Goal: Task Accomplishment & Management: Manage account settings

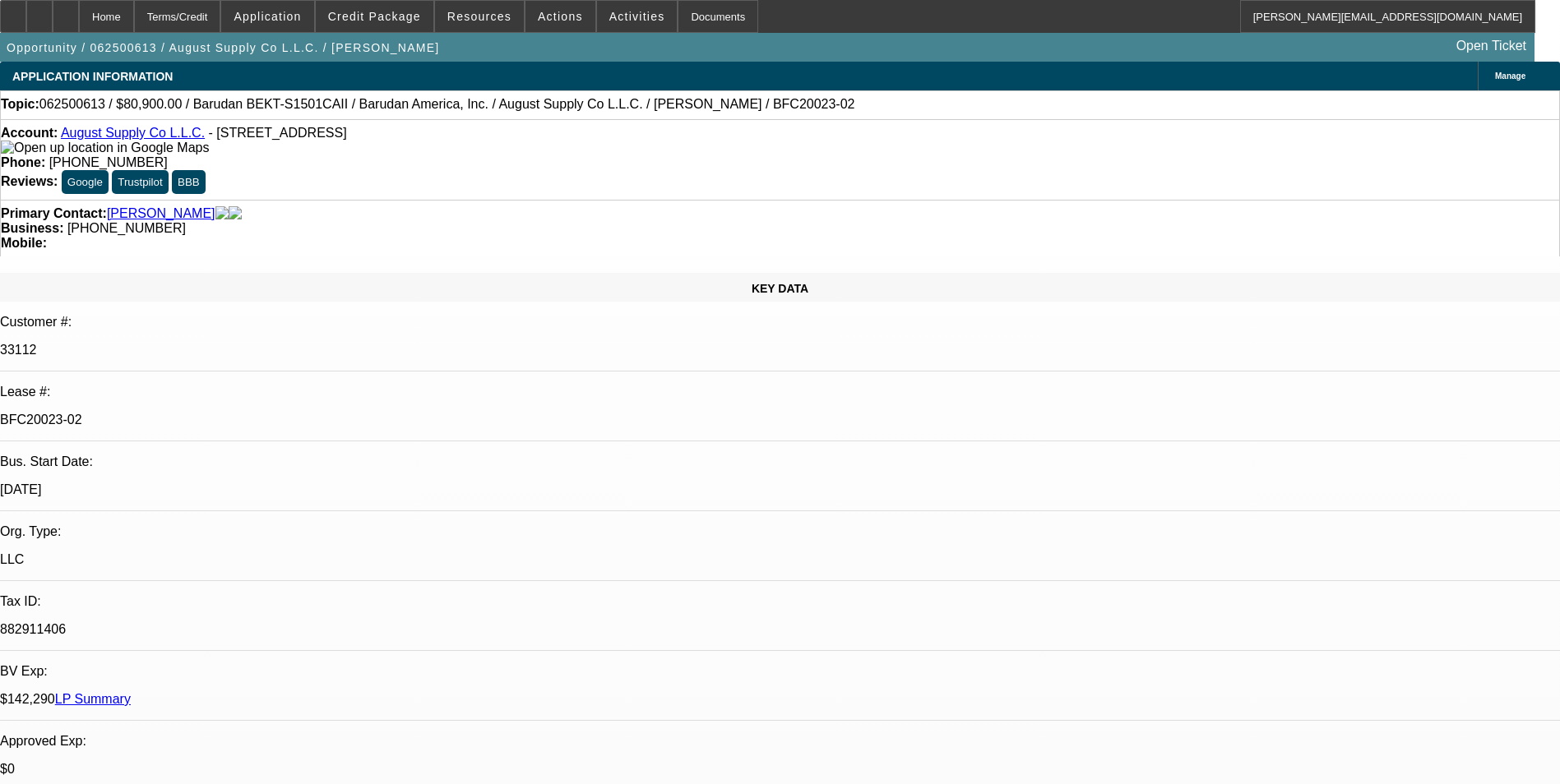
select select "0"
select select "2"
select select "0.1"
select select "4"
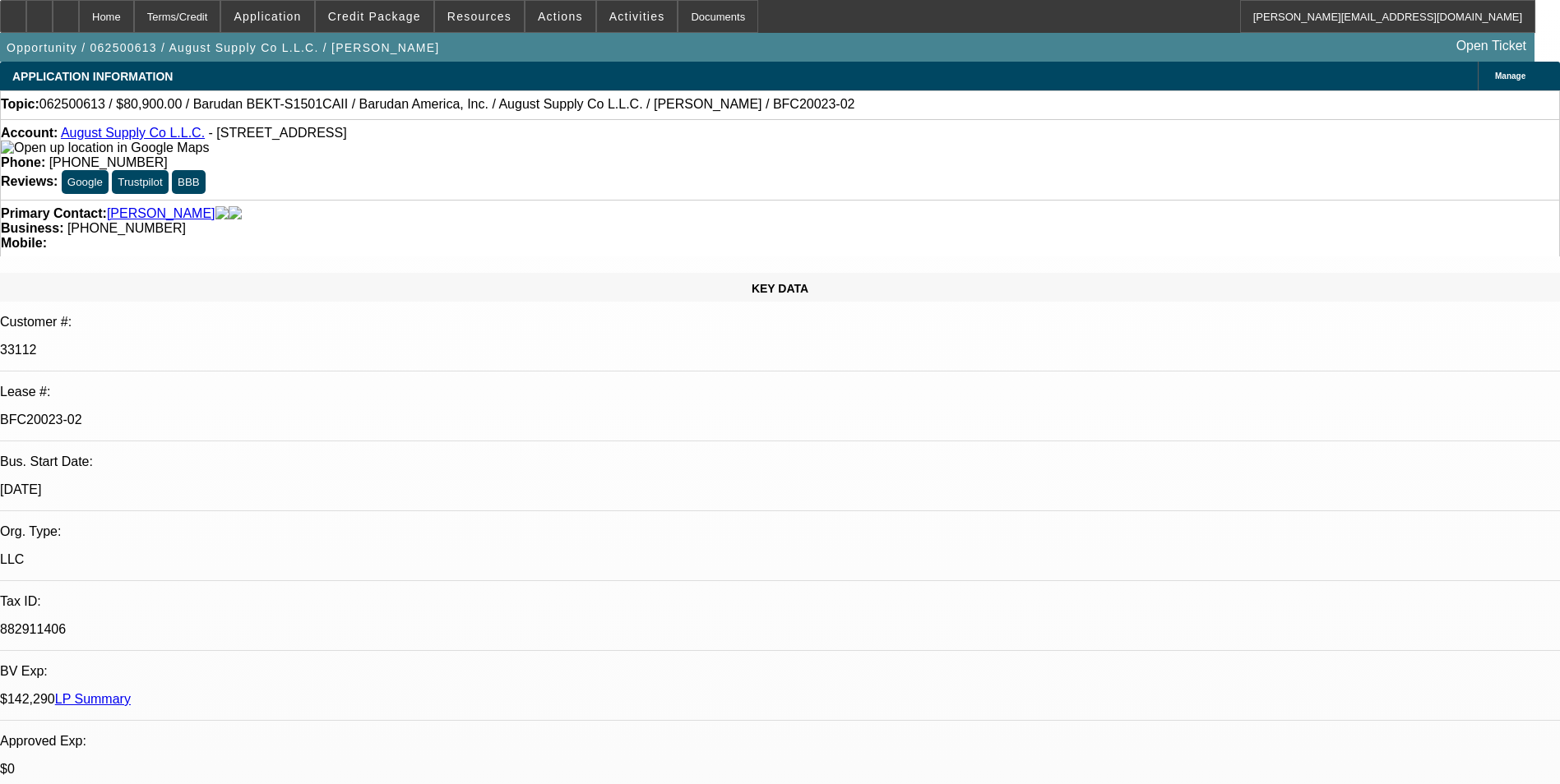
select select "0"
select select "2"
select select "0.1"
select select "4"
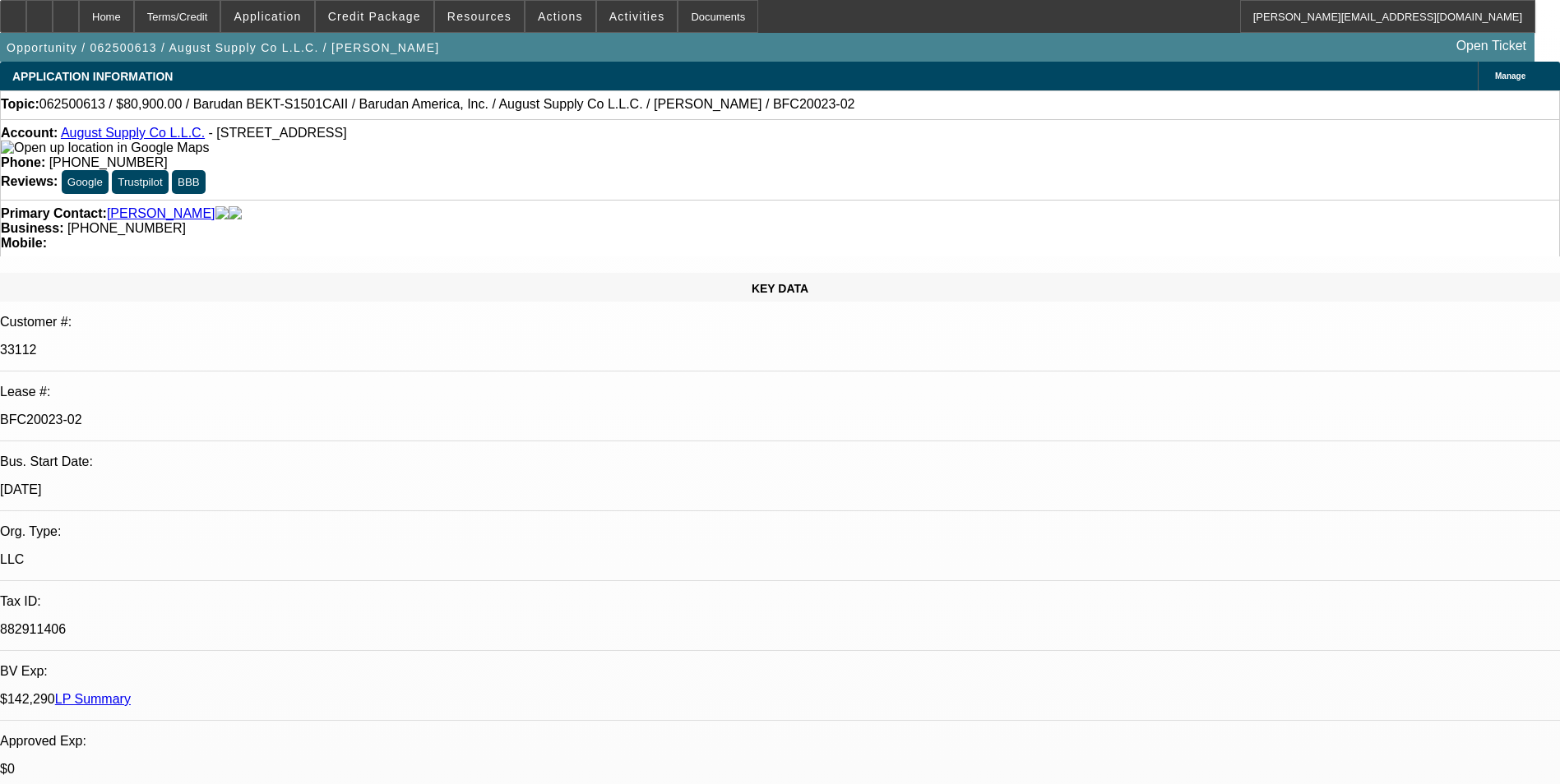
select select "0"
select select "2"
select select "0.1"
select select "4"
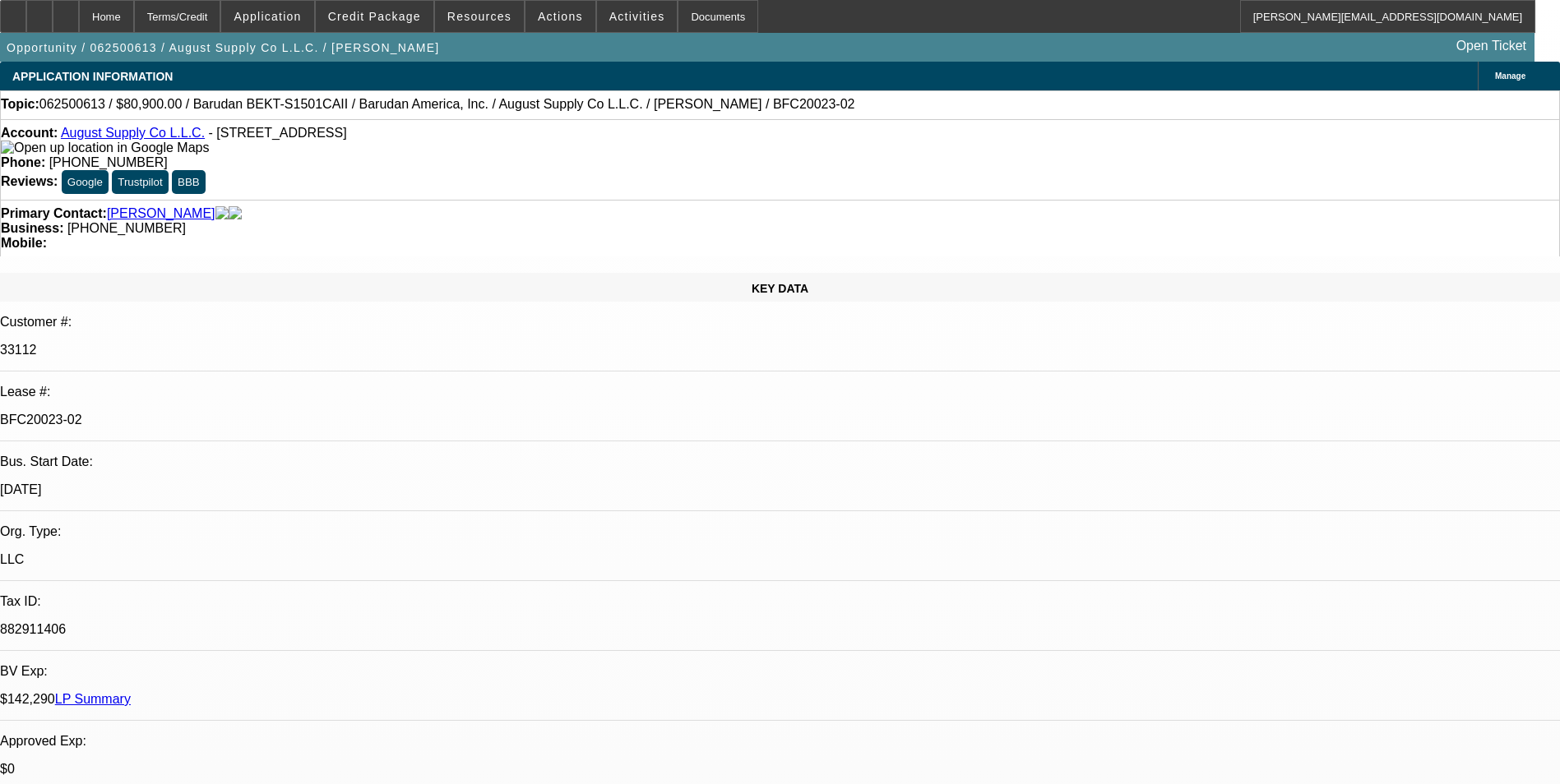
select select "0"
select select "2"
select select "0.1"
select select "4"
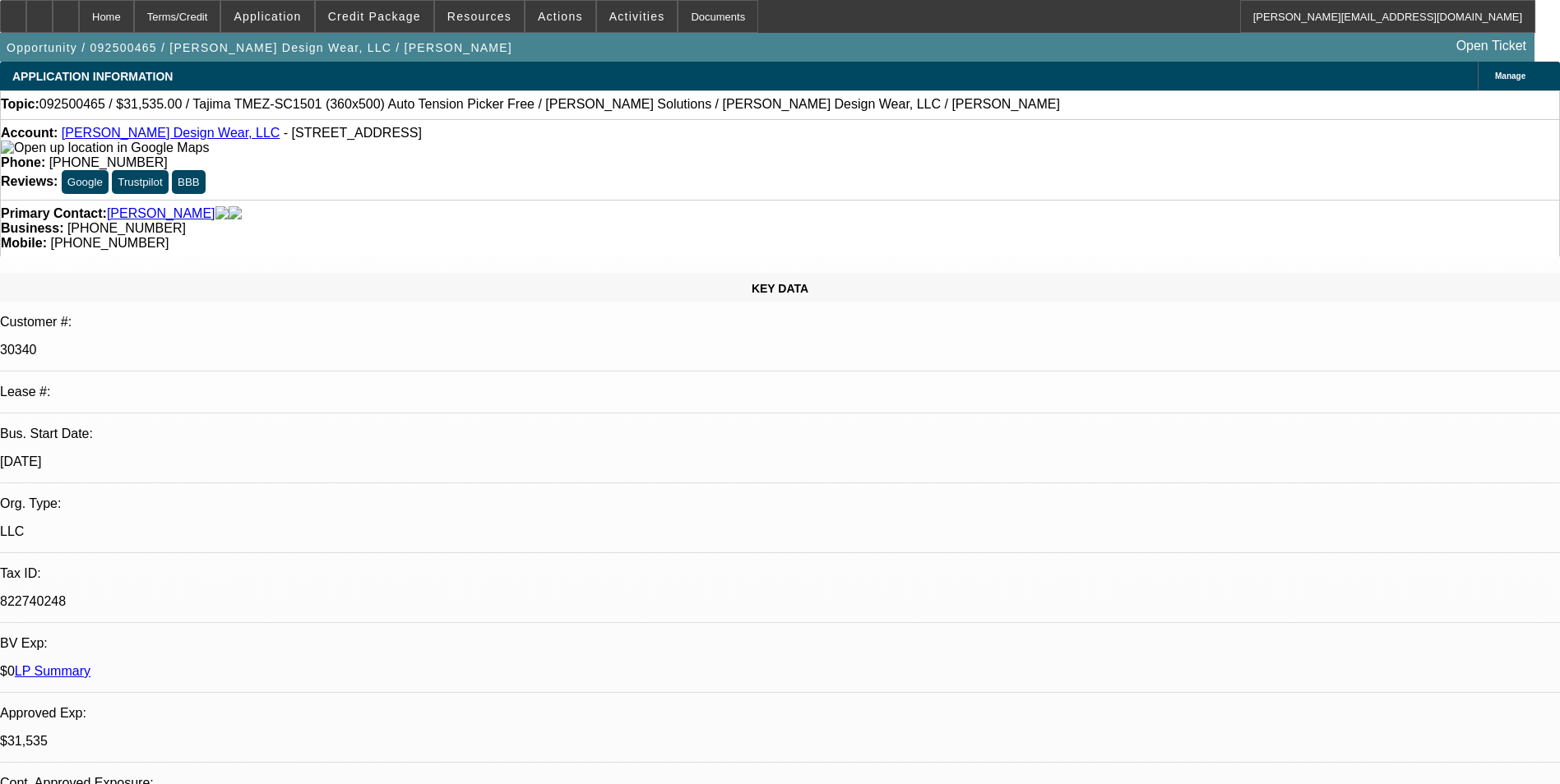
select select "0"
select select "2"
select select "0"
select select "2"
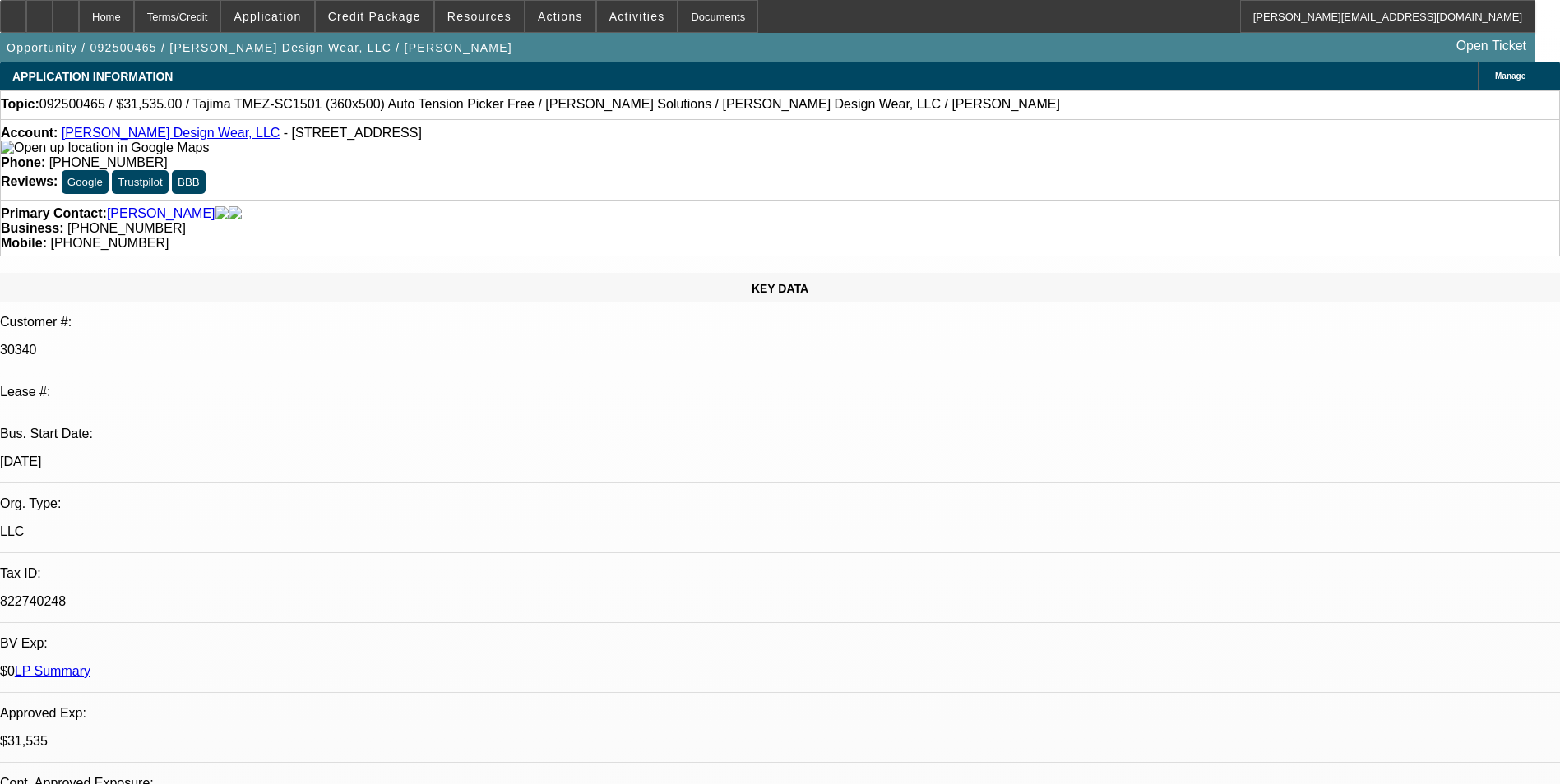
select select "0"
select select "2"
select select "0"
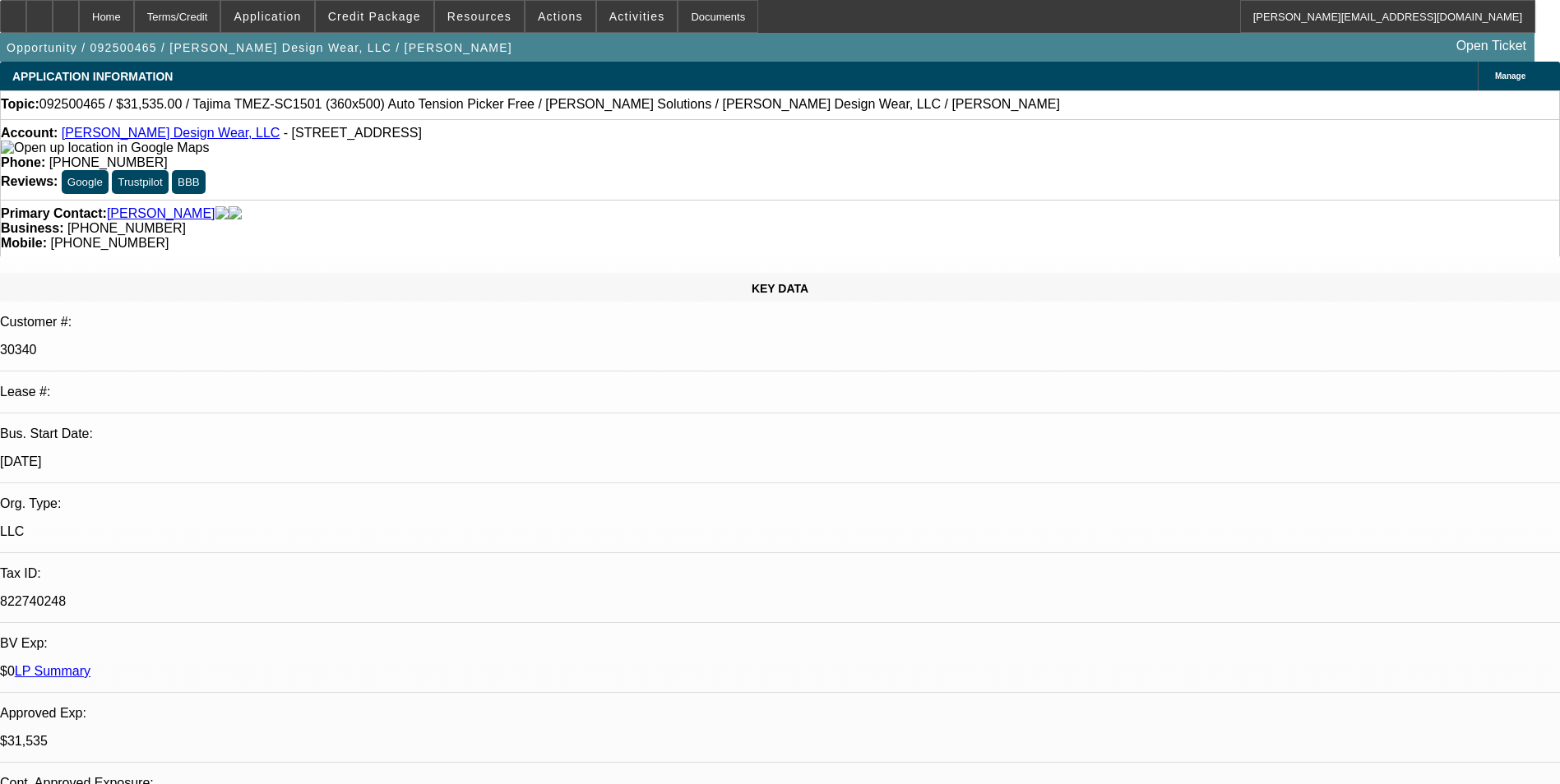
select select "2"
select select "0"
select select "1"
select select "2"
select select "6"
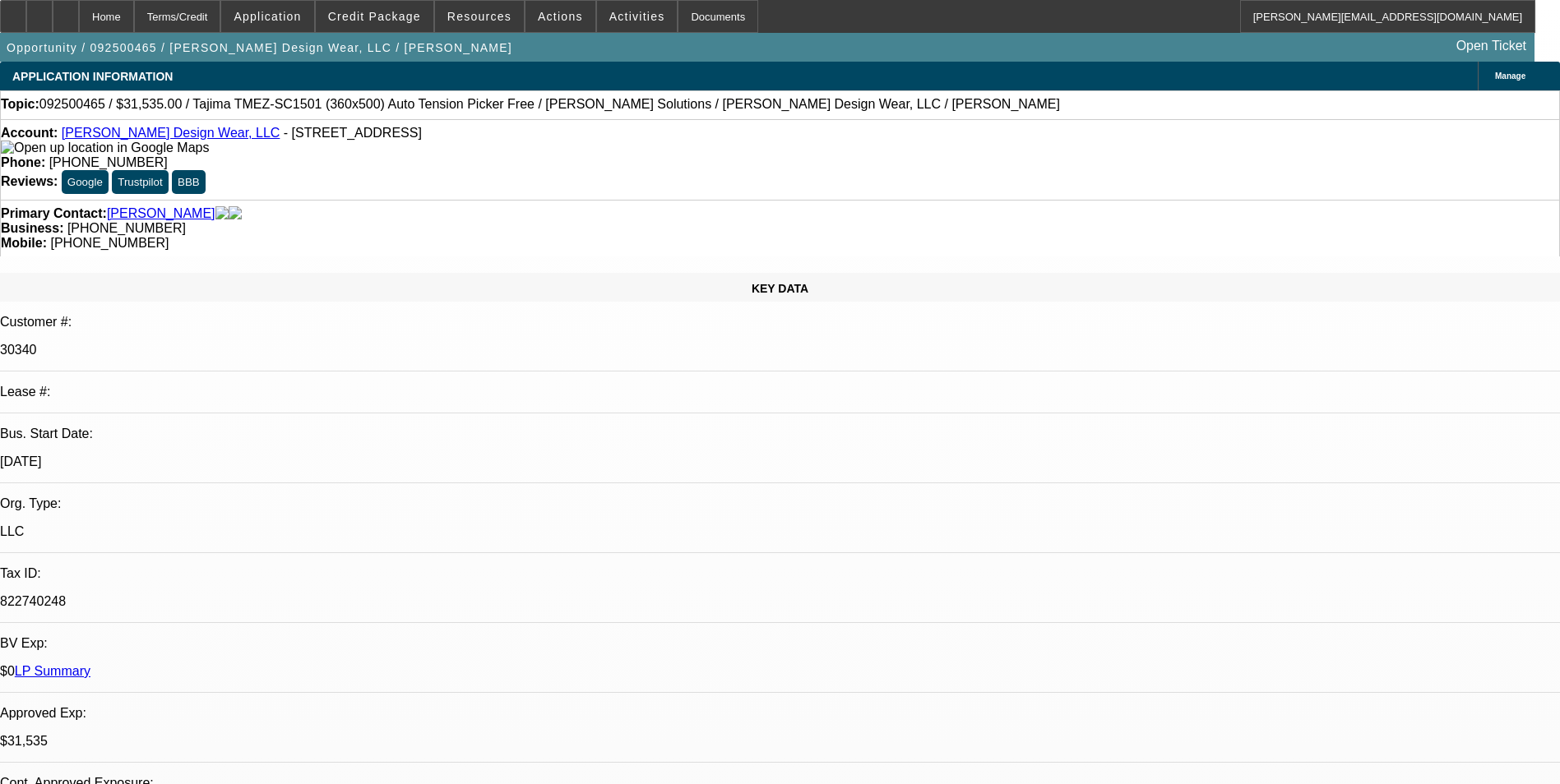
select select "1"
select select "2"
select select "6"
select select "1"
select select "2"
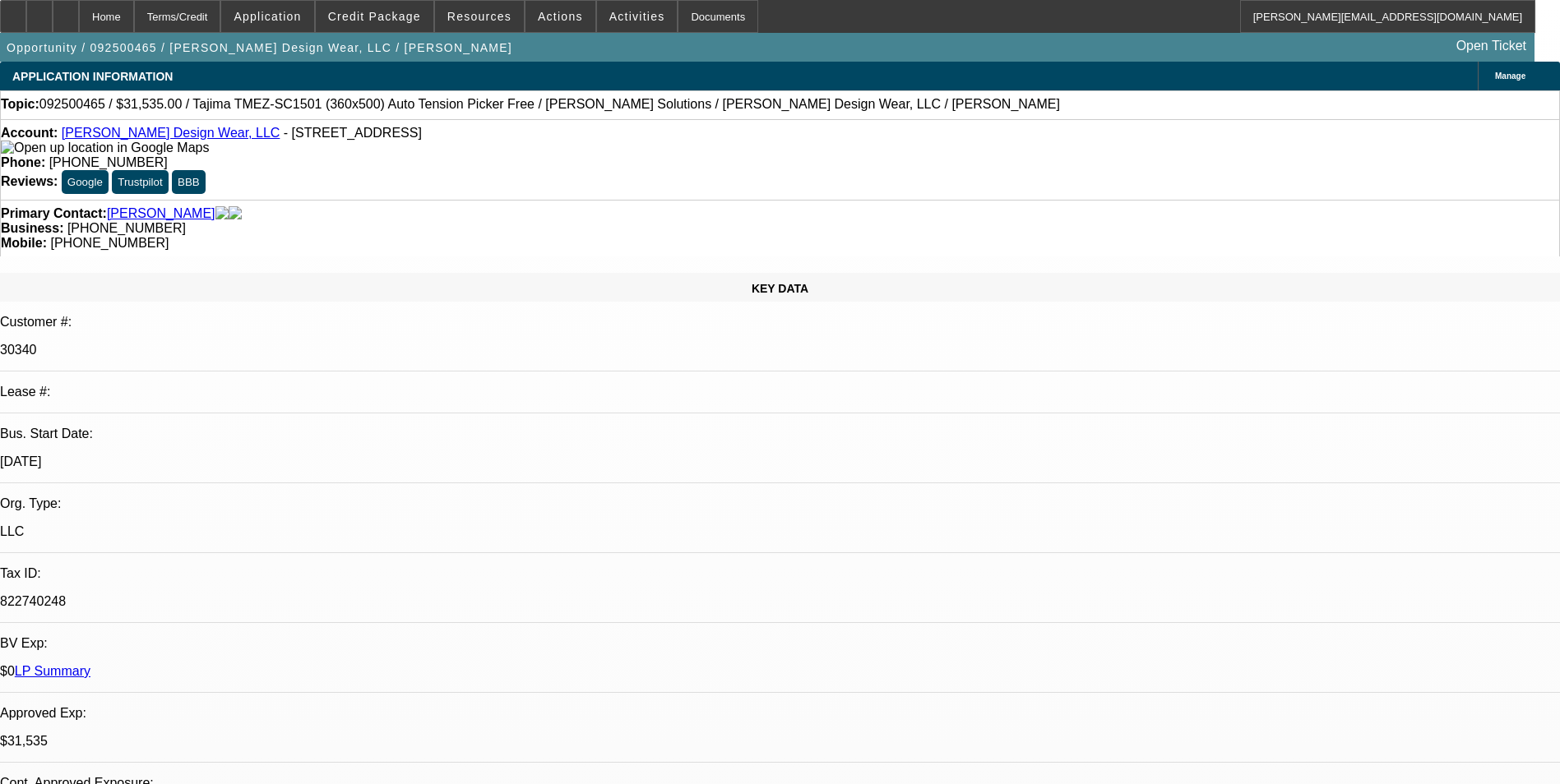
select select "6"
select select "1"
select select "2"
select select "6"
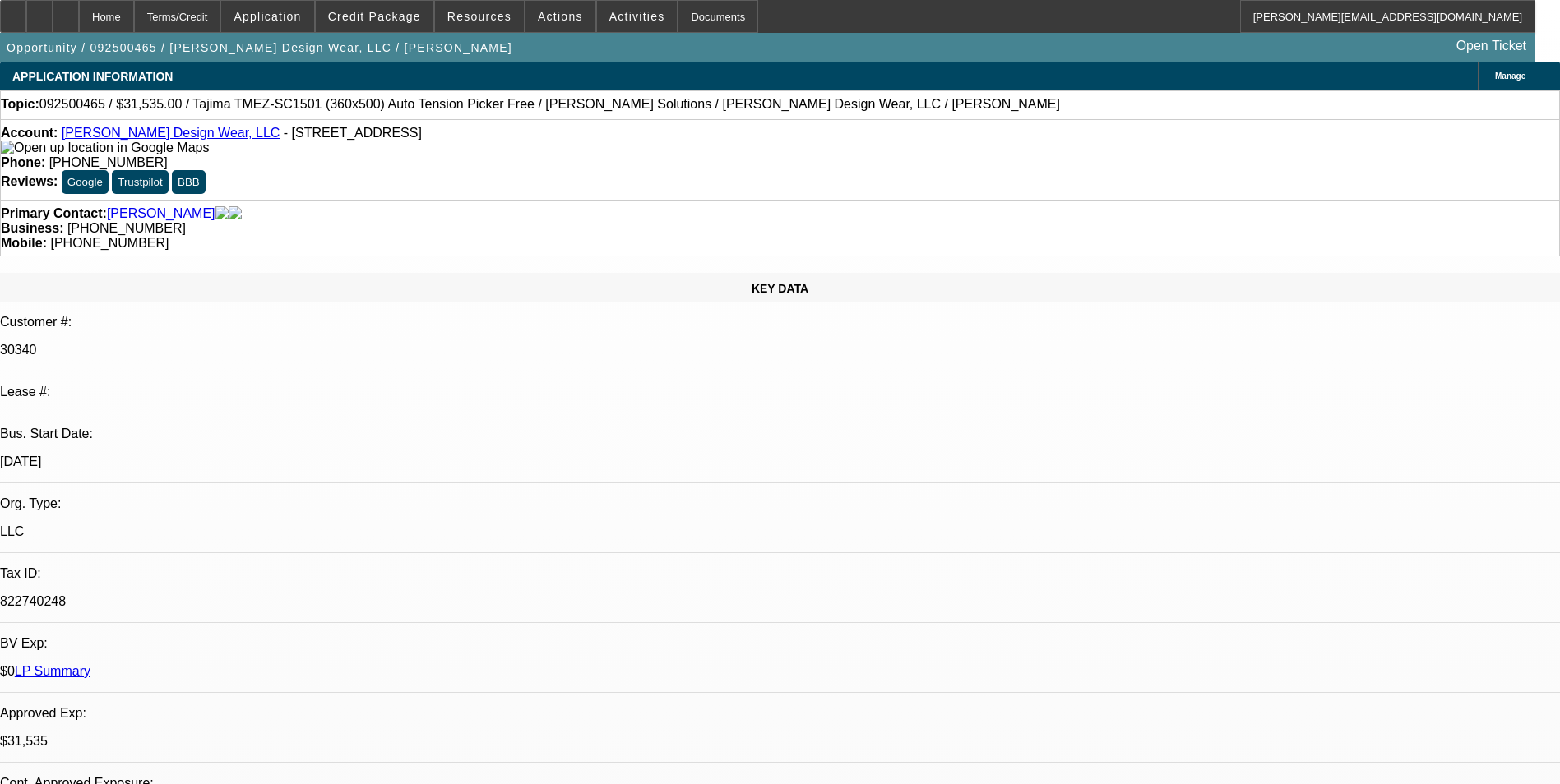
click at [621, 3] on span at bounding box center [637, 16] width 81 height 39
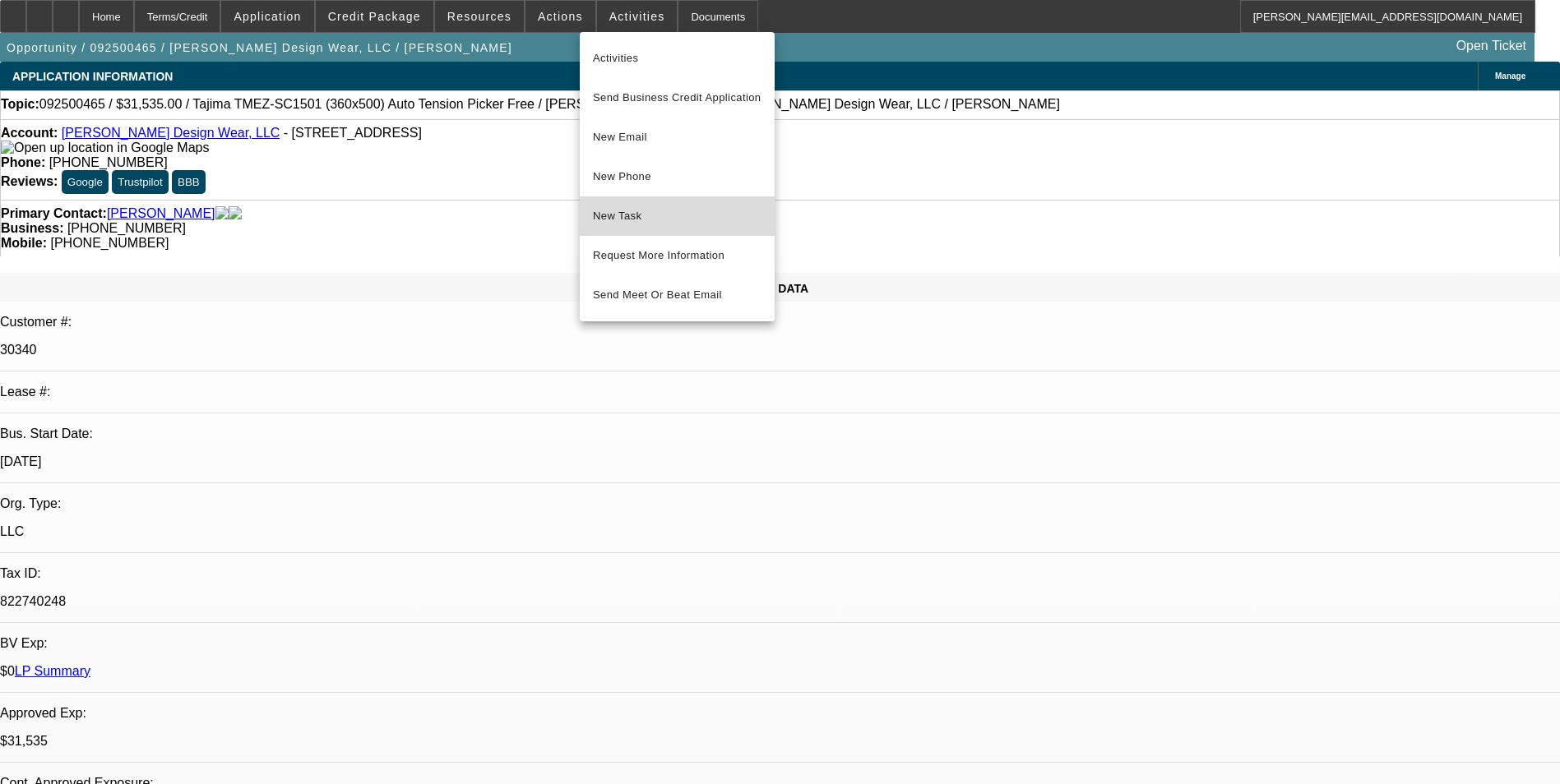
click at [697, 212] on span "New Task" at bounding box center [677, 216] width 168 height 20
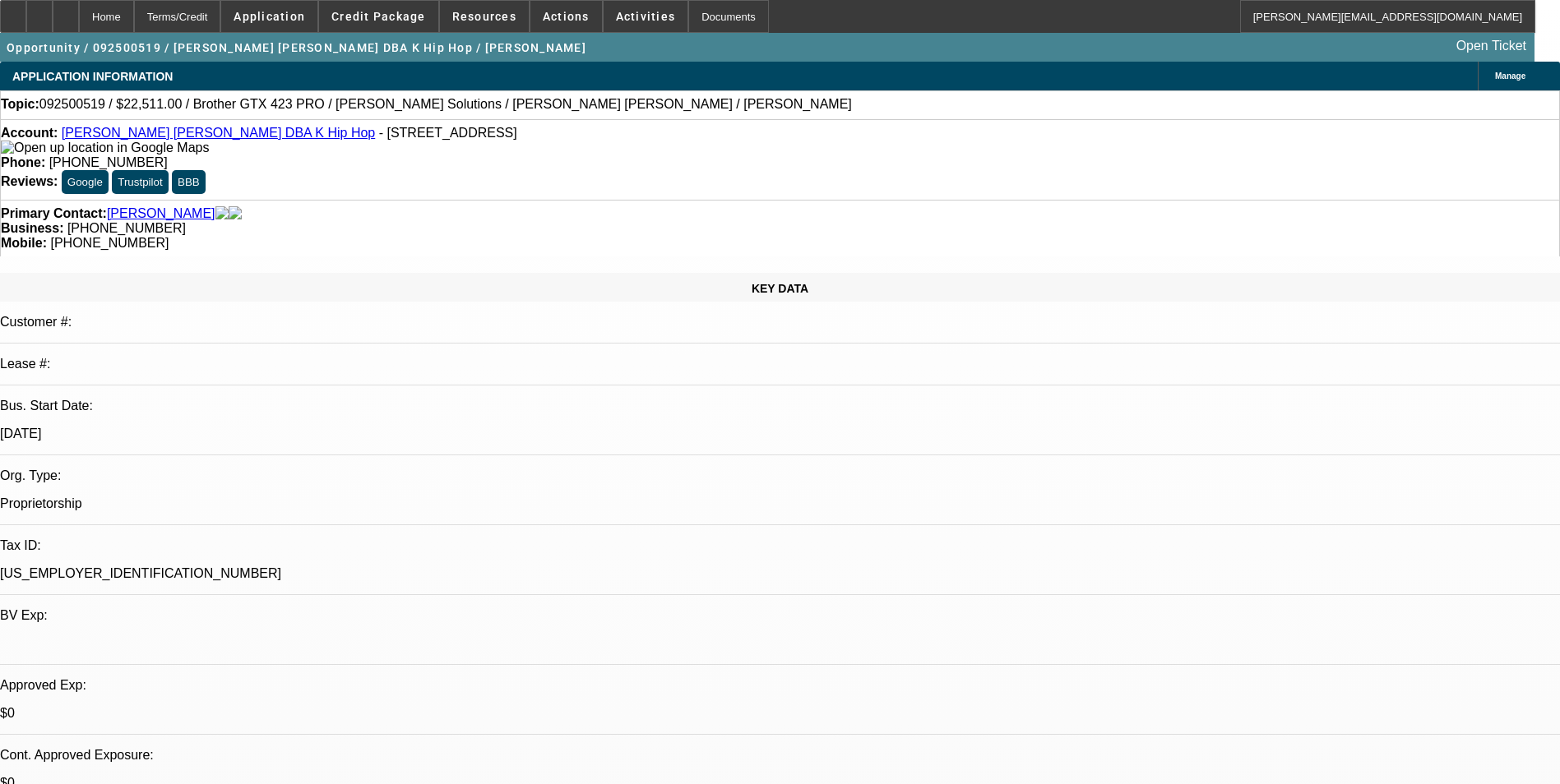
select select "0"
select select "2"
select select "0.1"
select select "4"
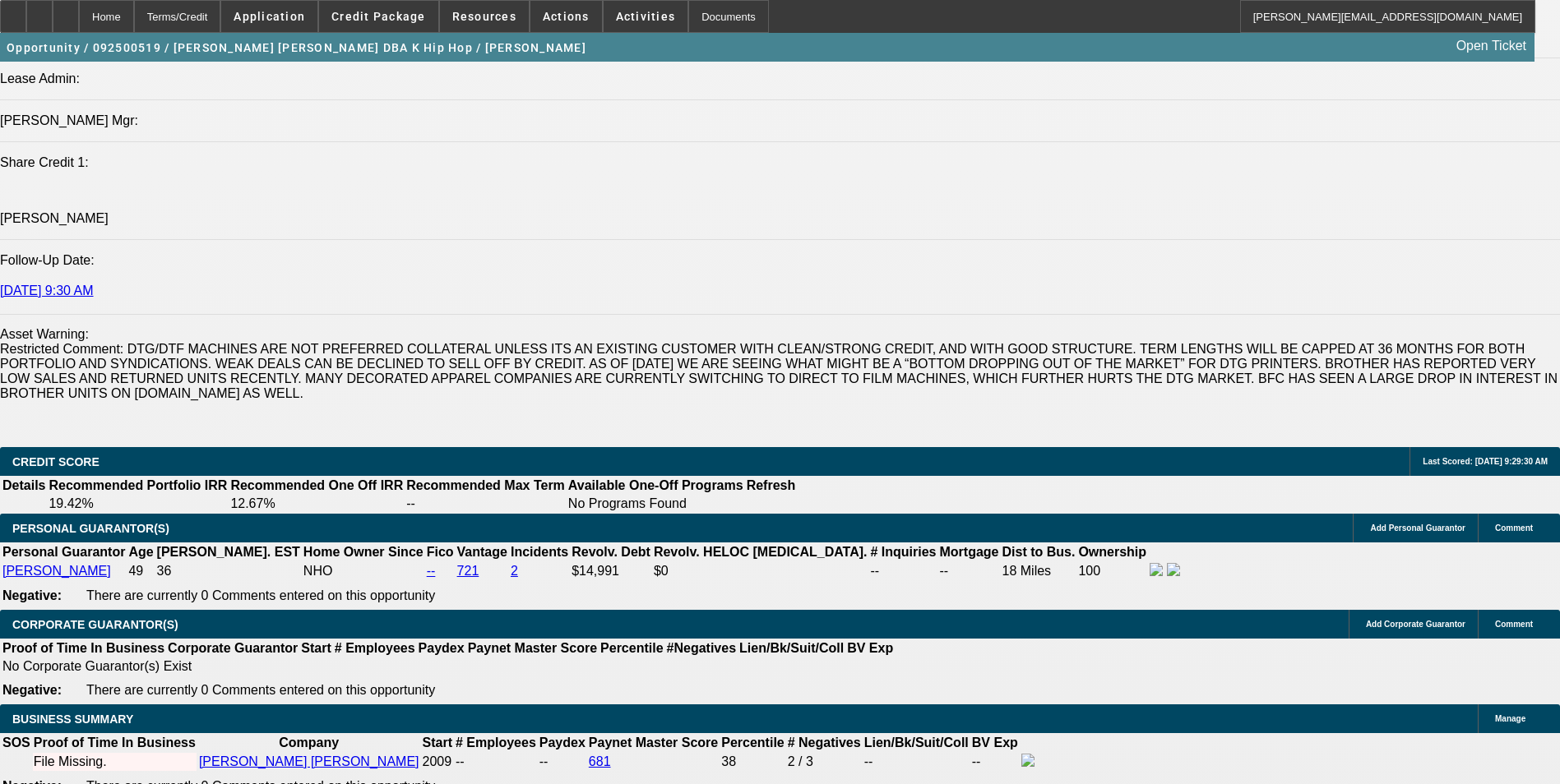
scroll to position [2302, 0]
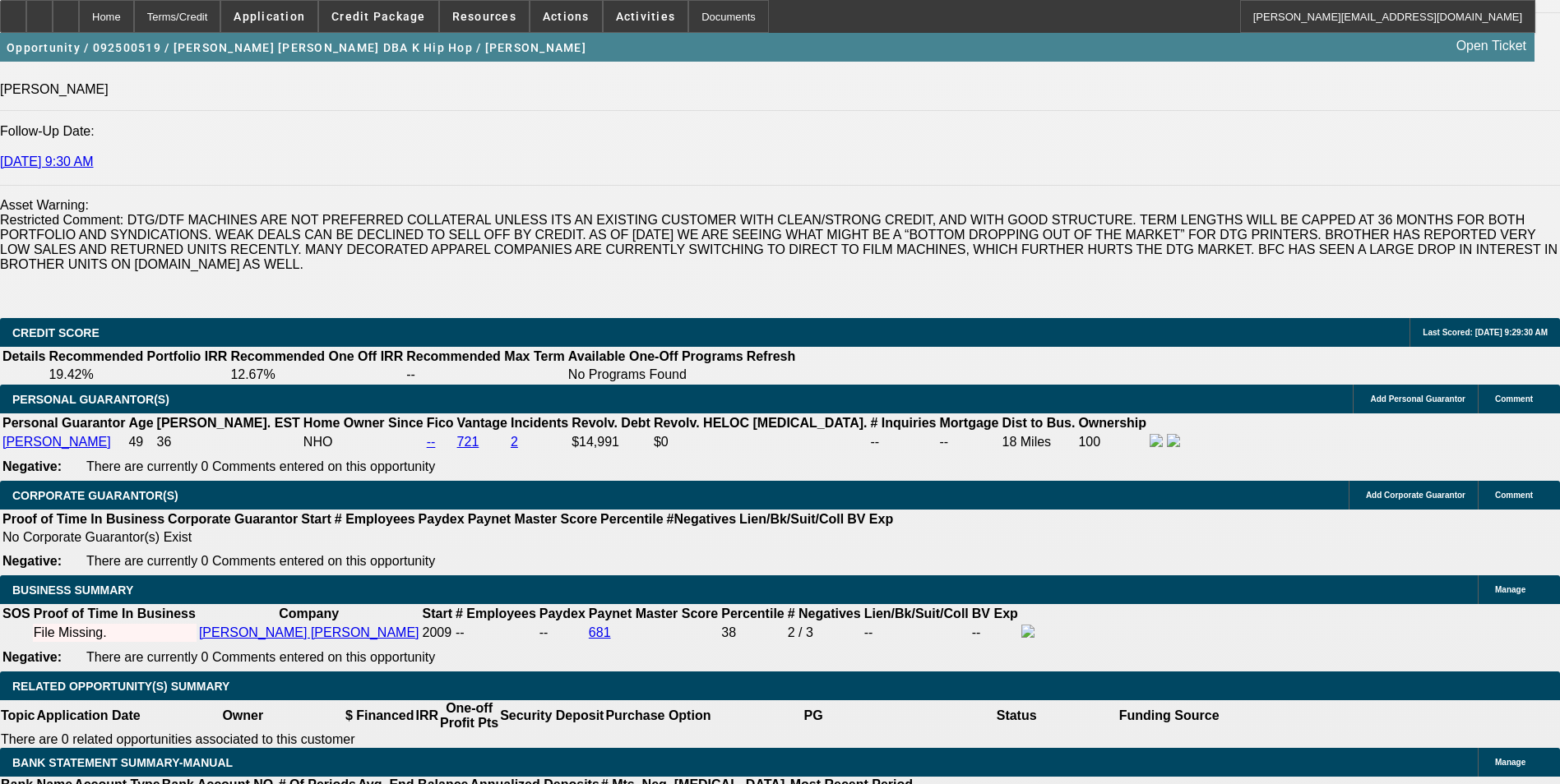
type input "$12,511.00"
type input "UNKNOWN"
drag, startPoint x: 537, startPoint y: 359, endPoint x: 407, endPoint y: 413, distance: 140.8
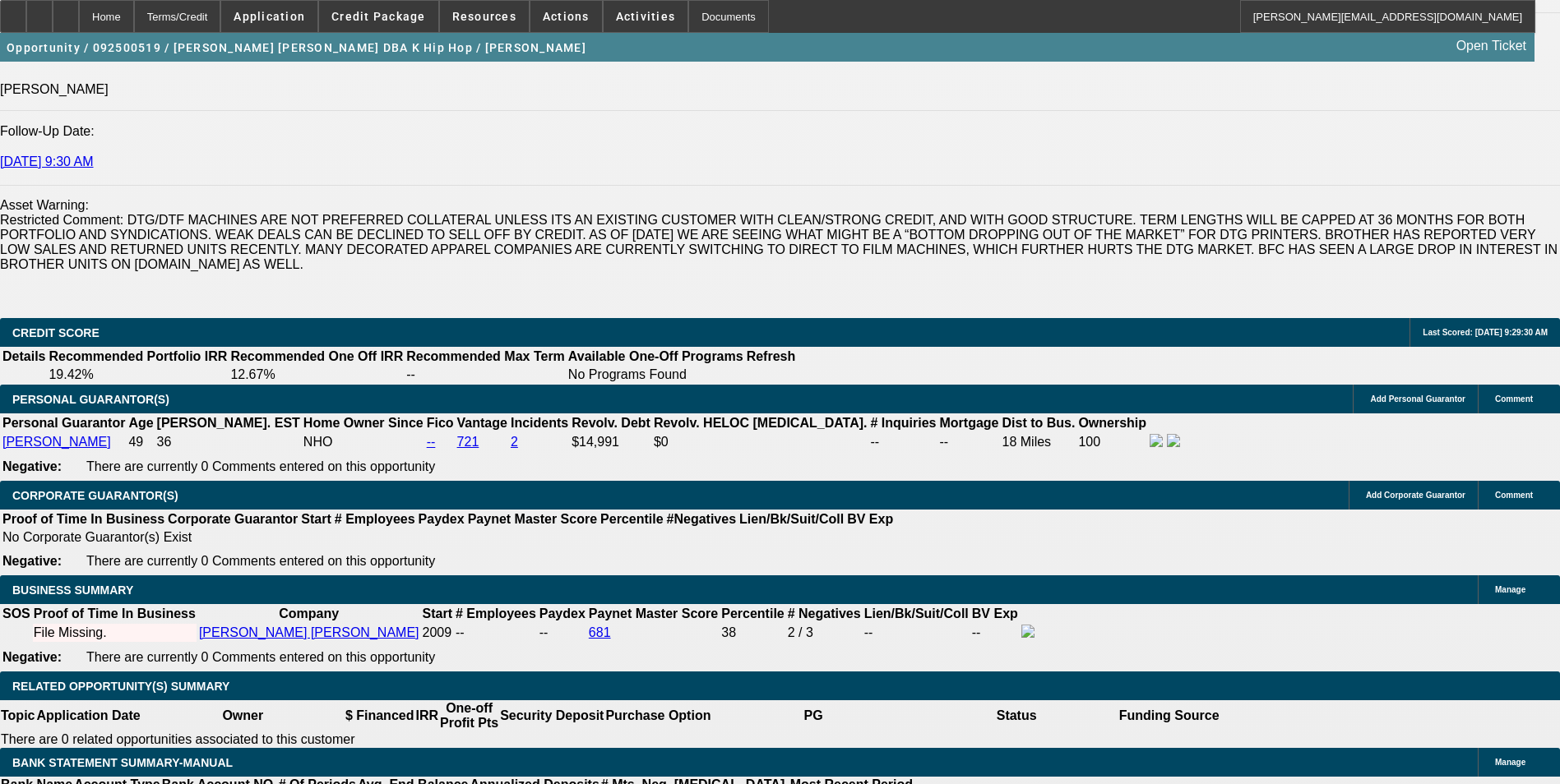
drag, startPoint x: 326, startPoint y: 440, endPoint x: 349, endPoint y: 428, distance: 25.9
type input "36"
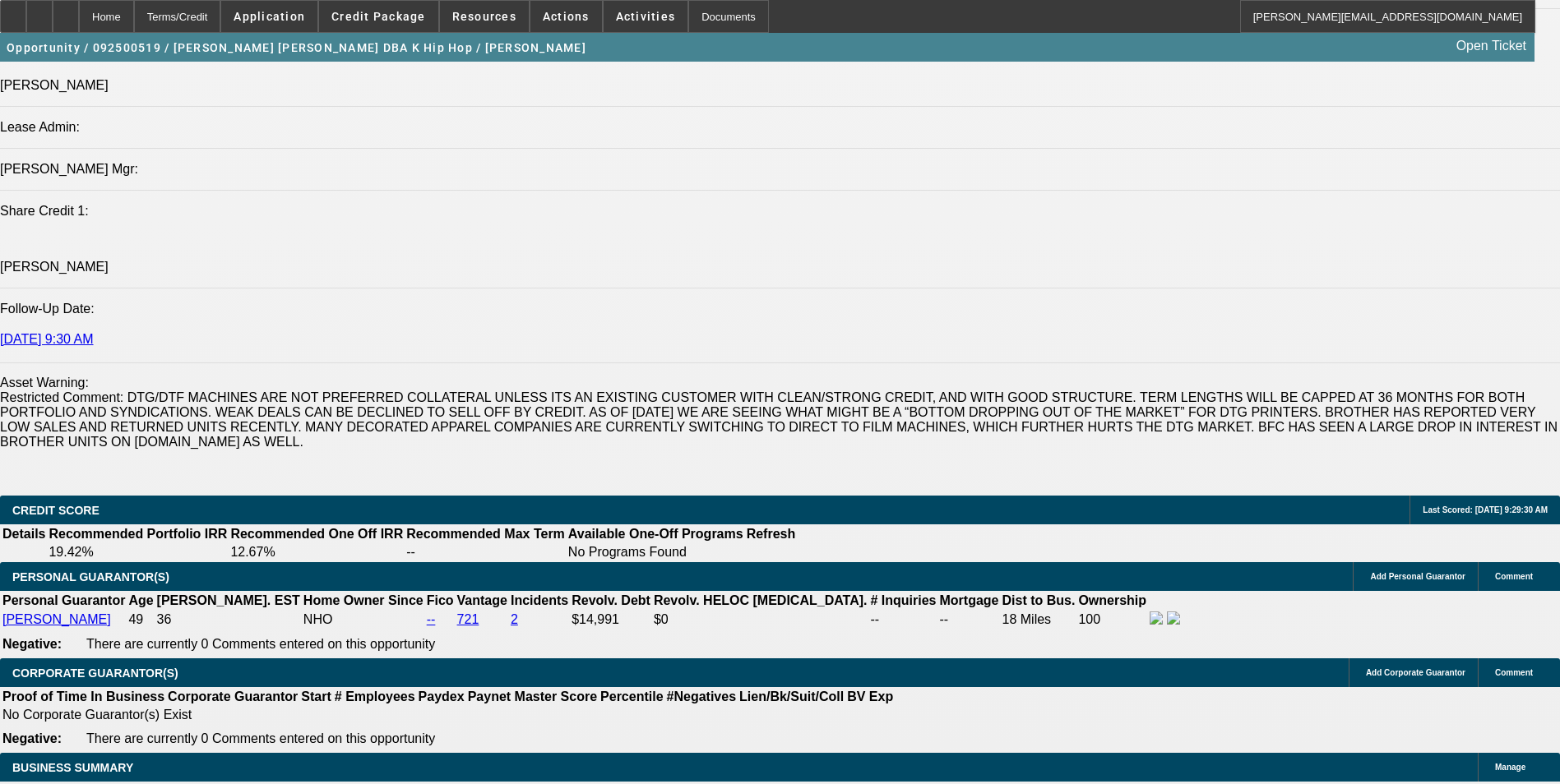
scroll to position [2220, 0]
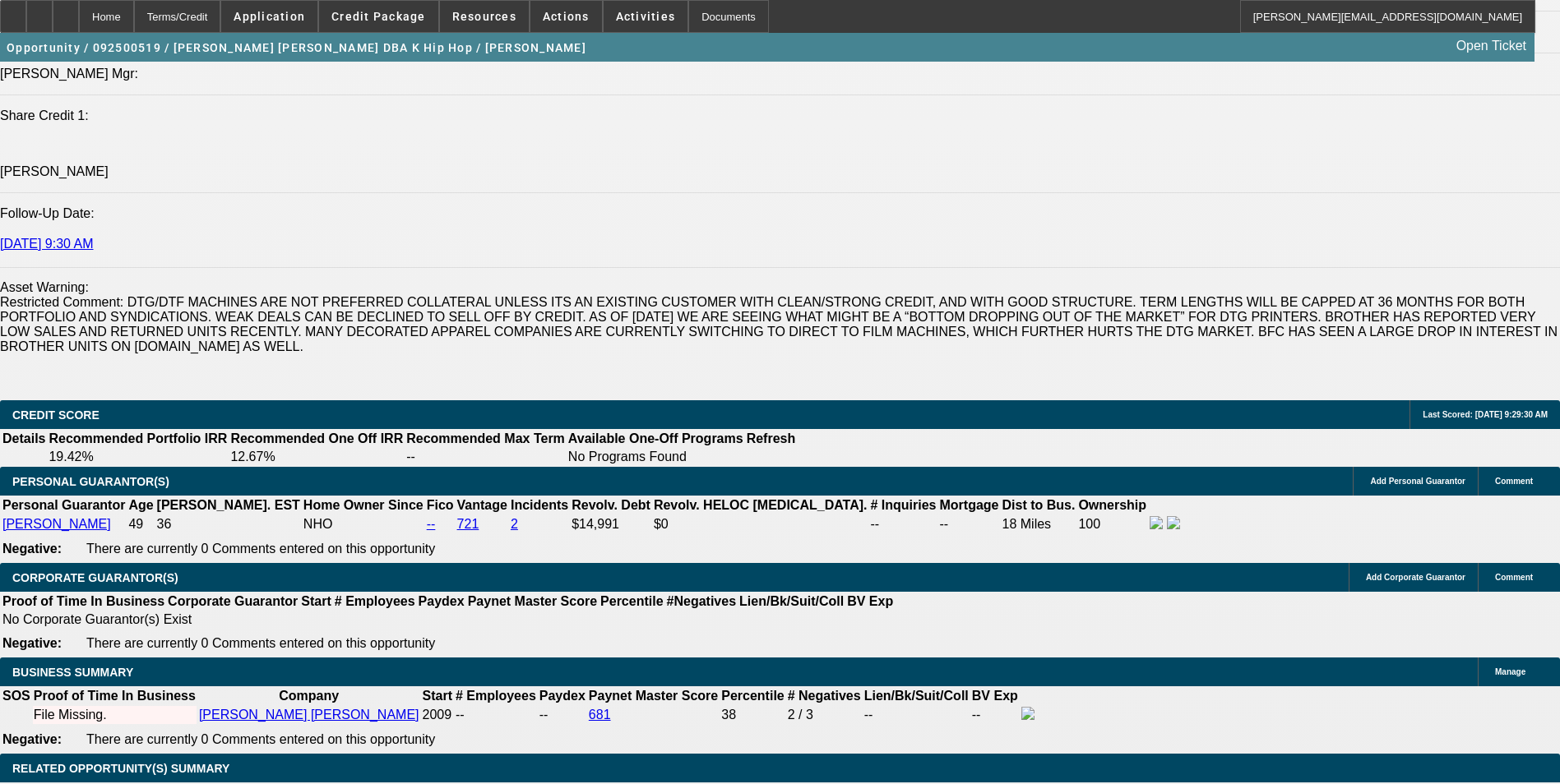
type input "1"
type input "$282.08"
type input "$564.16"
type input "11"
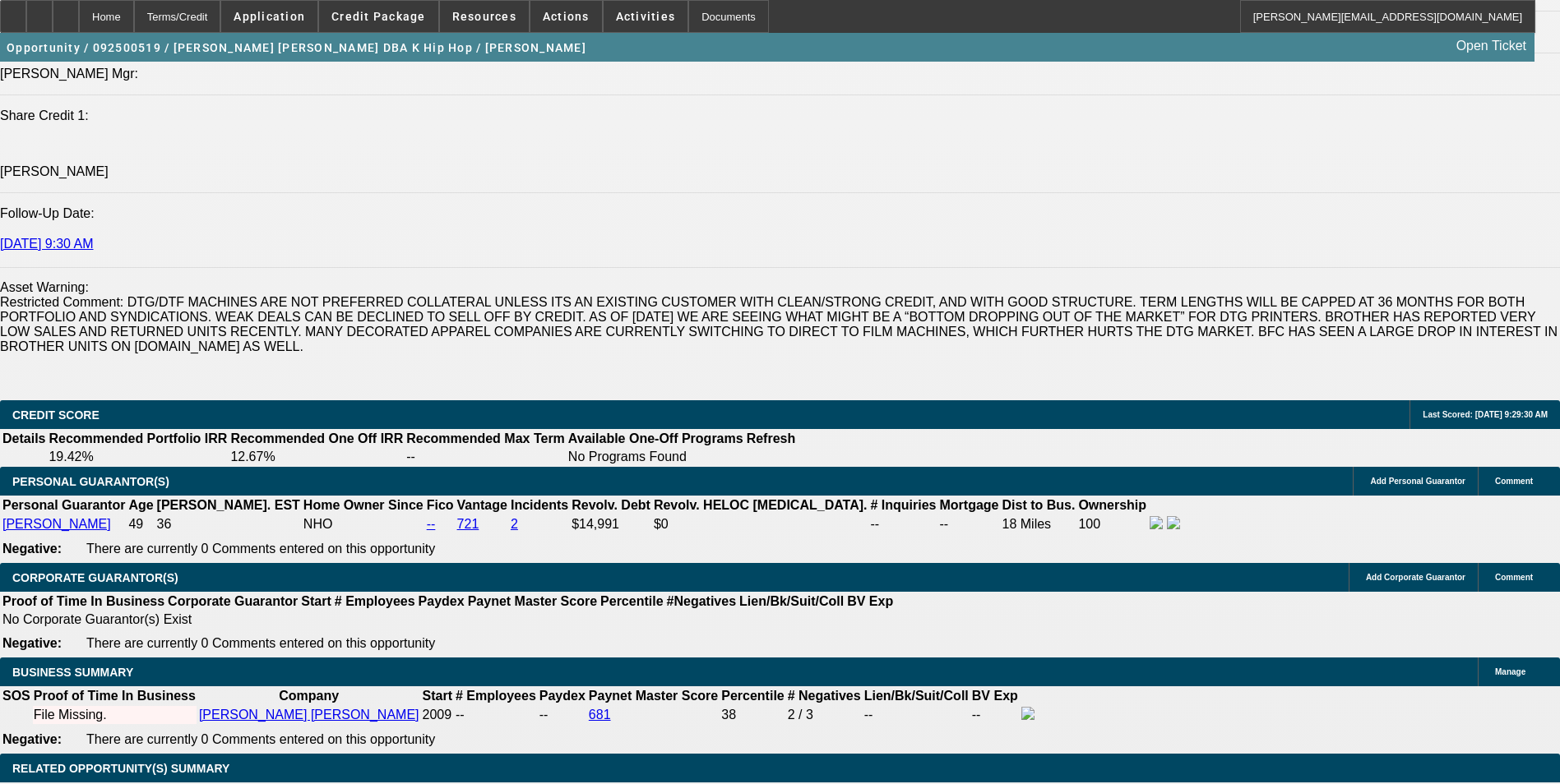
type input "$327.39"
type input "$654.78"
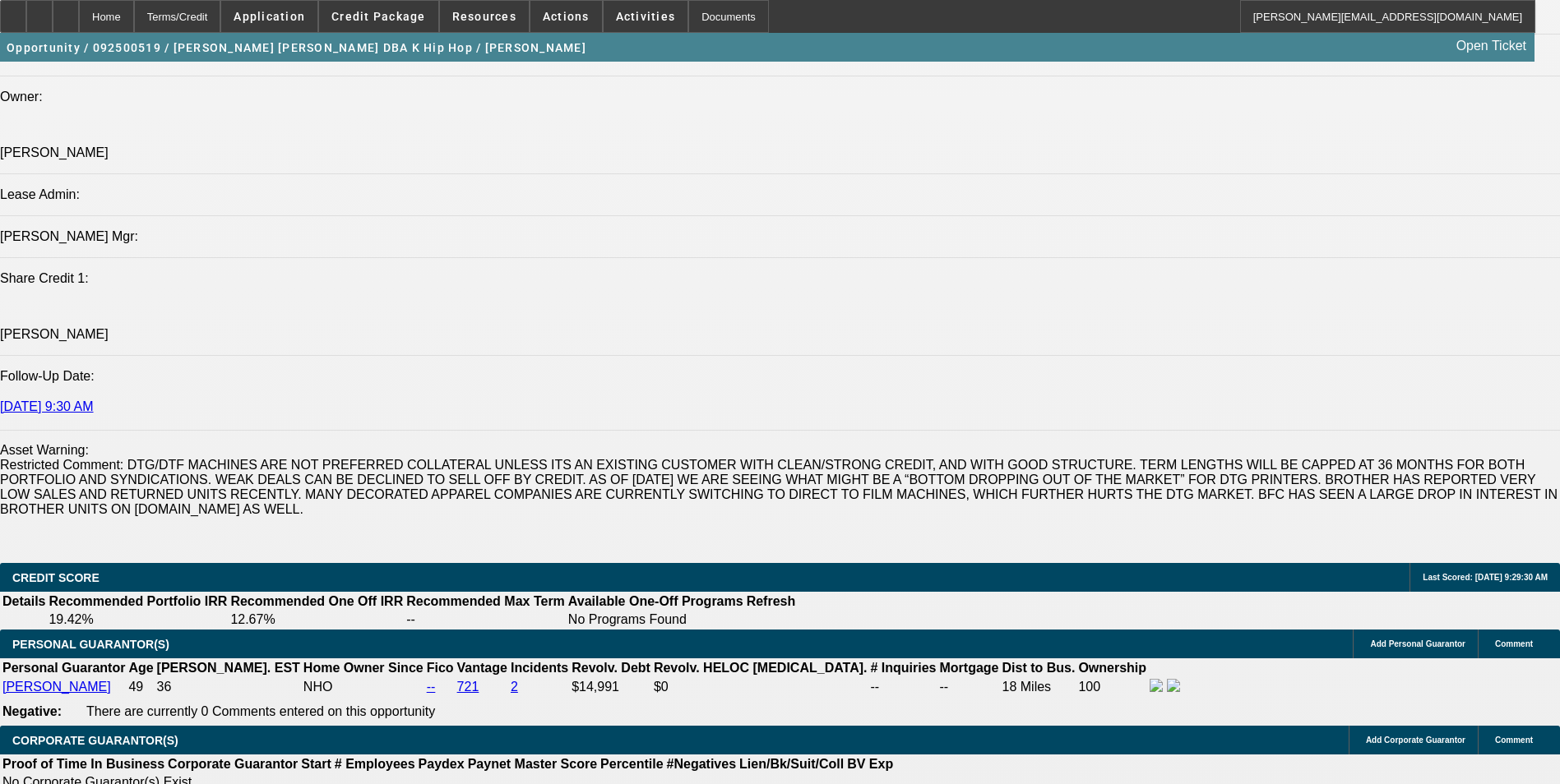
scroll to position [2055, 0]
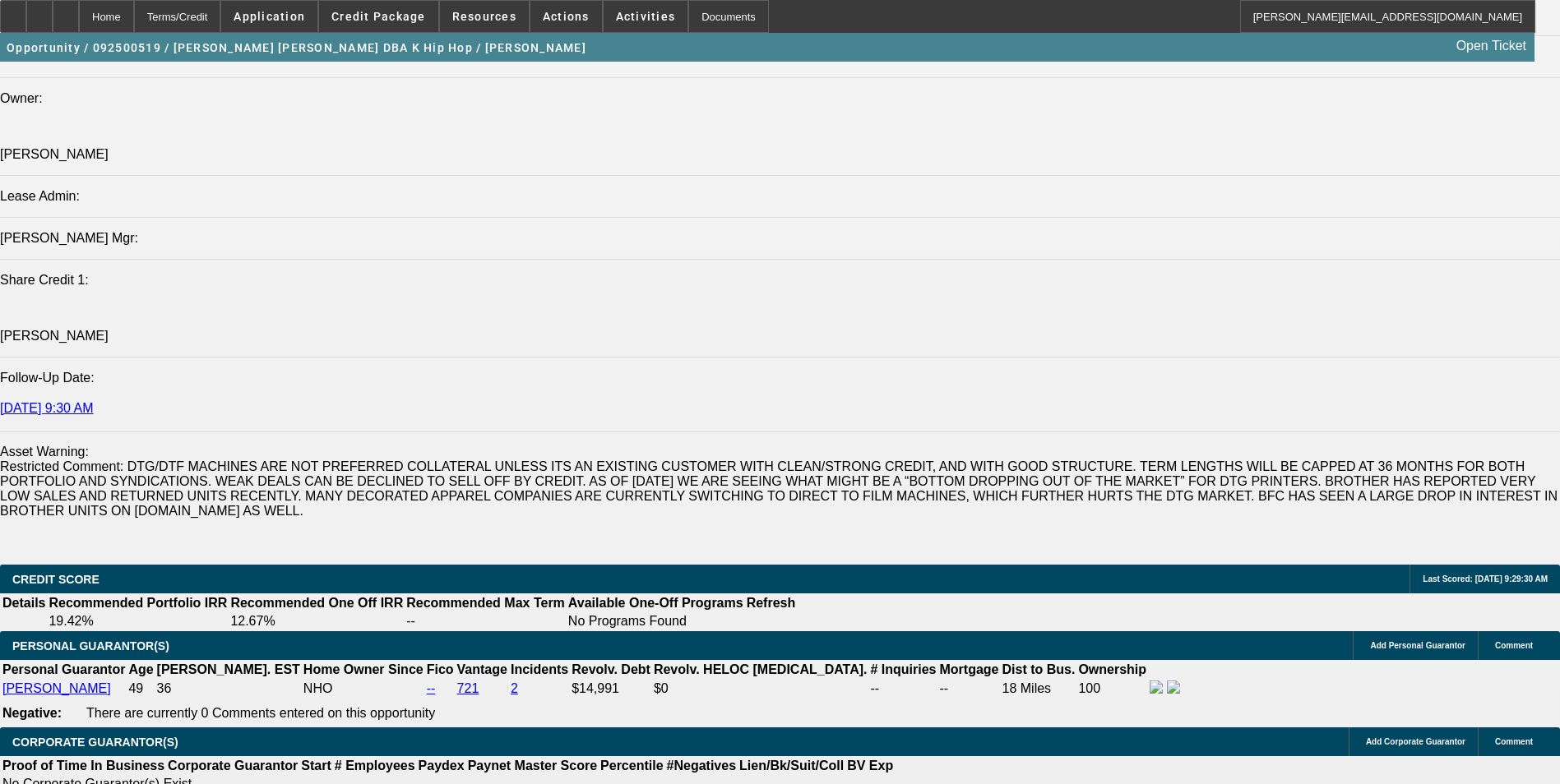
type input "11"
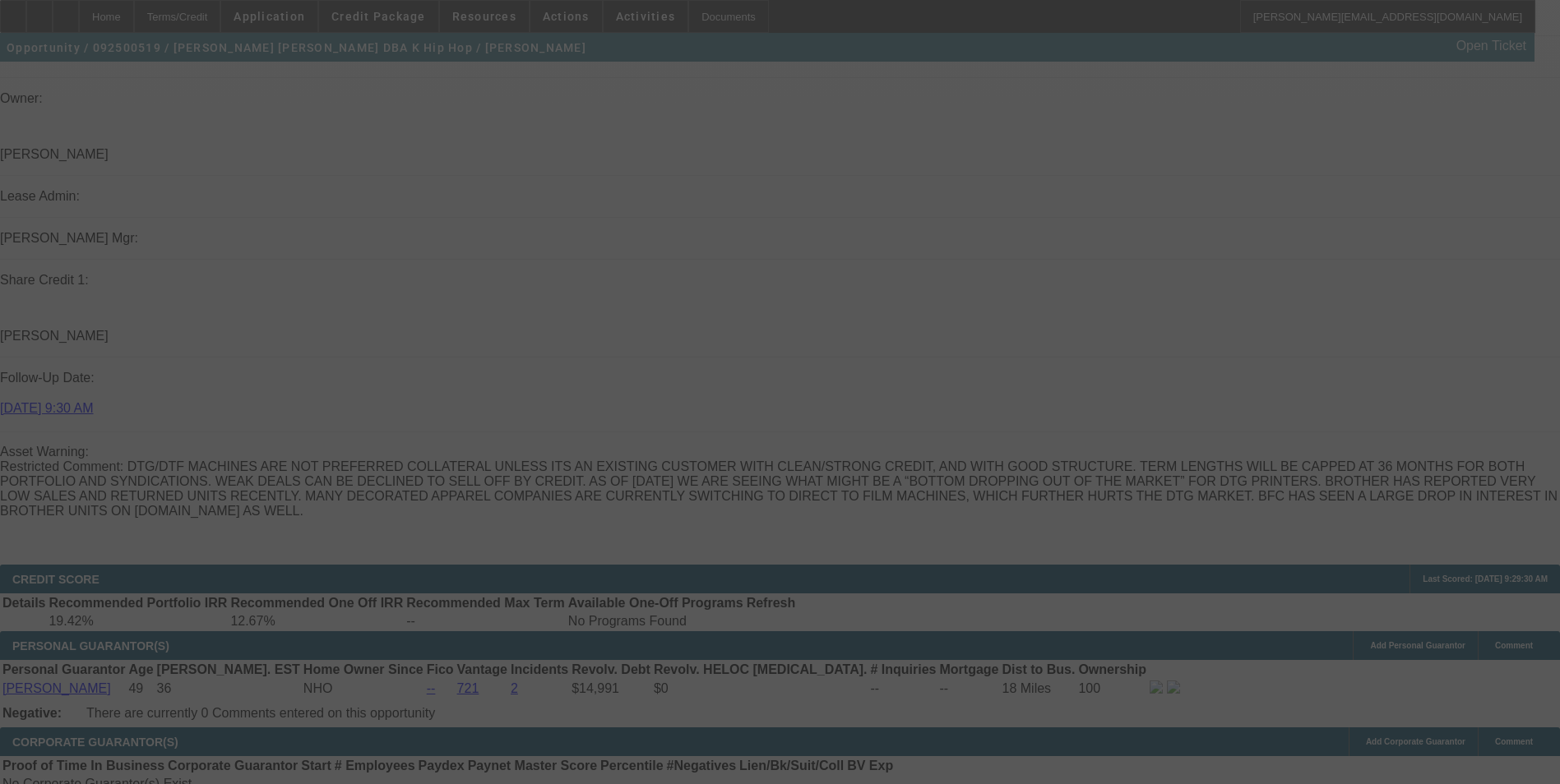
select select "0"
select select "2"
select select "0.1"
select select "4"
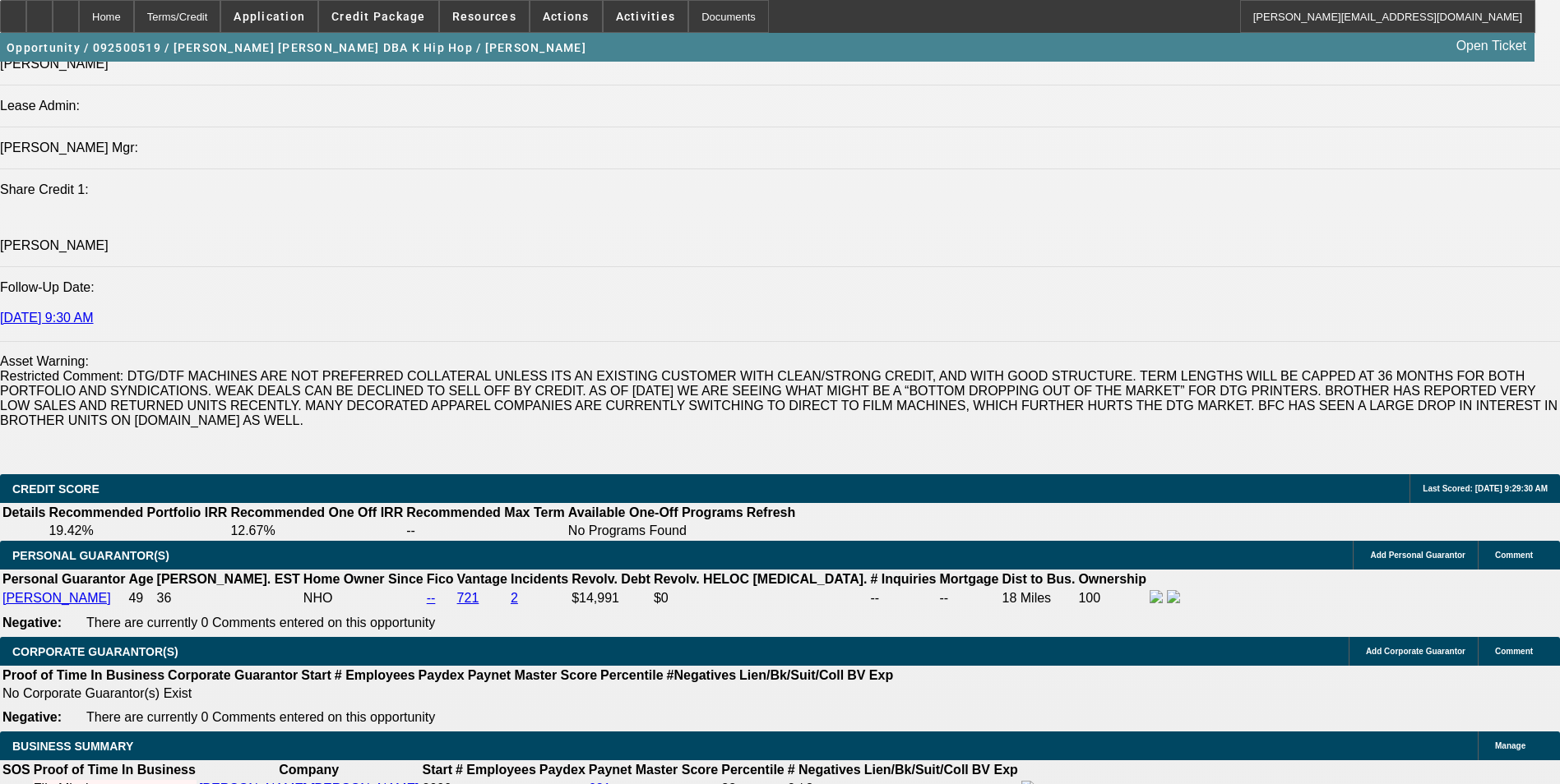
scroll to position [2138, 0]
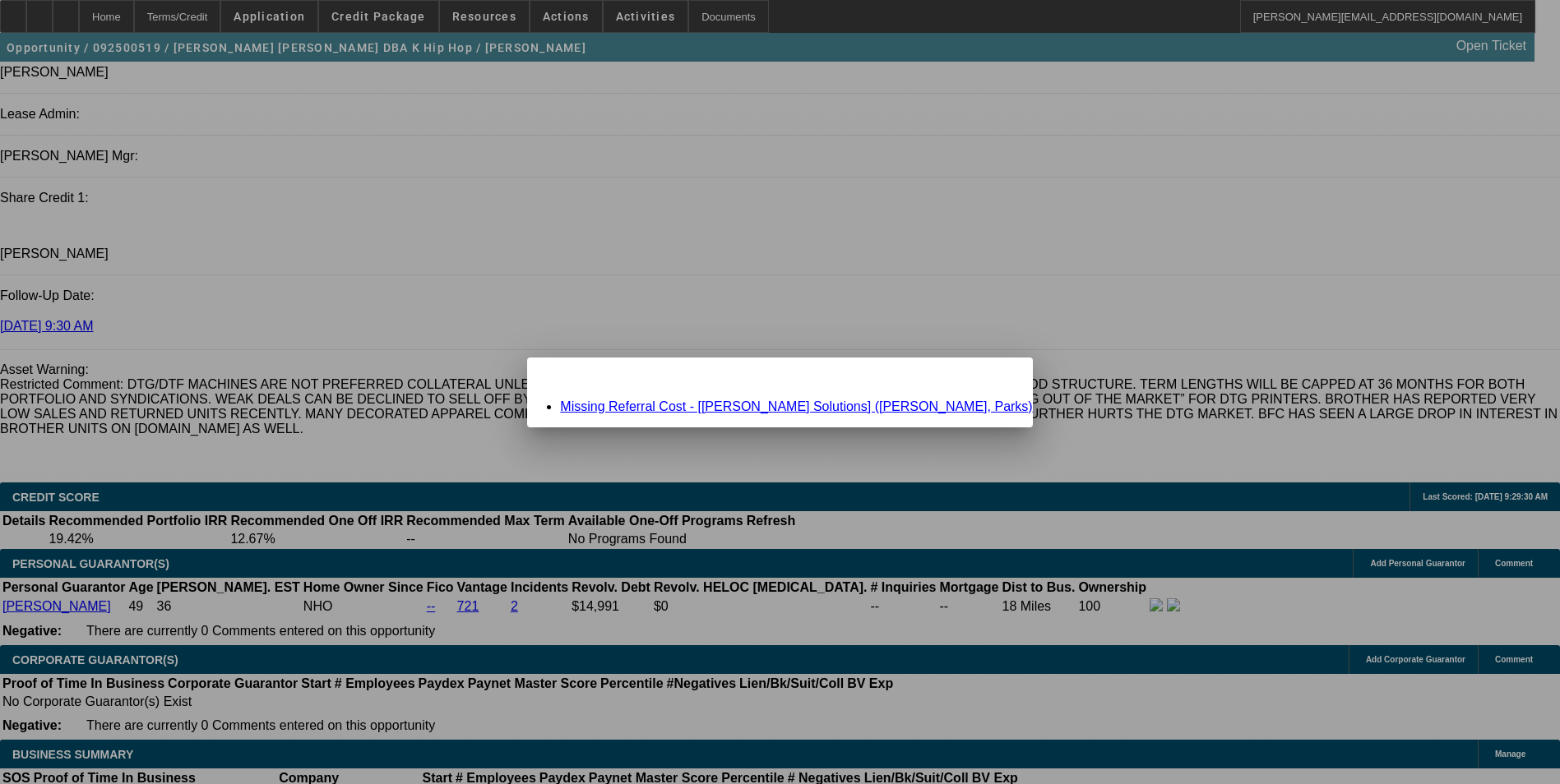
scroll to position [0, 0]
click at [794, 409] on link "Missing Referral Cost - [Hirsch Solutions] (Harris, Parks)" at bounding box center [795, 406] width 472 height 14
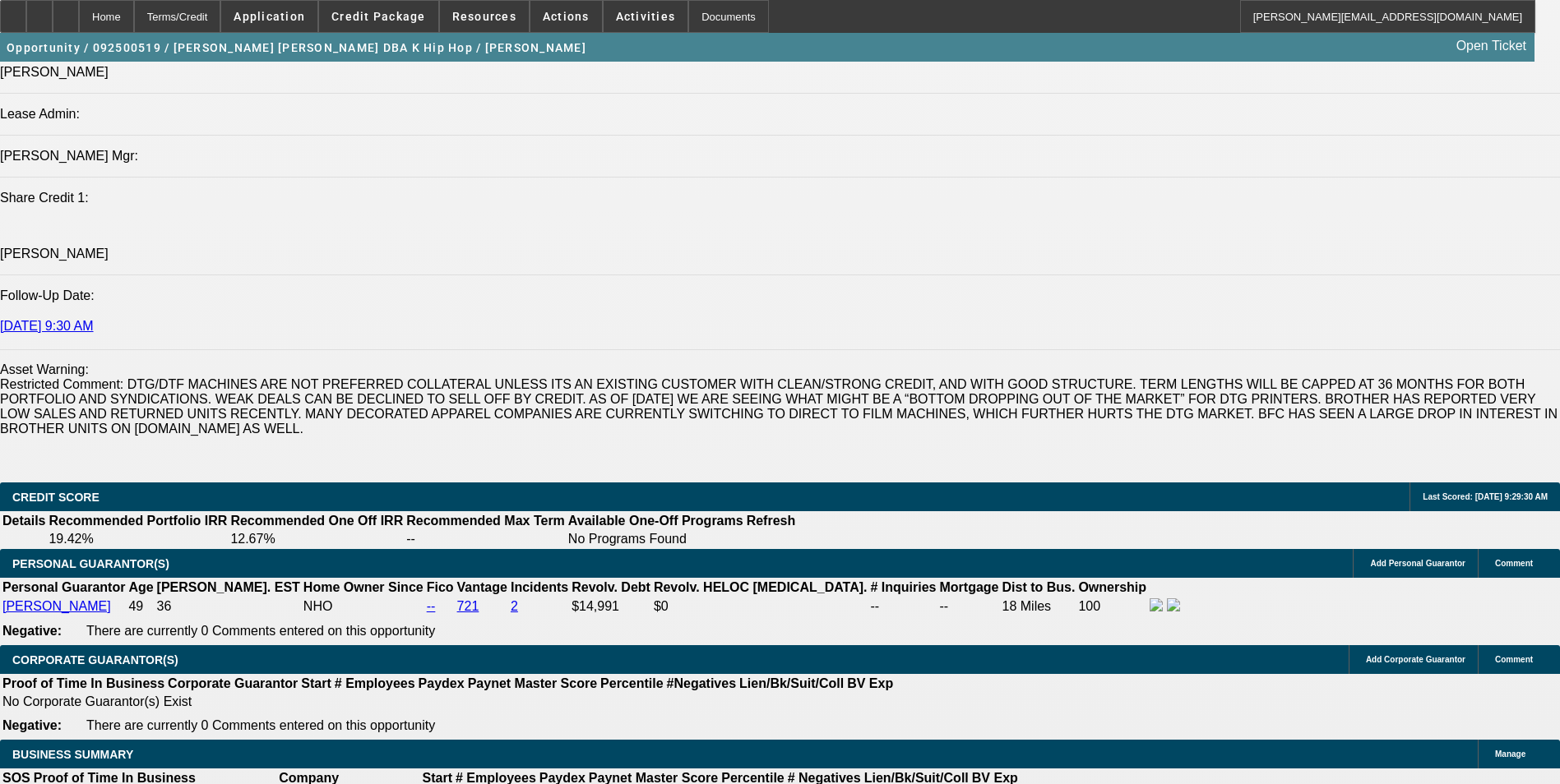
scroll to position [2138, 0]
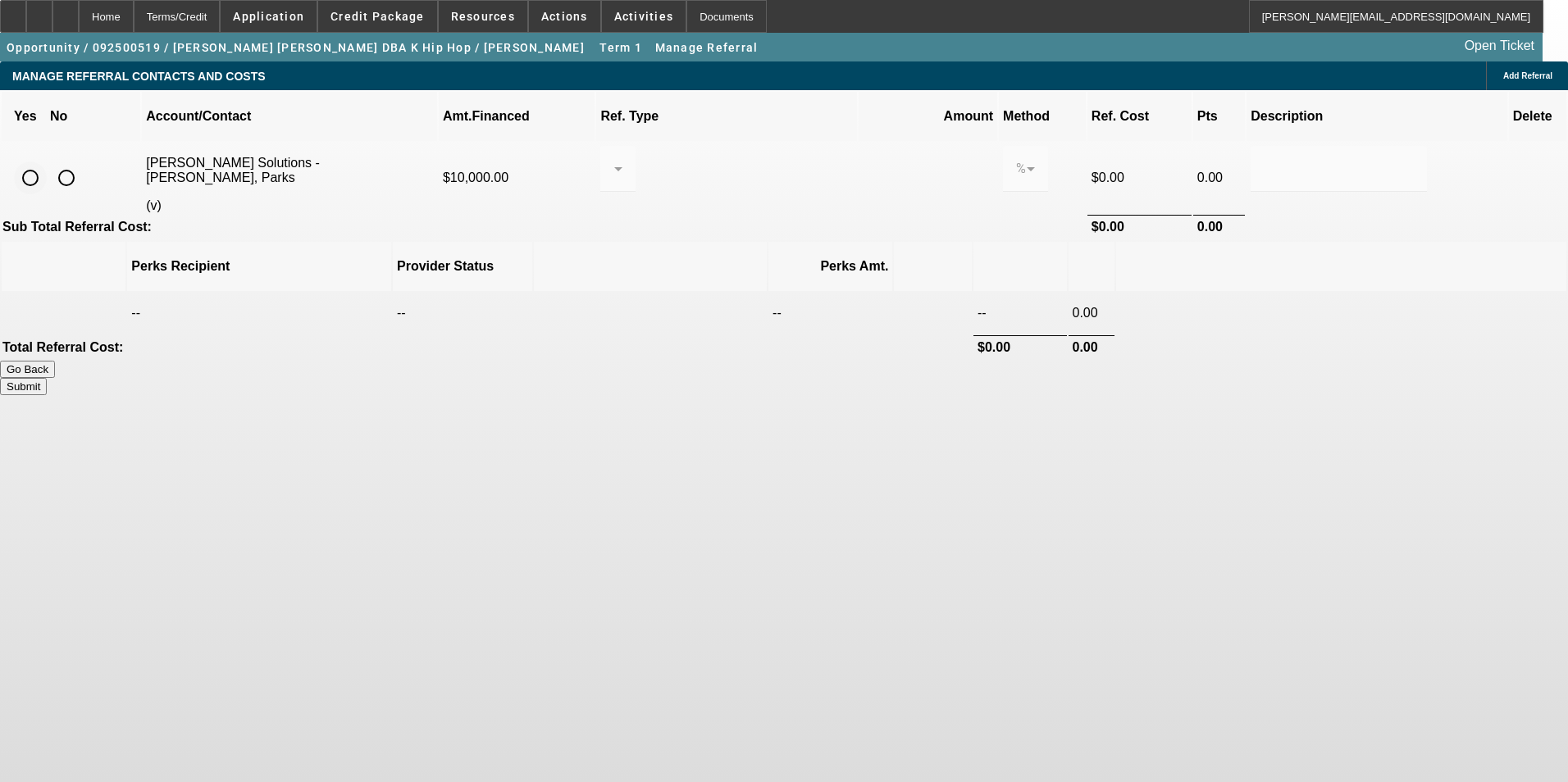
click at [47, 161] on input "radio" at bounding box center [30, 177] width 33 height 33
radio input "true"
click at [622, 158] on div at bounding box center [617, 169] width 9 height 46
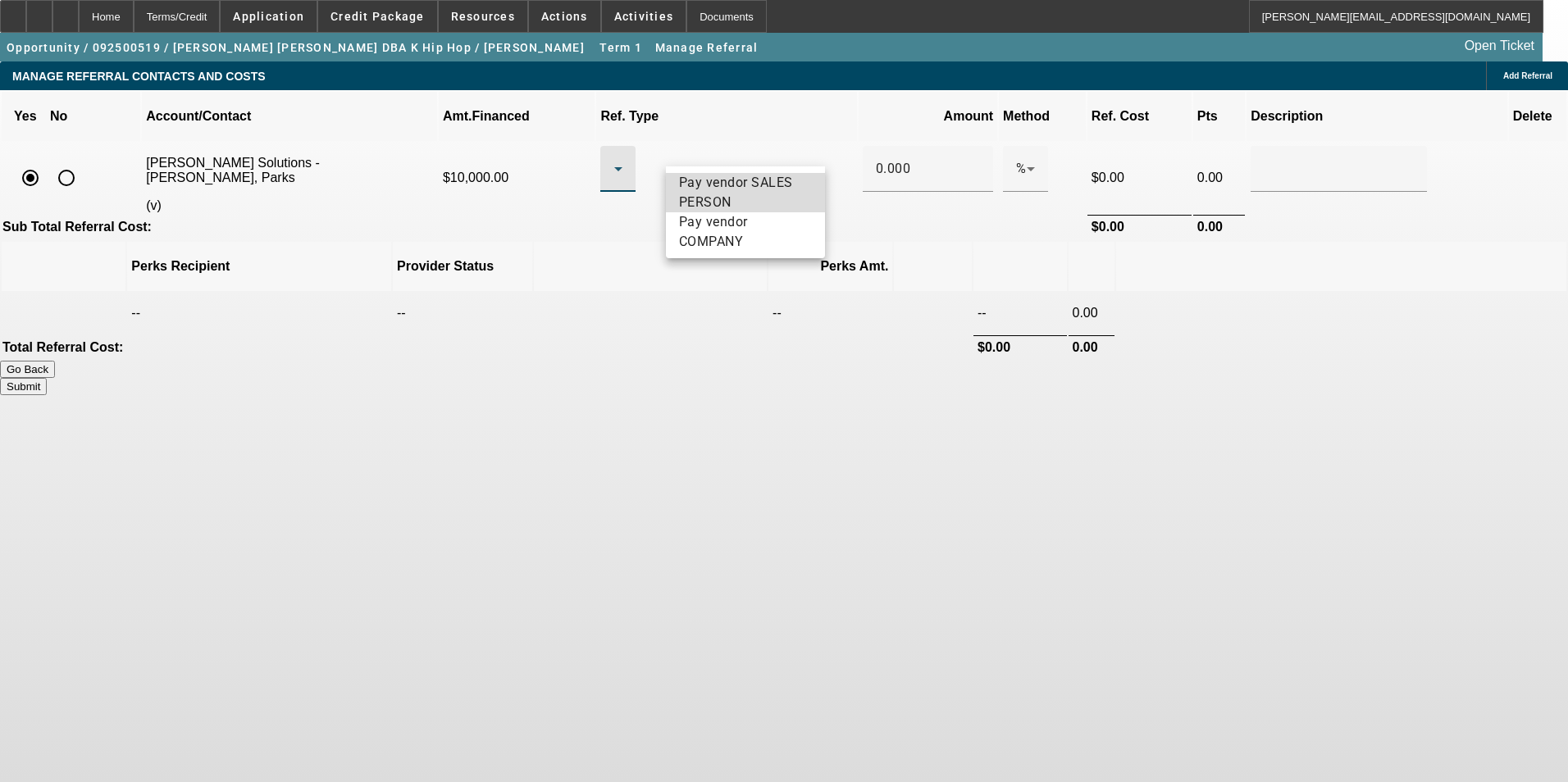
click at [711, 193] on span "Pay vendor SALES PERSON" at bounding box center [745, 193] width 133 height 39
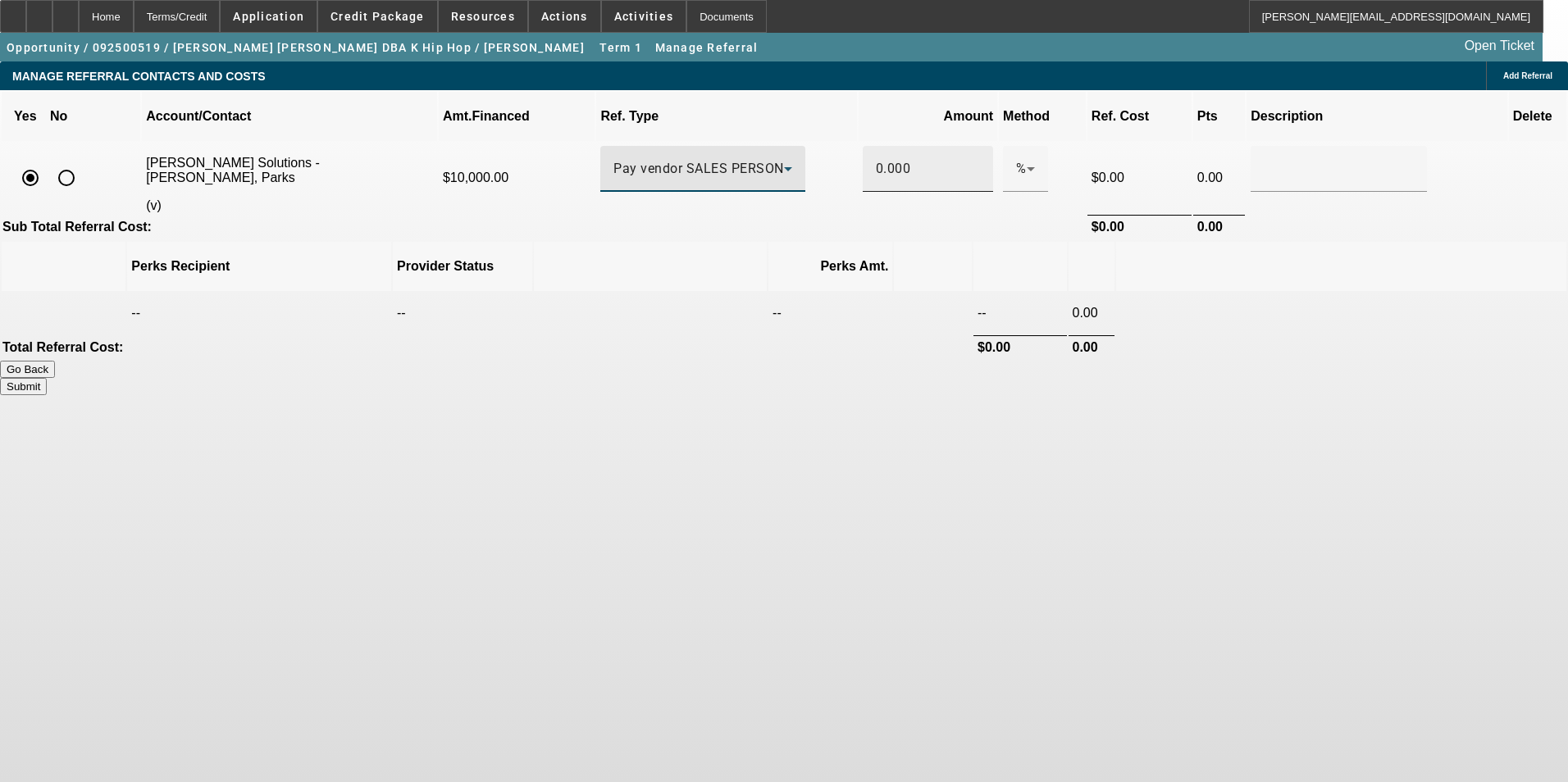
click at [876, 159] on input "0.000" at bounding box center [928, 169] width 104 height 20
click at [1116, 293] on td at bounding box center [1341, 313] width 450 height 41
click at [47, 378] on button "Submit" at bounding box center [23, 387] width 47 height 17
type input "0.500"
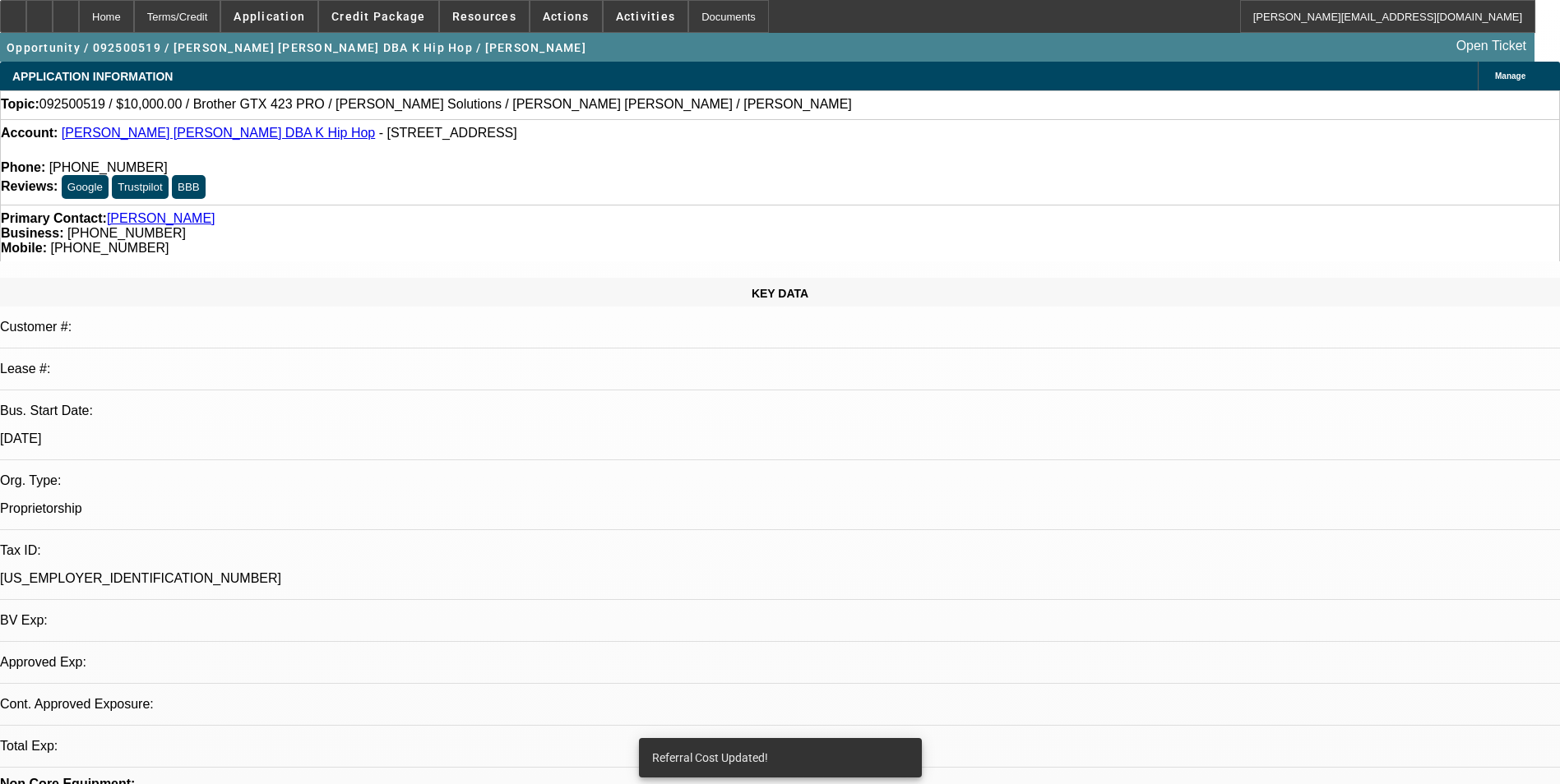
select select "0"
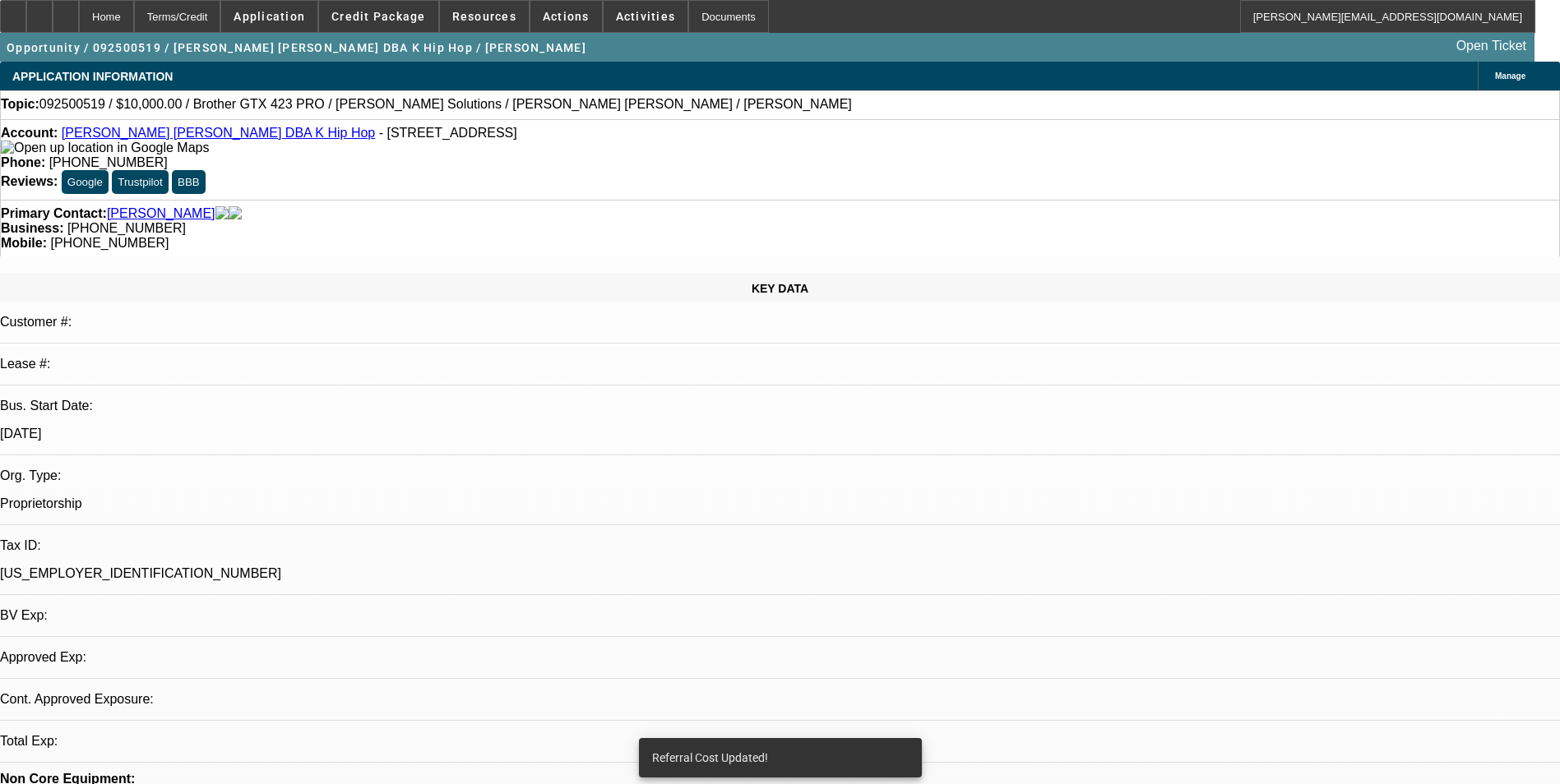
select select "2"
select select "0.1"
select select "4"
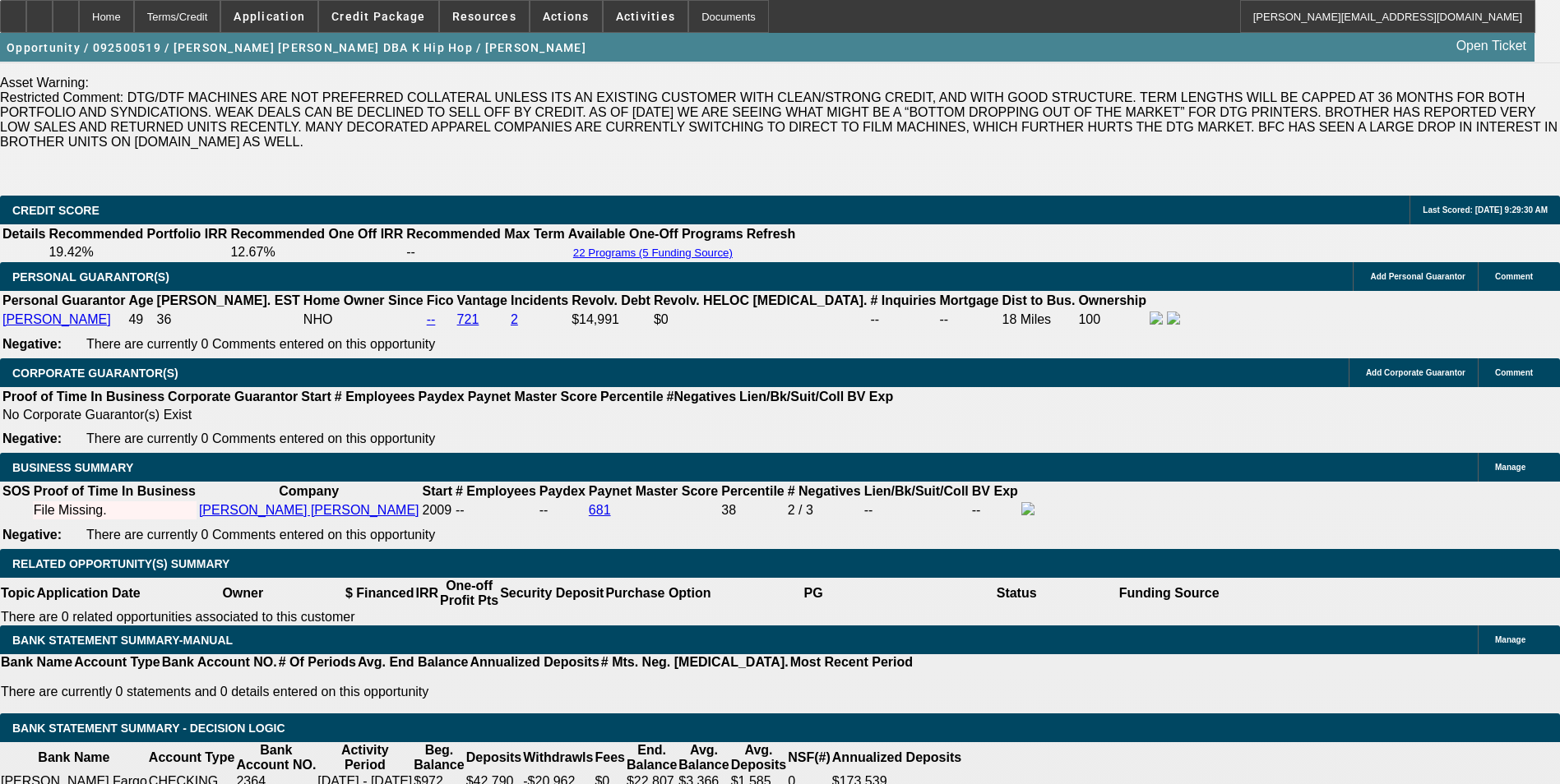
scroll to position [2384, 0]
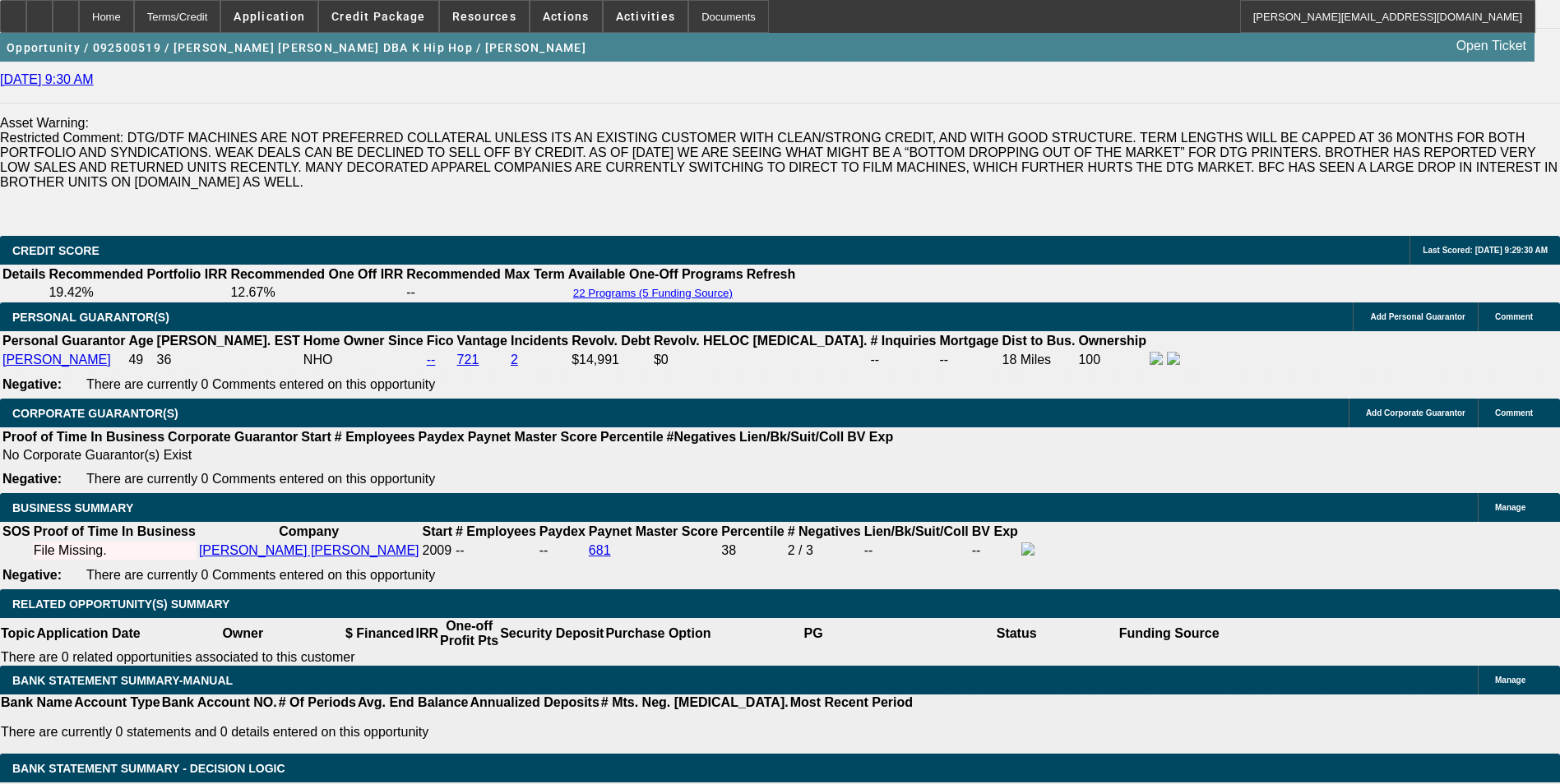
drag, startPoint x: 361, startPoint y: 378, endPoint x: 584, endPoint y: 379, distance: 223.0
type input "UNKNOWN"
type input "7"
type input "$617.54"
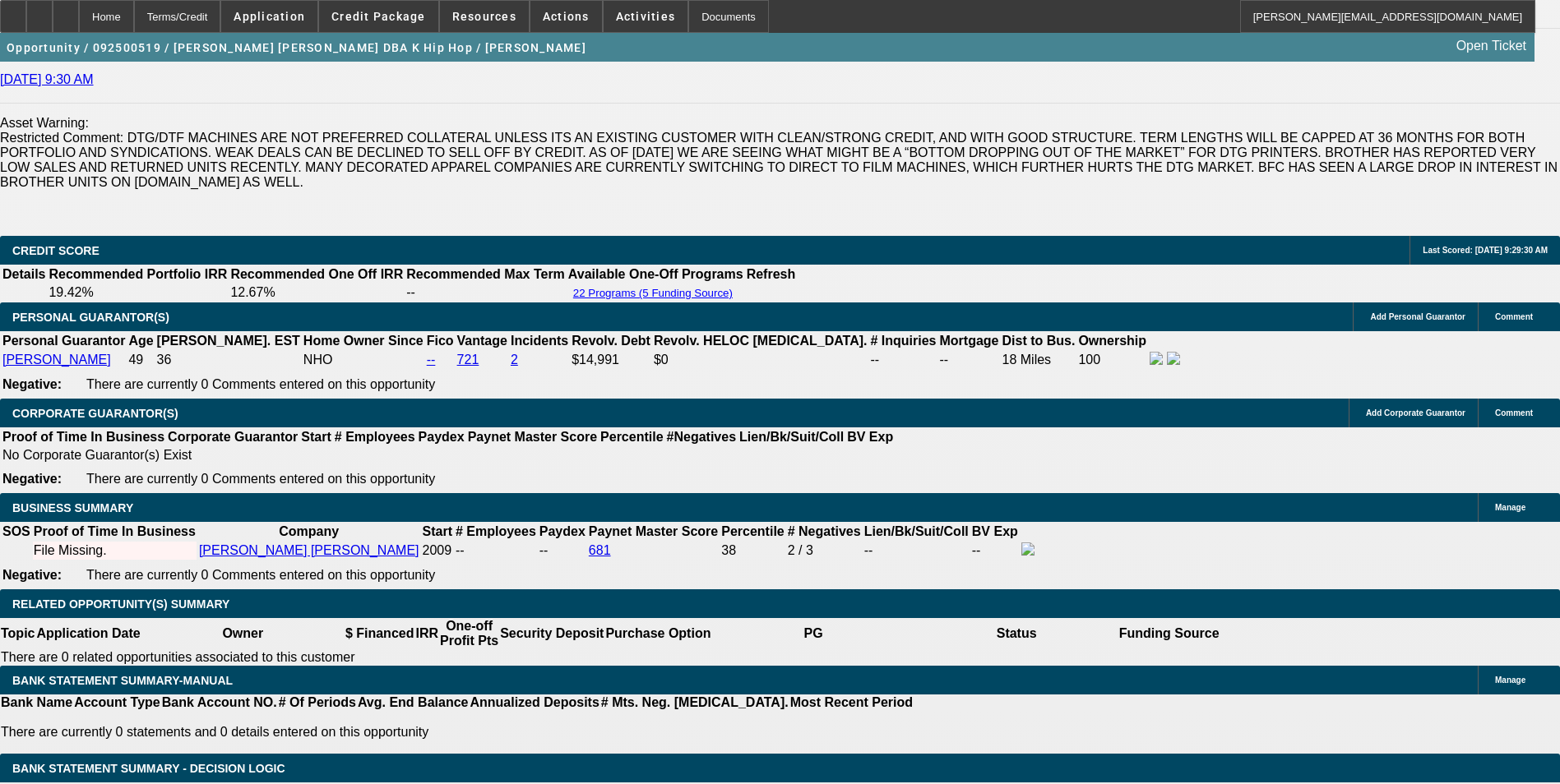
type input "$308.77"
type input "7.5"
type input "$622.12"
type input "$311.06"
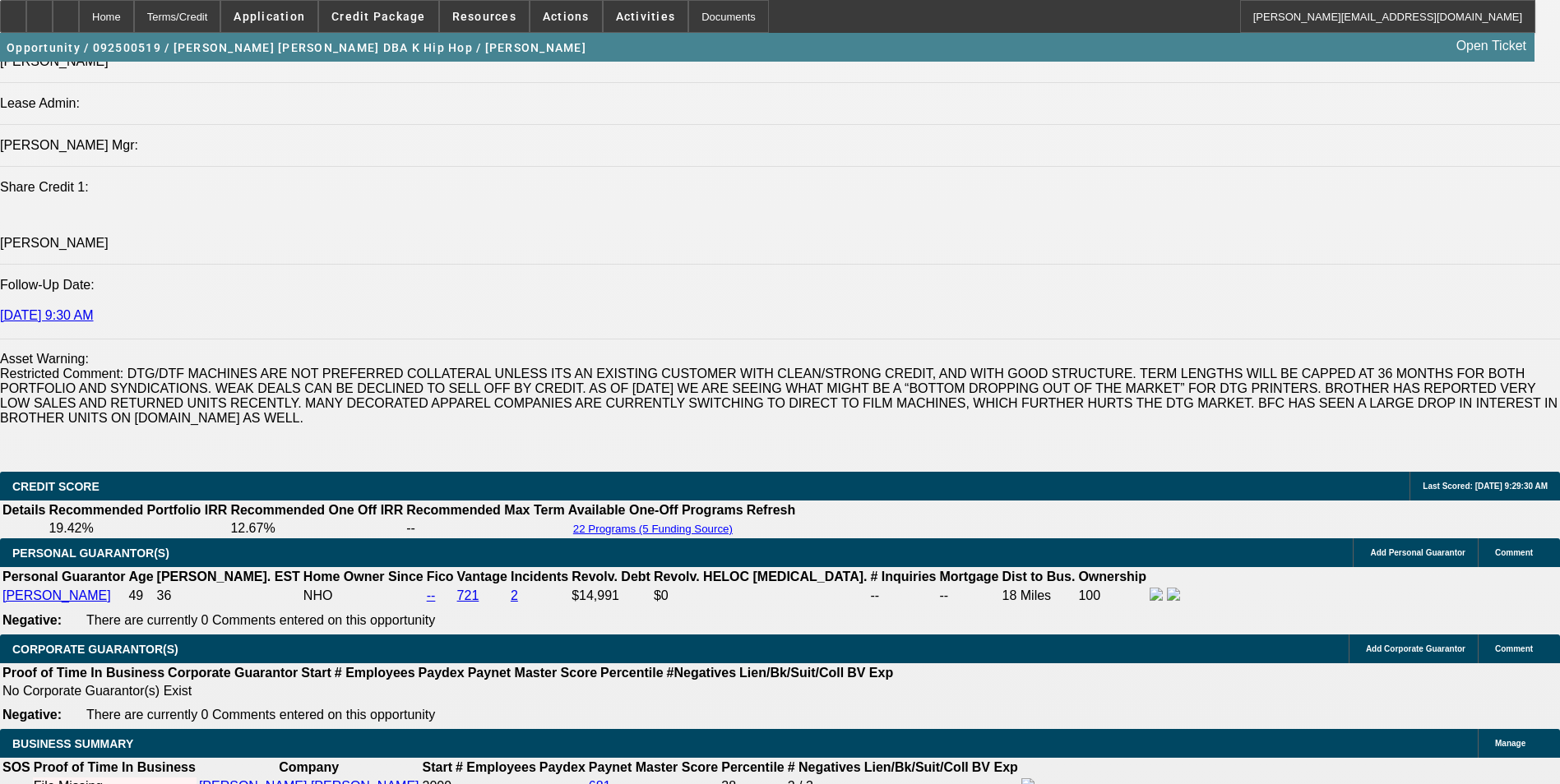
scroll to position [2138, 0]
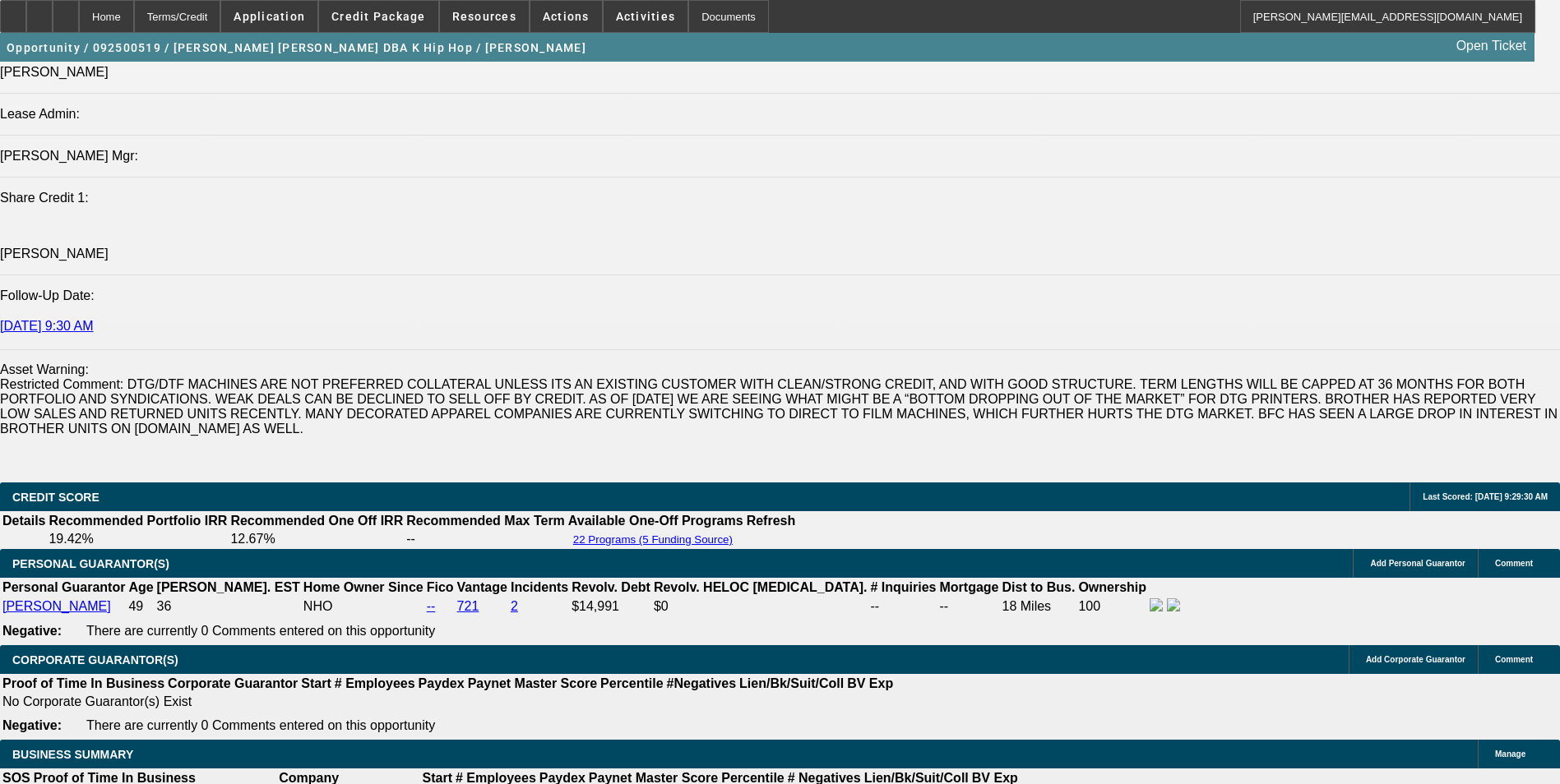
type input "7.5"
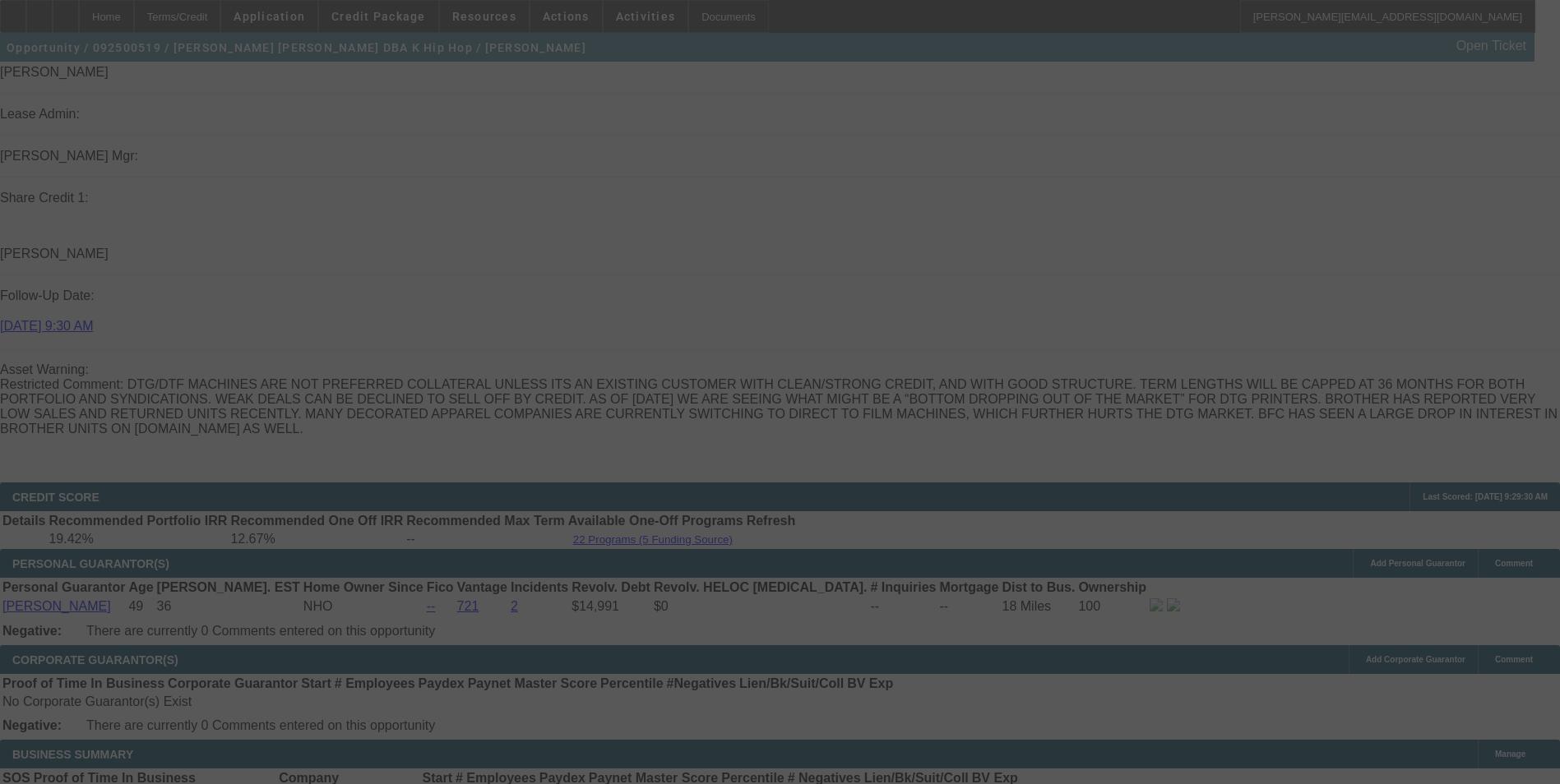
select select "0"
select select "2"
select select "0.1"
select select "4"
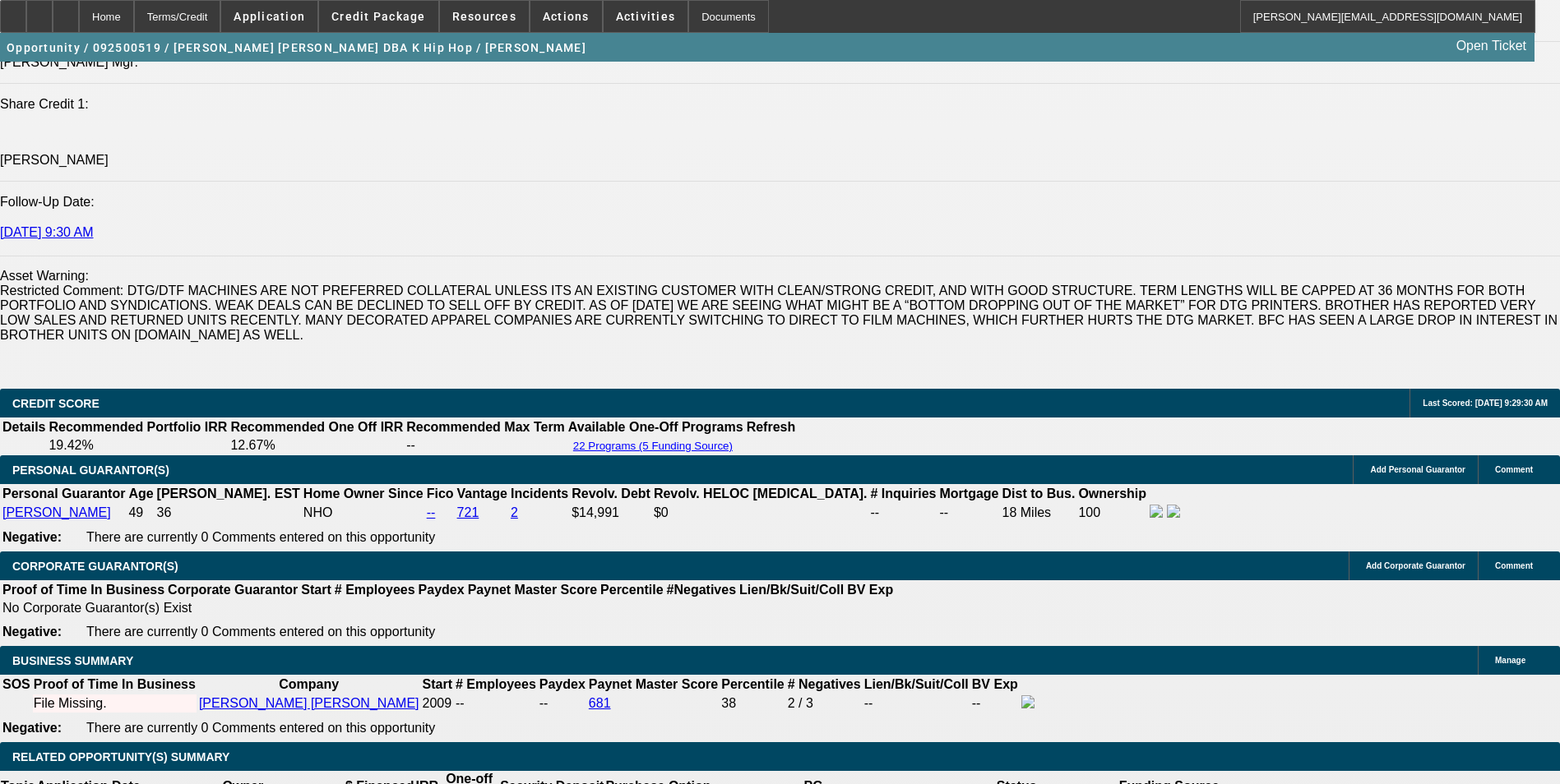
scroll to position [2220, 0]
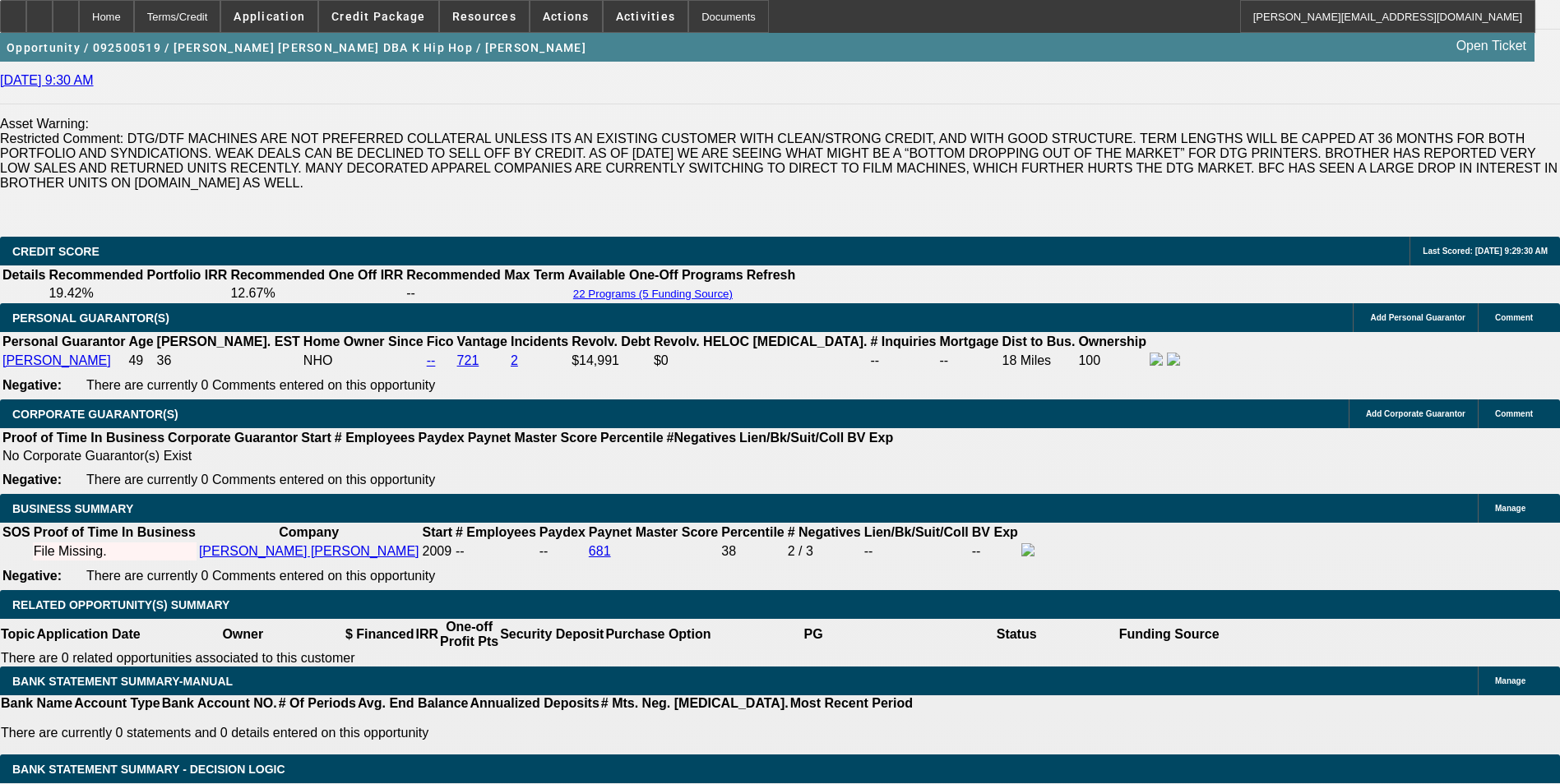
scroll to position [2384, 0]
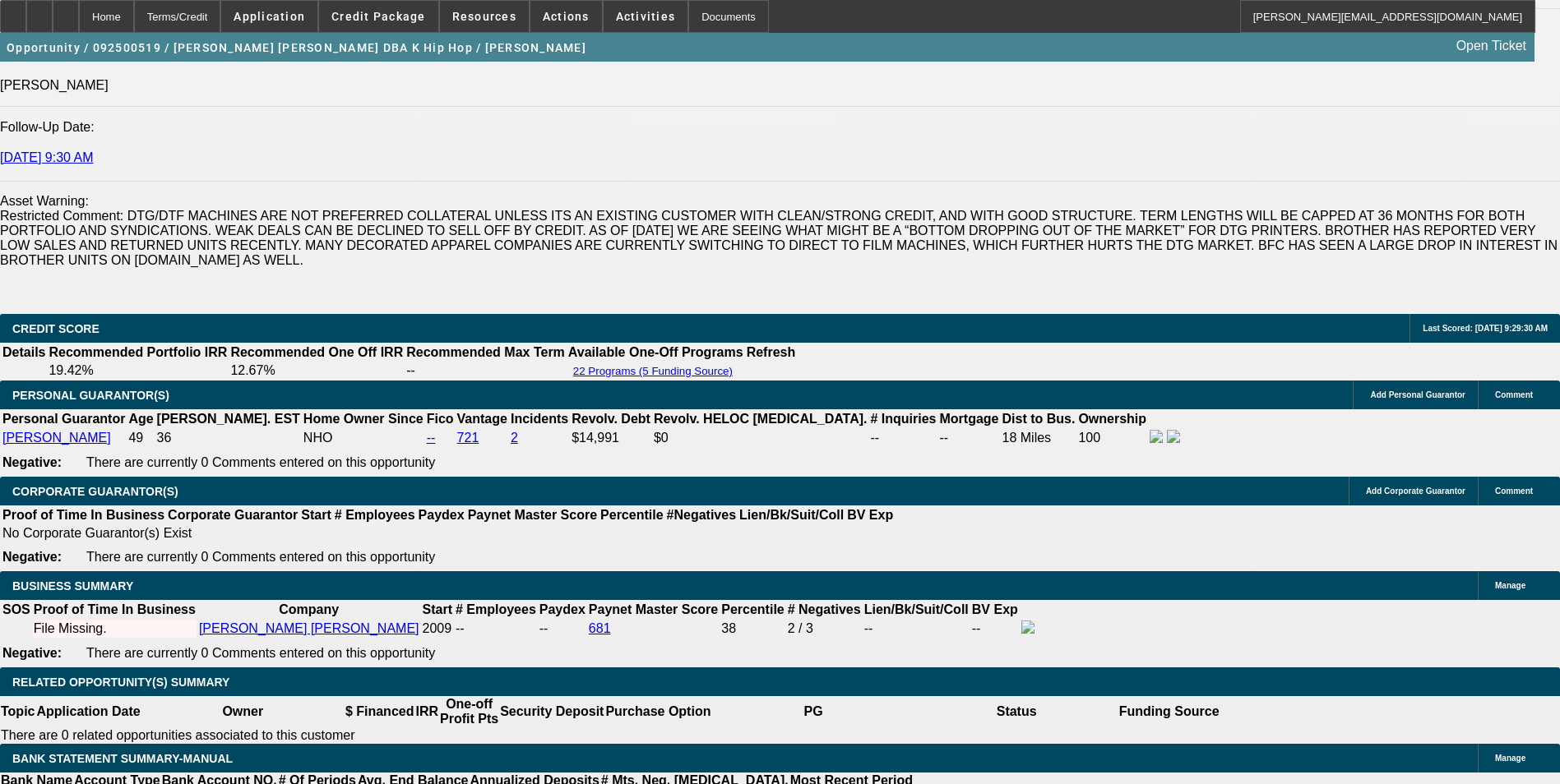
scroll to position [2467, 0]
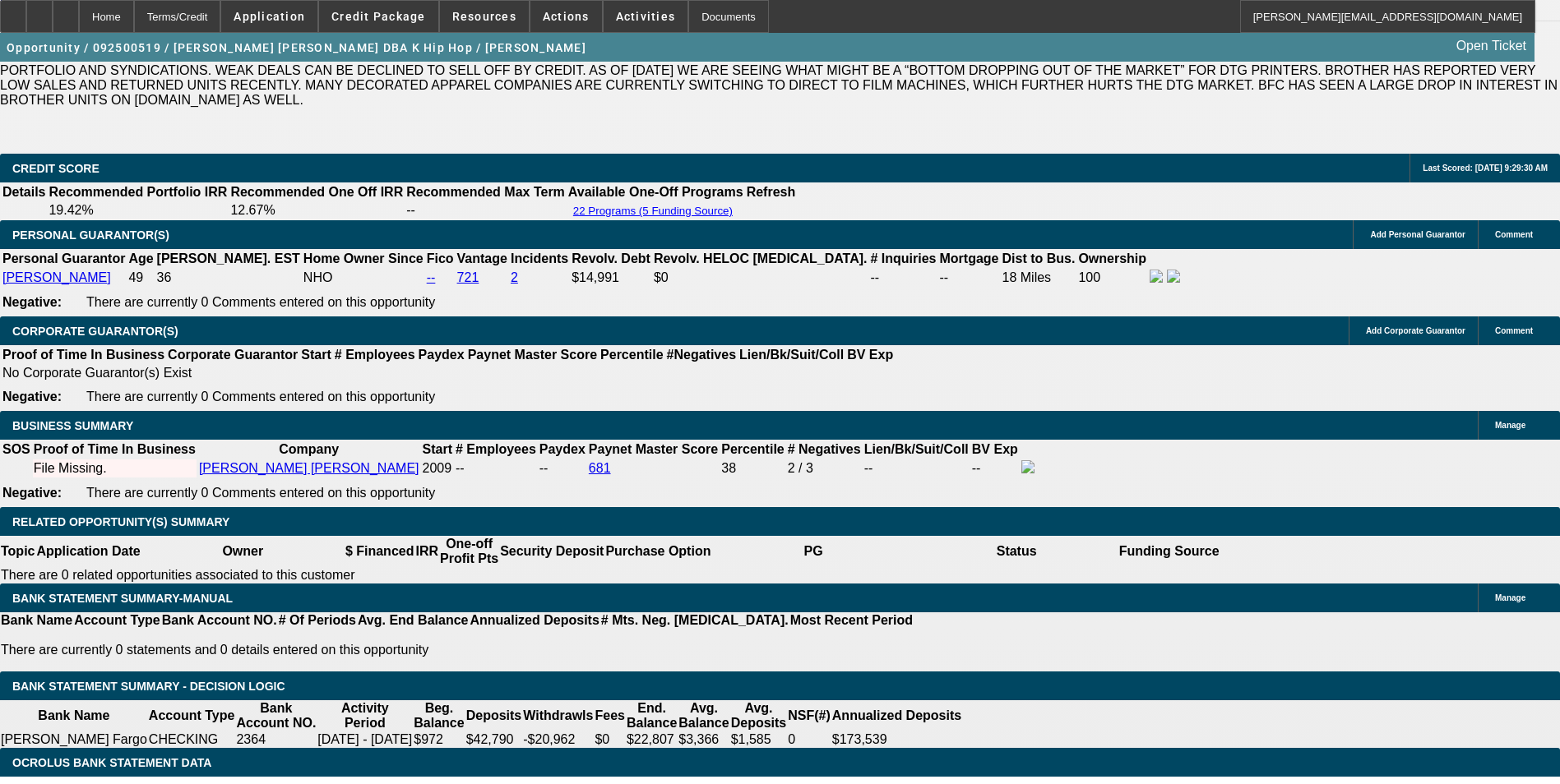
type input "313.06"
type input "$626.12"
type input "UNKNOWN"
type input "7.9"
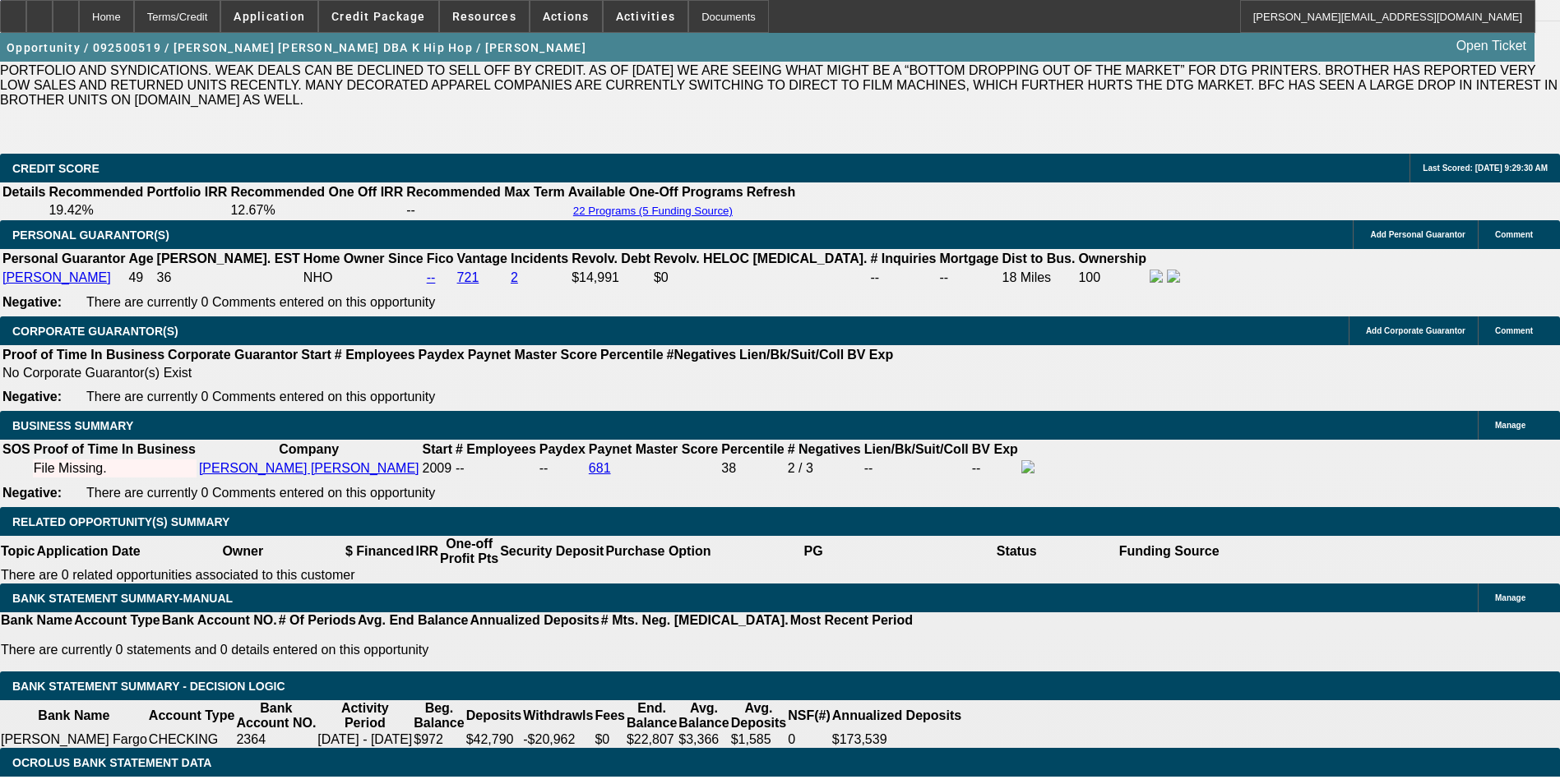
type input "$313.06"
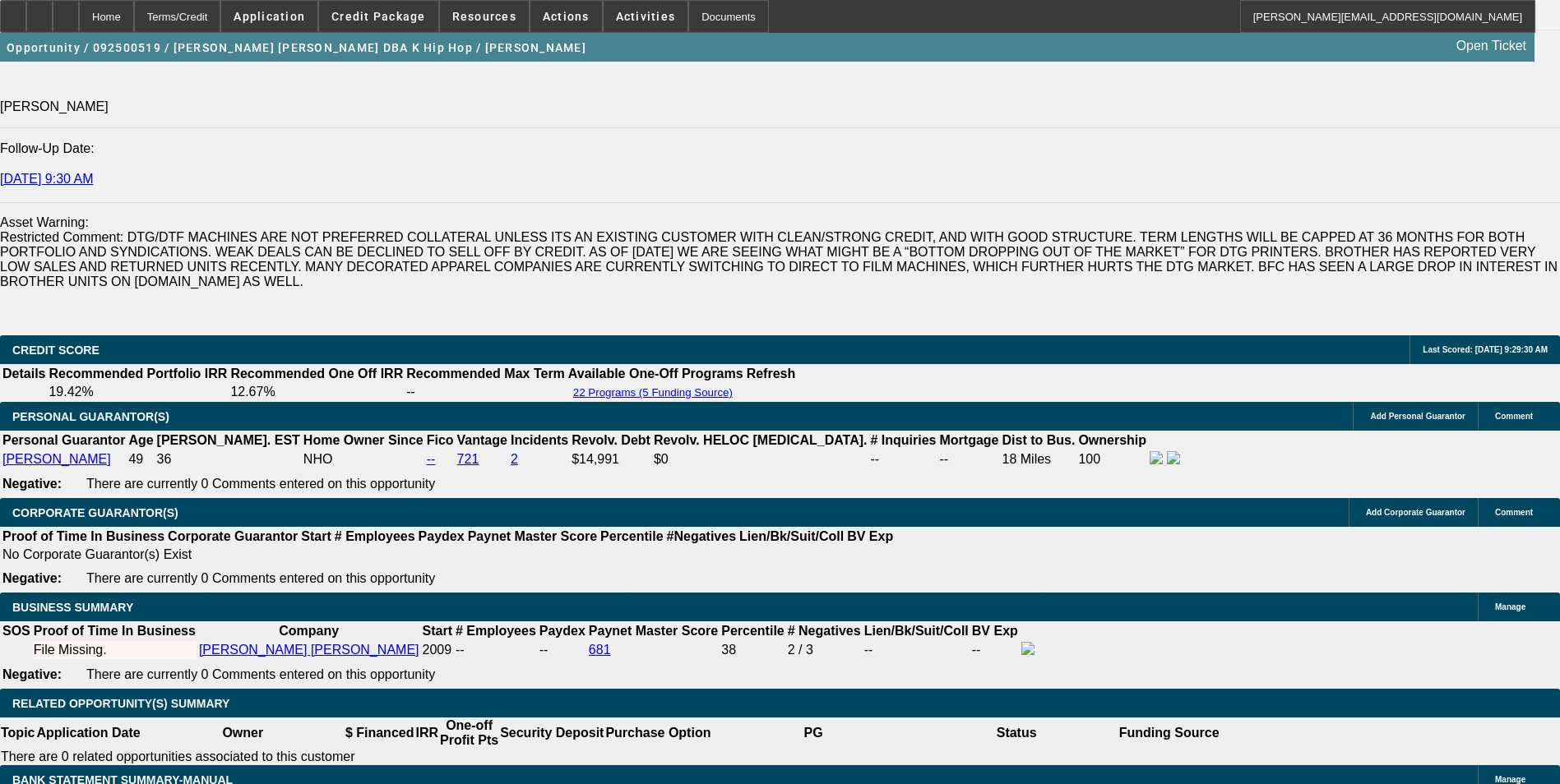
scroll to position [2138, 0]
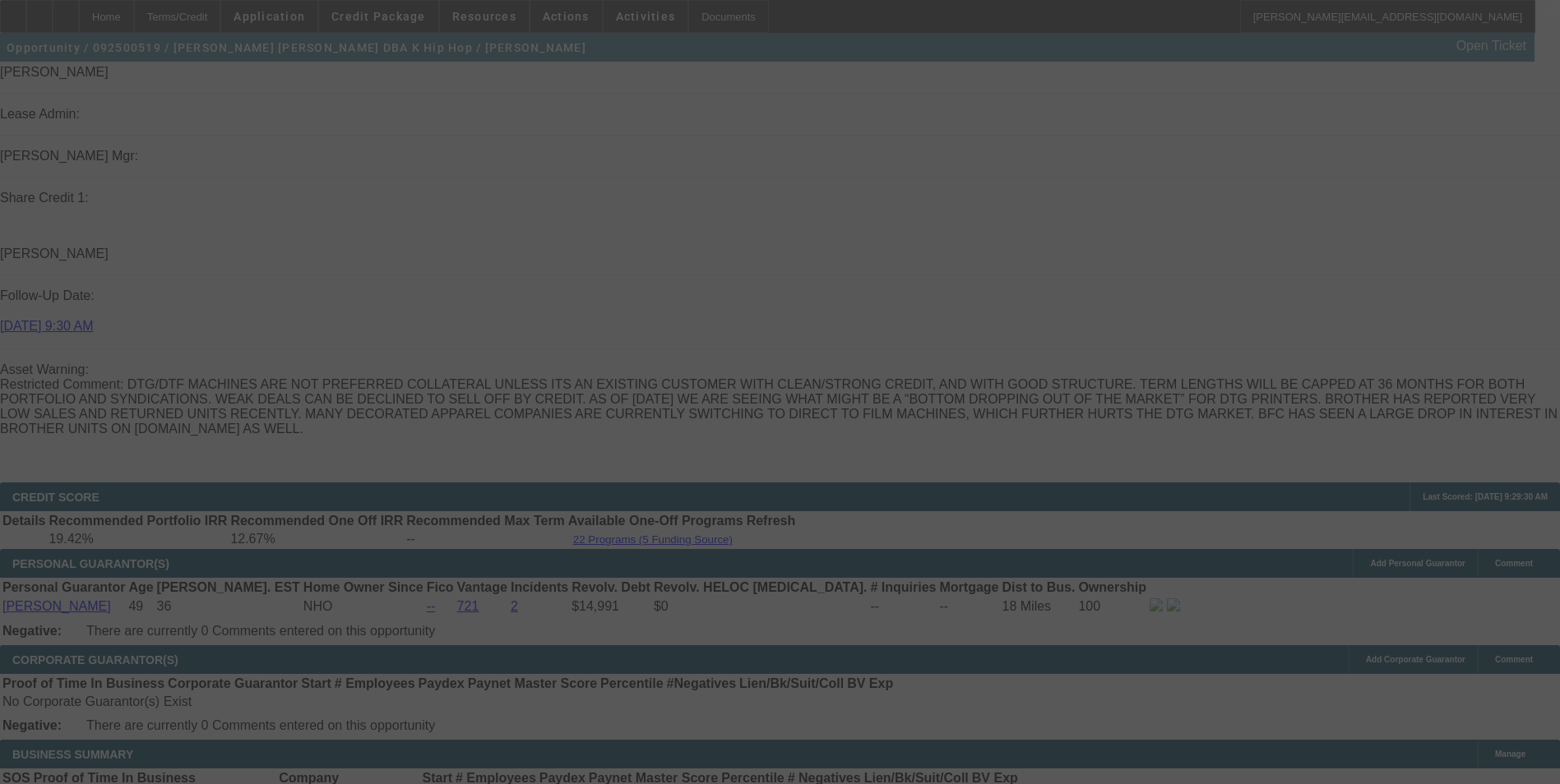
scroll to position [2467, 0]
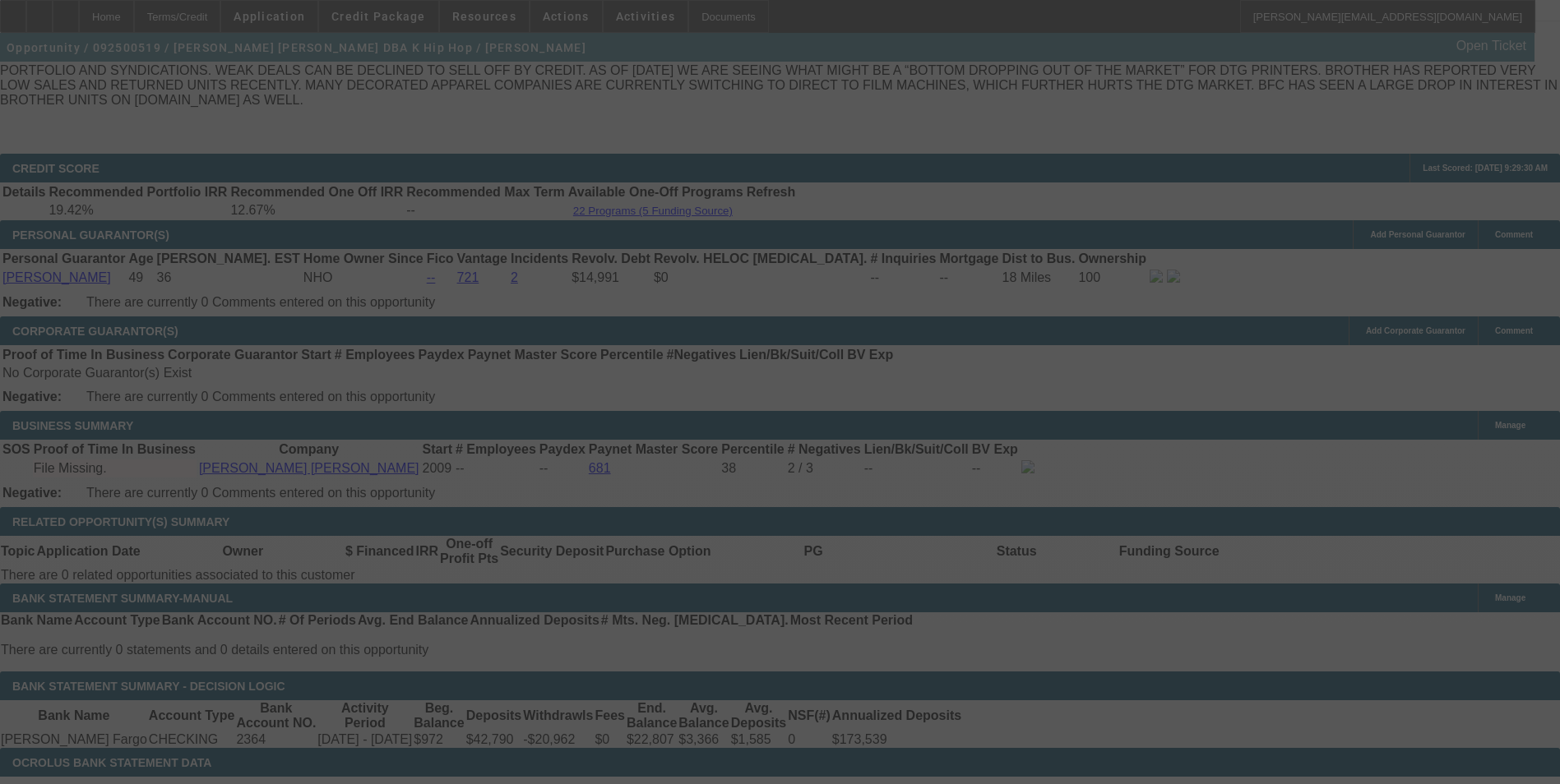
select select "0"
select select "2"
select select "0.1"
select select "4"
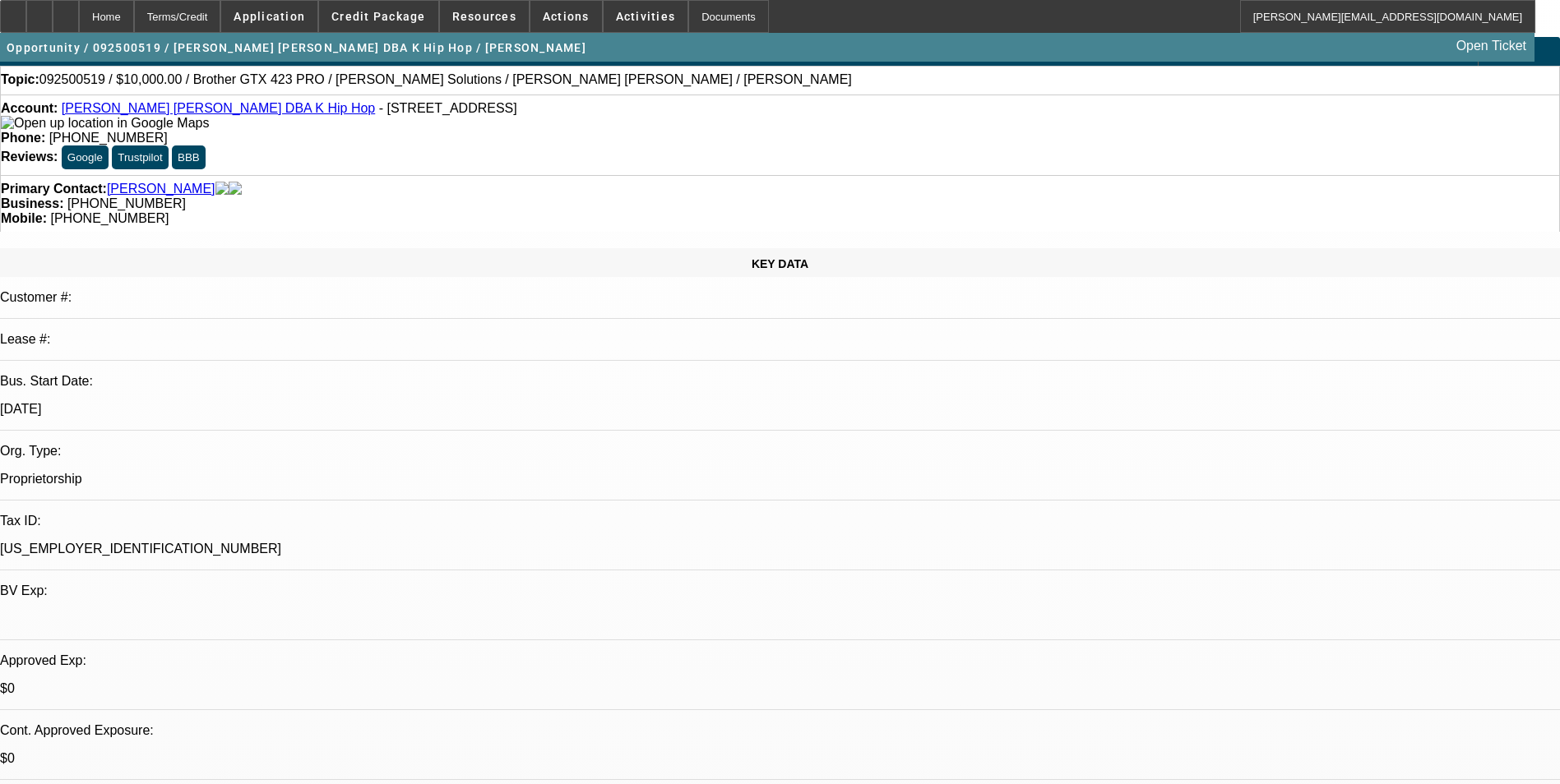
scroll to position [0, 0]
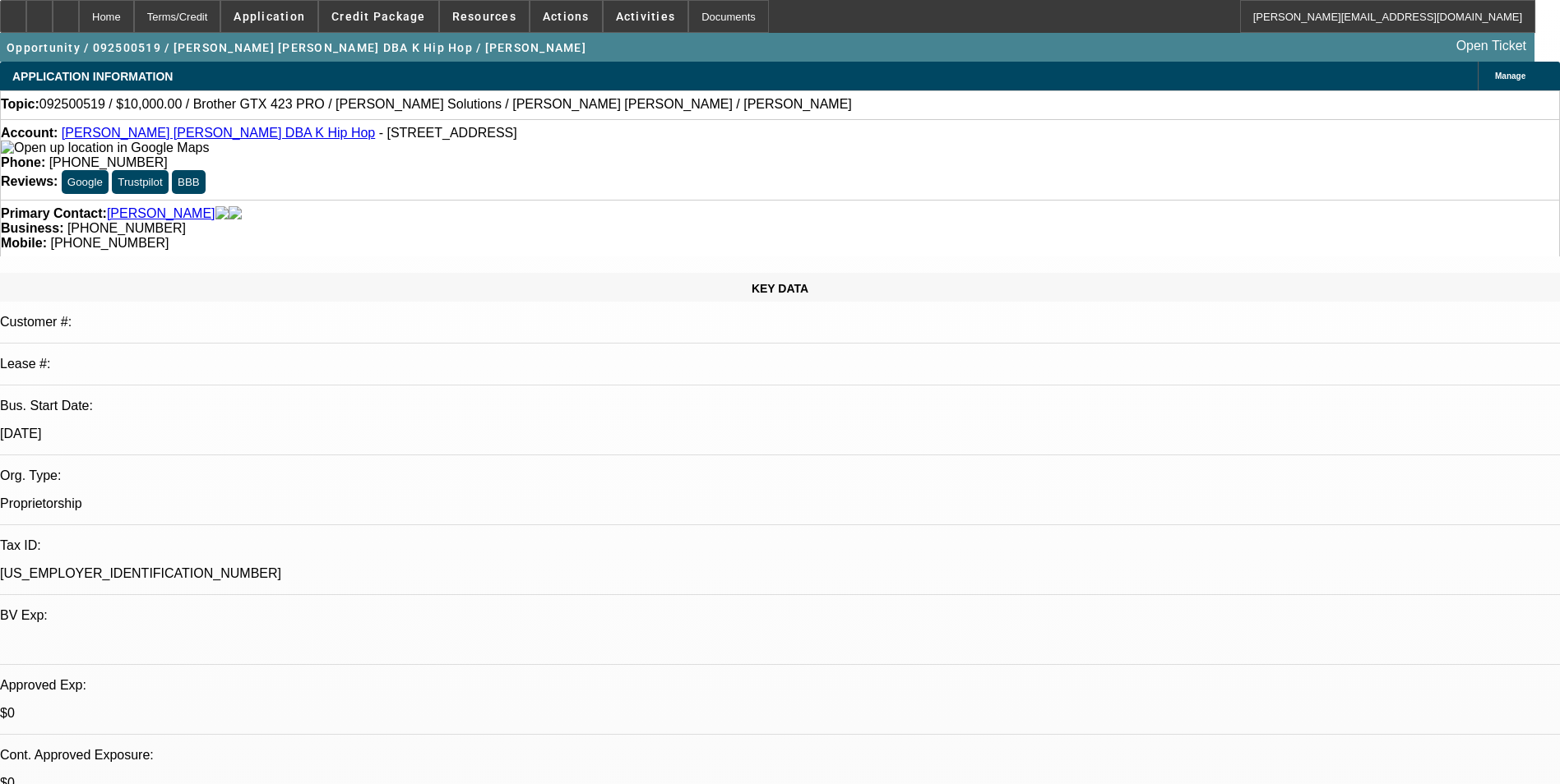
click at [170, 138] on link "Yong Tae Kim DBA K Hip Hop" at bounding box center [219, 133] width 313 height 14
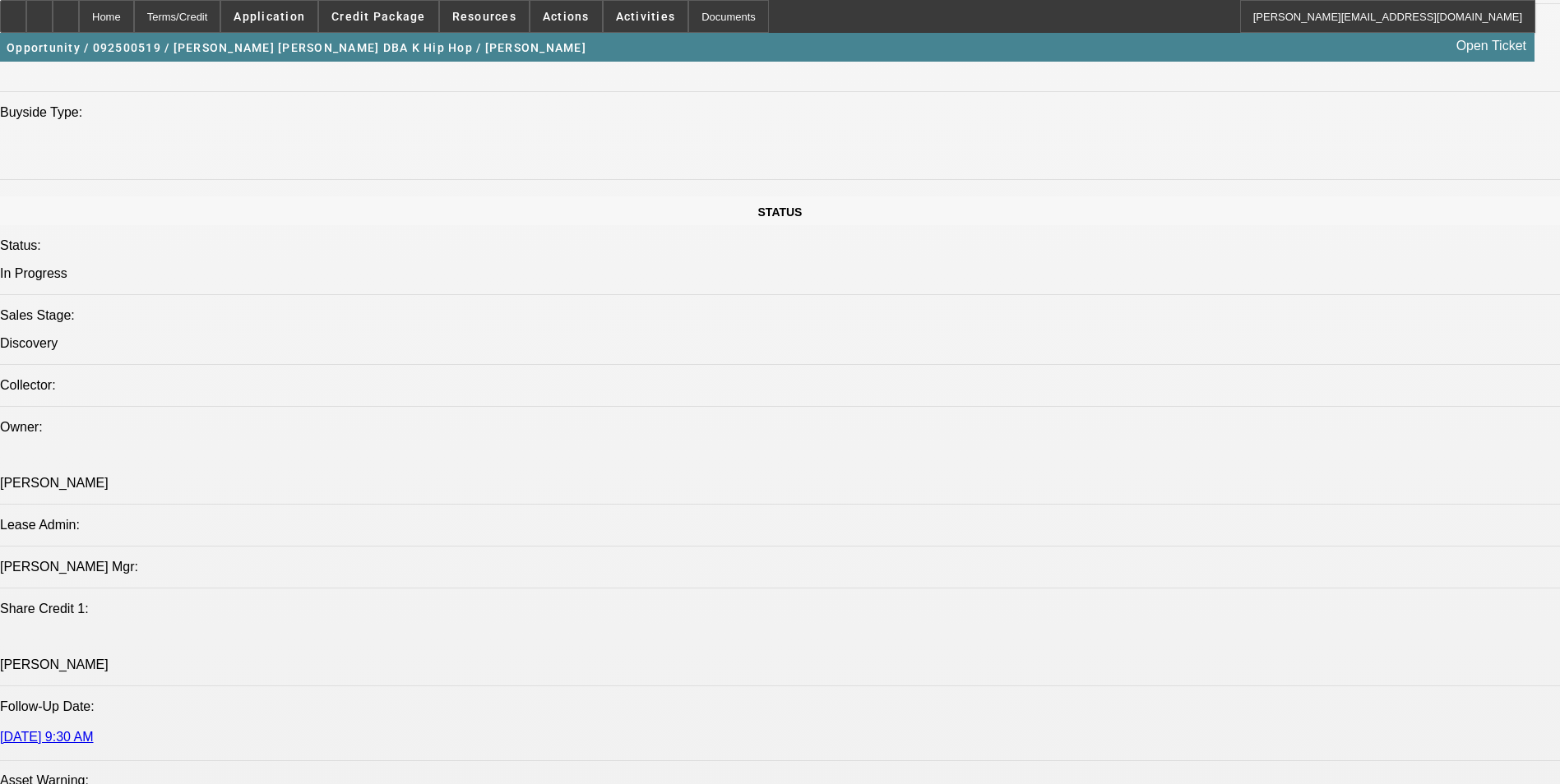
scroll to position [2138, 0]
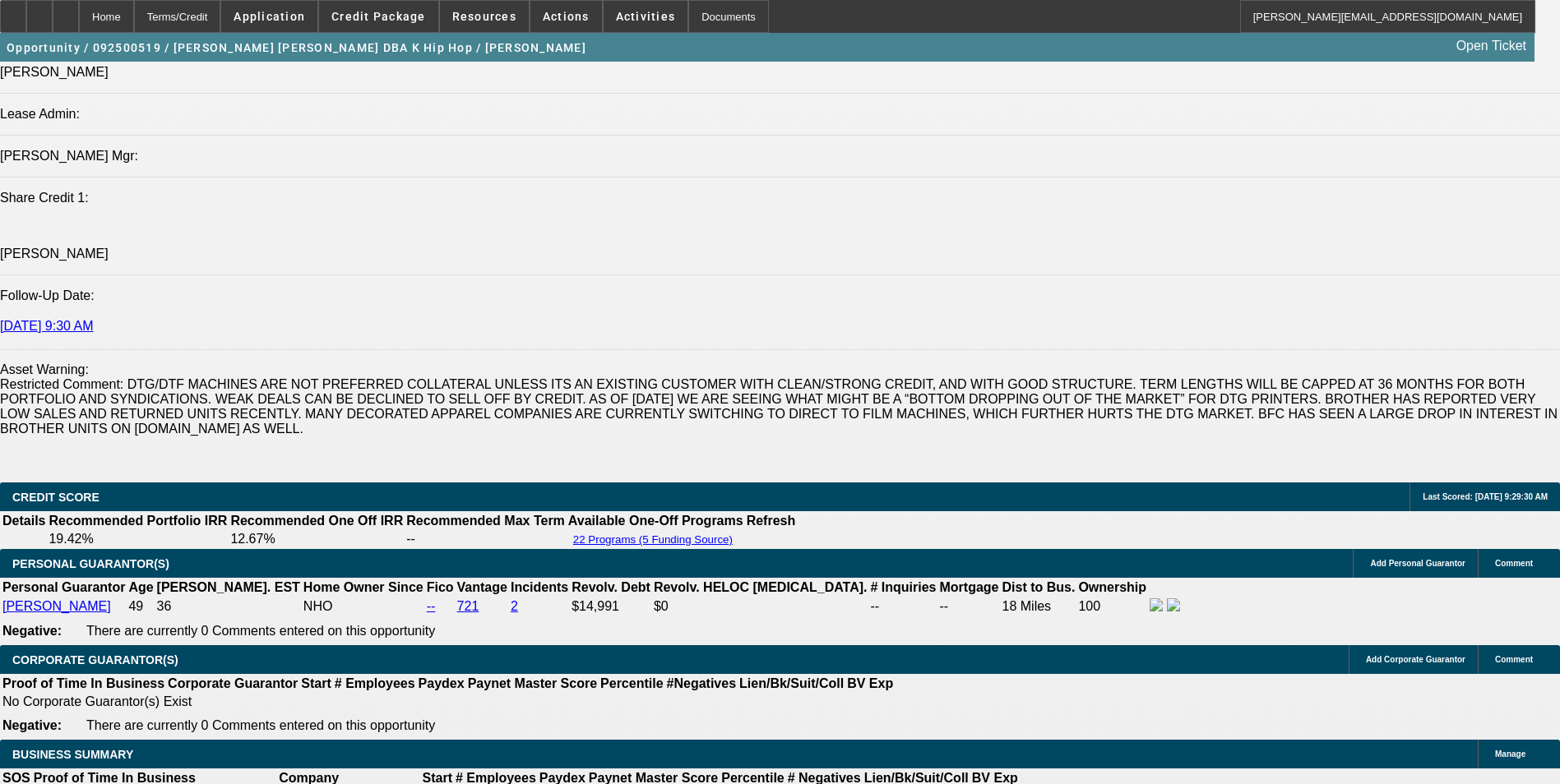
drag, startPoint x: 336, startPoint y: 524, endPoint x: 418, endPoint y: 524, distance: 82.0
drag, startPoint x: 418, startPoint y: 524, endPoint x: 428, endPoint y: 514, distance: 14.1
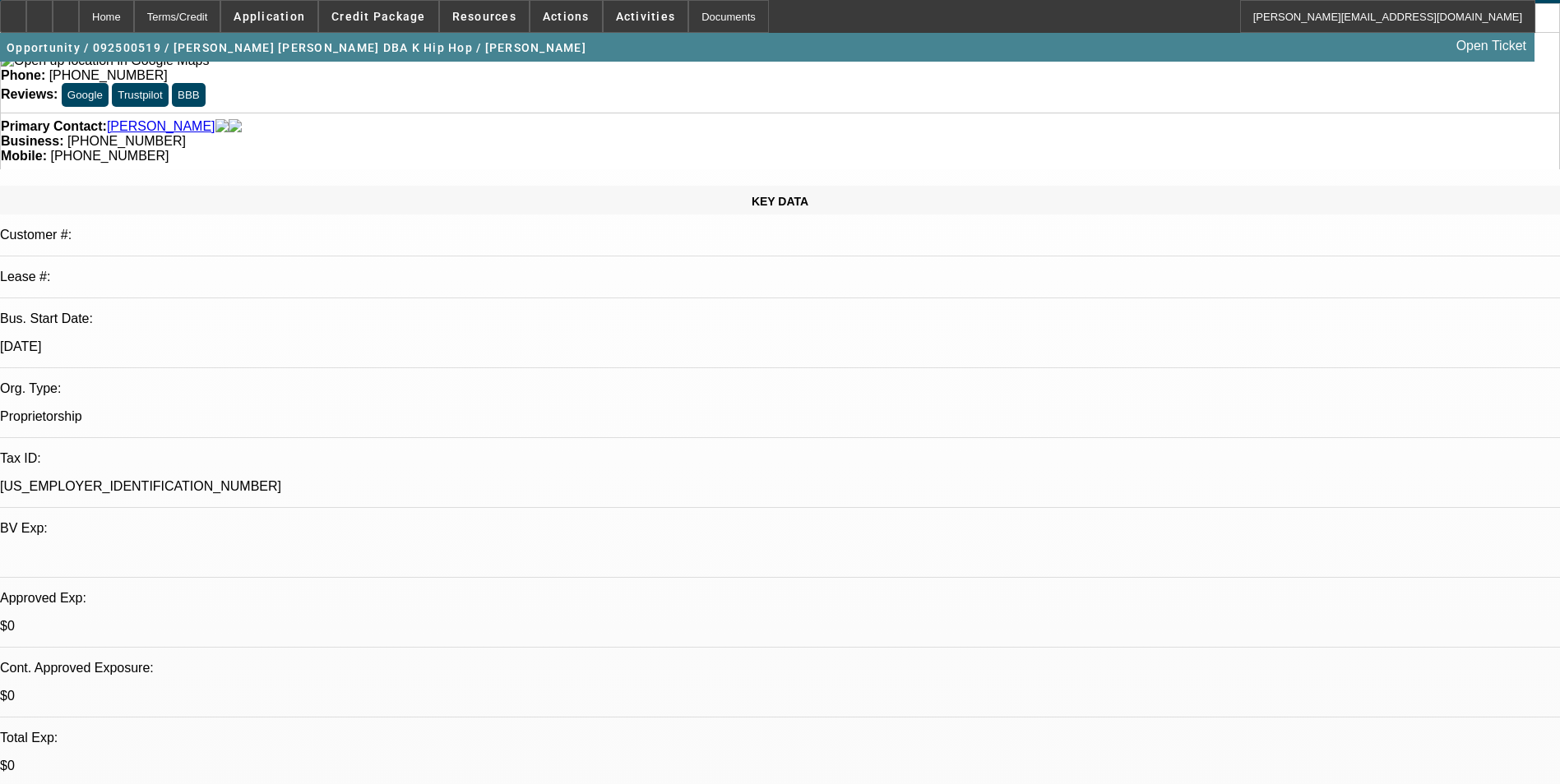
scroll to position [0, 0]
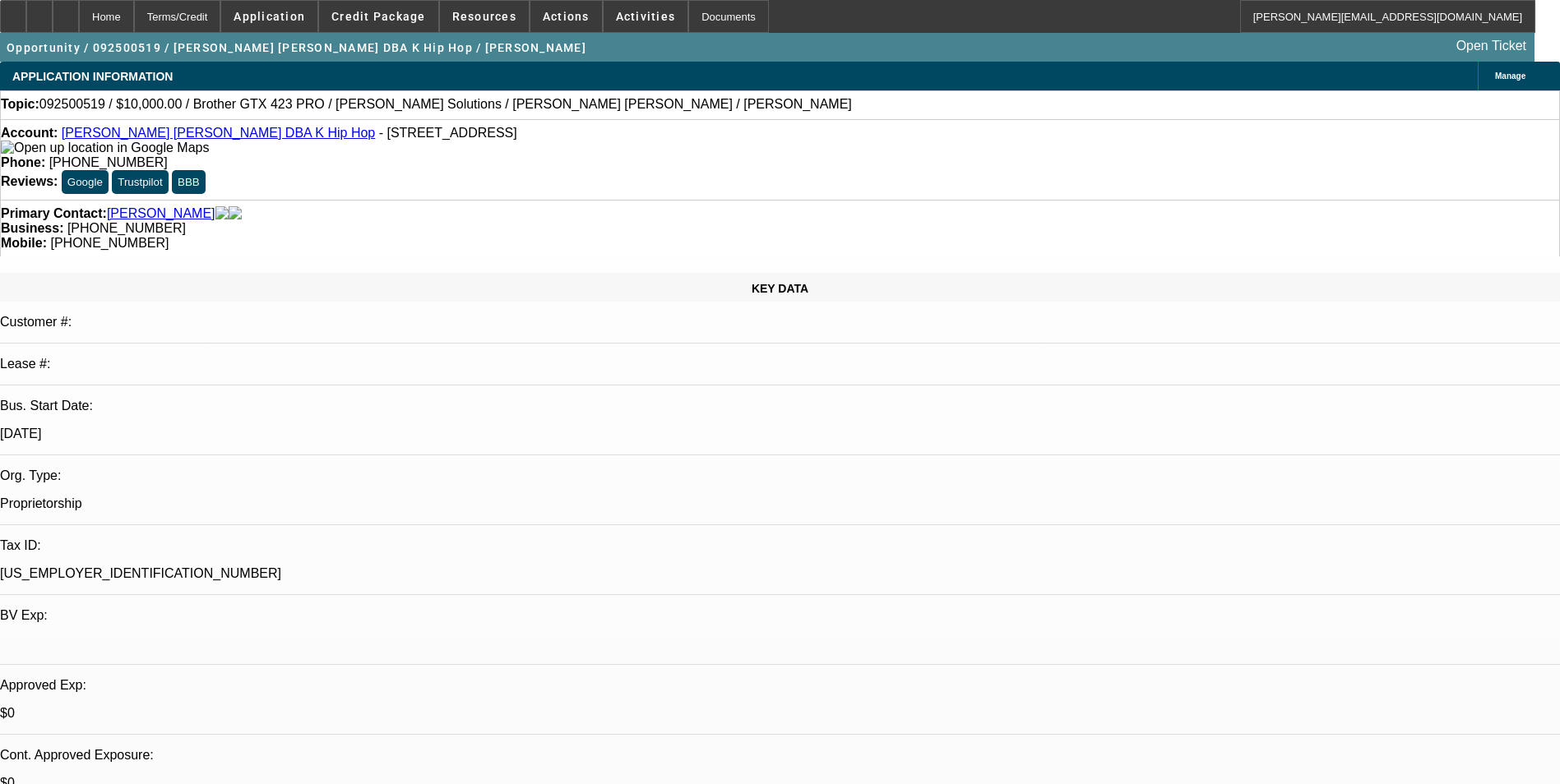
click at [1495, 77] on span "Manage" at bounding box center [1511, 76] width 31 height 9
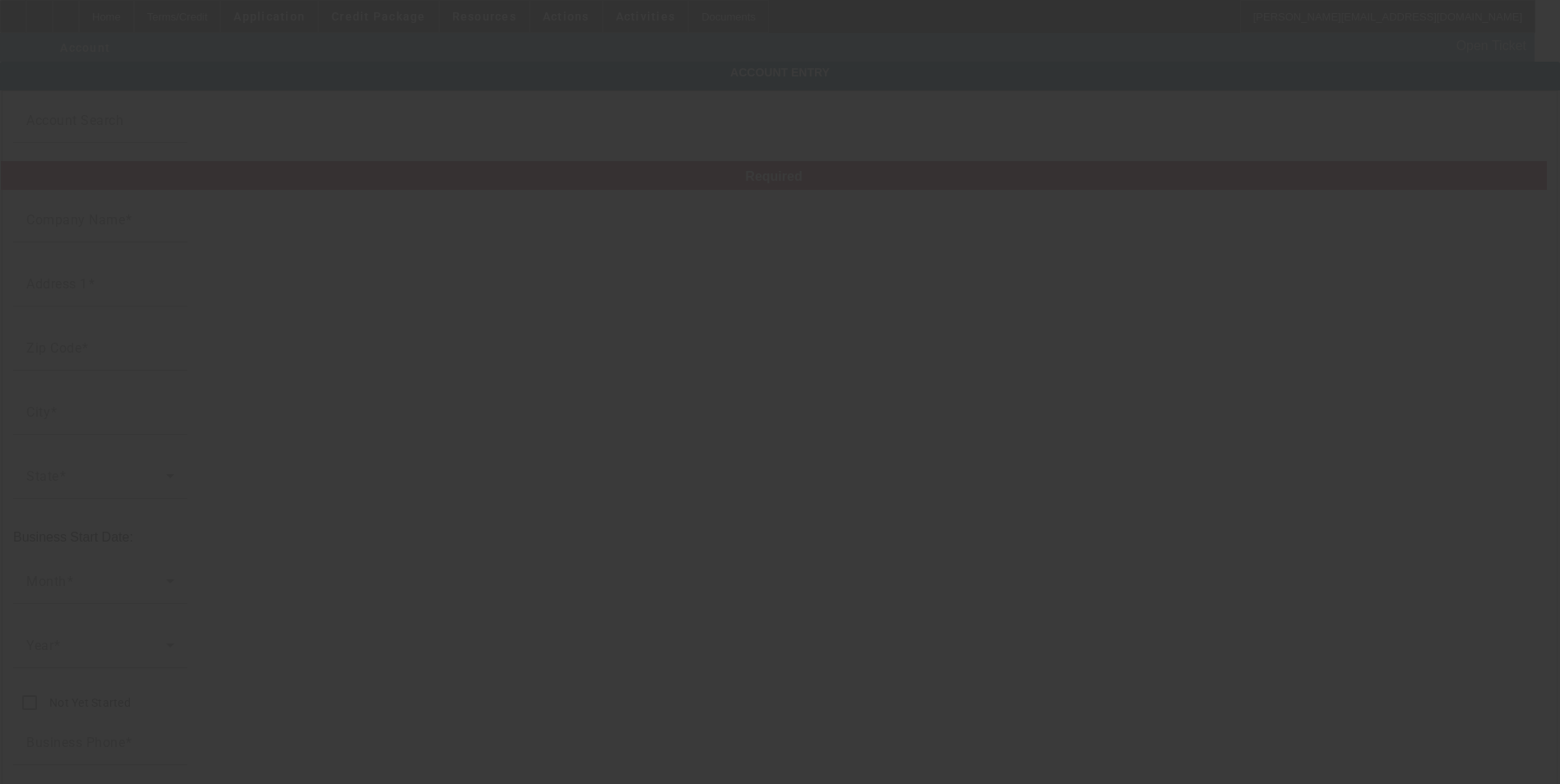
type input "Yong Tae Kim"
type input "205 Vale Street"
type input "29617"
type input "Greenville"
type input "(864) 252-6368"
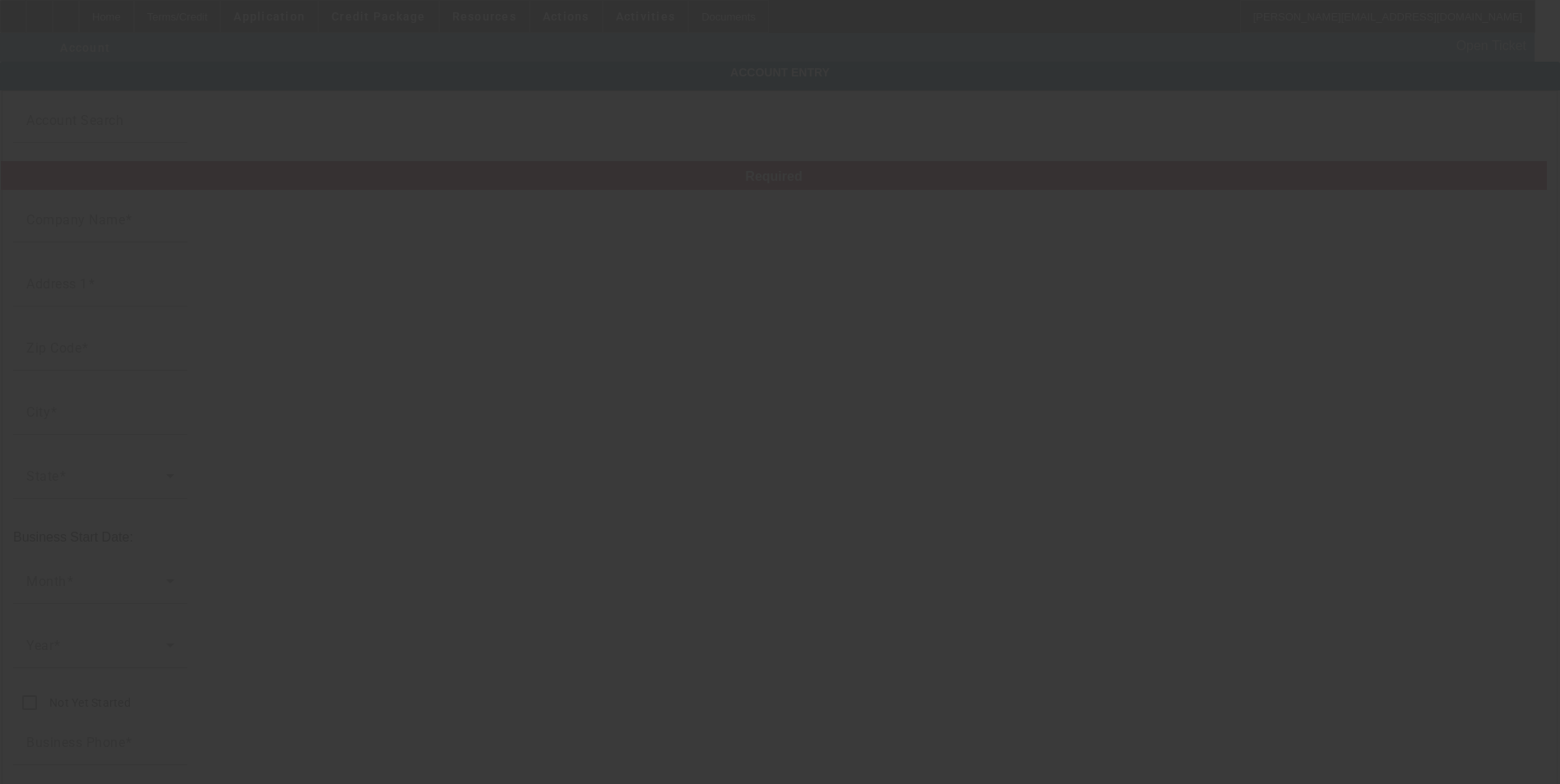
type input "K Hip Hop"
type input "khiphop007@gmail.com"
type input "83-2224531"
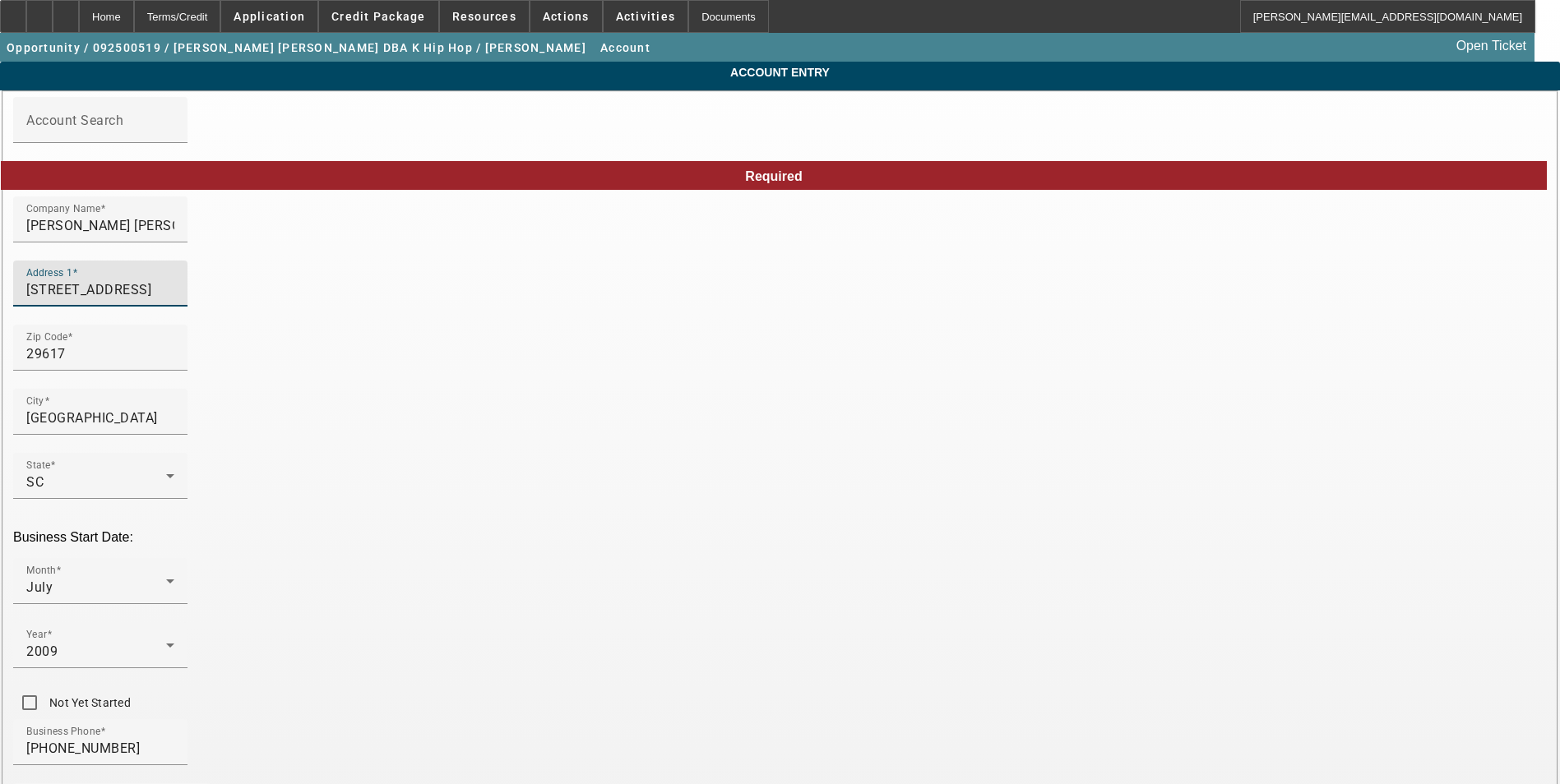
drag, startPoint x: 441, startPoint y: 308, endPoint x: 253, endPoint y: 307, distance: 188.0
type input "109 Coldwater Creek Ct"
click at [174, 364] on input "29617" at bounding box center [100, 354] width 148 height 20
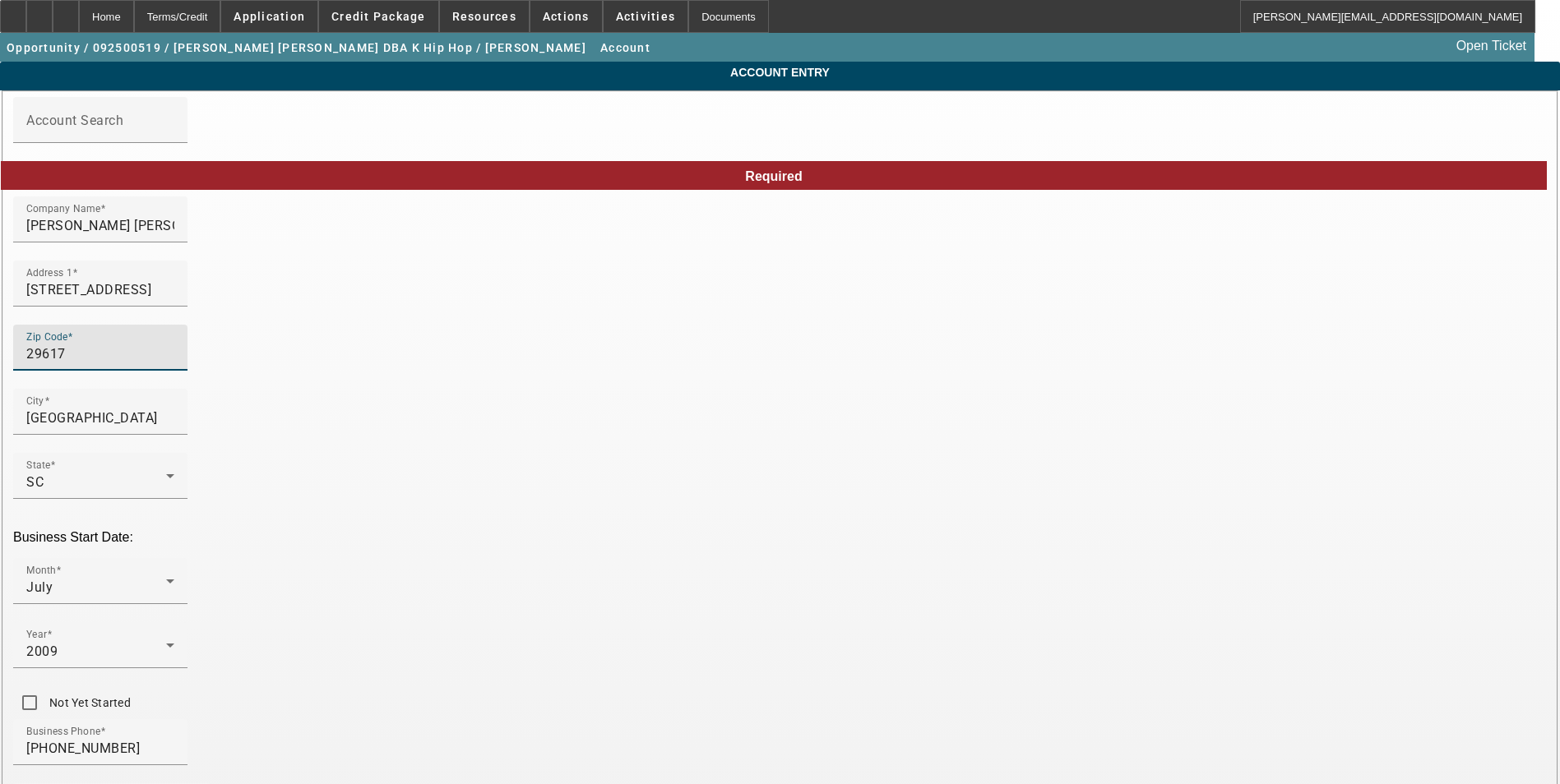
click at [174, 364] on input "29617" at bounding box center [100, 354] width 148 height 20
type input "2"
type input "29680"
type input "Simpsonville"
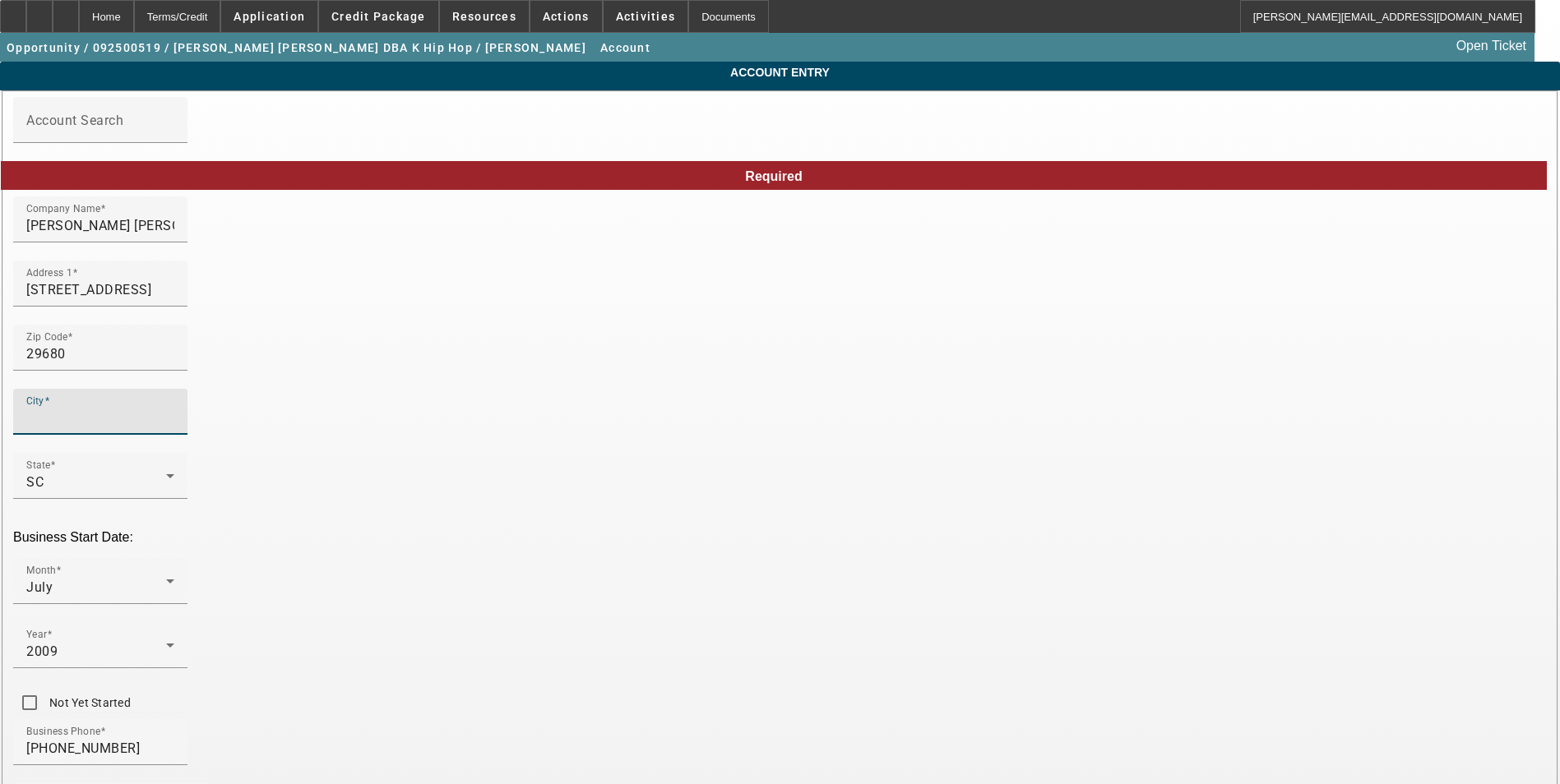
type input "Greenville"
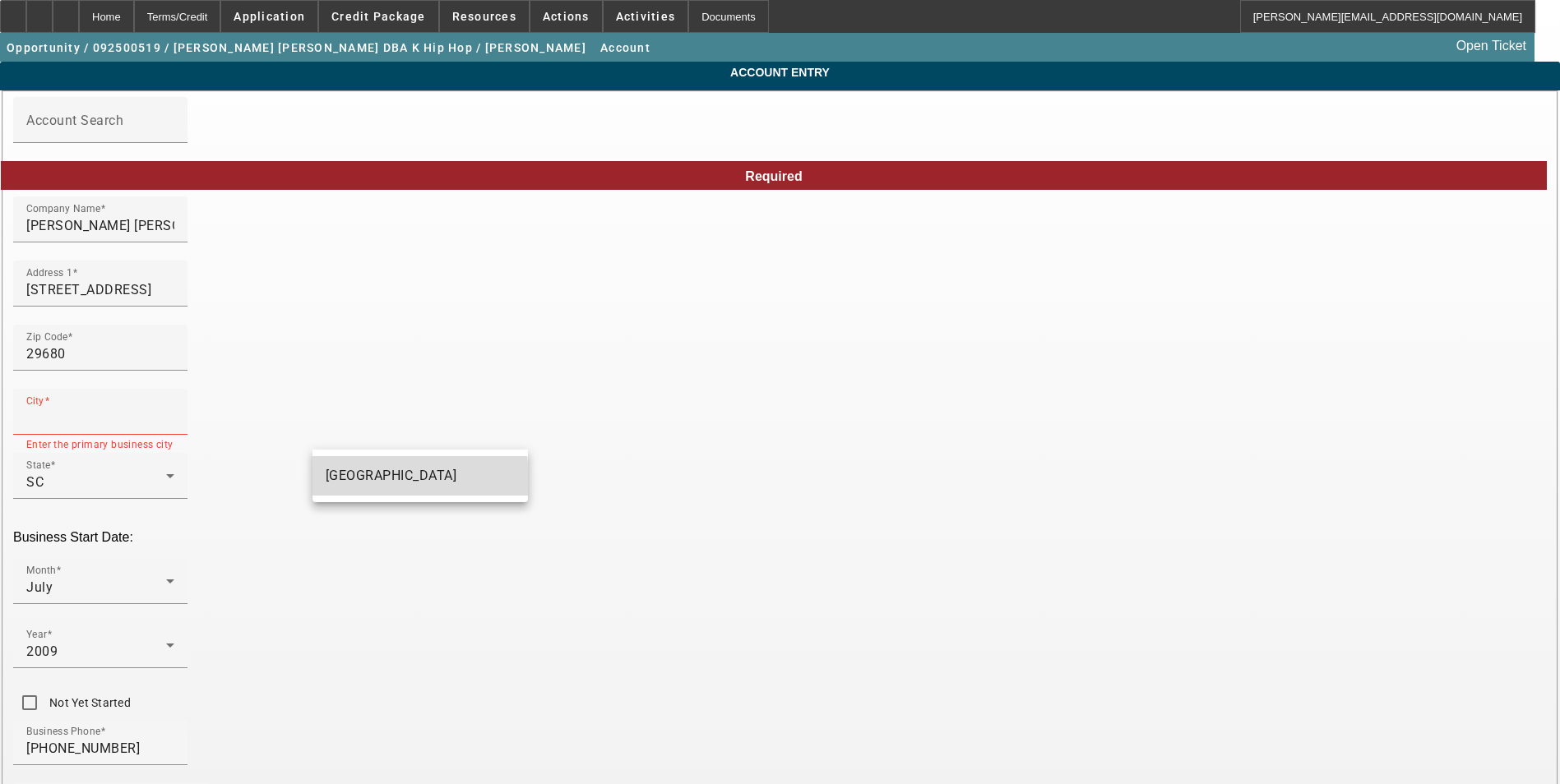
click at [340, 481] on span "Simpsonville" at bounding box center [391, 475] width 132 height 15
type input "Simpsonville"
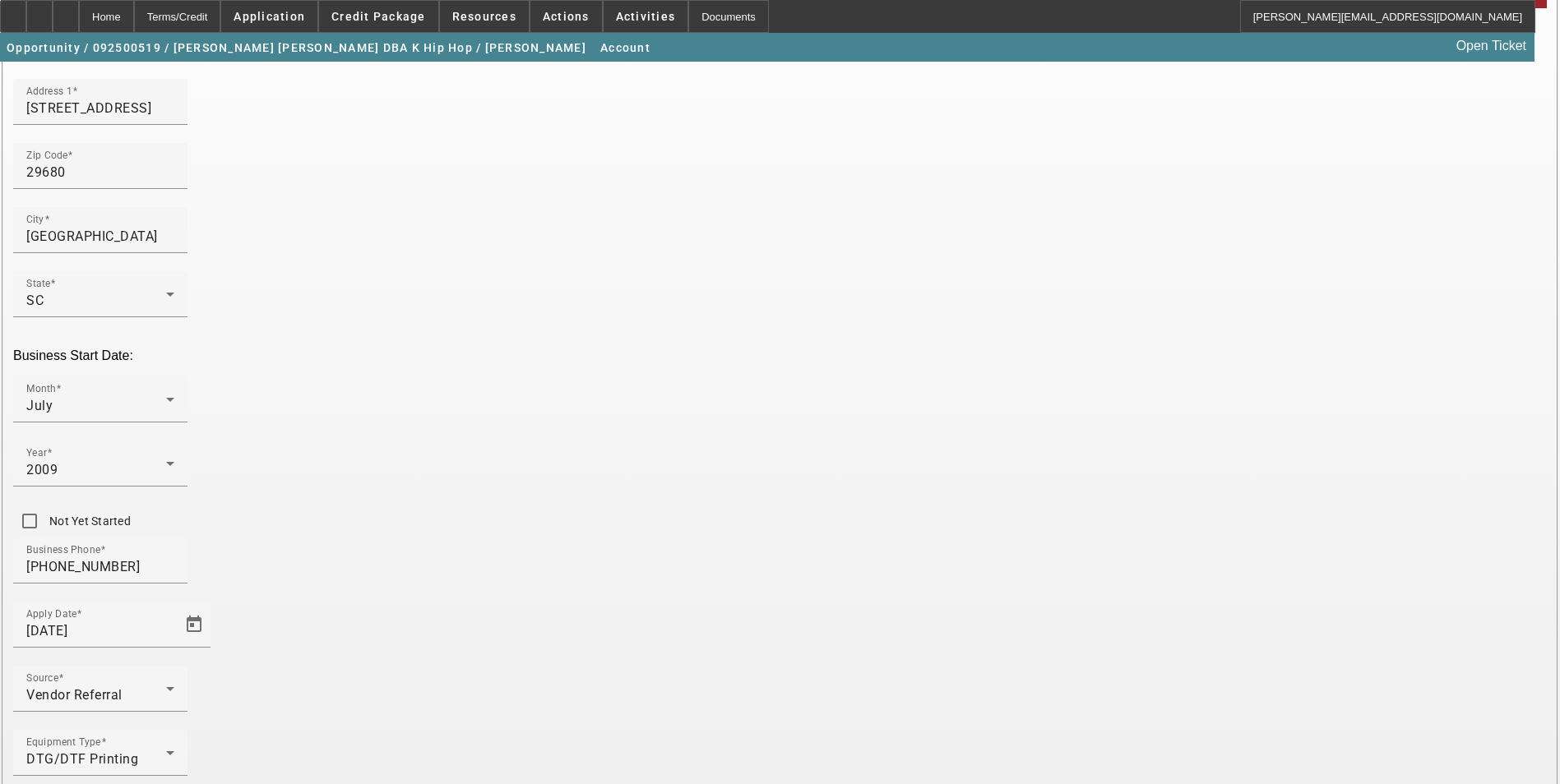
scroll to position [185, 0]
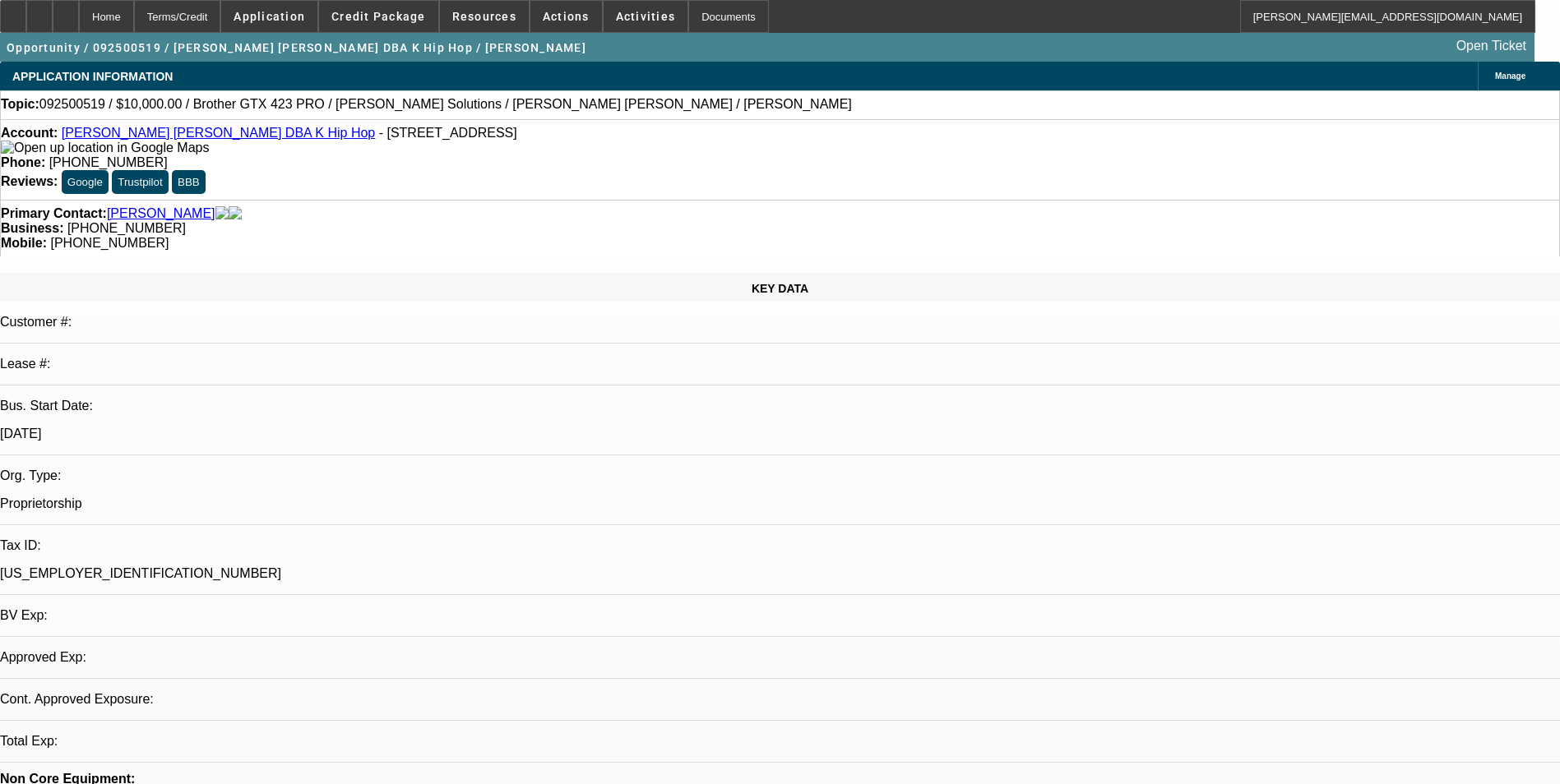
select select "0"
select select "2"
select select "0.1"
select select "4"
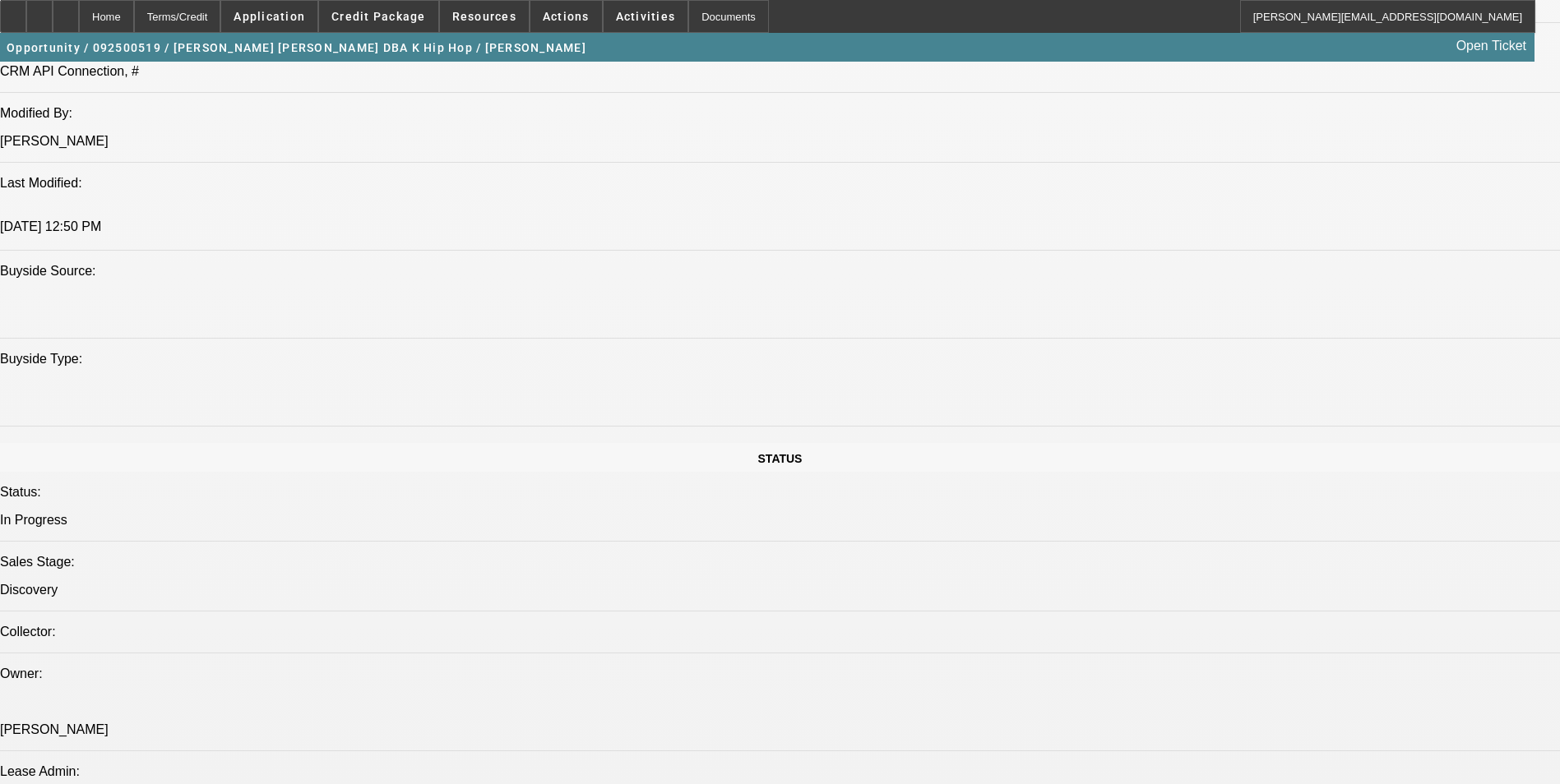
scroll to position [1973, 0]
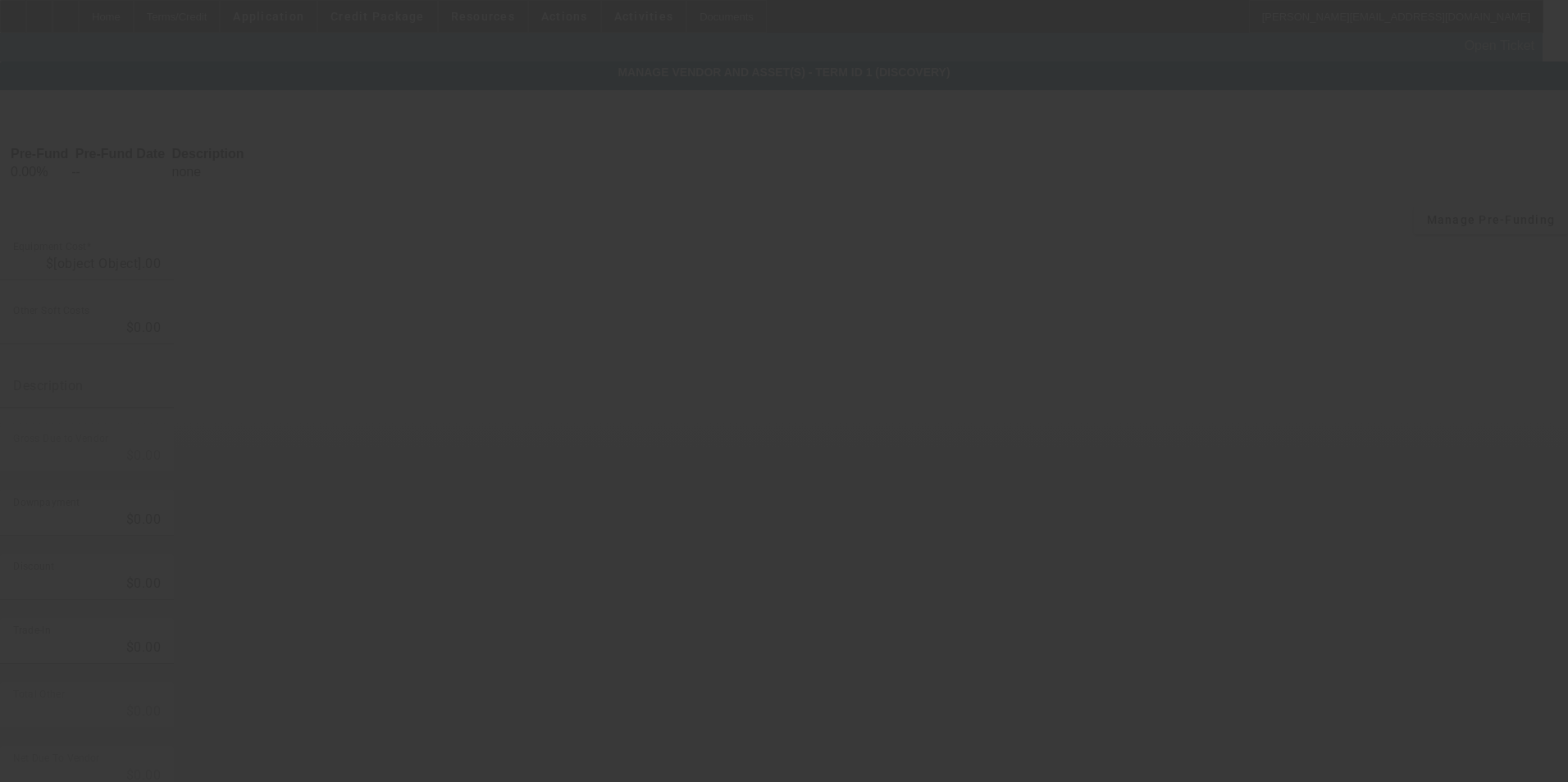
type input "$22,511.00"
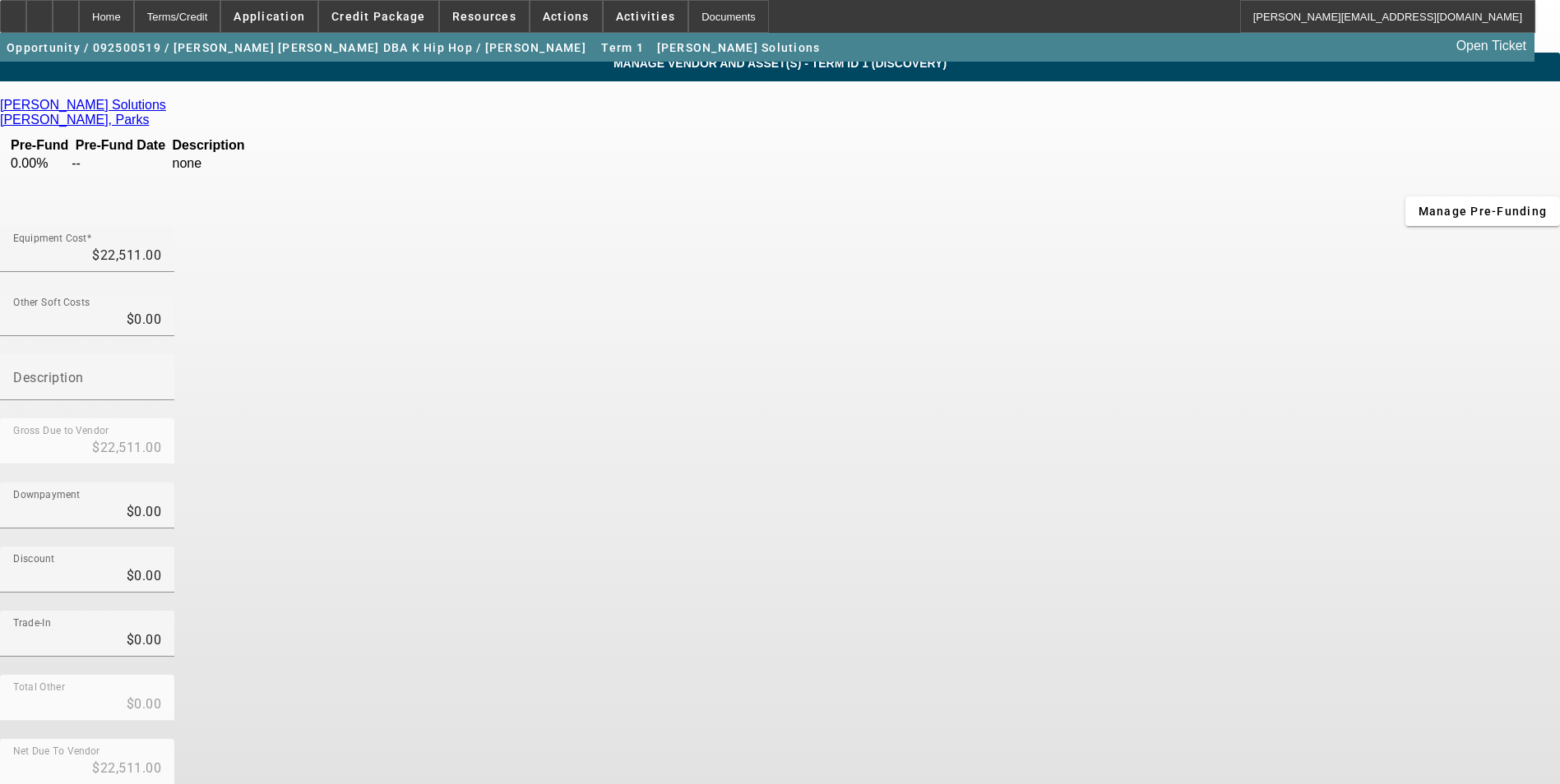
scroll to position [12, 0]
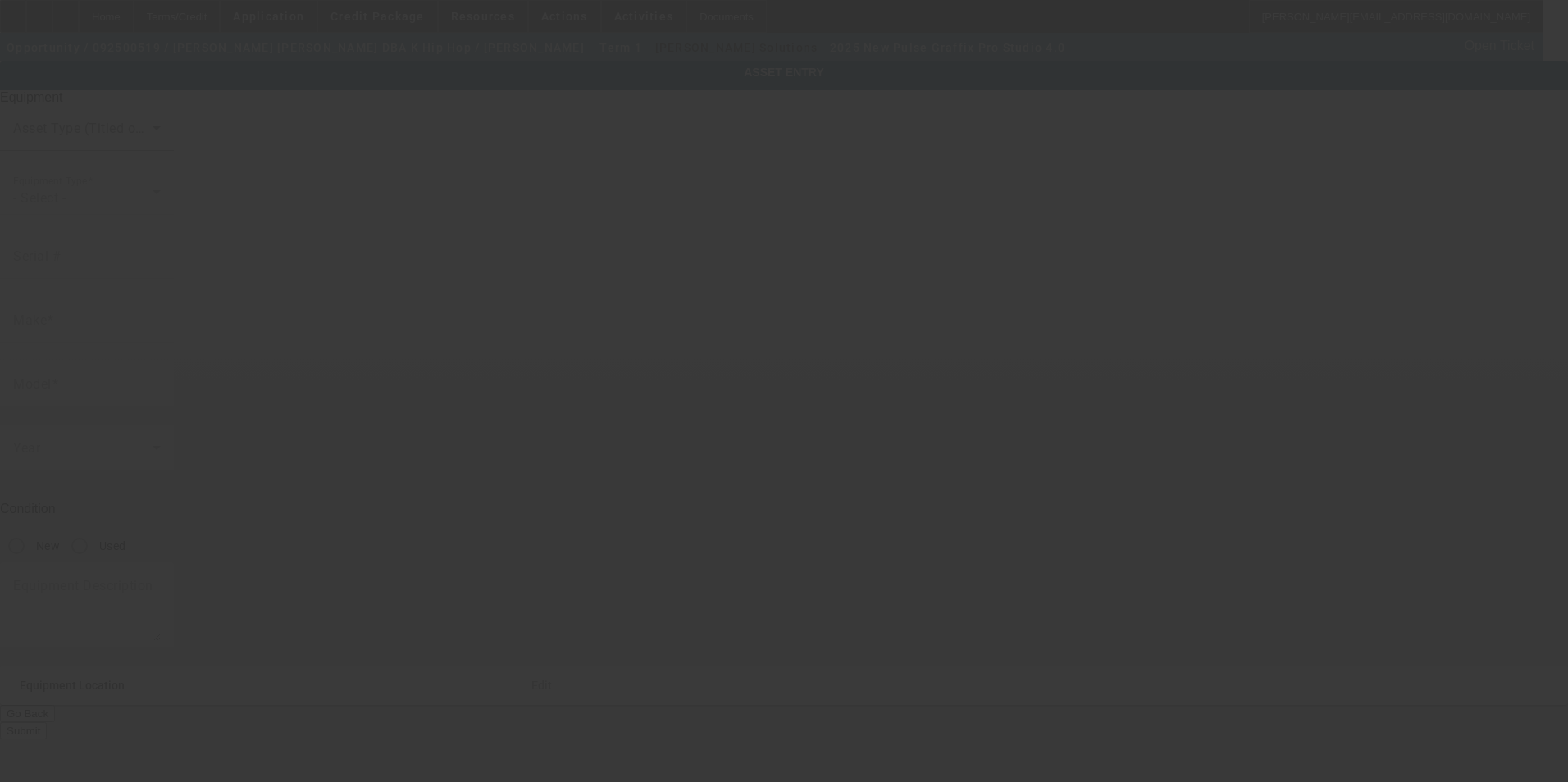
type input "Pulse"
type input "Graffix Pro Studio 4.0"
radio input "true"
type textarea "new software"
type input "205 Vale Street"
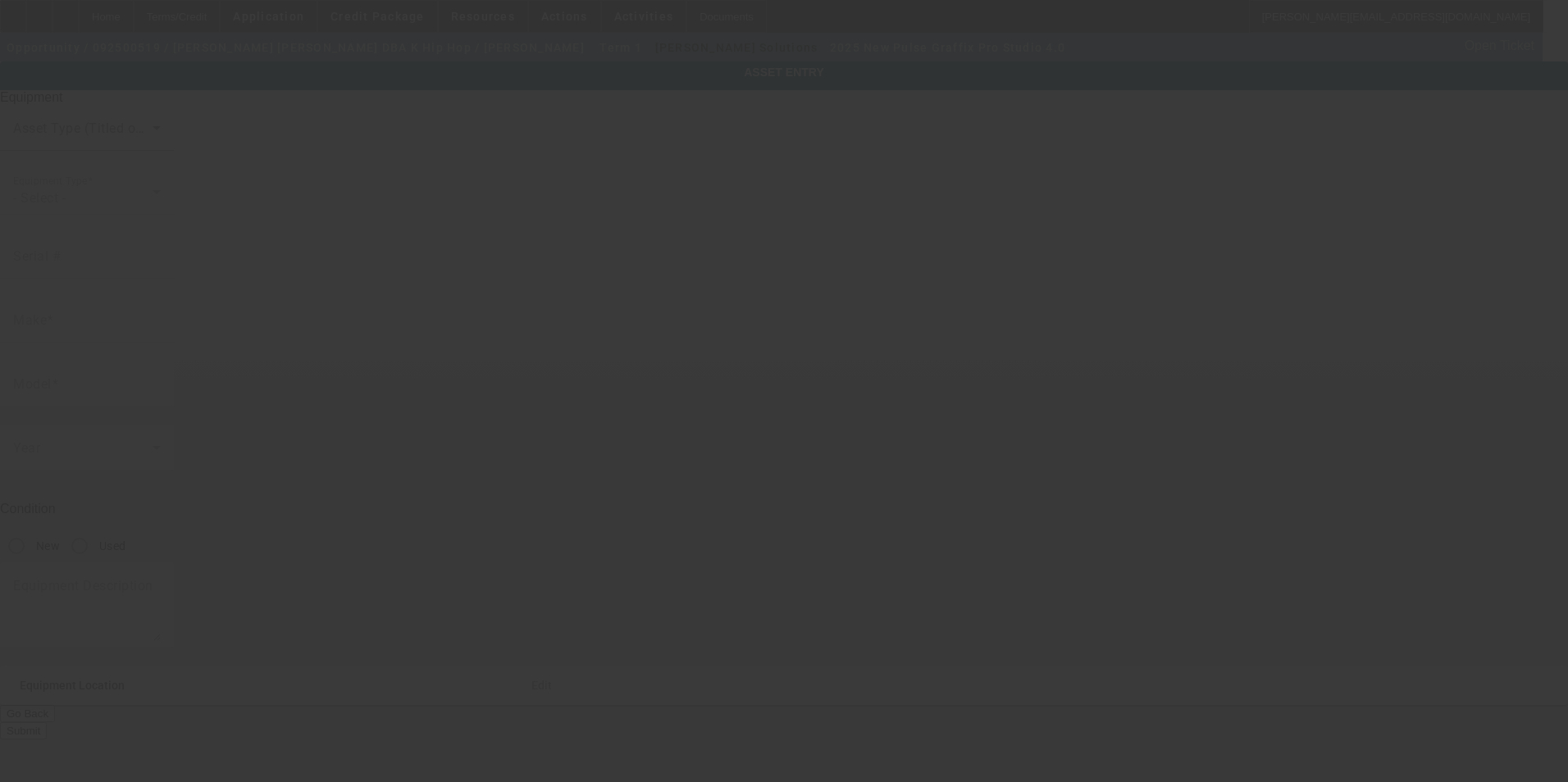
type input "Greenville"
type input "29617"
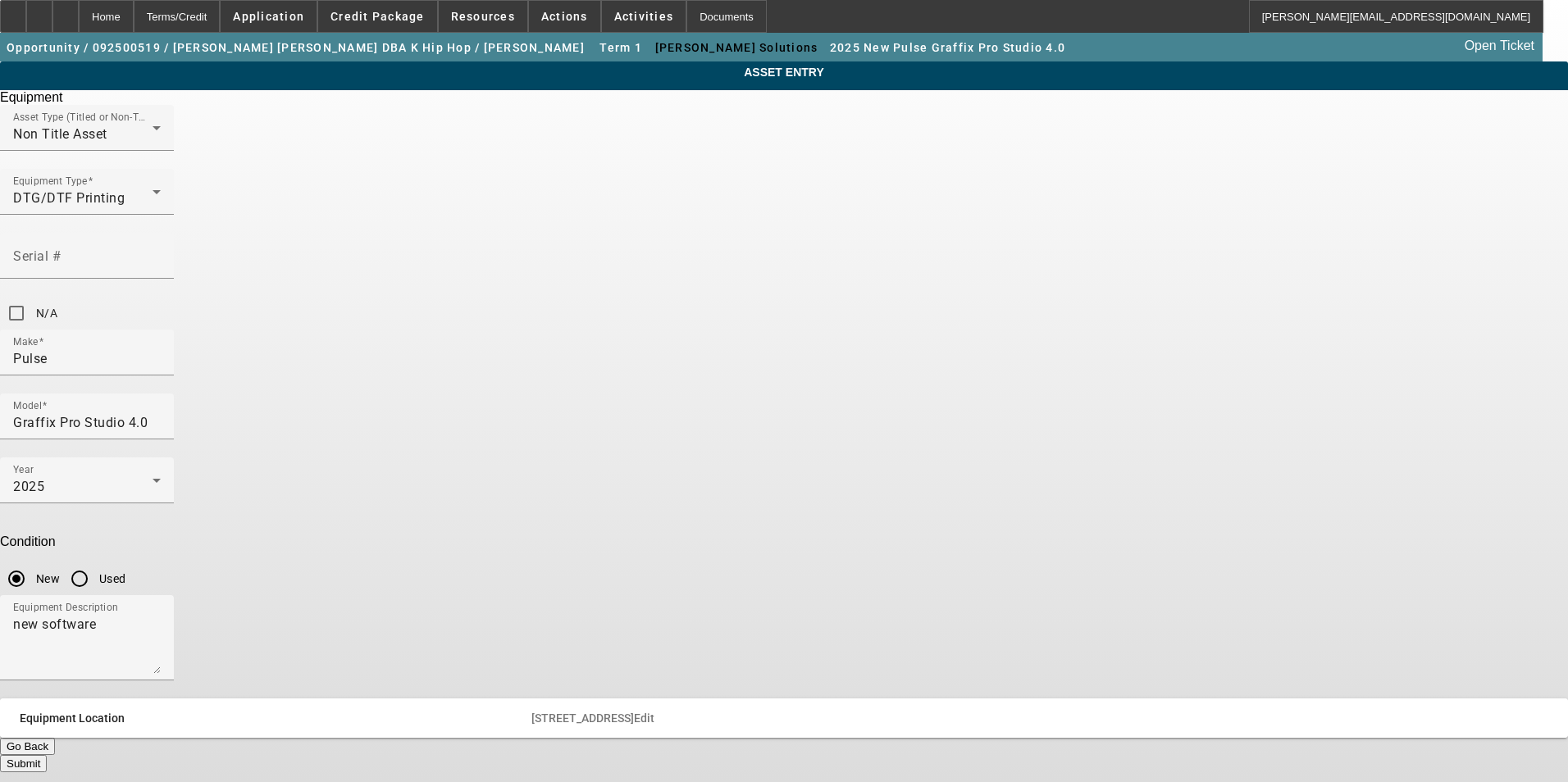
click at [655, 712] on span "Edit" at bounding box center [644, 718] width 20 height 13
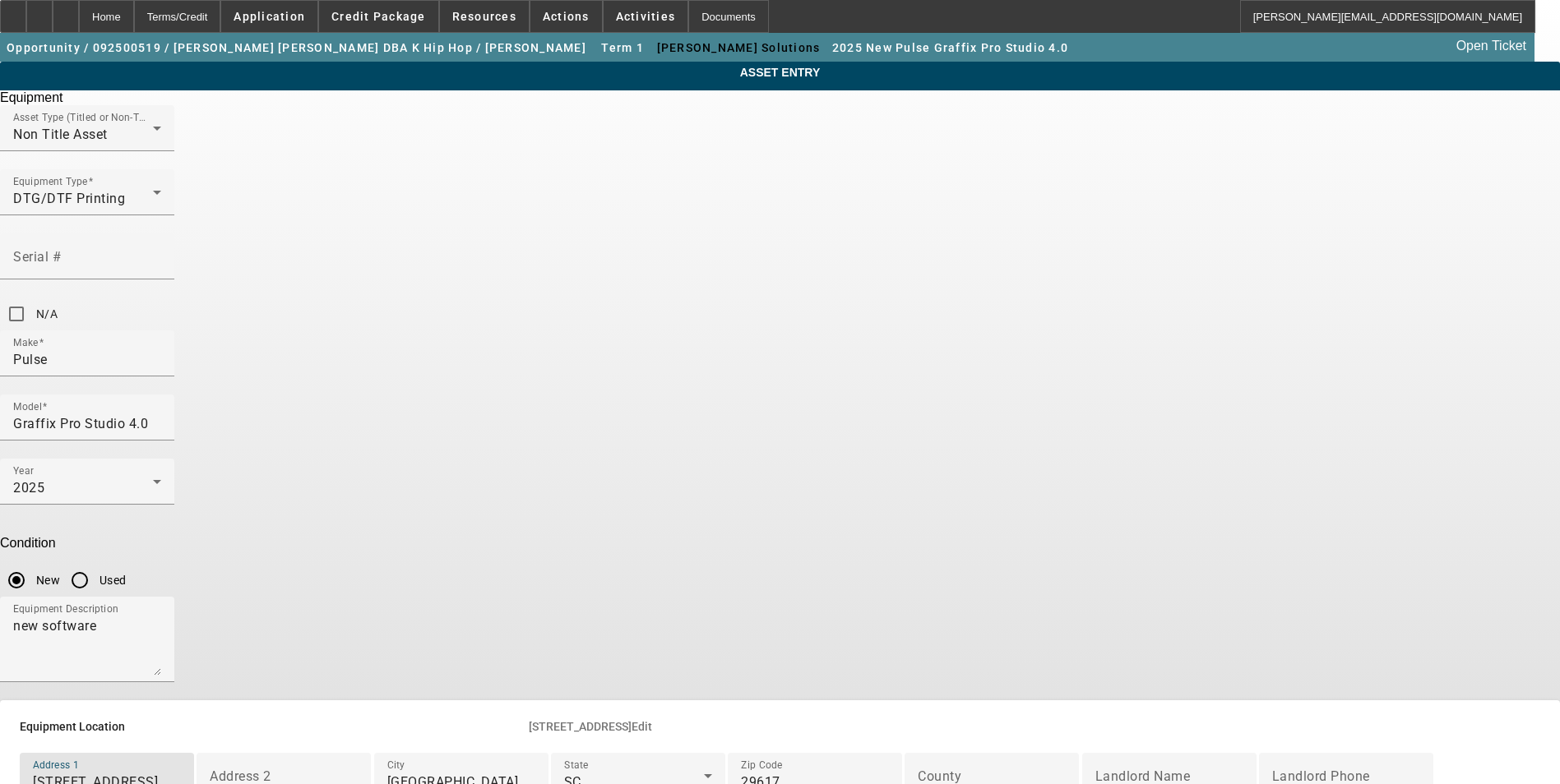
drag, startPoint x: 702, startPoint y: 589, endPoint x: 452, endPoint y: 586, distance: 250.0
click at [453, 587] on div "ASSET ENTRY Delete asset Equipment Asset Type (Titled or Non-Titled) Non Title …" at bounding box center [780, 463] width 1560 height 804
type input "109 Coldwater Creek Ct"
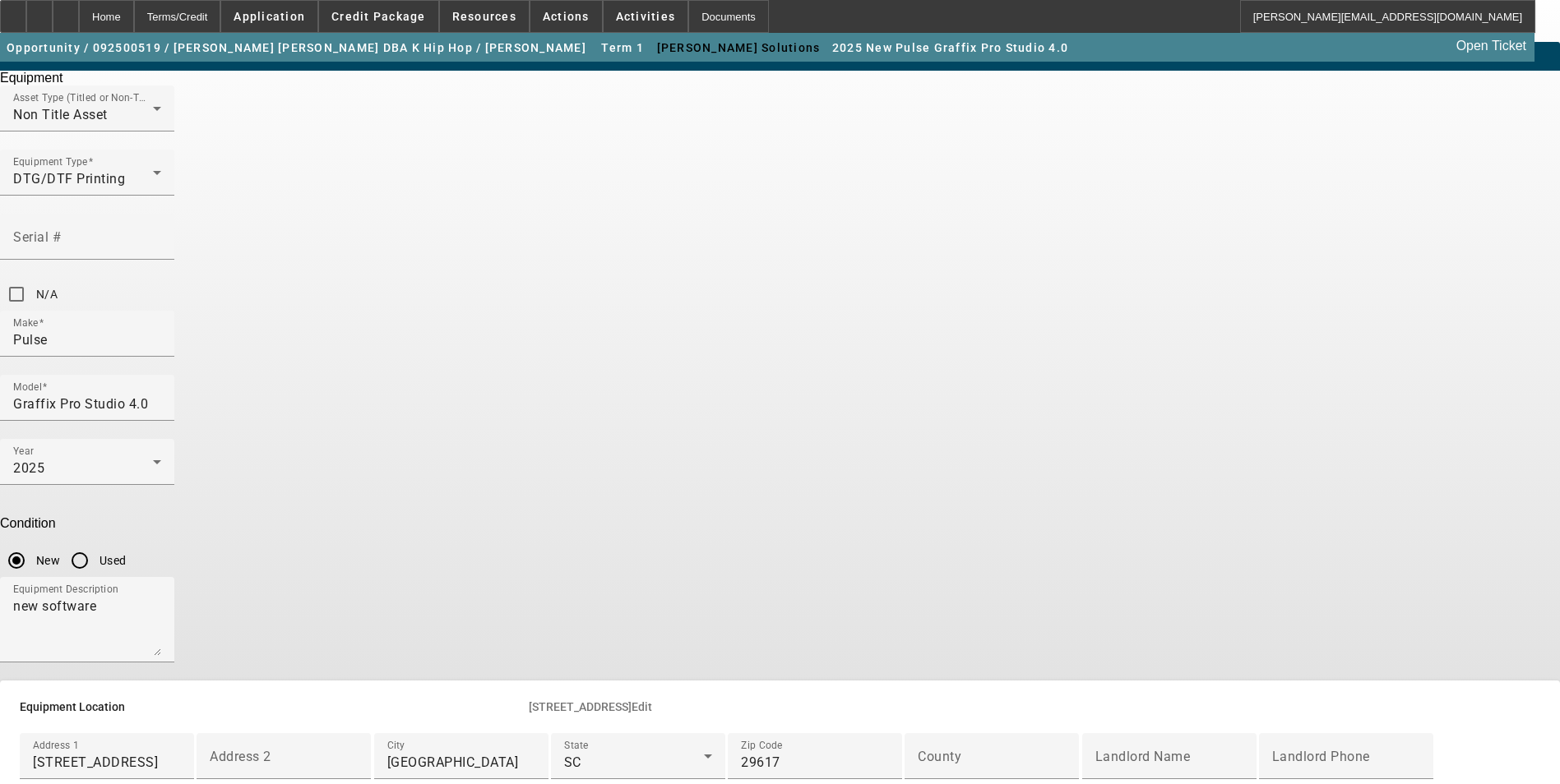
drag, startPoint x: 474, startPoint y: 582, endPoint x: 460, endPoint y: 609, distance: 30.4
click at [460, 609] on div "ASSET ENTRY Delete asset Equipment Asset Type (Titled or Non-Titled) Non Title …" at bounding box center [780, 443] width 1560 height 804
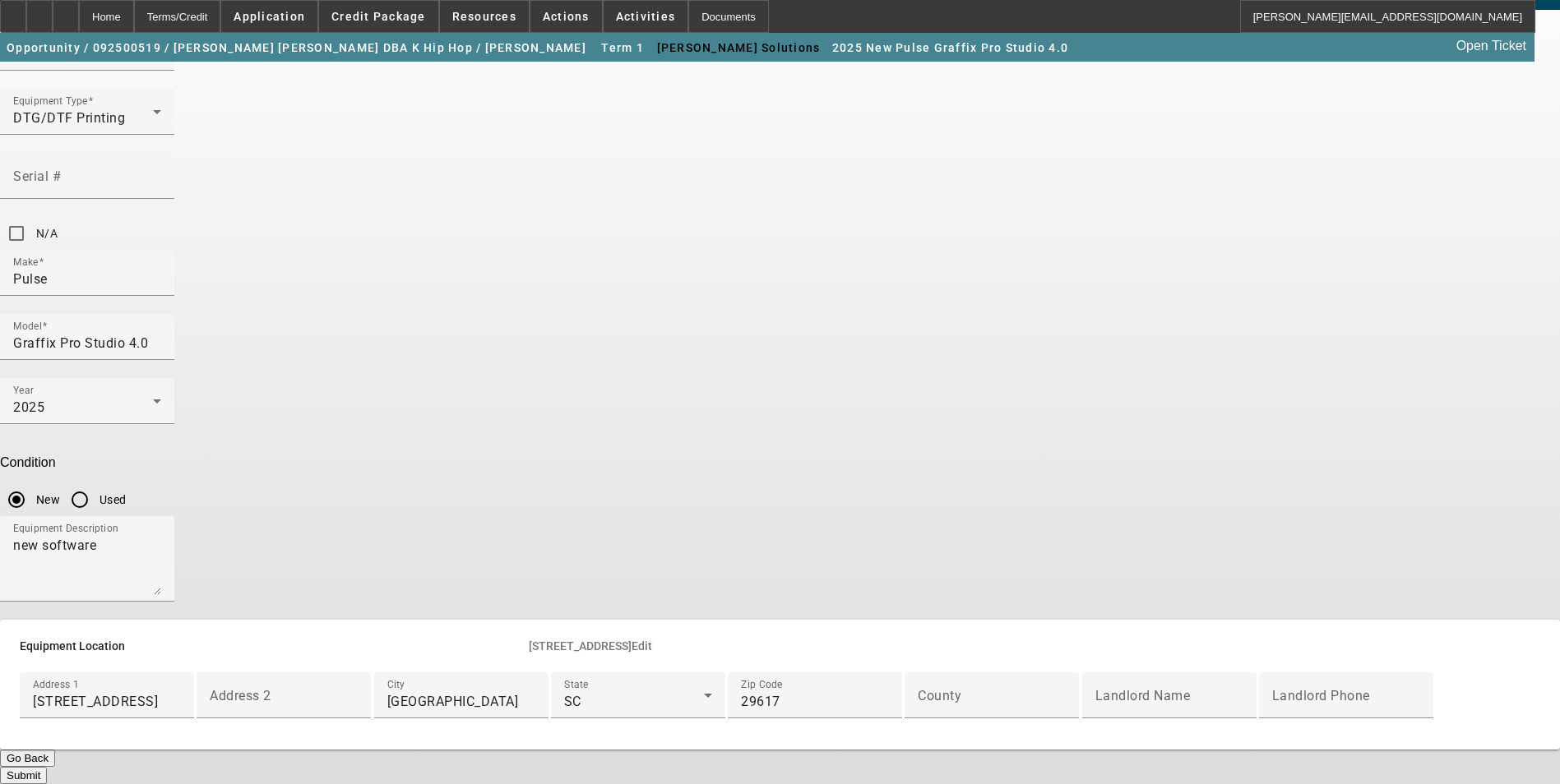
scroll to position [401, 0]
drag, startPoint x: 642, startPoint y: 331, endPoint x: 430, endPoint y: 303, distance: 213.8
click at [430, 306] on div "ASSET ENTRY Delete asset Equipment Asset Type (Titled or Non-Titled) Non Title …" at bounding box center [780, 383] width 1560 height 804
type input "Simpsonville"
type input "29680"
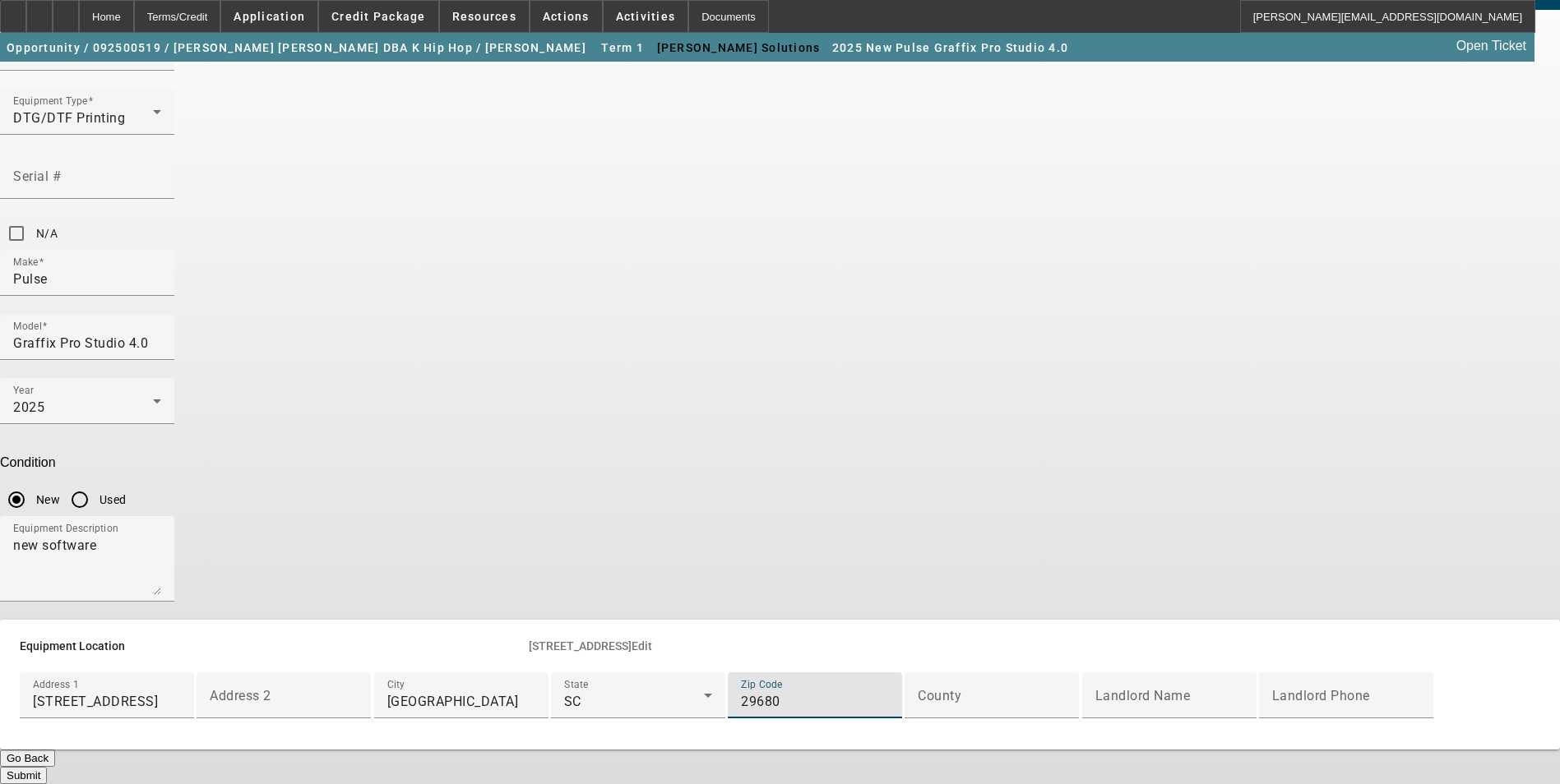
click at [429, 305] on div "ASSET ENTRY Delete asset Equipment Asset Type (Titled or Non-Titled) Non Title …" at bounding box center [780, 383] width 1560 height 804
click at [47, 767] on button "Submit" at bounding box center [23, 775] width 47 height 17
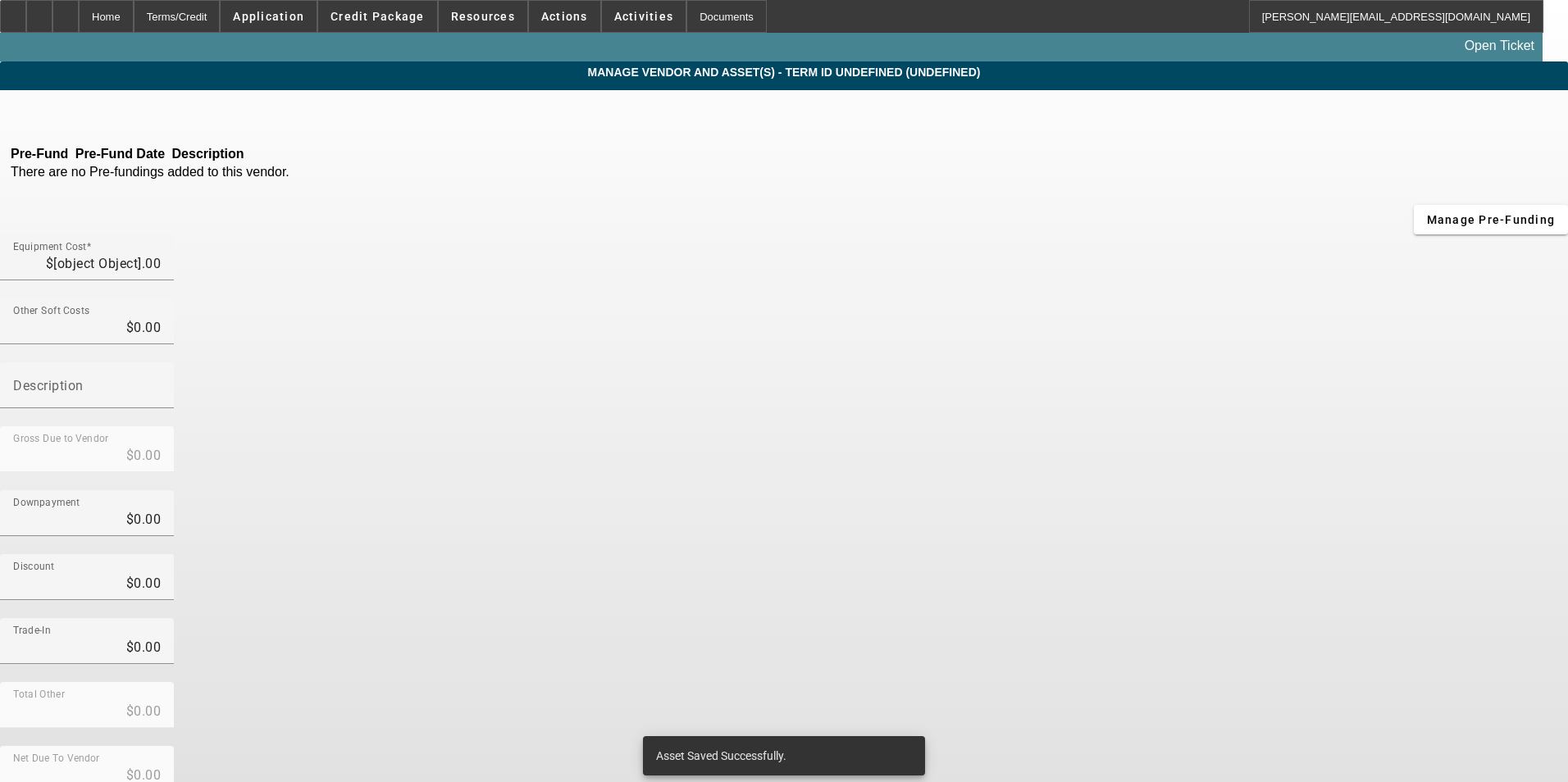
type input "$22,511.00"
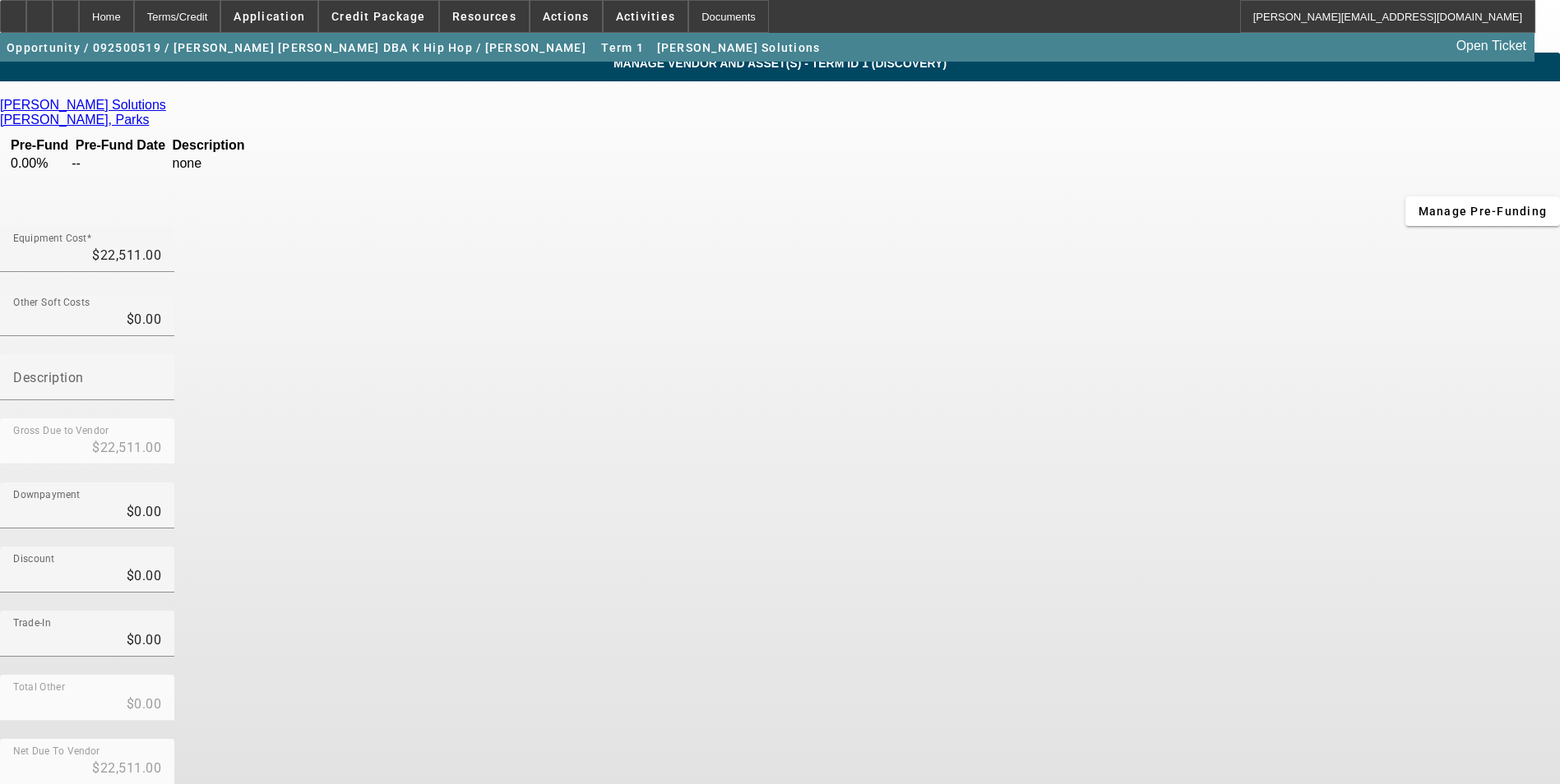
scroll to position [12, 0]
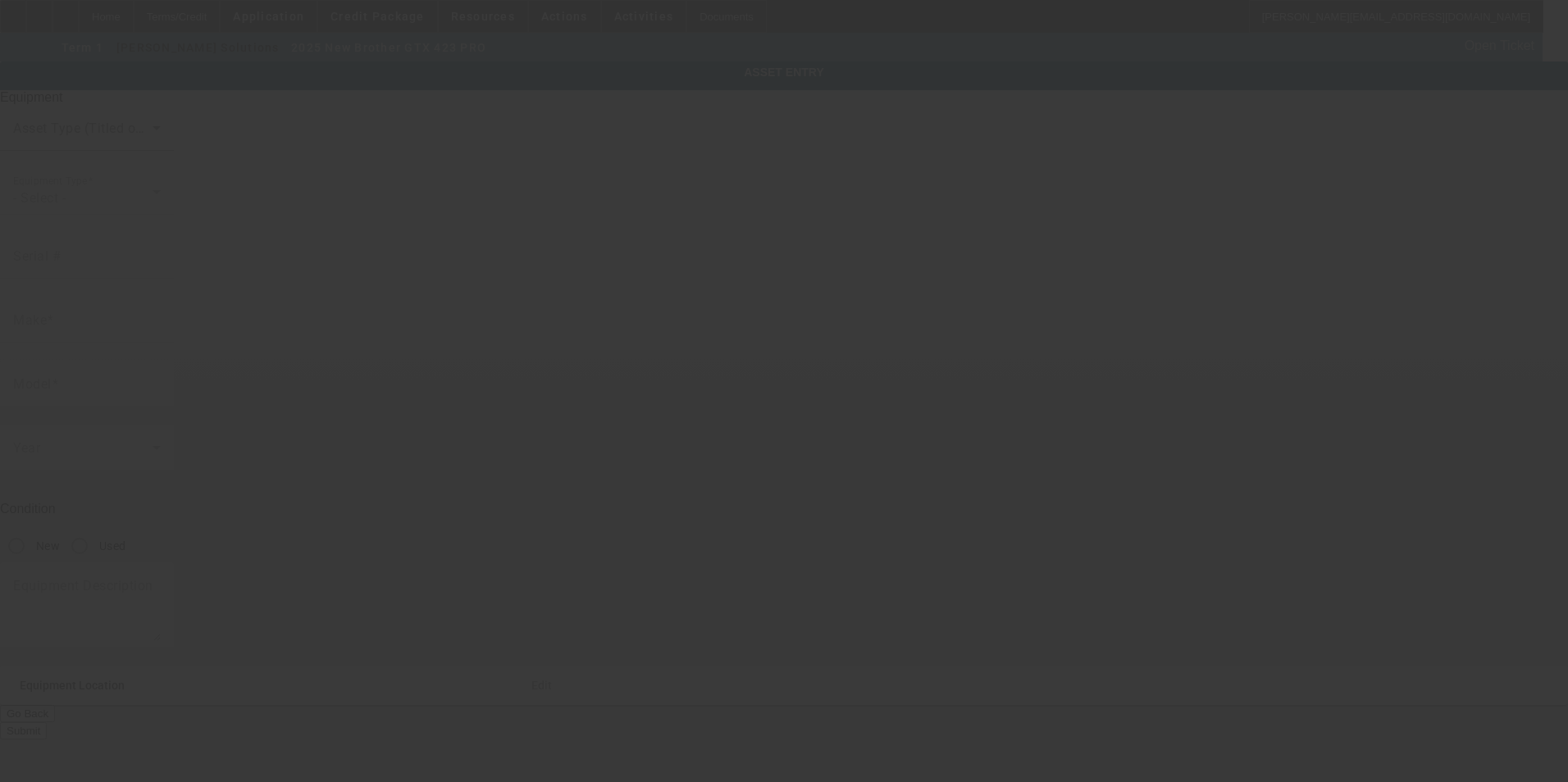
type input "Brother"
type input "GTX 423 PRO"
radio input "true"
type textarea "new digital printer"
type input "205 Vale Street"
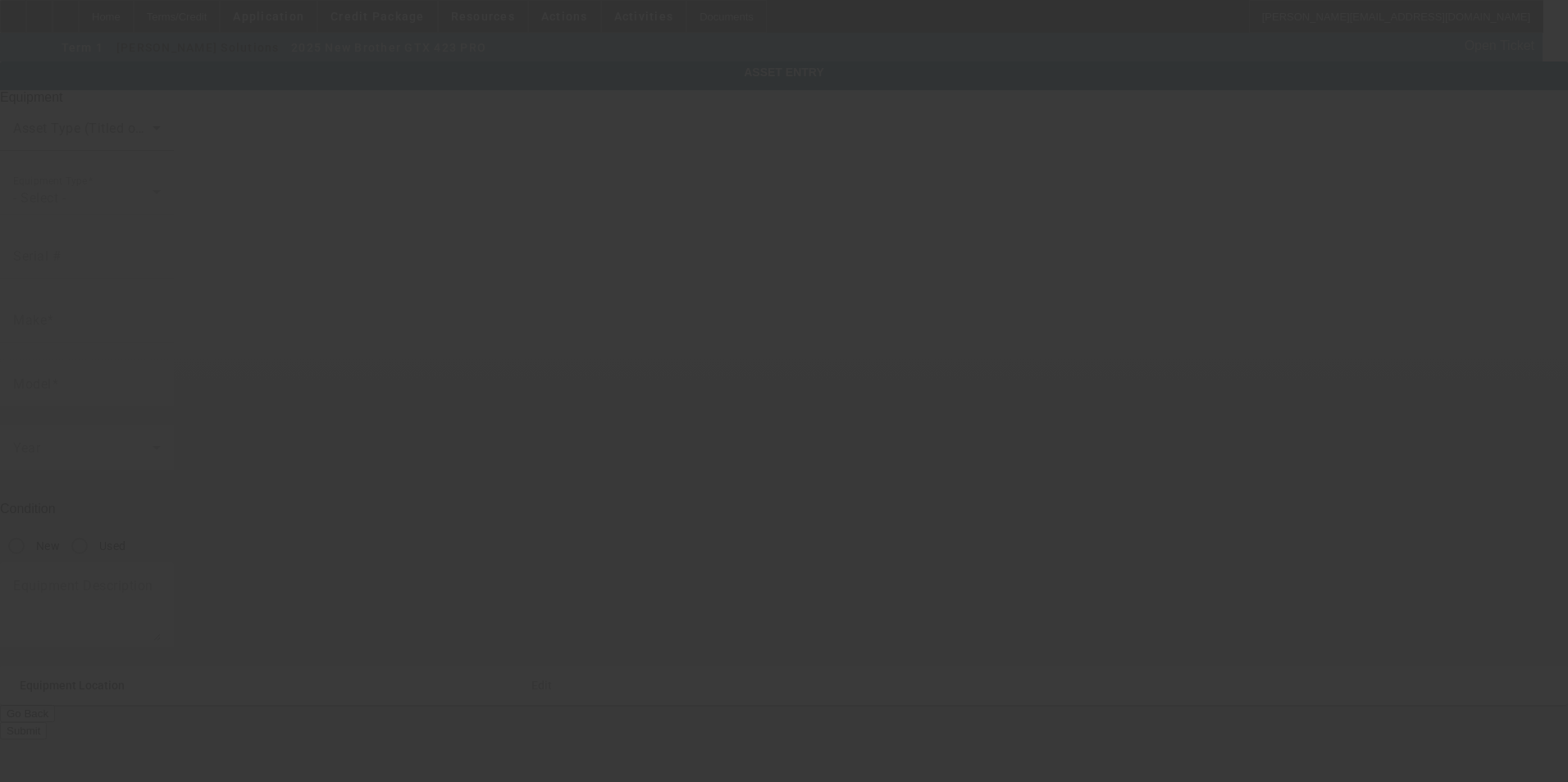
type input "Greenville"
type input "29617"
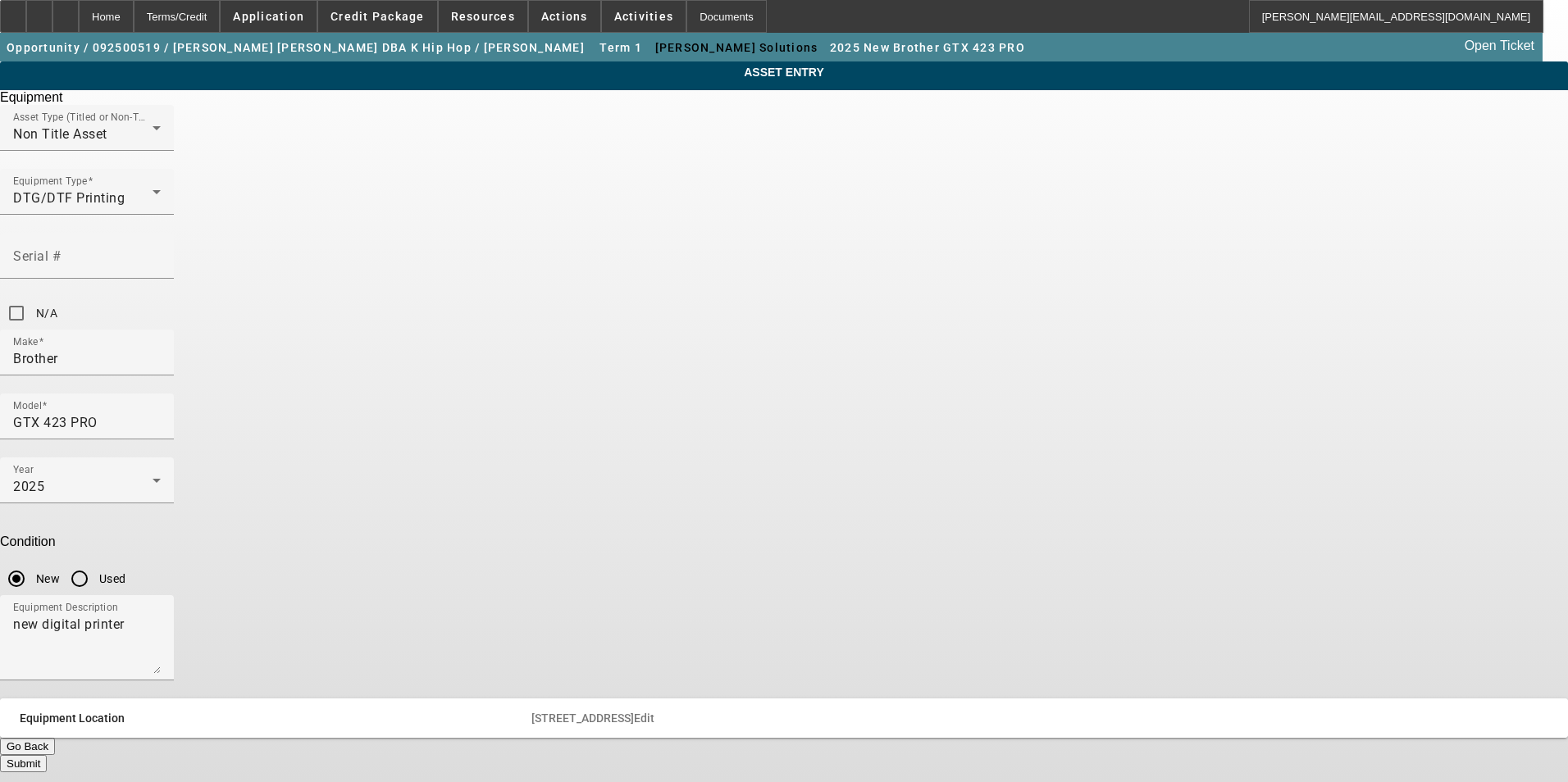
click at [655, 712] on span "Edit" at bounding box center [644, 718] width 20 height 13
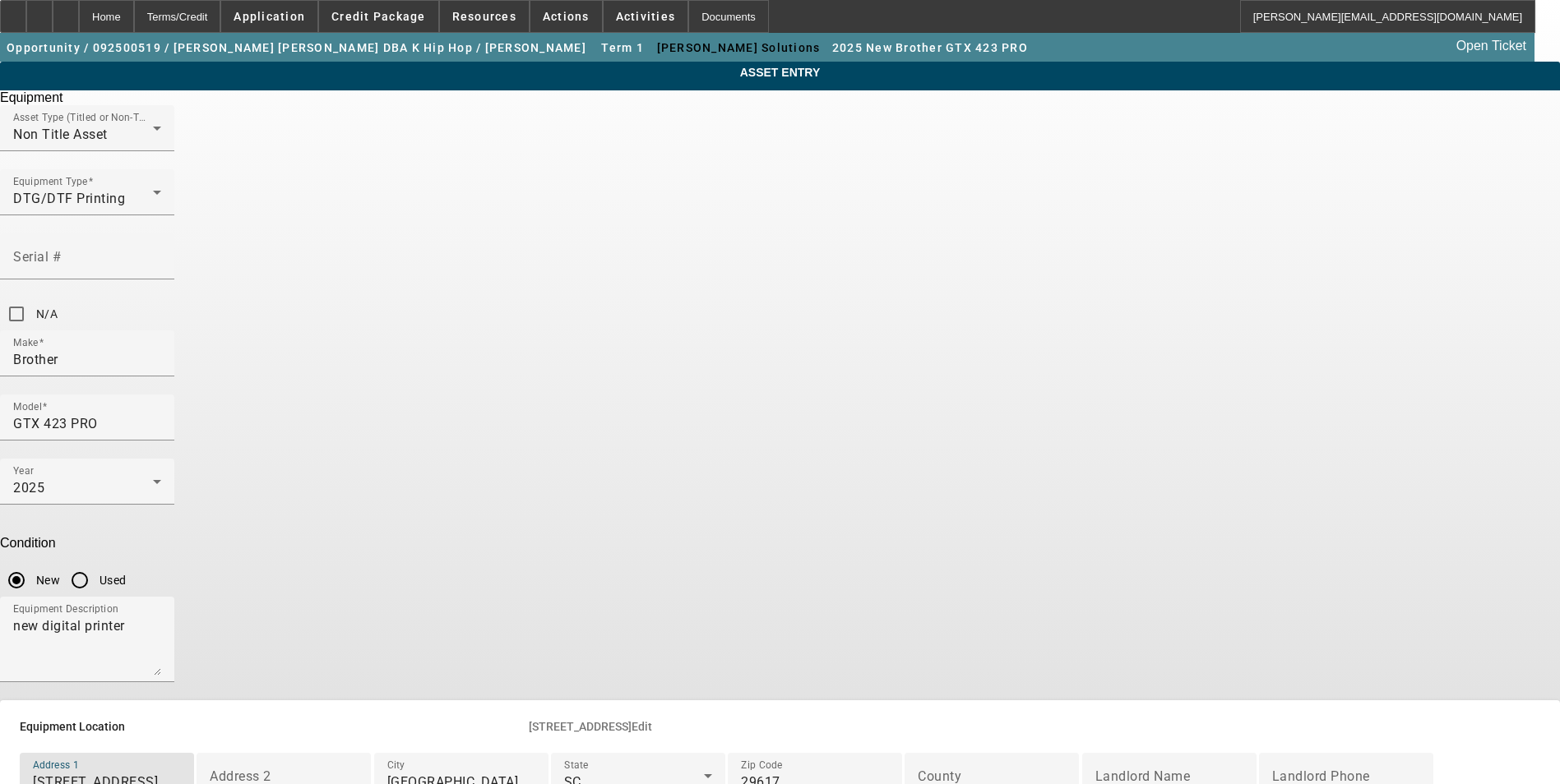
drag, startPoint x: 594, startPoint y: 593, endPoint x: 519, endPoint y: 583, distance: 75.7
click at [520, 583] on div "ASSET ENTRY Delete asset Equipment Asset Type (Titled or Non-Titled) Non Title …" at bounding box center [780, 463] width 1560 height 804
type input "109 Coldwater Creek Ct"
type input "Simpsonville"
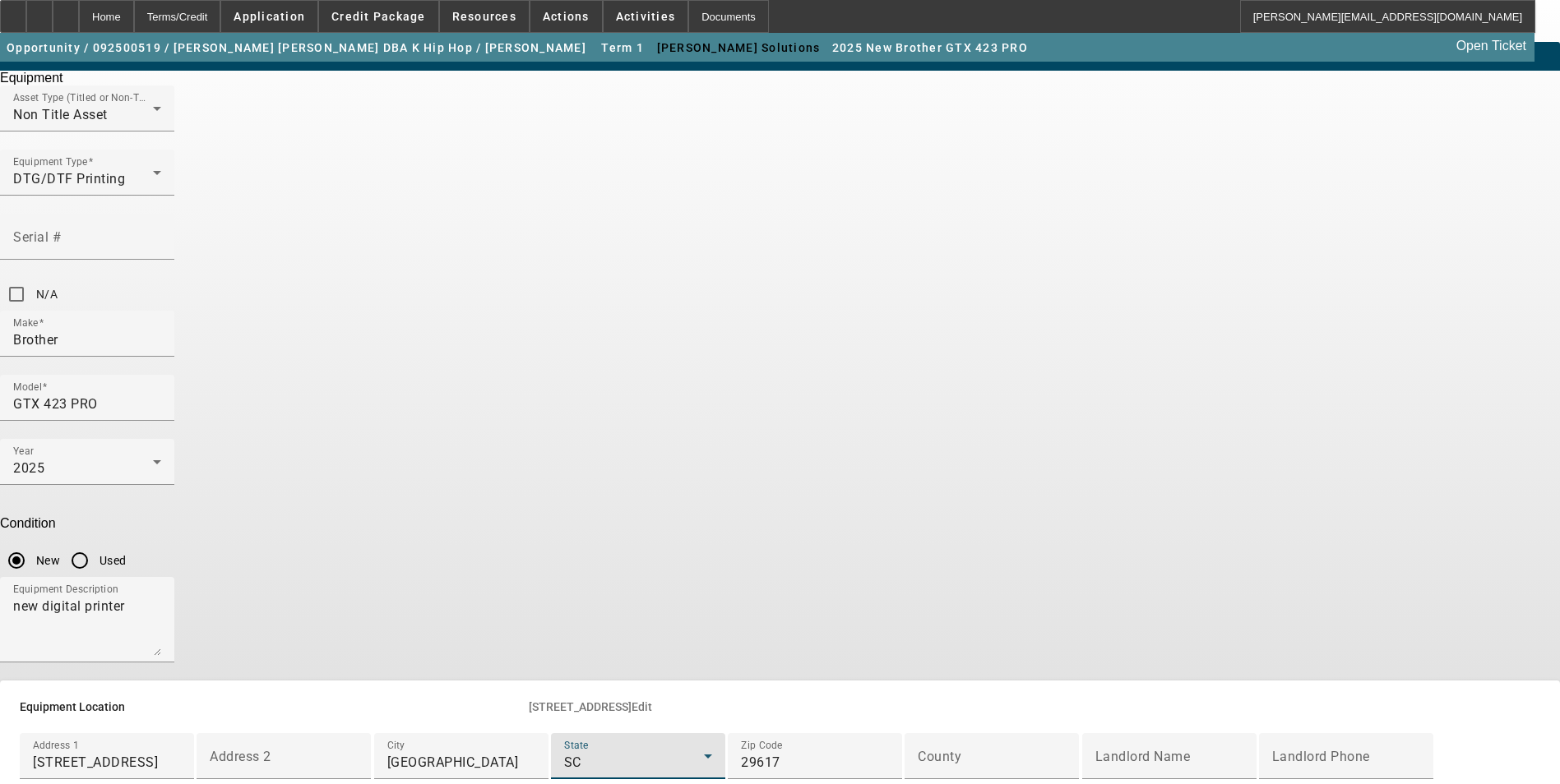
scroll to position [401, 0]
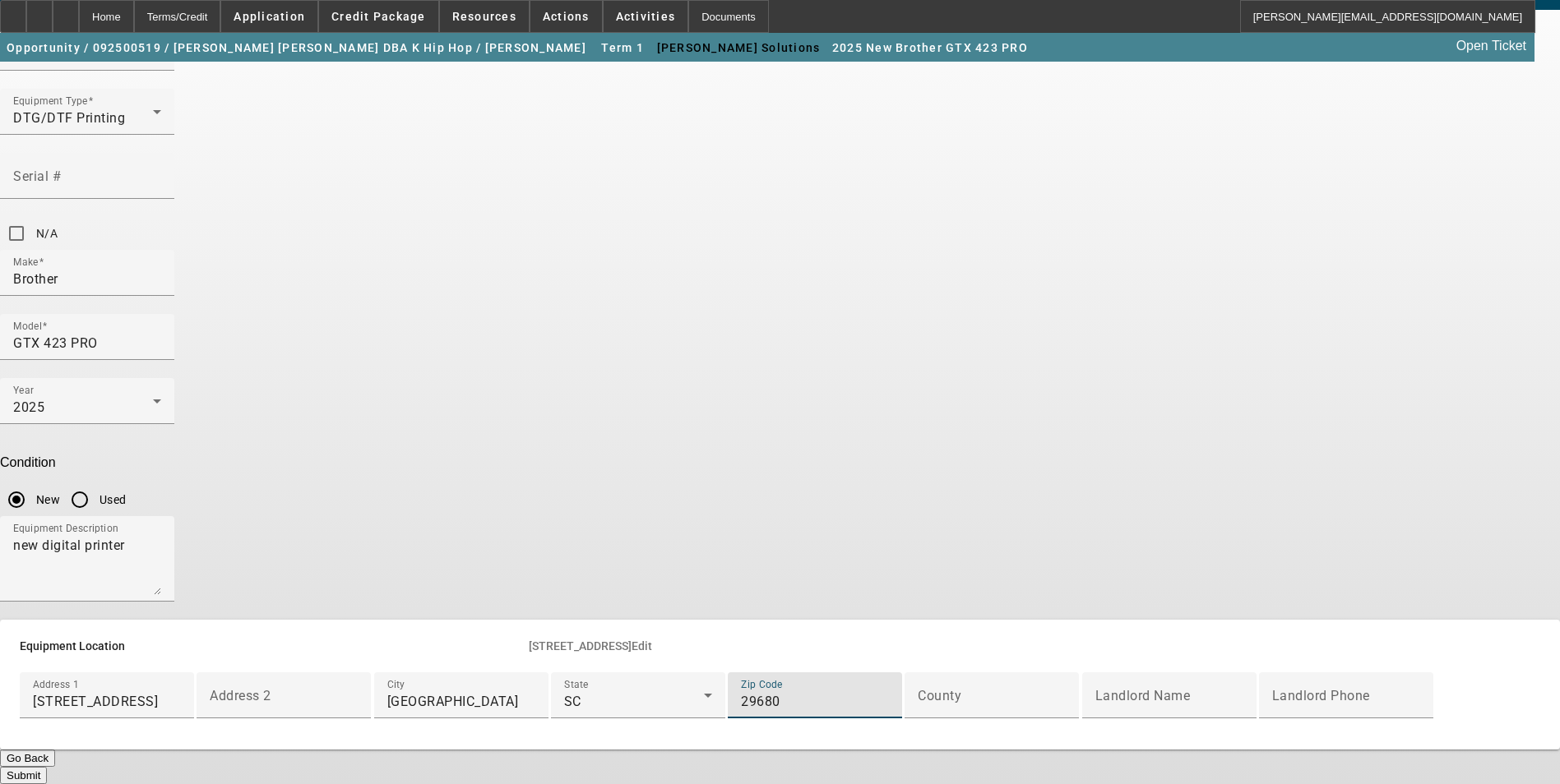
type input "29680"
click at [512, 582] on div "ASSET ENTRY Delete asset Equipment Asset Type (Titled or Non-Titled) Non Title …" at bounding box center [780, 383] width 1560 height 804
click at [47, 767] on button "Submit" at bounding box center [23, 775] width 47 height 17
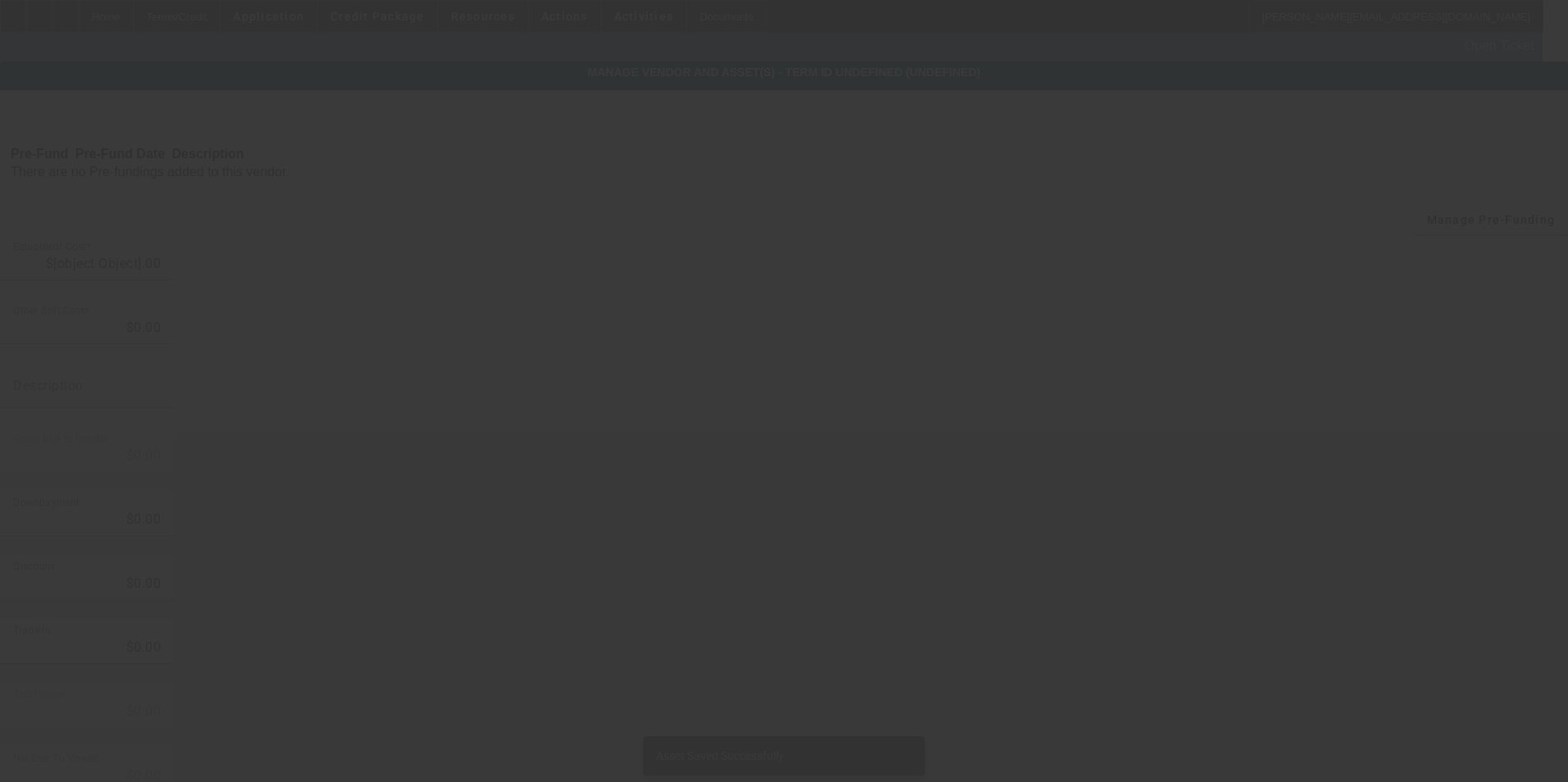
type input "$22,511.00"
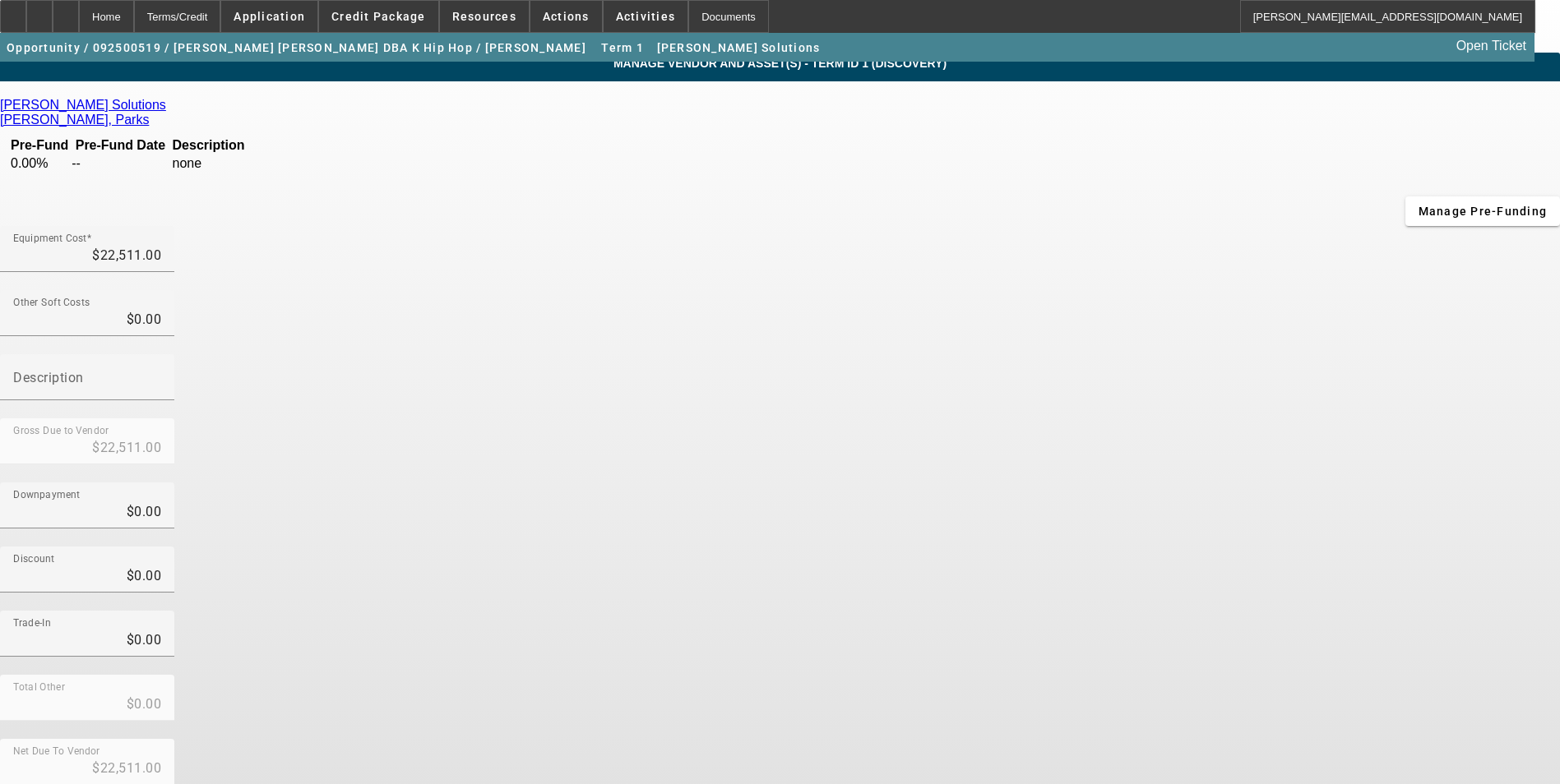
scroll to position [12, 0]
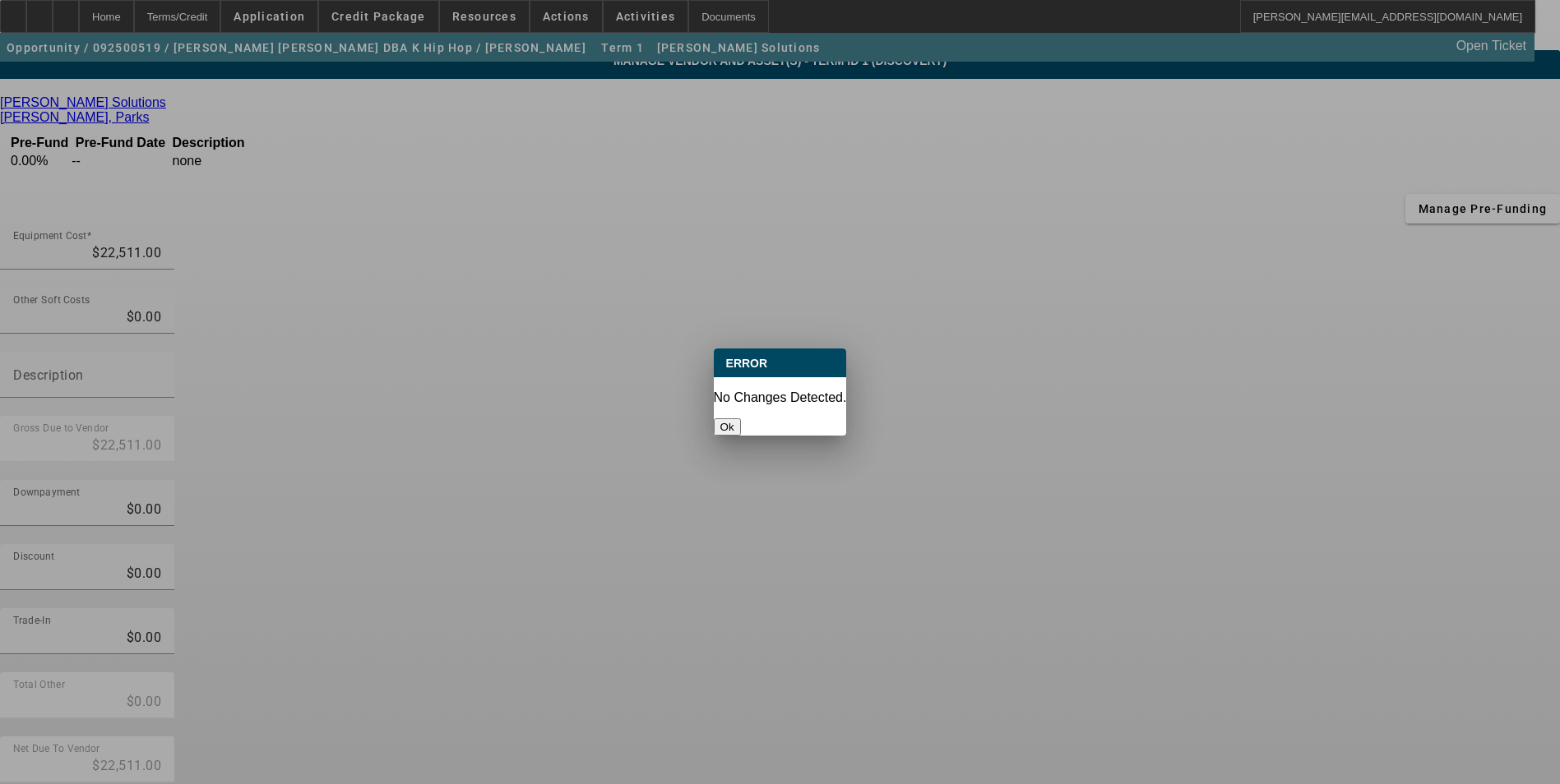
click at [741, 418] on button "Ok" at bounding box center [727, 427] width 27 height 17
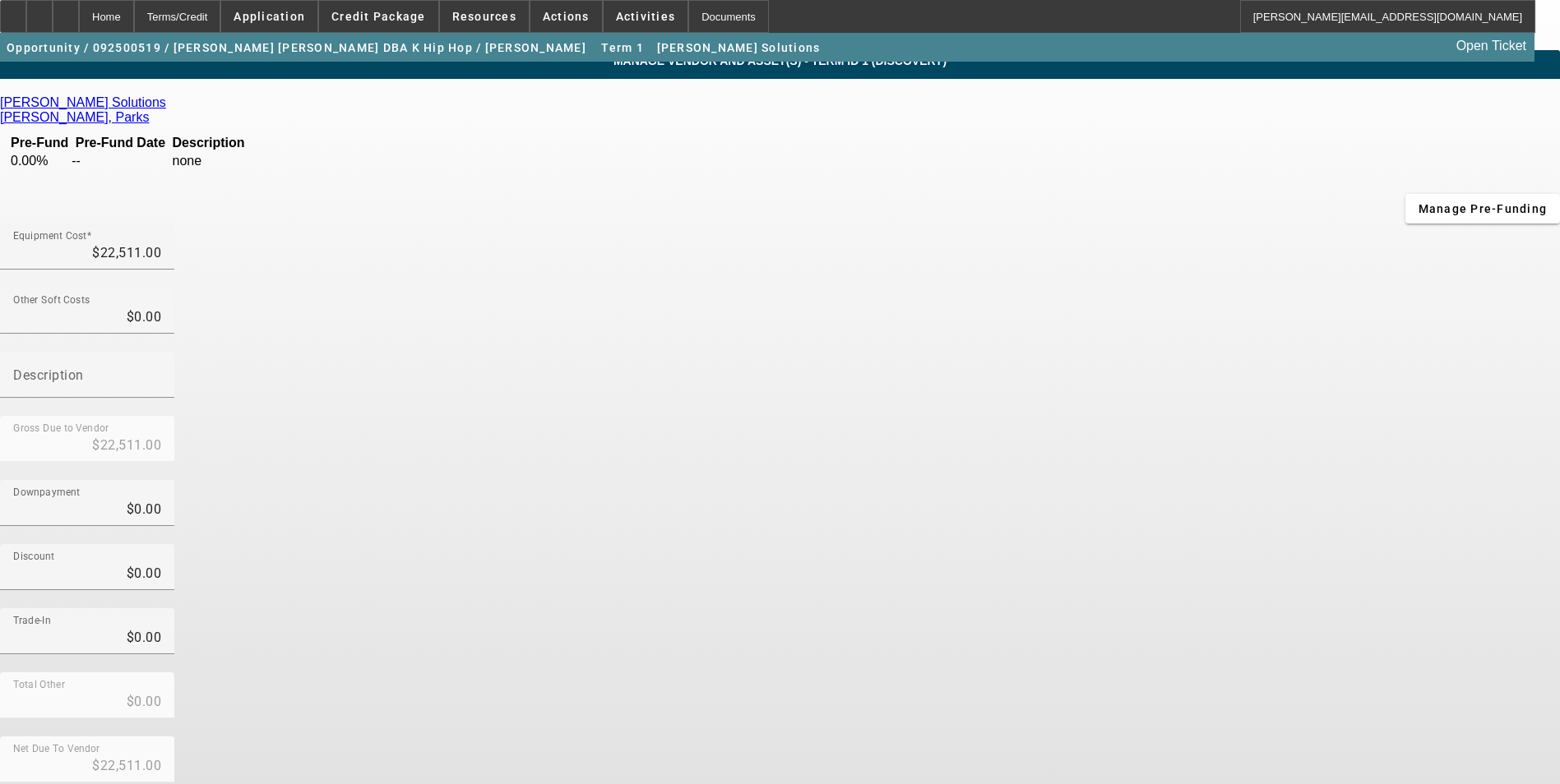
scroll to position [12, 0]
click at [162, 243] on input "22511" at bounding box center [87, 253] width 148 height 20
type input "$22,511.00"
drag, startPoint x: 1058, startPoint y: 351, endPoint x: 1126, endPoint y: 559, distance: 218.8
click at [1058, 480] on div "Downpayment $0.00" at bounding box center [780, 512] width 1560 height 64
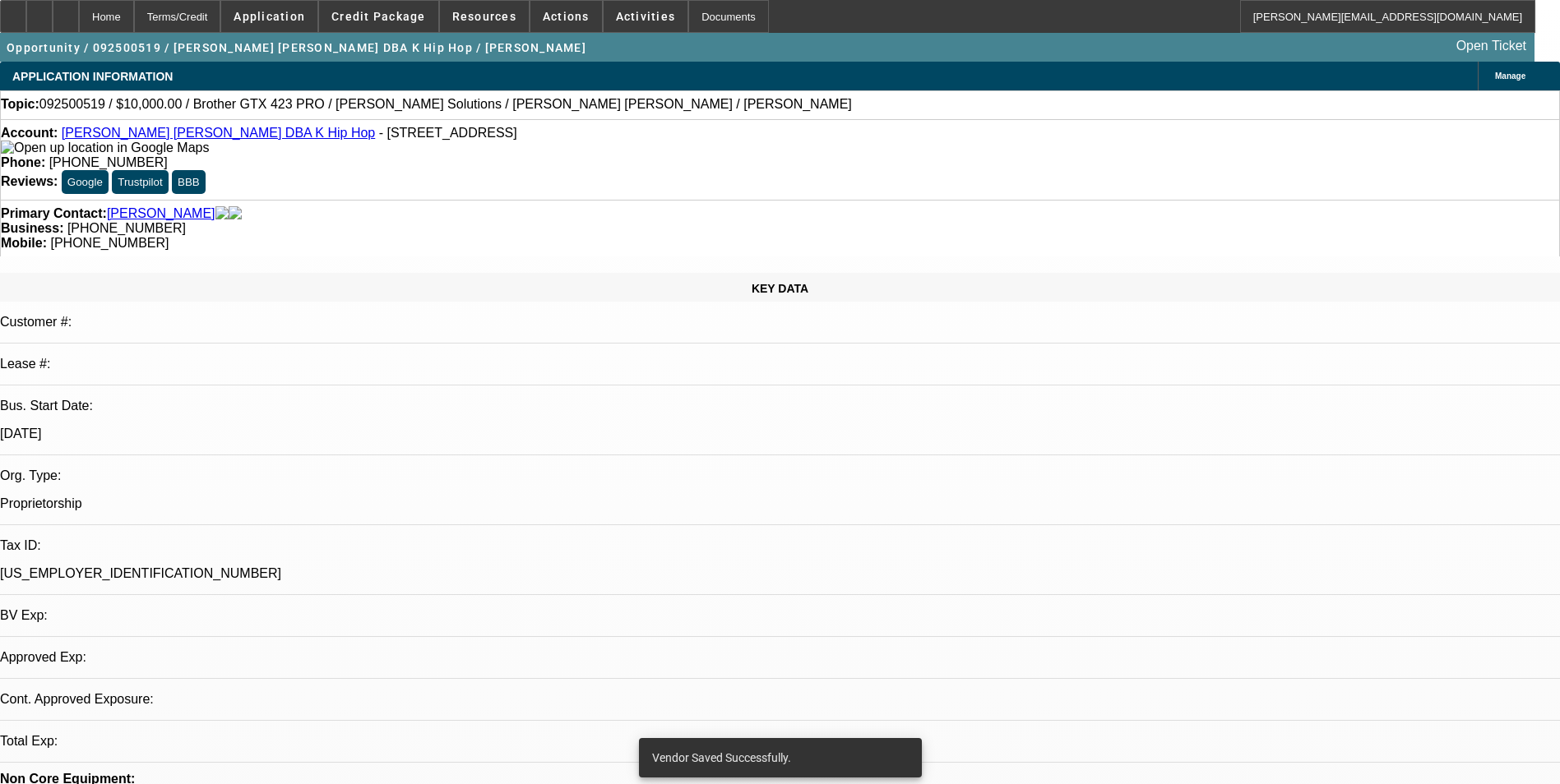
select select "0"
select select "2"
select select "0.1"
select select "4"
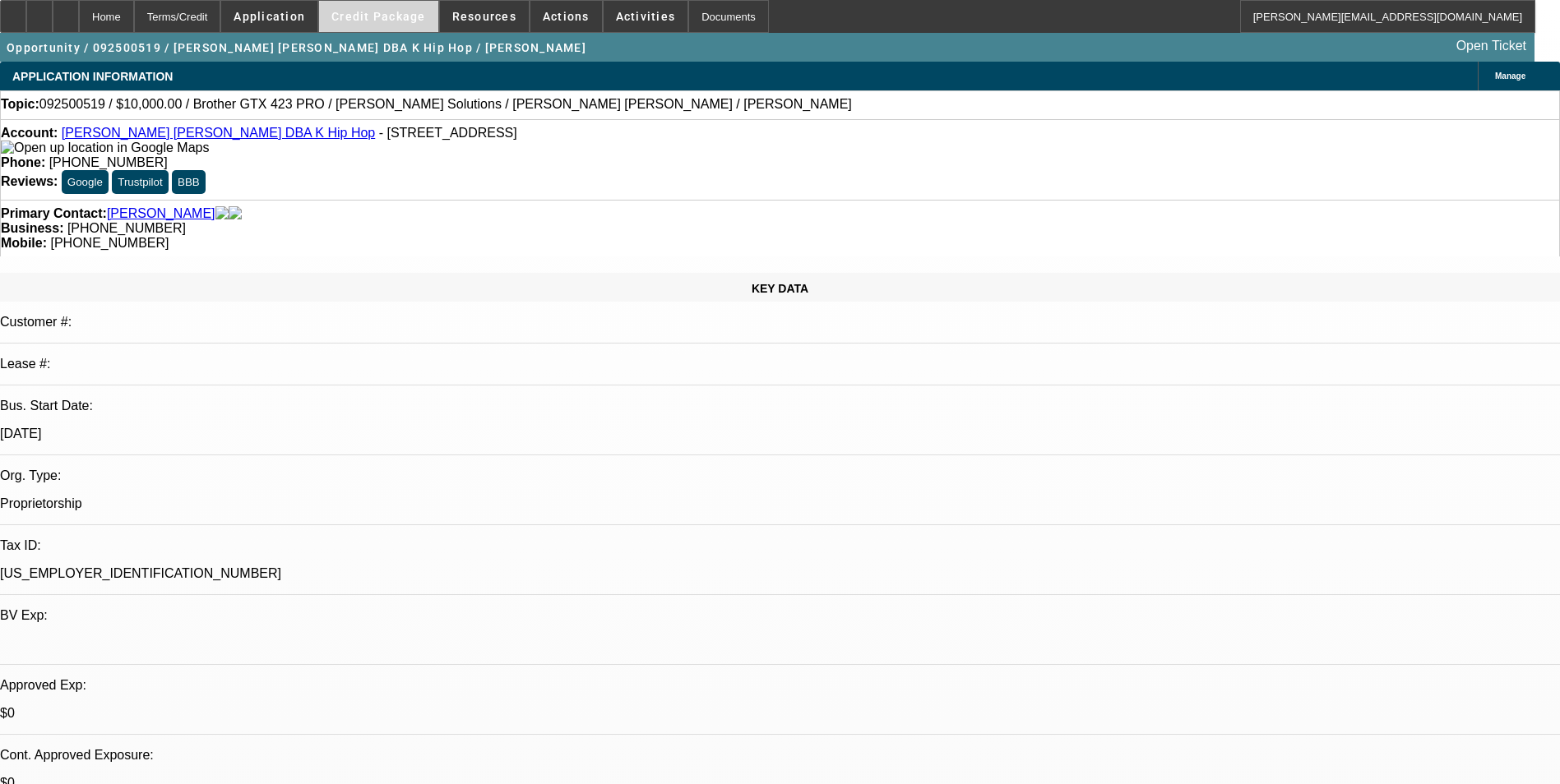
click at [397, 24] on span at bounding box center [379, 16] width 119 height 39
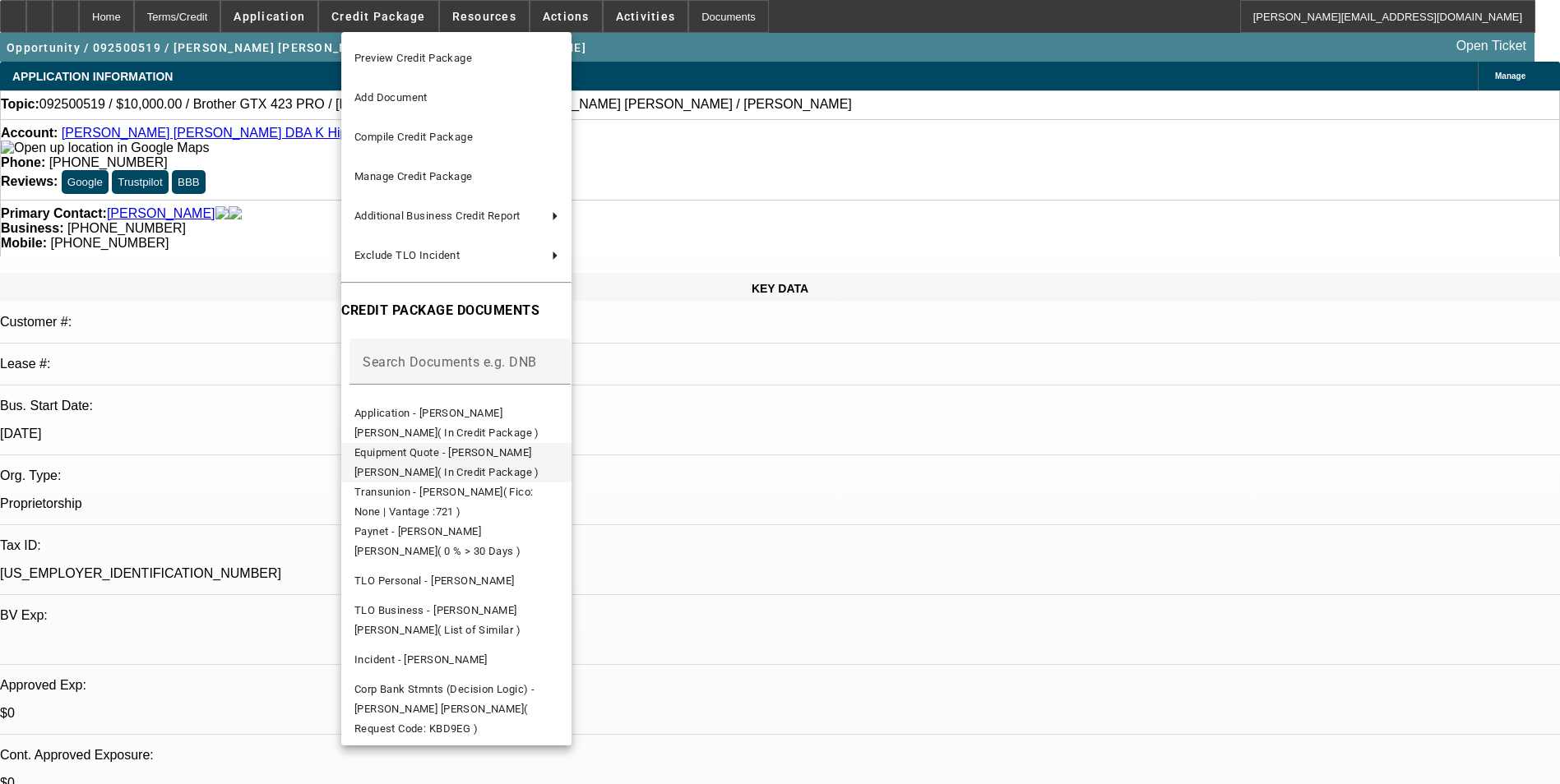
click at [539, 451] on span "Equipment Quote - Yong Tae Kim( In Credit Package )" at bounding box center [447, 463] width 185 height 32
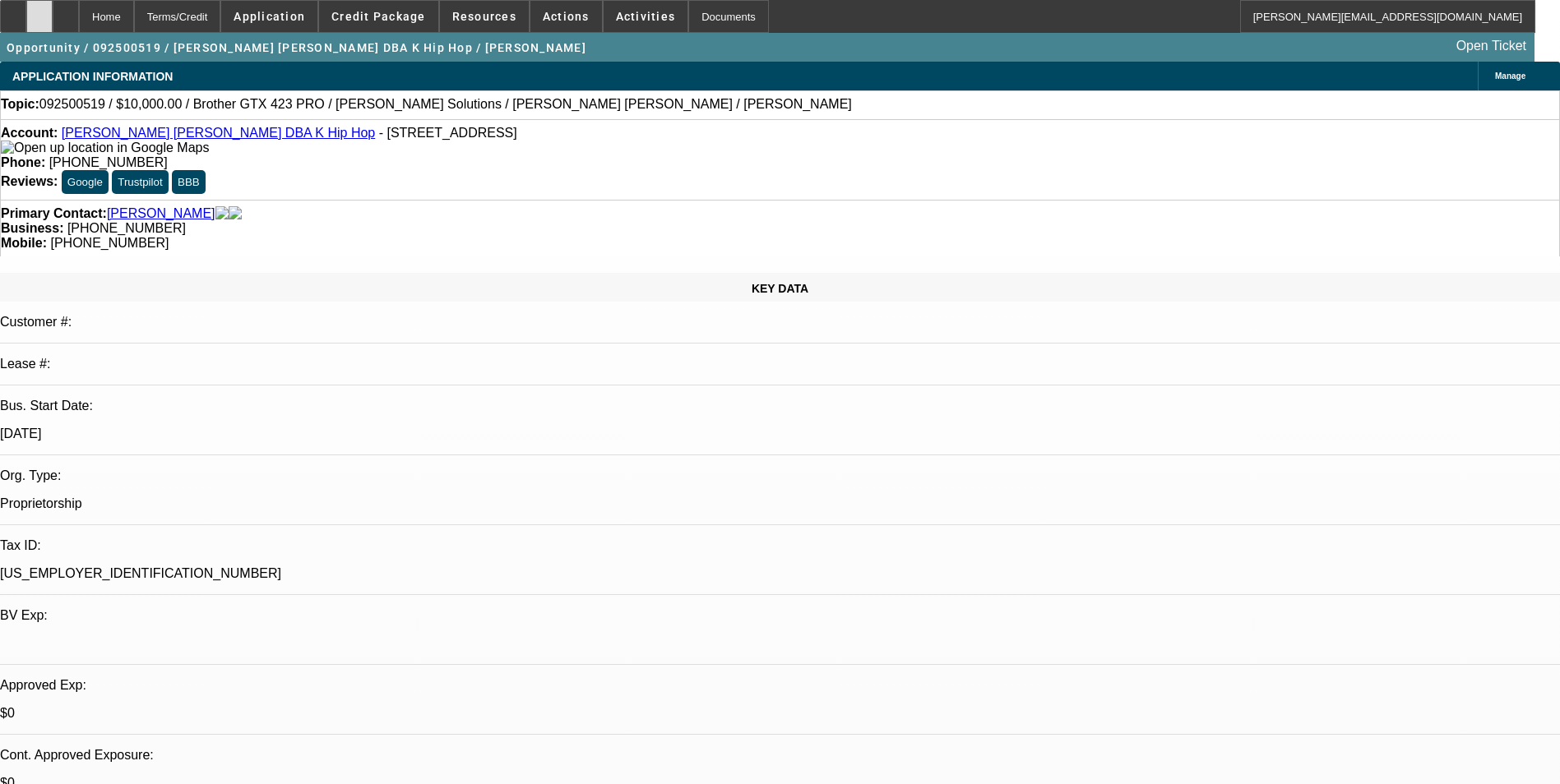
click at [39, 11] on icon at bounding box center [39, 11] width 0 height 0
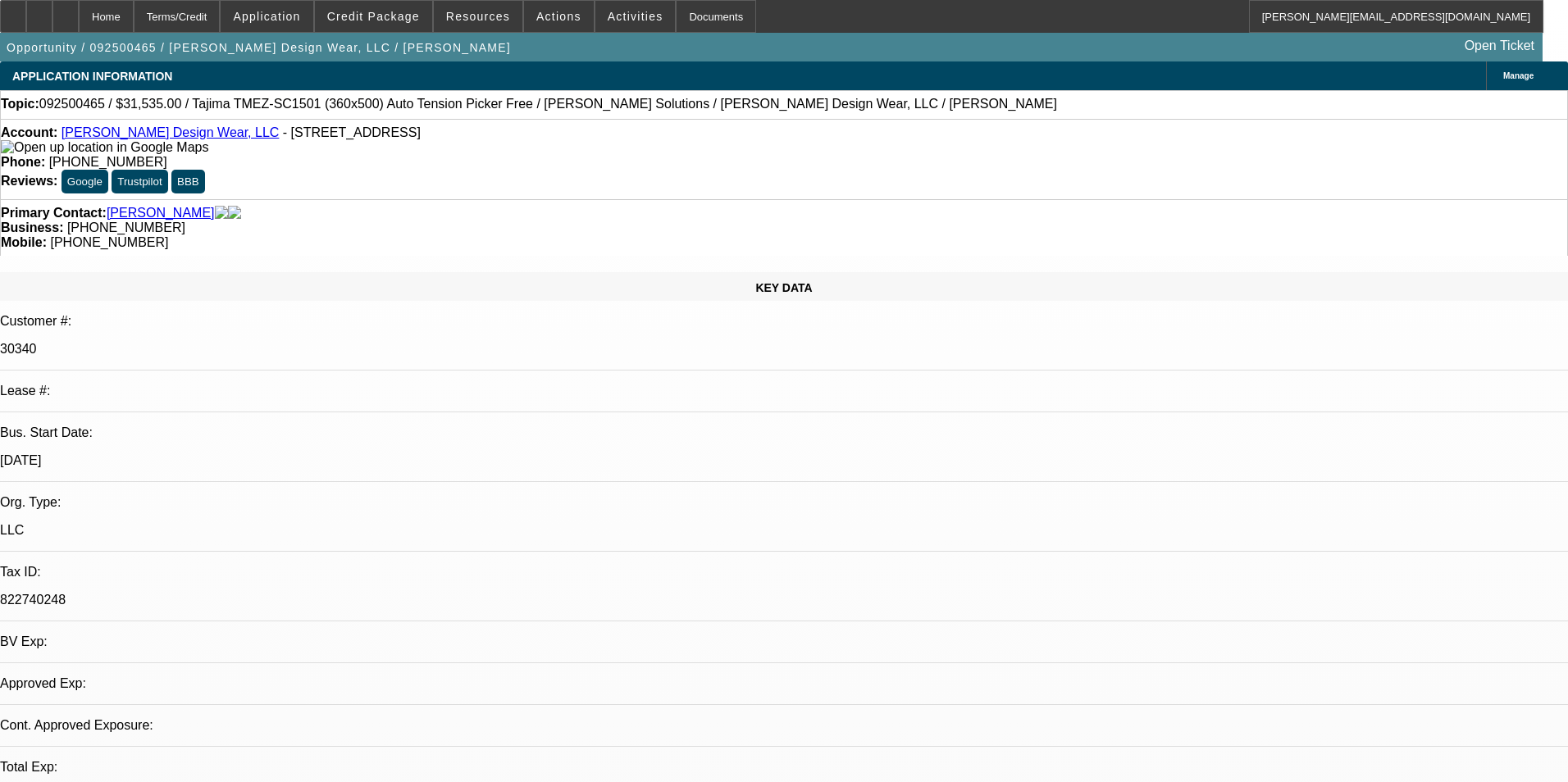
select select "0"
select select "2"
select select "0"
select select "6"
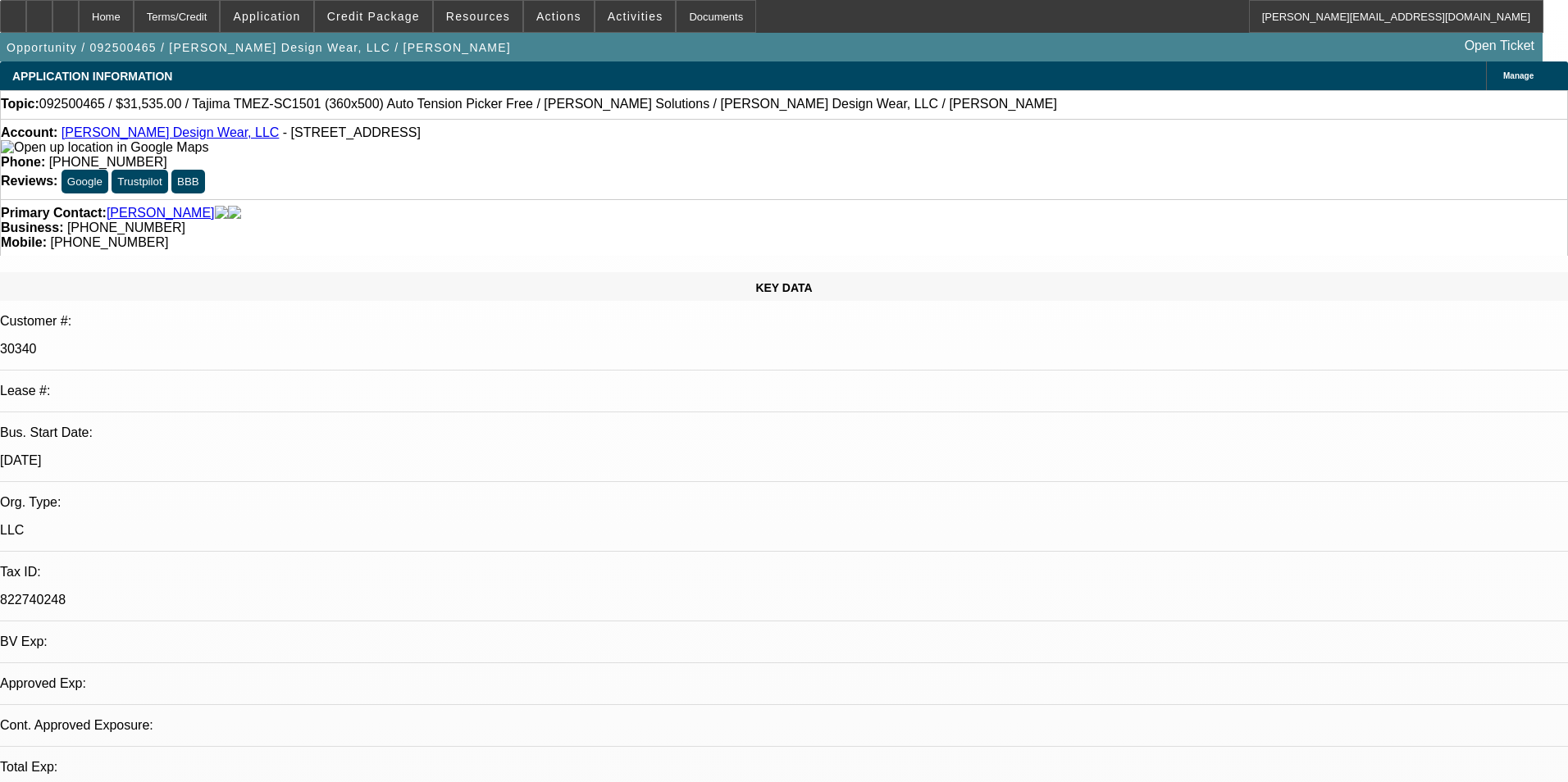
select select "0"
select select "2"
select select "0"
select select "6"
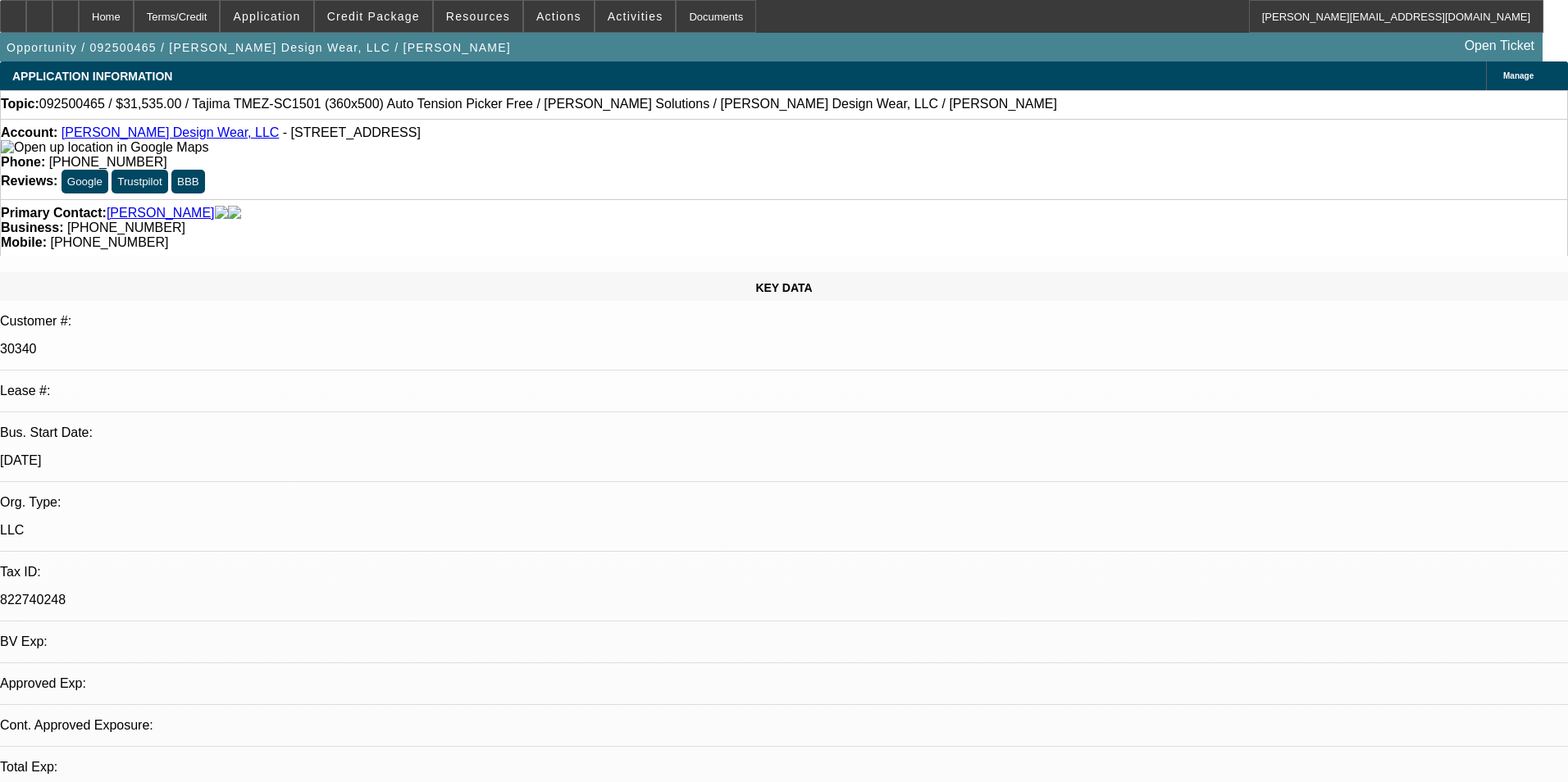
select select "0"
select select "2"
select select "0"
select select "6"
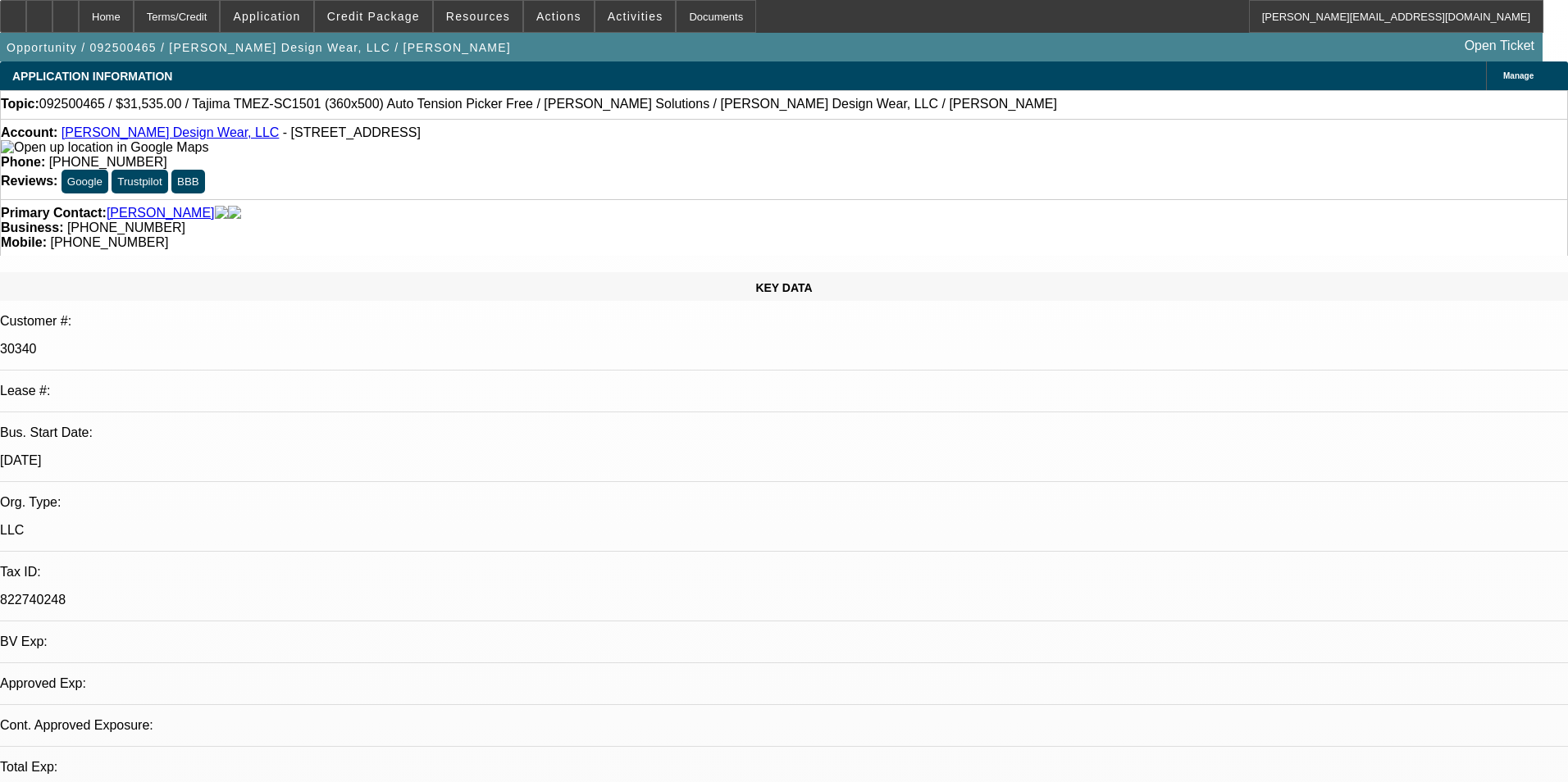
select select "0"
select select "2"
select select "0"
select select "6"
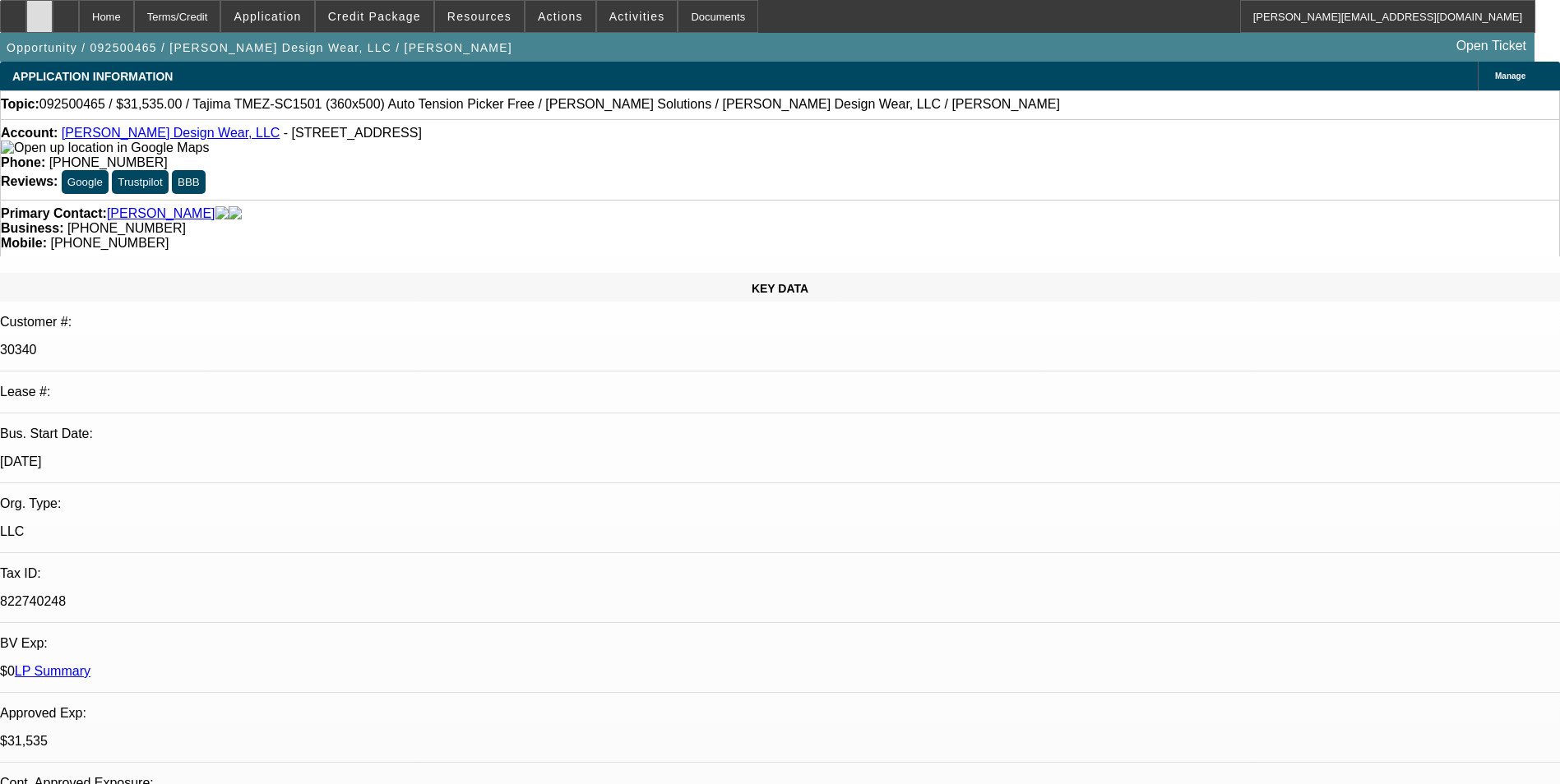
click at [39, 11] on icon at bounding box center [39, 11] width 0 height 0
click at [384, 17] on span "Credit Package" at bounding box center [374, 16] width 93 height 13
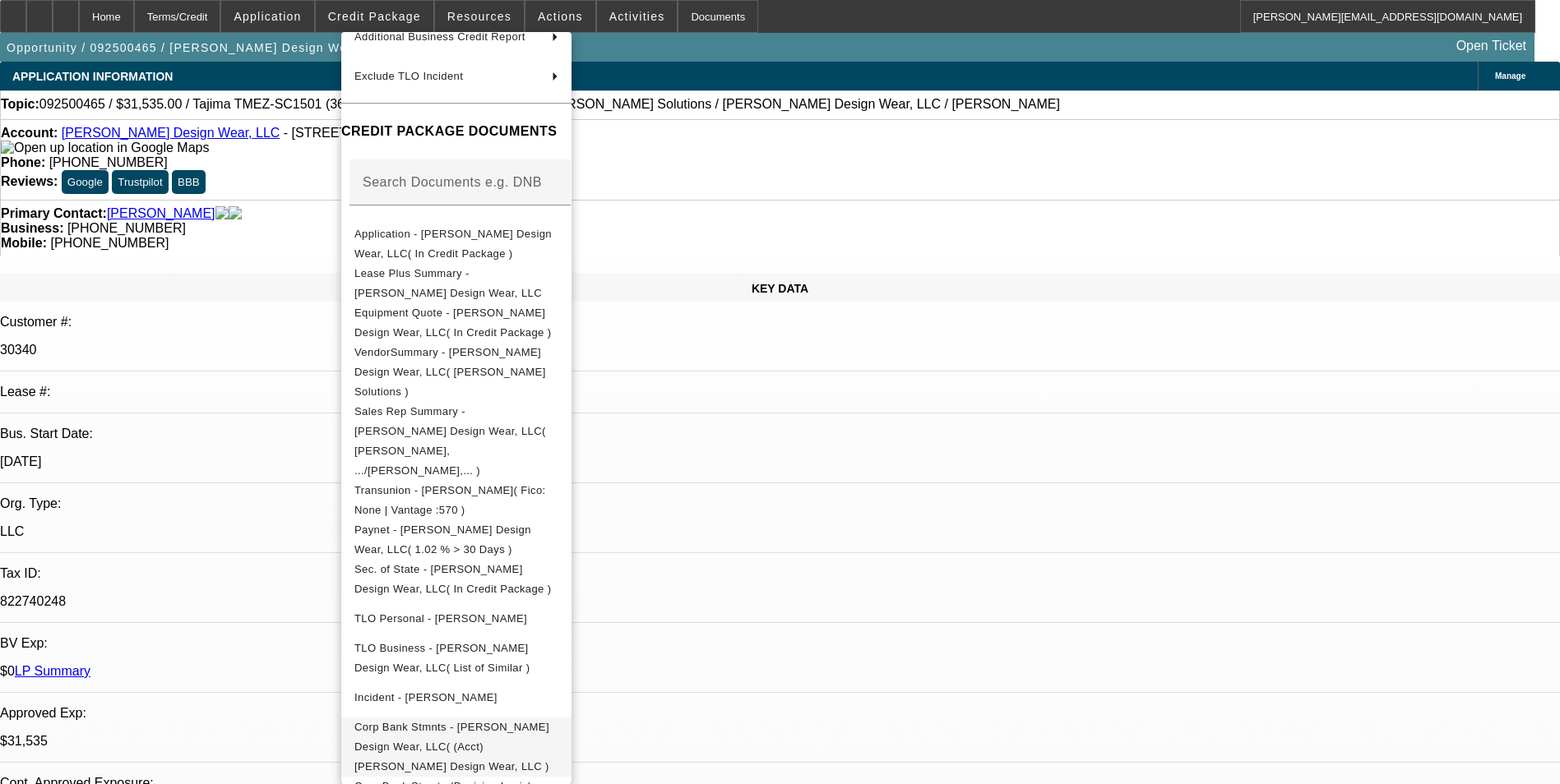
scroll to position [181, 0]
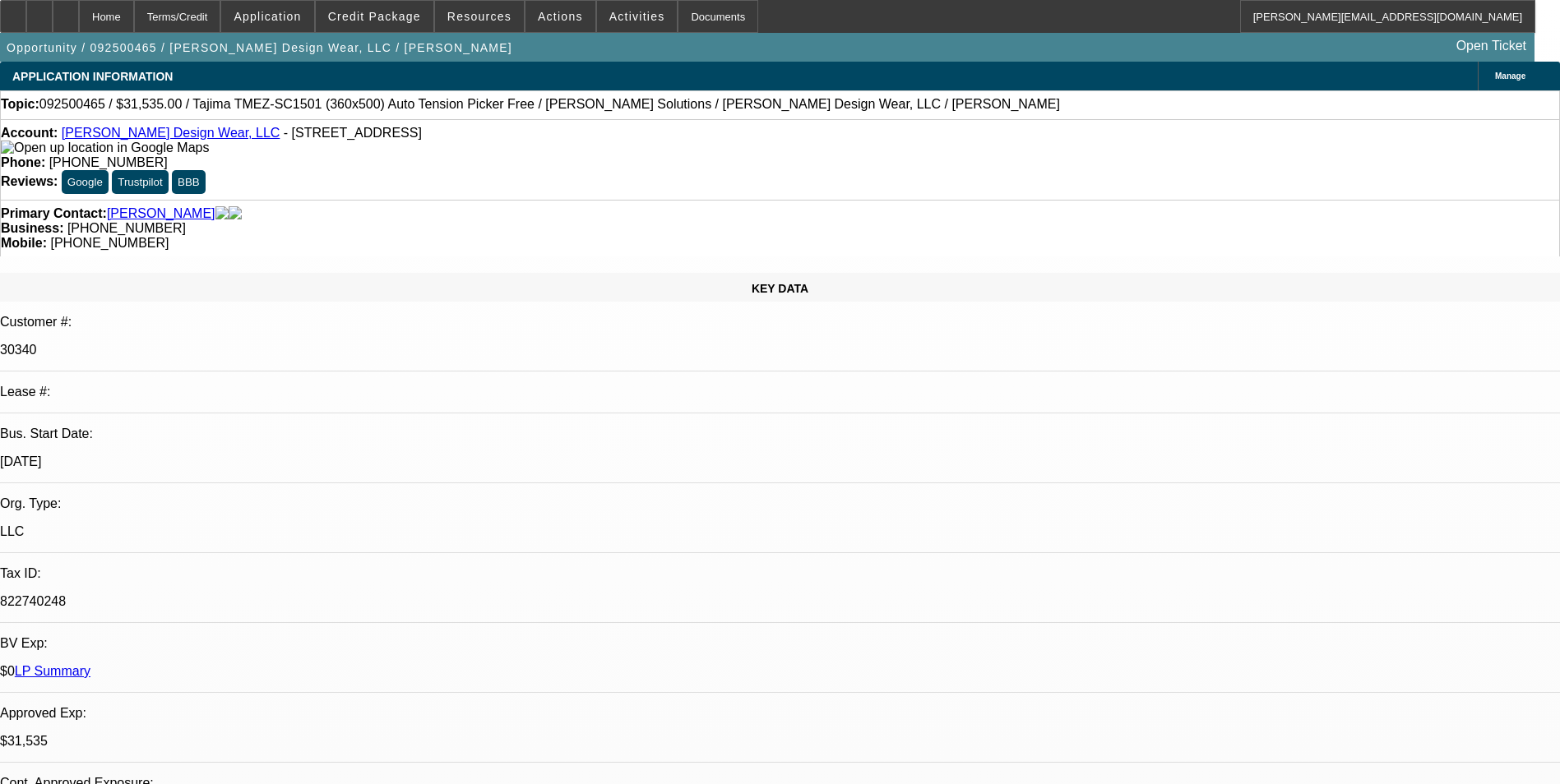
click at [90, 664] on link "LP Summary" at bounding box center [52, 671] width 76 height 14
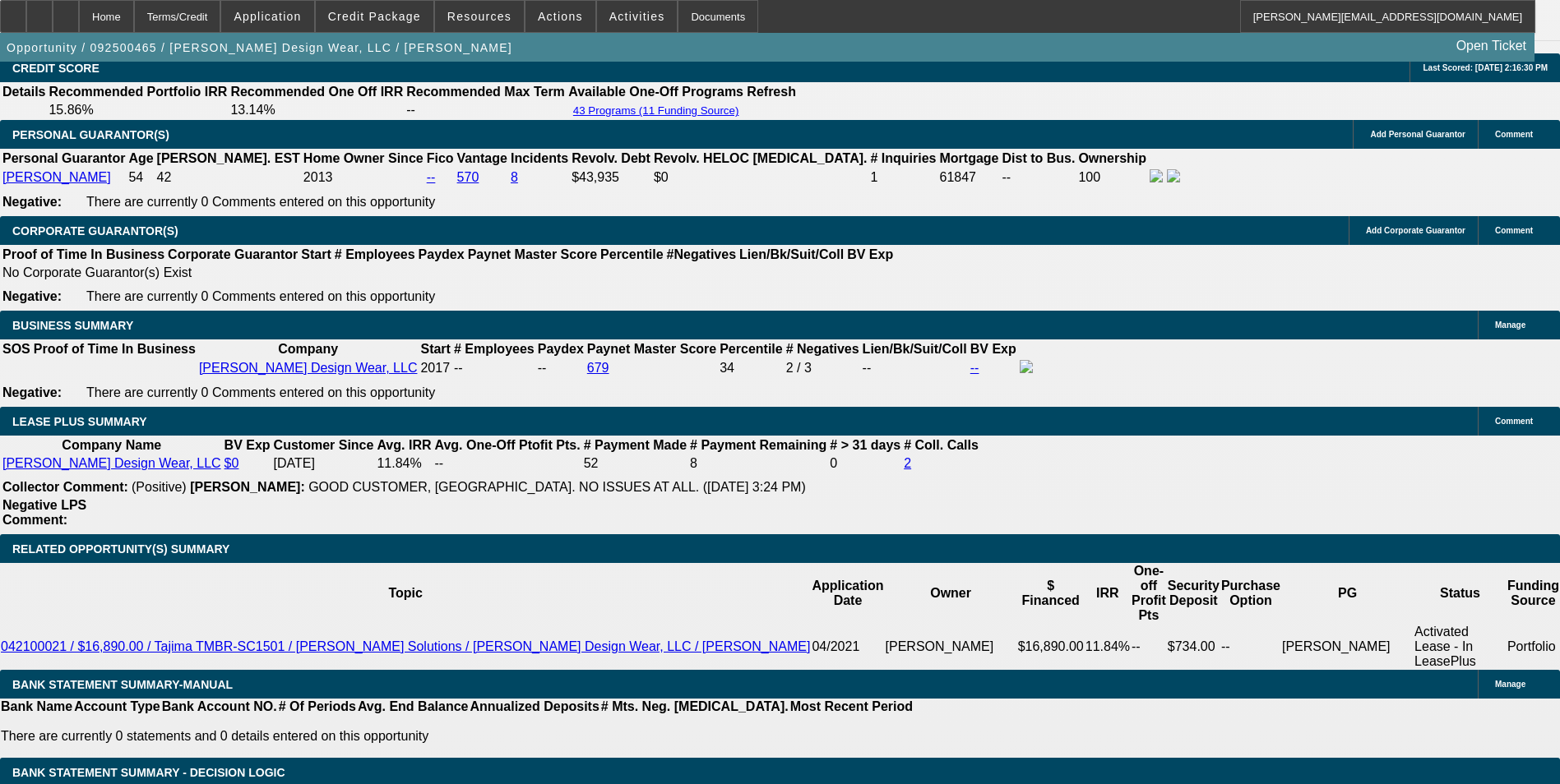
scroll to position [2548, 0]
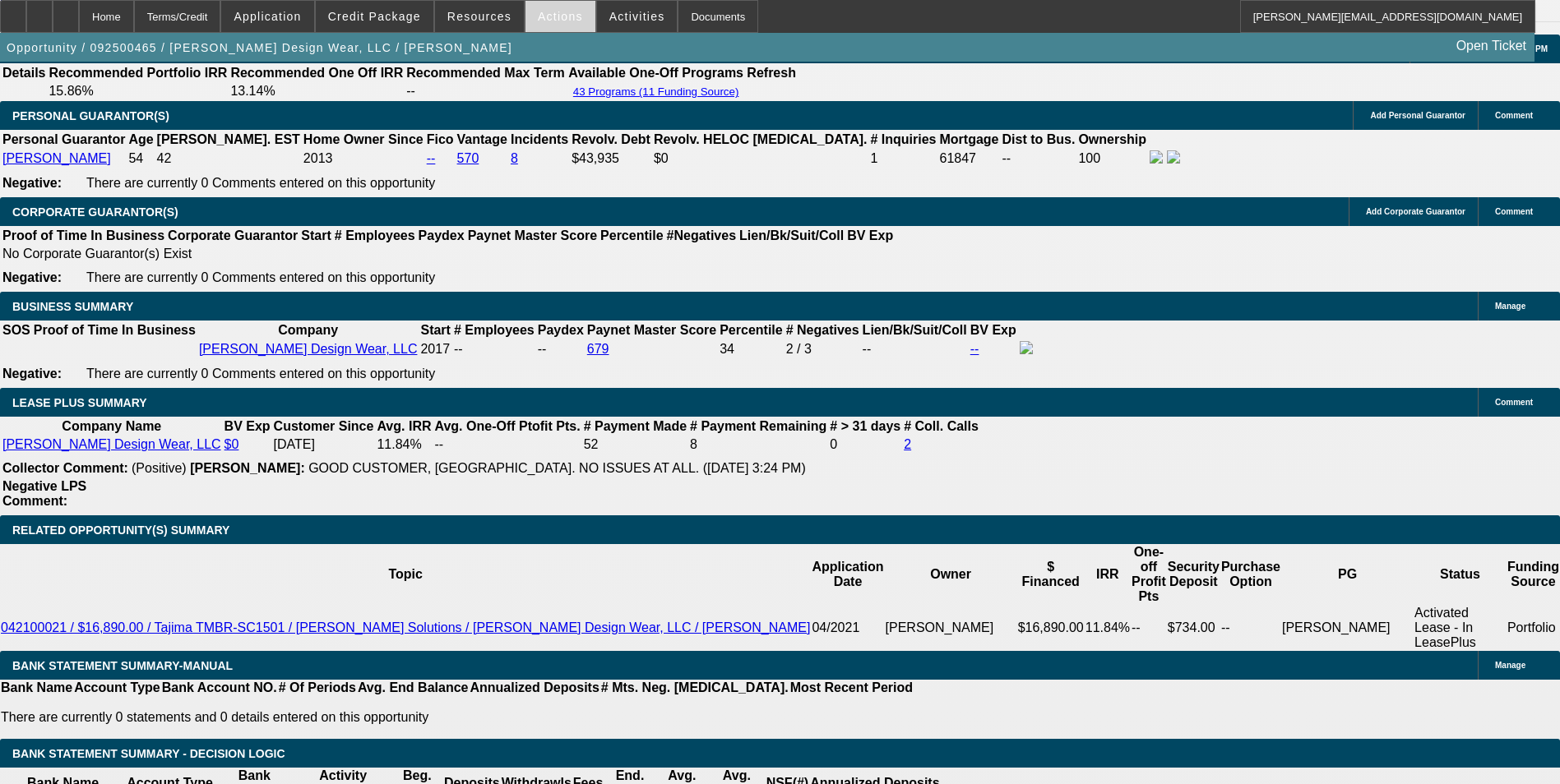
click at [552, 13] on span "Actions" at bounding box center [560, 16] width 45 height 13
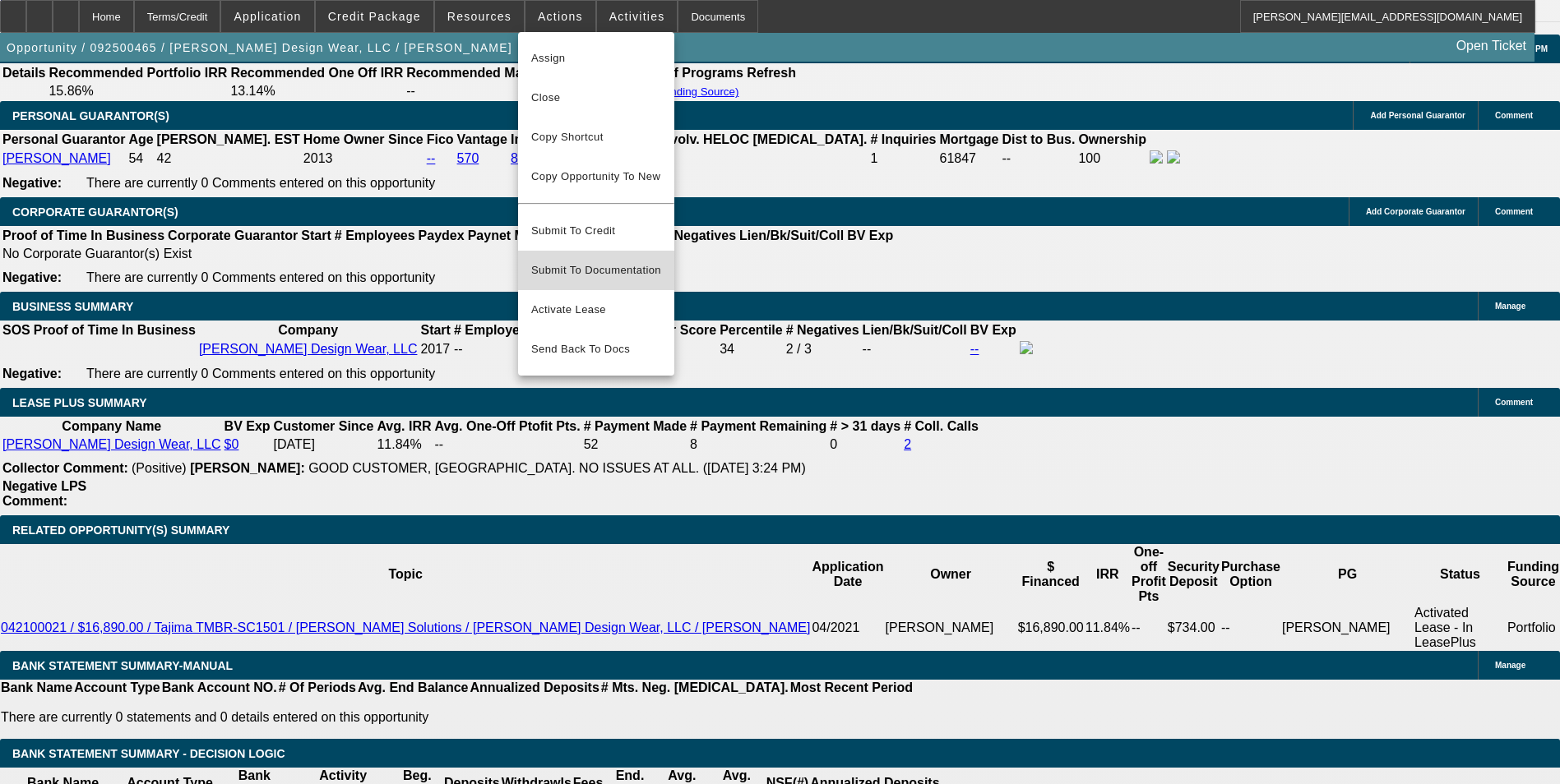
click at [652, 260] on span "Submit To Documentation" at bounding box center [596, 270] width 130 height 20
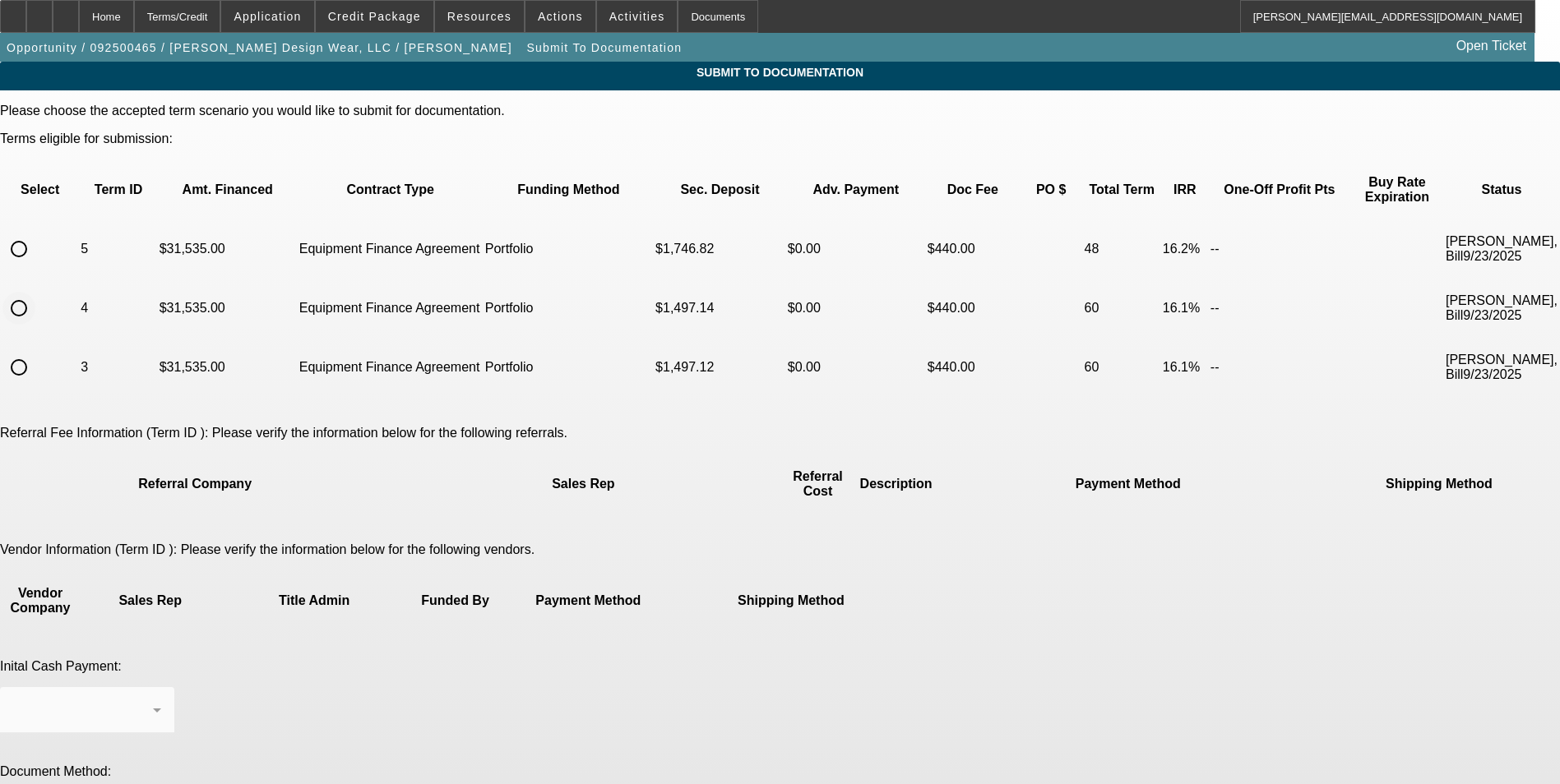
click at [36, 292] on input "radio" at bounding box center [19, 308] width 33 height 33
radio input "true"
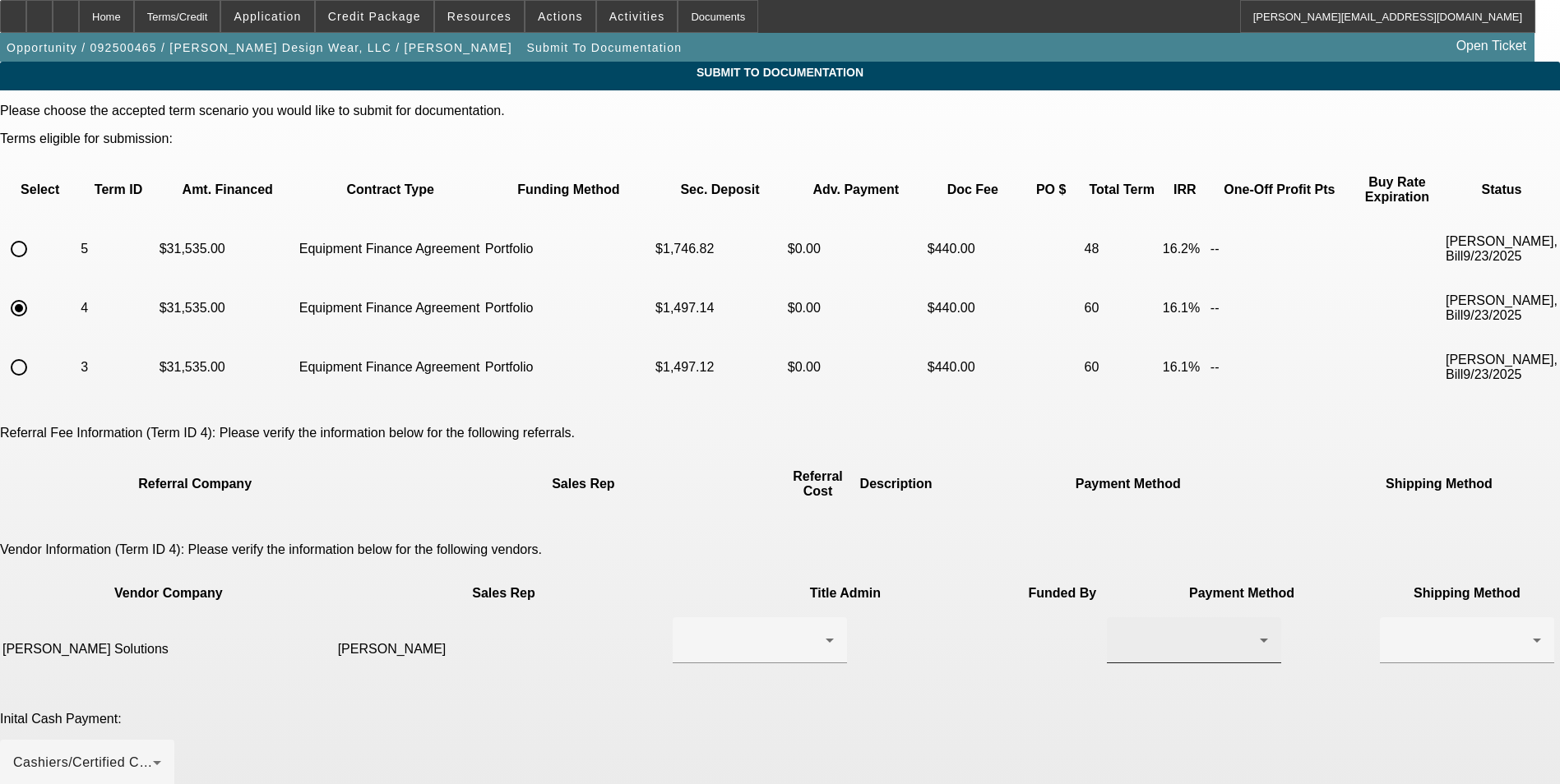
click at [1254, 631] on icon at bounding box center [1263, 640] width 20 height 20
click at [948, 644] on mat-option "ACH" at bounding box center [950, 647] width 174 height 39
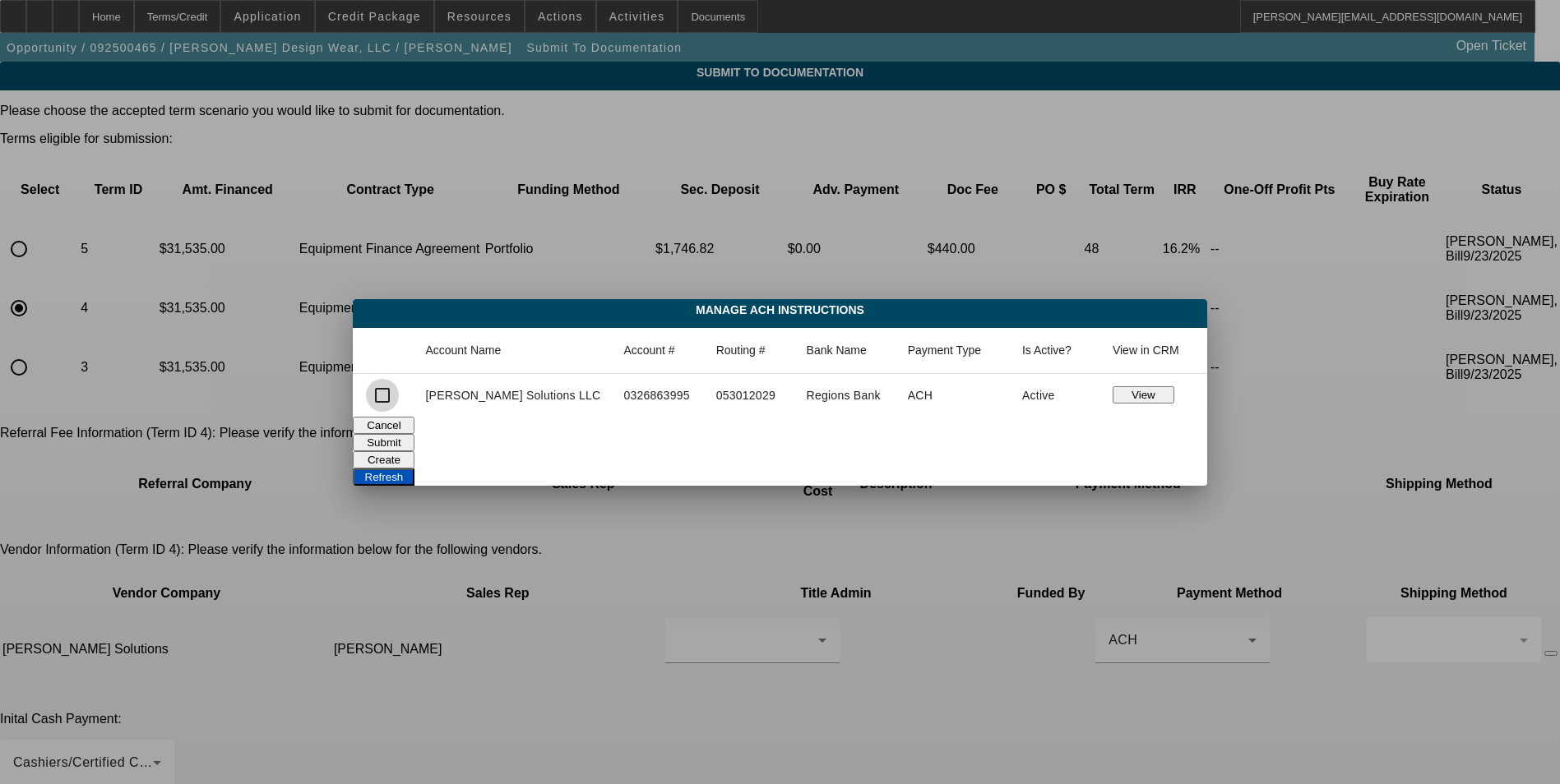
click at [399, 402] on input "checkbox" at bounding box center [382, 395] width 33 height 33
checkbox input "true"
click at [414, 436] on button "Submit" at bounding box center [384, 443] width 62 height 17
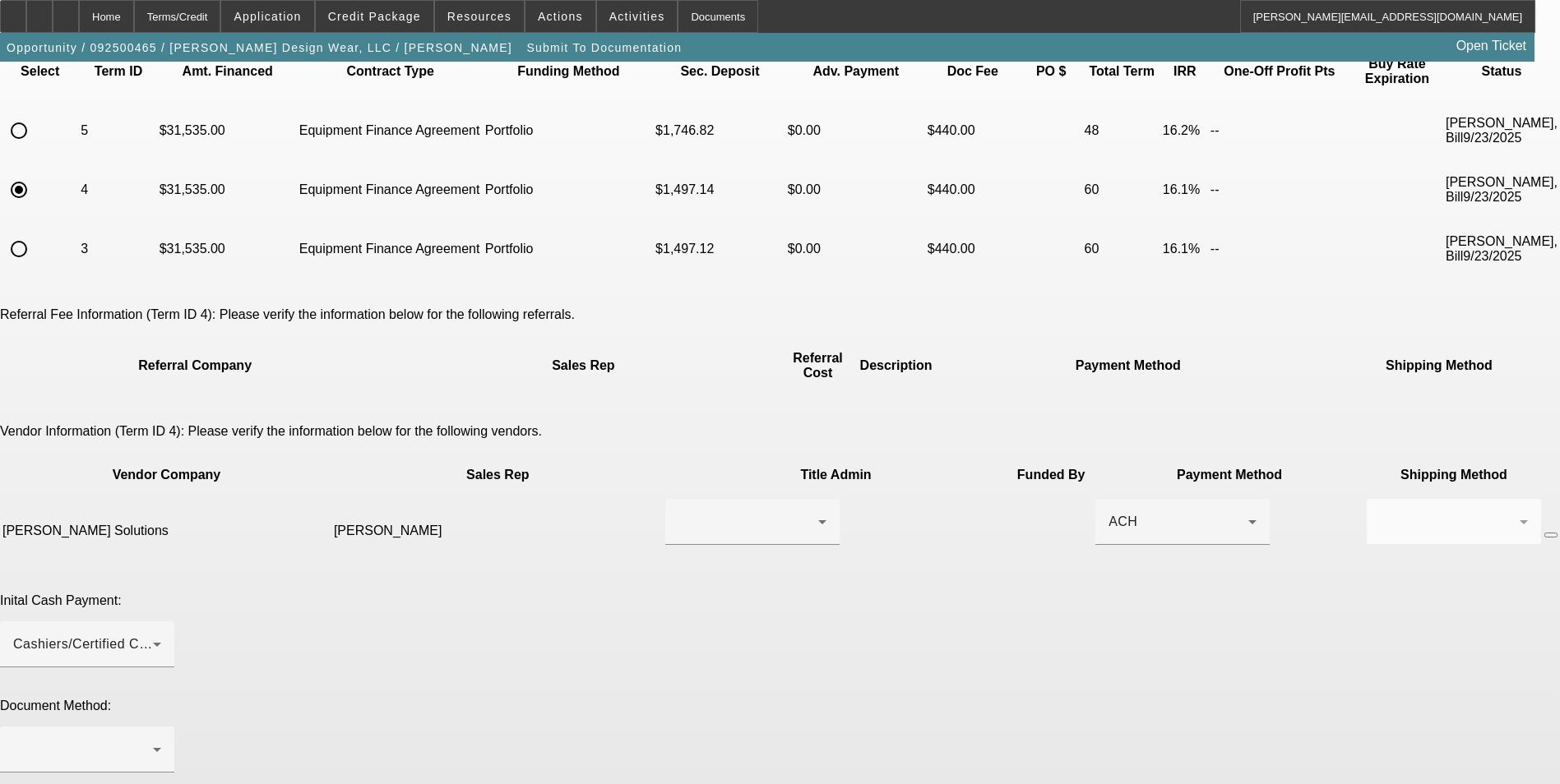
scroll to position [247, 0]
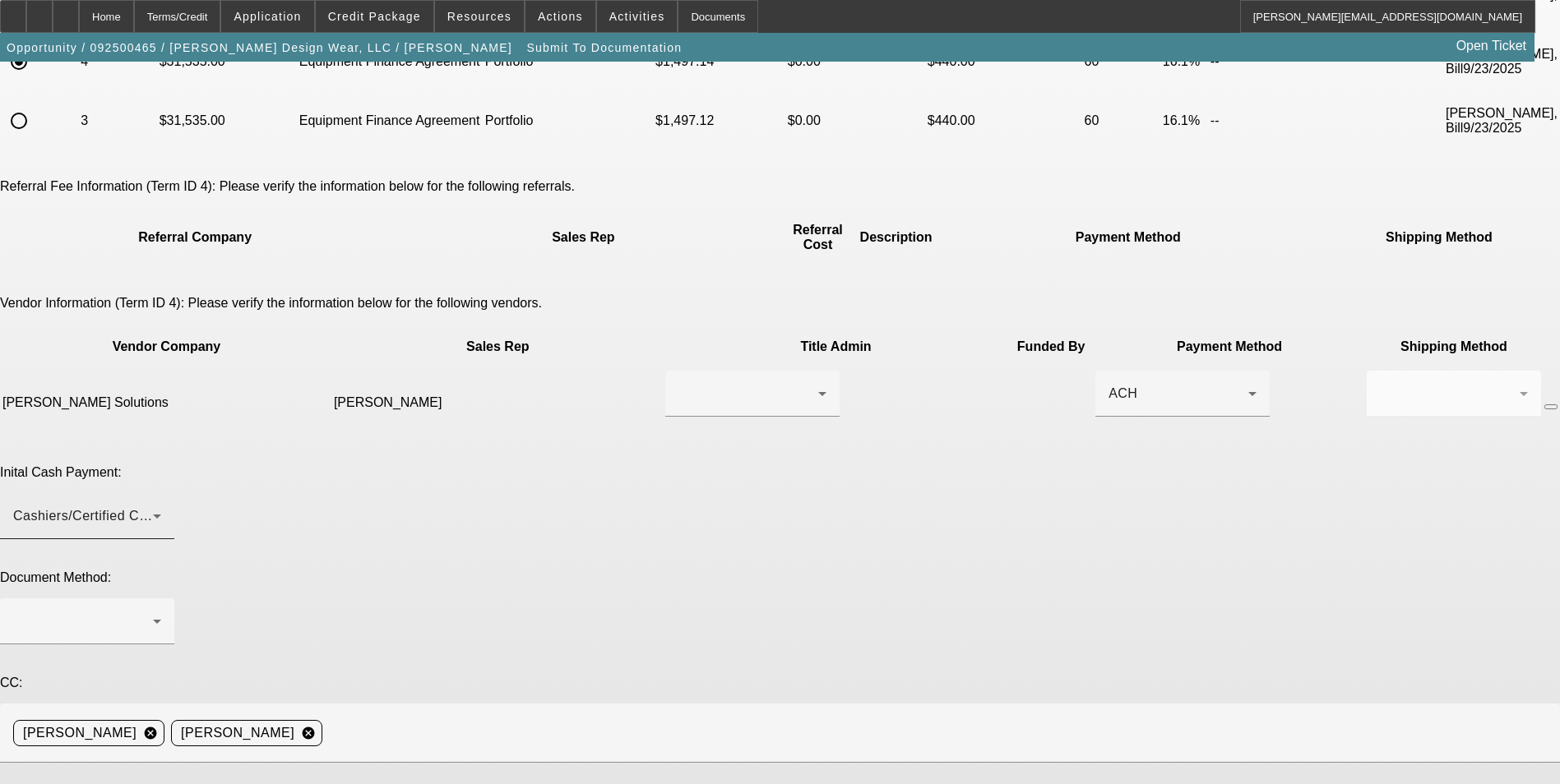
click at [153, 507] on div "Cashiers/Certified Check" at bounding box center [83, 516] width 139 height 20
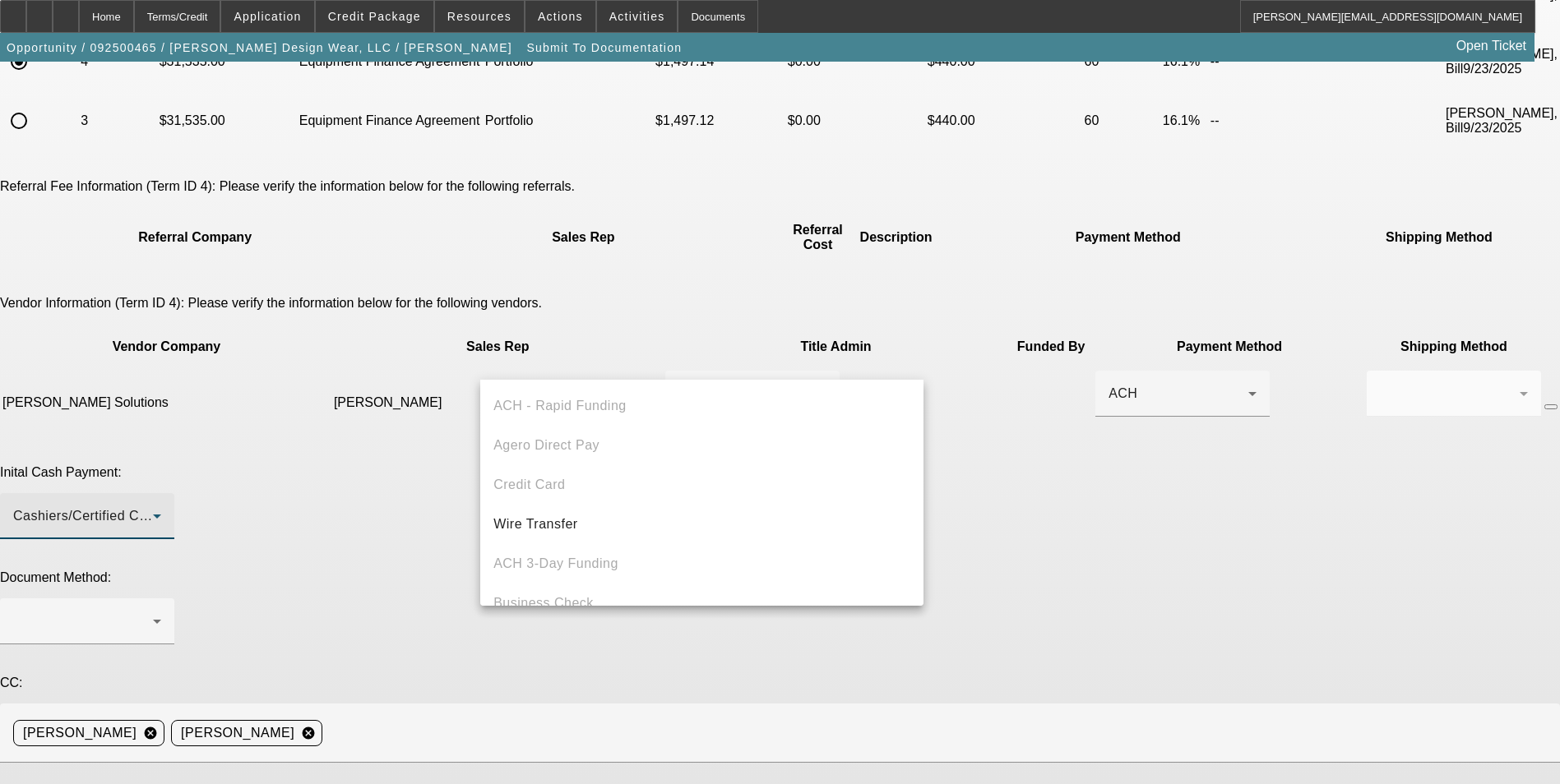
scroll to position [57, 0]
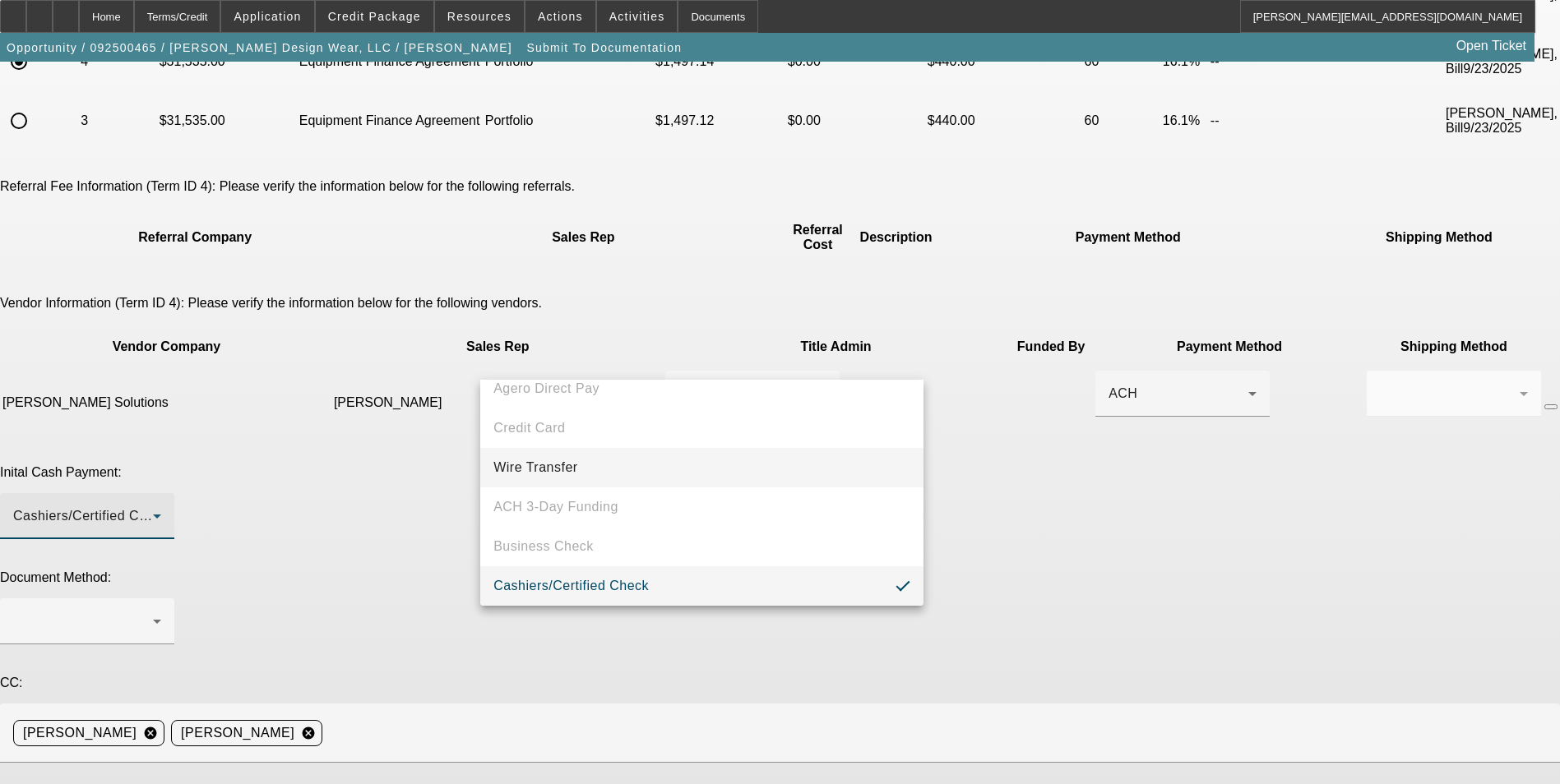
click at [647, 453] on mat-option "Wire Transfer" at bounding box center [702, 468] width 443 height 39
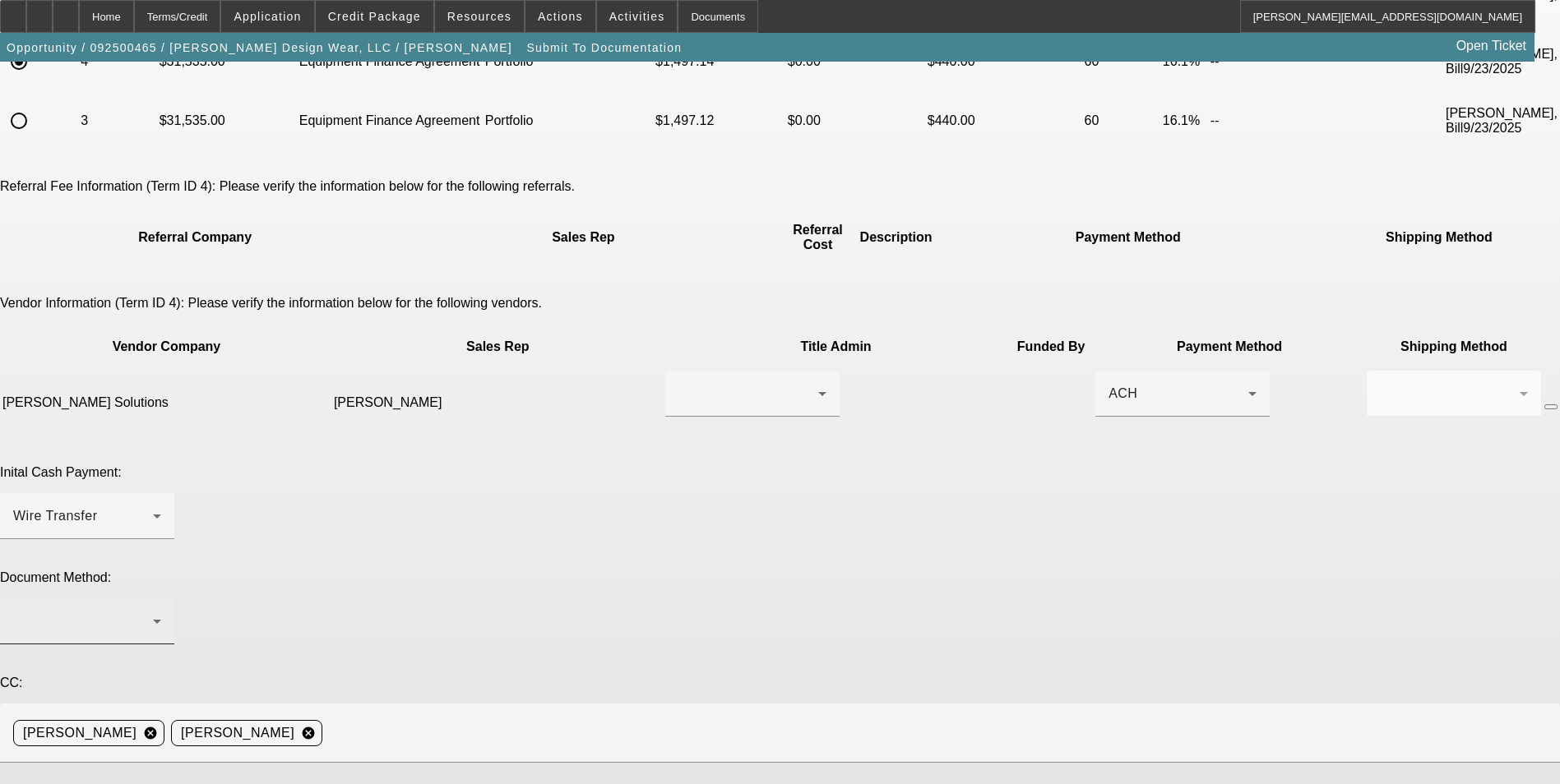
click at [162, 599] on div at bounding box center [87, 622] width 148 height 46
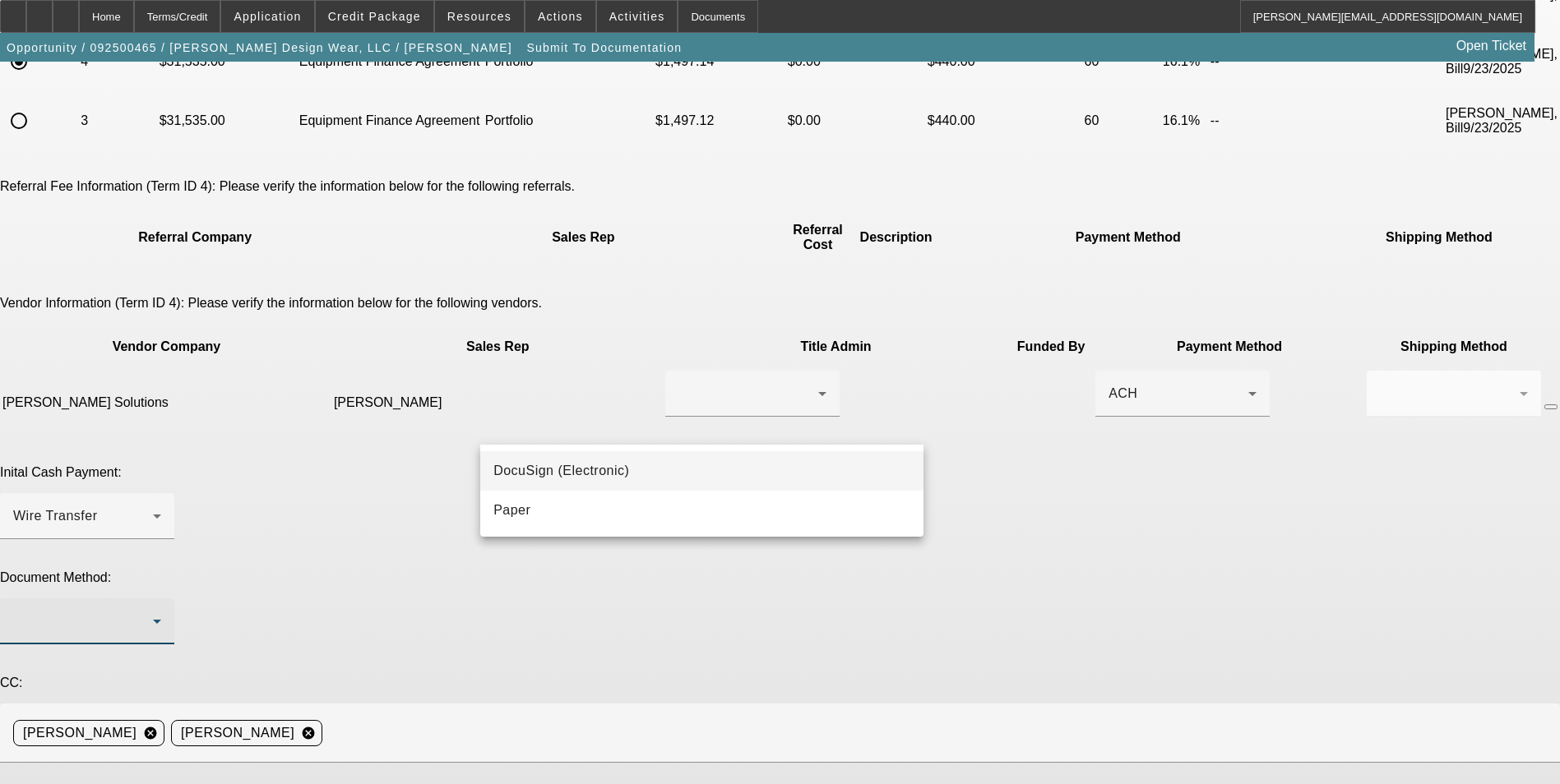
click at [649, 477] on mat-option "DocuSign (Electronic)" at bounding box center [702, 471] width 443 height 39
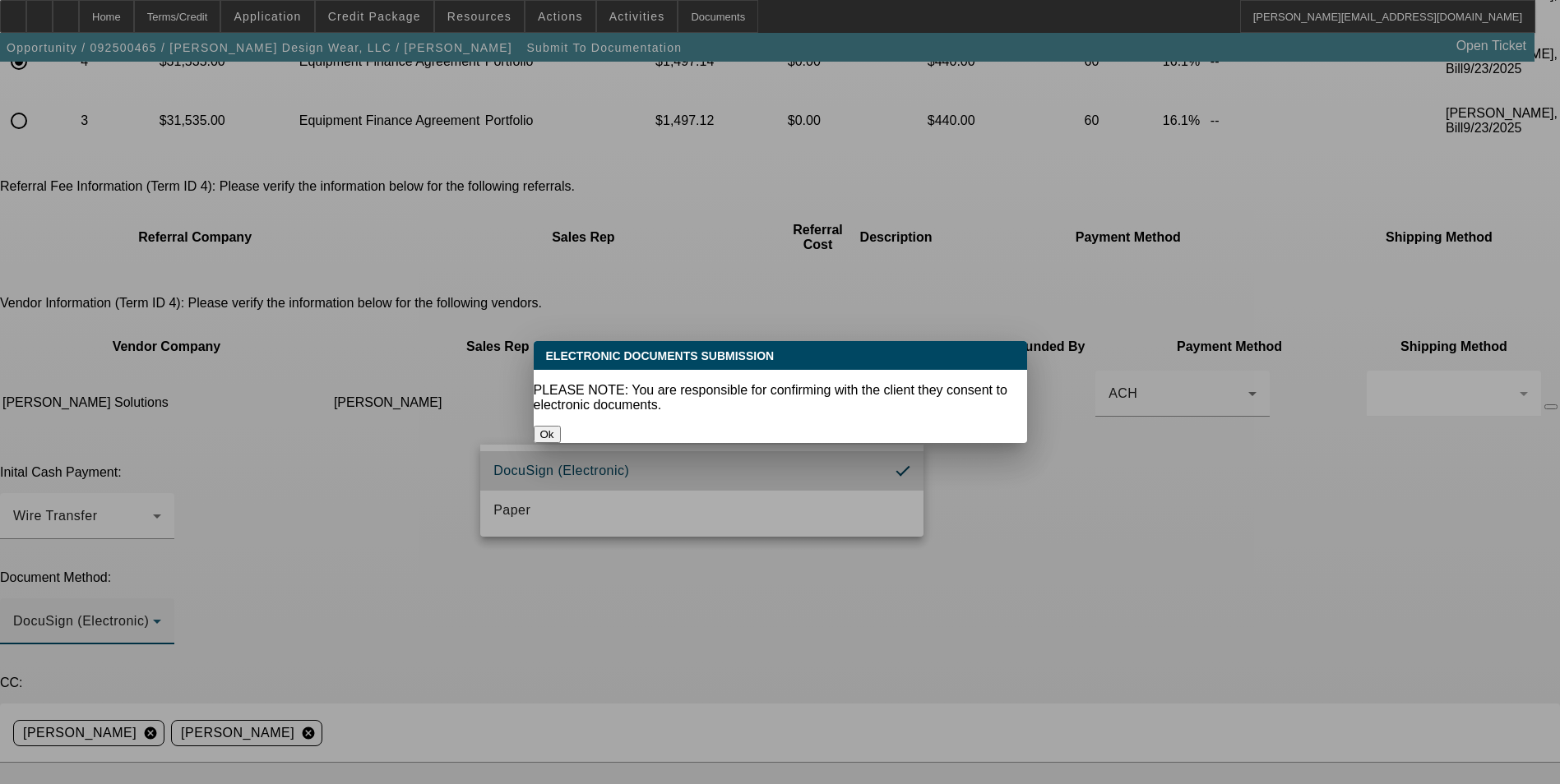
scroll to position [0, 0]
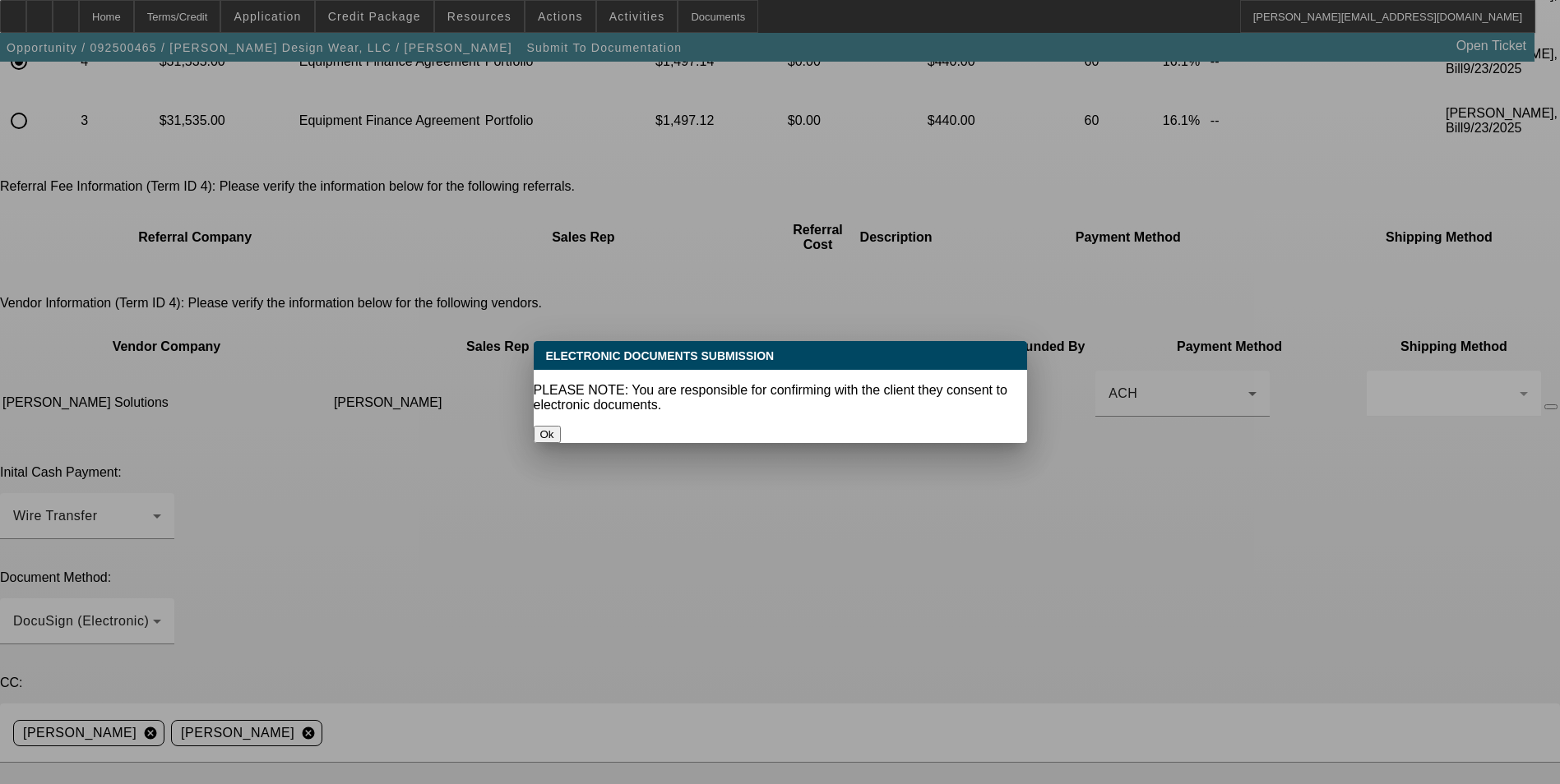
click at [561, 426] on button "Ok" at bounding box center [547, 435] width 27 height 17
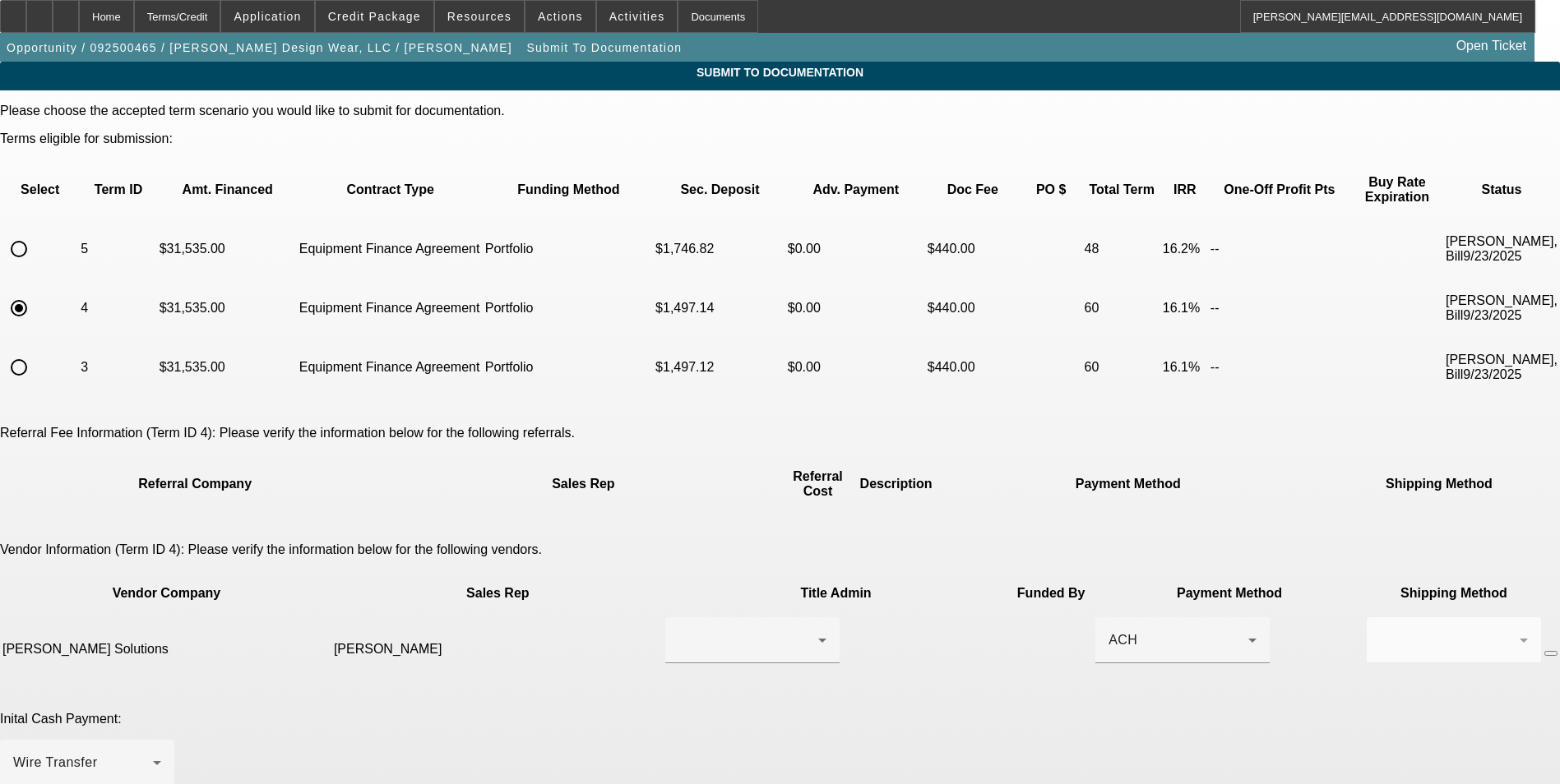
scroll to position [247, 0]
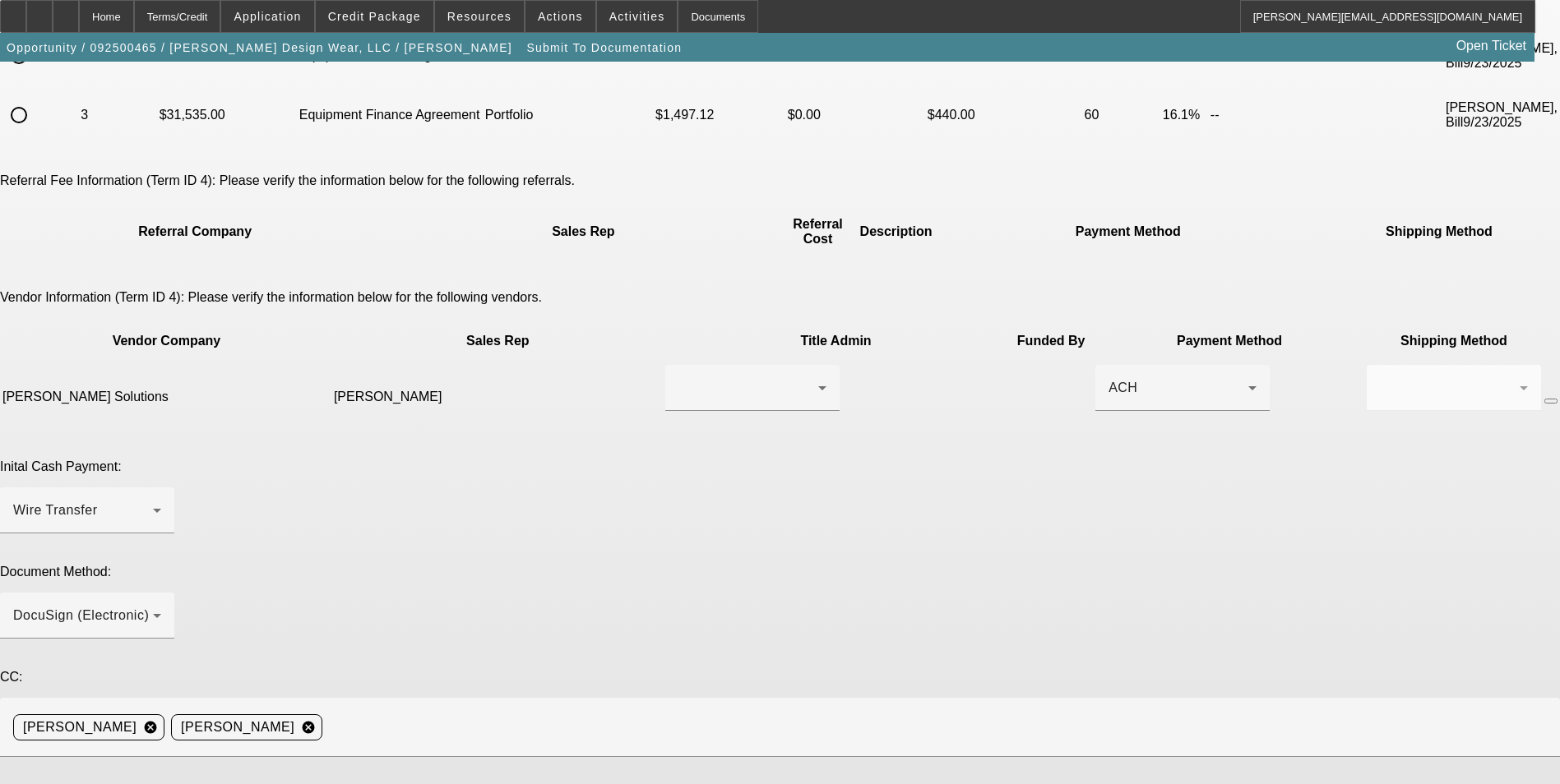
scroll to position [270, 0]
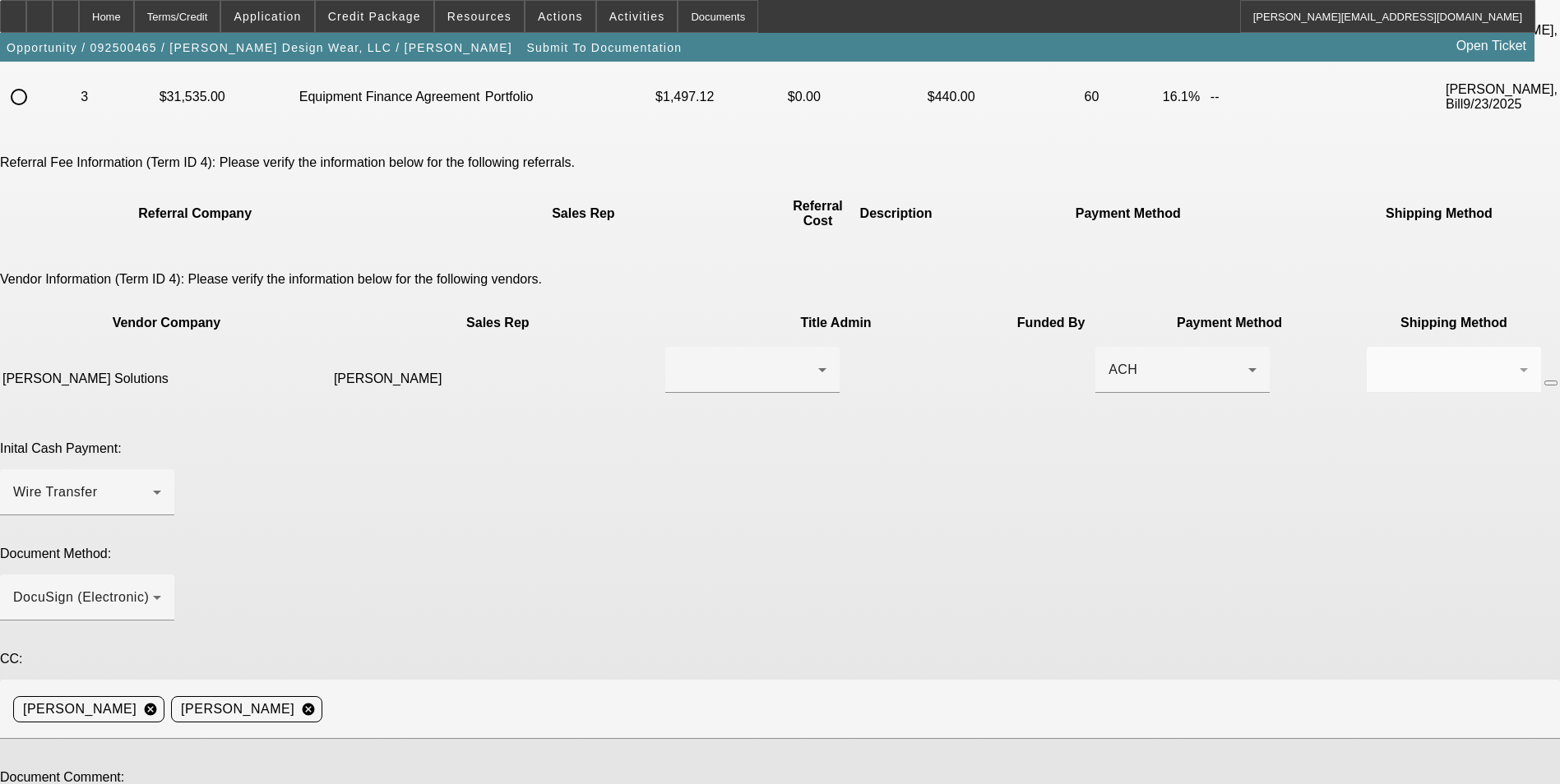
type textarea "Ready for EFA docs. Current lessee and all is still the same. Thanks"
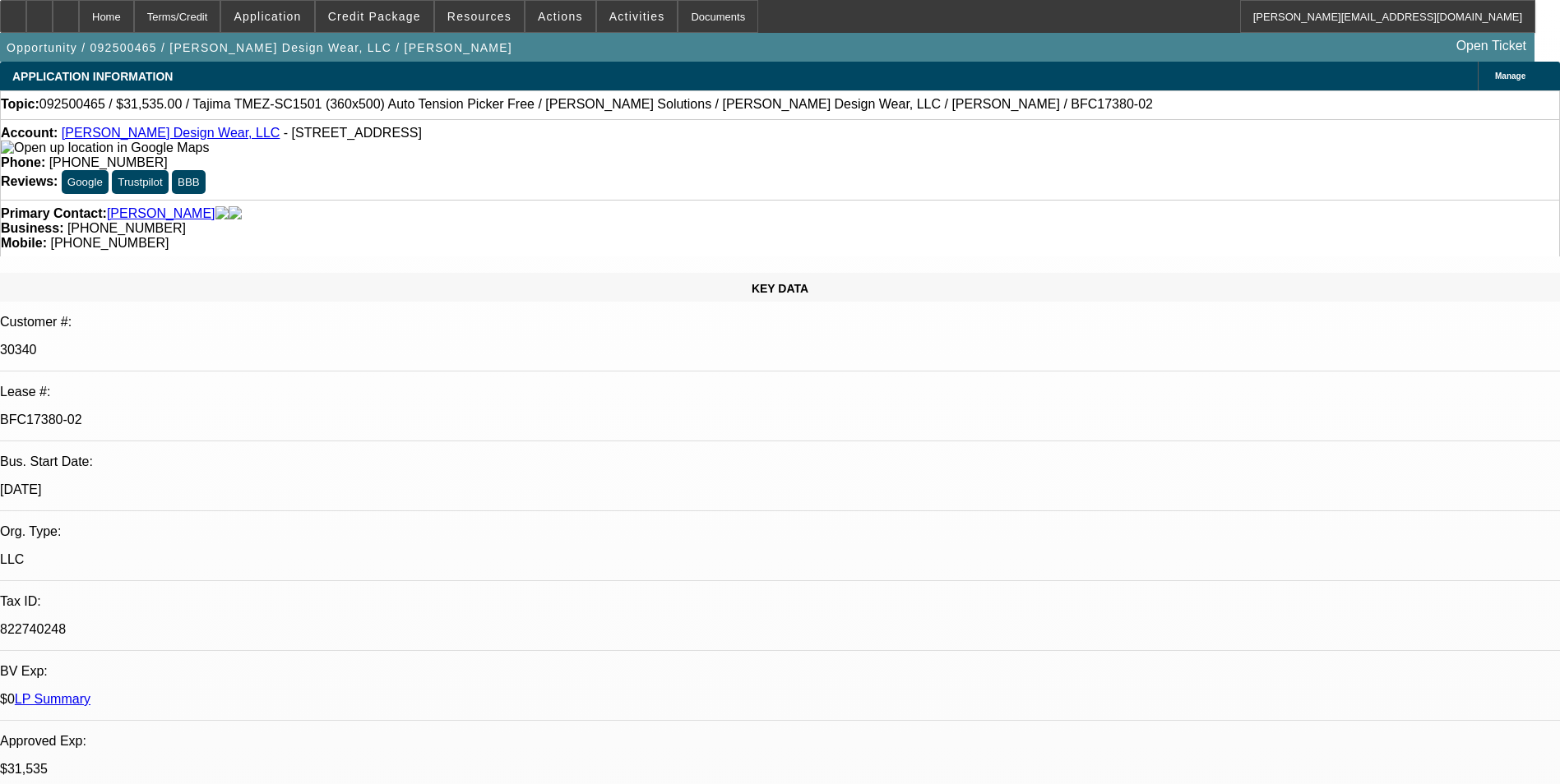
select select "0"
select select "2"
select select "0"
select select "6"
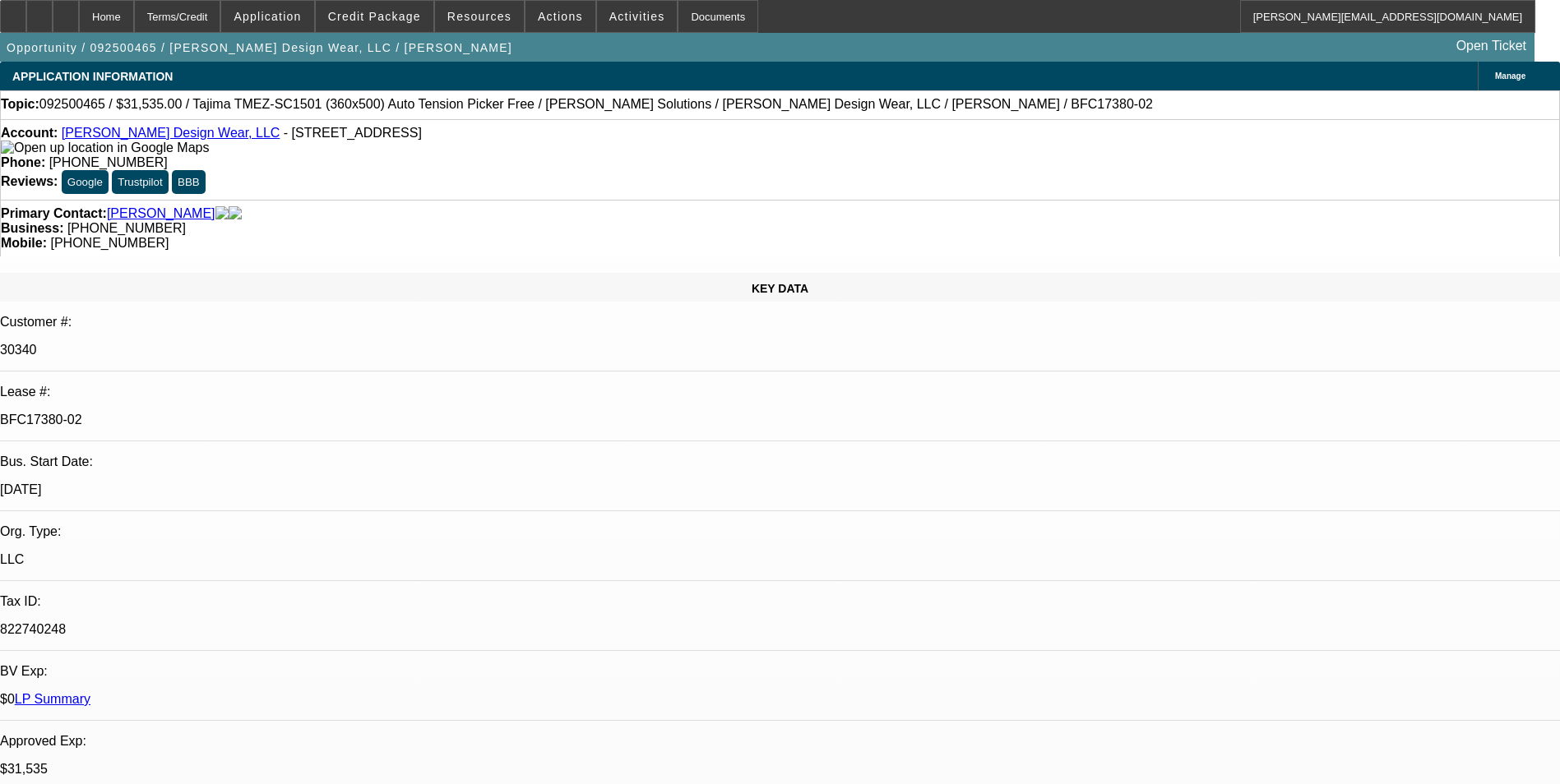
select select "0"
select select "2"
select select "0"
select select "6"
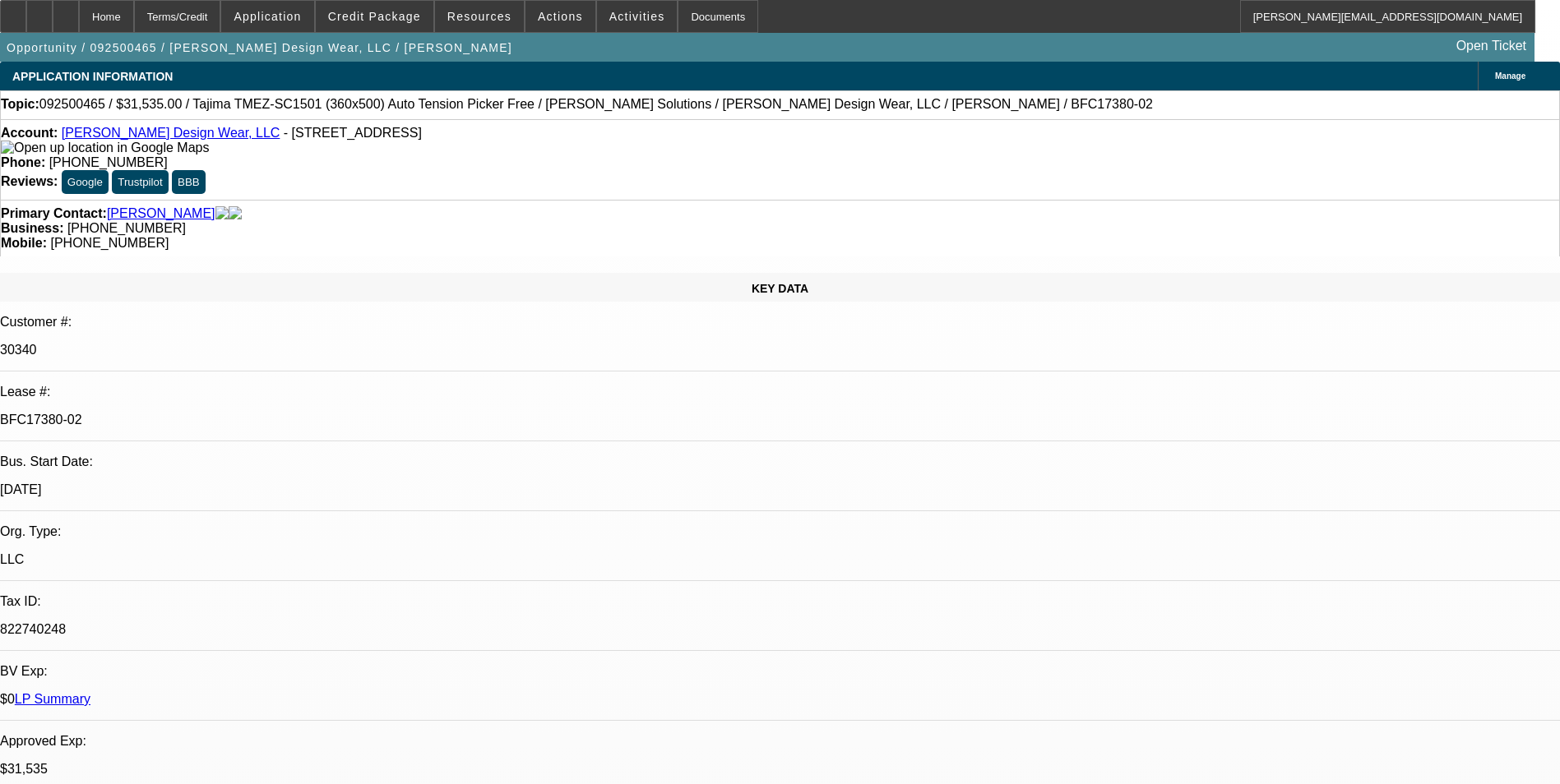
select select "0"
select select "2"
select select "0"
select select "6"
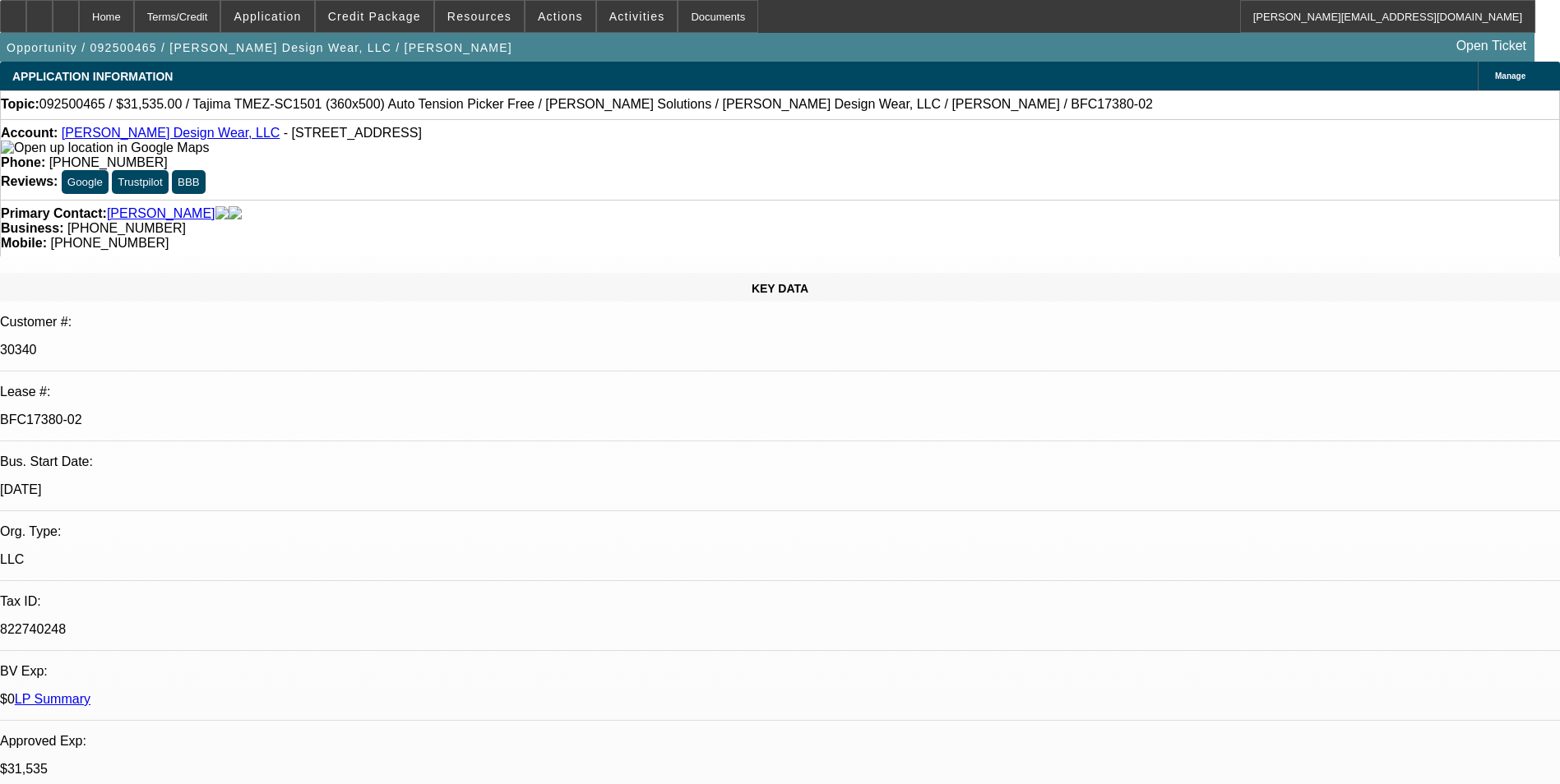
select select "0"
select select "2"
select select "0"
select select "6"
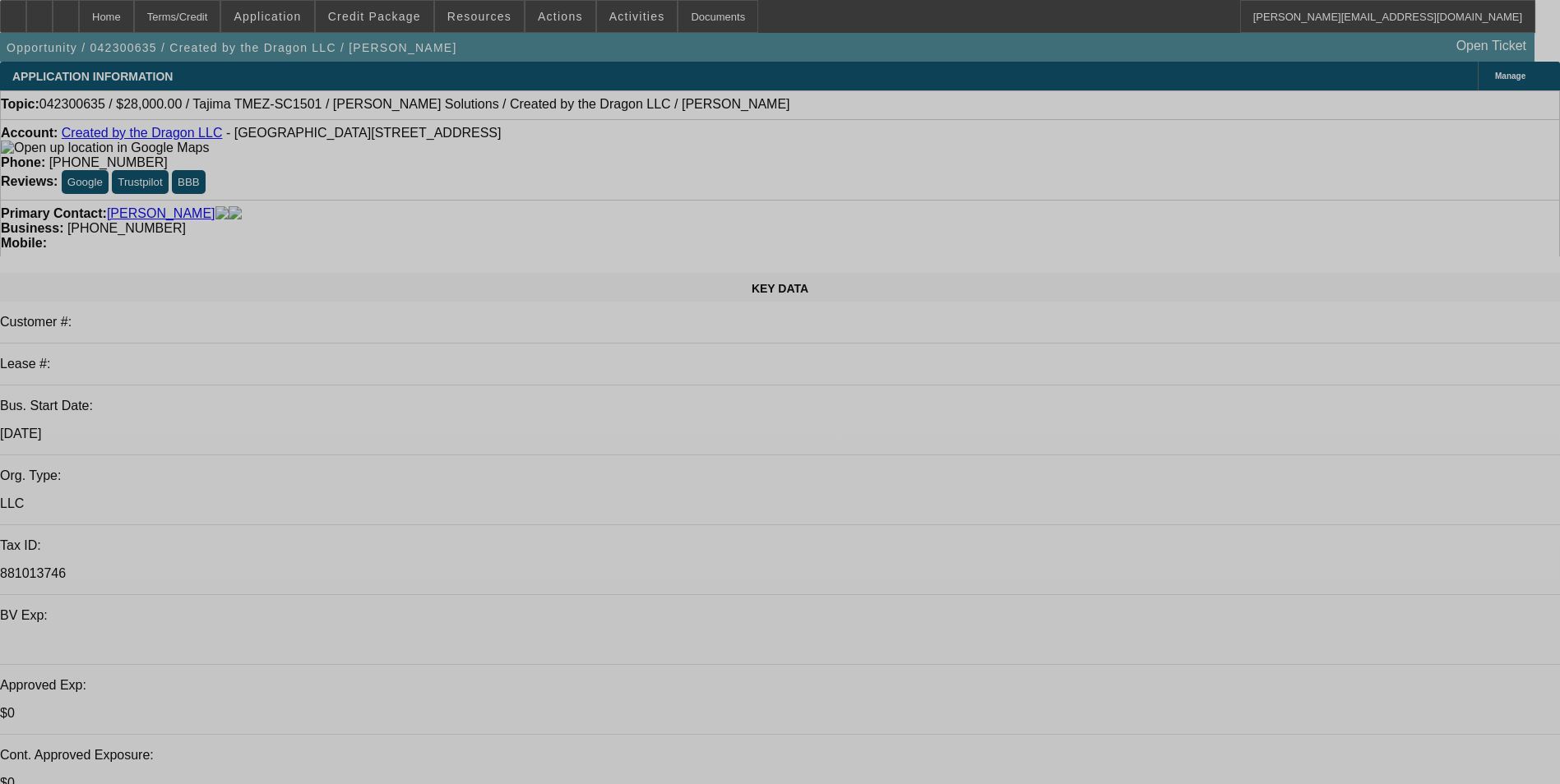
select select "0"
select select "2"
select select "0"
select select "2"
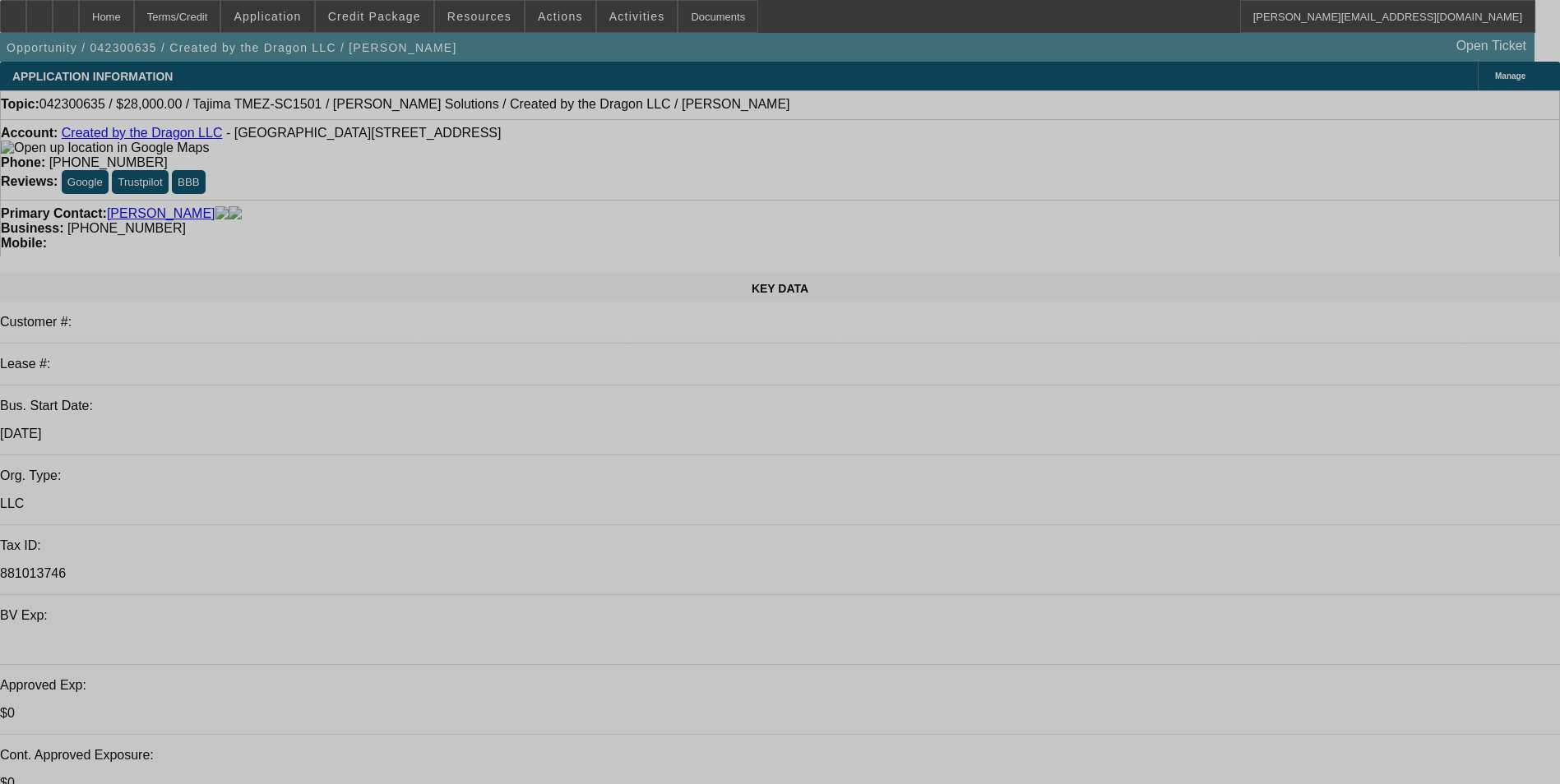
select select "0.1"
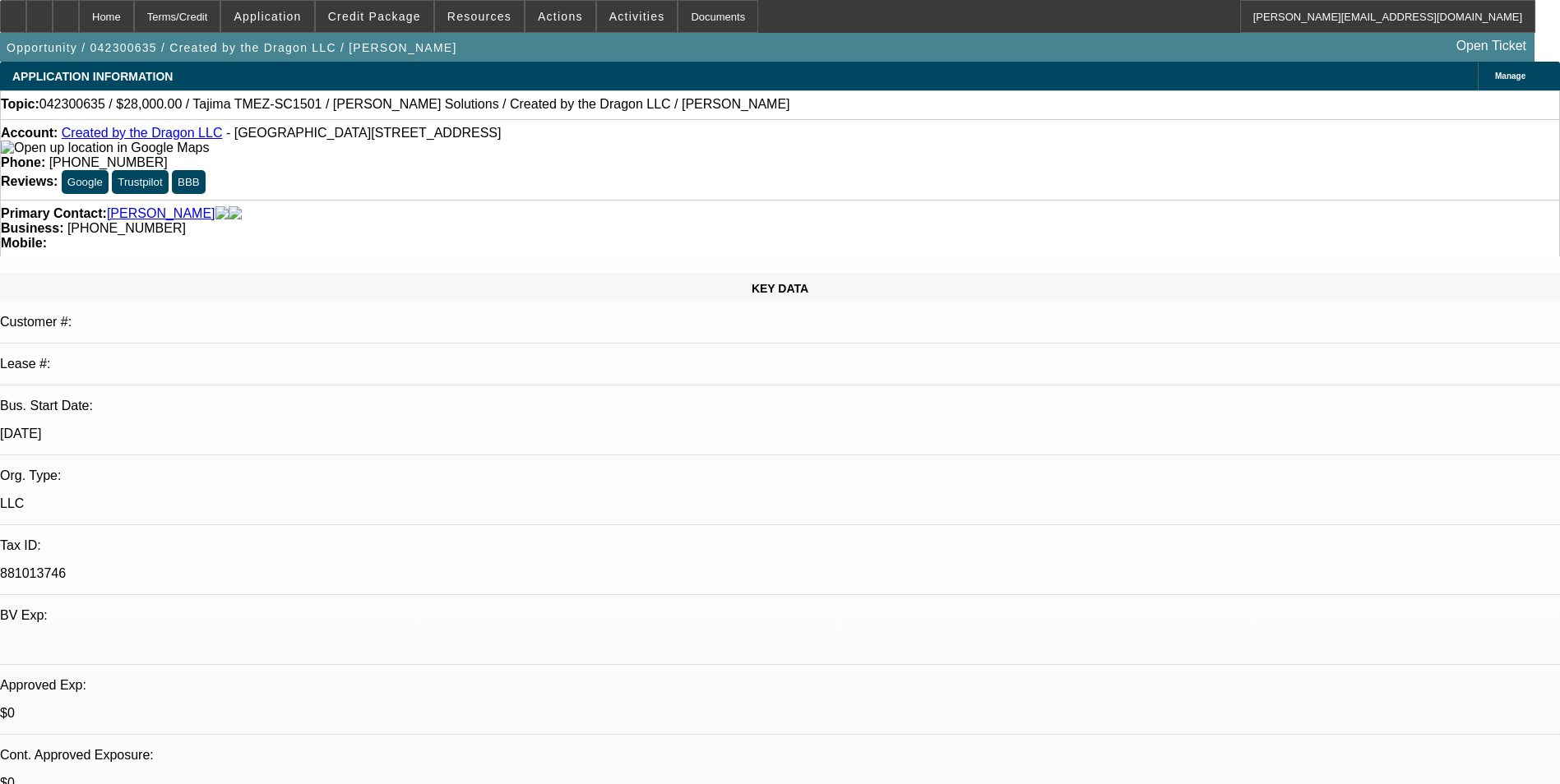
select select "0"
select select "2"
select select "0"
select select "2"
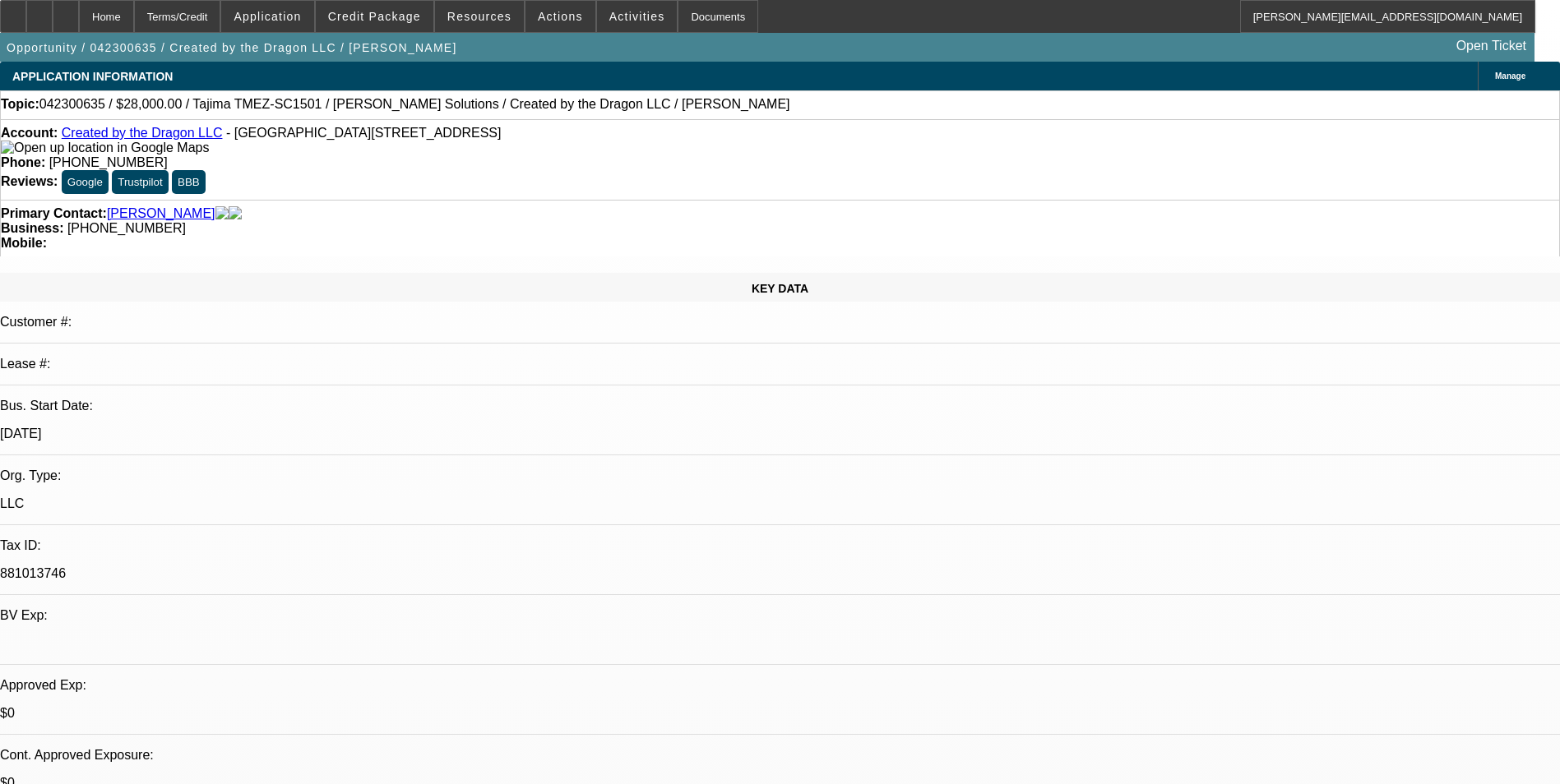
select select "0.1"
select select "1"
select select "2"
select select "6"
select select "1"
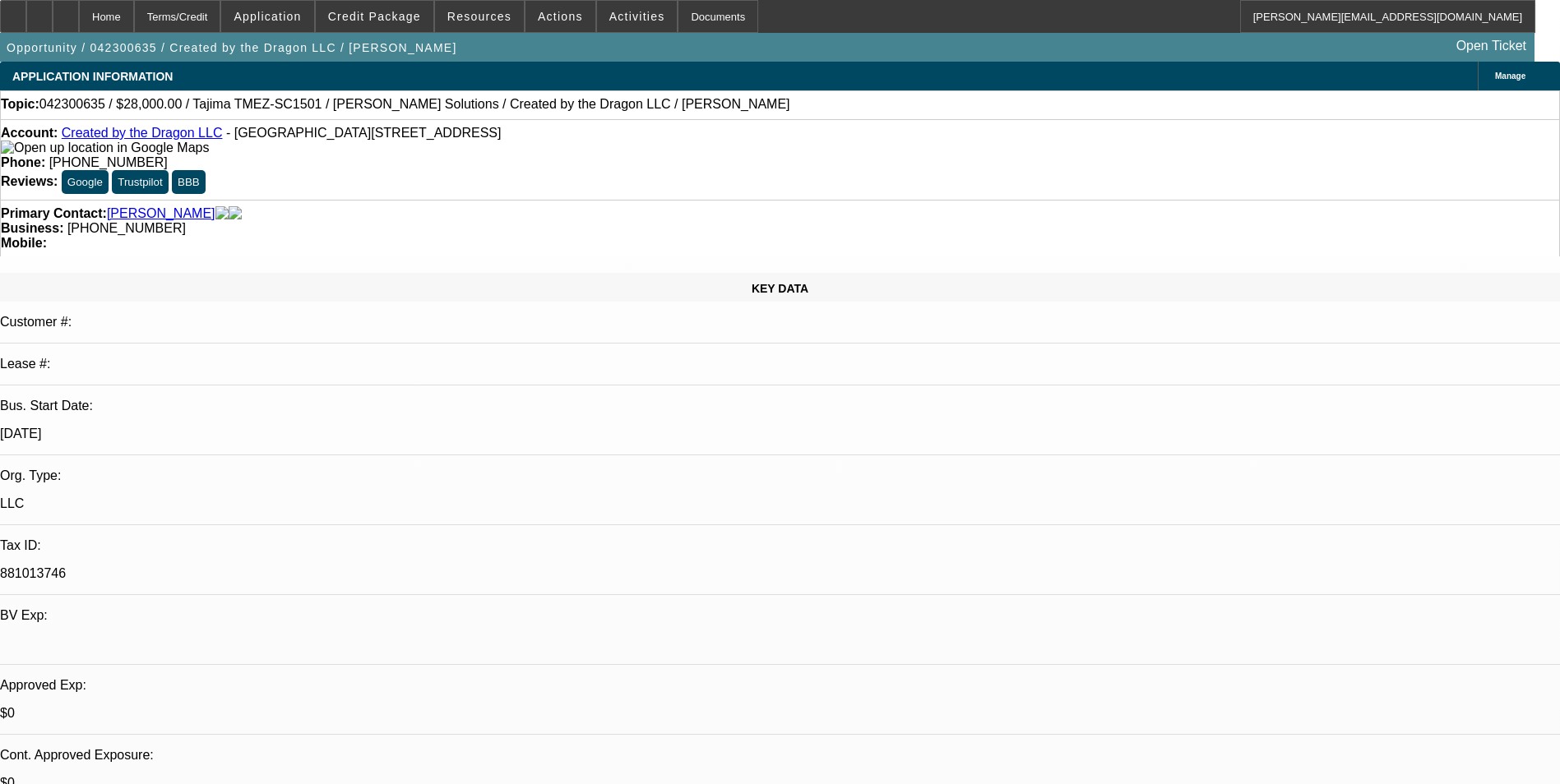
select select "2"
select select "4"
select select "1"
select select "2"
select select "6"
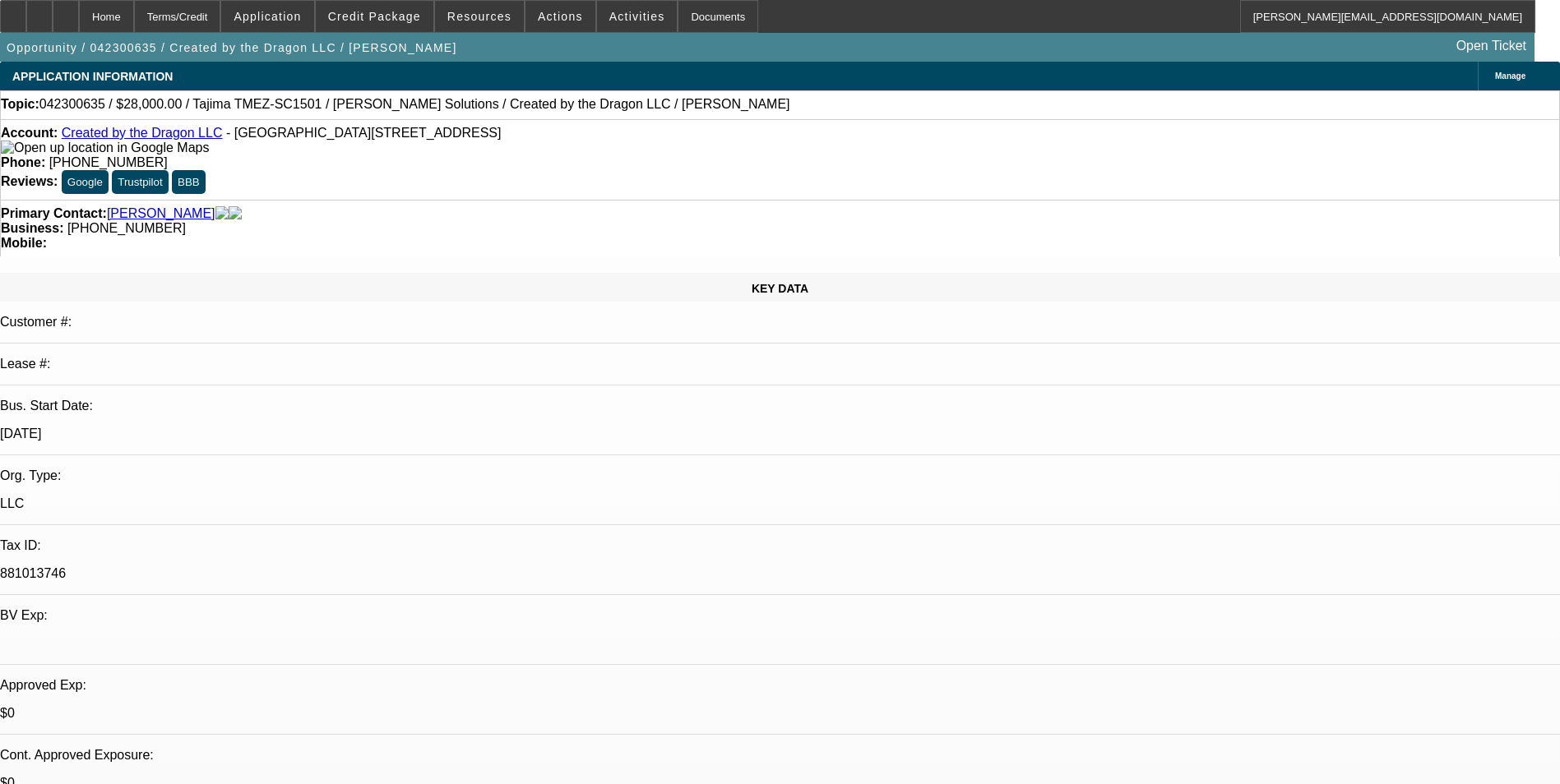
select select "1"
select select "2"
select select "4"
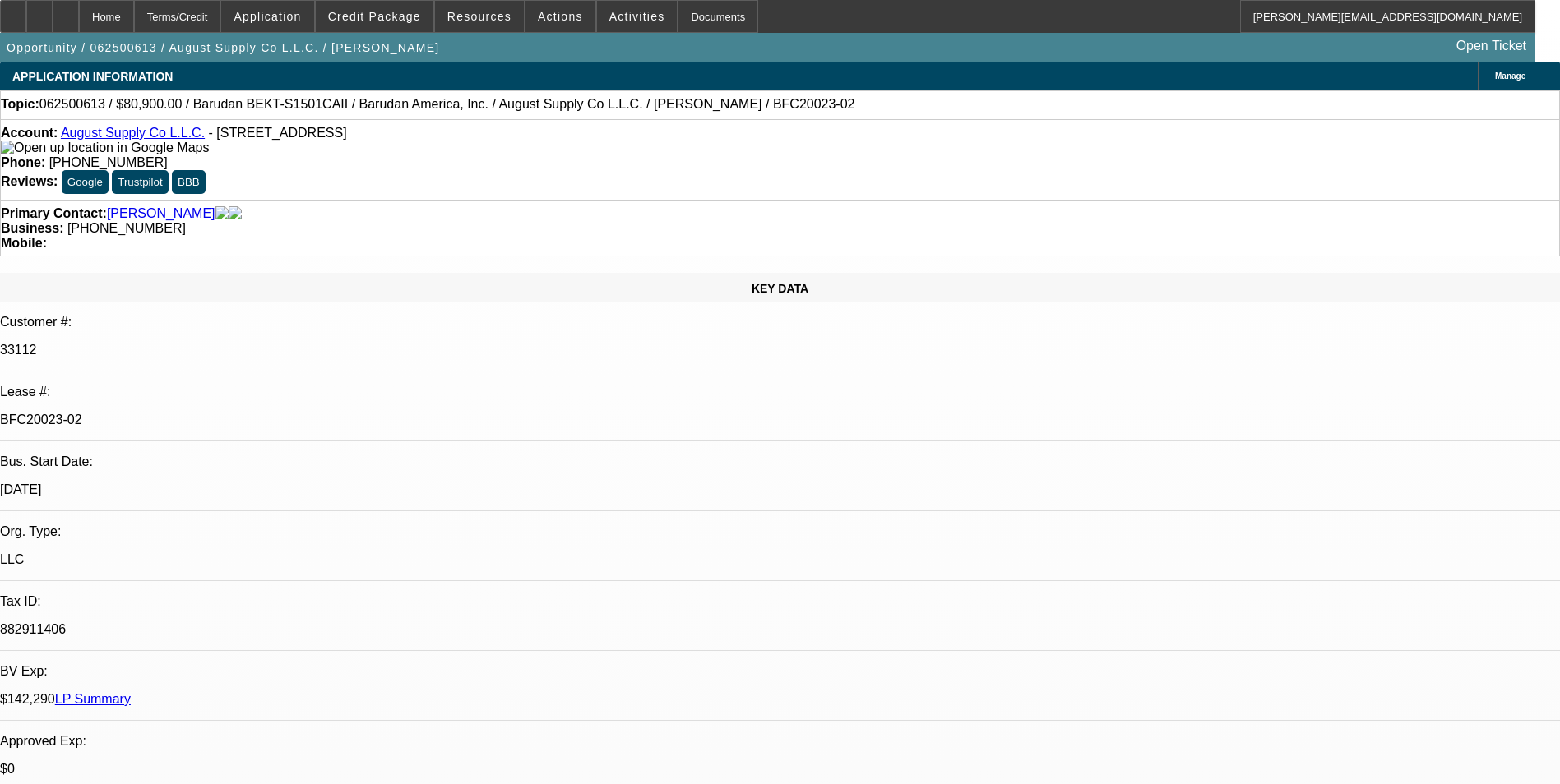
select select "0"
select select "2"
select select "0.1"
select select "4"
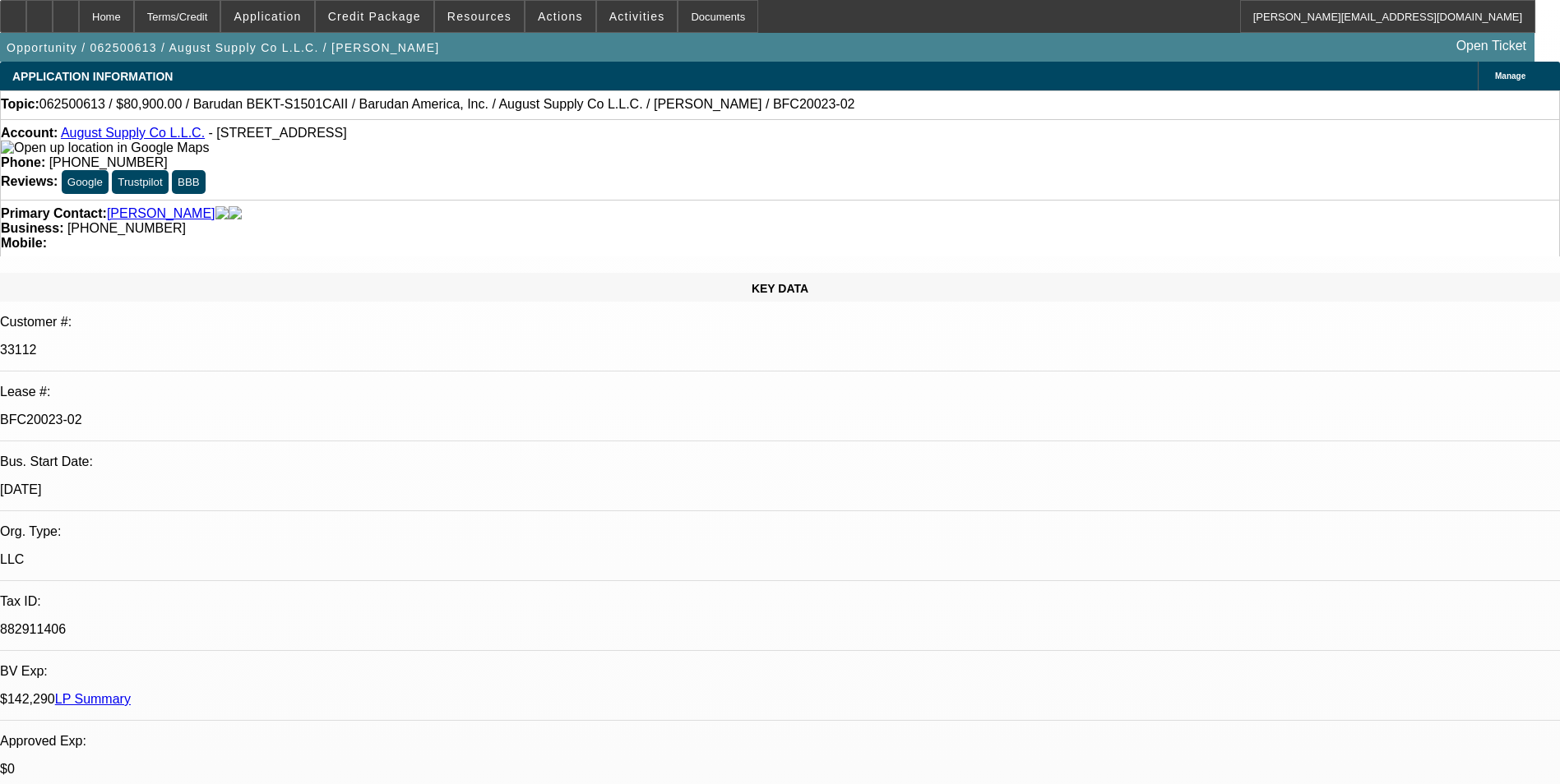
select select "0"
select select "2"
select select "0.1"
select select "4"
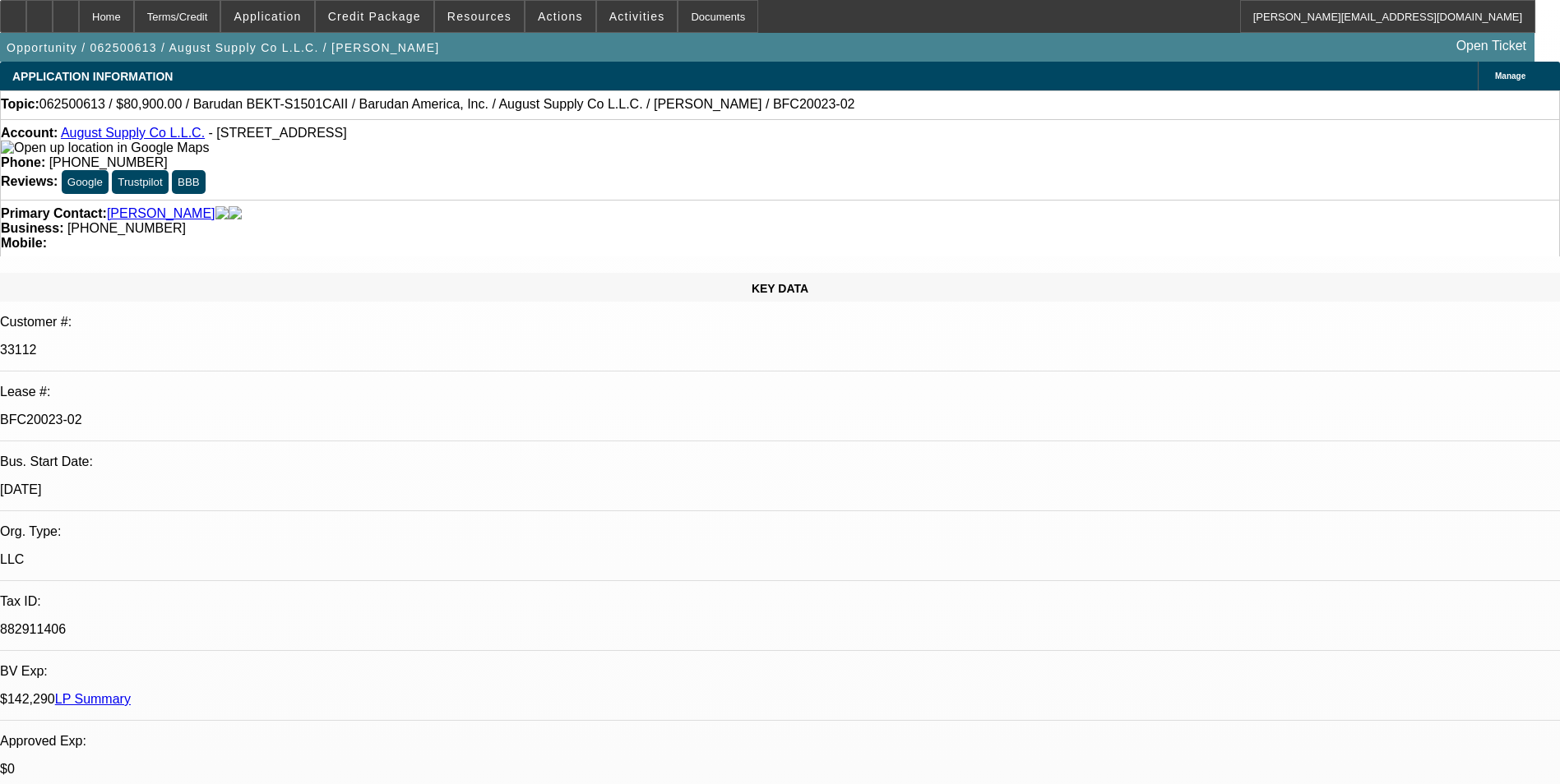
select select "0"
select select "2"
select select "0.1"
select select "4"
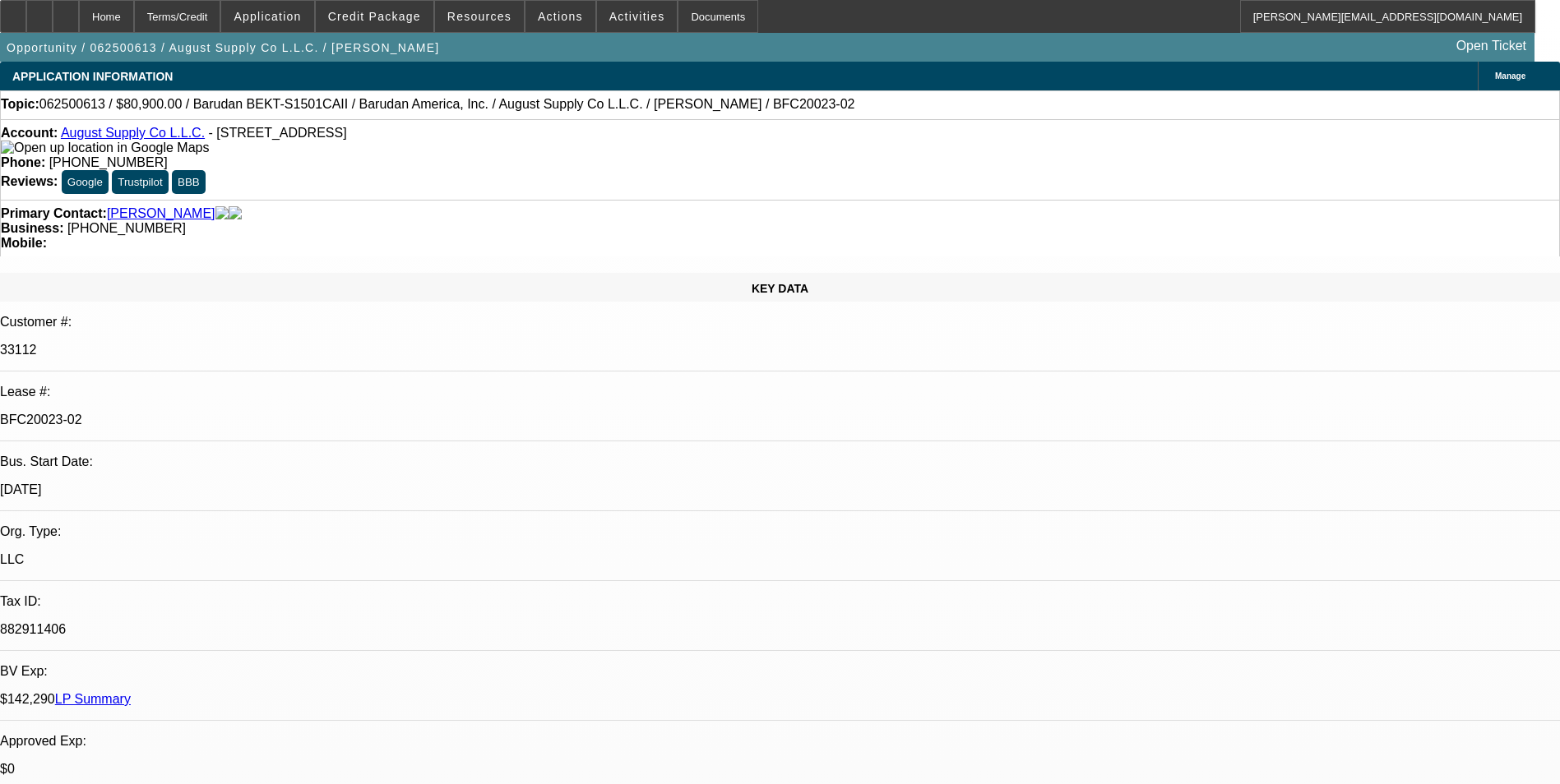
select select "0"
select select "2"
select select "0.1"
select select "4"
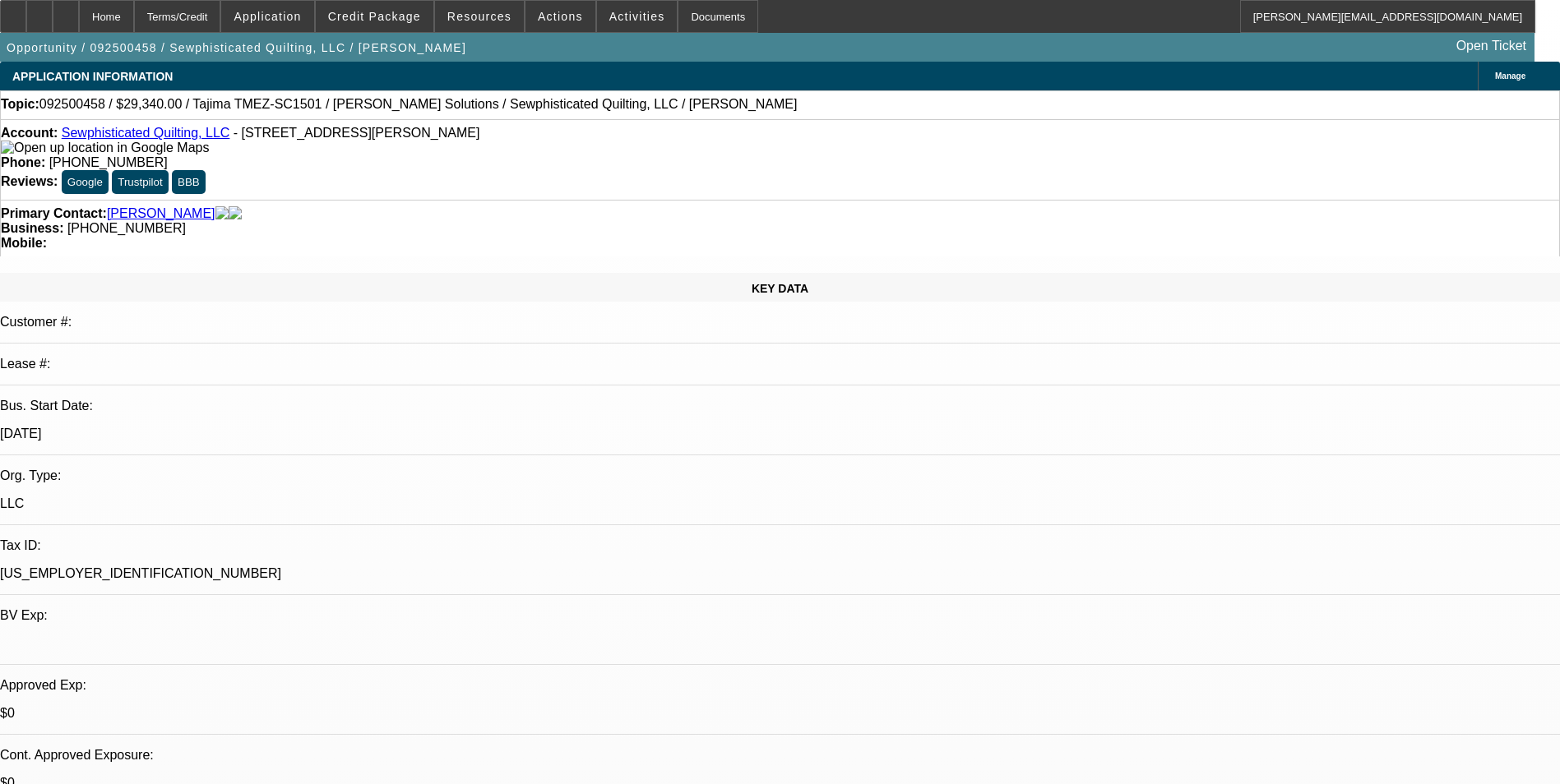
select select "0"
select select "2"
select select "0.1"
select select "4"
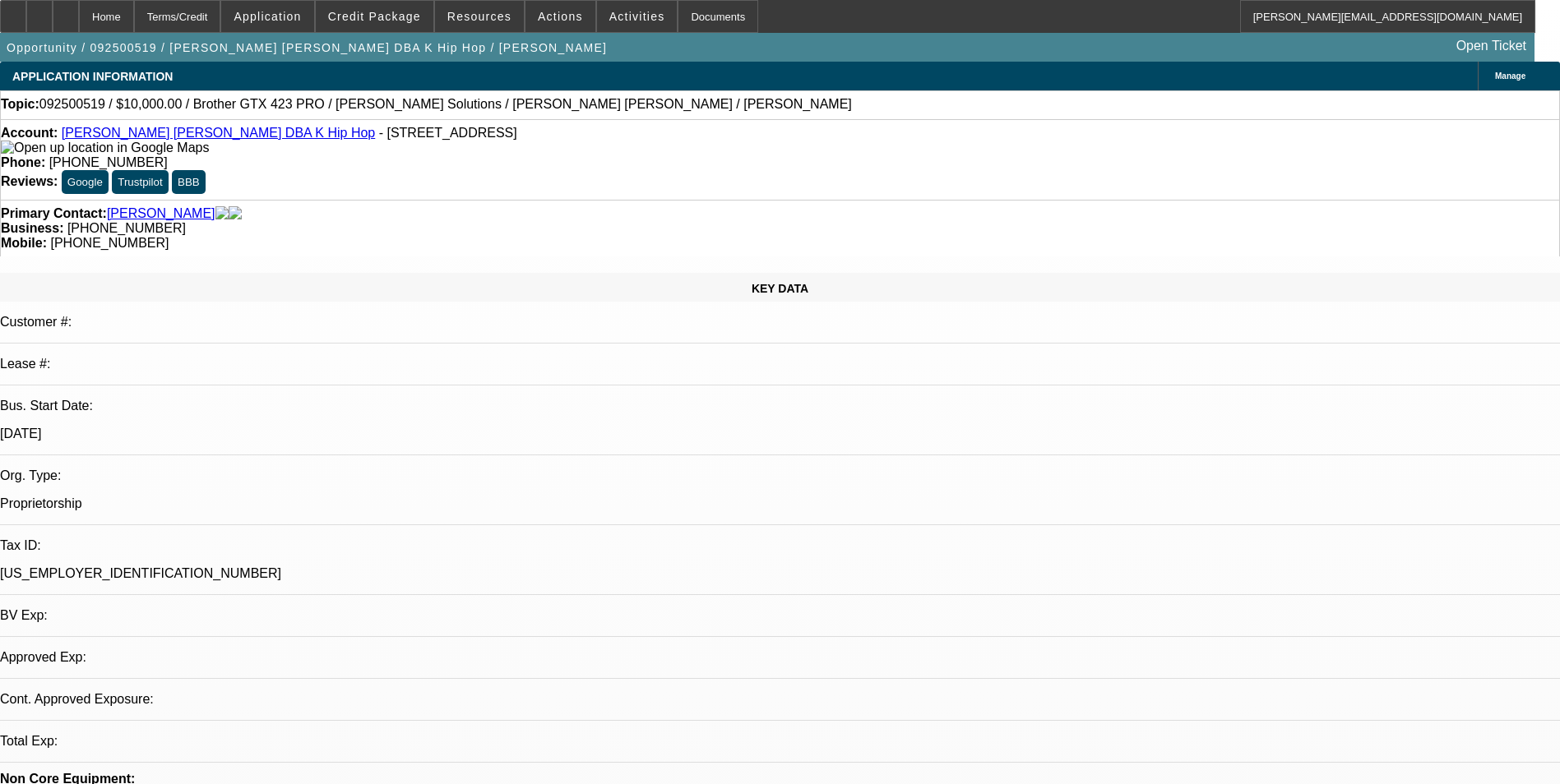
select select "0"
select select "2"
select select "0.1"
select select "4"
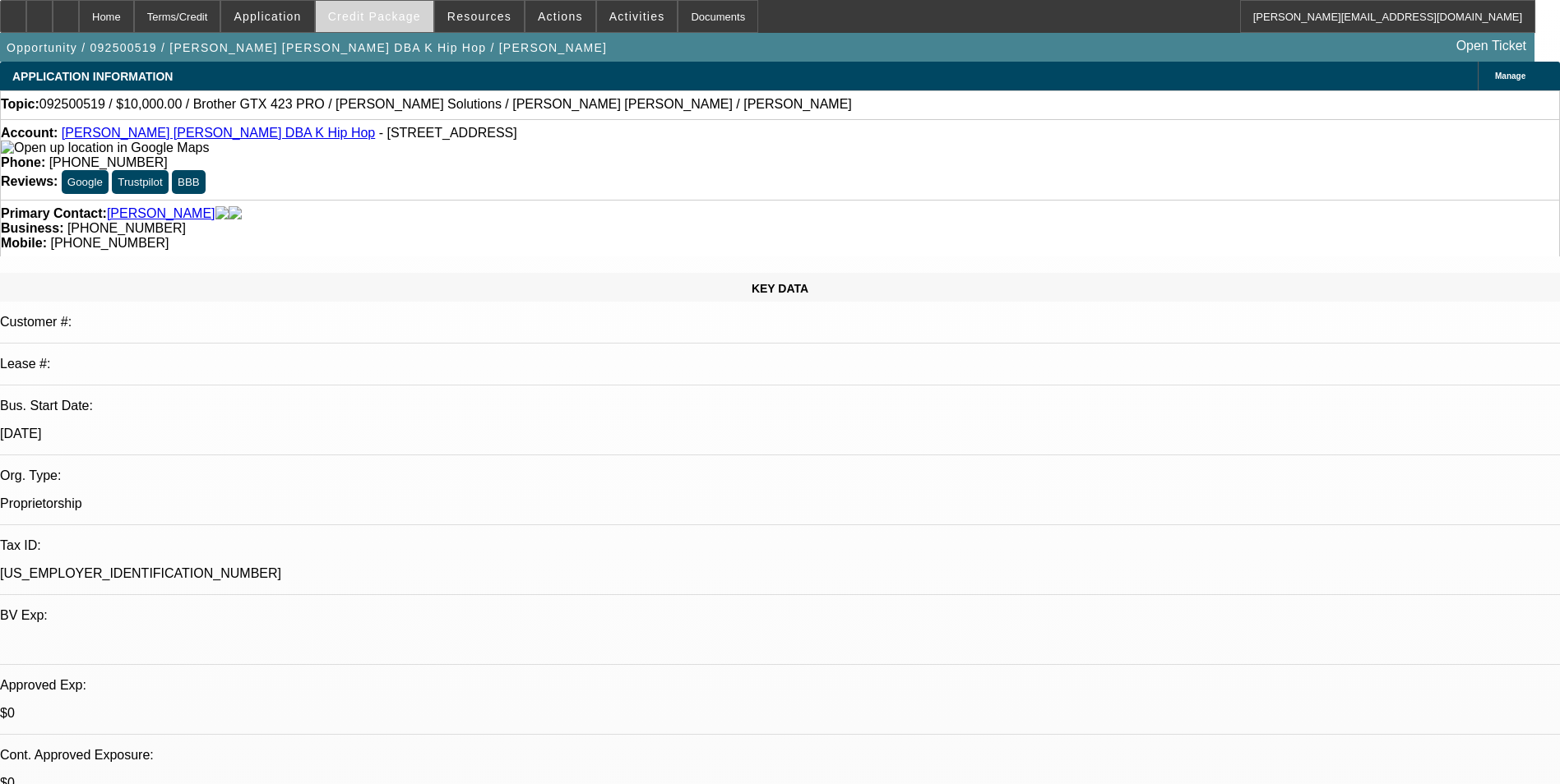
click at [403, 23] on span at bounding box center [374, 16] width 117 height 39
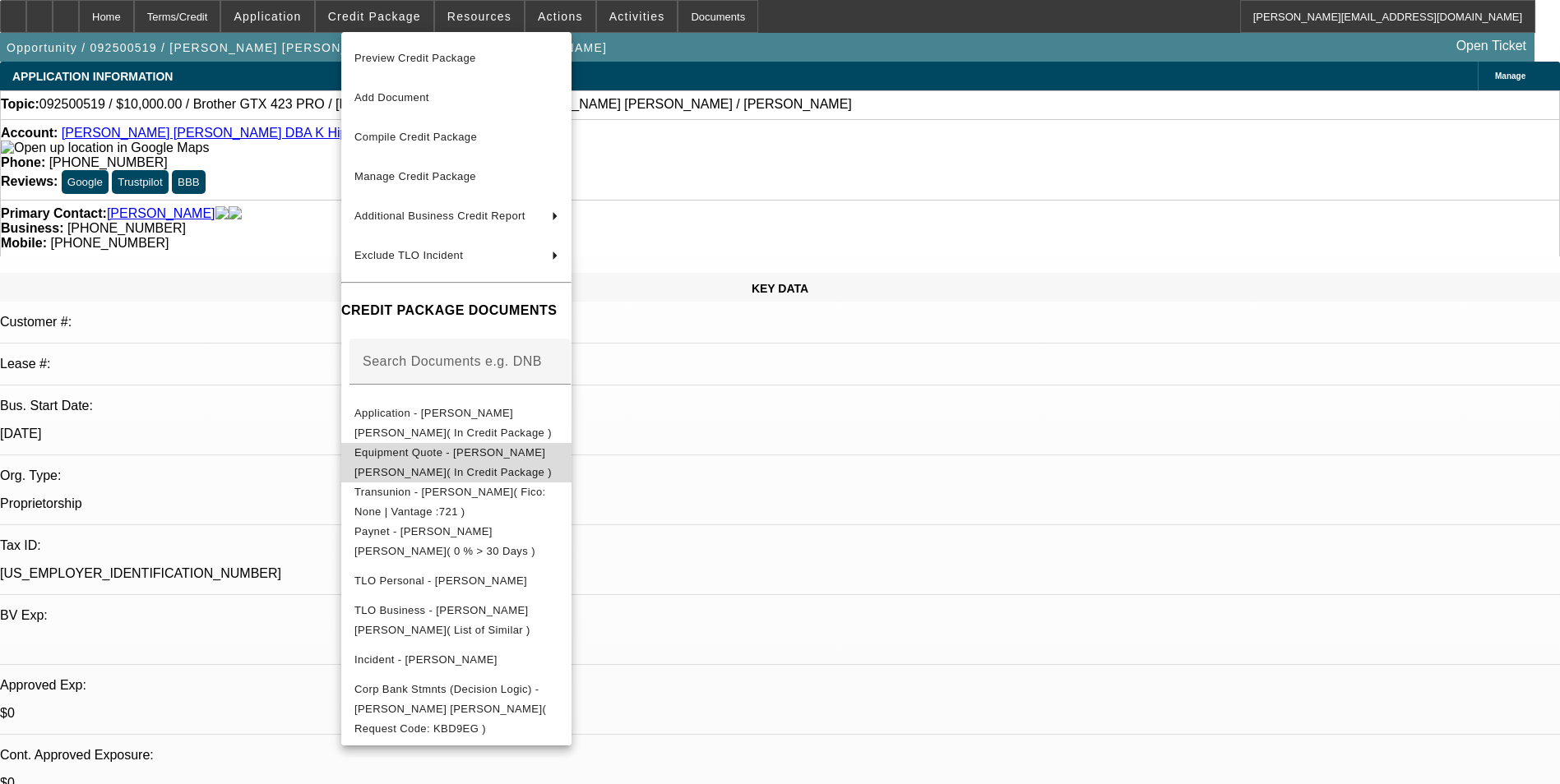
click at [552, 452] on span "Equipment Quote - [PERSON_NAME] [PERSON_NAME]( In Credit Package )" at bounding box center [453, 463] width 197 height 32
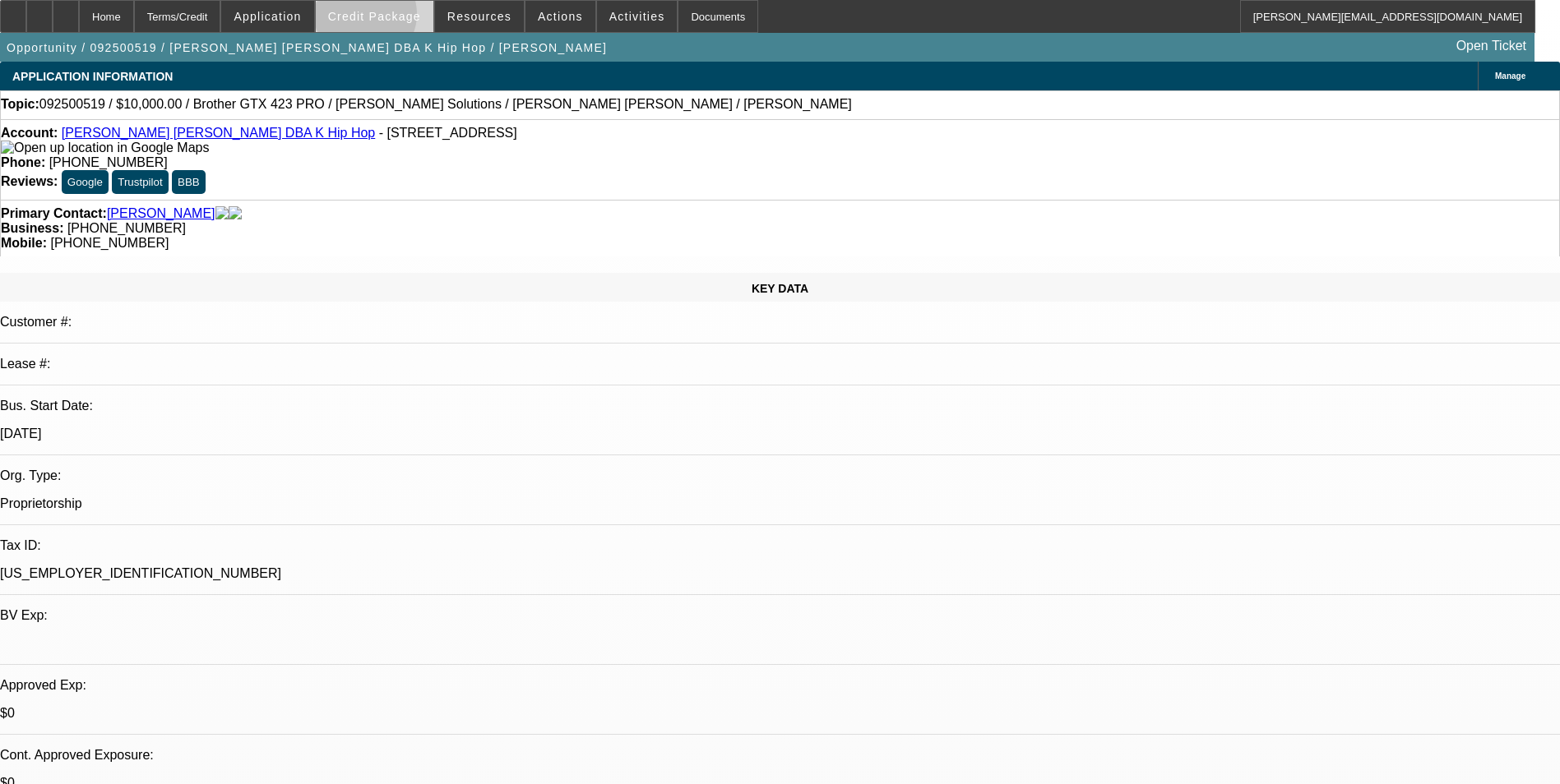
click at [391, 18] on span "Credit Package" at bounding box center [374, 16] width 93 height 13
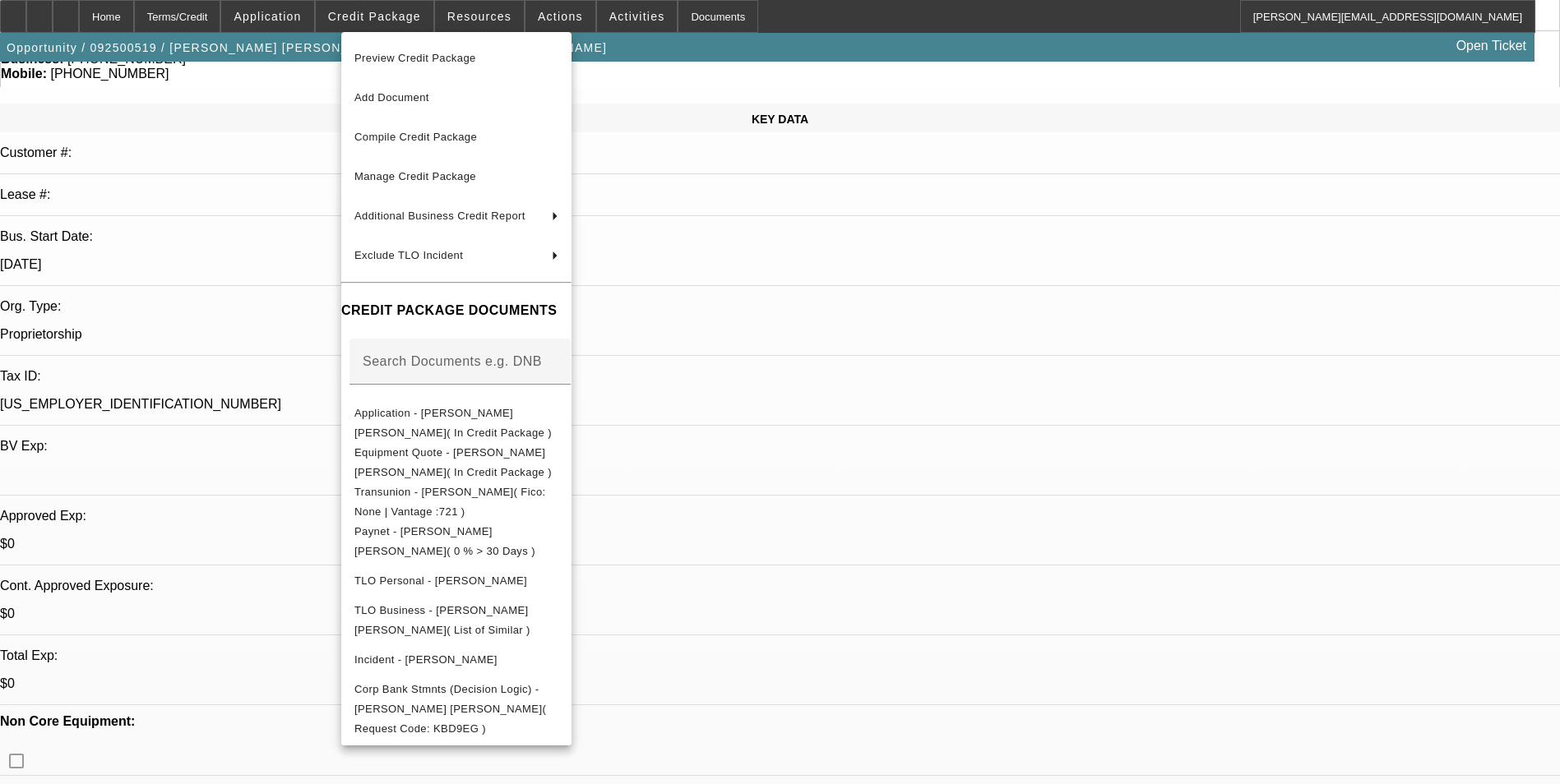
scroll to position [164, 0]
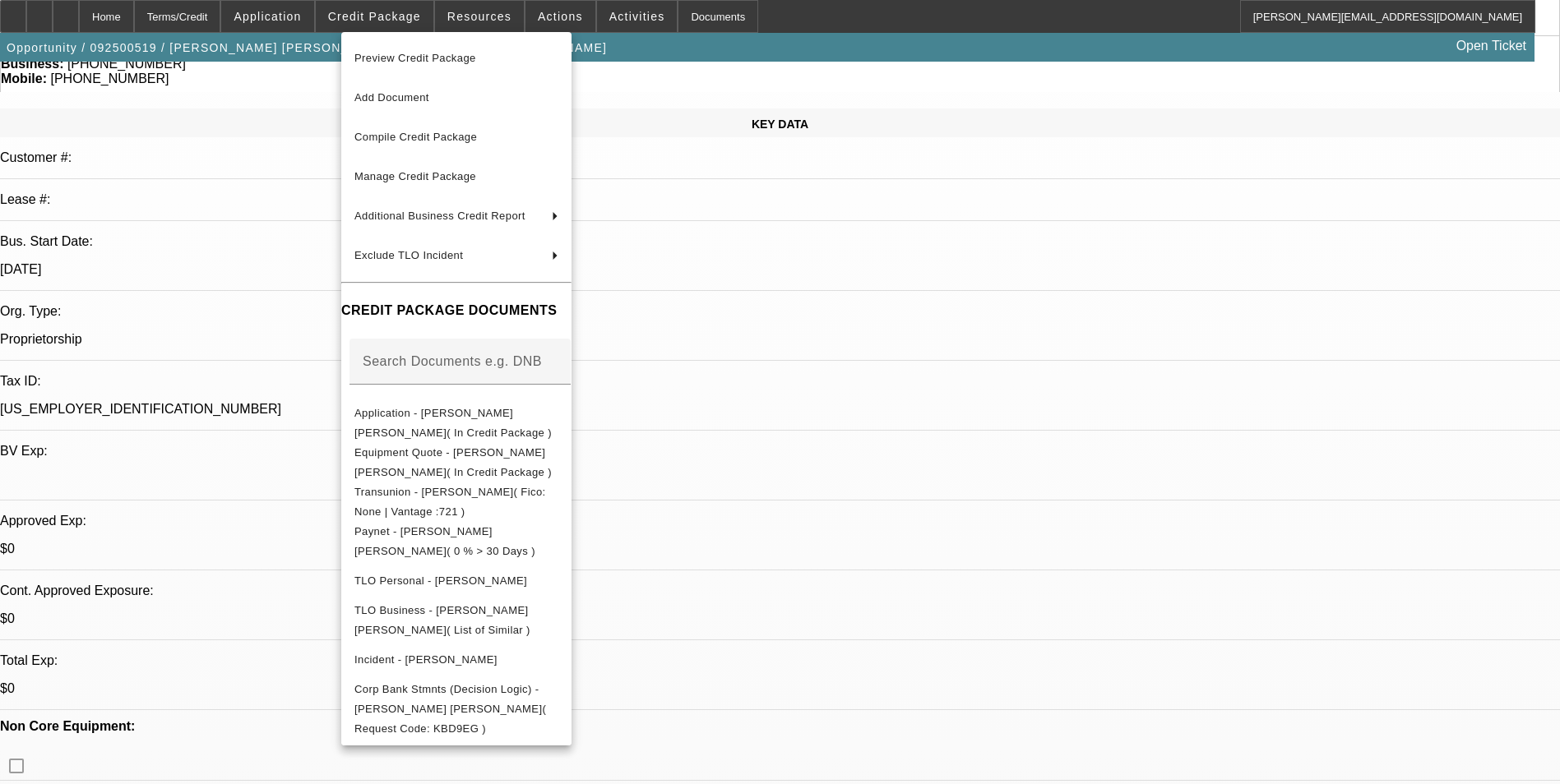
click at [956, 293] on div at bounding box center [780, 392] width 1560 height 784
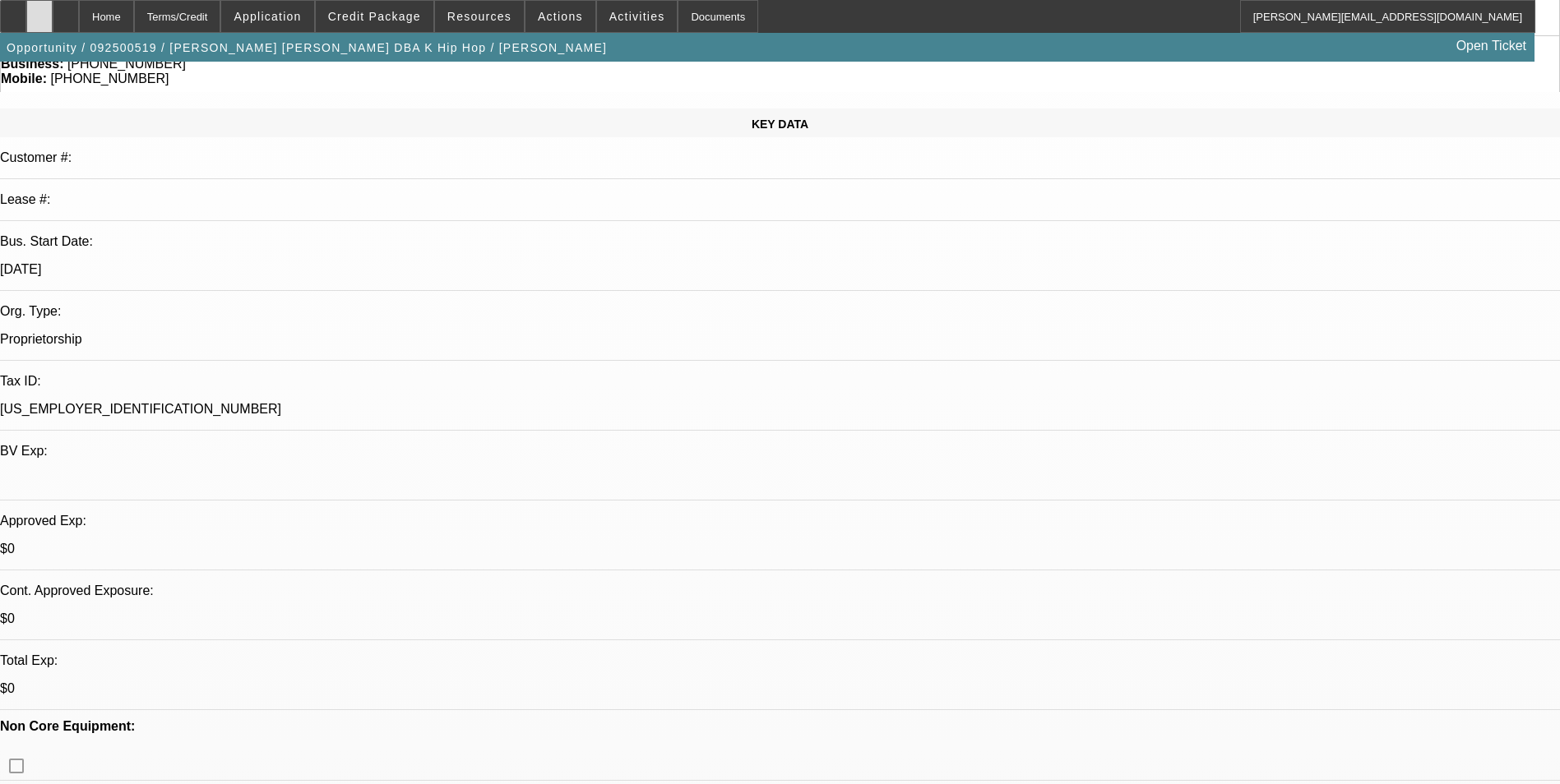
click at [53, 22] on div at bounding box center [39, 16] width 26 height 33
click at [418, 22] on span "Credit Package" at bounding box center [374, 16] width 93 height 13
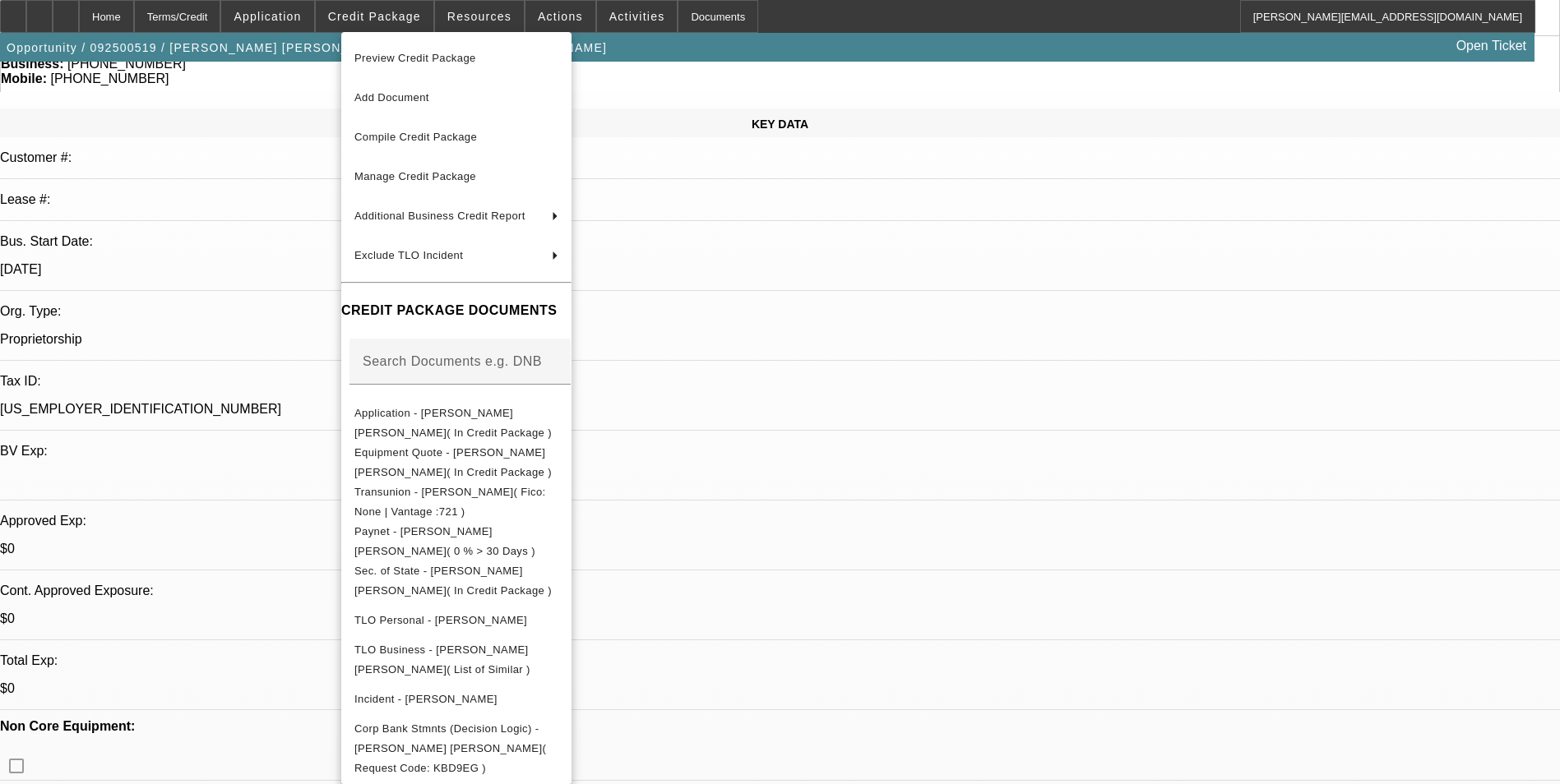
click at [868, 345] on div at bounding box center [780, 392] width 1560 height 784
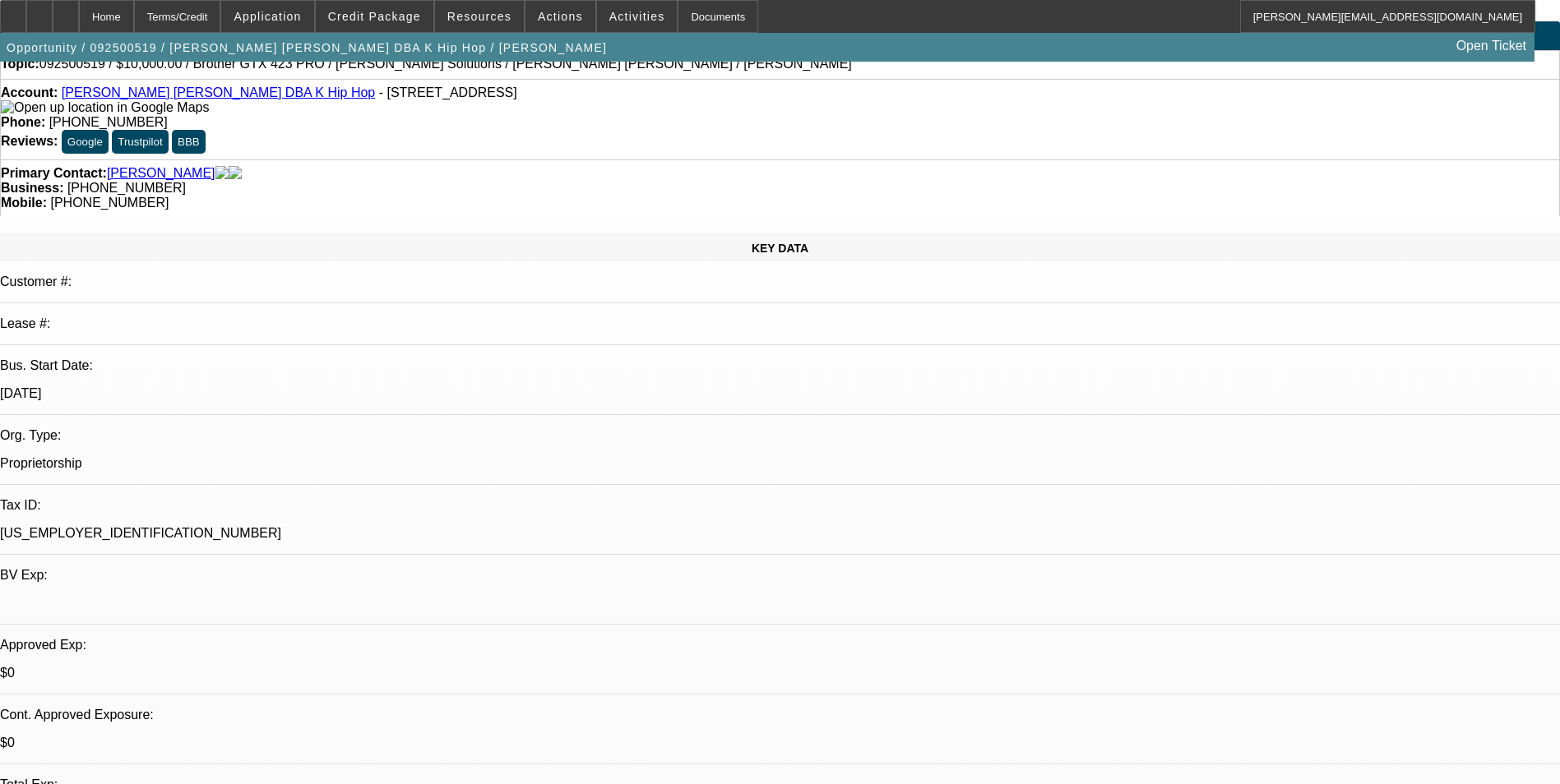
scroll to position [0, 0]
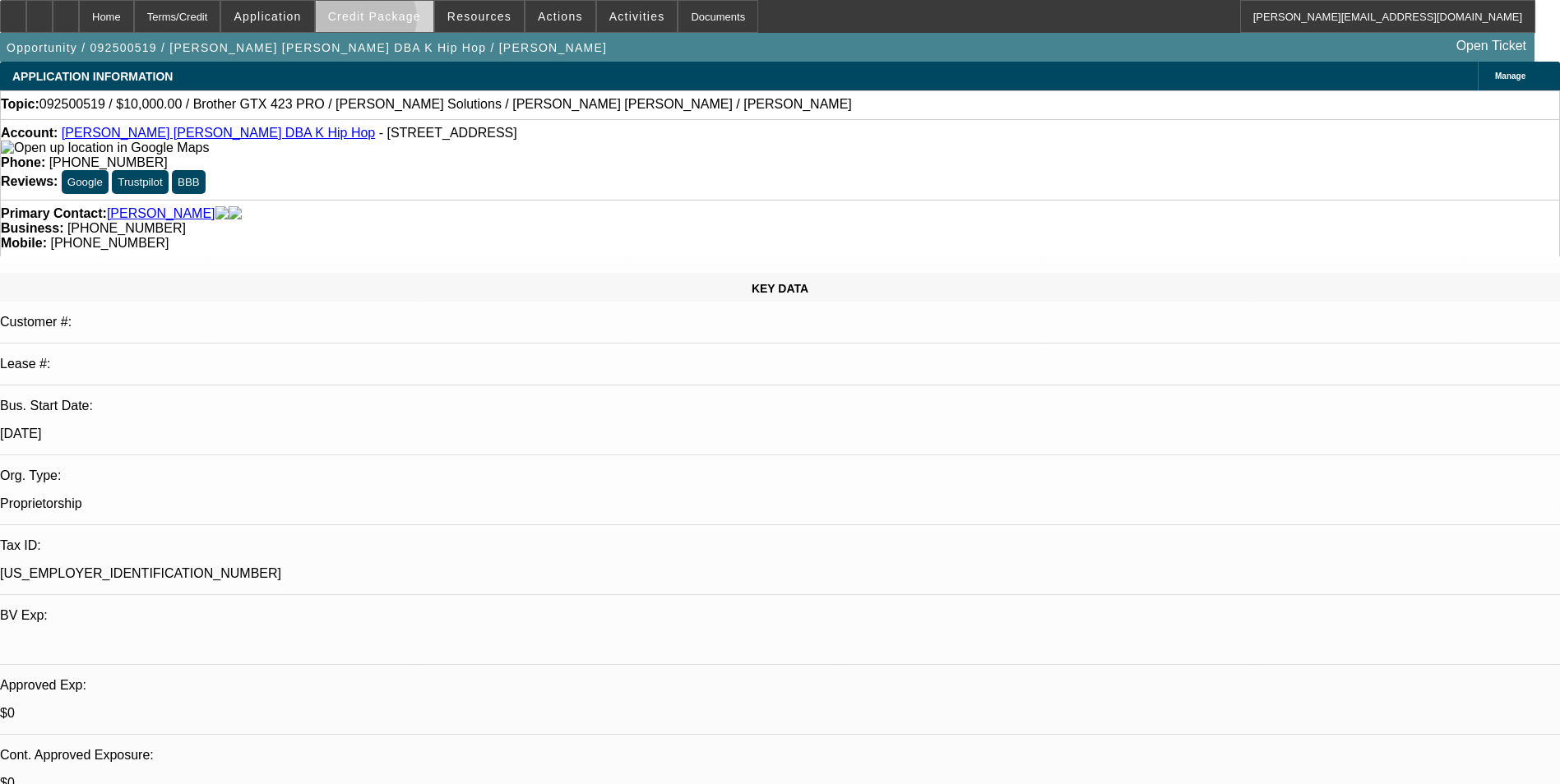
click at [390, 22] on span "Credit Package" at bounding box center [374, 16] width 93 height 13
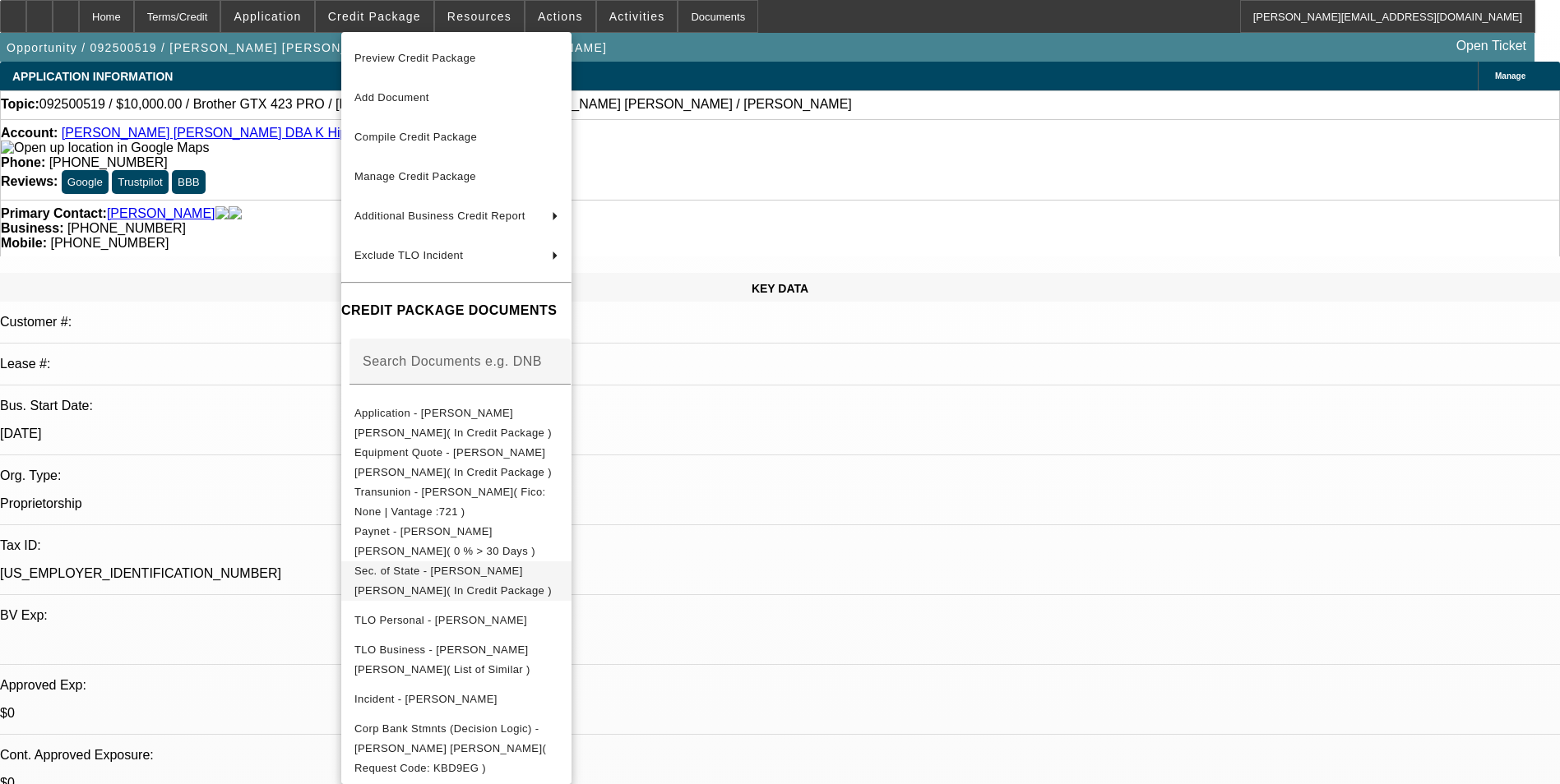
click at [548, 582] on span "Sec. of State - [PERSON_NAME] [PERSON_NAME]( In Credit Package )" at bounding box center [457, 581] width 204 height 39
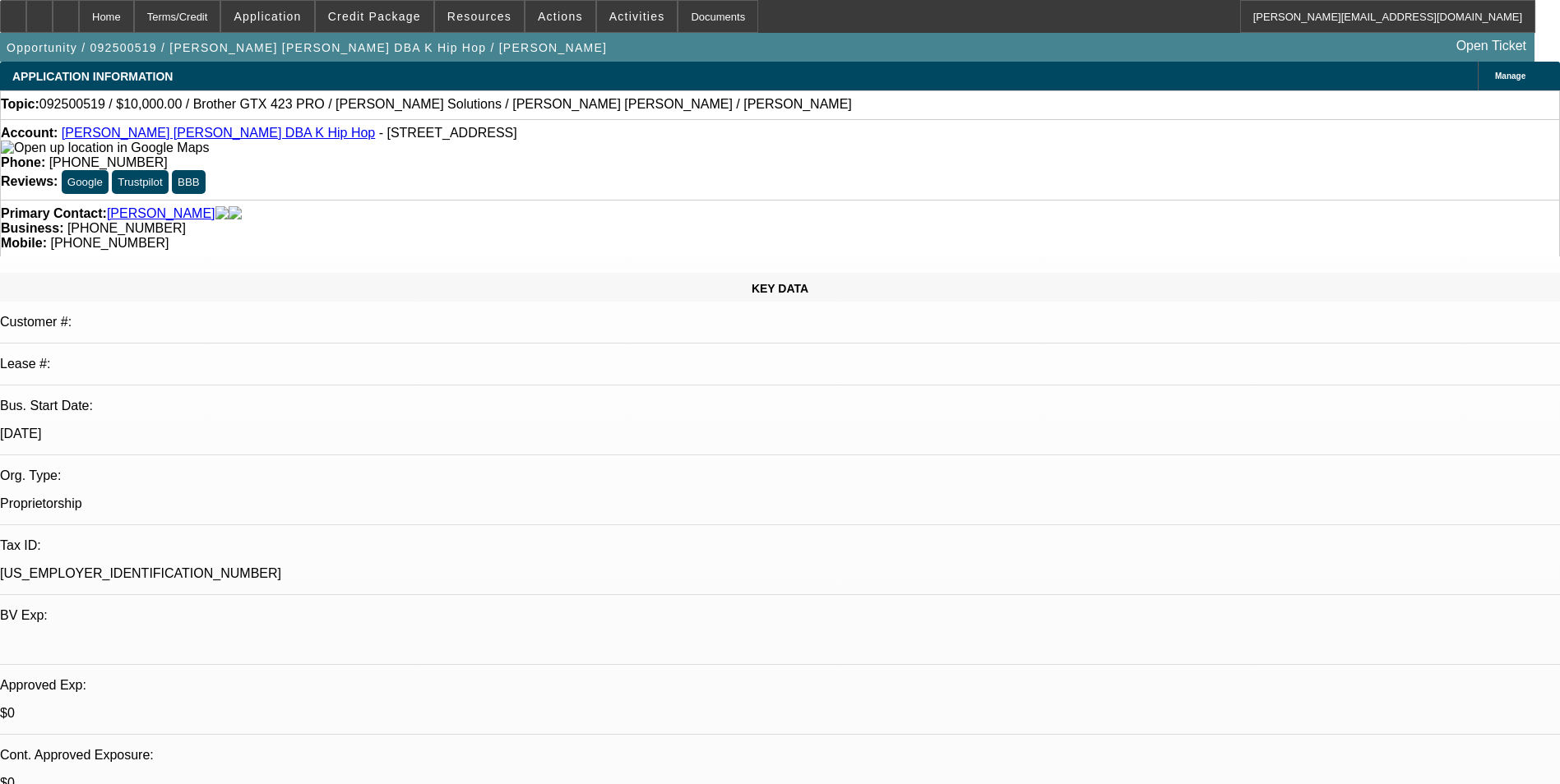
radio input "false"
radio input "true"
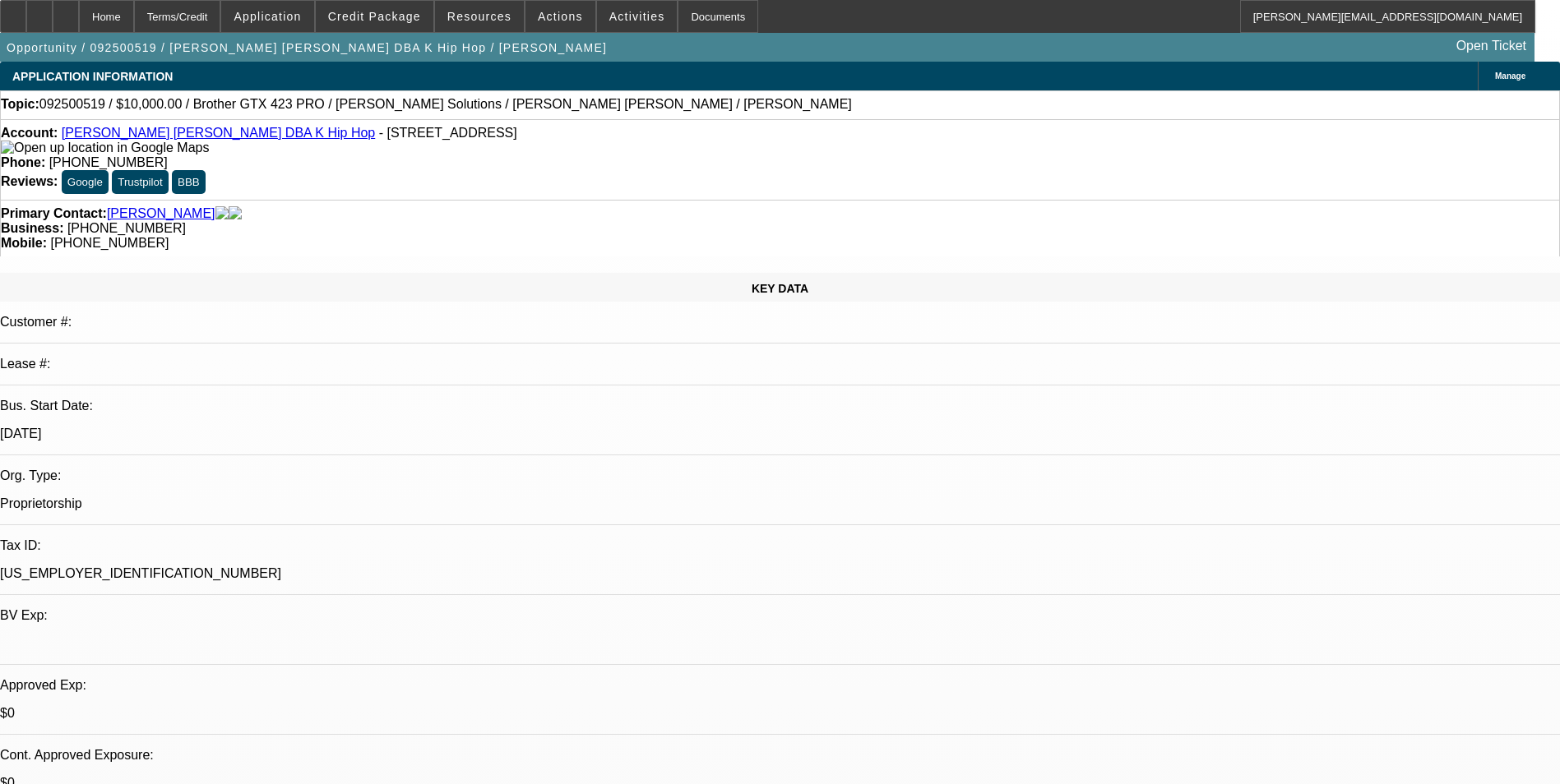
scroll to position [36, 0]
type textarea "[PERSON_NAME] started this business in [DATE] (see the business license in the …"
radio input "true"
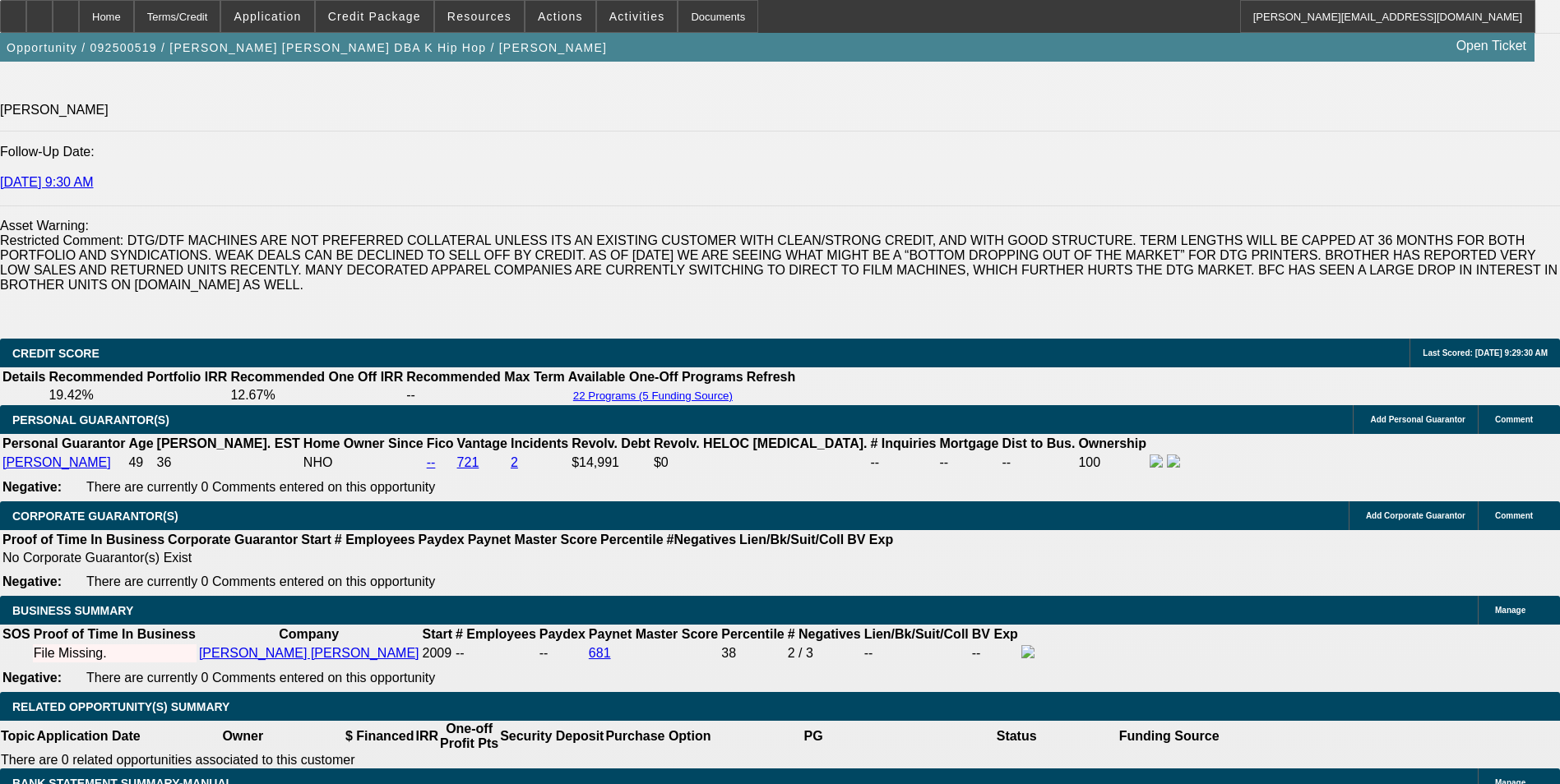
scroll to position [2467, 0]
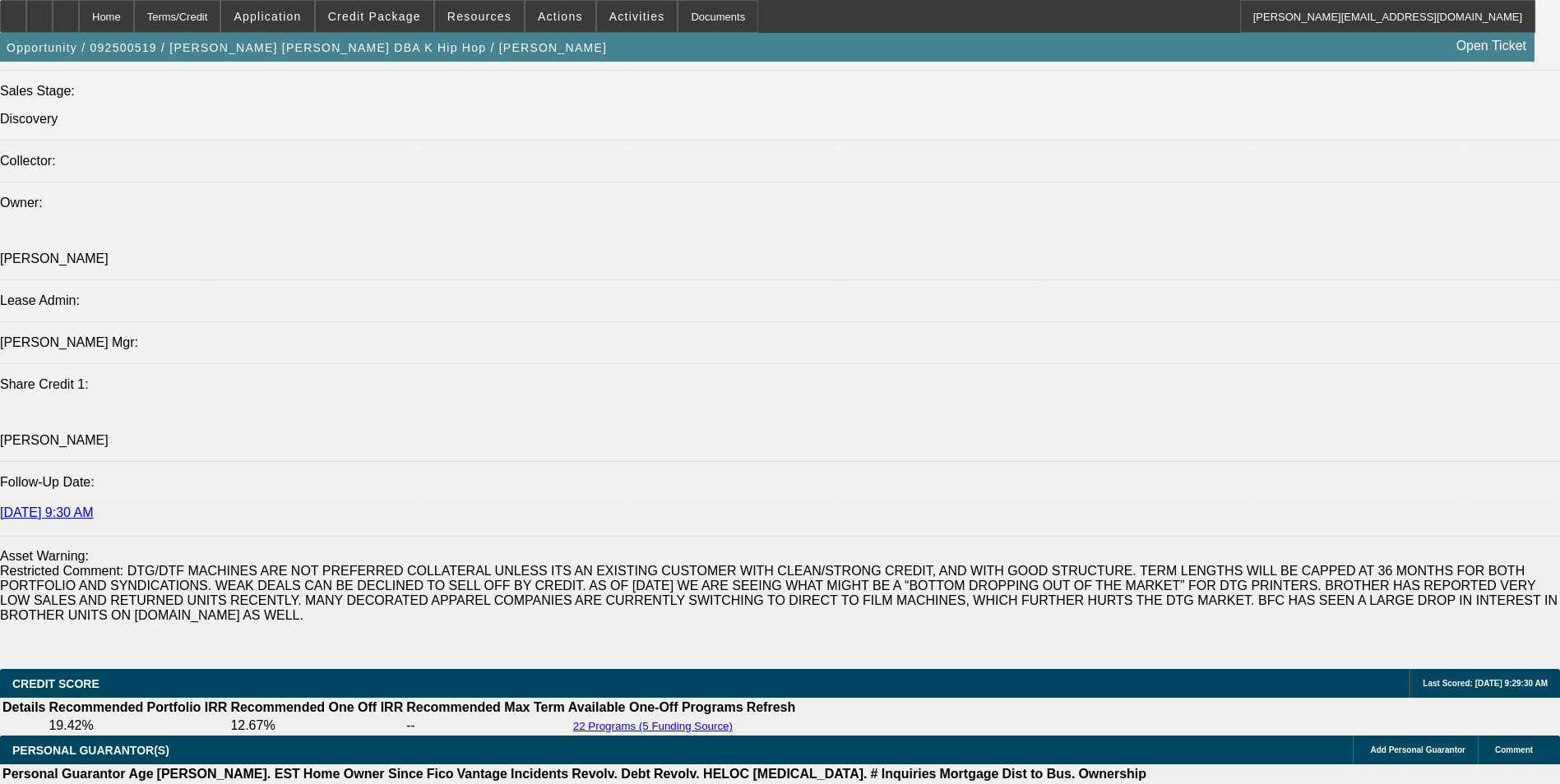
scroll to position [2138, 0]
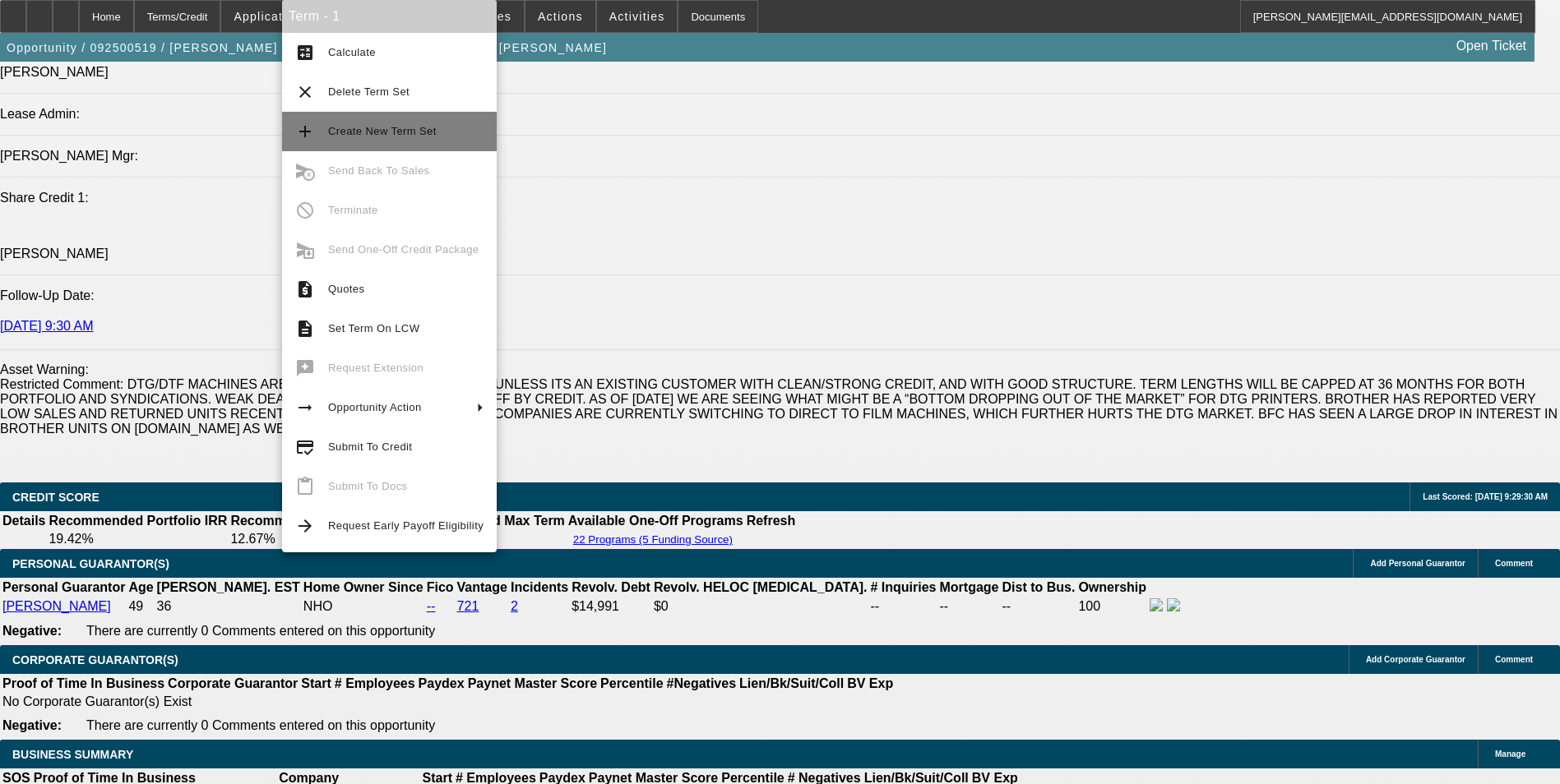
click at [458, 130] on span "Create New Term Set" at bounding box center [406, 131] width 156 height 20
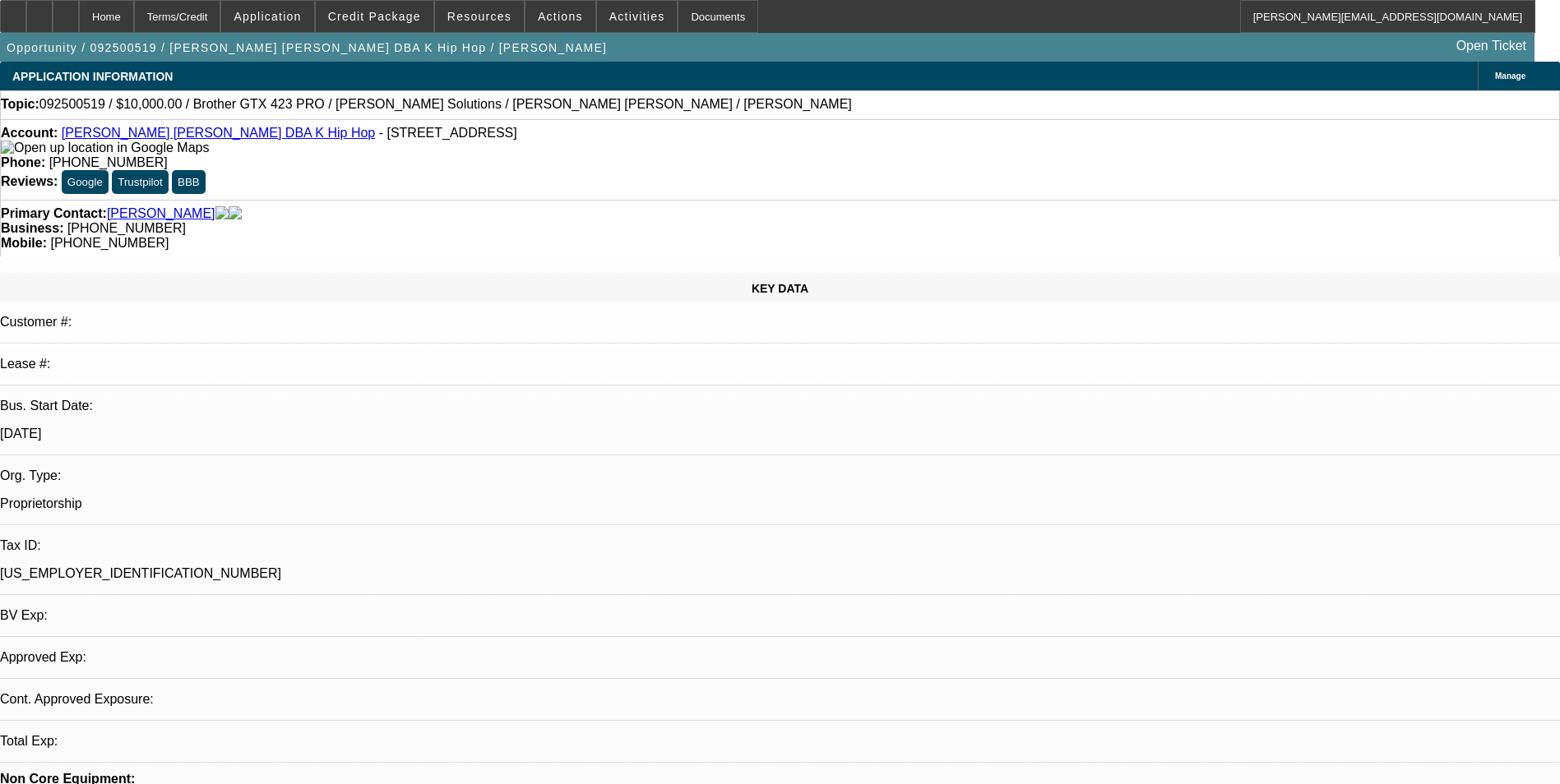
select select "0"
select select "2"
select select "0.1"
select select "4"
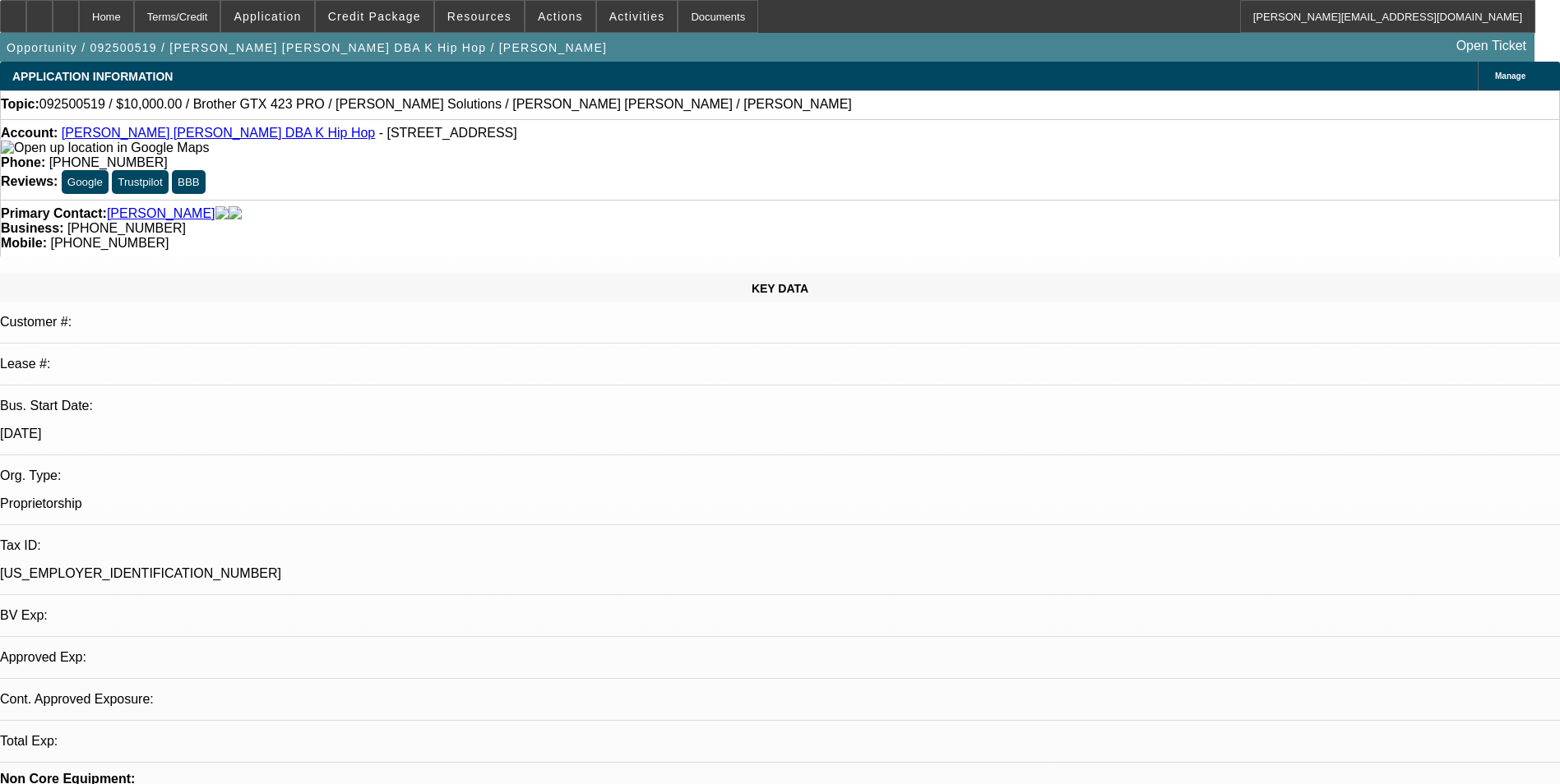
select select "0"
select select "2"
select select "0.1"
select select "4"
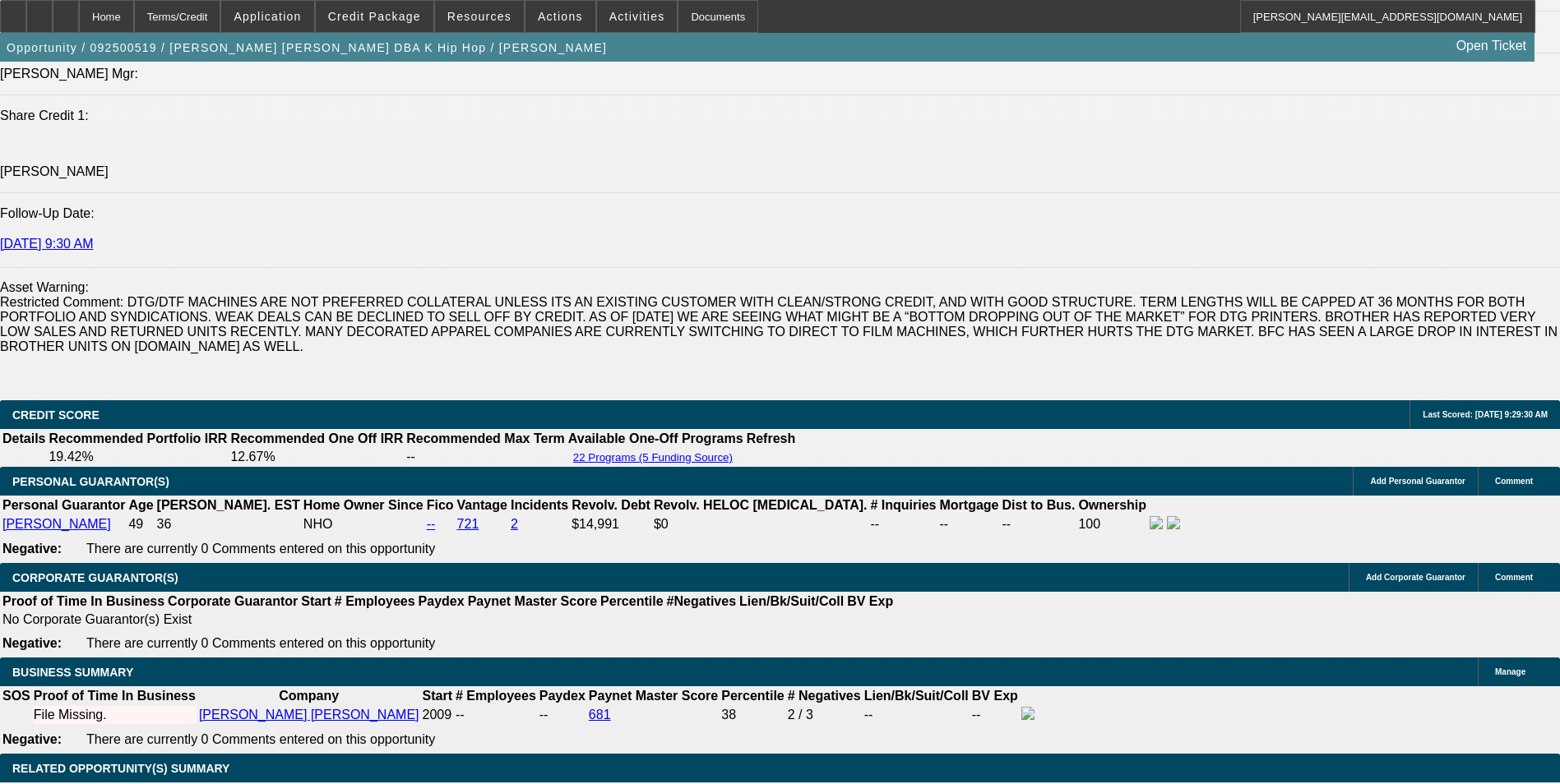
scroll to position [2384, 0]
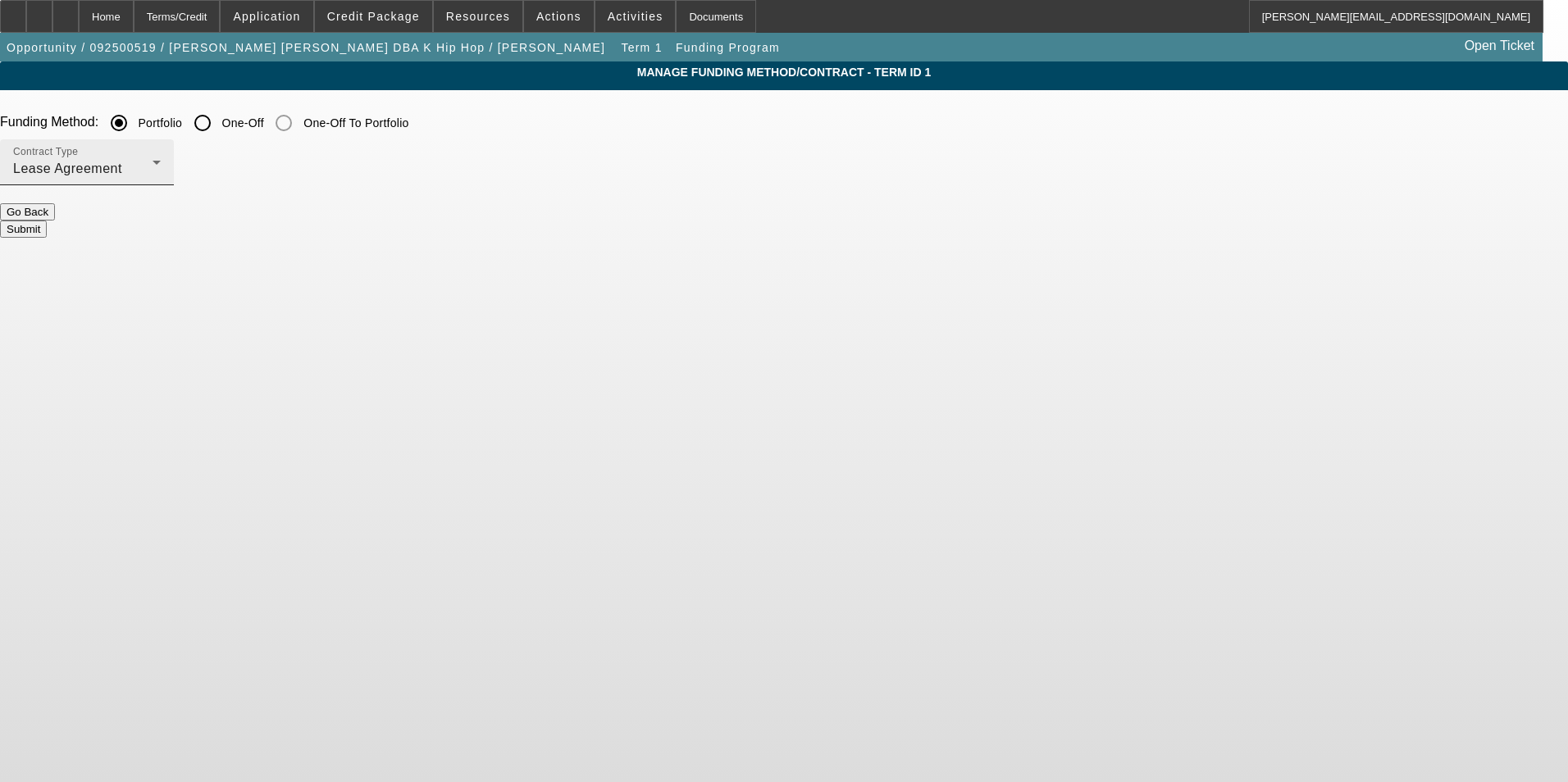
click at [161, 158] on div "Contract Type Lease Agreement" at bounding box center [86, 162] width 148 height 46
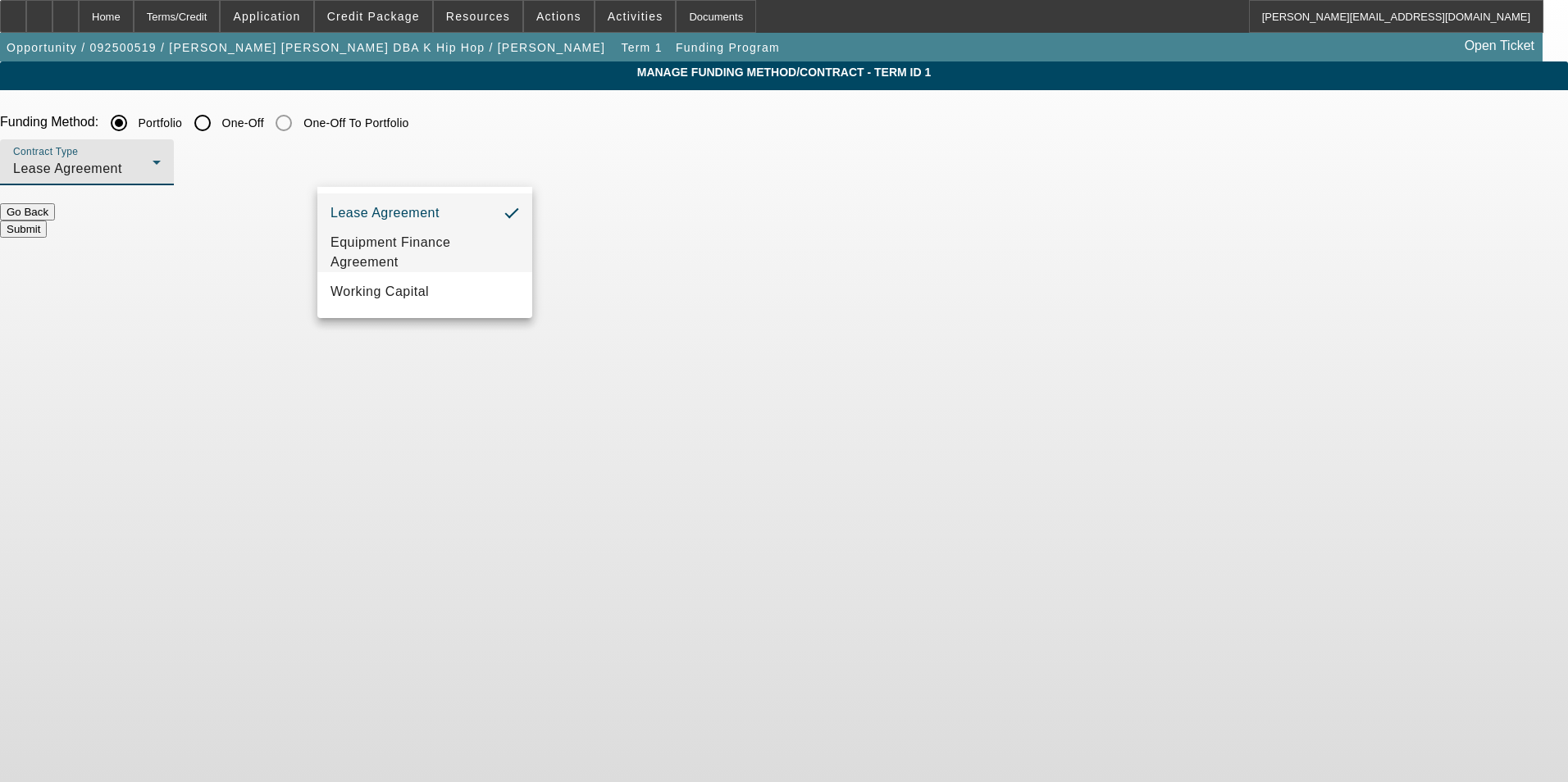
click at [462, 243] on span "Equipment Finance Agreement" at bounding box center [425, 253] width 188 height 39
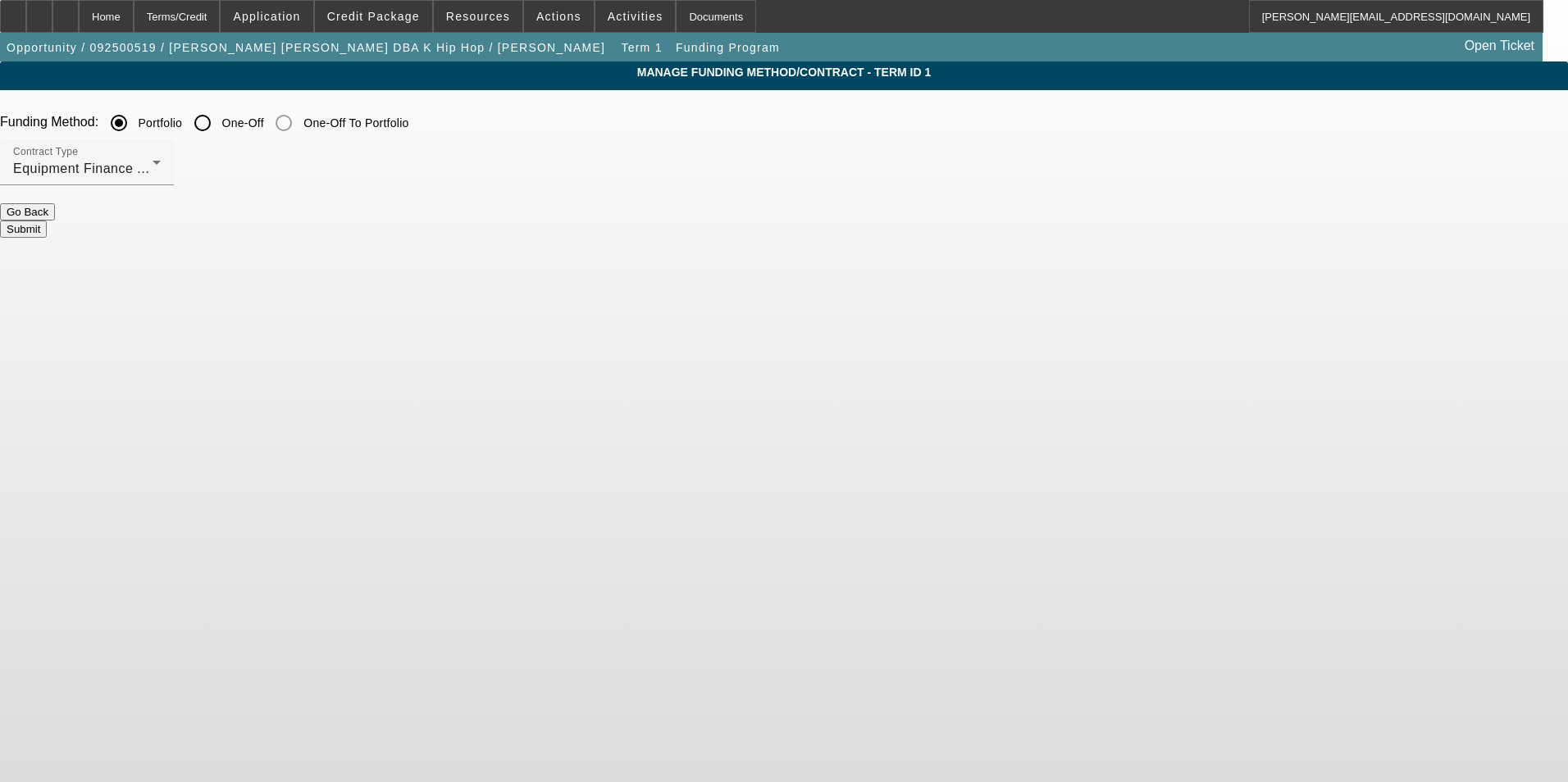
click at [47, 221] on button "Submit" at bounding box center [23, 229] width 47 height 17
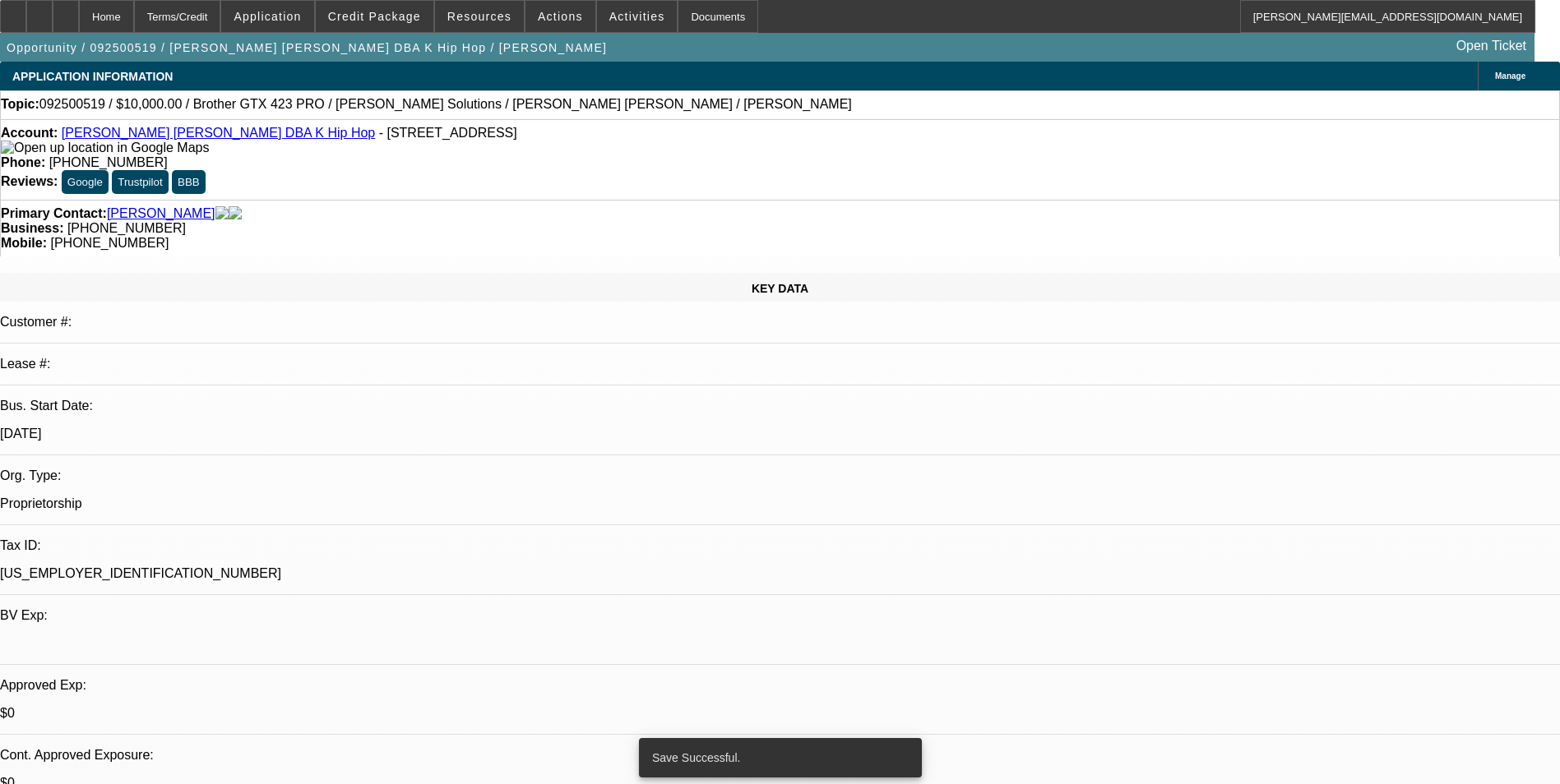
select select "0"
select select "2"
select select "0.1"
select select "4"
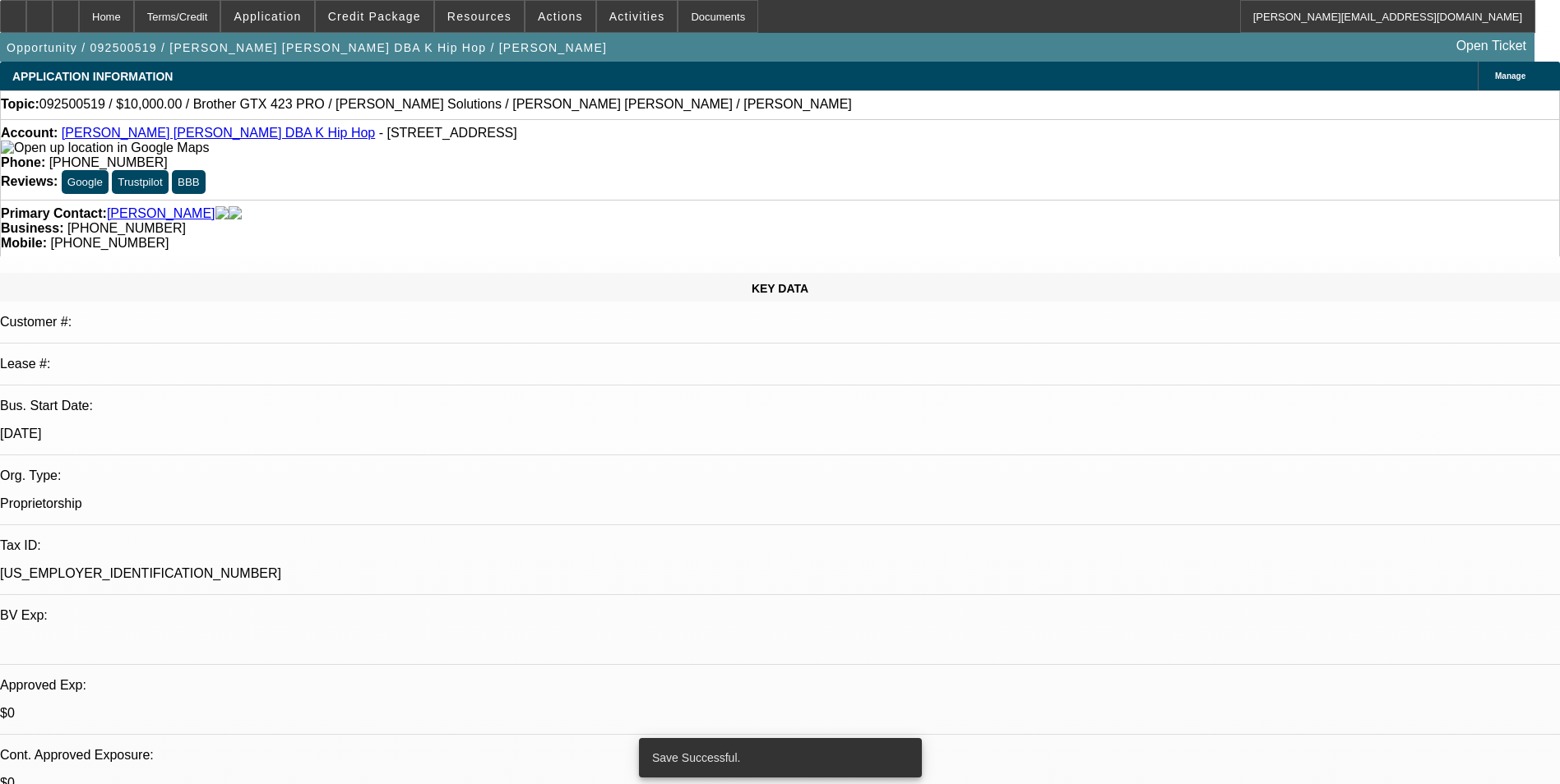
select select "0"
select select "2"
select select "0"
select select "6"
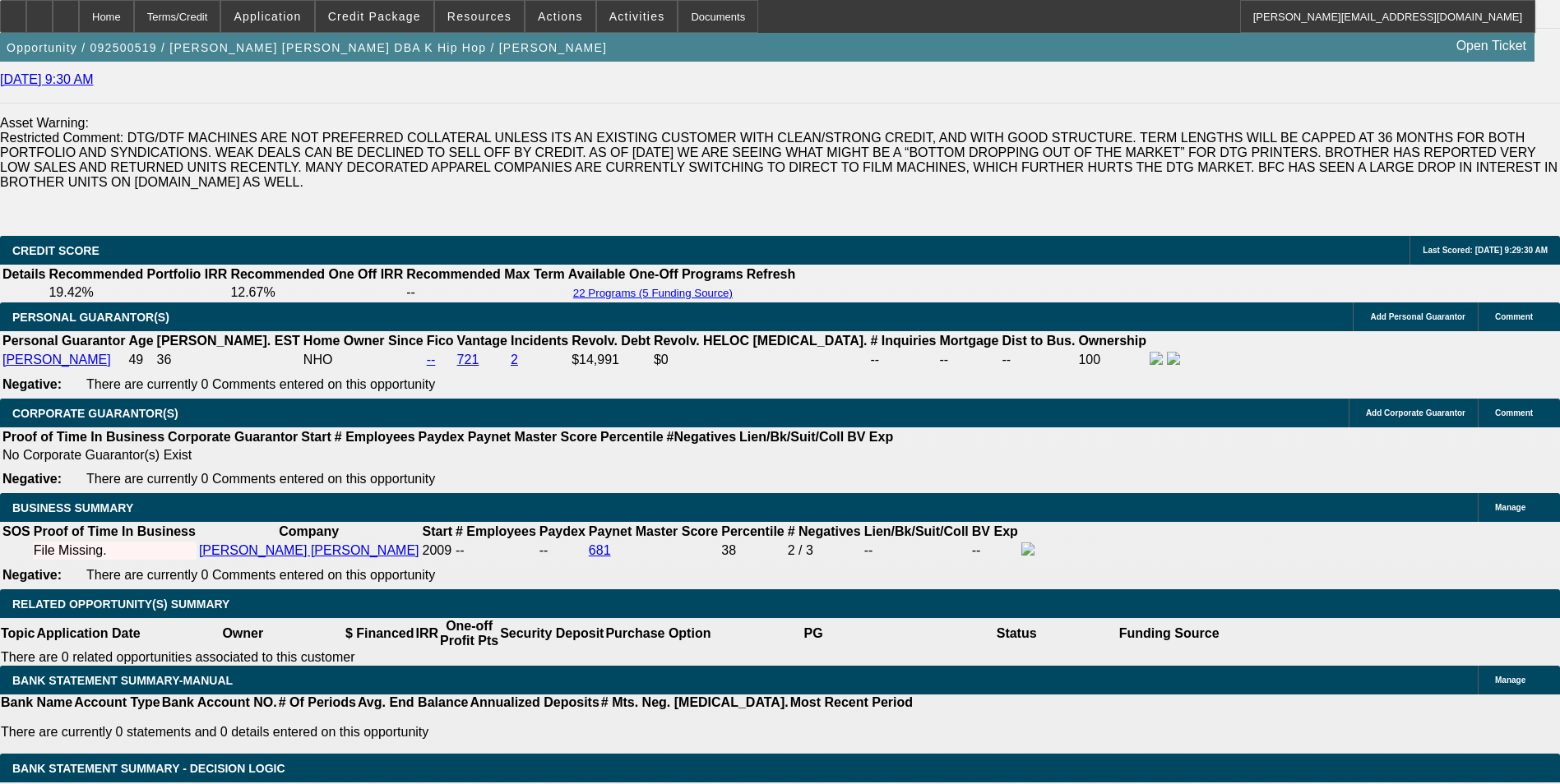
scroll to position [2433, 0]
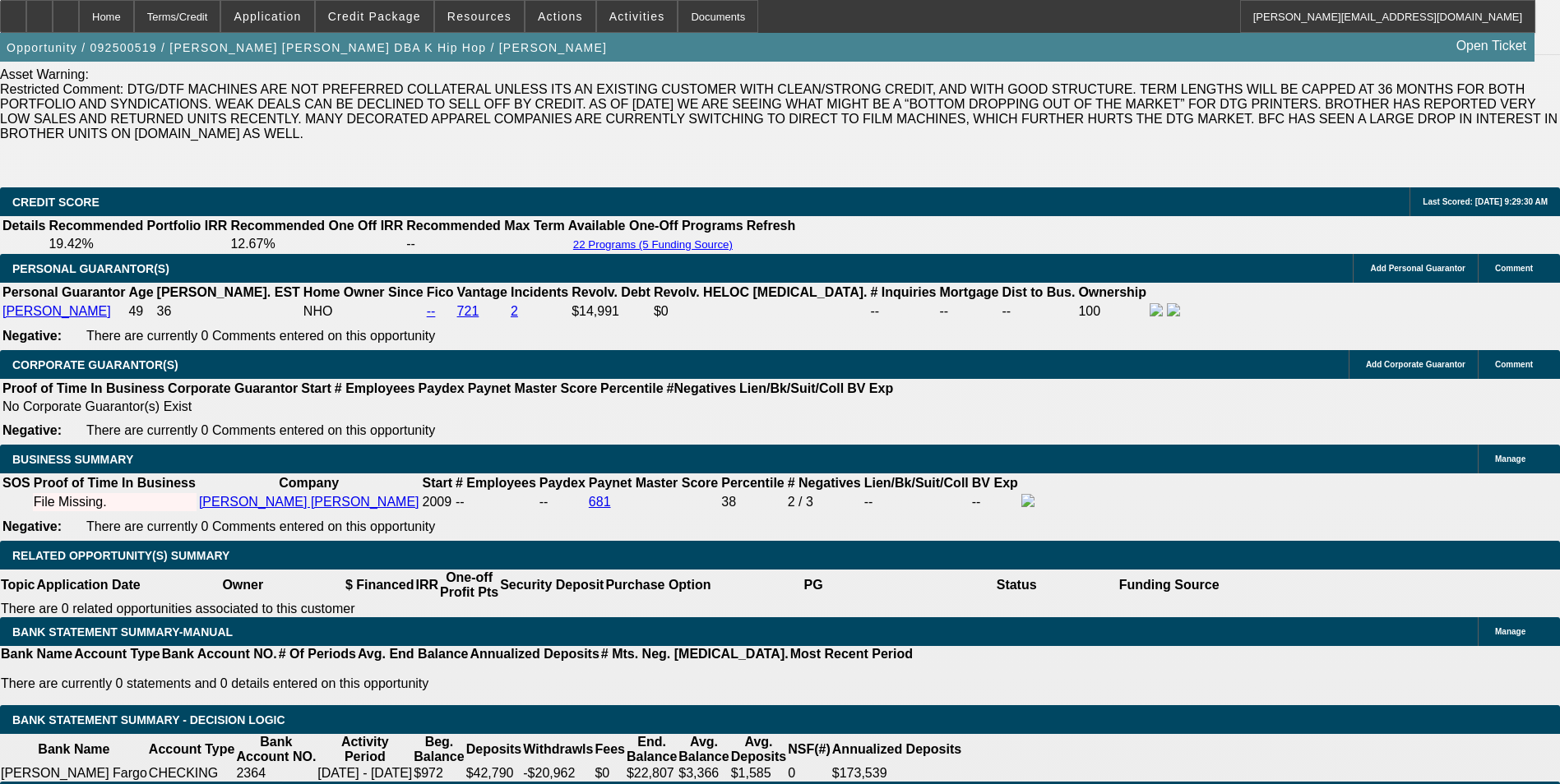
drag, startPoint x: 561, startPoint y: 345, endPoint x: 654, endPoint y: 335, distance: 93.5
type input "UNKNOWN"
type input "1"
type input "$564.16"
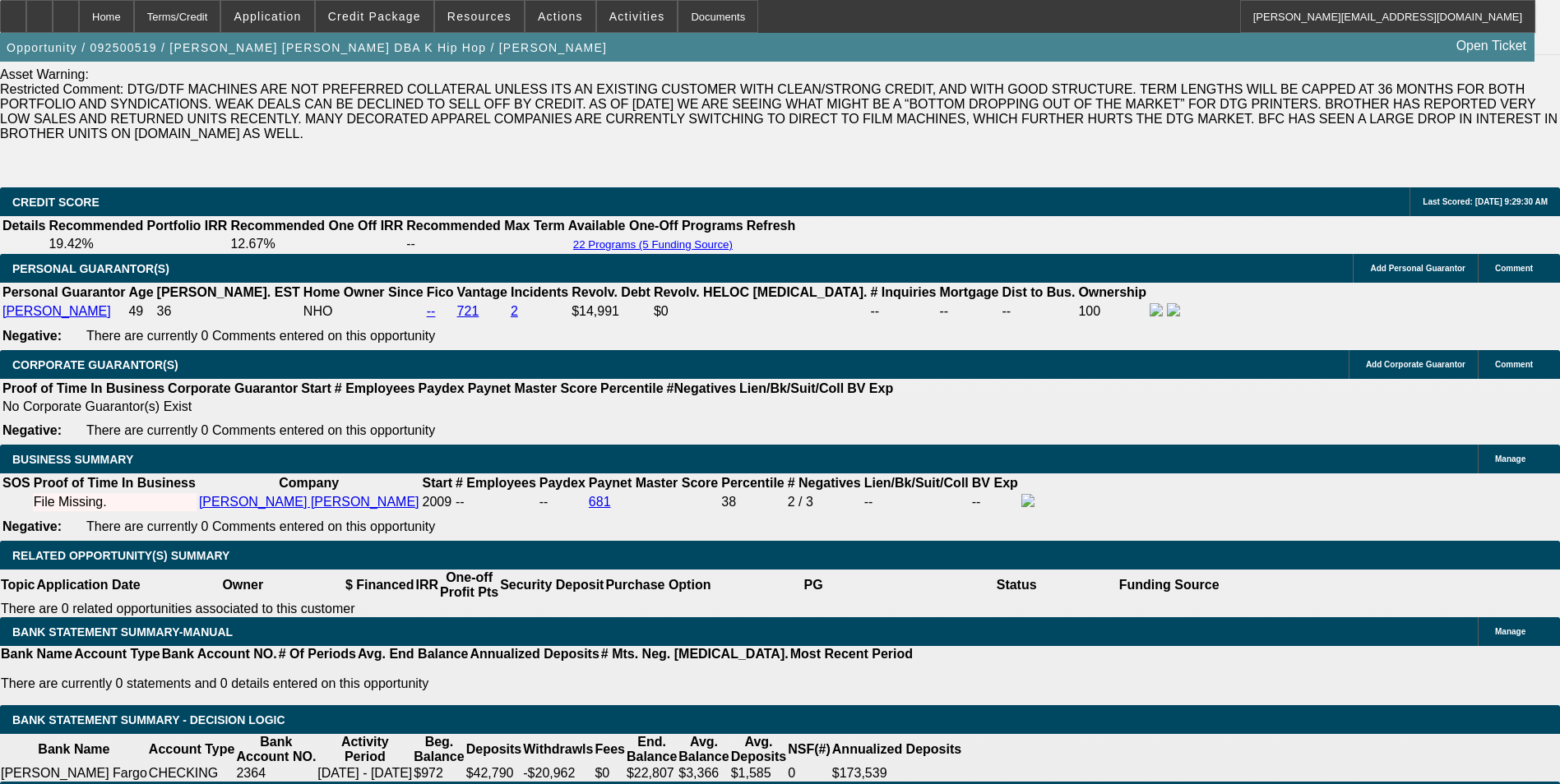
type input "$282.08"
type input "14"
type input "$683.56"
type input "$341.78"
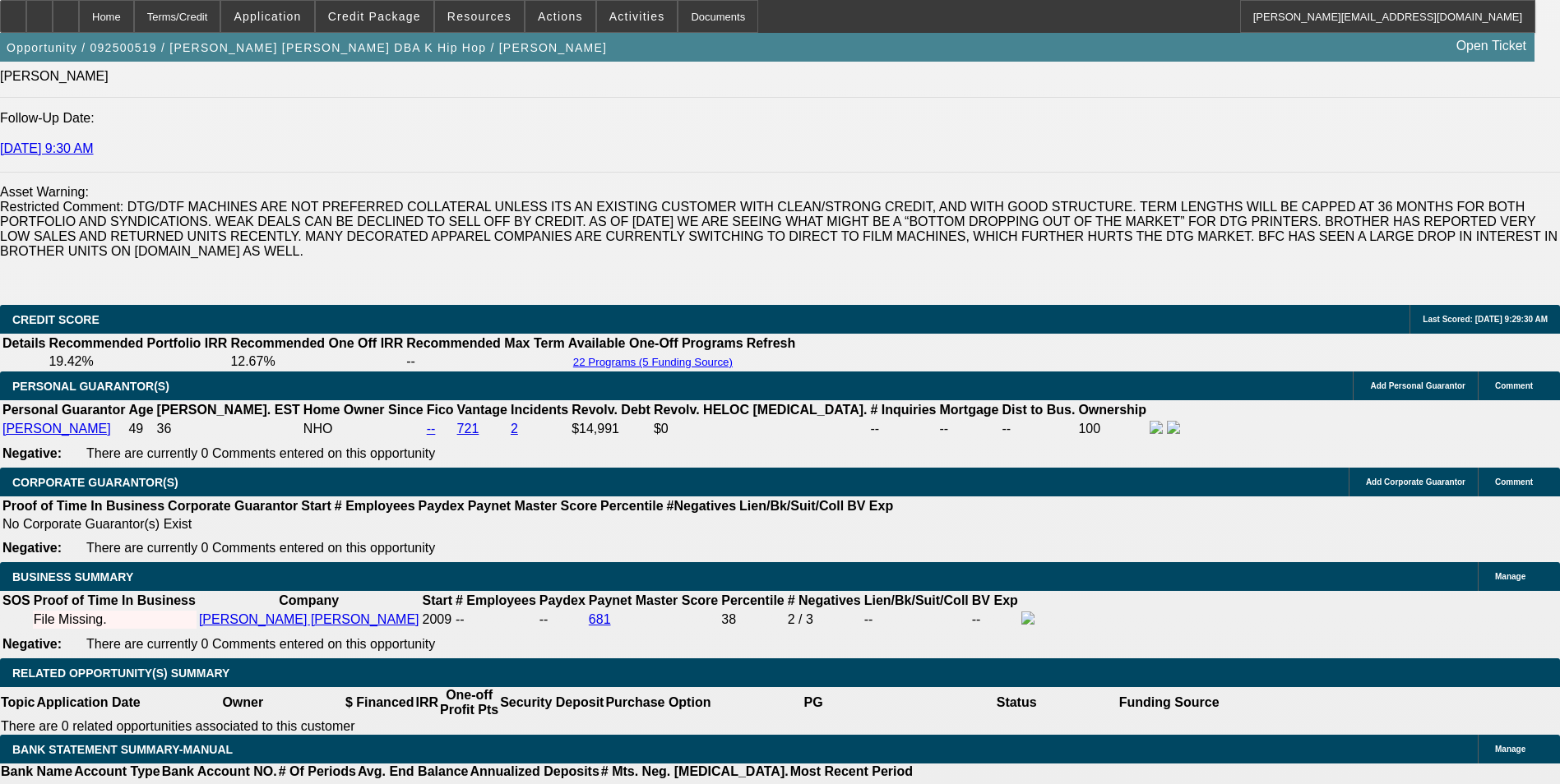
scroll to position [2104, 0]
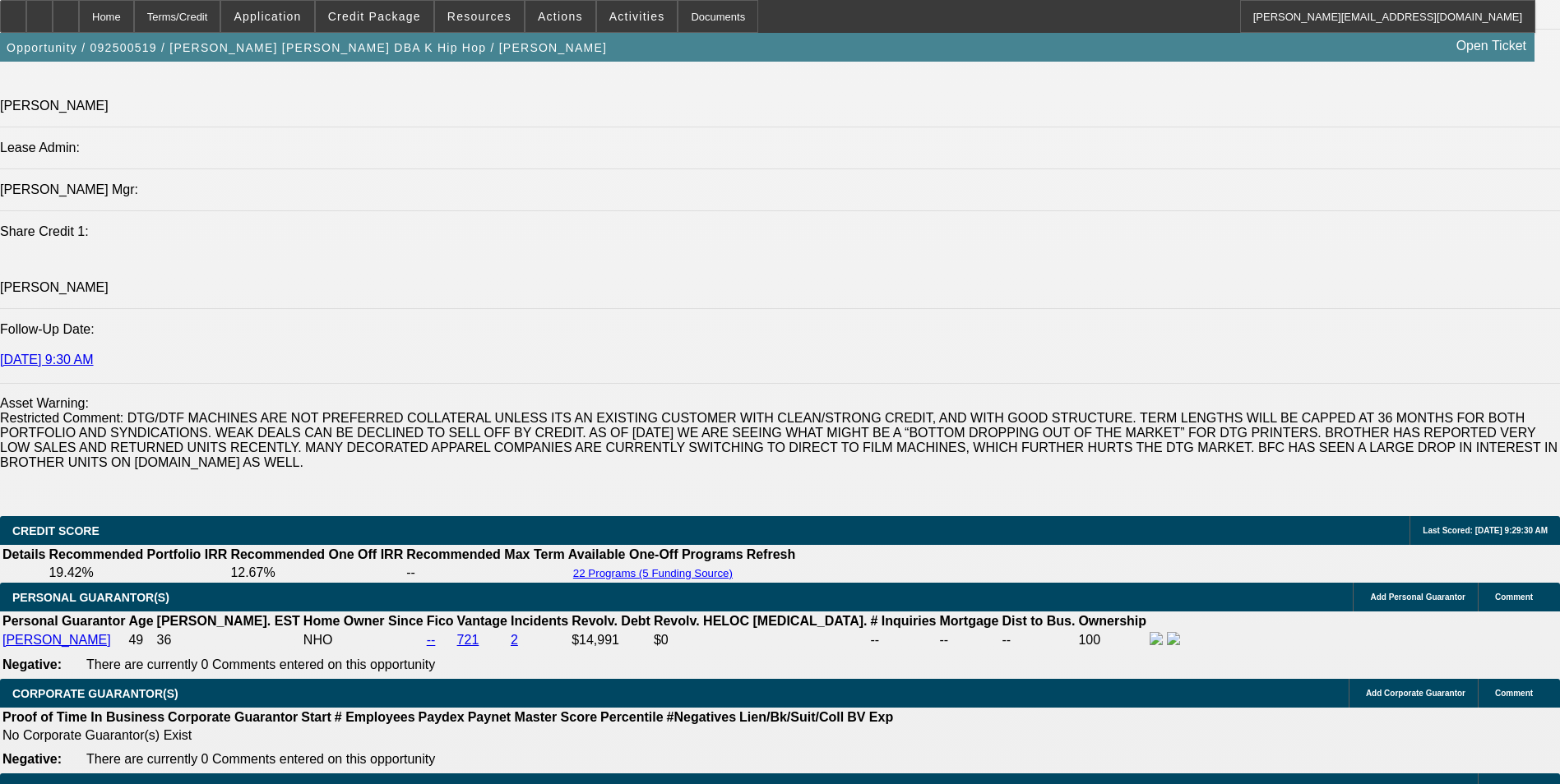
type input "14"
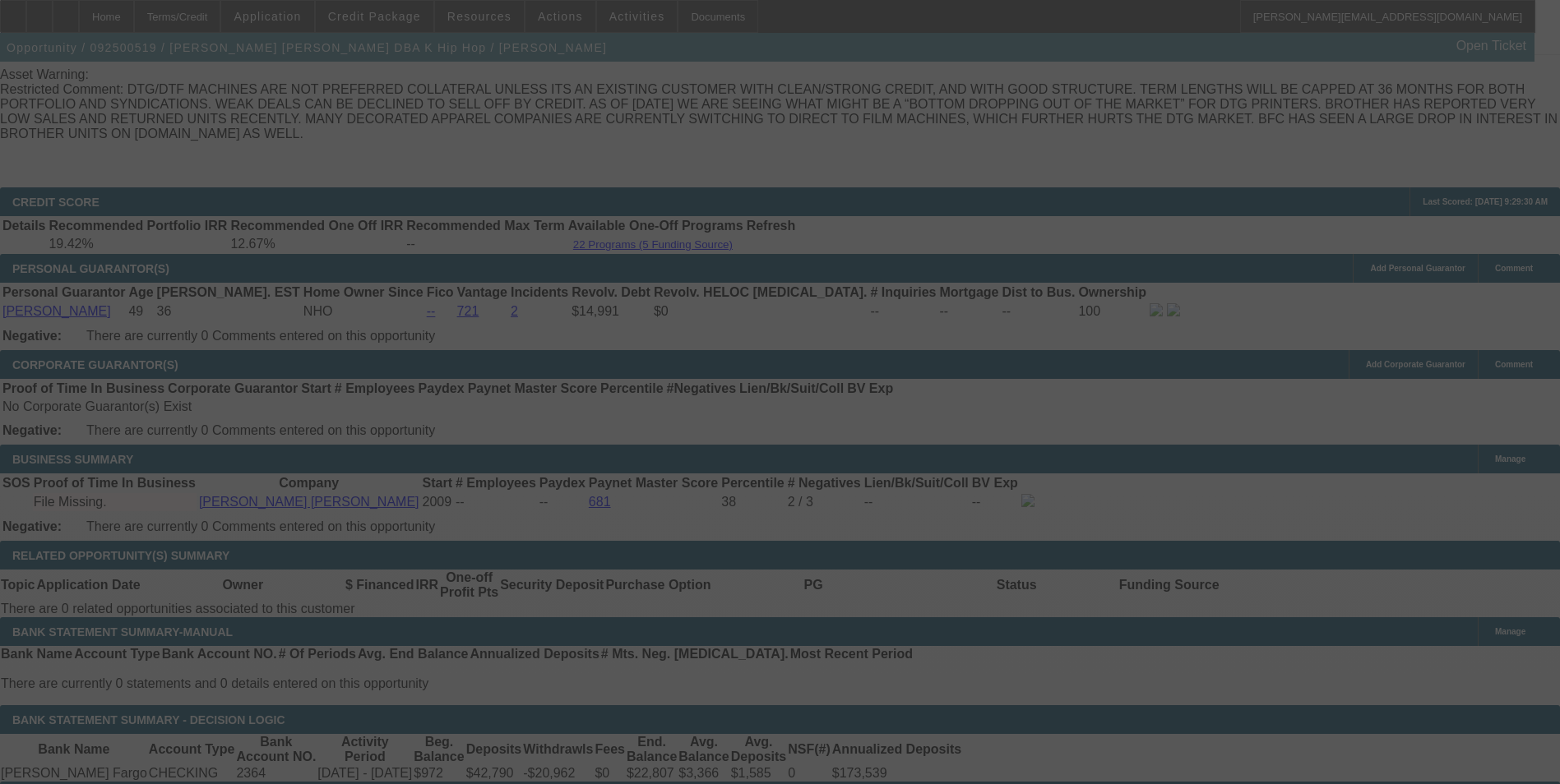
scroll to position [2423, 0]
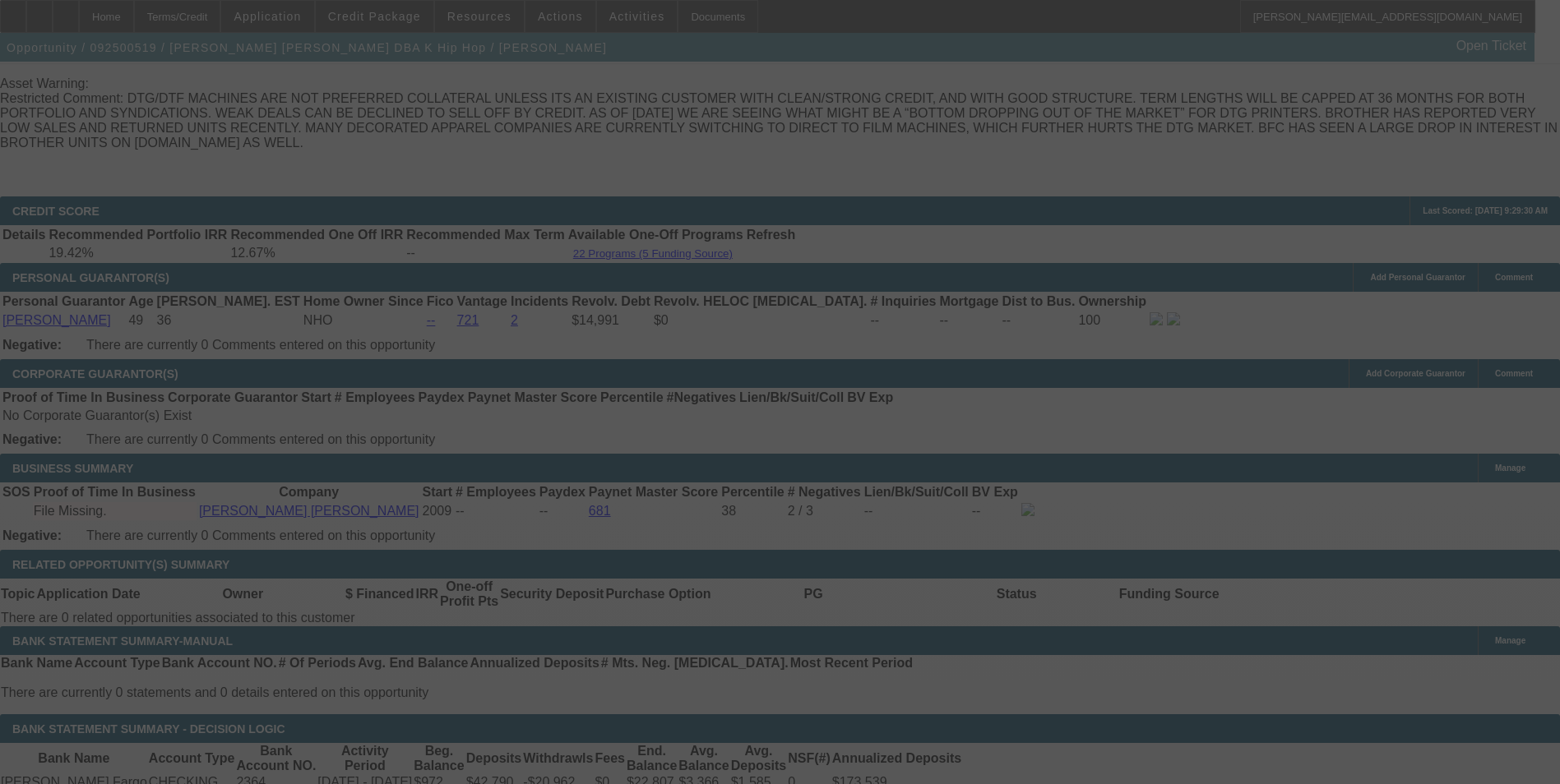
select select "0"
select select "2"
select select "0"
select select "6"
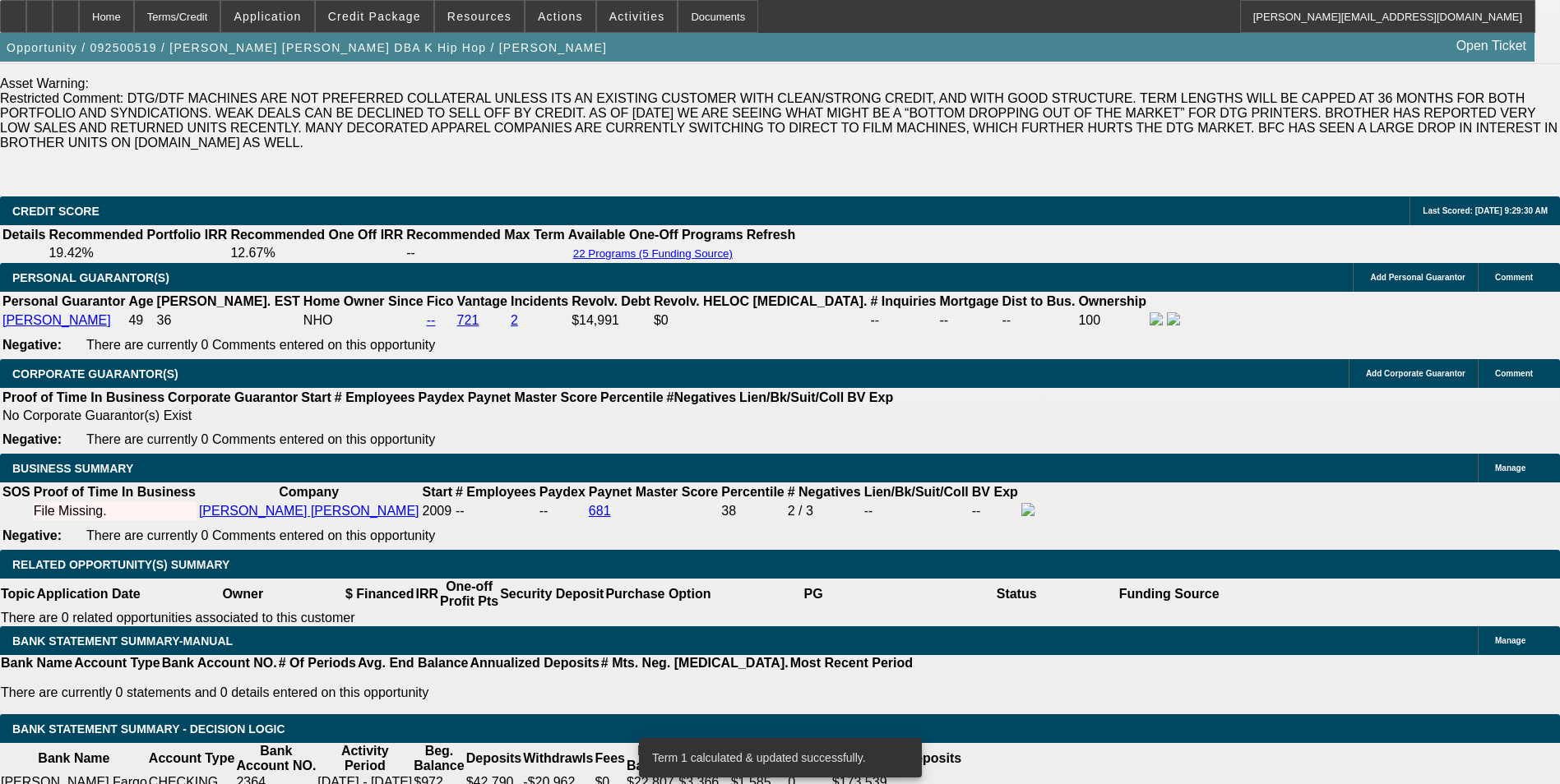
drag, startPoint x: 565, startPoint y: 355, endPoint x: 592, endPoint y: 324, distance: 41.1
type input "1"
type input "UNKNOWN"
type input "17"
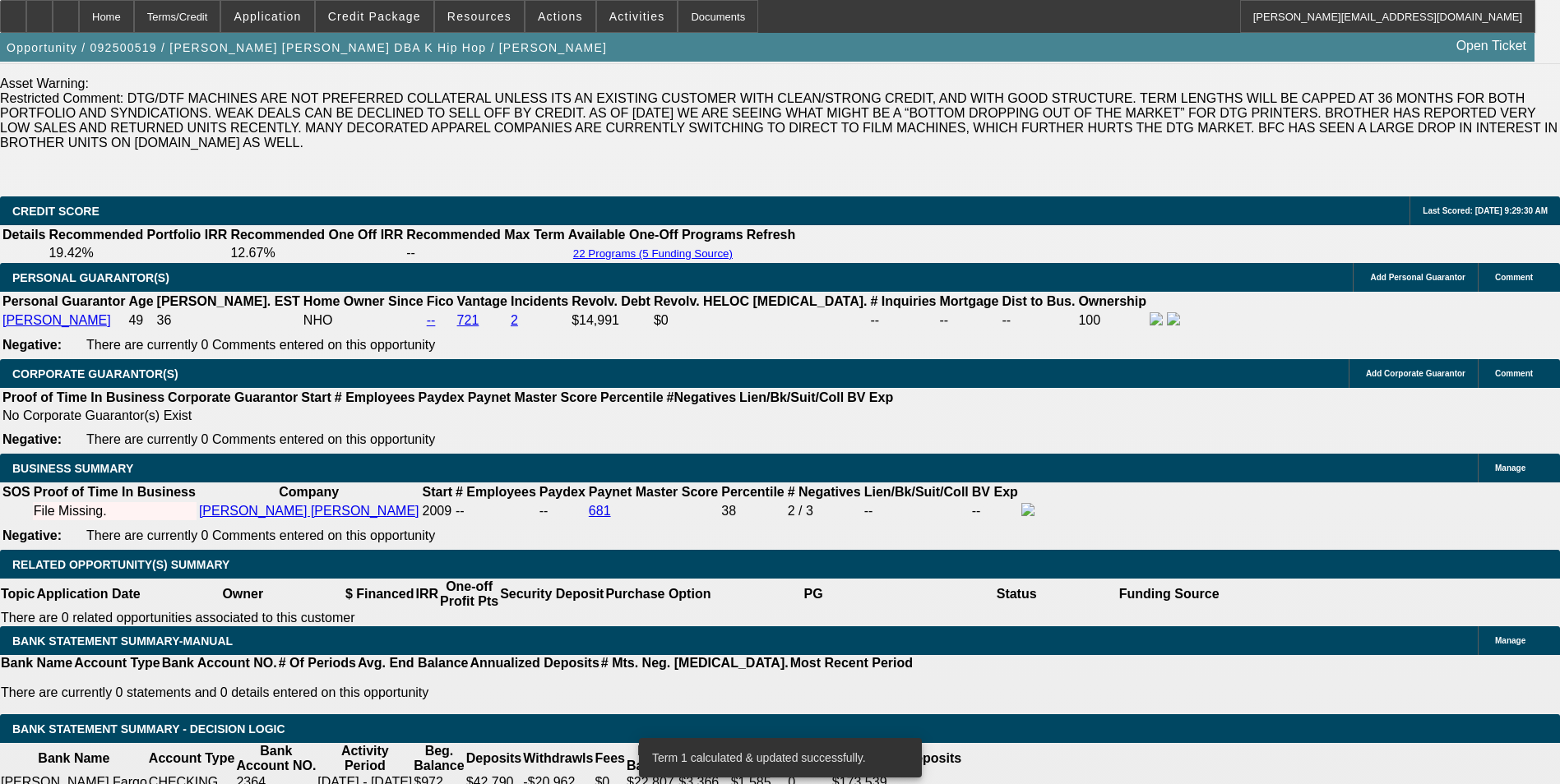
type input "$282.08"
type input "$564.16"
type input "$356.53"
type input "$713.06"
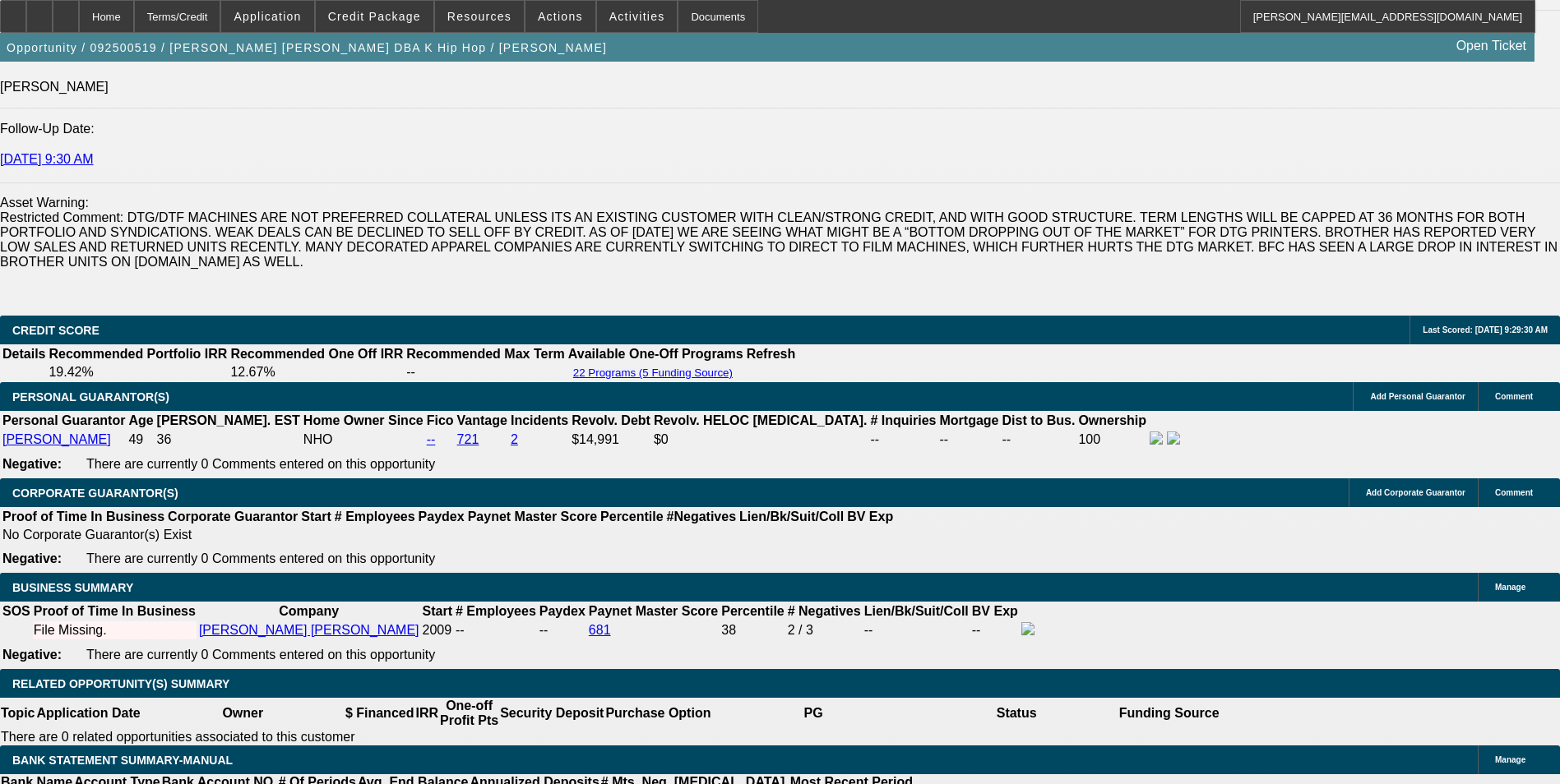
scroll to position [2177, 0]
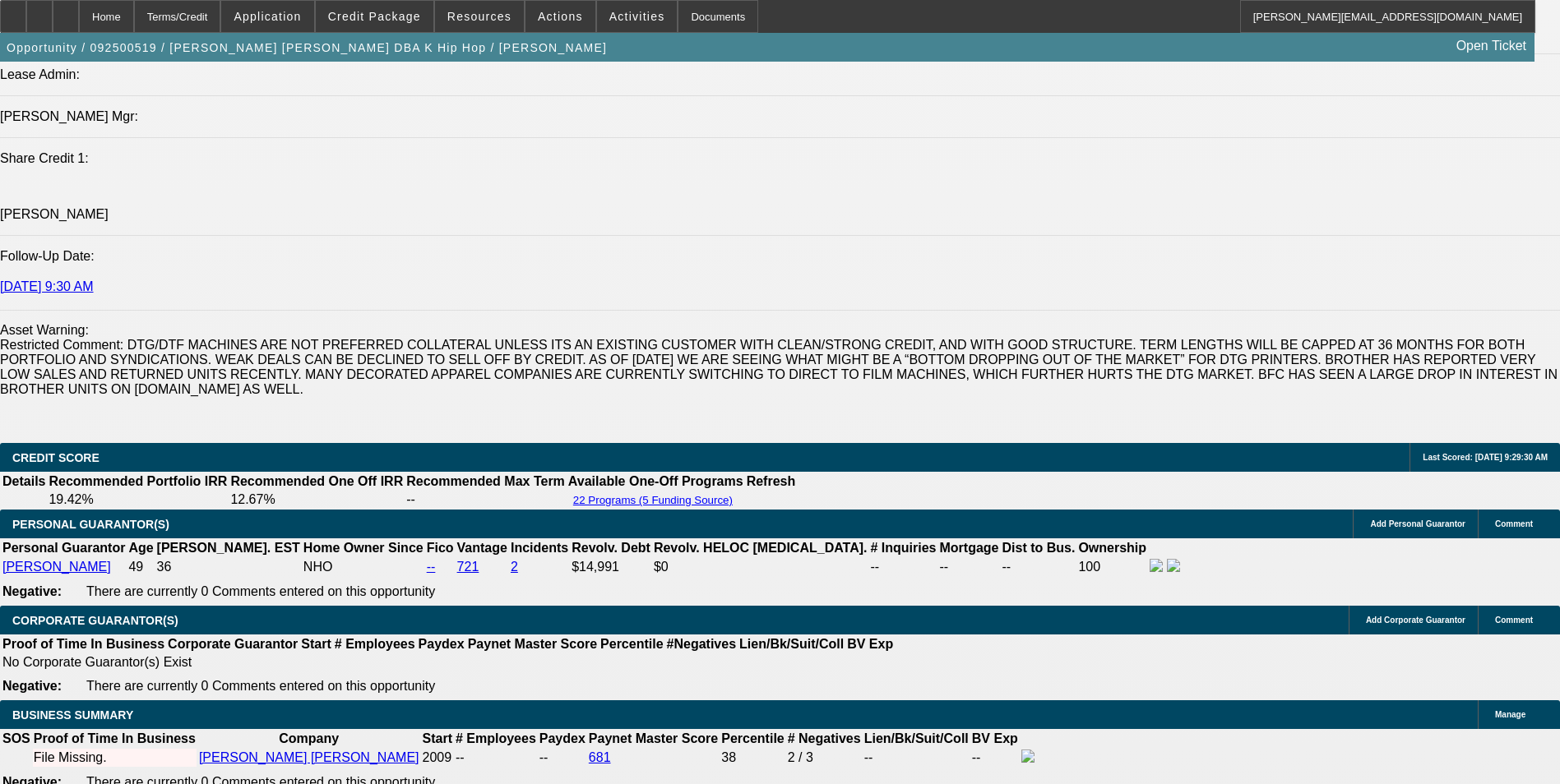
type input "17"
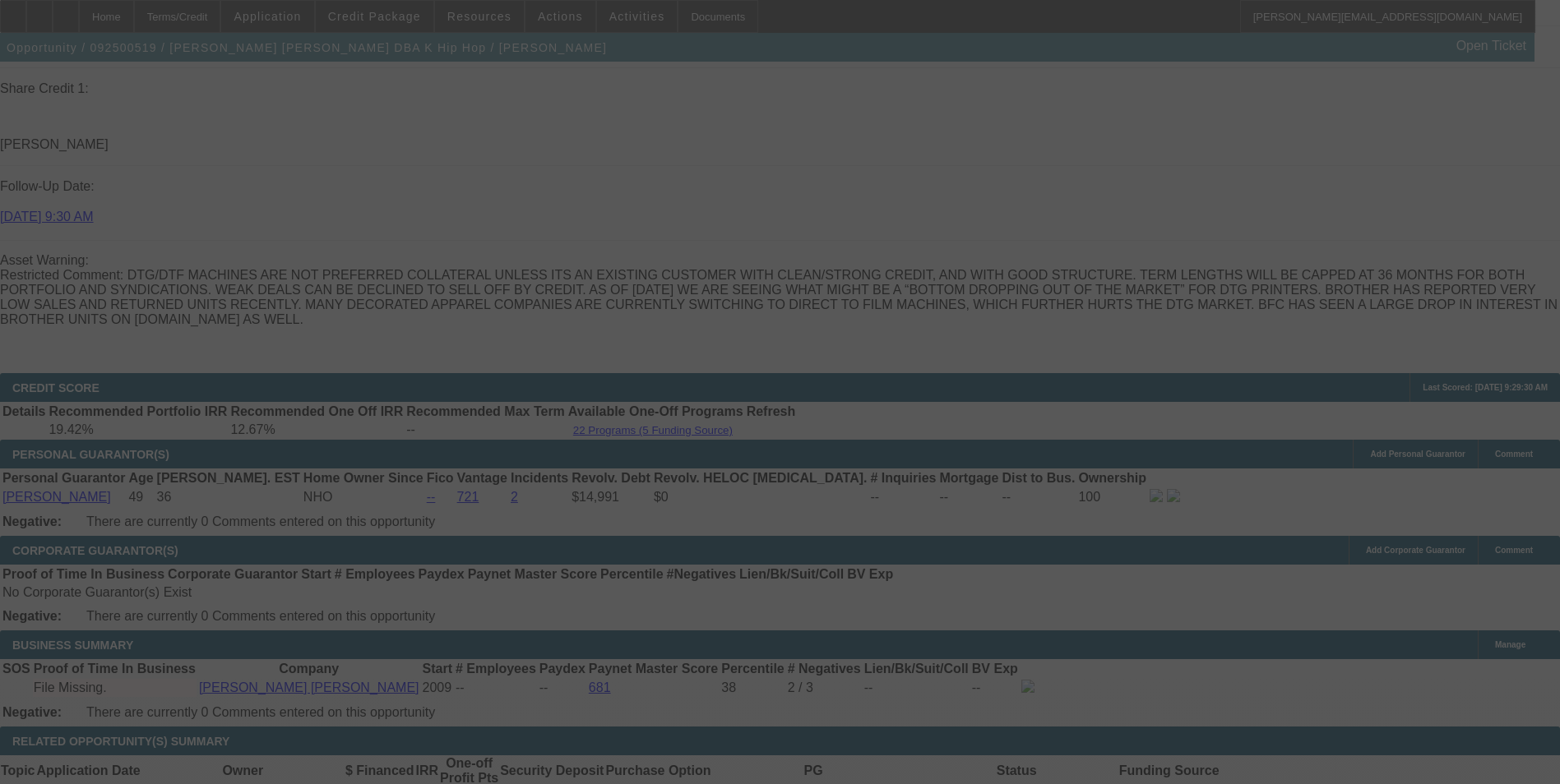
scroll to position [2423, 0]
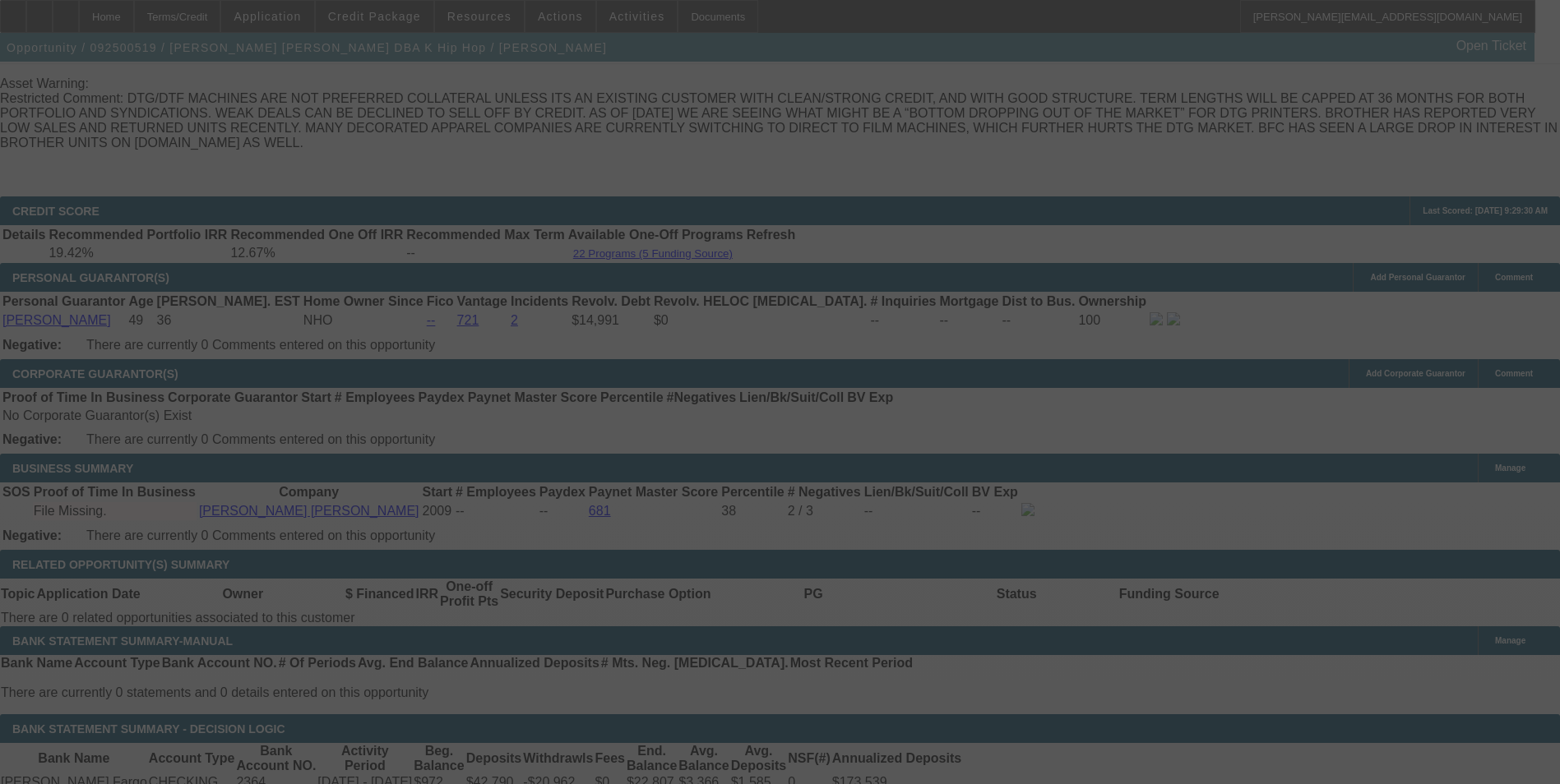
select select "0"
select select "2"
select select "0"
select select "6"
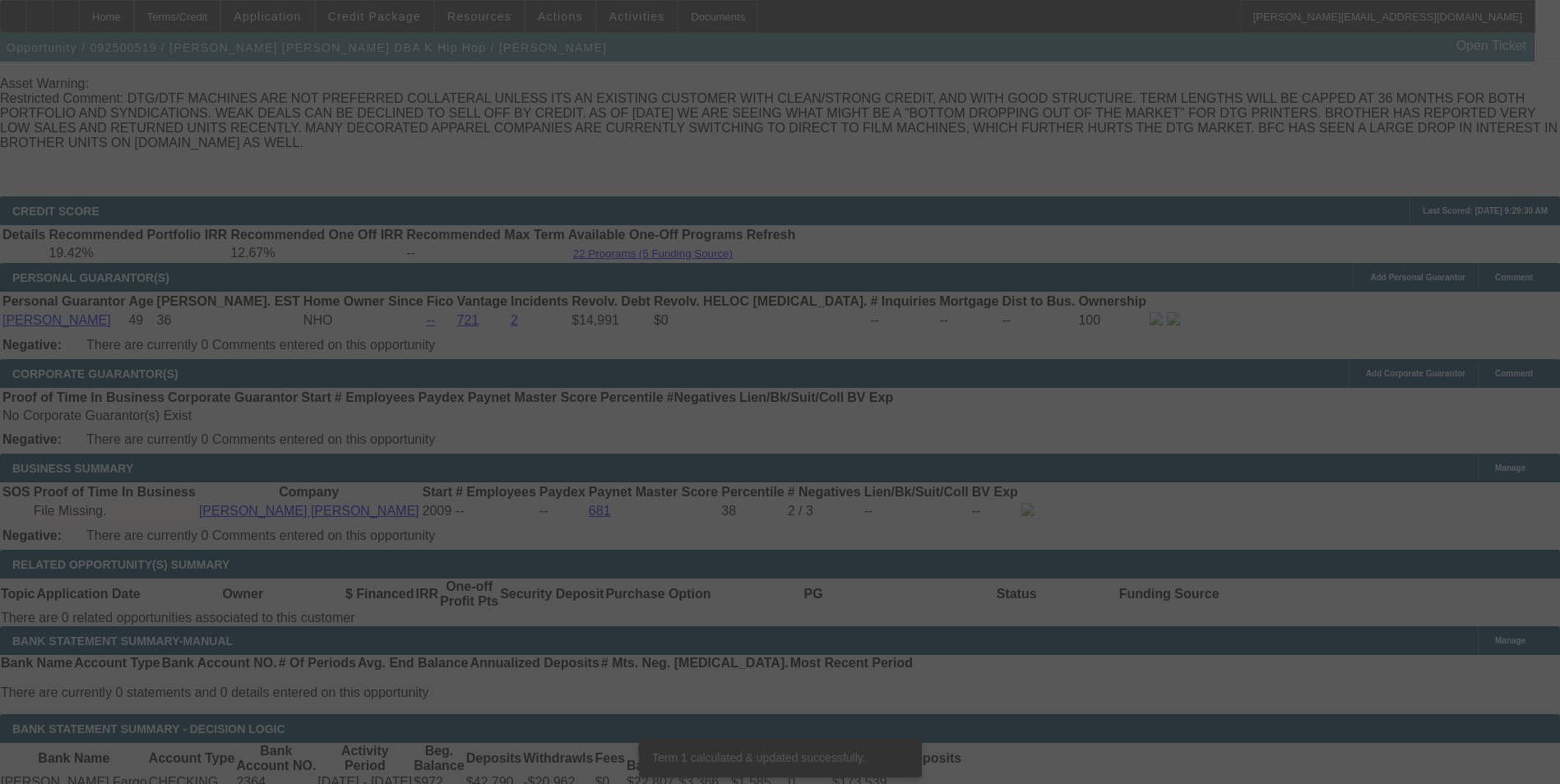
scroll to position [2415, 0]
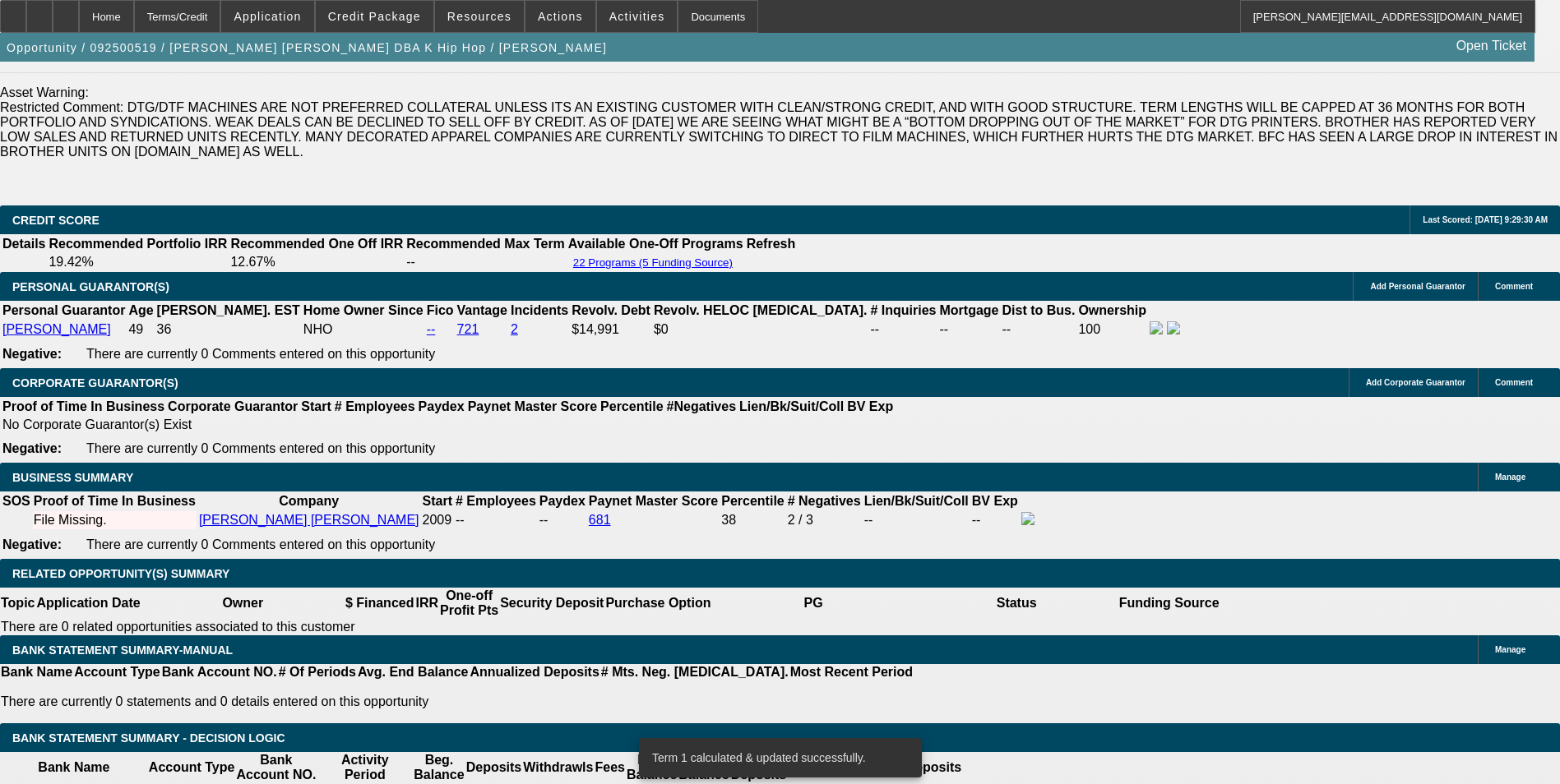
type input "358.53"
type input "$717.06"
type input "UNKNOWN"
type input "17.4"
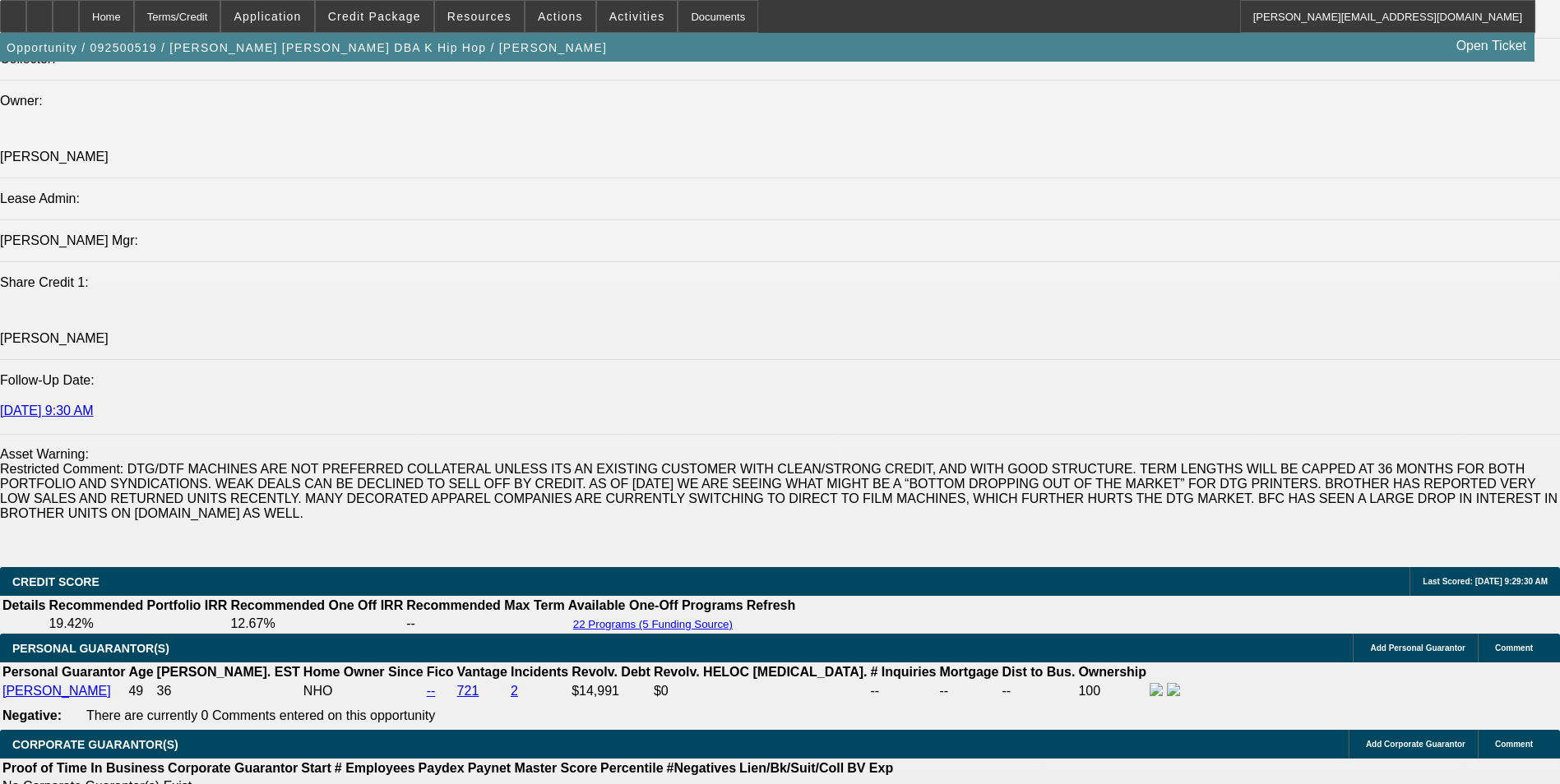
scroll to position [2003, 0]
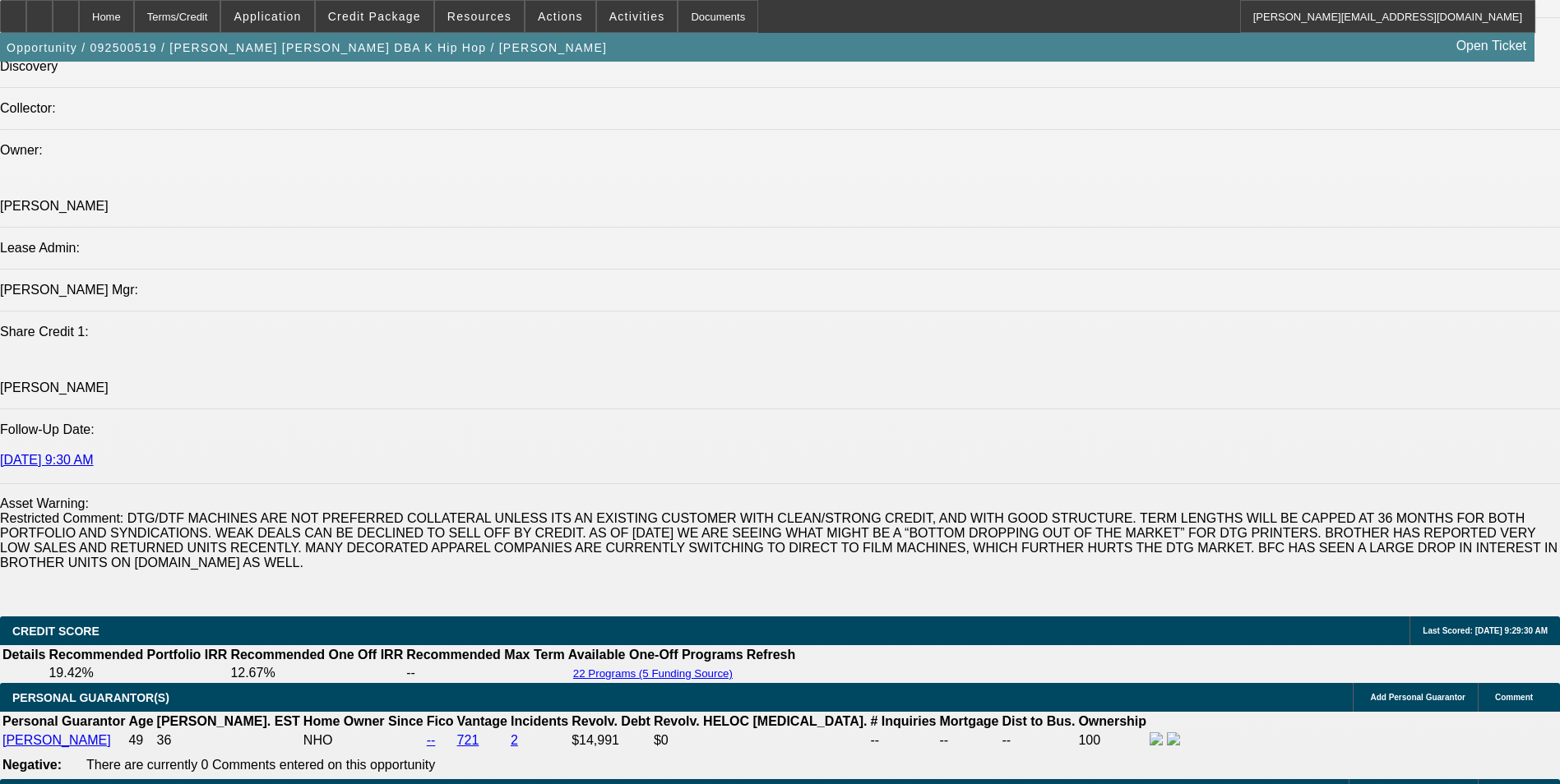
type input "$358.53"
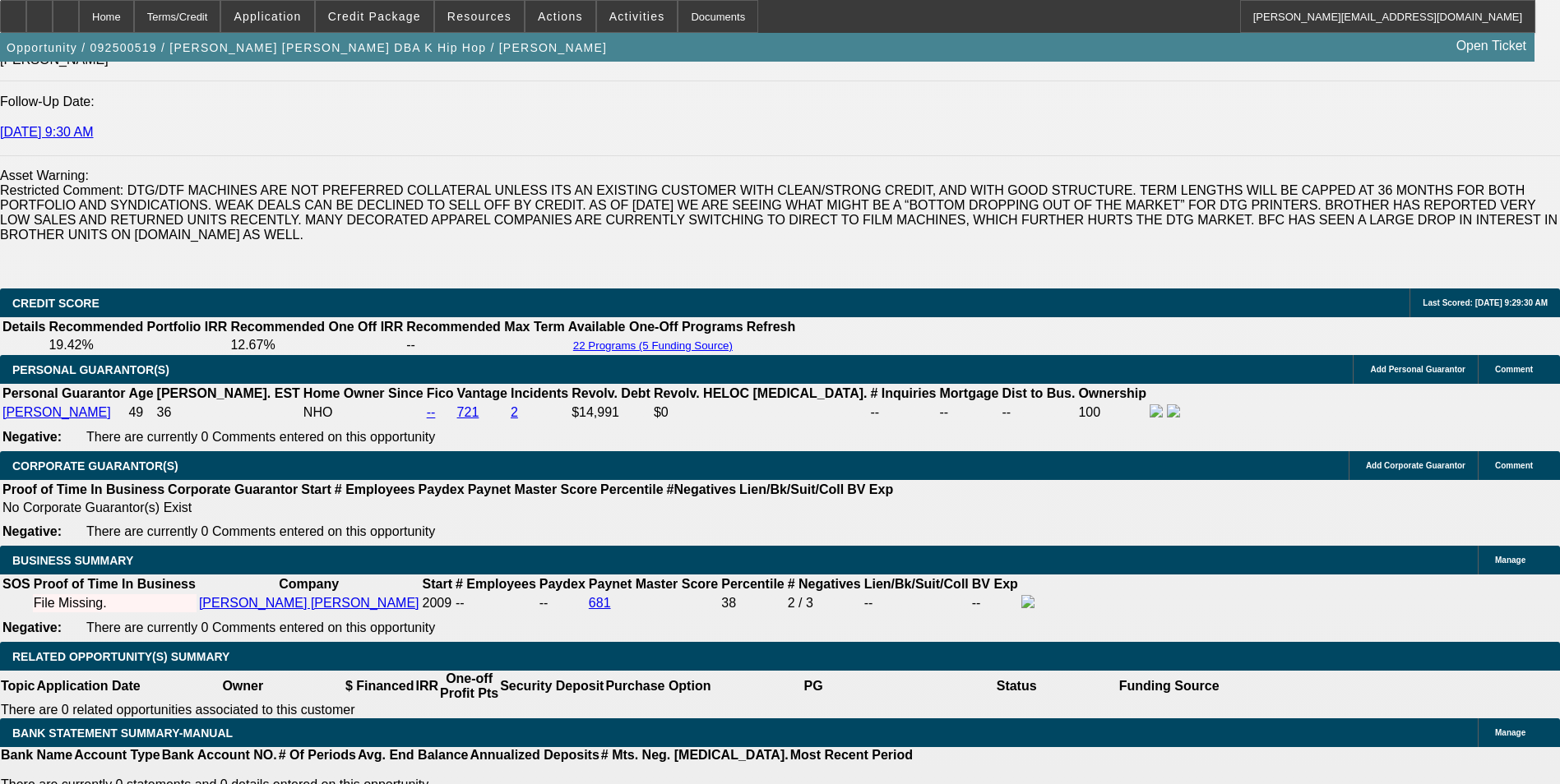
scroll to position [2332, 0]
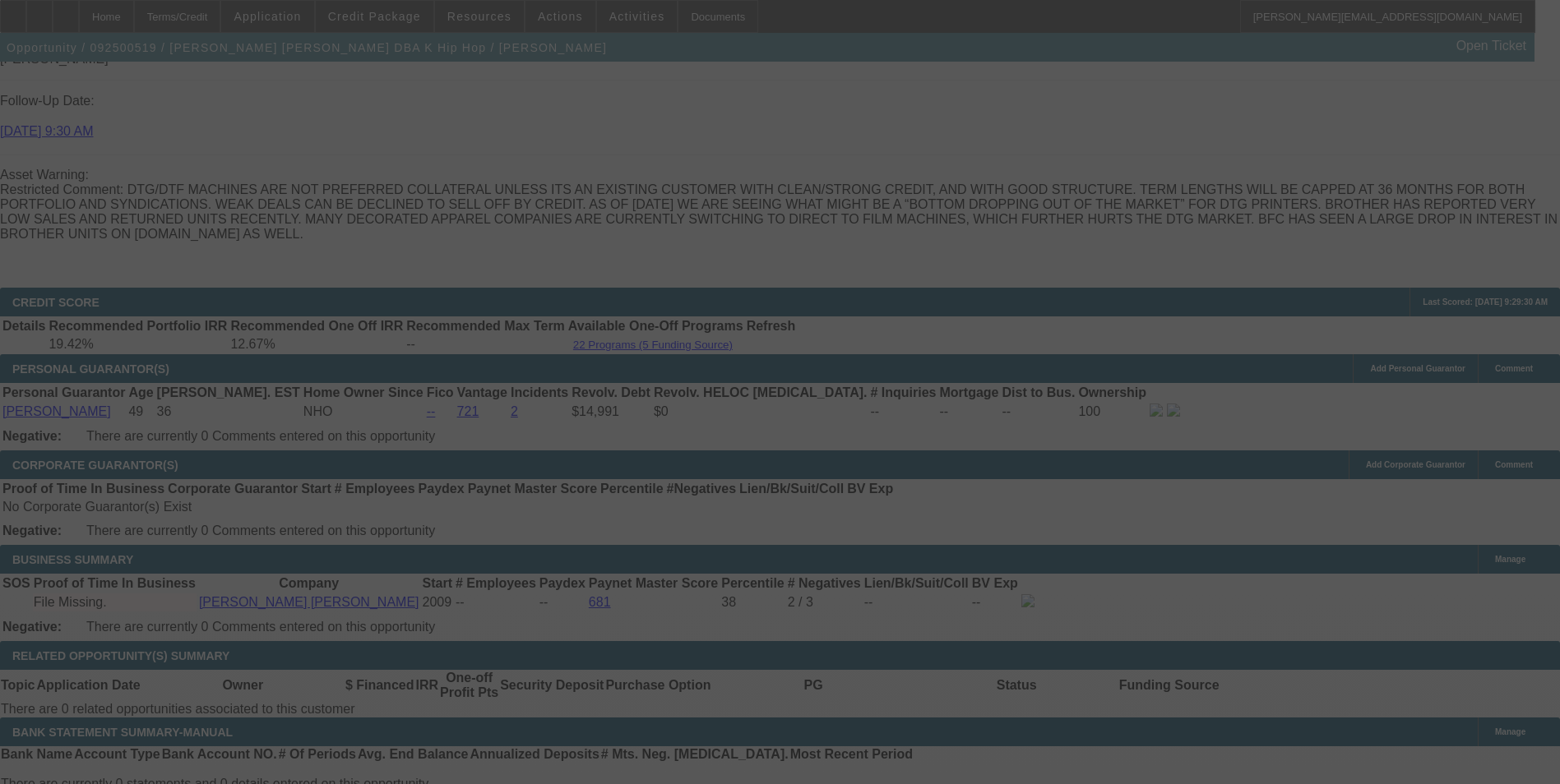
select select "0"
select select "2"
select select "0"
select select "6"
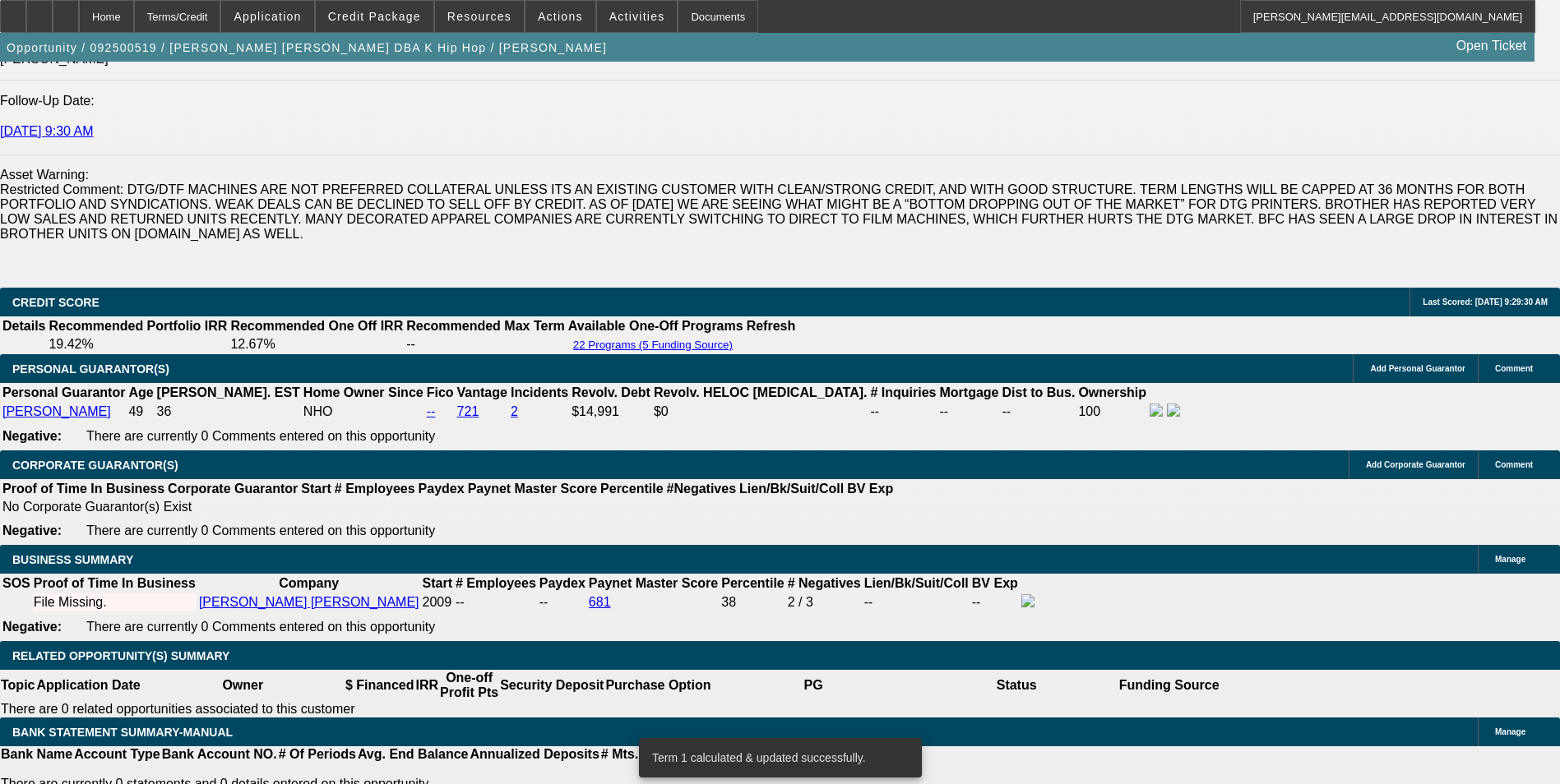
type input "357.53"
type input "$715.06"
type input "UNKNOWN"
type input "17.2"
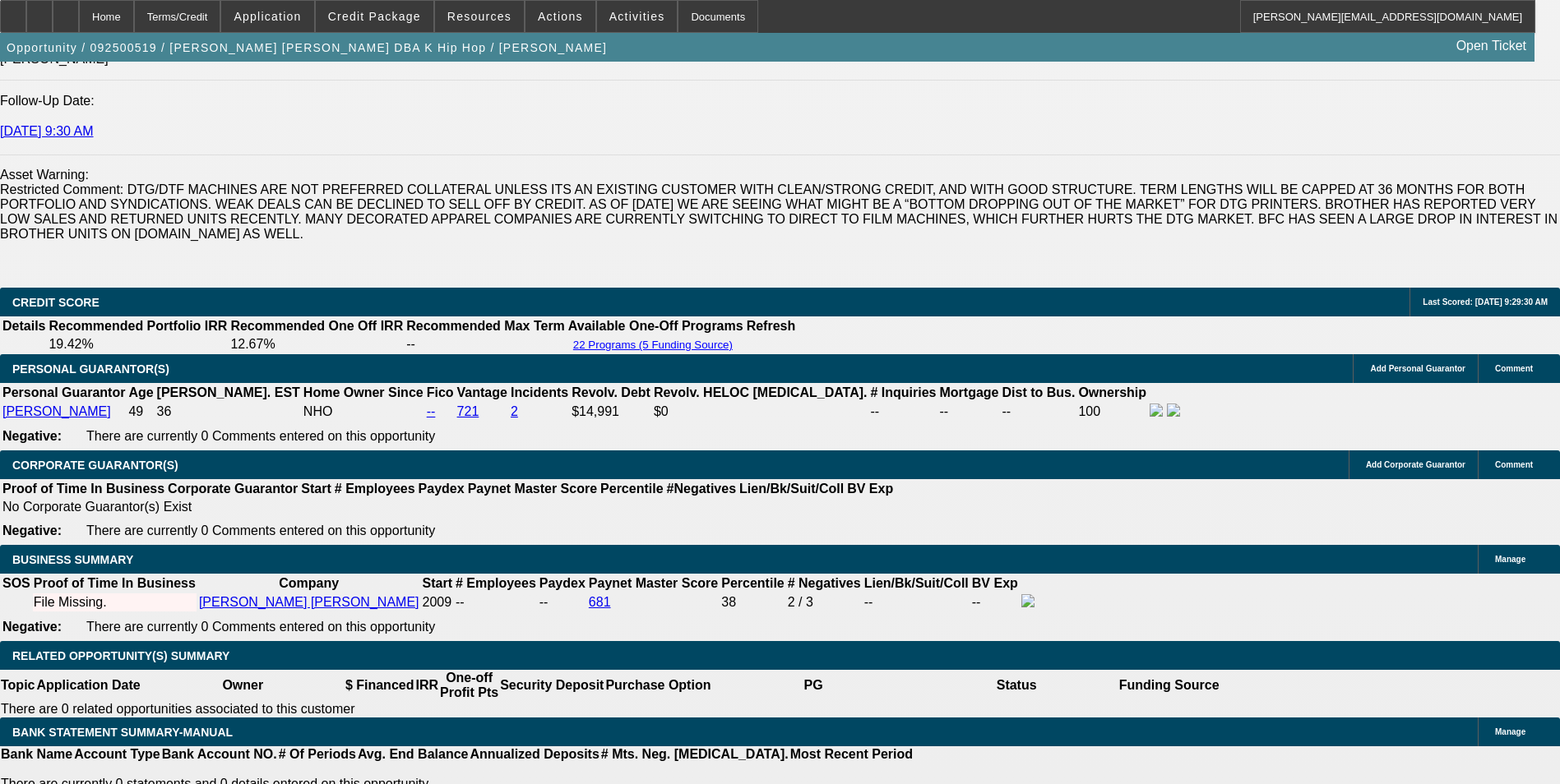
type input "$357.53"
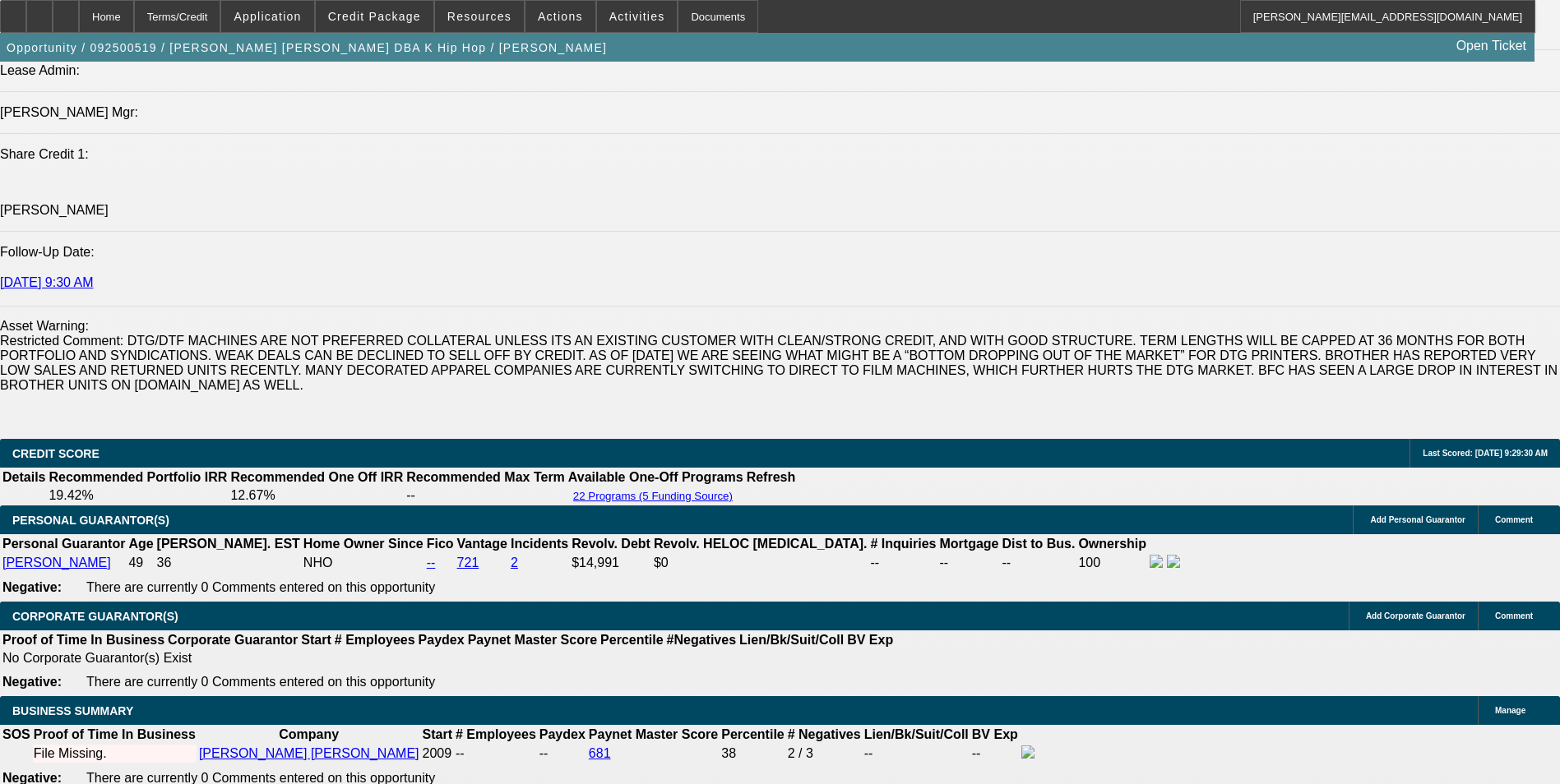
scroll to position [2003, 0]
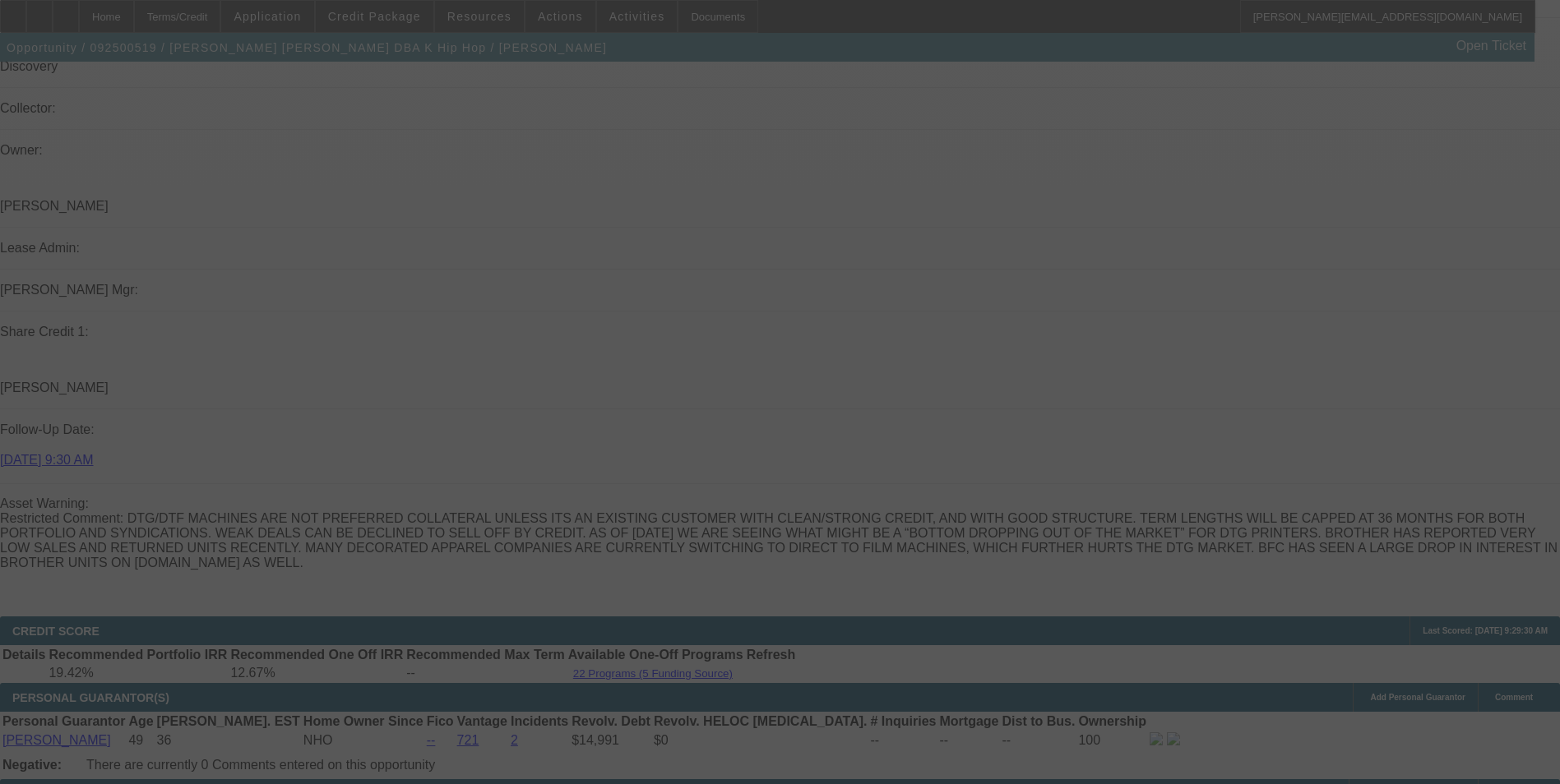
select select "0"
select select "2"
select select "0"
select select "6"
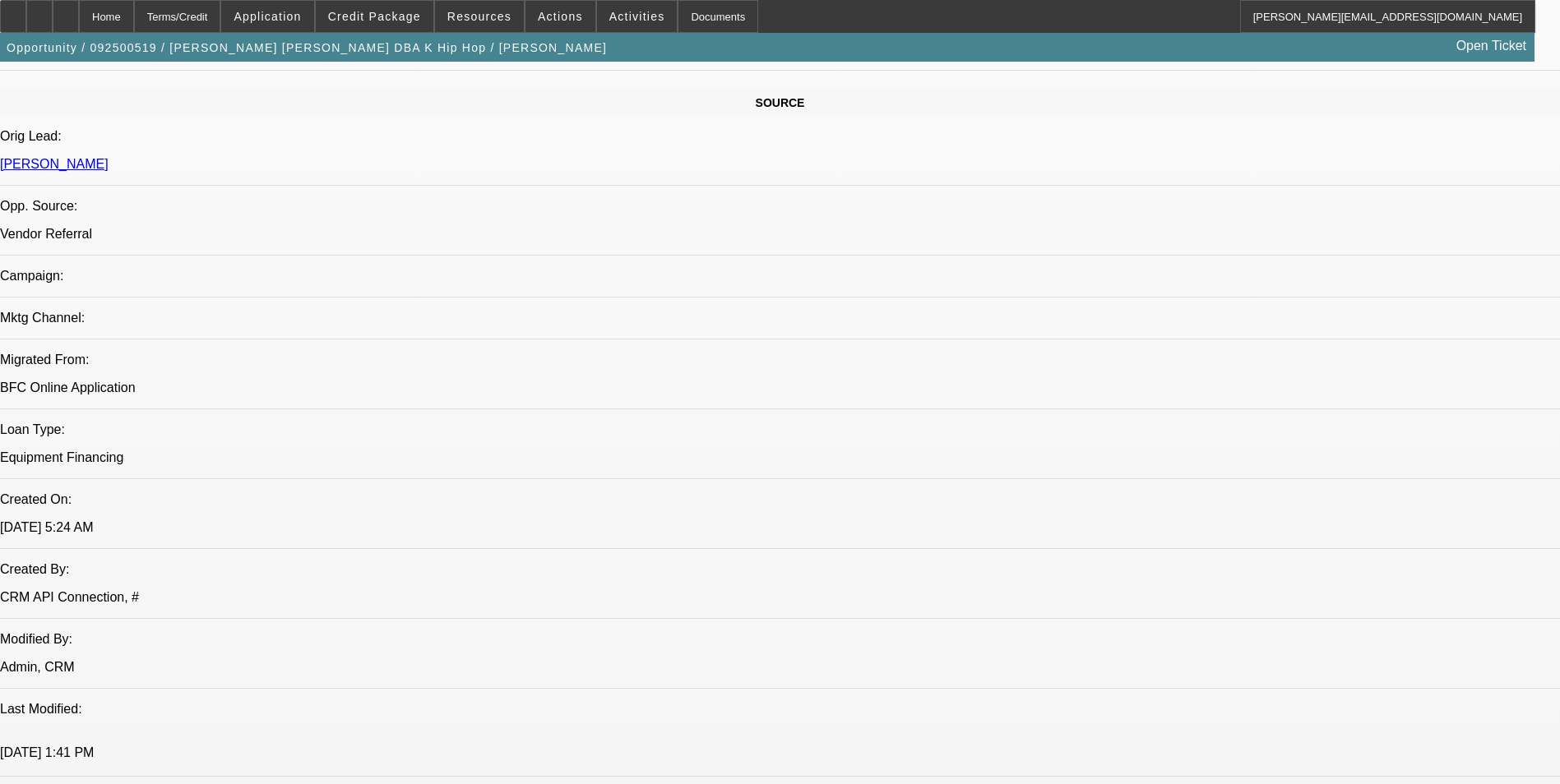
scroll to position [770, 0]
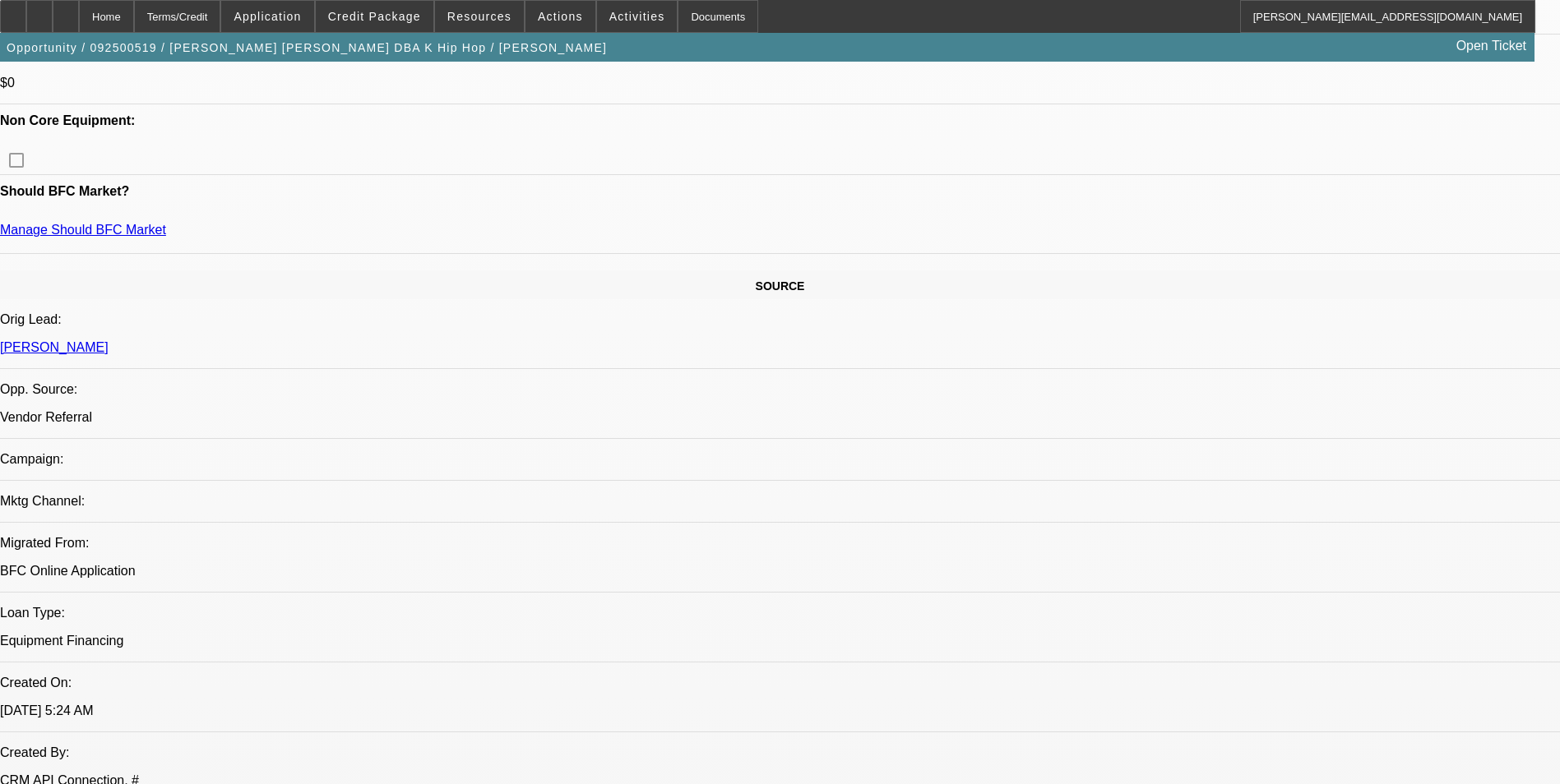
click at [413, 4] on span at bounding box center [374, 16] width 117 height 39
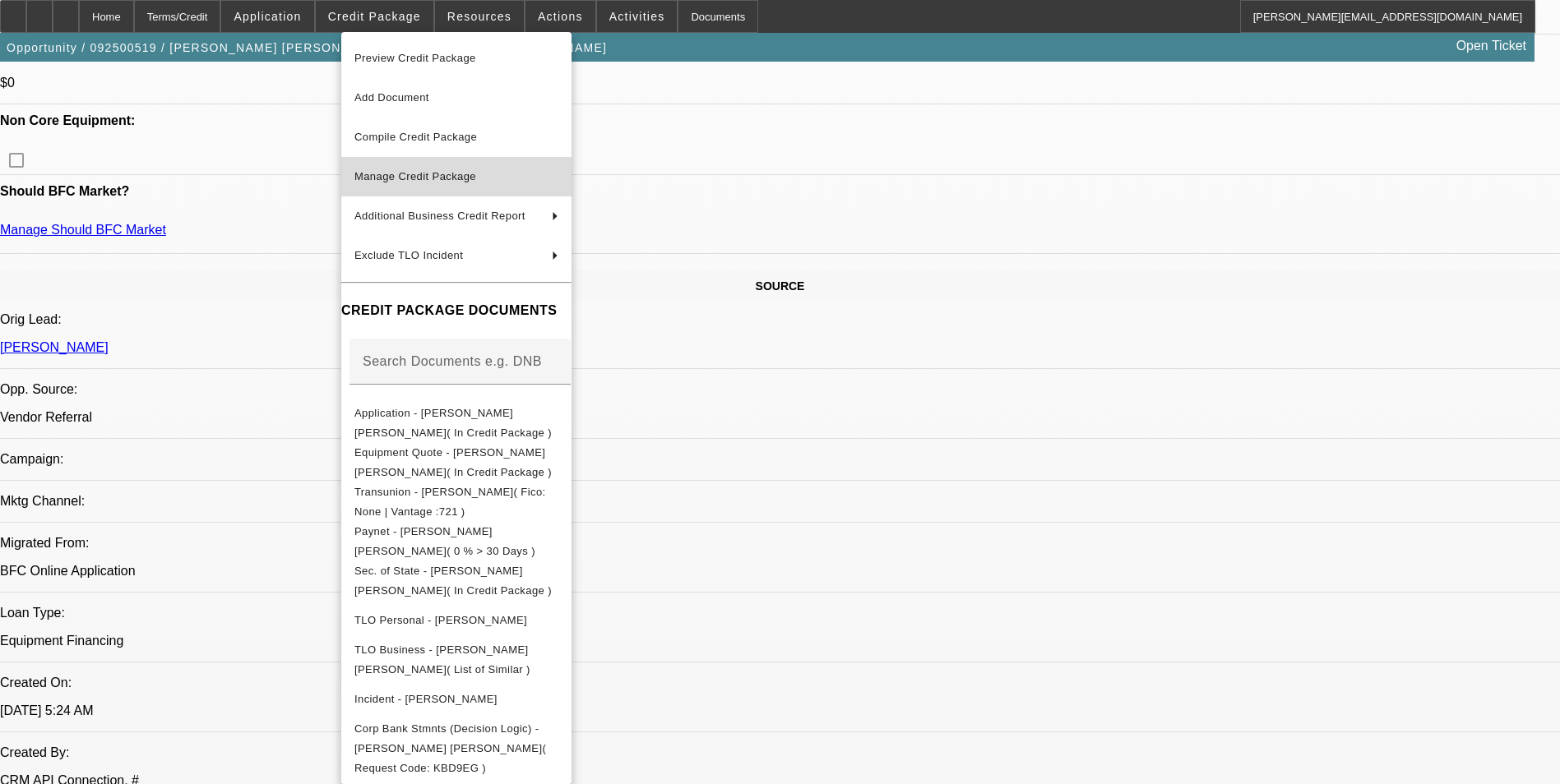
click at [447, 172] on span "Manage Credit Package" at bounding box center [415, 176] width 122 height 13
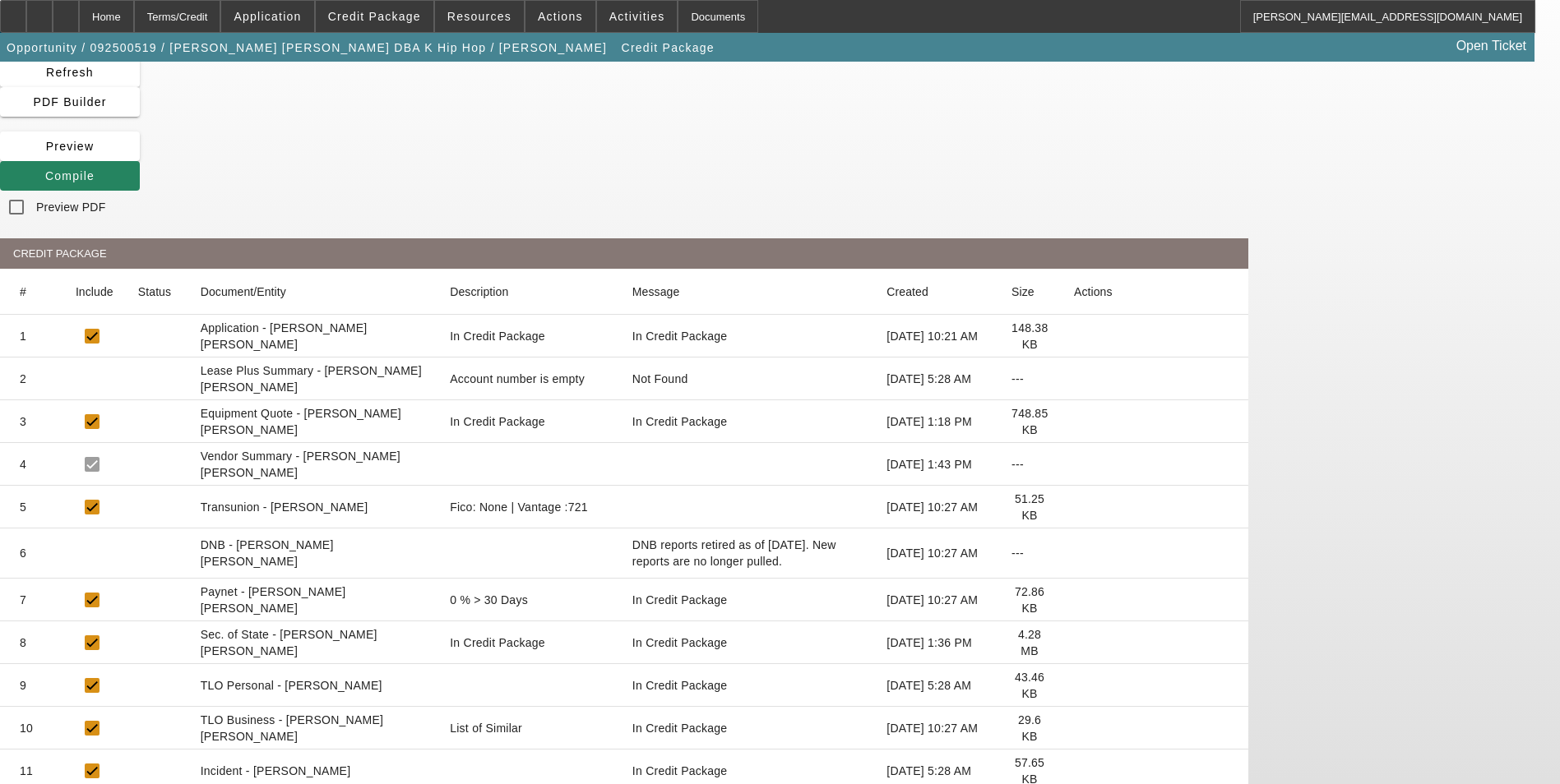
scroll to position [60, 0]
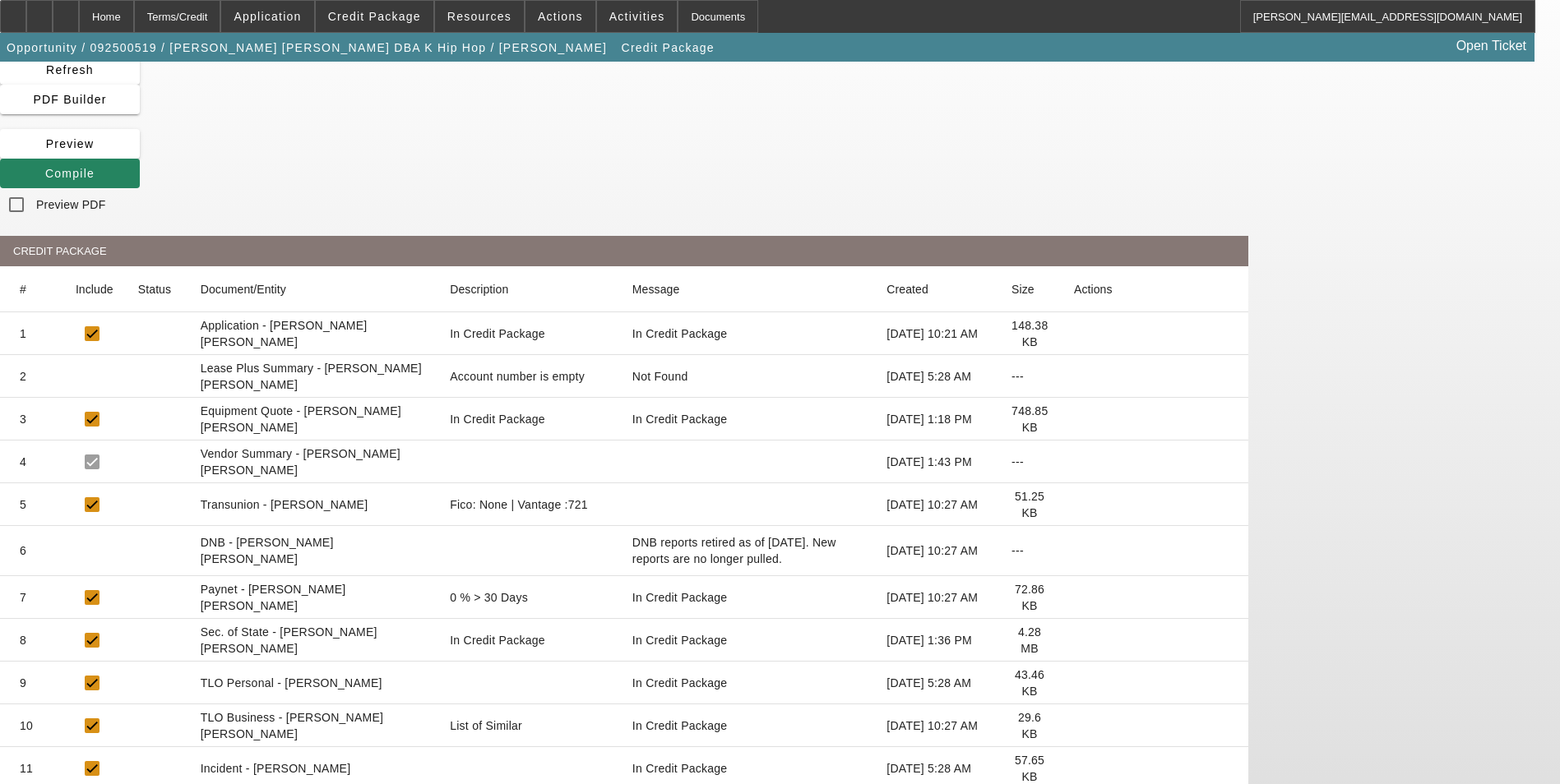
click at [1074, 598] on icon at bounding box center [1074, 598] width 0 height 0
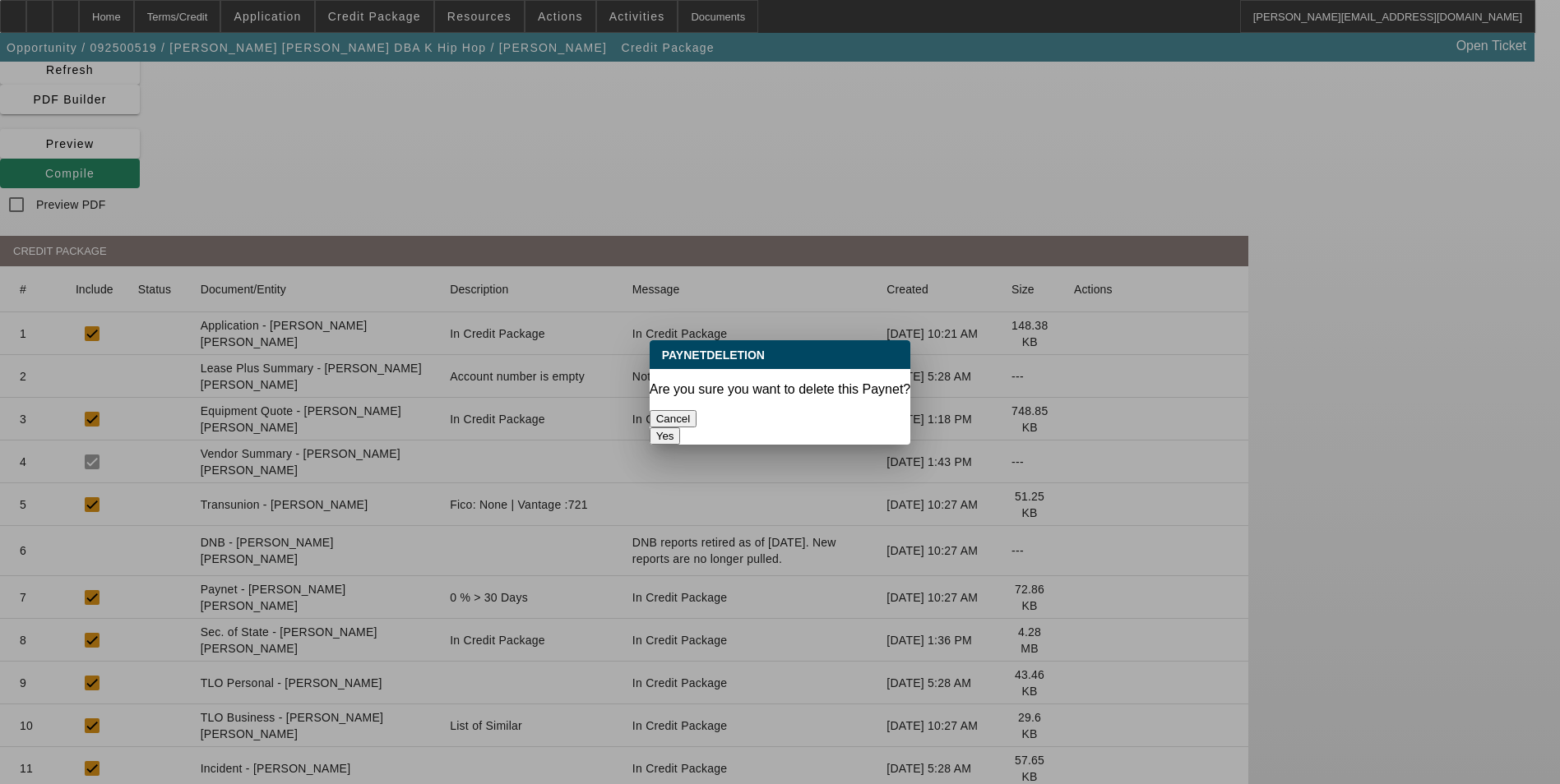
click at [681, 428] on button "Yes" at bounding box center [665, 436] width 31 height 17
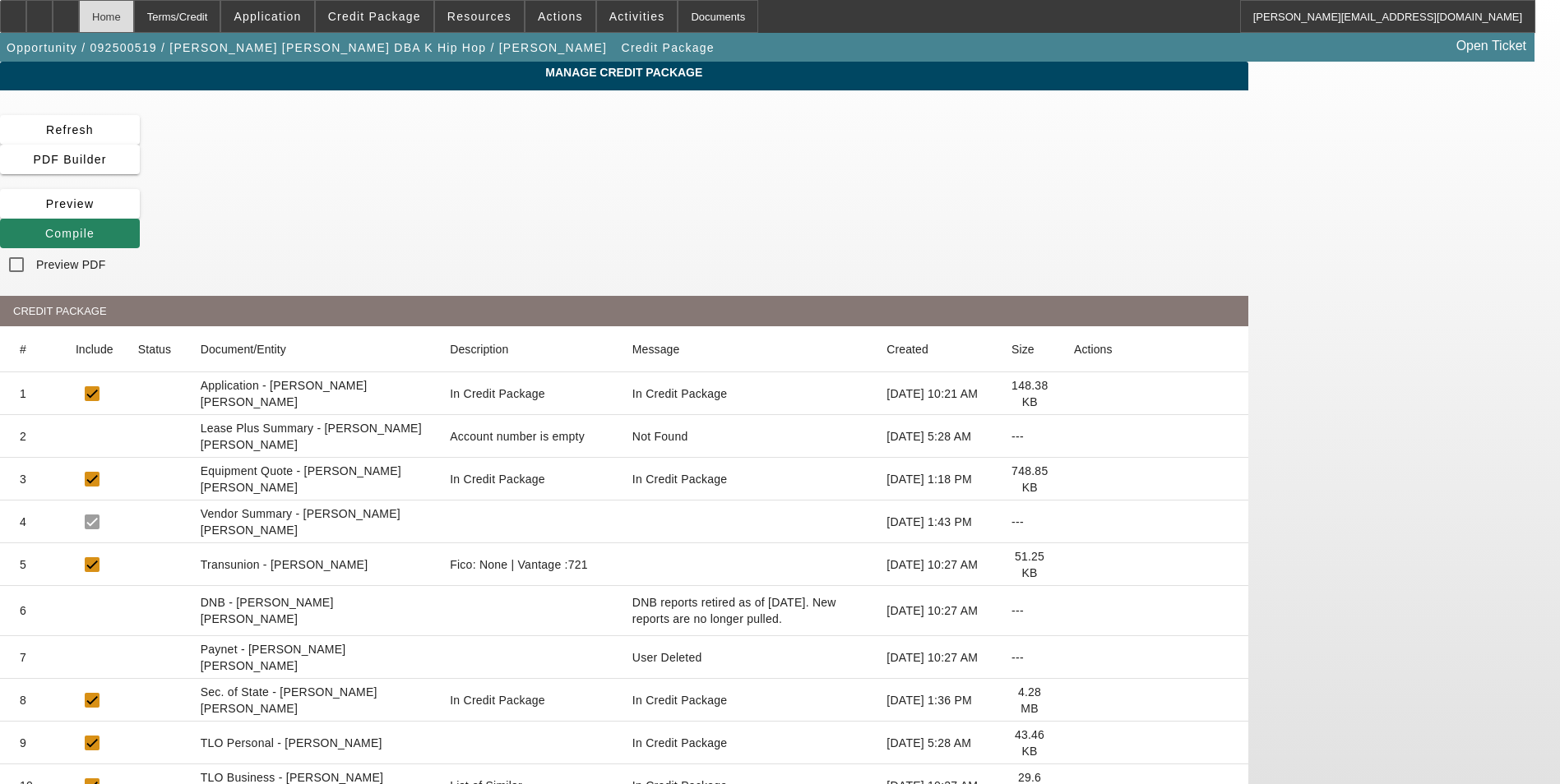
click at [134, 26] on div "Home" at bounding box center [106, 16] width 55 height 33
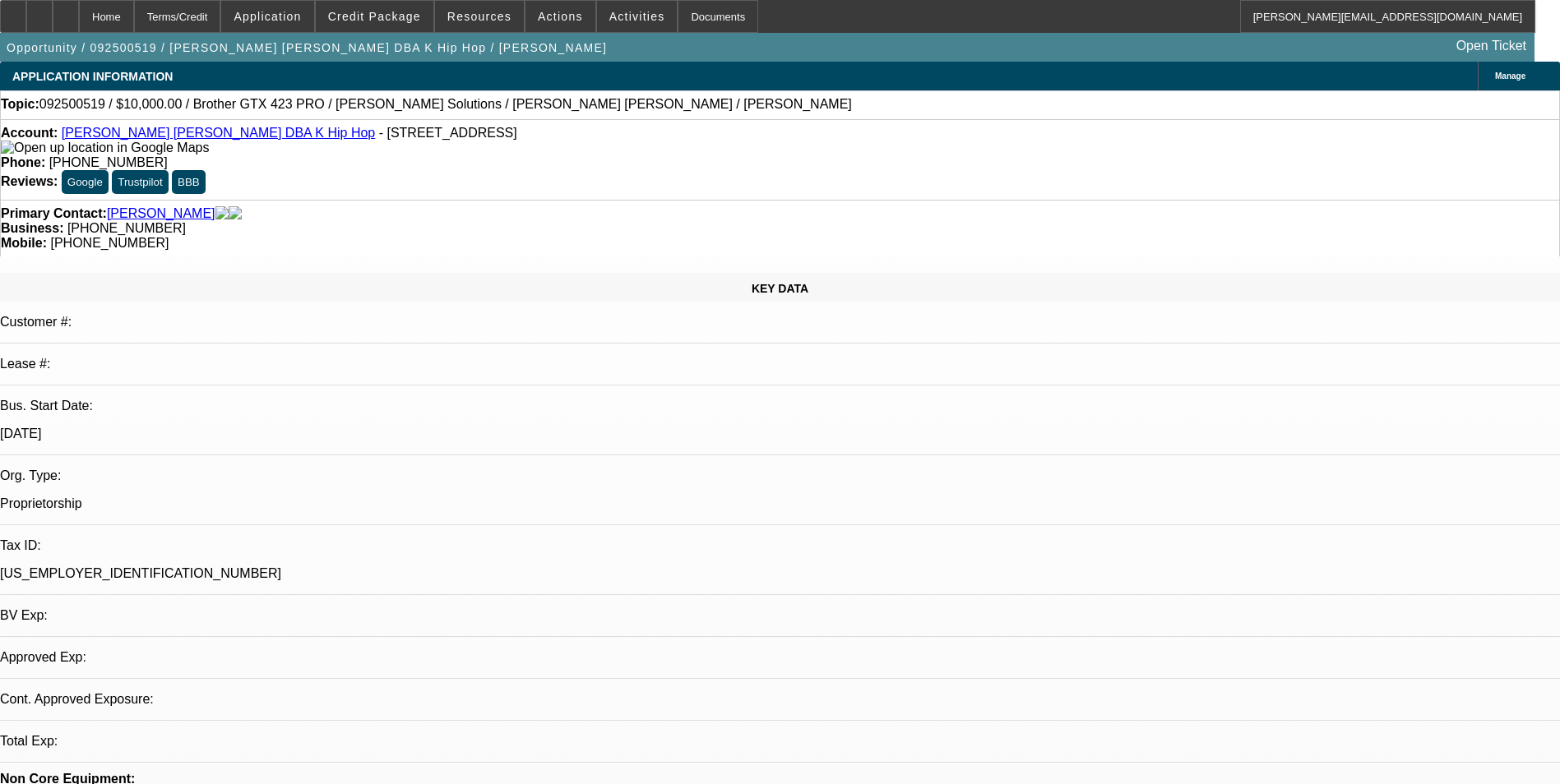
select select "0"
select select "2"
select select "0.1"
select select "4"
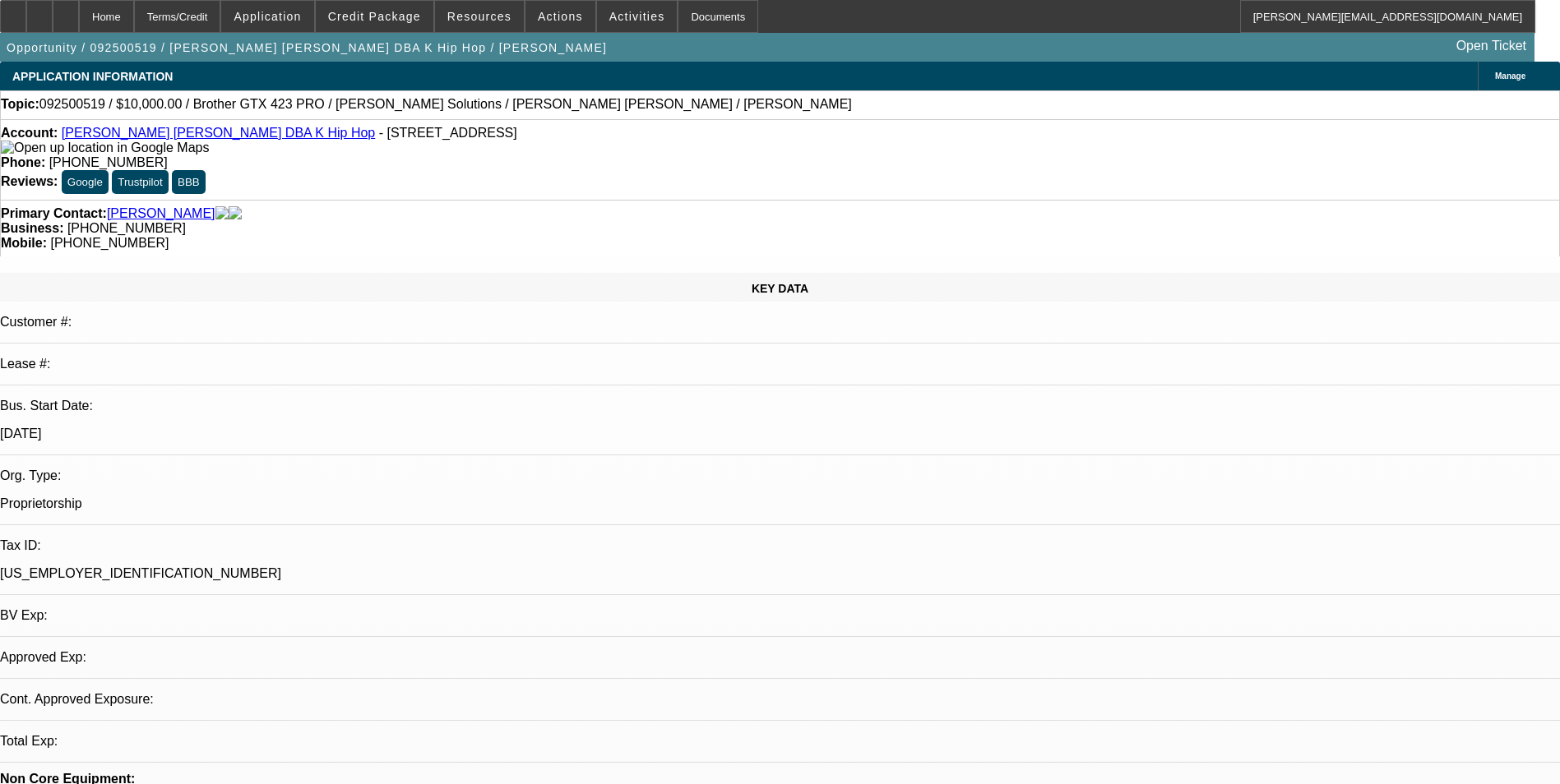
select select "0"
select select "2"
select select "0"
select select "6"
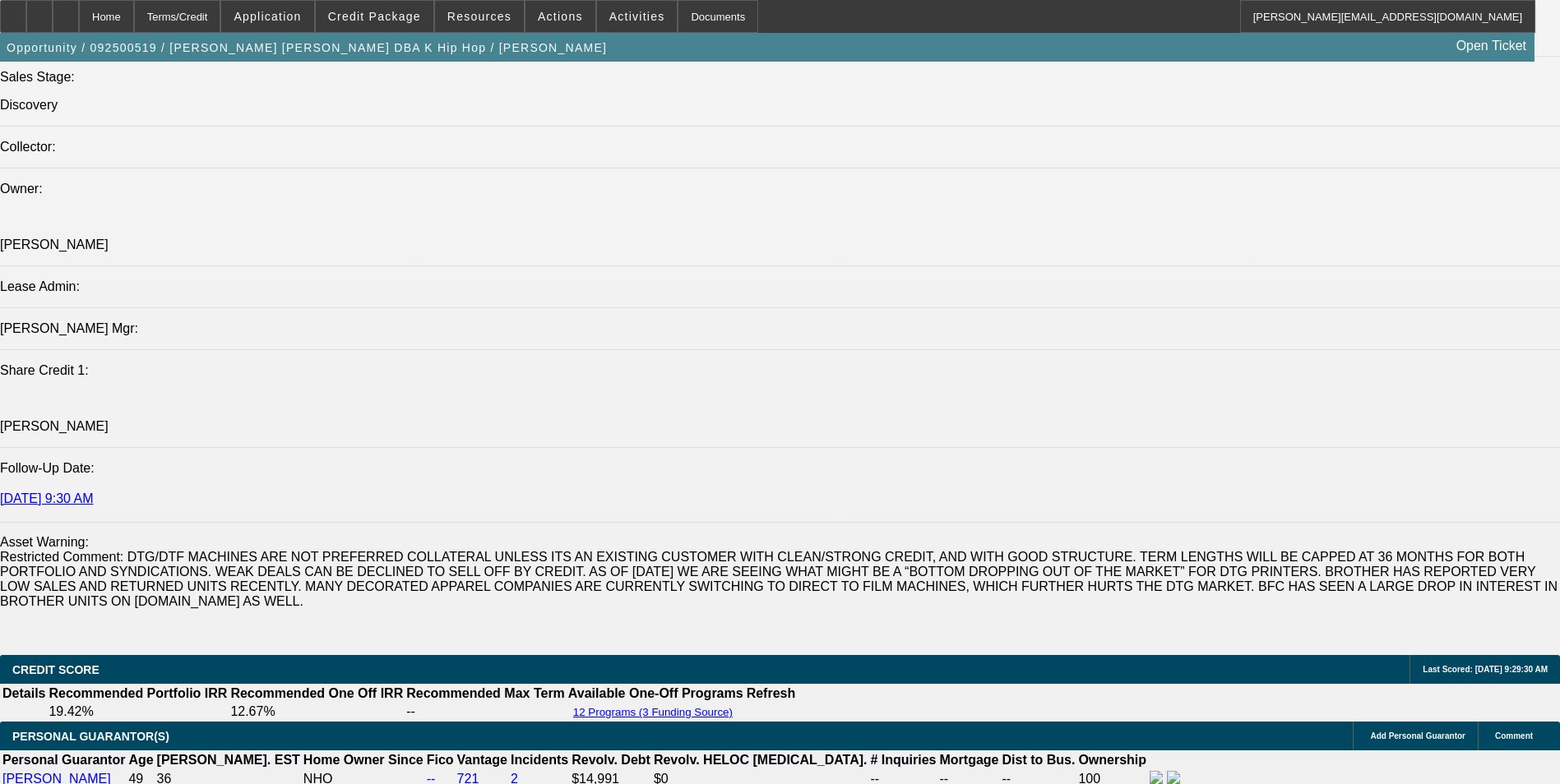
scroll to position [180, 0]
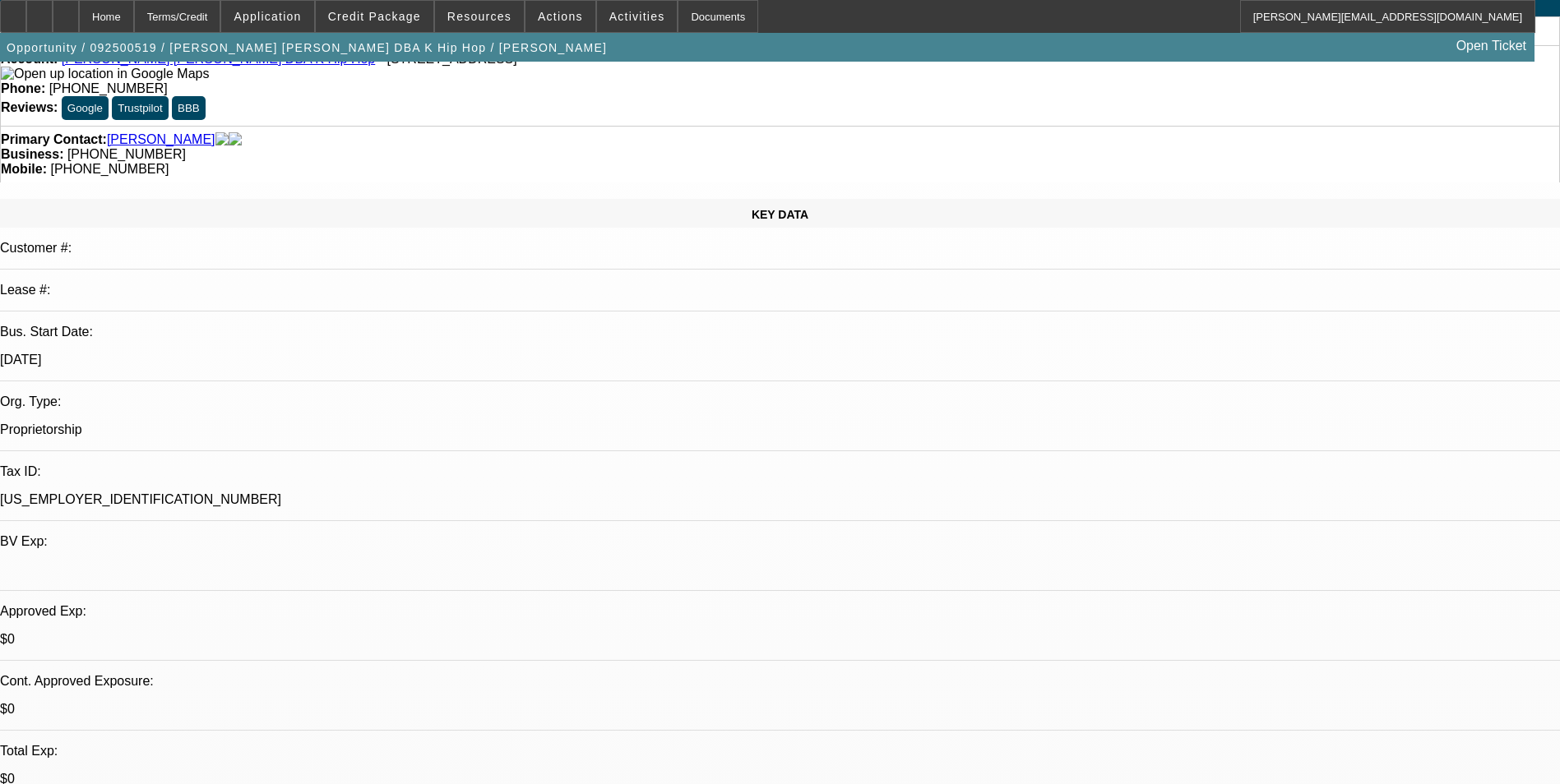
scroll to position [0, 0]
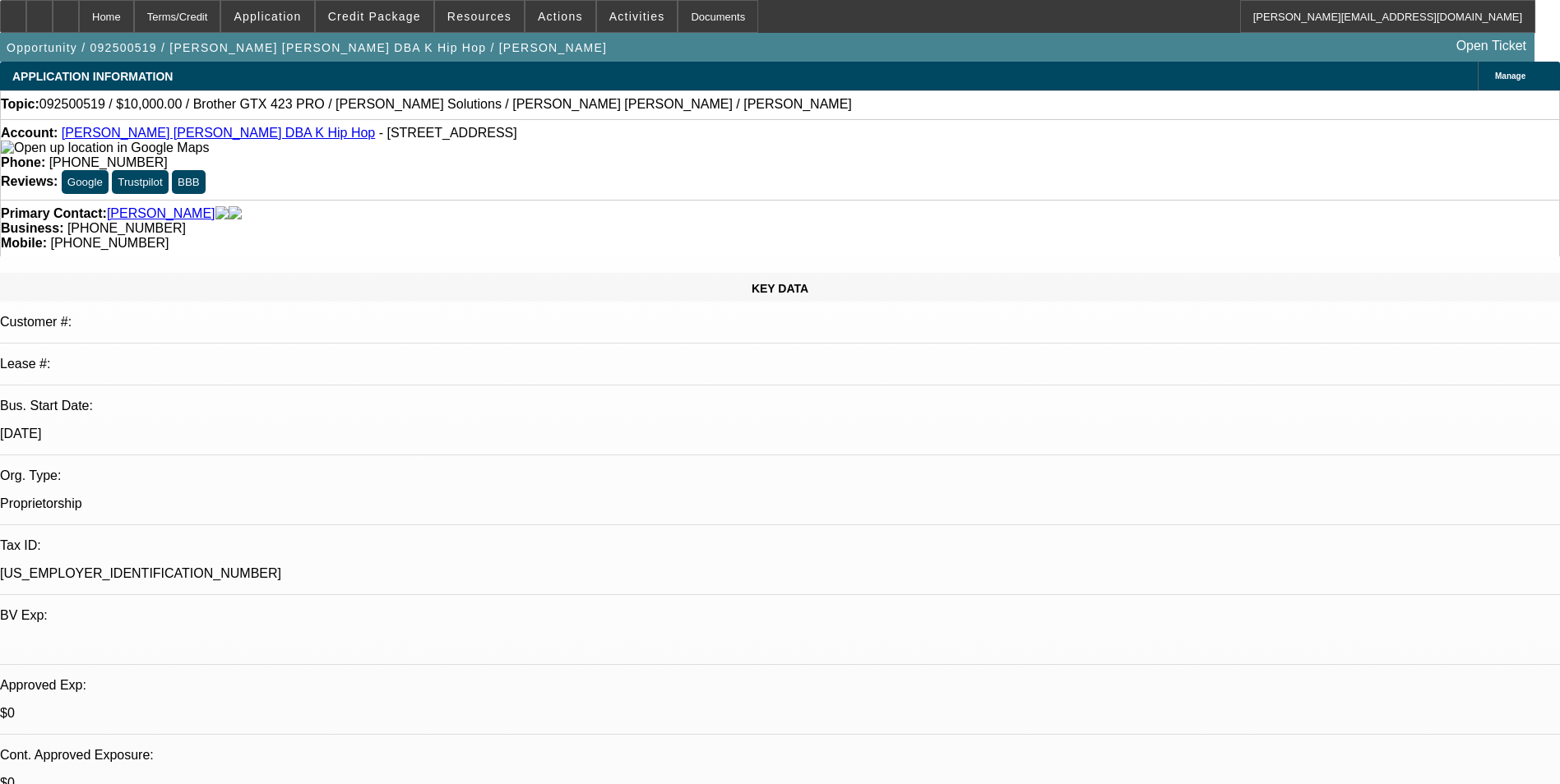
click at [209, 151] on icon at bounding box center [209, 147] width 0 height 14
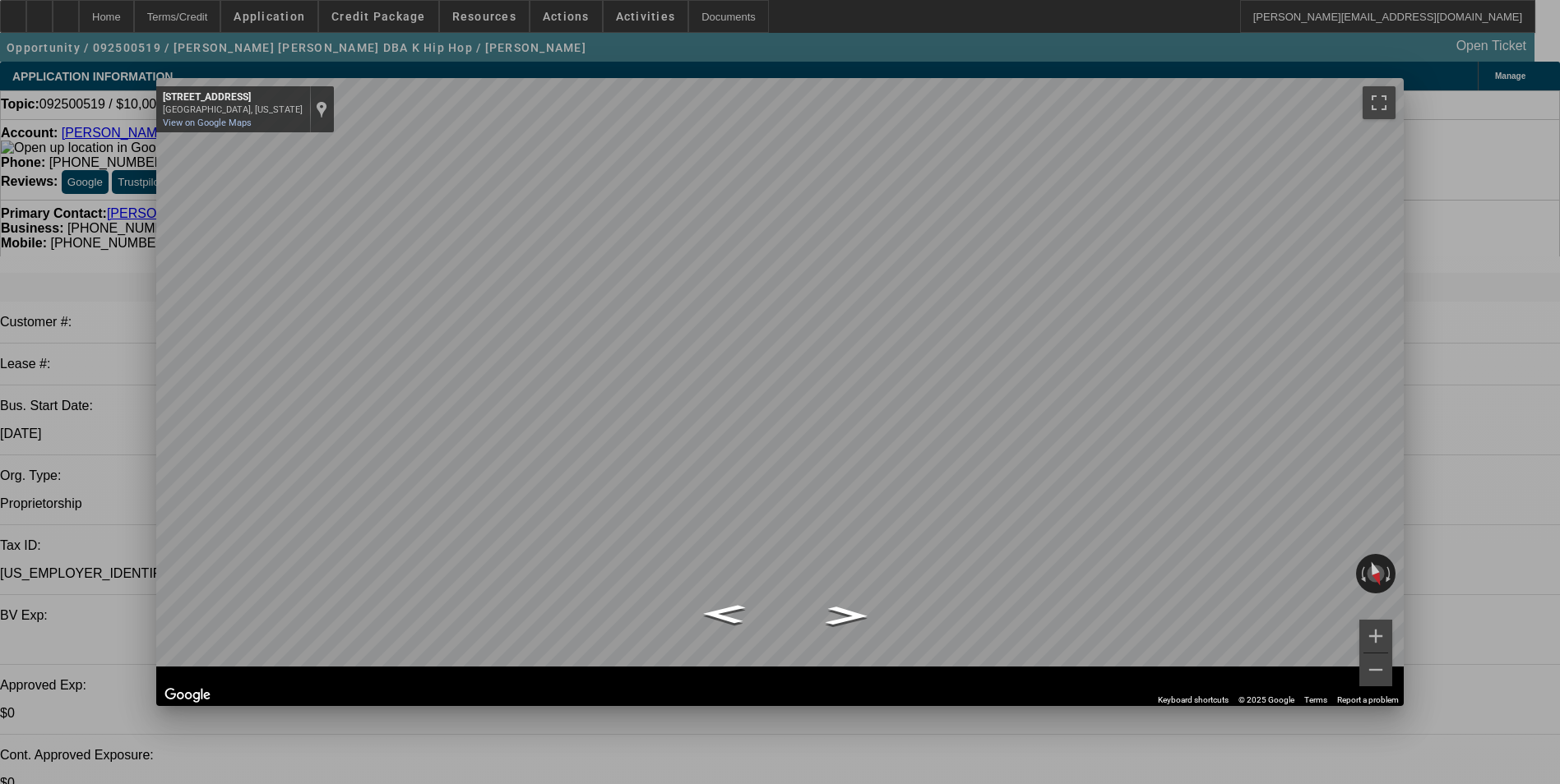
click at [1368, 94] on icon at bounding box center [1368, 92] width 0 height 9
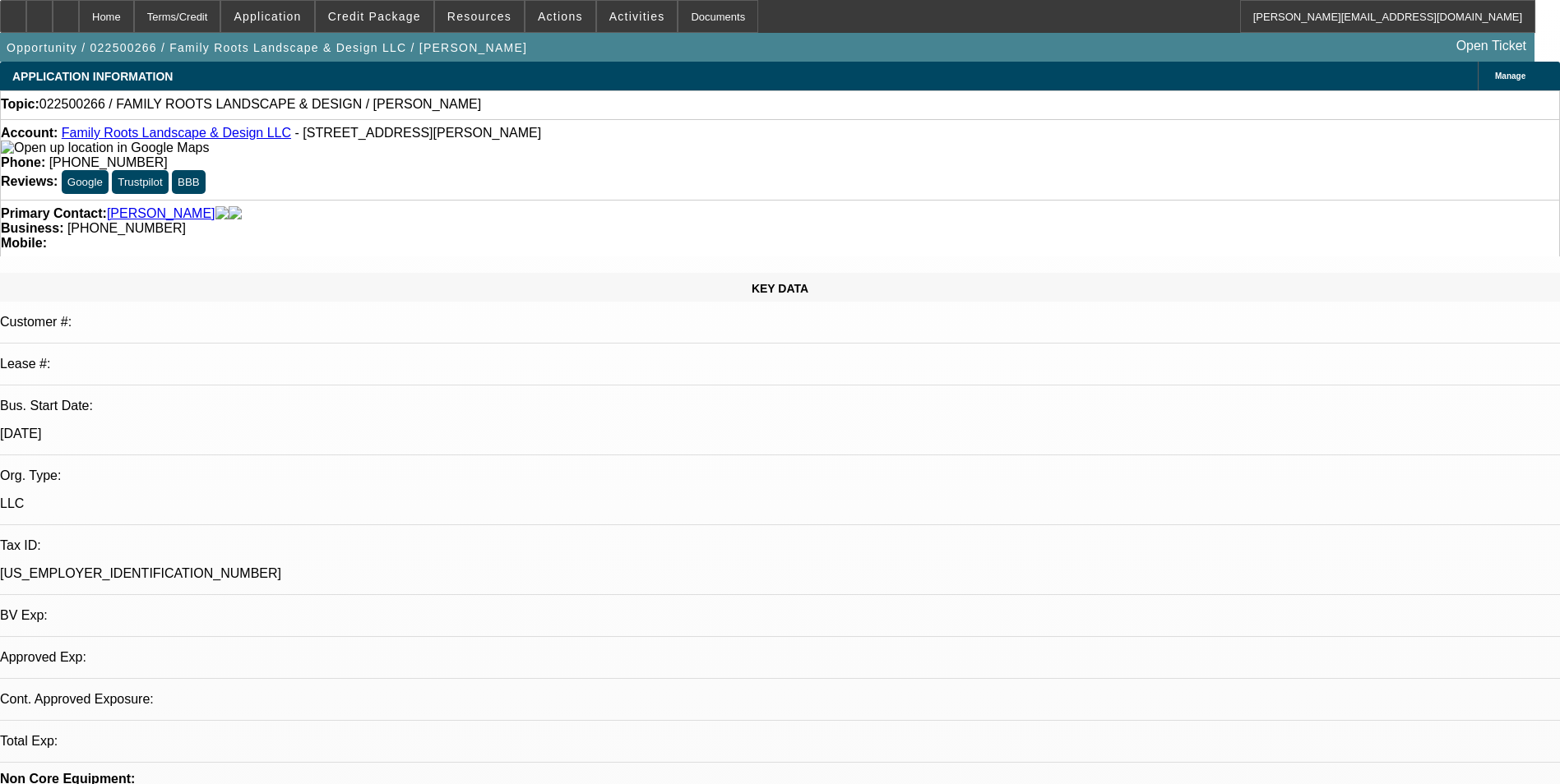
select select "0"
select select "2"
select select "0.1"
select select "1"
select select "2"
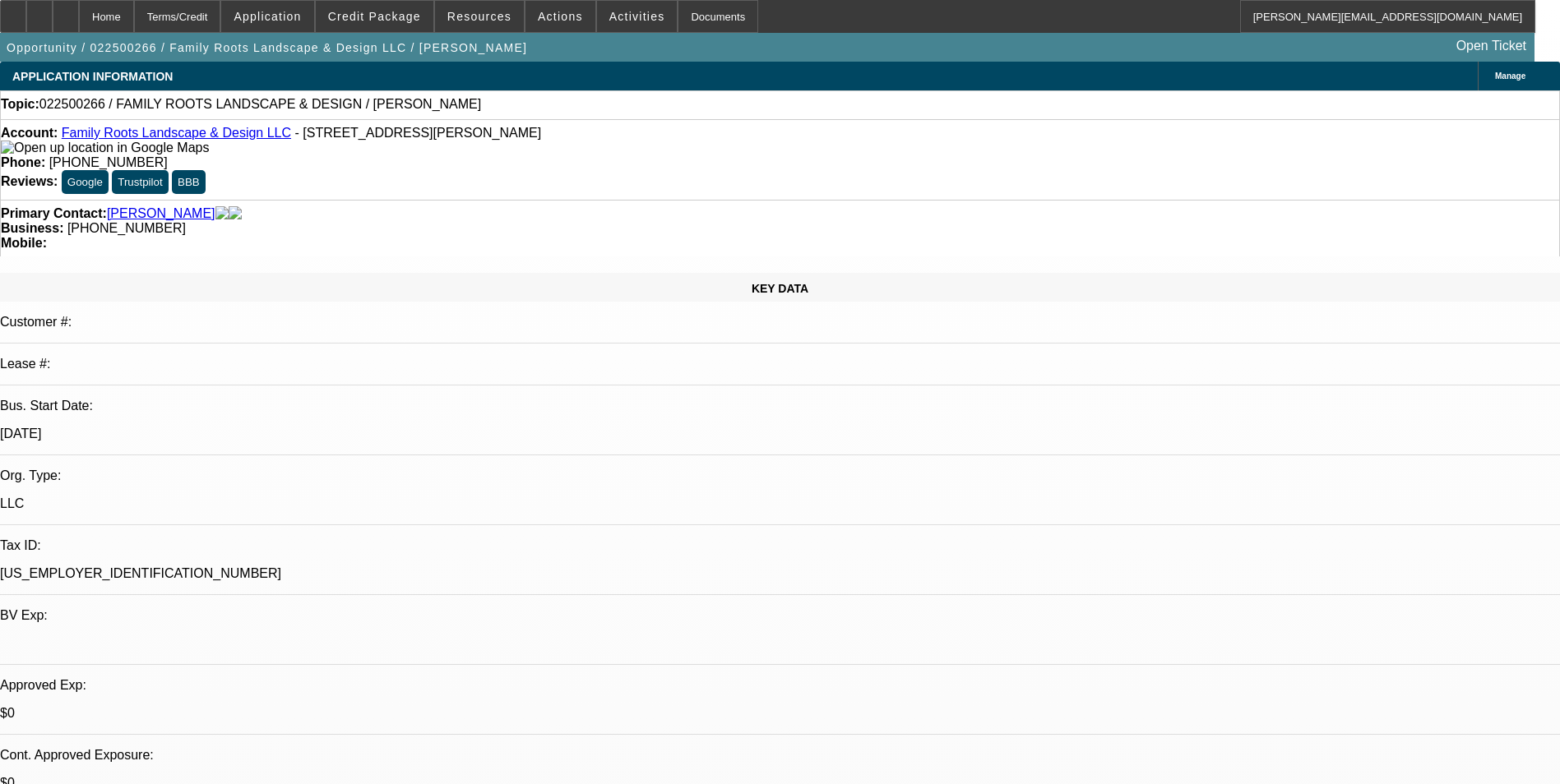
select select "4"
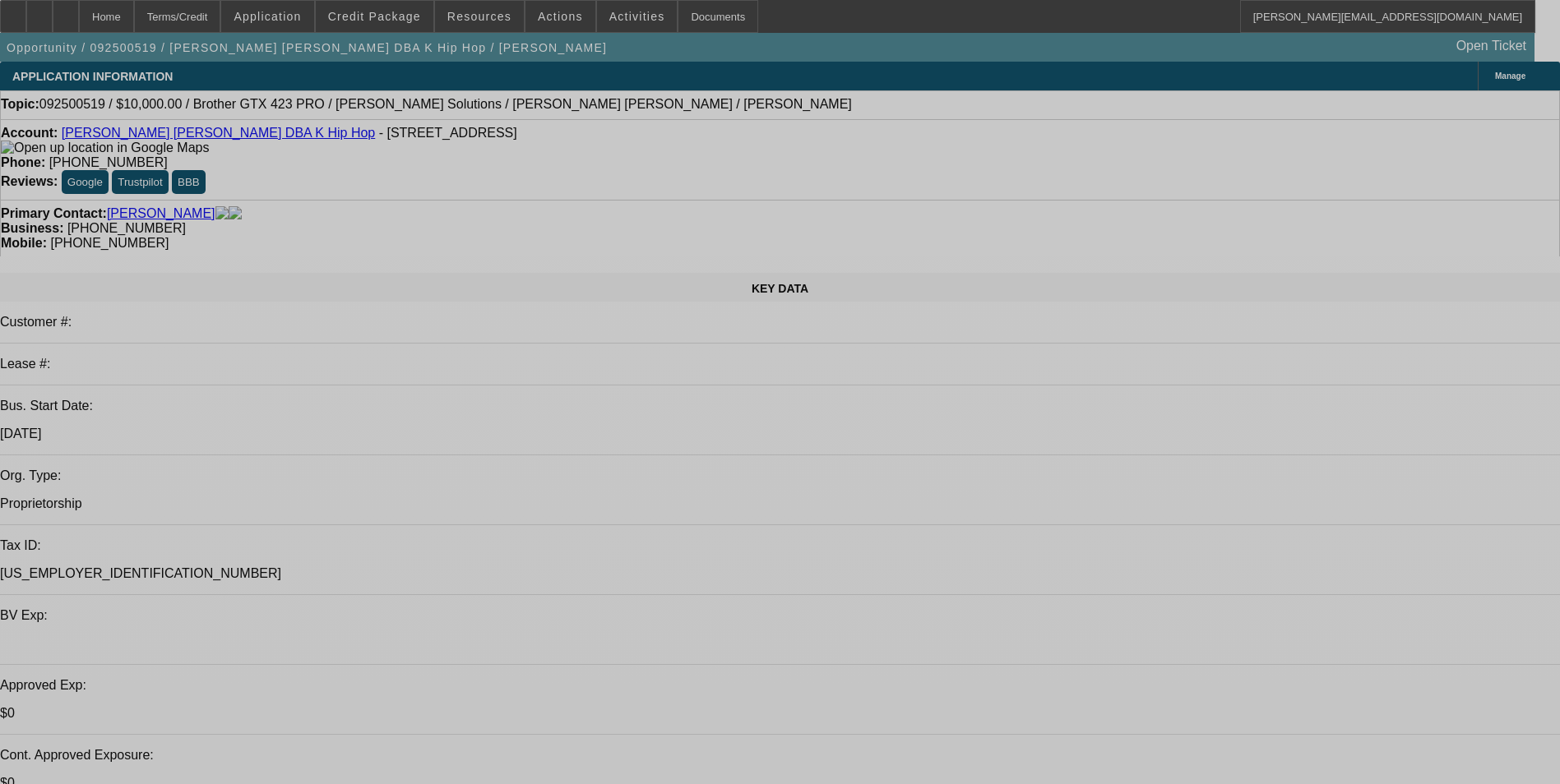
select select "0"
select select "2"
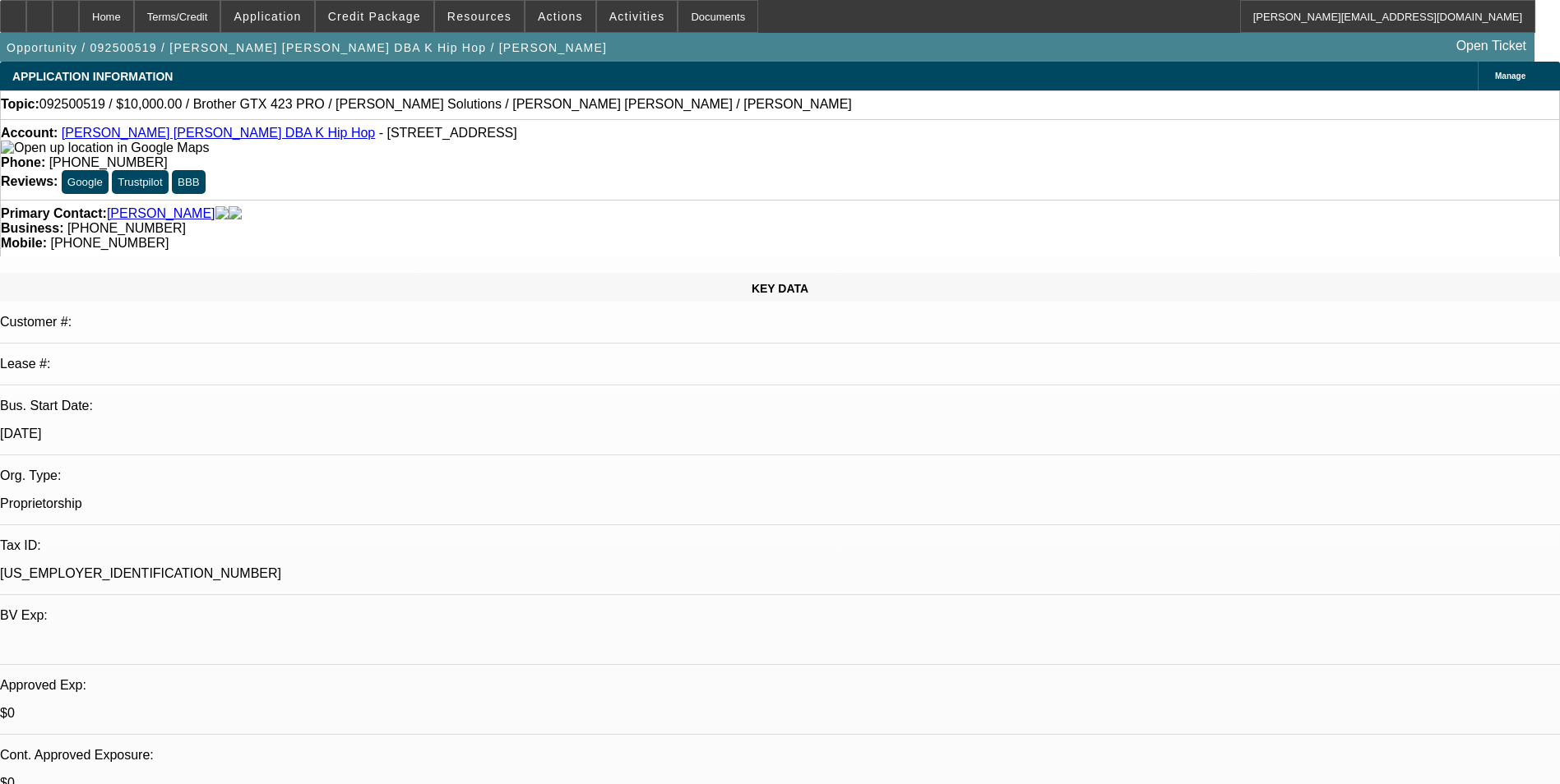
select select "0.1"
select select "0"
select select "2"
select select "0"
select select "1"
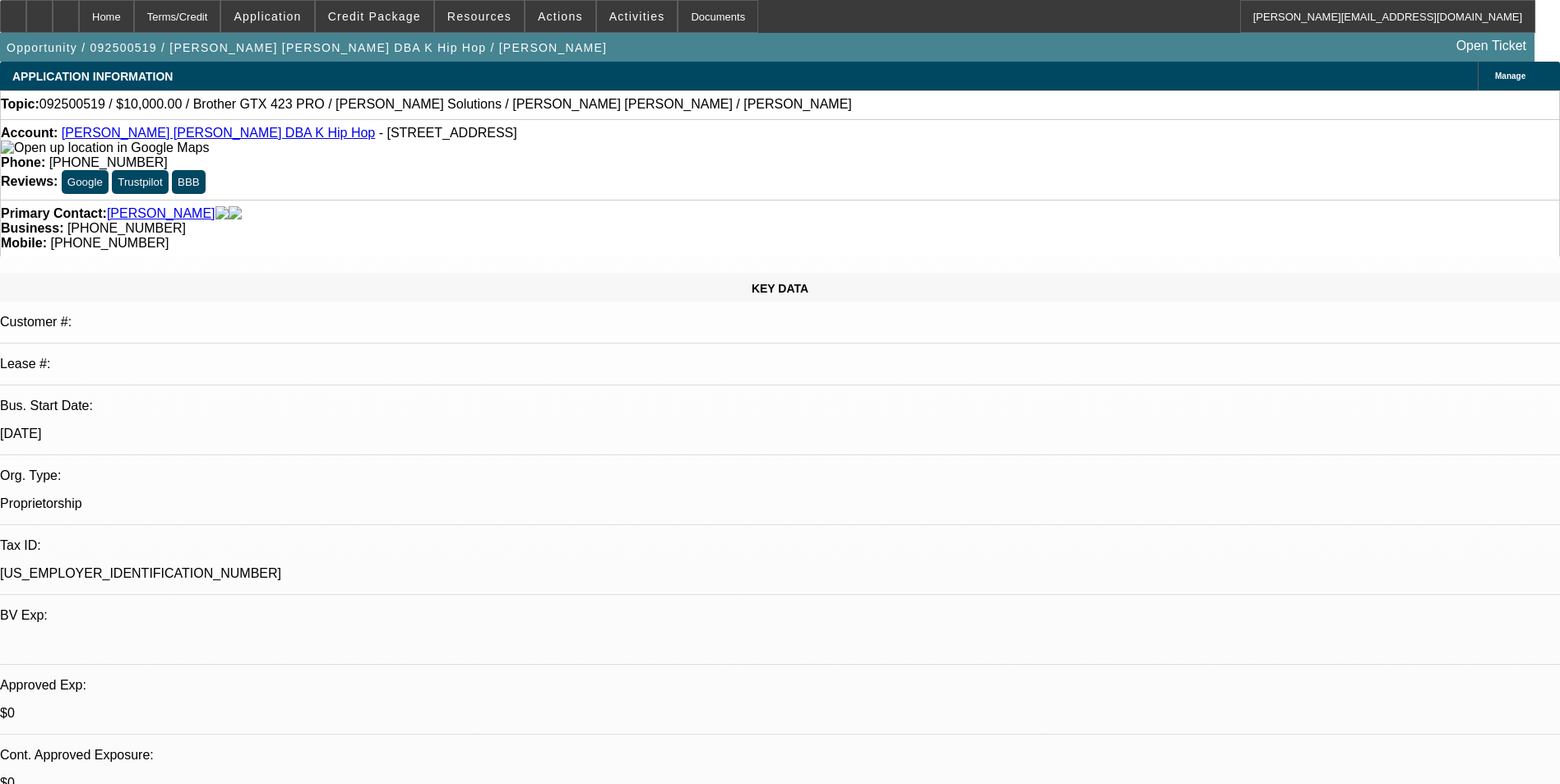
select select "2"
select select "4"
select select "1"
select select "2"
select select "6"
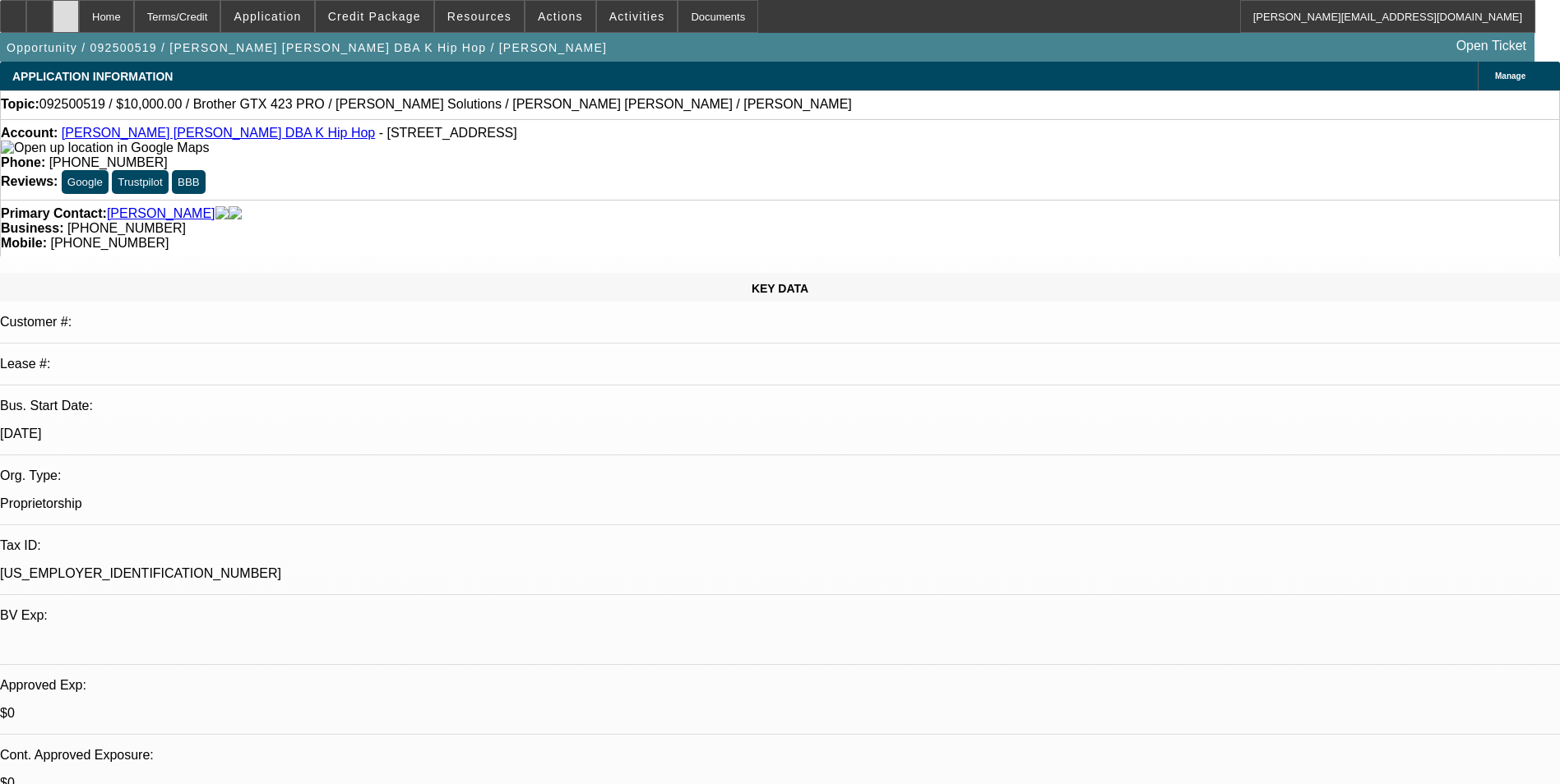
click at [79, 22] on div at bounding box center [65, 16] width 26 height 33
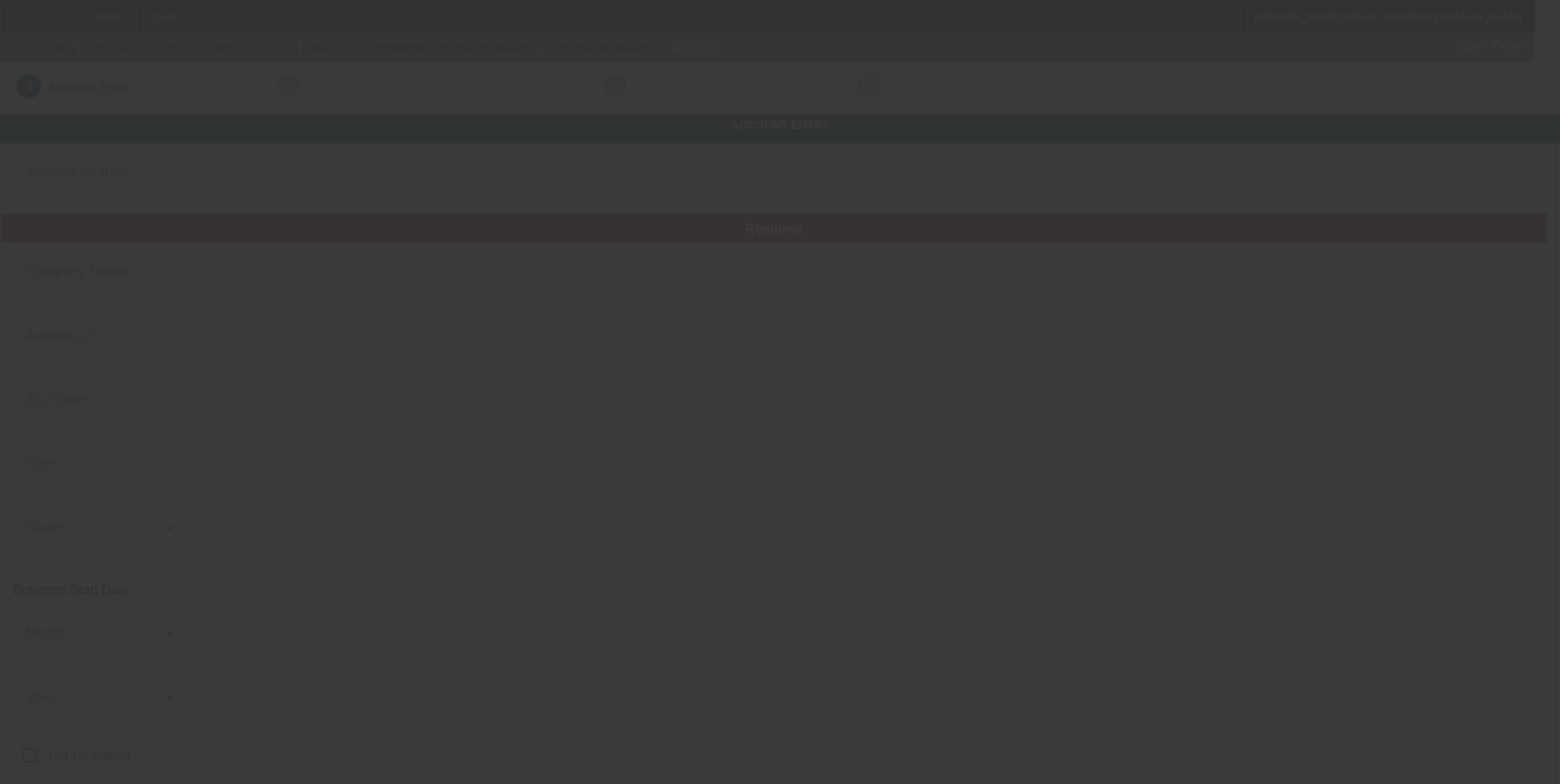
type input "BGS Promotions LLC"
type input "[STREET_ADDRESS]"
type input "21286"
type input "Towson"
type input "[PHONE_NUMBER]"
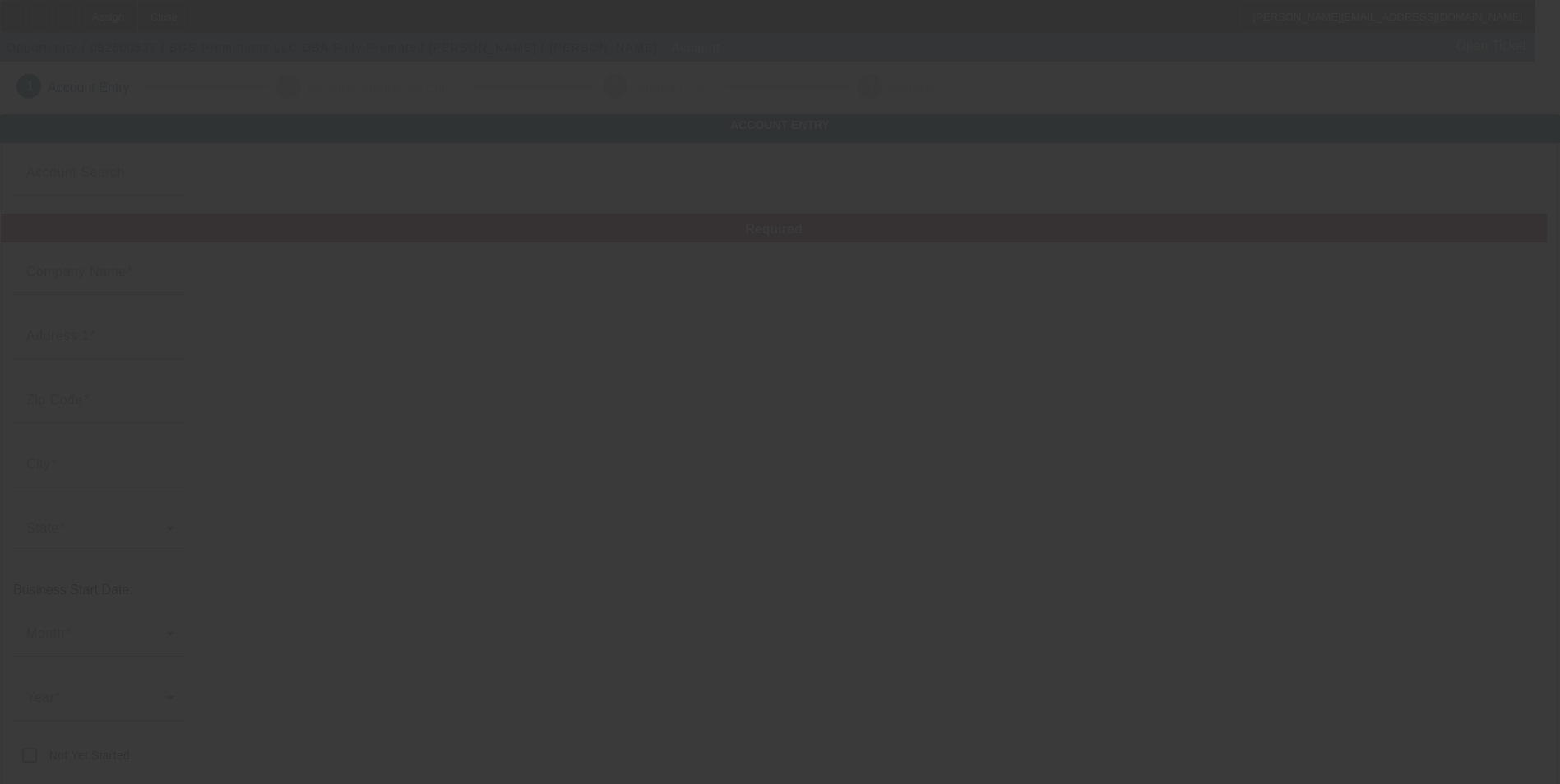
type input "Fully Promoted Towson"
type input "Suite 112"
type input "jessica.joyce@fullypromoted.com"
type input "https://EMBROIDME.COM"
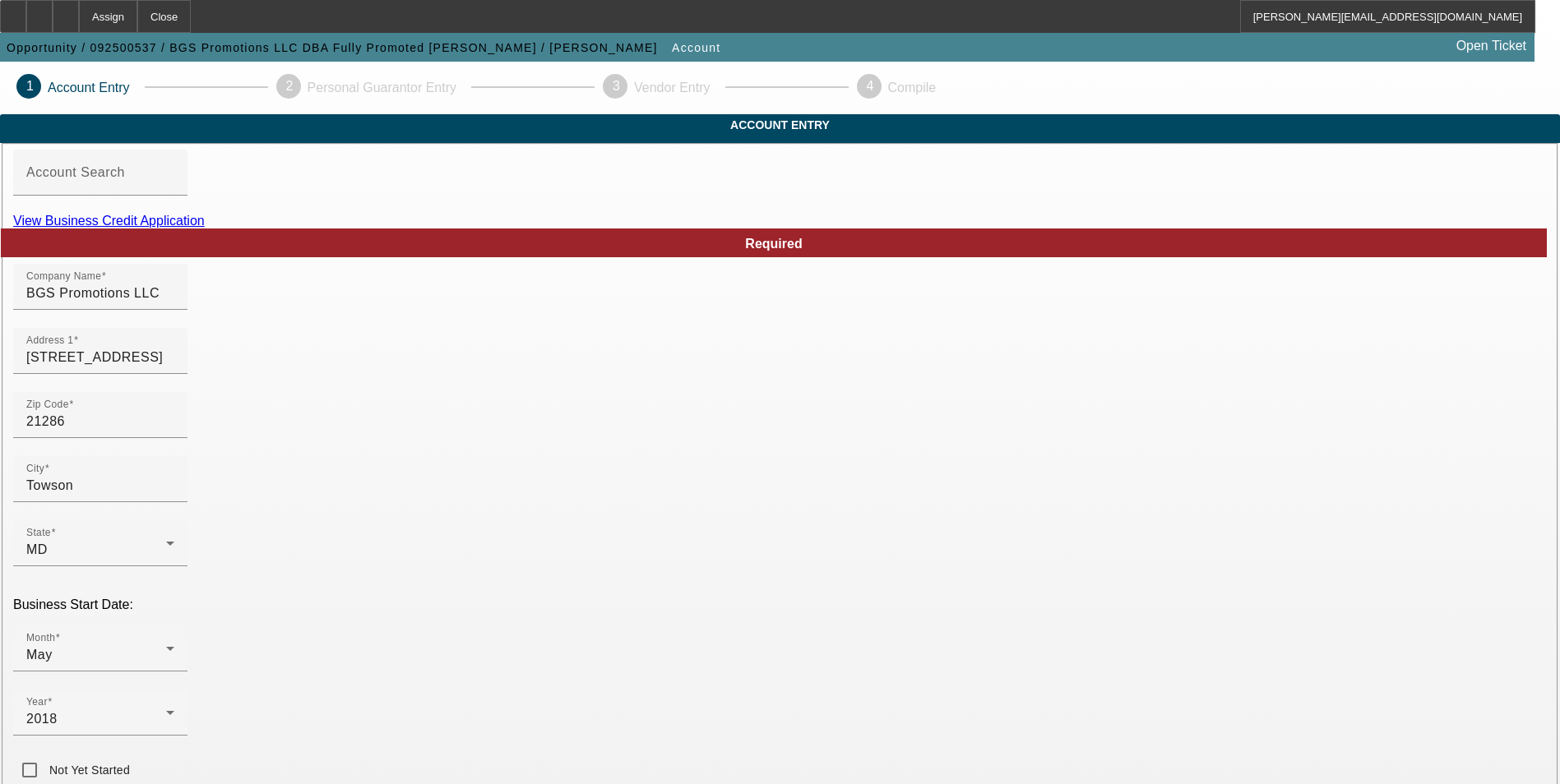
click at [205, 228] on link "View Business Credit Application" at bounding box center [108, 220] width 191 height 14
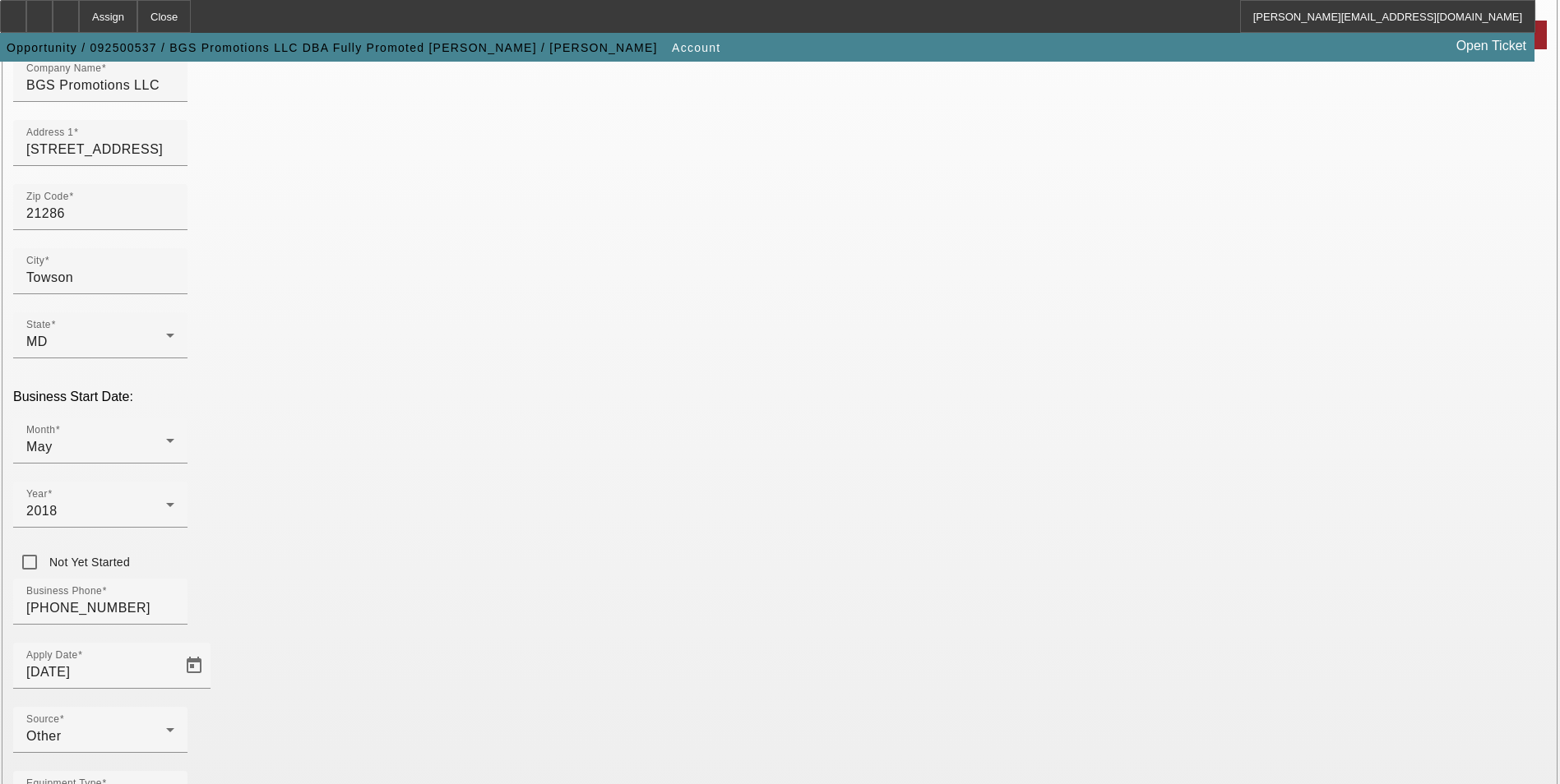
scroll to position [247, 0]
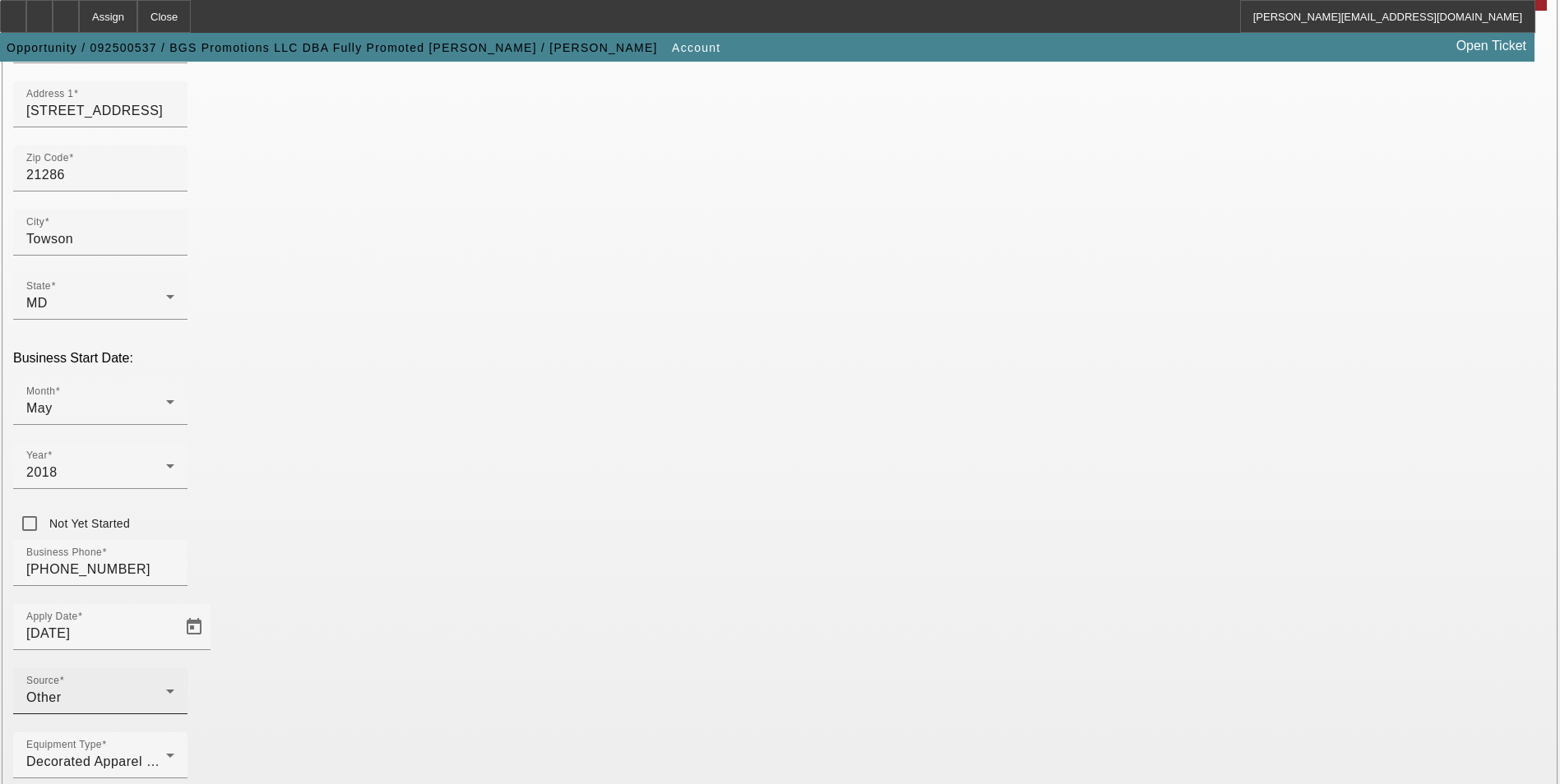
click at [166, 688] on div "Other" at bounding box center [96, 697] width 139 height 20
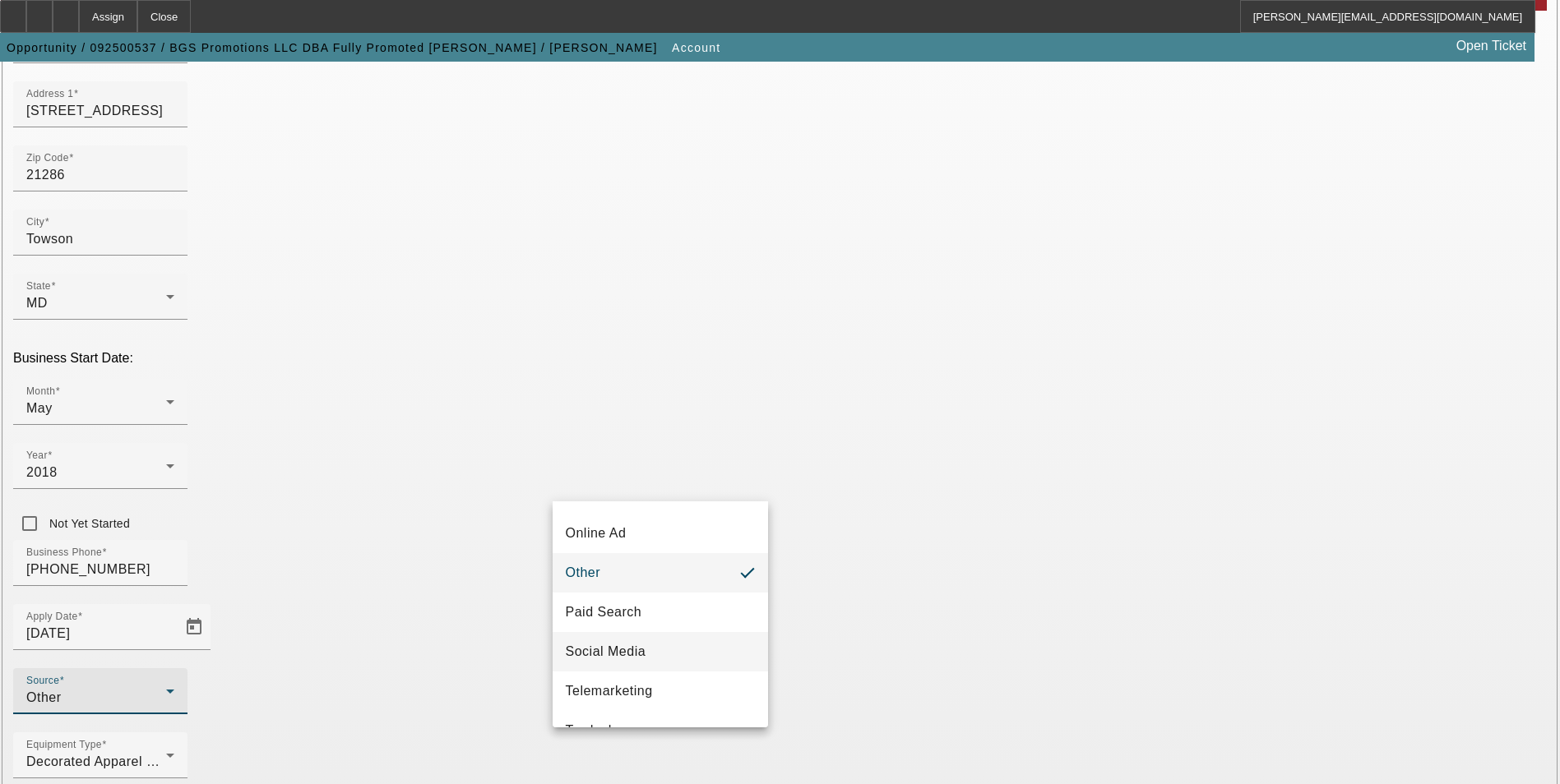
scroll to position [584, 0]
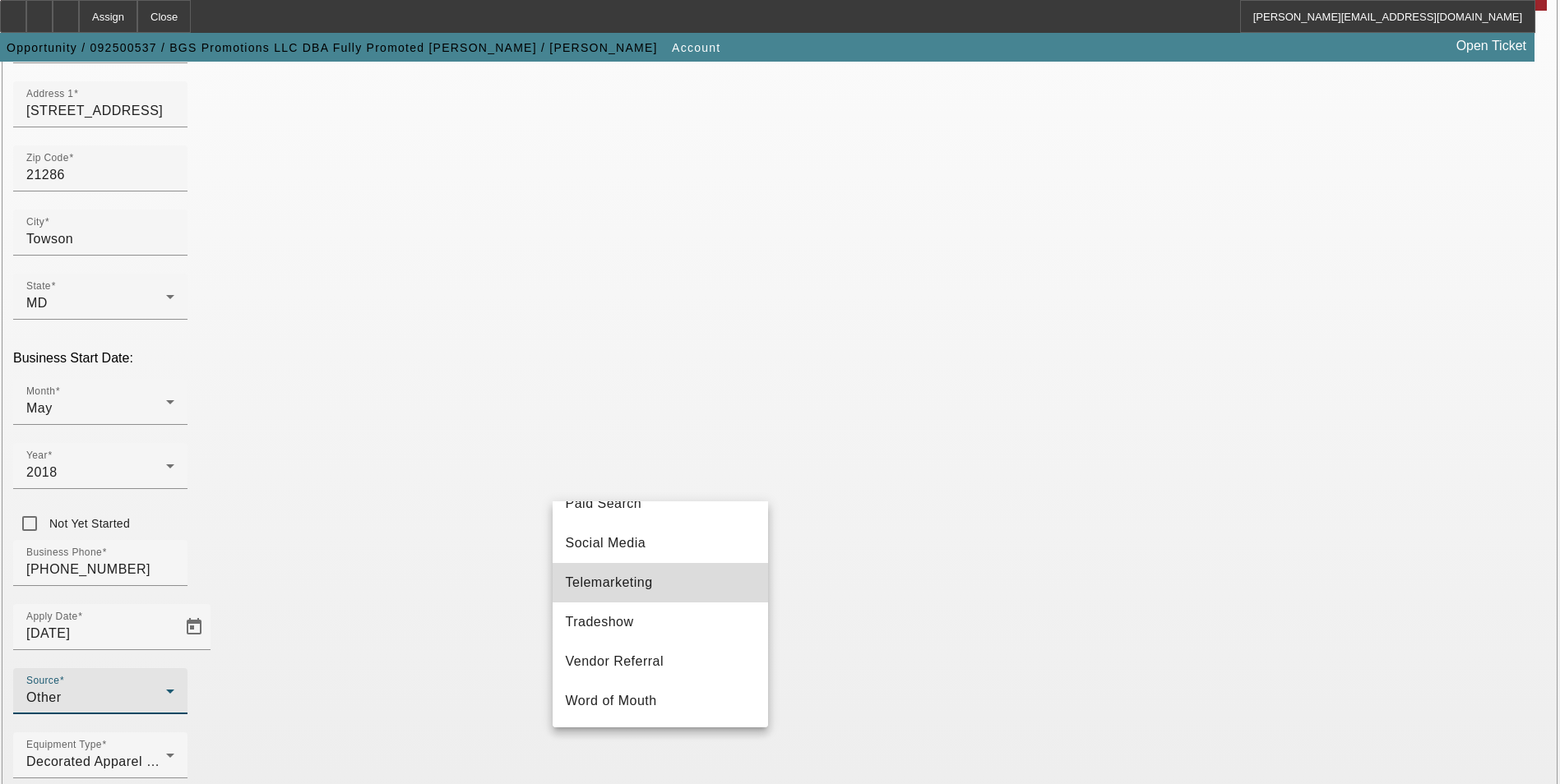
click at [693, 582] on mat-option "Telemarketing" at bounding box center [660, 582] width 215 height 39
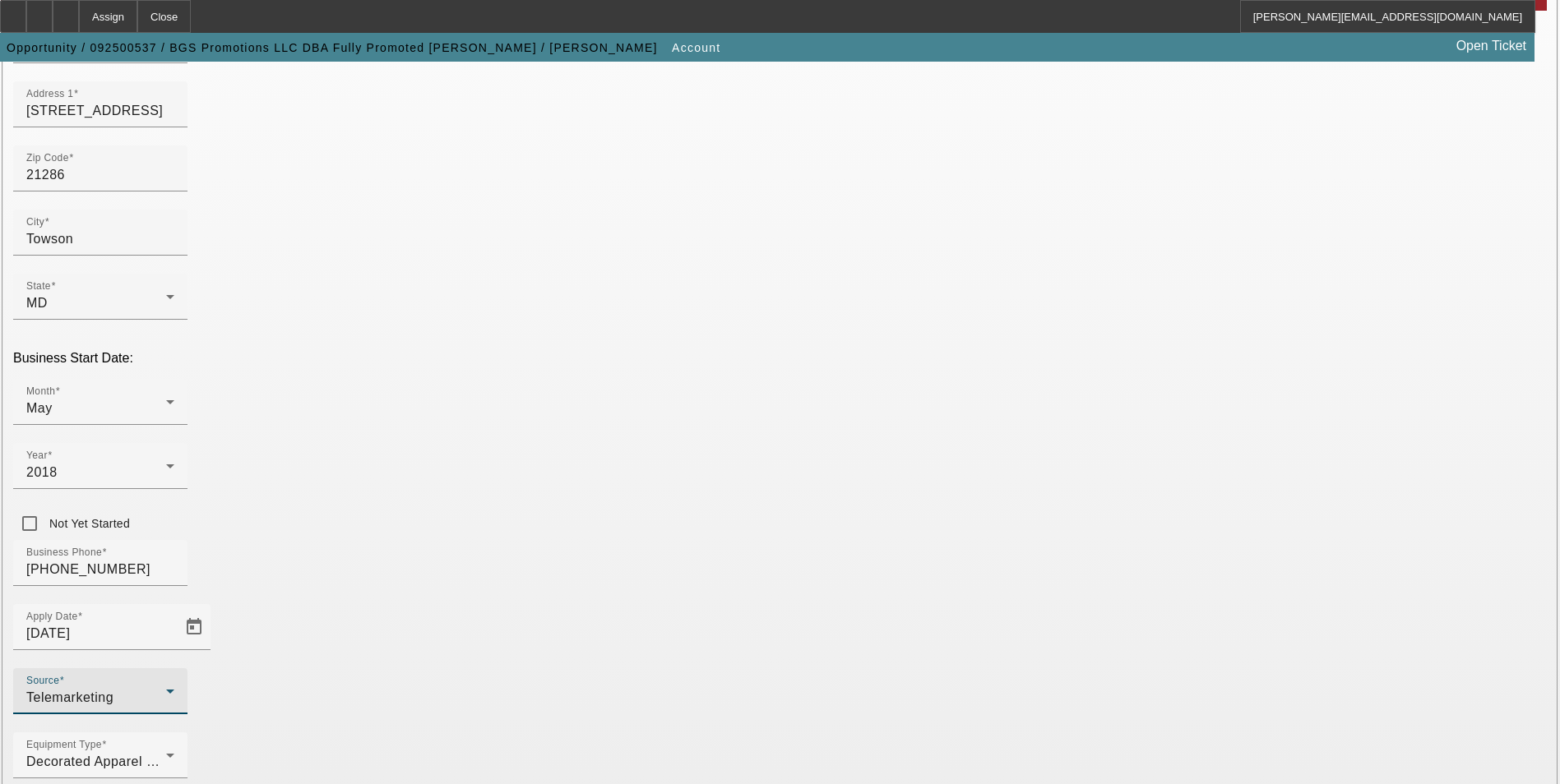
click at [166, 688] on div "Telemarketing" at bounding box center [96, 697] width 139 height 20
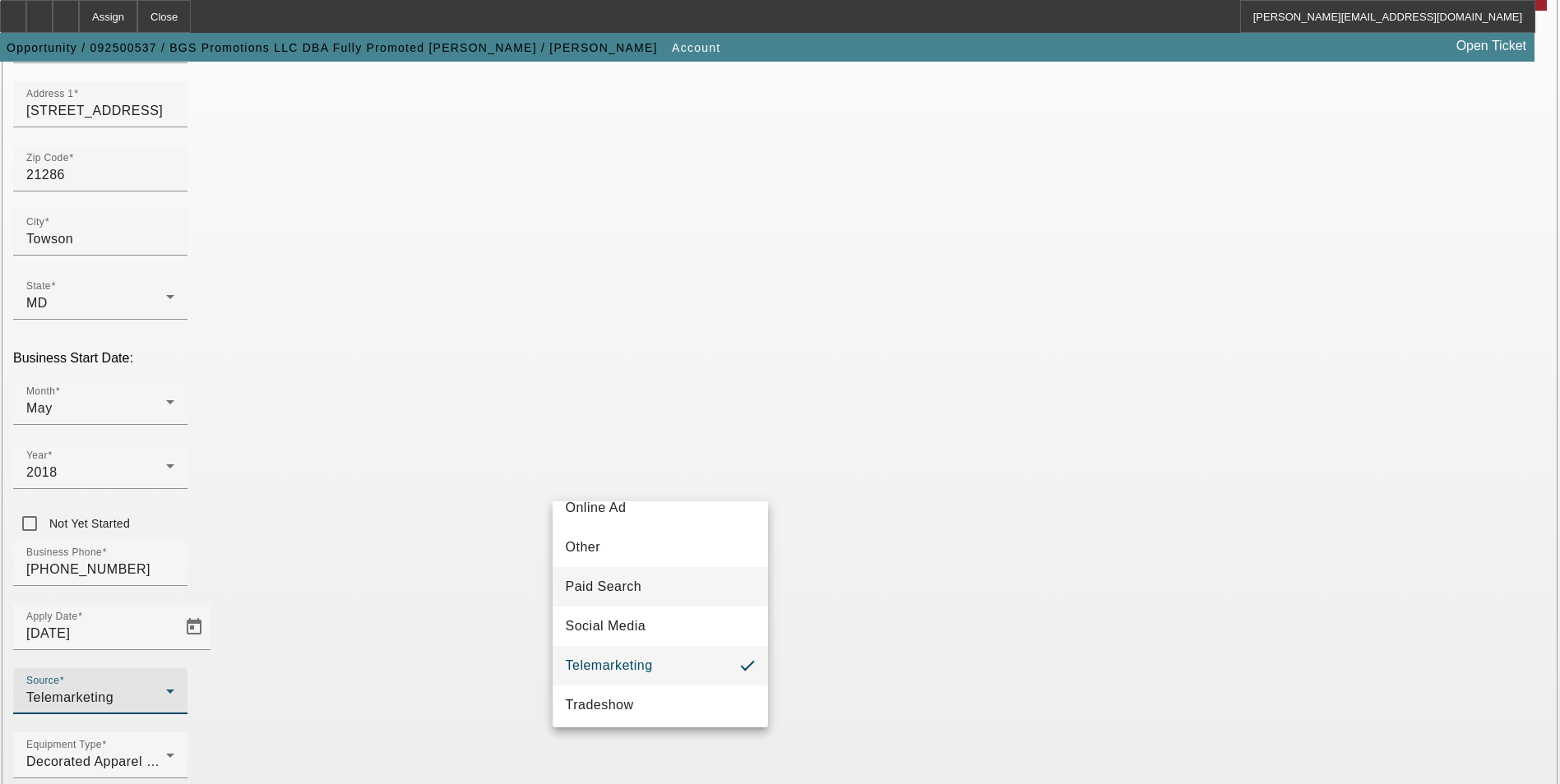
scroll to position [459, 0]
click at [629, 590] on mat-option "Other" at bounding box center [660, 581] width 215 height 39
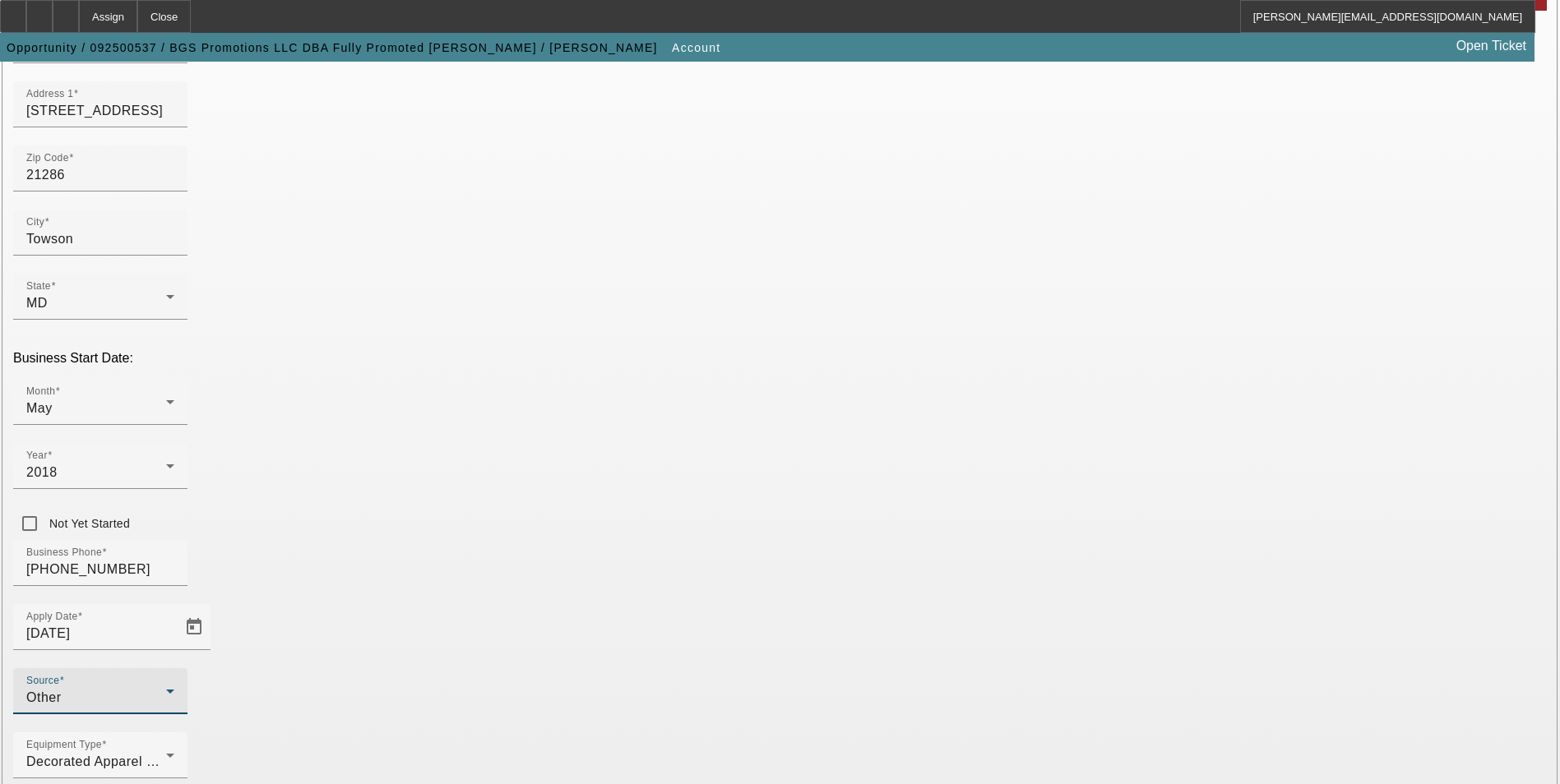
click at [166, 688] on div "Other" at bounding box center [96, 697] width 139 height 20
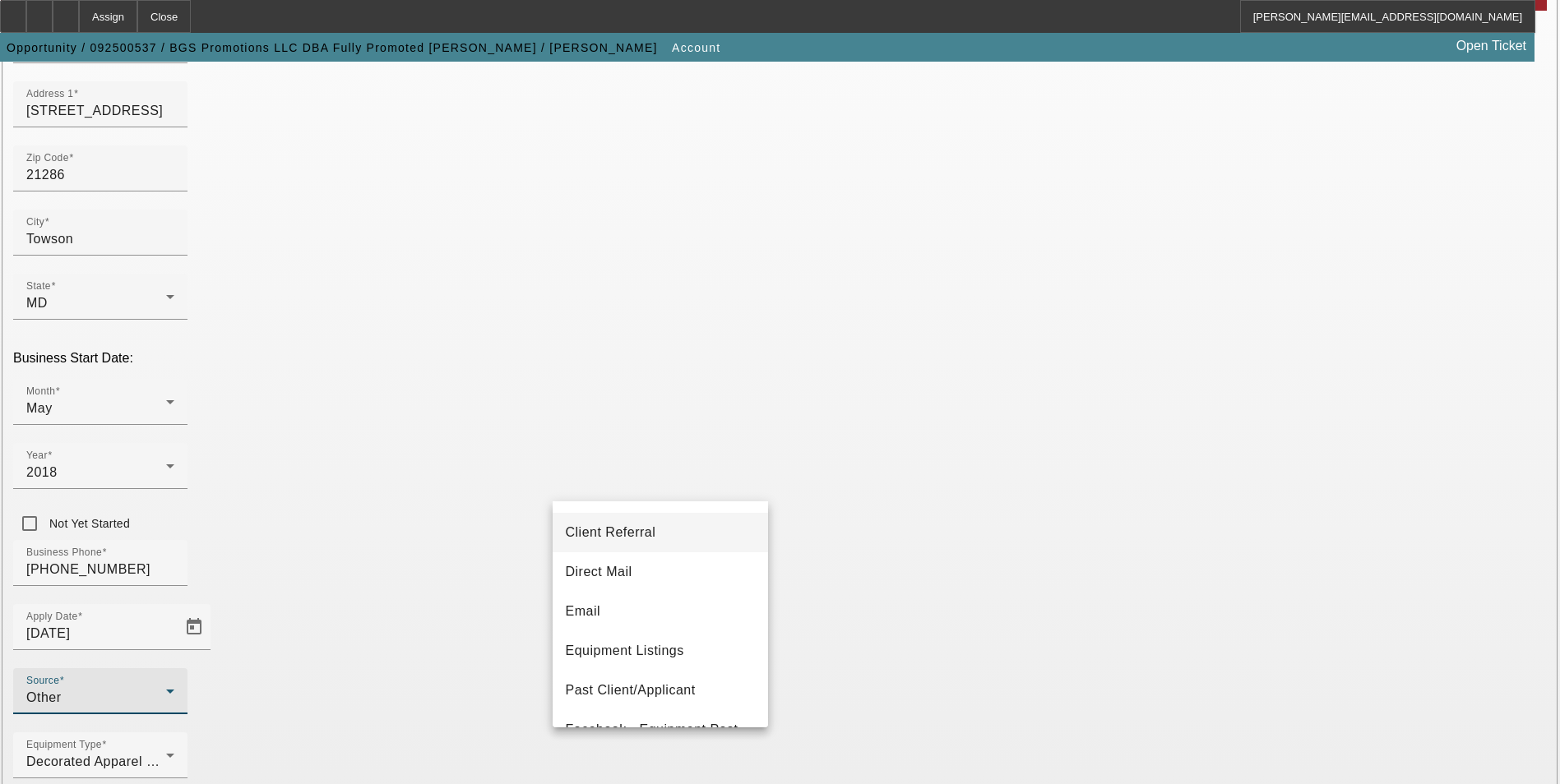
scroll to position [164, 0]
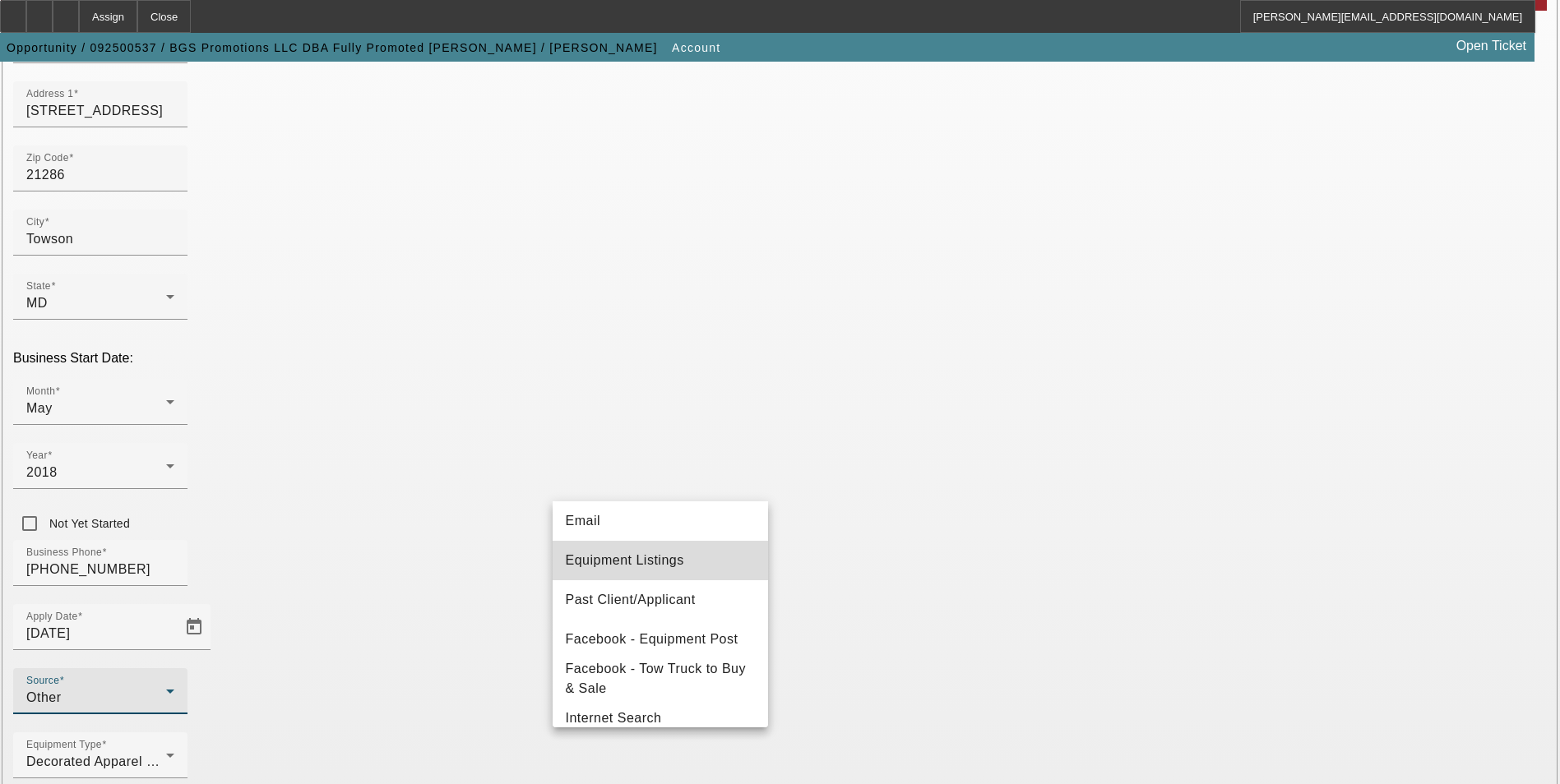
click at [701, 573] on mat-option "Equipment Listings" at bounding box center [660, 560] width 215 height 39
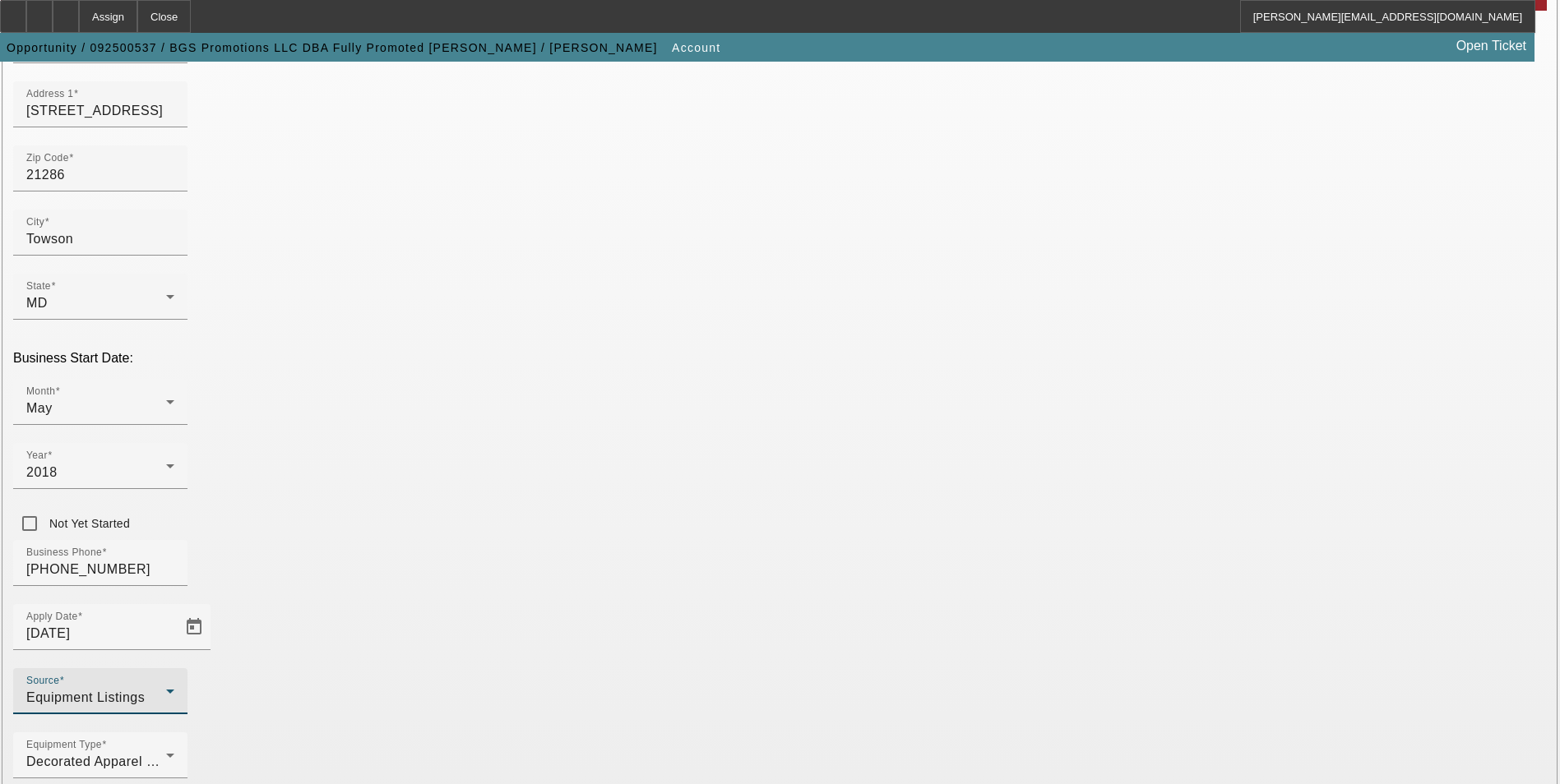
type input "000000000"
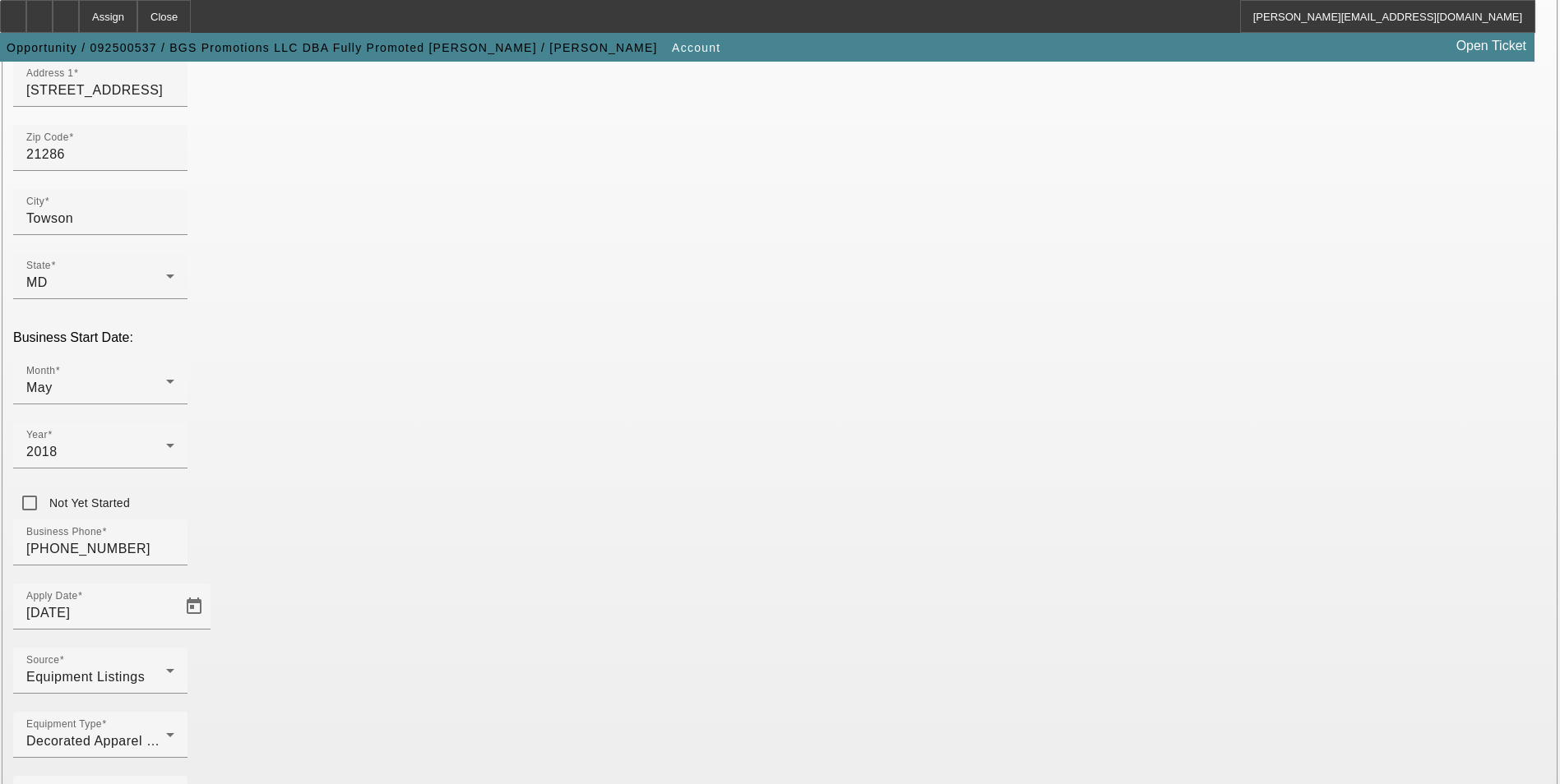
scroll to position [268, 0]
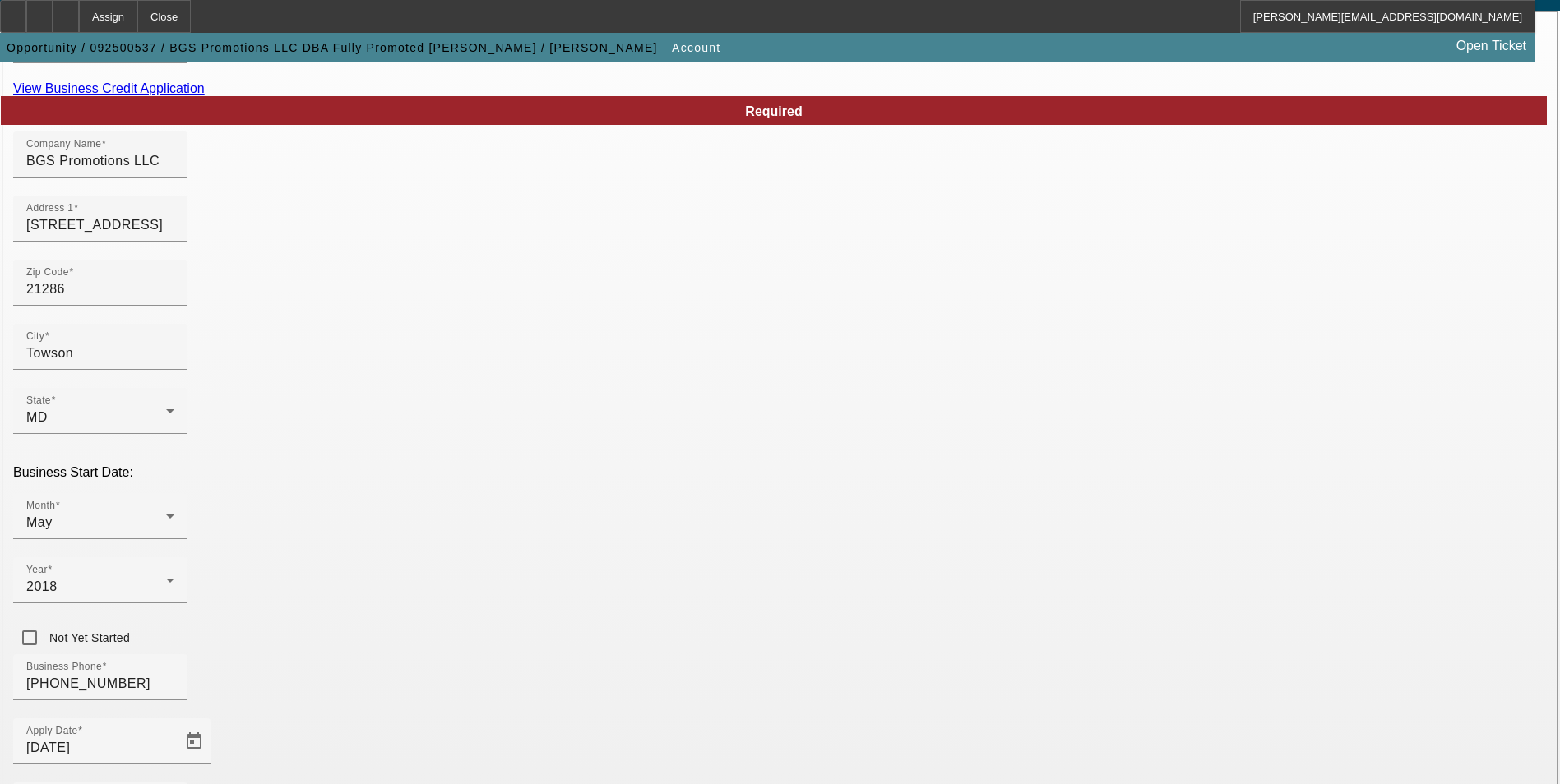
scroll to position [0, 0]
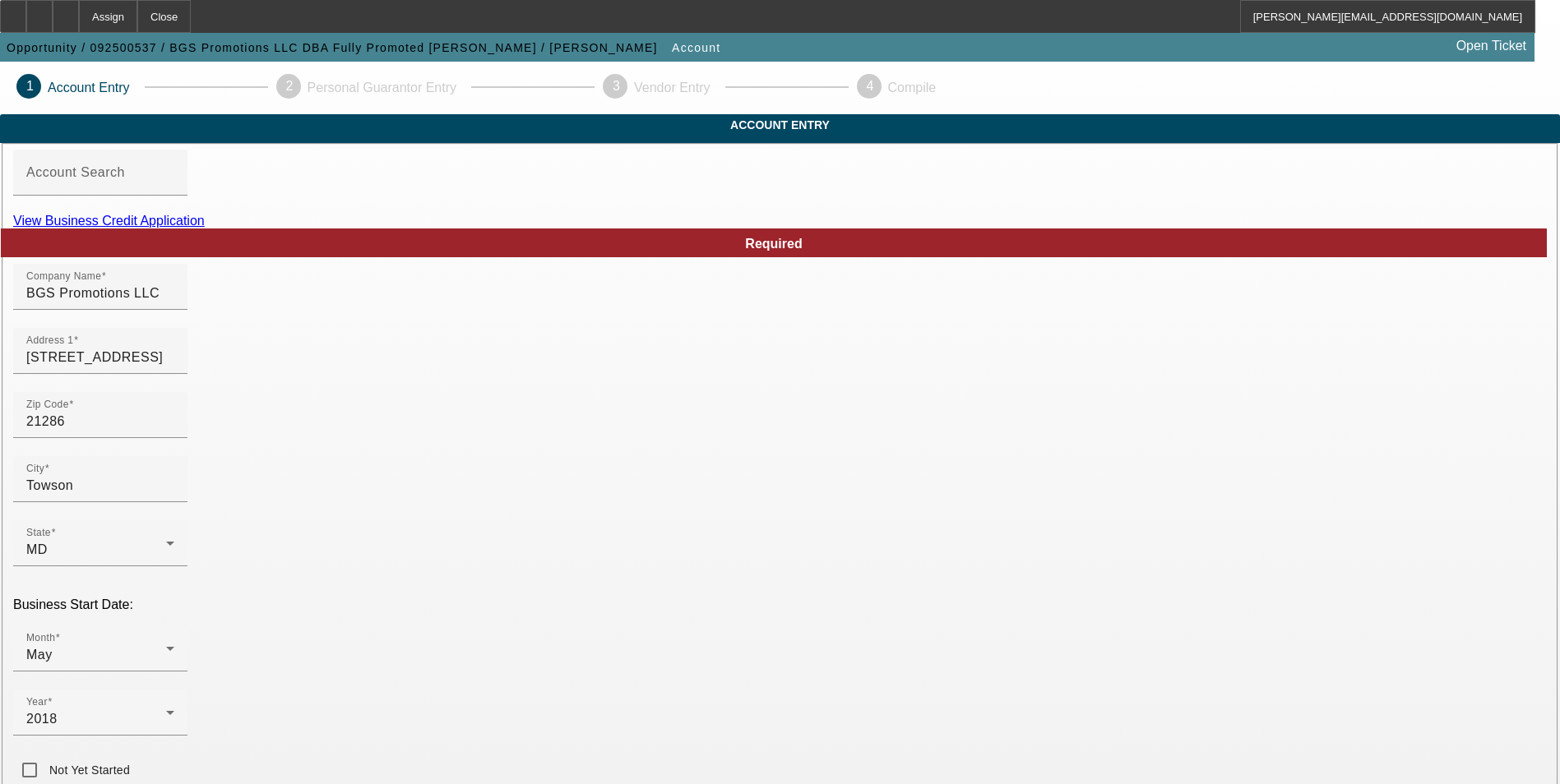
drag, startPoint x: 407, startPoint y: 321, endPoint x: 448, endPoint y: 338, distance: 44.4
click at [174, 304] on input "BGS Promotions LLC" at bounding box center [100, 293] width 148 height 20
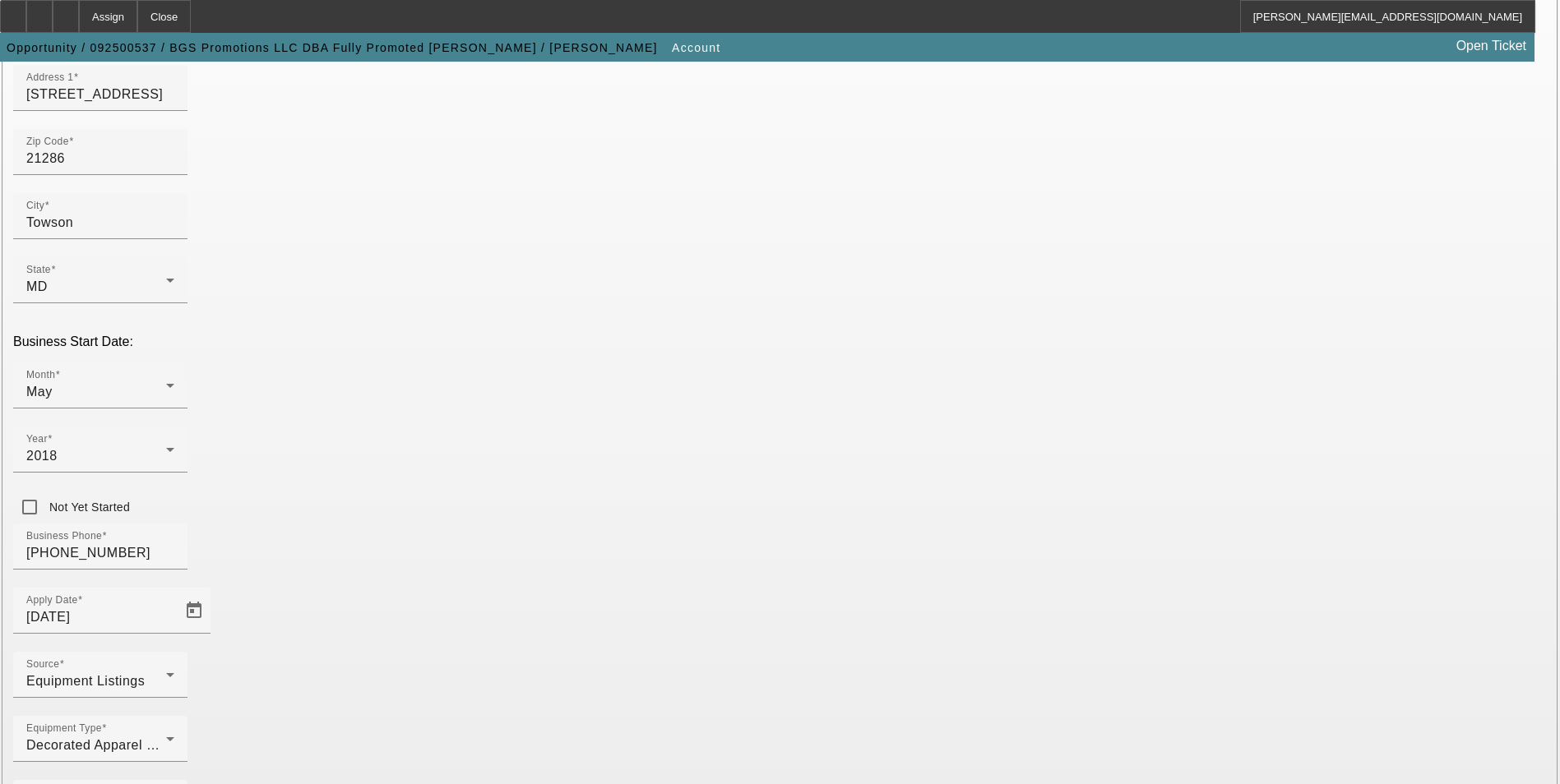
scroll to position [268, 0]
type input "BGS Promotions, LLC"
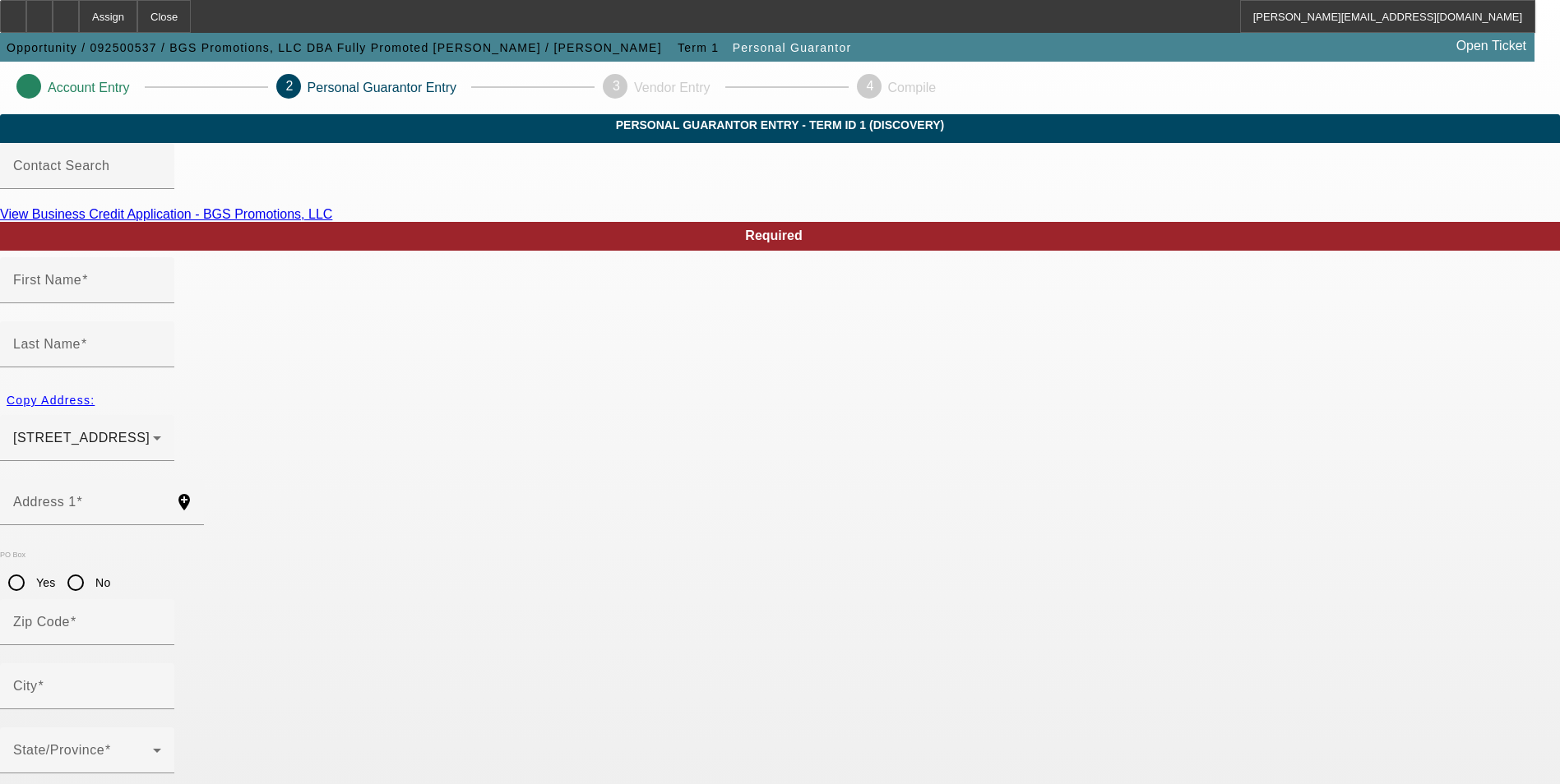
type input "Jessica"
type input "Joyce"
type input "1802 Darrich Drive"
radio input "true"
type input "21234"
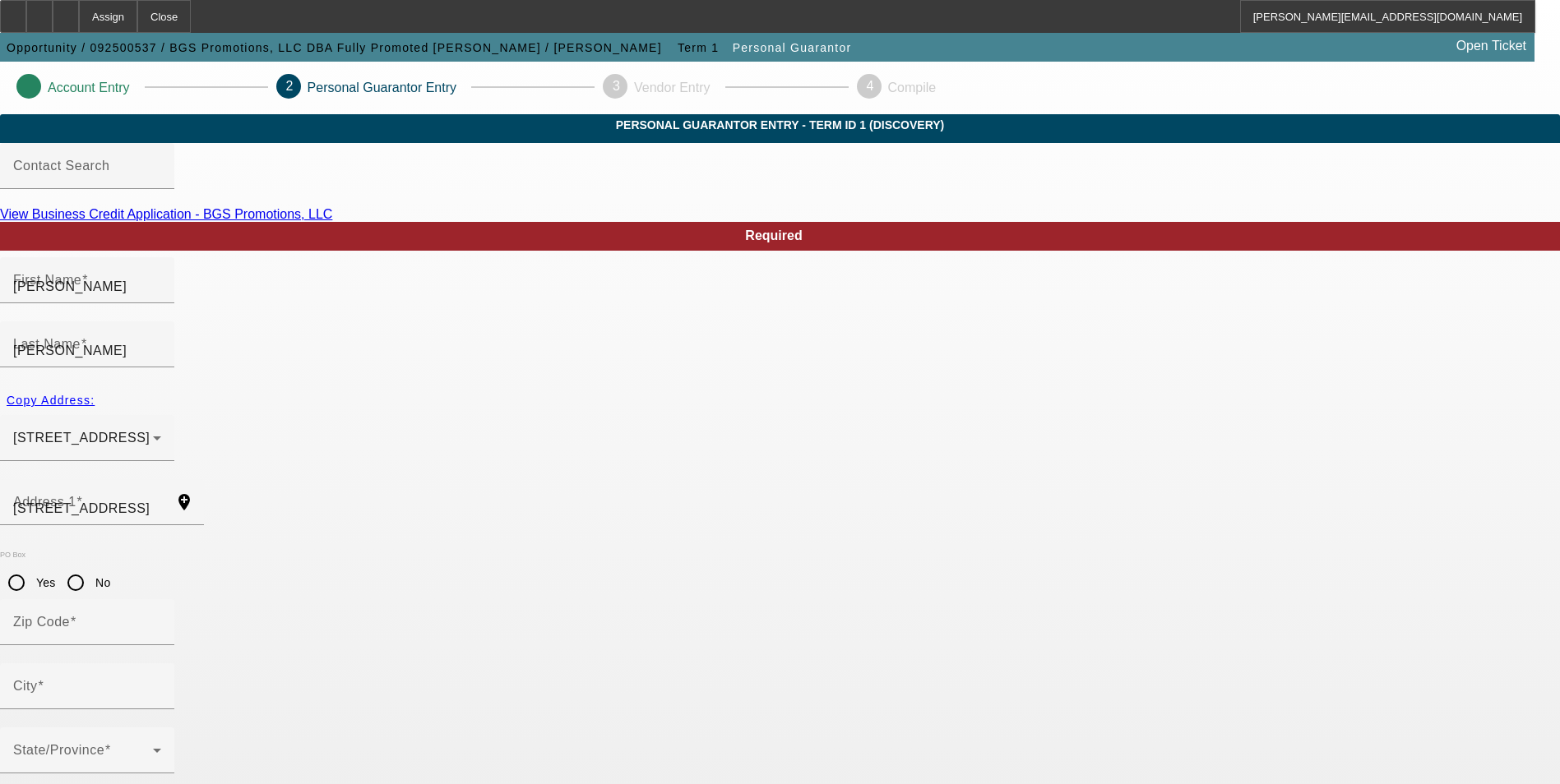
type input "Parkville"
type input "(410) 842-0820"
type input "100"
type input "220-17-3442"
type input "jessica.joyce@fullypromoted.com"
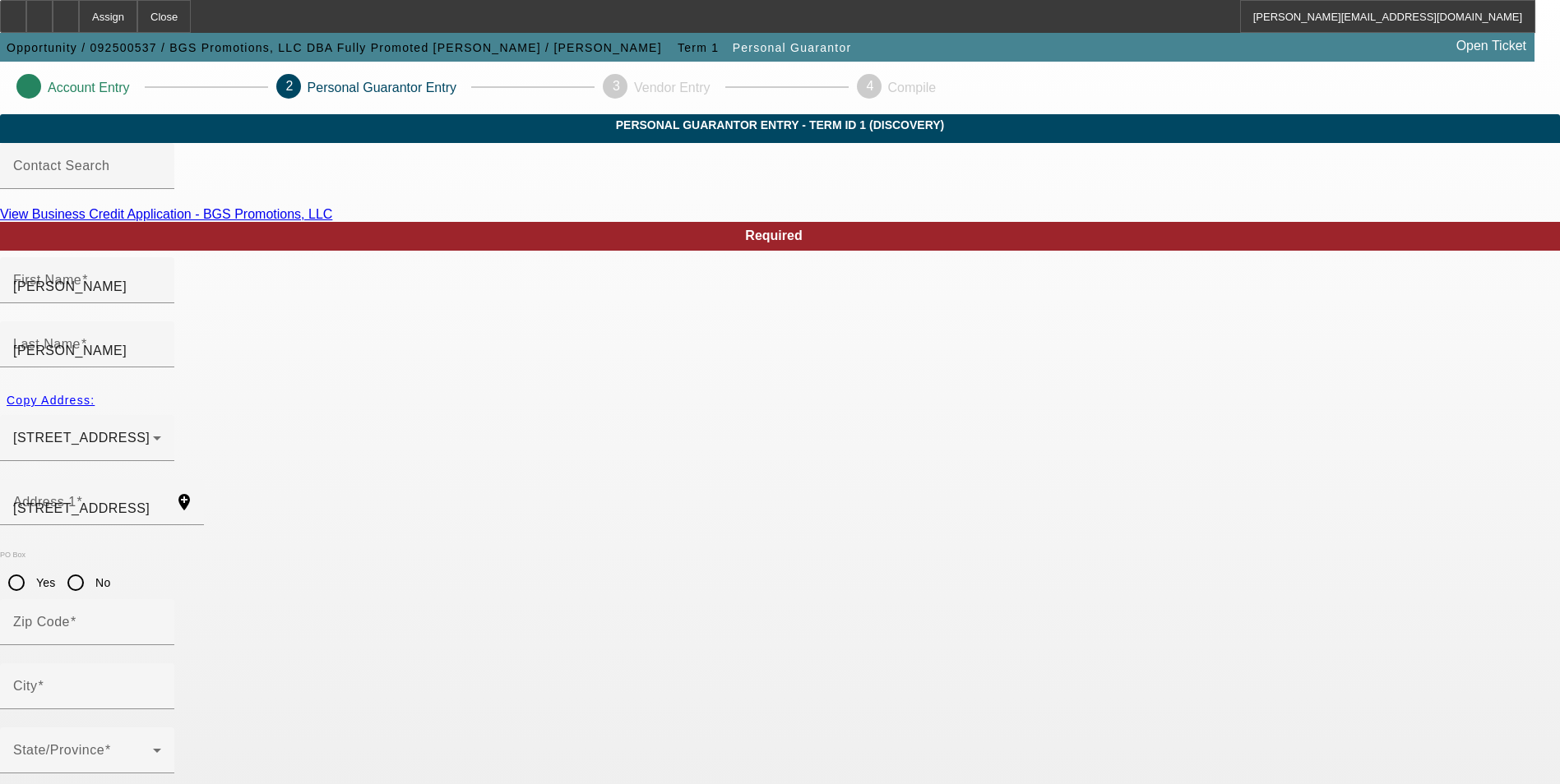
type input "(410) 948-0611"
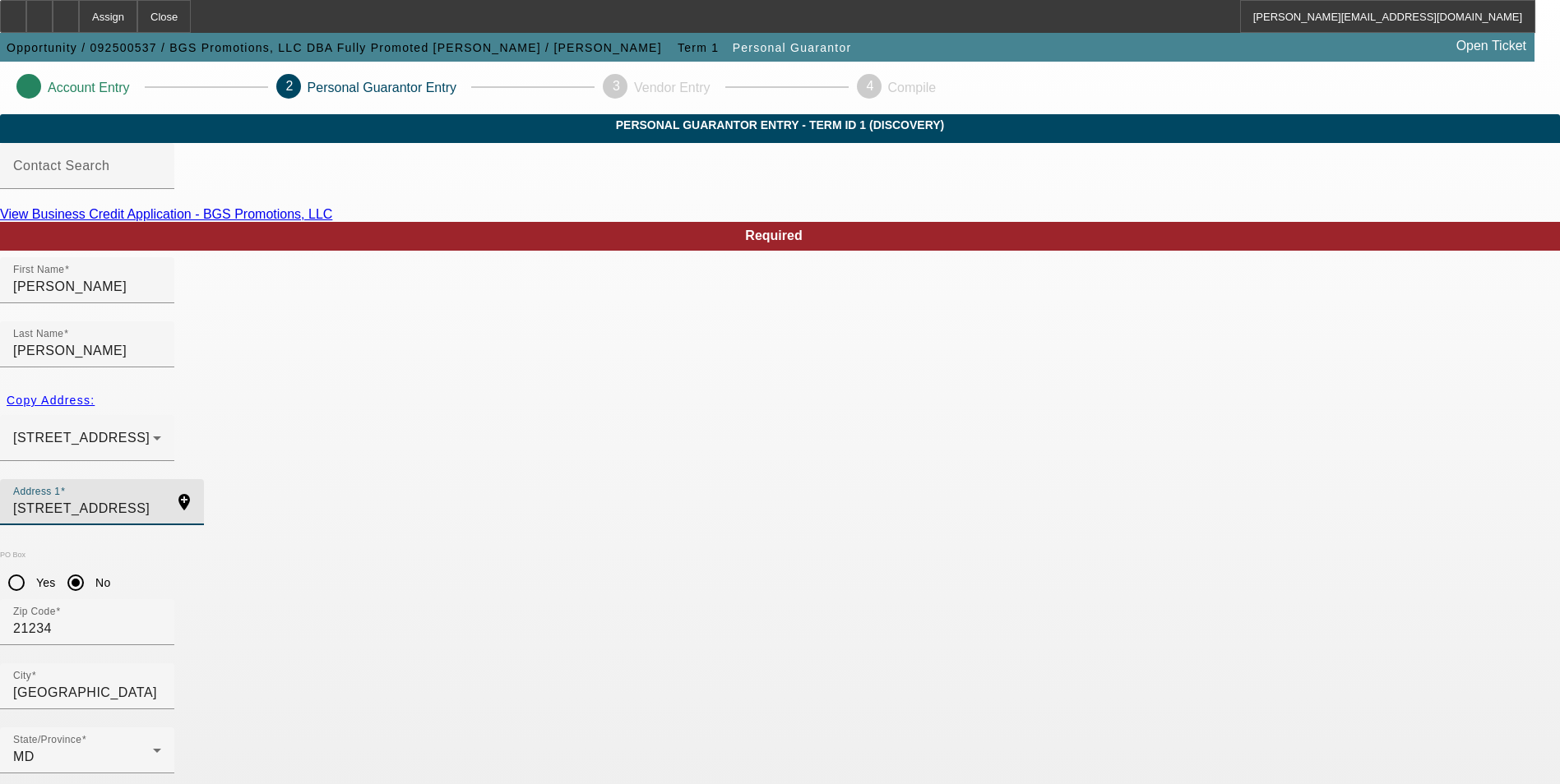
click at [162, 499] on input "1802 Darrich Drive" at bounding box center [87, 508] width 148 height 20
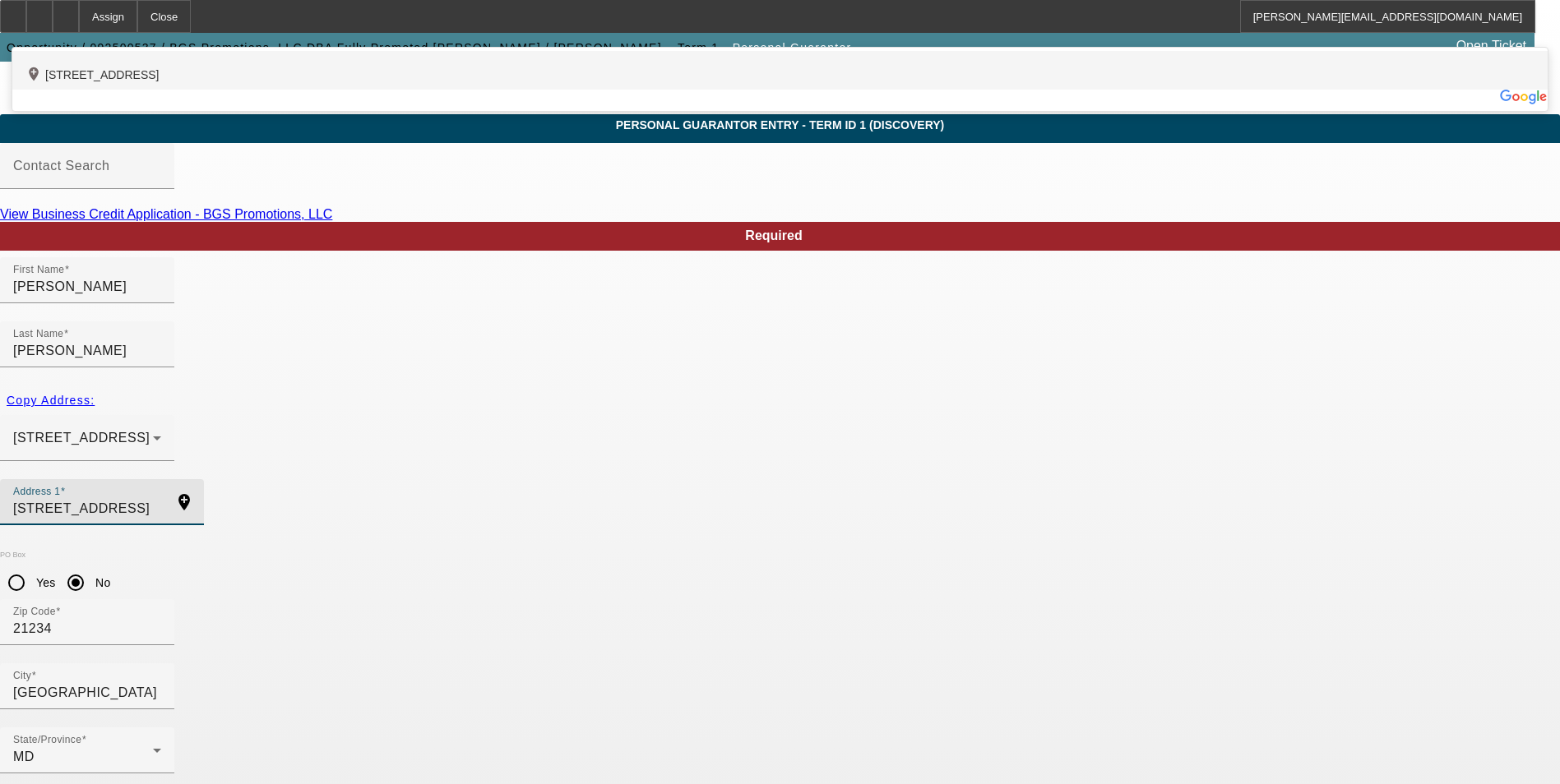
click at [567, 89] on div "add_location 1802 Darrich Drive, Parkville, MD 21234, US" at bounding box center [780, 70] width 1535 height 38
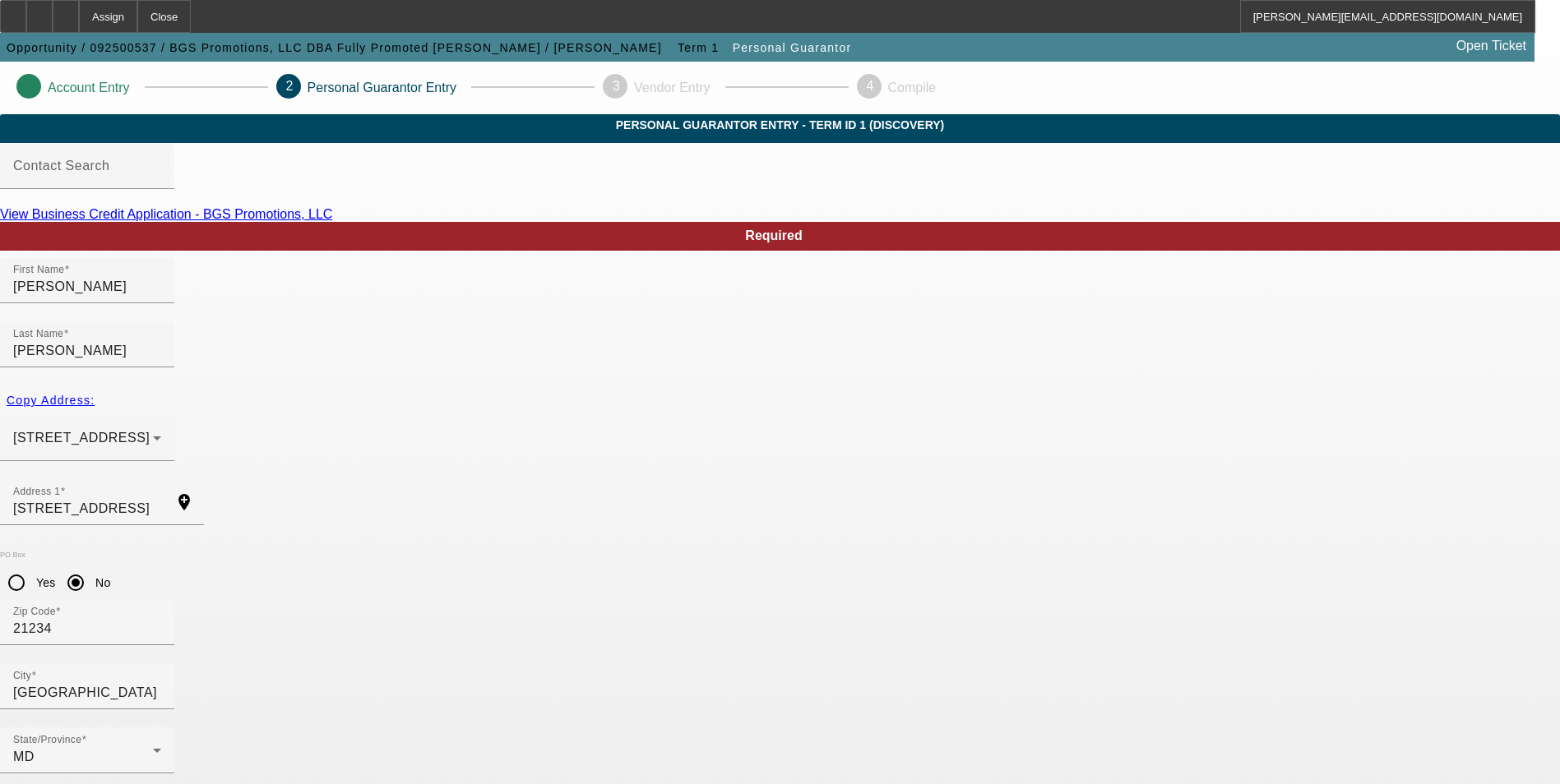
type input "1802 Darrich Drive"
drag, startPoint x: 896, startPoint y: 465, endPoint x: 666, endPoint y: 462, distance: 230.0
drag, startPoint x: 1089, startPoint y: 449, endPoint x: 1074, endPoint y: 438, distance: 18.6
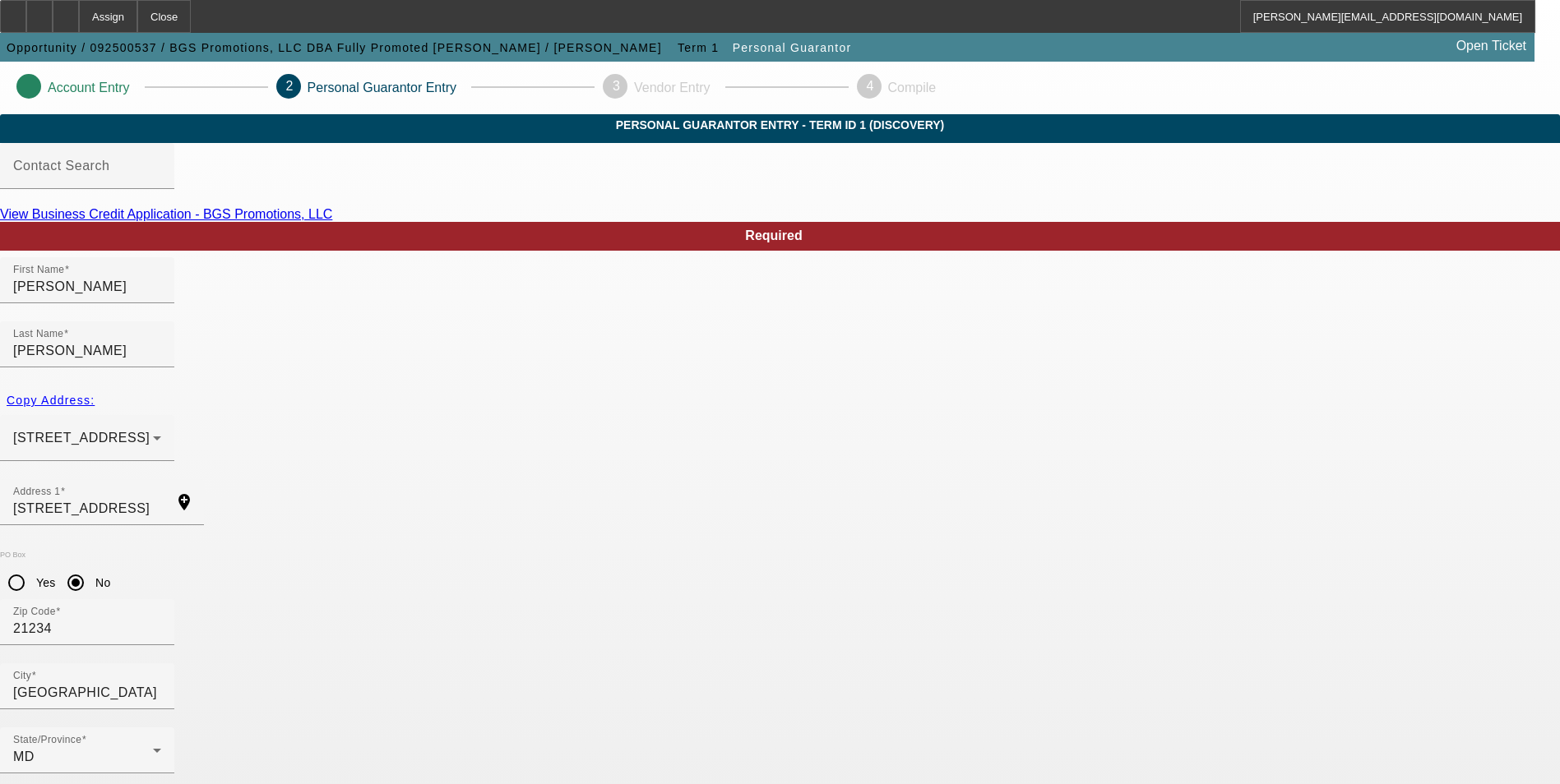
paste input "(410) 948-0611"
type input "(410) 948-0611"
drag, startPoint x: 847, startPoint y: 458, endPoint x: 706, endPoint y: 457, distance: 141.0
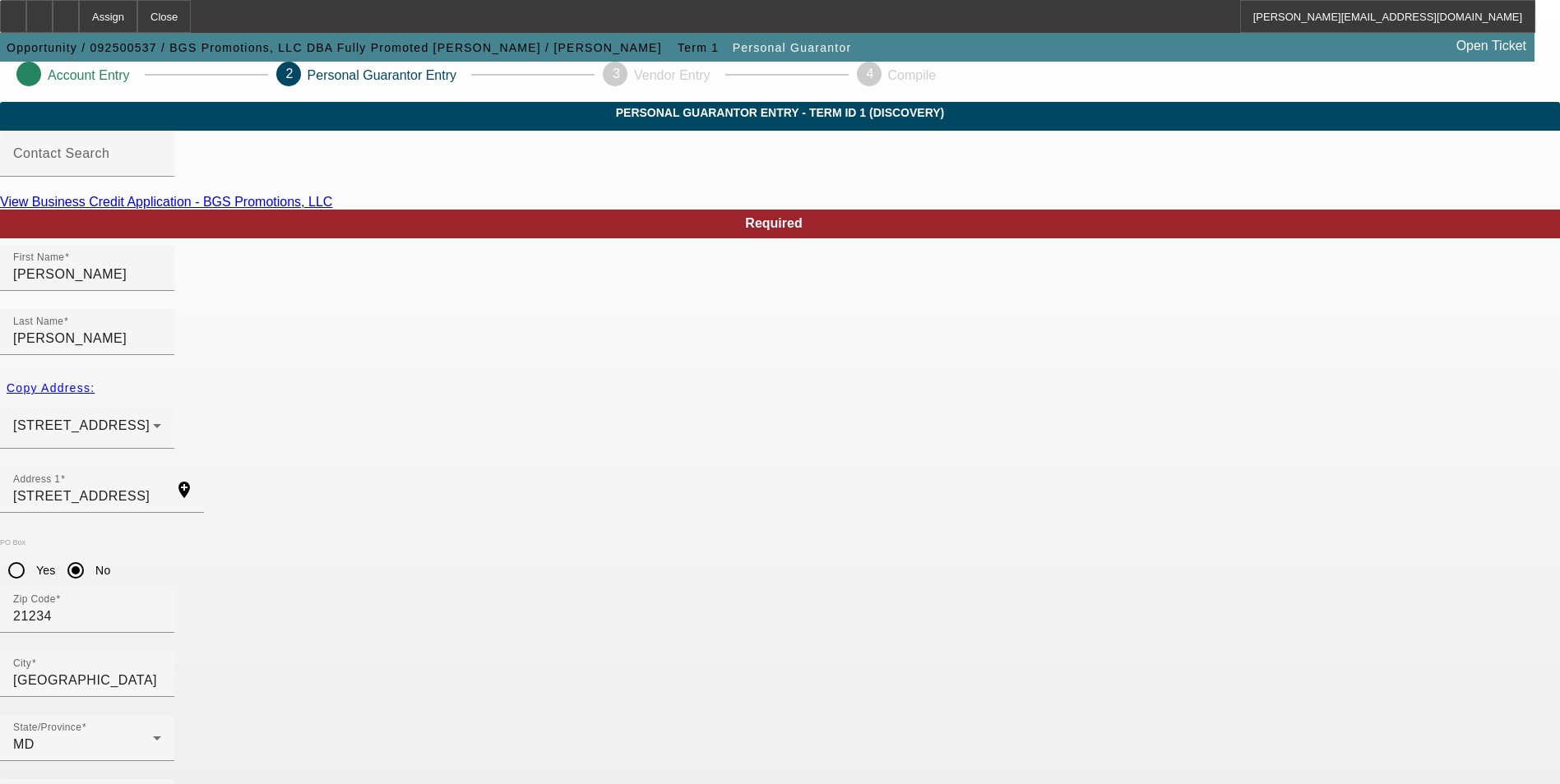
scroll to position [20, 0]
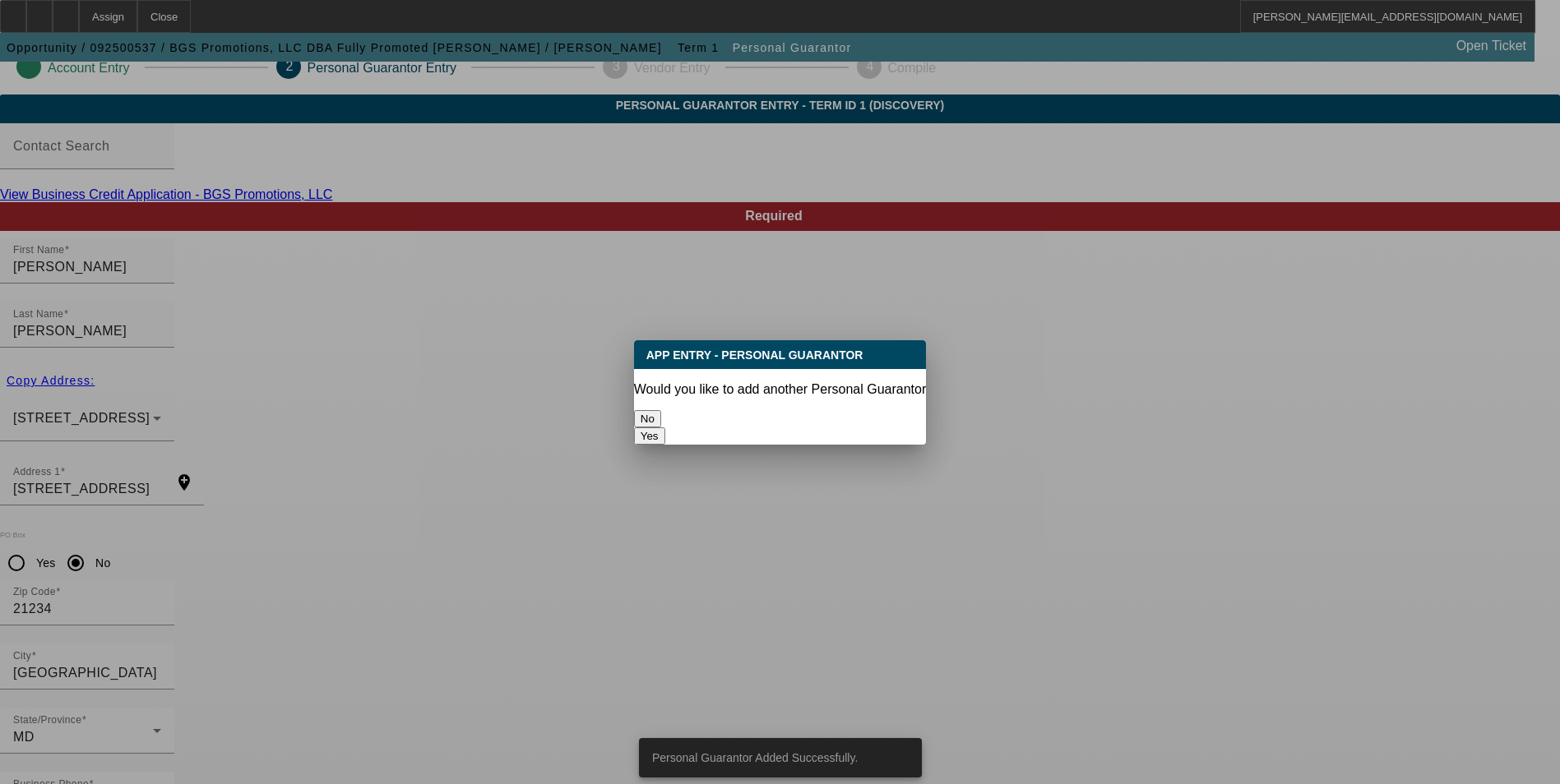
scroll to position [0, 0]
click at [661, 413] on button "No" at bounding box center [647, 418] width 27 height 17
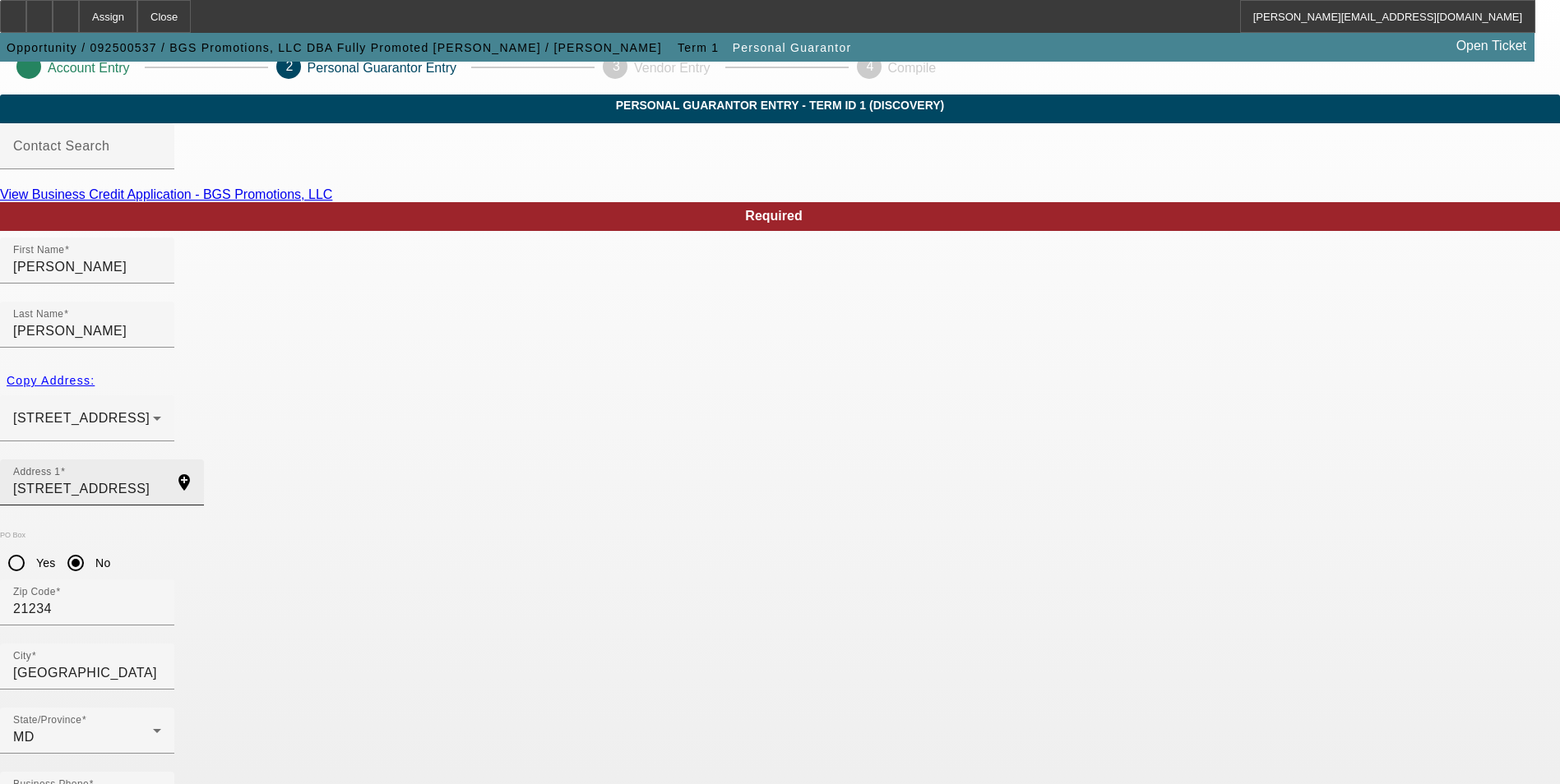
scroll to position [20, 0]
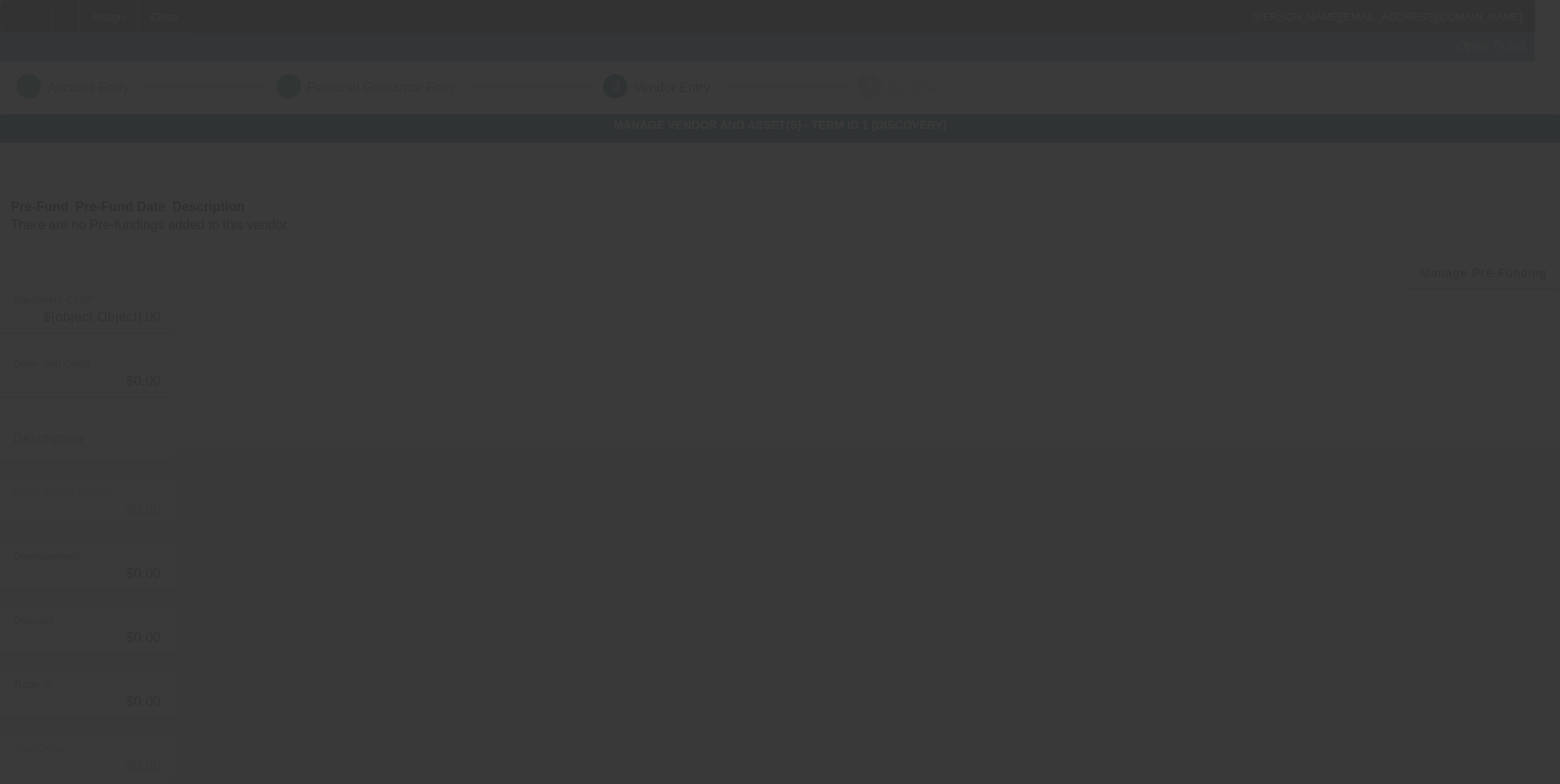
type input "$9,000.00"
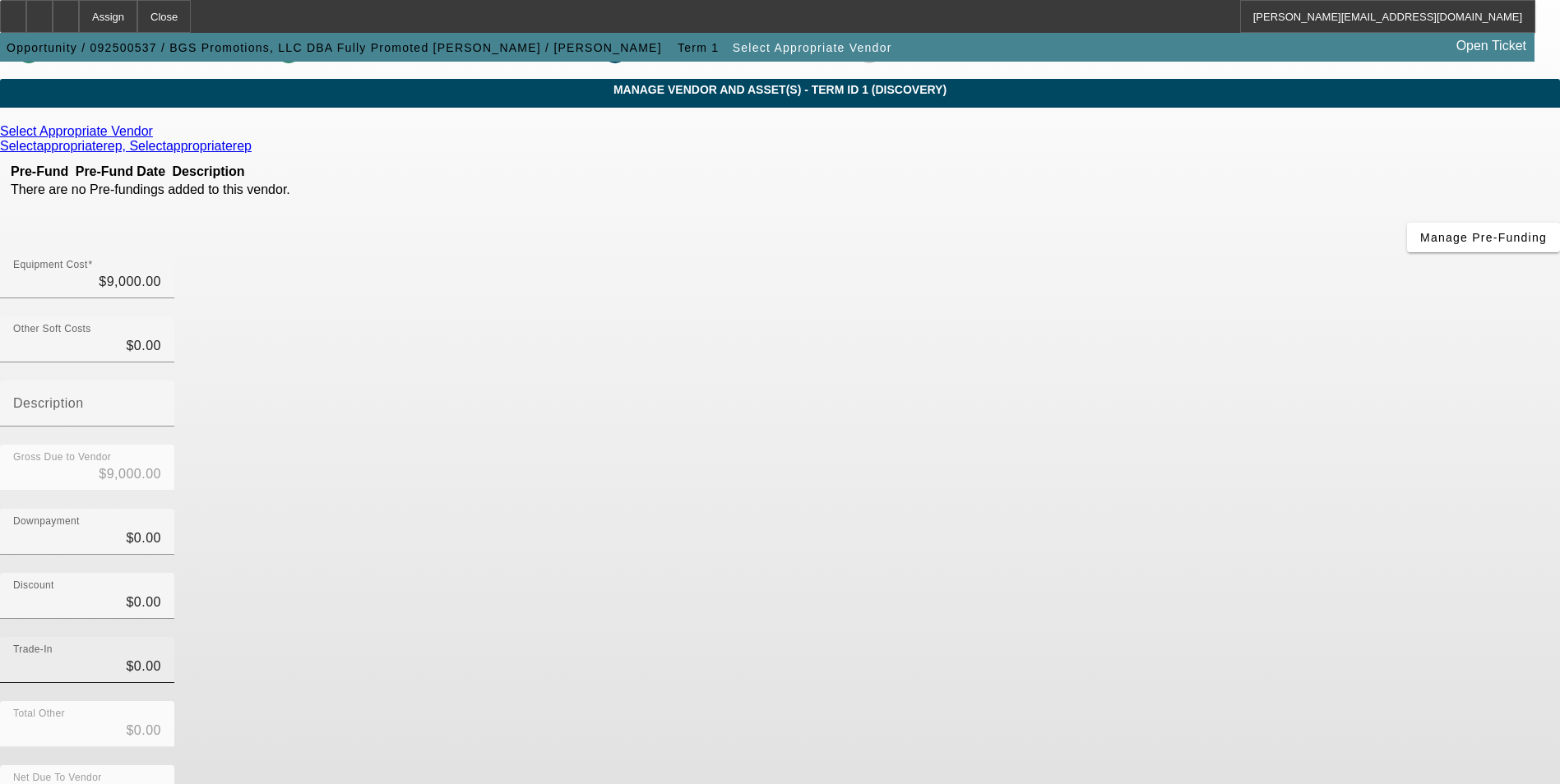
scroll to position [55, 0]
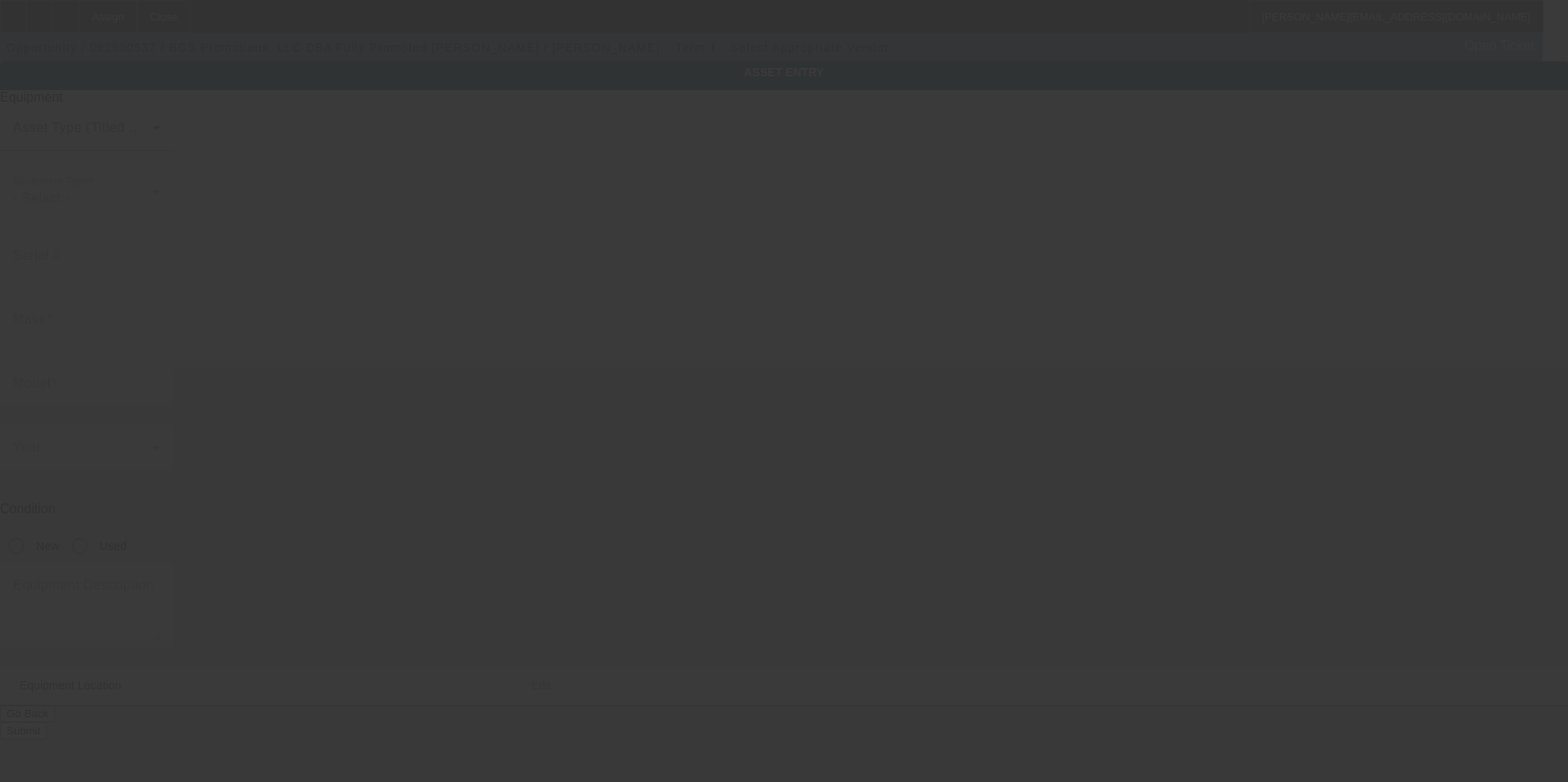
type textarea "2010/2011 model Tajima TEMX-C 1501 single head ; Make: Tajima; Model: TEMX-C 15…"
type input "[STREET_ADDRESS]"
type input "Suite 112"
type input "Towson"
type input "21286"
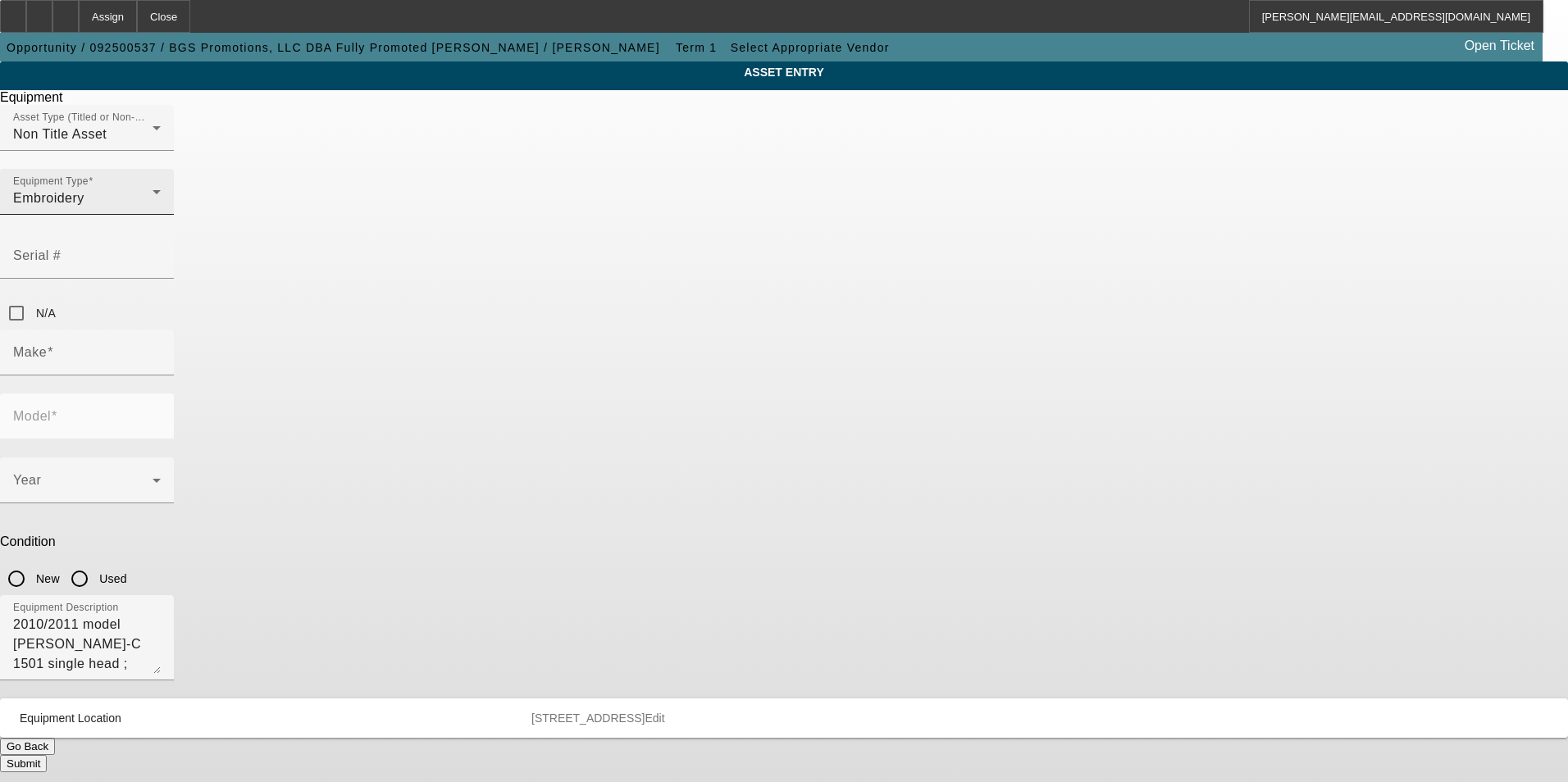
click at [153, 209] on div "Embroidery" at bounding box center [82, 198] width 139 height 20
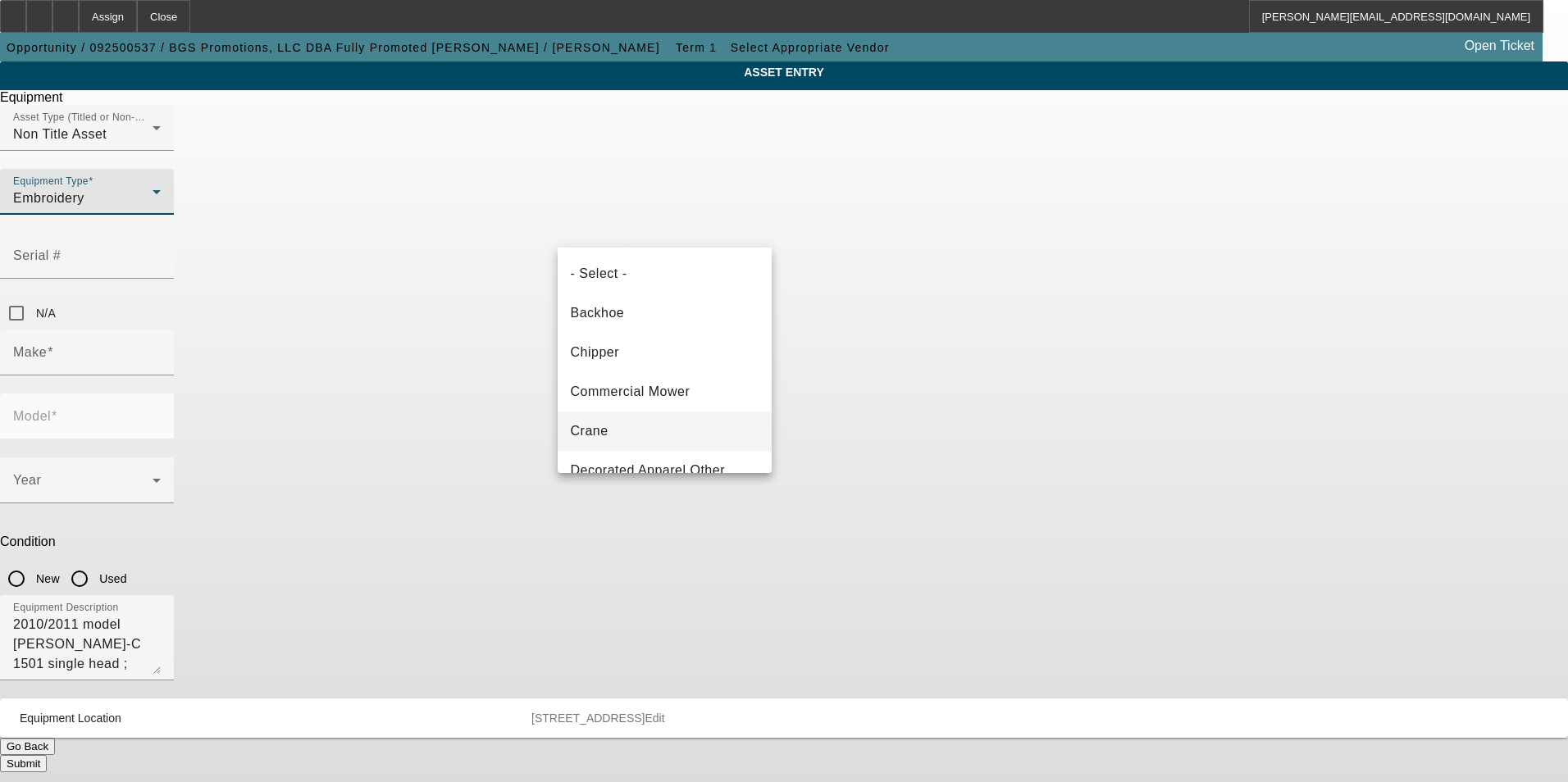
scroll to position [96, 0]
click at [355, 348] on div at bounding box center [784, 391] width 1568 height 782
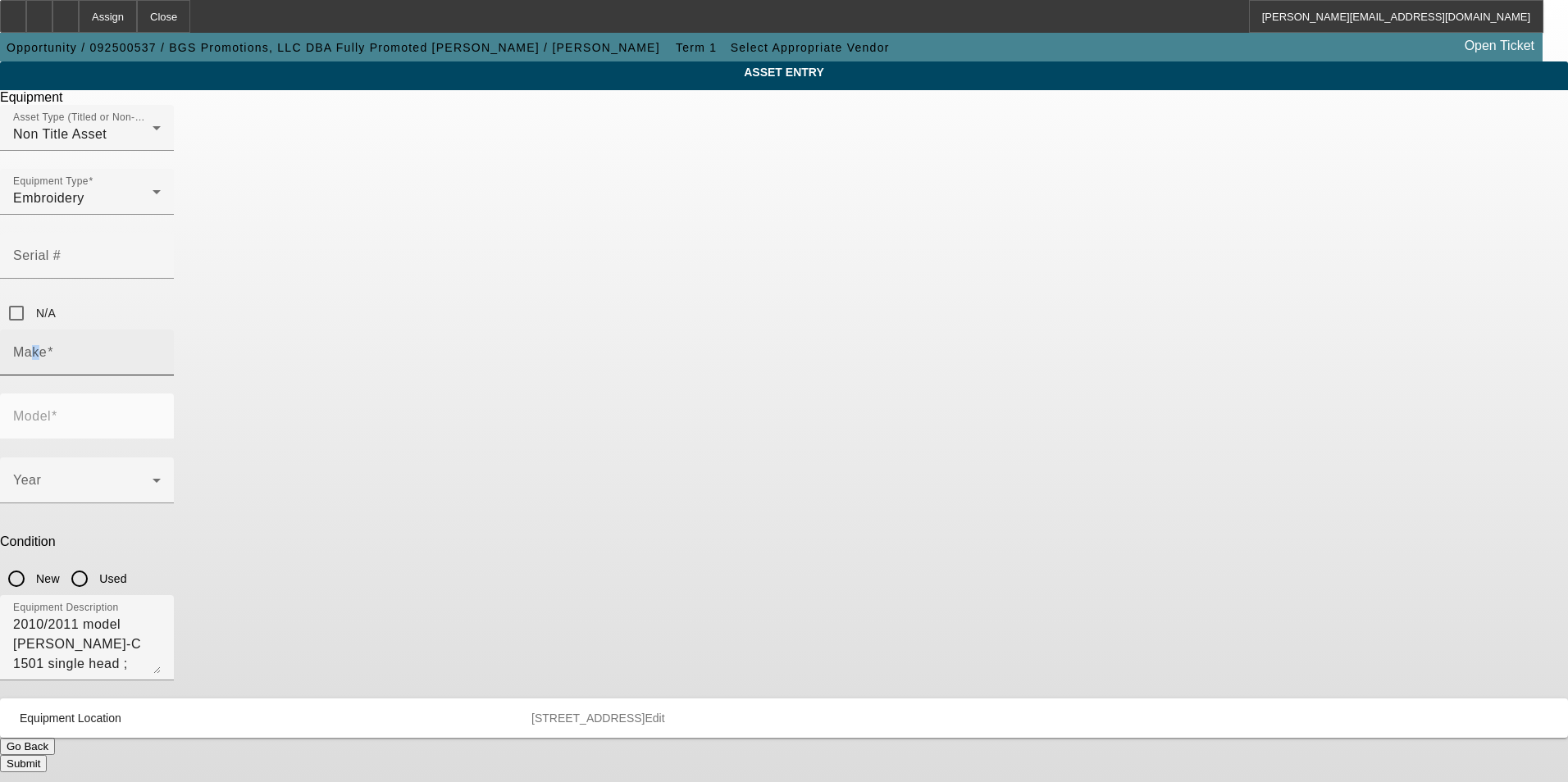
click at [47, 345] on mat-label "Make" at bounding box center [30, 352] width 34 height 14
click at [161, 349] on input "Make" at bounding box center [86, 359] width 148 height 20
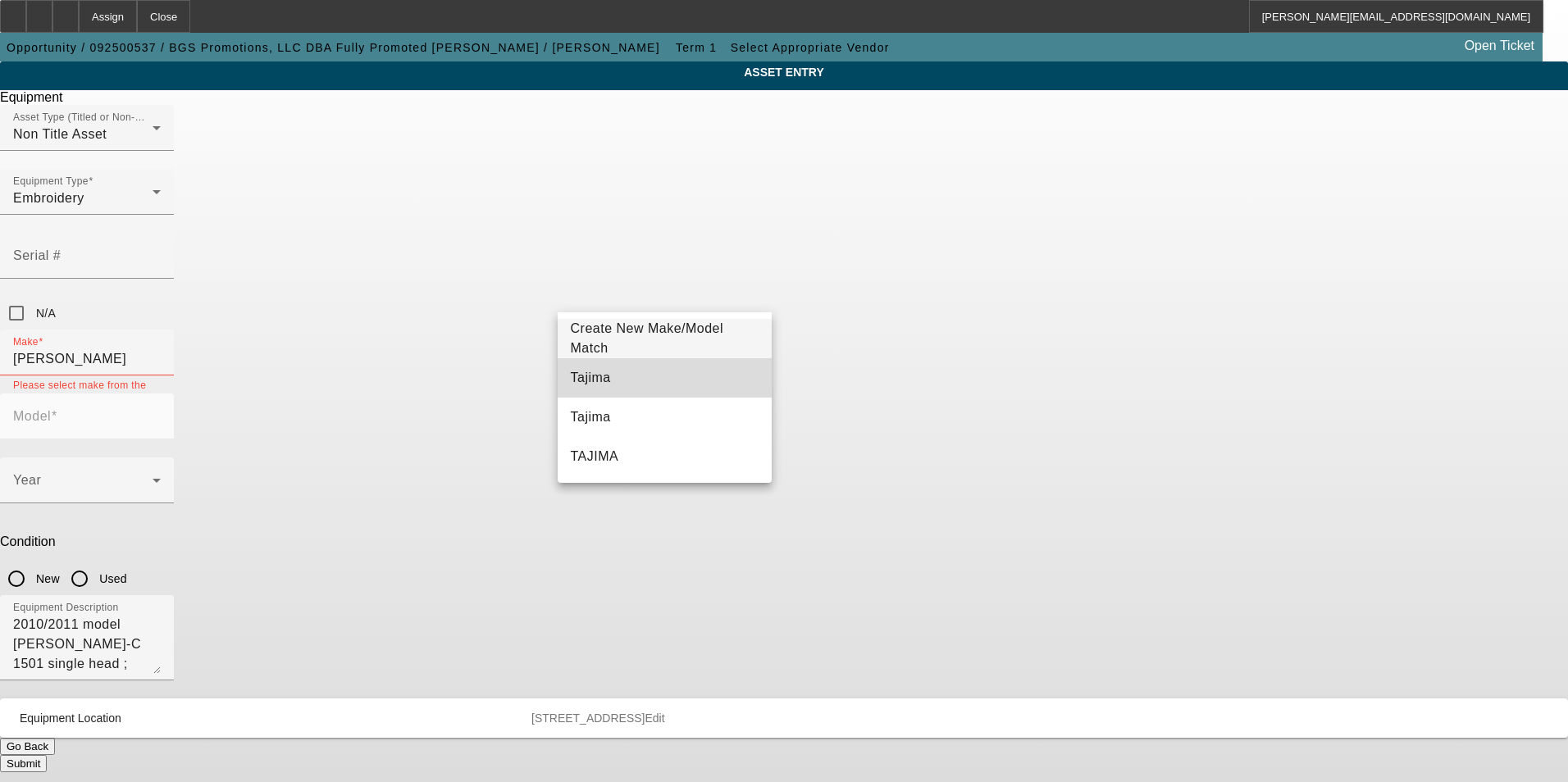
click at [596, 370] on span "Tajima" at bounding box center [590, 377] width 40 height 20
type input "Tajima"
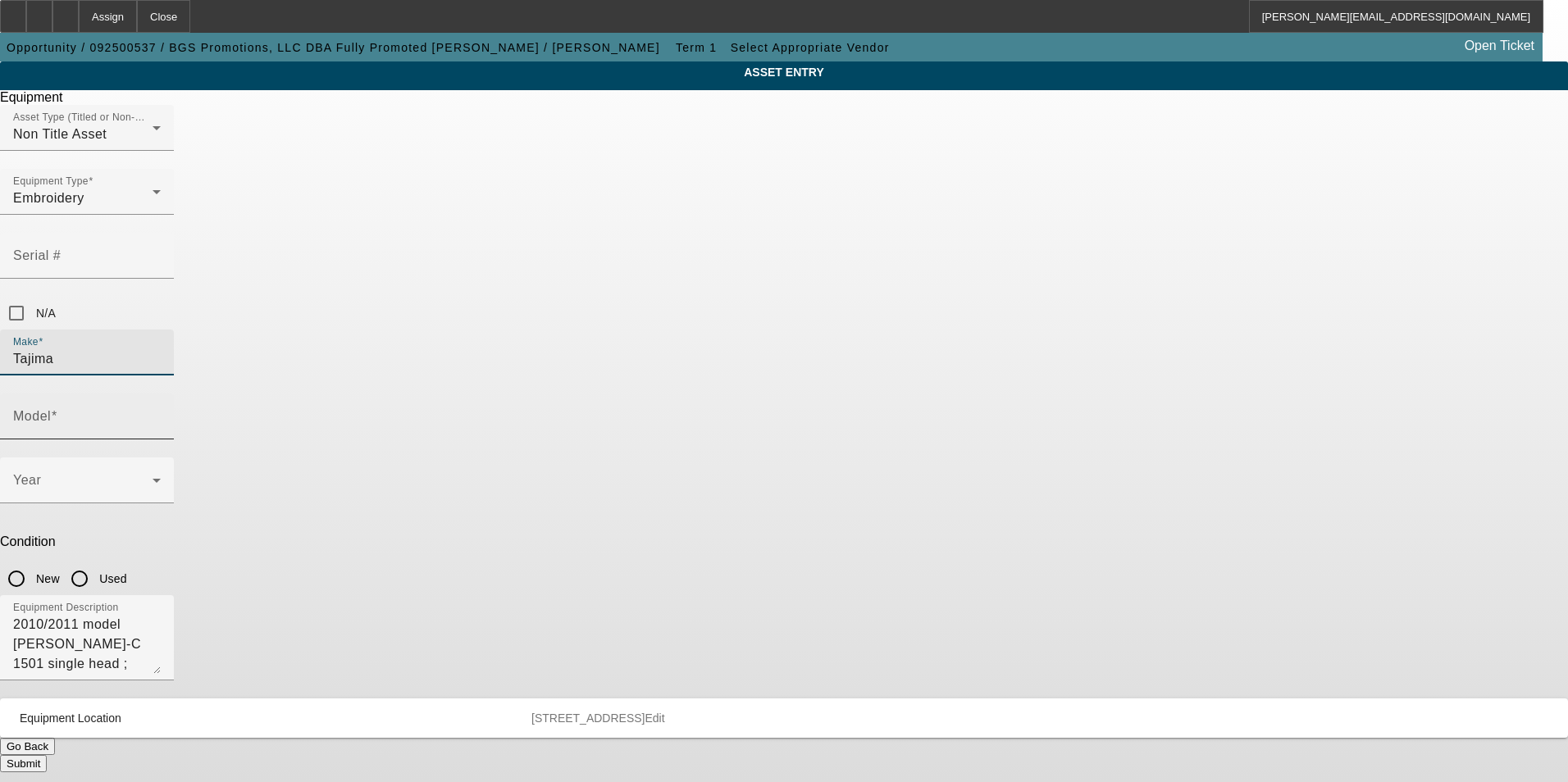
click at [161, 394] on div "Model" at bounding box center [86, 416] width 148 height 46
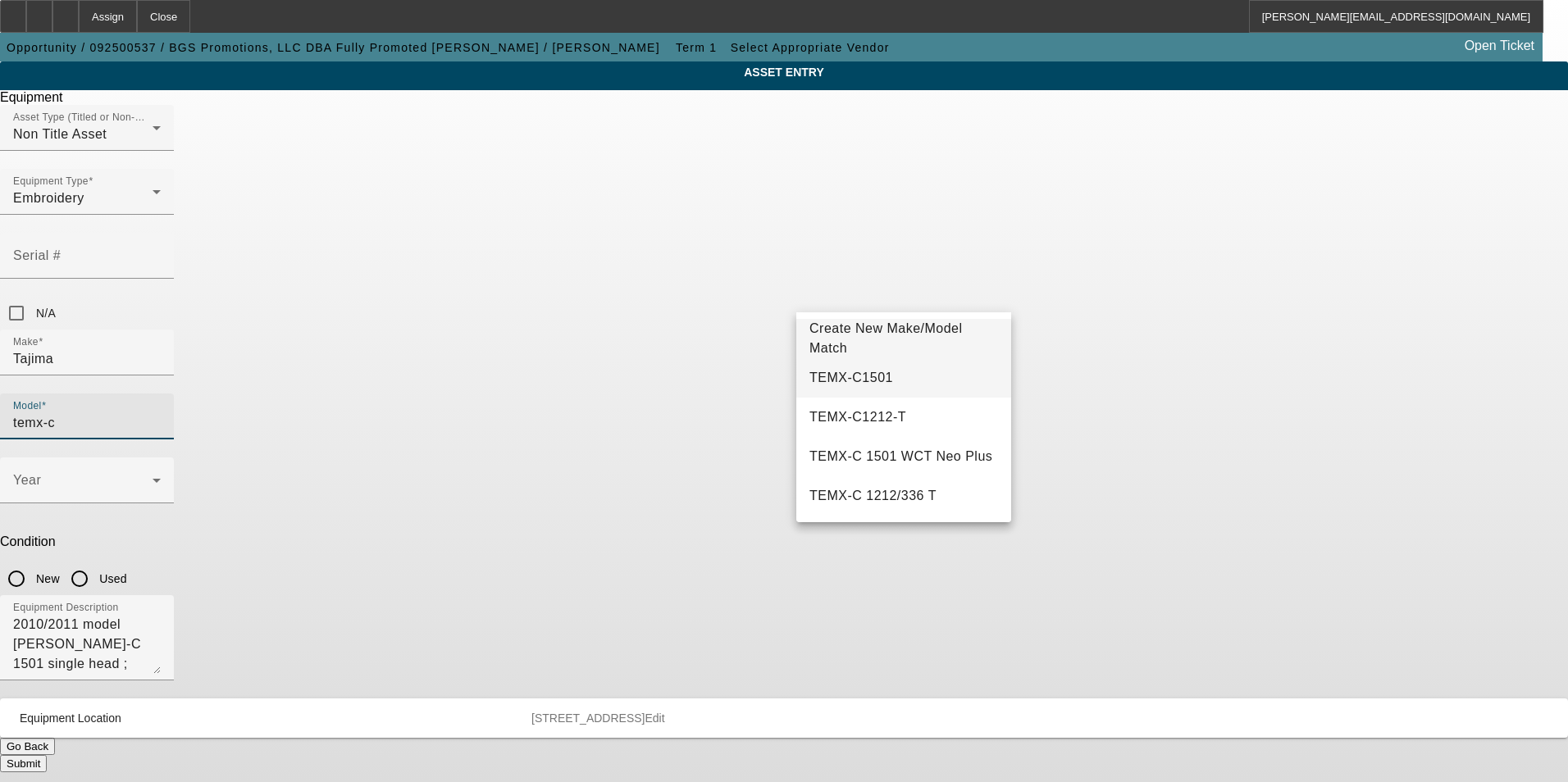
click at [824, 383] on span "TEMX-C1501" at bounding box center [851, 377] width 84 height 14
type input "TEMX-C1501"
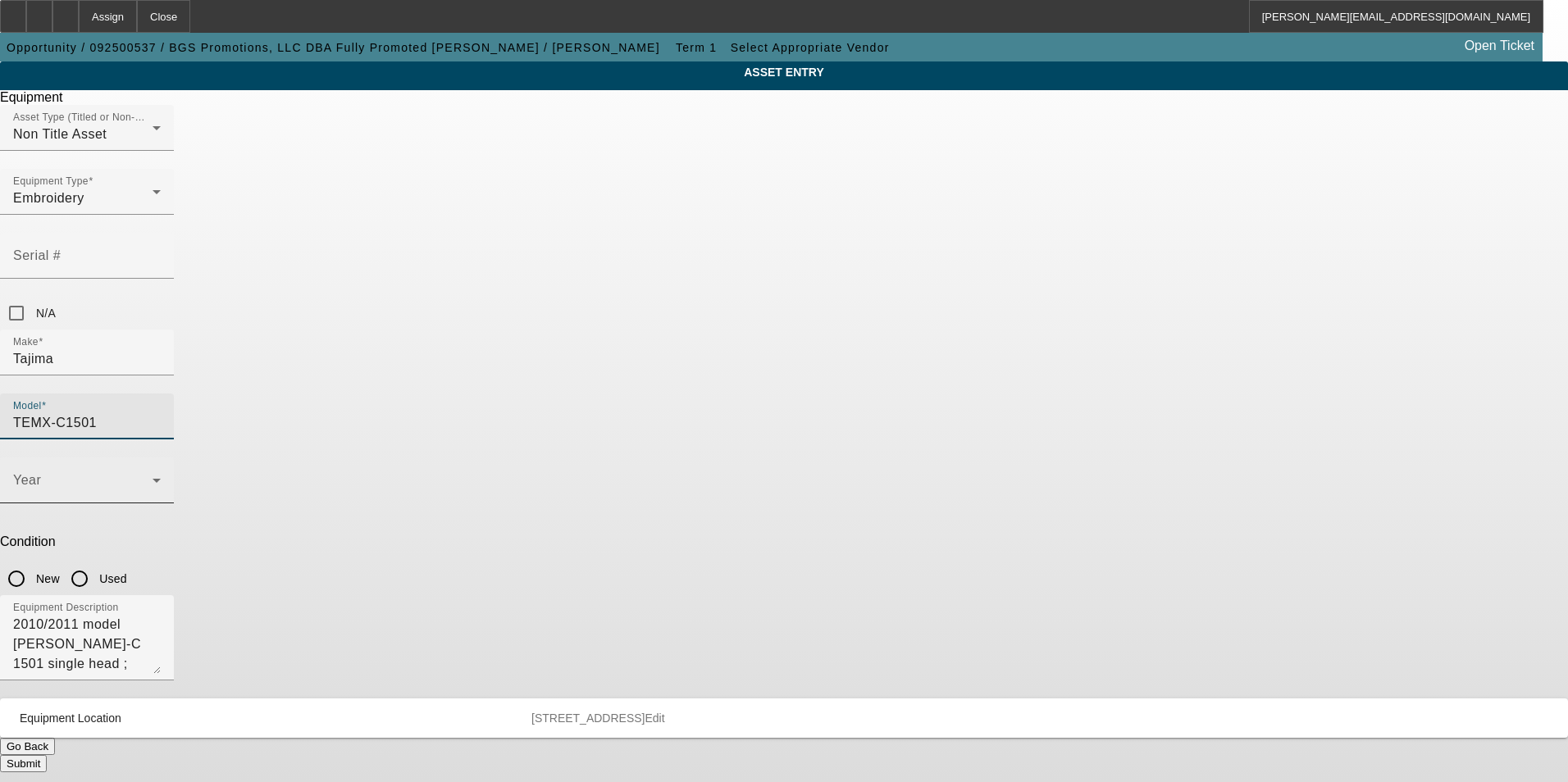
click at [153, 478] on span at bounding box center [82, 487] width 139 height 20
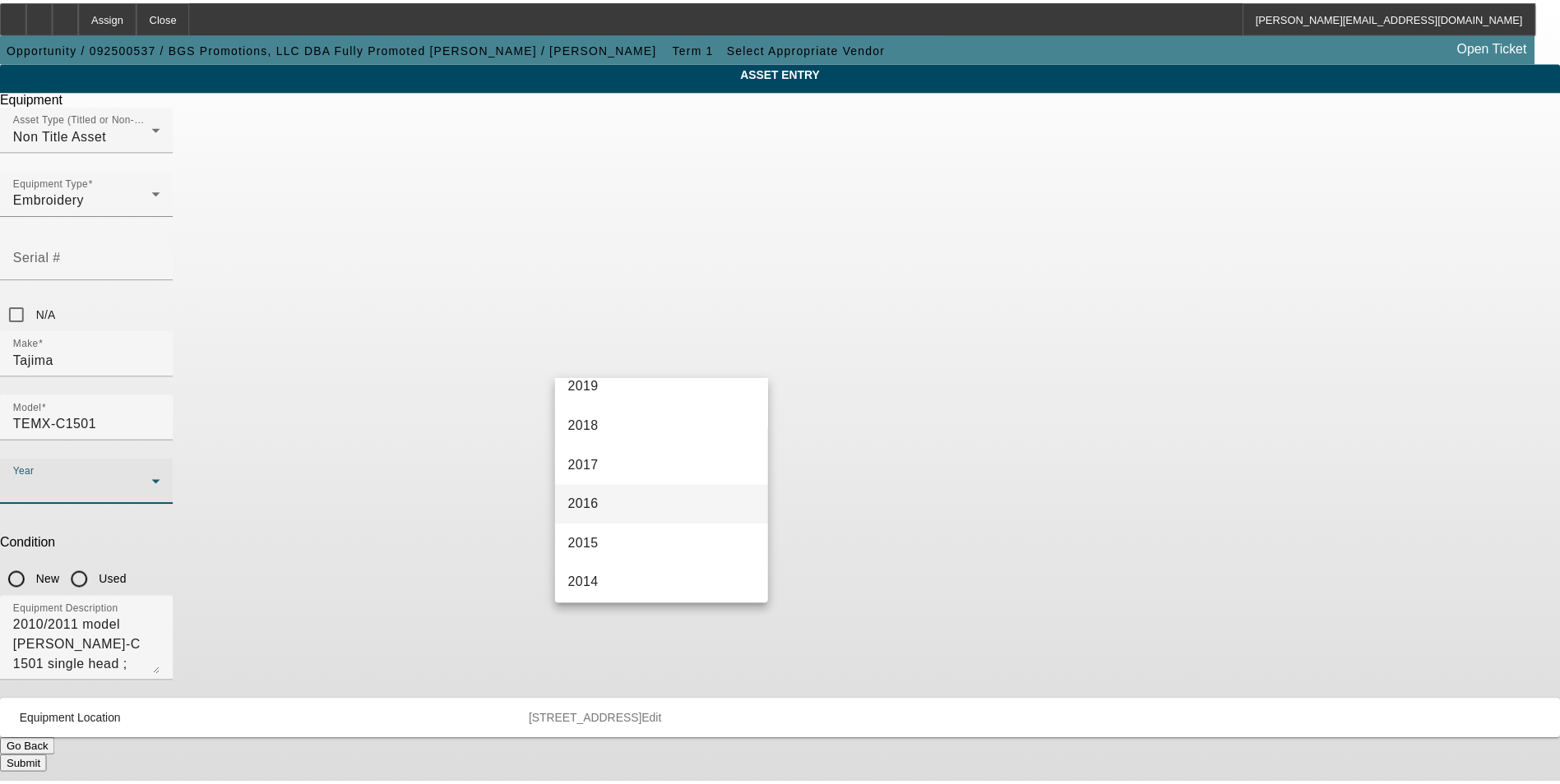
scroll to position [493, 0]
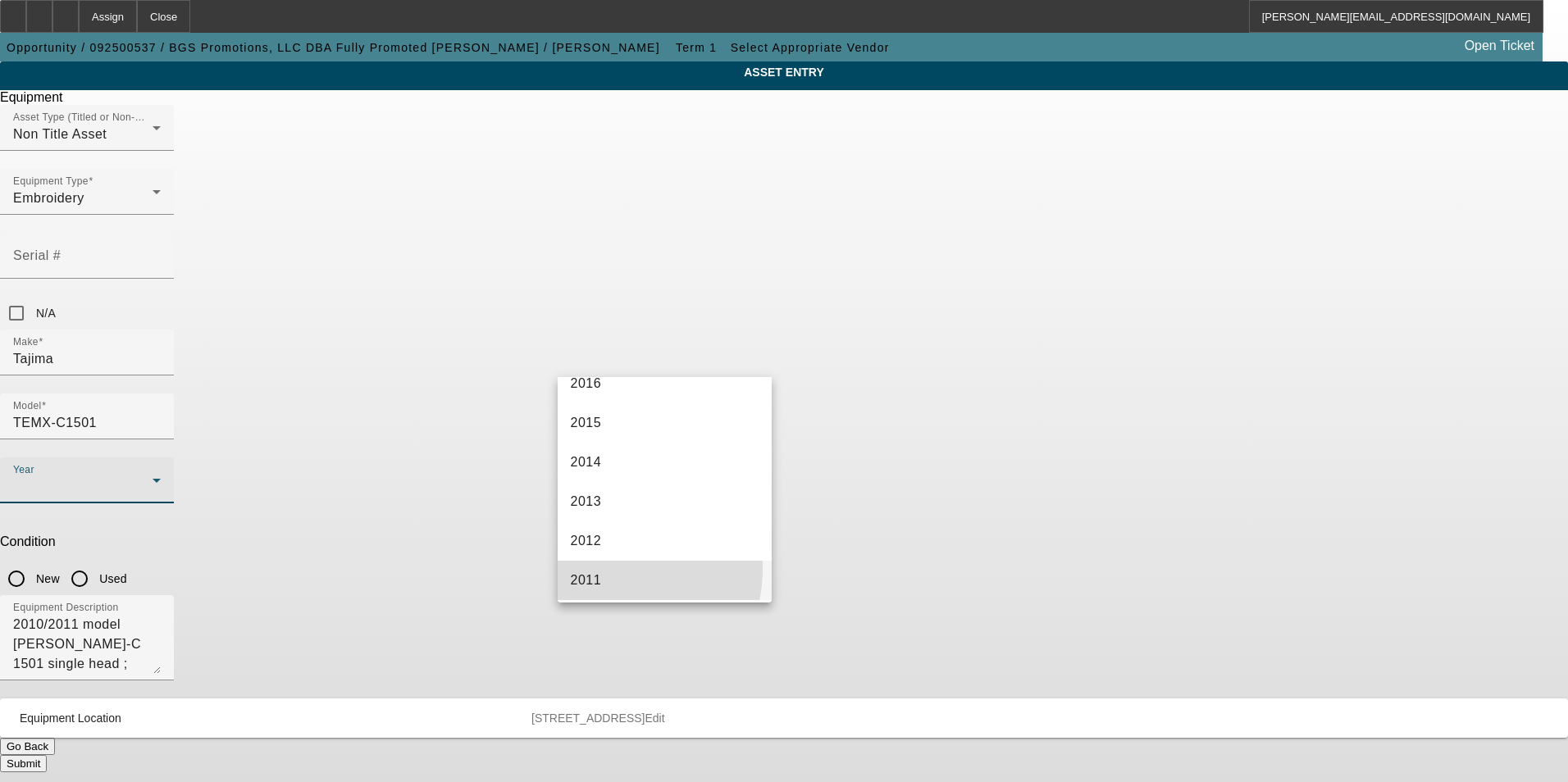
click at [594, 568] on mat-option "2011" at bounding box center [664, 580] width 215 height 39
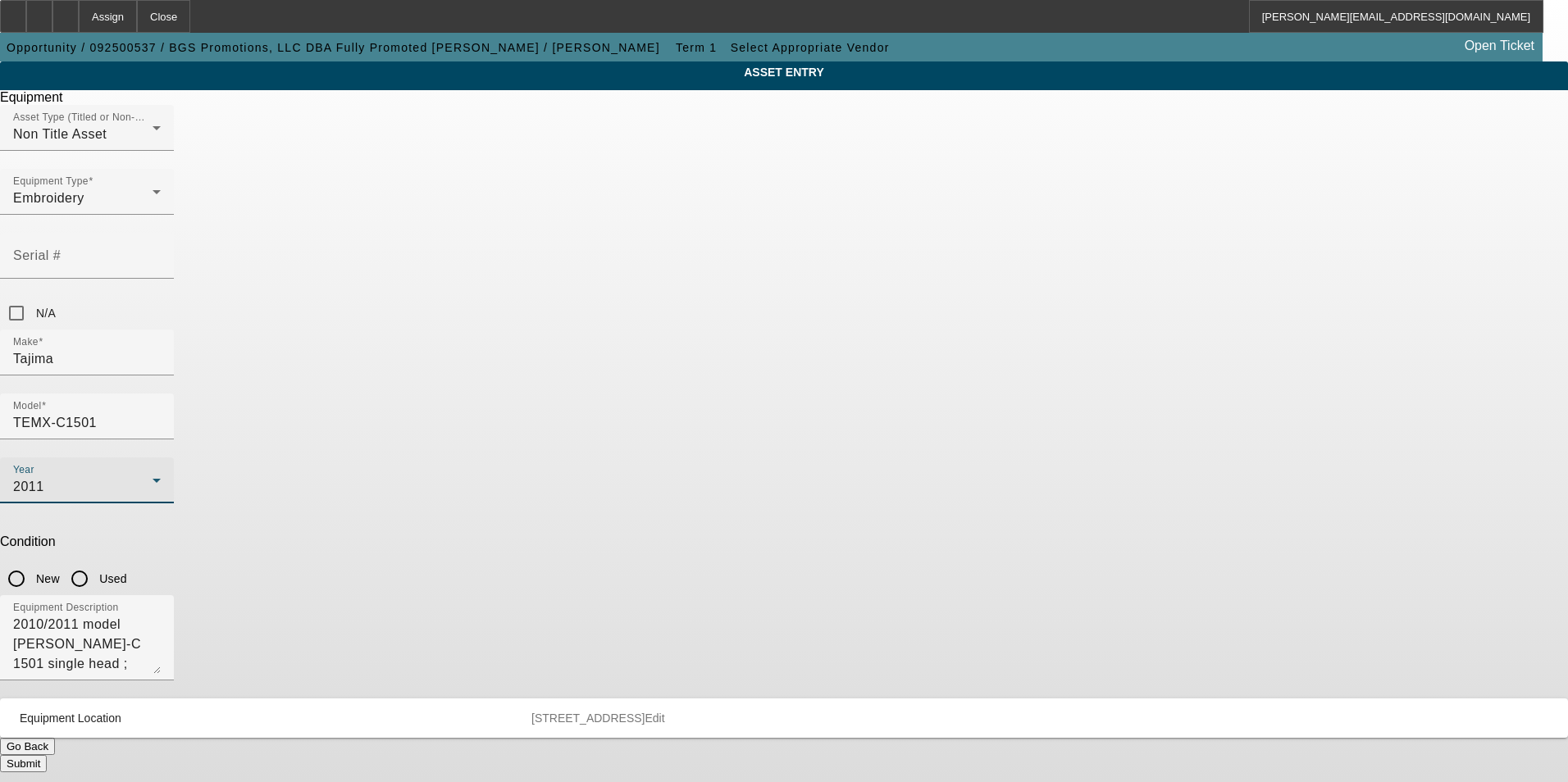
click at [96, 562] on input "Used" at bounding box center [79, 578] width 33 height 33
radio input "true"
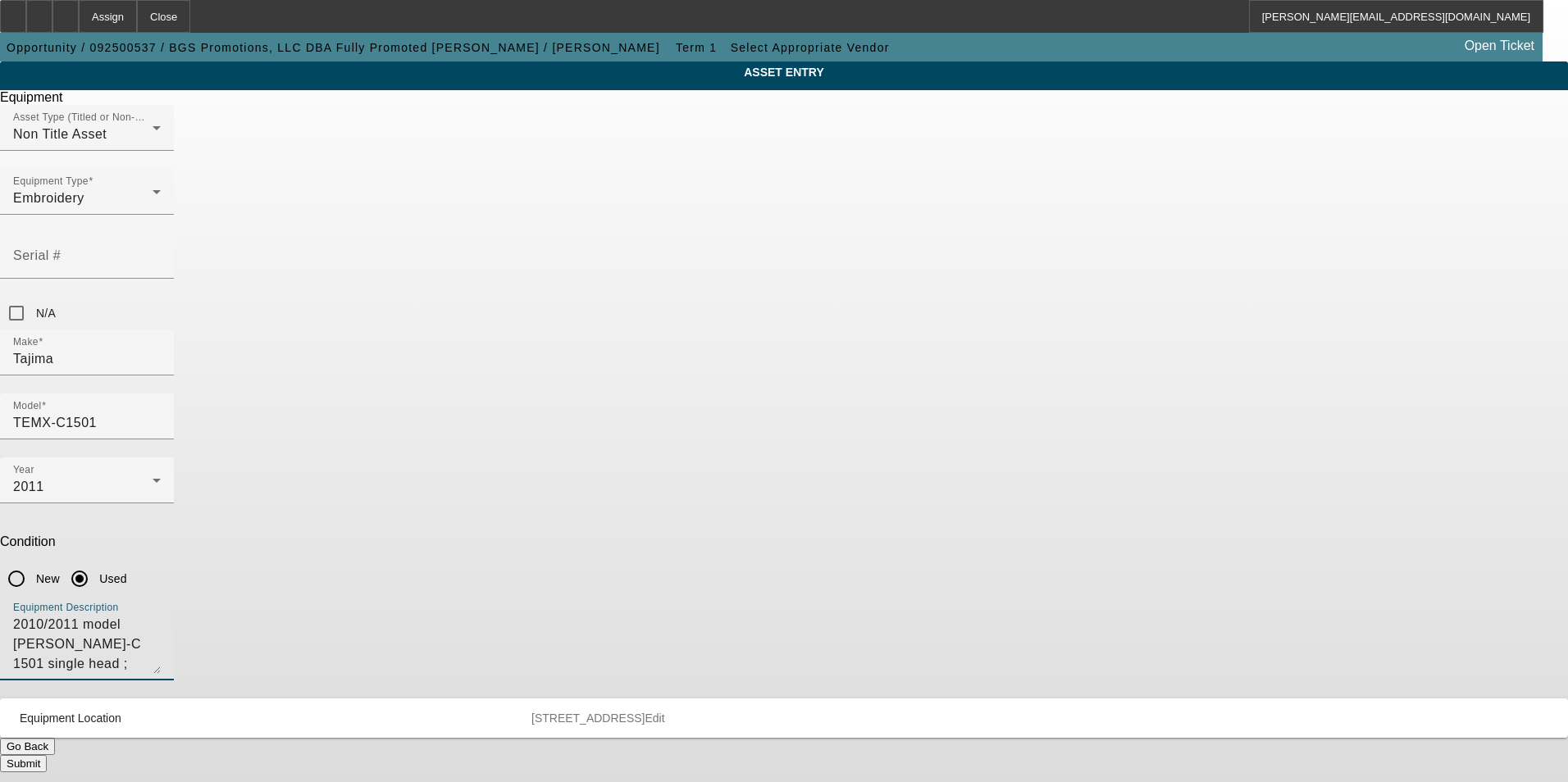
drag, startPoint x: 759, startPoint y: 449, endPoint x: 537, endPoint y: 427, distance: 223.1
click at [537, 427] on div "ASSET ENTRY Delete asset Equipment Asset Type (Titled or Non-Titled) Non Title …" at bounding box center [784, 417] width 1568 height 711
drag, startPoint x: 995, startPoint y: 422, endPoint x: 526, endPoint y: 409, distance: 469.2
click at [527, 418] on div "ASSET ENTRY Delete asset Equipment Asset Type (Titled or Non-Titled) Non Title …" at bounding box center [784, 417] width 1568 height 711
type textarea "used single head embroidery machine"
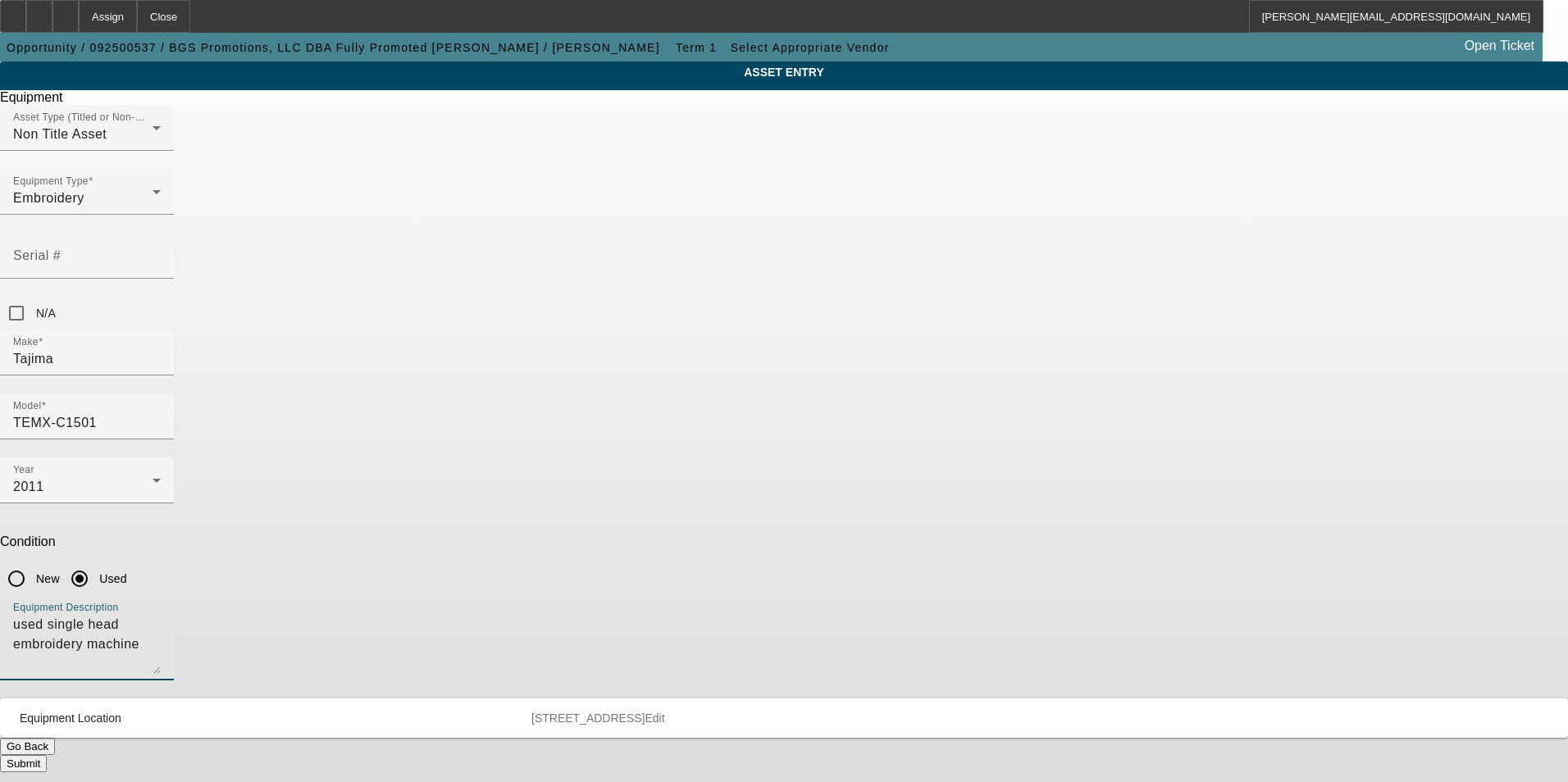
click at [47, 755] on button "Submit" at bounding box center [23, 763] width 47 height 17
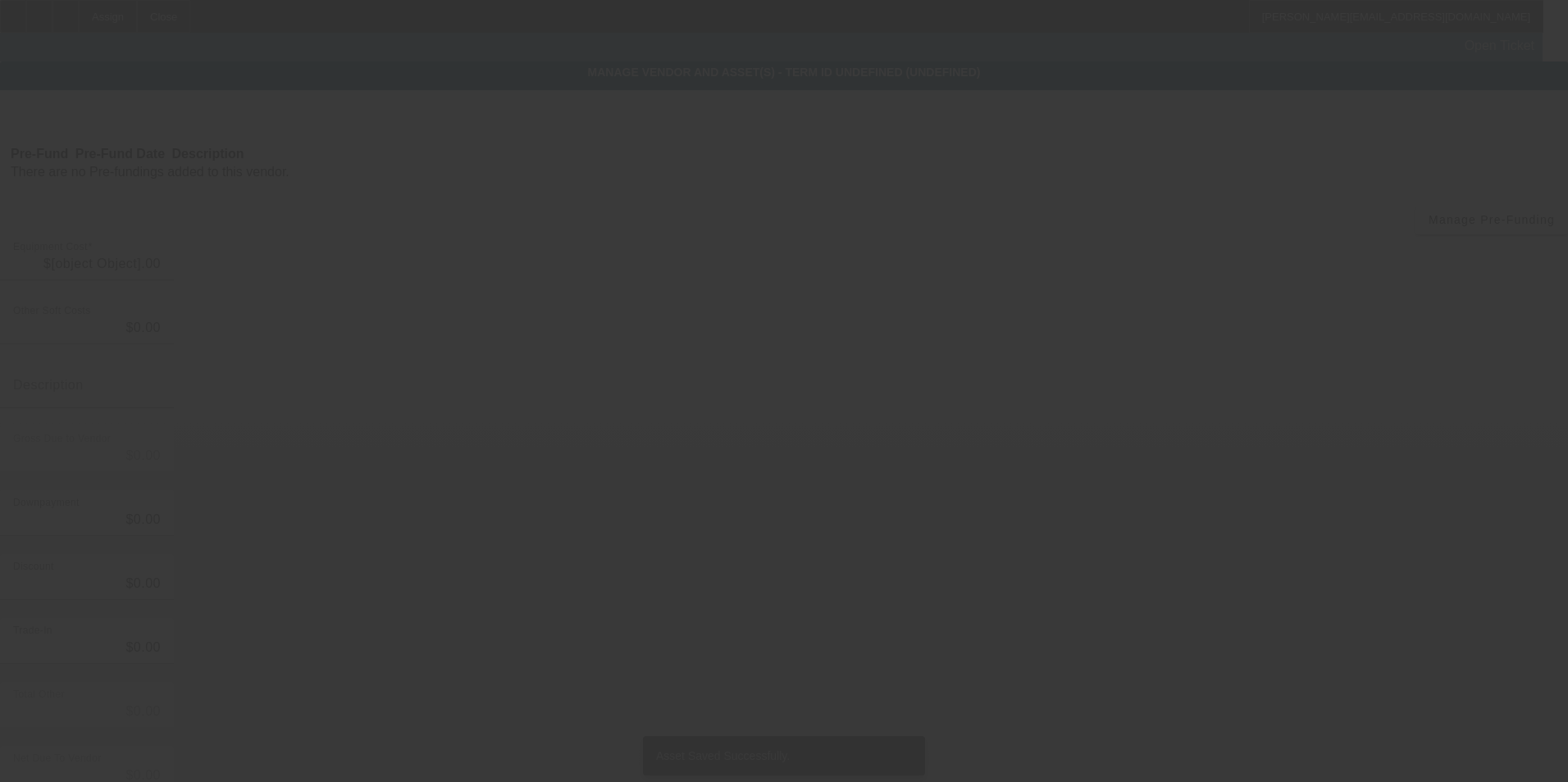
type input "$9,000.00"
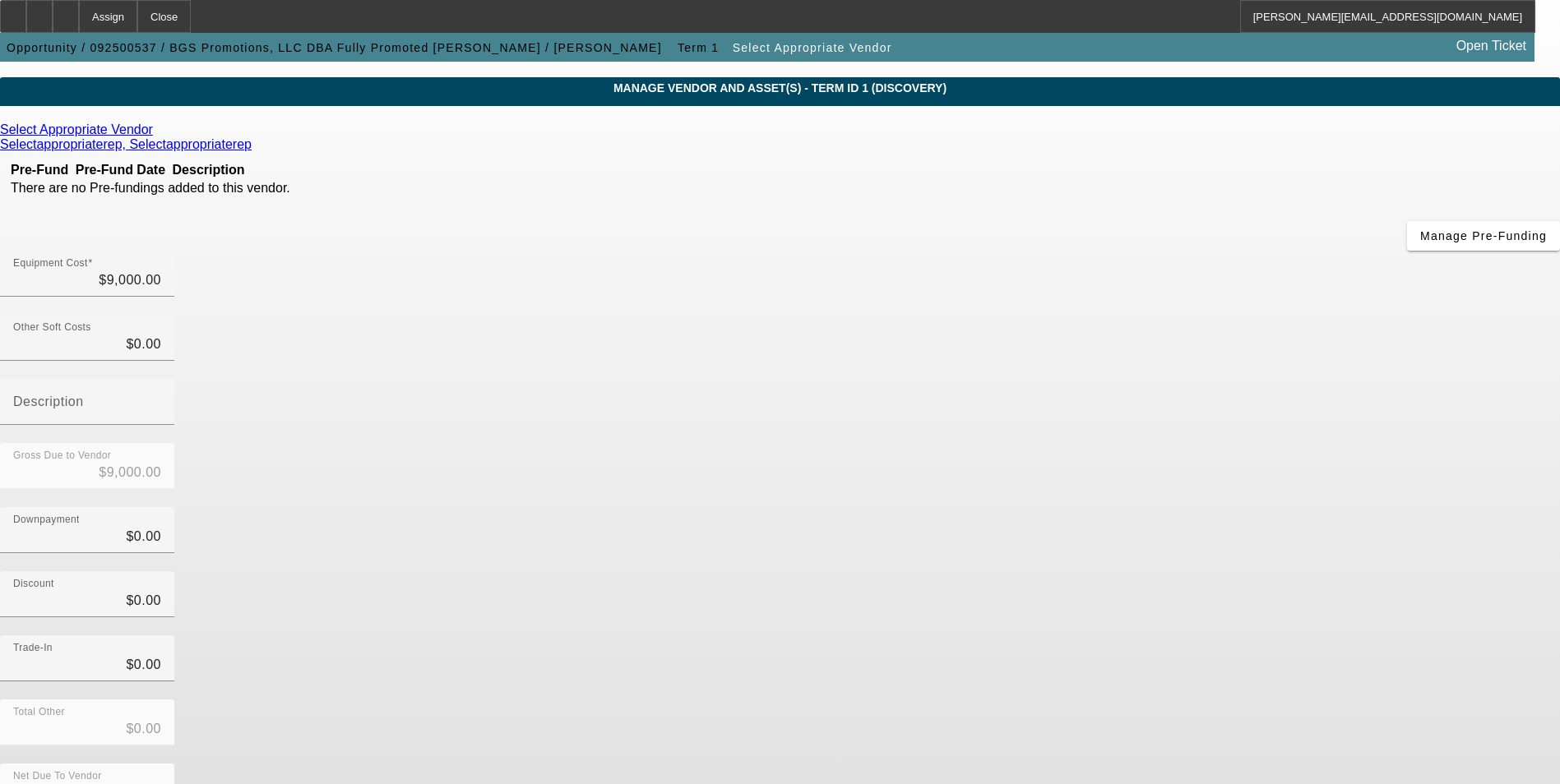
scroll to position [55, 0]
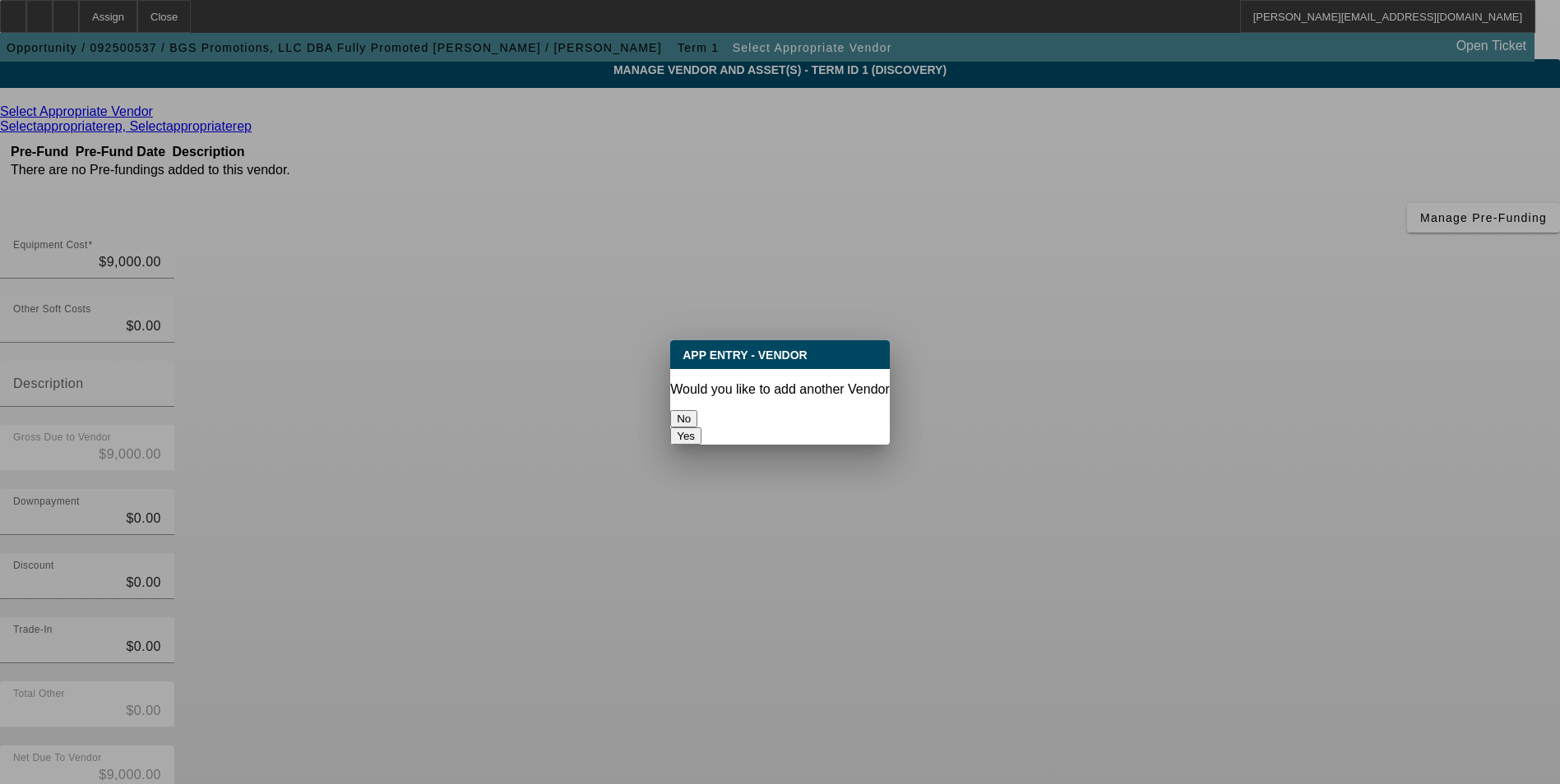
click at [697, 414] on button "No" at bounding box center [684, 418] width 27 height 17
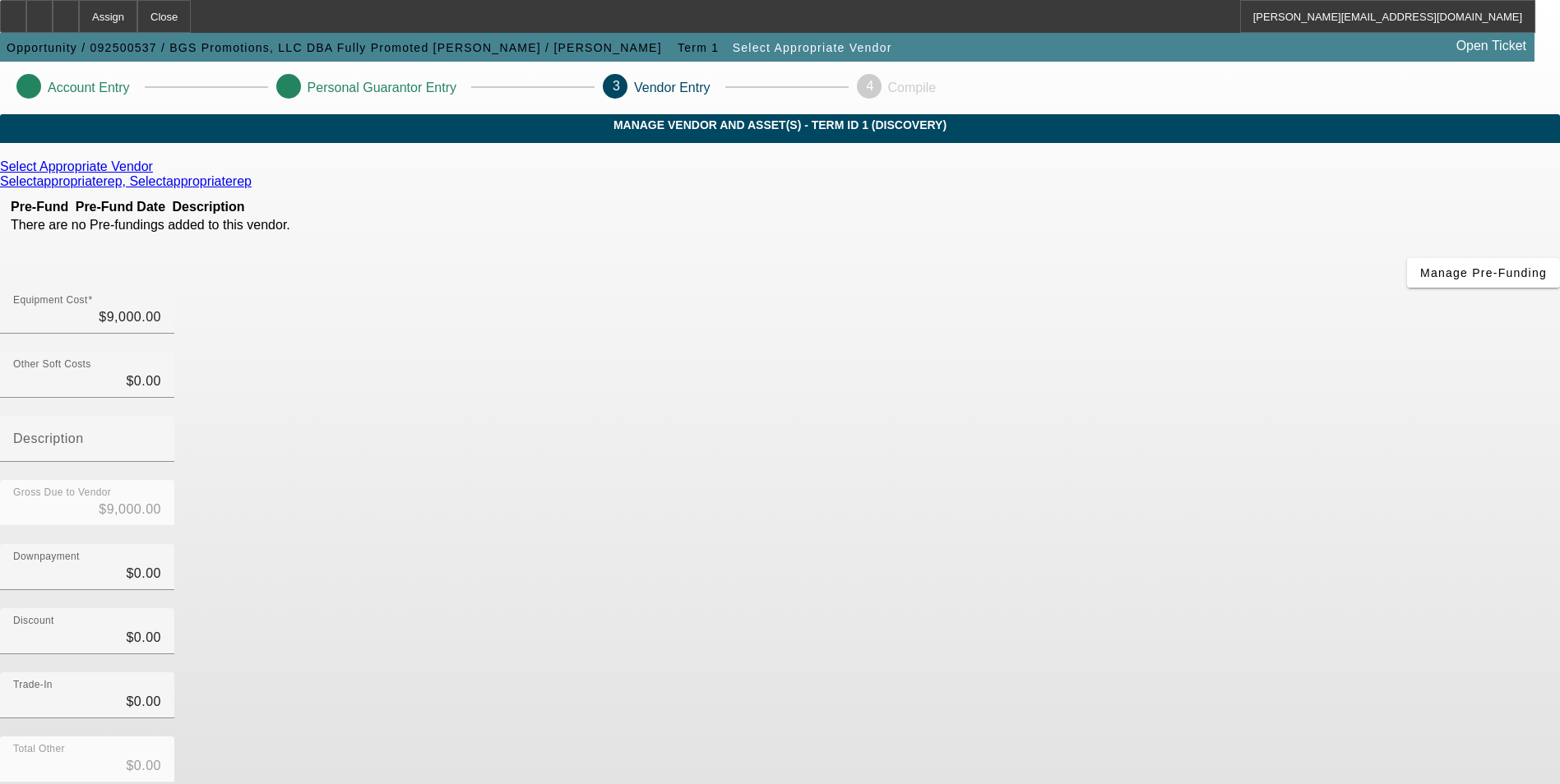
scroll to position [55, 0]
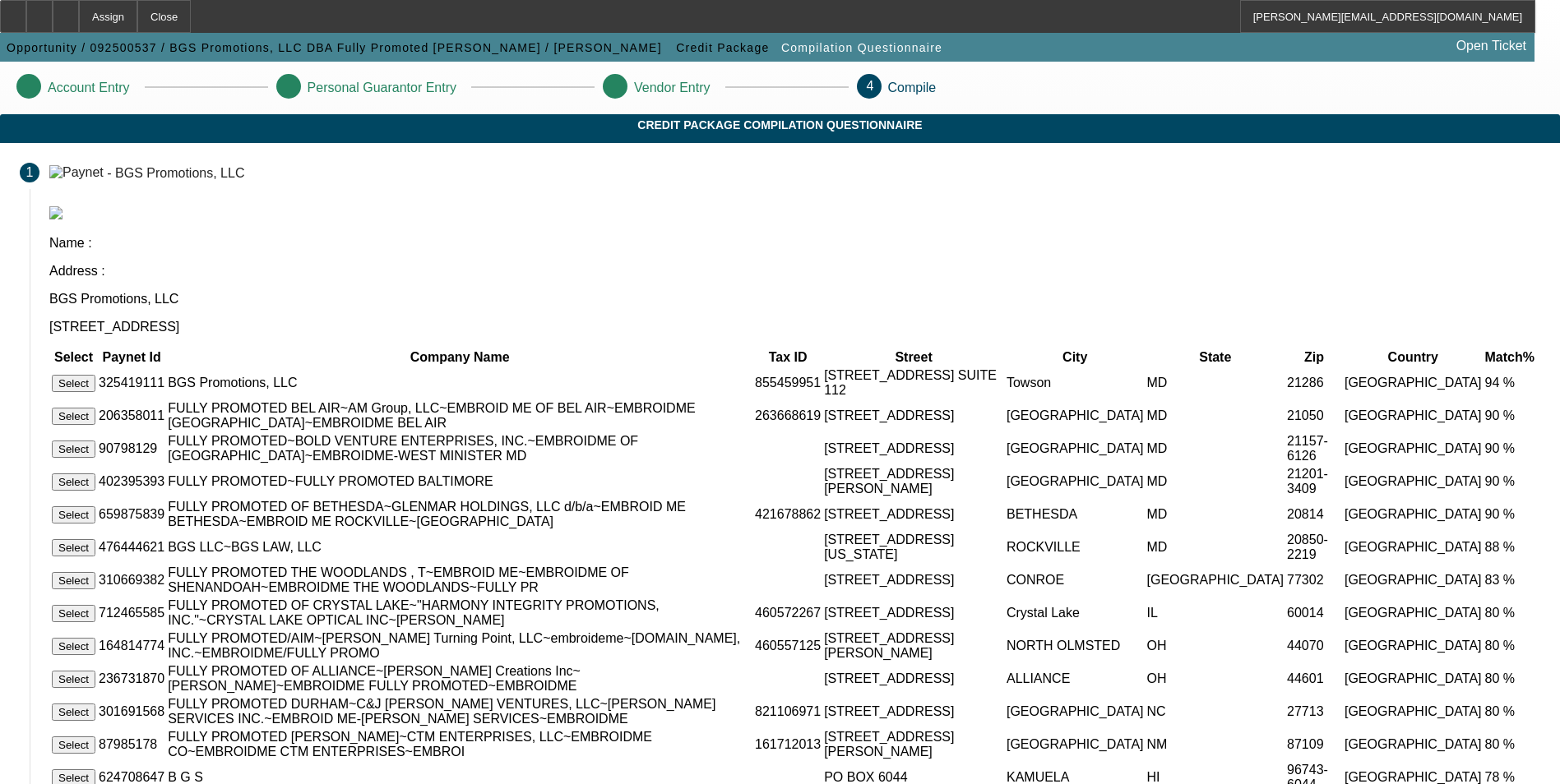
click at [95, 375] on button "Select" at bounding box center [73, 383] width 43 height 17
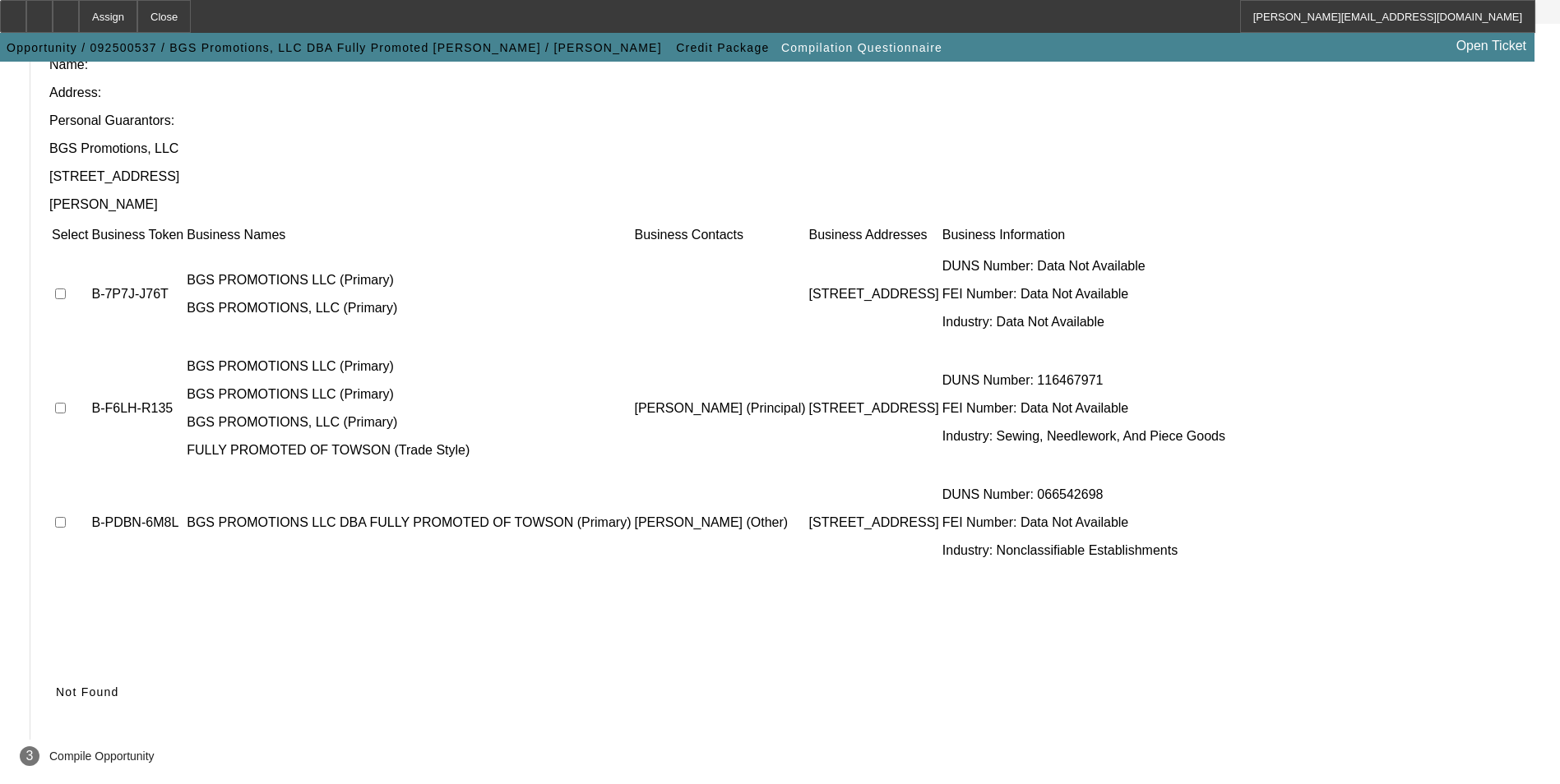
scroll to position [125, 0]
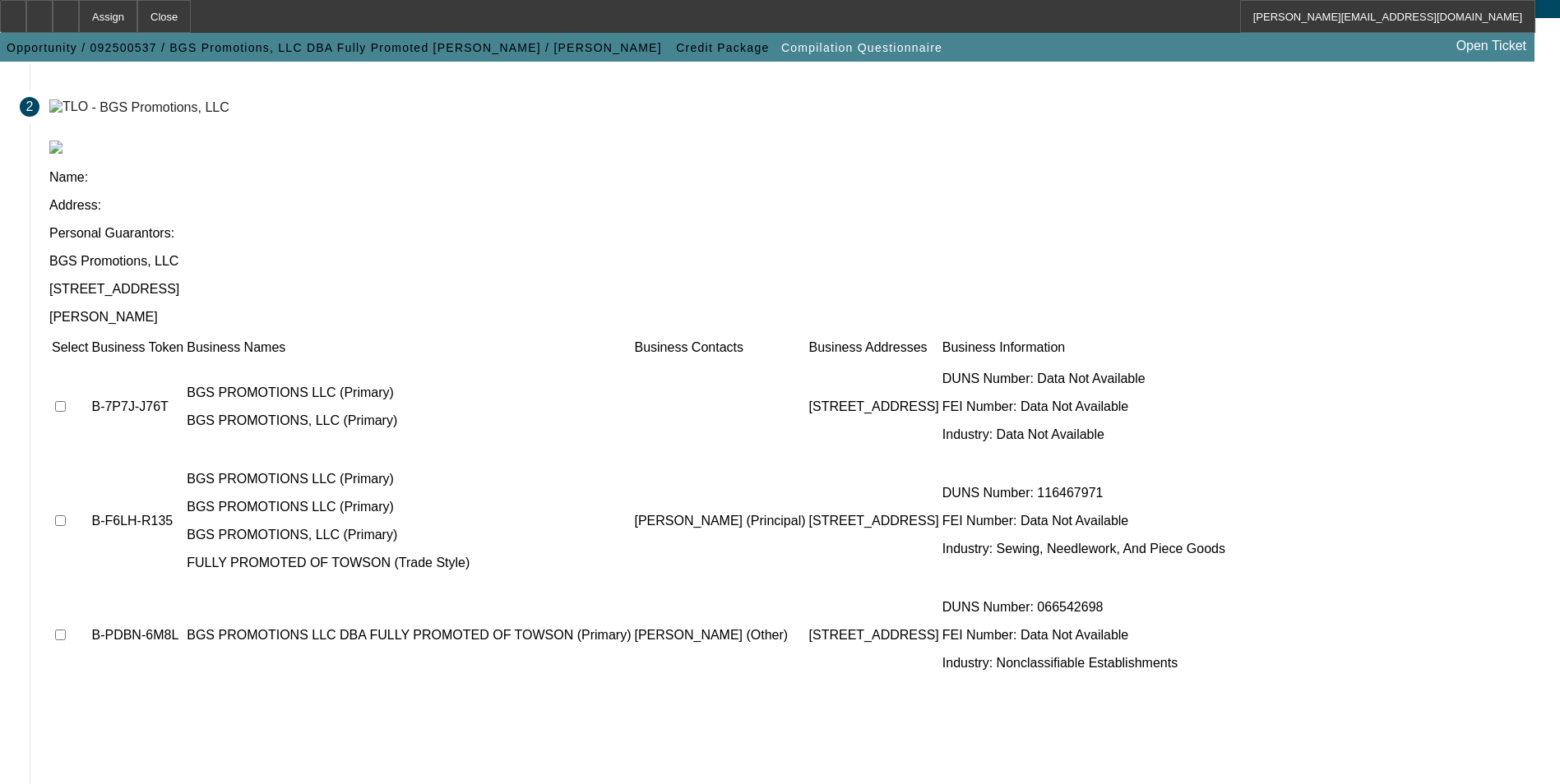
click at [65, 401] on input "checkbox" at bounding box center [60, 406] width 11 height 11
checkbox input "true"
click at [65, 515] on input "checkbox" at bounding box center [60, 520] width 11 height 11
checkbox input "true"
click at [65, 630] on input "checkbox" at bounding box center [60, 635] width 11 height 11
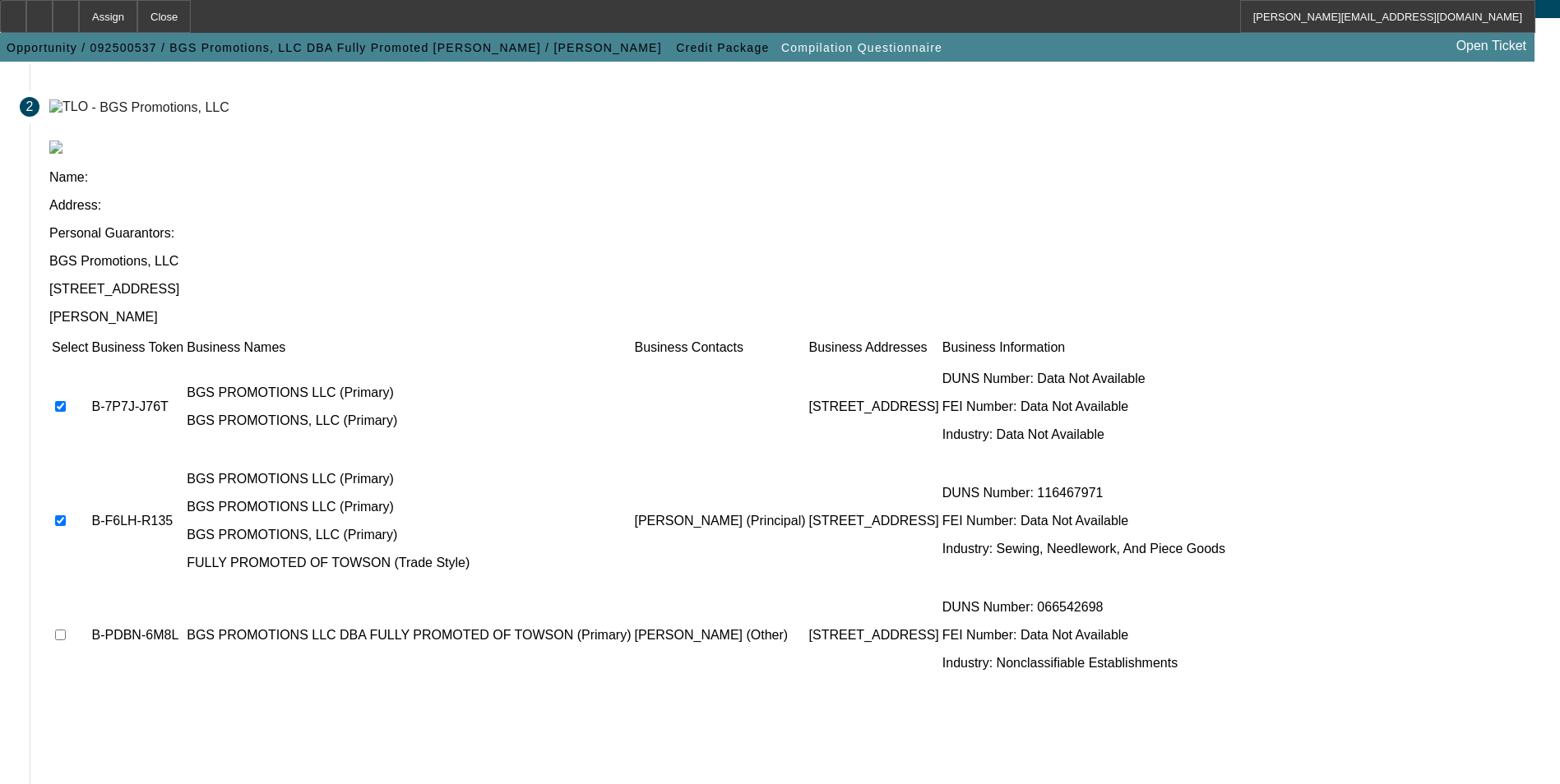
checkbox input "true"
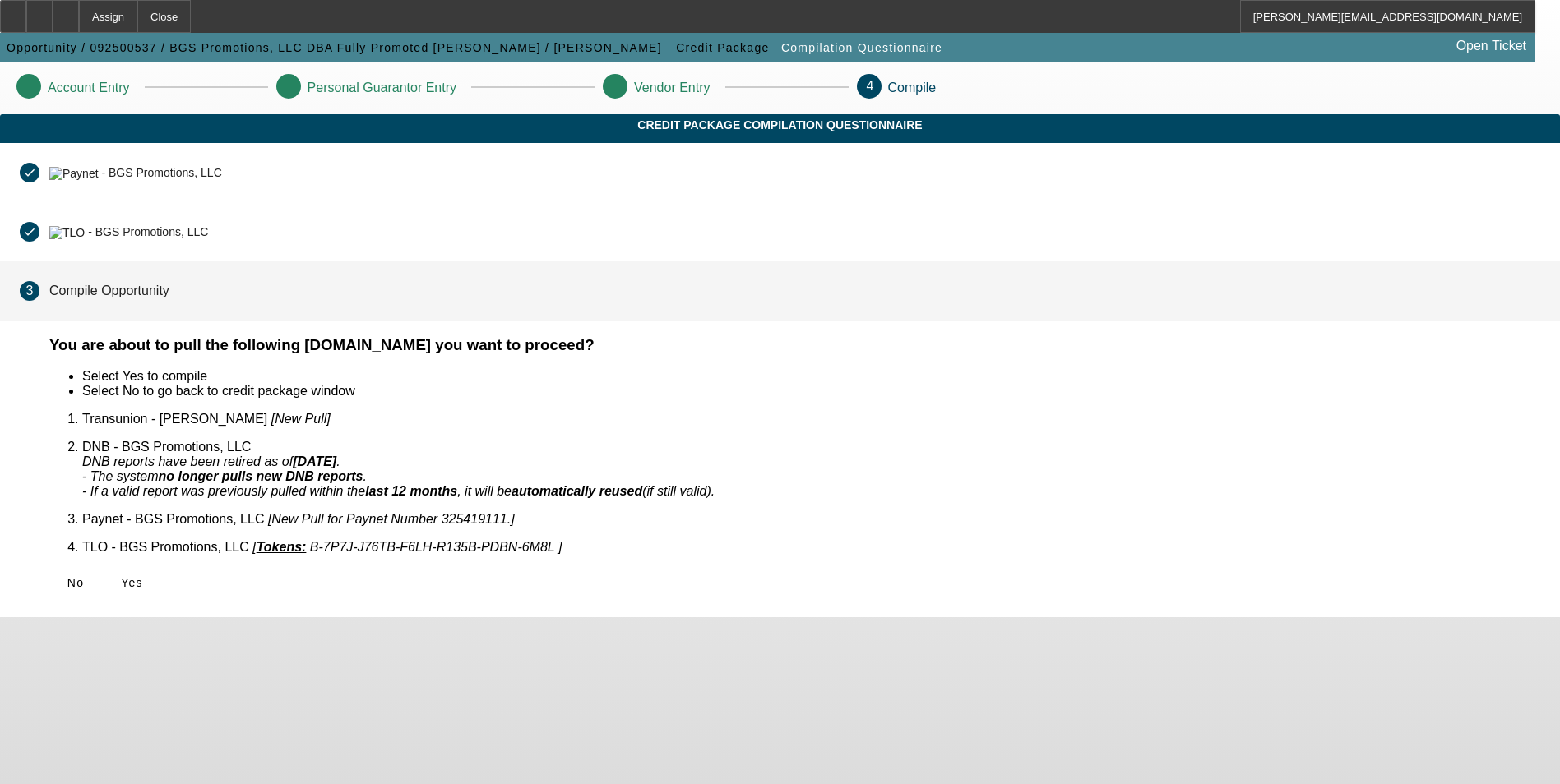
scroll to position [0, 0]
click at [121, 577] on icon at bounding box center [121, 582] width 0 height 13
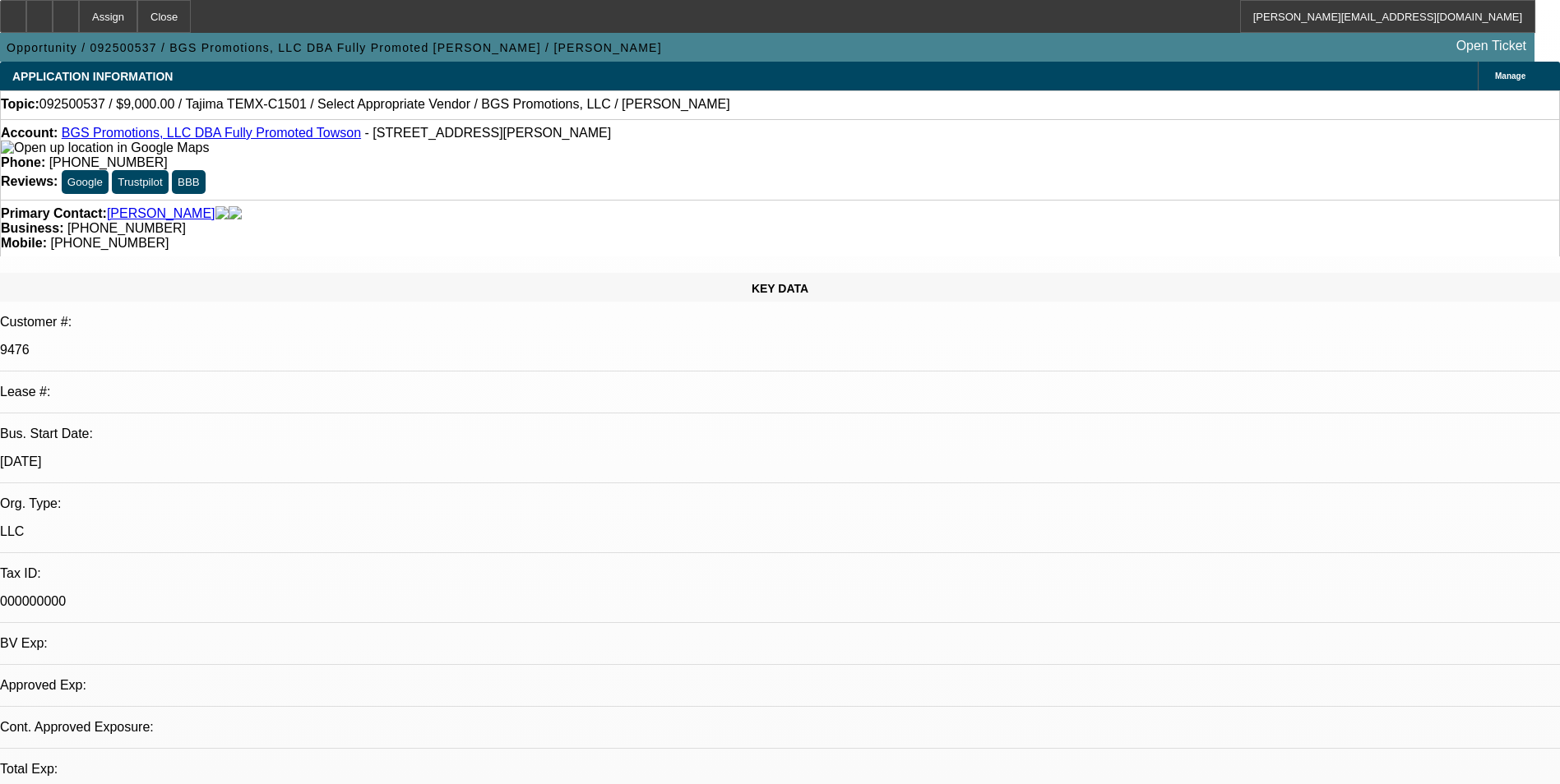
select select "0"
select select "2"
select select "0.1"
select select "1"
select select "2"
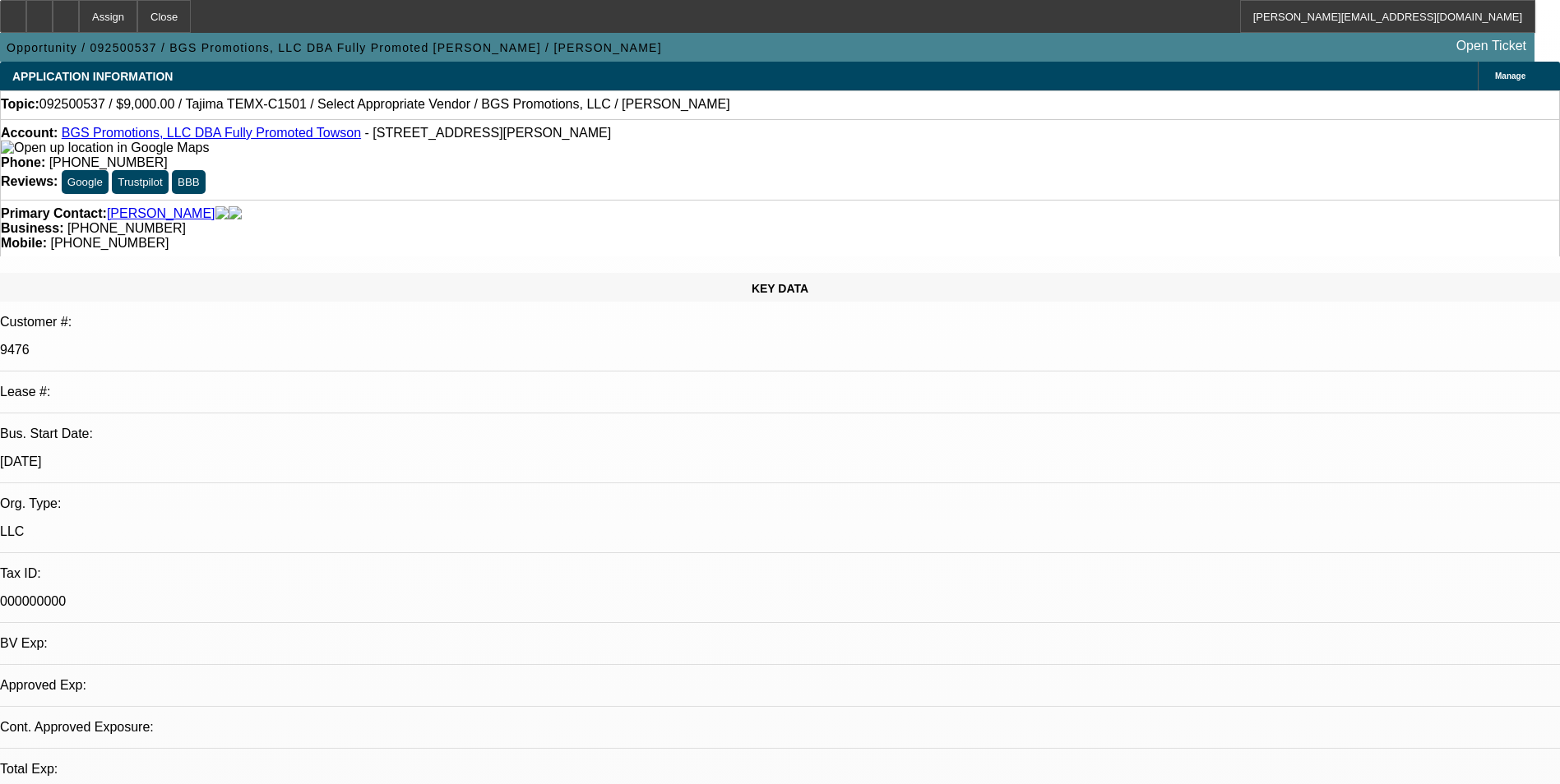
select select "4"
click at [79, 23] on div at bounding box center [65, 16] width 26 height 33
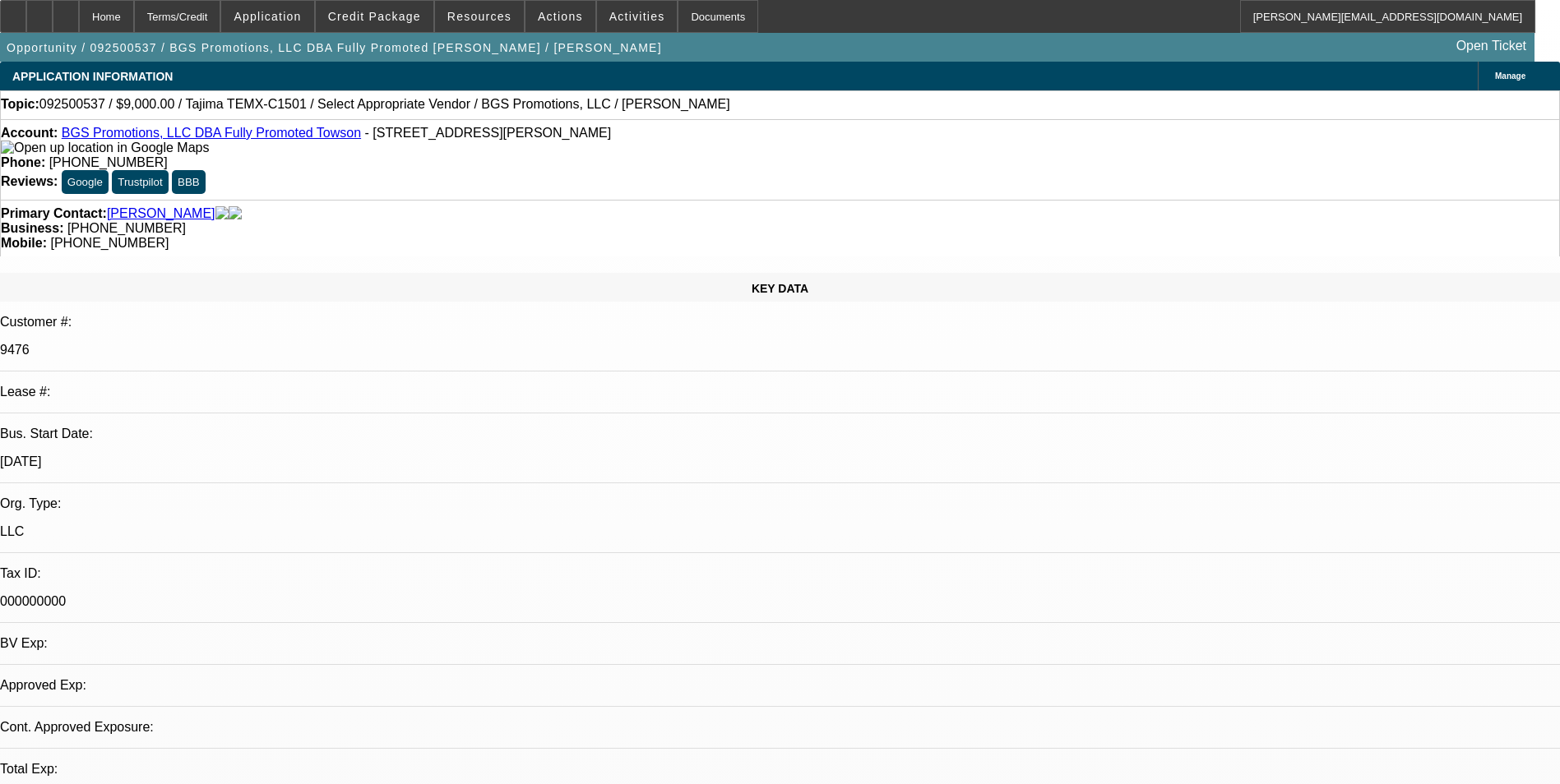
select select "0"
select select "2"
select select "0.1"
select select "1"
select select "2"
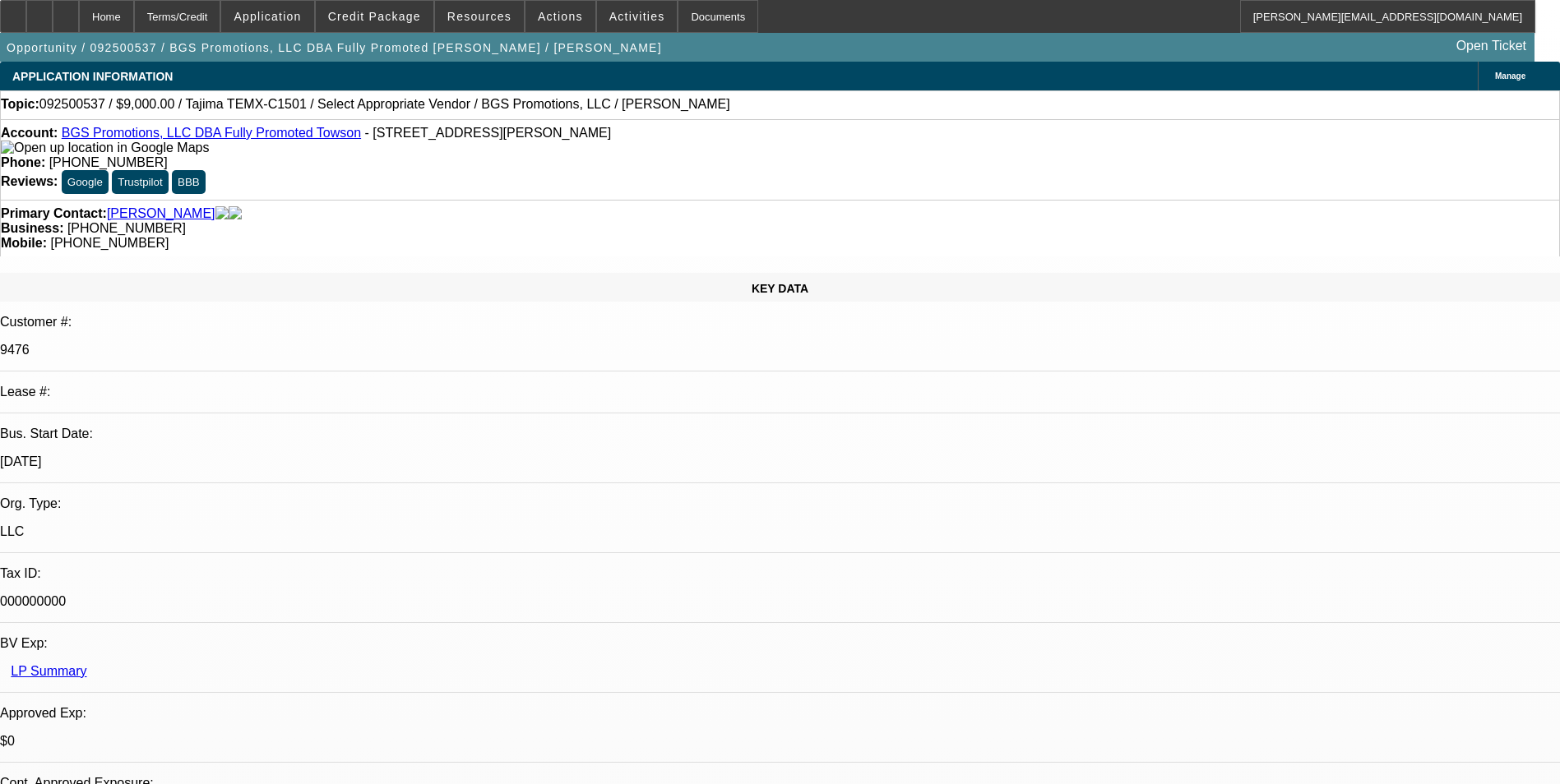
select select "4"
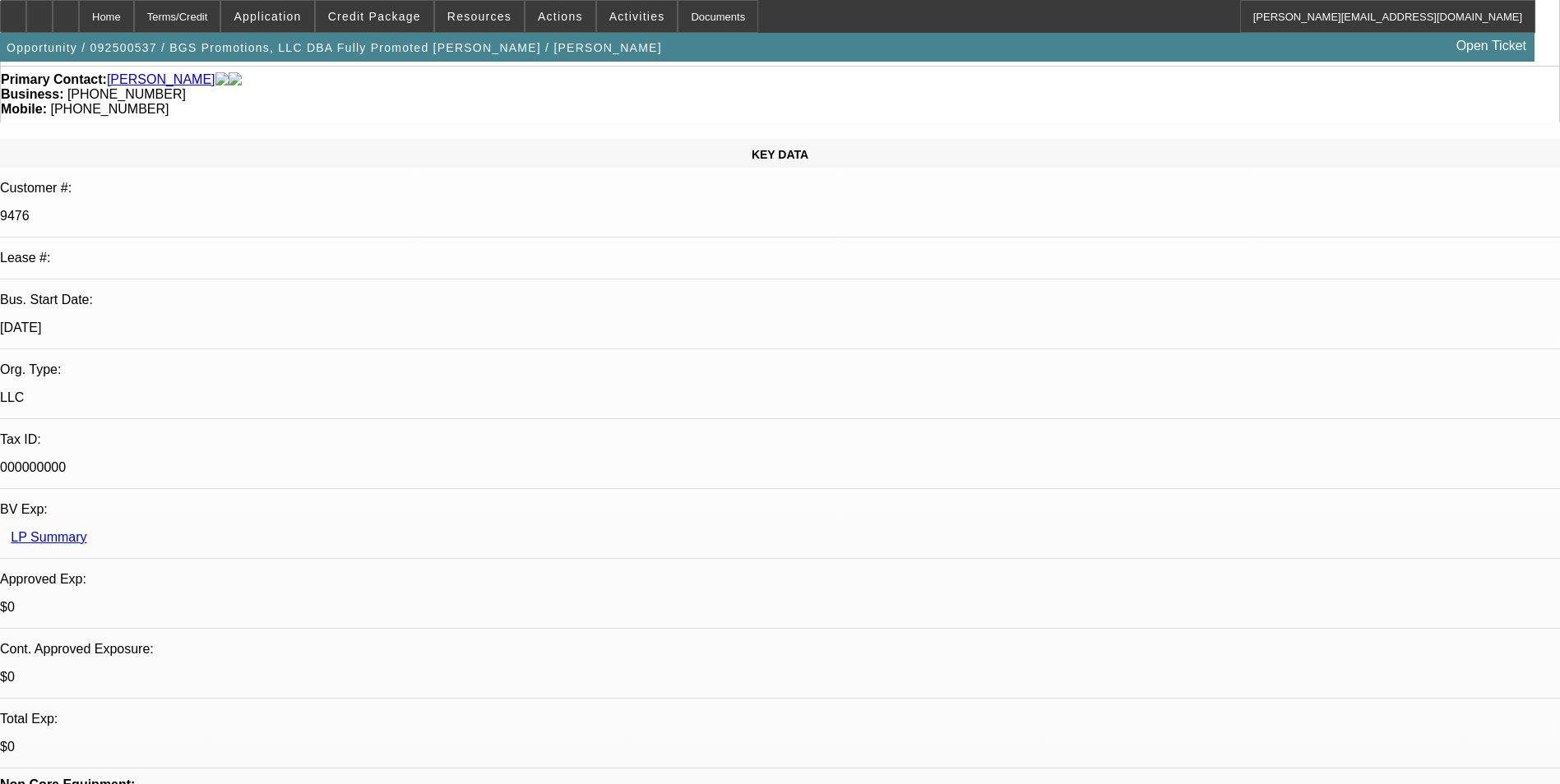
scroll to position [411, 0]
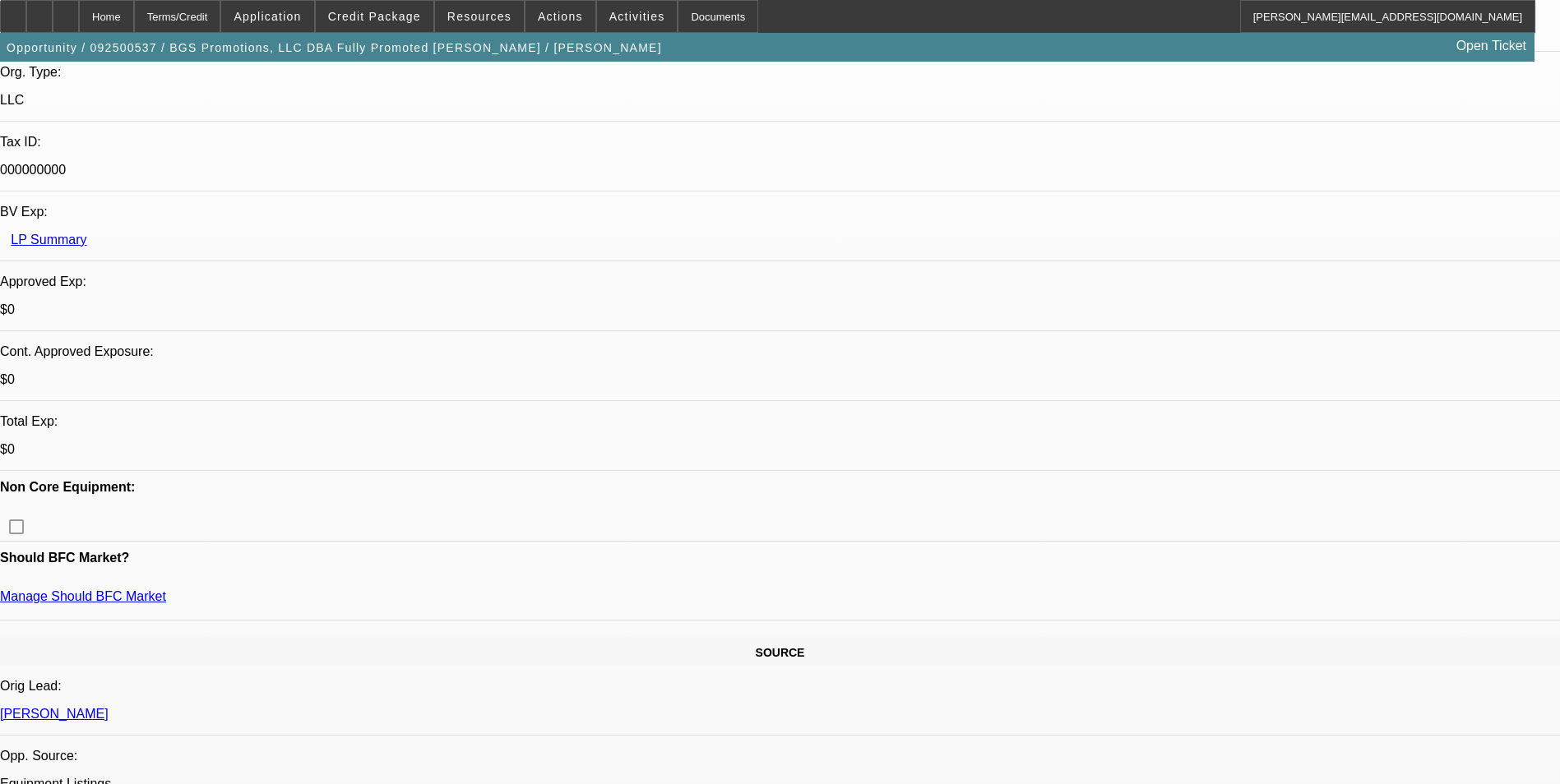
scroll to position [493, 0]
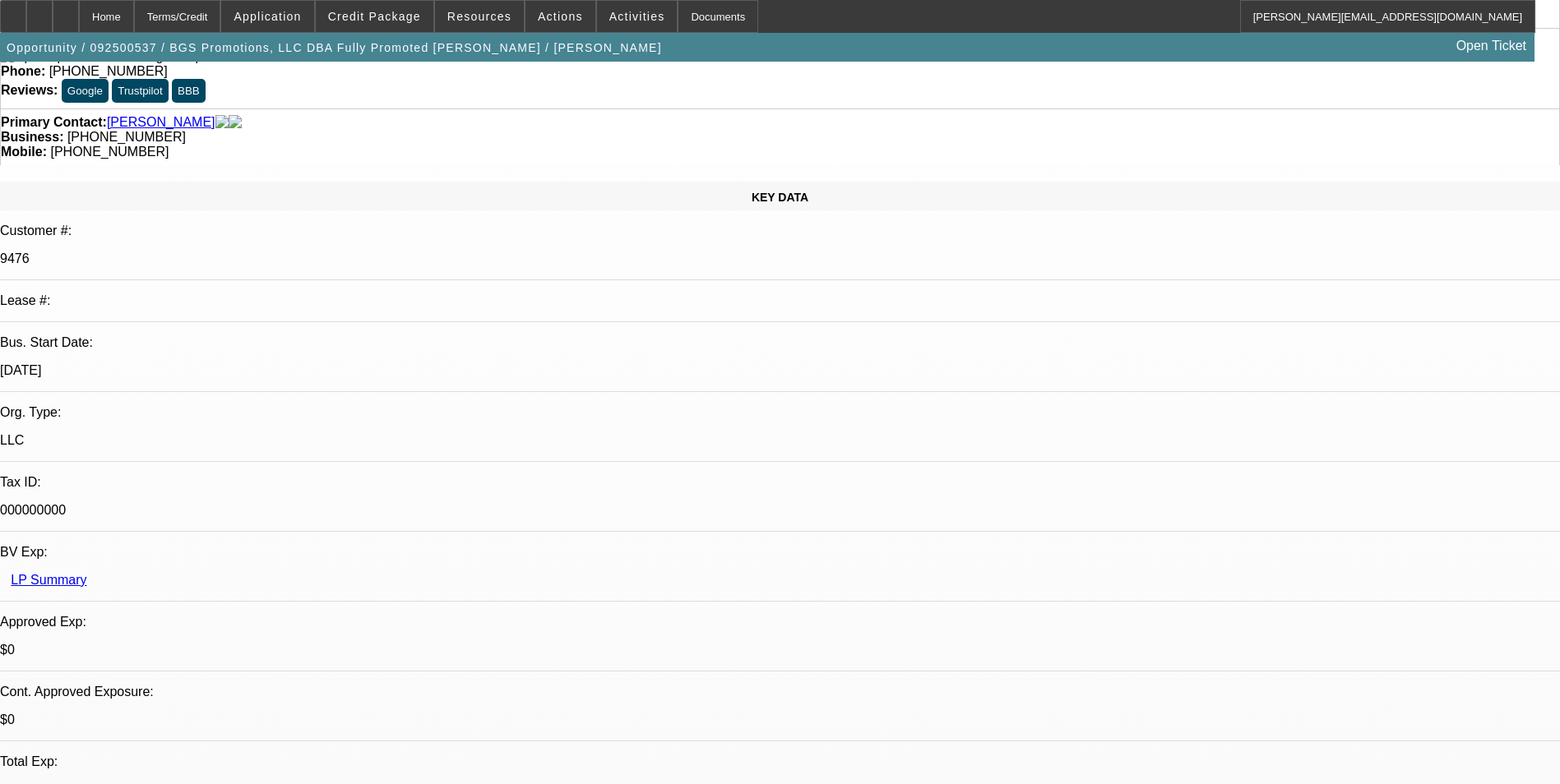
scroll to position [0, 0]
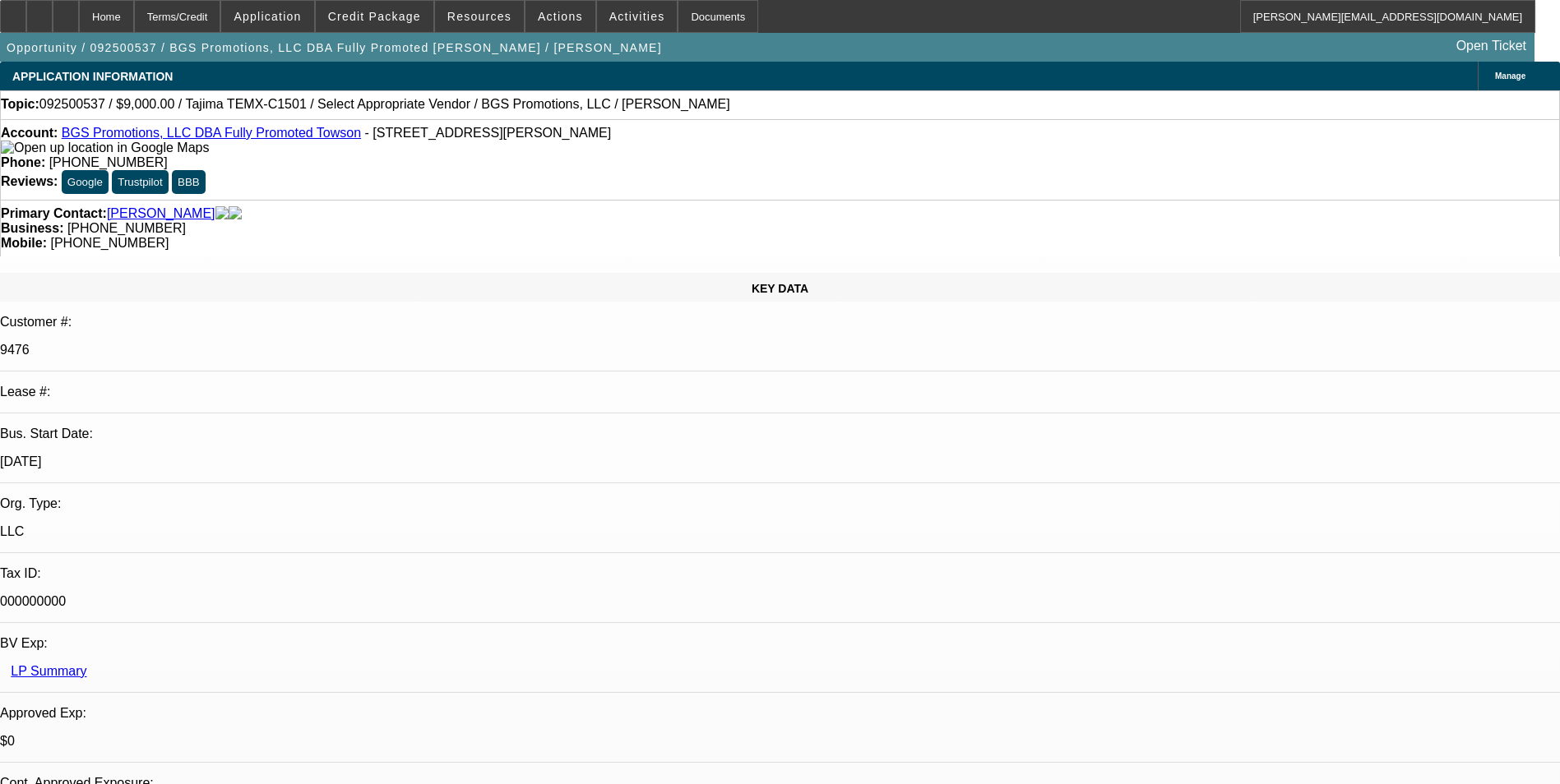
click at [1477, 82] on div "Manage" at bounding box center [1518, 77] width 83 height 29
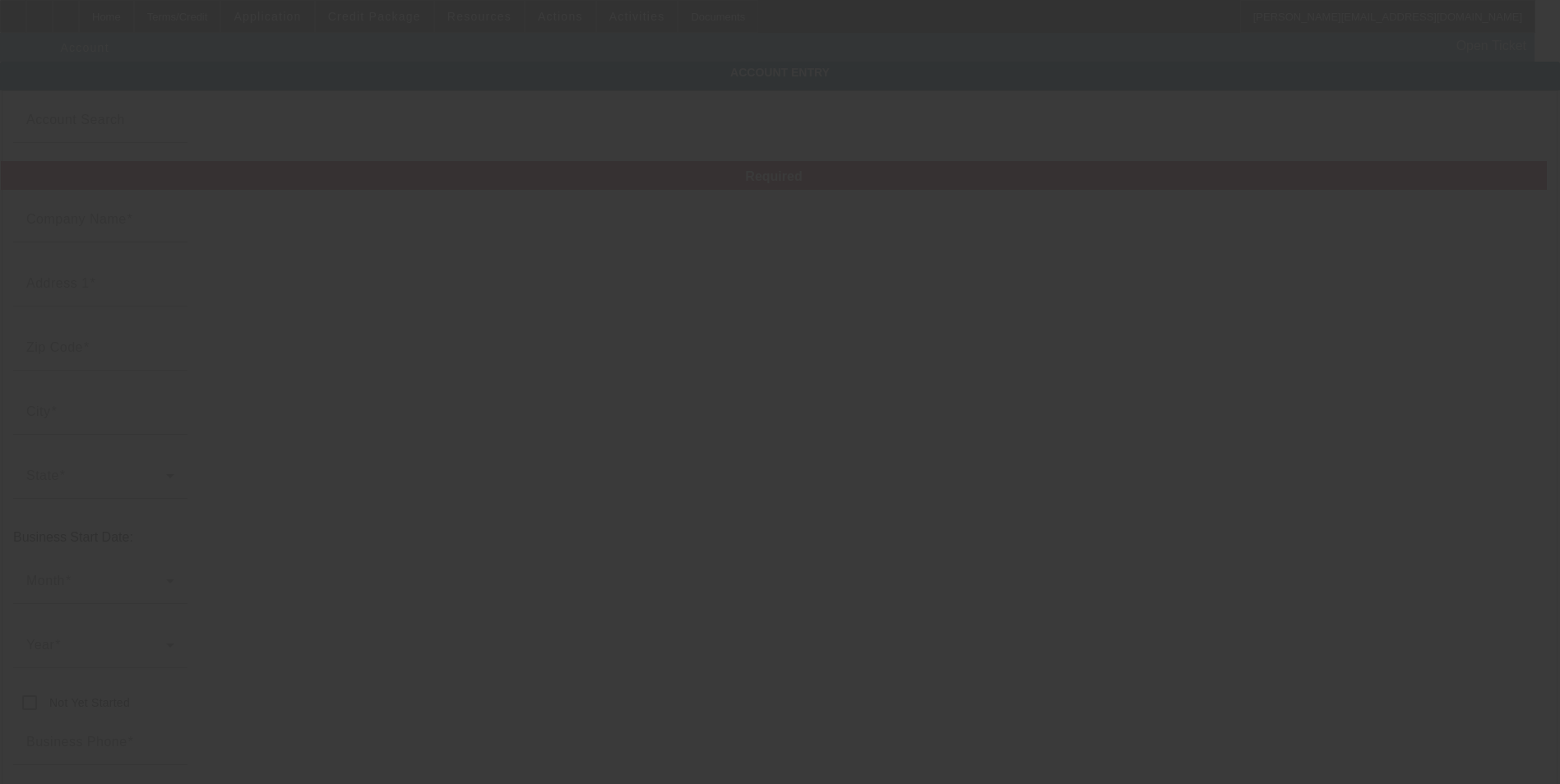
type input "BGS Promotions, LLC"
type input "1220 East Joppa Road"
type input "21286"
type input "Towson"
type input "(410) 842-0820"
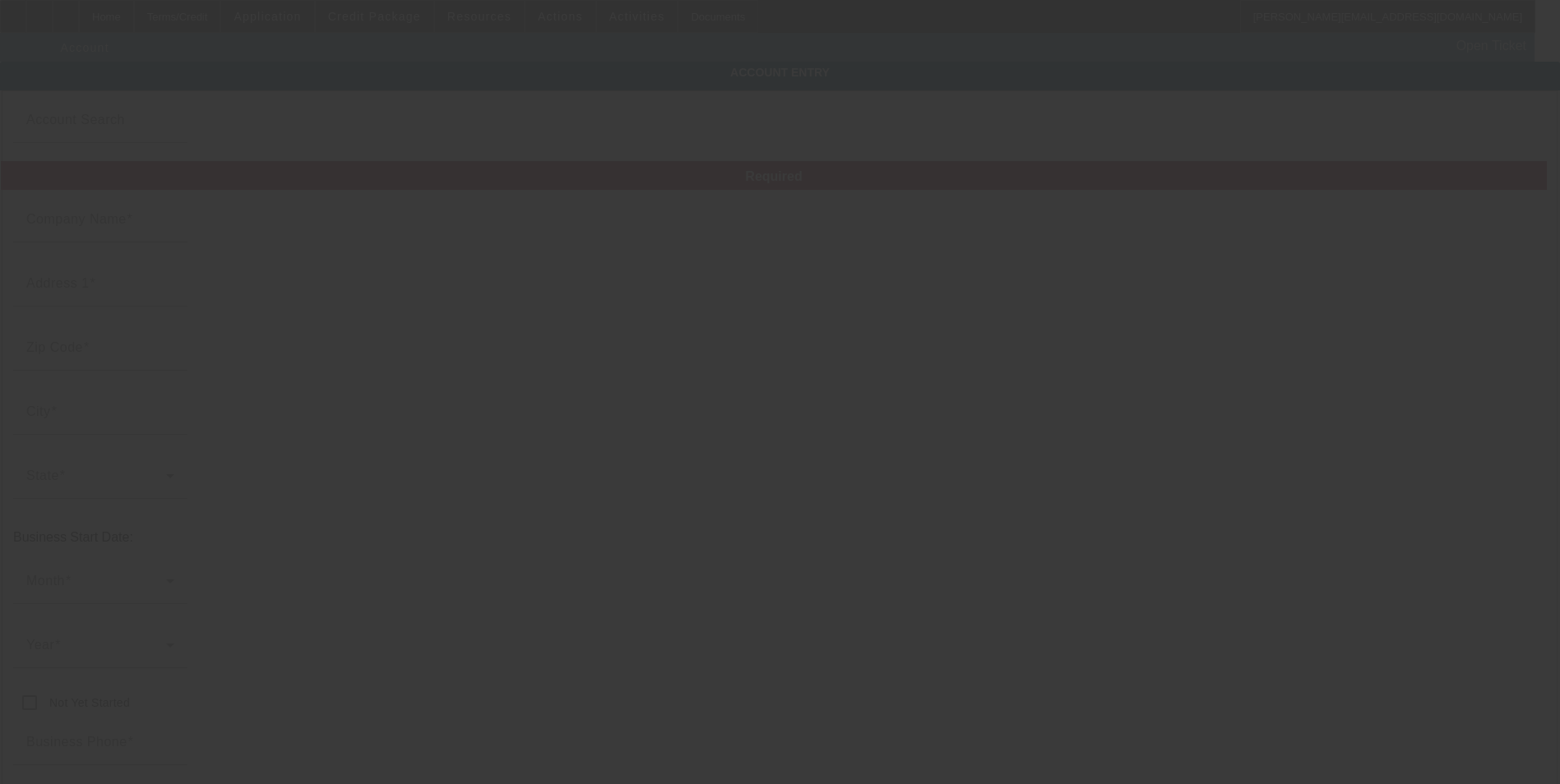
type input "Fully Promoted Towson"
type input "Suite 112"
type input "jessica.joyce@fullypromoted.com"
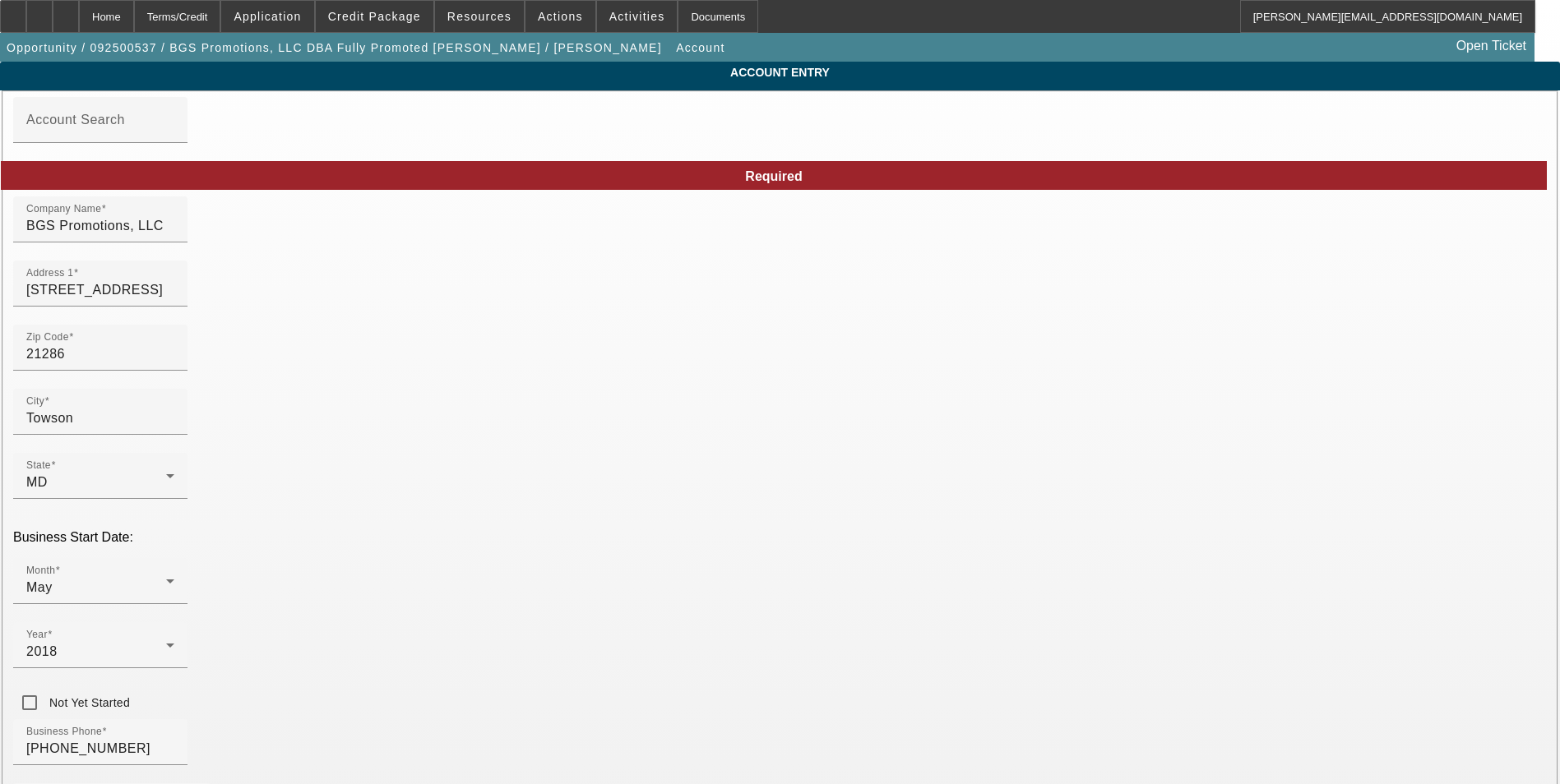
drag, startPoint x: 1110, startPoint y: 650, endPoint x: 844, endPoint y: 656, distance: 266.1
type input "855459957"
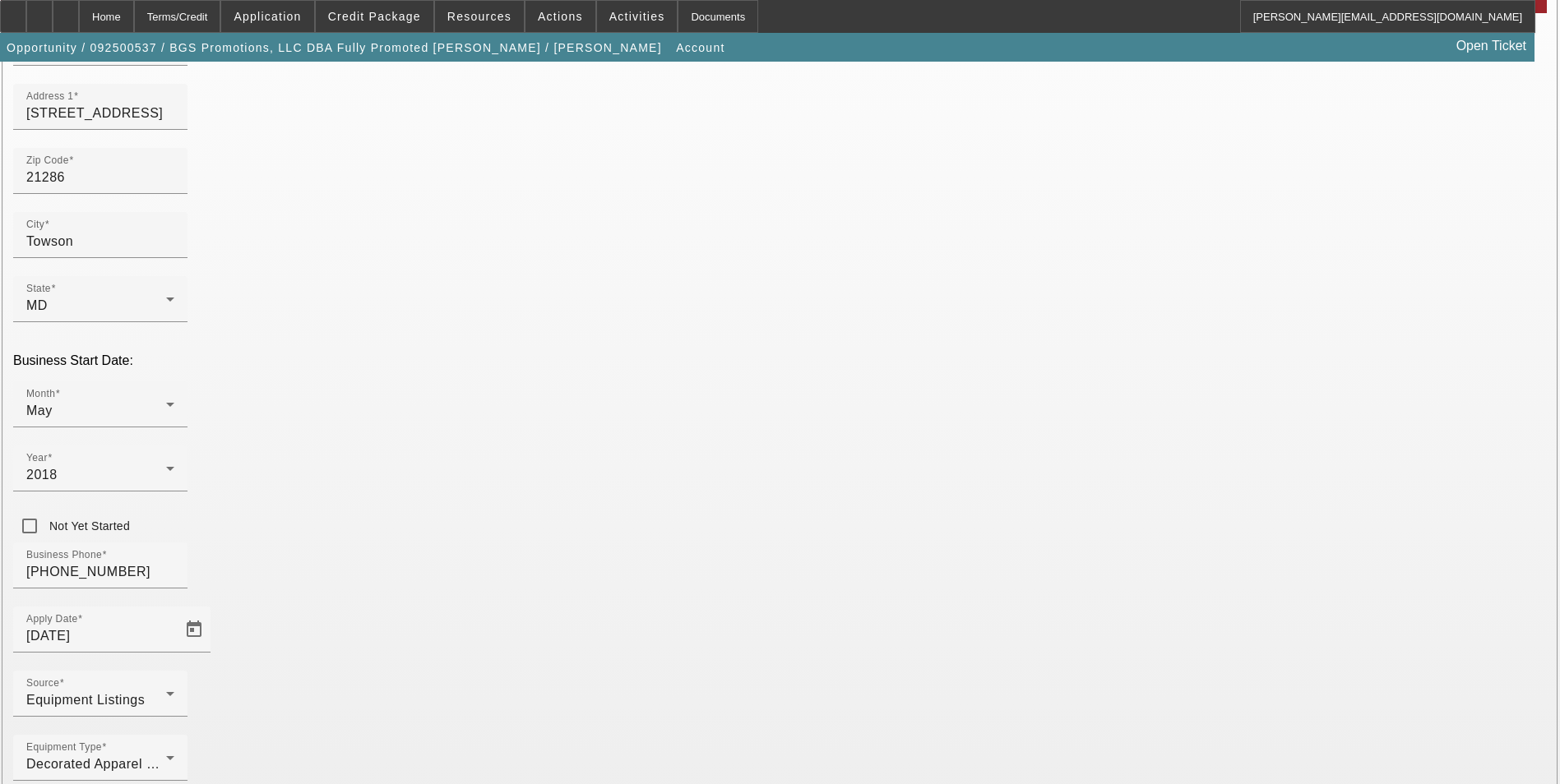
scroll to position [185, 0]
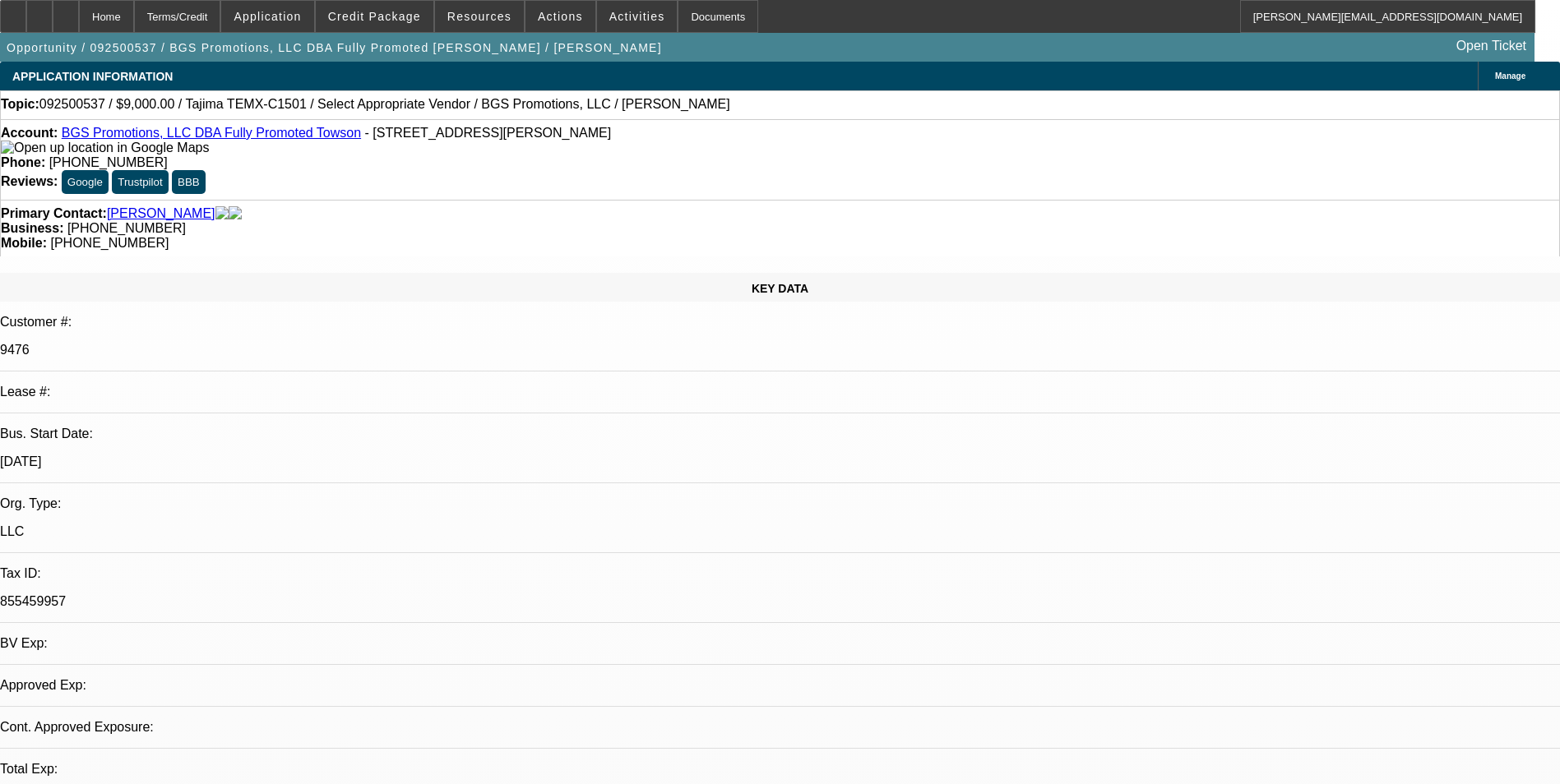
select select "0"
select select "2"
select select "0.1"
select select "4"
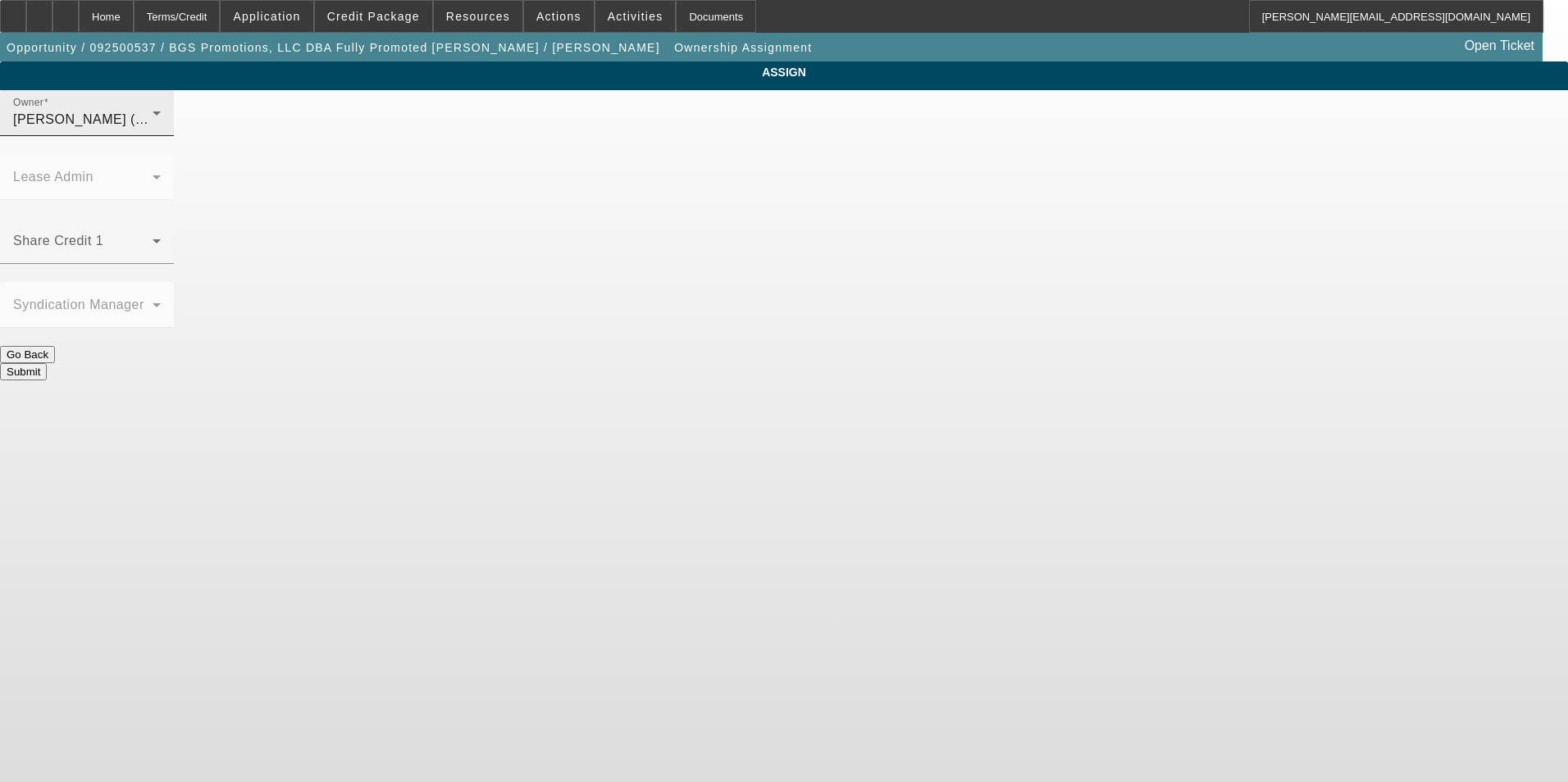
click at [161, 136] on div "Owner Wesolowski, Tyler (Lvl 3)" at bounding box center [86, 113] width 148 height 46
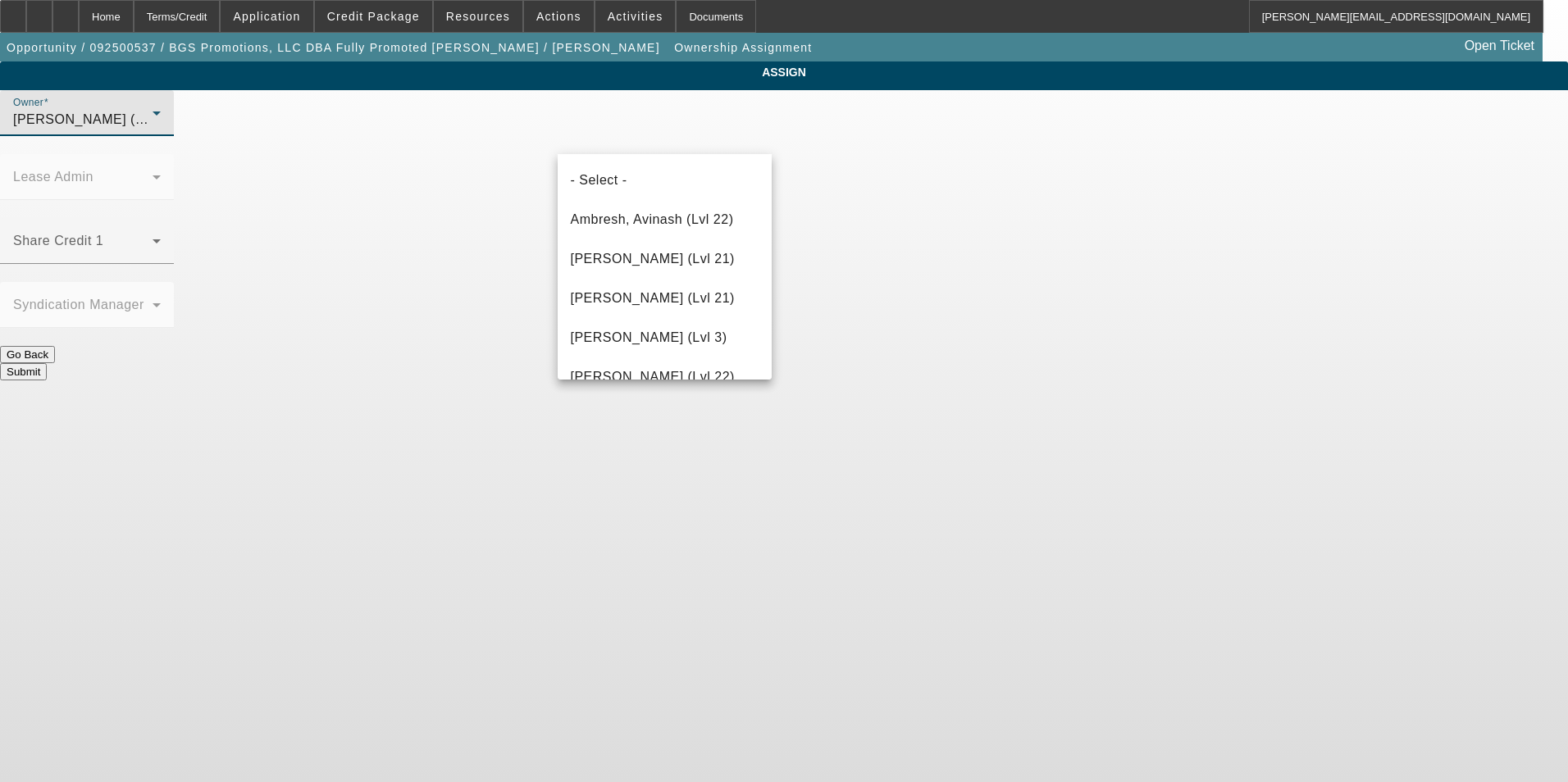
scroll to position [2230, 0]
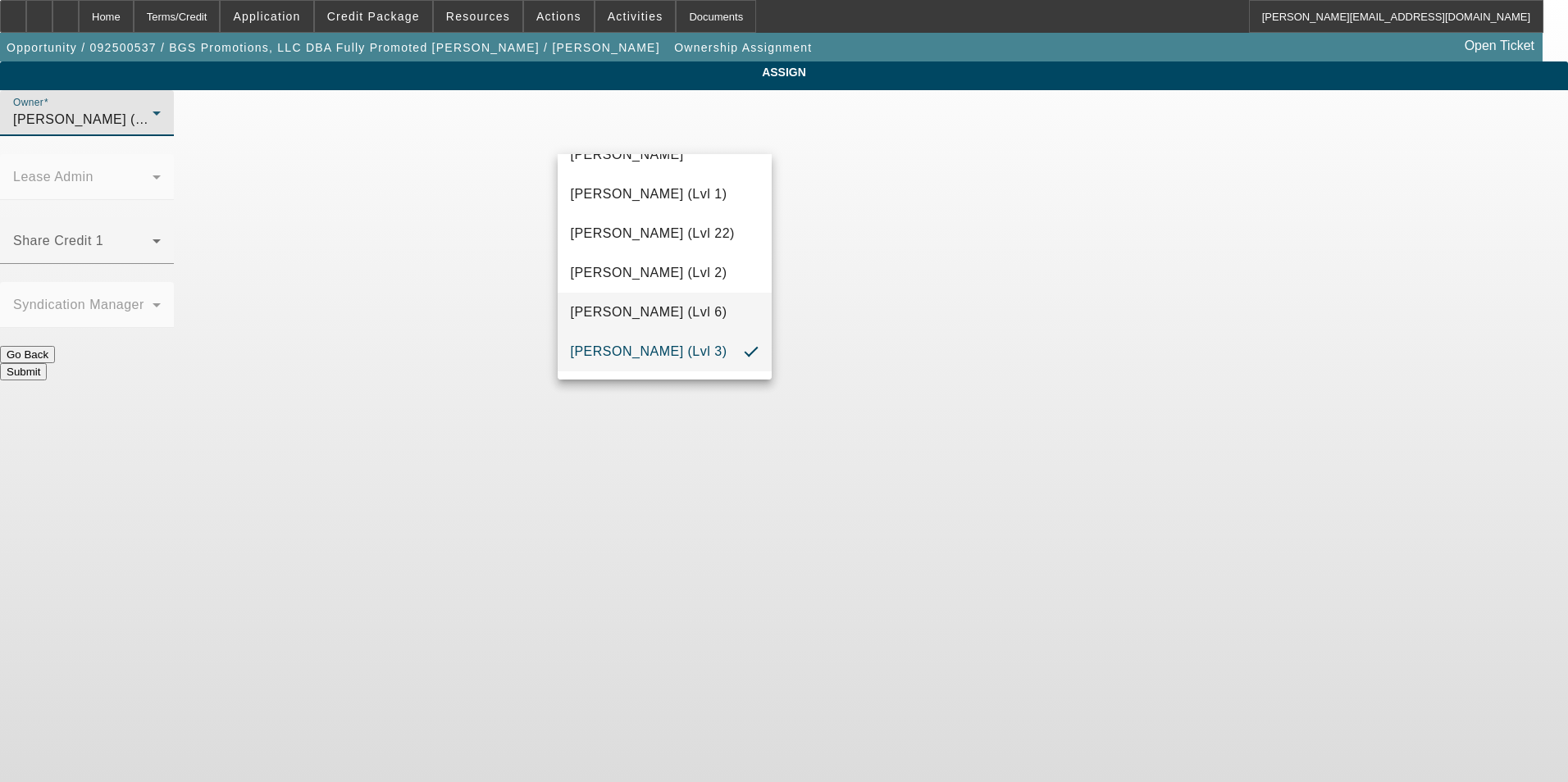
click at [714, 307] on span "Wesolowski, John (Lvl 6)" at bounding box center [649, 312] width 157 height 20
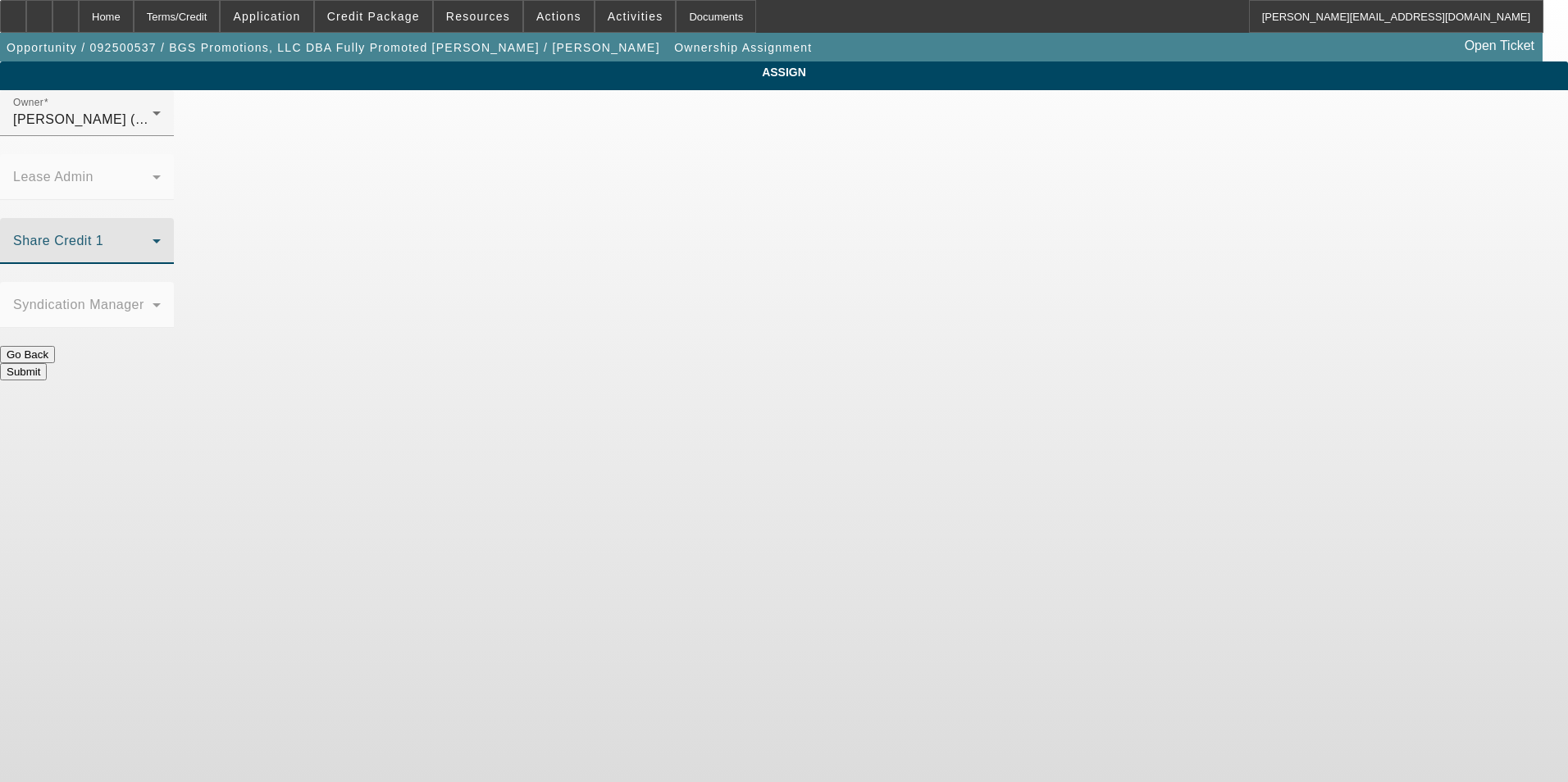
click at [153, 237] on span at bounding box center [82, 247] width 139 height 20
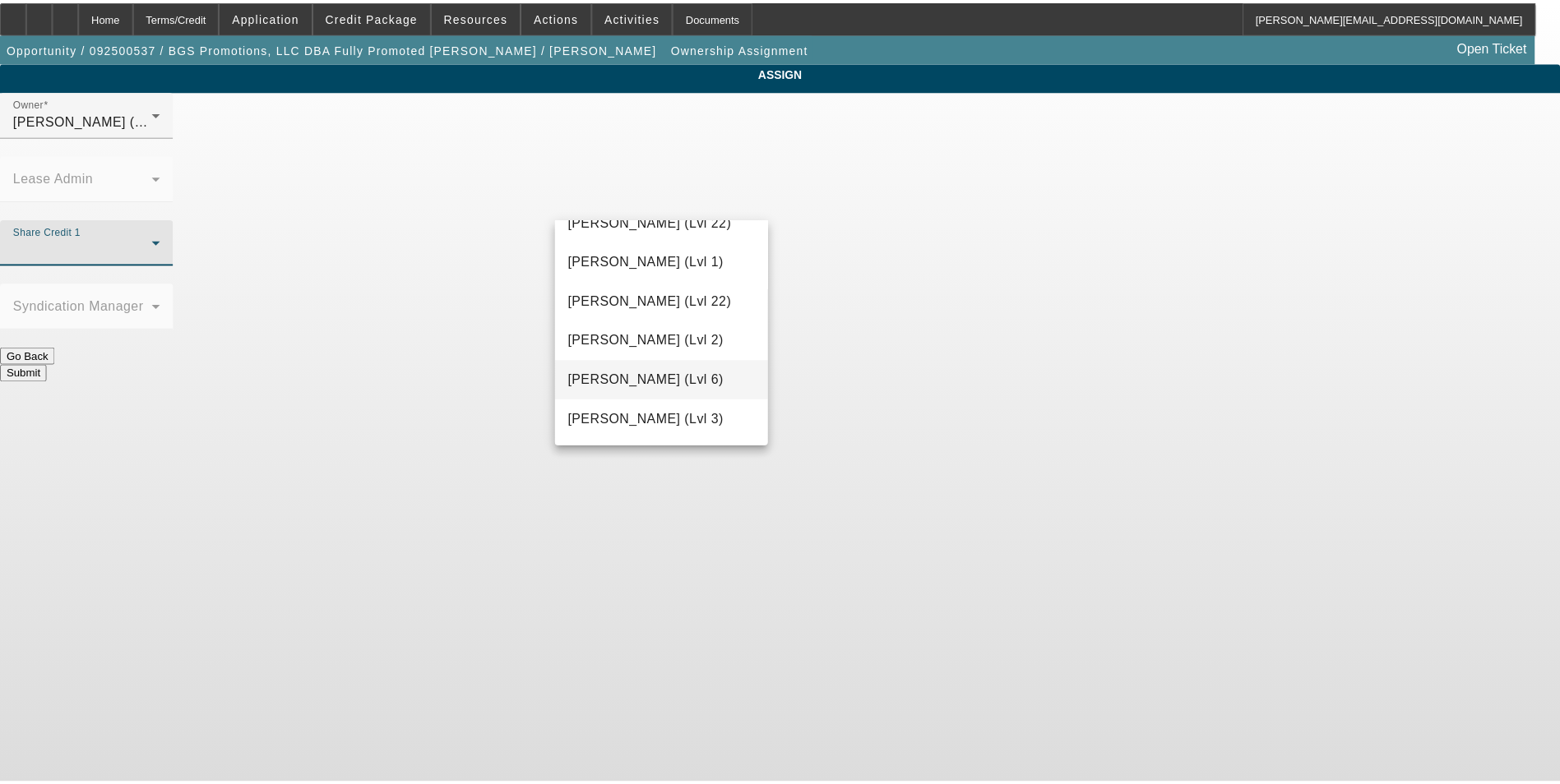
scroll to position [2072, 0]
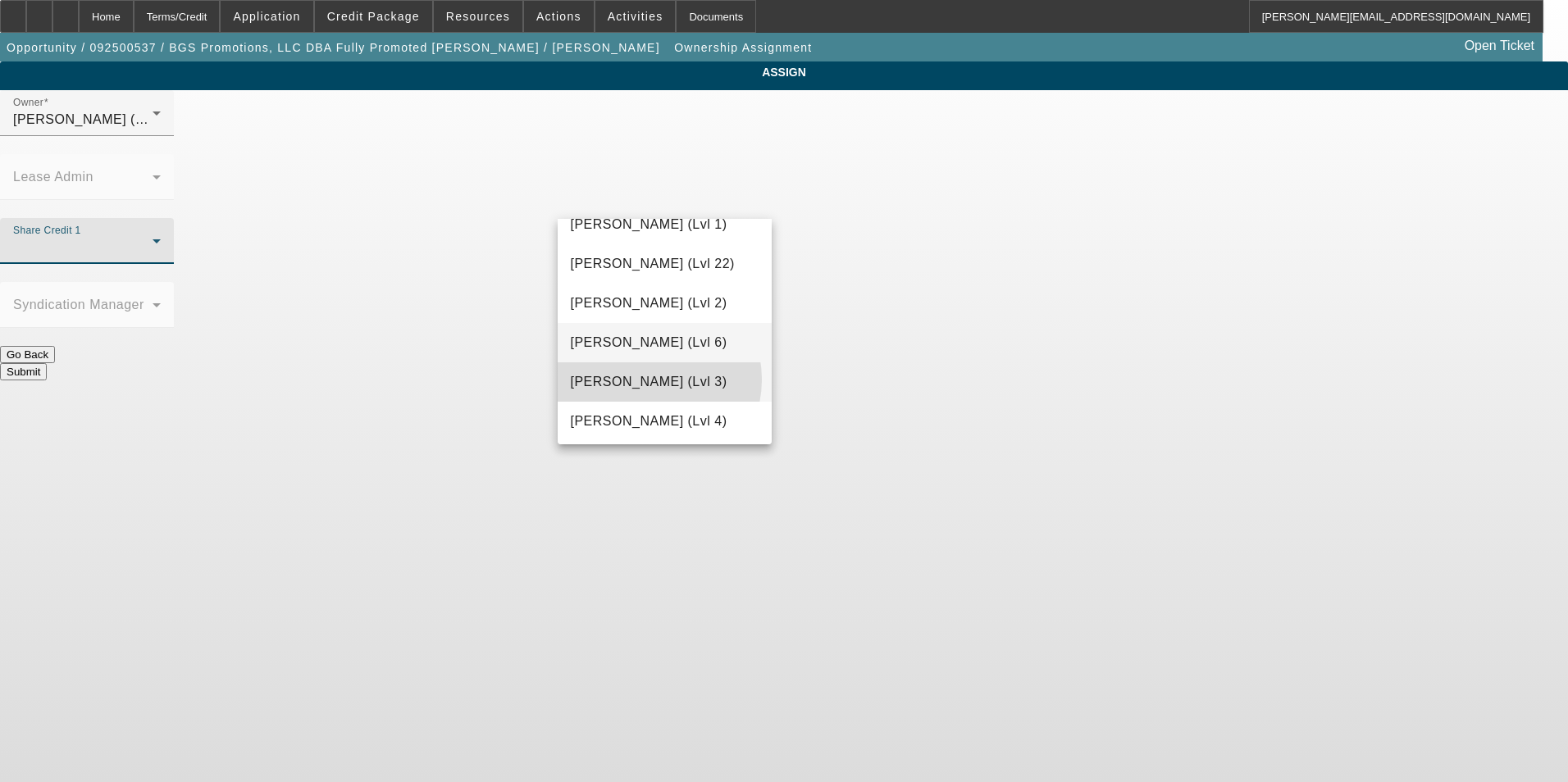
click at [648, 380] on span "Wesolowski, Tyler (Lvl 3)" at bounding box center [649, 382] width 157 height 20
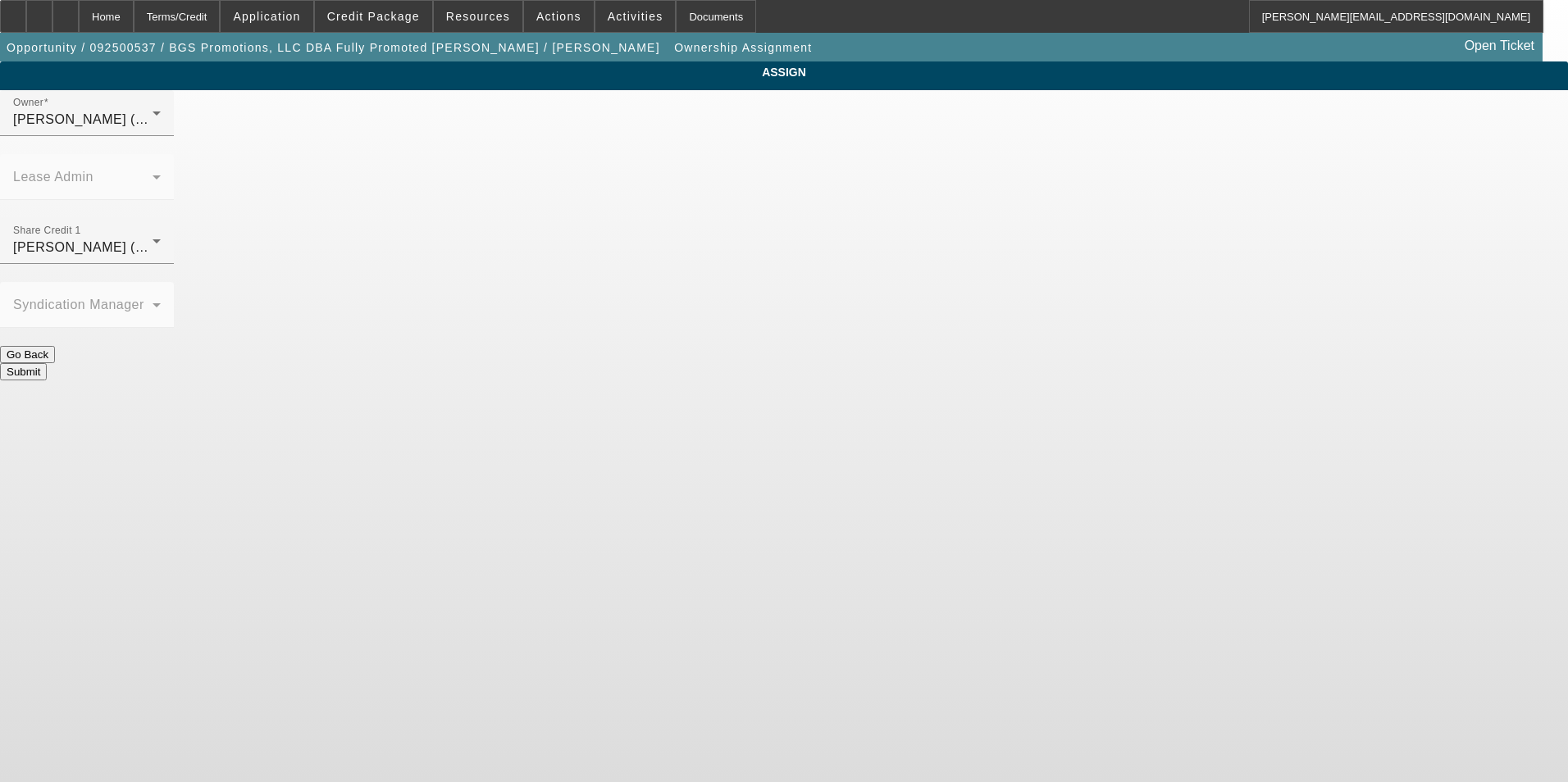
click at [47, 363] on button "Submit" at bounding box center [23, 371] width 47 height 17
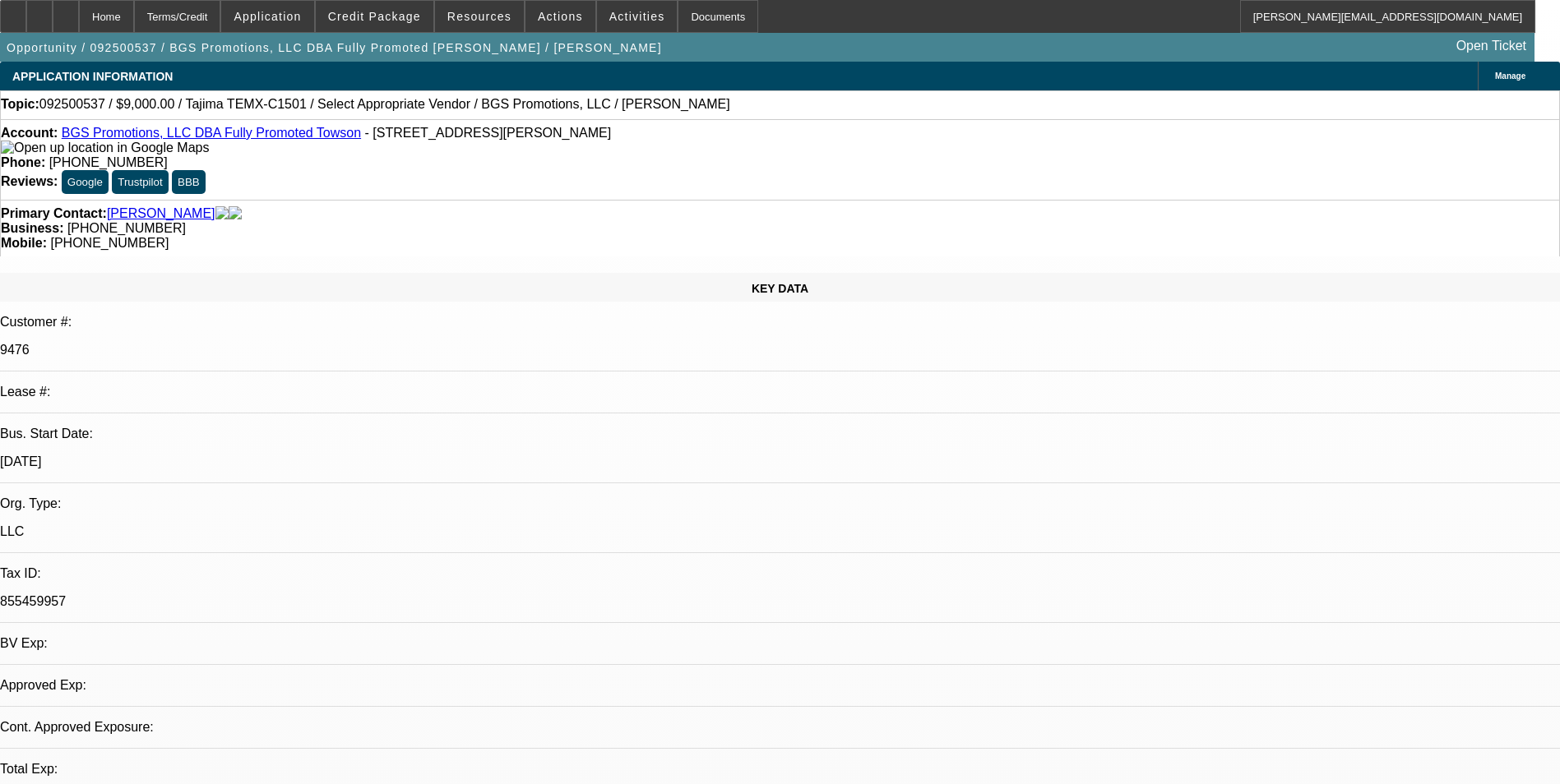
select select "0"
select select "2"
select select "0.1"
select select "4"
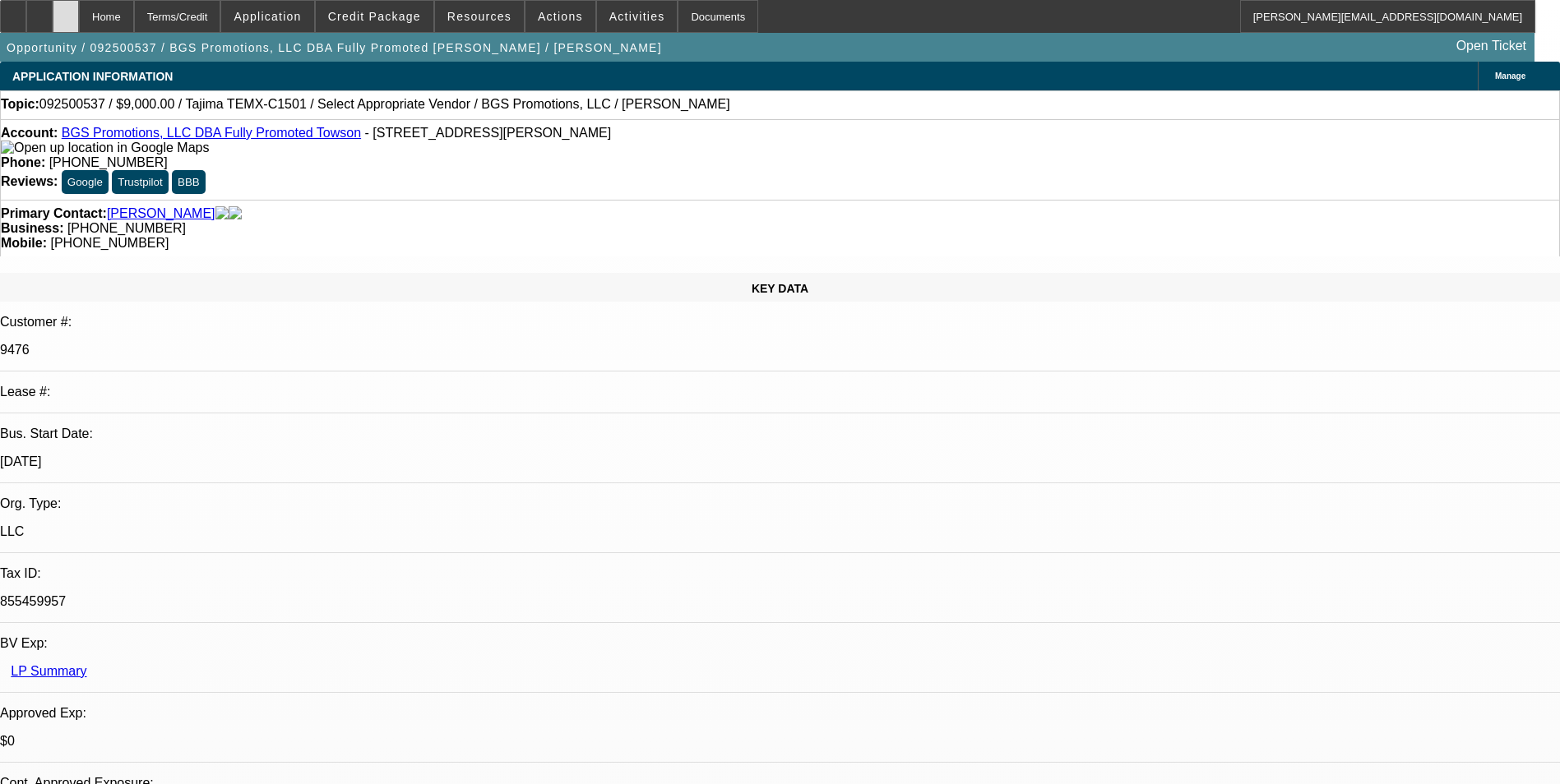
click at [79, 9] on div at bounding box center [65, 16] width 26 height 33
select select "0"
select select "2"
select select "0.1"
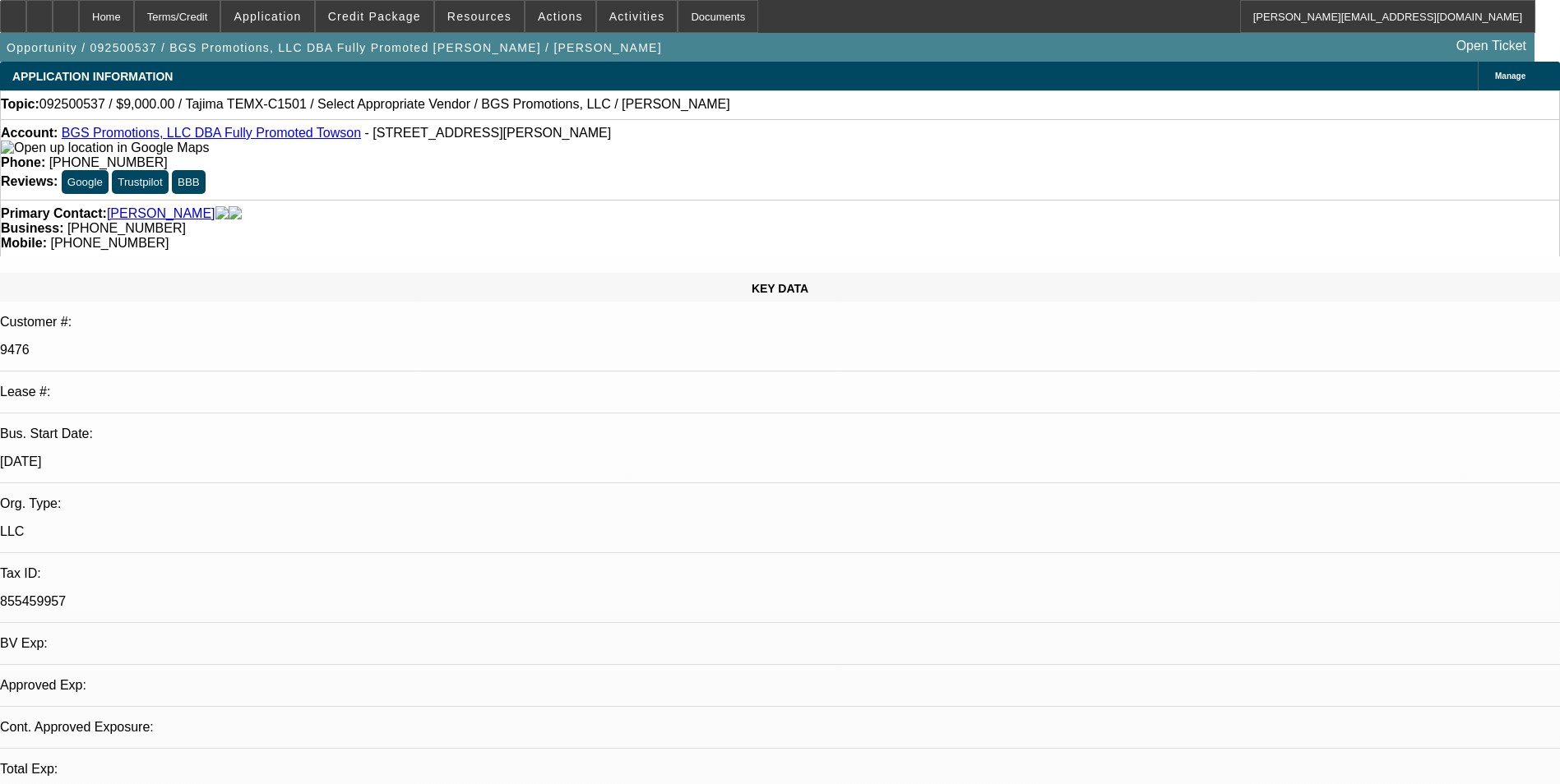
select select "4"
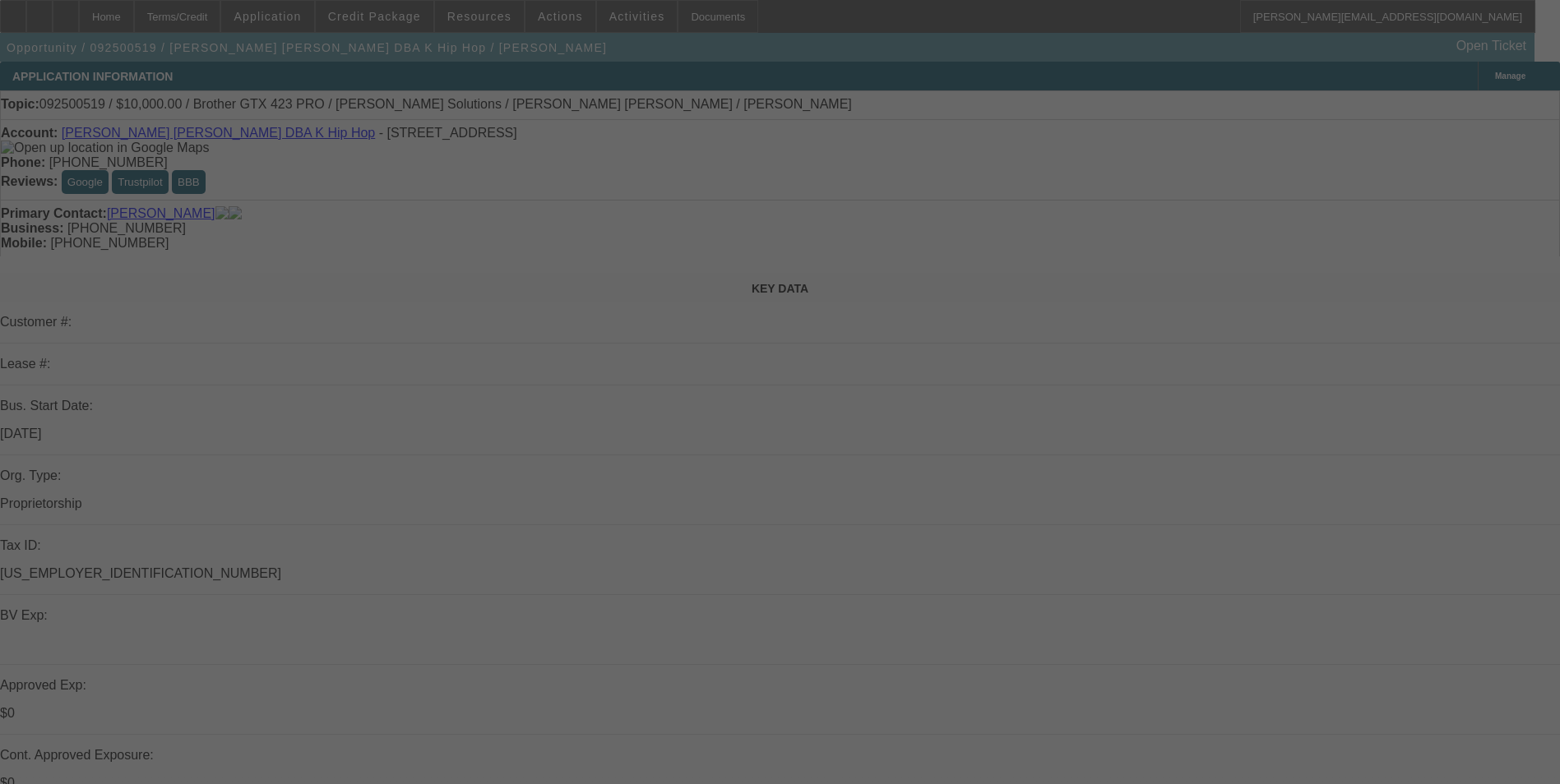
select select "0"
select select "2"
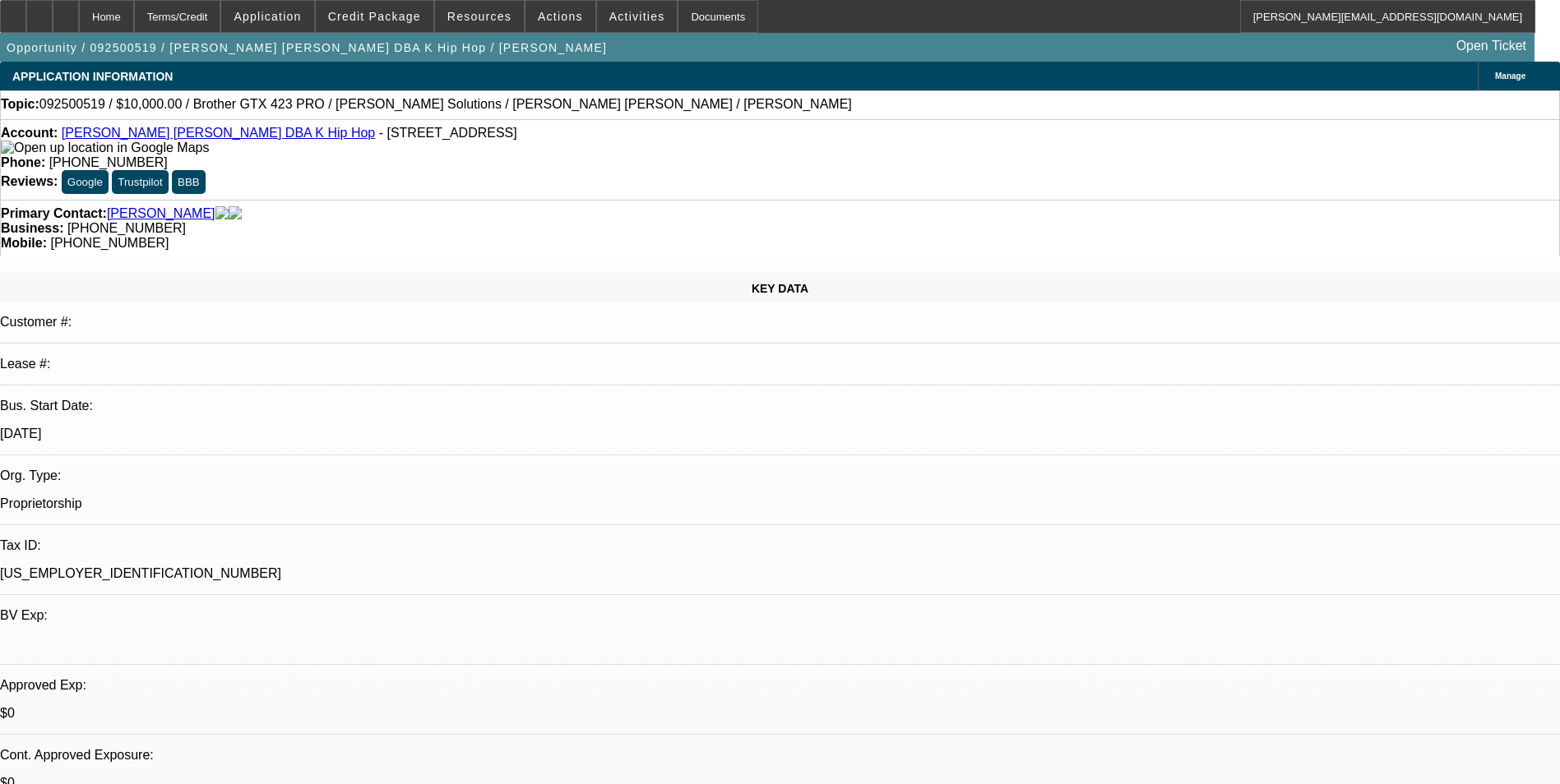
select select "2"
select select "0.1"
select select "4"
select select "0"
select select "2"
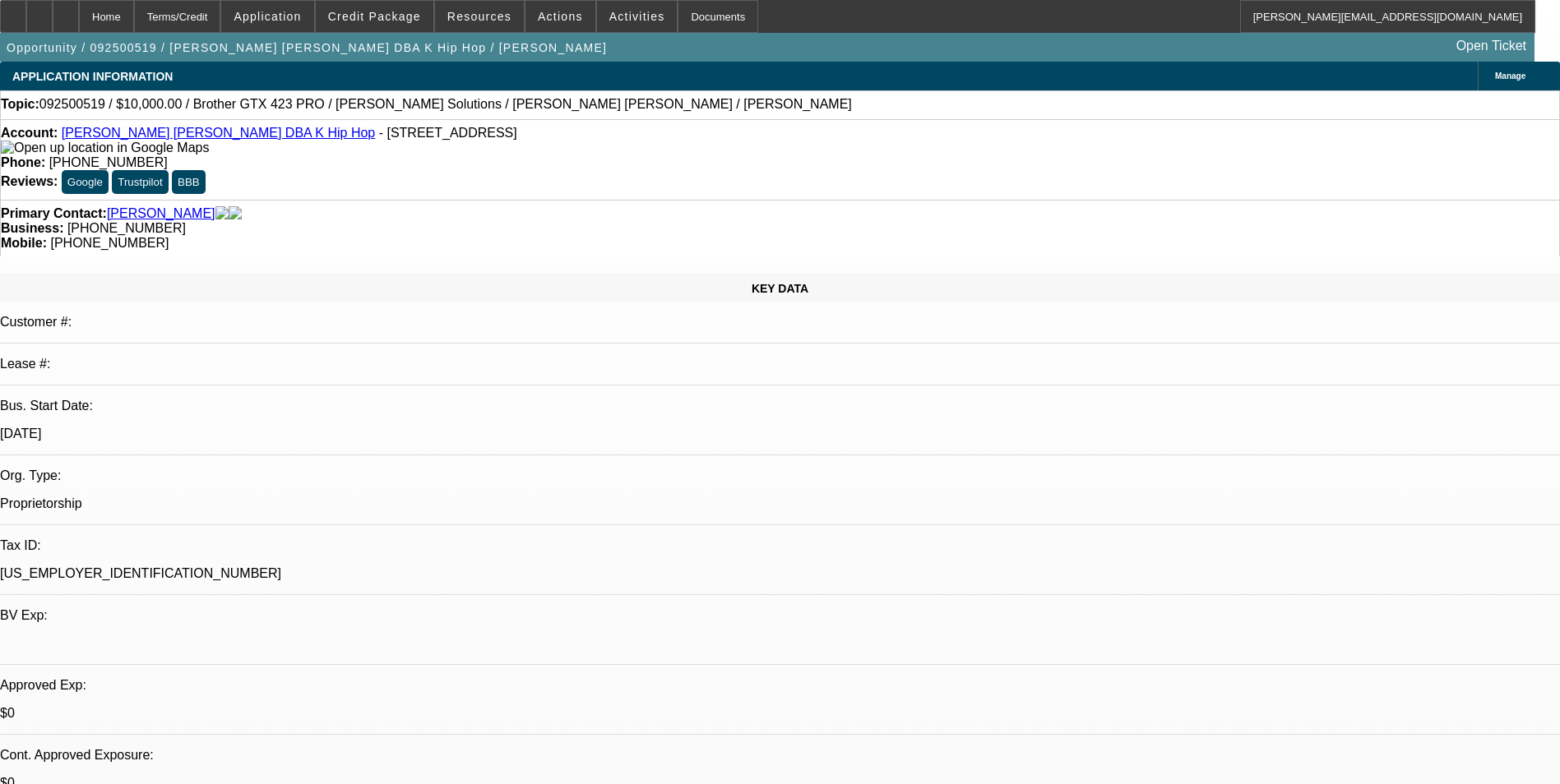
select select "2"
select select "0"
select select "6"
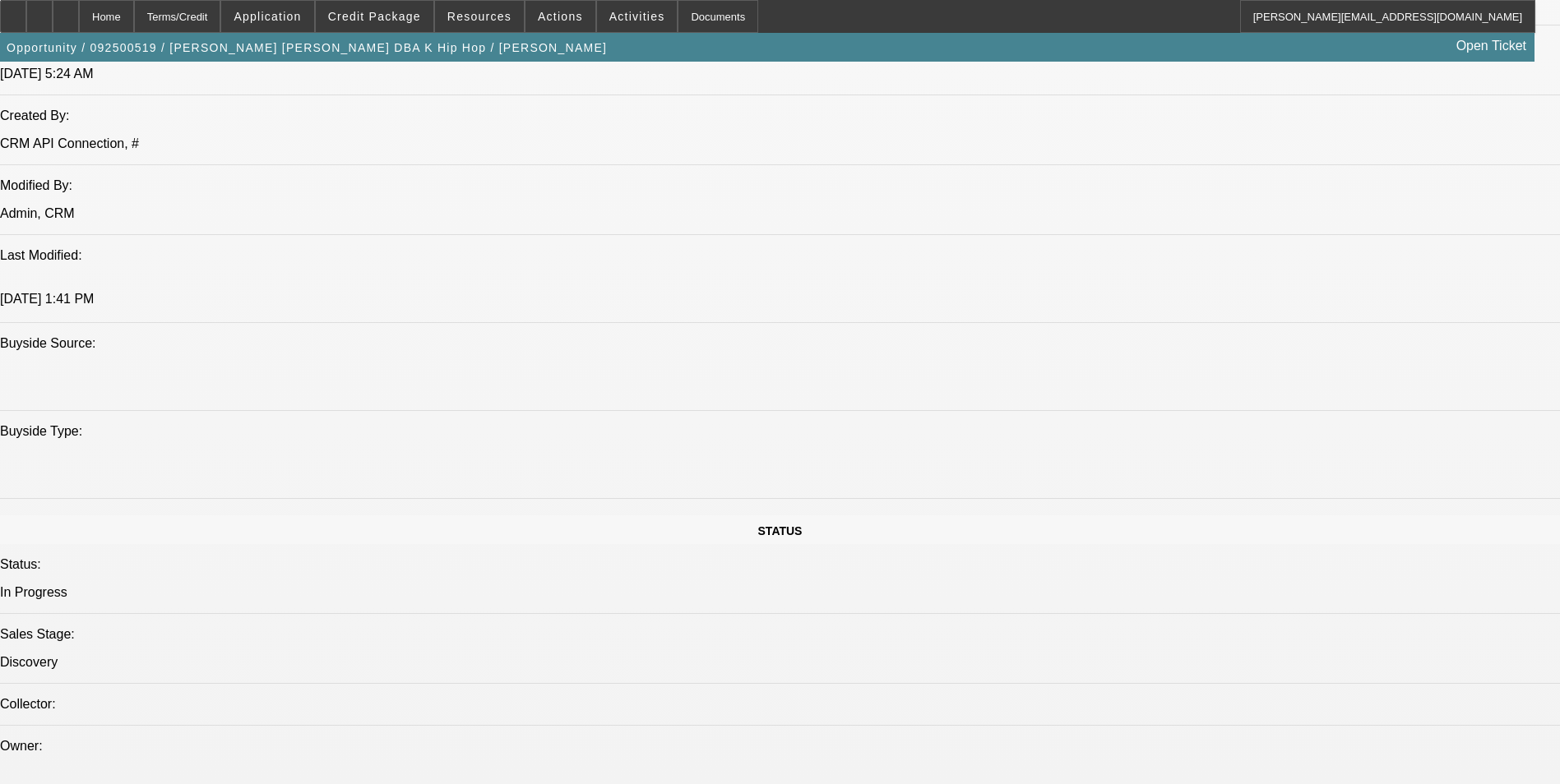
scroll to position [1562, 0]
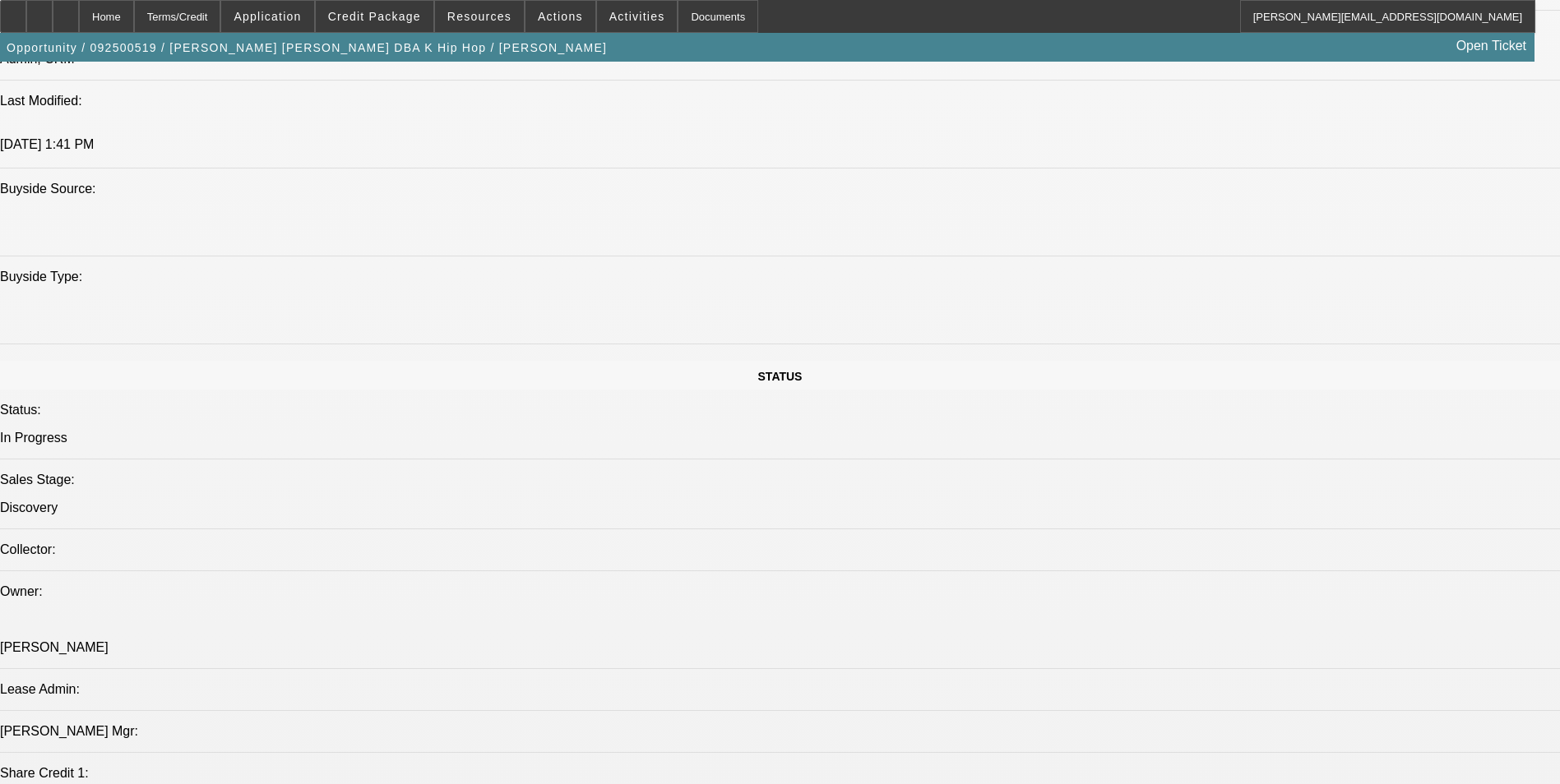
drag, startPoint x: 1228, startPoint y: 575, endPoint x: 1056, endPoint y: 534, distance: 176.8
drag, startPoint x: 1056, startPoint y: 534, endPoint x: 1068, endPoint y: 533, distance: 12.0
copy div "[PERSON_NAME] started this business in [DATE] (see the business license in the …"
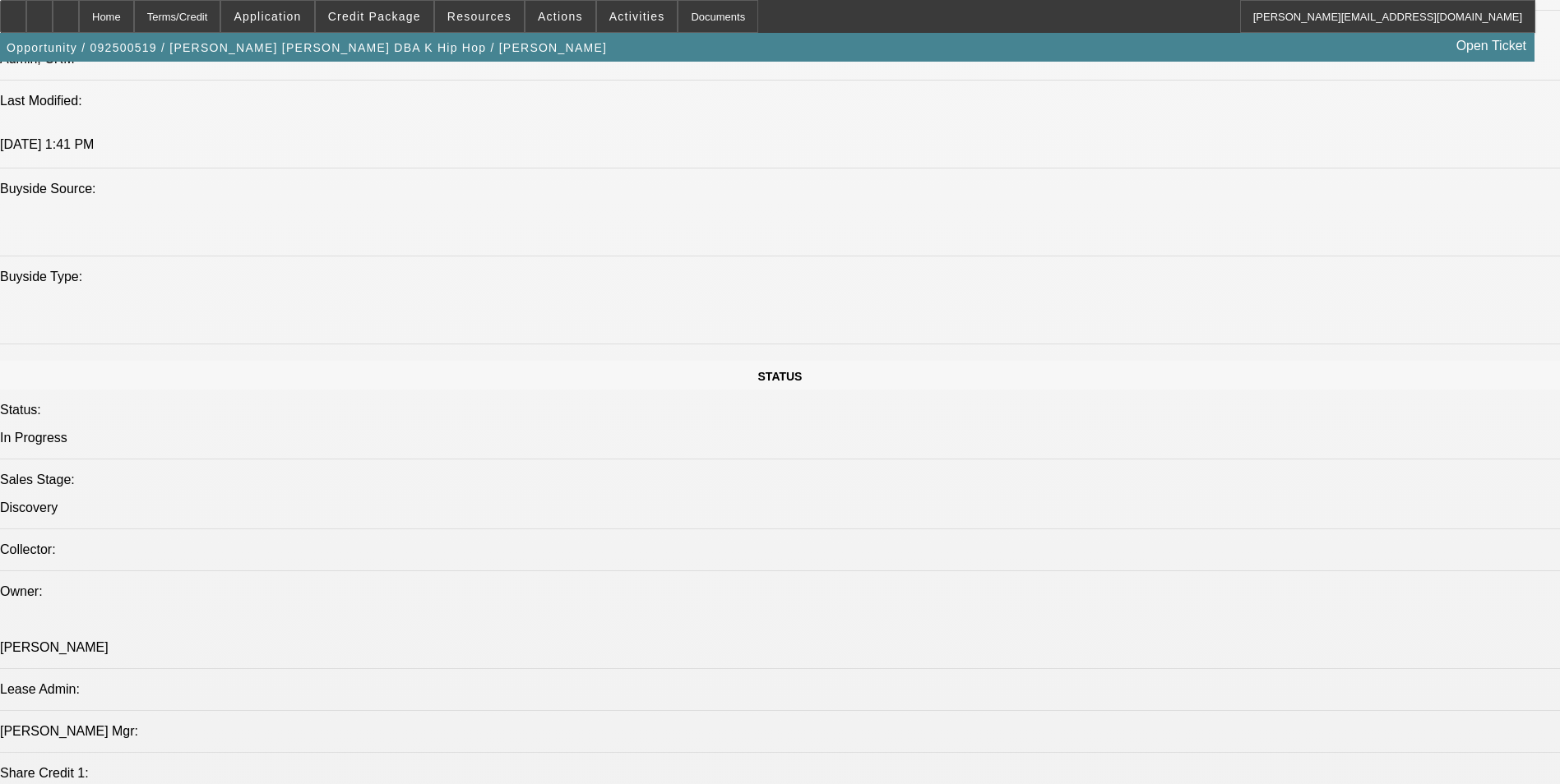
radio input "true"
paste textarea "[PERSON_NAME] started this business in [DATE] (see the business license in the …"
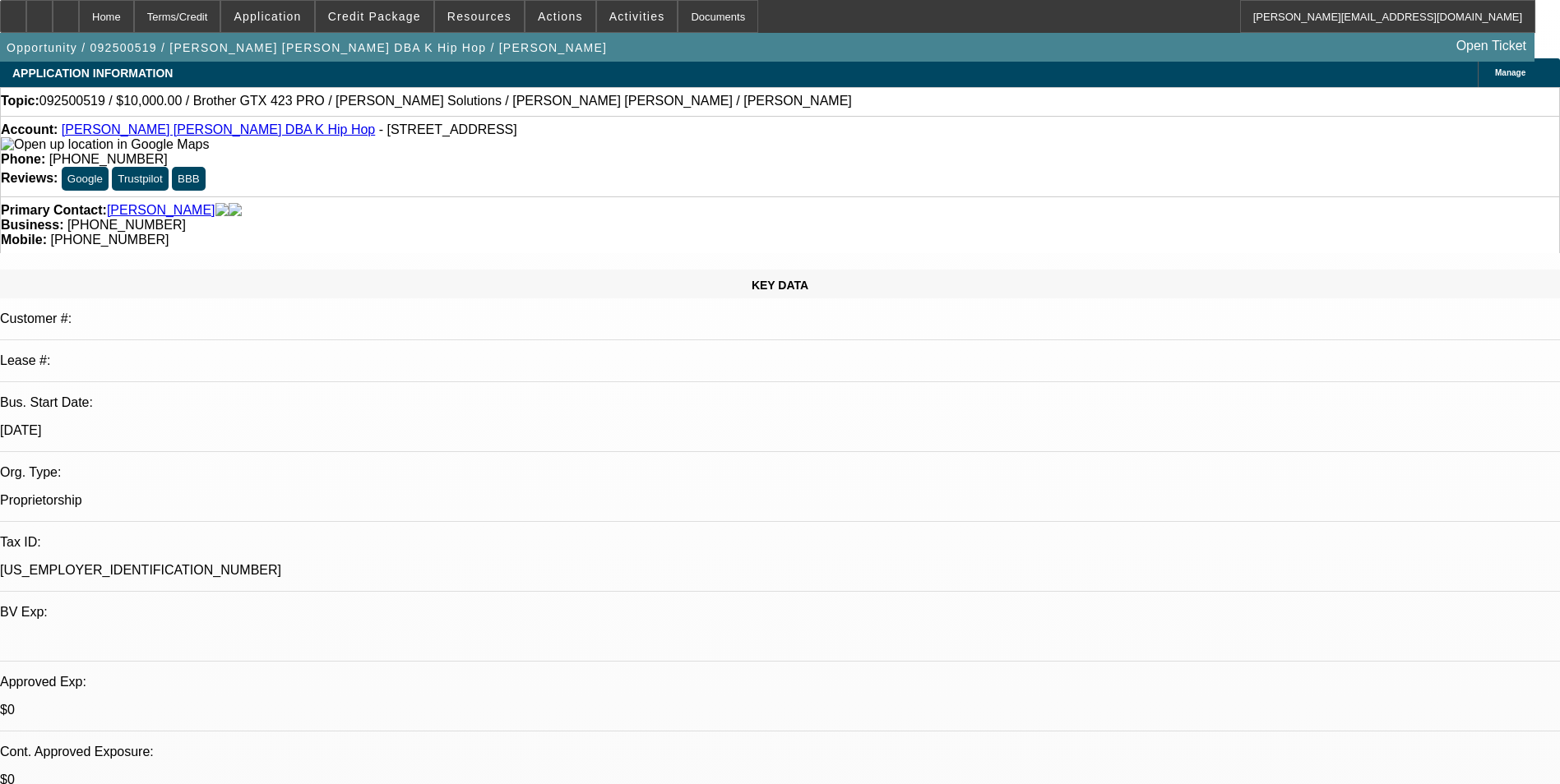
scroll to position [0, 0]
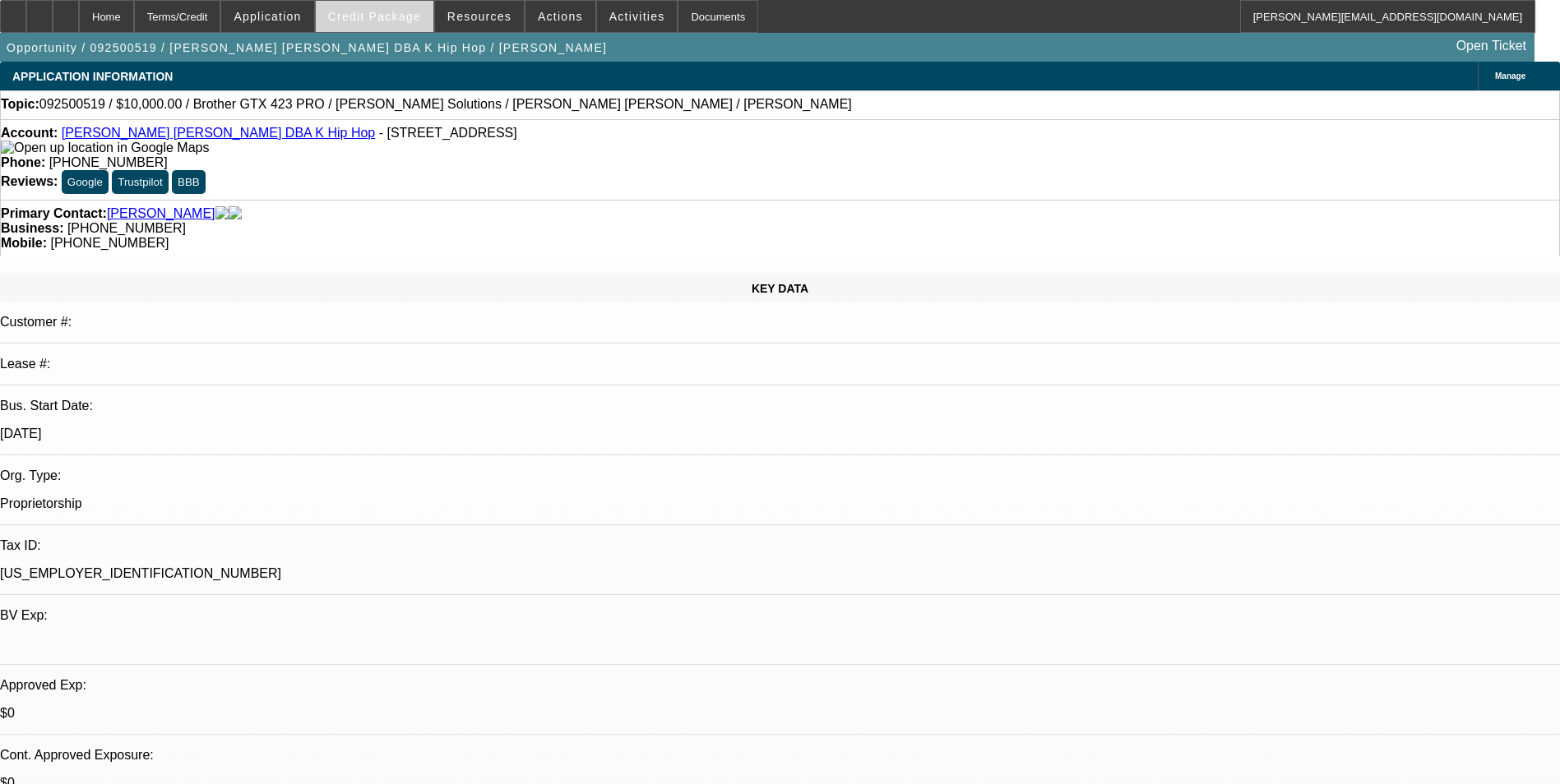
click at [377, 9] on span at bounding box center [374, 16] width 117 height 39
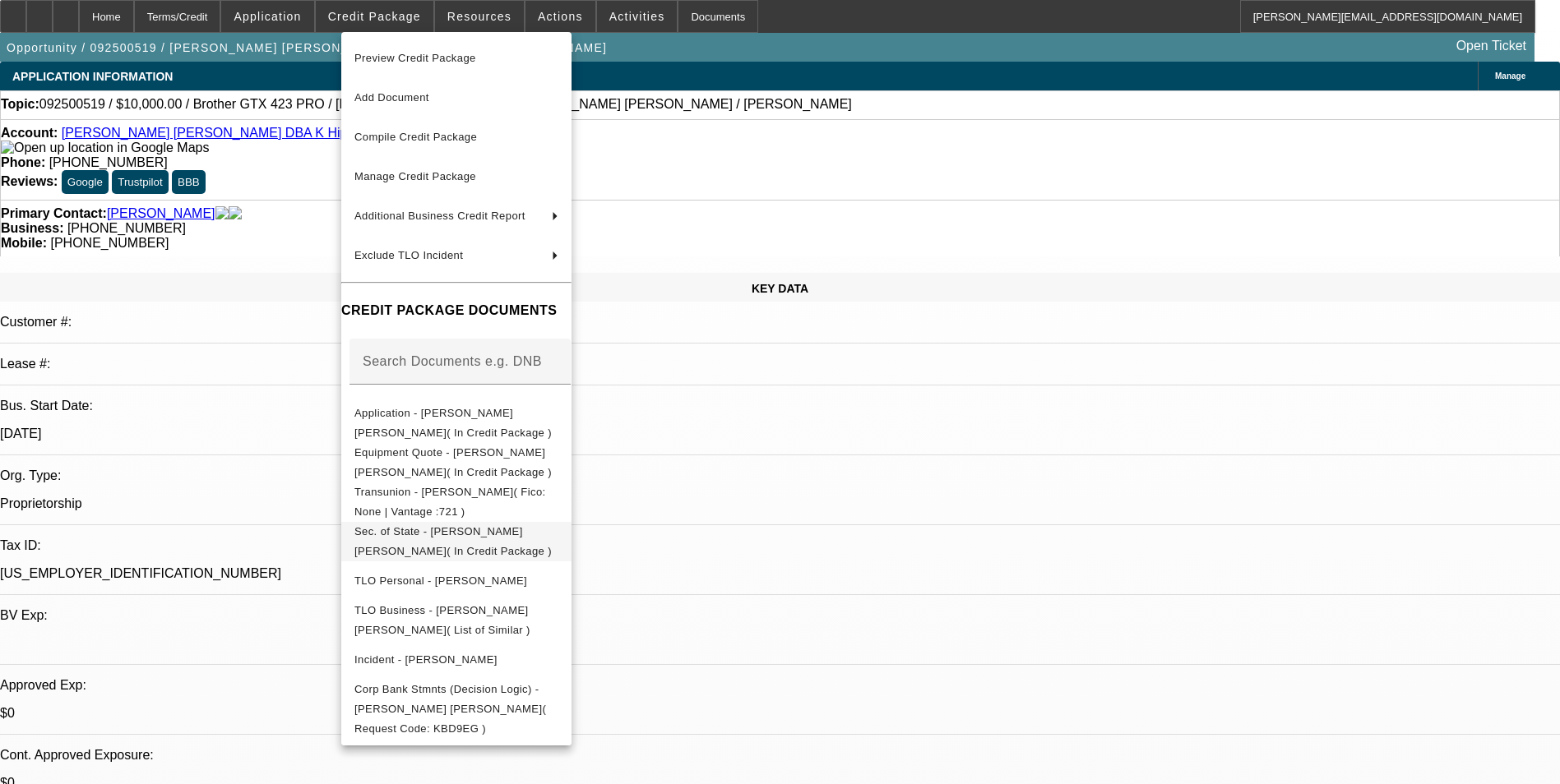
click at [532, 526] on span "Sec. of State - [PERSON_NAME] [PERSON_NAME]( In Credit Package )" at bounding box center [457, 542] width 204 height 39
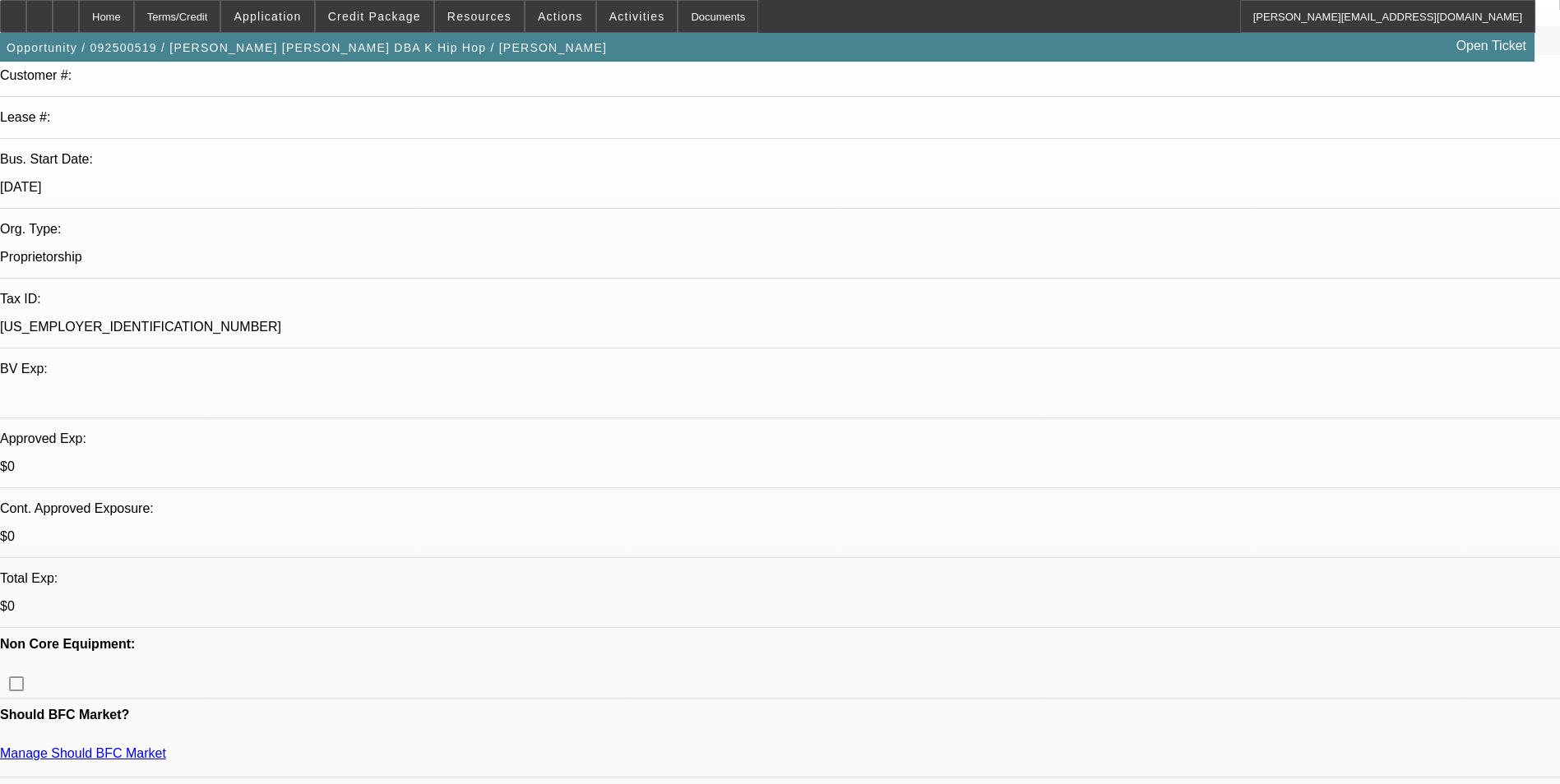
scroll to position [39, 0]
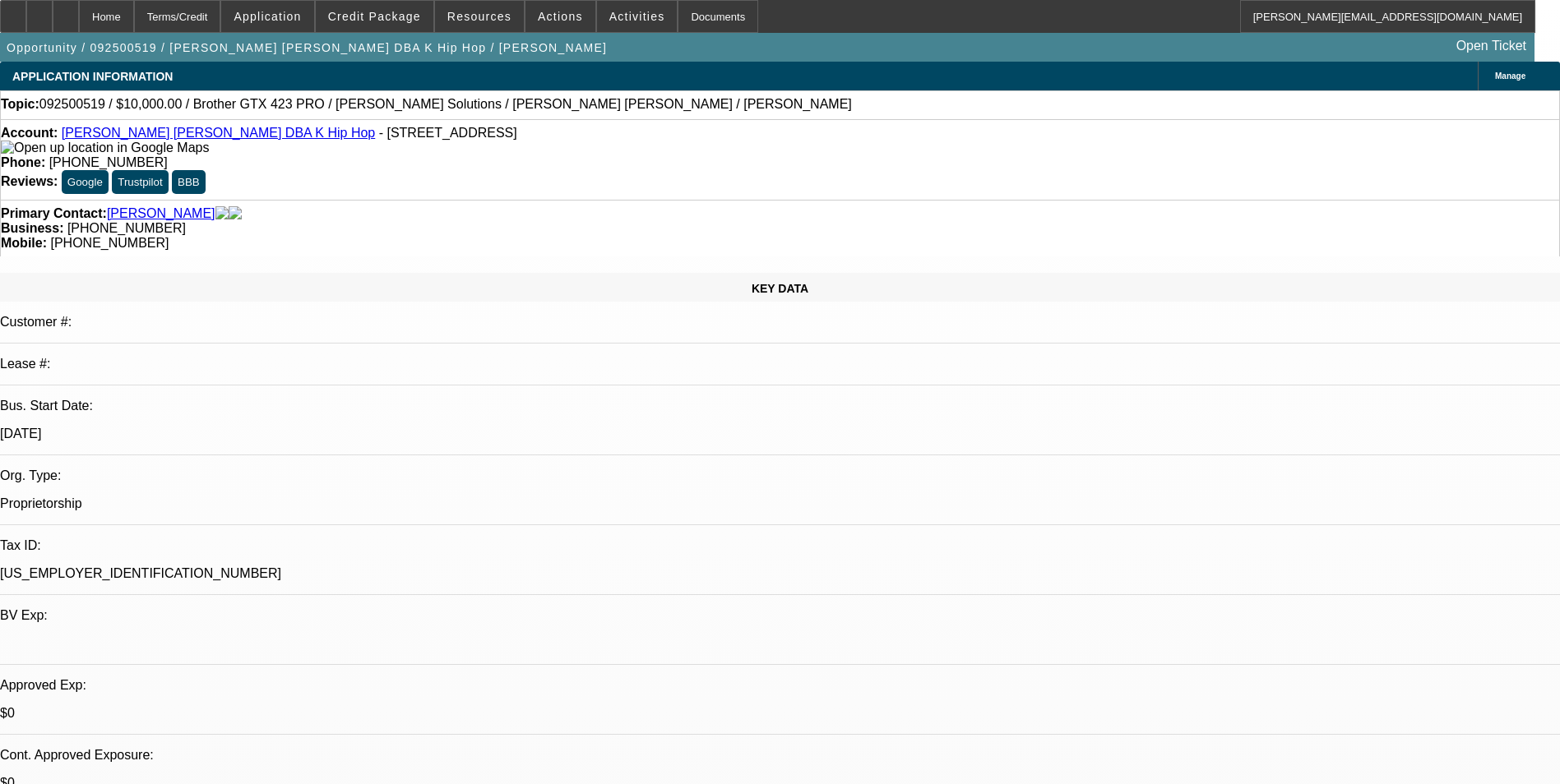
scroll to position [94, 0]
type textarea "[PERSON_NAME] started this business in [DATE] (see the business license in the …"
radio input "true"
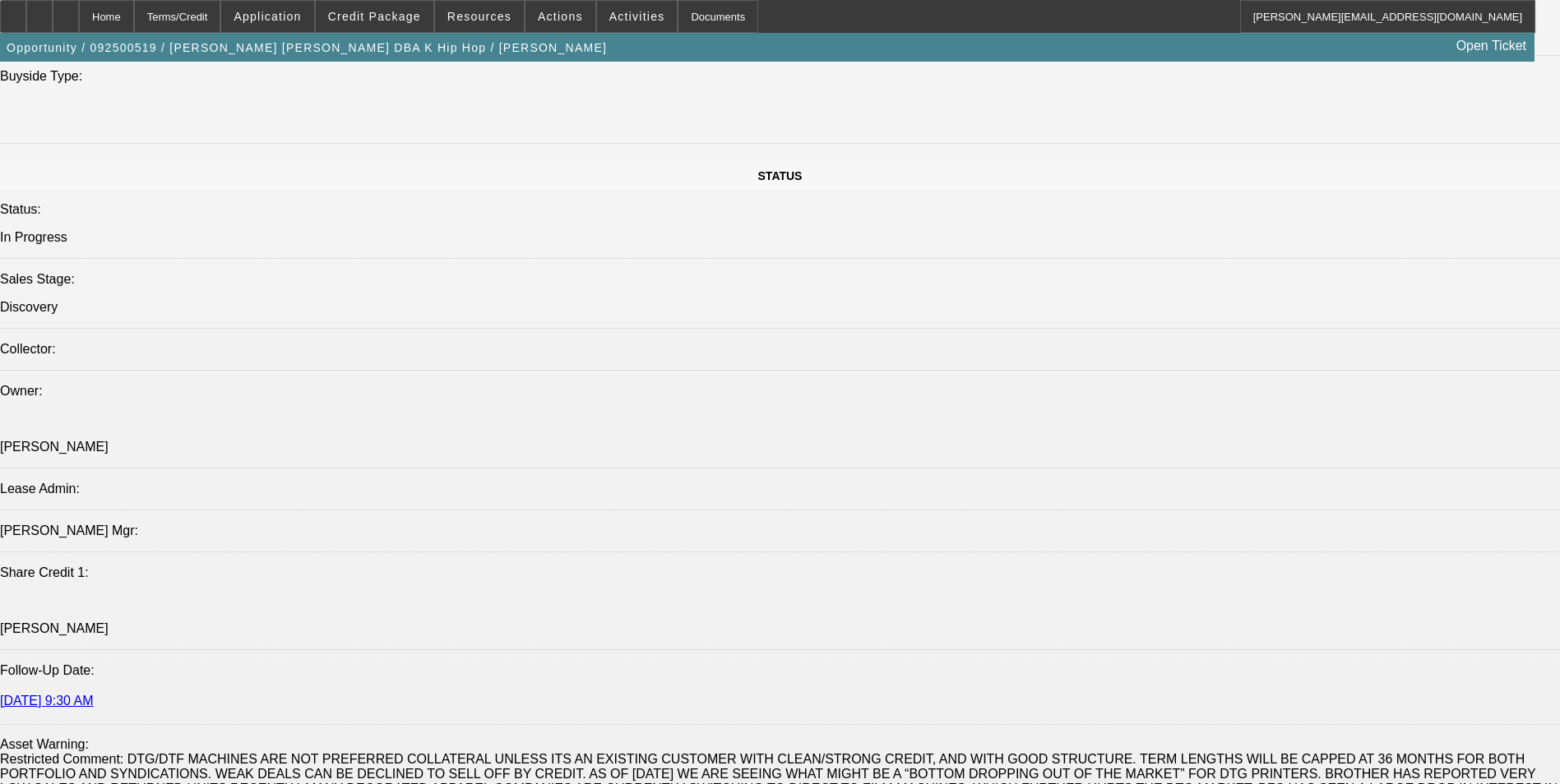
scroll to position [1480, 0]
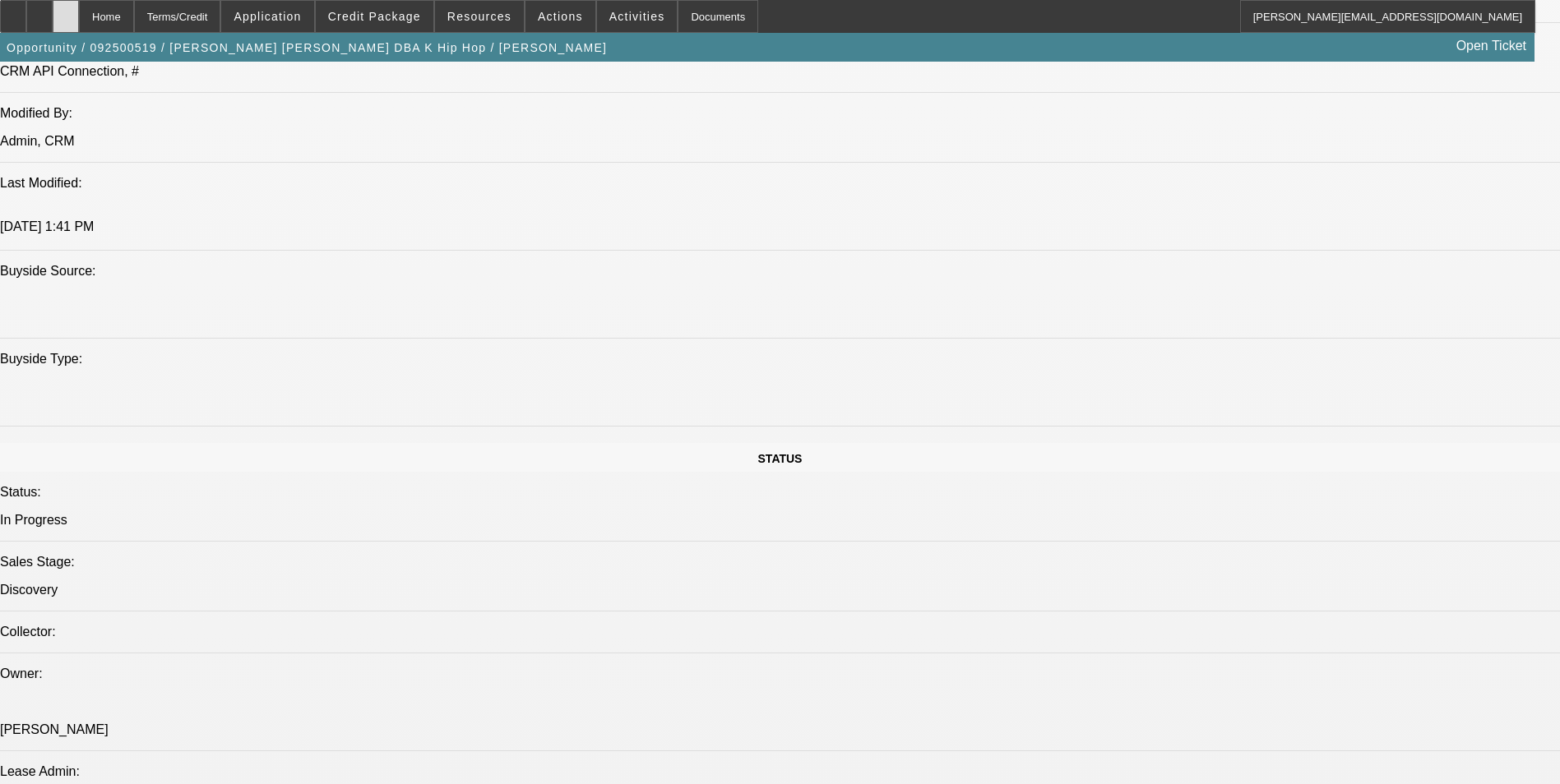
drag, startPoint x: 109, startPoint y: 16, endPoint x: 115, endPoint y: 3, distance: 14.3
click at [79, 13] on div at bounding box center [65, 16] width 26 height 33
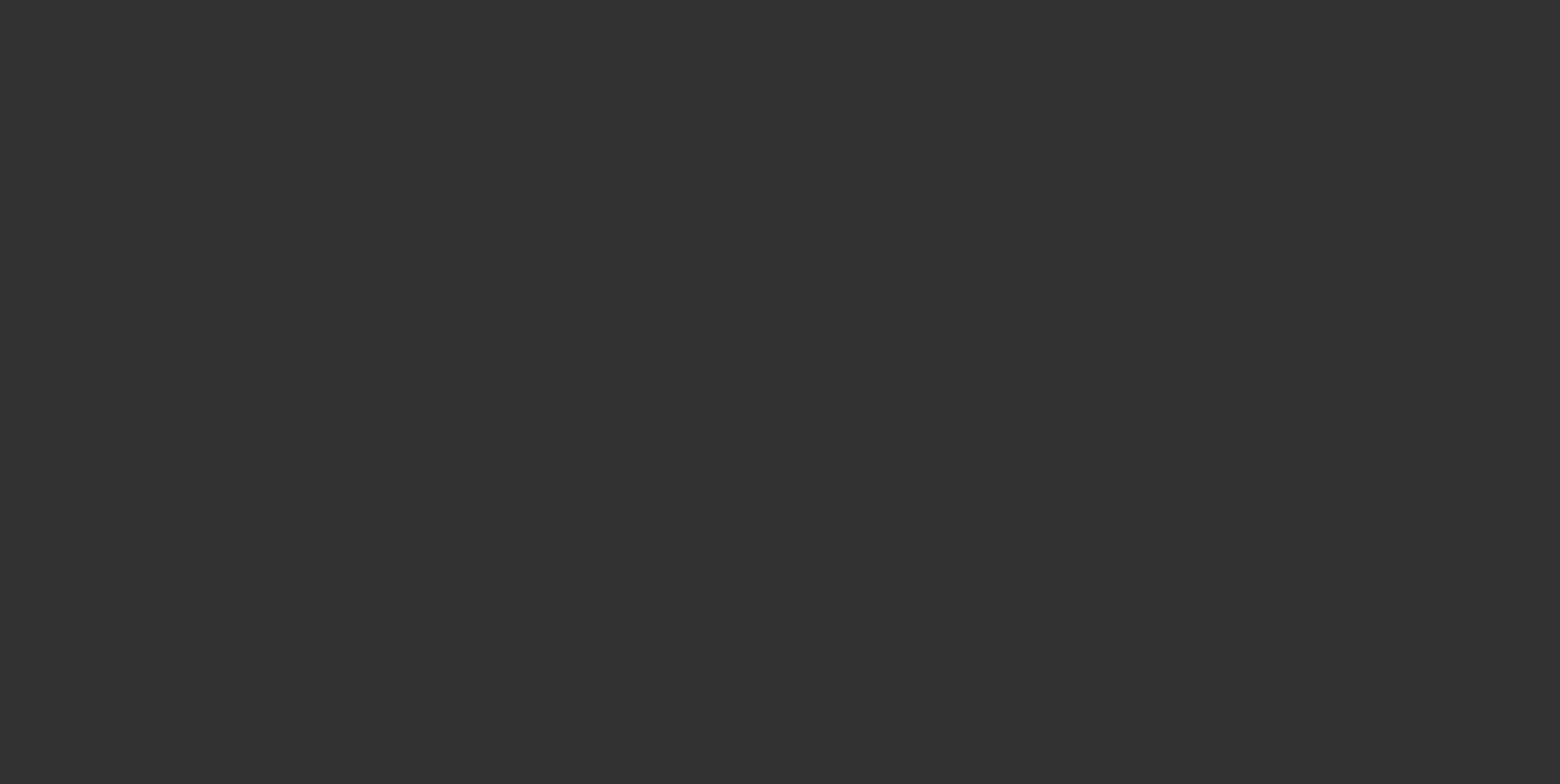
select select "0"
select select "2"
select select "0.1"
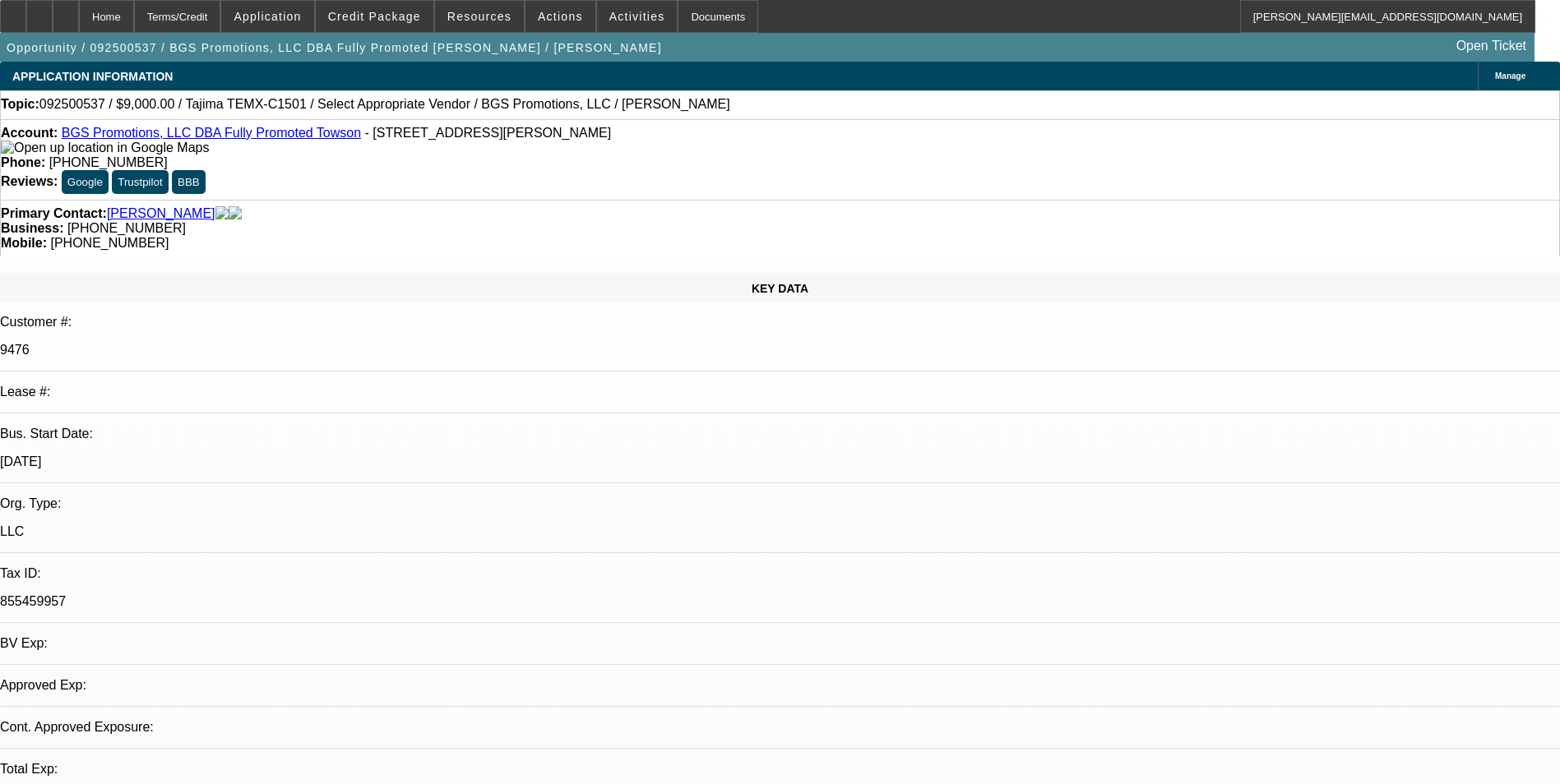
select select "1"
select select "2"
select select "4"
click at [1495, 77] on span "Manage" at bounding box center [1511, 76] width 31 height 9
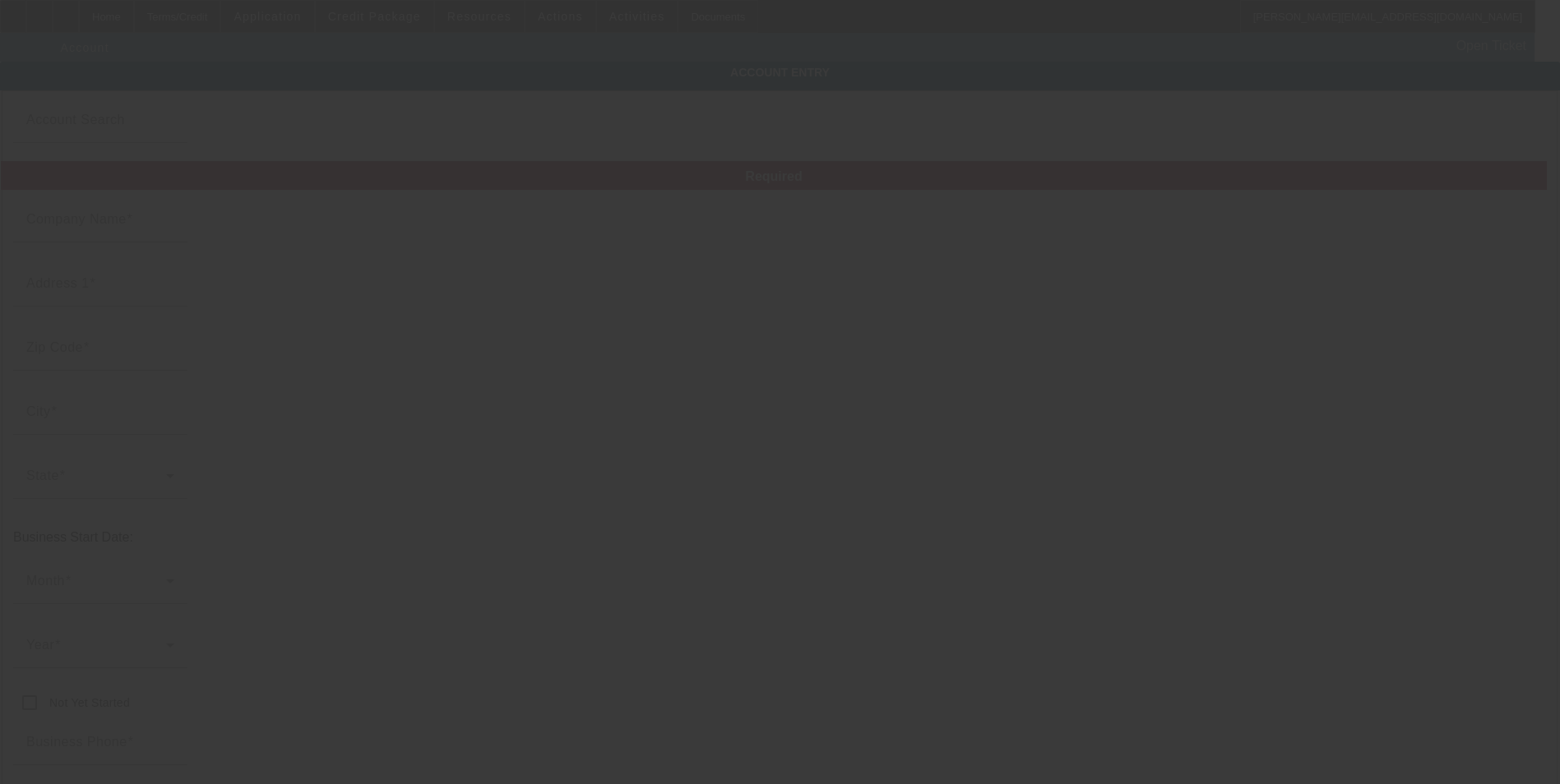
type input "BGS Promotions, LLC"
type input "[STREET_ADDRESS]"
type input "21286"
type input "Towson"
type input "[PHONE_NUMBER]"
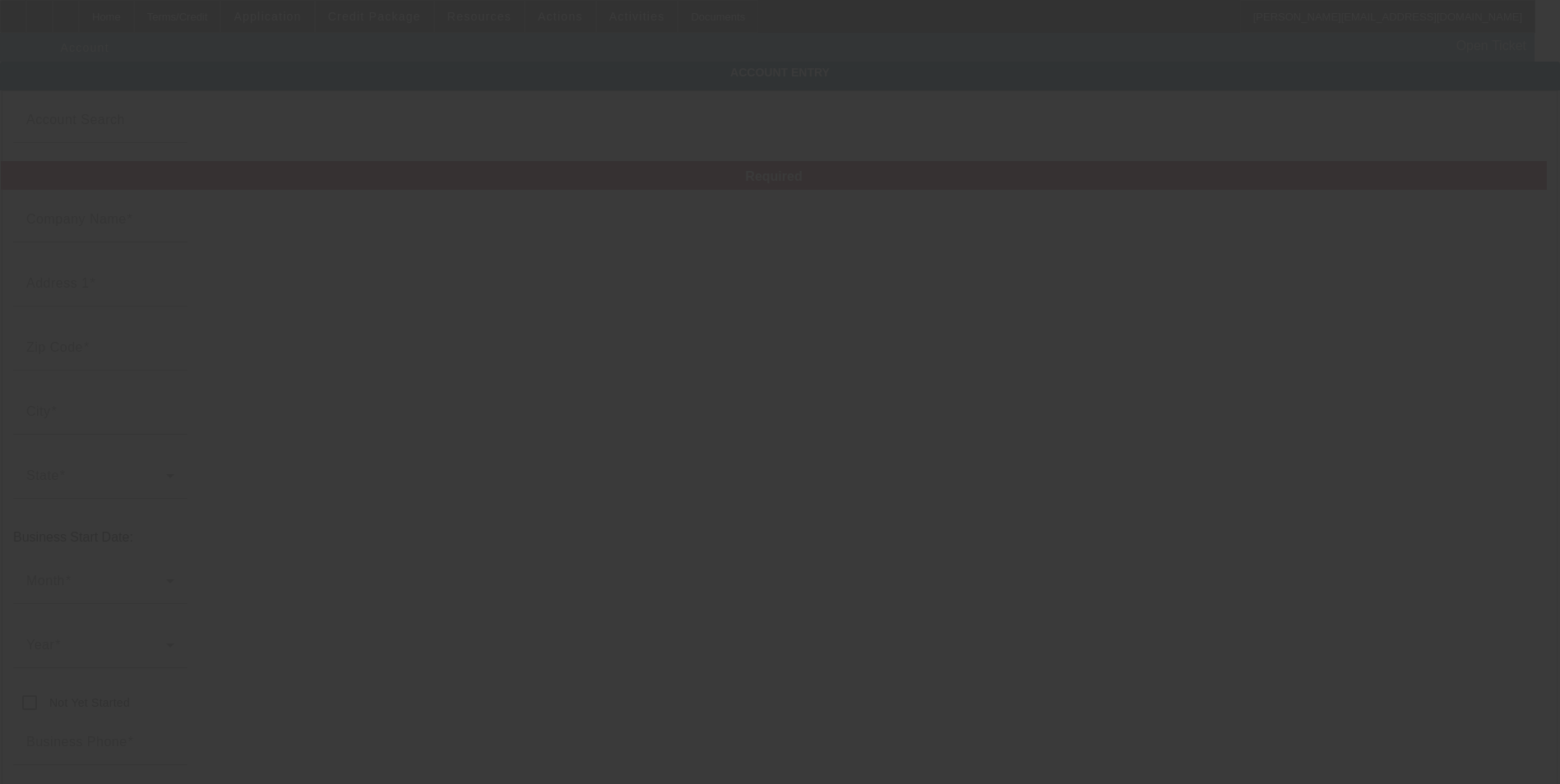
type input "Fully Promoted [PERSON_NAME]"
type input "Suite 112"
type input "[PERSON_NAME][EMAIL_ADDRESS][PERSON_NAME][DOMAIN_NAME]"
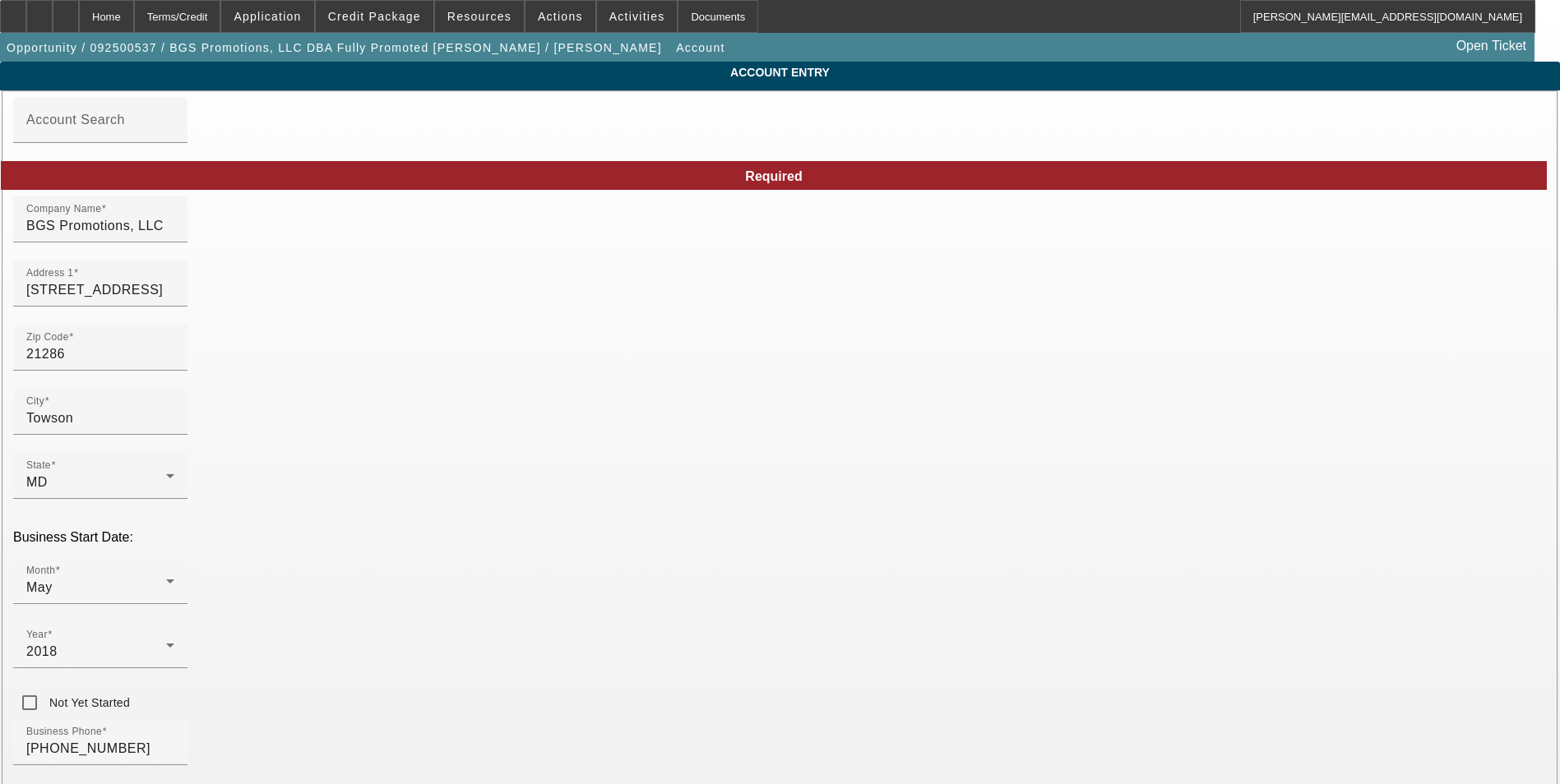
drag, startPoint x: 1104, startPoint y: 642, endPoint x: 928, endPoint y: 639, distance: 176.0
type input "825459951"
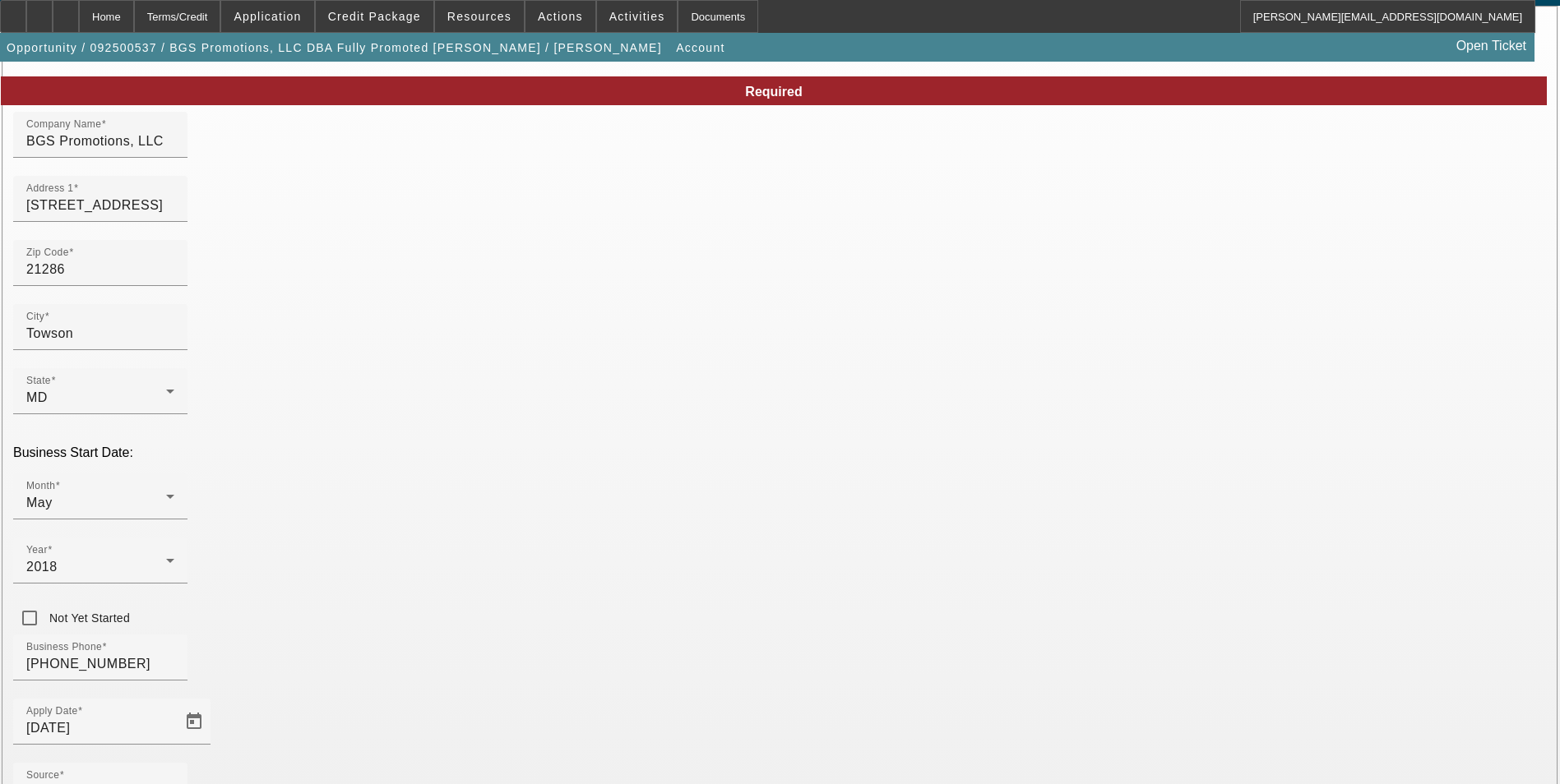
scroll to position [185, 0]
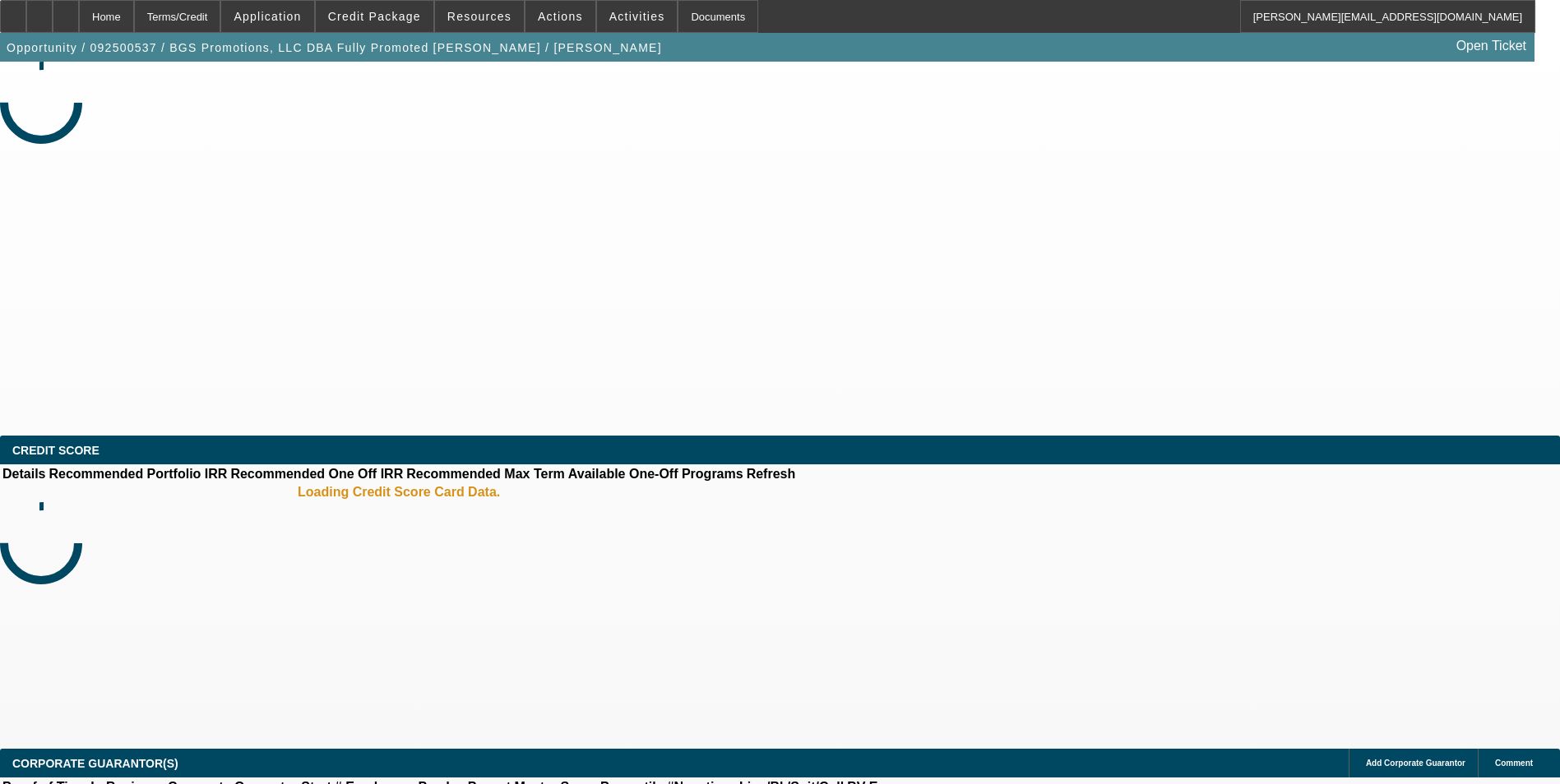
select select "0"
select select "2"
select select "0.1"
select select "4"
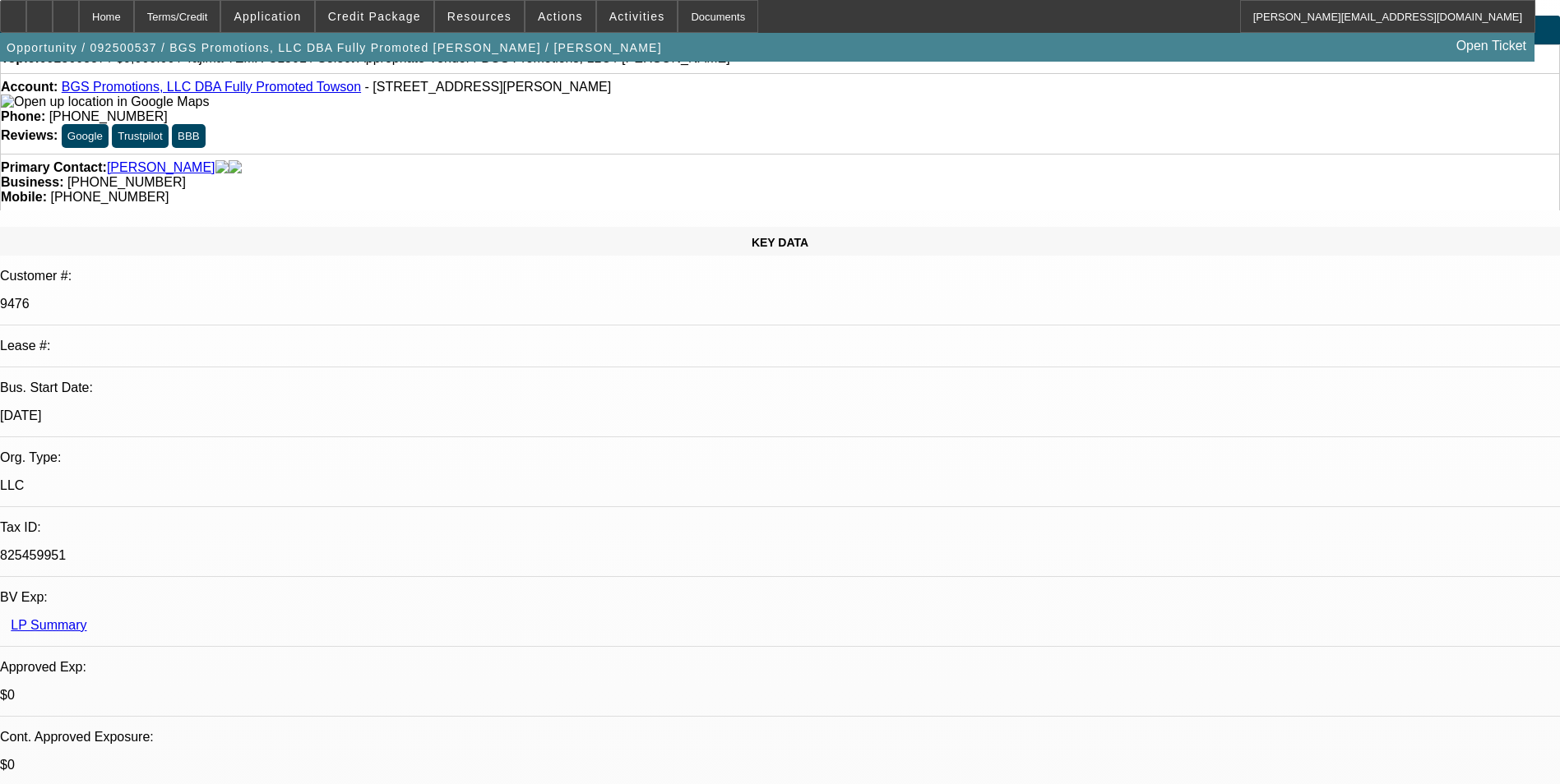
scroll to position [329, 0]
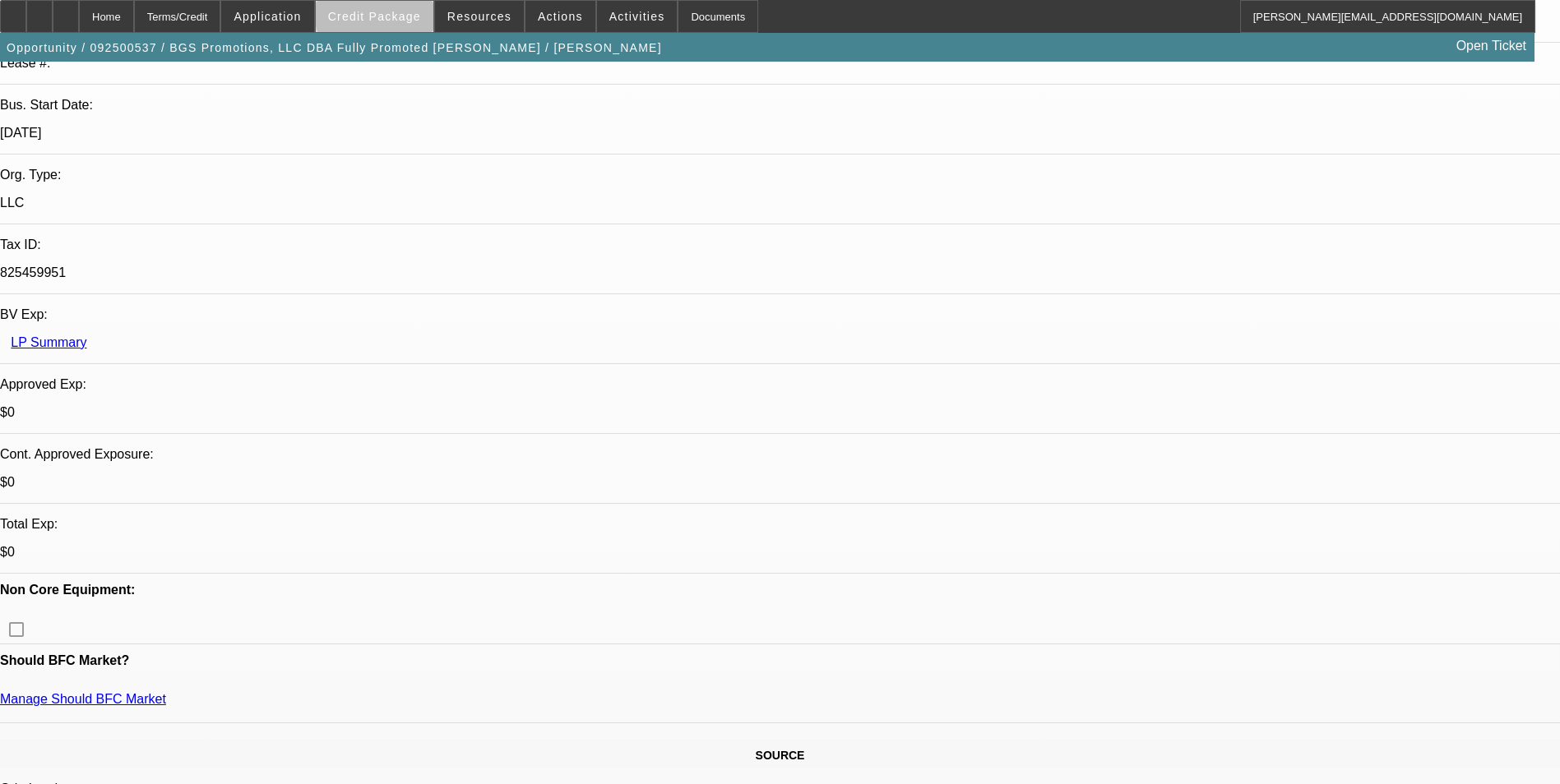
click at [402, 15] on span "Credit Package" at bounding box center [374, 16] width 93 height 13
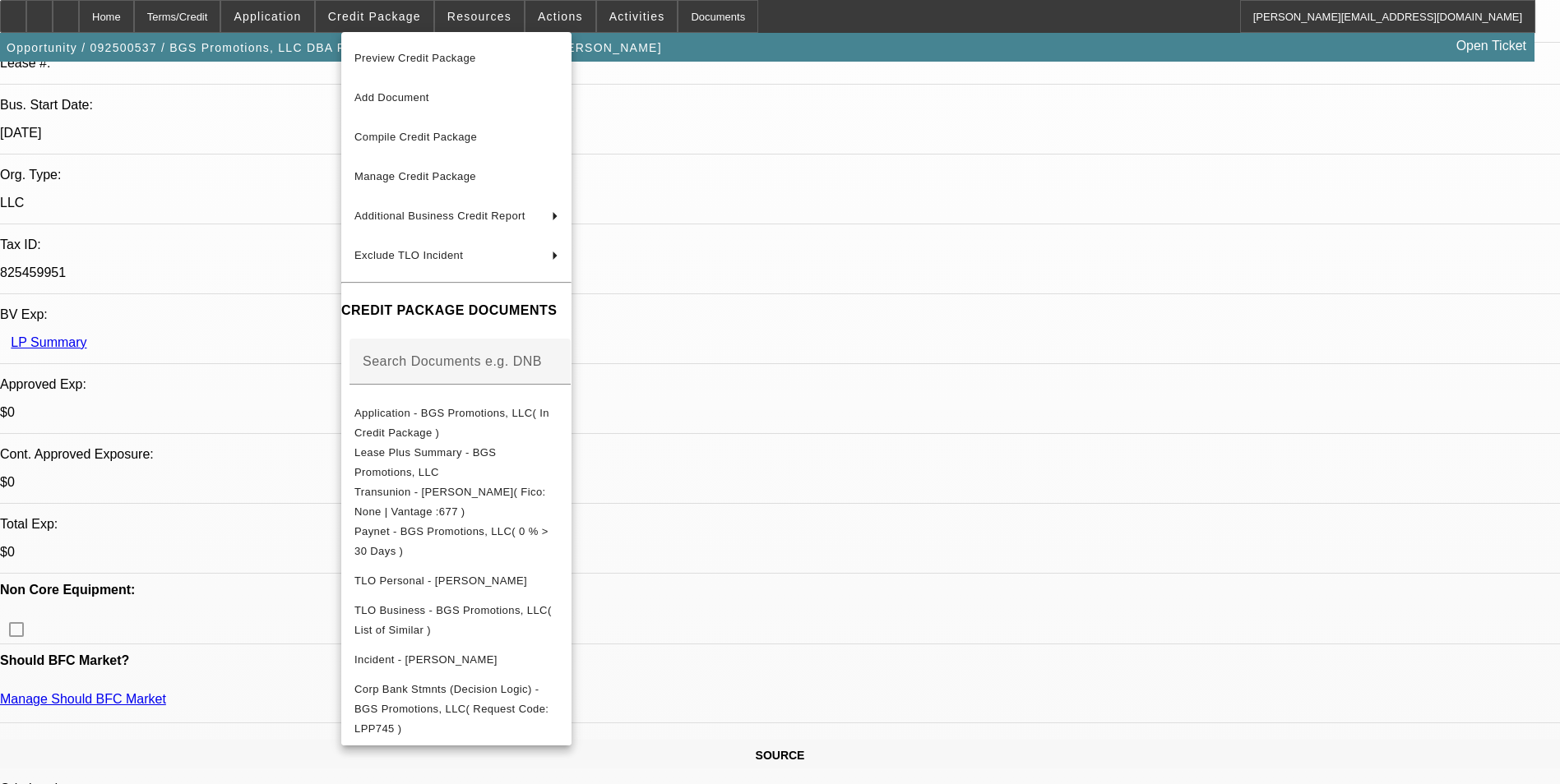
click at [914, 191] on div at bounding box center [780, 392] width 1560 height 784
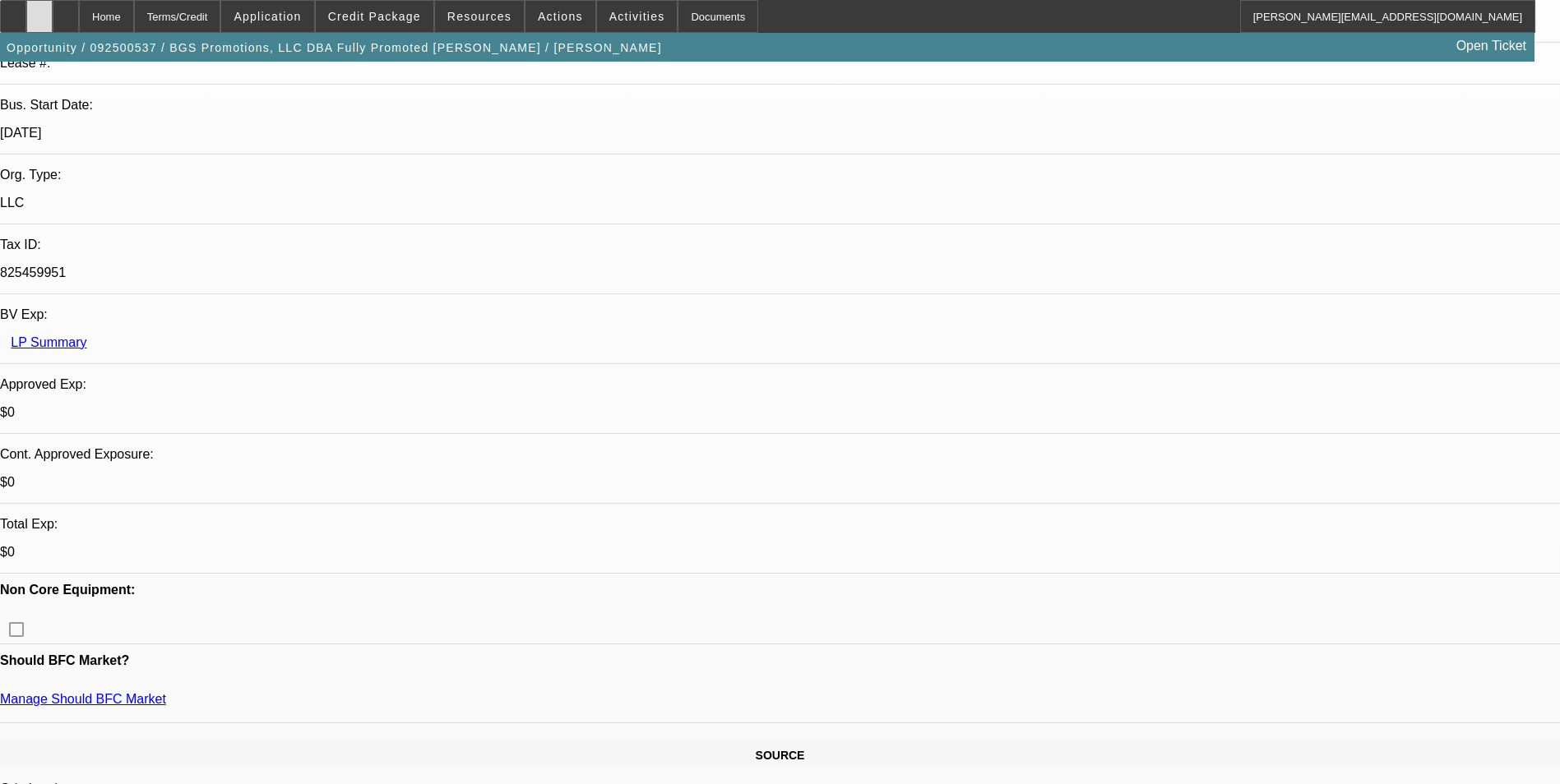
click at [39, 11] on icon at bounding box center [39, 11] width 0 height 0
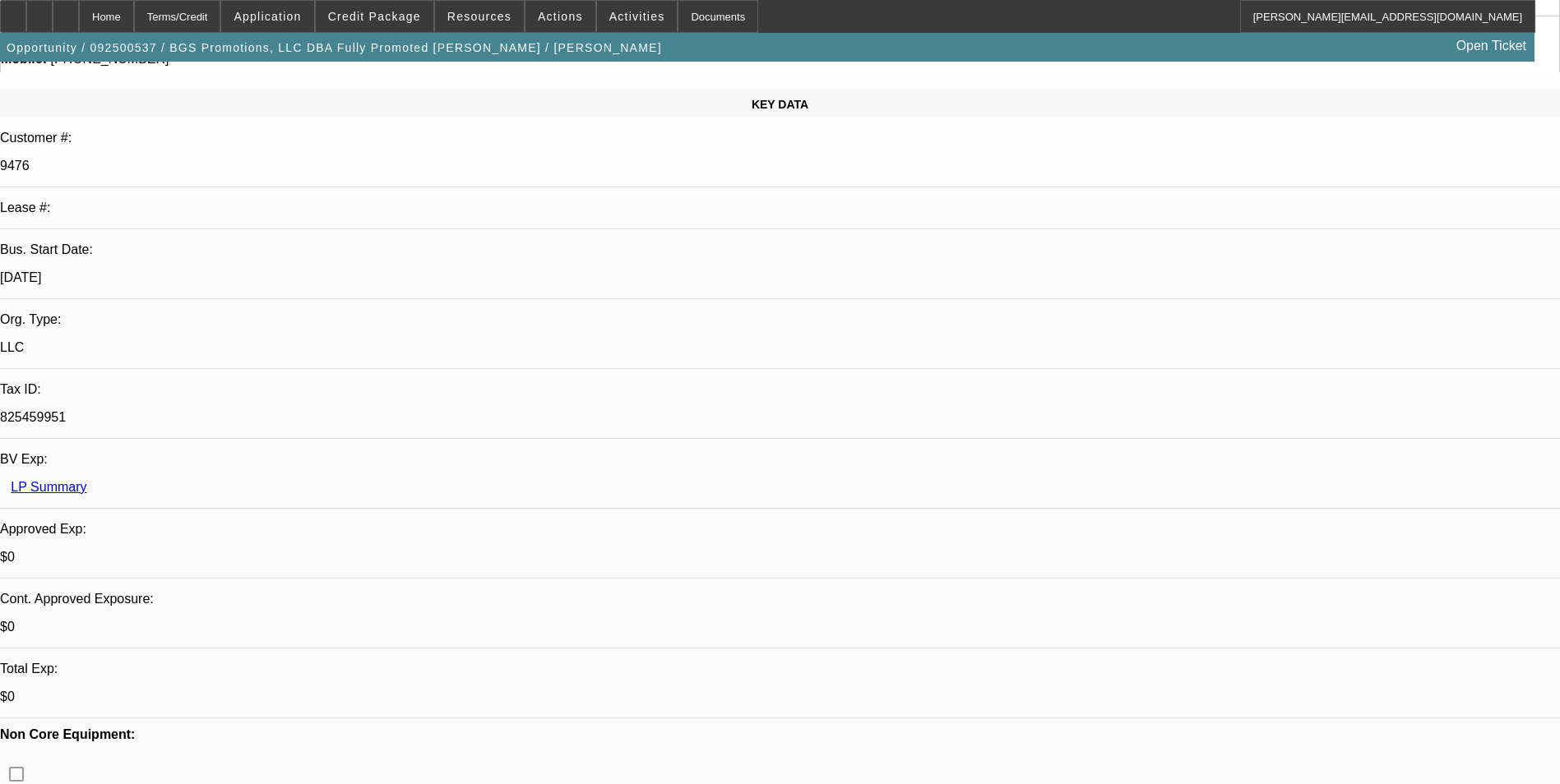
scroll to position [0, 0]
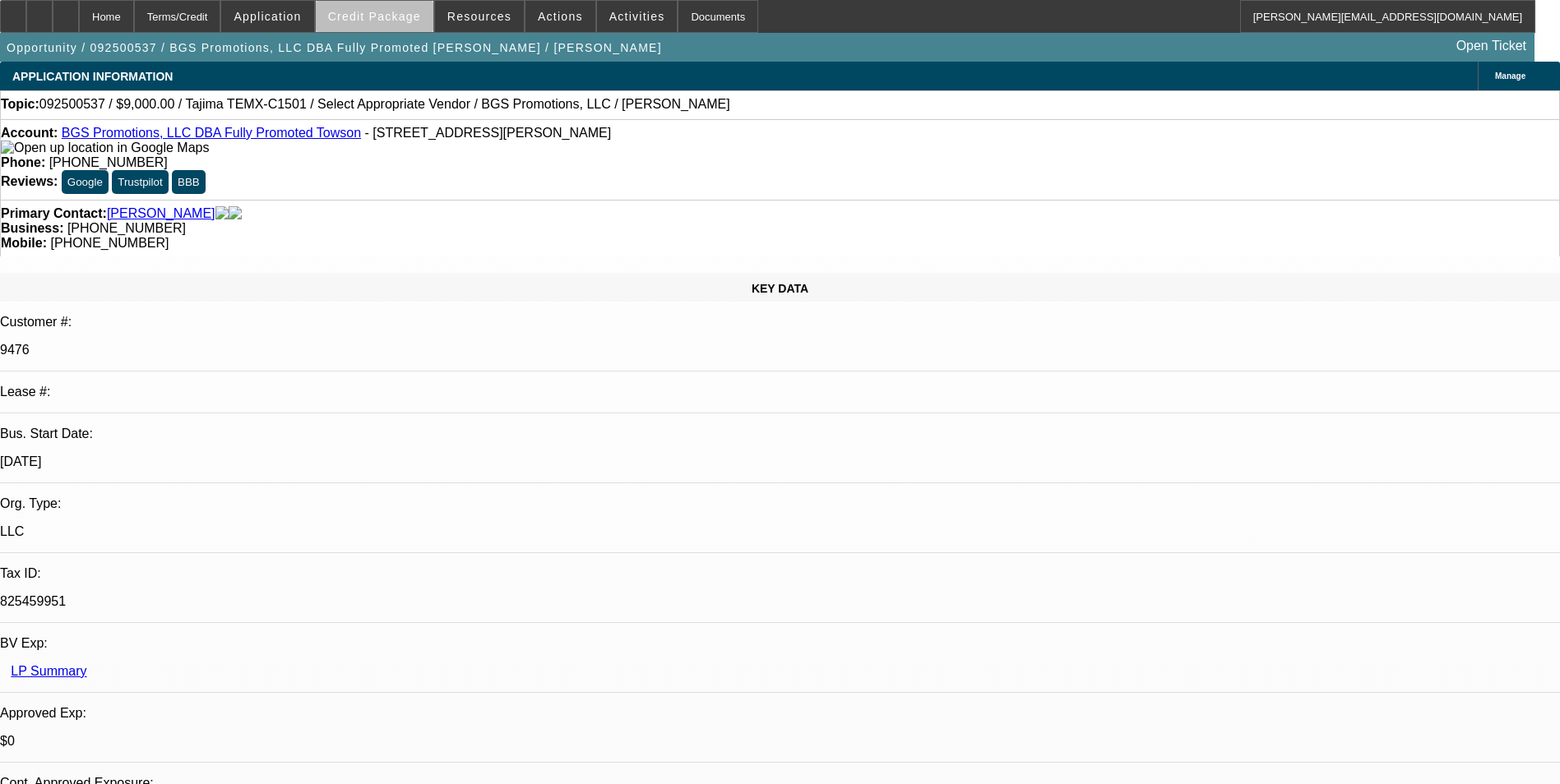
click at [425, 24] on span at bounding box center [374, 16] width 117 height 39
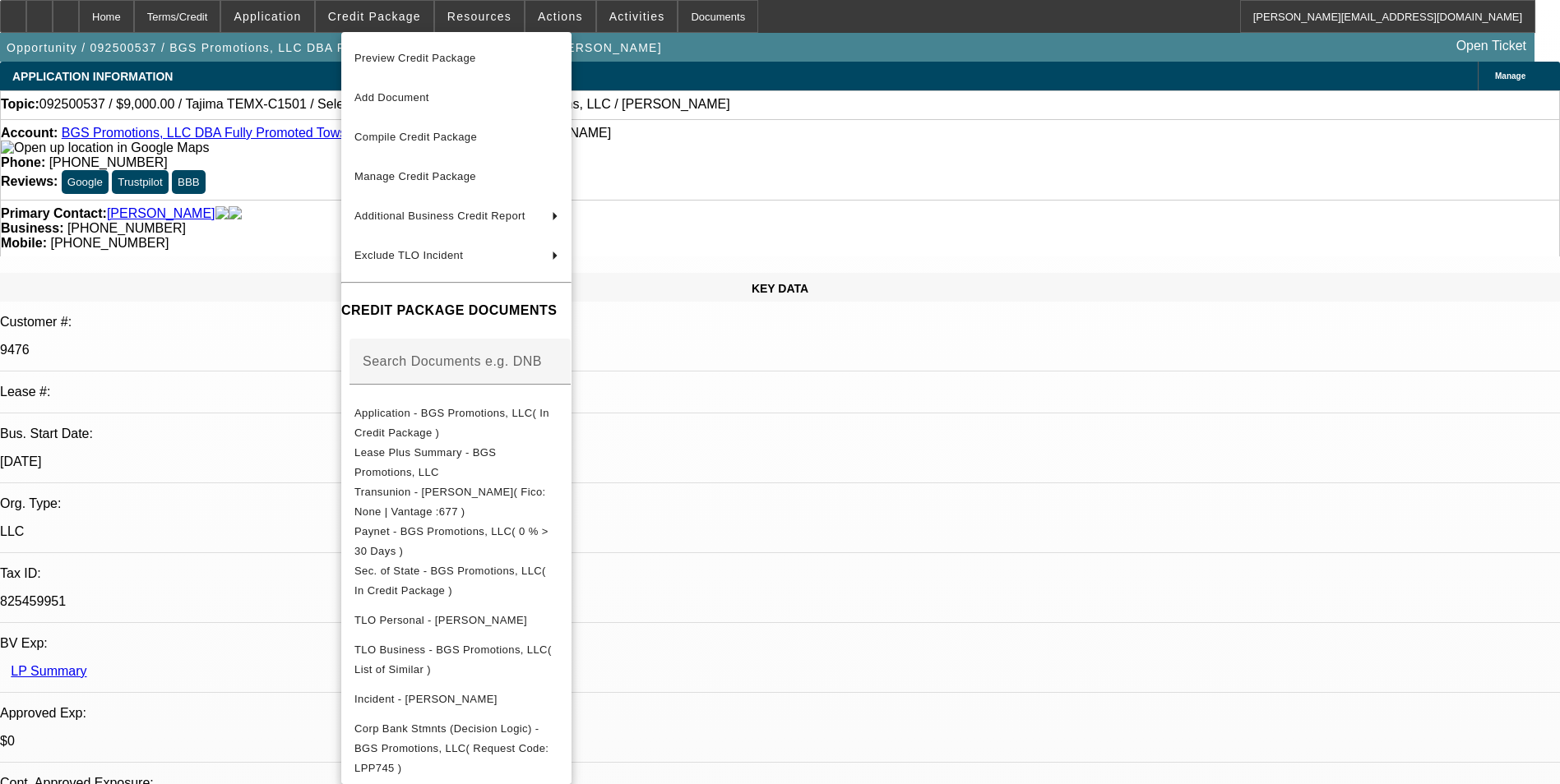
click at [842, 466] on div at bounding box center [780, 392] width 1560 height 784
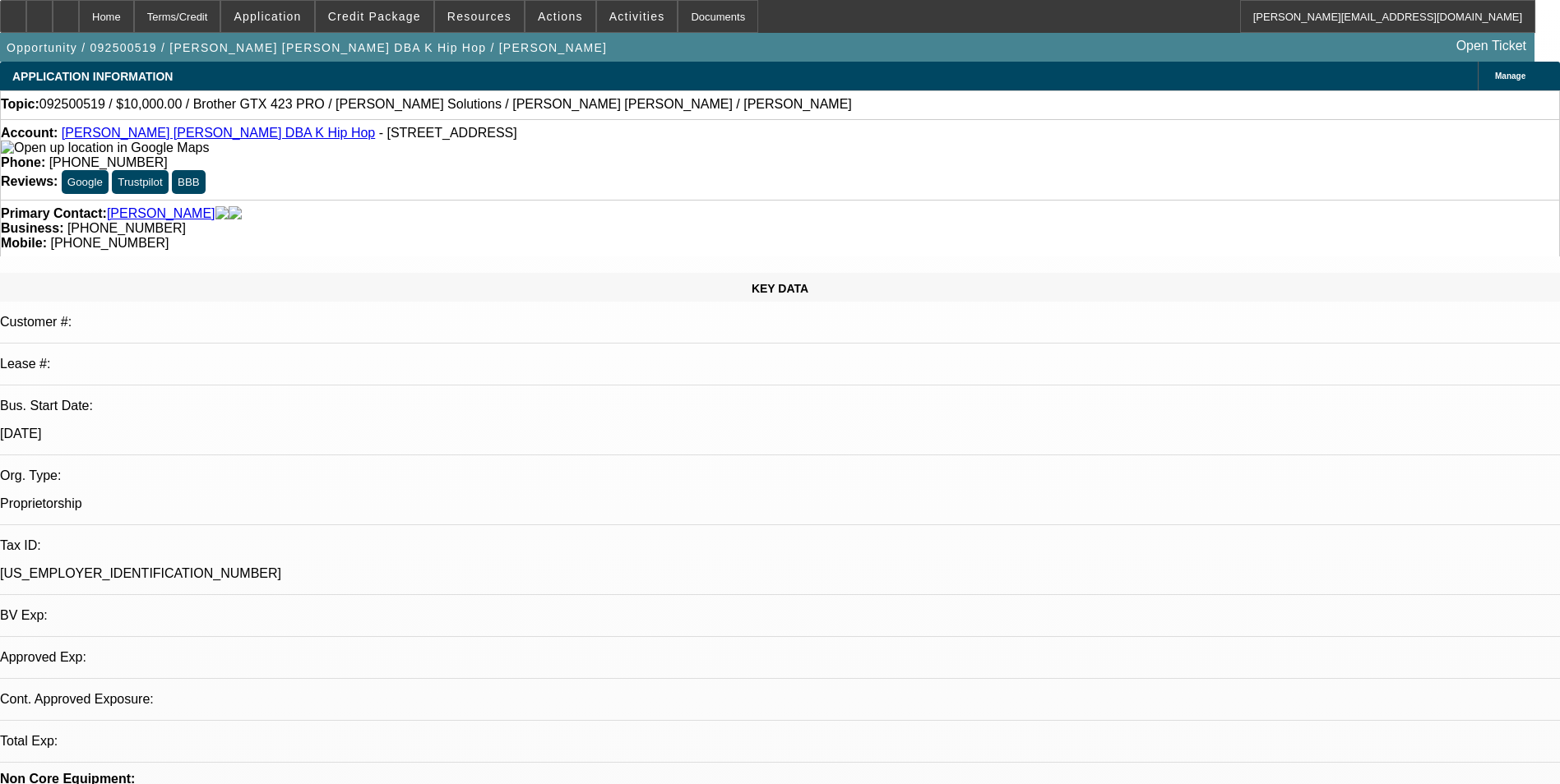
select select "0"
select select "2"
select select "0.1"
select select "0"
select select "2"
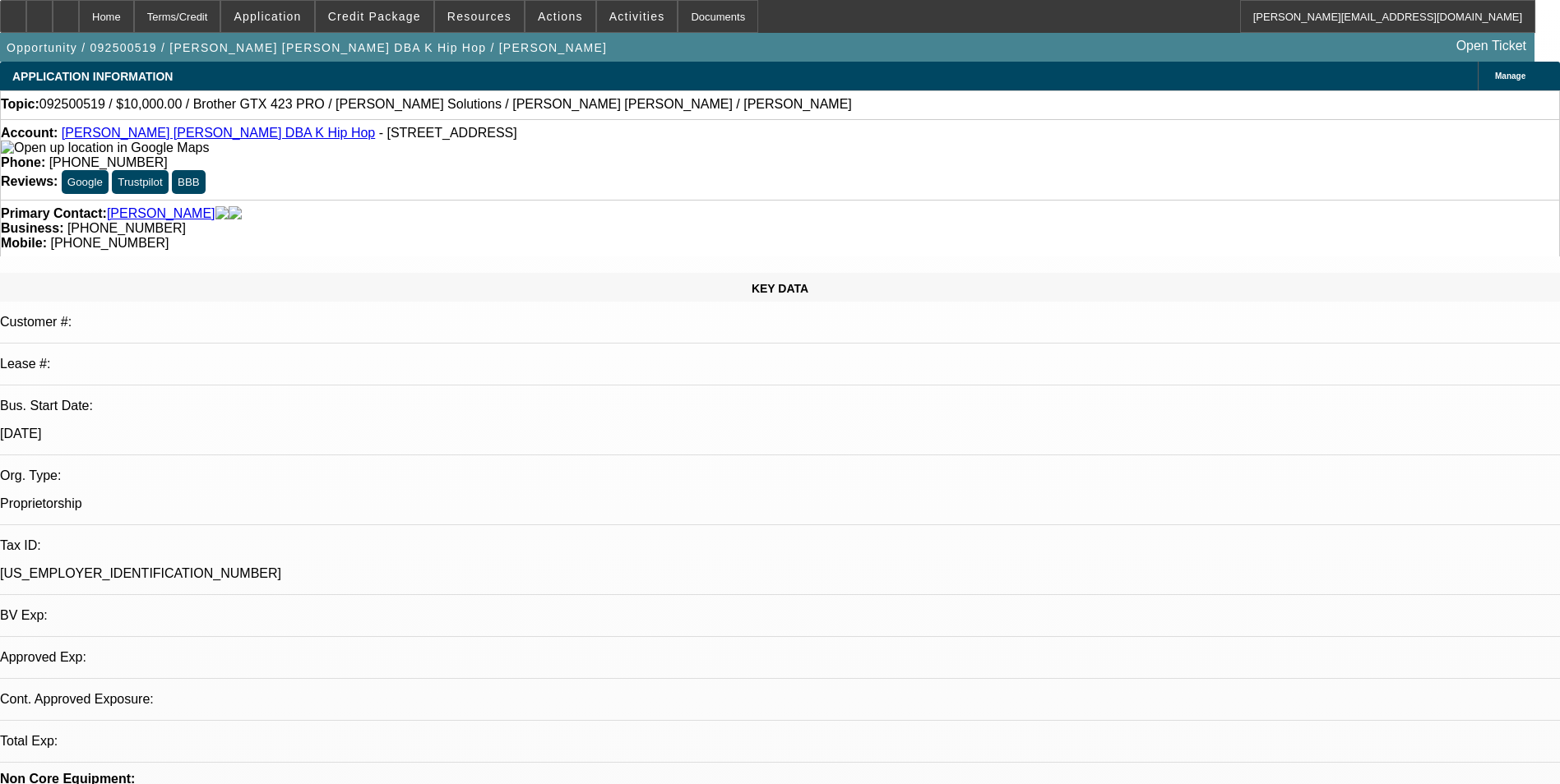
select select "0"
select select "1"
select select "2"
select select "4"
select select "1"
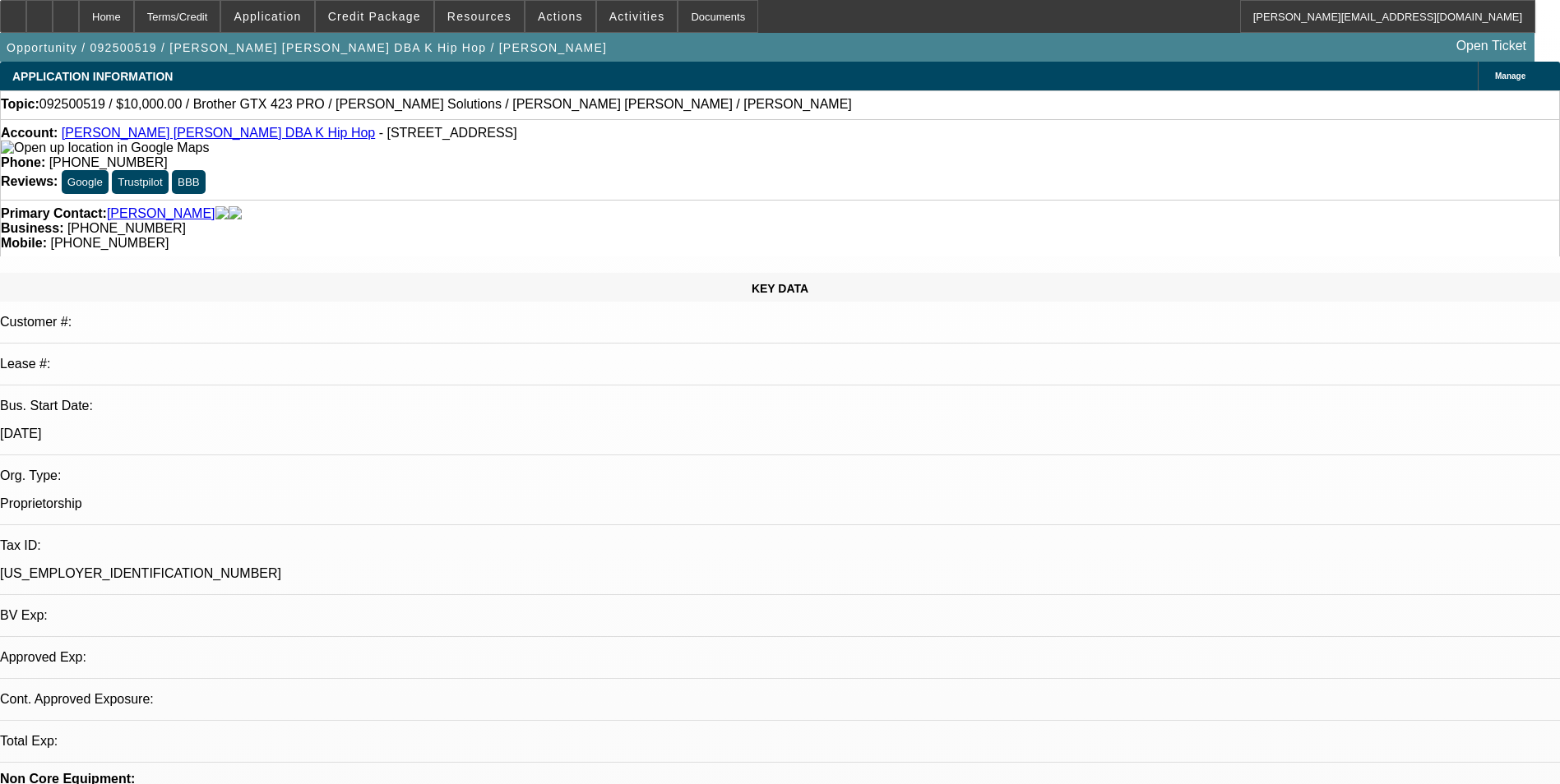
select select "2"
select select "6"
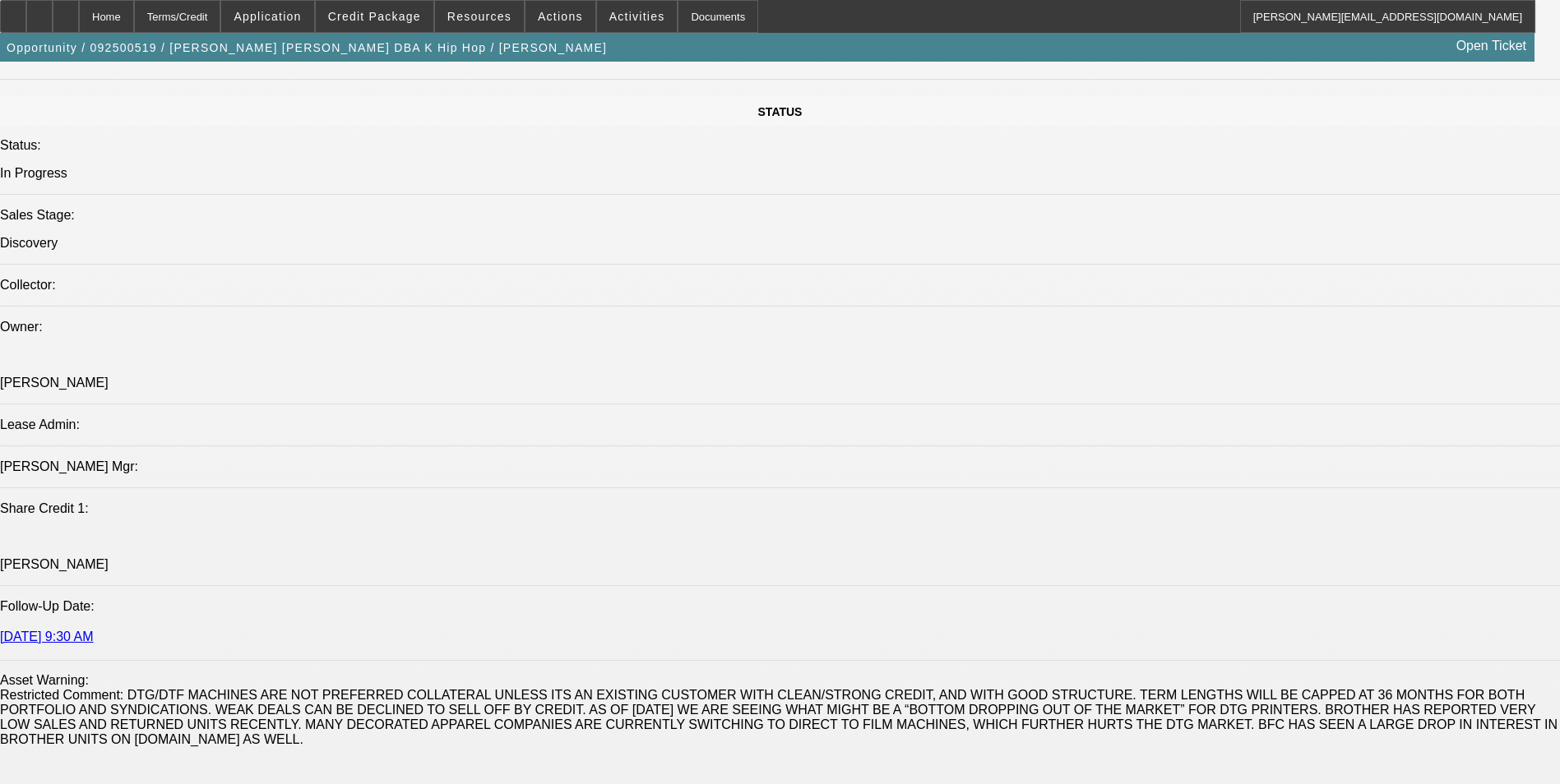
scroll to position [1809, 0]
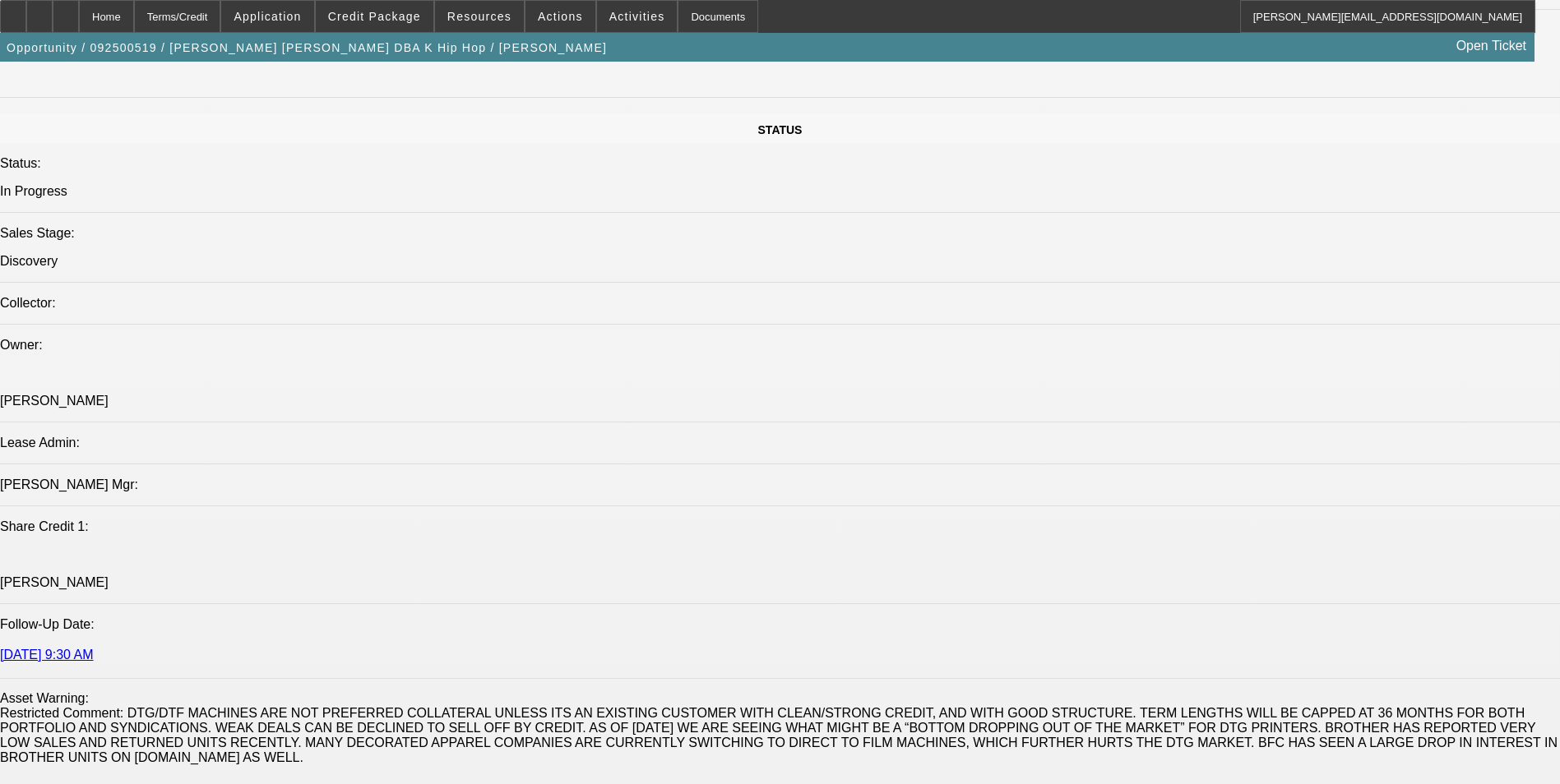
click at [65, 11] on icon at bounding box center [65, 11] width 0 height 0
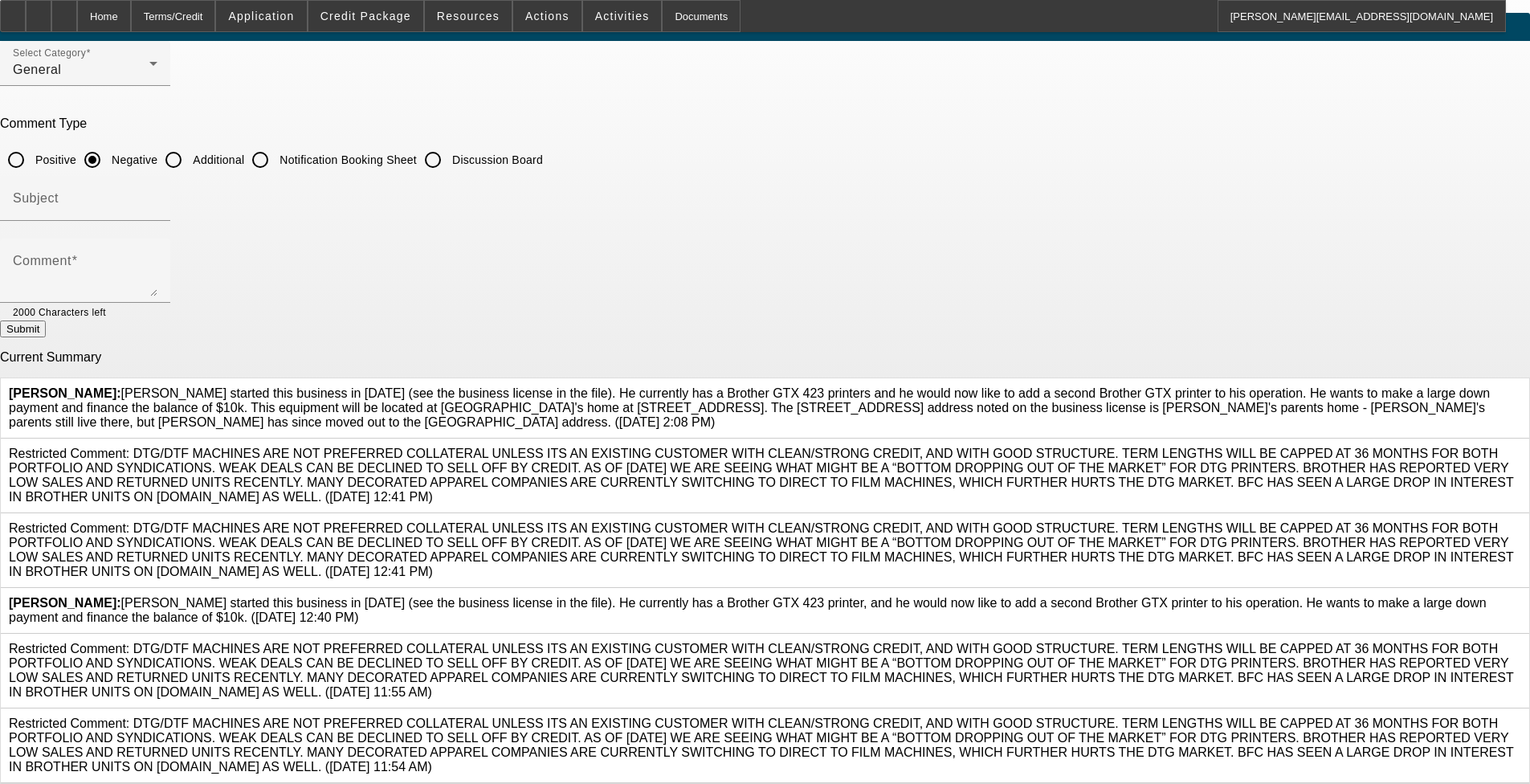
scroll to position [241, 0]
click at [642, 595] on icon at bounding box center [1521, 595] width 0 height 0
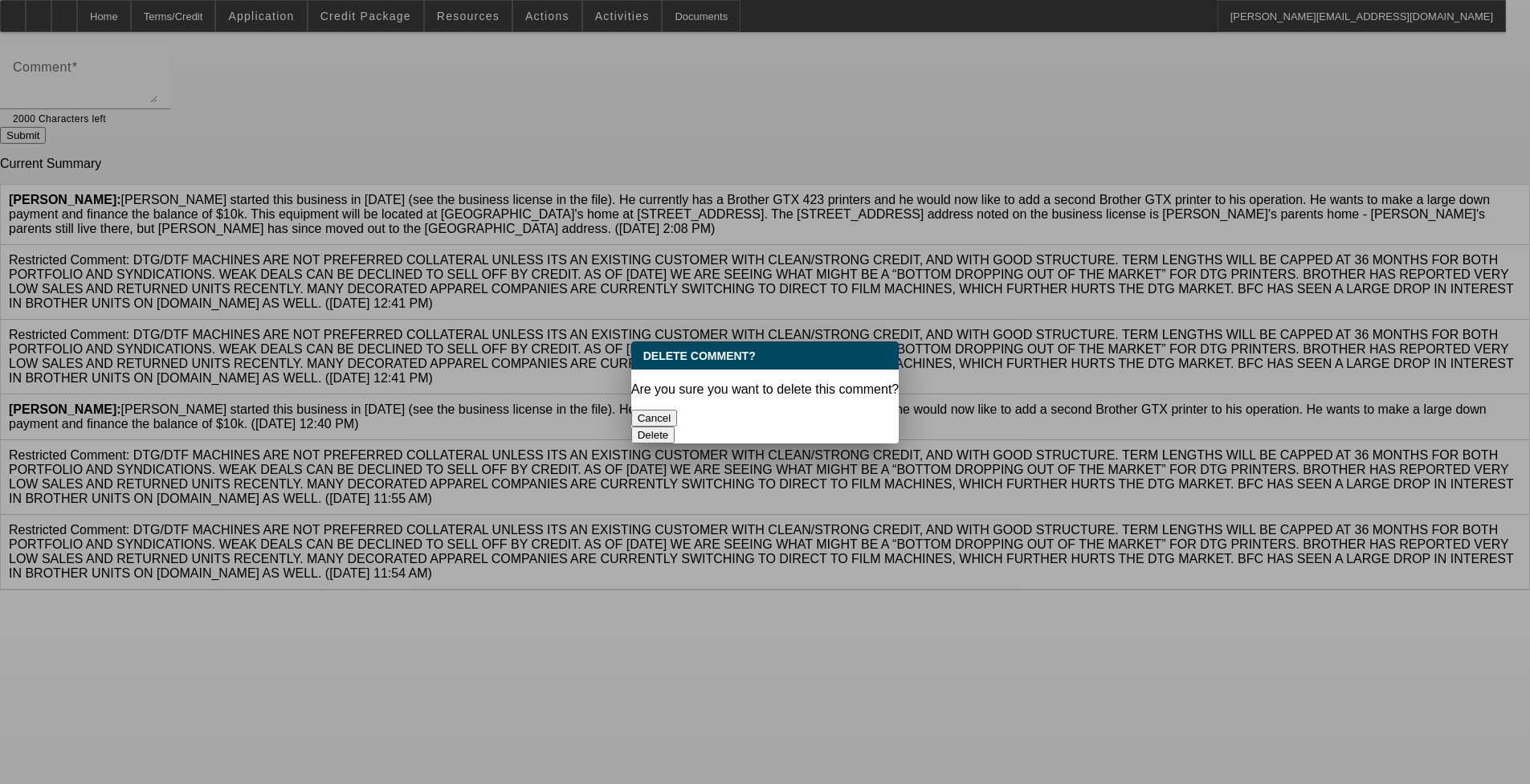
click at [642, 426] on button "Delete" at bounding box center [653, 434] width 44 height 17
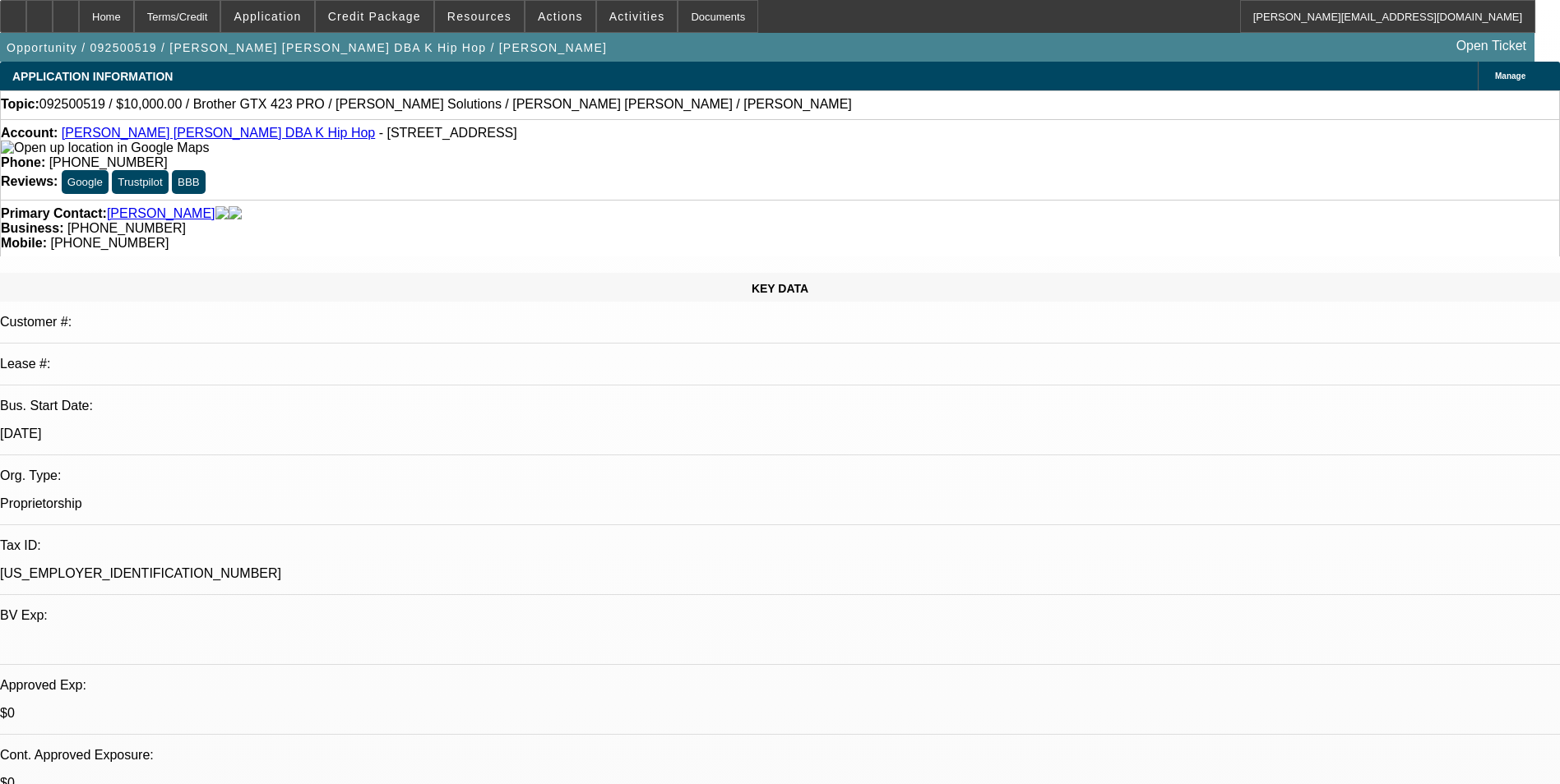
select select "0"
select select "2"
select select "0.1"
select select "0"
select select "2"
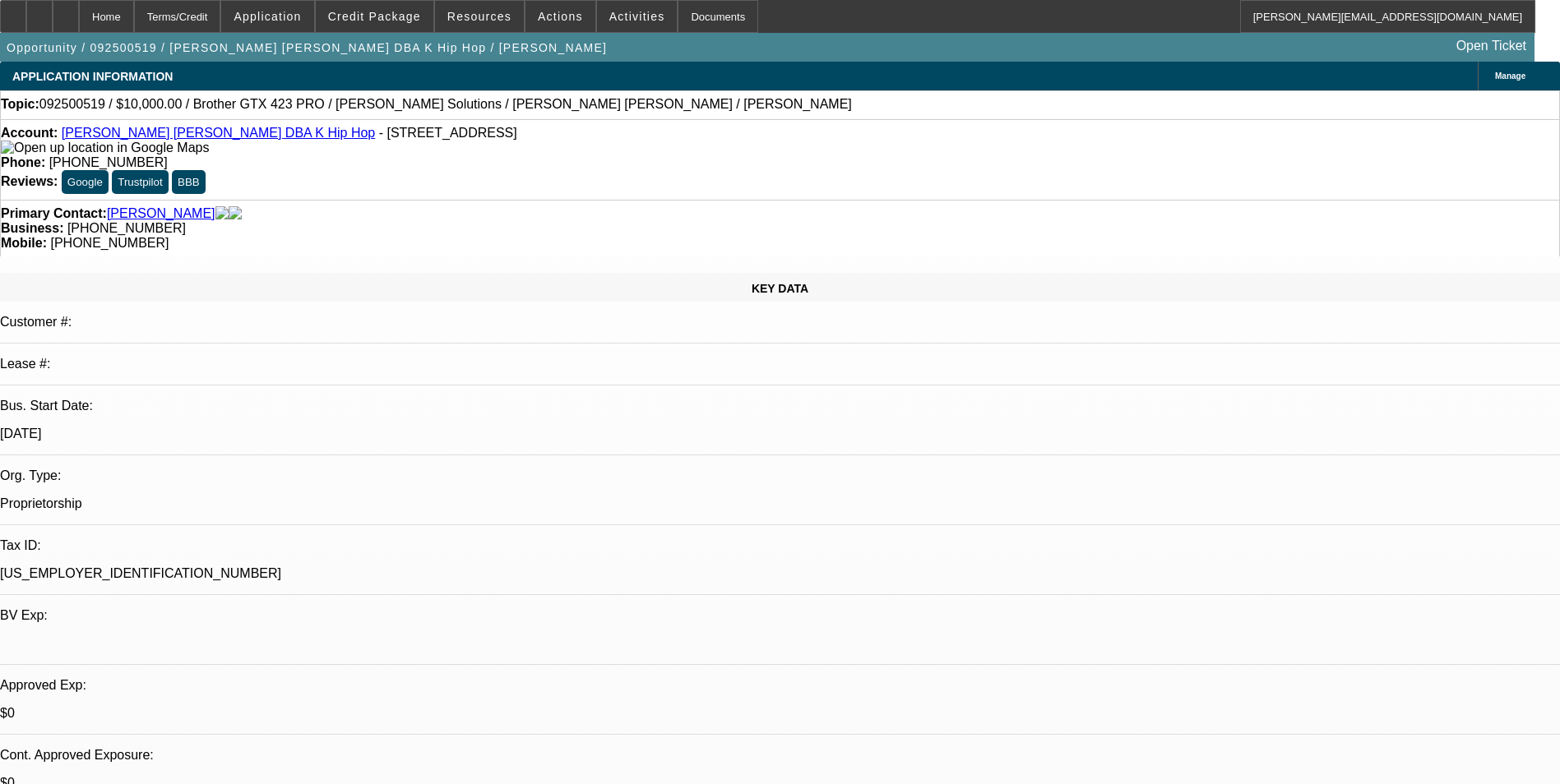
select select "0"
select select "1"
select select "2"
select select "4"
select select "1"
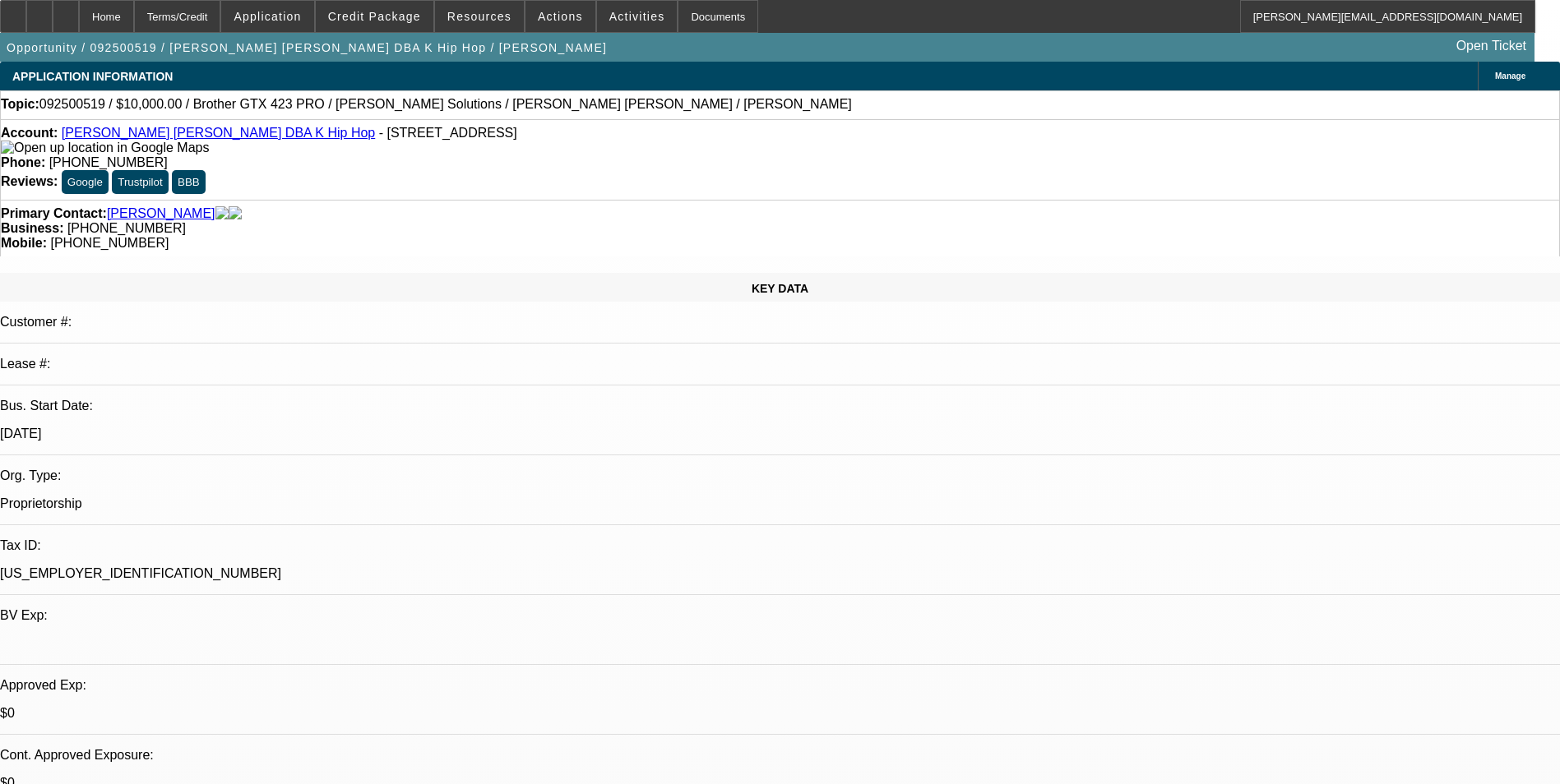
select select "2"
select select "6"
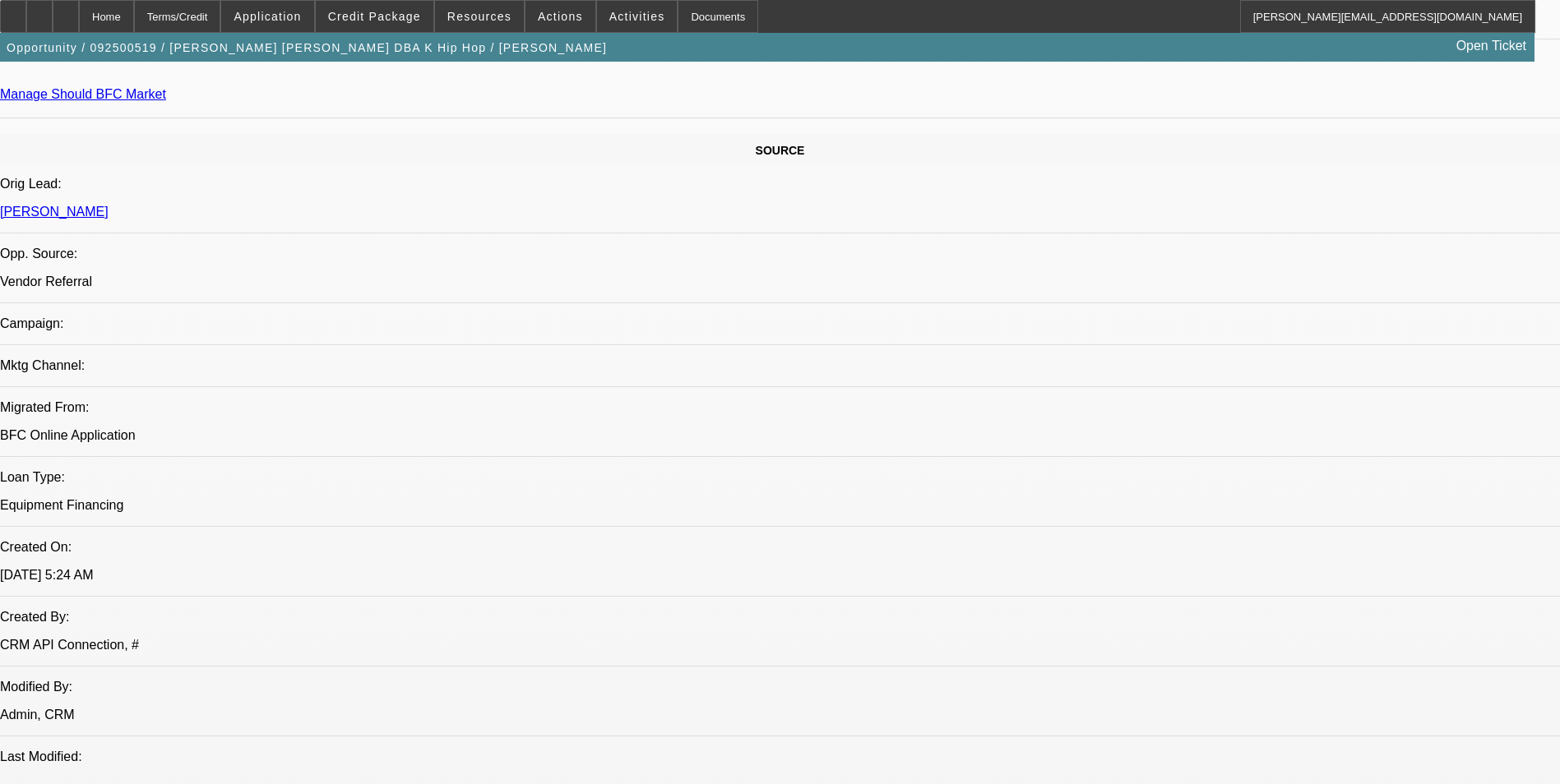
scroll to position [905, 0]
click at [409, 21] on span "Credit Package" at bounding box center [374, 16] width 93 height 13
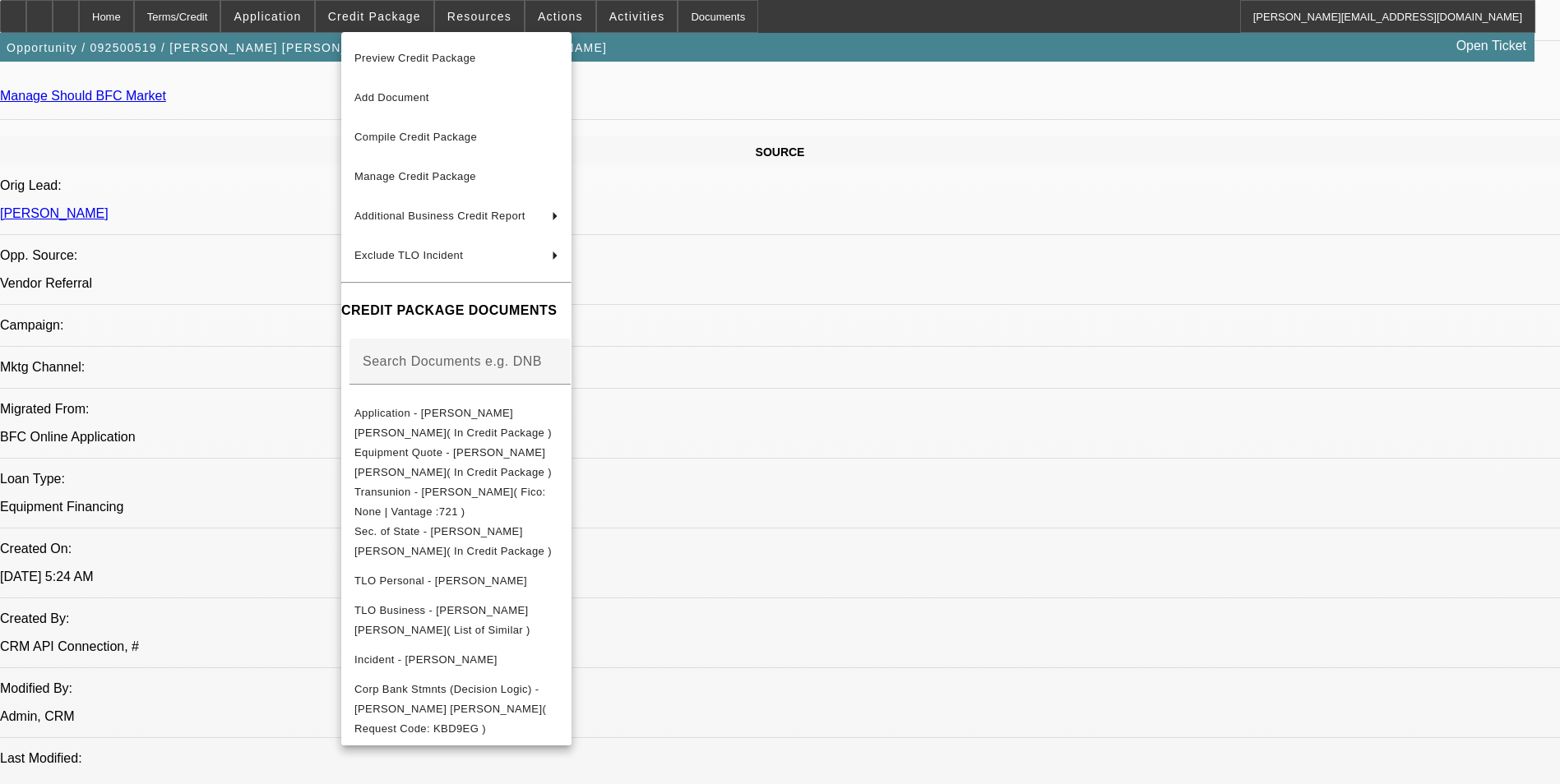
click at [905, 151] on div at bounding box center [780, 392] width 1560 height 784
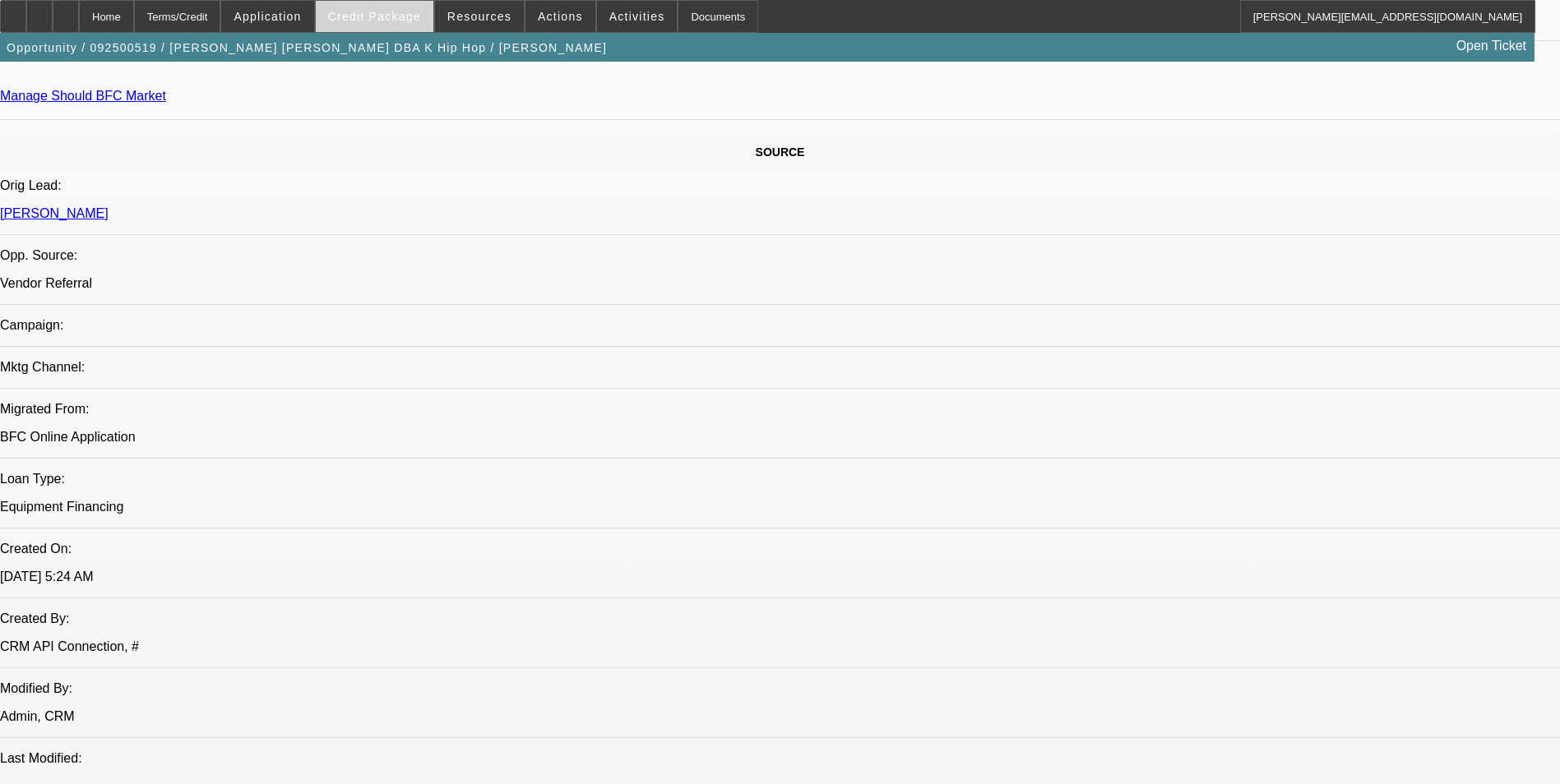
click at [365, 10] on span "Credit Package" at bounding box center [374, 16] width 93 height 13
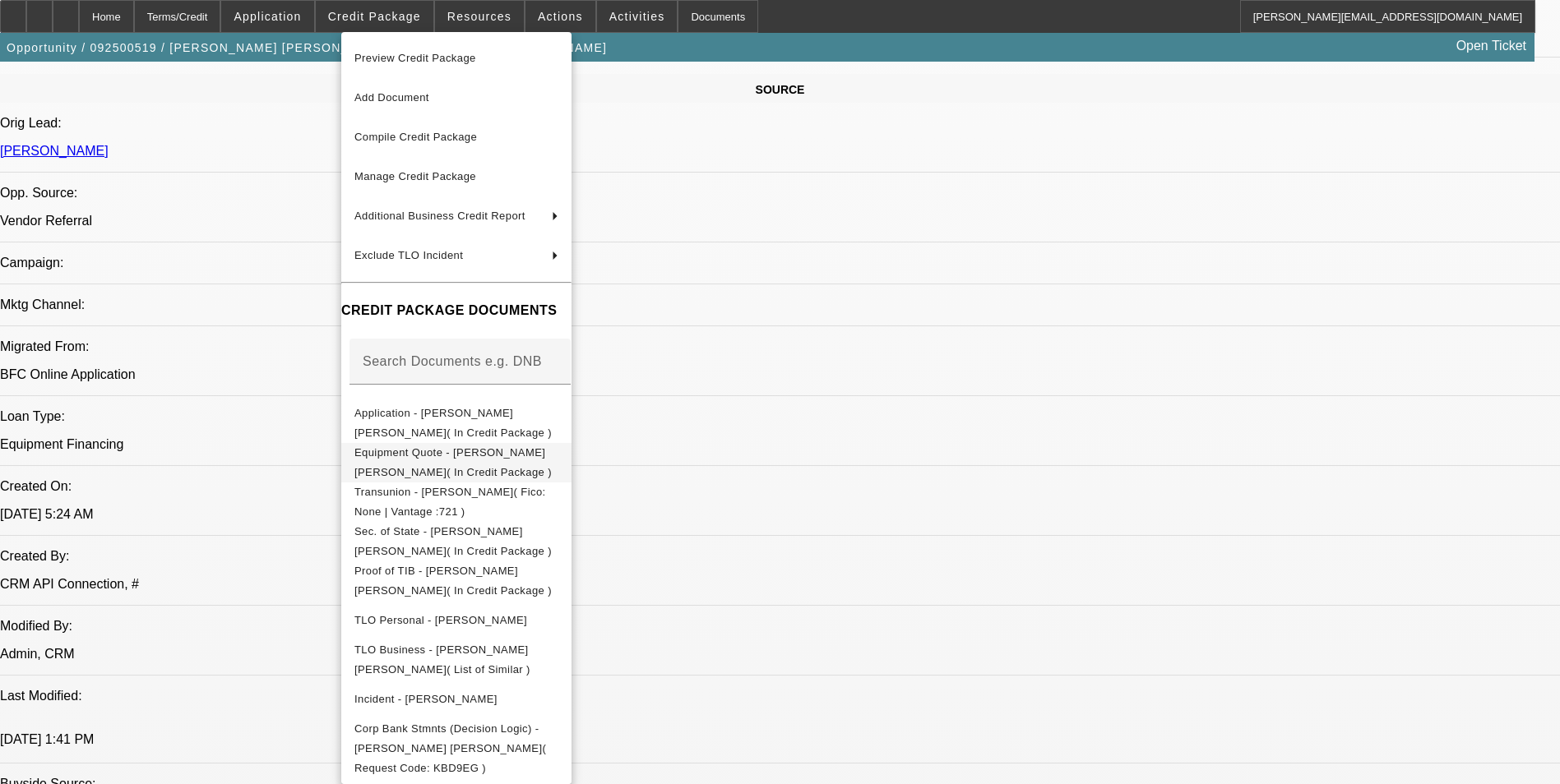
scroll to position [1233, 0]
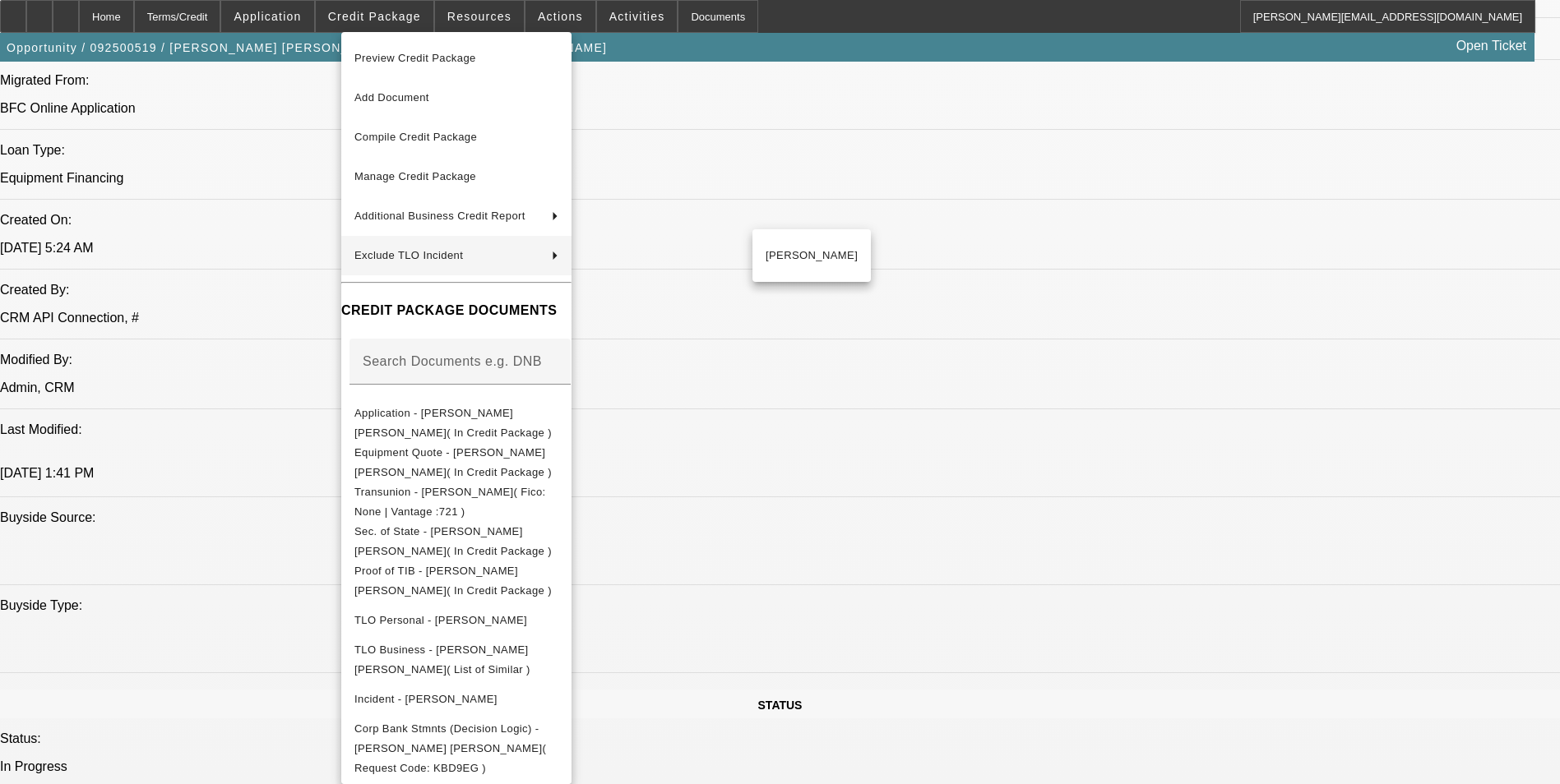
click at [857, 50] on div at bounding box center [780, 392] width 1560 height 784
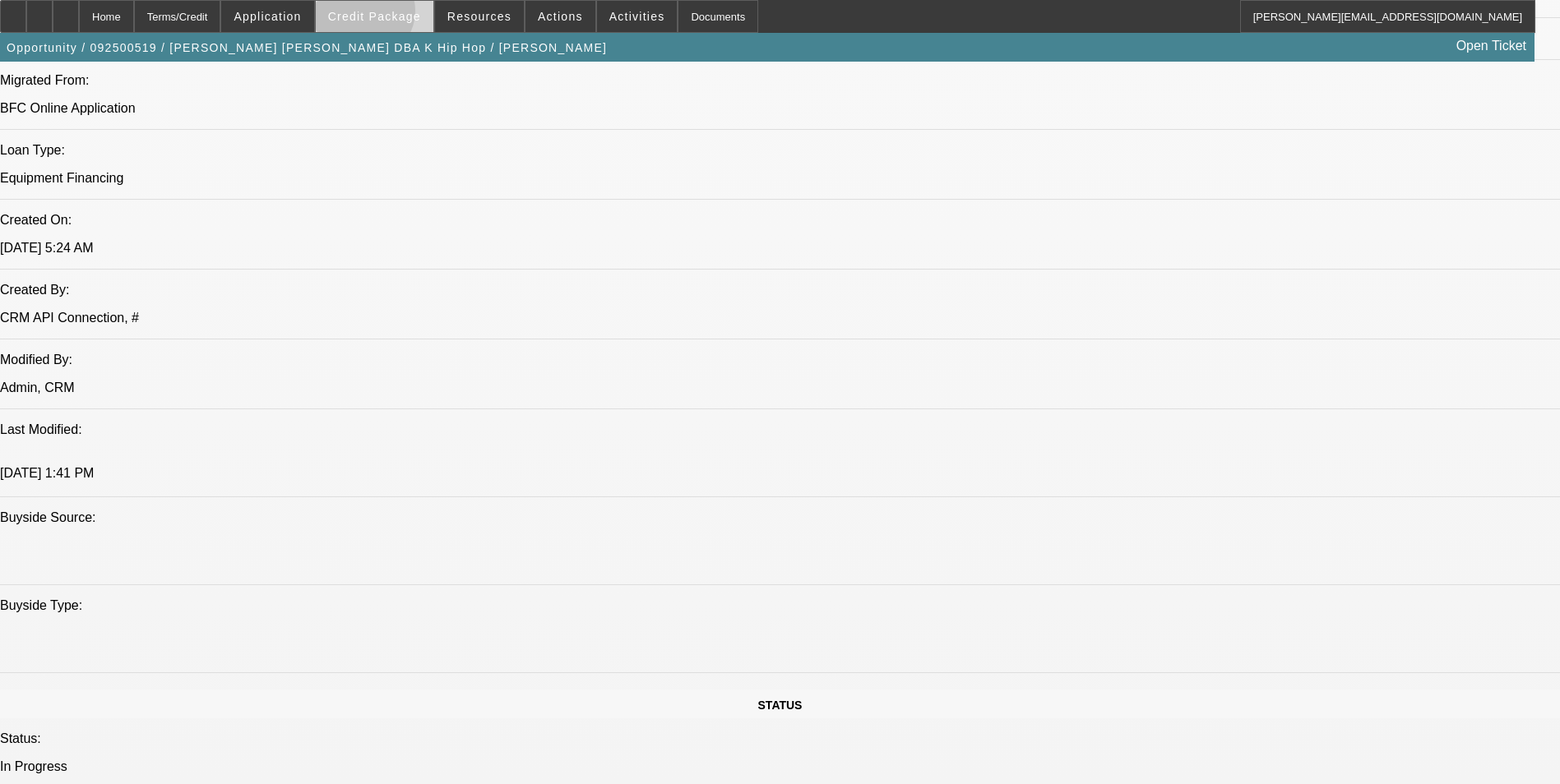
click at [389, 14] on span "Credit Package" at bounding box center [374, 16] width 93 height 13
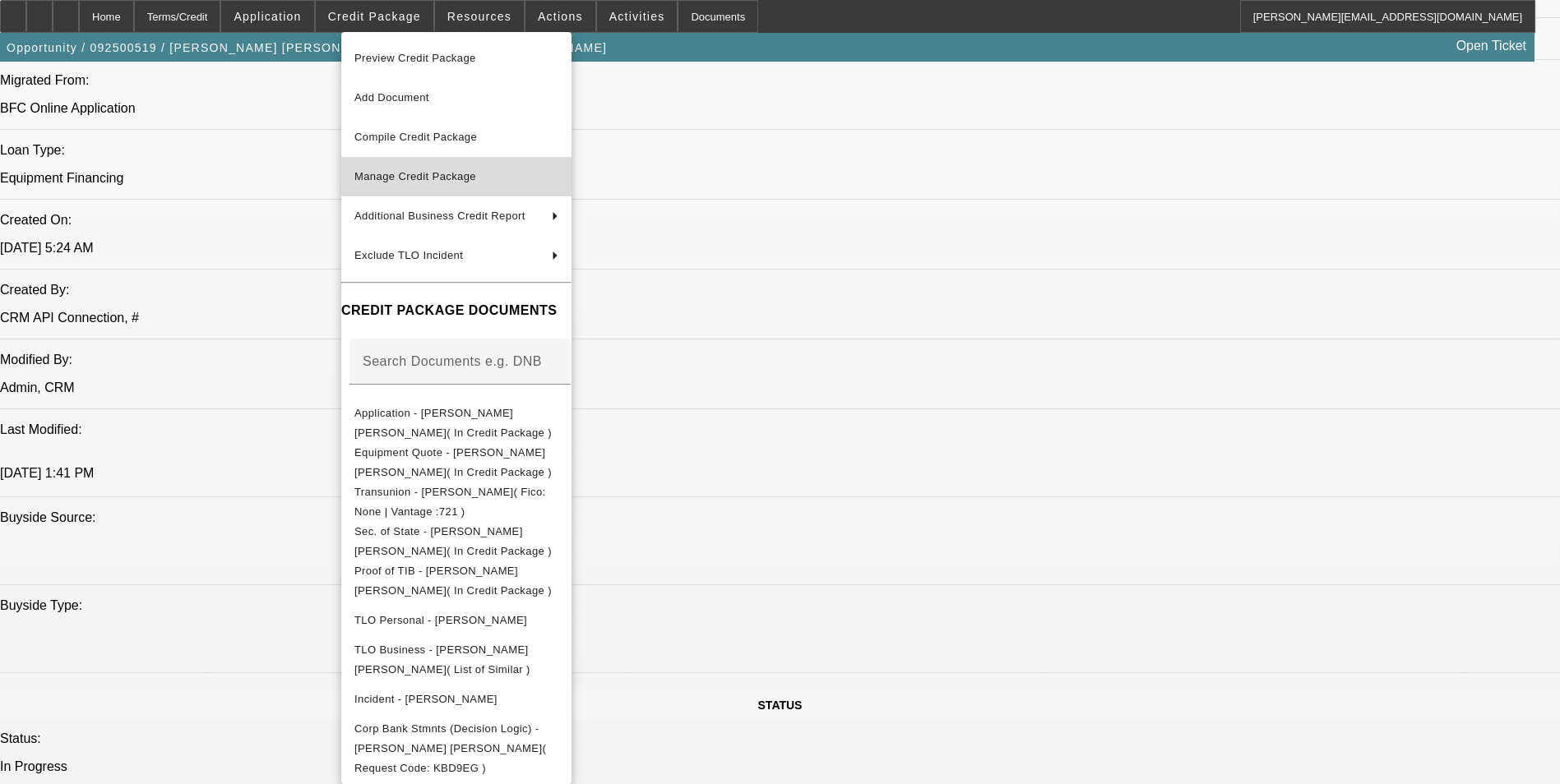
click at [463, 179] on span "Manage Credit Package" at bounding box center [415, 176] width 122 height 13
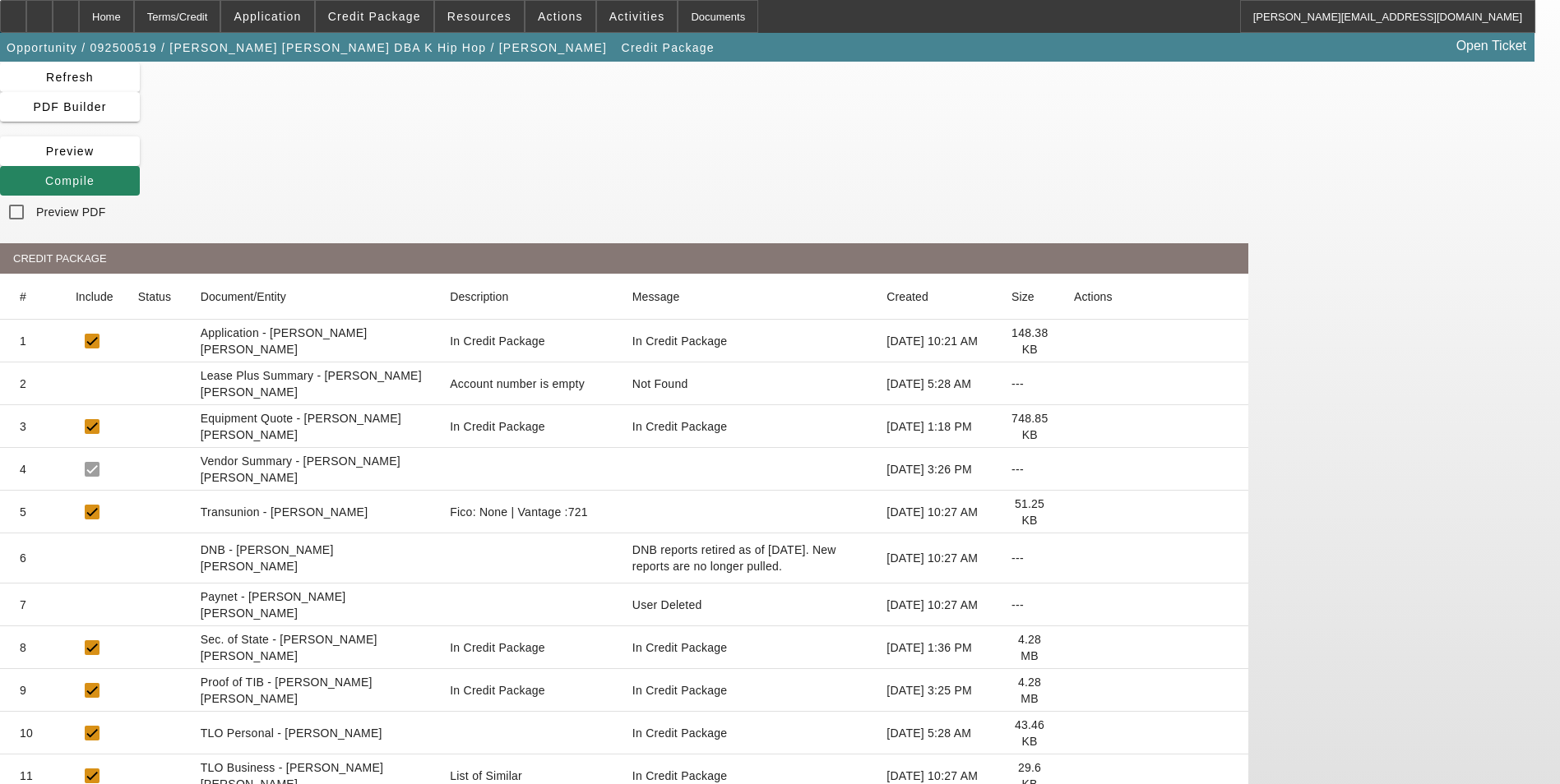
scroll to position [103, 0]
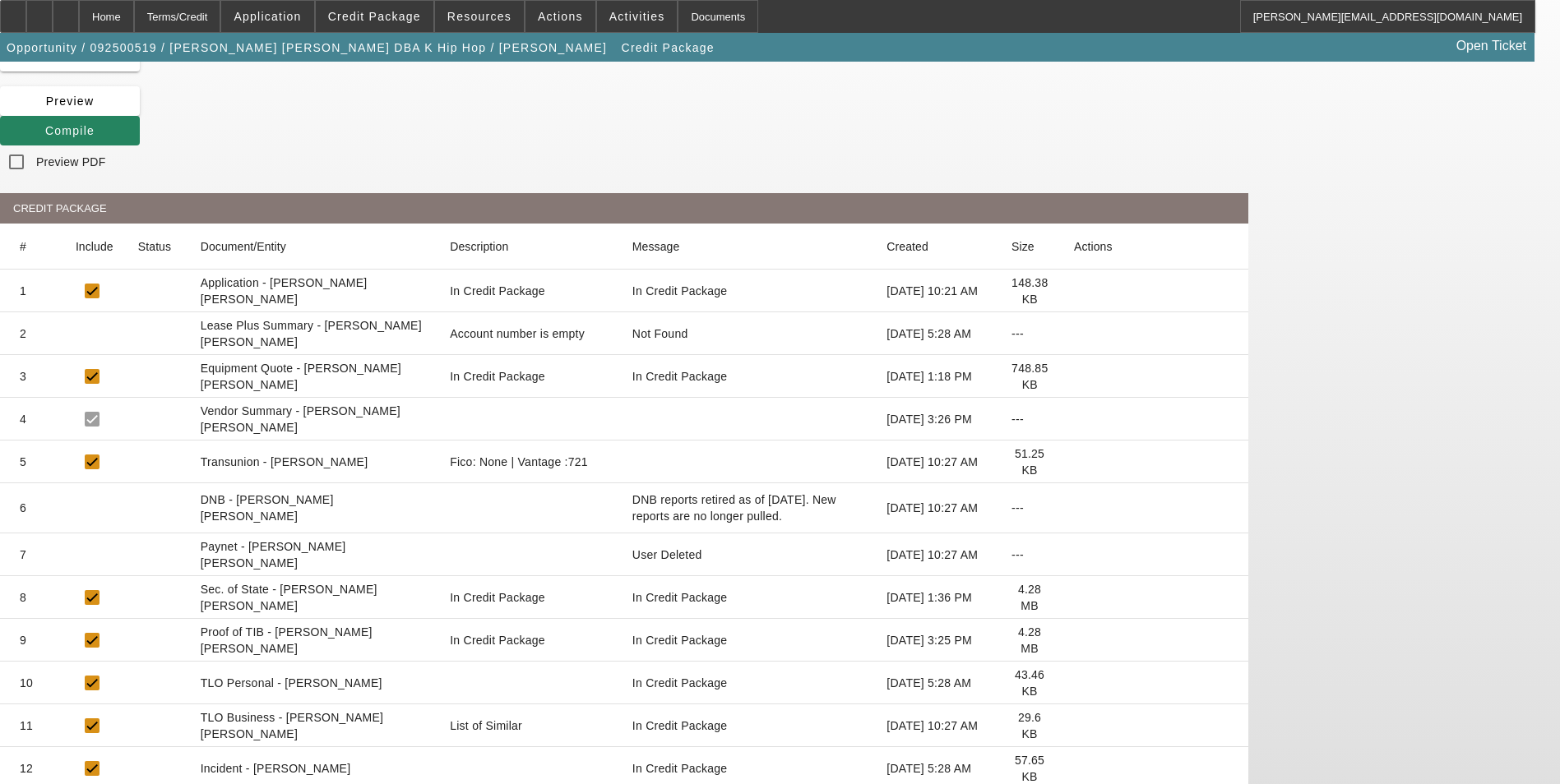
click at [1074, 598] on icon at bounding box center [1074, 598] width 0 height 0
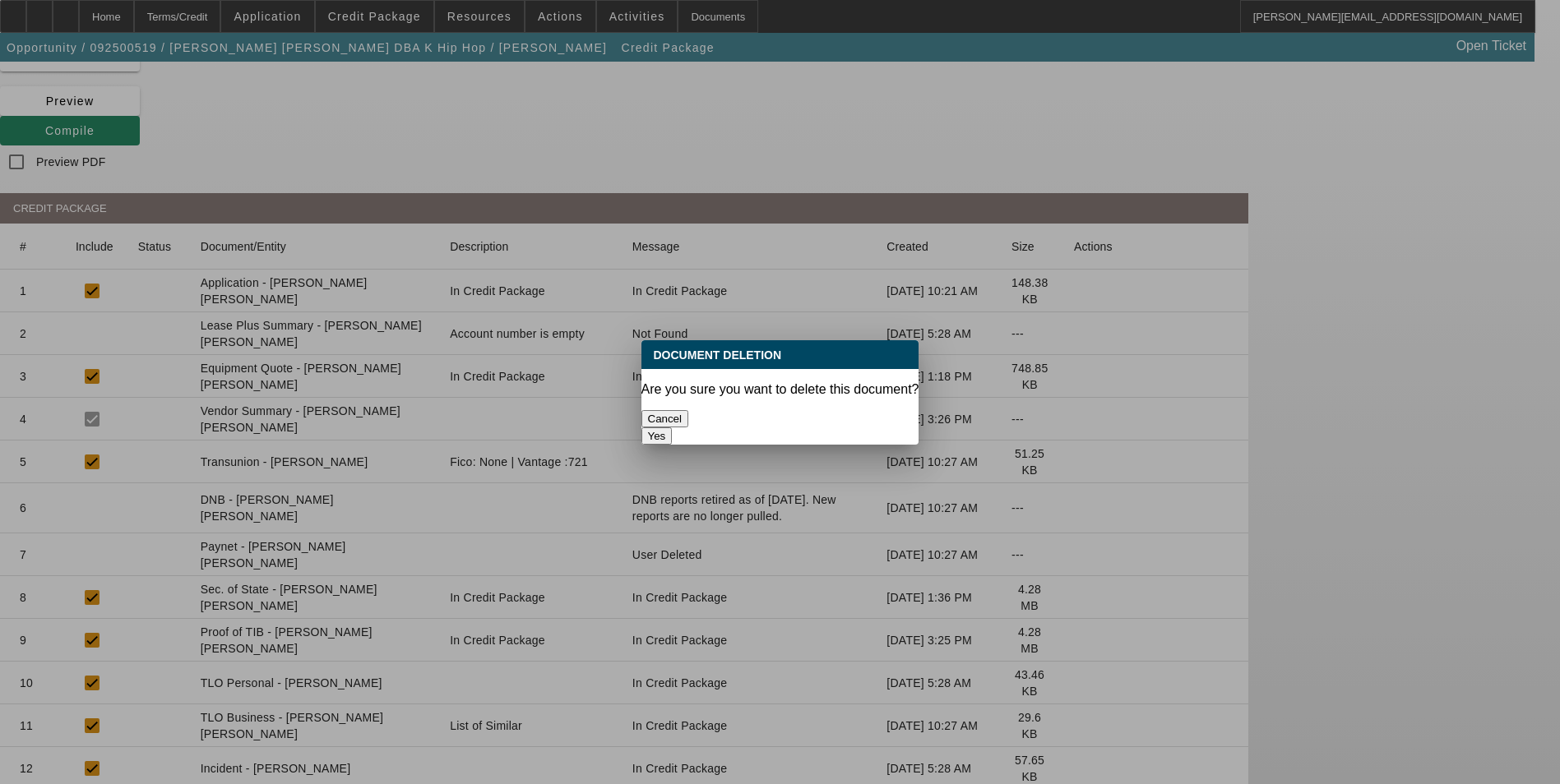
scroll to position [0, 0]
click at [673, 428] on button "Yes" at bounding box center [657, 436] width 31 height 17
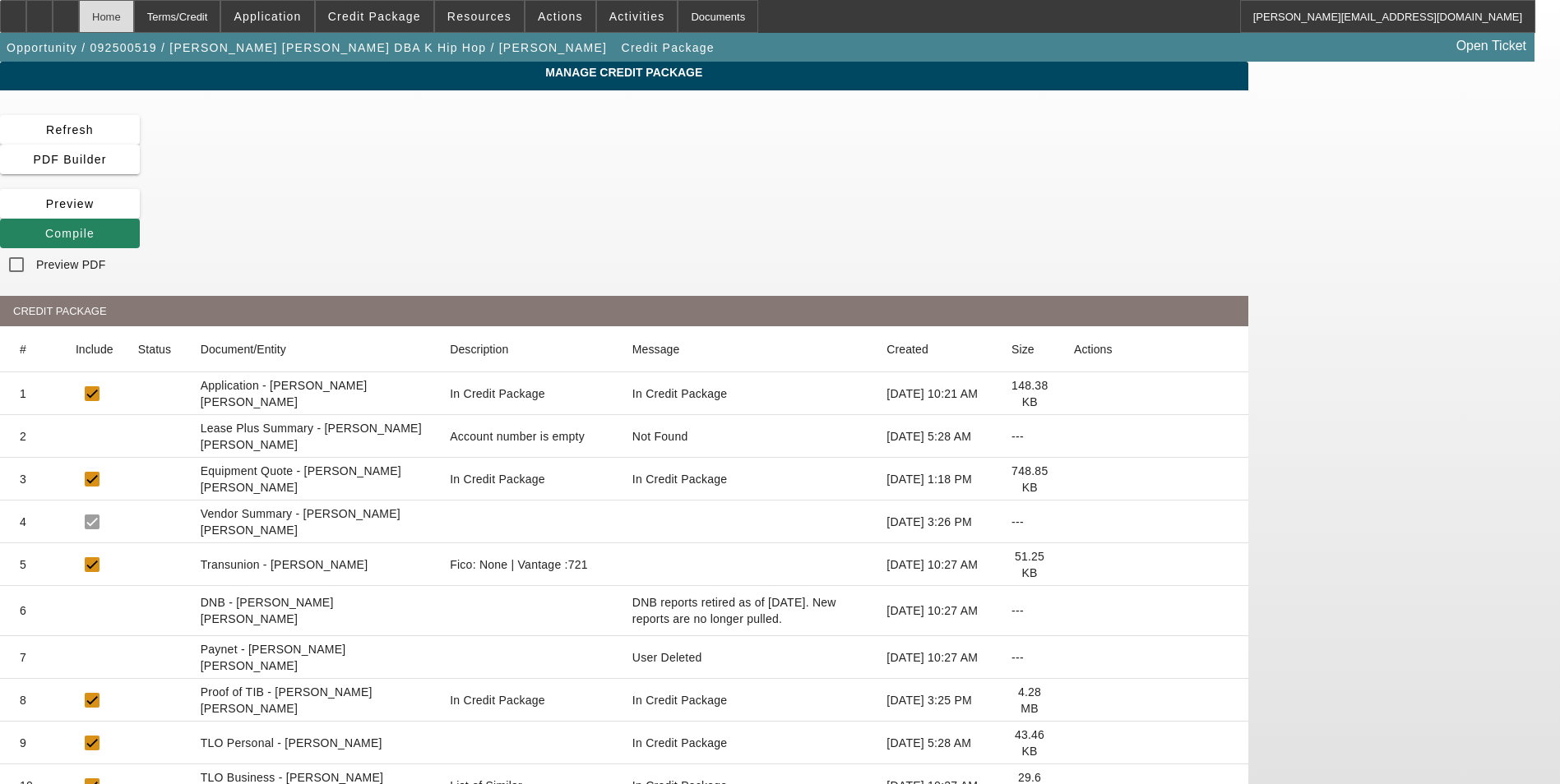
click at [134, 22] on div "Home" at bounding box center [106, 16] width 55 height 33
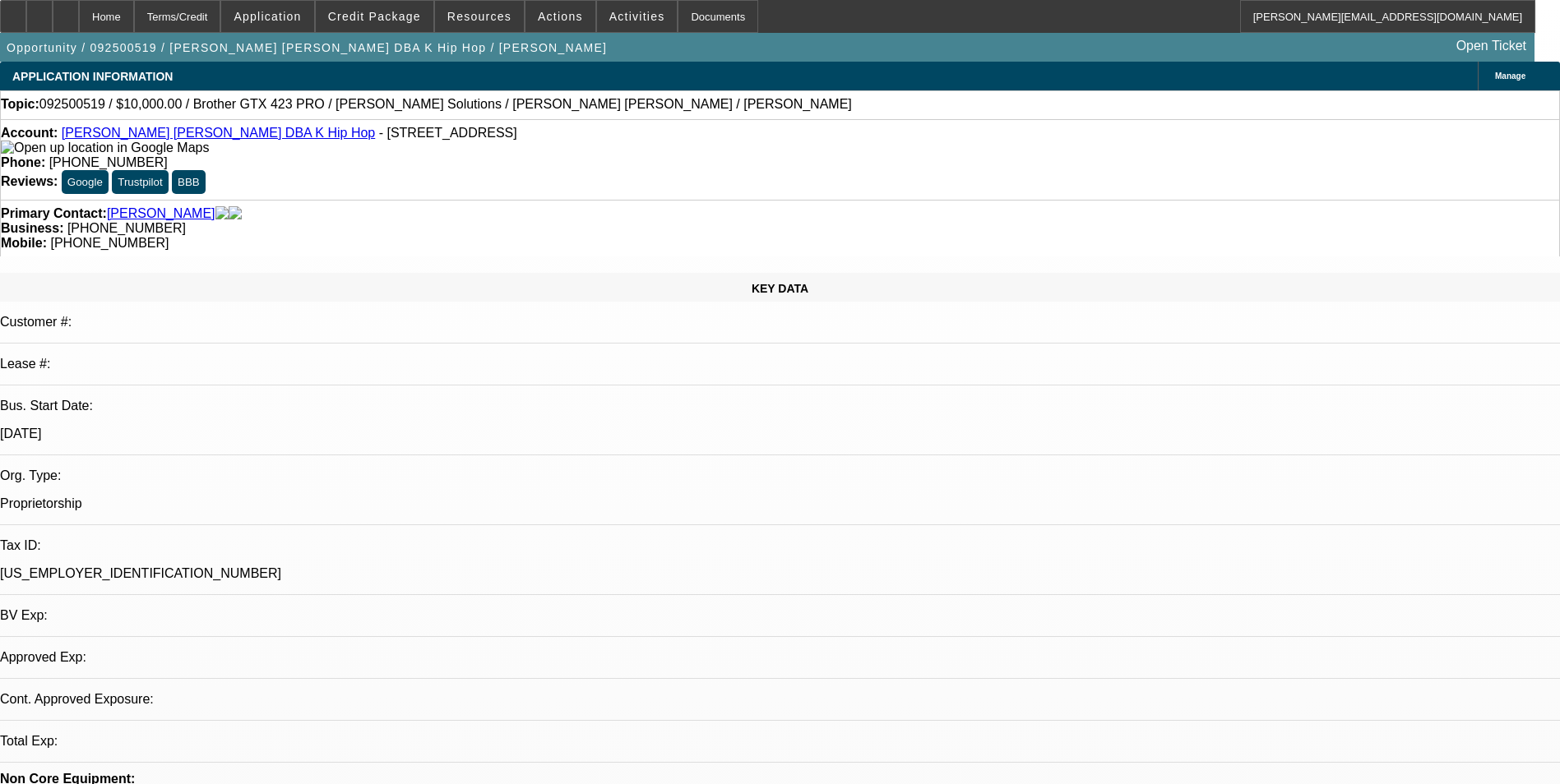
select select "0"
select select "2"
select select "0.1"
select select "4"
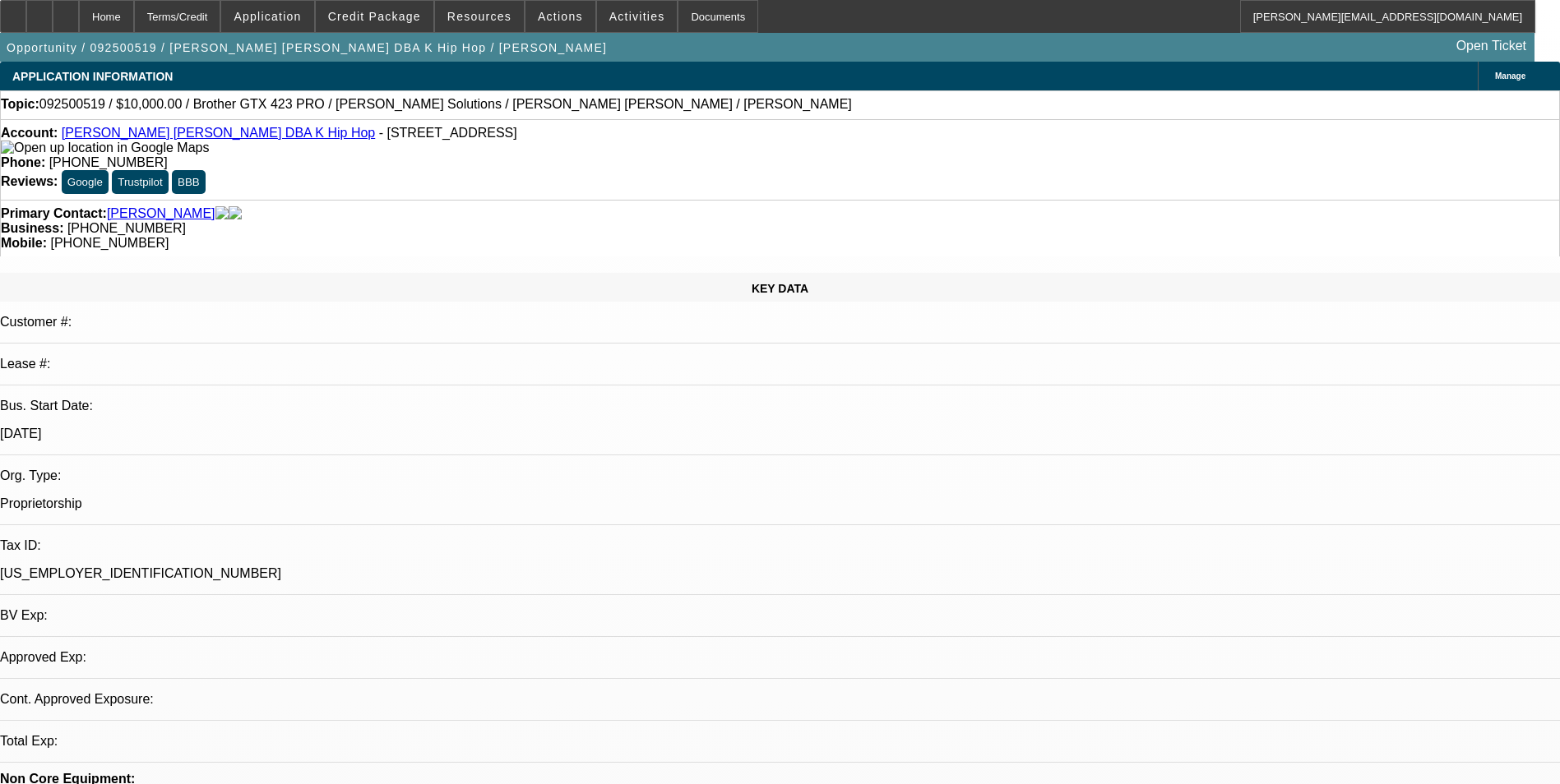
select select "0"
select select "2"
select select "0"
select select "6"
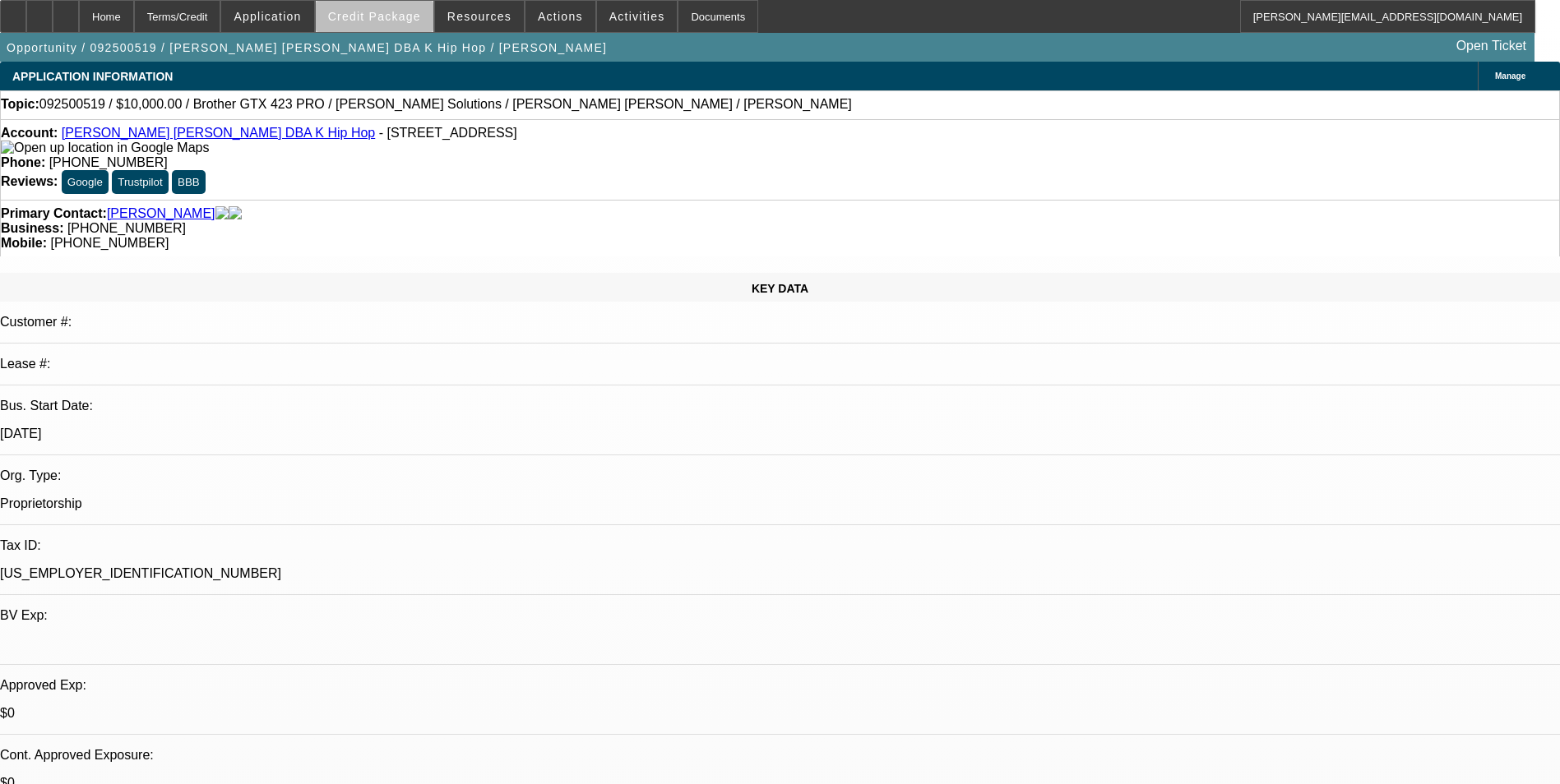
click at [415, 22] on span "Credit Package" at bounding box center [374, 16] width 93 height 13
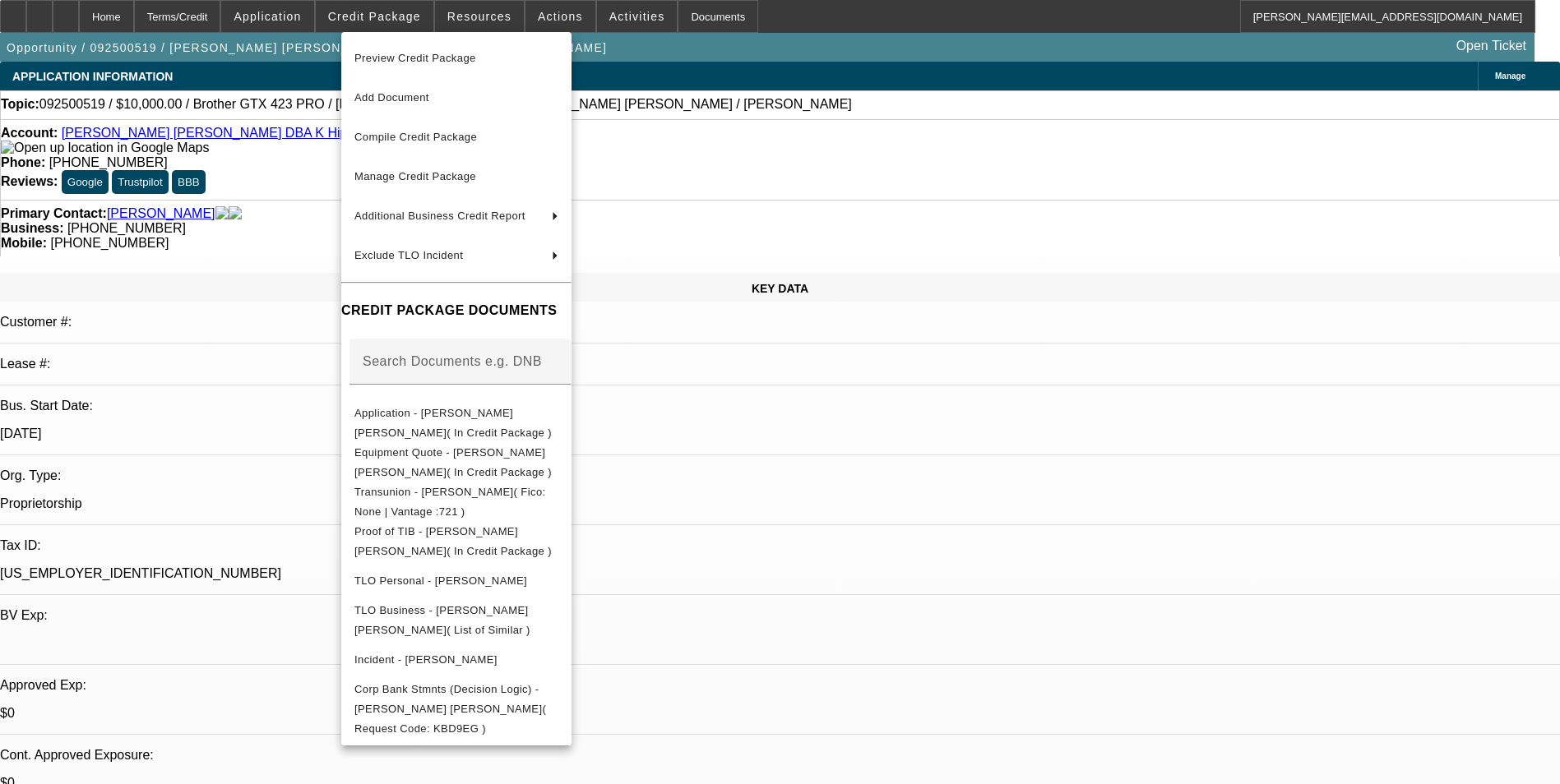
click at [784, 499] on div at bounding box center [780, 392] width 1560 height 784
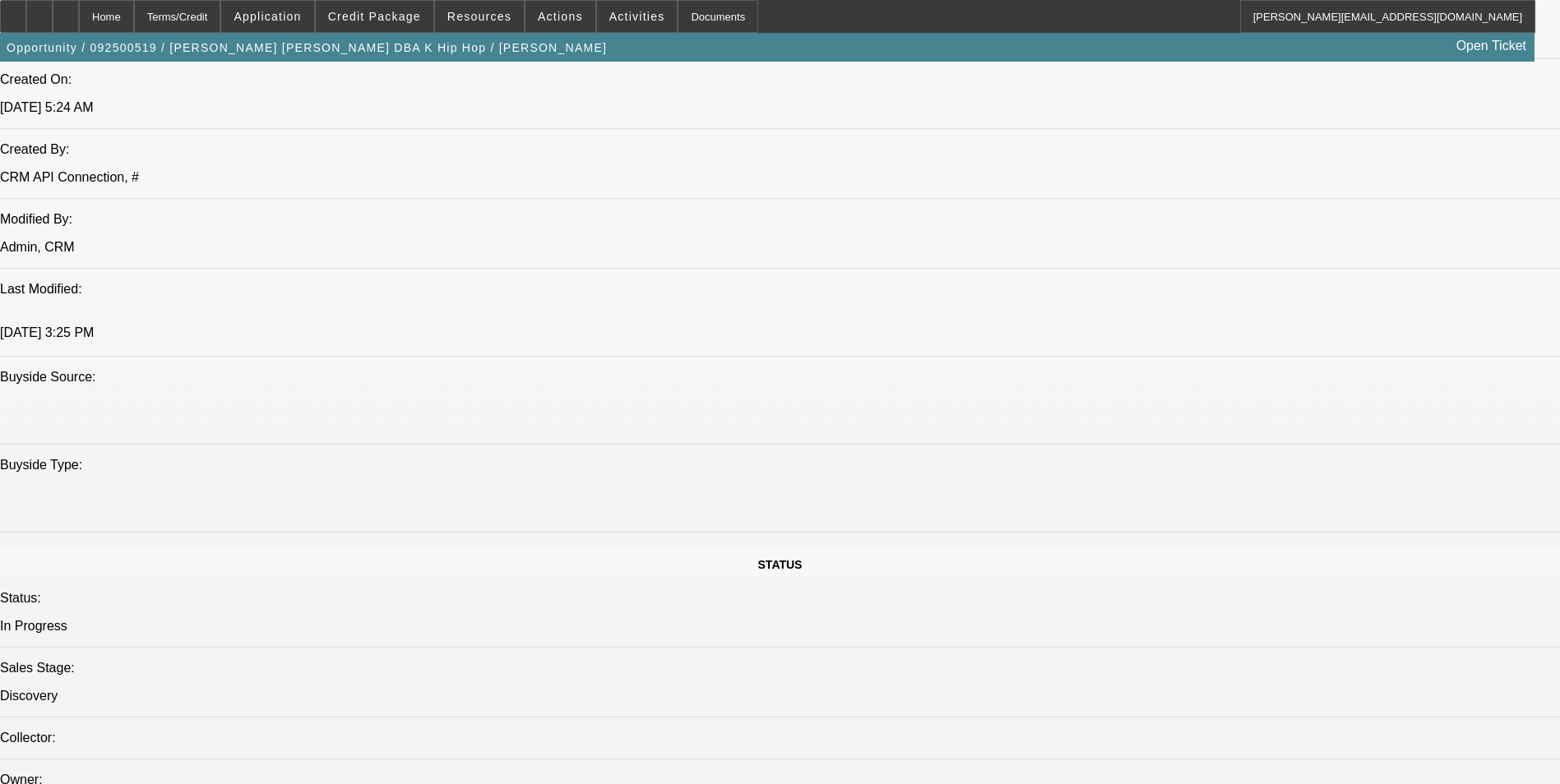
scroll to position [1726, 0]
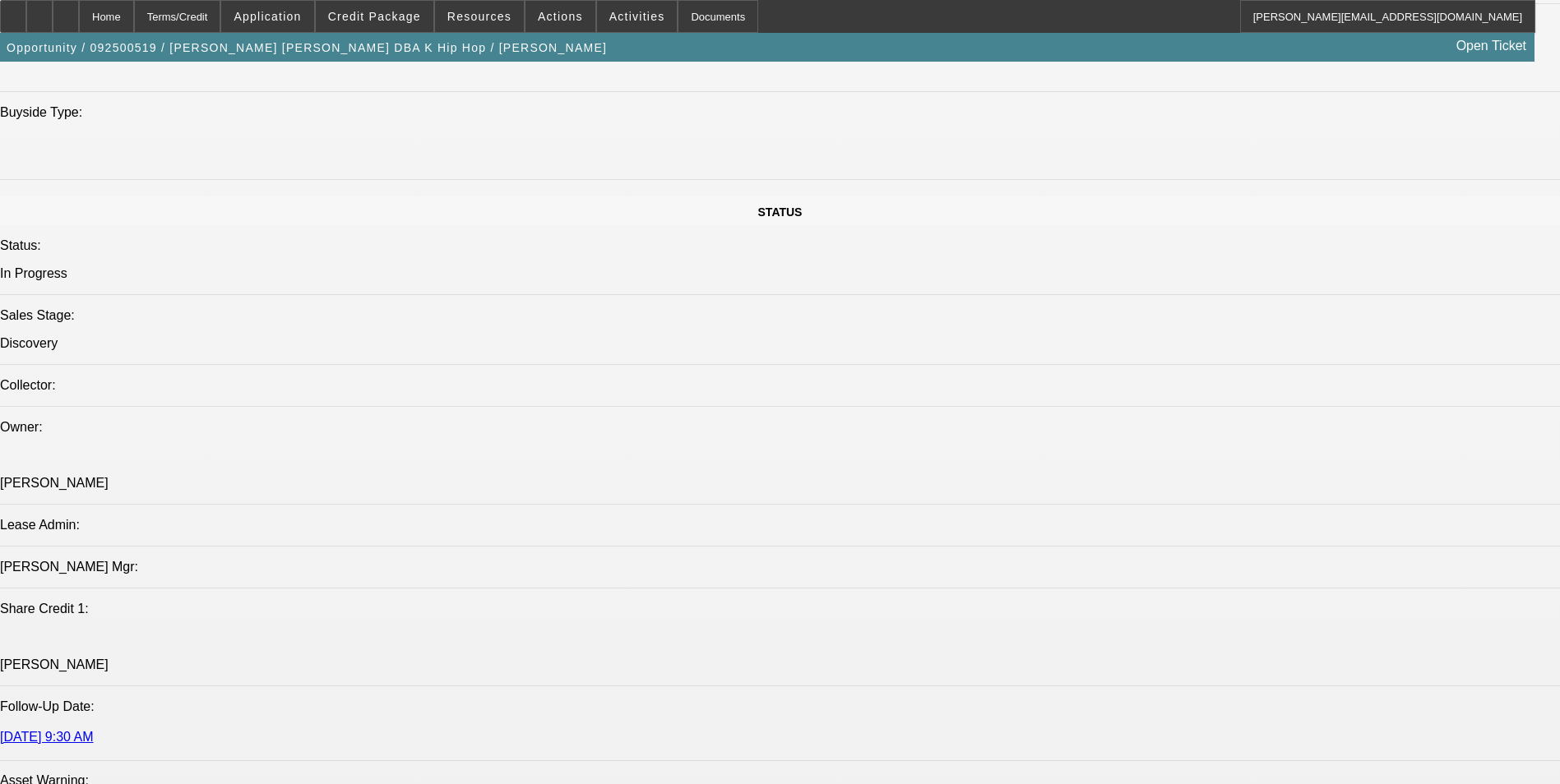
drag, startPoint x: 800, startPoint y: 474, endPoint x: 126, endPoint y: 442, distance: 674.8
drag, startPoint x: 126, startPoint y: 442, endPoint x: 136, endPoint y: 440, distance: 10.2
copy span "[PERSON_NAME] started this business in [DATE] (see the business license in the …"
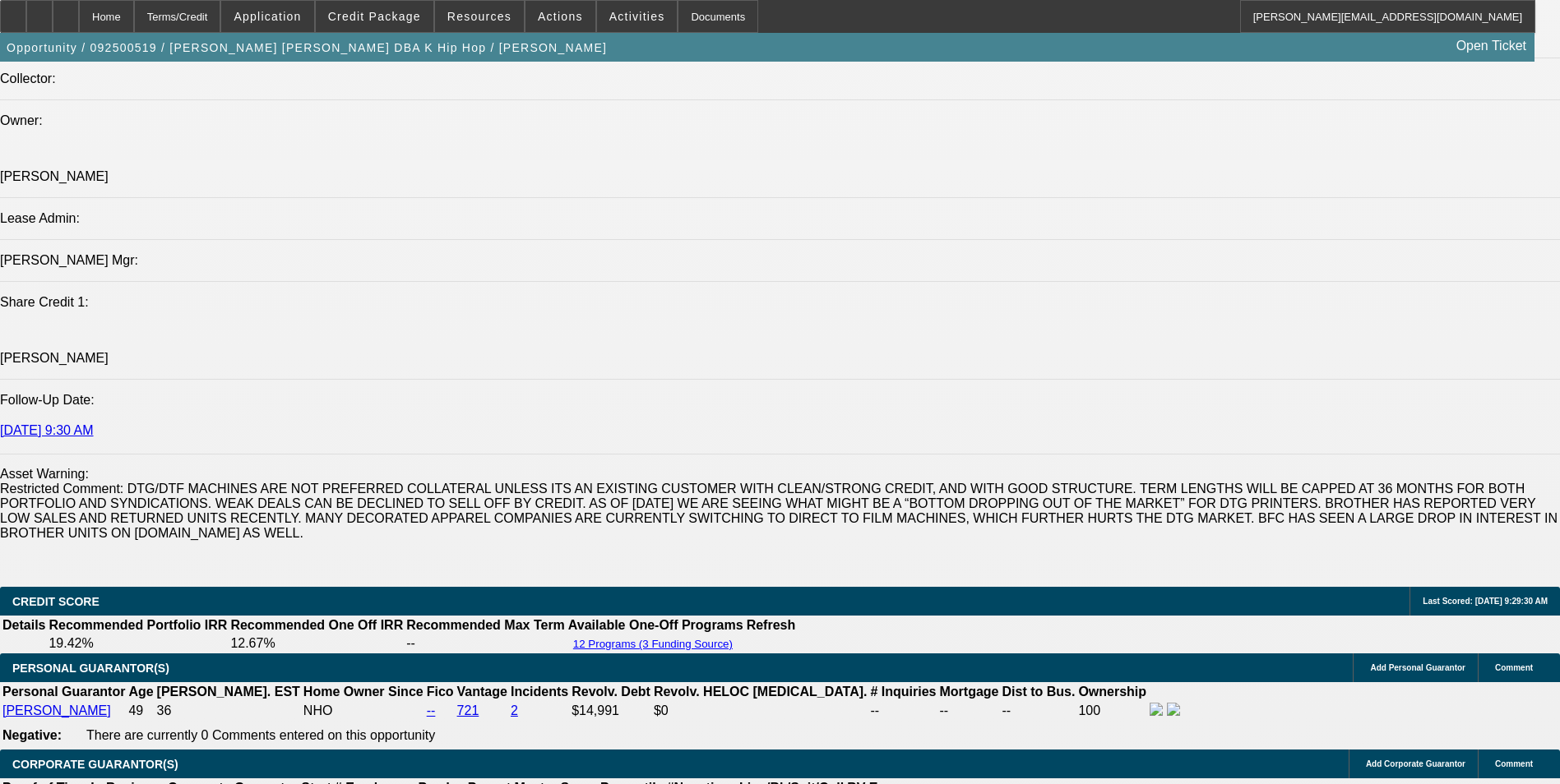
scroll to position [1973, 0]
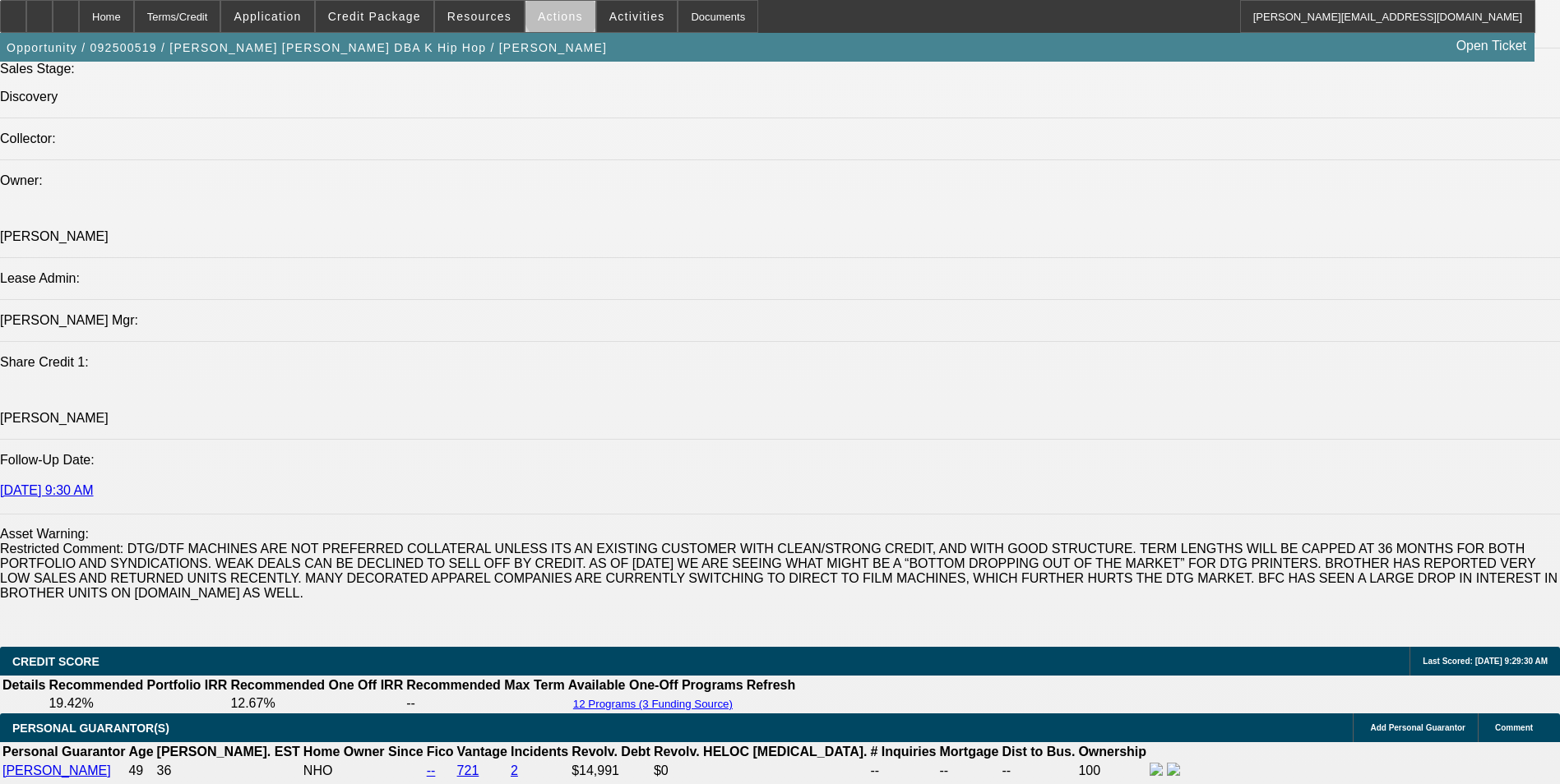
click at [555, 13] on span "Actions" at bounding box center [560, 16] width 45 height 13
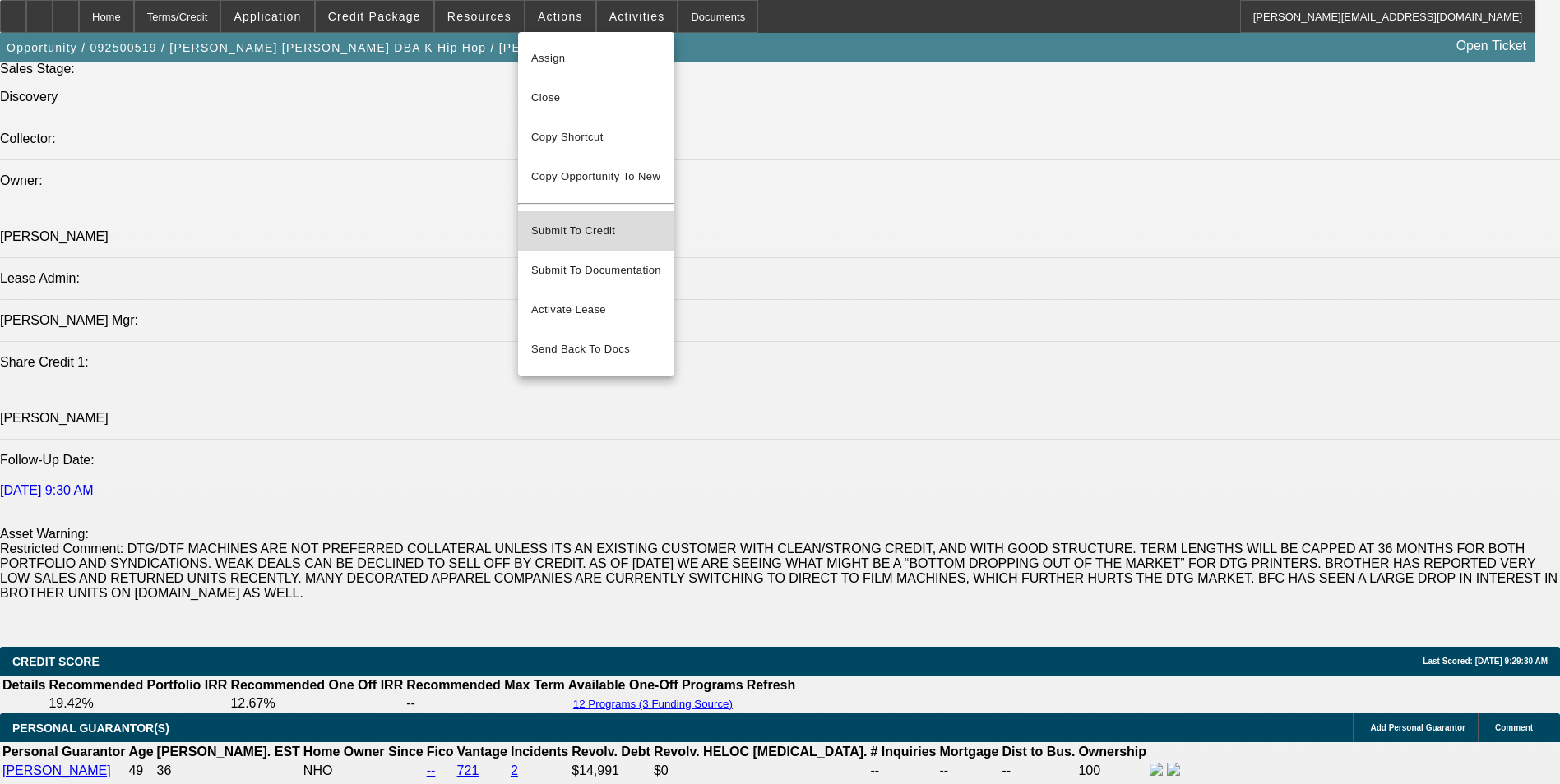
click at [630, 221] on span "Submit To Credit" at bounding box center [596, 230] width 130 height 20
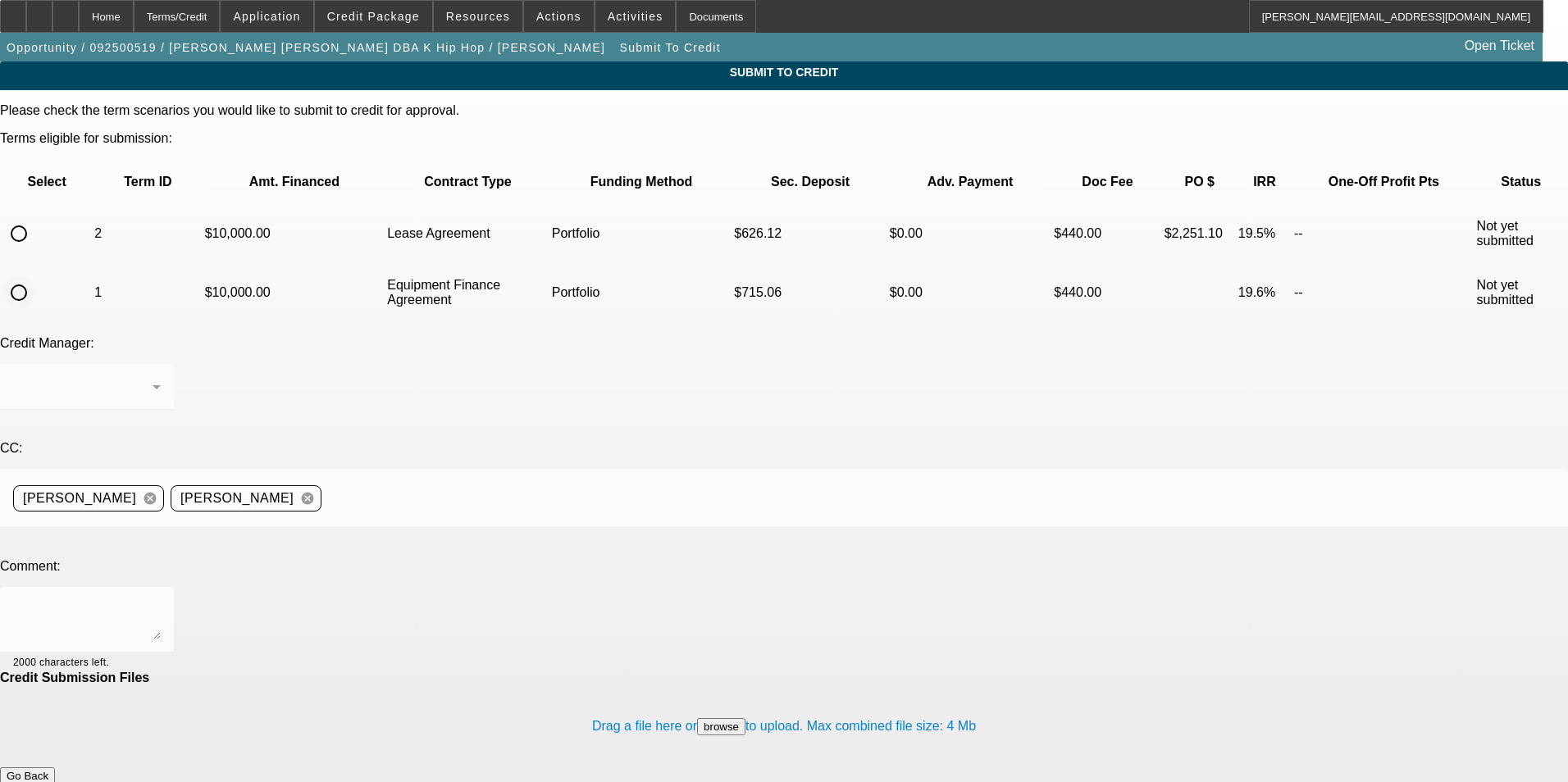
click at [36, 276] on input "radio" at bounding box center [19, 293] width 33 height 33
radio input "true"
click at [153, 377] on div "Arida, George" at bounding box center [82, 387] width 139 height 20
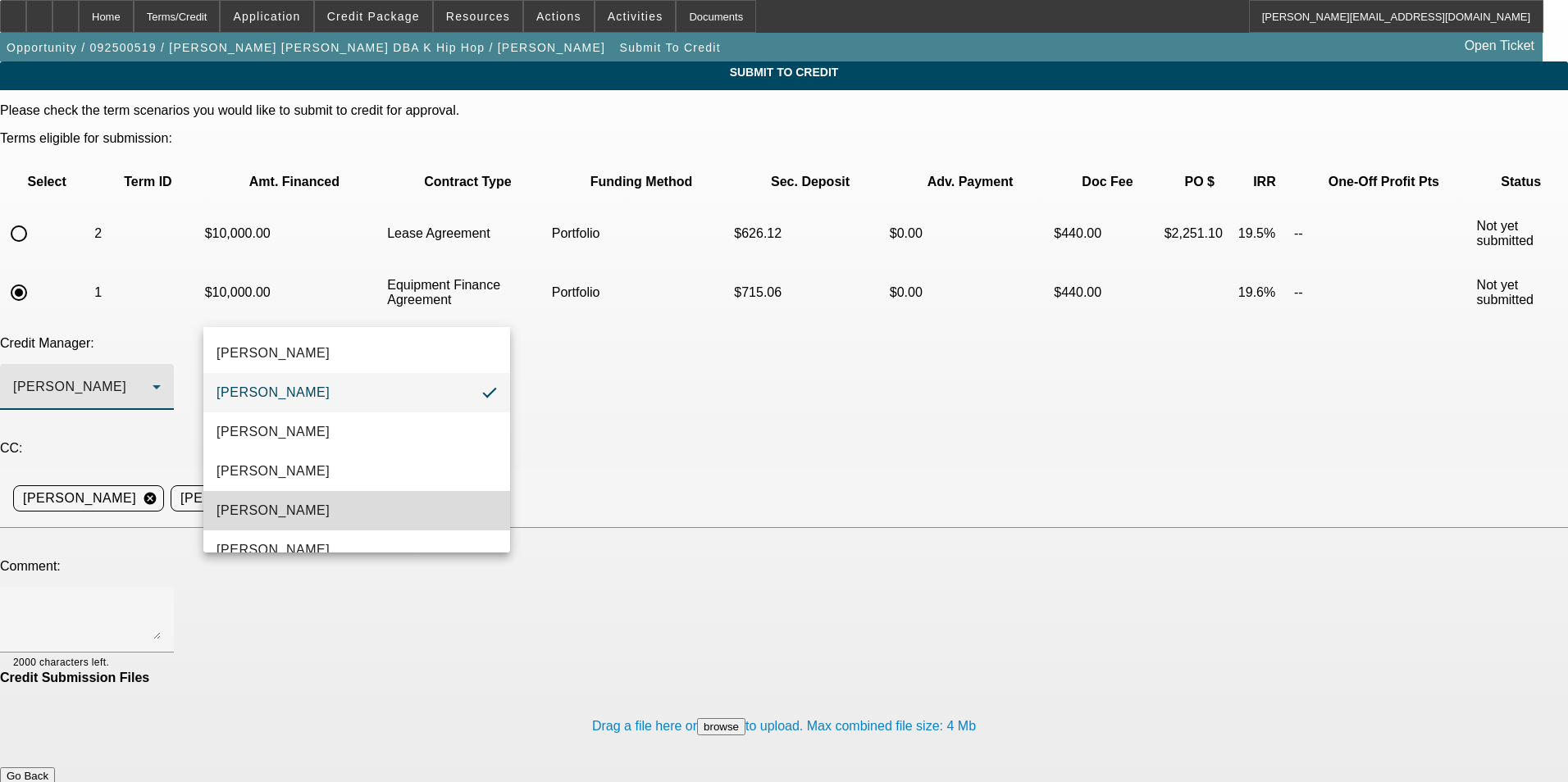
click at [383, 506] on mat-option "[PERSON_NAME]" at bounding box center [357, 511] width 307 height 39
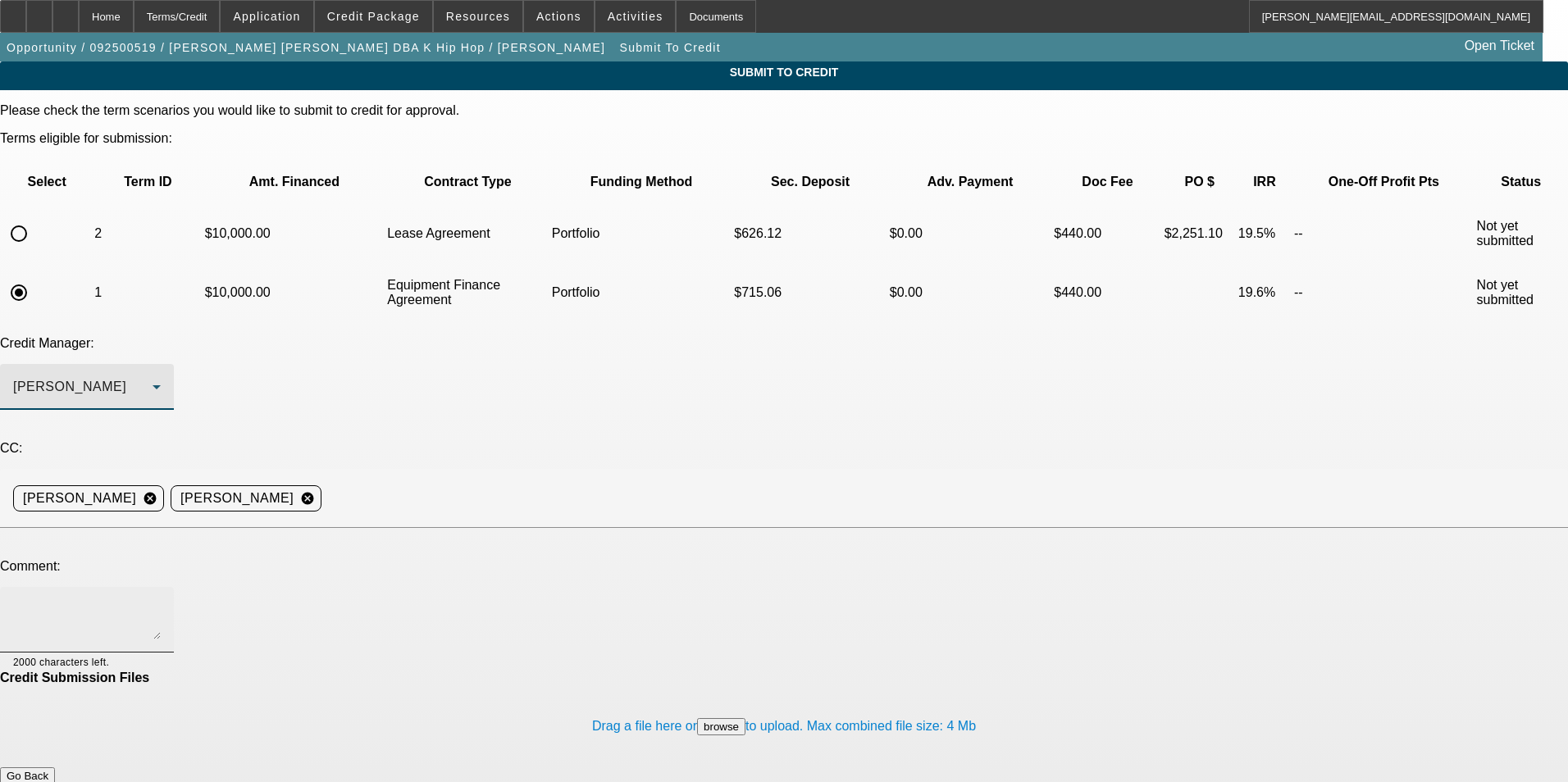
click at [161, 600] on textarea at bounding box center [86, 620] width 148 height 39
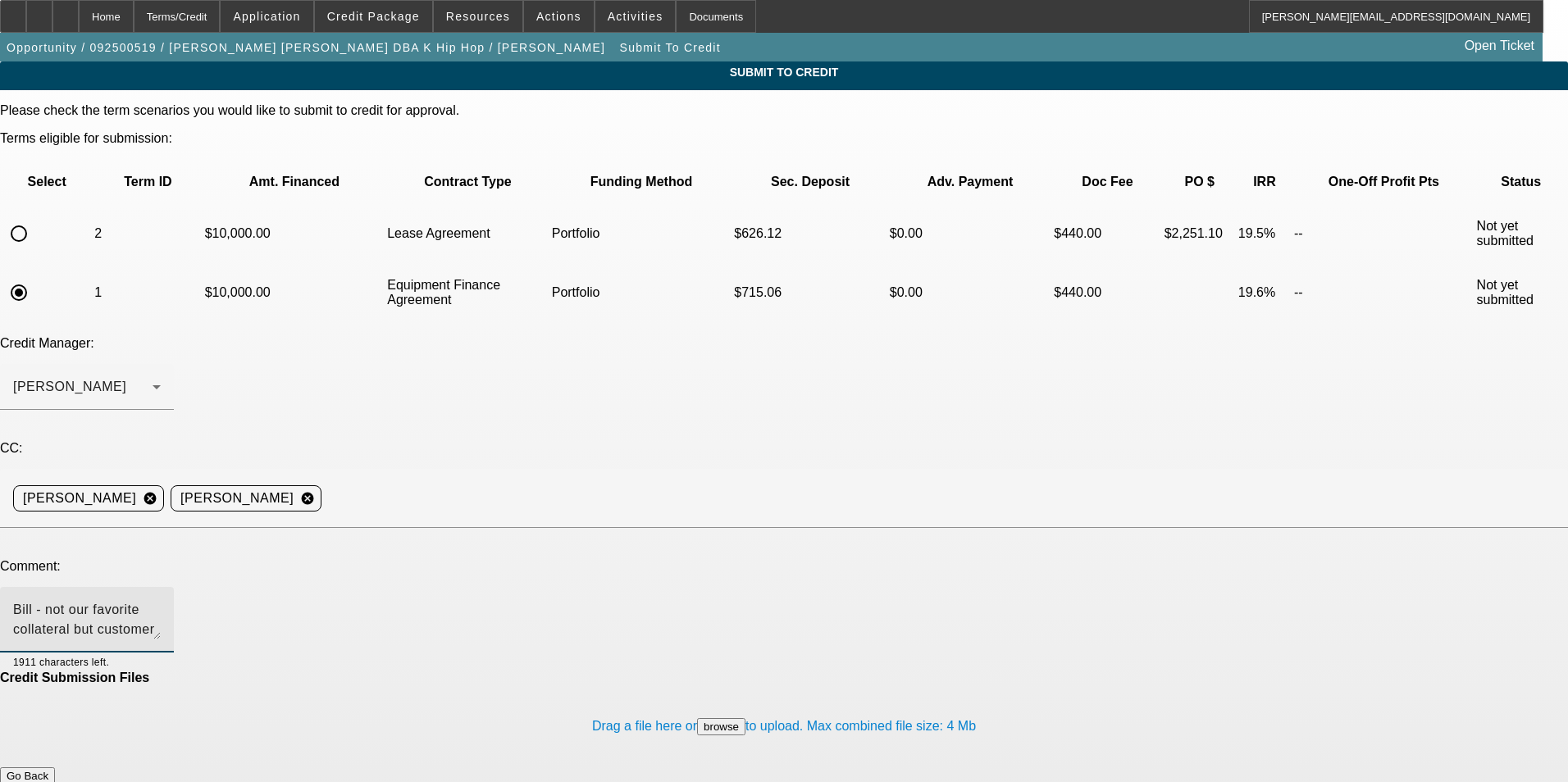
paste textarea "[PERSON_NAME] started this business in [DATE] (see the business license in the …"
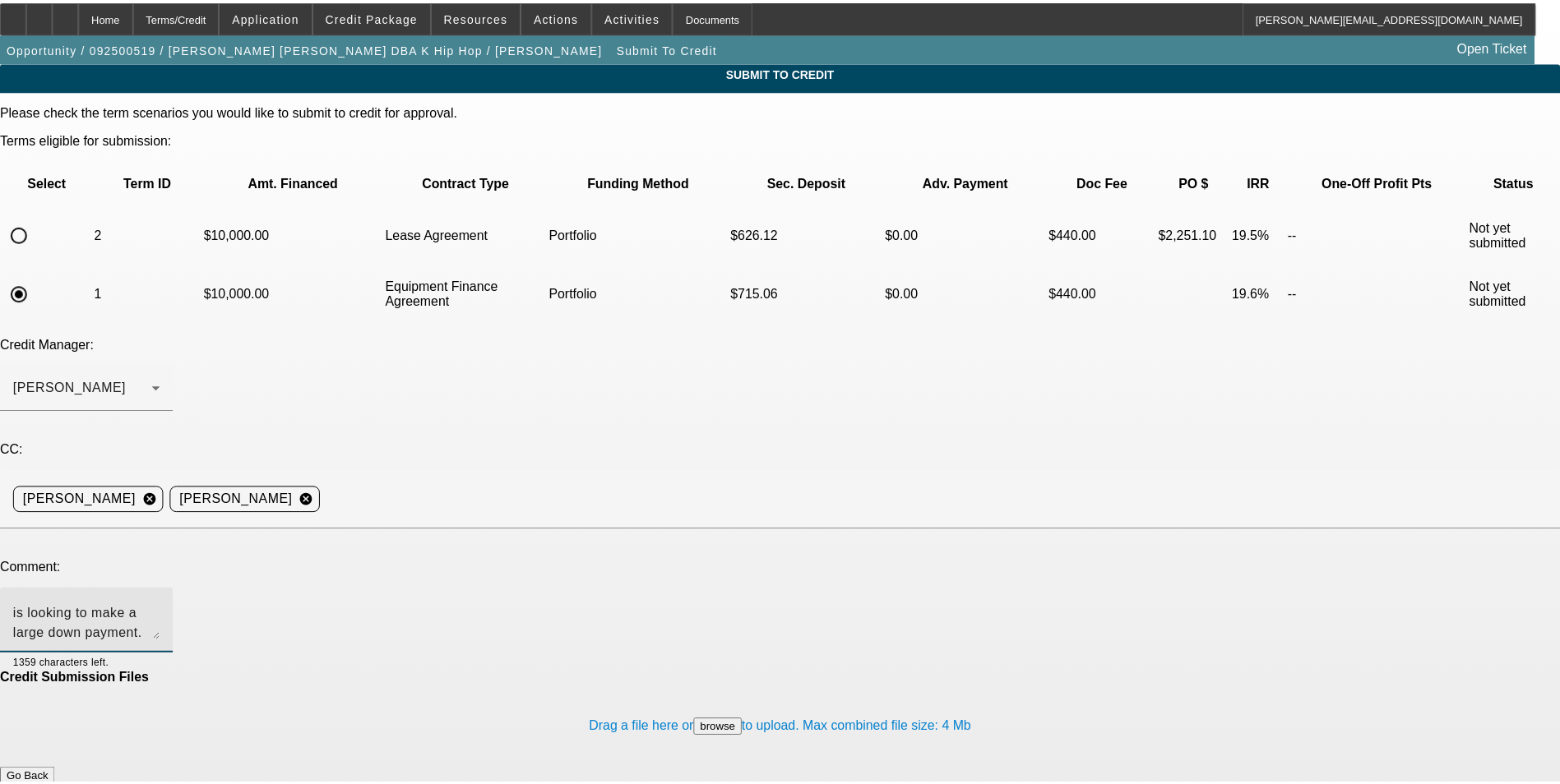
scroll to position [56, 0]
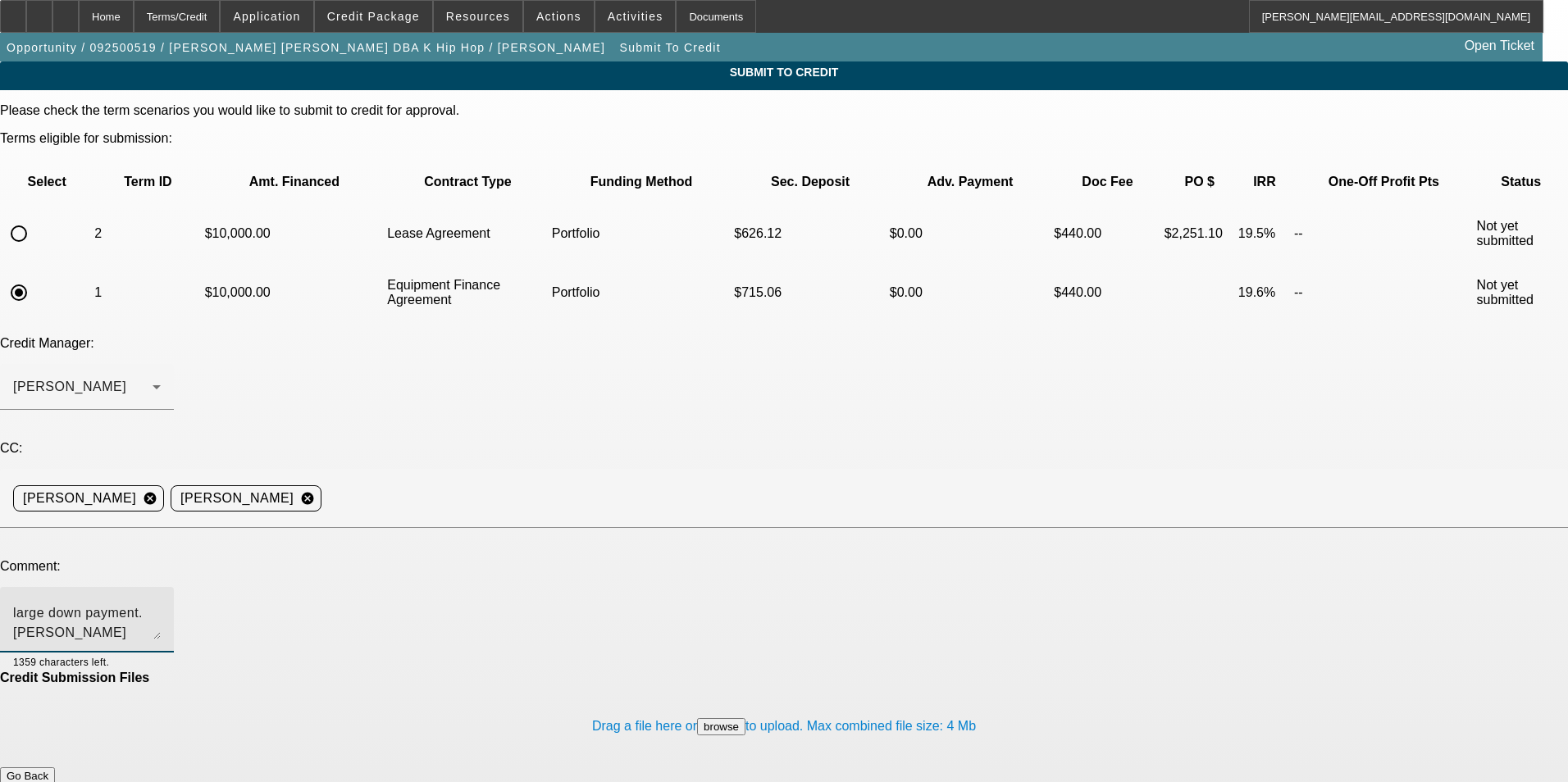
type textarea "Bill - not our favorite collateral but customer is looking to make a large down…"
click at [47, 781] on button "Submit" at bounding box center [23, 793] width 47 height 17
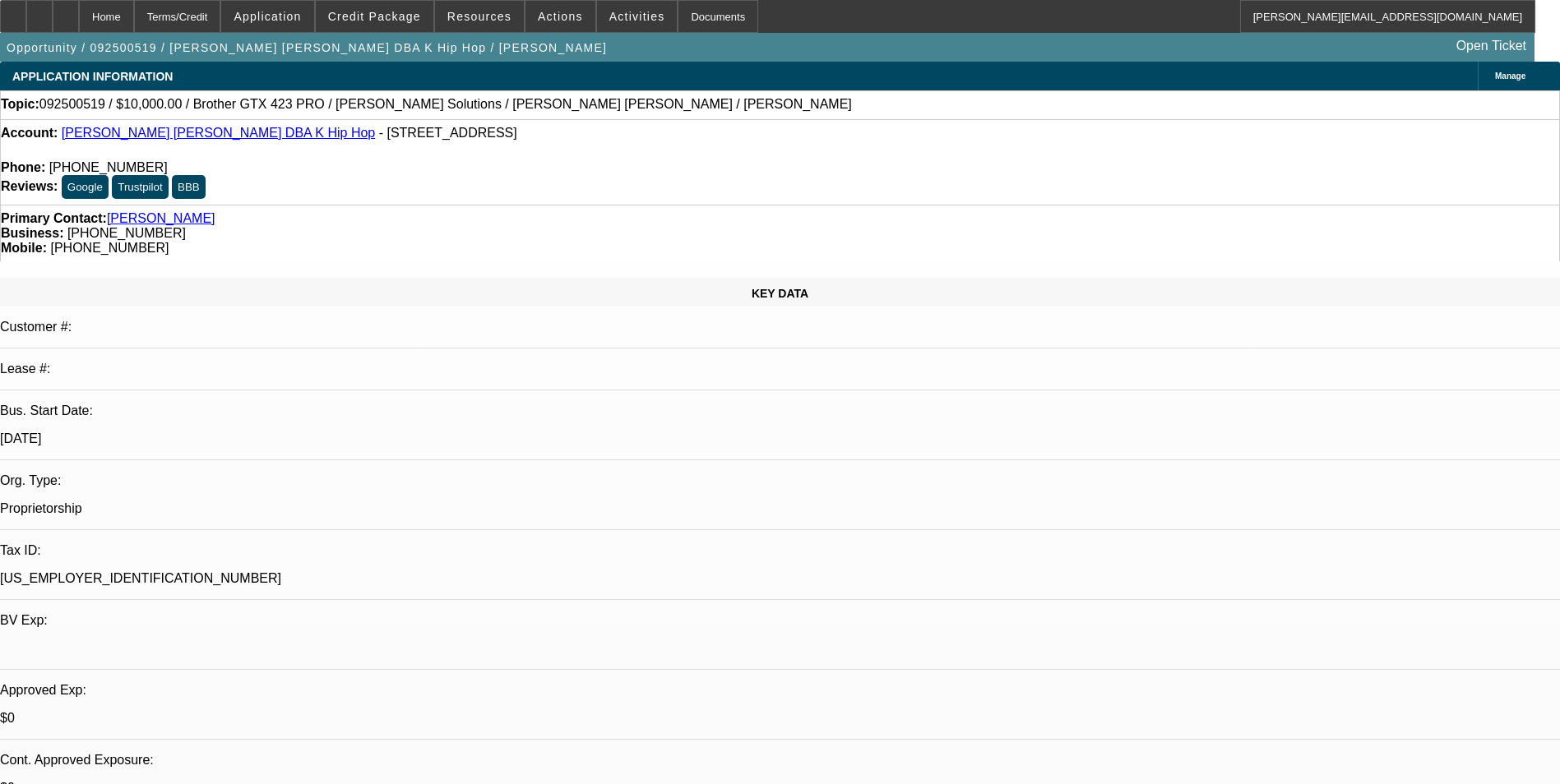
select select "0"
select select "2"
select select "0.1"
select select "4"
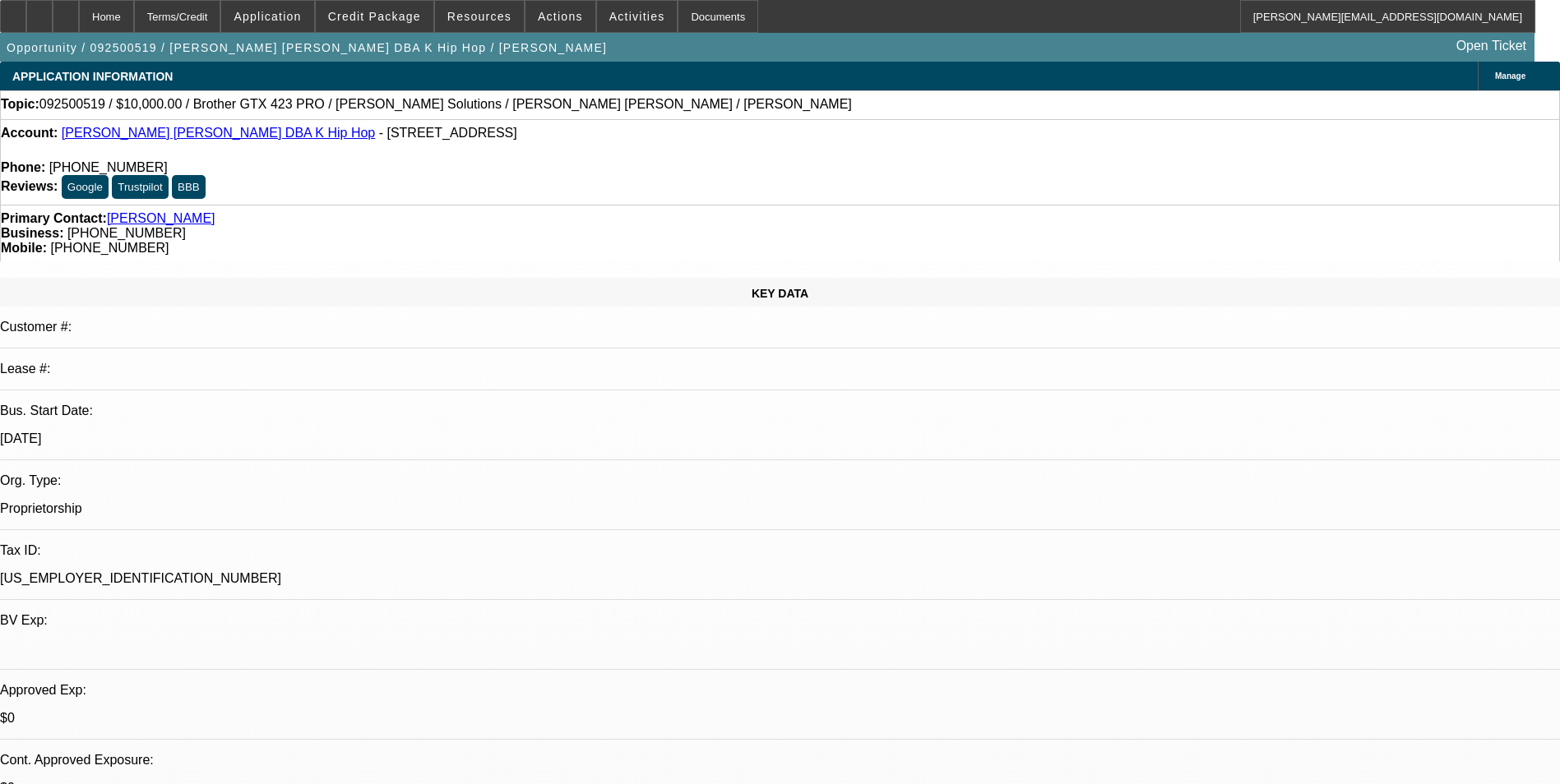
select select "0"
select select "2"
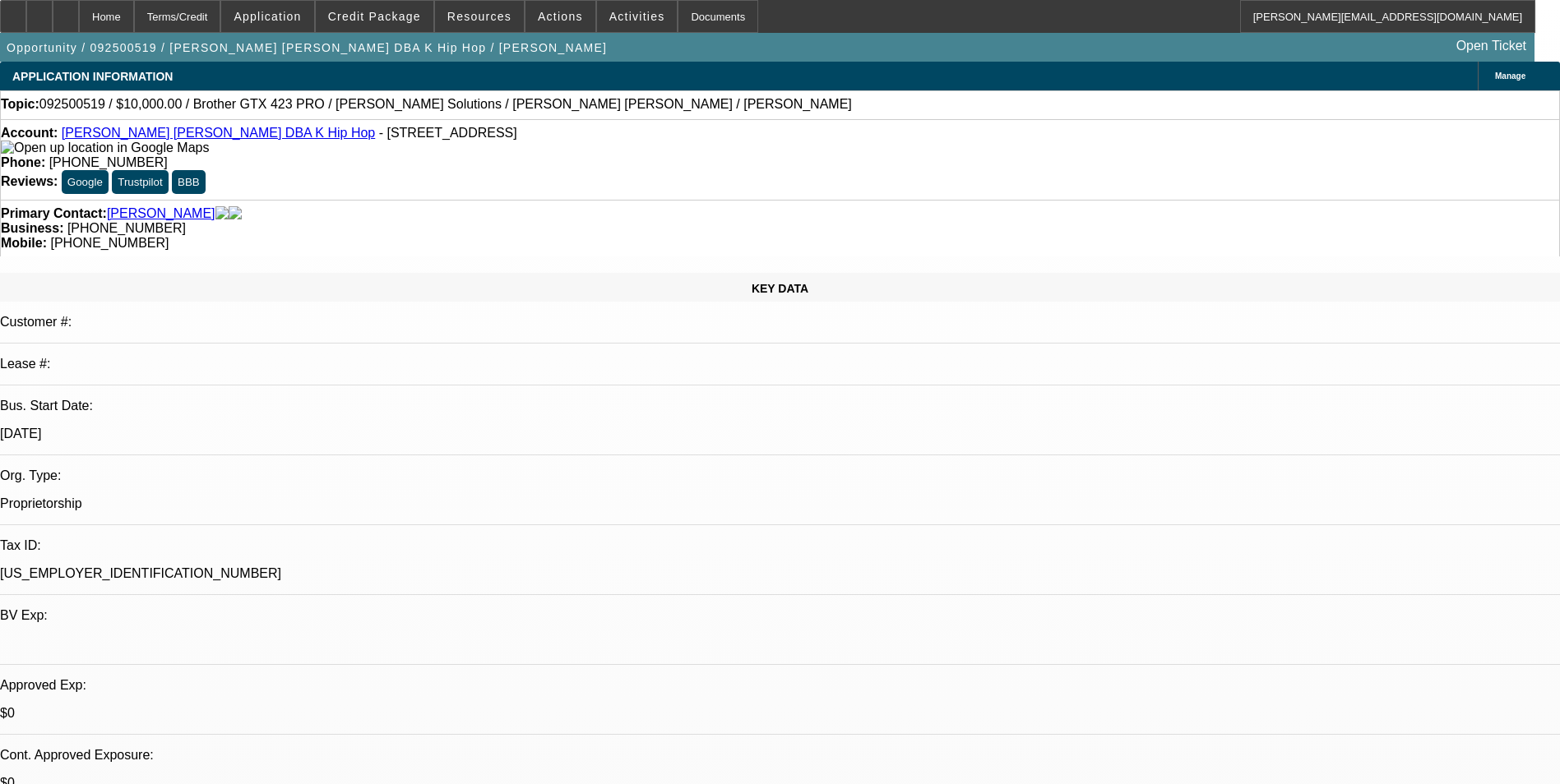
select select "2"
select select "0"
select select "6"
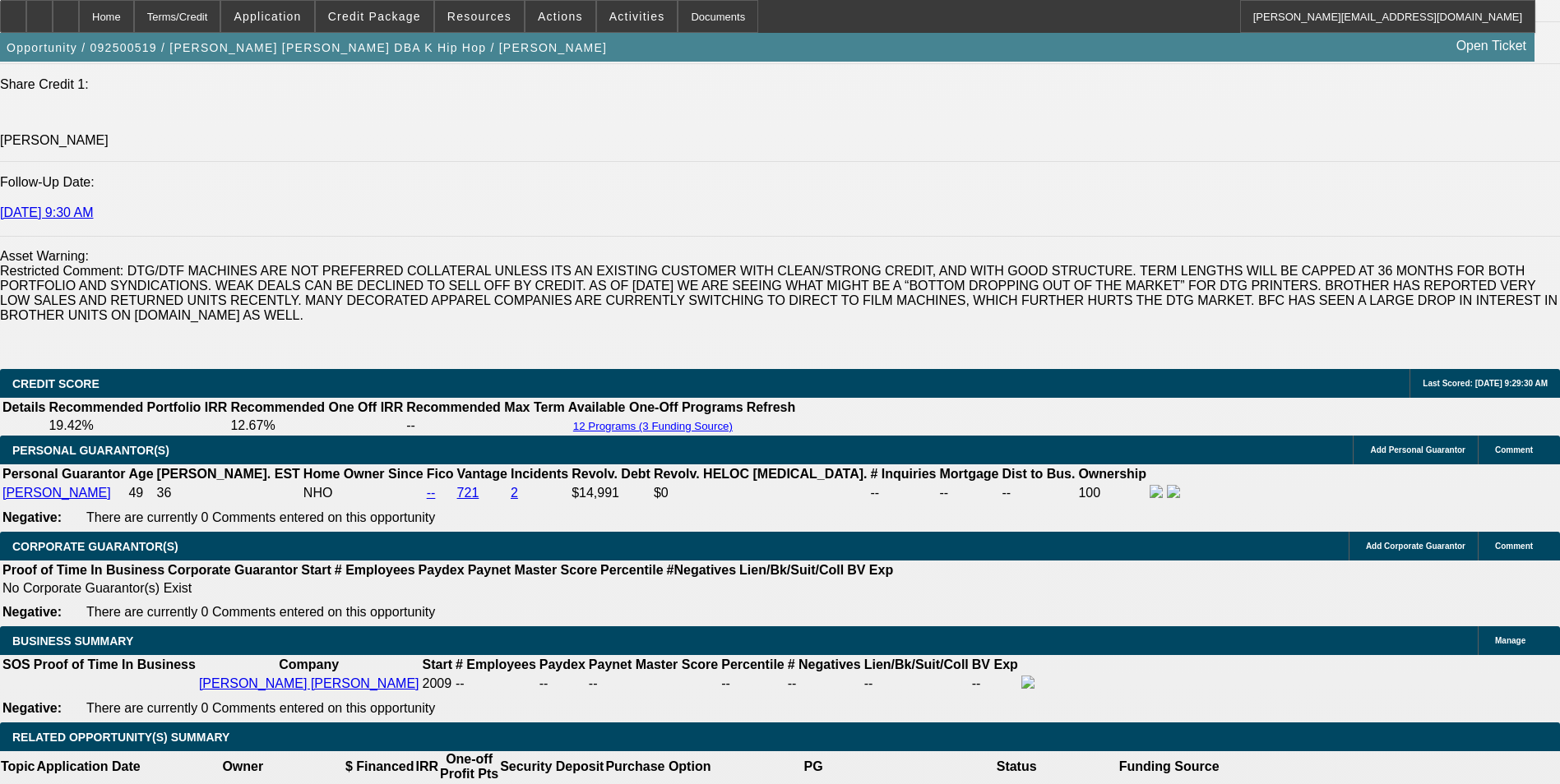
scroll to position [2186, 0]
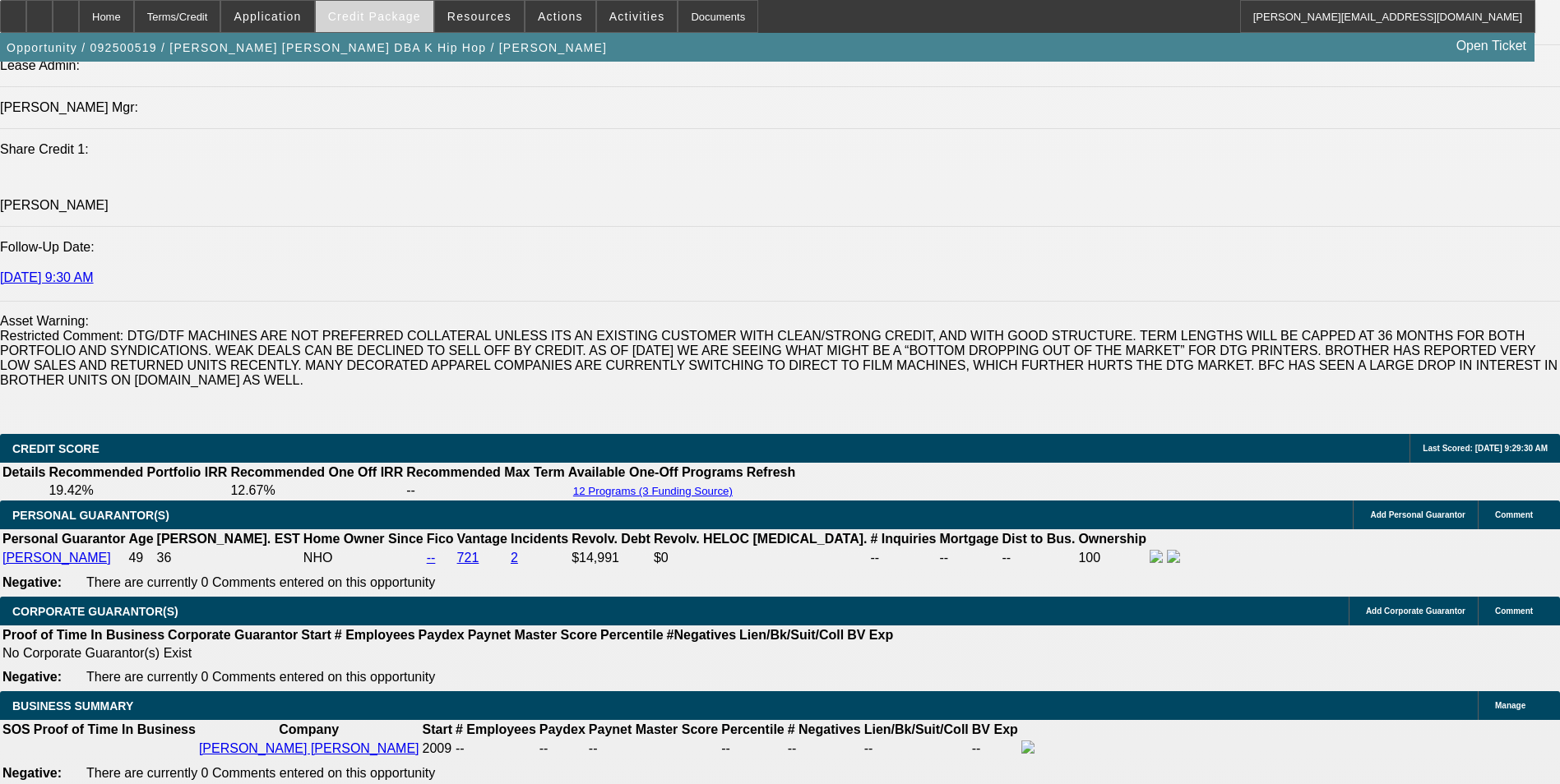
click at [382, 20] on span "Credit Package" at bounding box center [374, 16] width 93 height 13
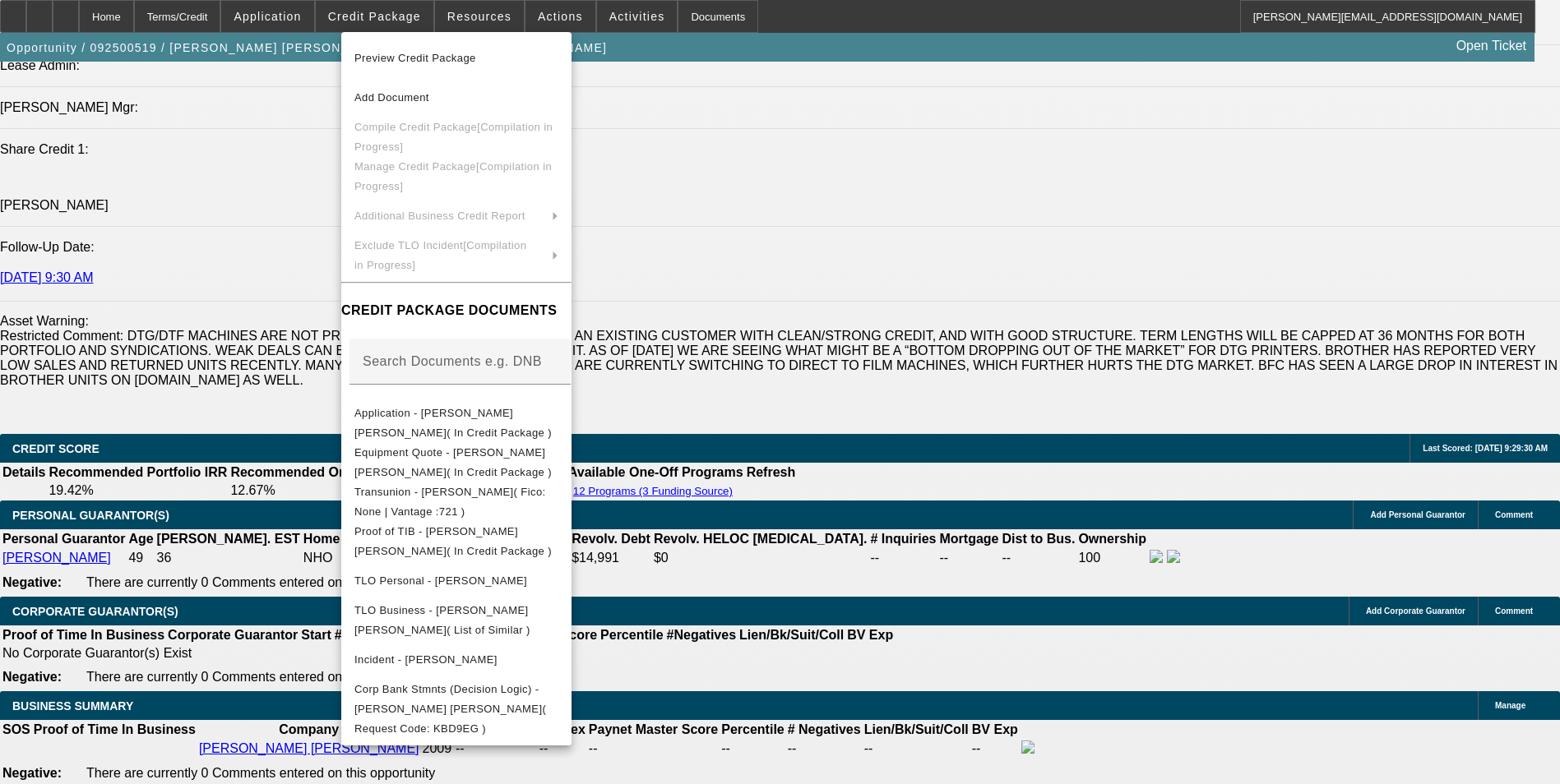
click at [909, 546] on div at bounding box center [780, 392] width 1560 height 784
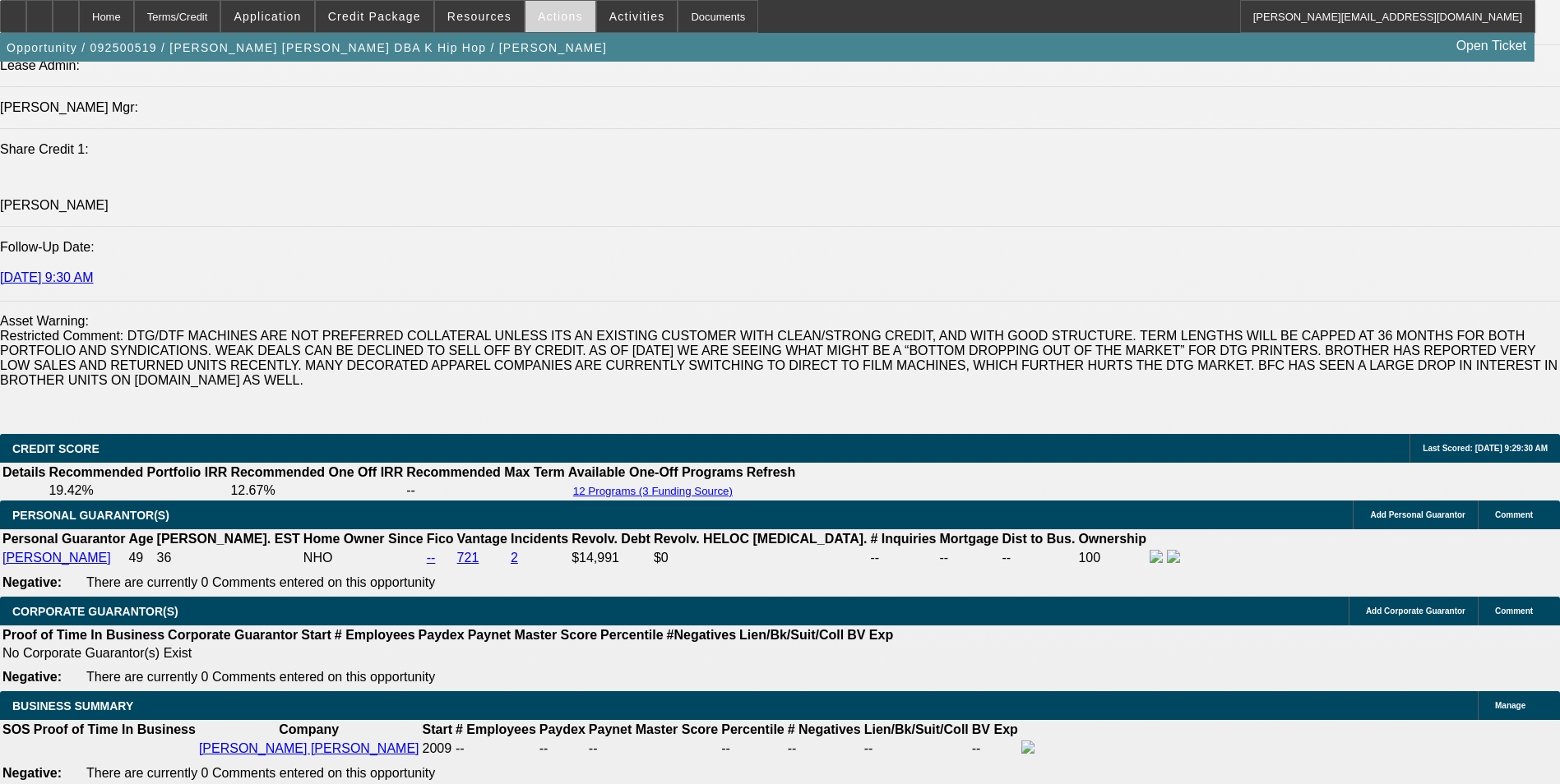
click at [544, 22] on span "Actions" at bounding box center [560, 16] width 45 height 13
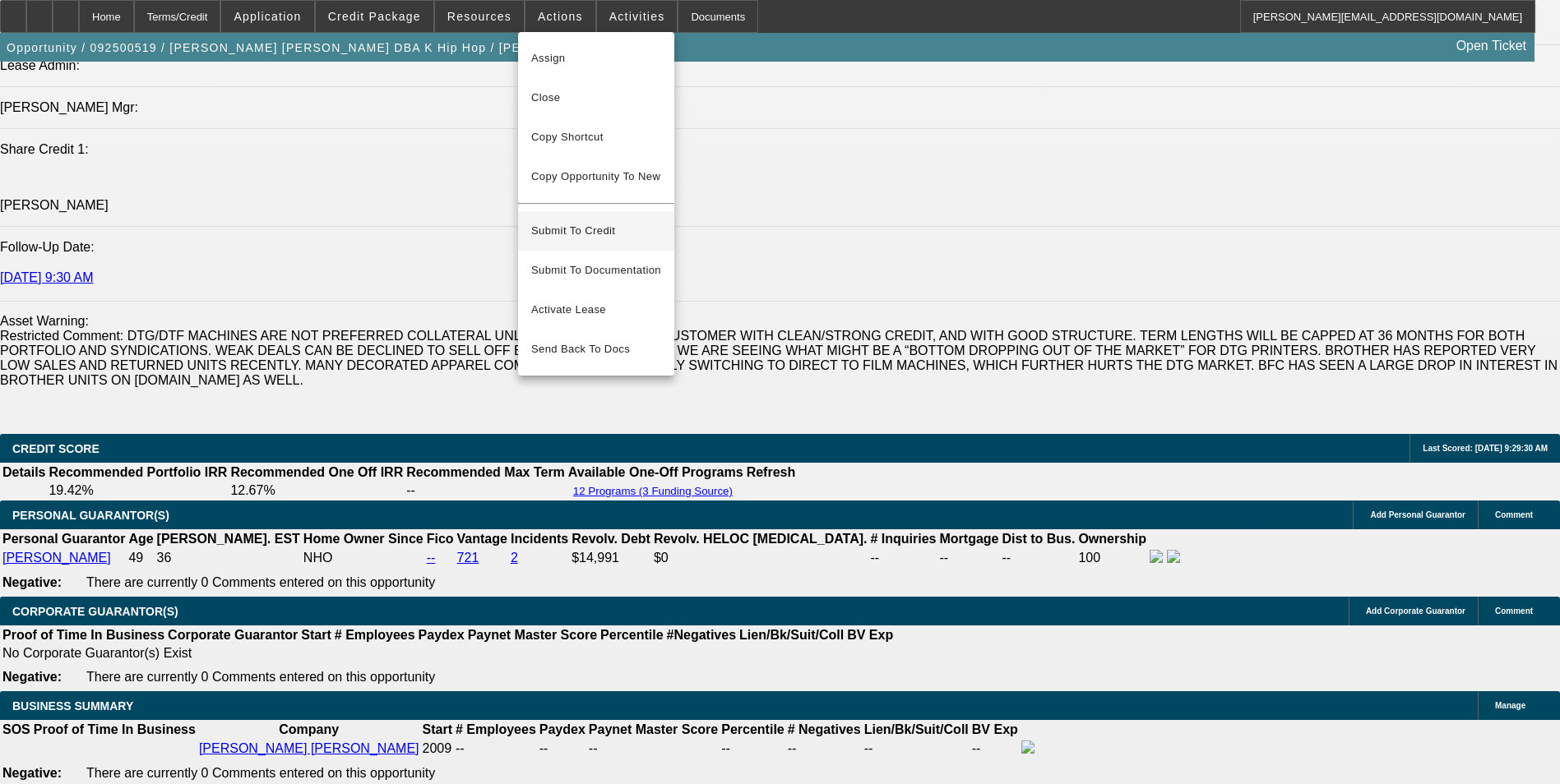
click at [625, 221] on span "Submit To Credit" at bounding box center [596, 230] width 130 height 20
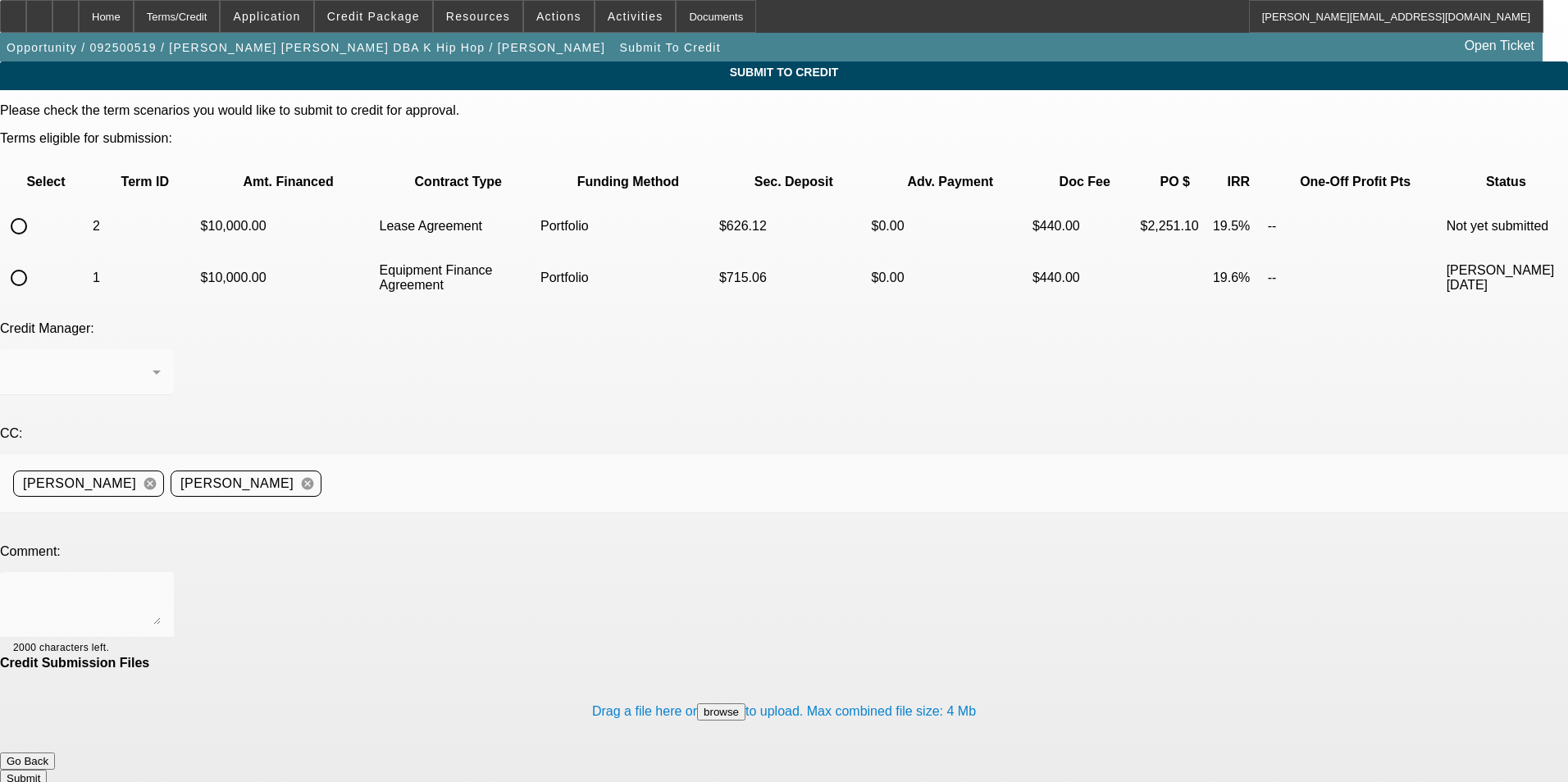
click at [36, 210] on input "radio" at bounding box center [19, 226] width 33 height 33
radio input "true"
click at [153, 362] on div "Arida, George" at bounding box center [82, 371] width 139 height 20
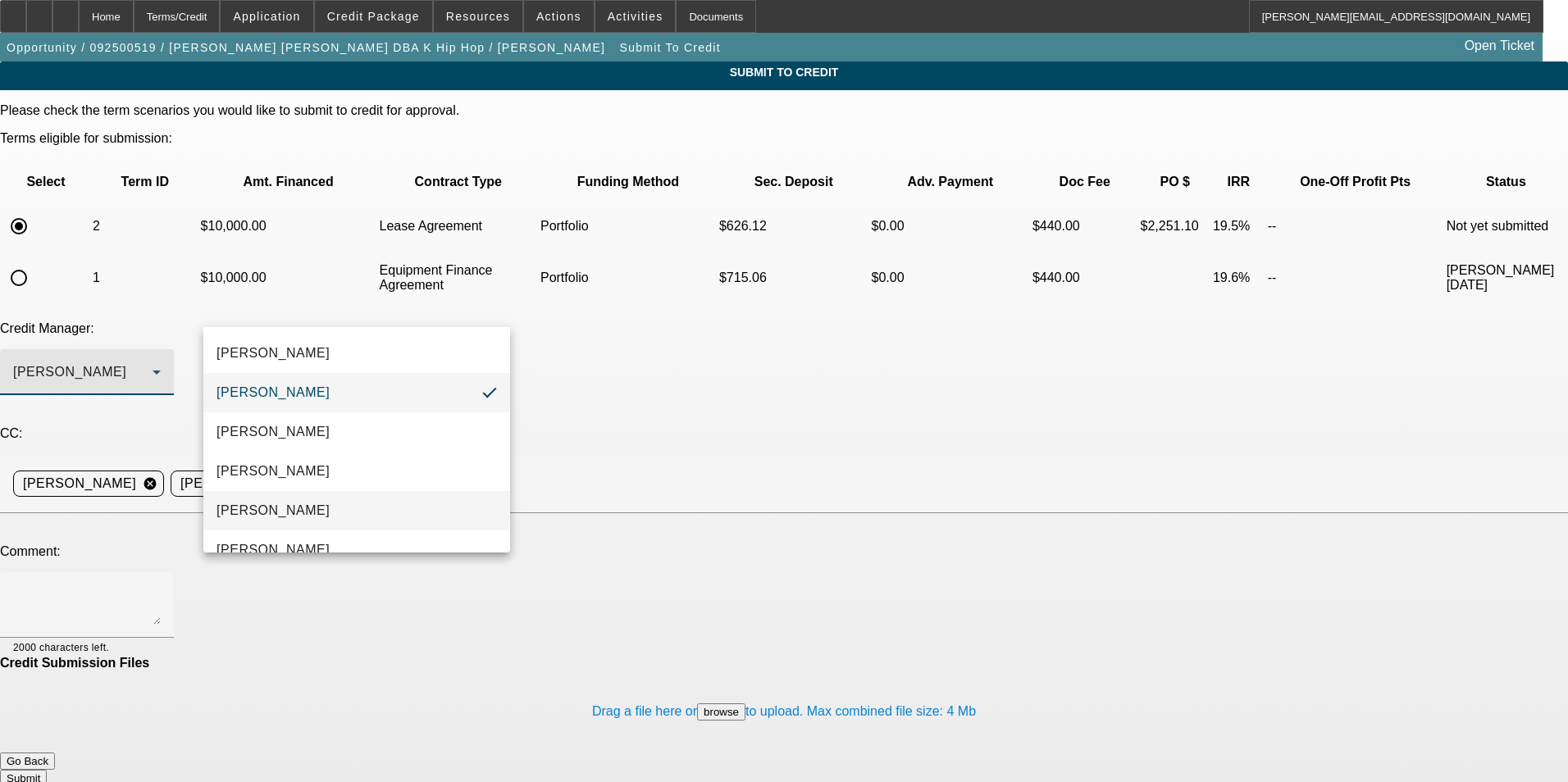
click at [341, 504] on mat-option "[PERSON_NAME]" at bounding box center [357, 511] width 307 height 39
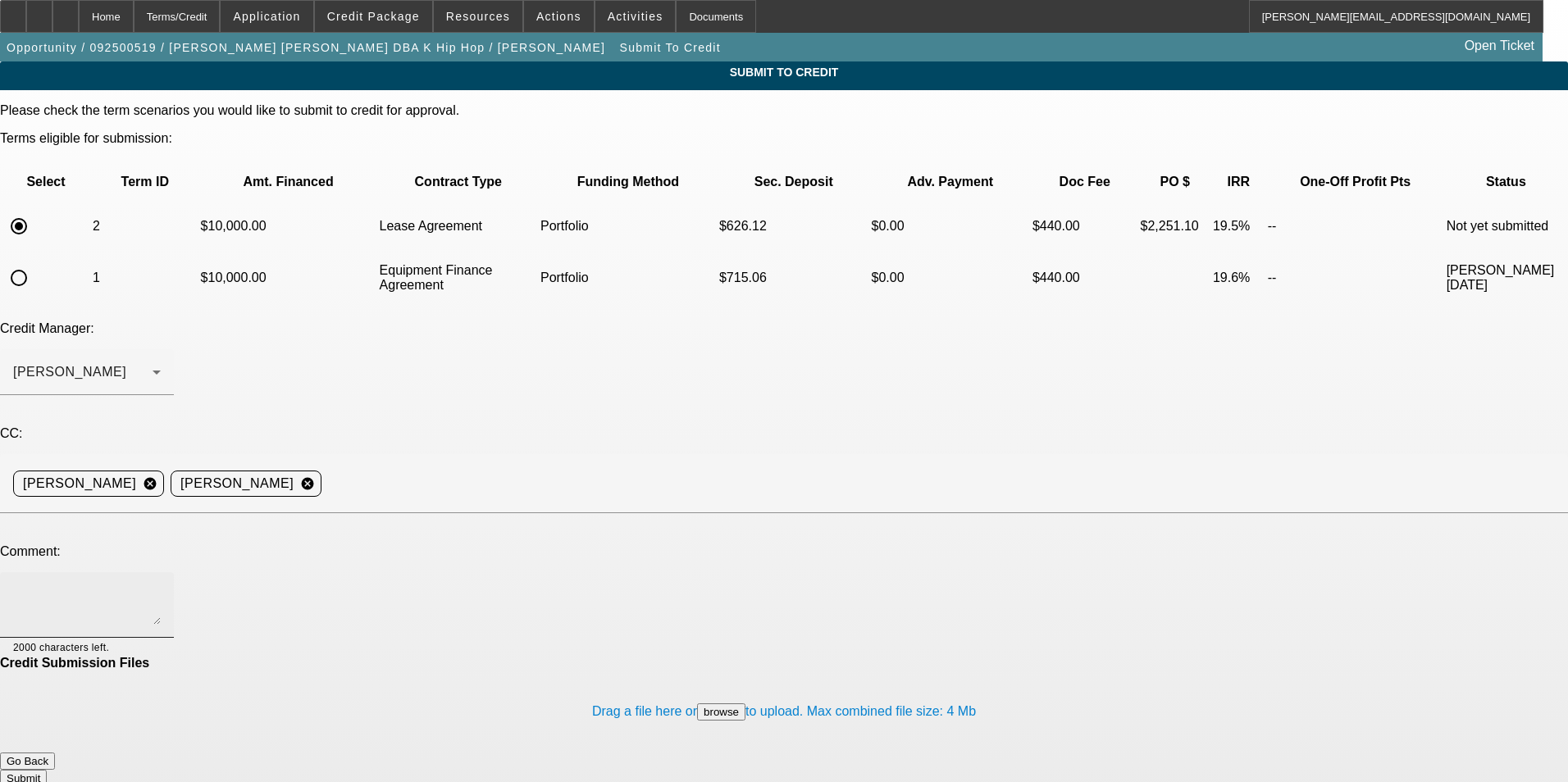
click at [161, 573] on div at bounding box center [86, 605] width 148 height 65
type textarea "3"
type textarea "l"
type textarea "10% lease term set"
click at [47, 770] on button "Submit" at bounding box center [23, 779] width 47 height 17
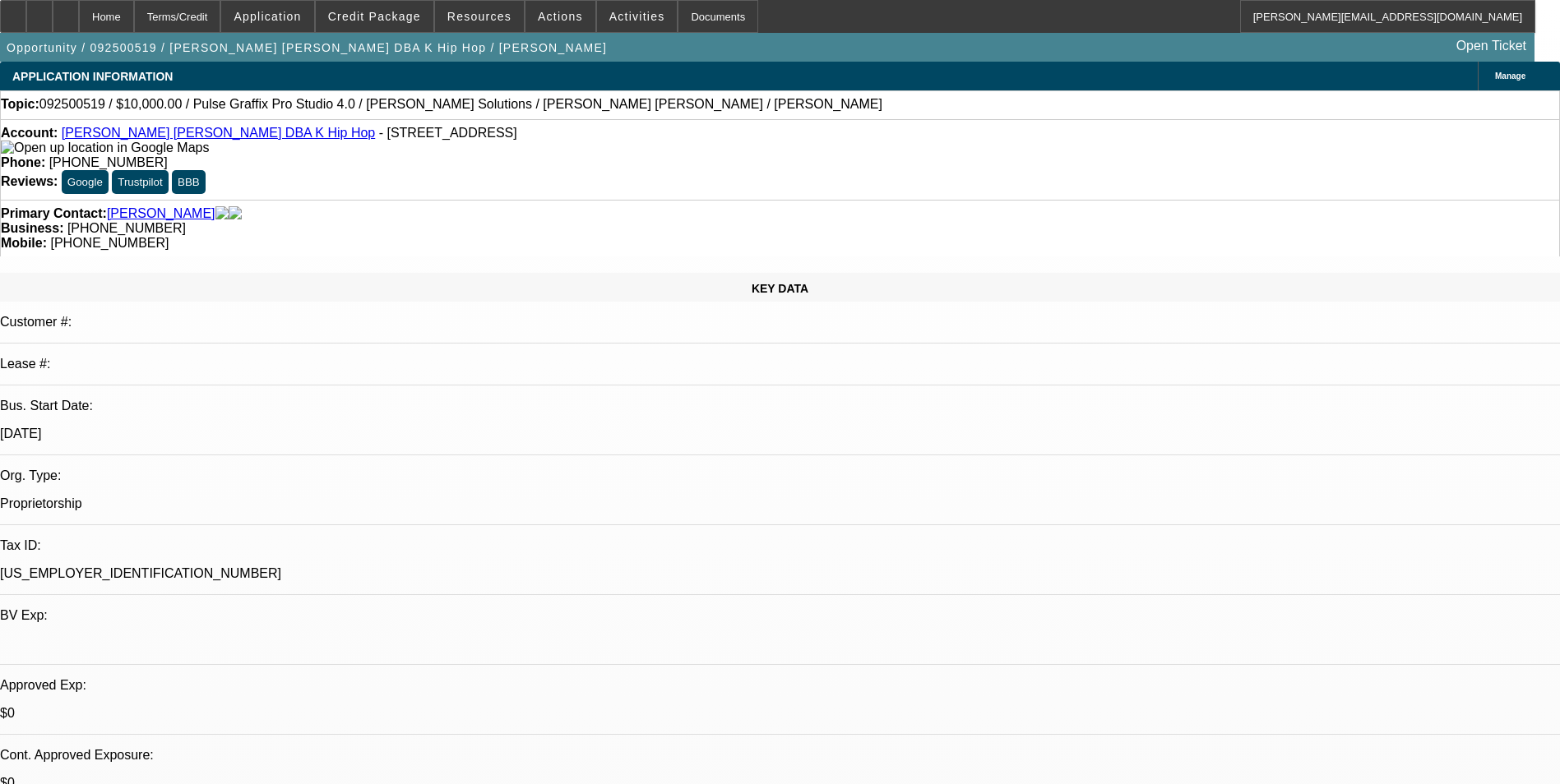
select select "0"
select select "2"
select select "0.1"
select select "4"
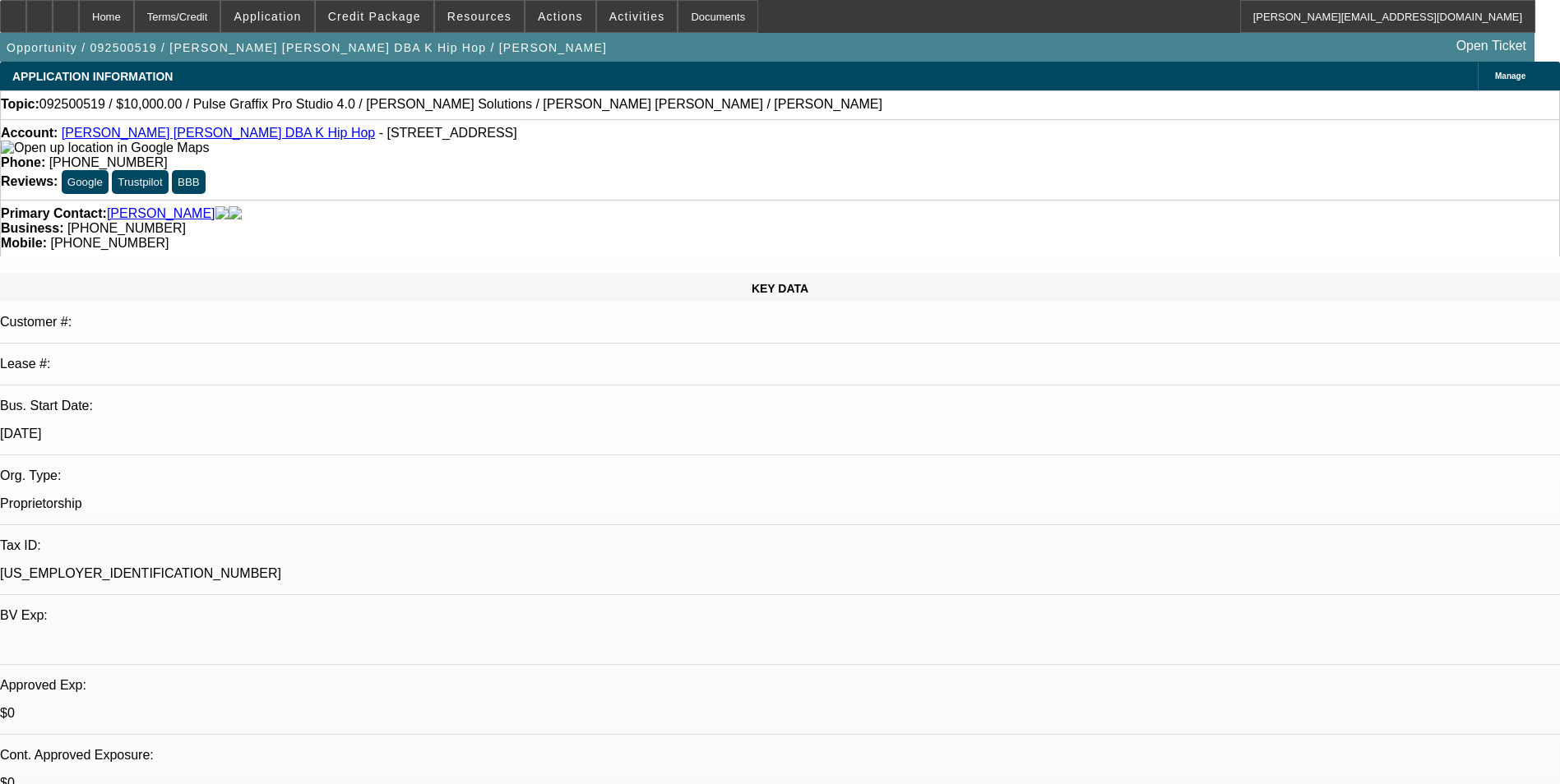
select select "0"
select select "2"
select select "0"
select select "6"
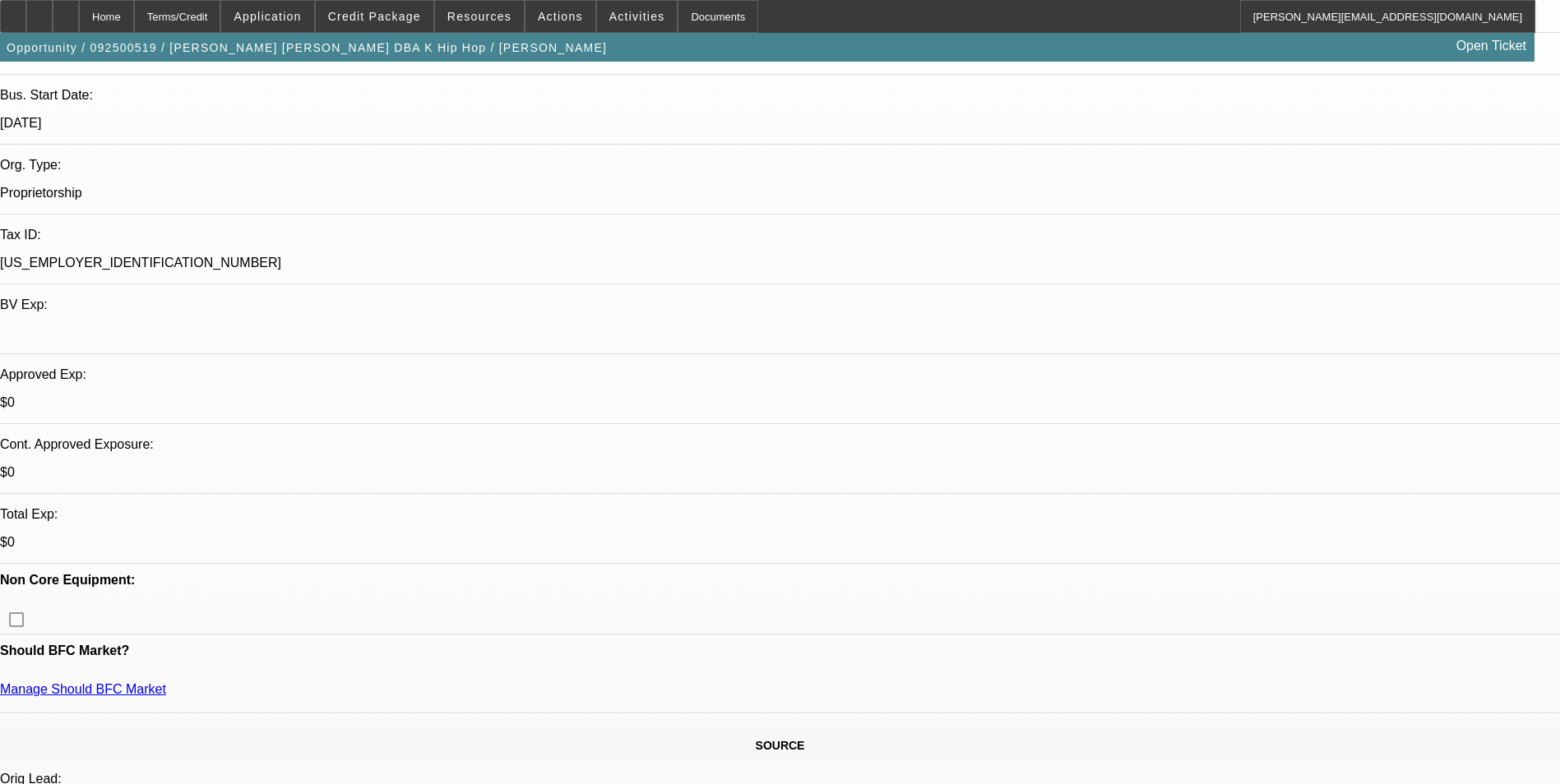
scroll to position [164, 0]
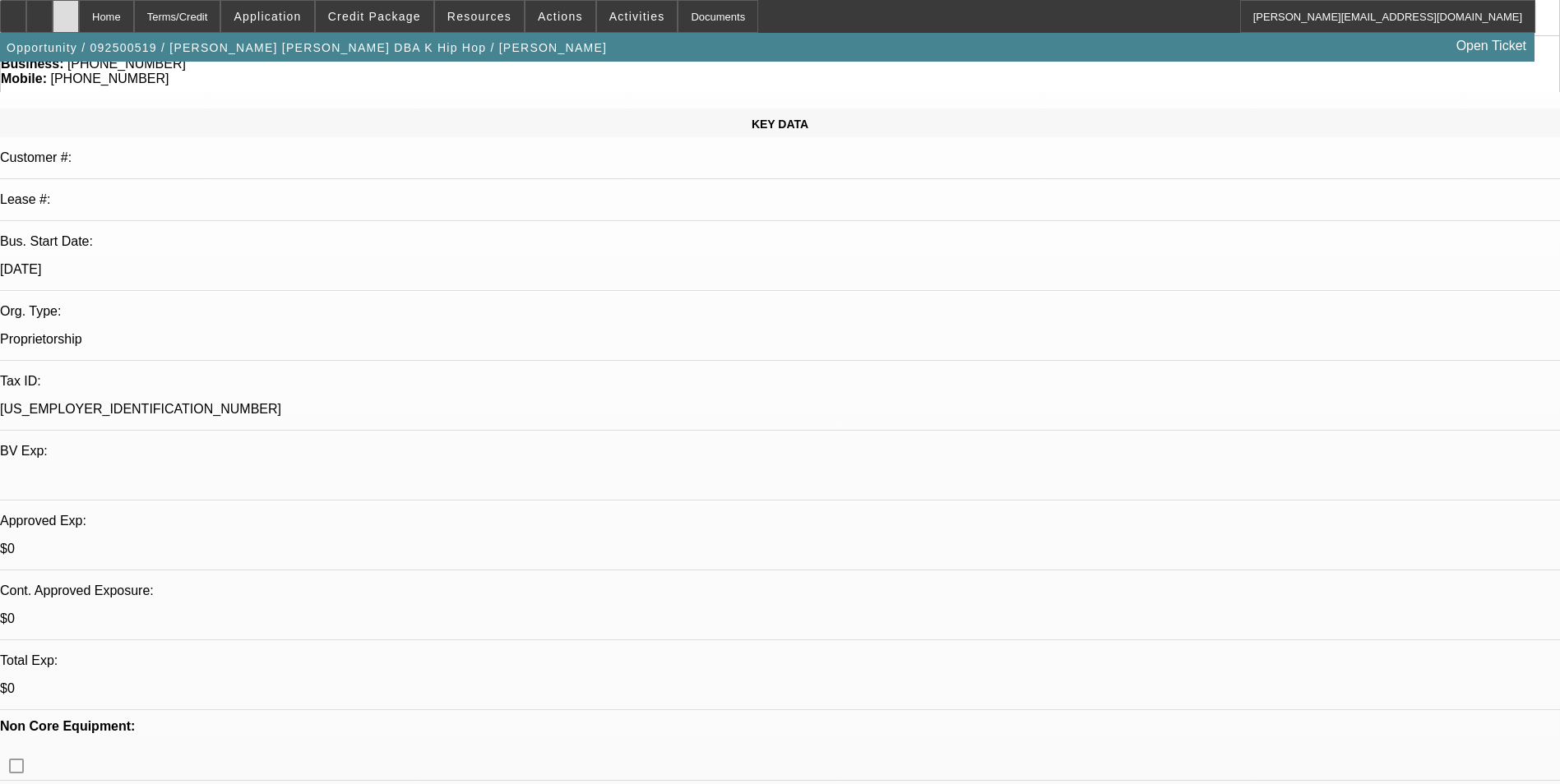
click at [79, 17] on div at bounding box center [65, 16] width 26 height 33
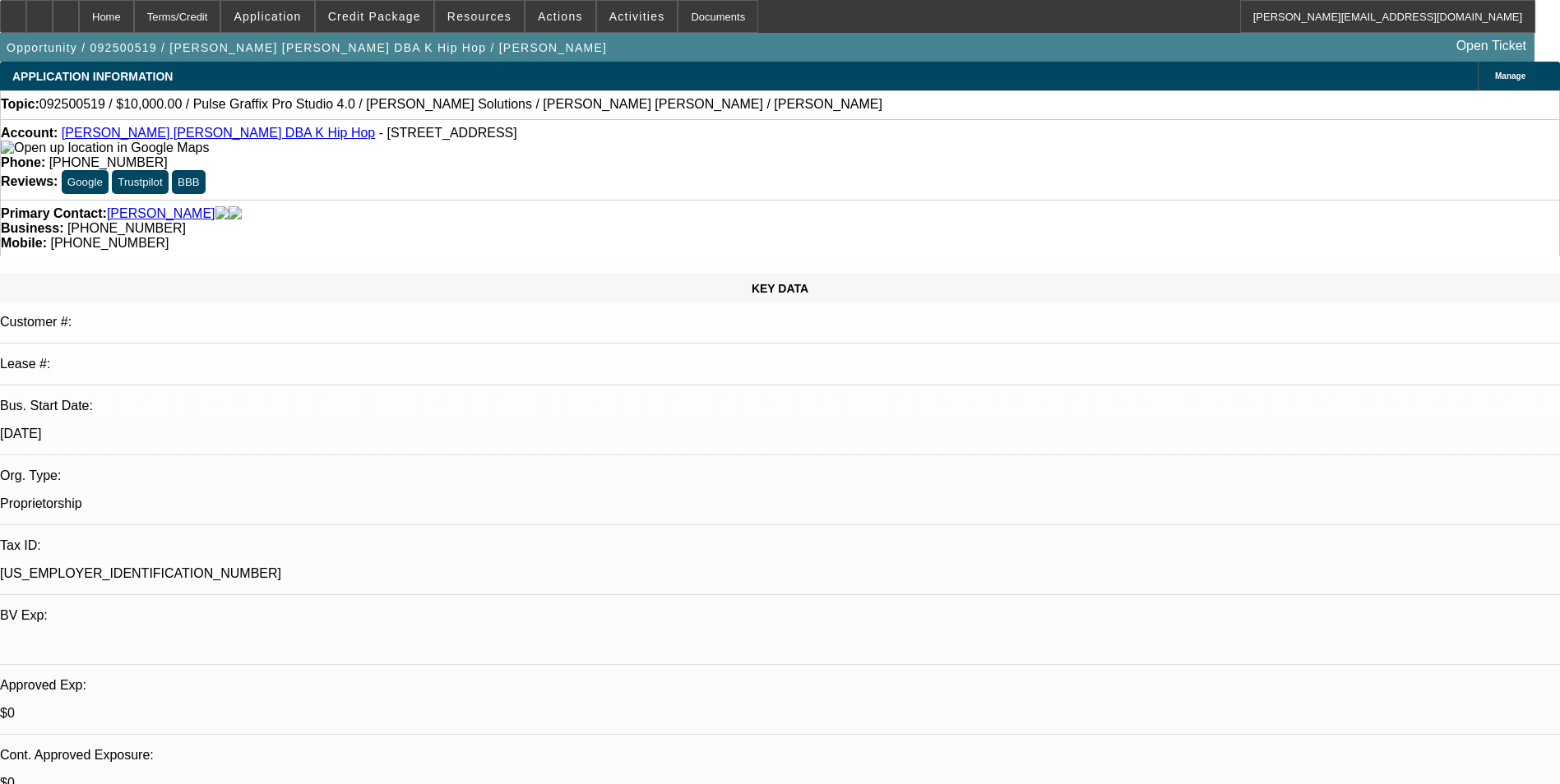
select select "0"
select select "2"
select select "0.1"
select select "0"
select select "2"
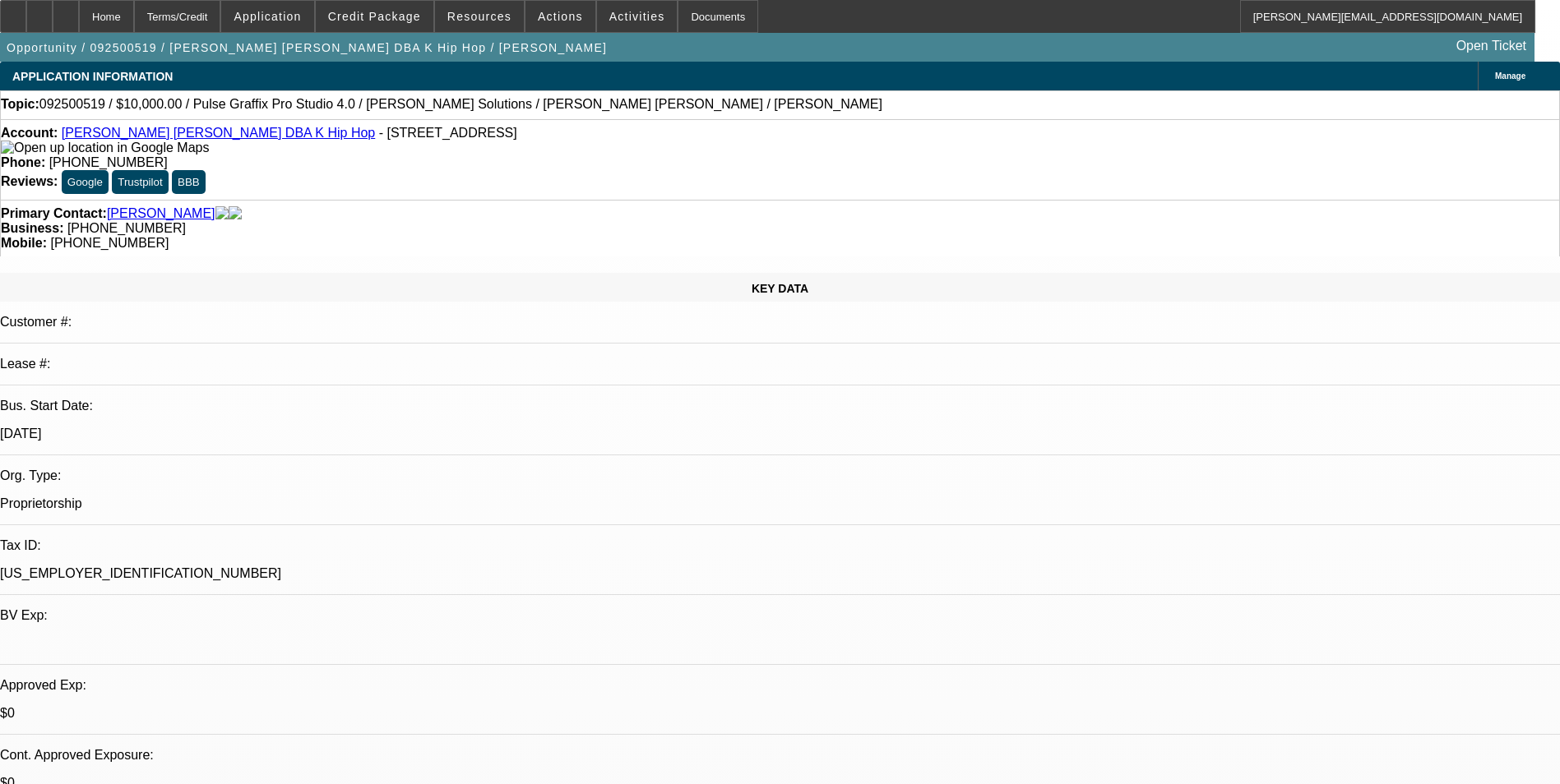
select select "0"
select select "1"
select select "2"
select select "4"
select select "1"
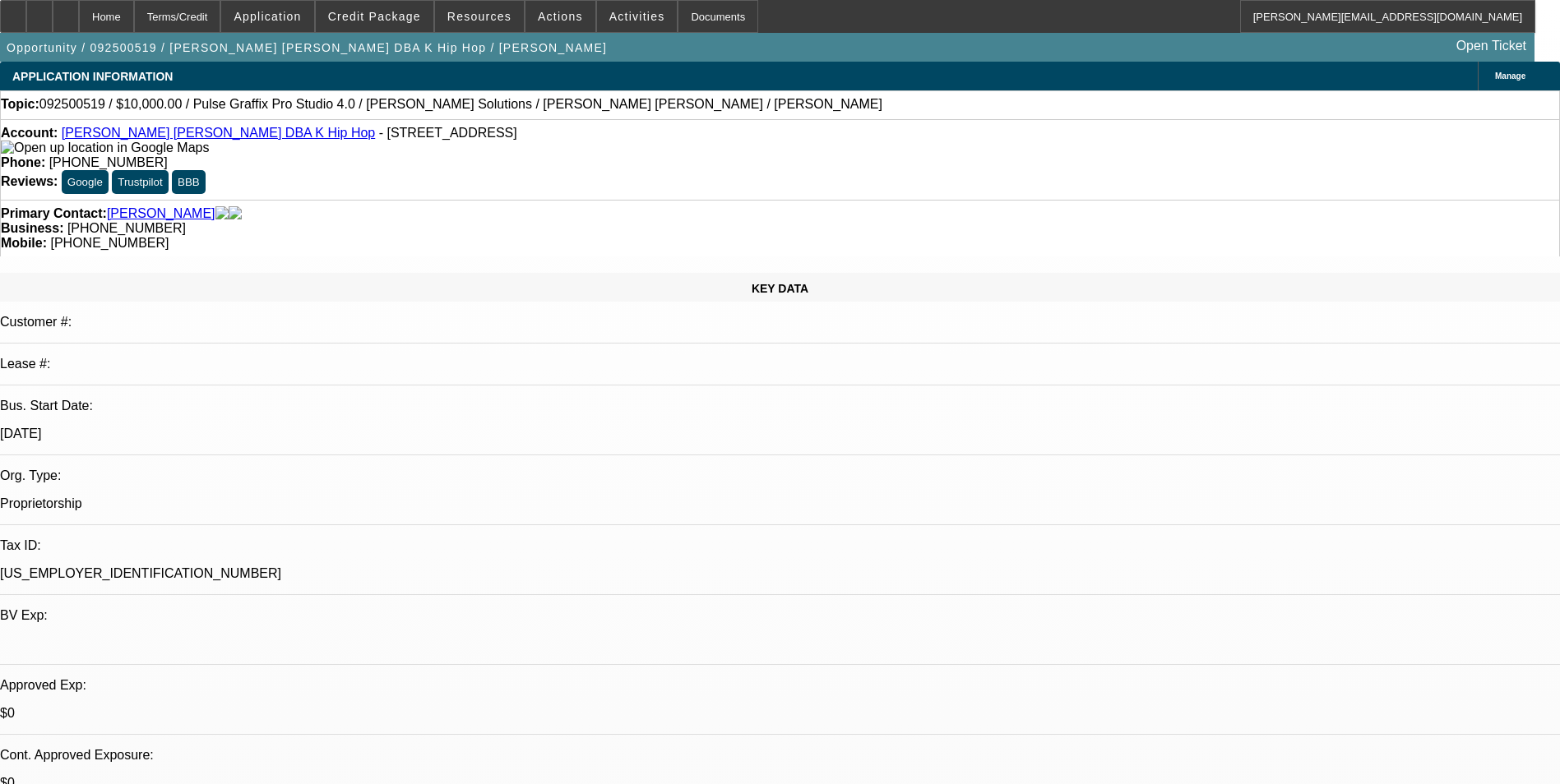
select select "2"
select select "6"
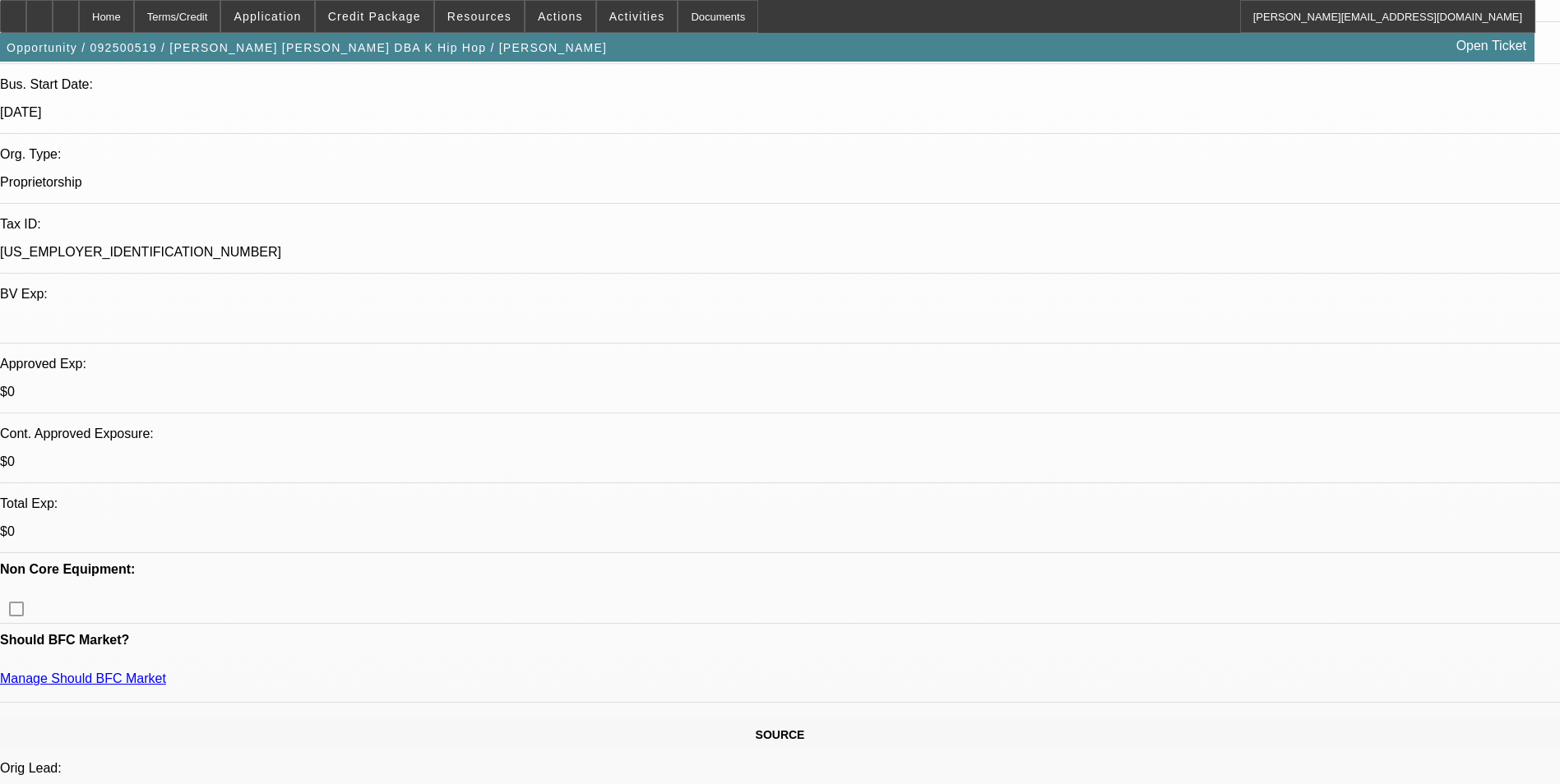
scroll to position [329, 0]
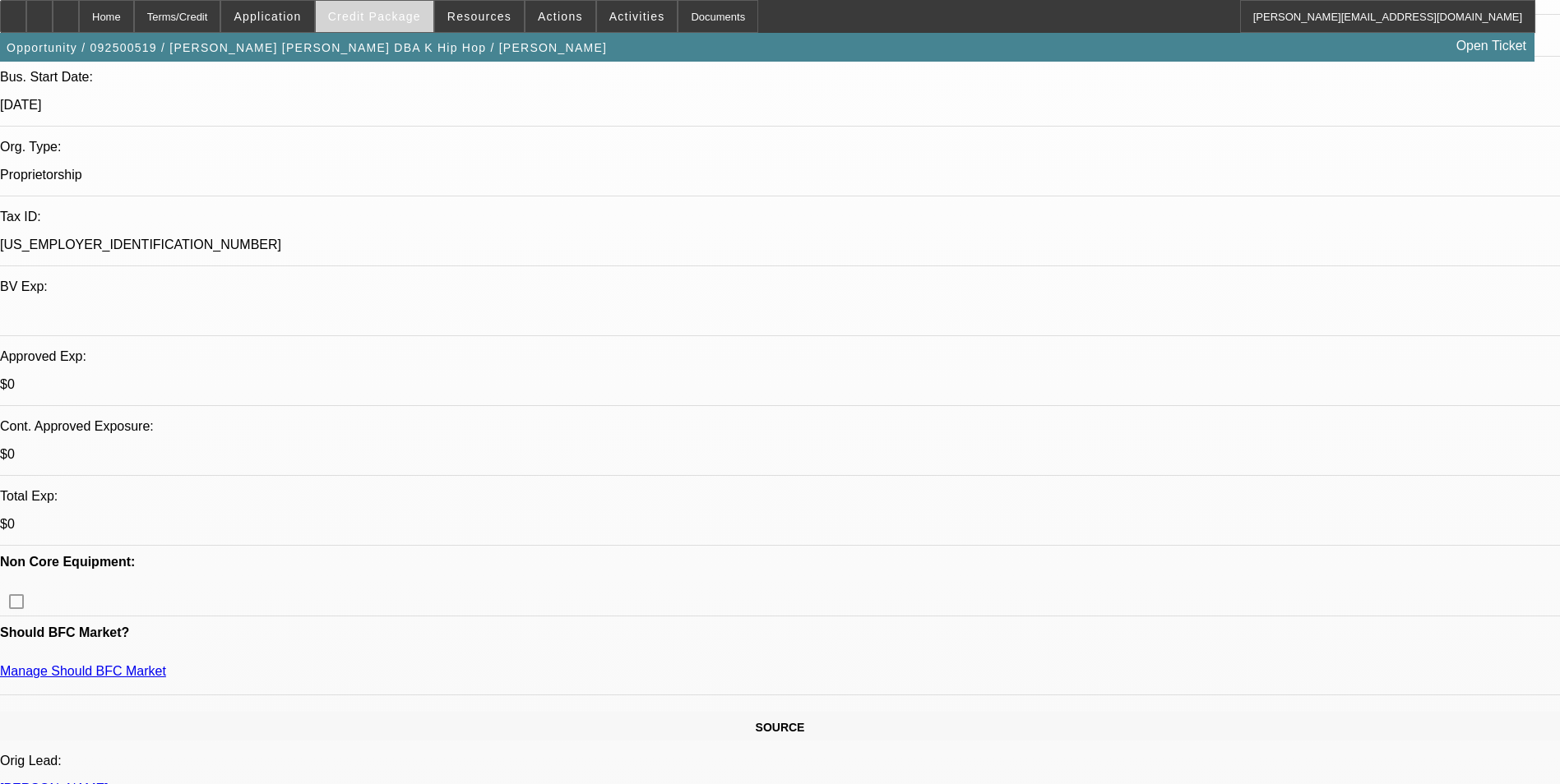
click at [421, 13] on span "Credit Package" at bounding box center [374, 16] width 93 height 13
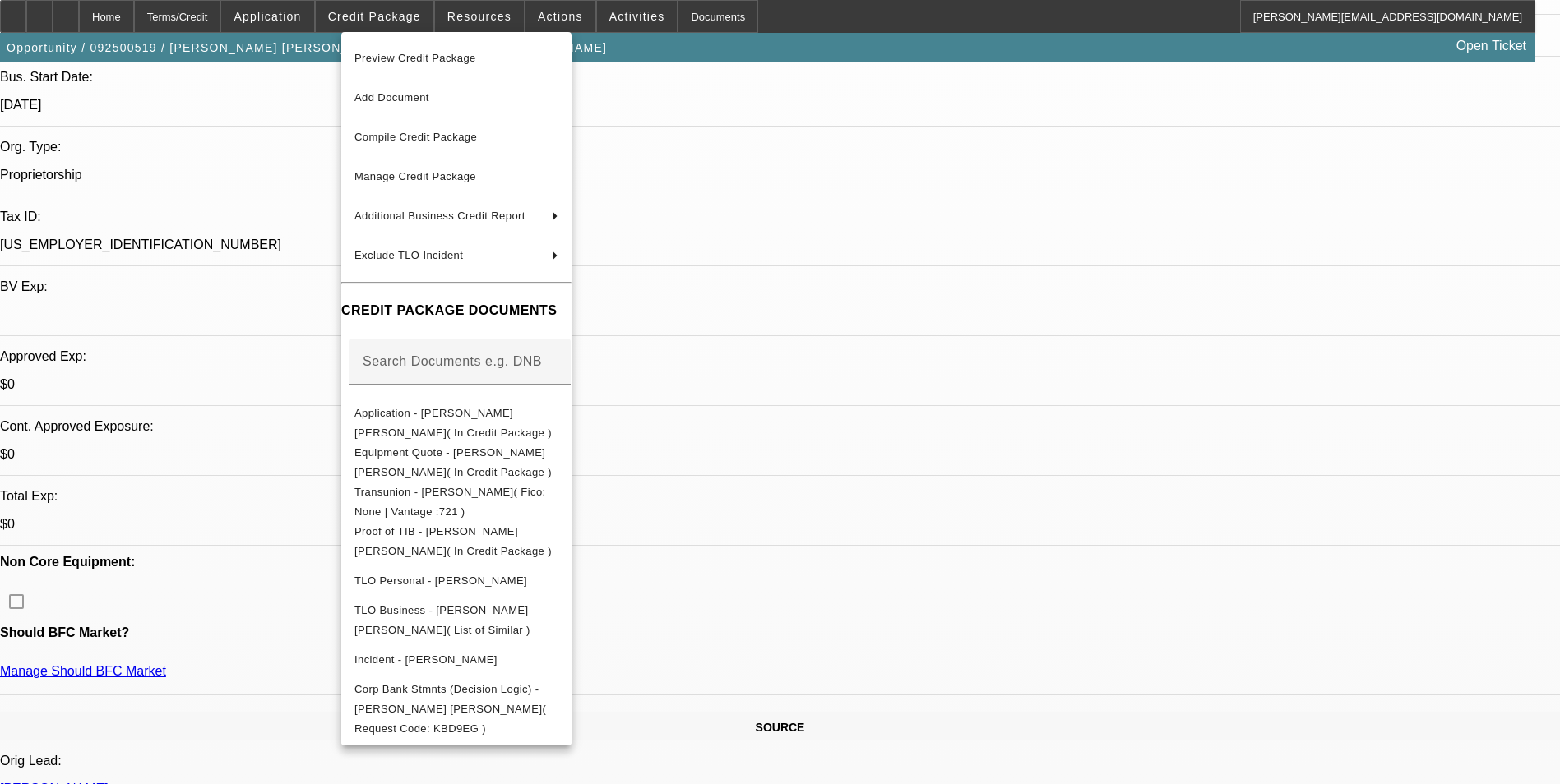
click at [835, 190] on div at bounding box center [780, 392] width 1560 height 784
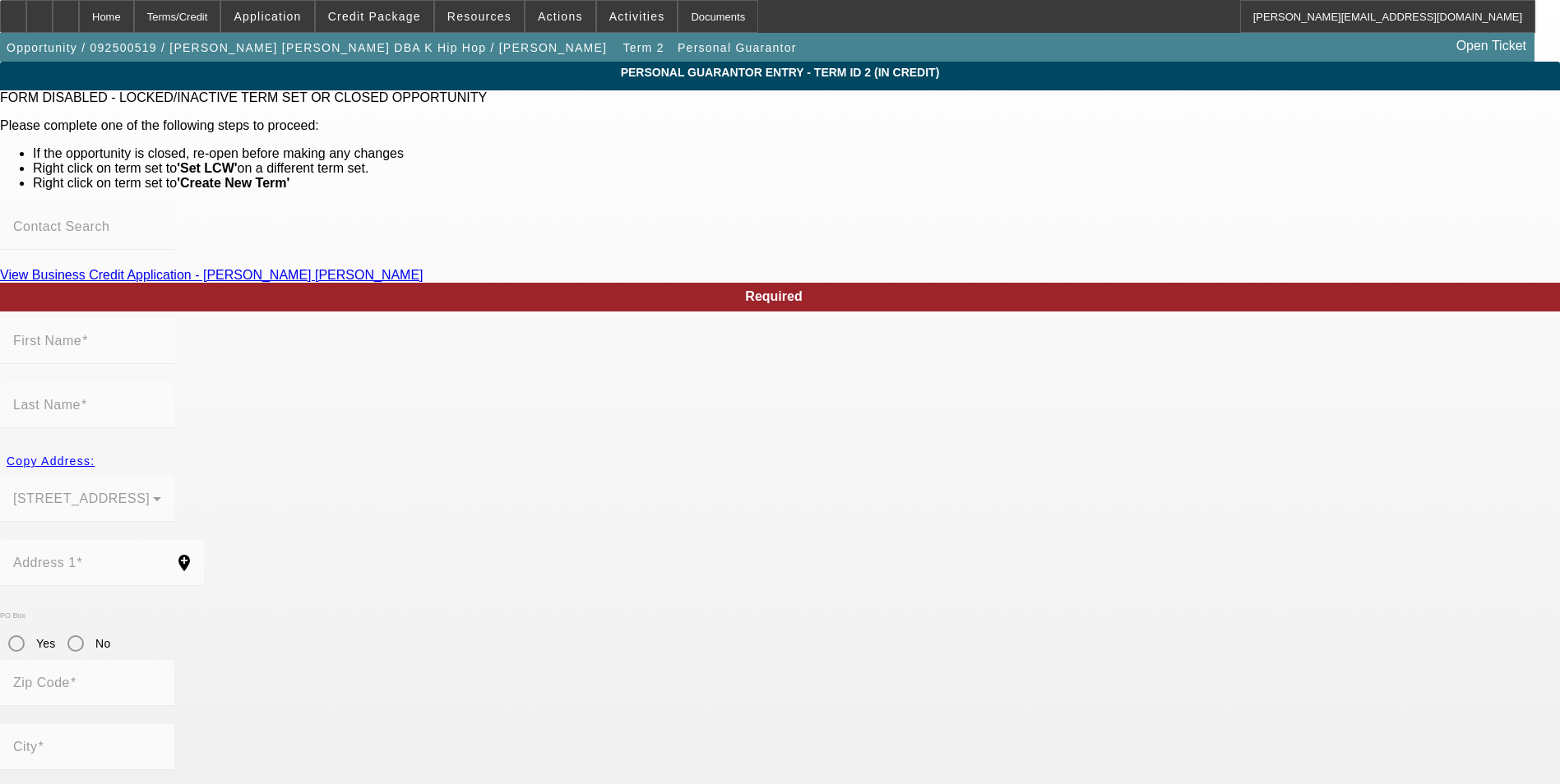
type input "Yong"
type input "Kim"
type input "101 Coldwater Creek Court"
radio input "true"
type input "29680"
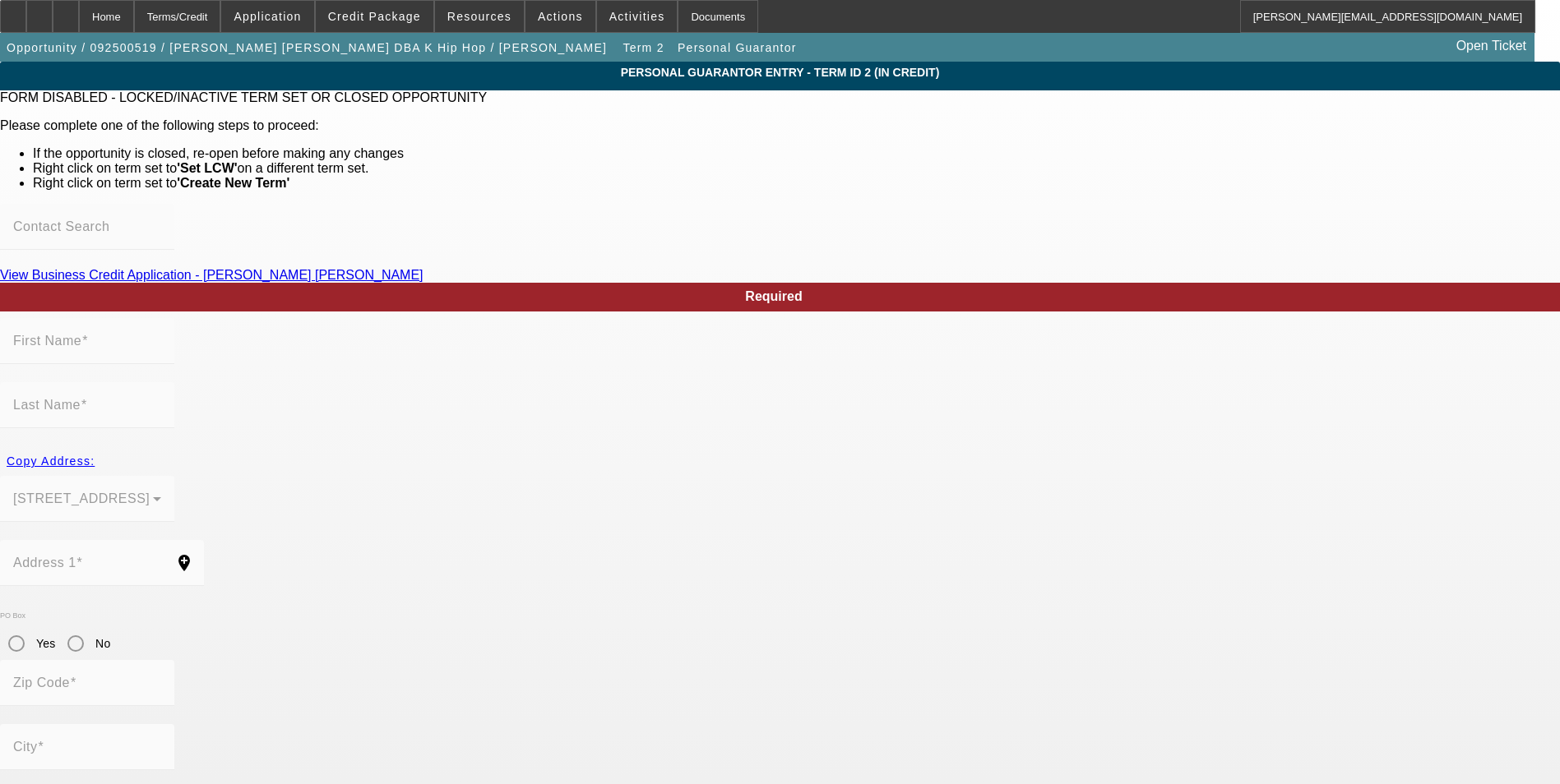
type input "Simpsonville"
type input "(864) 252-6368"
type input "100"
type input "522-55-6733"
type input "khiphop007@gmail.com"
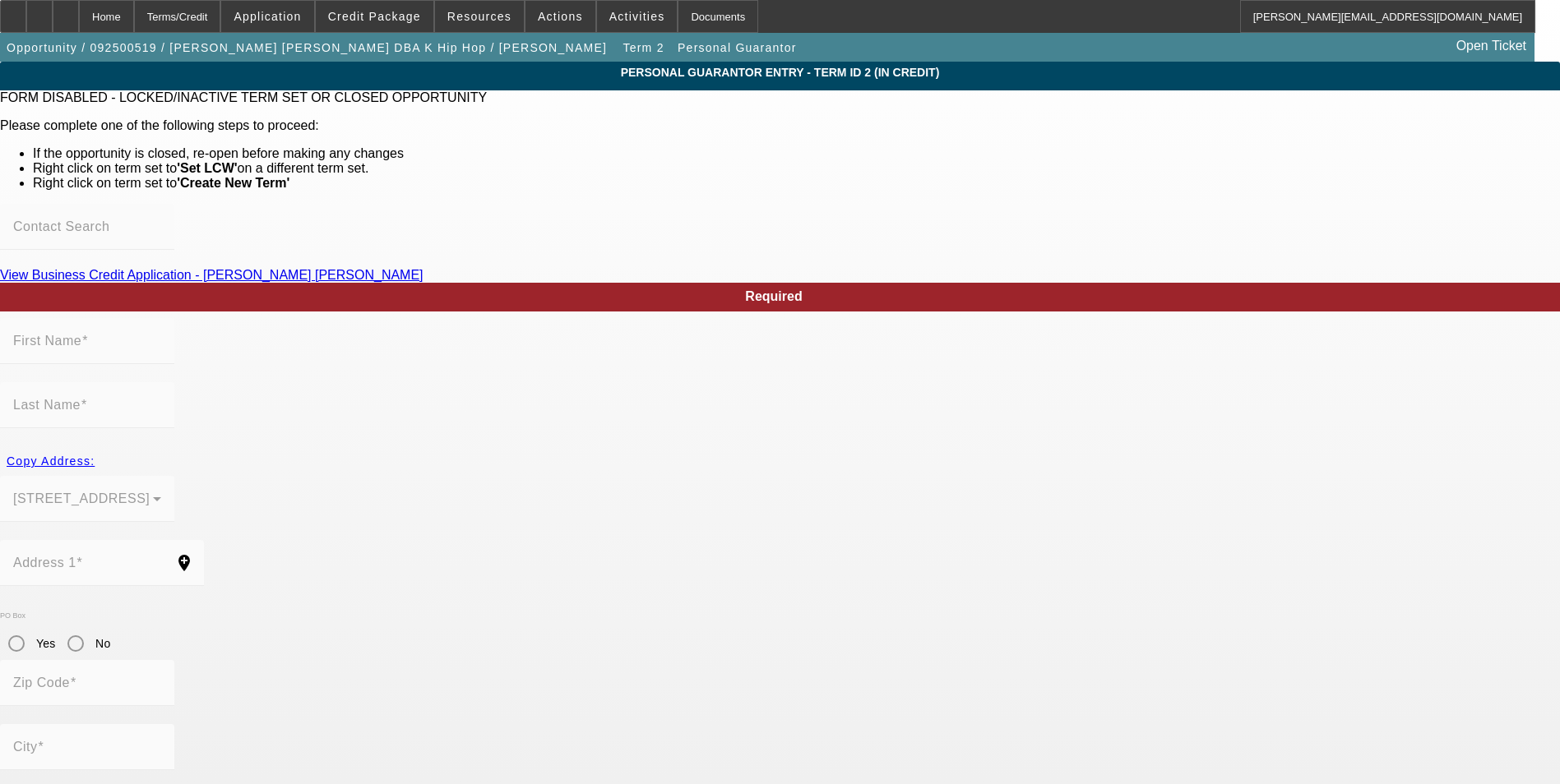
type input "Tae"
type input "(864) 907-7612"
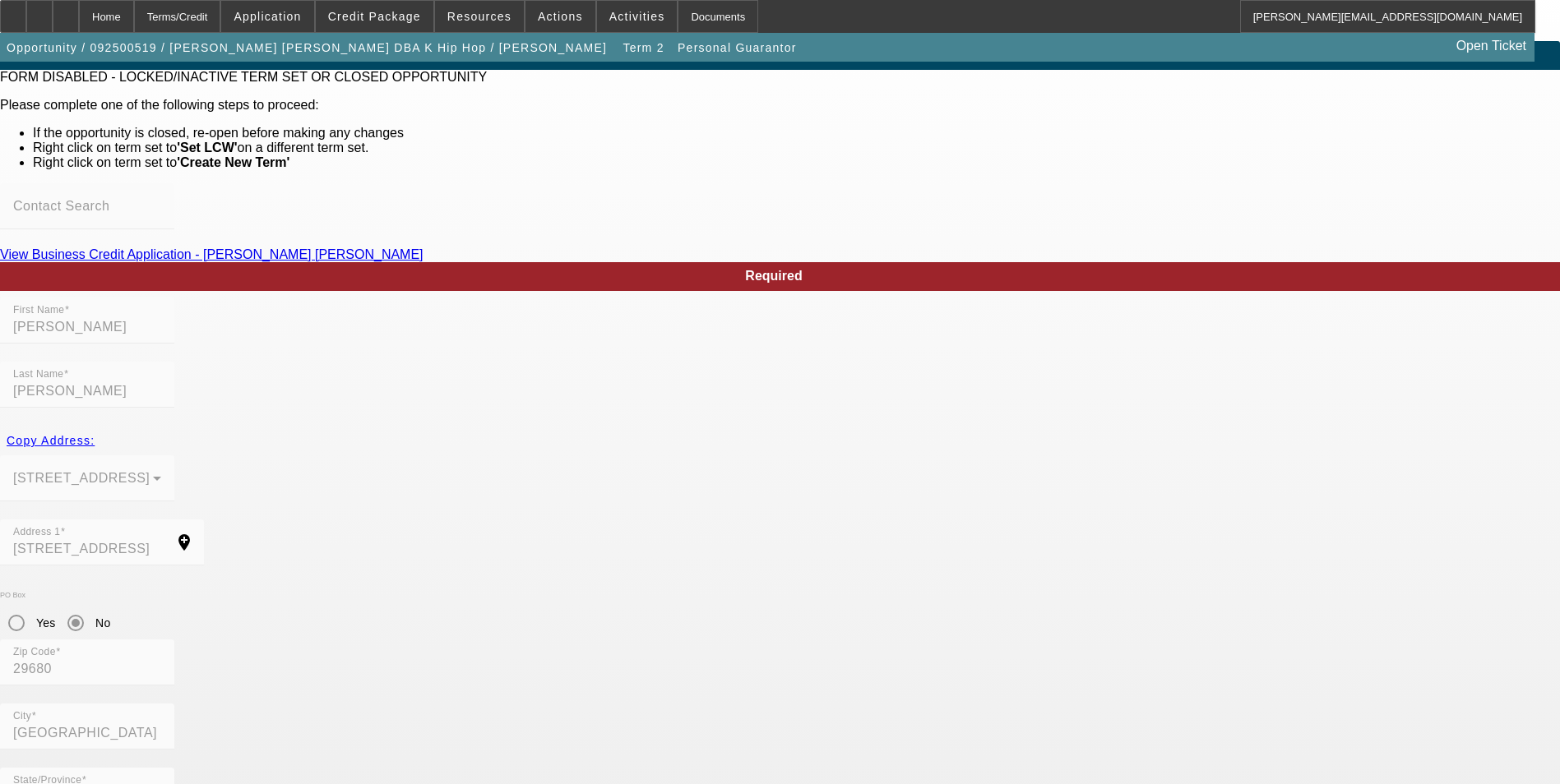
scroll to position [52, 0]
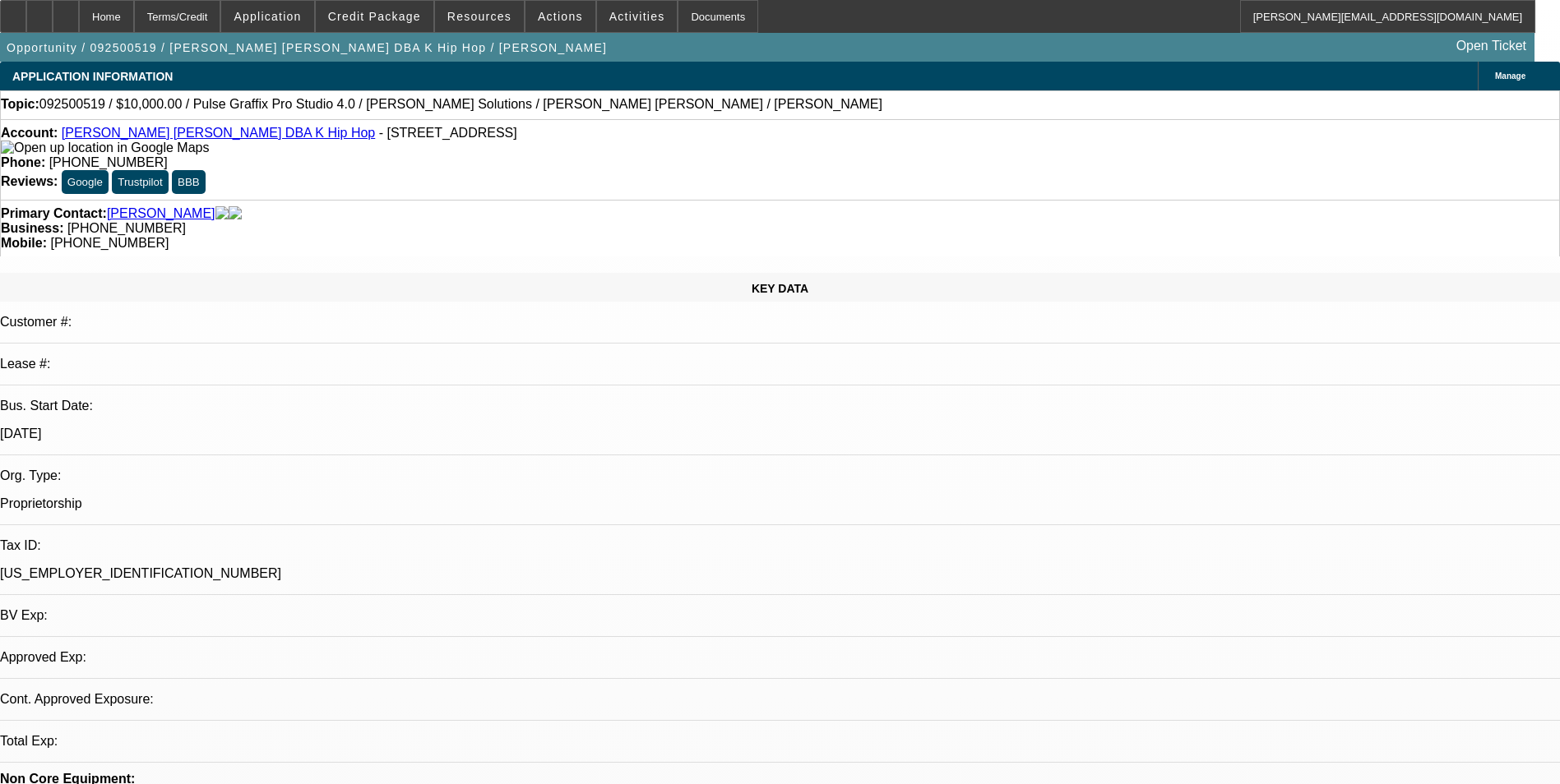
select select "0"
select select "2"
select select "0.1"
select select "4"
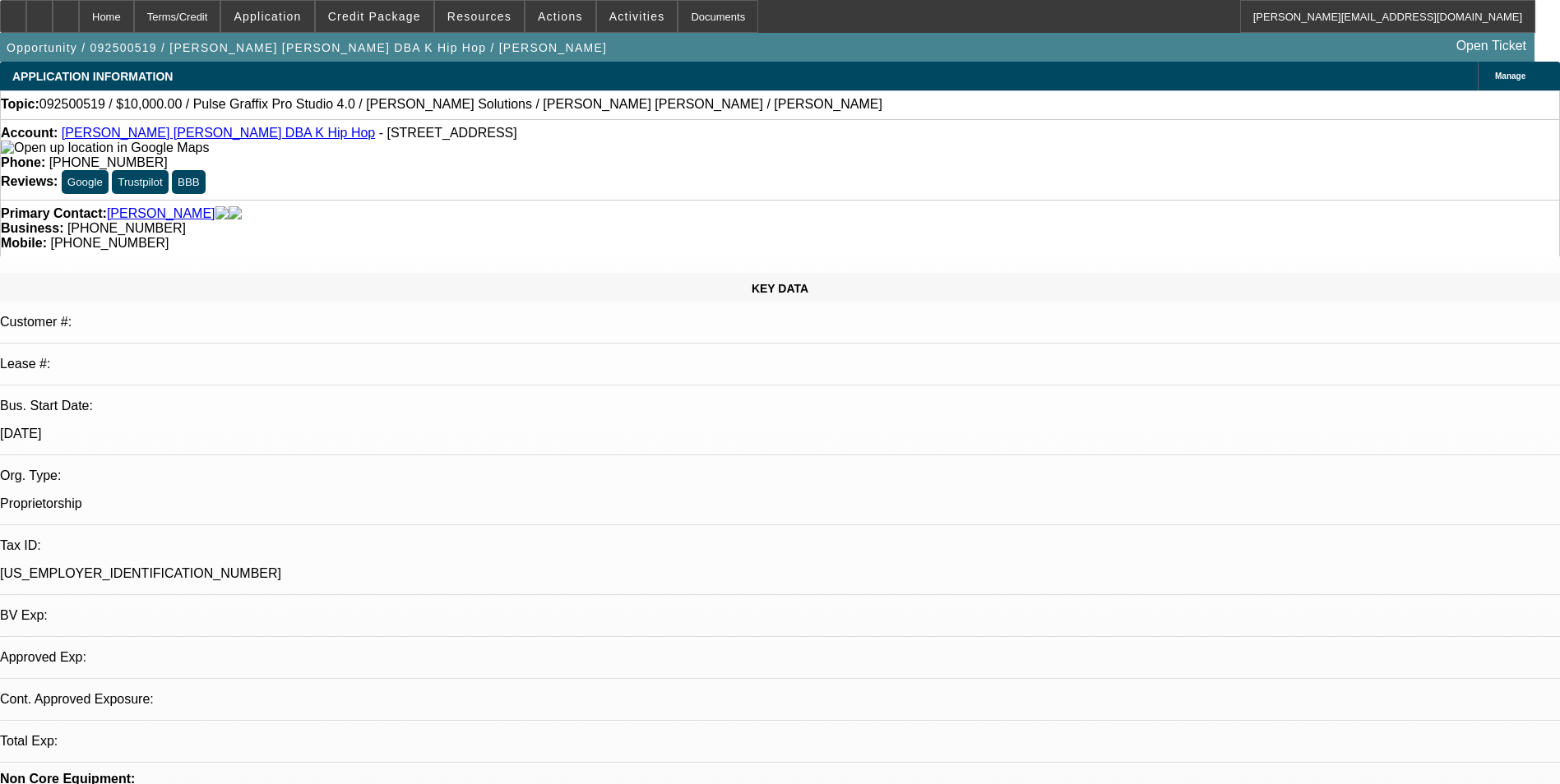
select select "0"
select select "2"
select select "0"
select select "6"
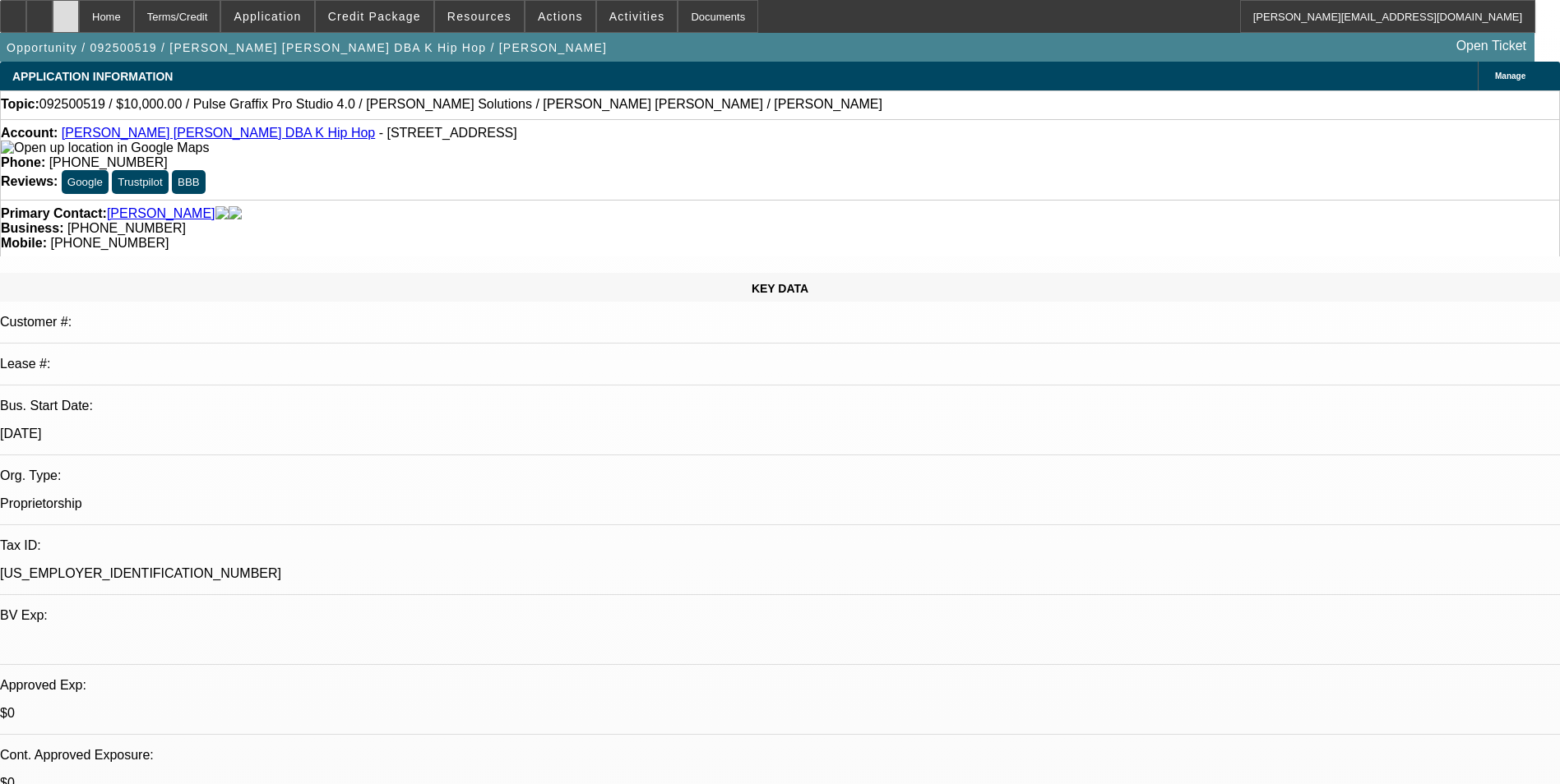
click at [79, 22] on div at bounding box center [65, 16] width 26 height 33
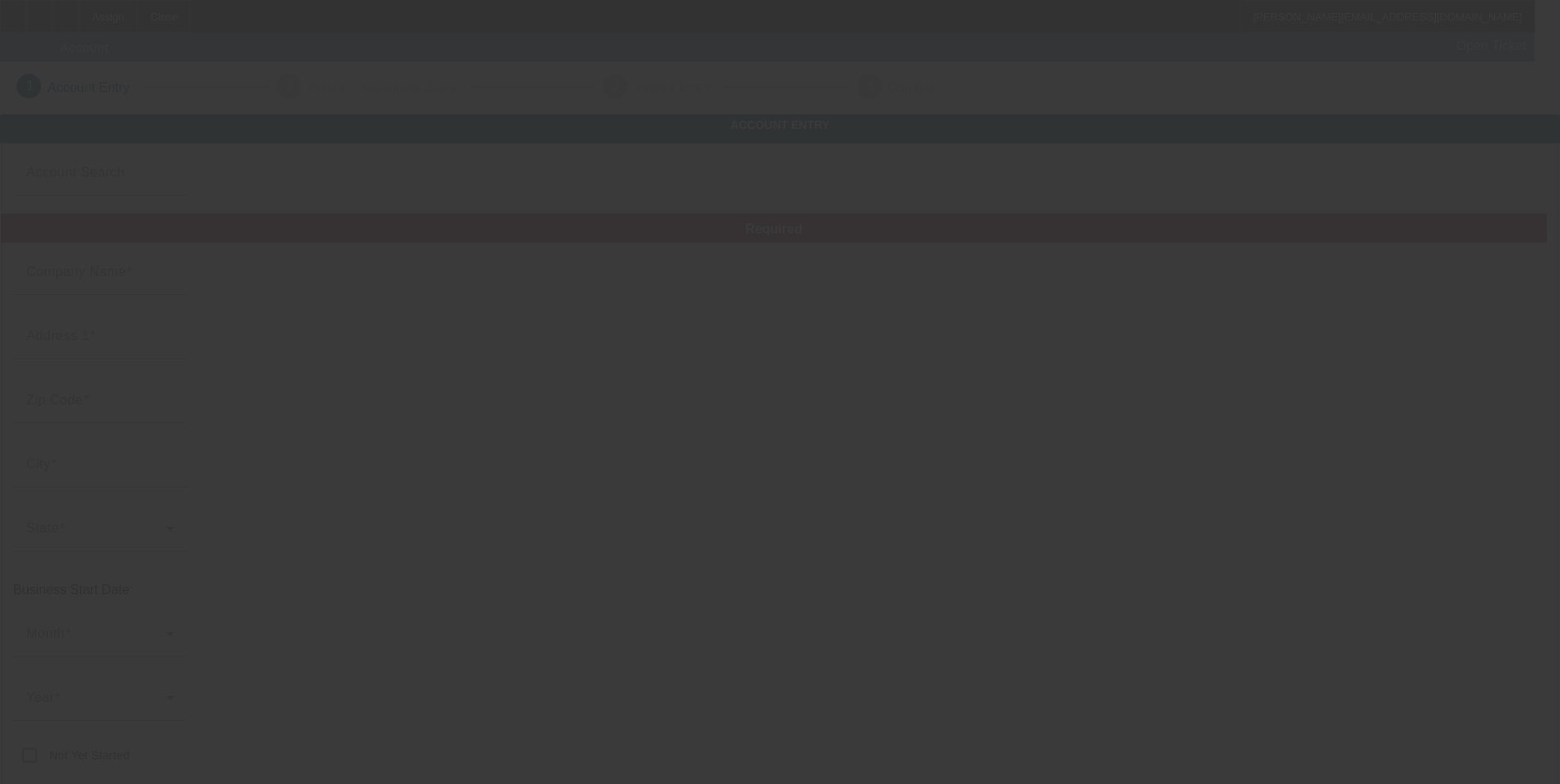
type input "MVP Embroidery Corp"
type input "1567 N [PERSON_NAME] Hwy"
type input "33060"
type input "Pompano Beach"
type input "[PHONE_NUMBER]"
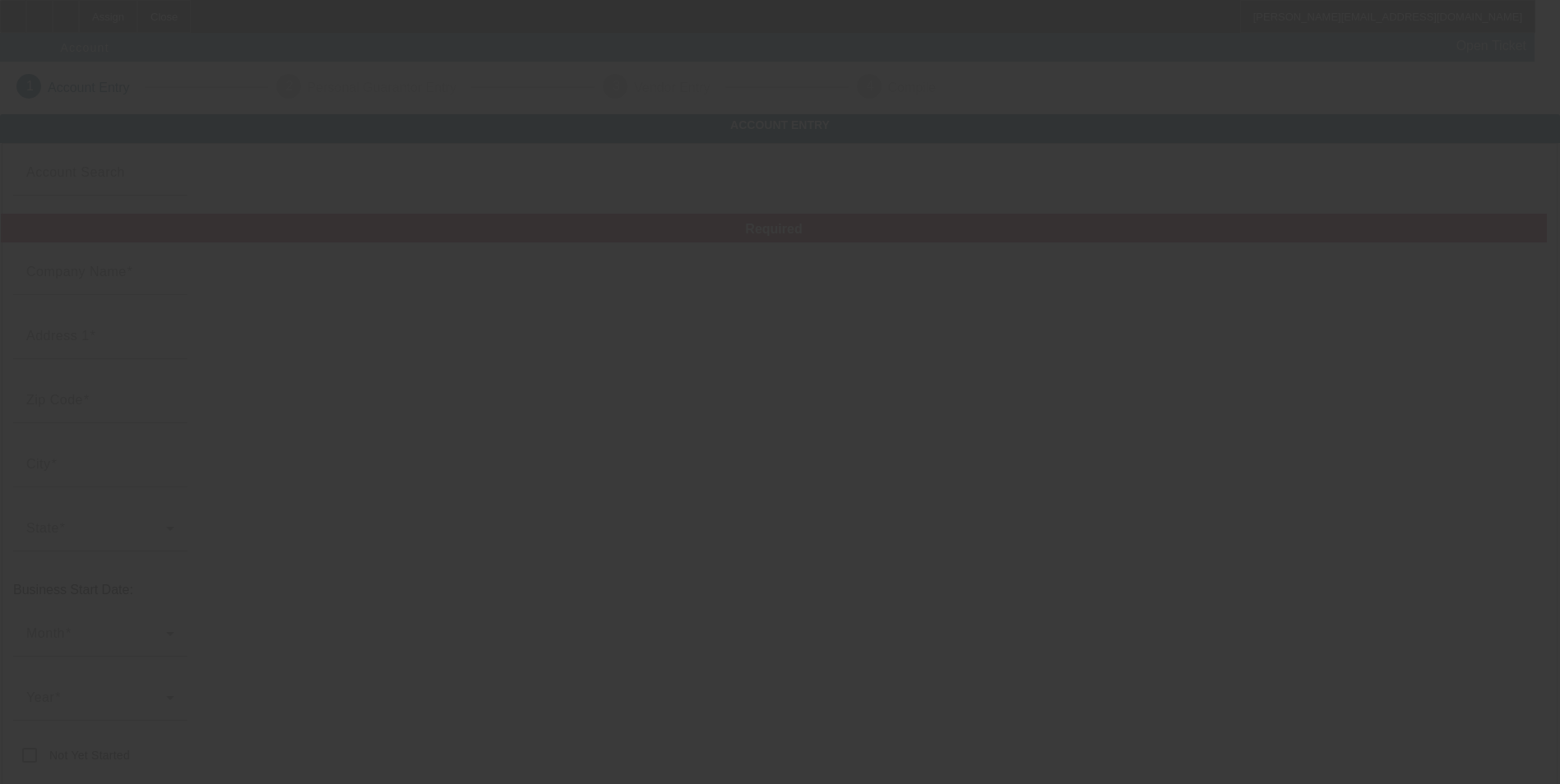
type input "Unit C45-C48"
type input "mvpembroiderycorp@gmail.com"
type input "Broward"
type input "Embroidery"
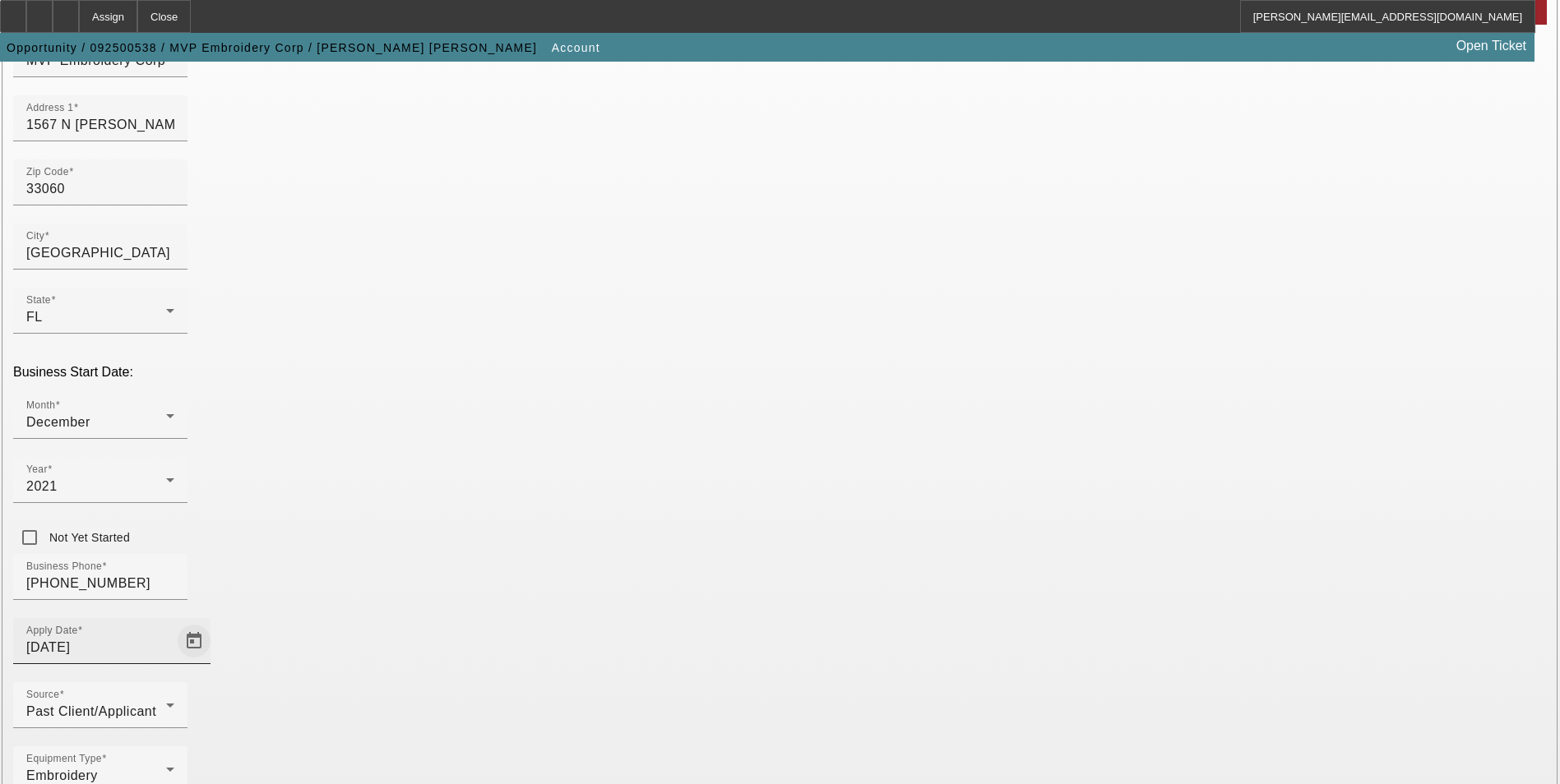
scroll to position [247, 0]
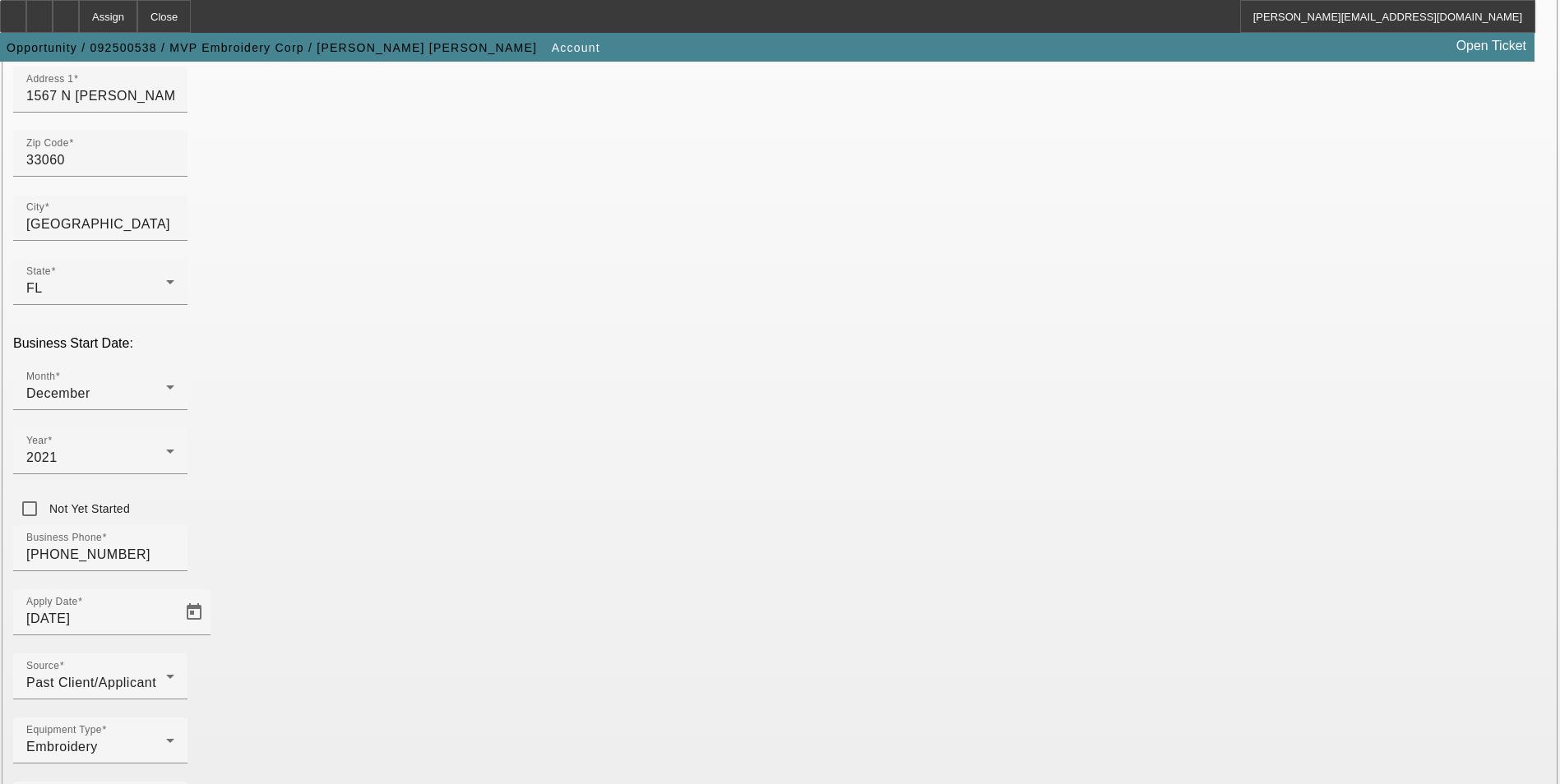
type input "000000000"
drag, startPoint x: 1343, startPoint y: 450, endPoint x: 1328, endPoint y: 446, distance: 15.5
click at [180, 667] on icon at bounding box center [170, 676] width 20 height 20
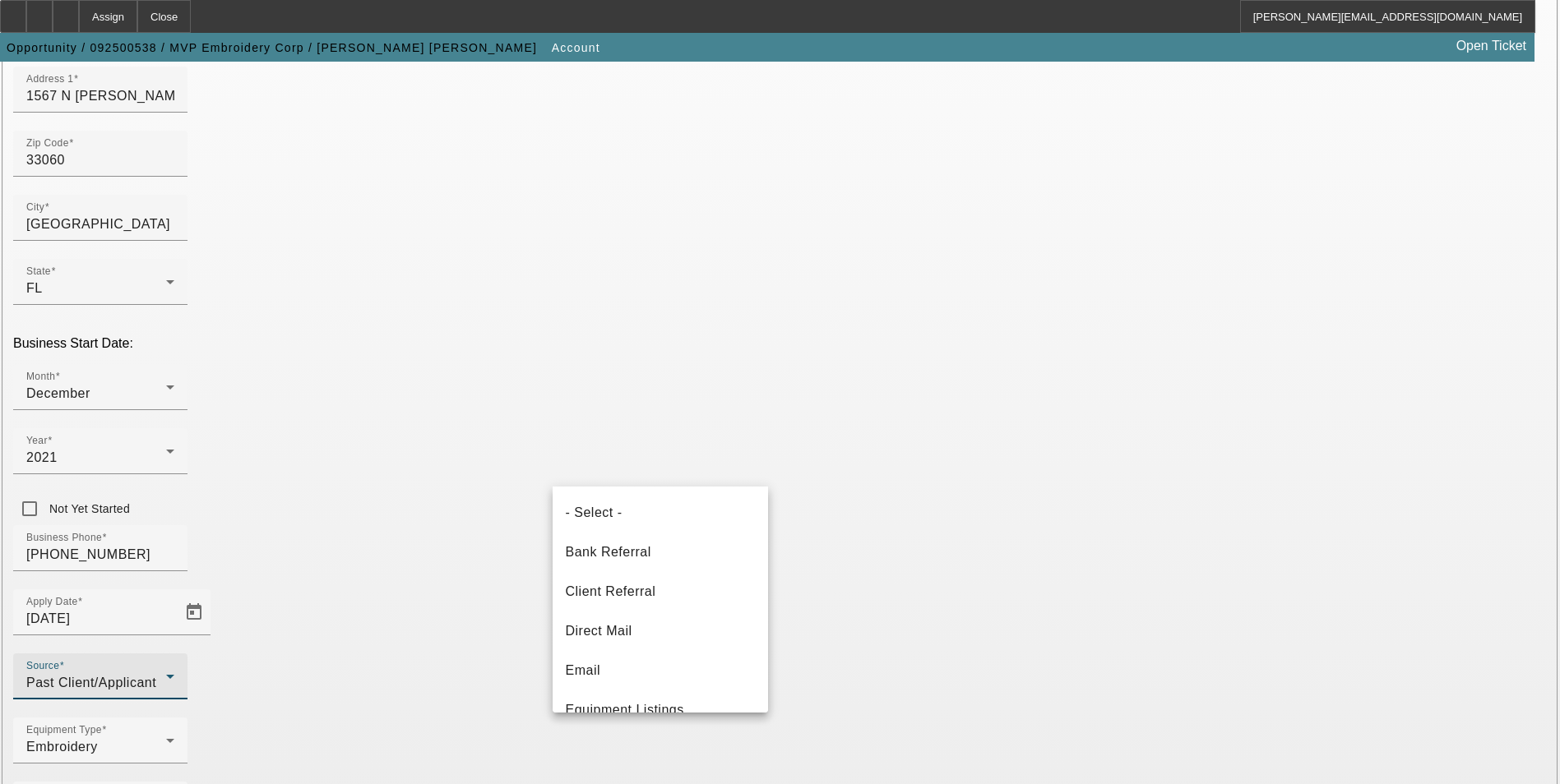
scroll to position [57, 0]
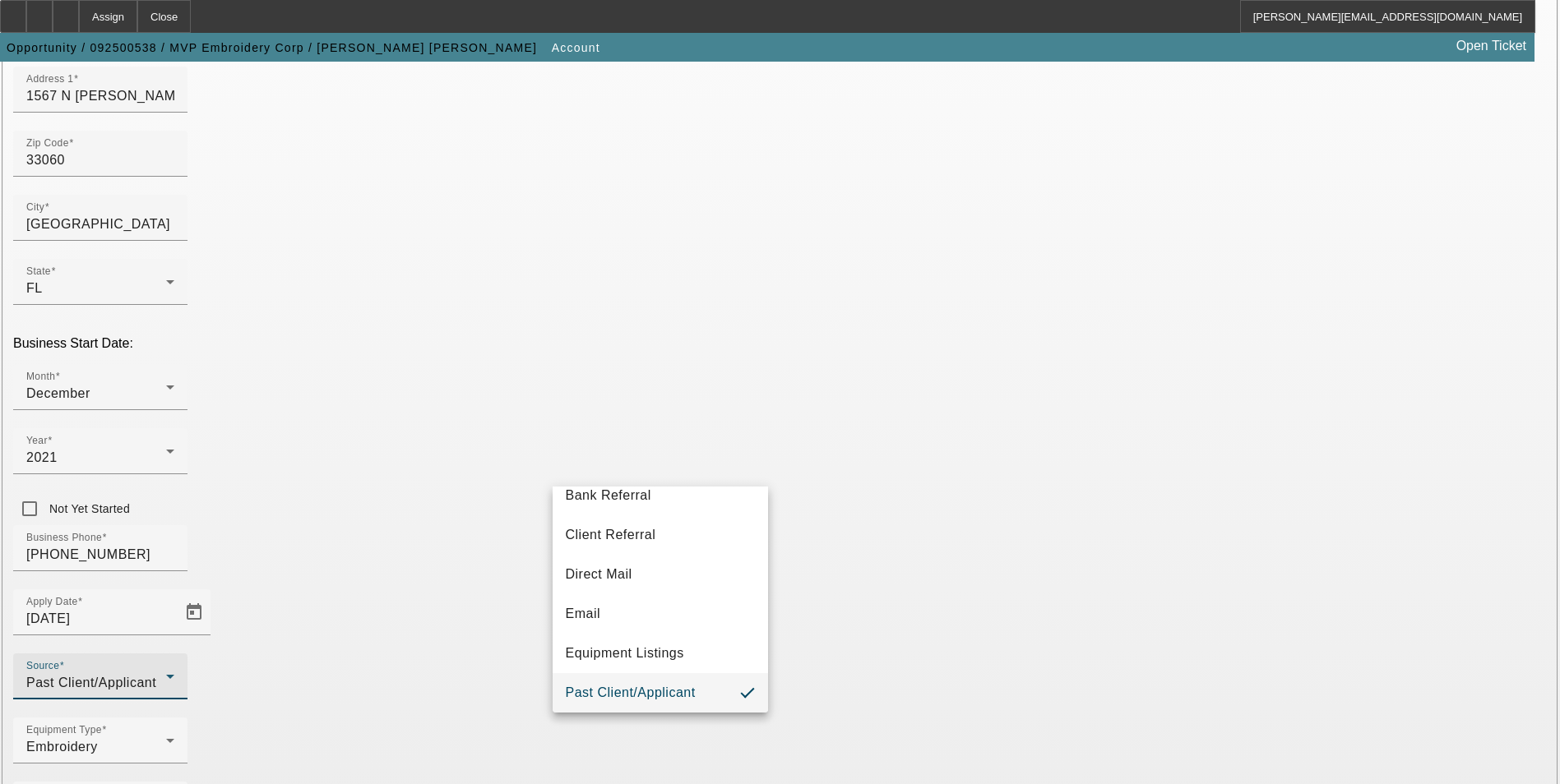
click at [872, 674] on div at bounding box center [780, 392] width 1560 height 784
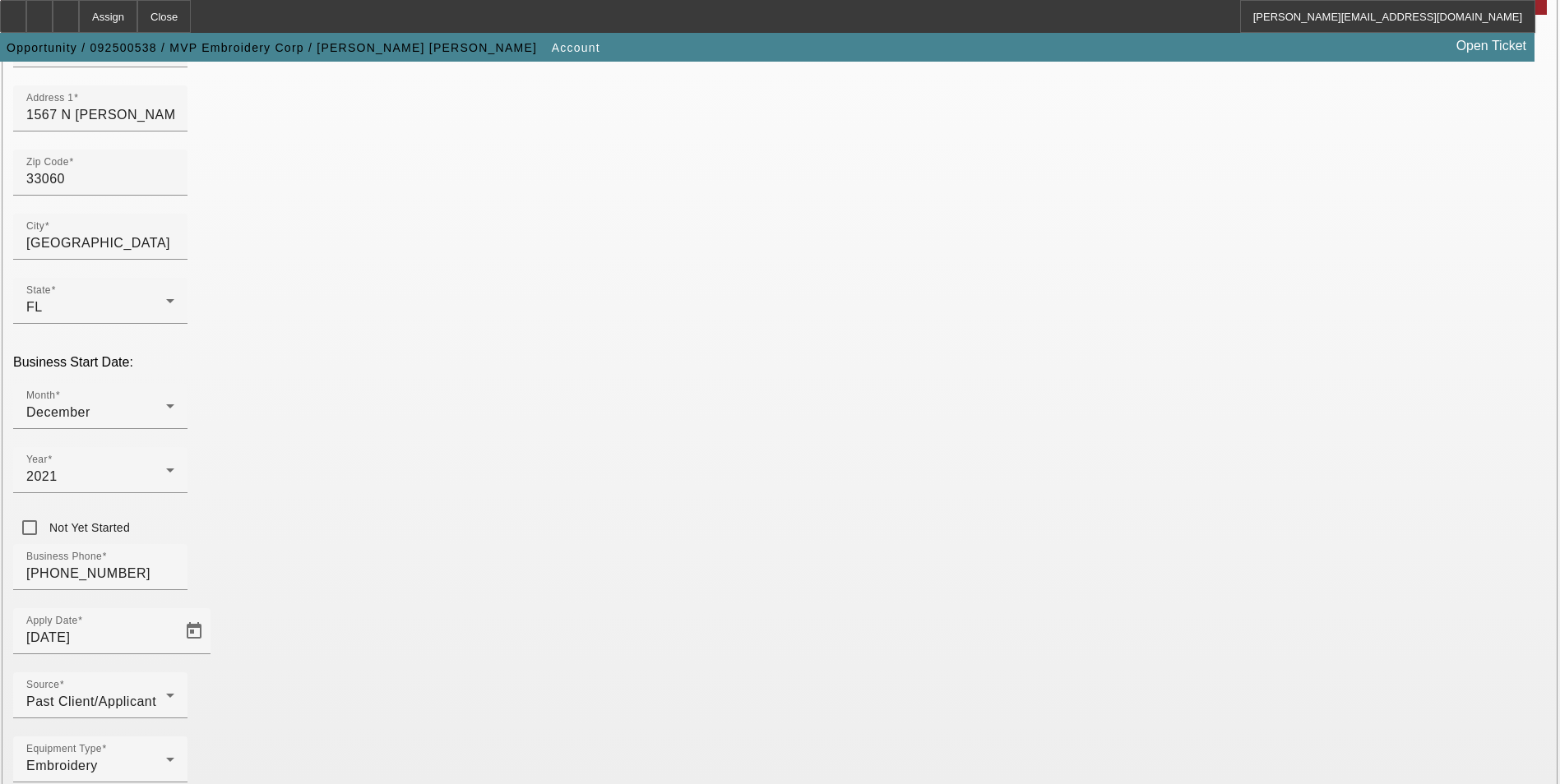
scroll to position [253, 0]
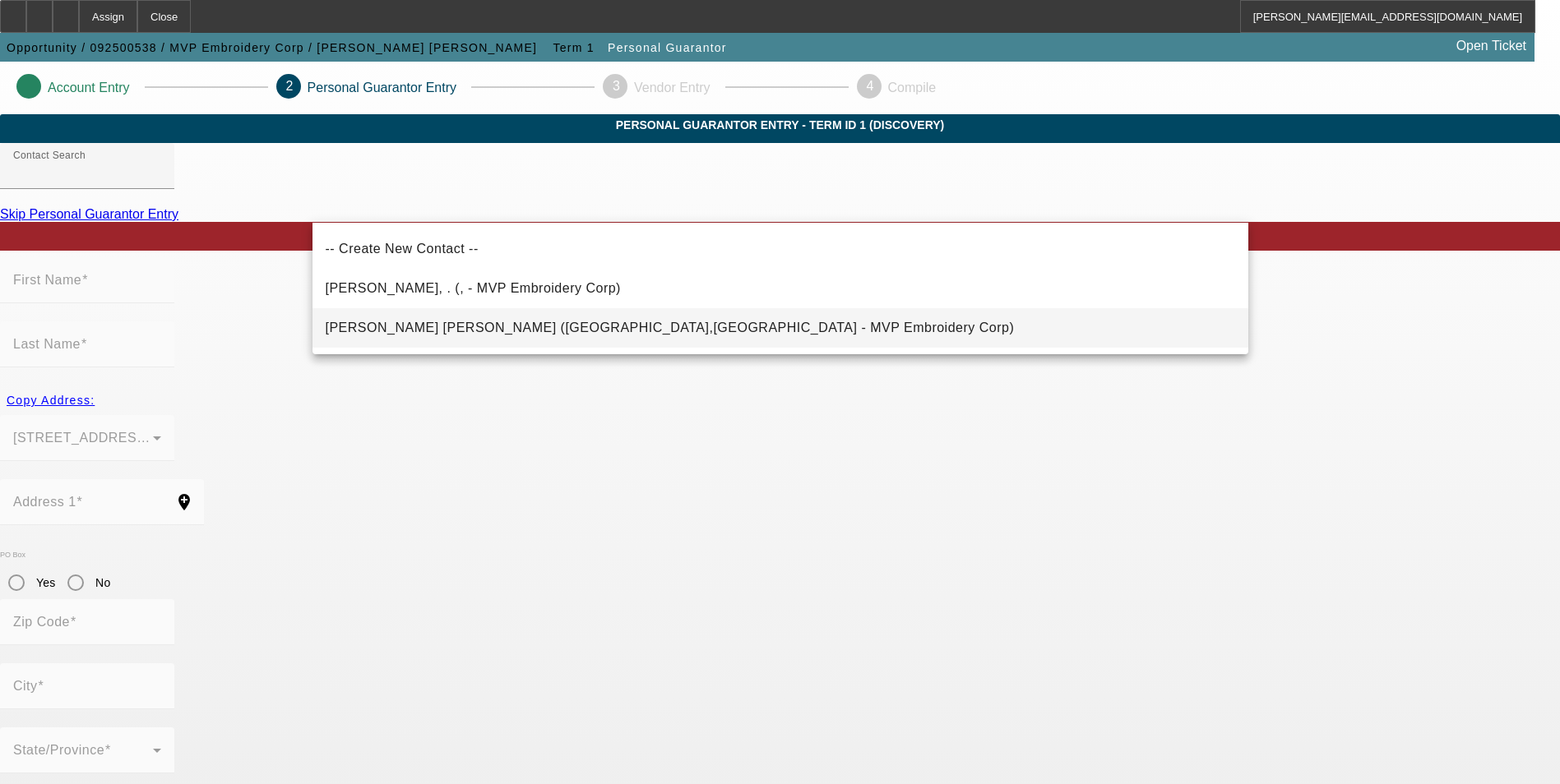
click at [783, 327] on mat-option "Valladares Diaz, Vilma (North Lauderdale,FL - MVP Embroidery Corp)" at bounding box center [780, 328] width 936 height 39
type input "Valladares Diaz, Vilma (North Lauderdale,FL - MVP Embroidery Corp)"
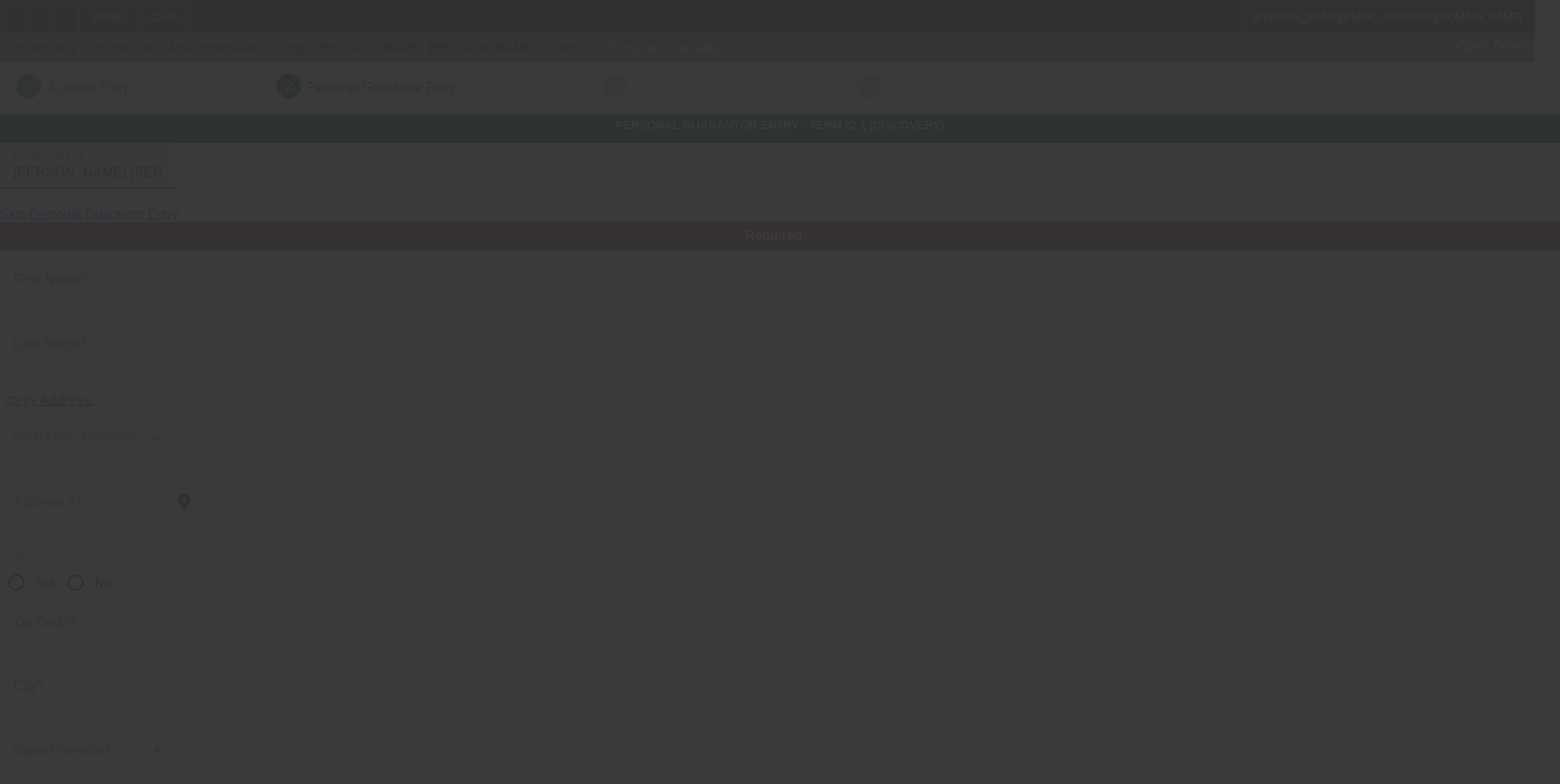
type input "Vilma"
type input "Valladares Diaz"
type input "7812 SW 8th Court"
radio input "true"
type input "33068"
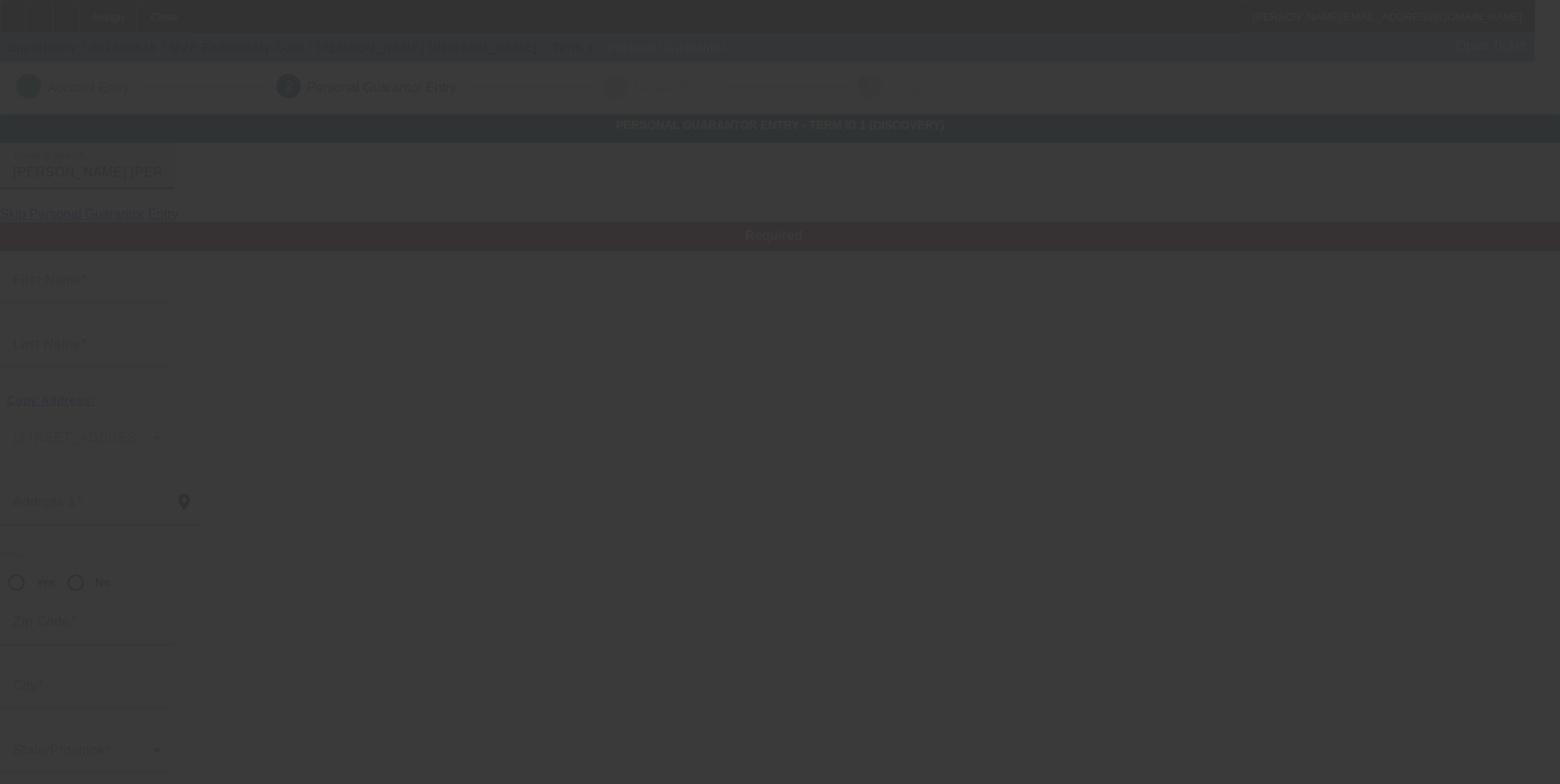
type input "North Lauderdale"
type input "[PHONE_NUMBER]"
type input "100"
type input "763-26-9448"
type input "mvpembroiderycorp@gmail.com"
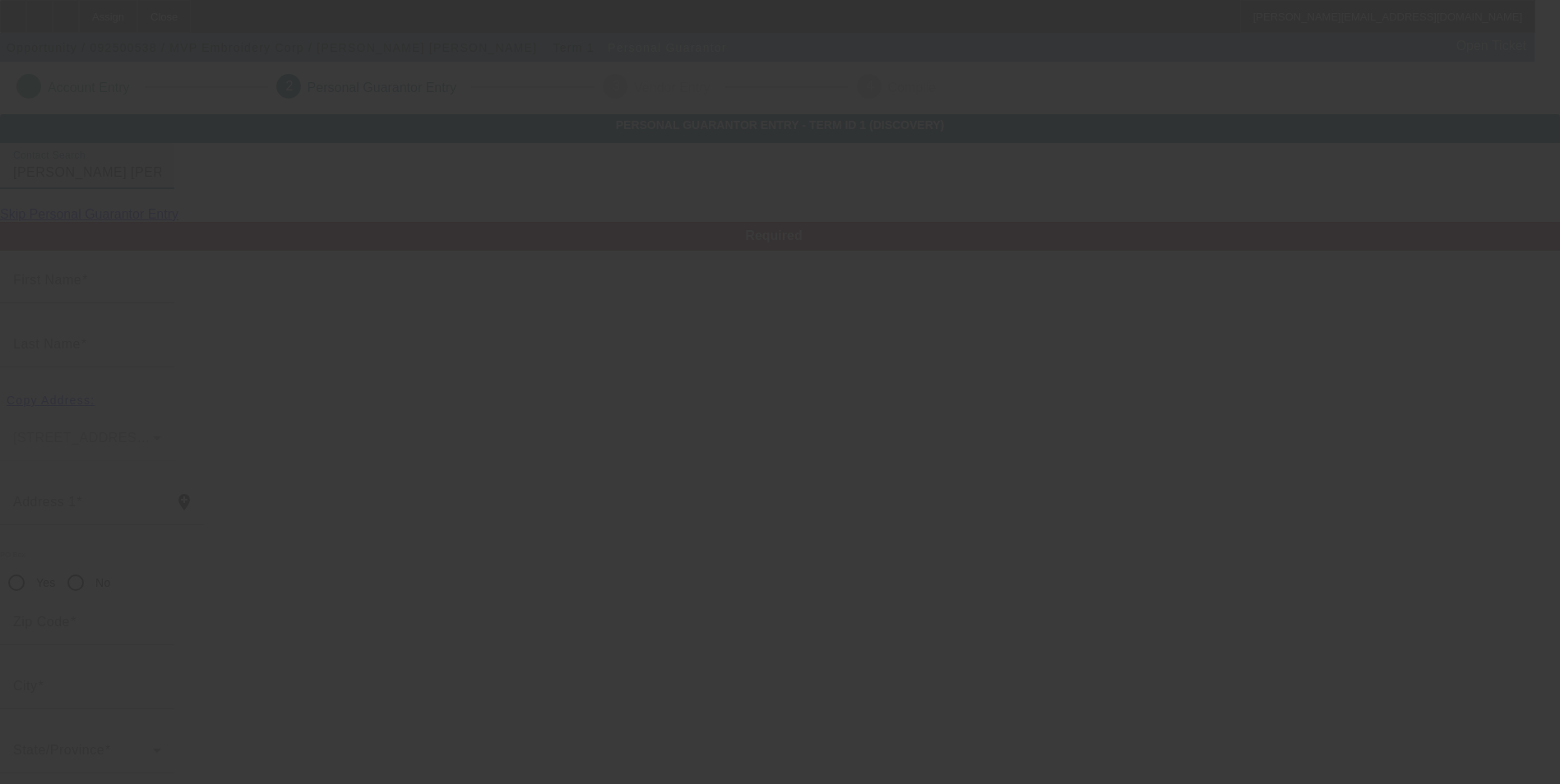
type input "[PHONE_NUMBER]"
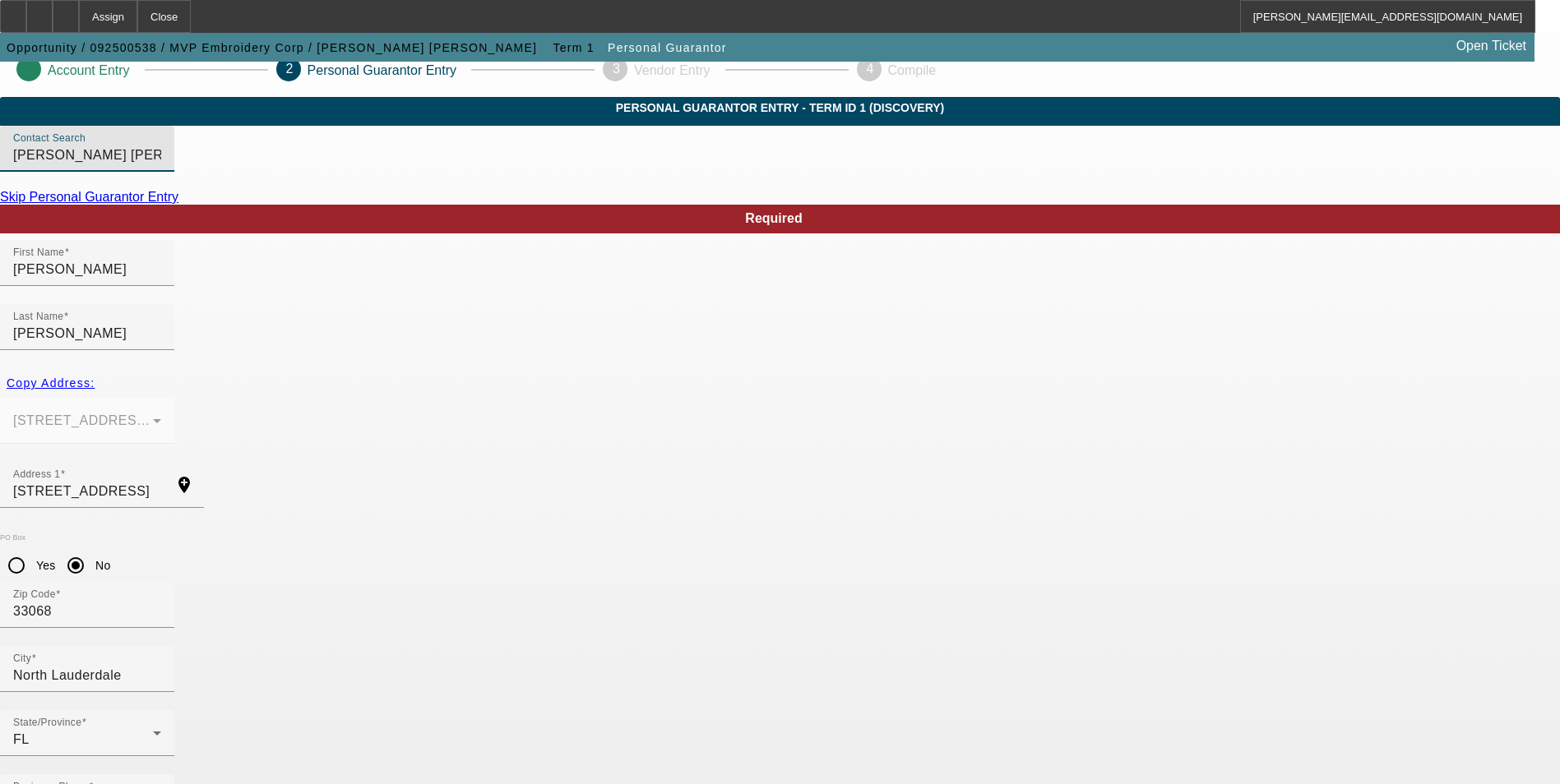
scroll to position [20, 0]
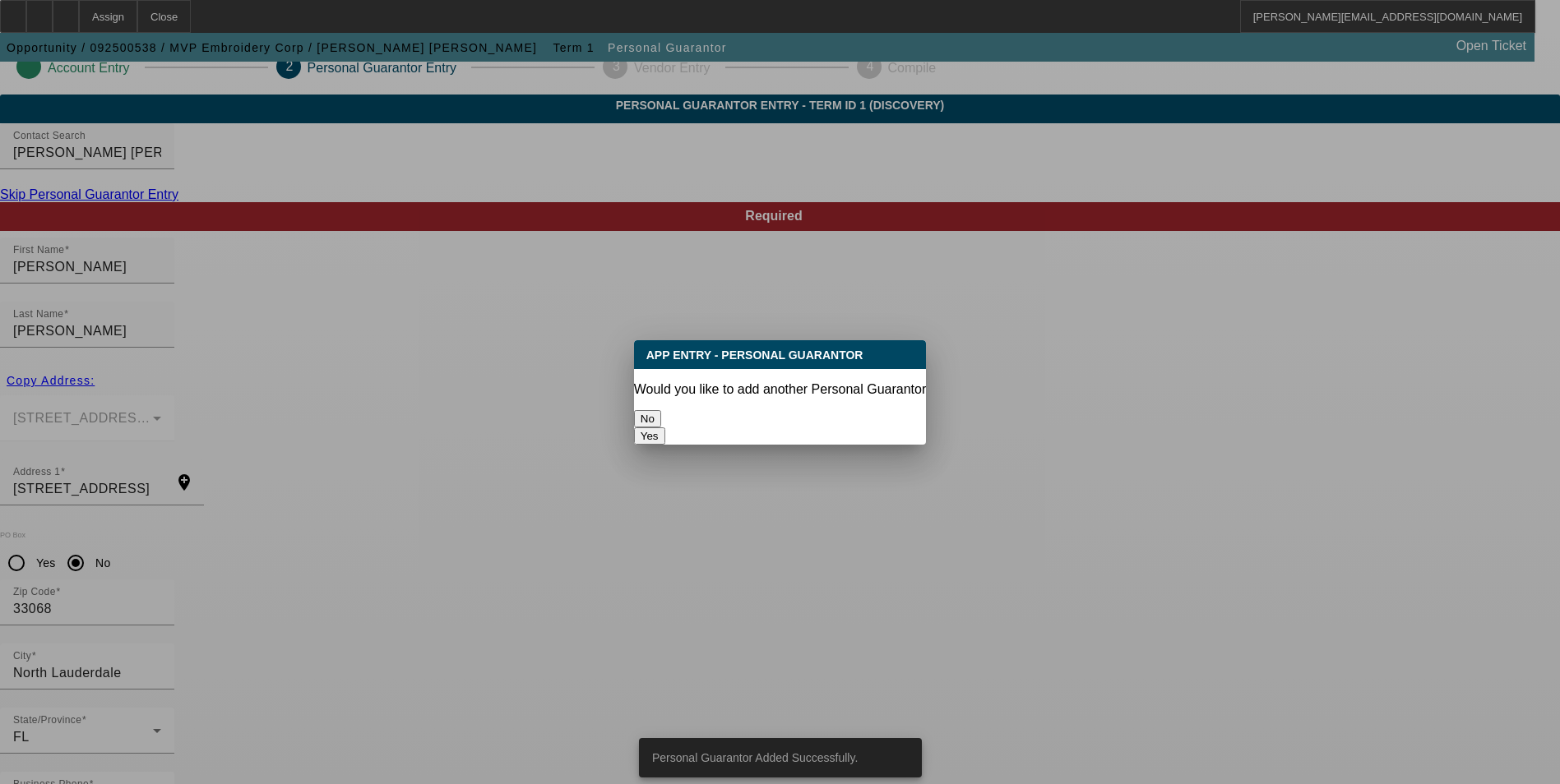
scroll to position [0, 0]
click at [661, 414] on button "No" at bounding box center [647, 418] width 27 height 17
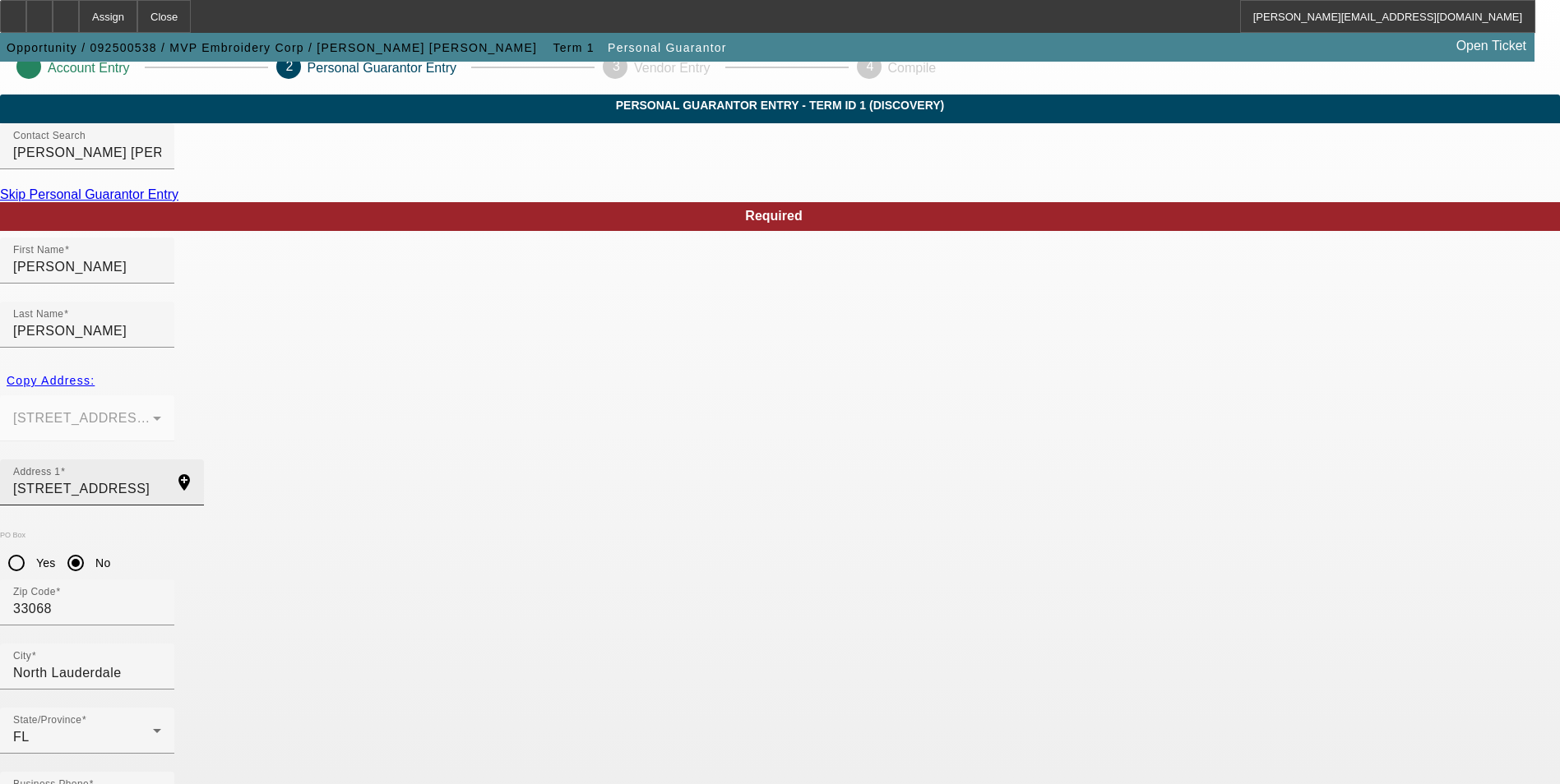
scroll to position [20, 0]
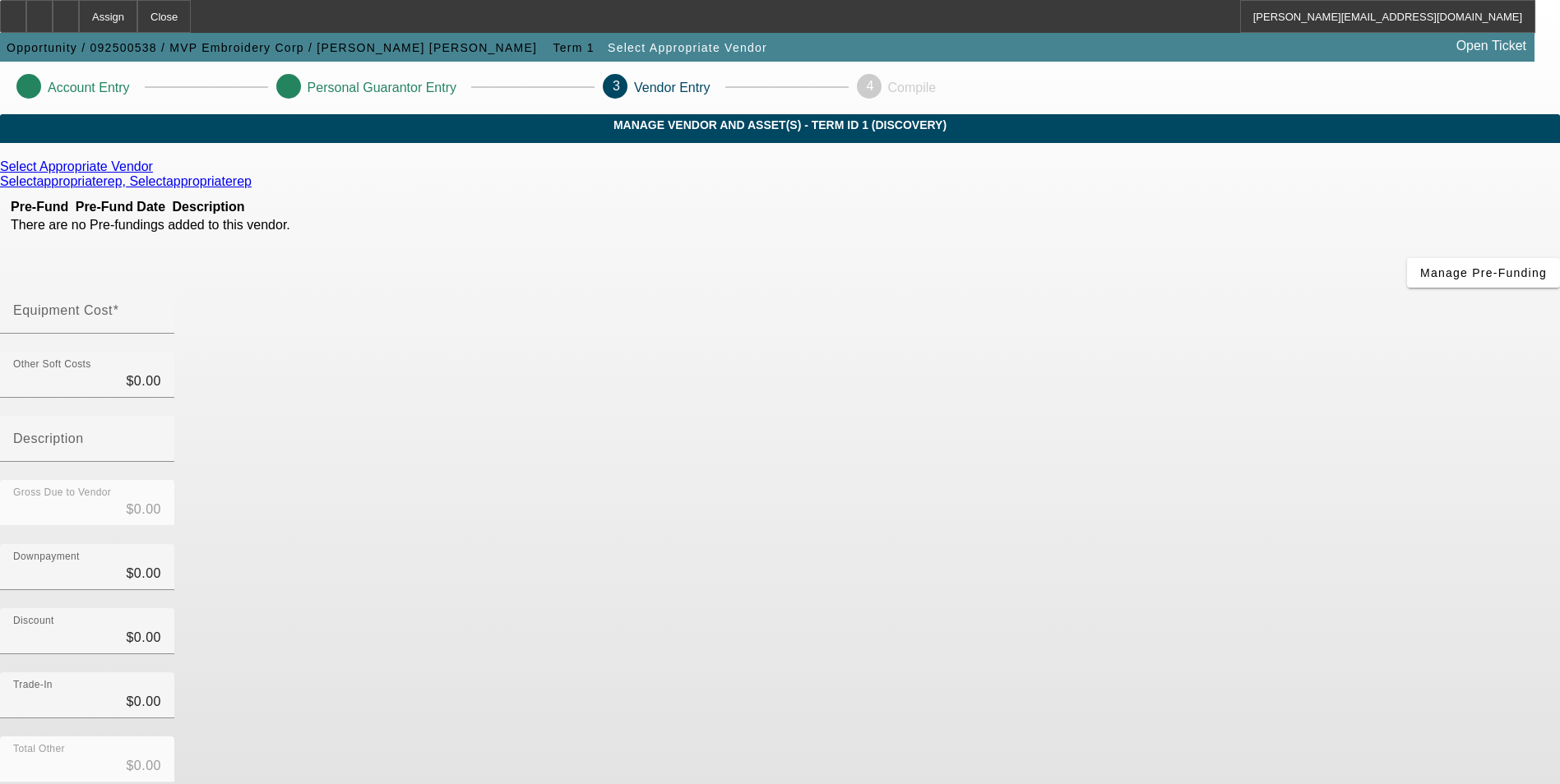
click at [157, 173] on icon at bounding box center [157, 167] width 0 height 14
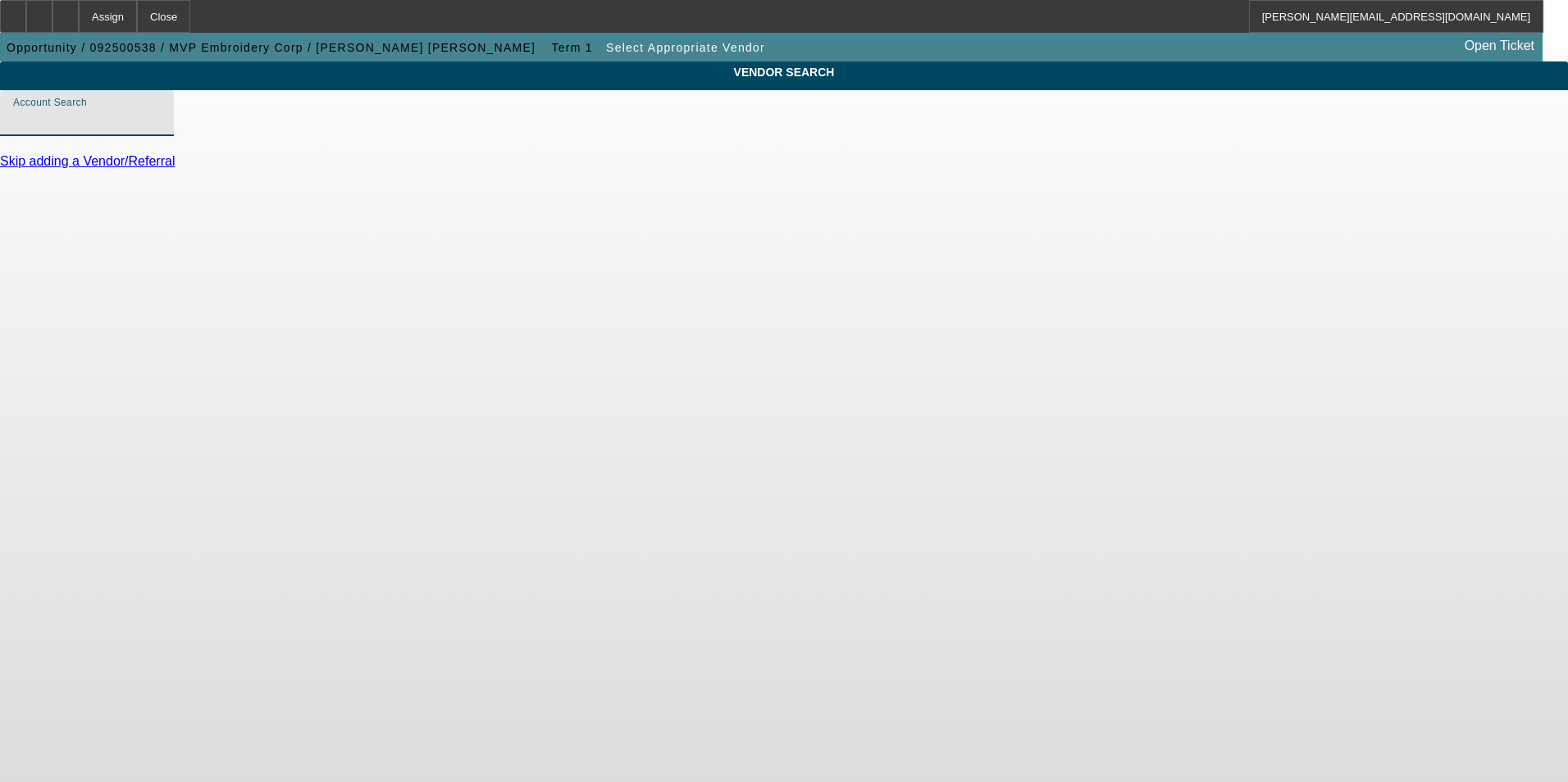
click at [161, 130] on input "Account Search" at bounding box center [86, 120] width 148 height 20
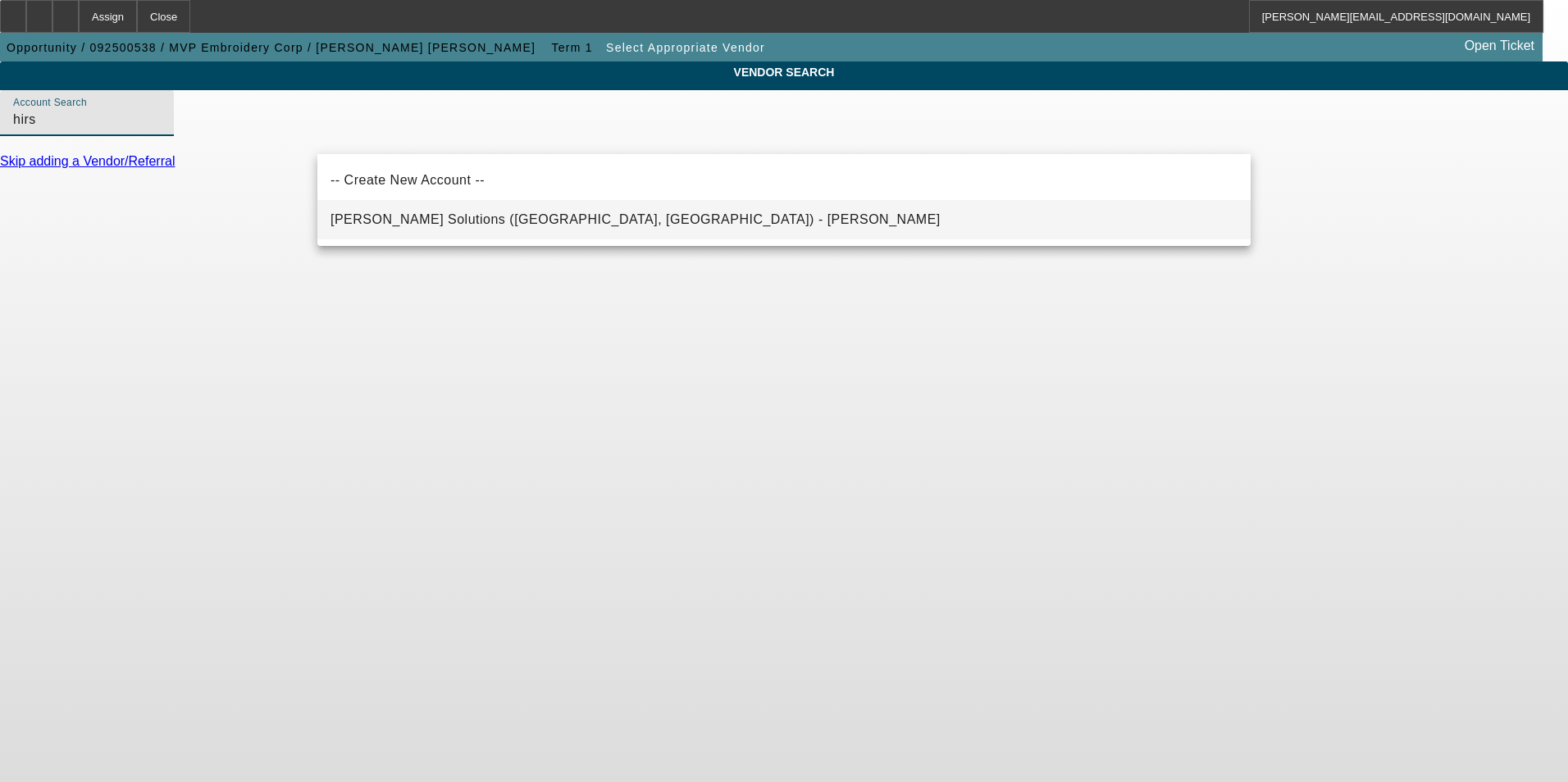
click at [581, 218] on span "Hirsch Solutions (Huntersville, NC) - Janowski, Kristof" at bounding box center [635, 219] width 610 height 14
type input "Hirsch Solutions (Huntersville, NC) - Janowski, Kristof"
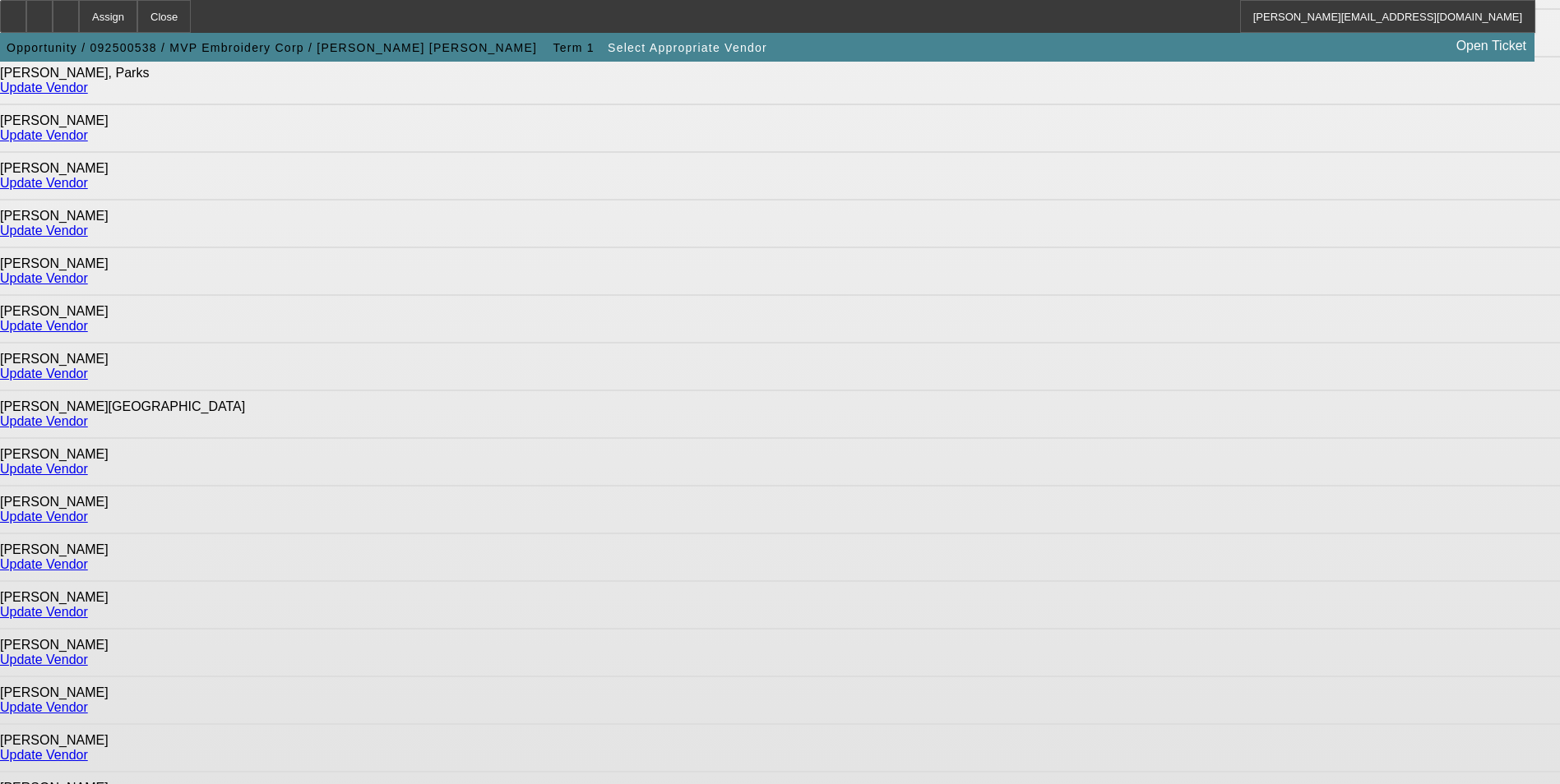
scroll to position [1025, 0]
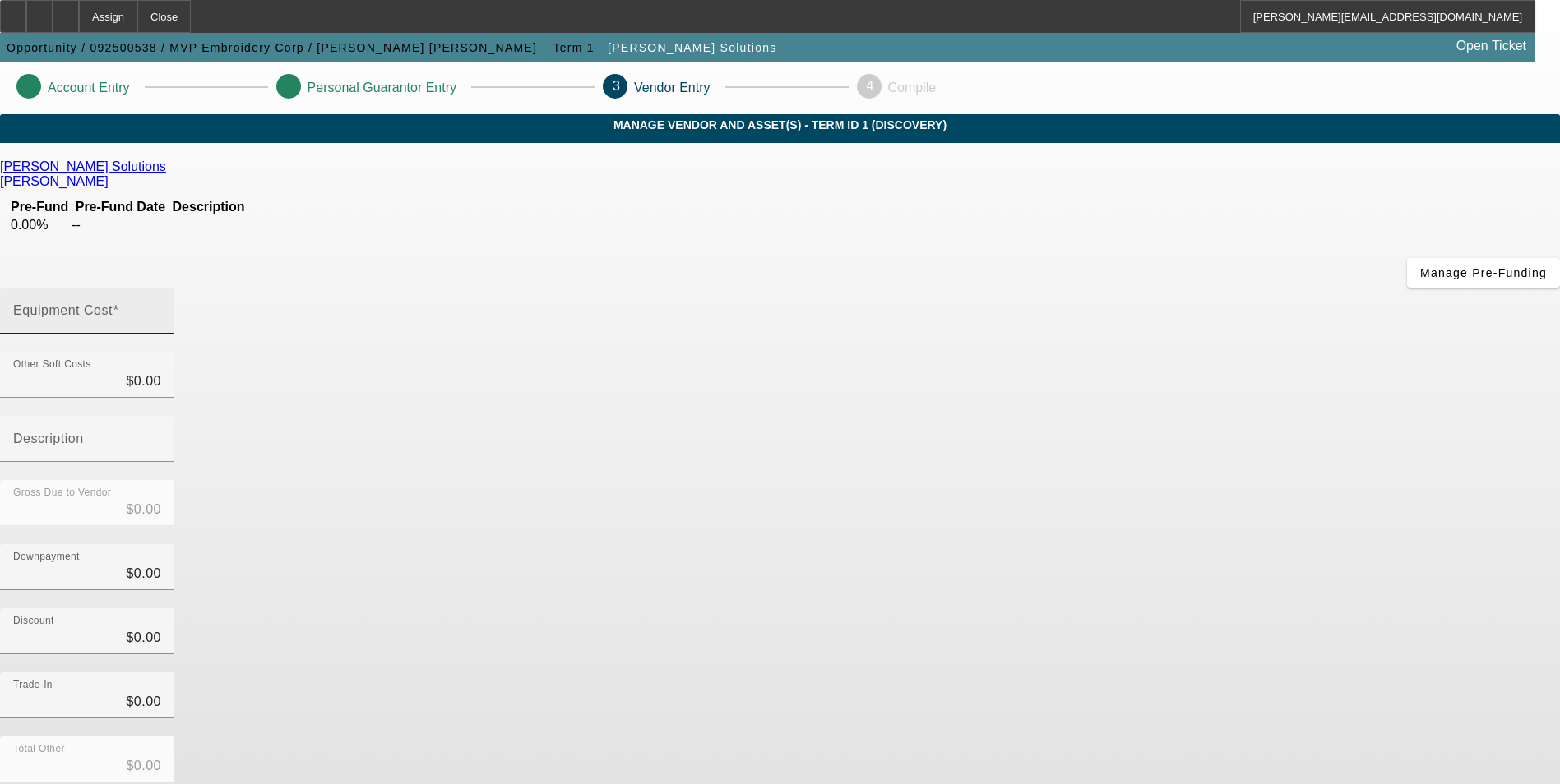
click at [162, 287] on div "Equipment Cost" at bounding box center [87, 310] width 148 height 46
type input "6"
type input "$6.00"
type input "65"
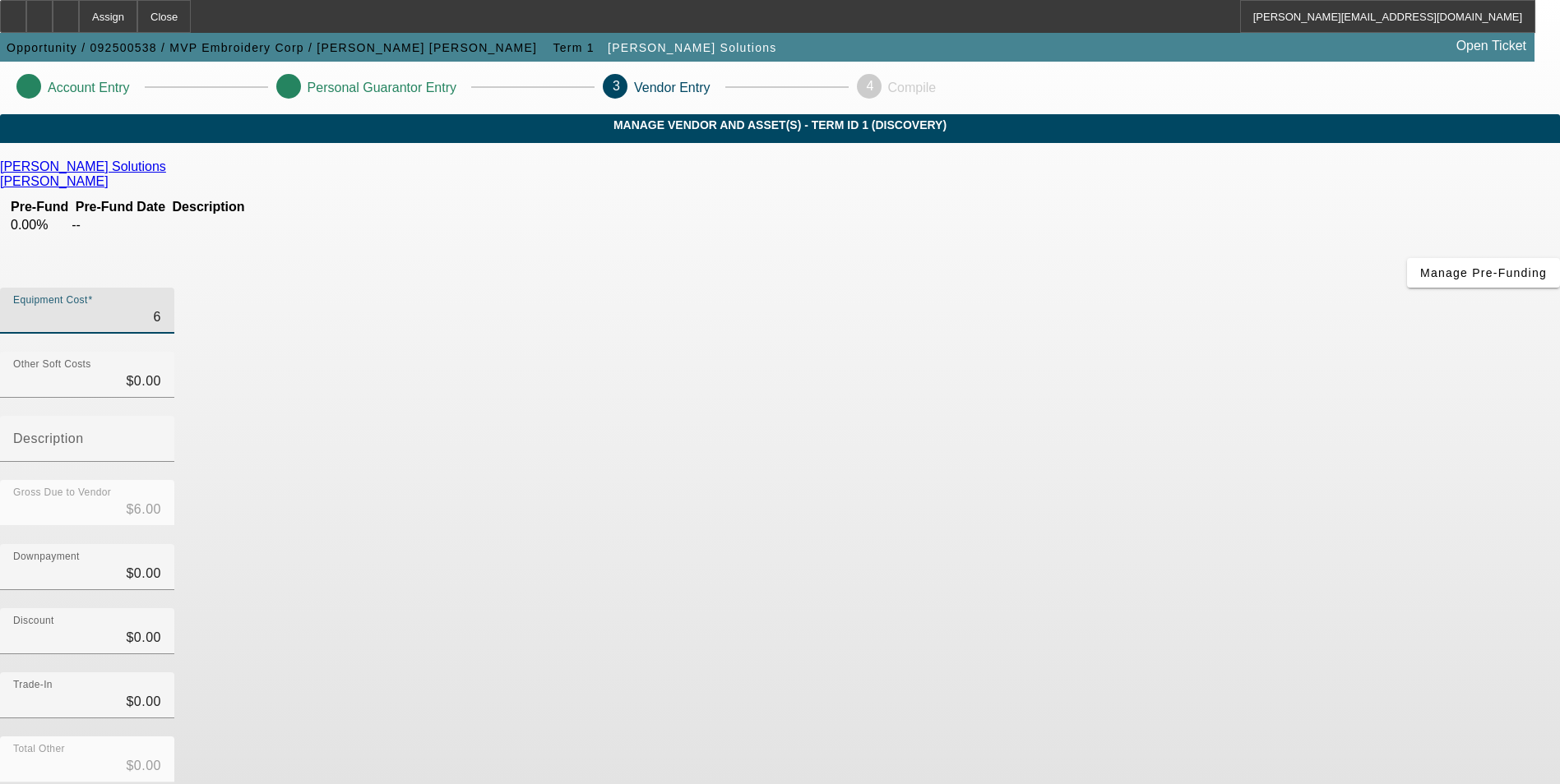
type input "$65.00"
type input "650"
type input "$650.00"
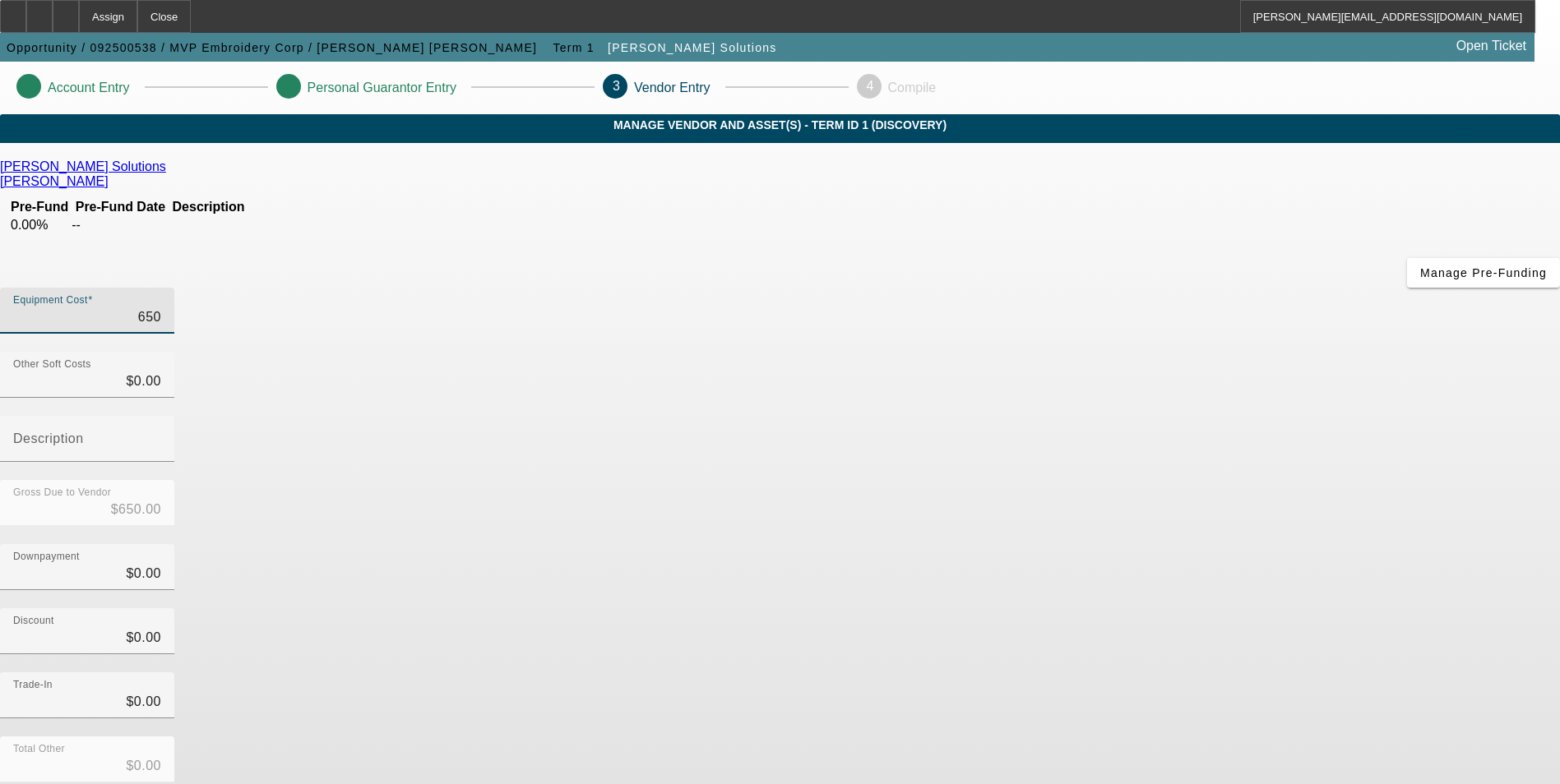
type input "6500"
type input "$6,500.00"
type input "65000"
type input "$65,000.00"
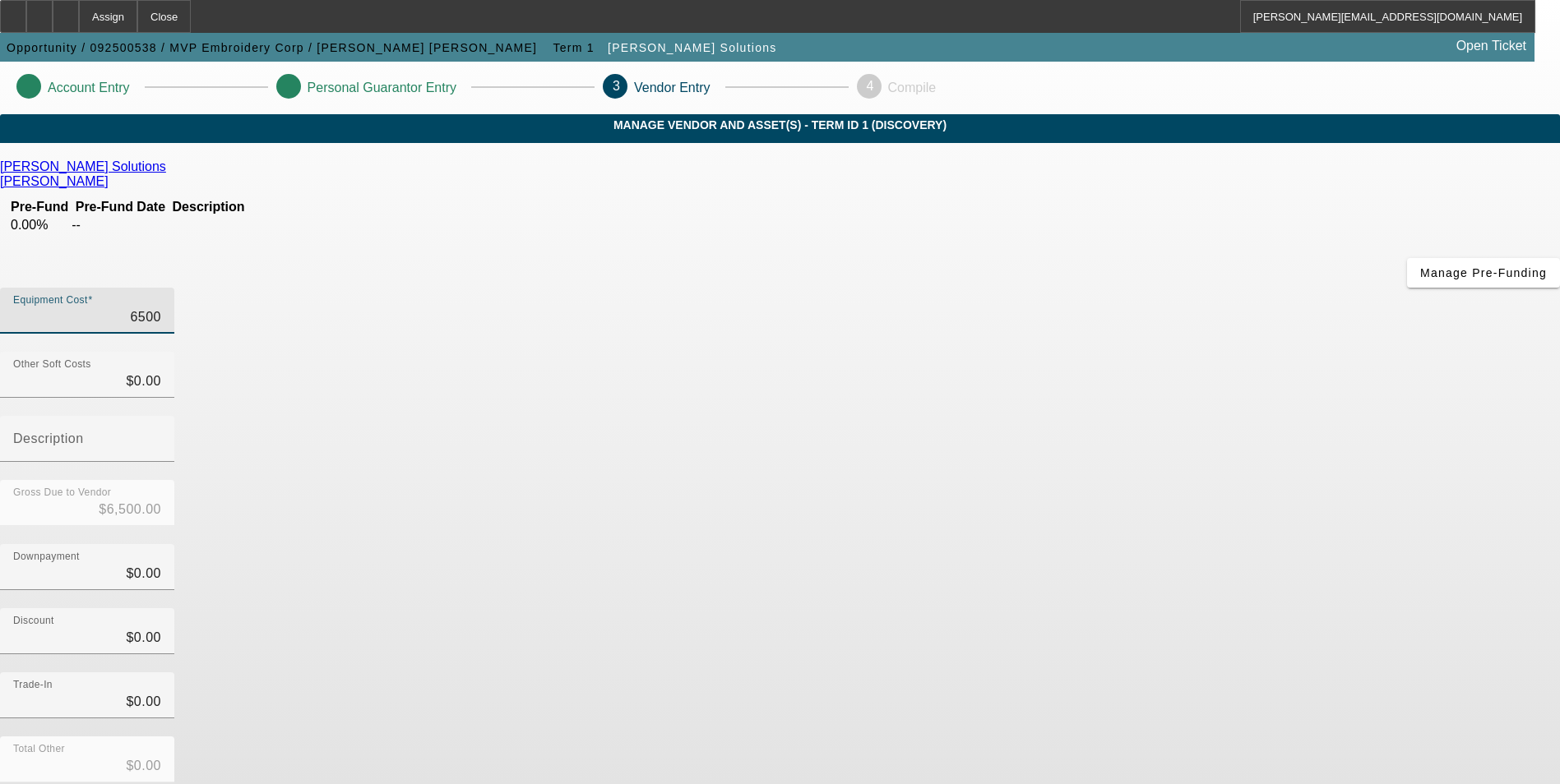
type input "$65,000.00"
click at [1153, 544] on div "Downpayment $0.00" at bounding box center [780, 576] width 1560 height 64
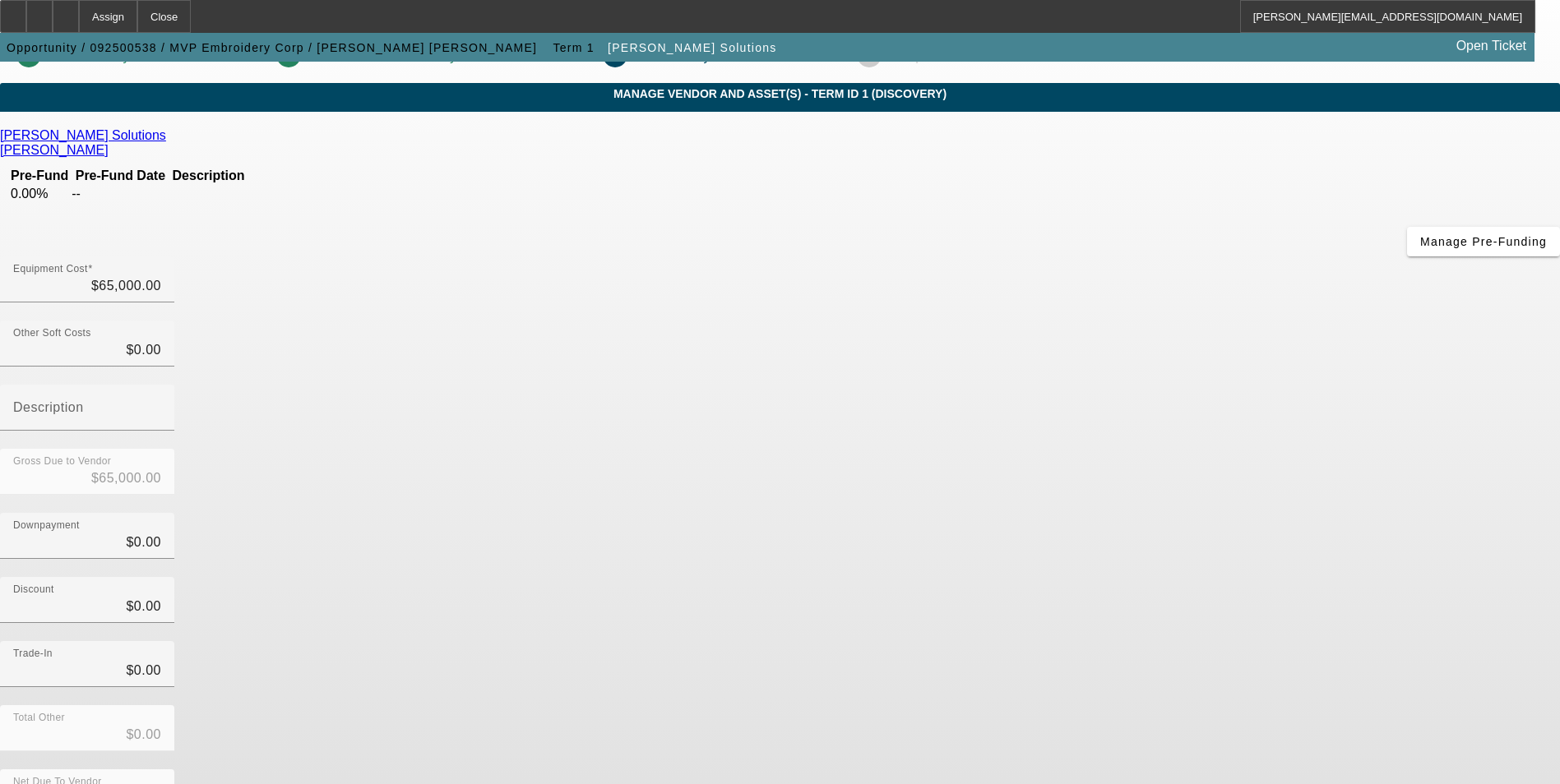
scroll to position [48, 0]
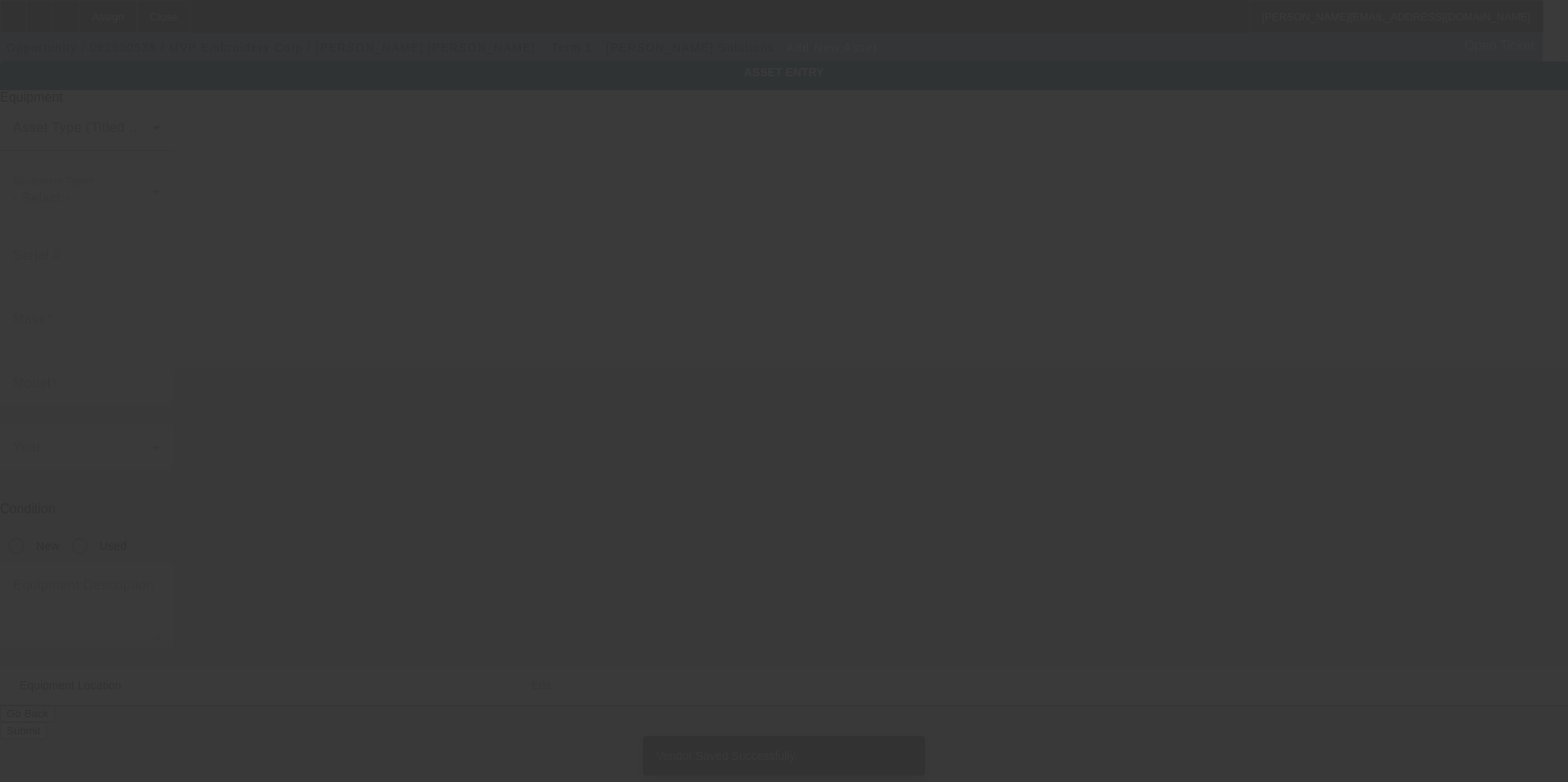
type input "1567 N Dixie Hwy"
type input "Unit C45-C48"
type input "Pompano Beach"
type input "33060"
type input "Broward"
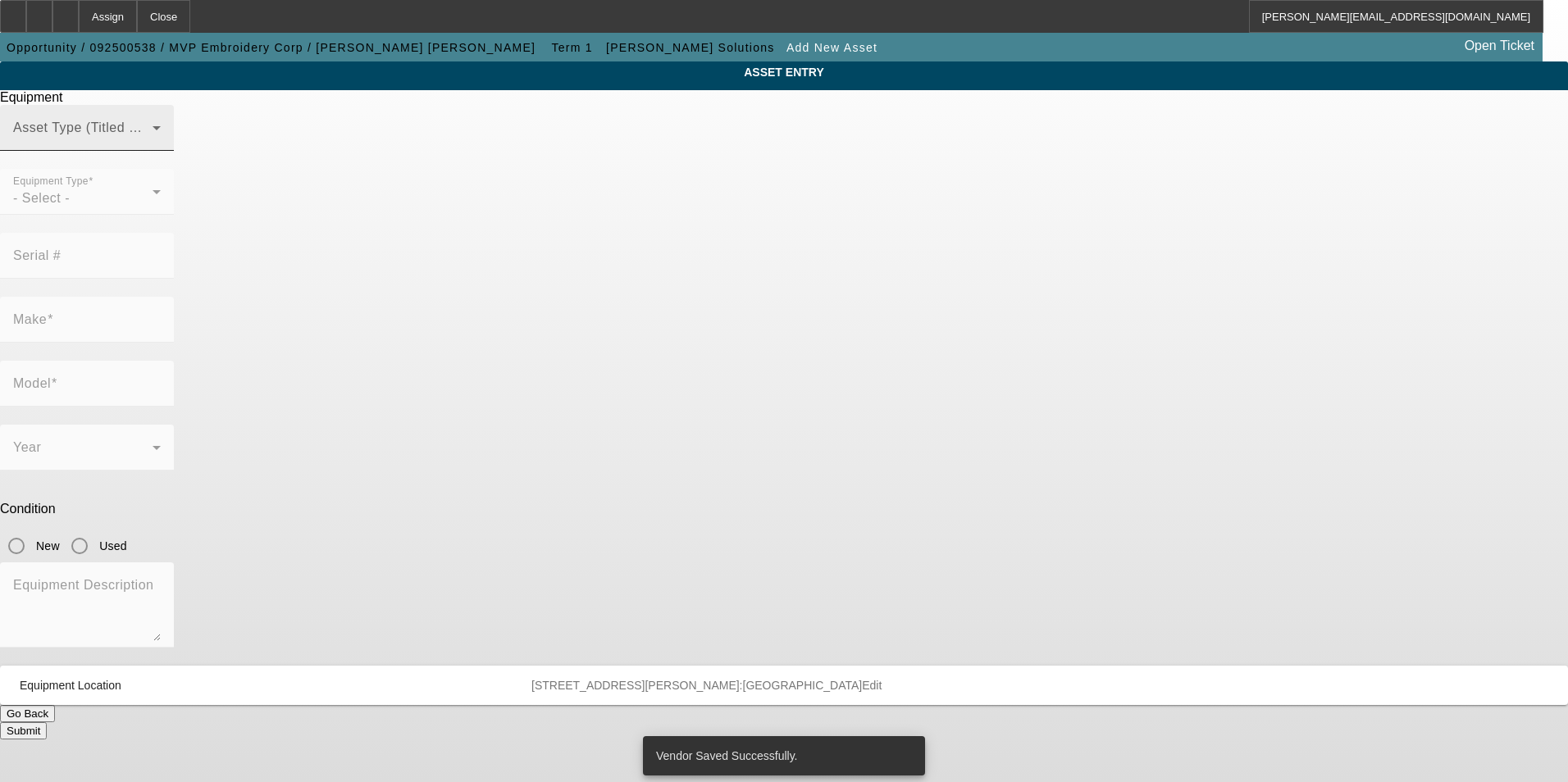
click at [153, 144] on span at bounding box center [82, 134] width 139 height 20
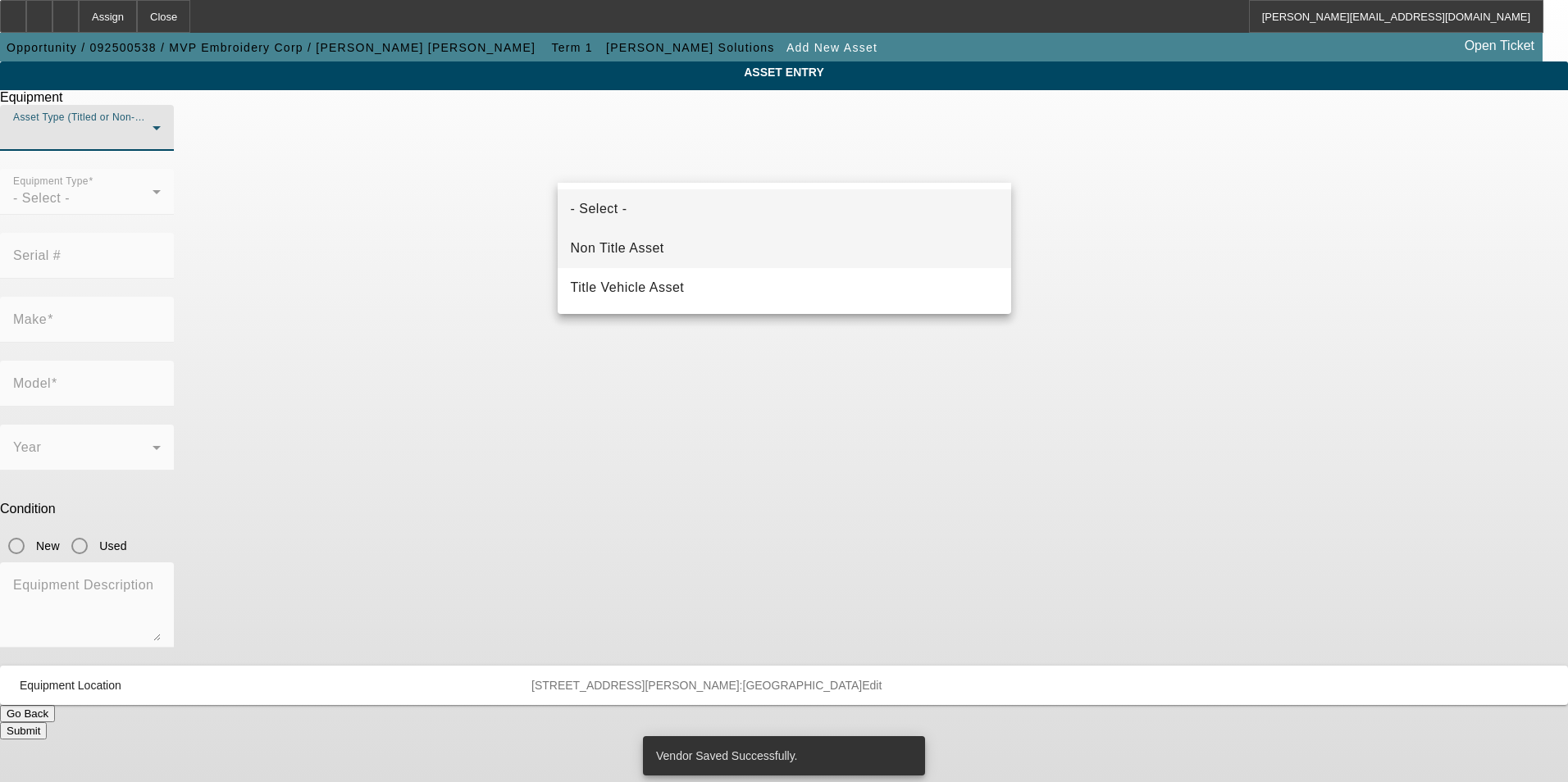
click at [725, 247] on mat-option "Non Title Asset" at bounding box center [784, 249] width 454 height 39
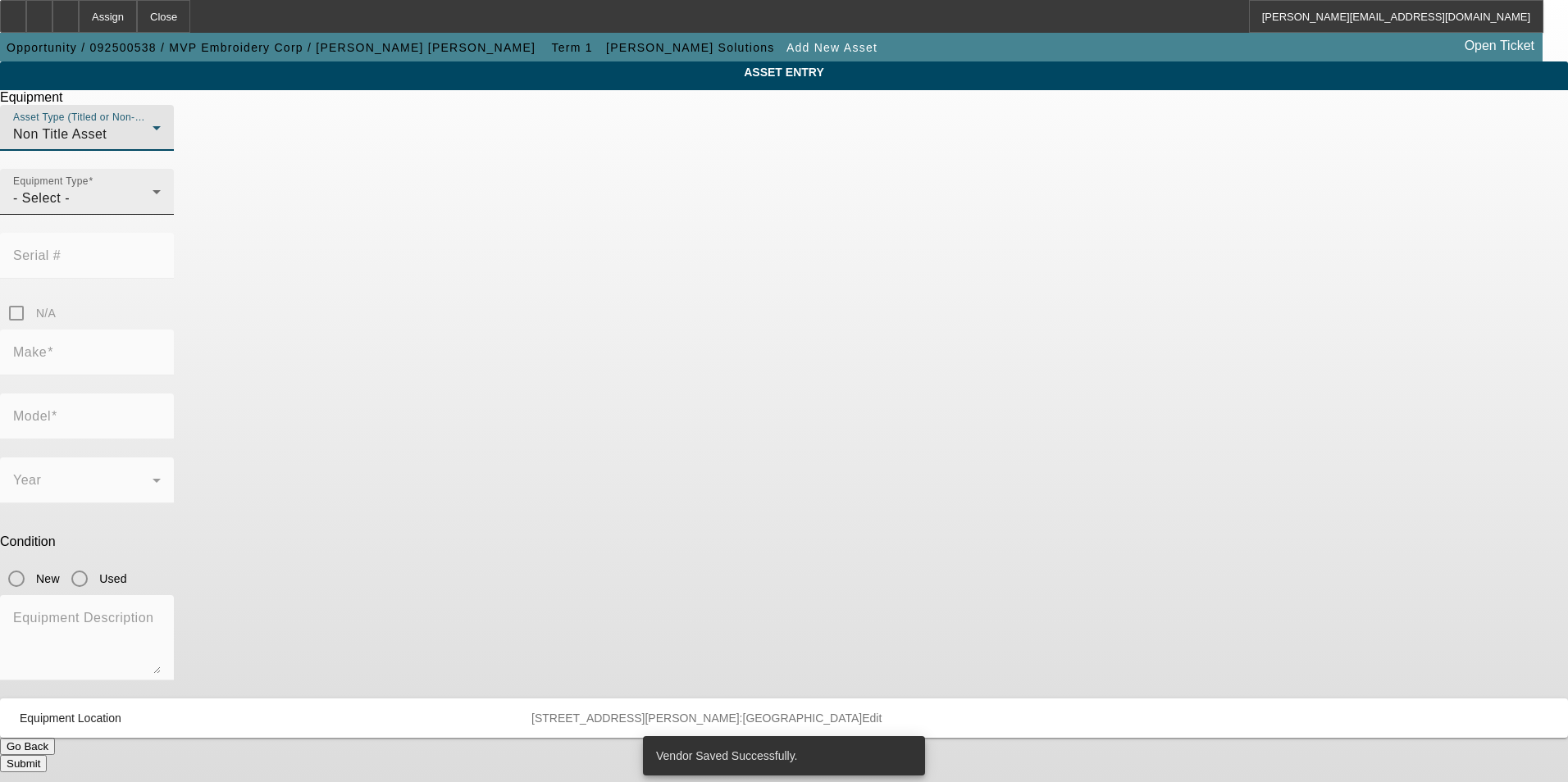
click at [153, 209] on div "- Select -" at bounding box center [82, 198] width 139 height 20
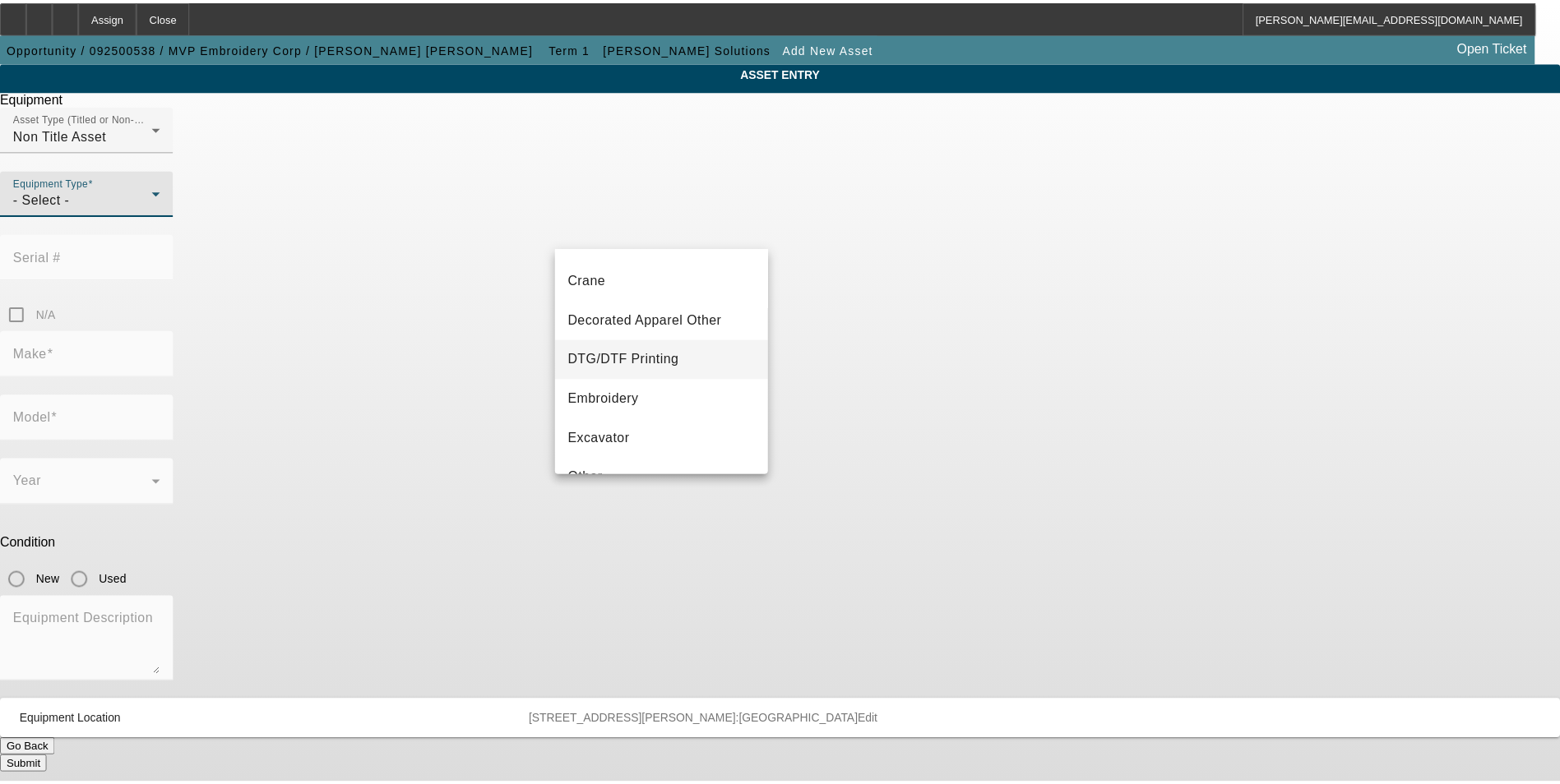
scroll to position [164, 0]
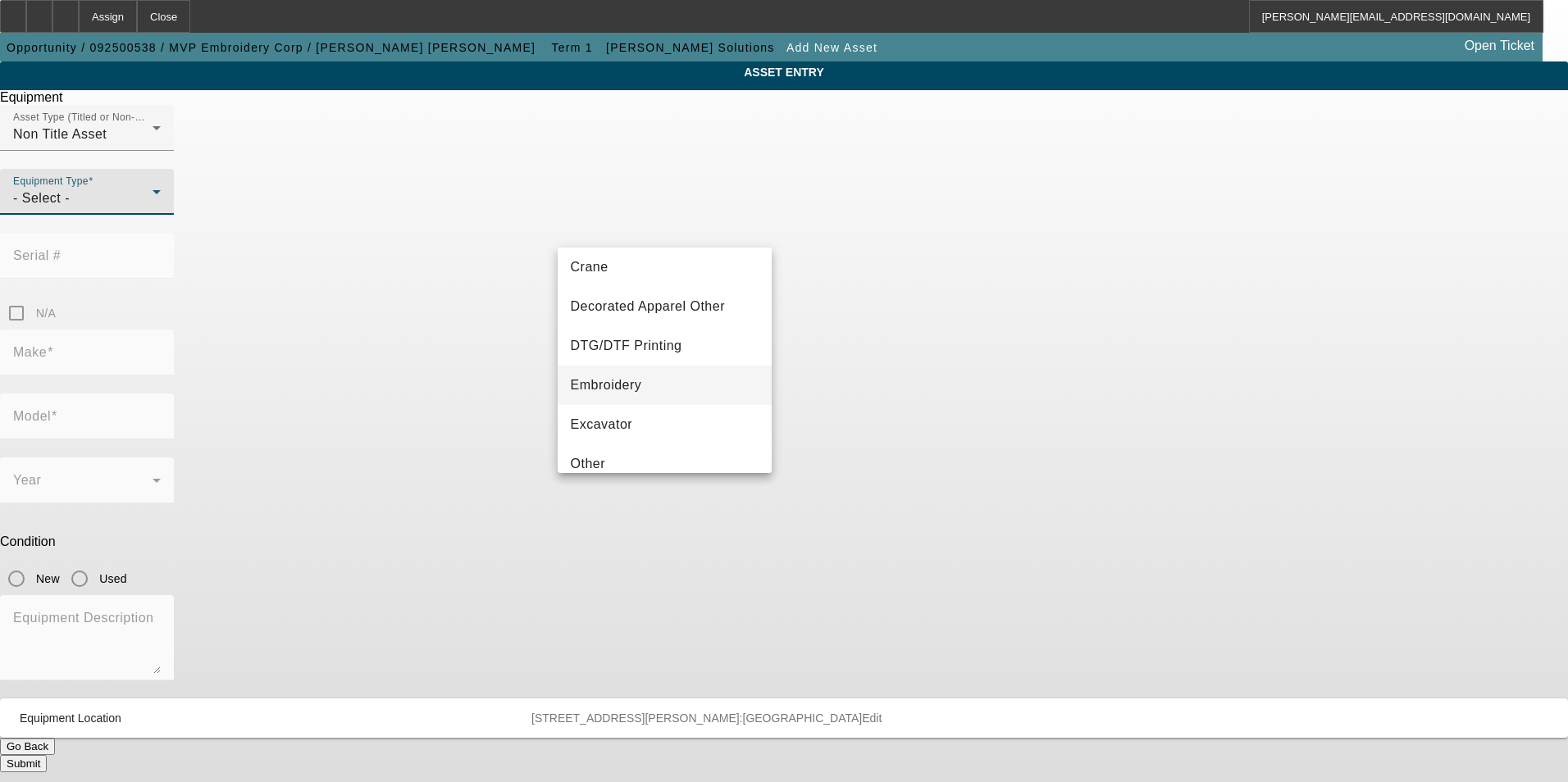
click at [621, 387] on span "Embroidery" at bounding box center [606, 385] width 71 height 20
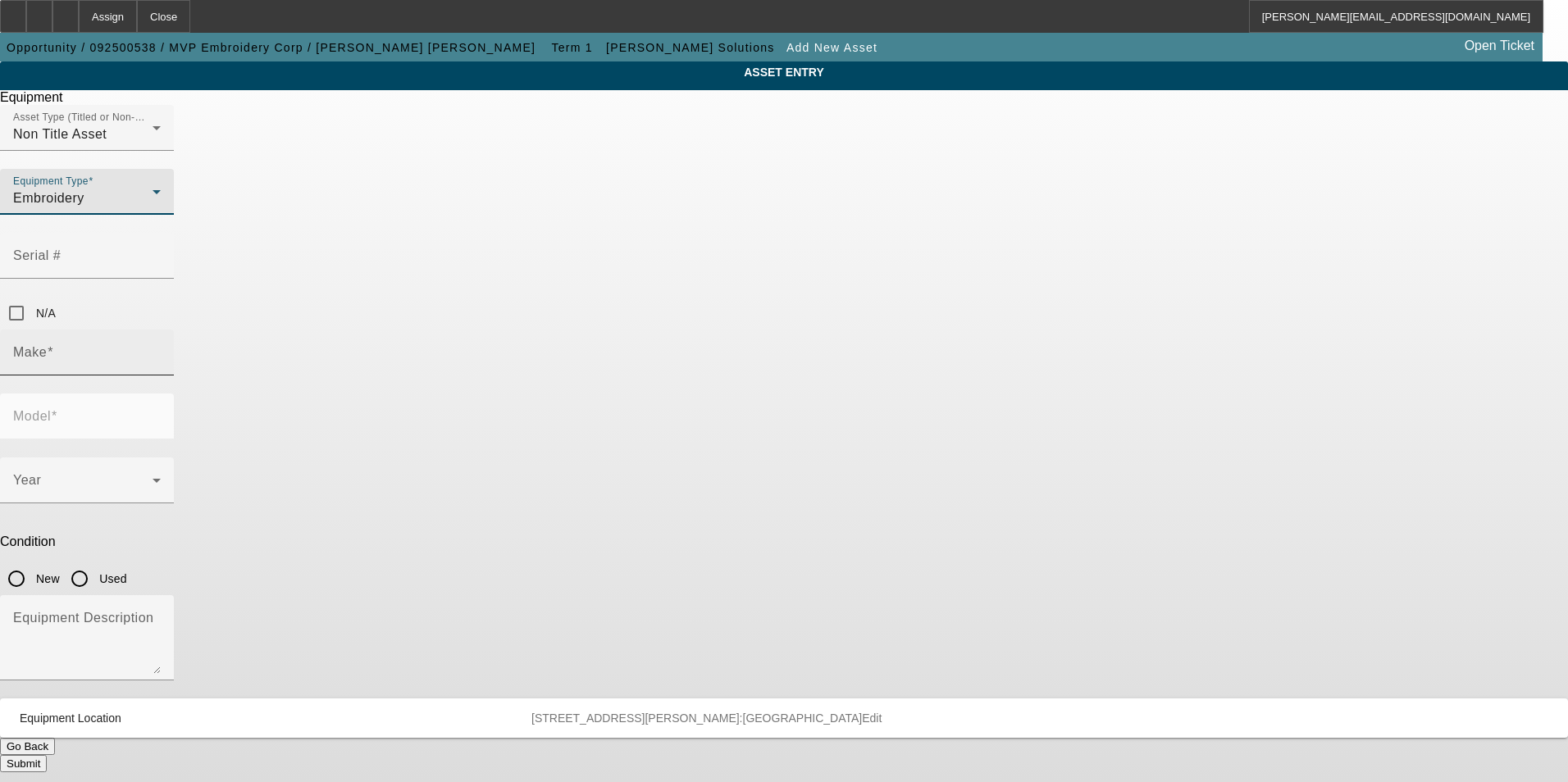
click at [161, 349] on input "Make" at bounding box center [86, 359] width 148 height 20
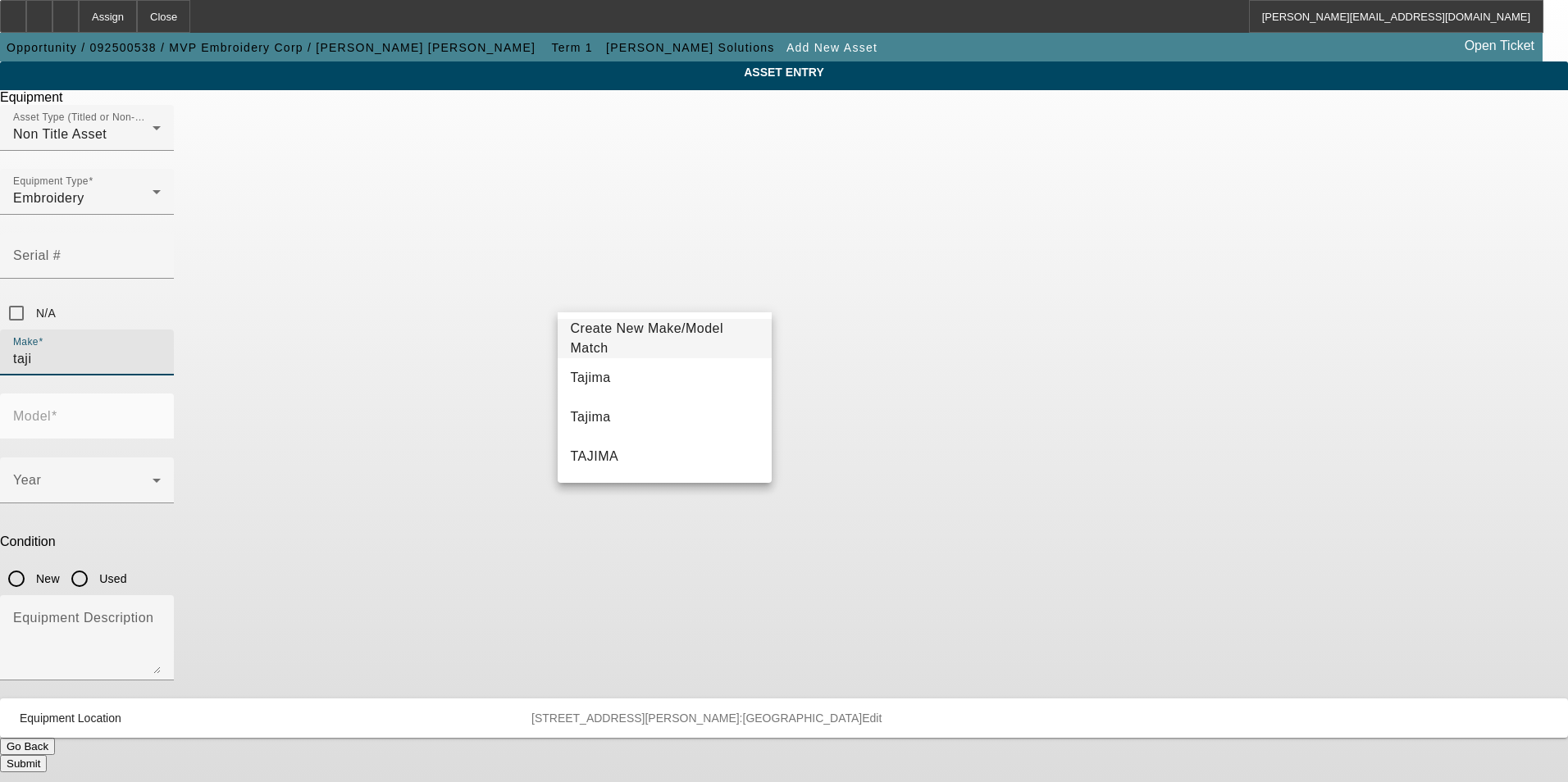
drag, startPoint x: 604, startPoint y: 380, endPoint x: 815, endPoint y: 346, distance: 213.7
click at [605, 380] on mat-option "Tajima" at bounding box center [664, 378] width 215 height 39
type input "Tajima"
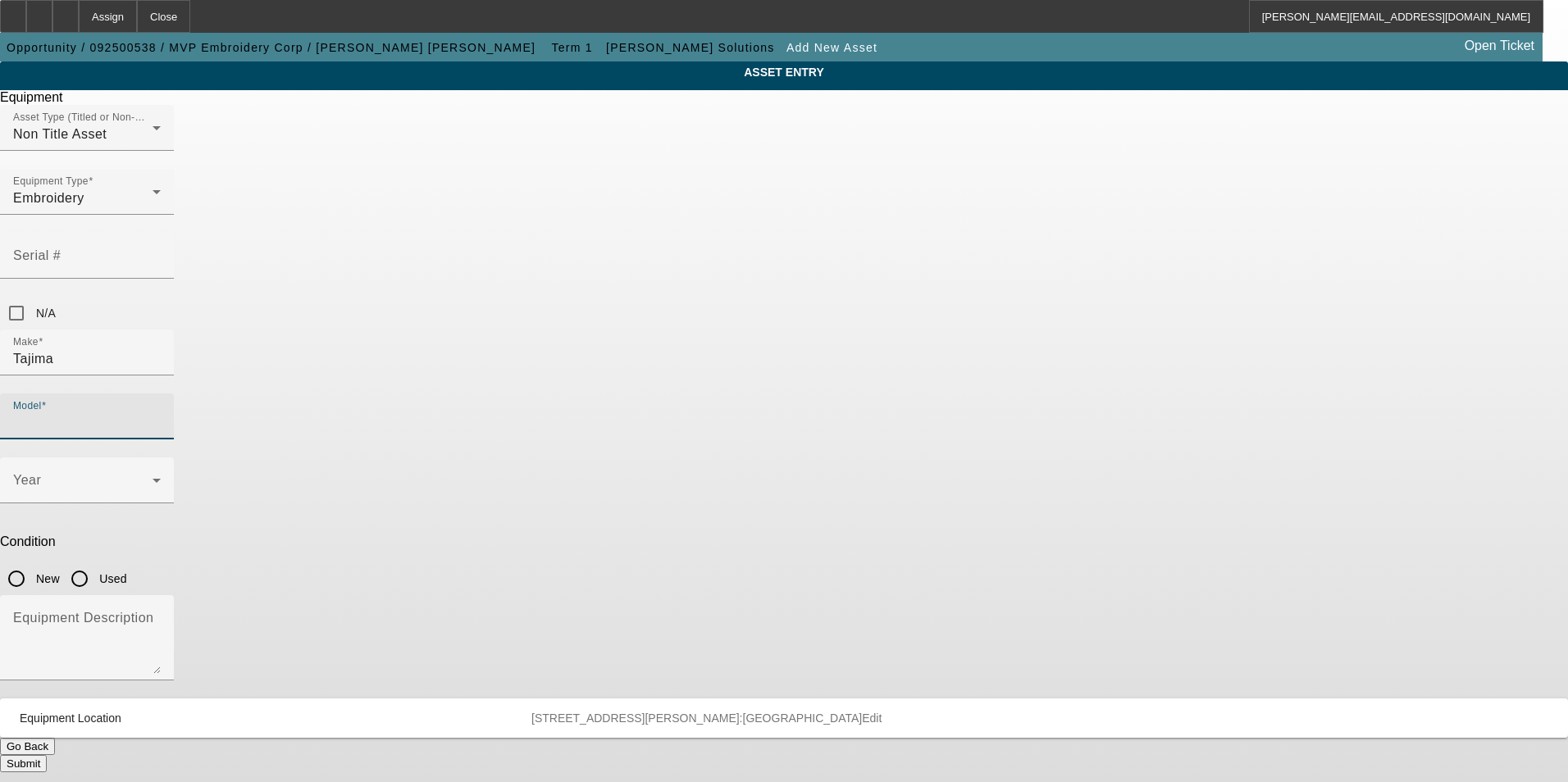
click at [161, 413] on input "Model" at bounding box center [86, 422] width 148 height 20
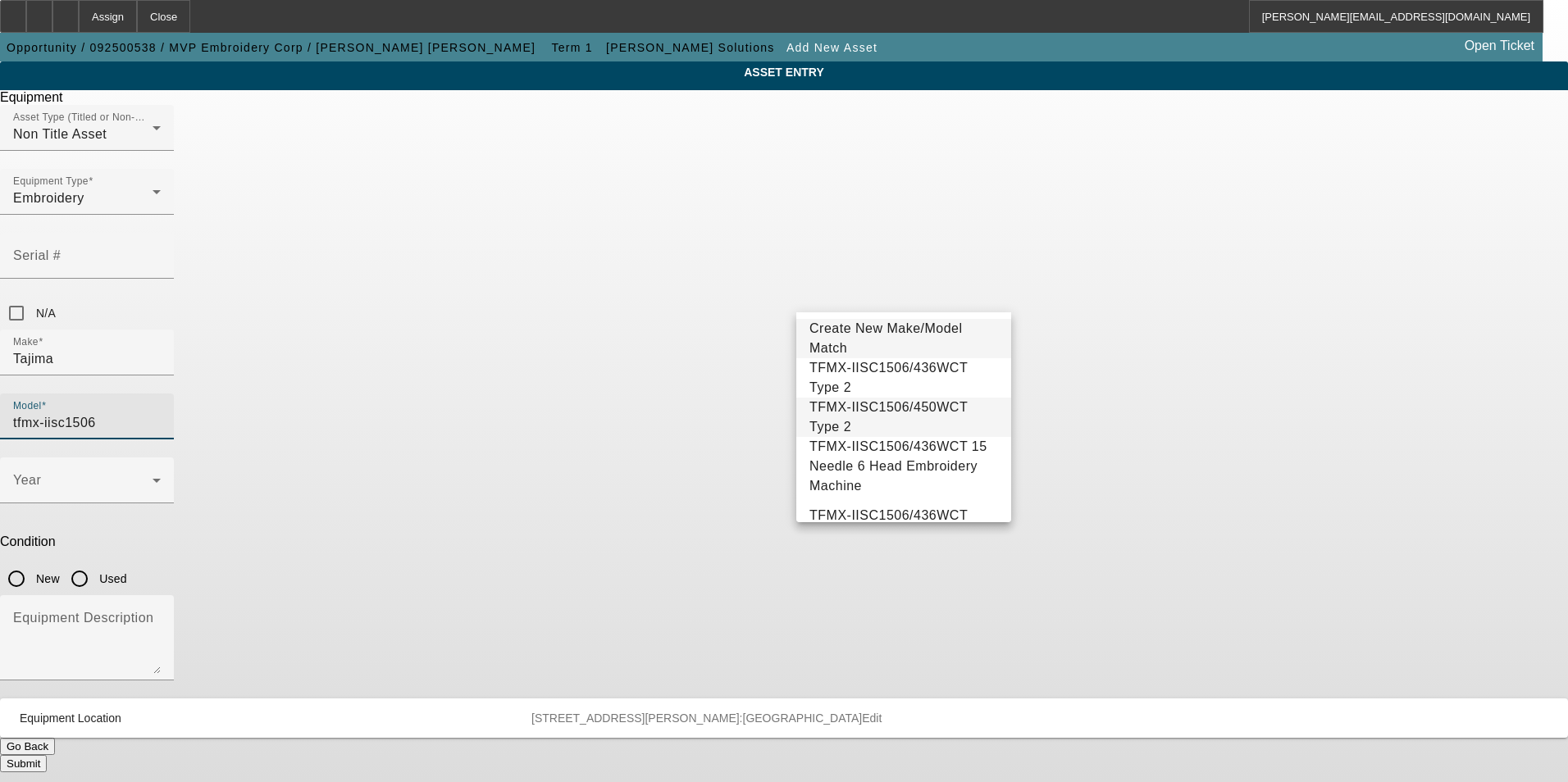
click at [893, 422] on span "TFMX-IISC1506/450WCT Type 2" at bounding box center [888, 417] width 159 height 34
type input "TFMX-IISC1506/450WCT Type 2"
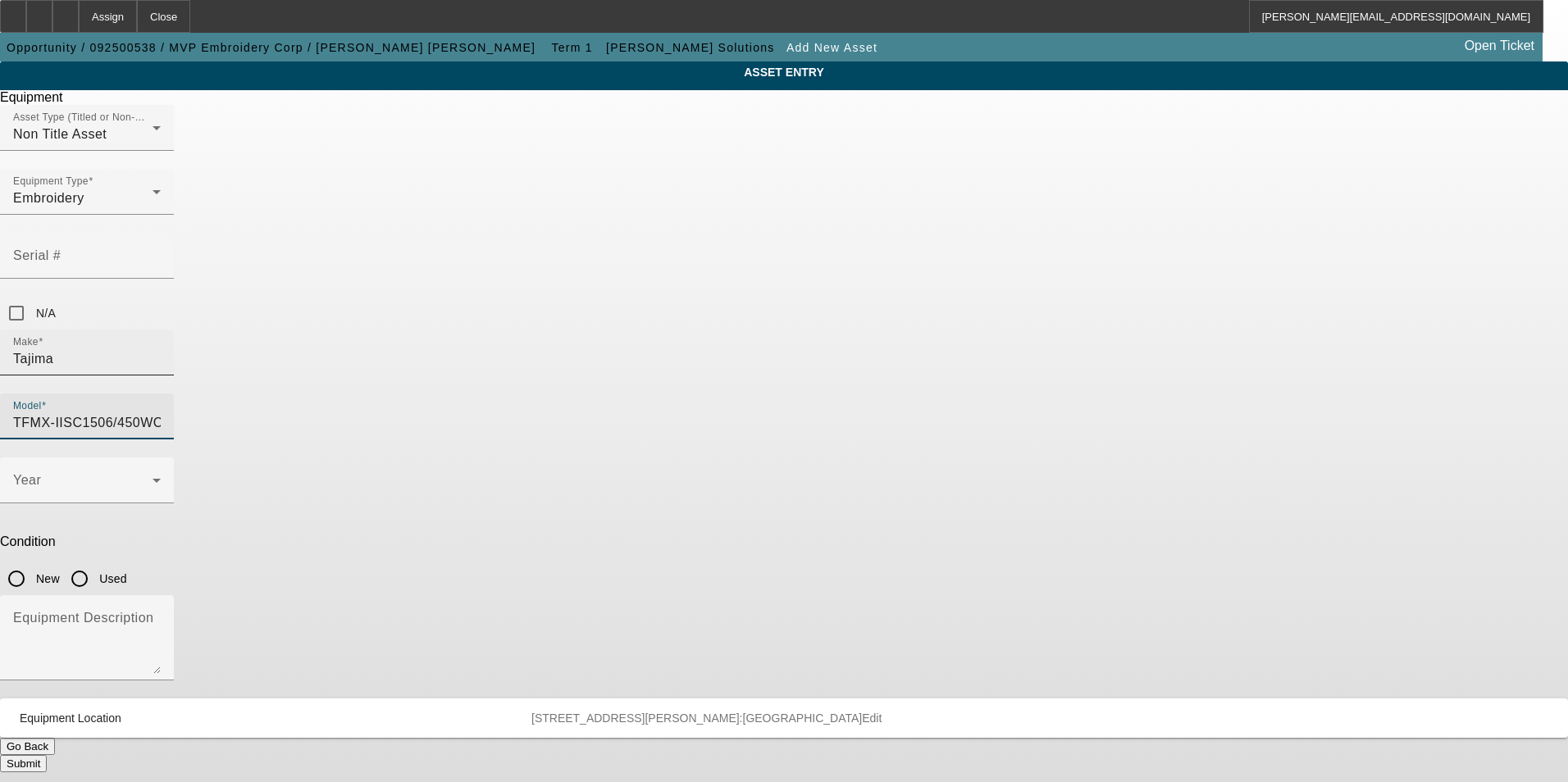
click at [161, 349] on input "Tajima" at bounding box center [86, 359] width 148 height 20
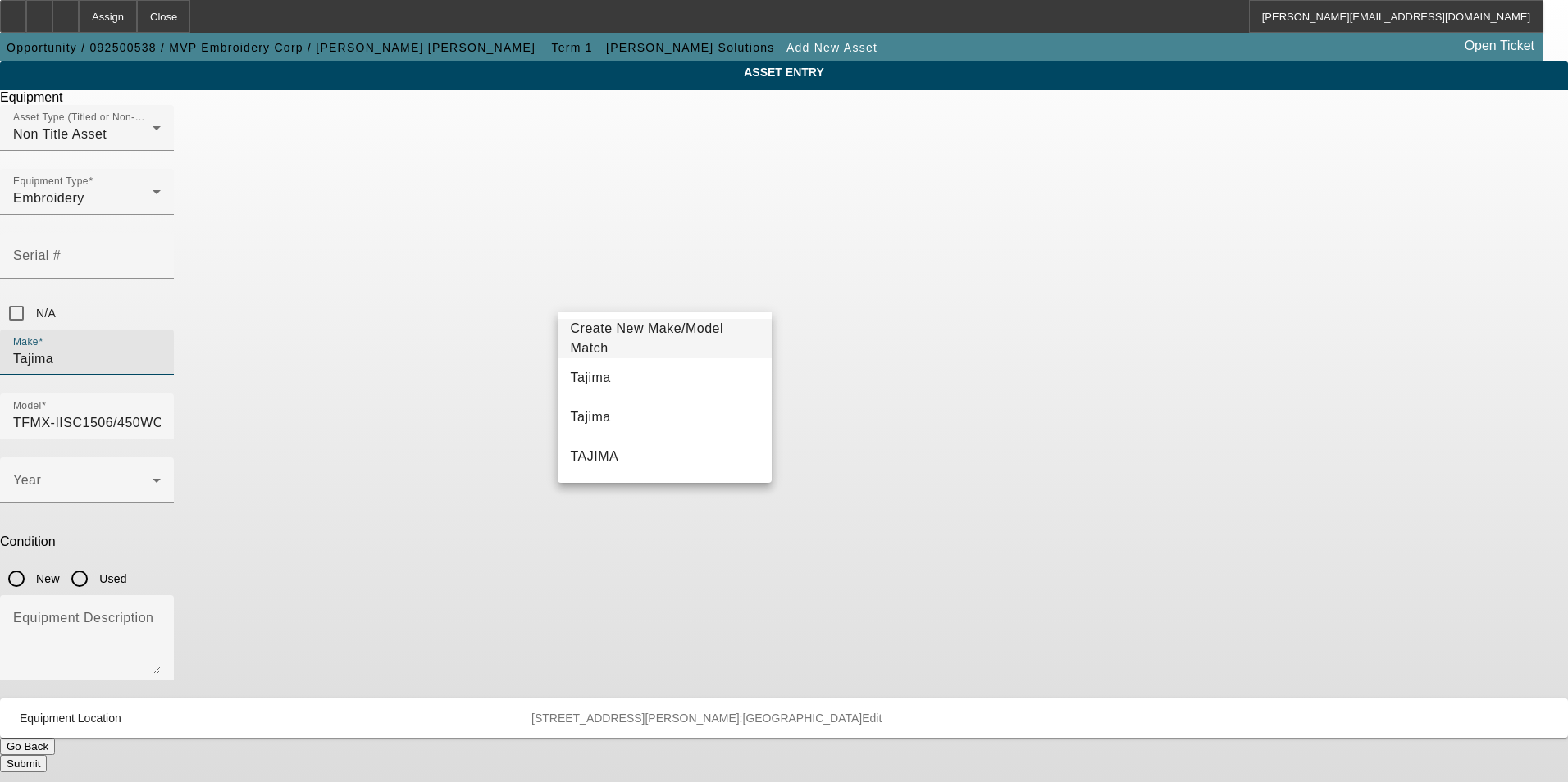
click at [1102, 330] on div "ASSET ENTRY Equipment Asset Type (Titled or Non-Titled) Non Title Asset Equipme…" at bounding box center [784, 417] width 1568 height 711
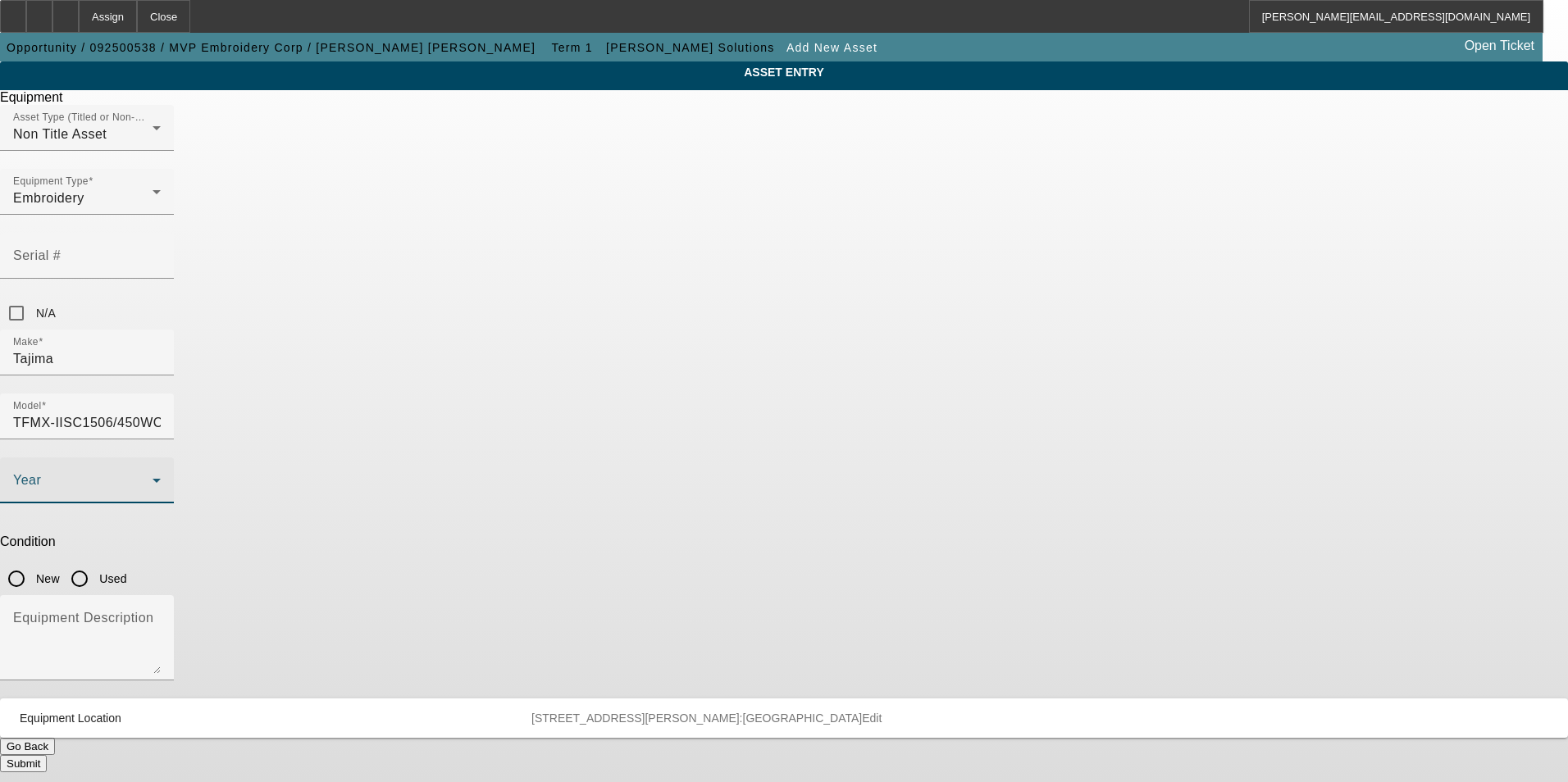
click at [153, 478] on span at bounding box center [82, 487] width 139 height 20
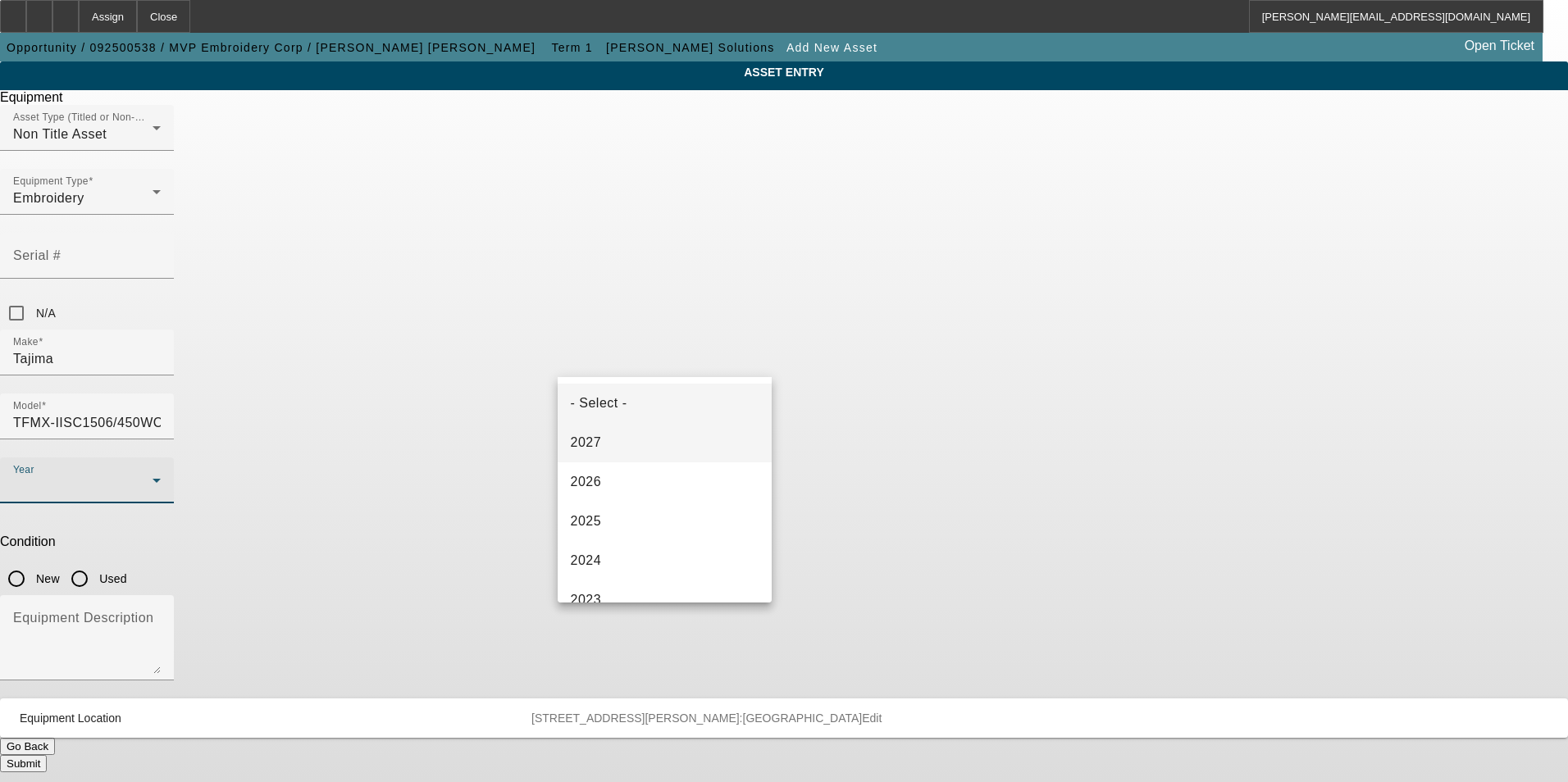
drag, startPoint x: 643, startPoint y: 516, endPoint x: 742, endPoint y: 459, distance: 114.2
click at [649, 515] on mat-option "2025" at bounding box center [664, 522] width 215 height 39
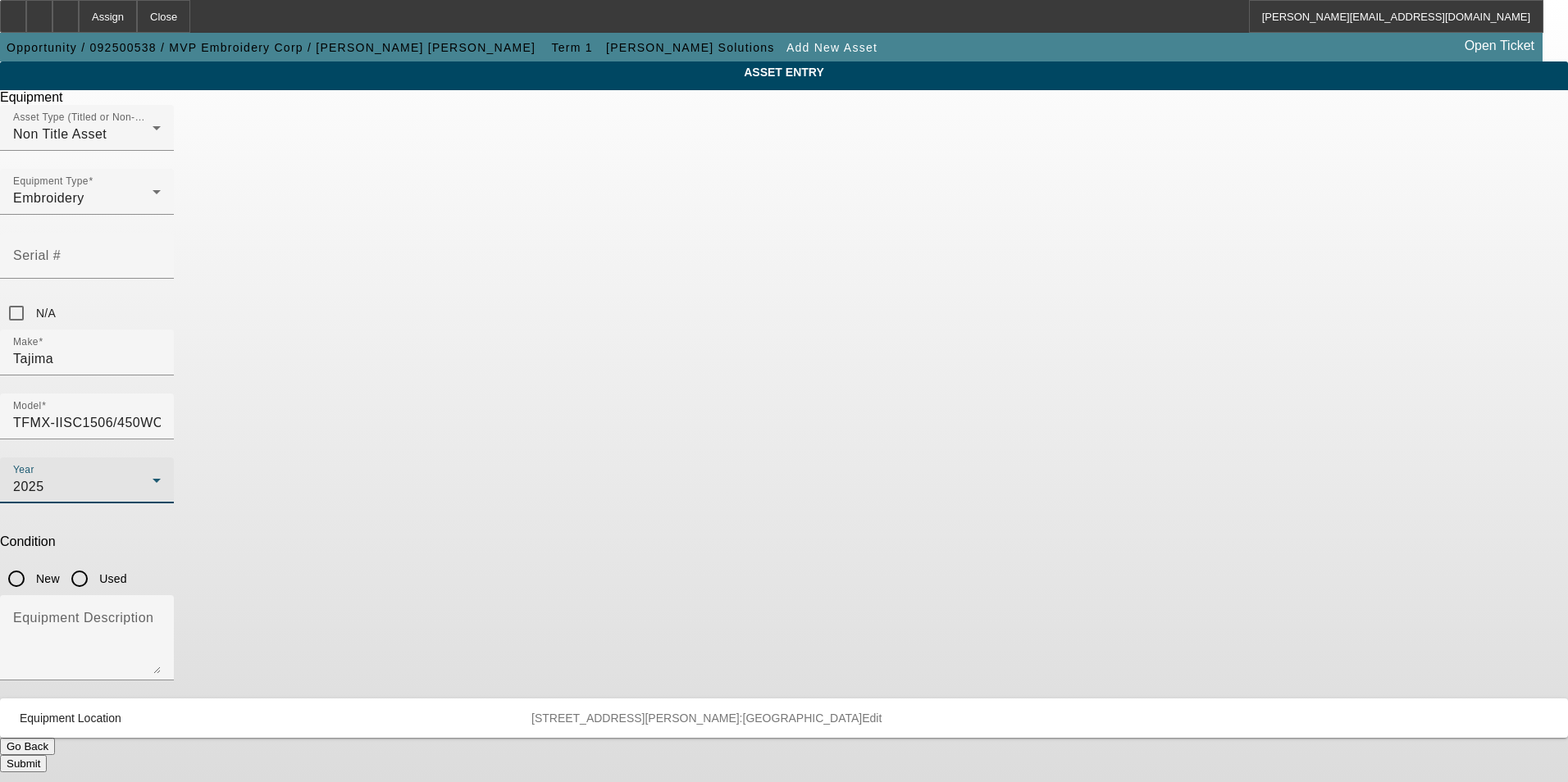
click at [33, 562] on input "New" at bounding box center [16, 578] width 33 height 33
radio input "true"
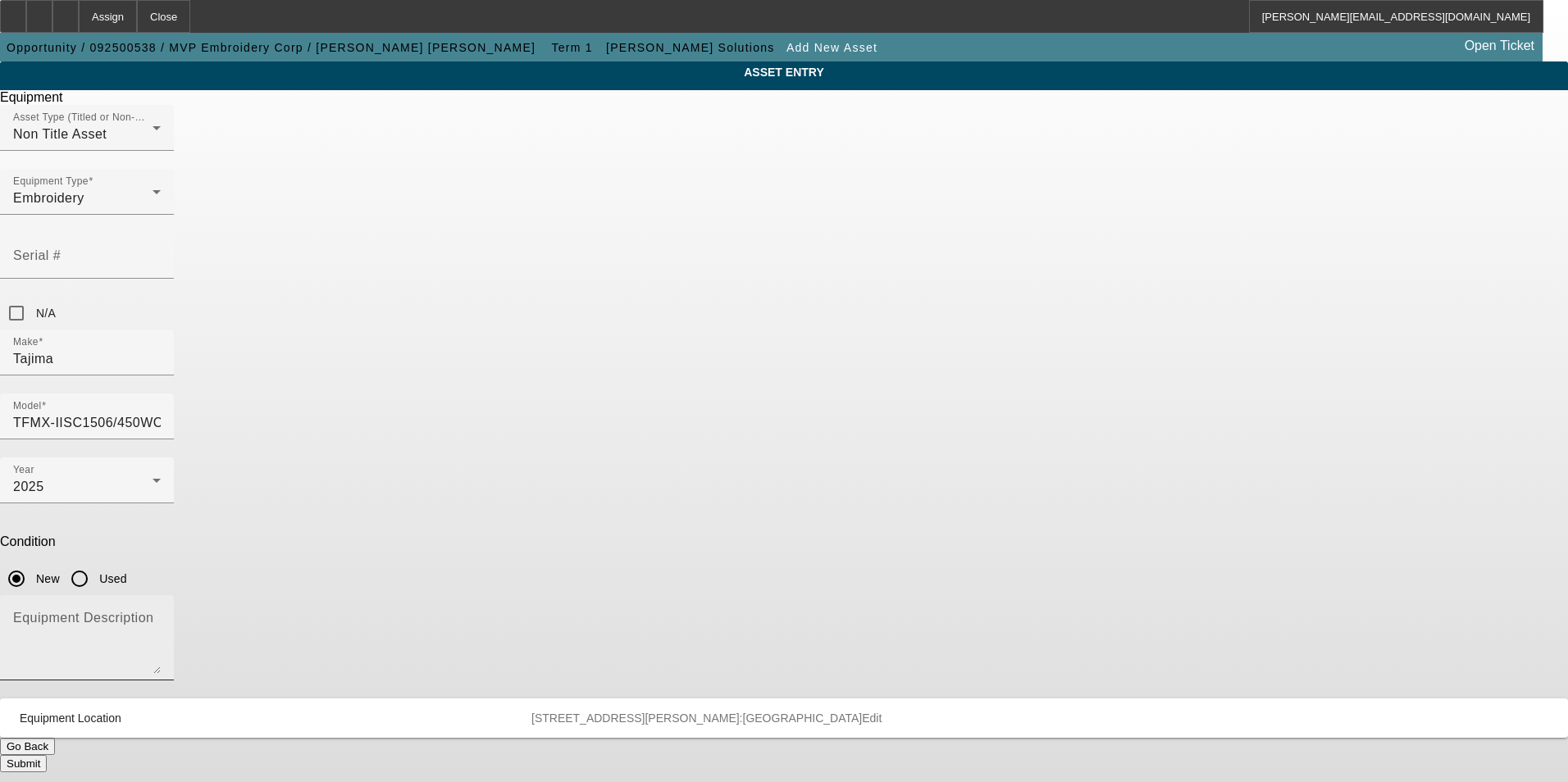
click at [161, 615] on textarea "Equipment Description" at bounding box center [86, 645] width 148 height 59
type textarea "new six head embroidery machine"
click at [47, 755] on button "Submit" at bounding box center [23, 763] width 47 height 17
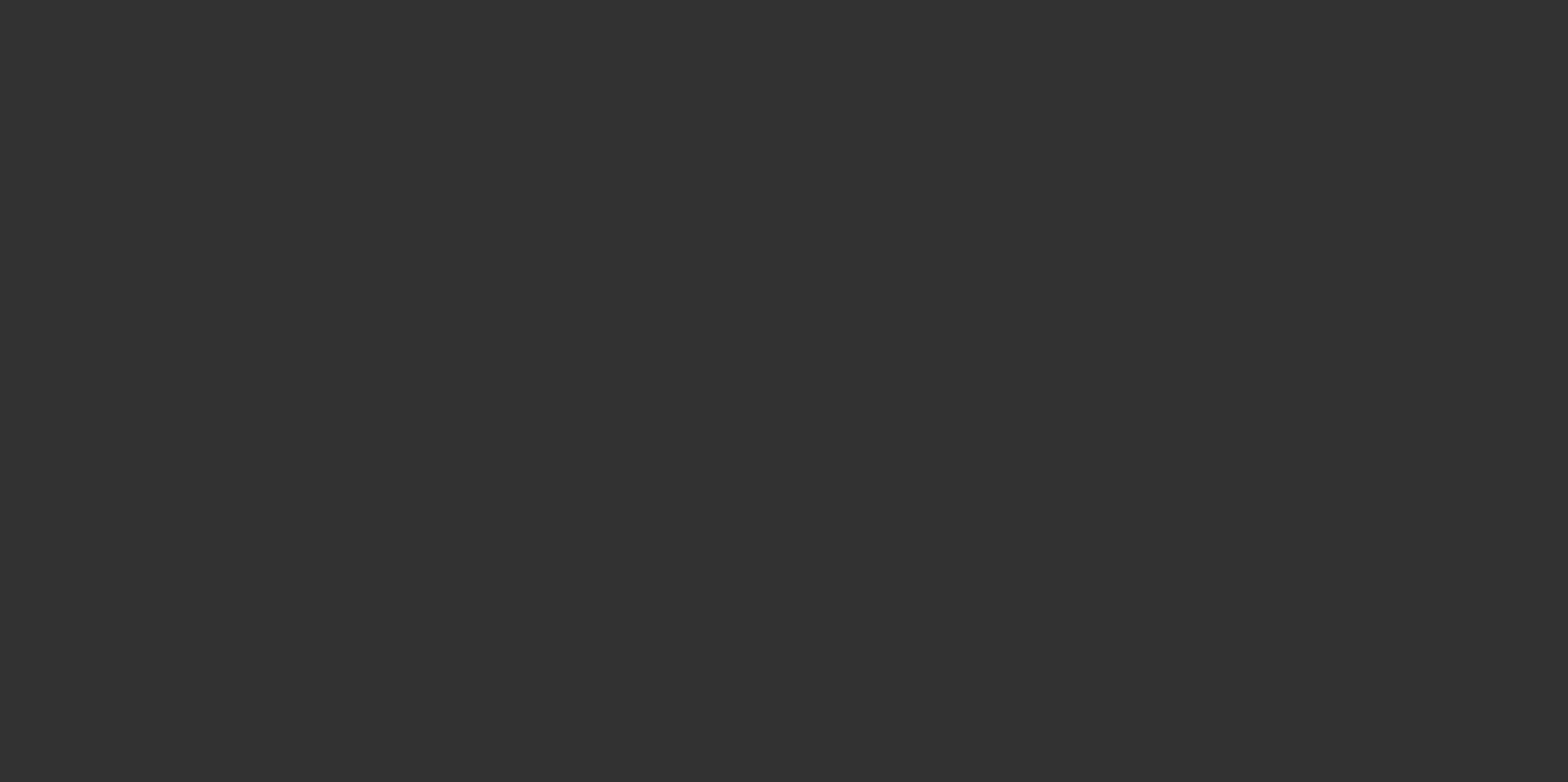
type input "$65,000.00"
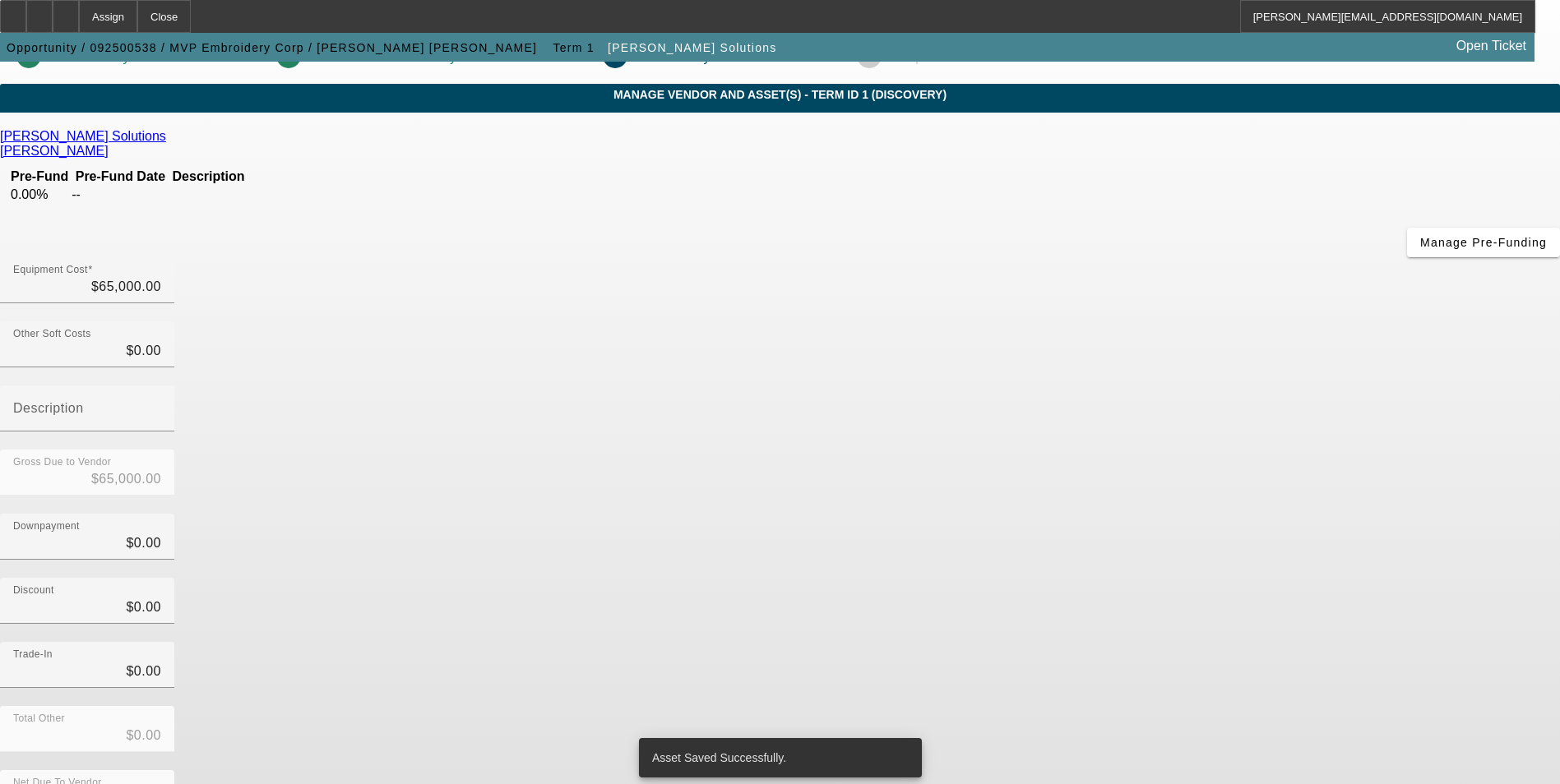
scroll to position [55, 0]
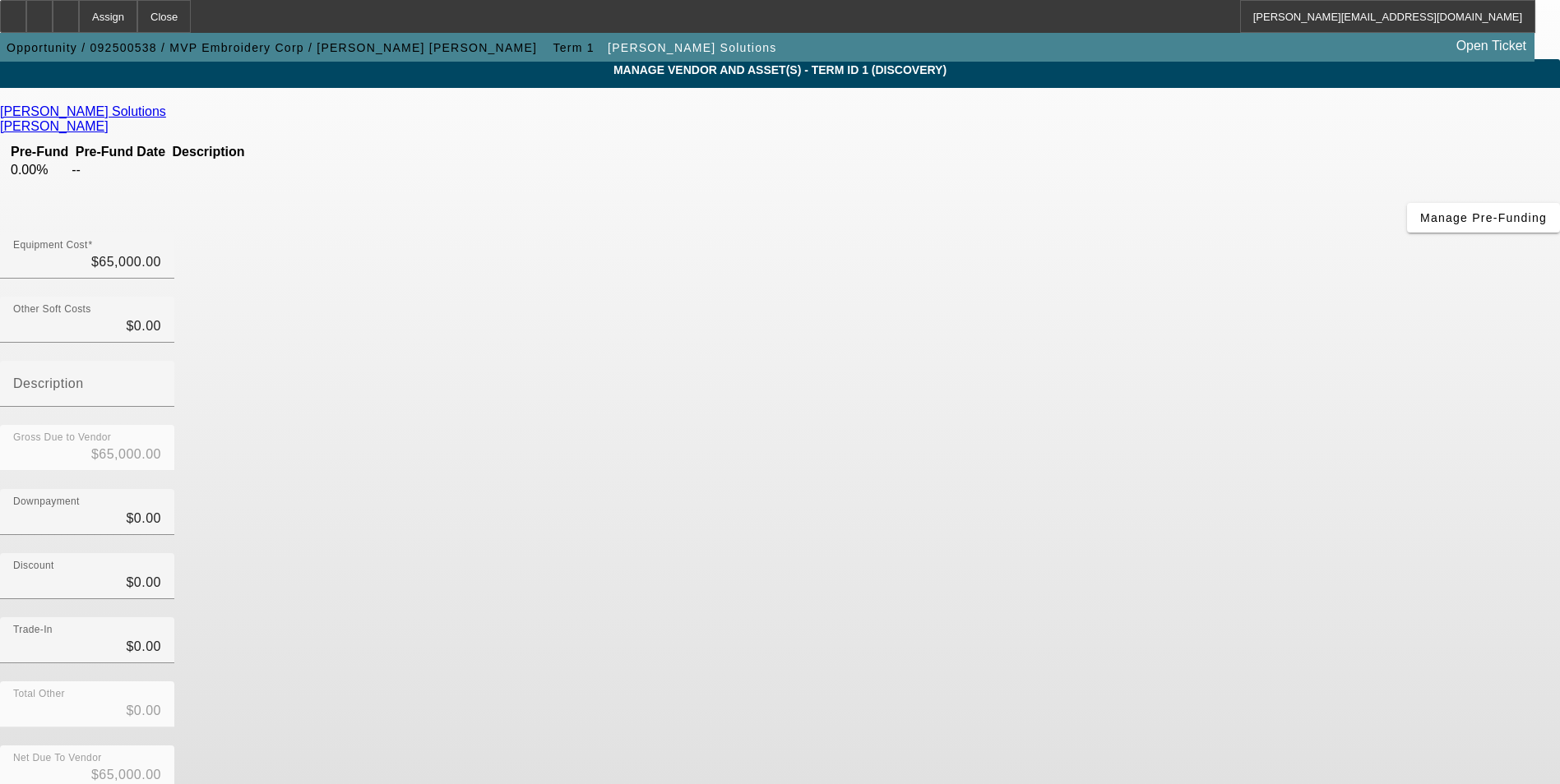
scroll to position [0, 0]
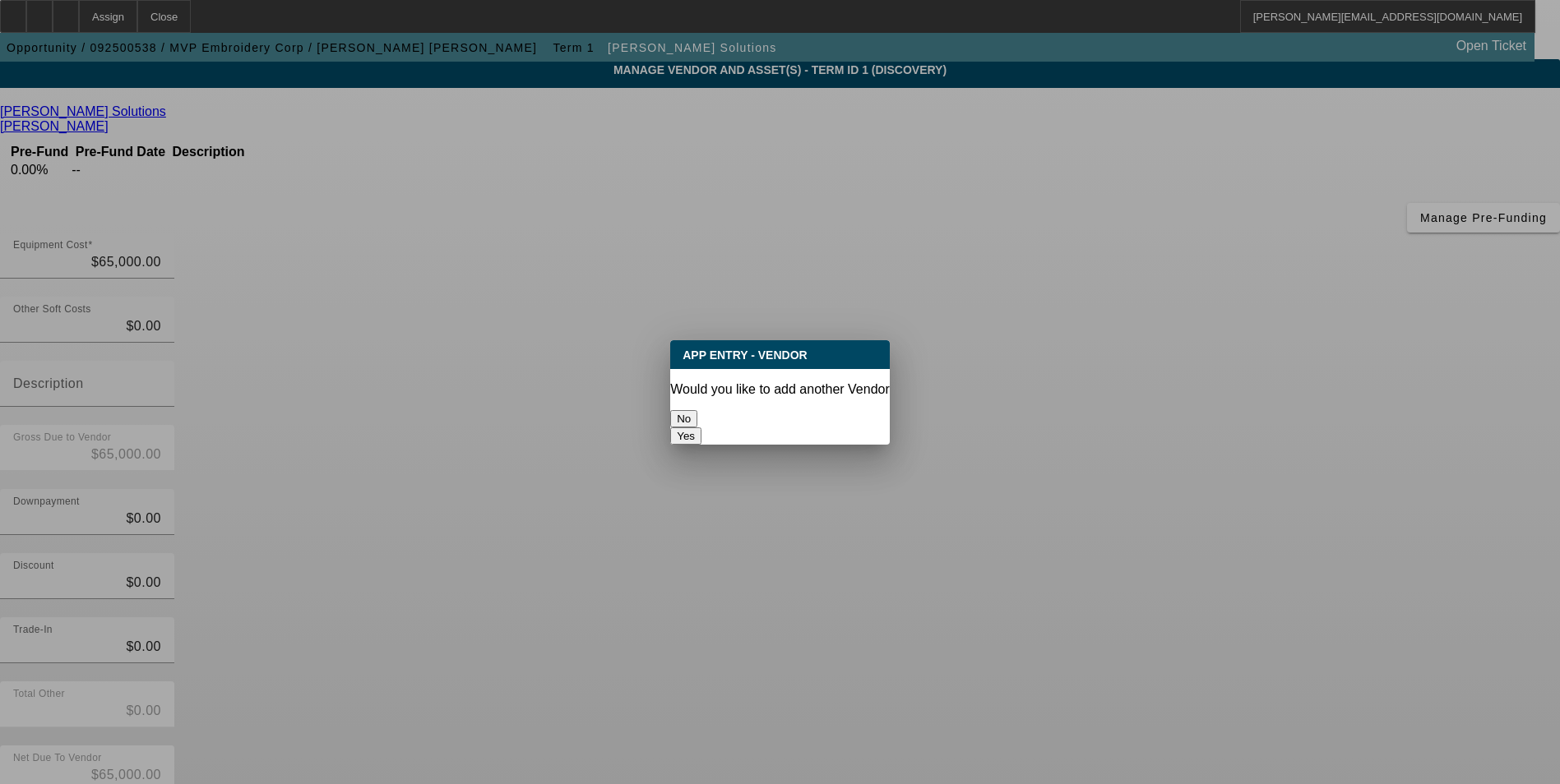
click at [697, 410] on button "No" at bounding box center [684, 418] width 27 height 17
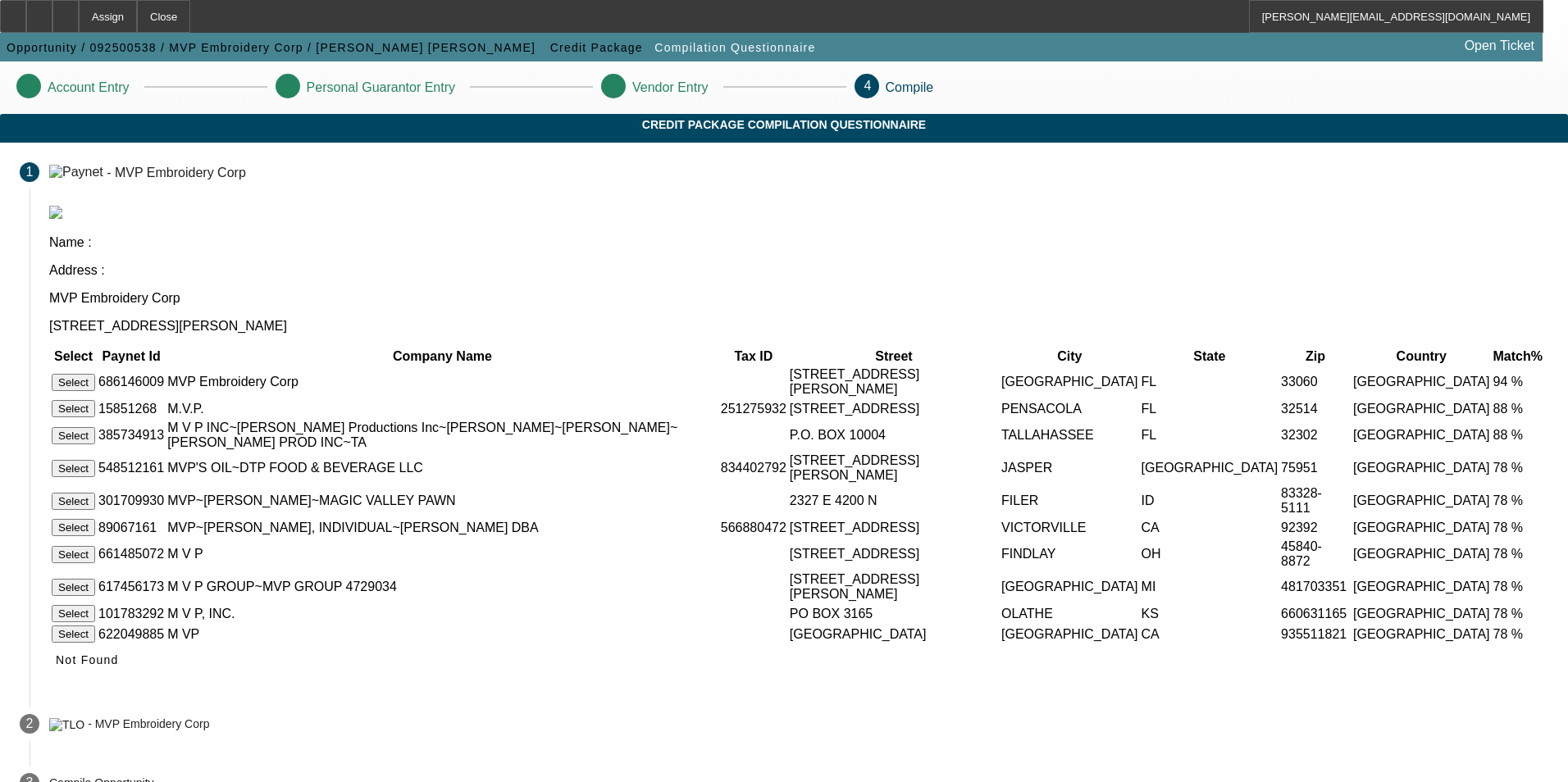
click at [95, 374] on button "Select" at bounding box center [73, 383] width 43 height 17
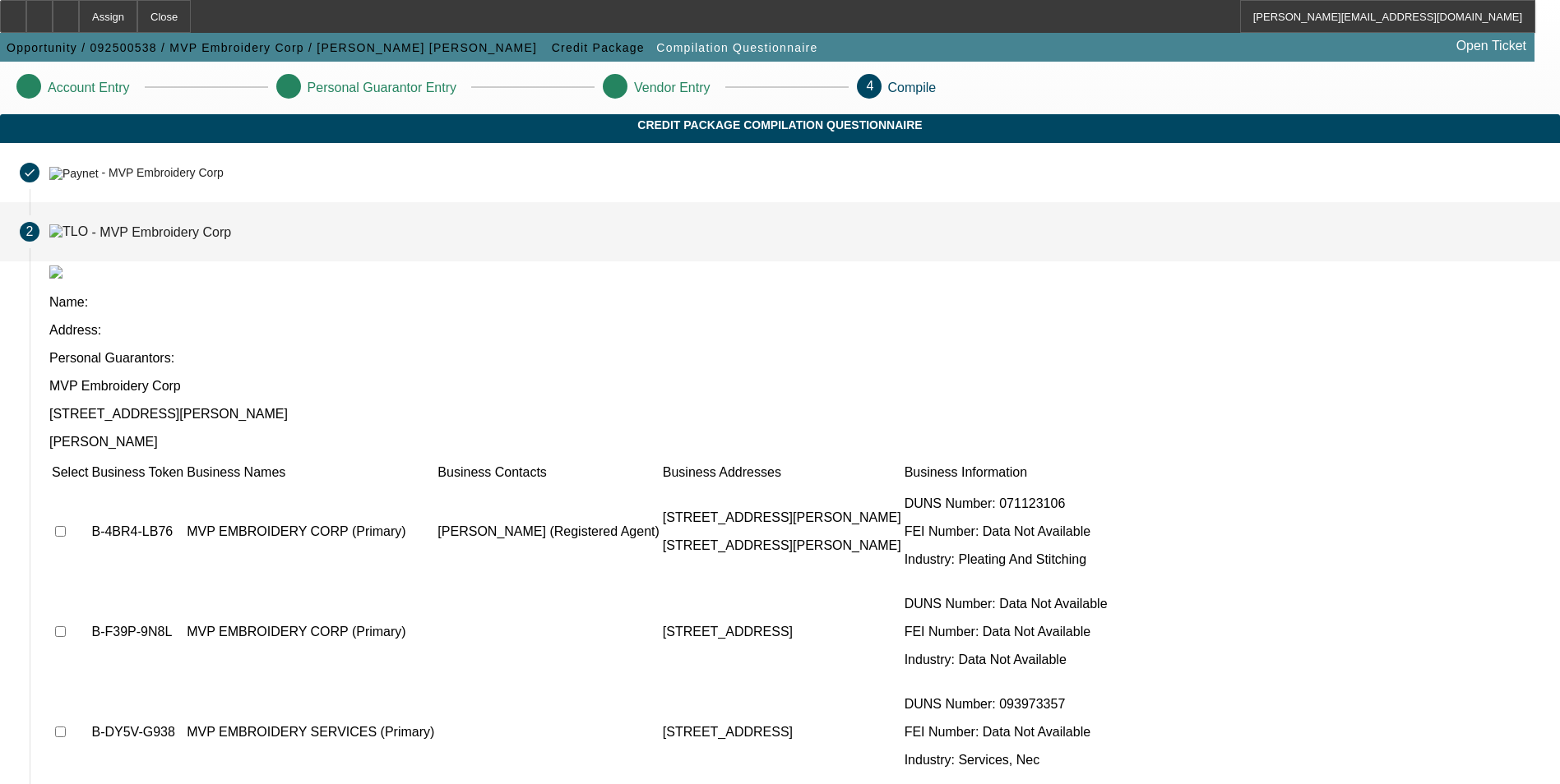
click at [65, 526] on input "checkbox" at bounding box center [60, 531] width 11 height 11
checkbox input "true"
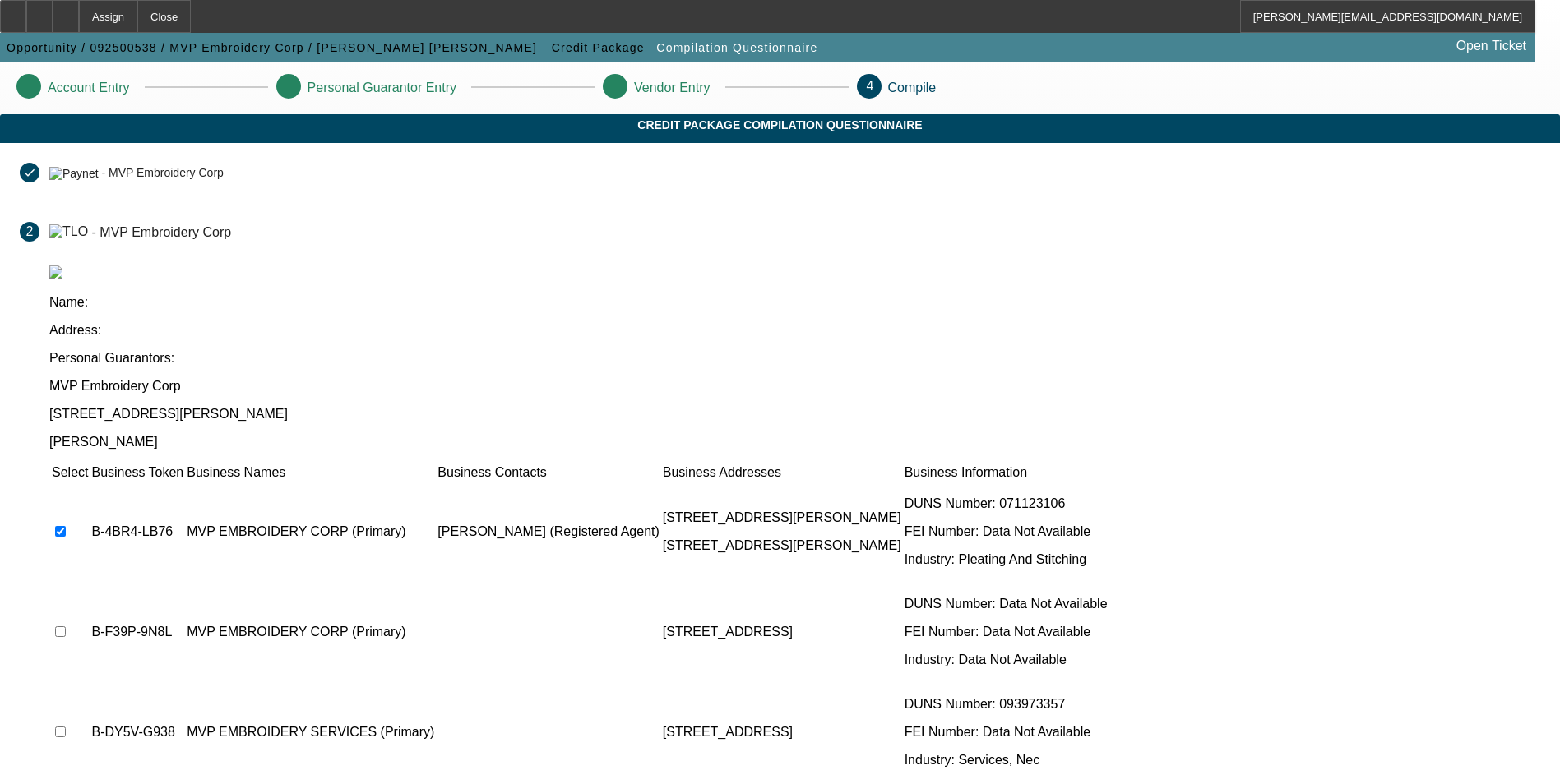
click at [65, 627] on input "checkbox" at bounding box center [60, 632] width 11 height 11
checkbox input "true"
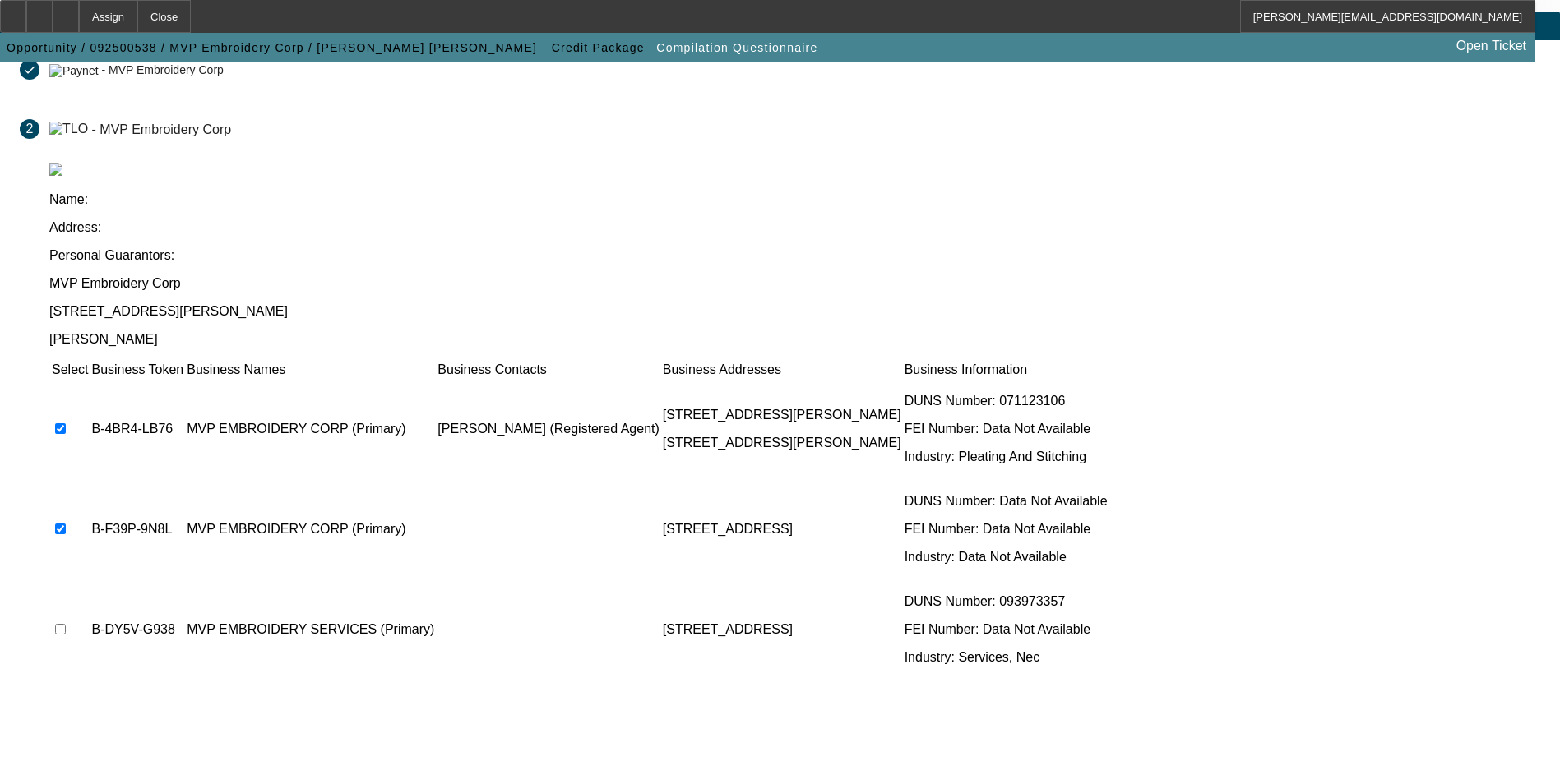
scroll to position [125, 0]
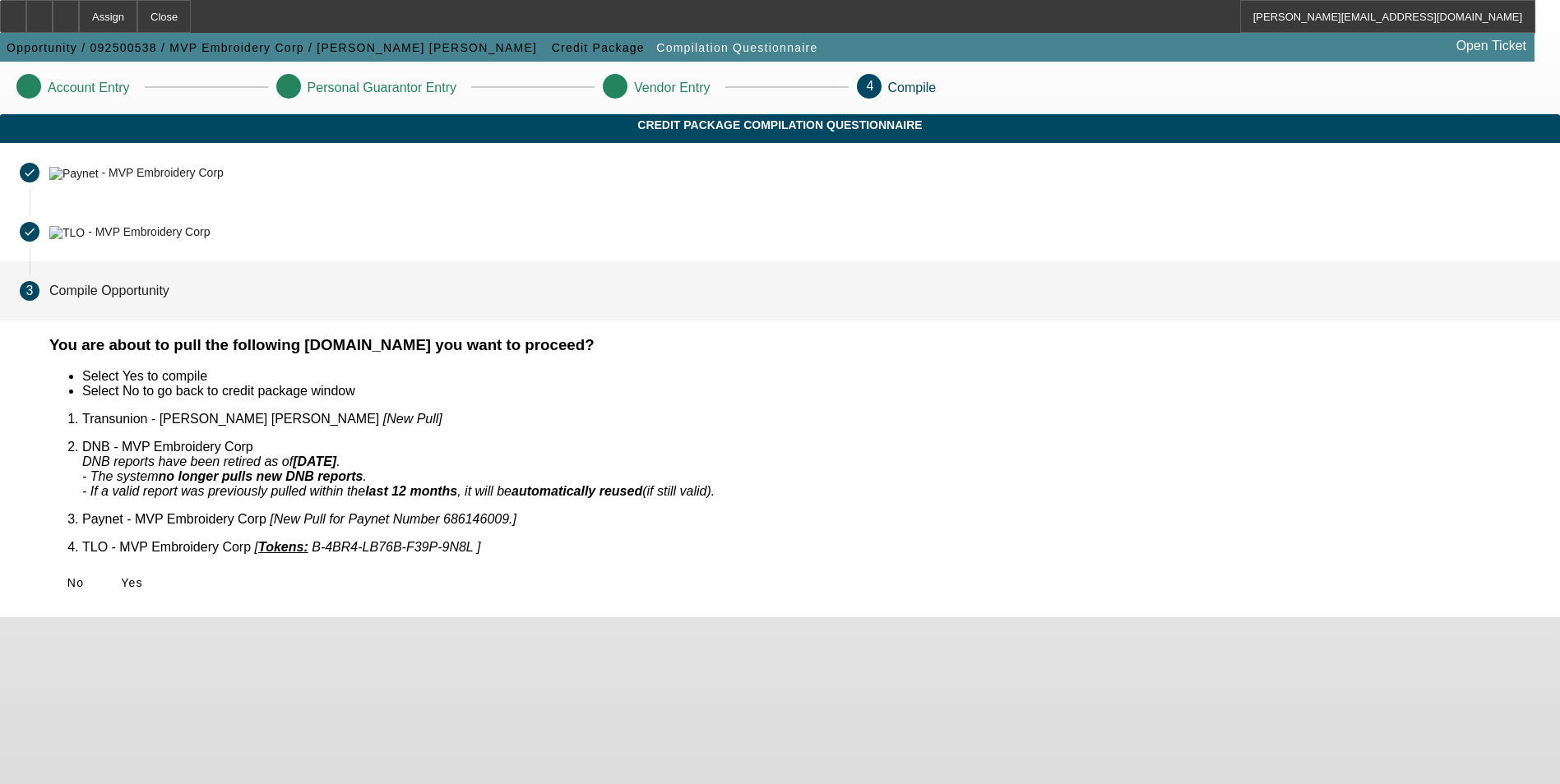
scroll to position [0, 0]
click at [143, 577] on span "Yes" at bounding box center [132, 582] width 22 height 13
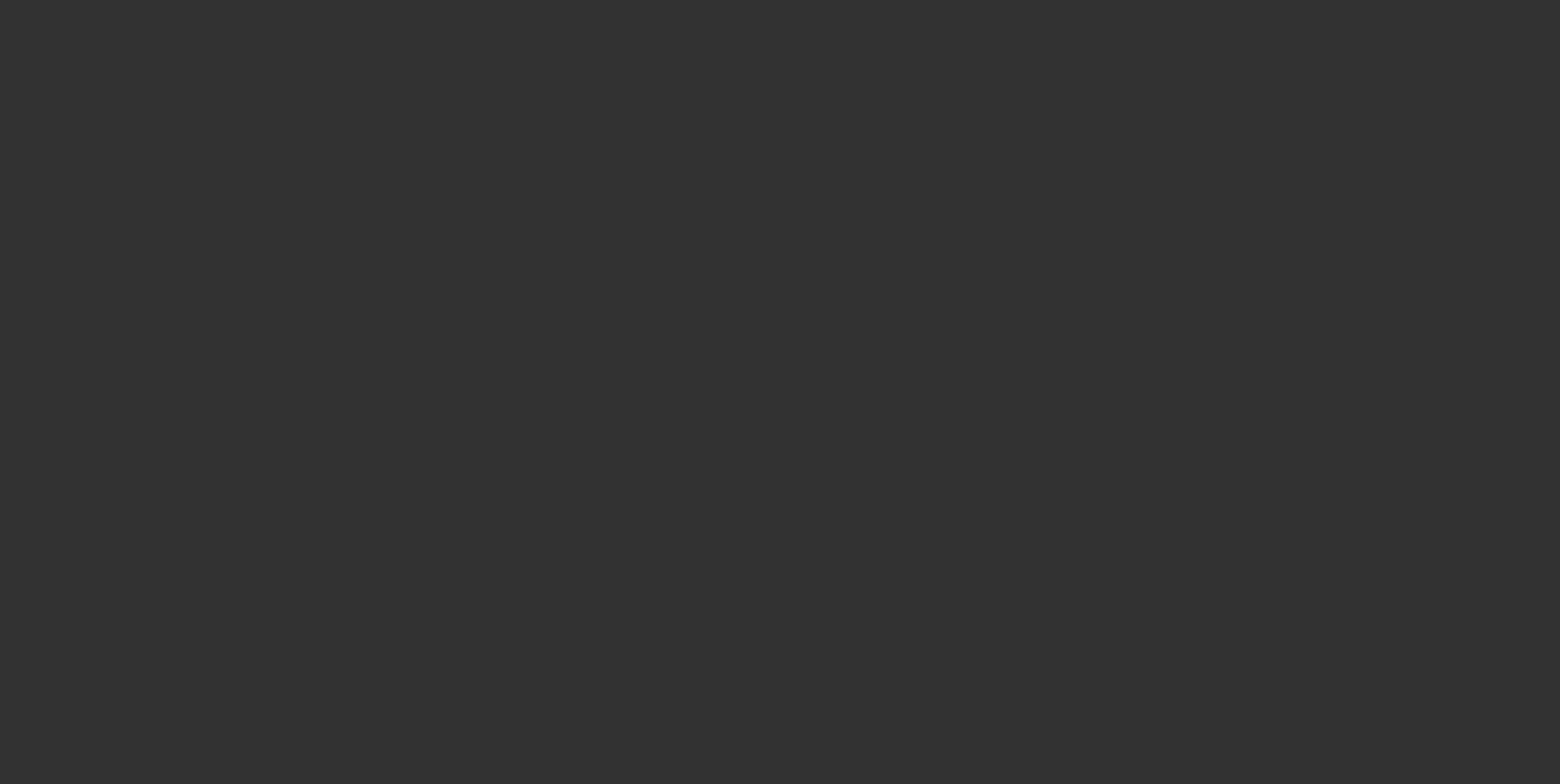
select select "0"
select select "2"
select select "0.1"
select select "4"
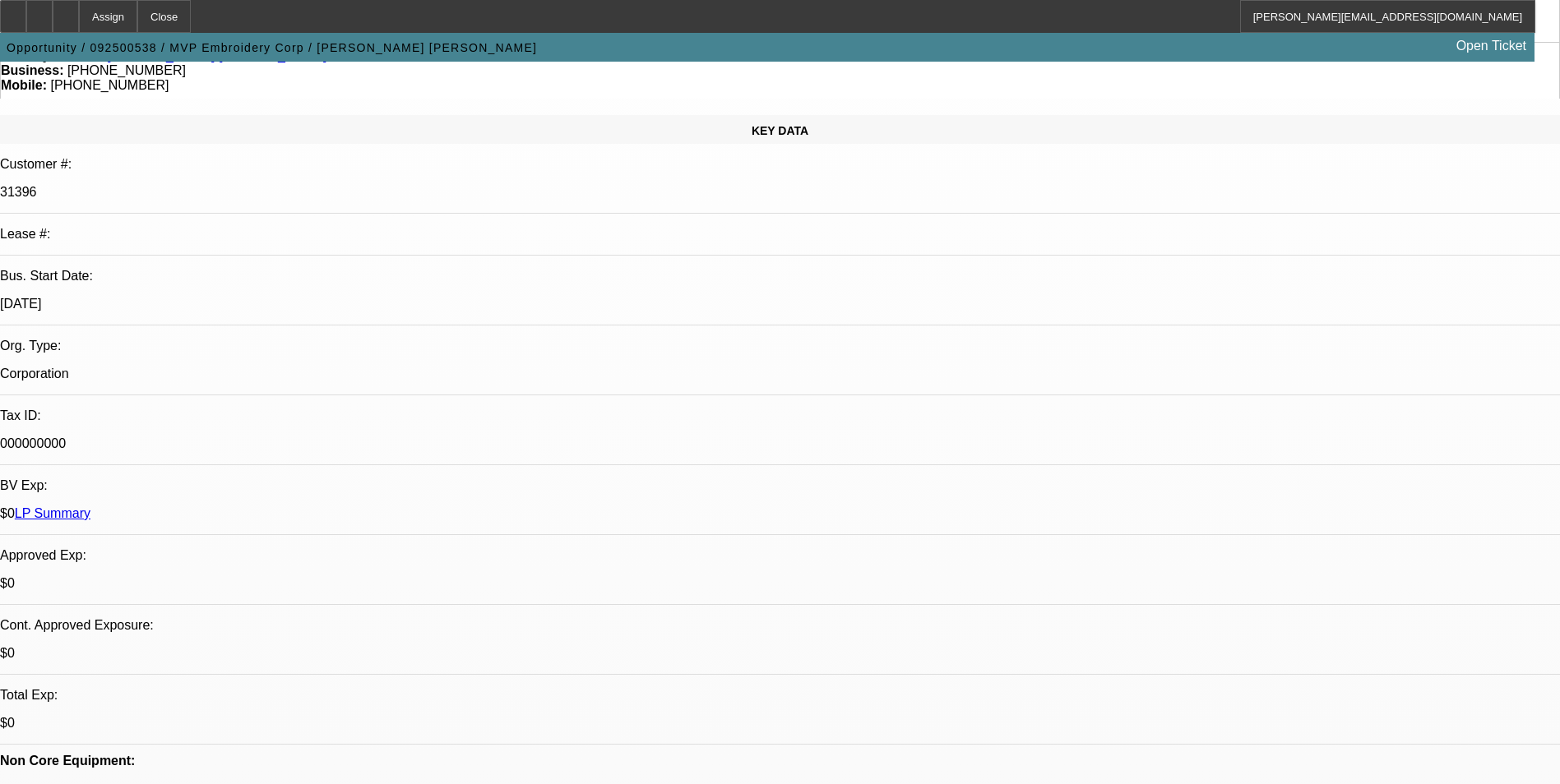
scroll to position [164, 0]
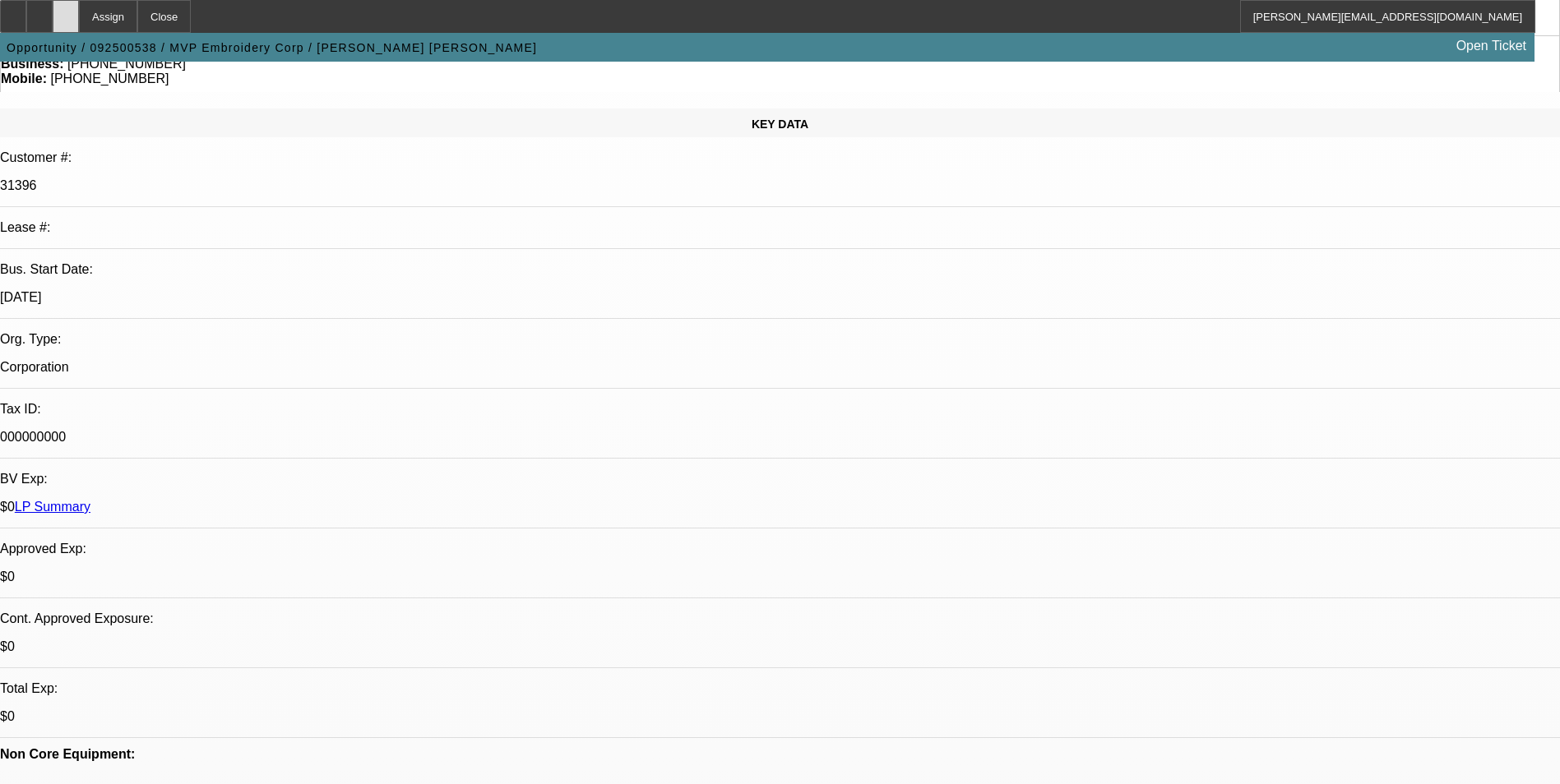
click at [65, 11] on icon at bounding box center [65, 11] width 0 height 0
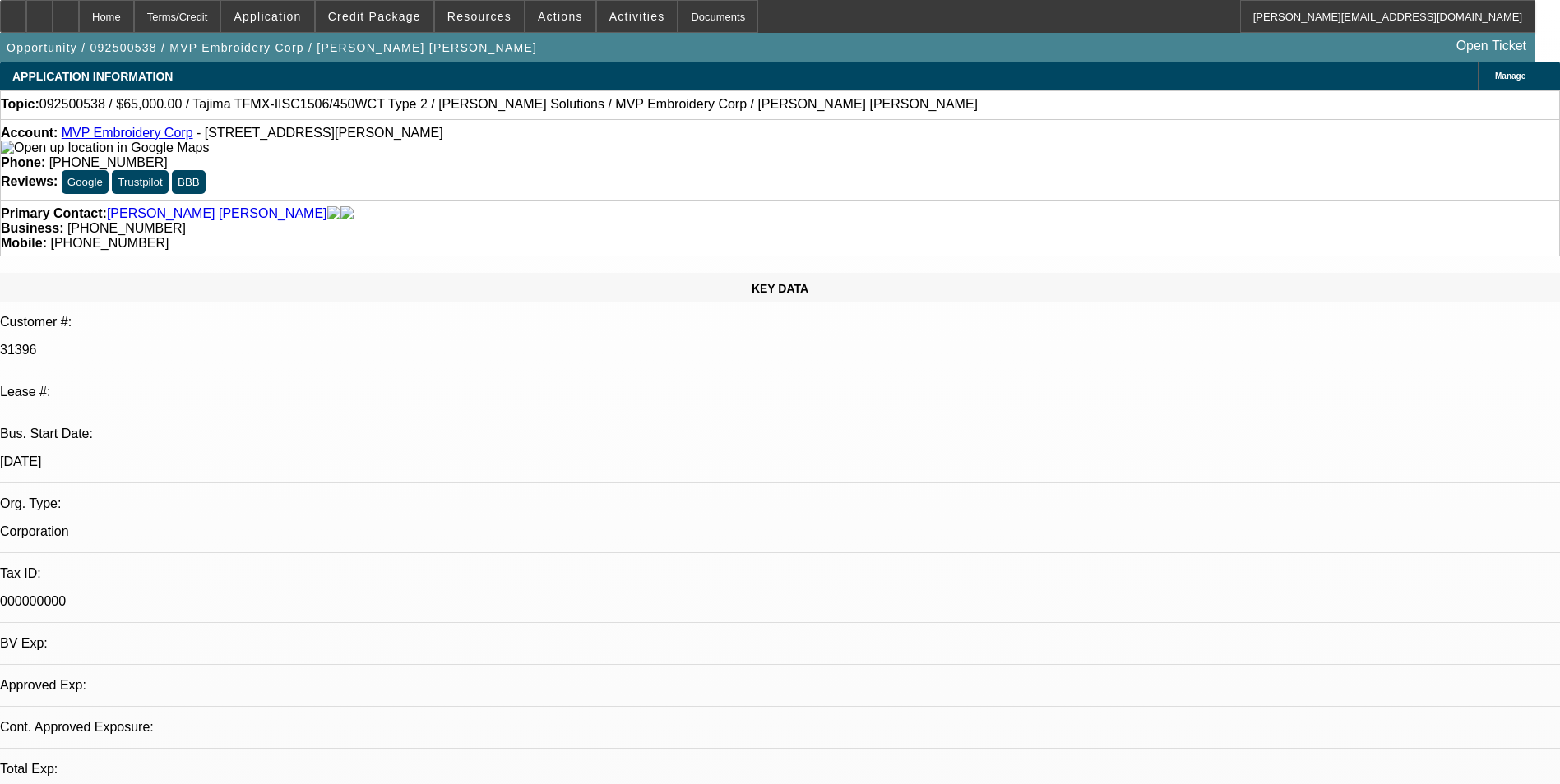
select select "0"
select select "2"
select select "0.1"
select select "2"
select select "4"
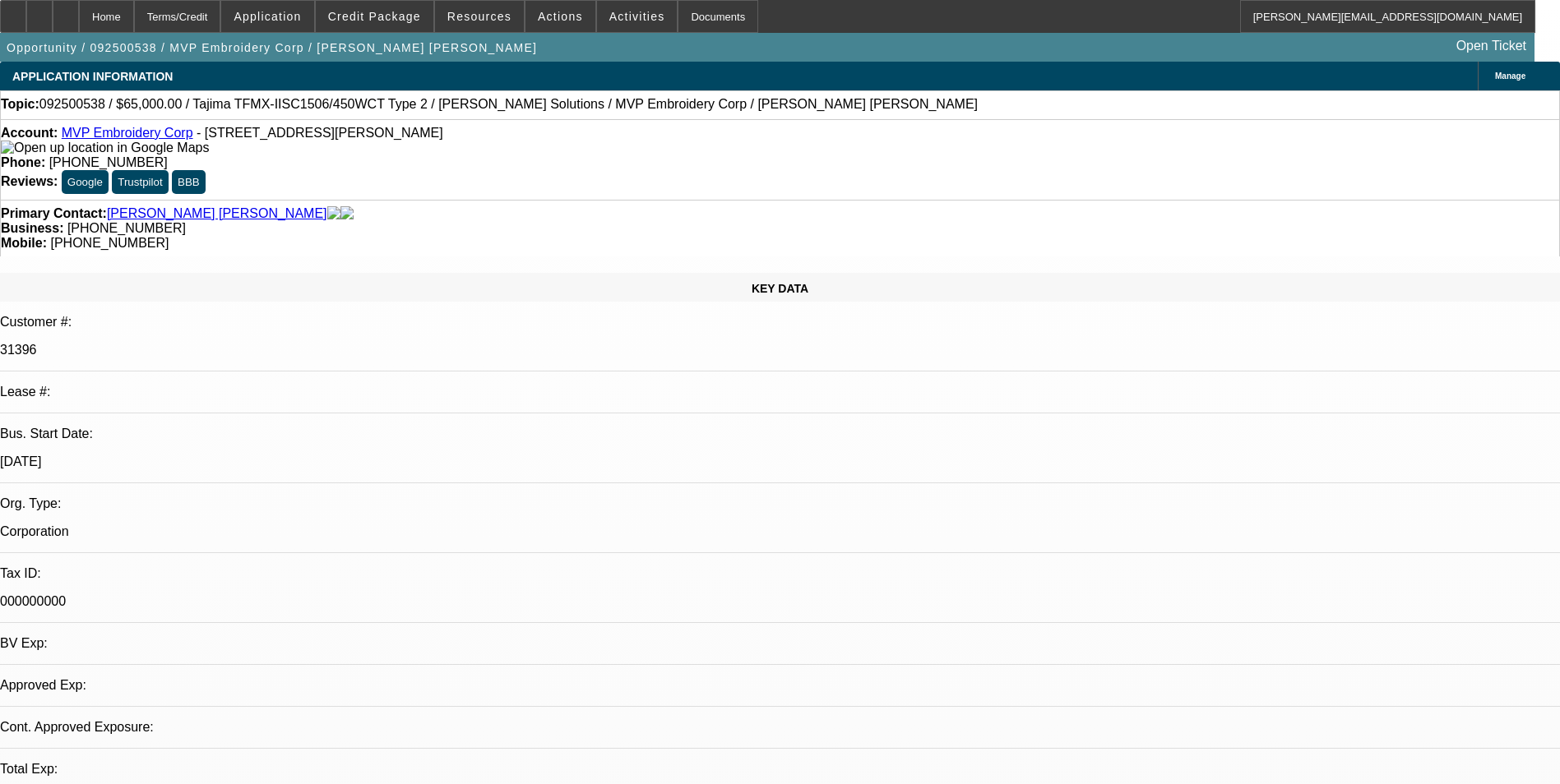
select select "1"
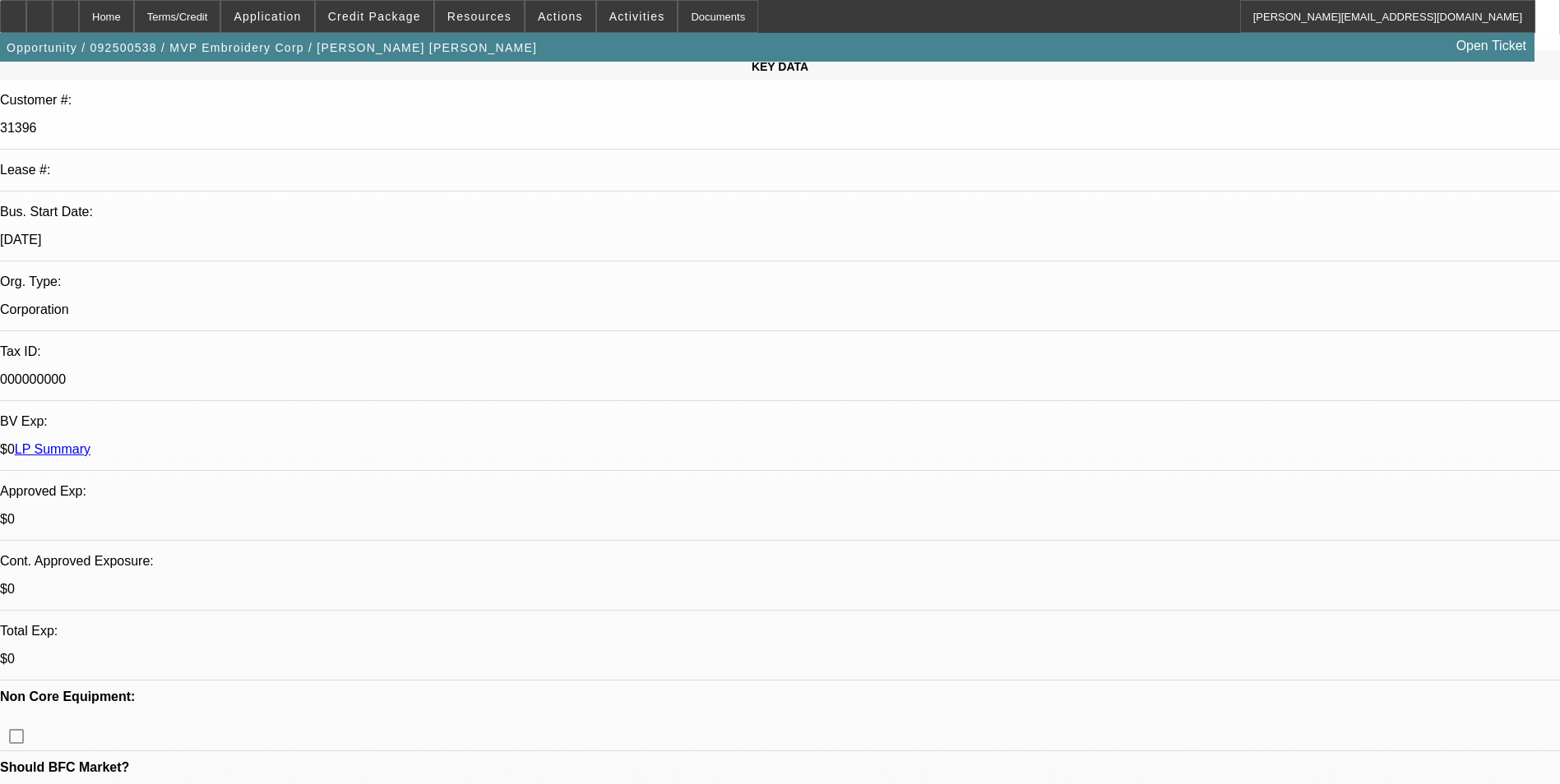
scroll to position [247, 0]
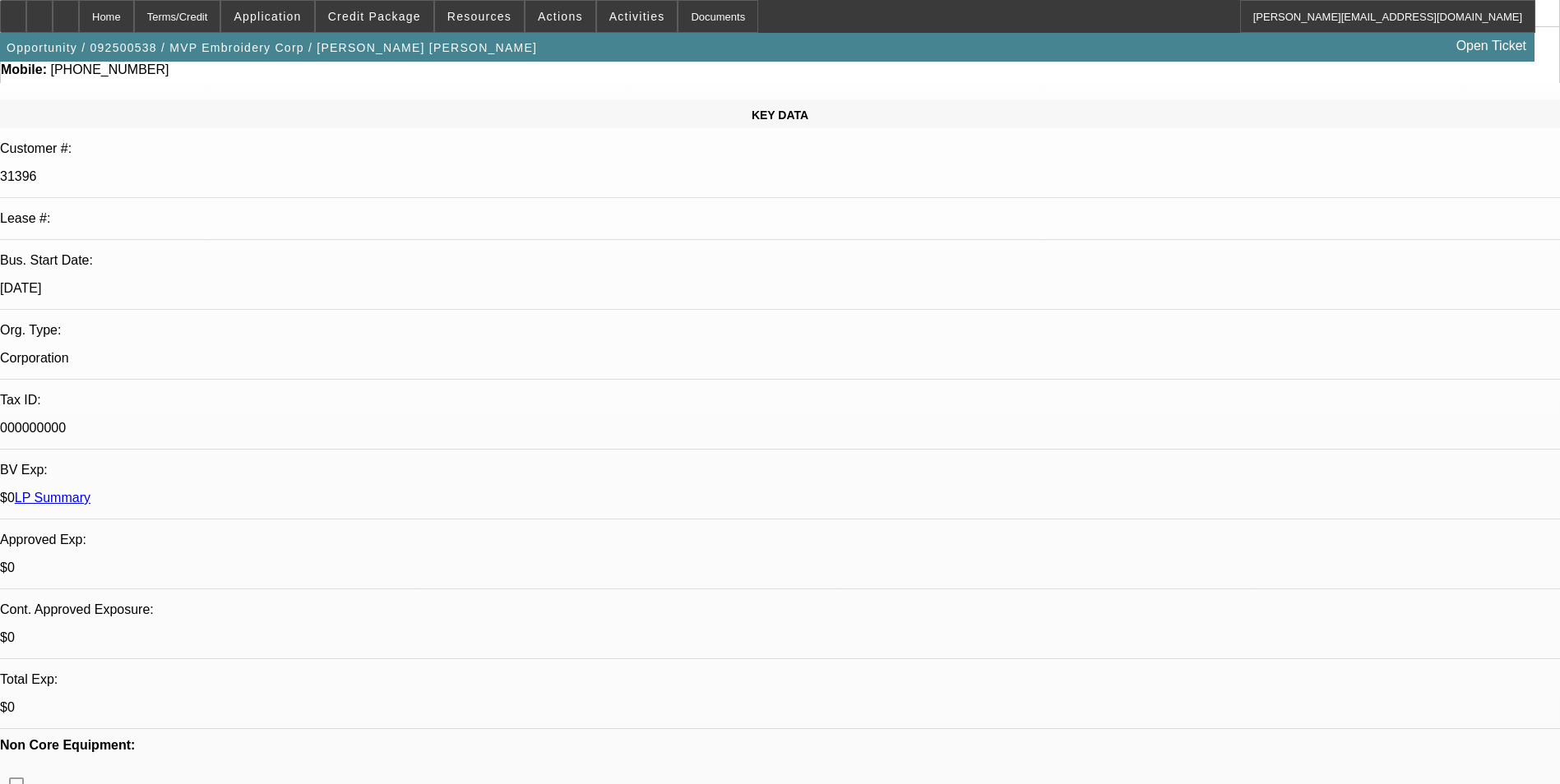
scroll to position [82, 0]
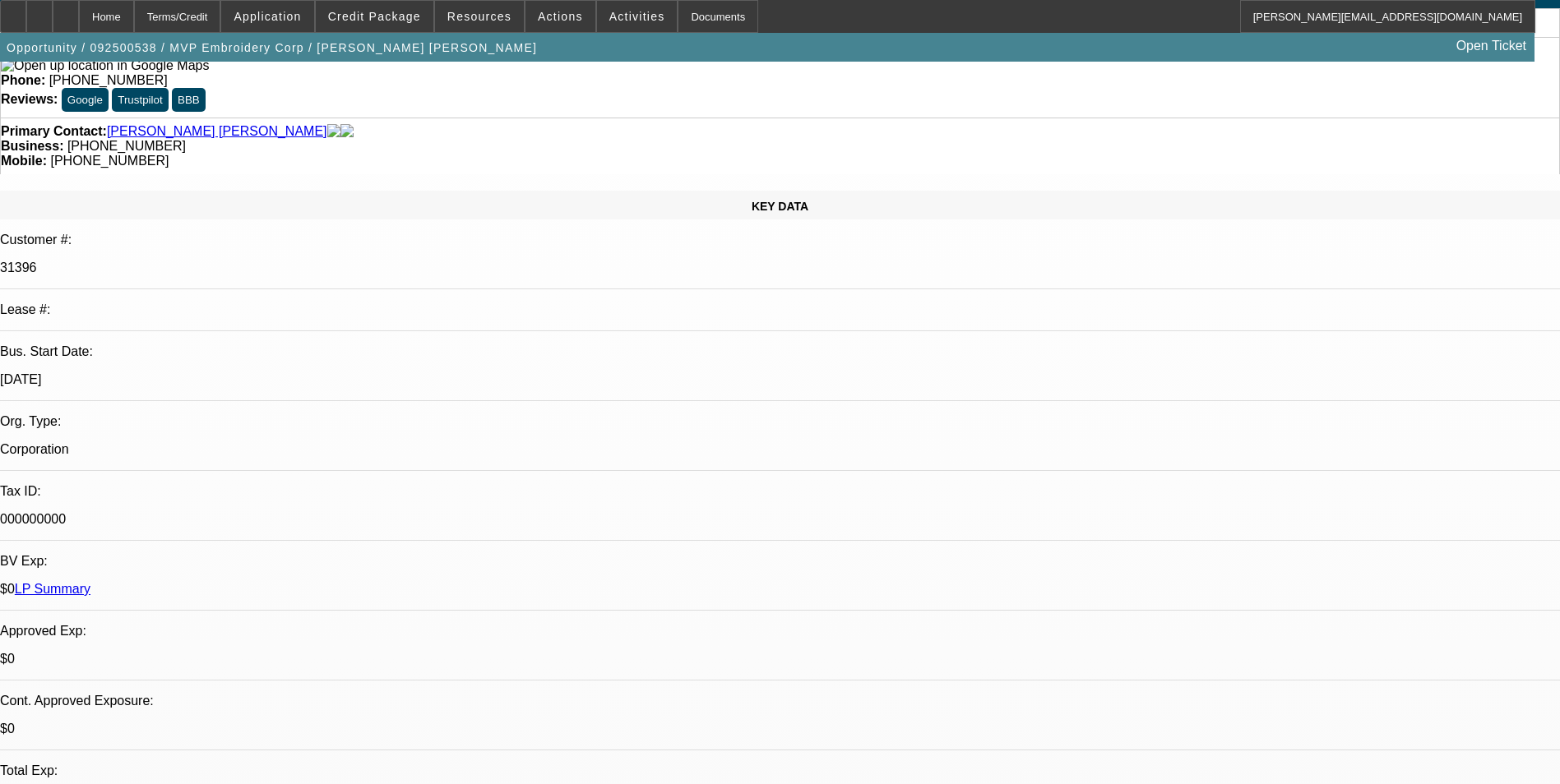
click at [90, 582] on link "LP Summary" at bounding box center [52, 589] width 76 height 14
click at [387, 5] on span at bounding box center [374, 16] width 117 height 39
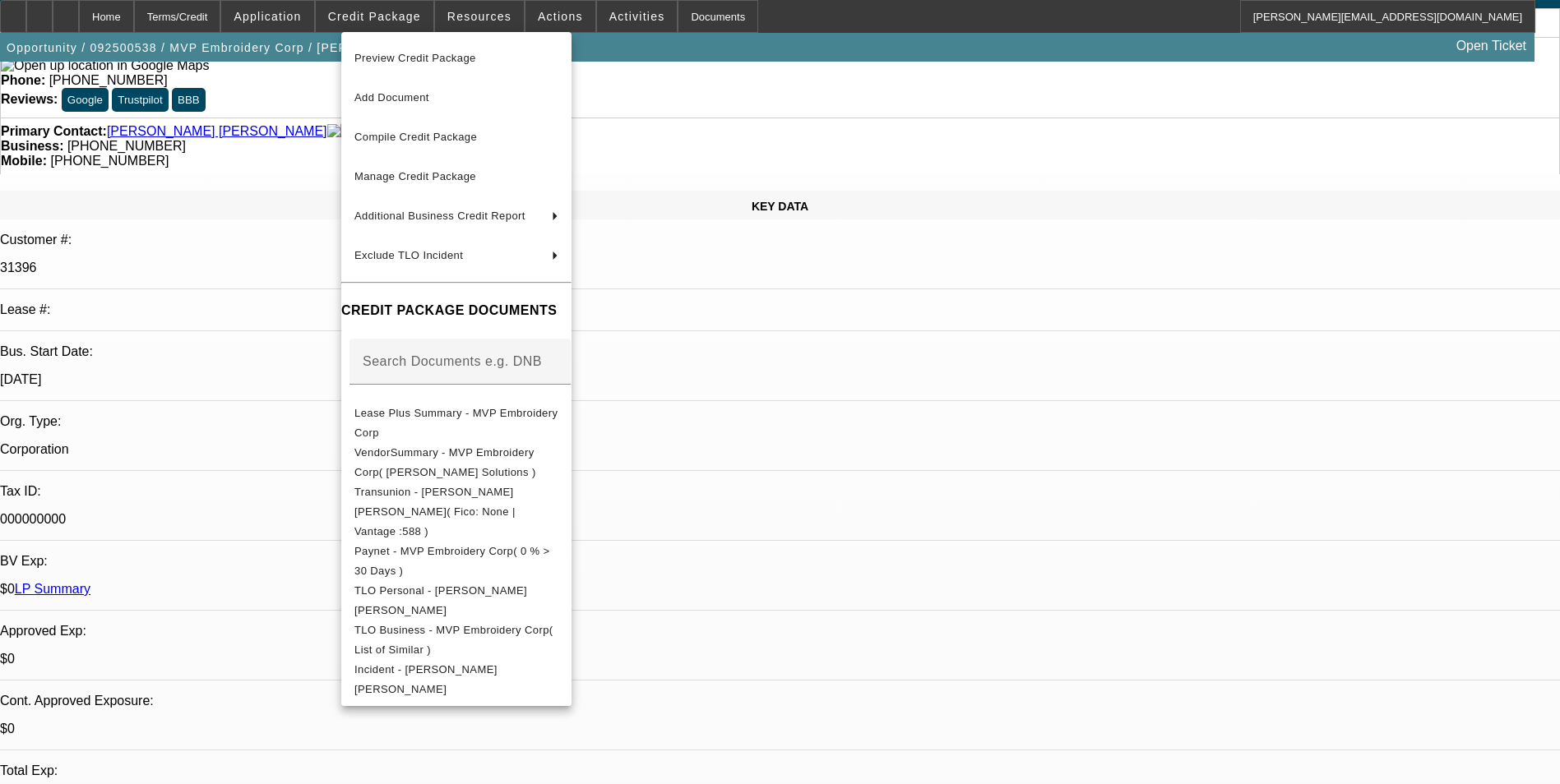
click at [811, 403] on div at bounding box center [780, 392] width 1560 height 784
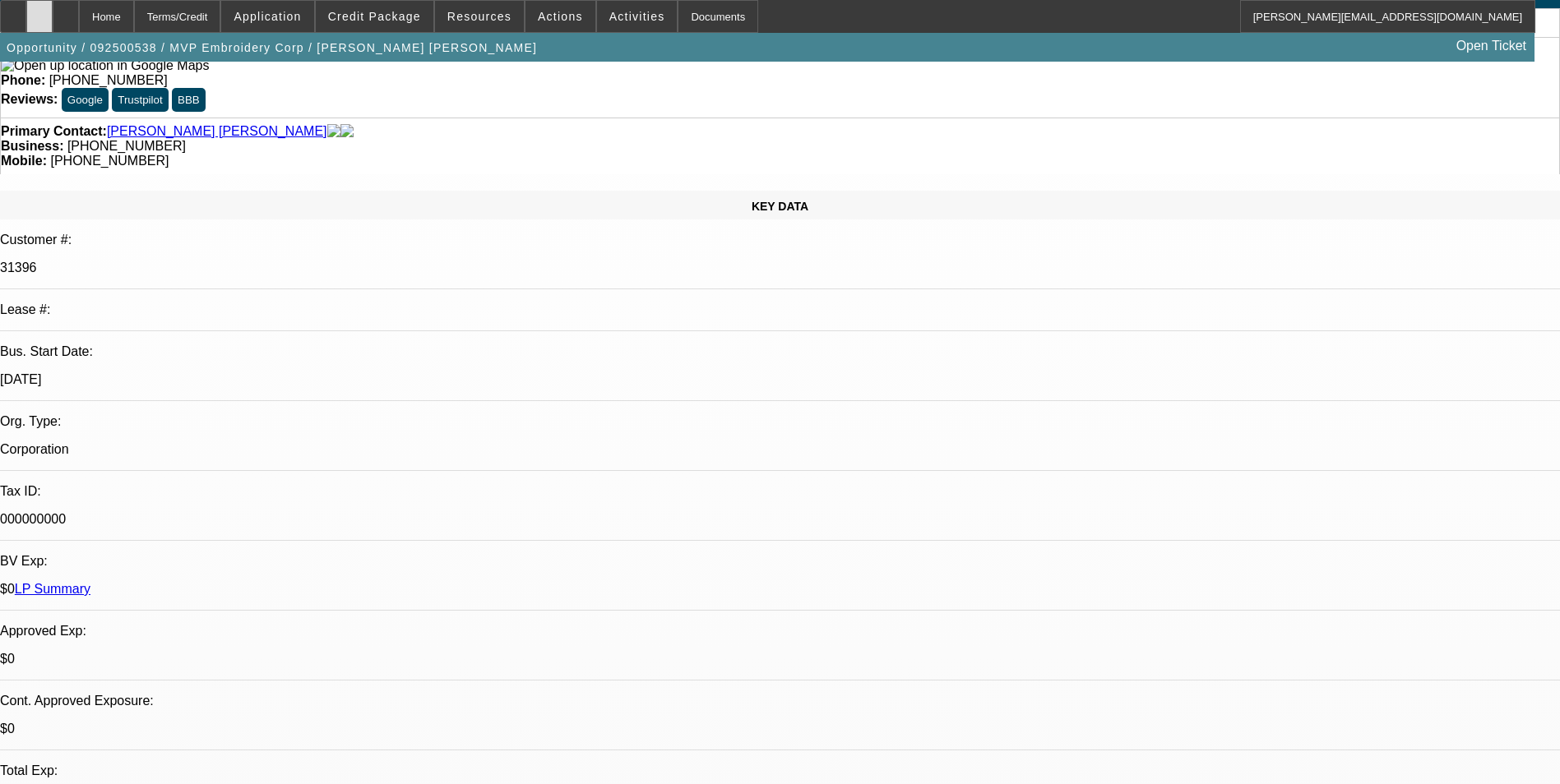
click at [39, 11] on icon at bounding box center [39, 11] width 0 height 0
click at [410, 17] on span "Credit Package" at bounding box center [374, 16] width 93 height 13
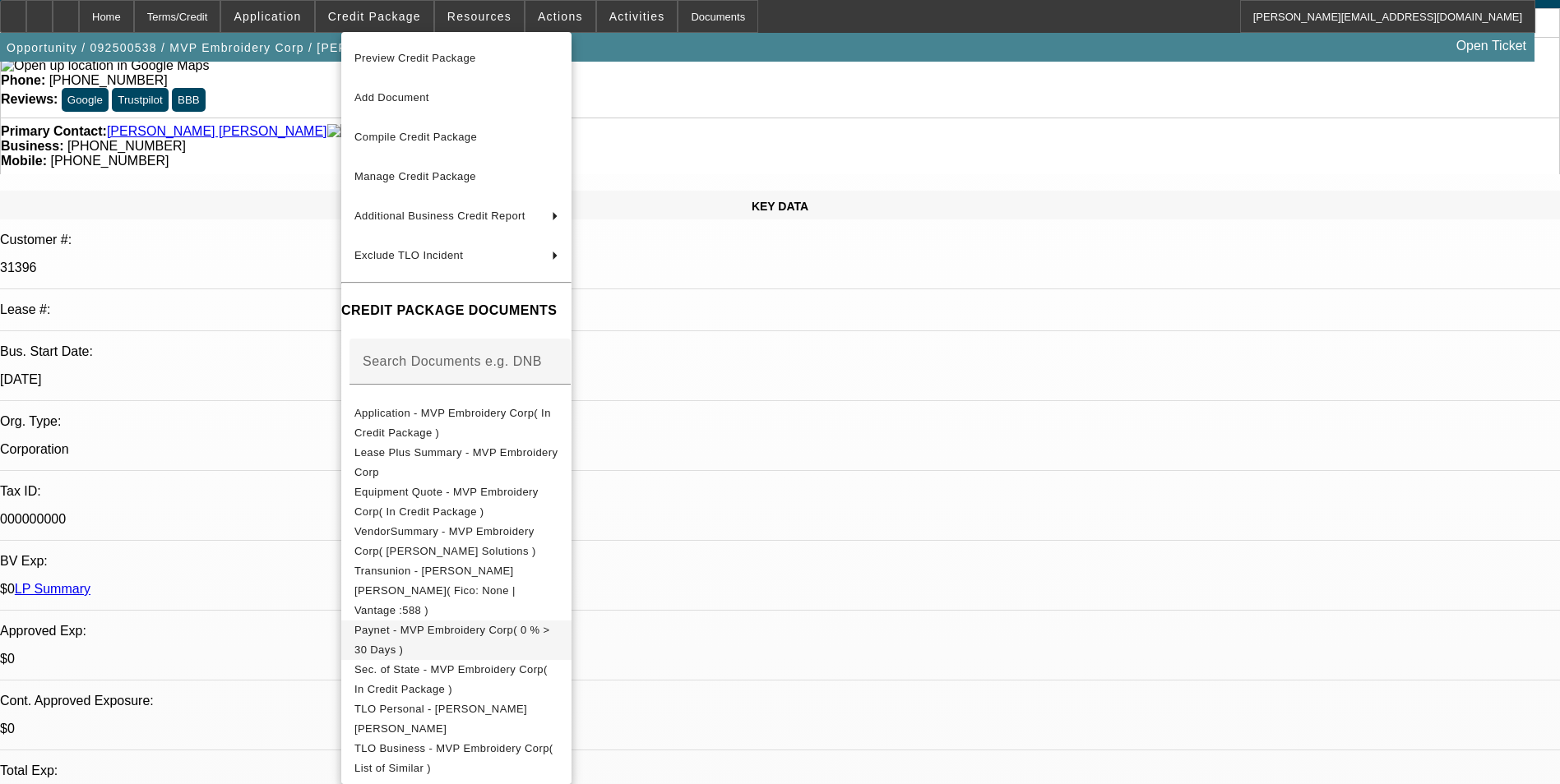
scroll to position [66, 0]
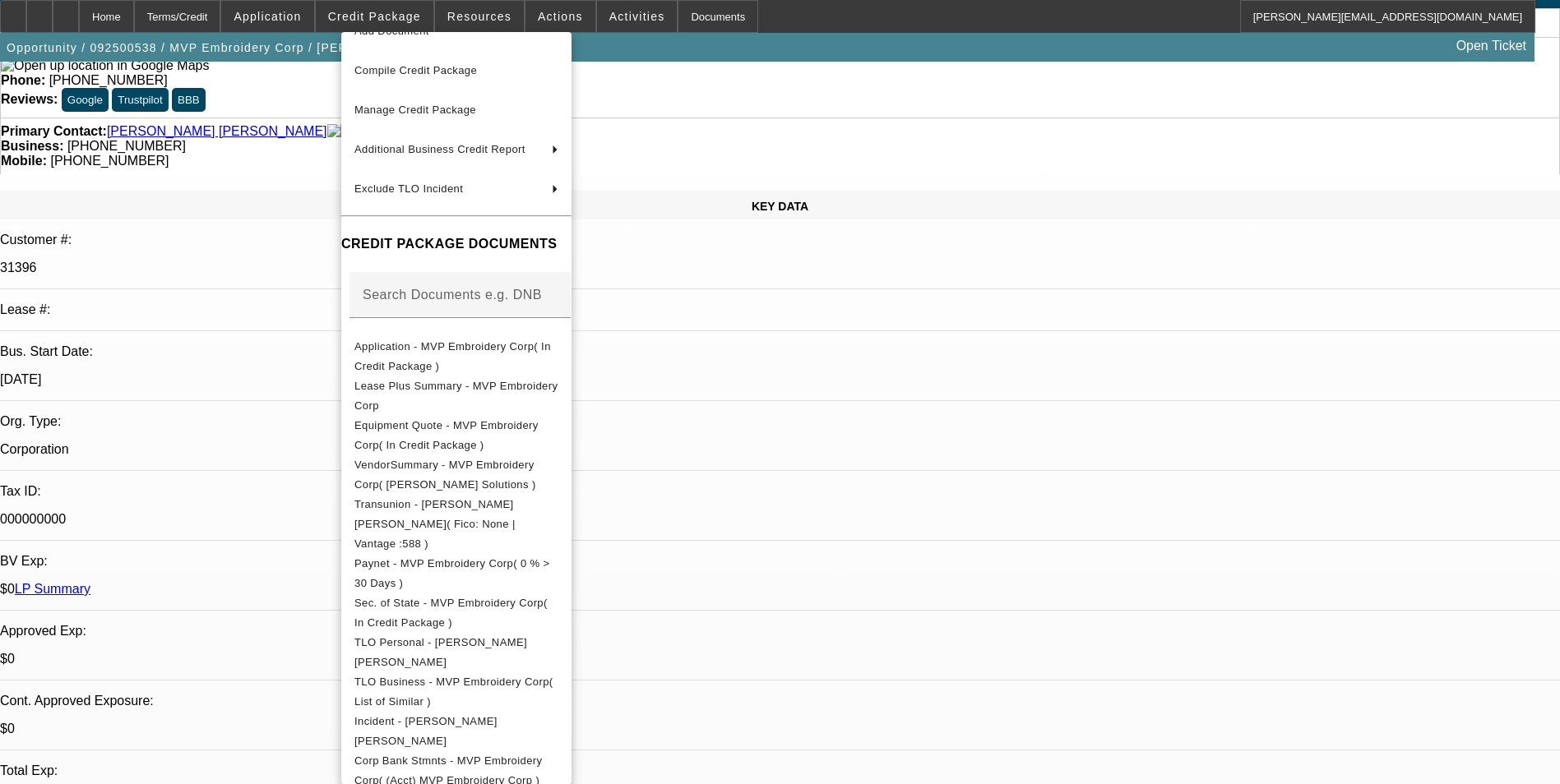
click at [868, 382] on div at bounding box center [780, 392] width 1560 height 784
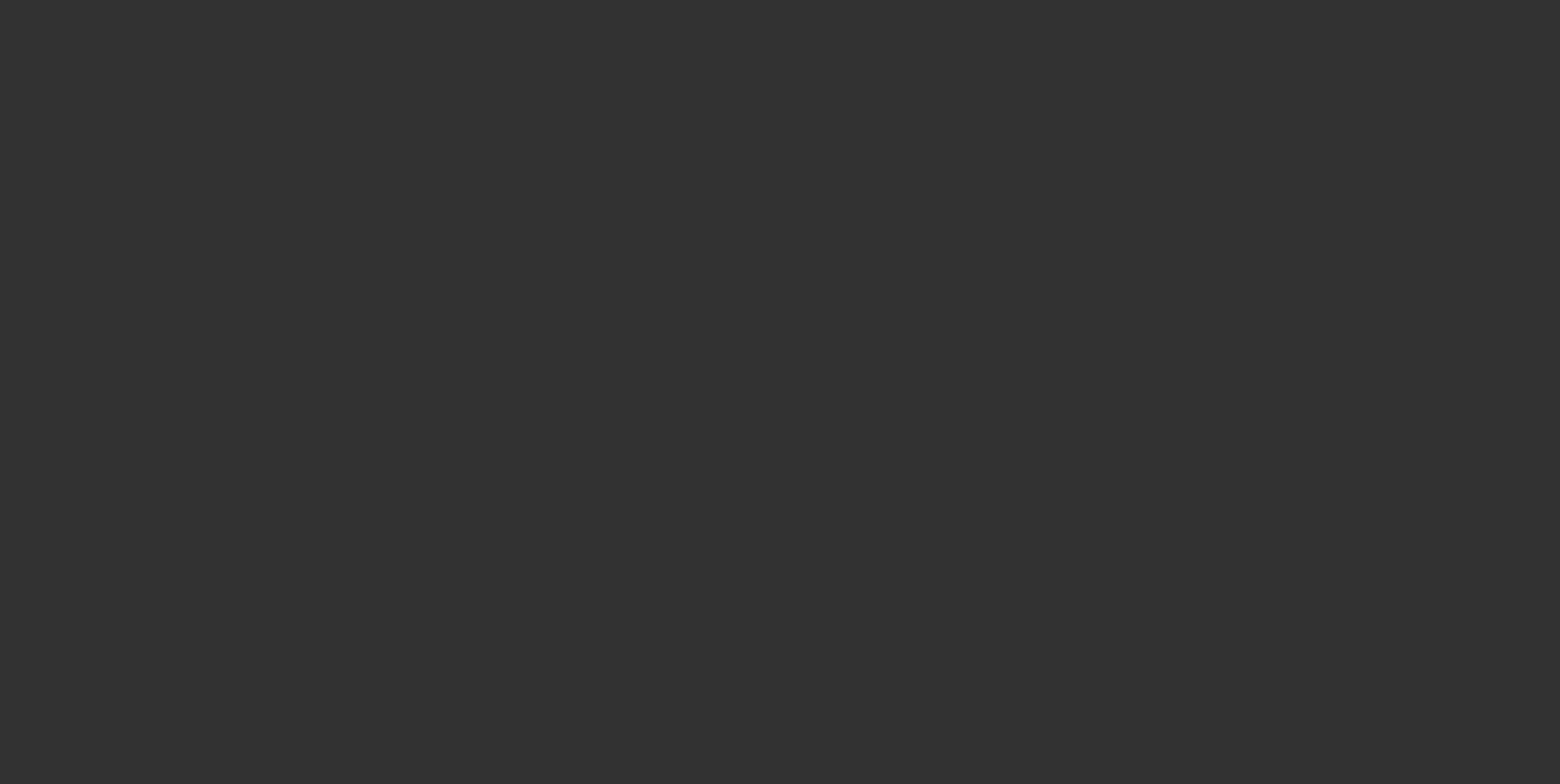
scroll to position [0, 0]
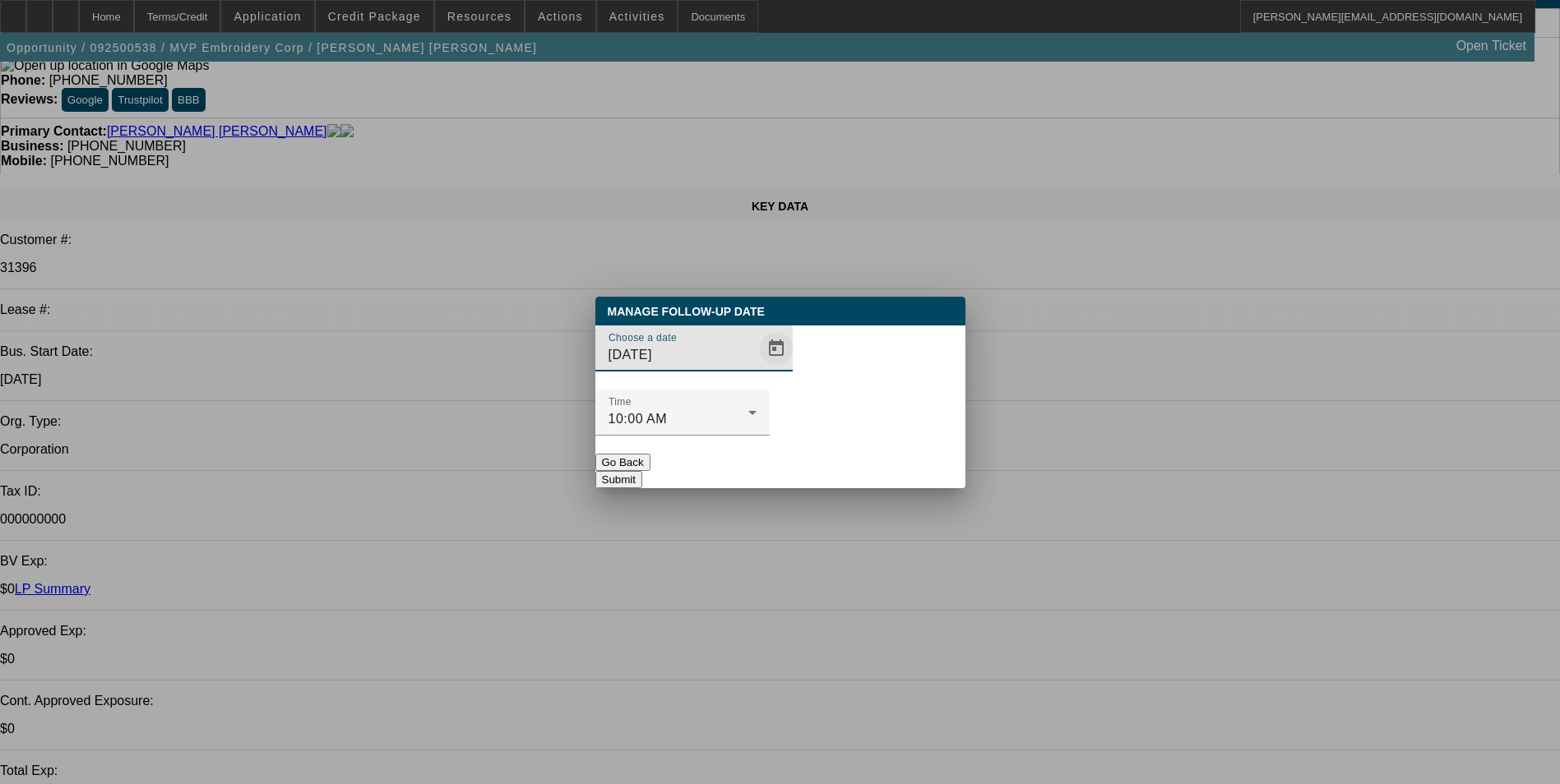
click at [757, 368] on span "Open calendar" at bounding box center [777, 349] width 39 height 39
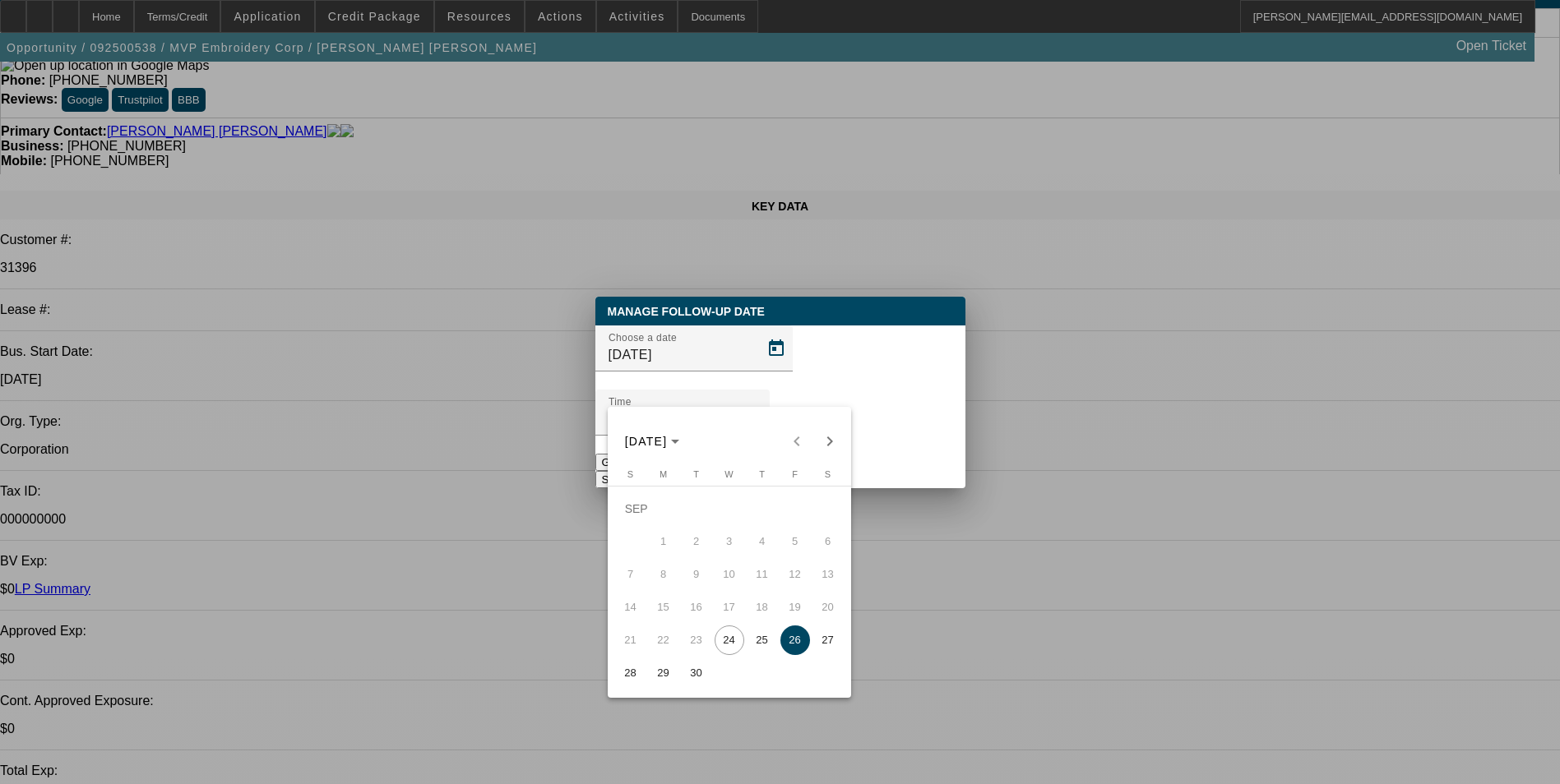
click at [770, 639] on span "25" at bounding box center [762, 640] width 30 height 30
type input "9/25/2025"
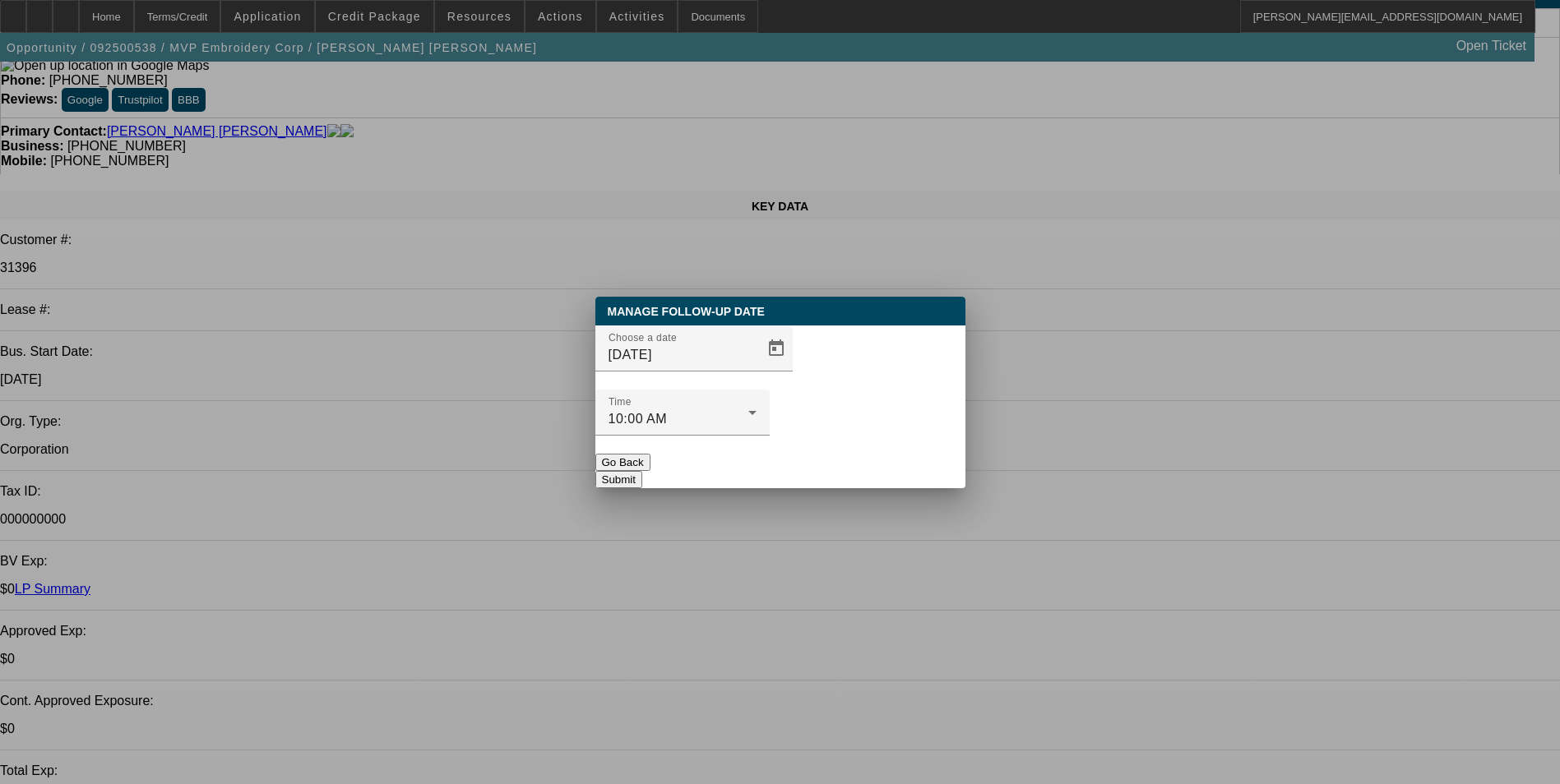
click at [642, 471] on button "Submit" at bounding box center [618, 480] width 47 height 17
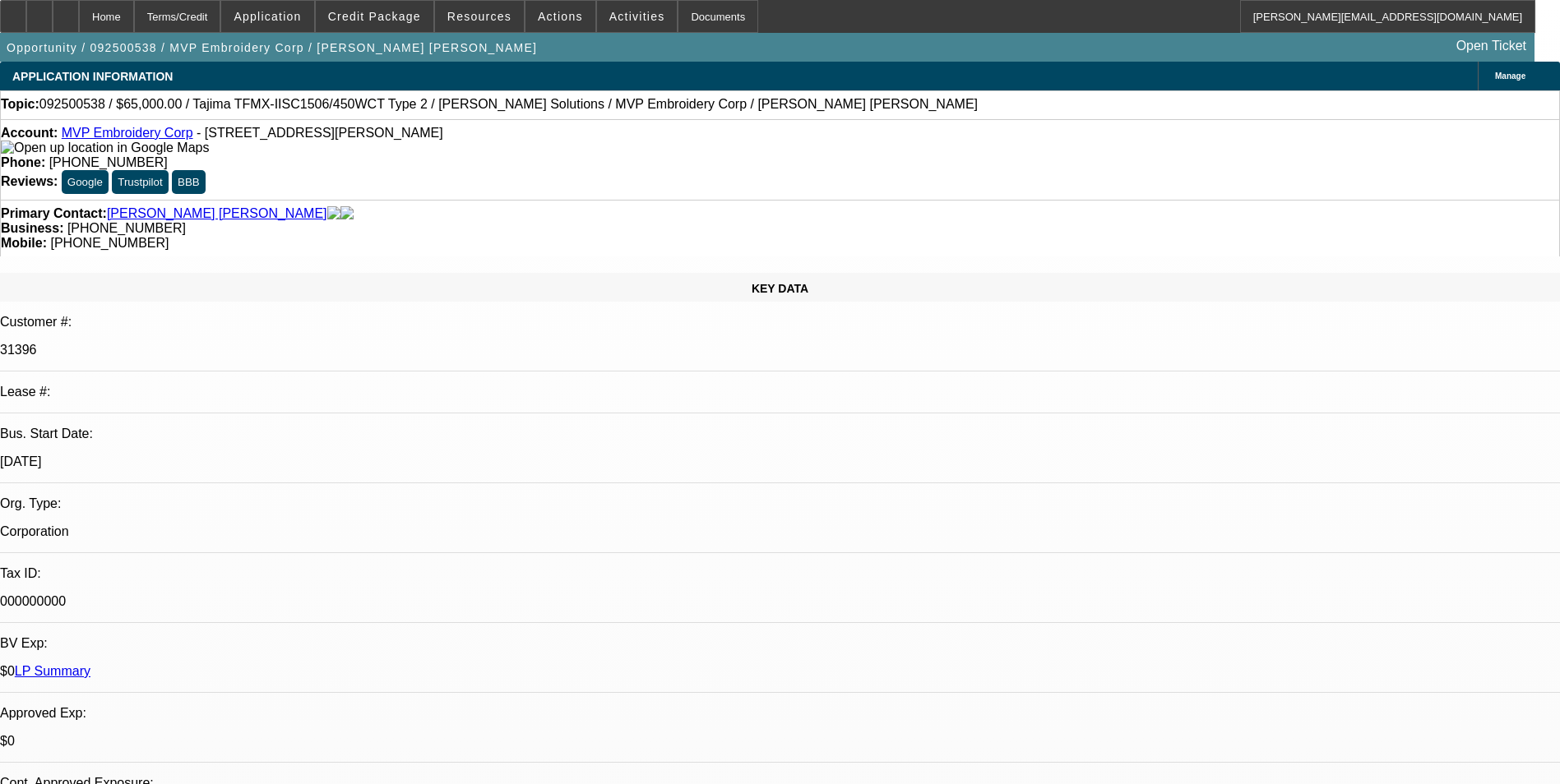
scroll to position [82, 0]
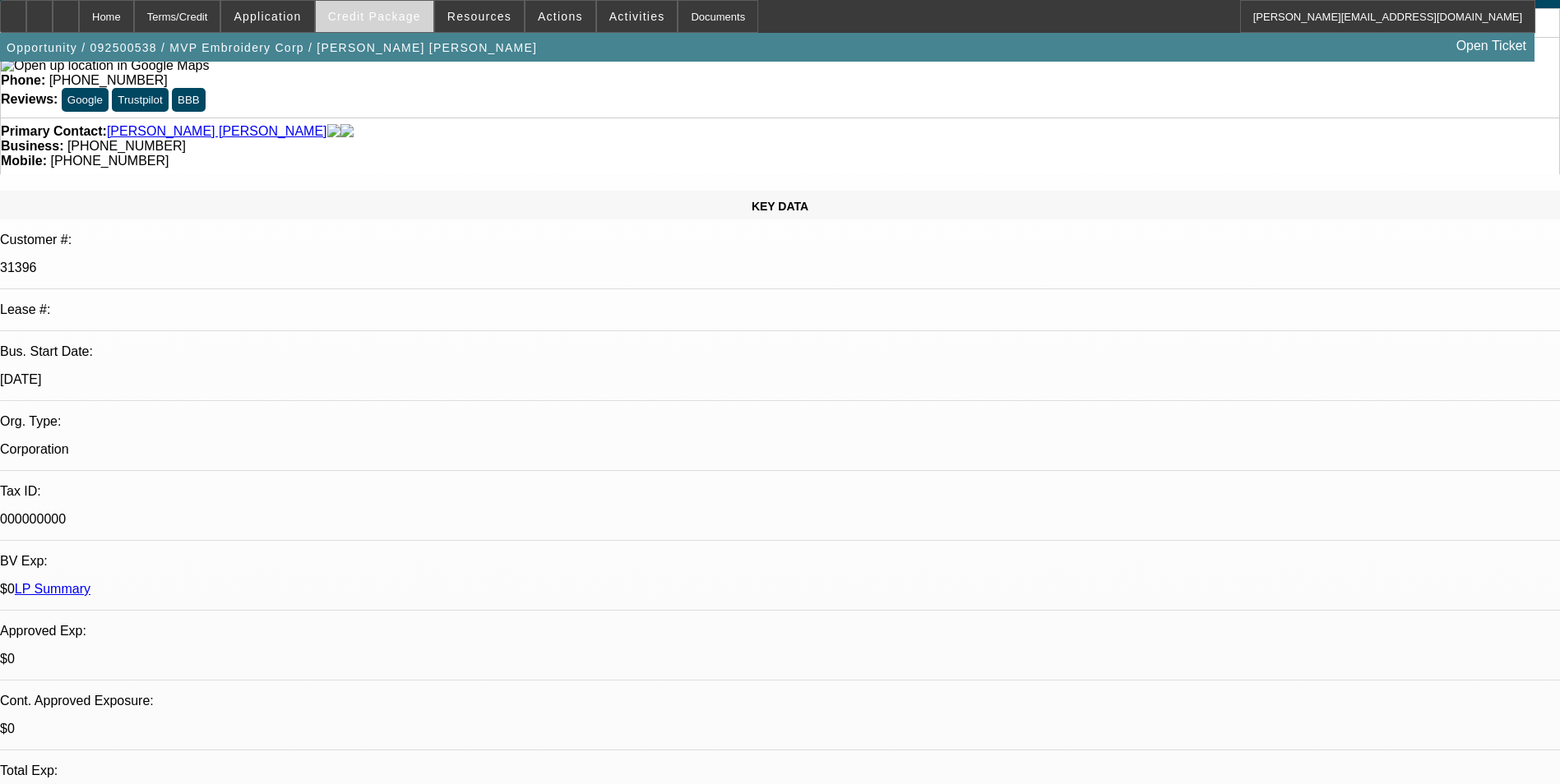
click at [390, 26] on span at bounding box center [374, 16] width 117 height 39
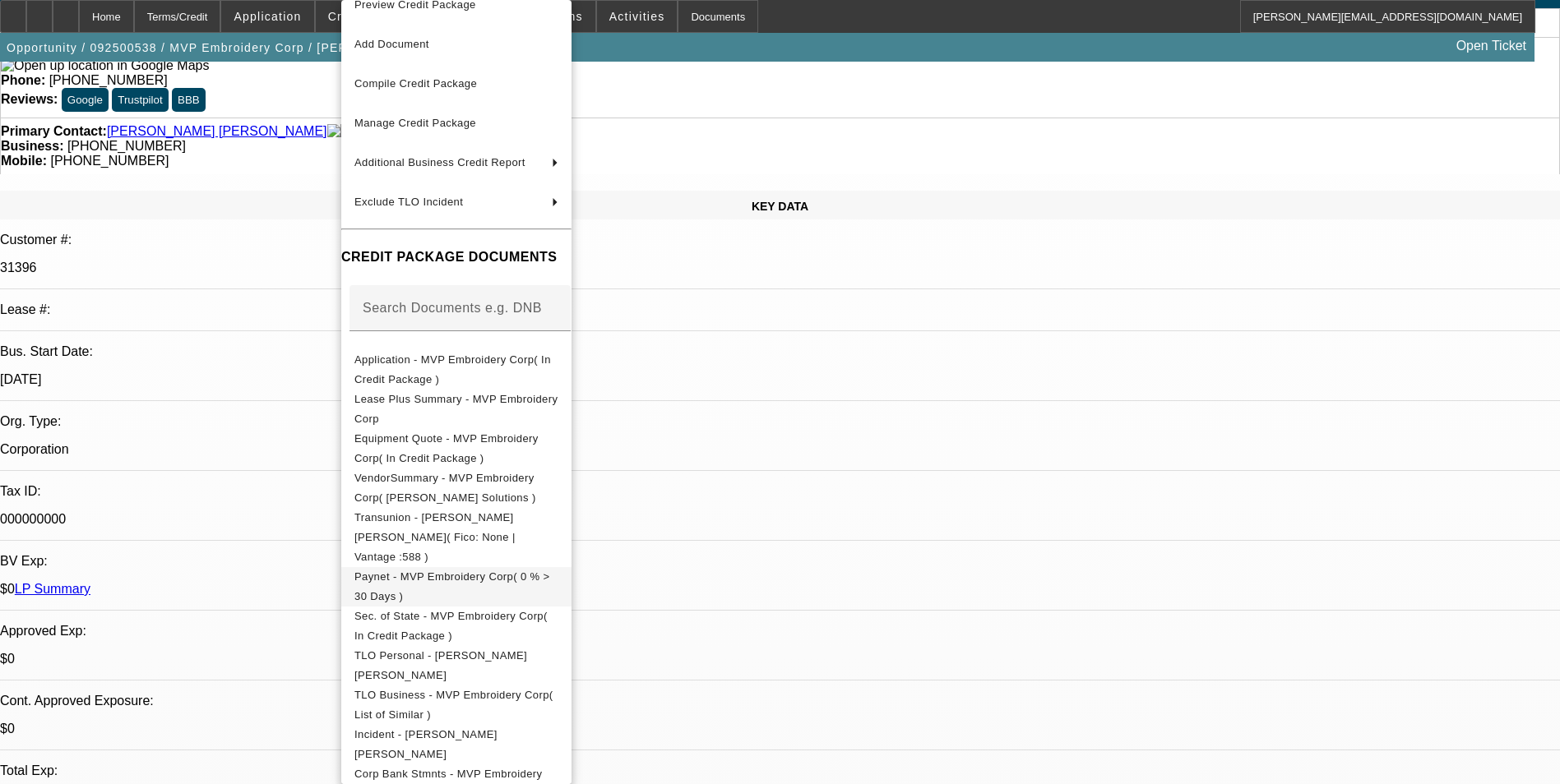
scroll to position [35, 0]
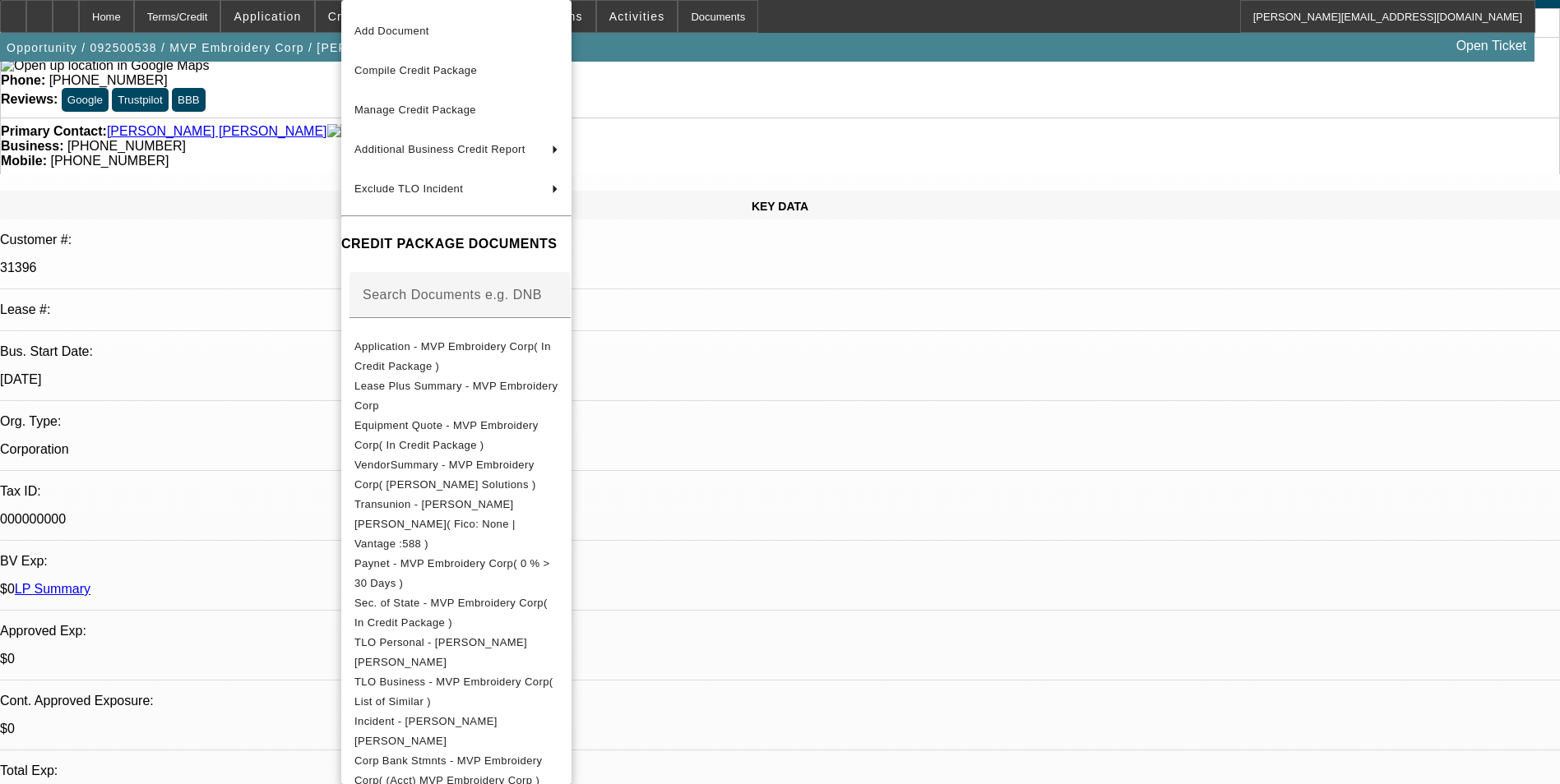
click at [817, 402] on div at bounding box center [780, 392] width 1560 height 784
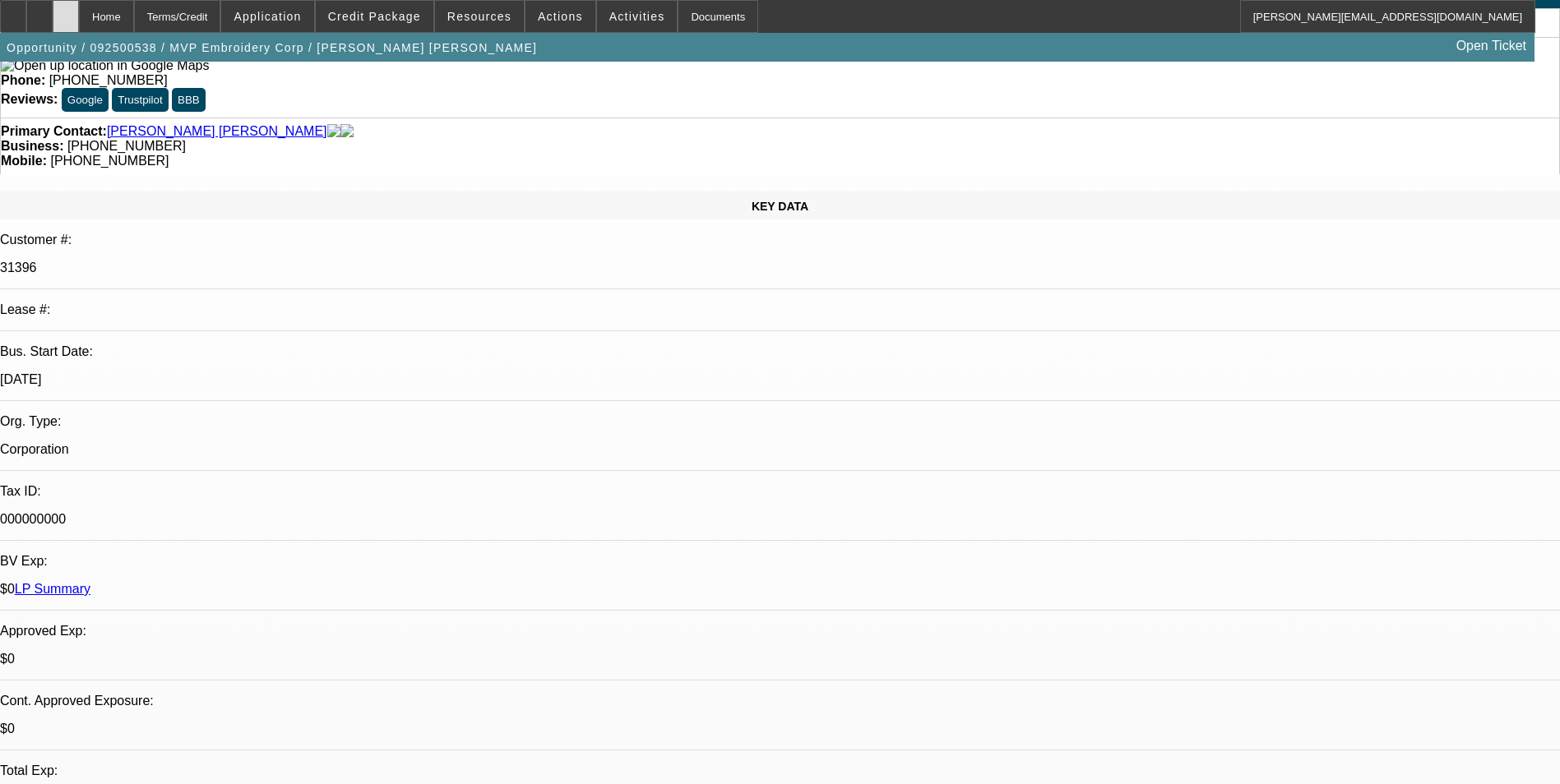
click at [65, 11] on icon at bounding box center [65, 11] width 0 height 0
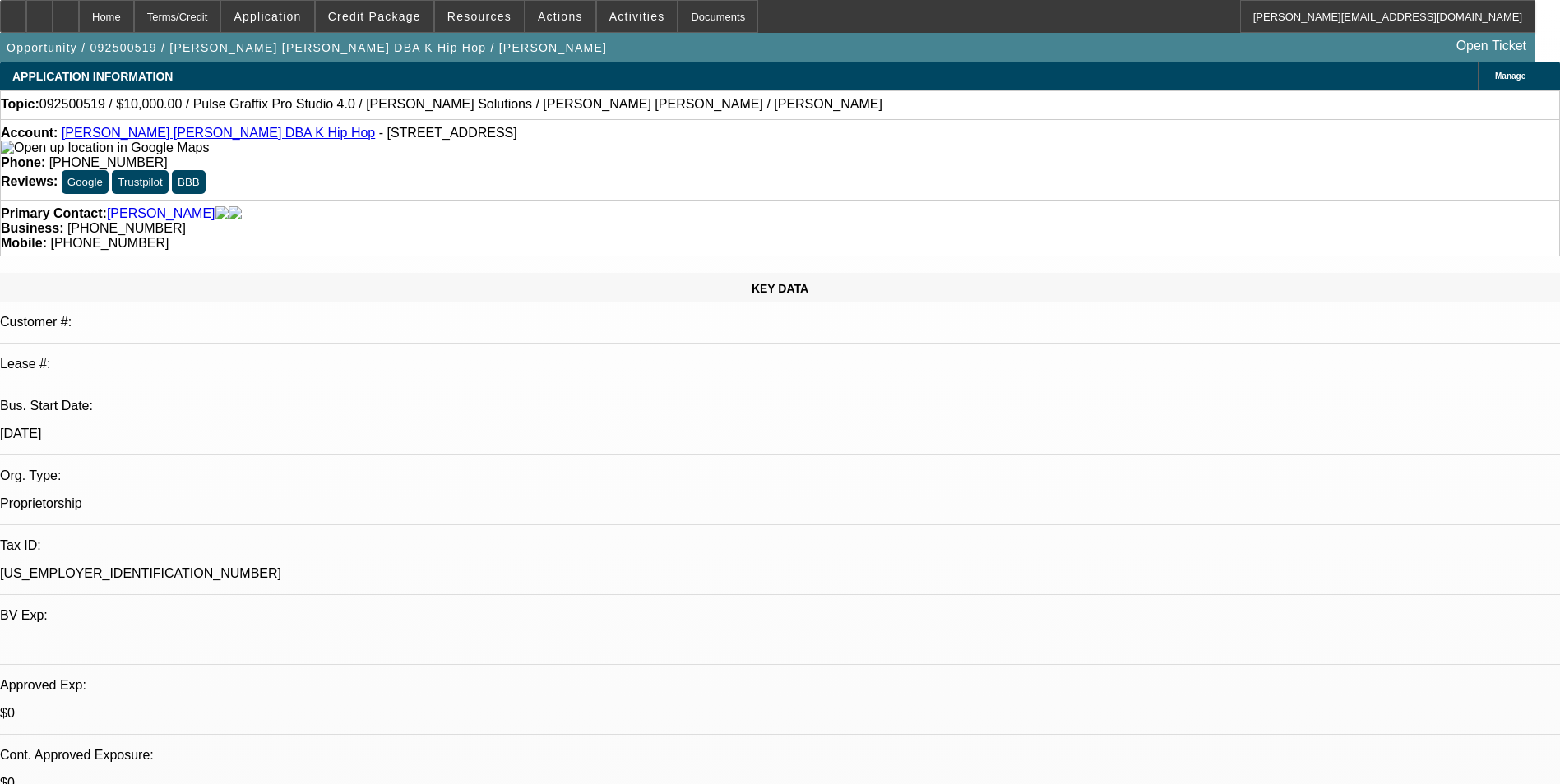
select select "0"
select select "2"
select select "0.1"
select select "4"
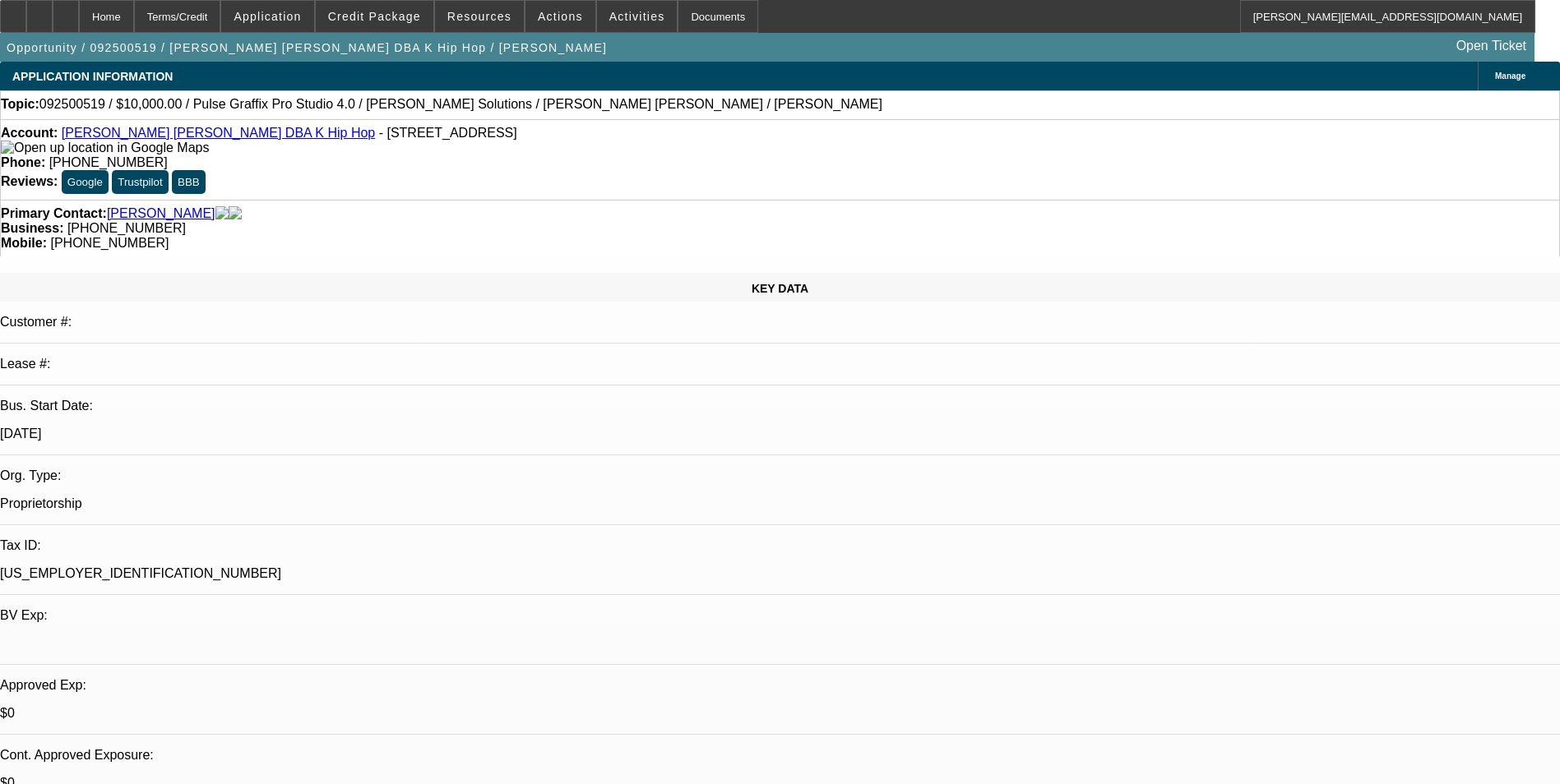
select select "0"
select select "2"
select select "0"
select select "6"
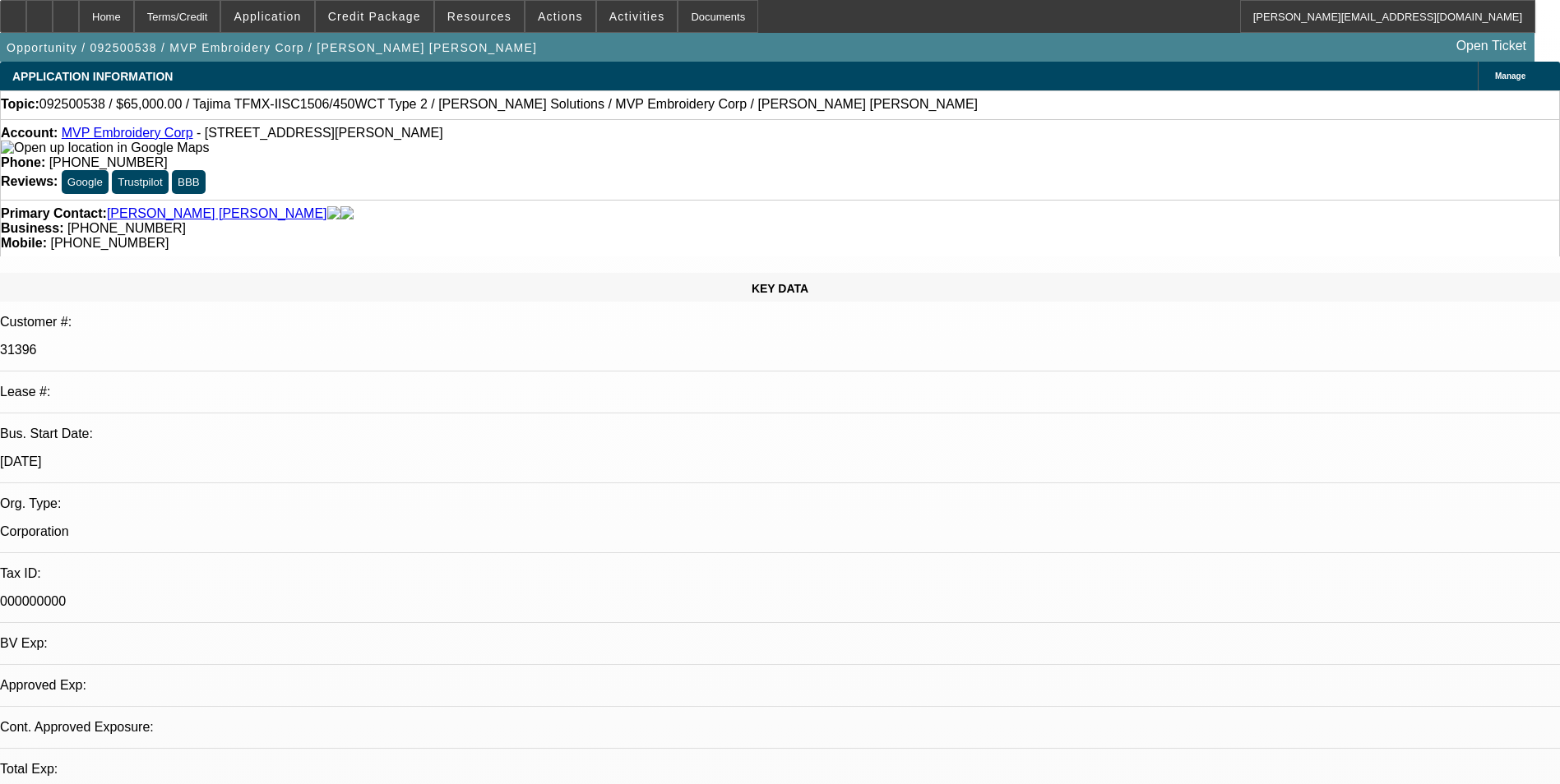
select select "0"
select select "2"
select select "0.1"
select select "4"
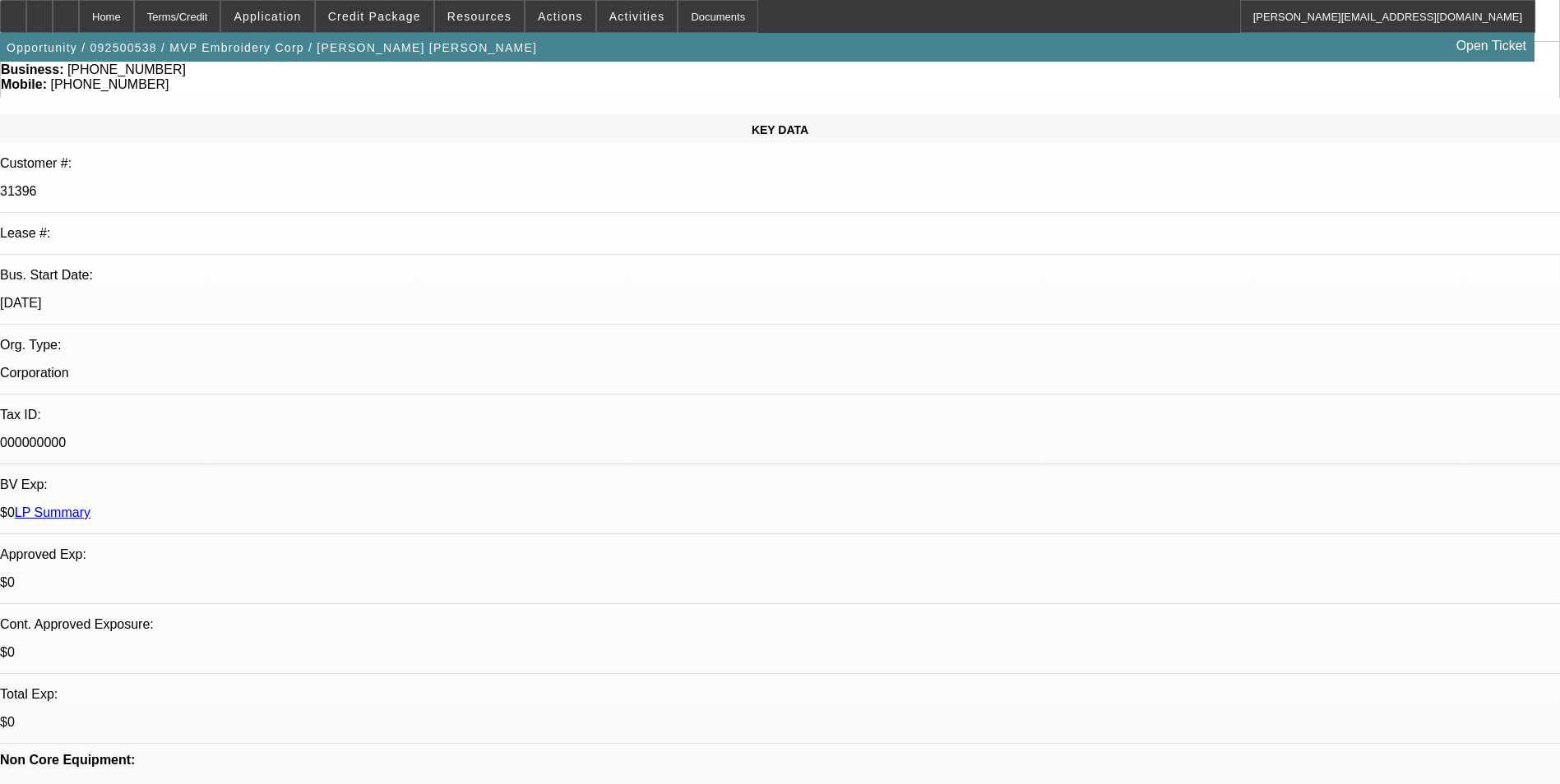
scroll to position [247, 0]
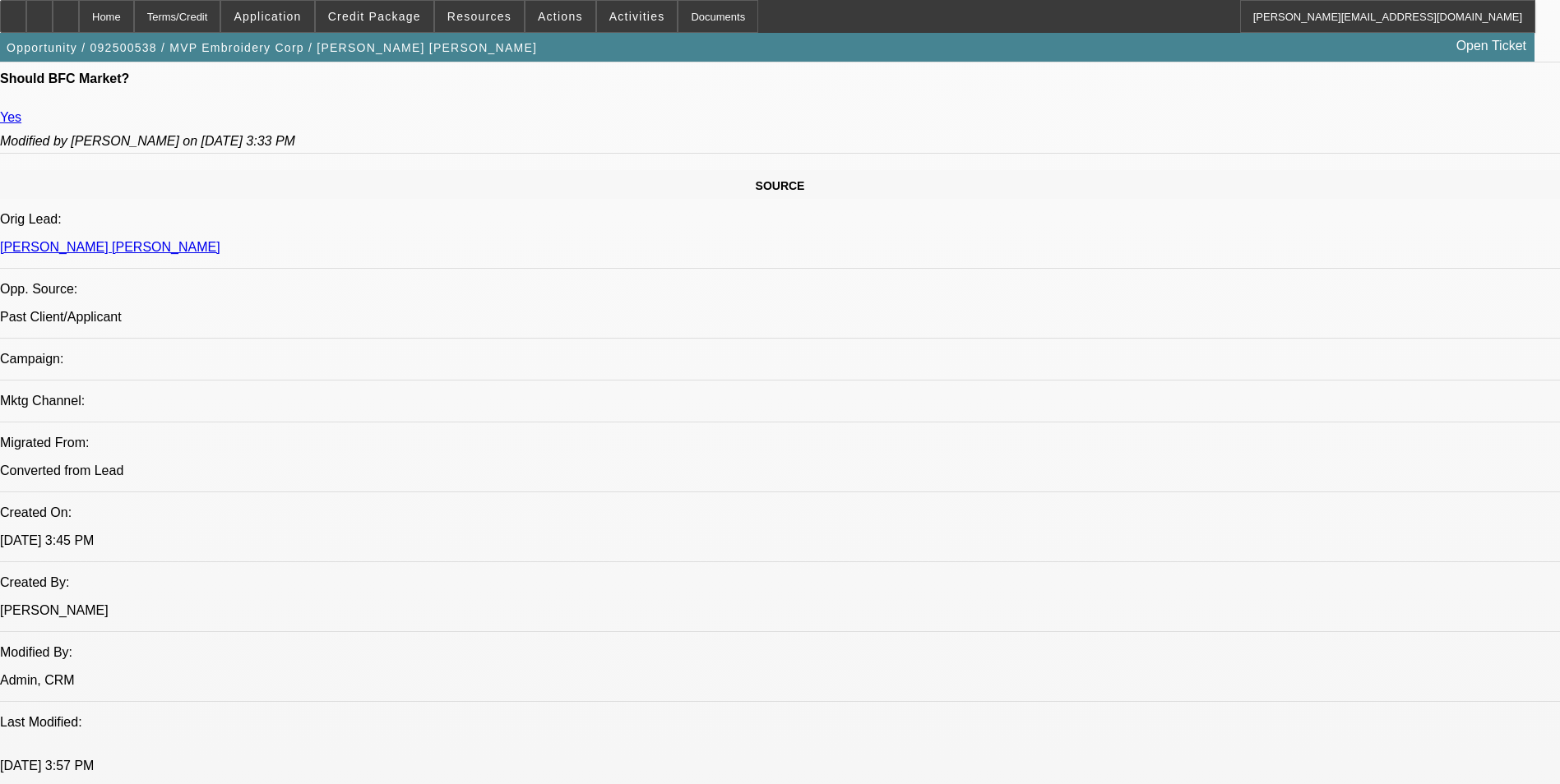
scroll to position [905, 0]
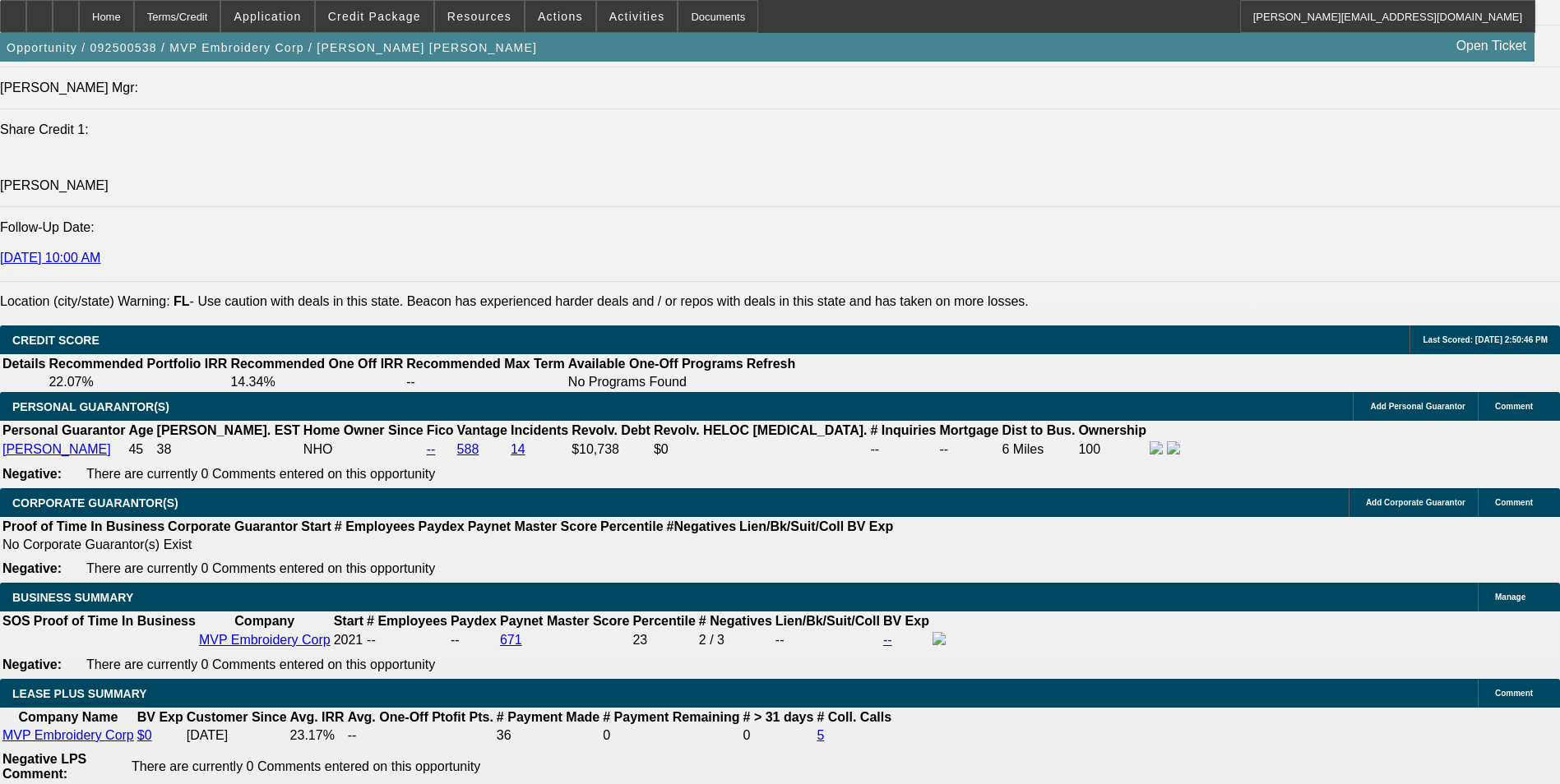
scroll to position [2138, 0]
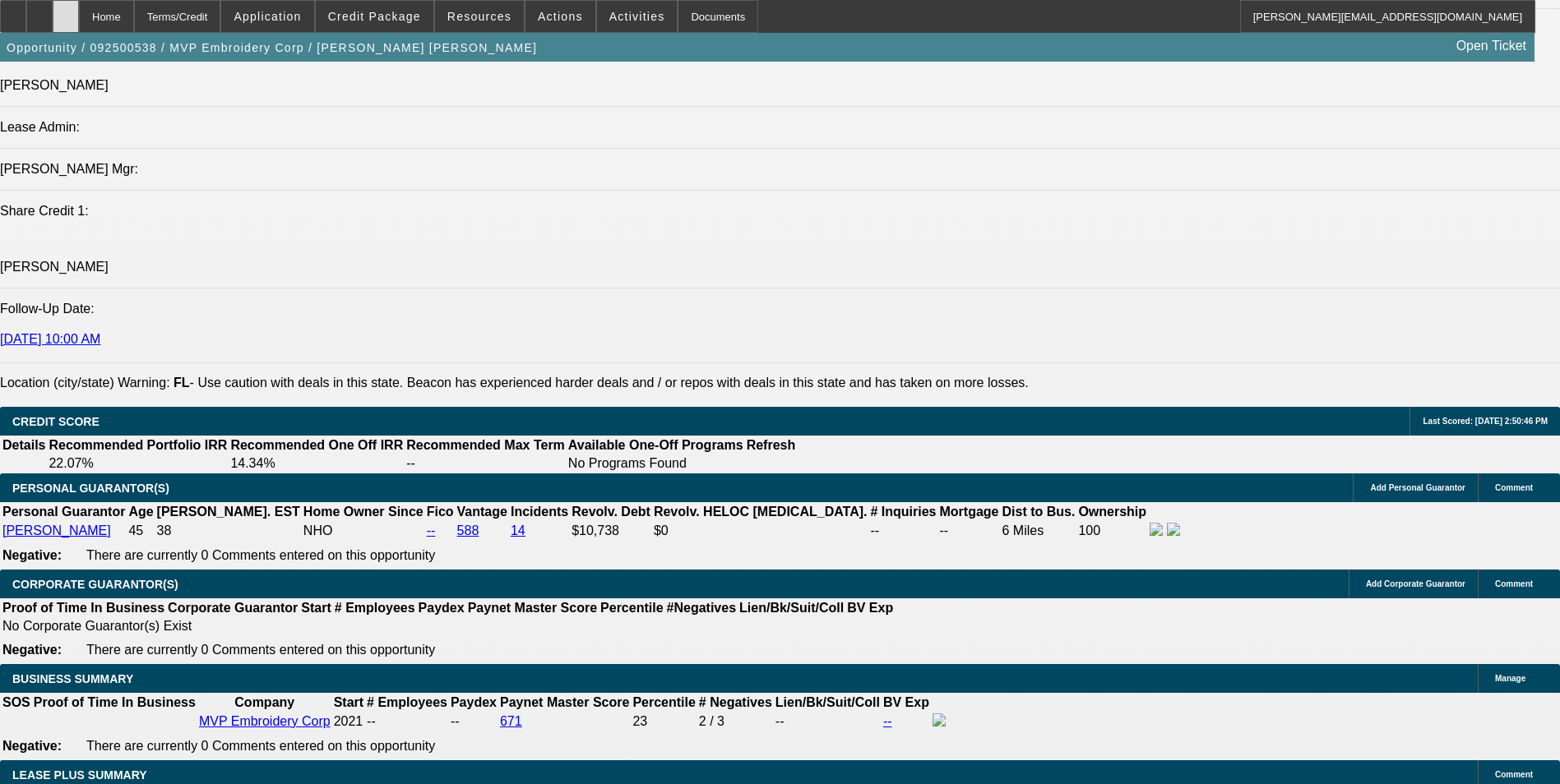
click at [79, 23] on div at bounding box center [65, 16] width 26 height 33
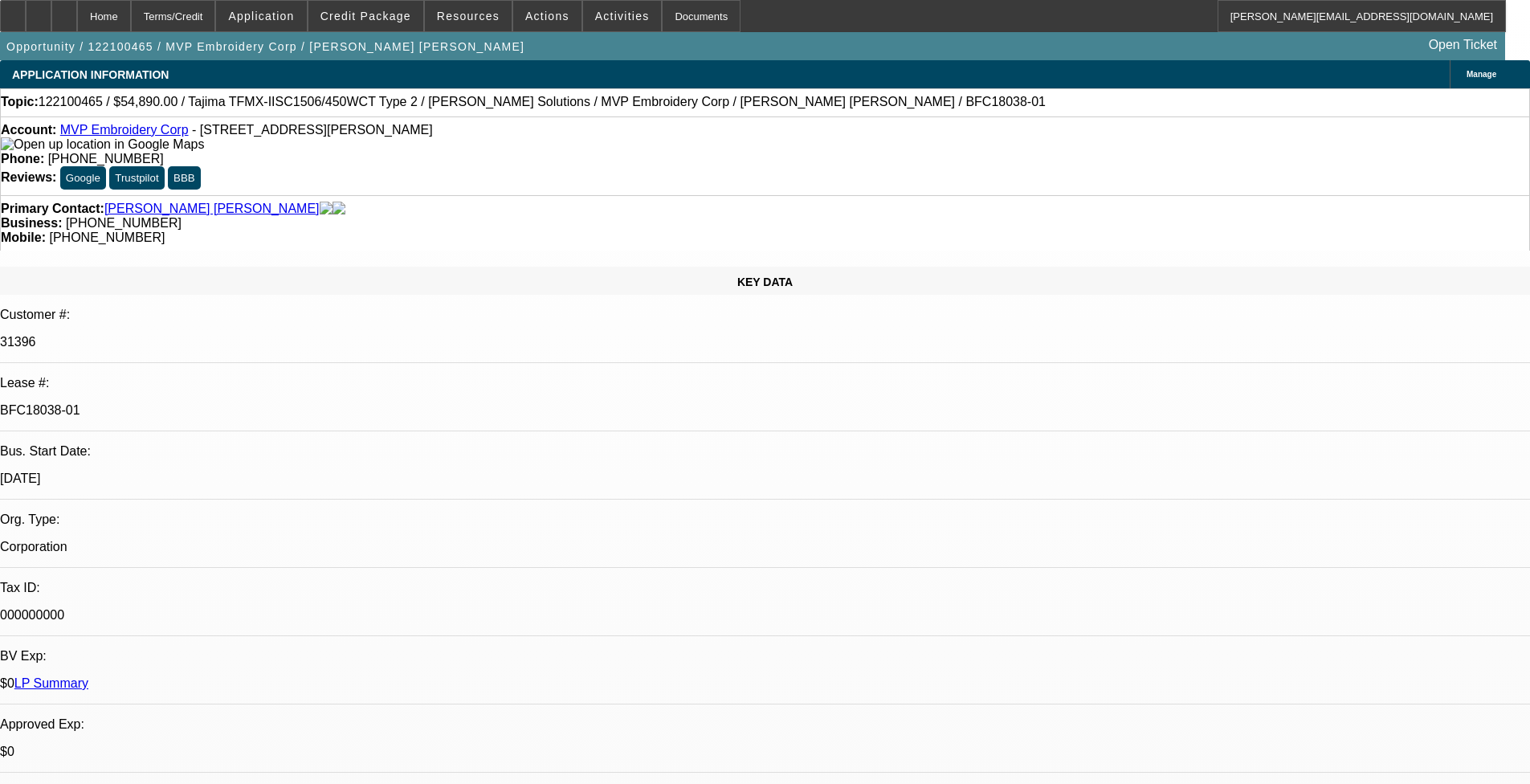
select select "0"
select select "2"
select select "0"
select select "2"
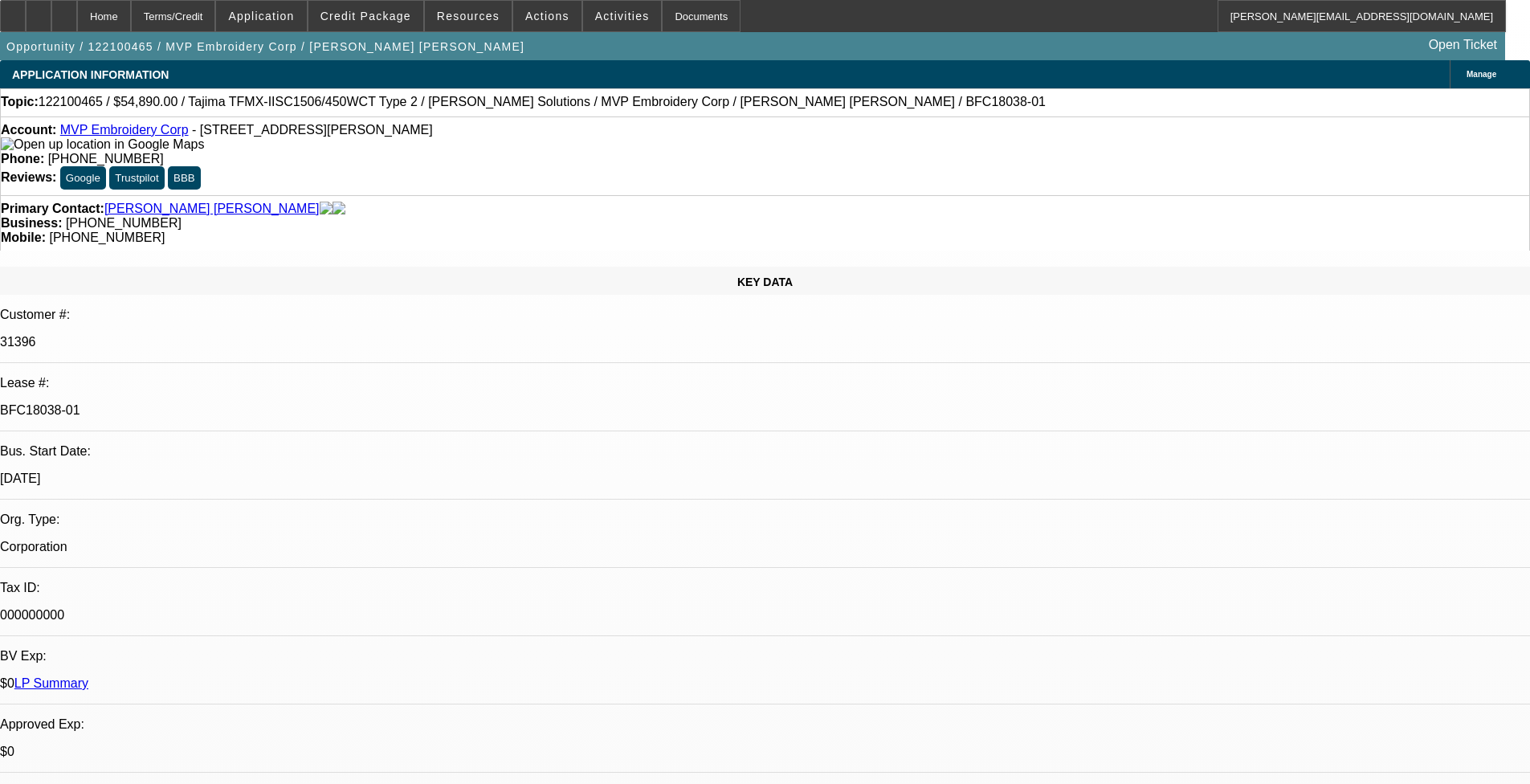
select select "0"
select select "0.1"
select select "0"
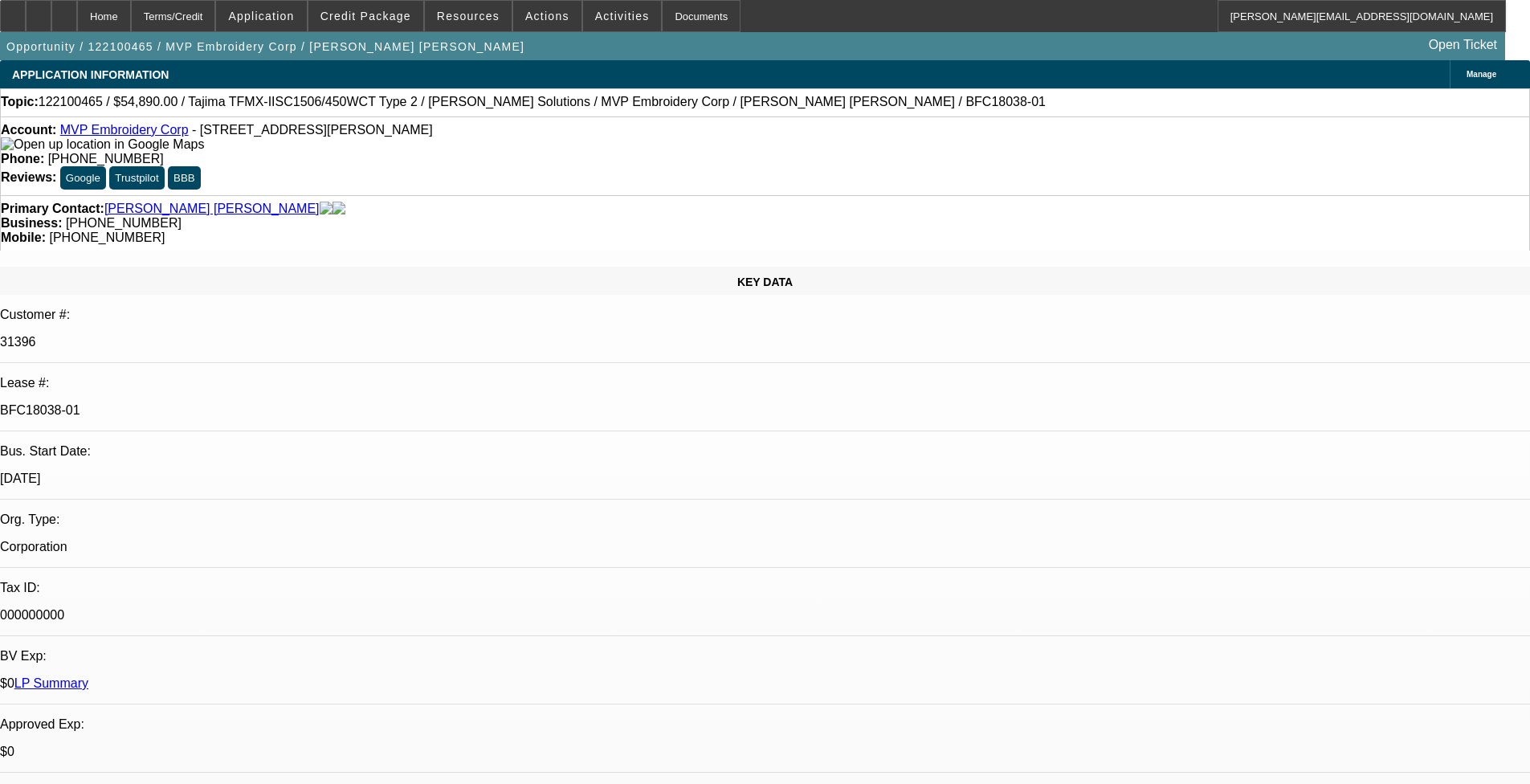
select select "2"
select select "0"
select select "1"
select select "2"
select select "6"
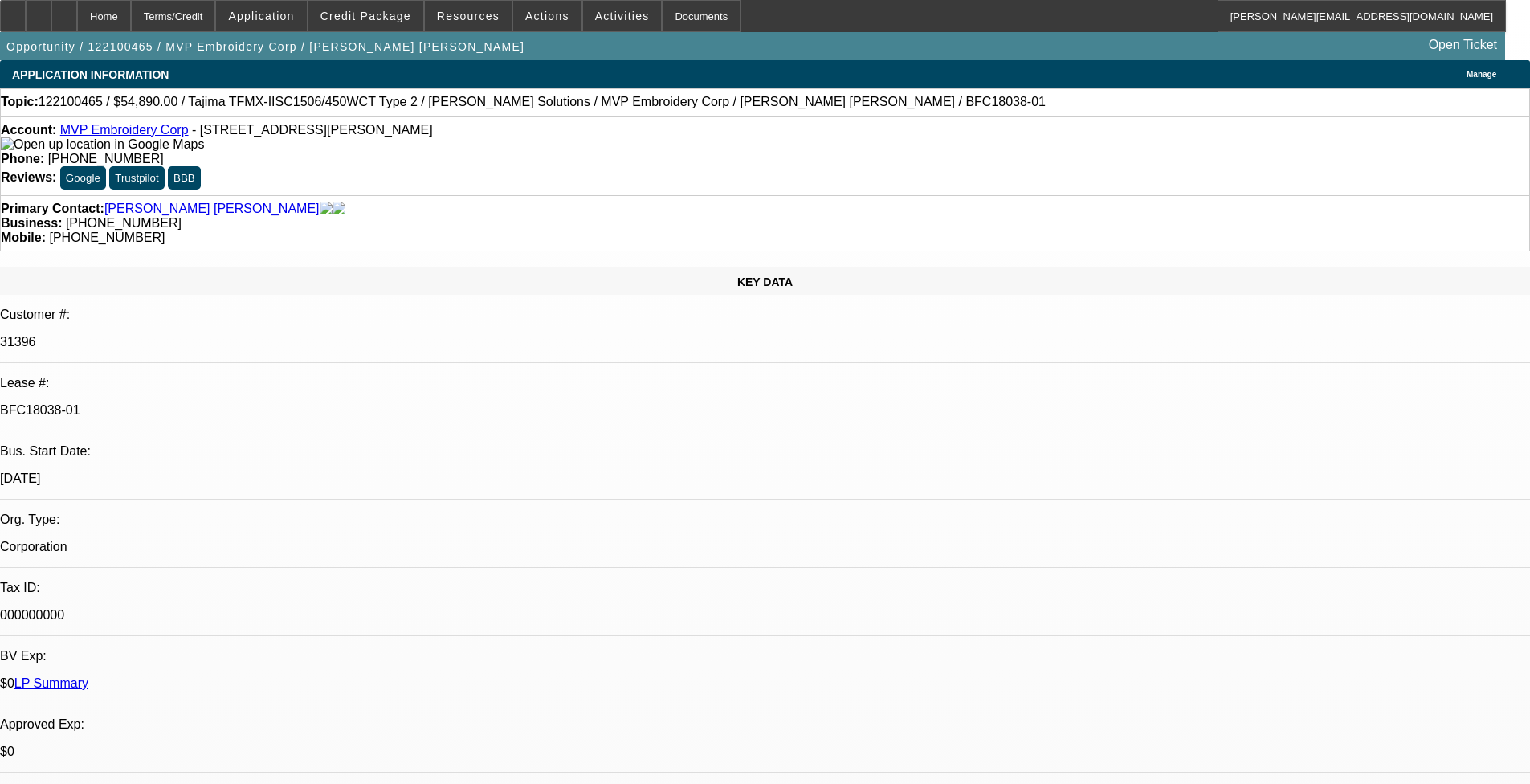
select select "1"
select select "2"
select select "6"
select select "1"
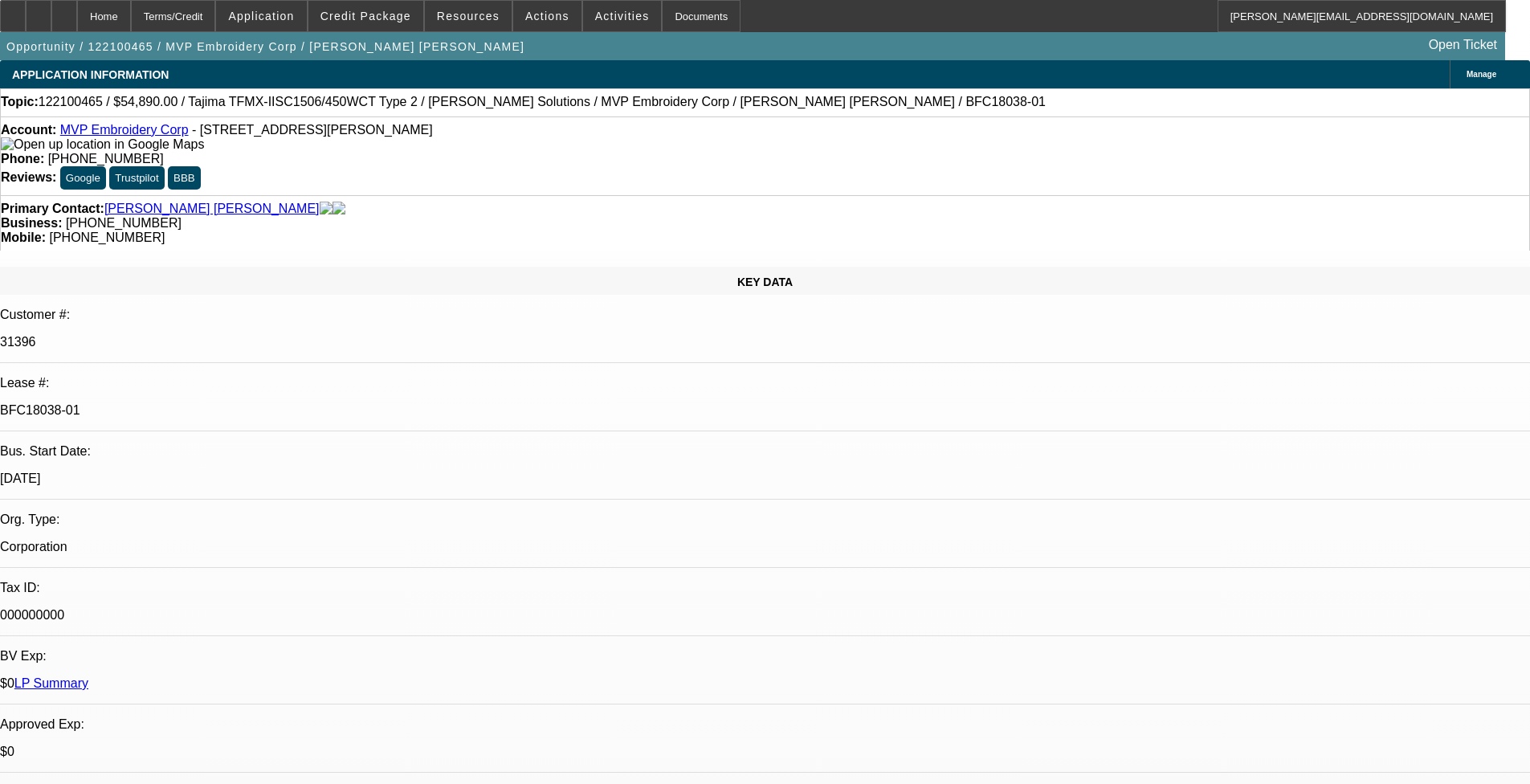
select select "4"
select select "1"
select select "2"
select select "6"
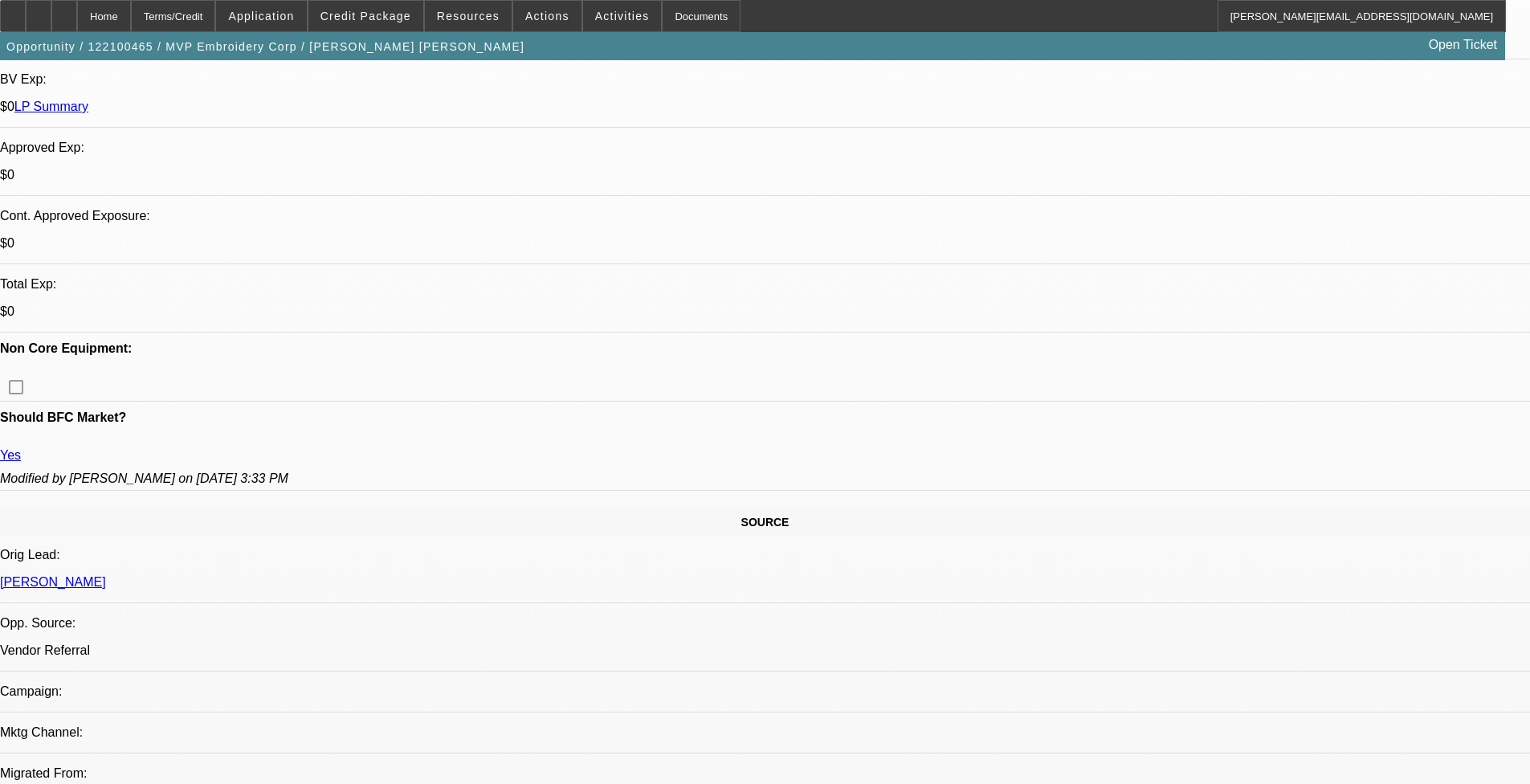
scroll to position [562, 0]
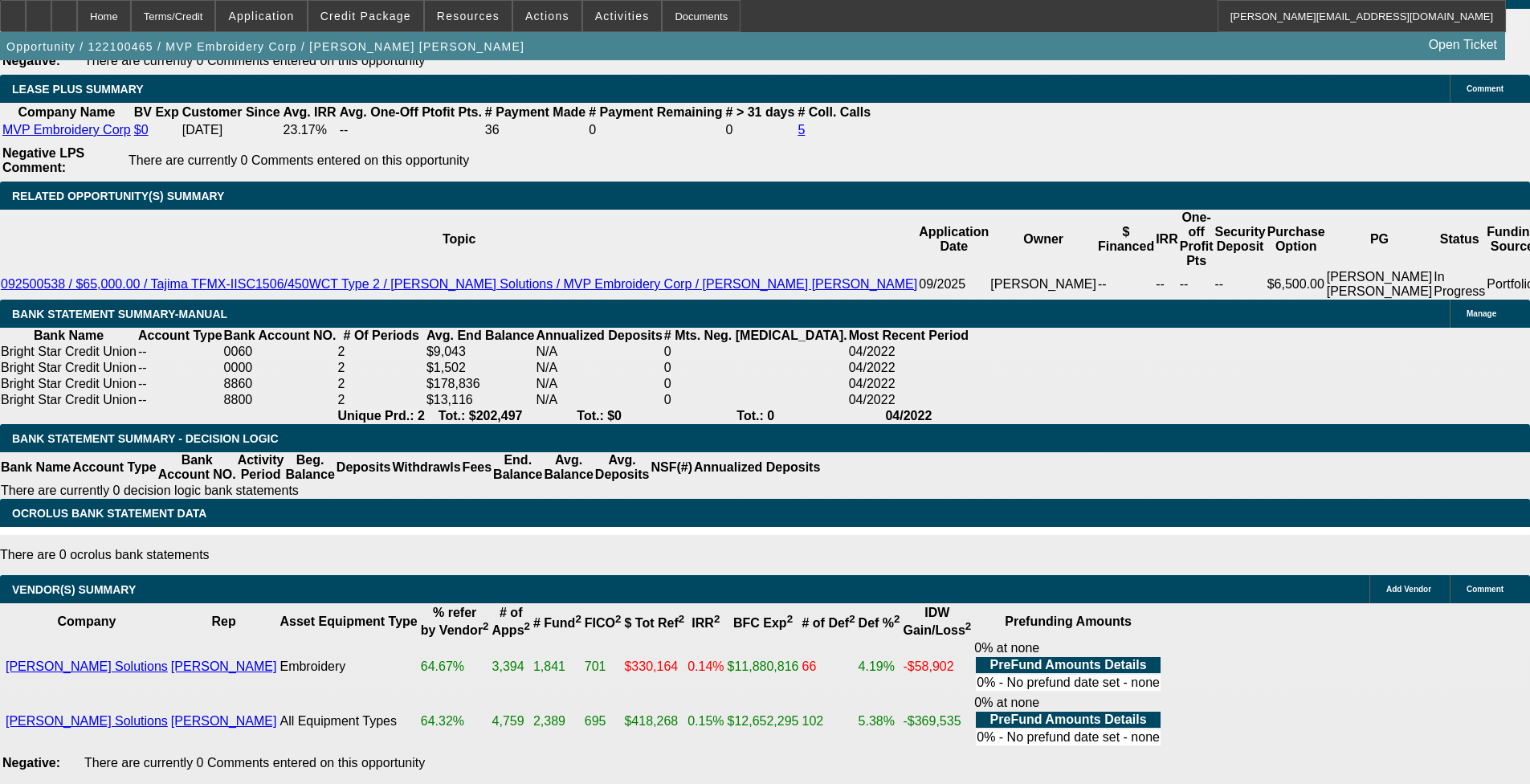
scroll to position [3051, 0]
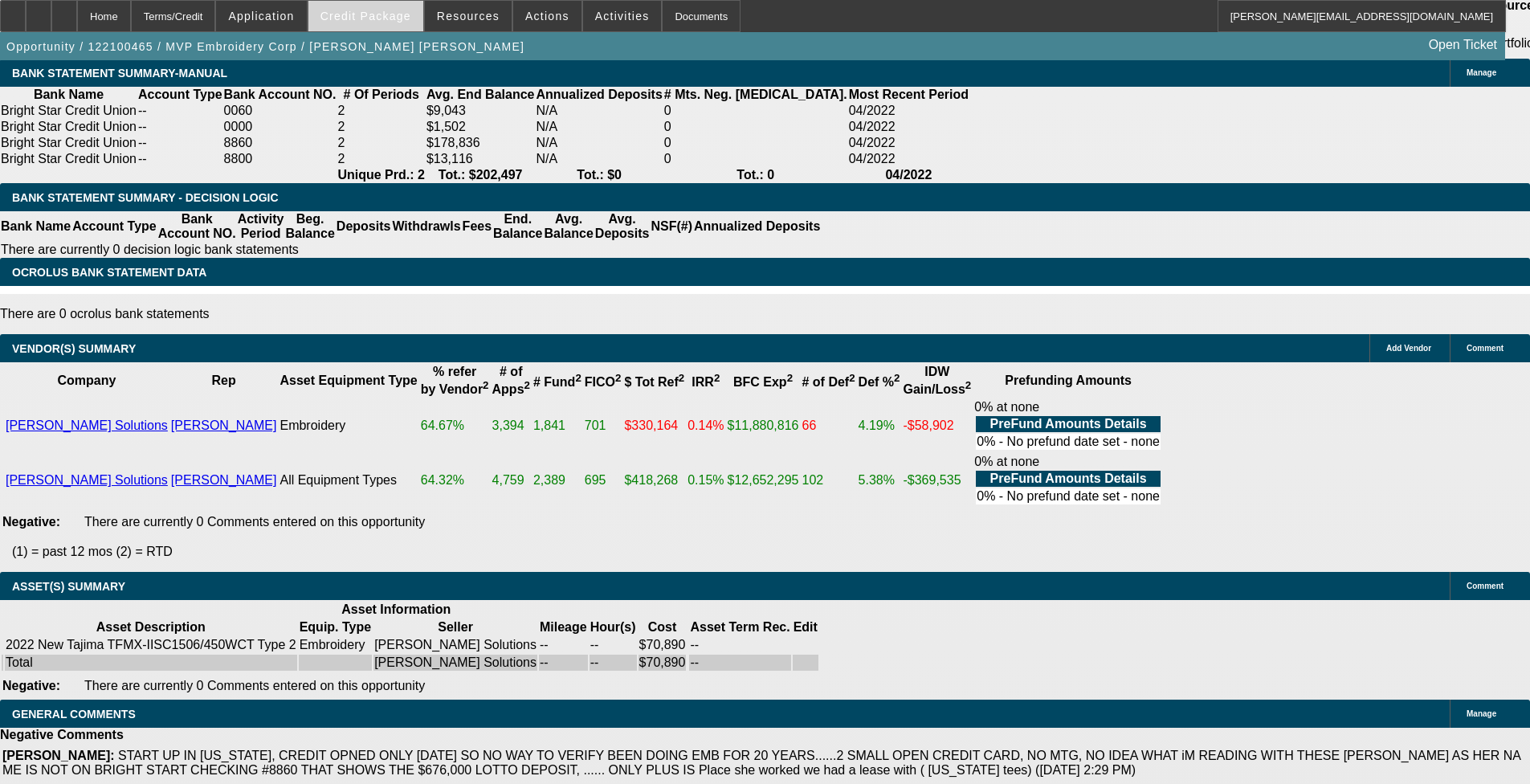
click at [408, 17] on span "Credit Package" at bounding box center [365, 16] width 91 height 12
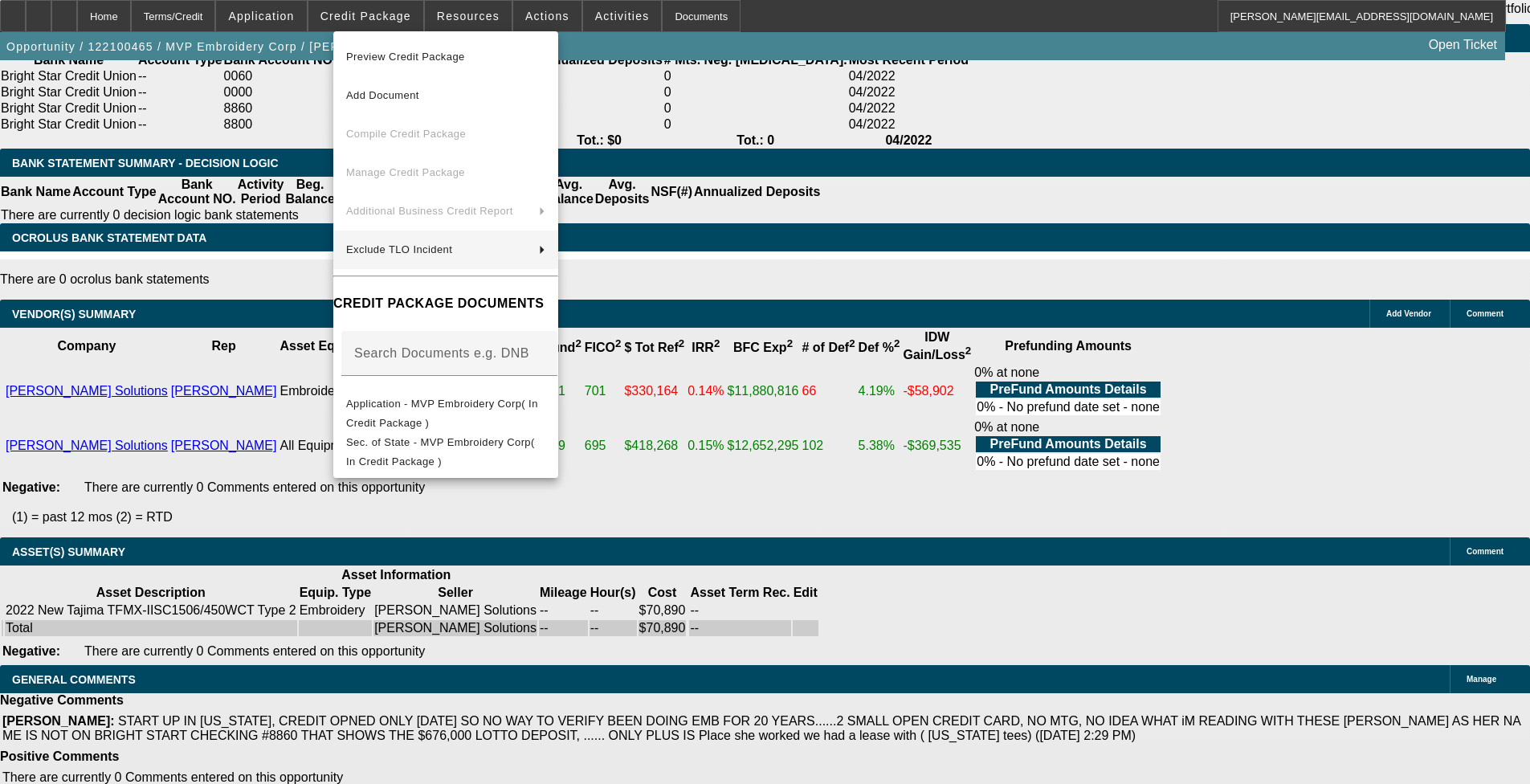
scroll to position [3115, 0]
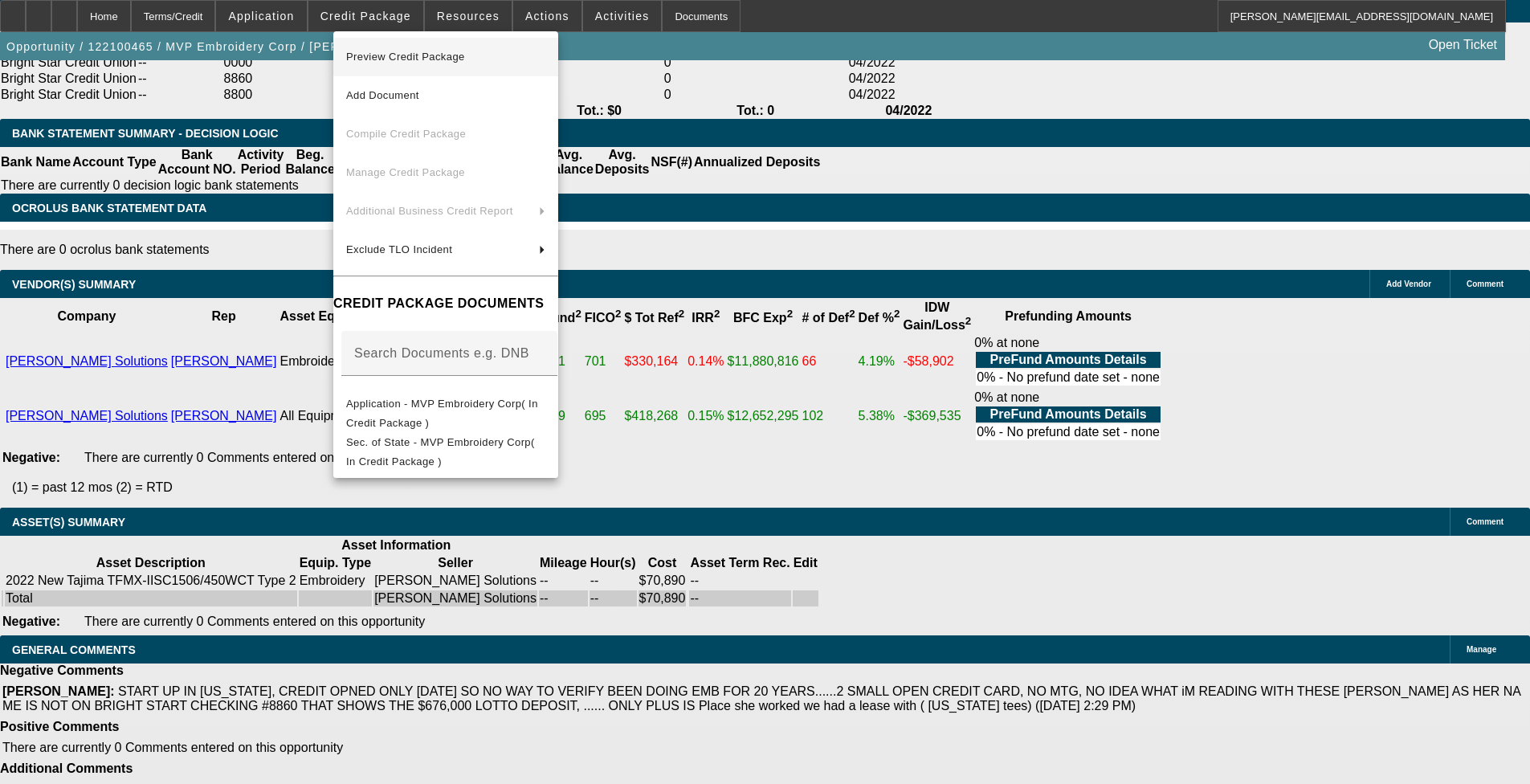
click at [450, 58] on span "Preview Credit Package" at bounding box center [405, 56] width 119 height 12
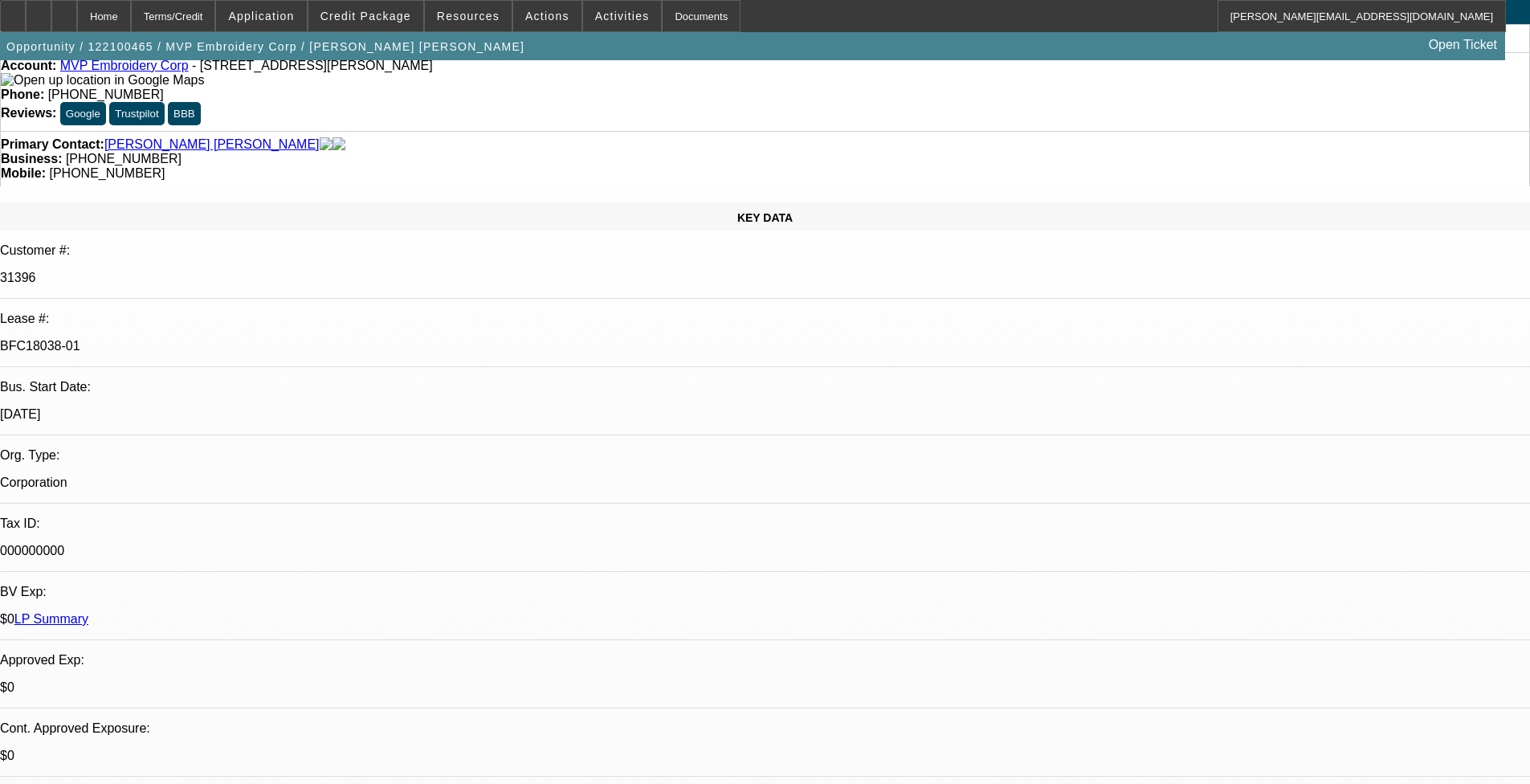
scroll to position [0, 0]
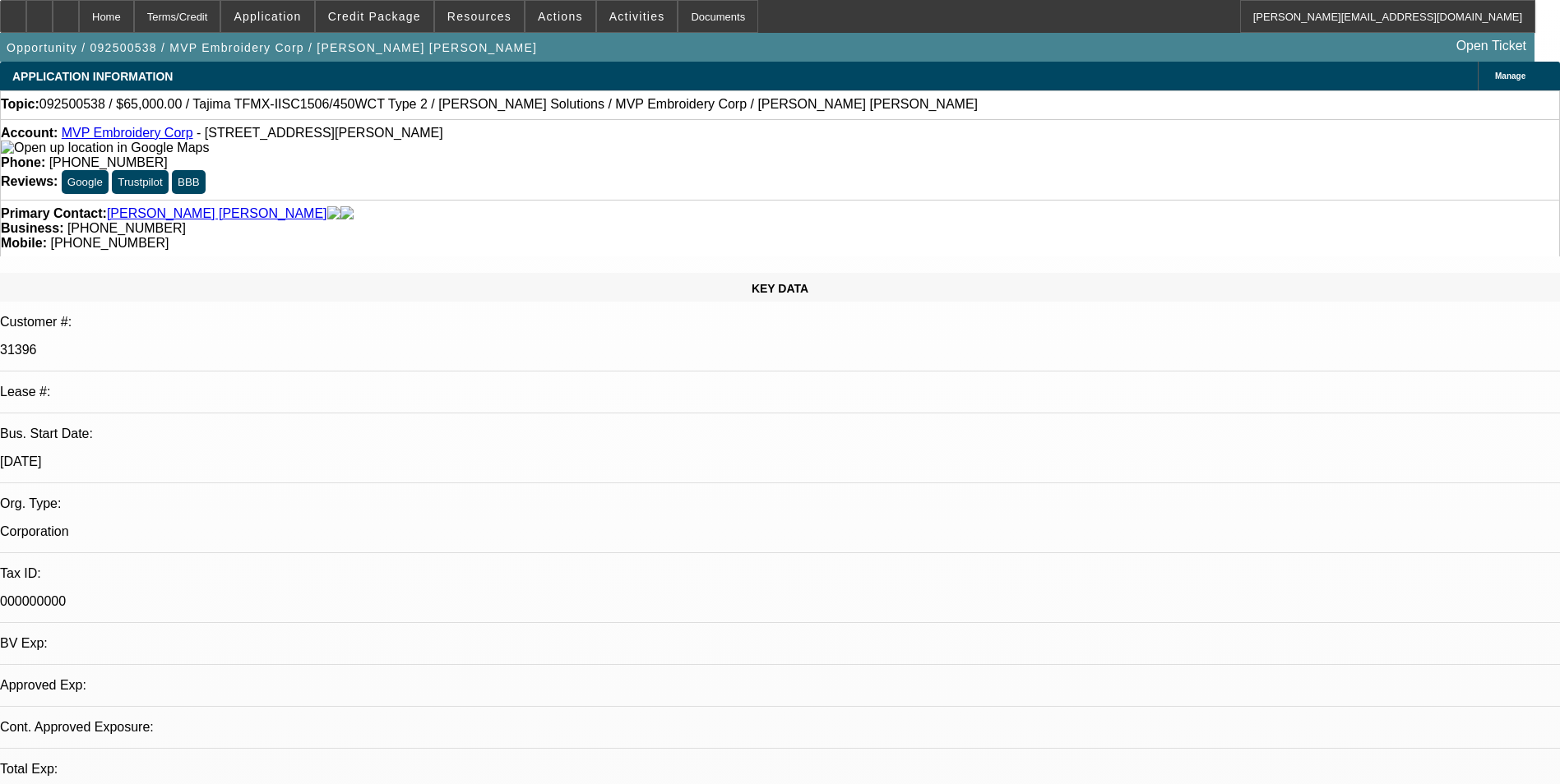
select select "0"
select select "2"
select select "0.1"
select select "1"
select select "2"
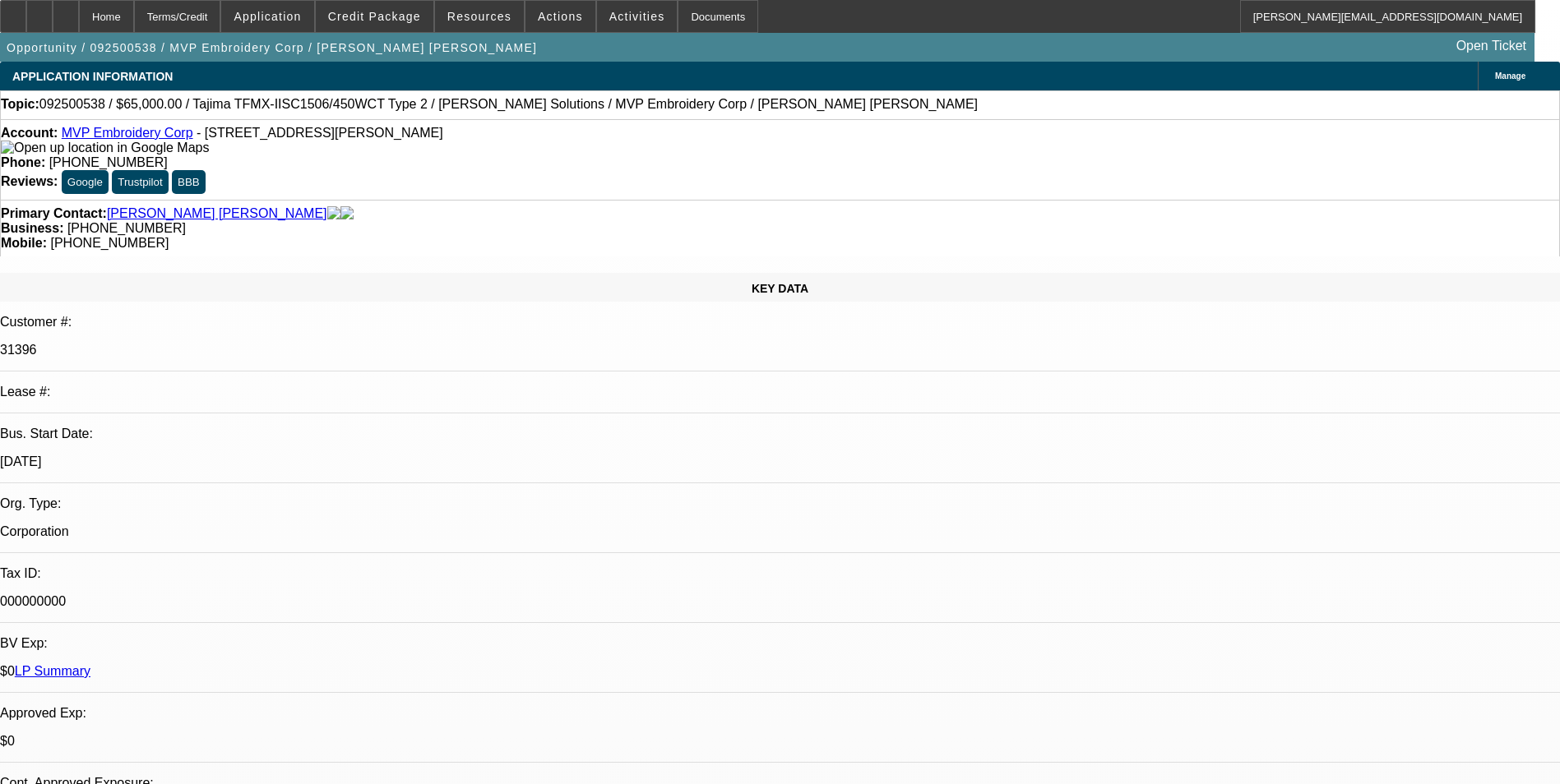
select select "4"
radio input "true"
drag, startPoint x: 1376, startPoint y: 315, endPoint x: 1377, endPoint y: 305, distance: 10.0
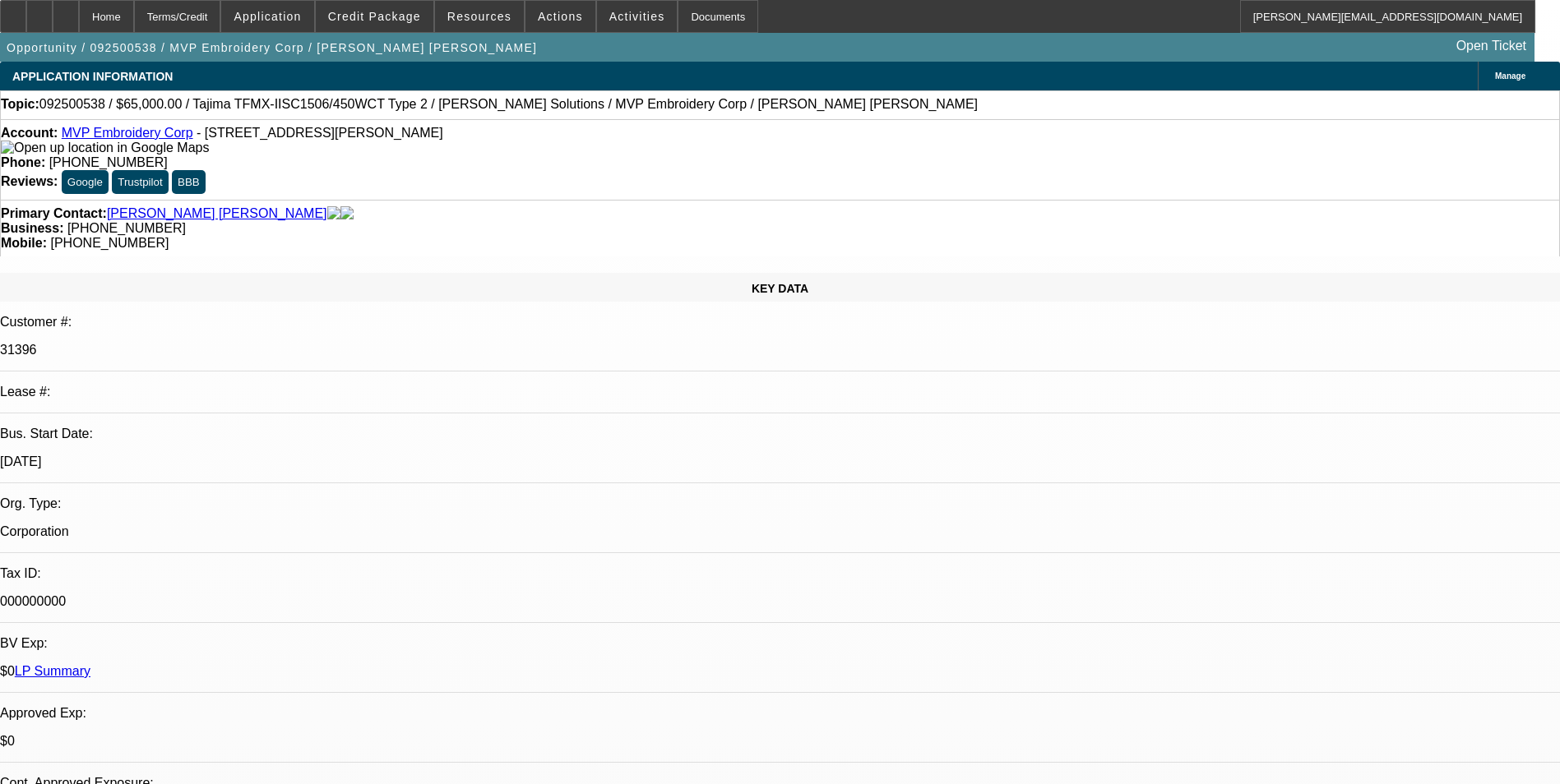
scroll to position [39, 0]
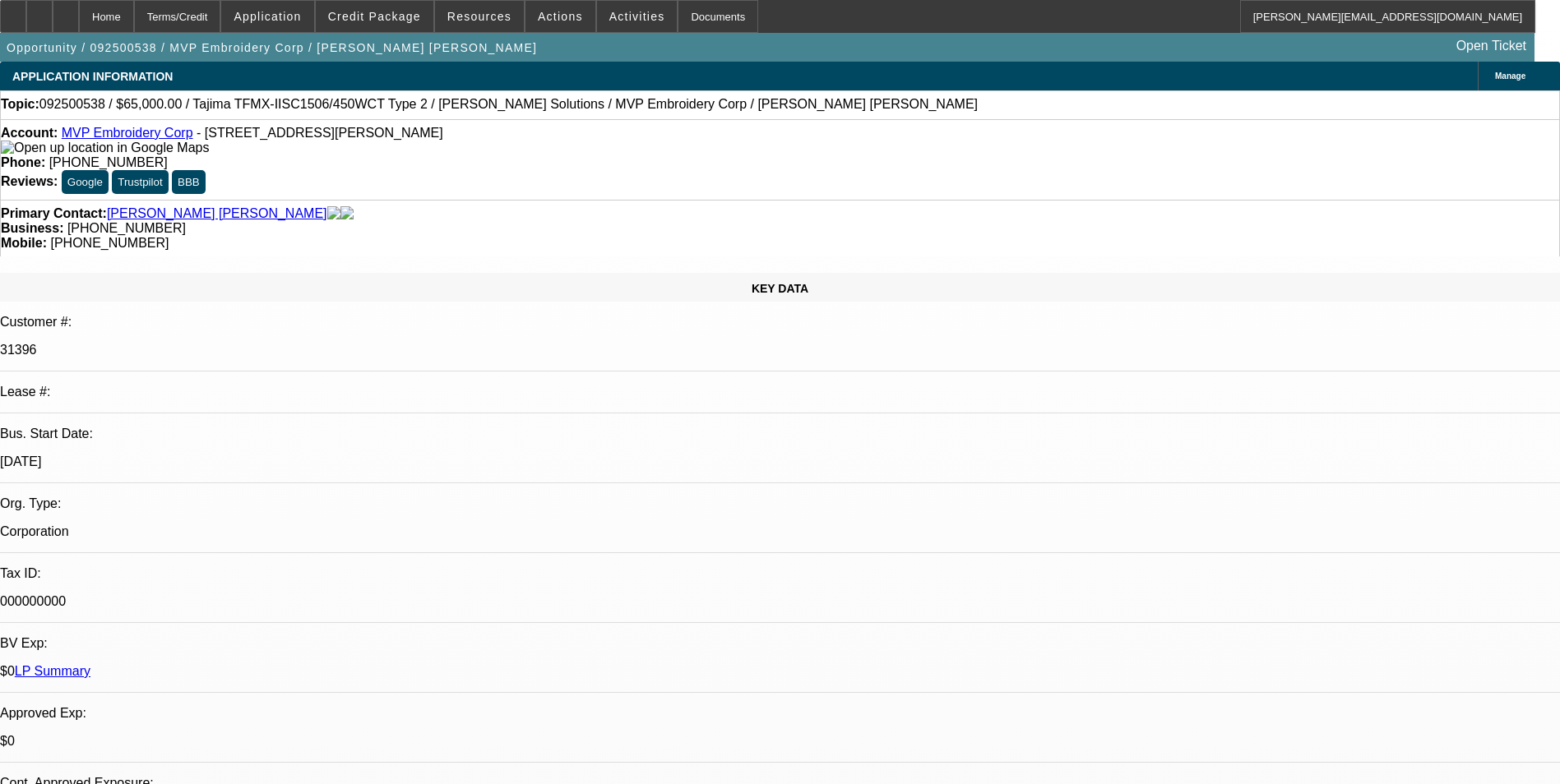
type textarea "[PERSON_NAME] / MVP Embroidery Corp is a past BFC lessee in good standing - the…"
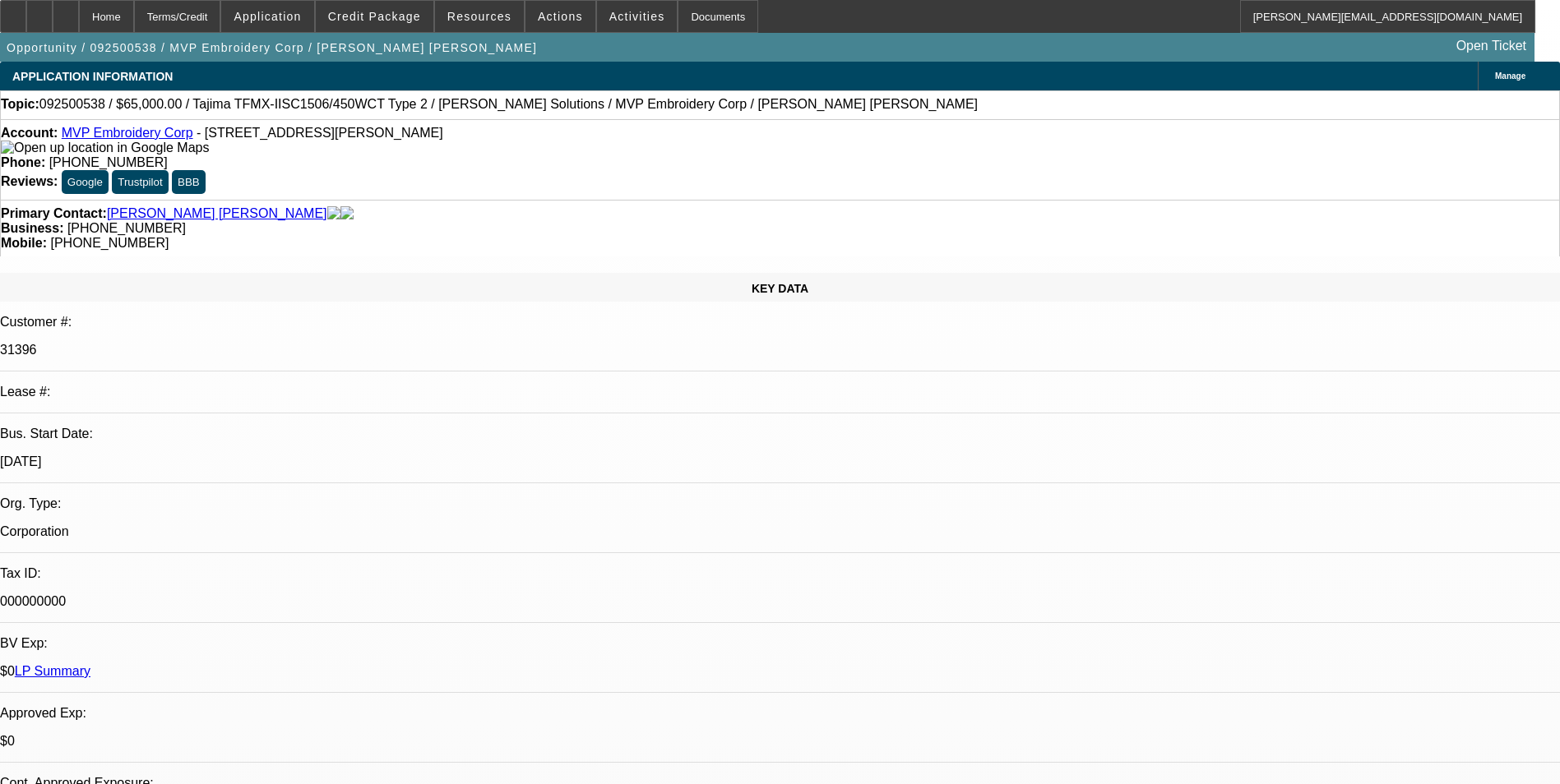
radio input "true"
click at [79, 22] on div at bounding box center [65, 16] width 26 height 33
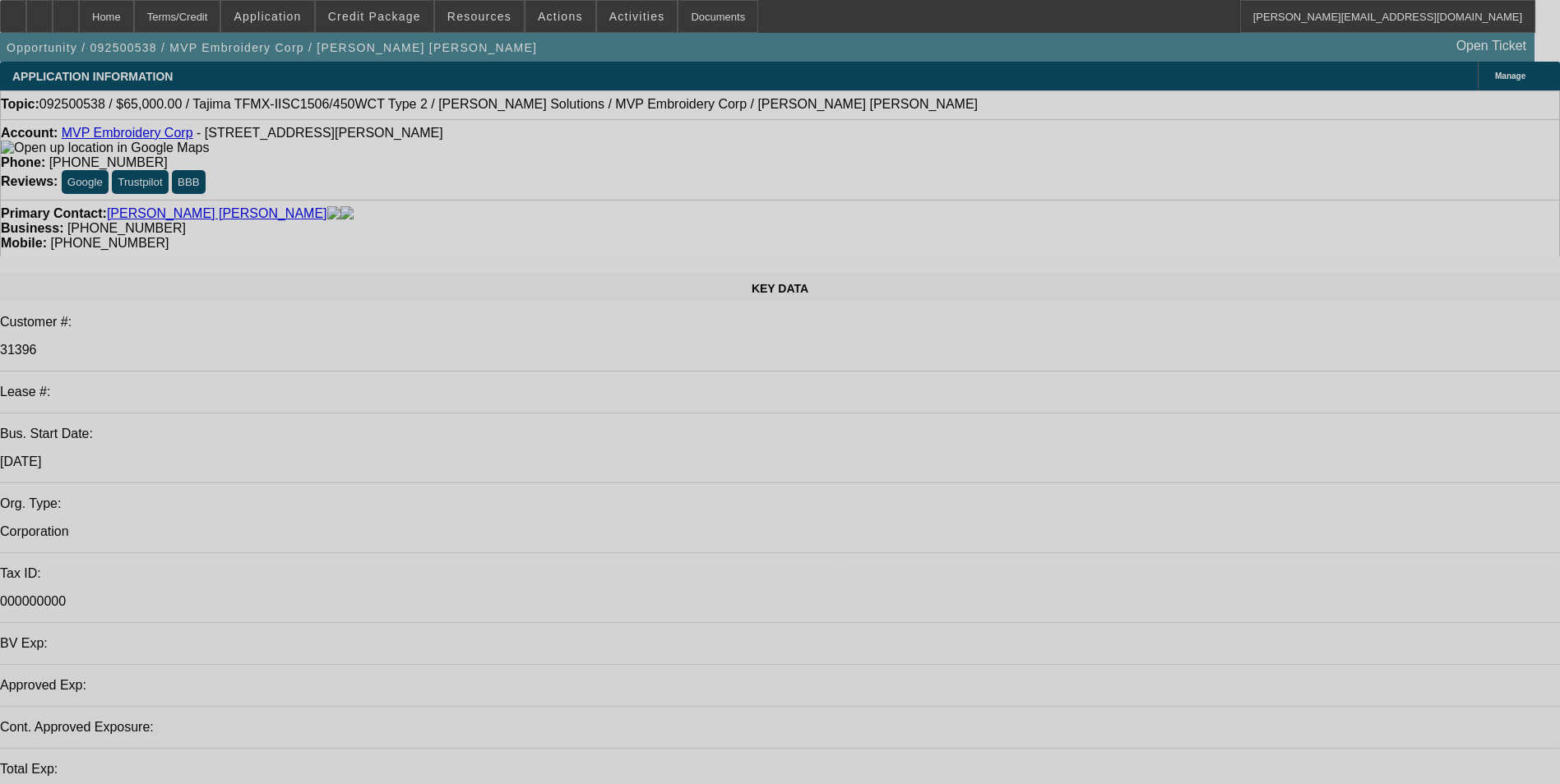
select select "0"
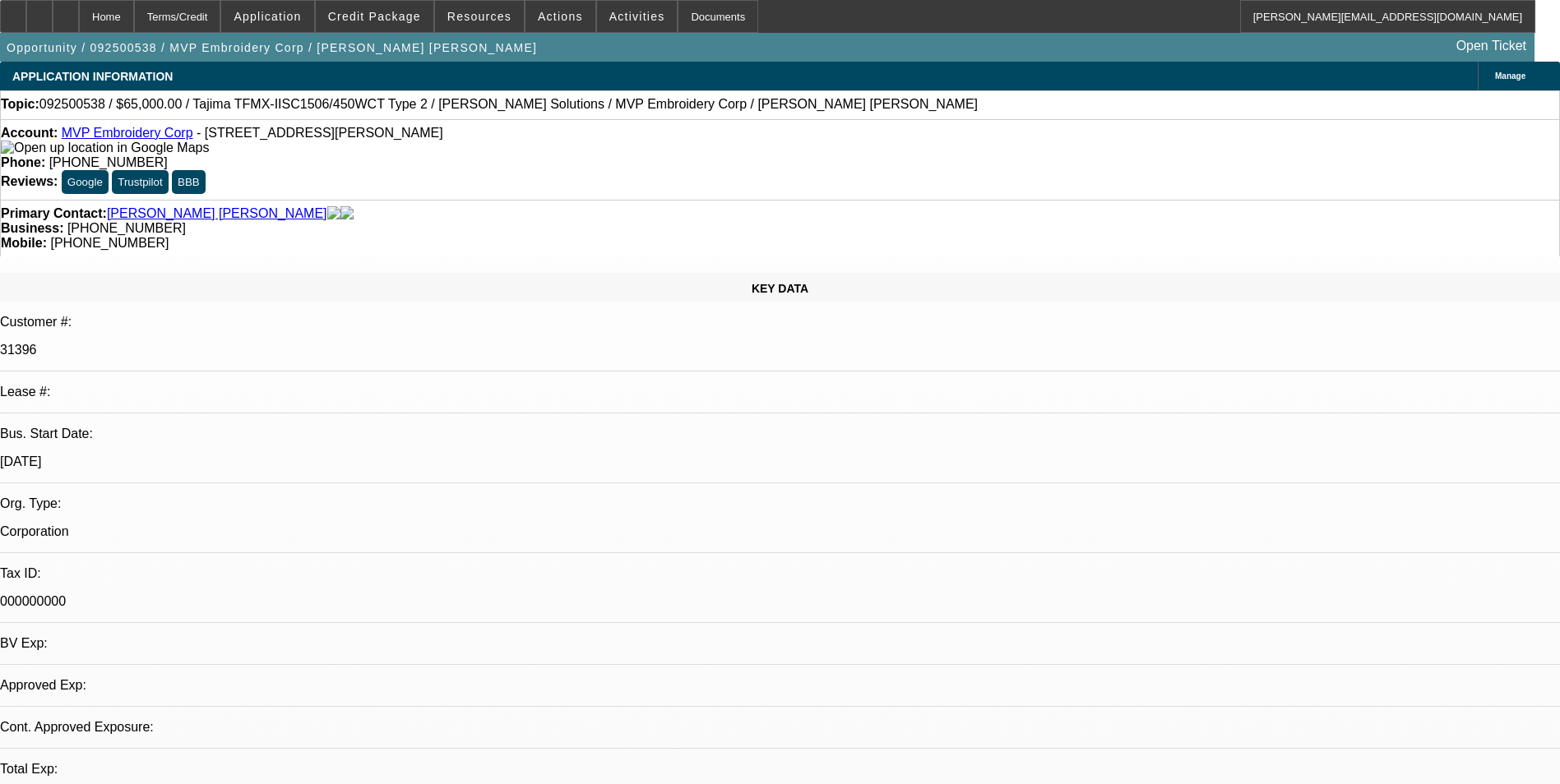
select select "2"
select select "0.1"
select select "4"
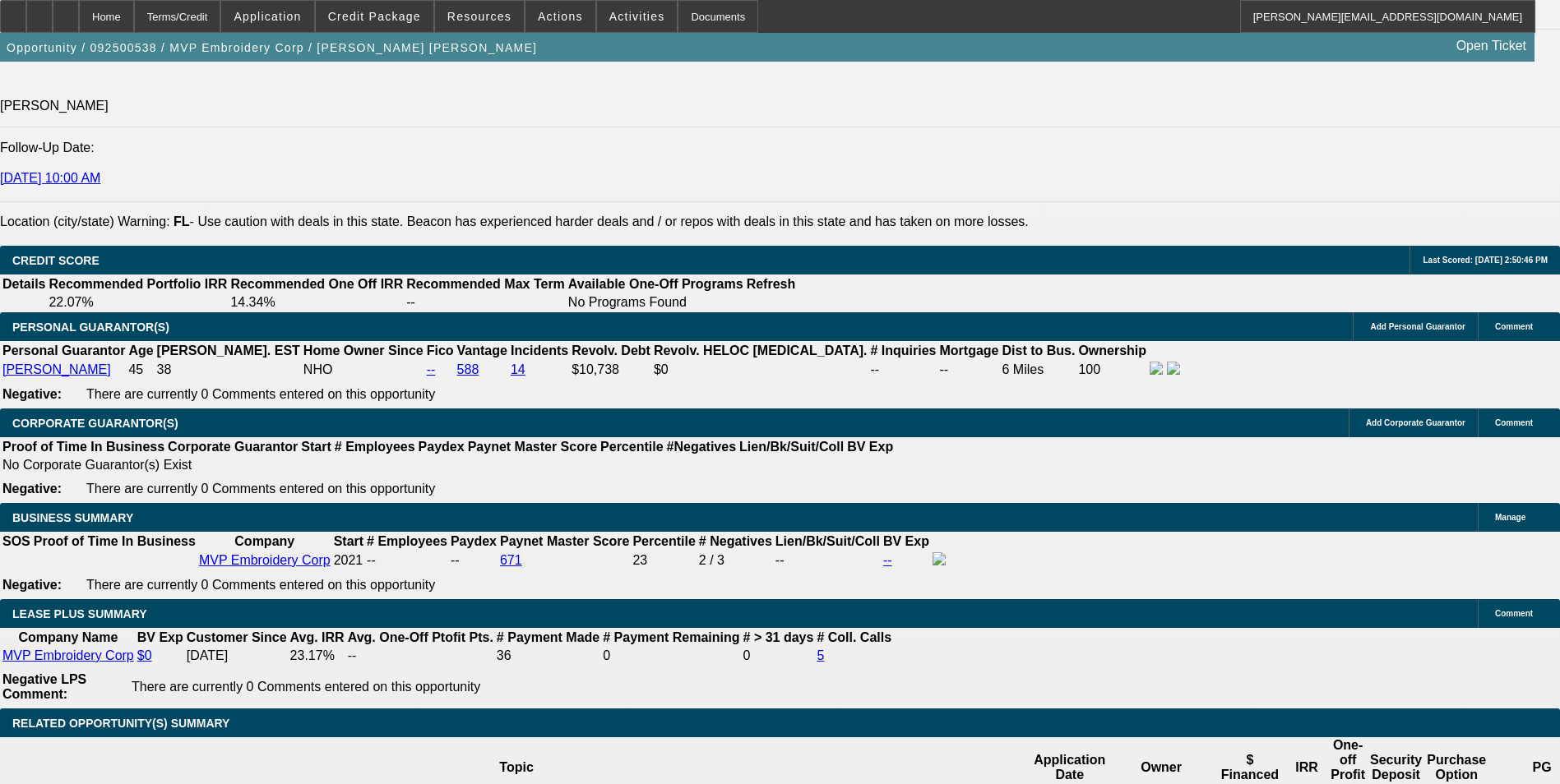
scroll to position [2467, 0]
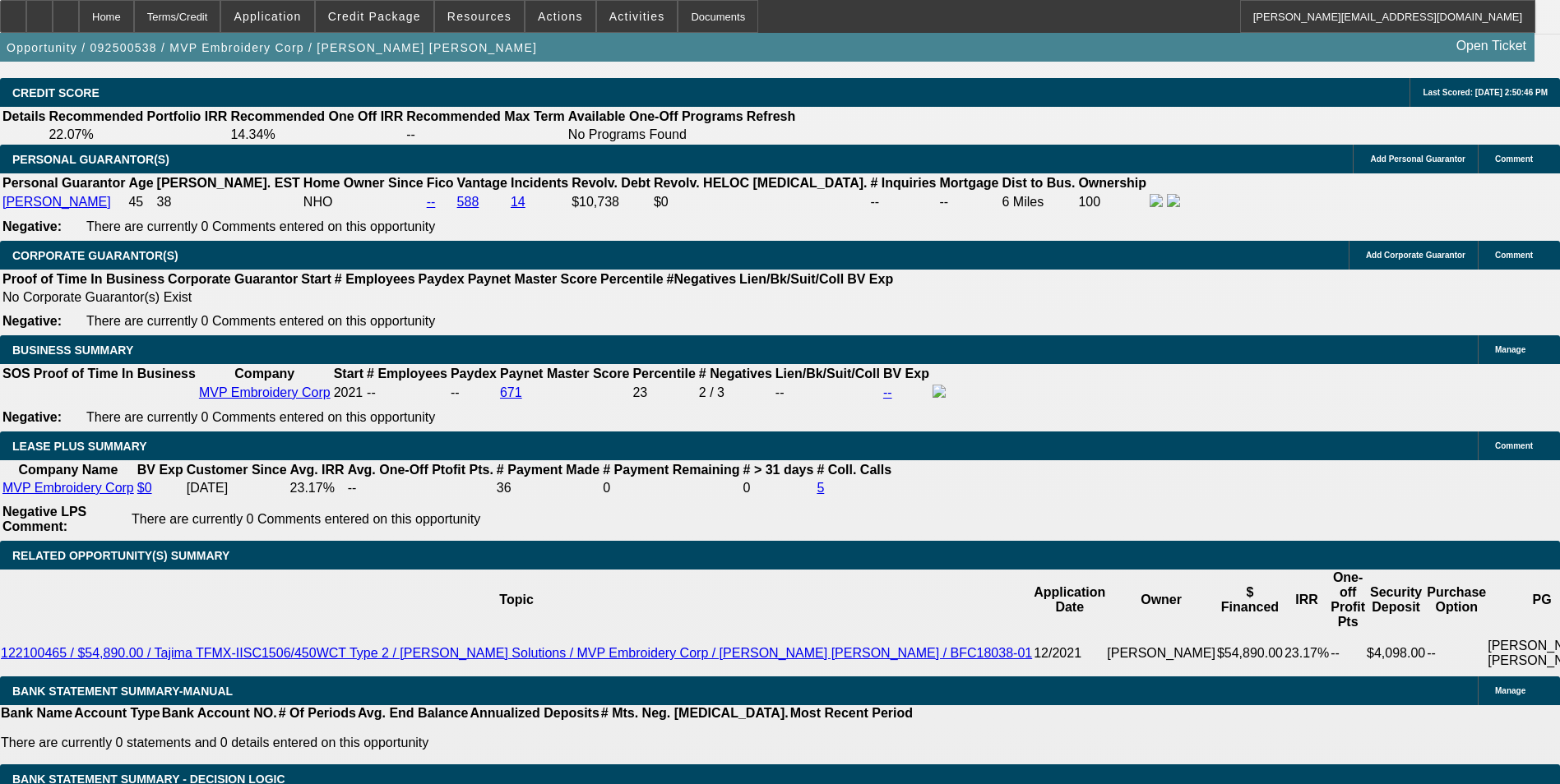
type input "$0.00"
type input "$1,448.00"
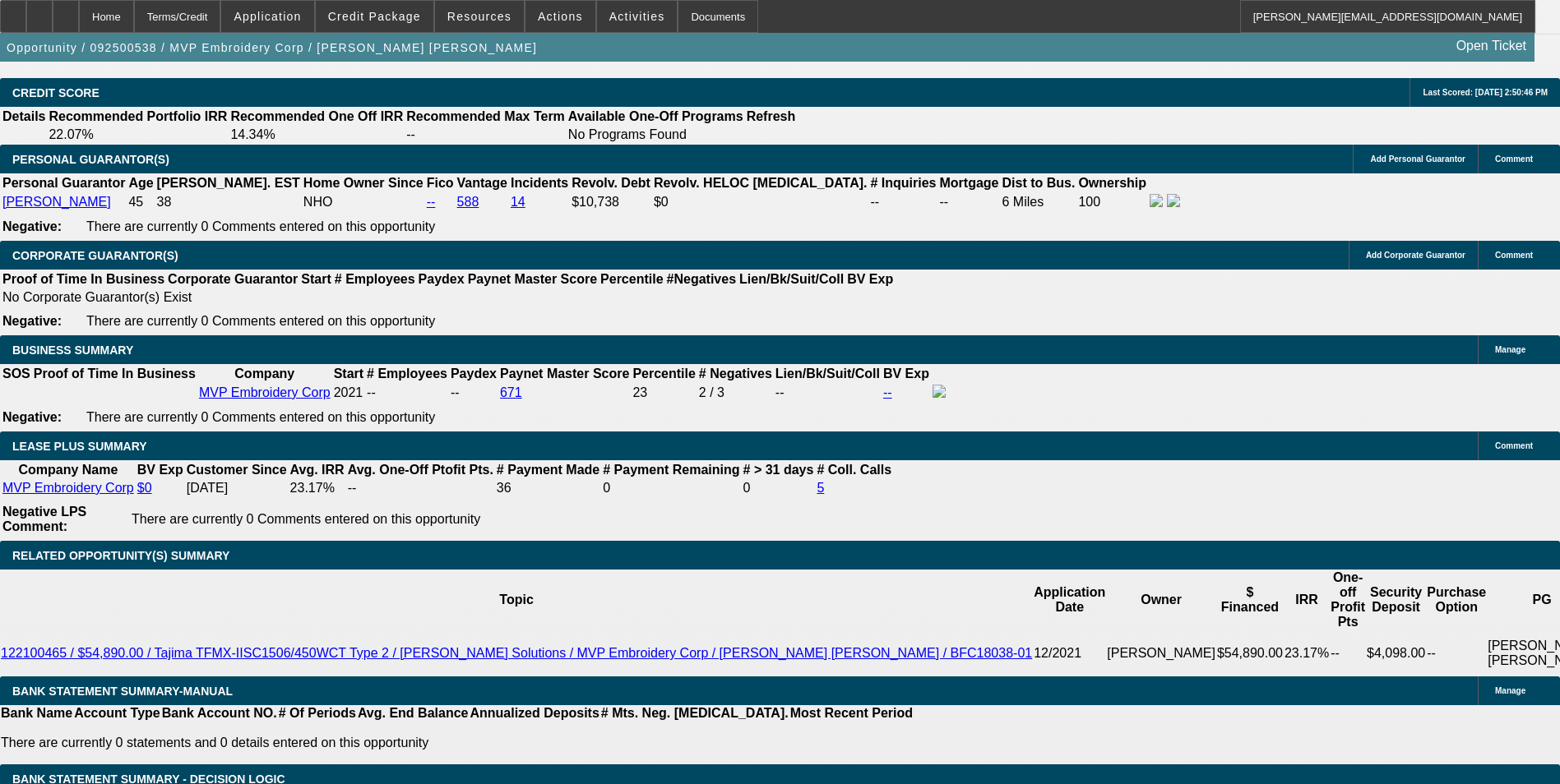
type input "$2,896.00"
type input "60"
type input "$0.24"
type input "$0.12"
type input "60"
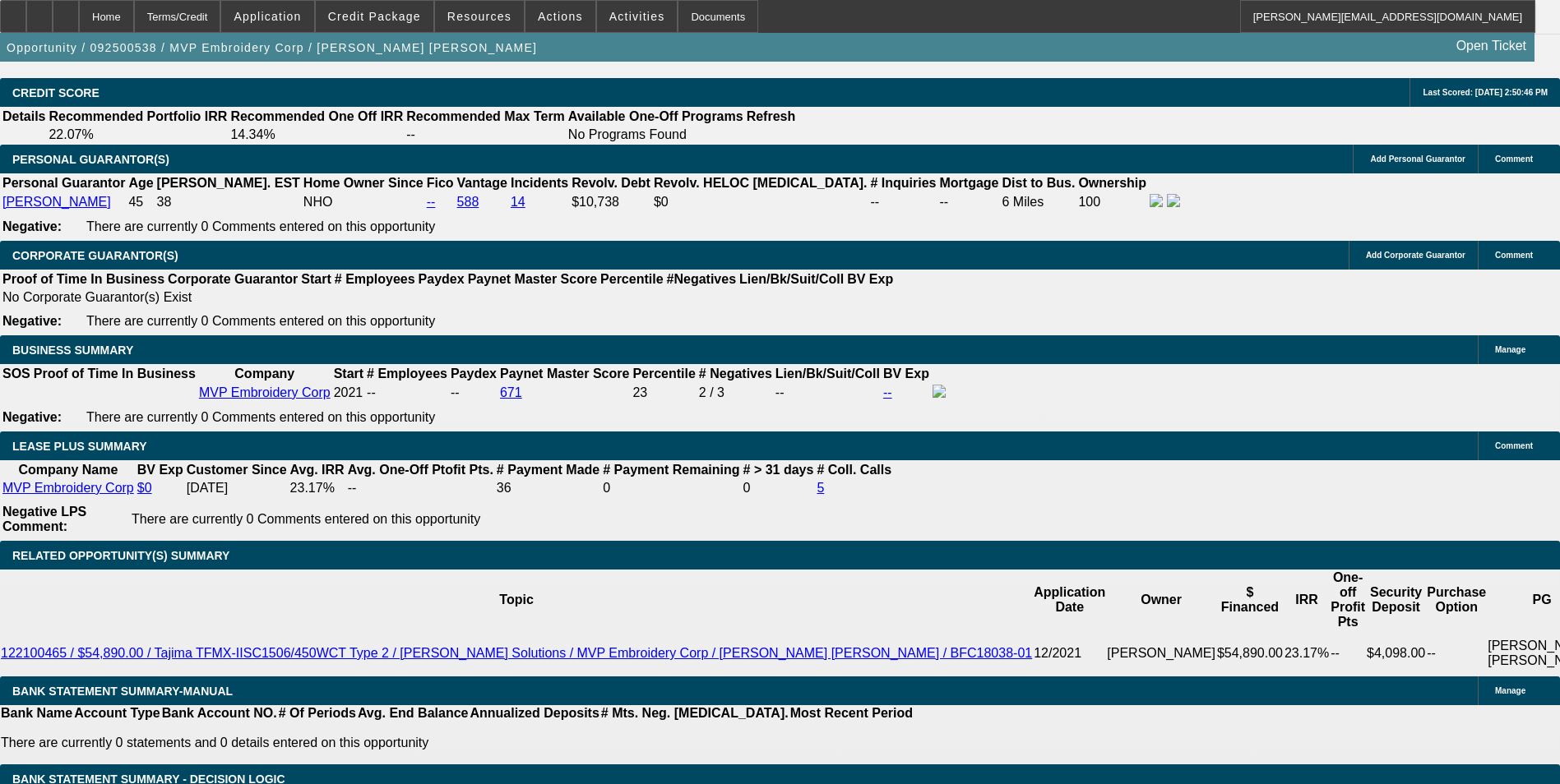
drag, startPoint x: 513, startPoint y: 519, endPoint x: 458, endPoint y: 520, distance: 55.0
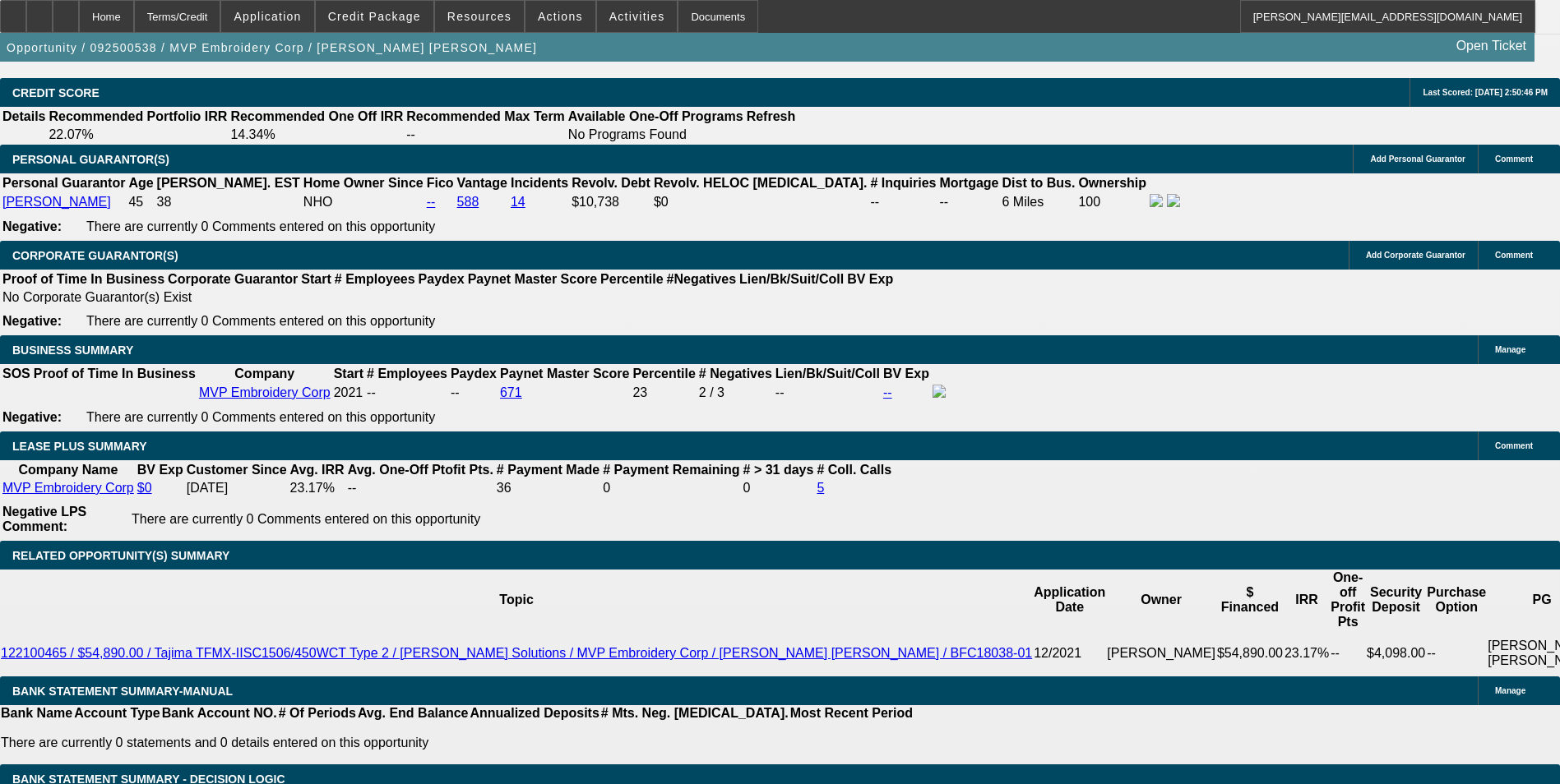
type input "1448"
type input "$2,896.00"
type input "12.1"
type input "$1,448.00"
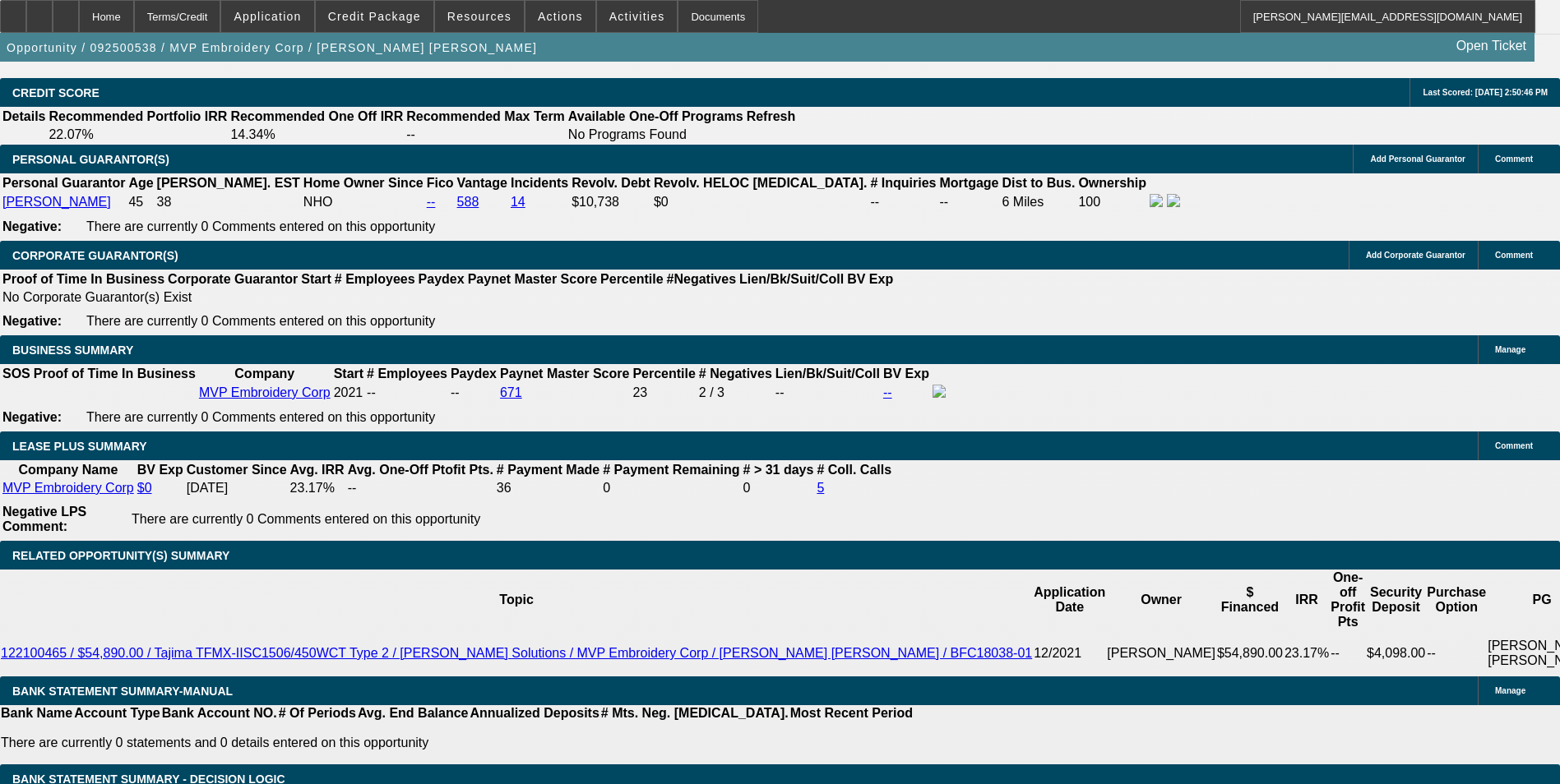
scroll to position [2384, 0]
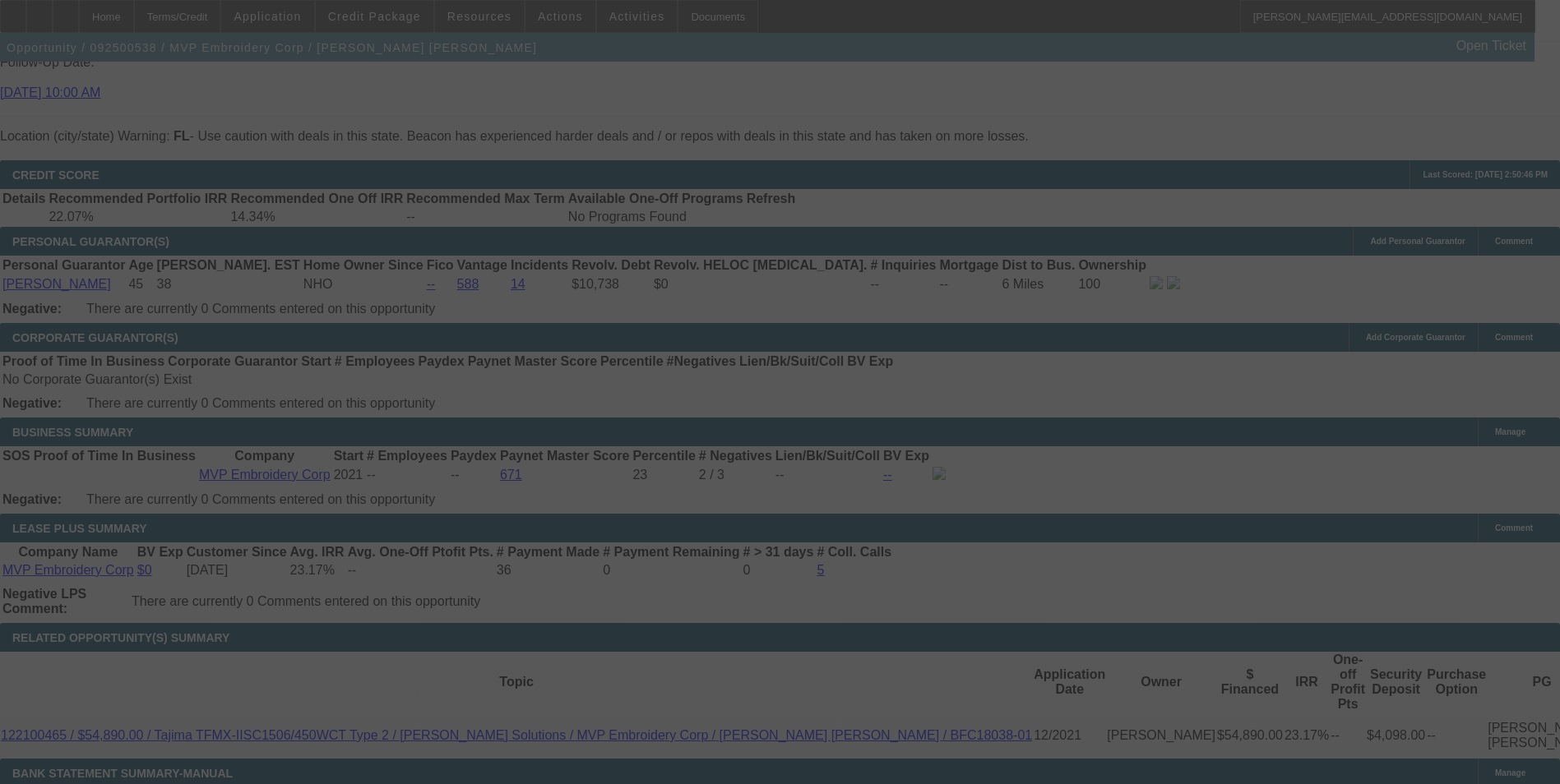
select select "0"
select select "2"
select select "0.1"
select select "4"
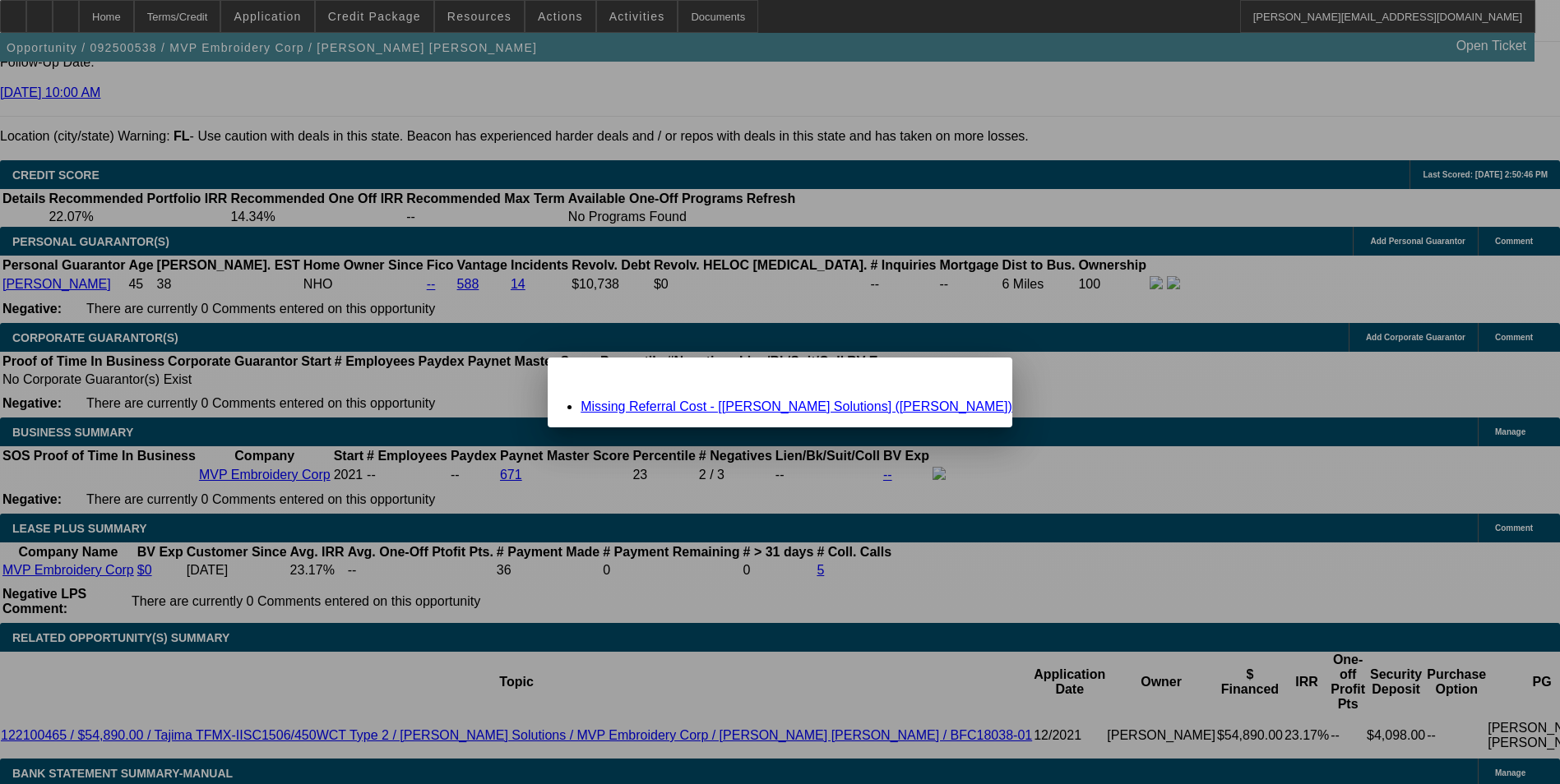
click at [676, 404] on link "Missing Referral Cost - [[PERSON_NAME] Solutions] ([PERSON_NAME])" at bounding box center [797, 406] width 432 height 14
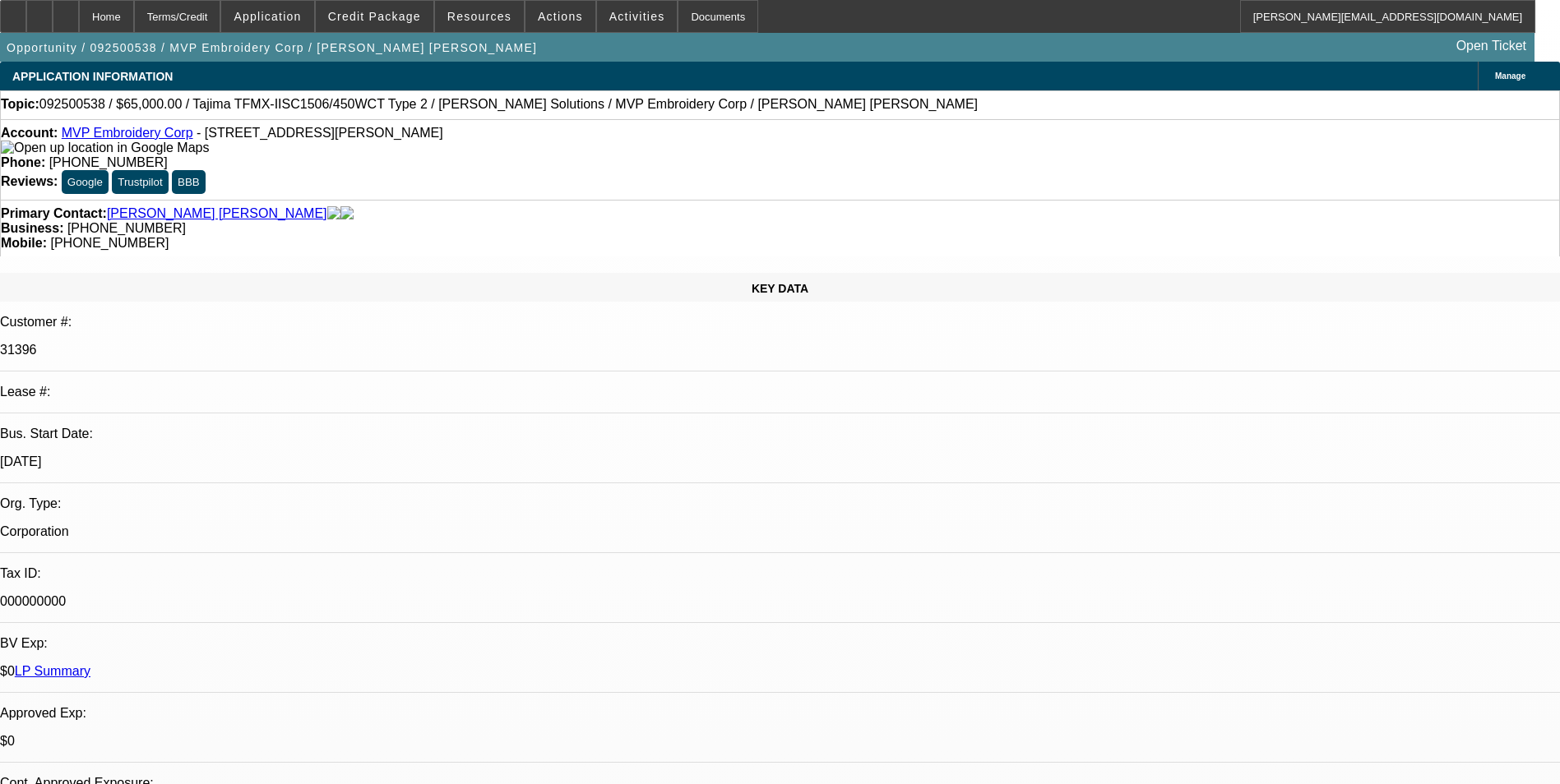
scroll to position [2384, 0]
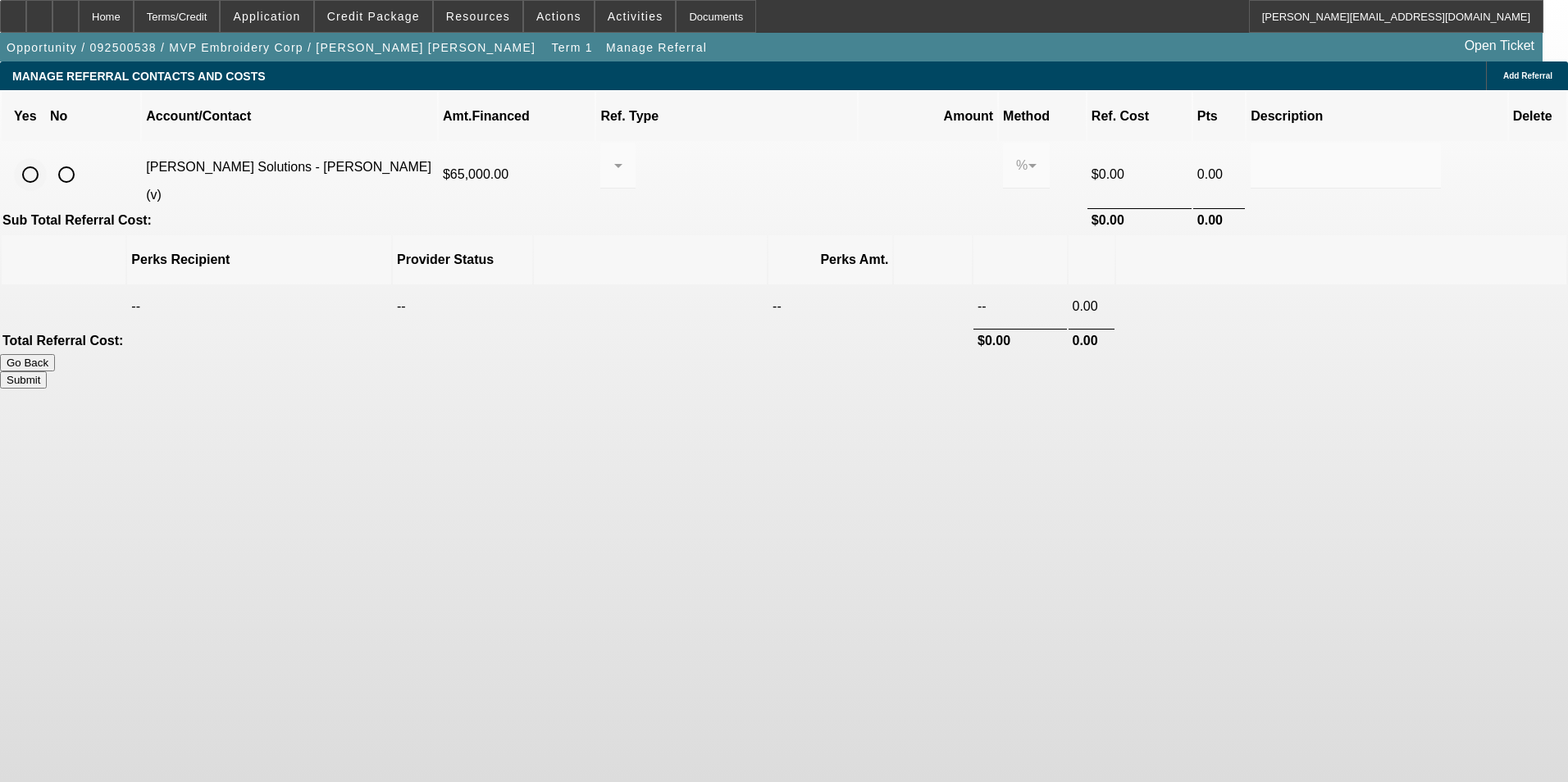
click at [47, 159] on input "radio" at bounding box center [30, 175] width 33 height 33
radio input "true"
click at [622, 154] on div at bounding box center [617, 165] width 9 height 46
drag, startPoint x: 769, startPoint y: 183, endPoint x: 831, endPoint y: 148, distance: 71.2
click at [769, 182] on span "Pay vendor SALES PERSON" at bounding box center [745, 193] width 133 height 39
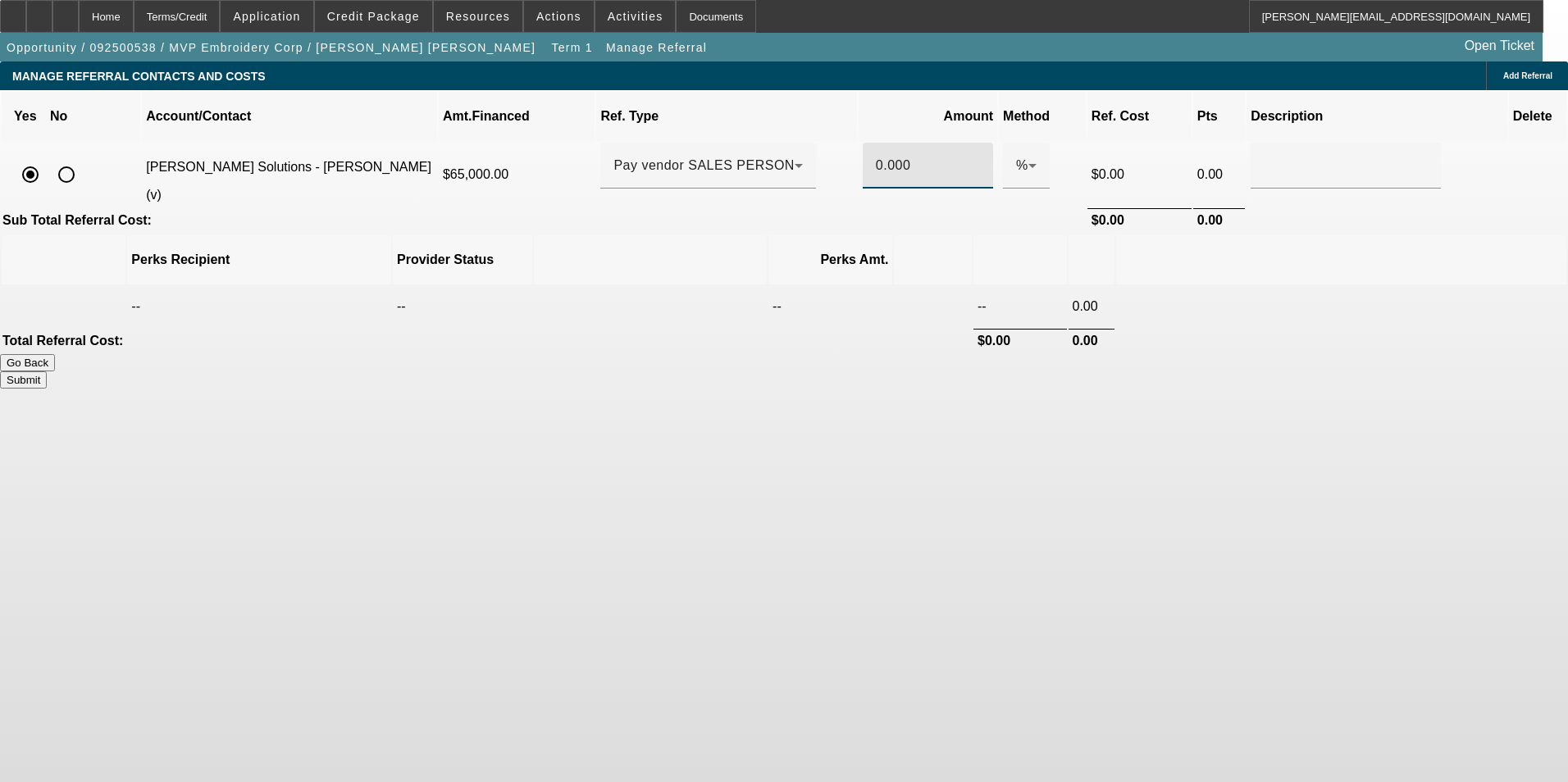
click at [876, 156] on input "0.000" at bounding box center [928, 165] width 104 height 20
drag, startPoint x: 1155, startPoint y: 263, endPoint x: 1163, endPoint y: 255, distance: 11.3
click at [1163, 255] on table "Perks Recipient Provider Status Perks Amt. -- -- -- -- 0.00 $0.00 0.00" at bounding box center [784, 294] width 1568 height 120
drag, startPoint x: 1163, startPoint y: 255, endPoint x: 1155, endPoint y: 249, distance: 10.0
click at [1155, 286] on td at bounding box center [1341, 306] width 450 height 41
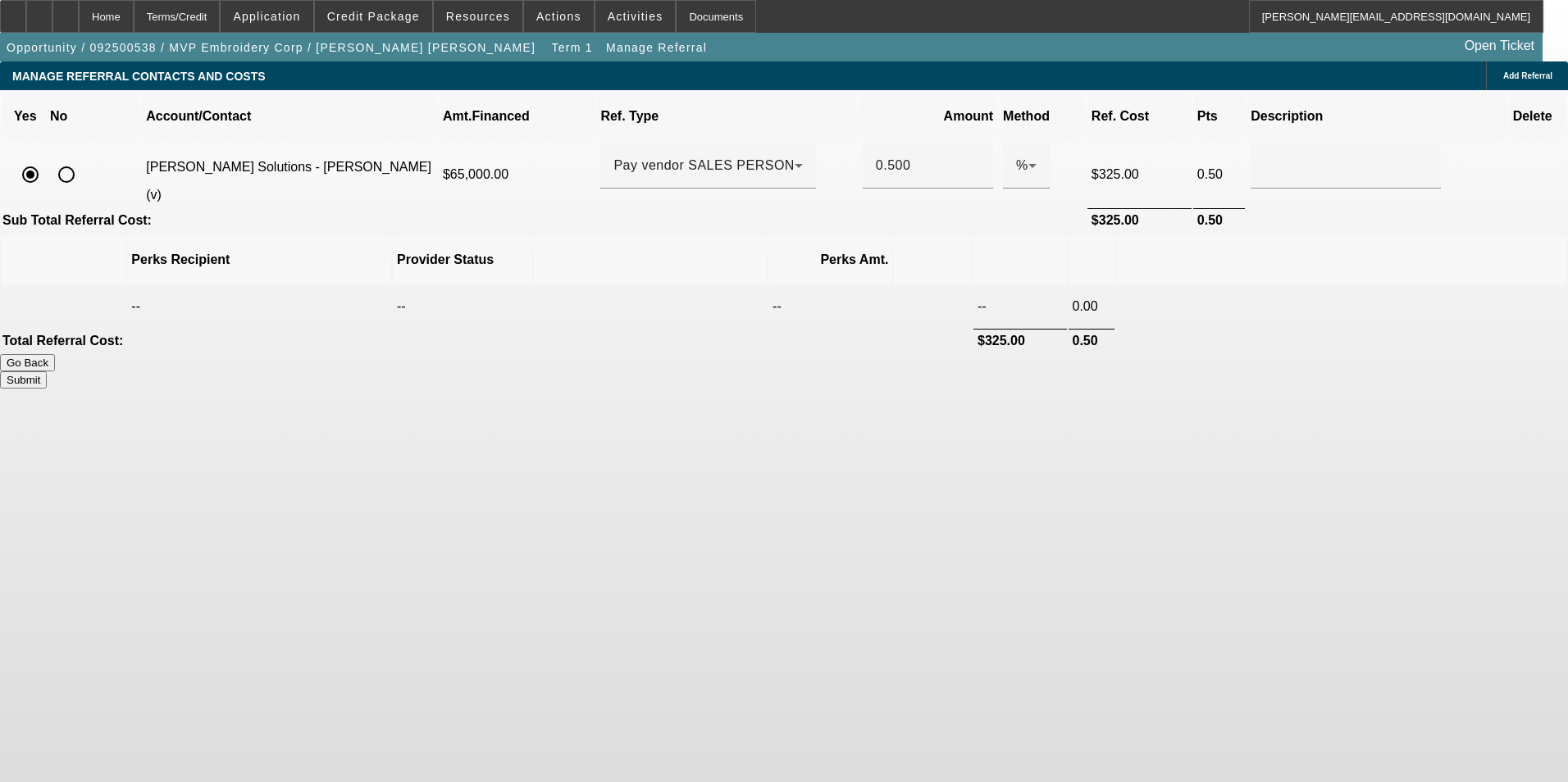
click at [47, 371] on button "Submit" at bounding box center [23, 380] width 47 height 17
type input "0.500"
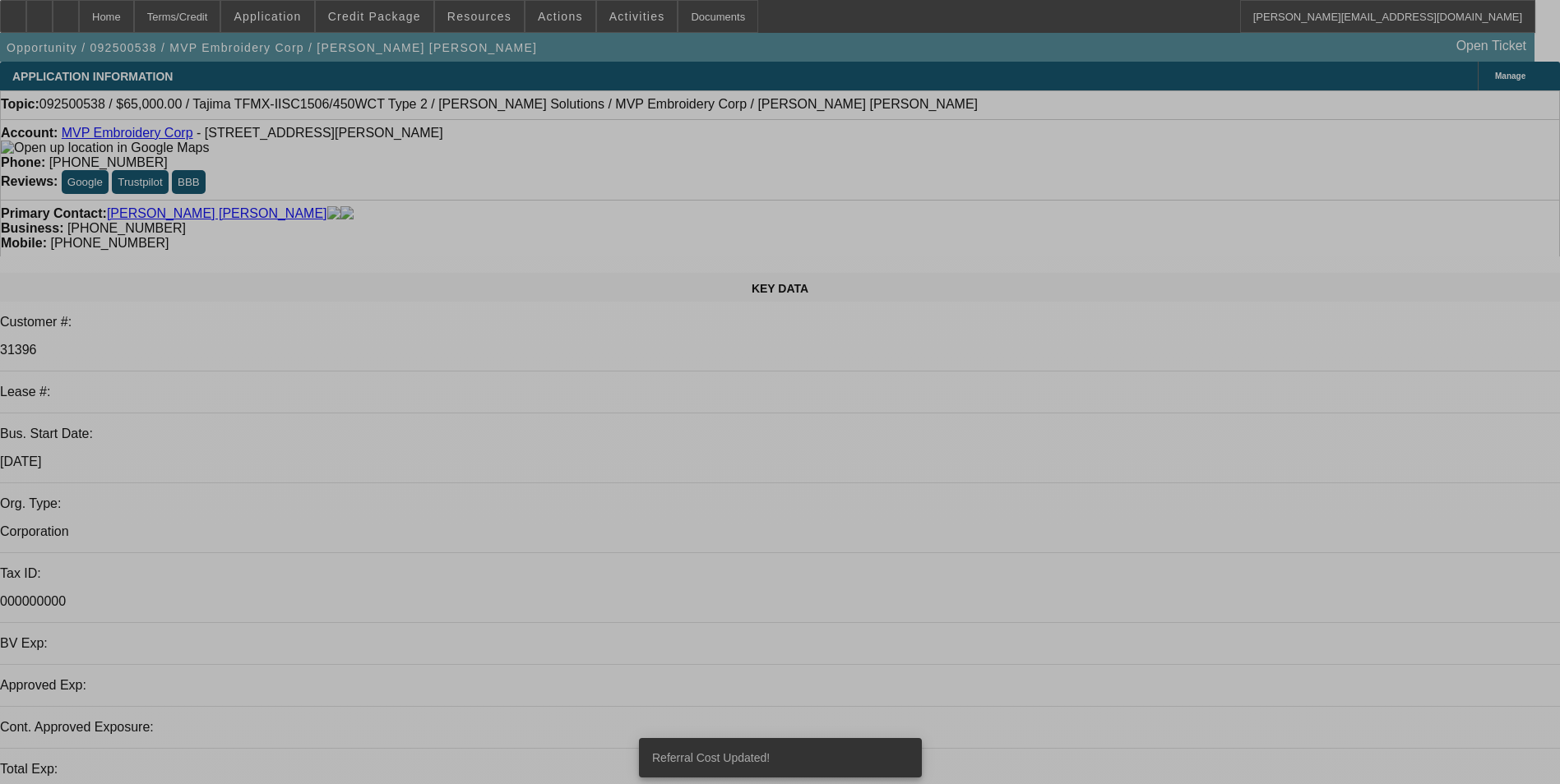
select select "0"
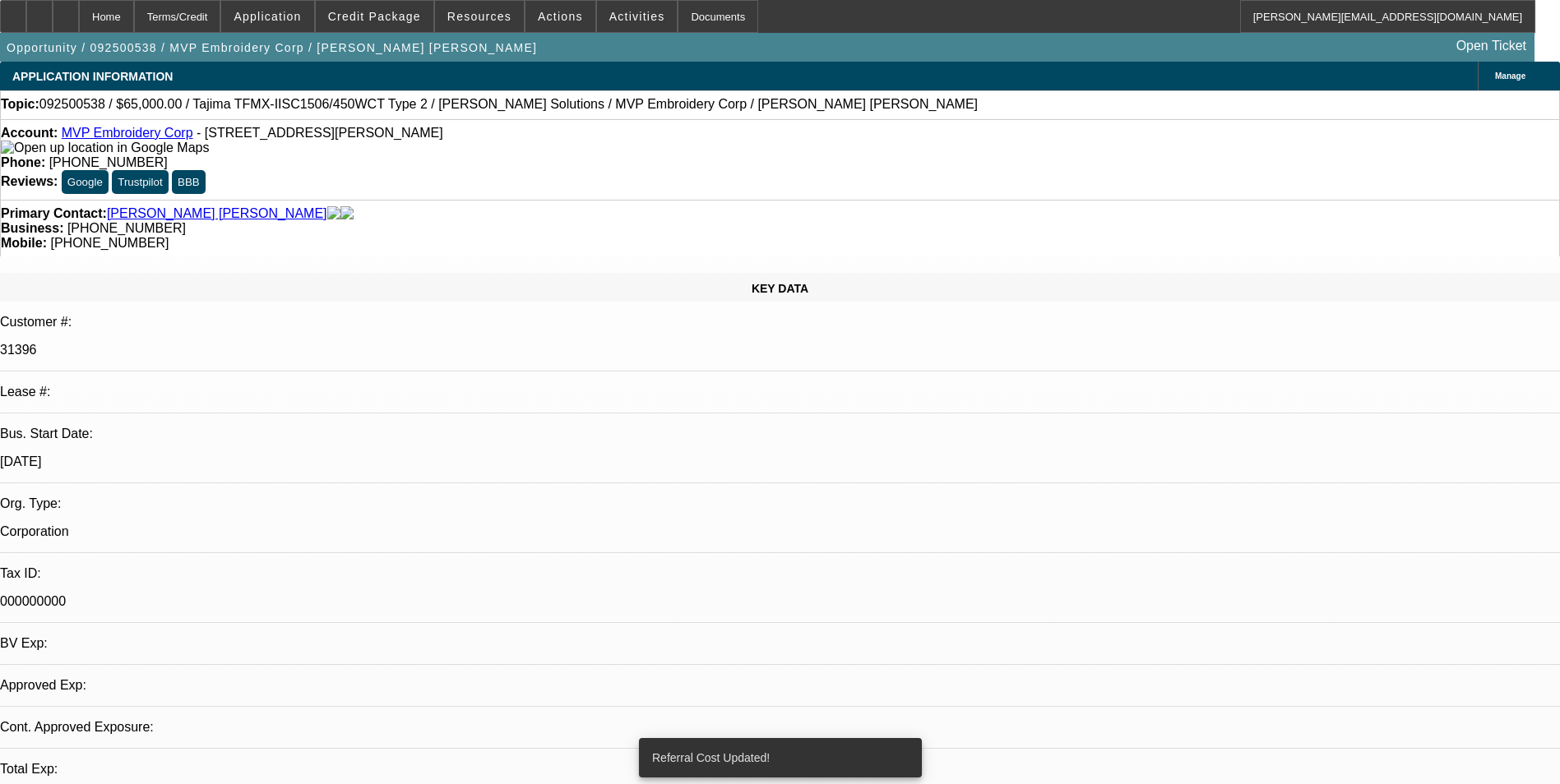
select select "2"
select select "0.1"
select select "4"
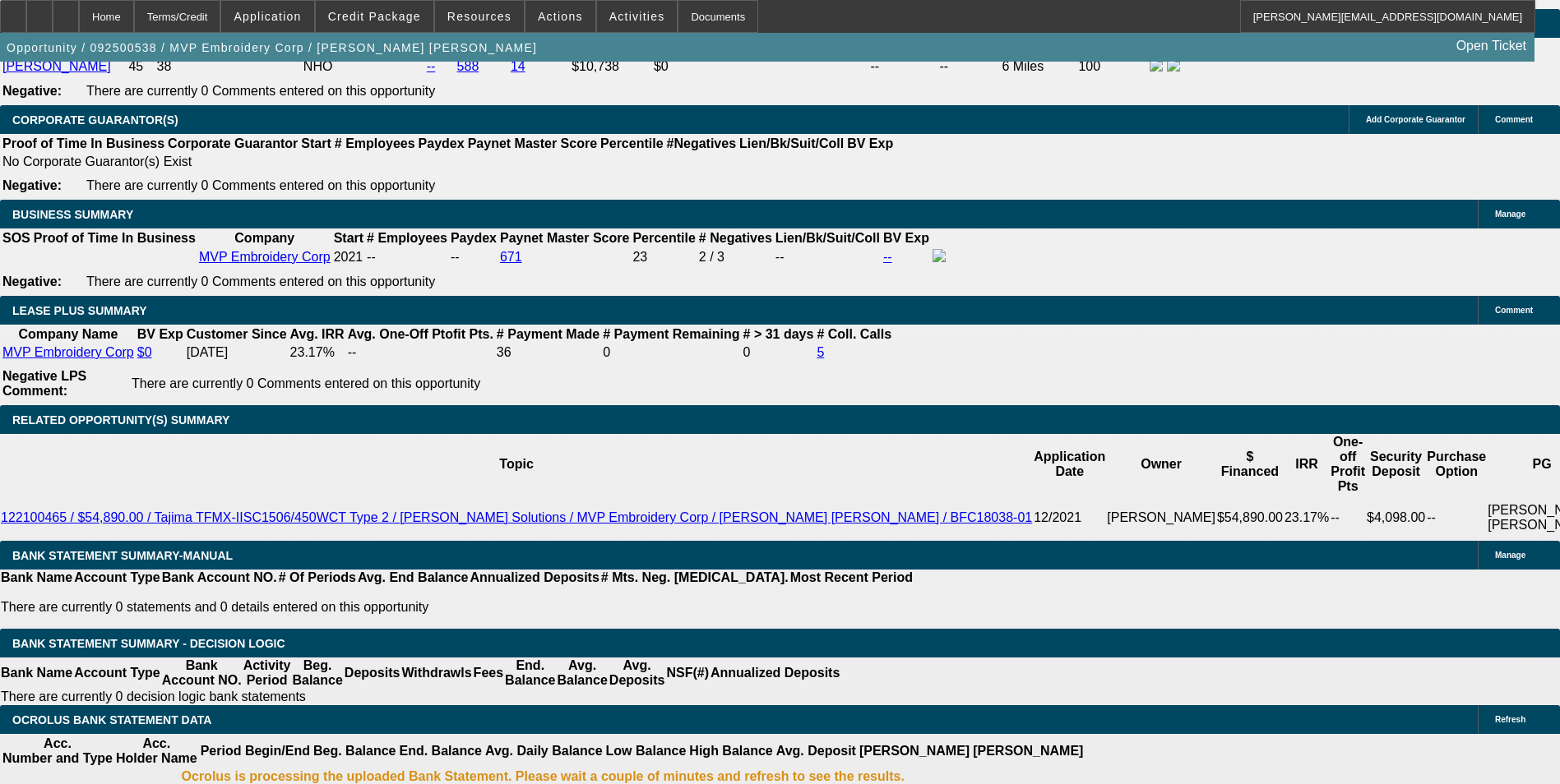
scroll to position [2631, 0]
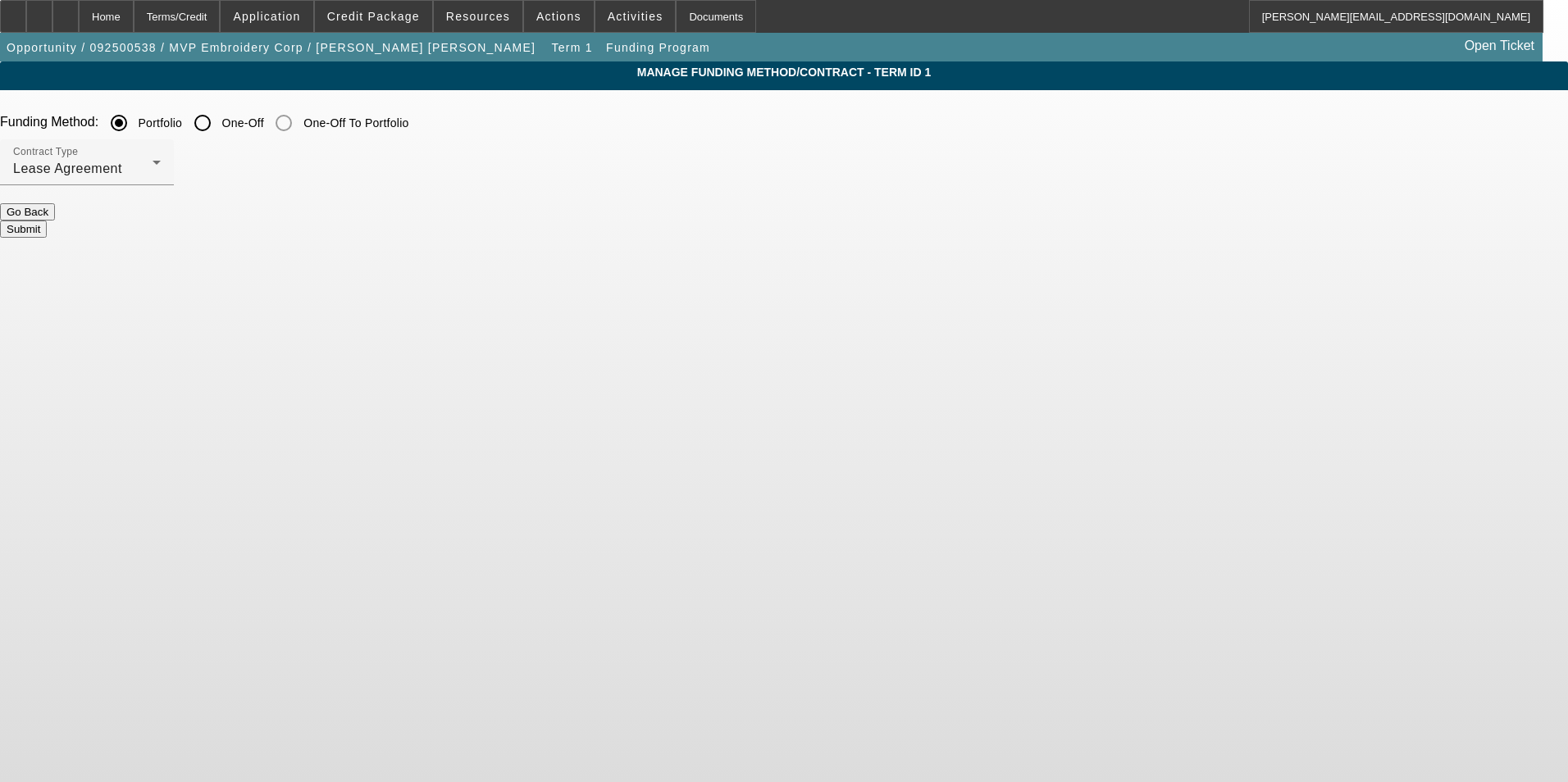
click at [122, 169] on span "Lease Agreement" at bounding box center [67, 168] width 109 height 14
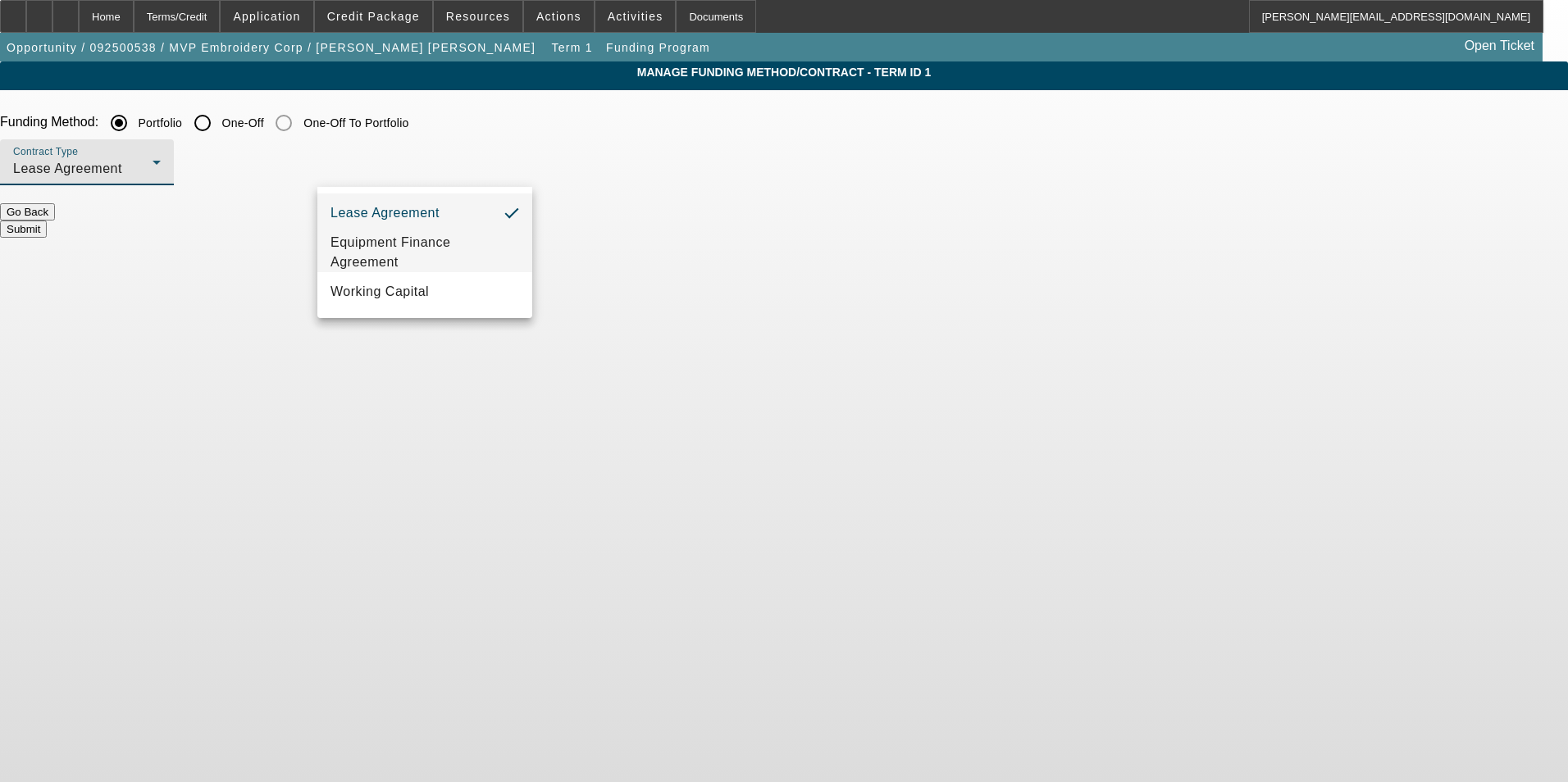
click at [381, 245] on span "Equipment Finance Agreement" at bounding box center [425, 253] width 188 height 39
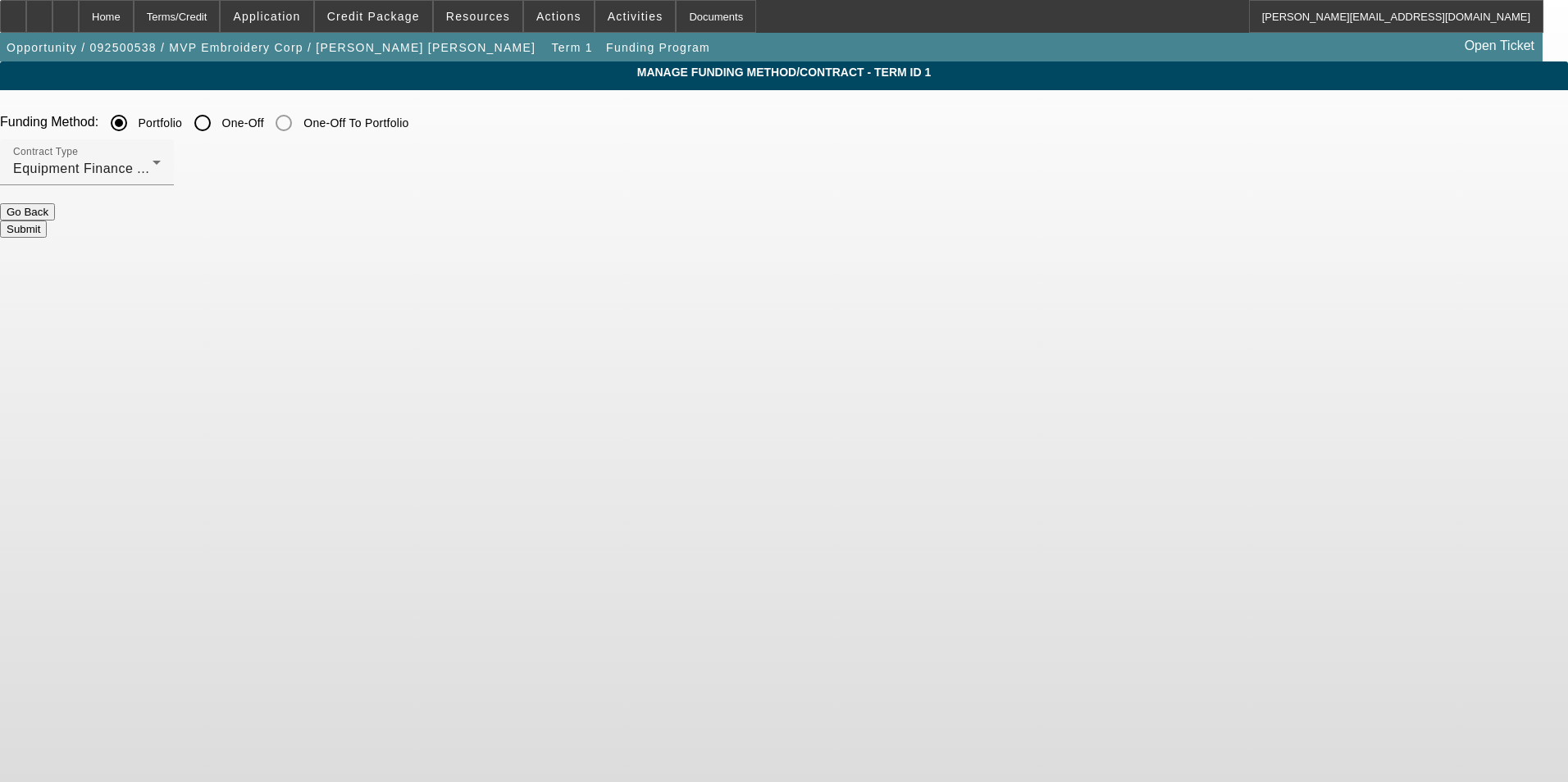
click at [47, 221] on button "Submit" at bounding box center [23, 229] width 47 height 17
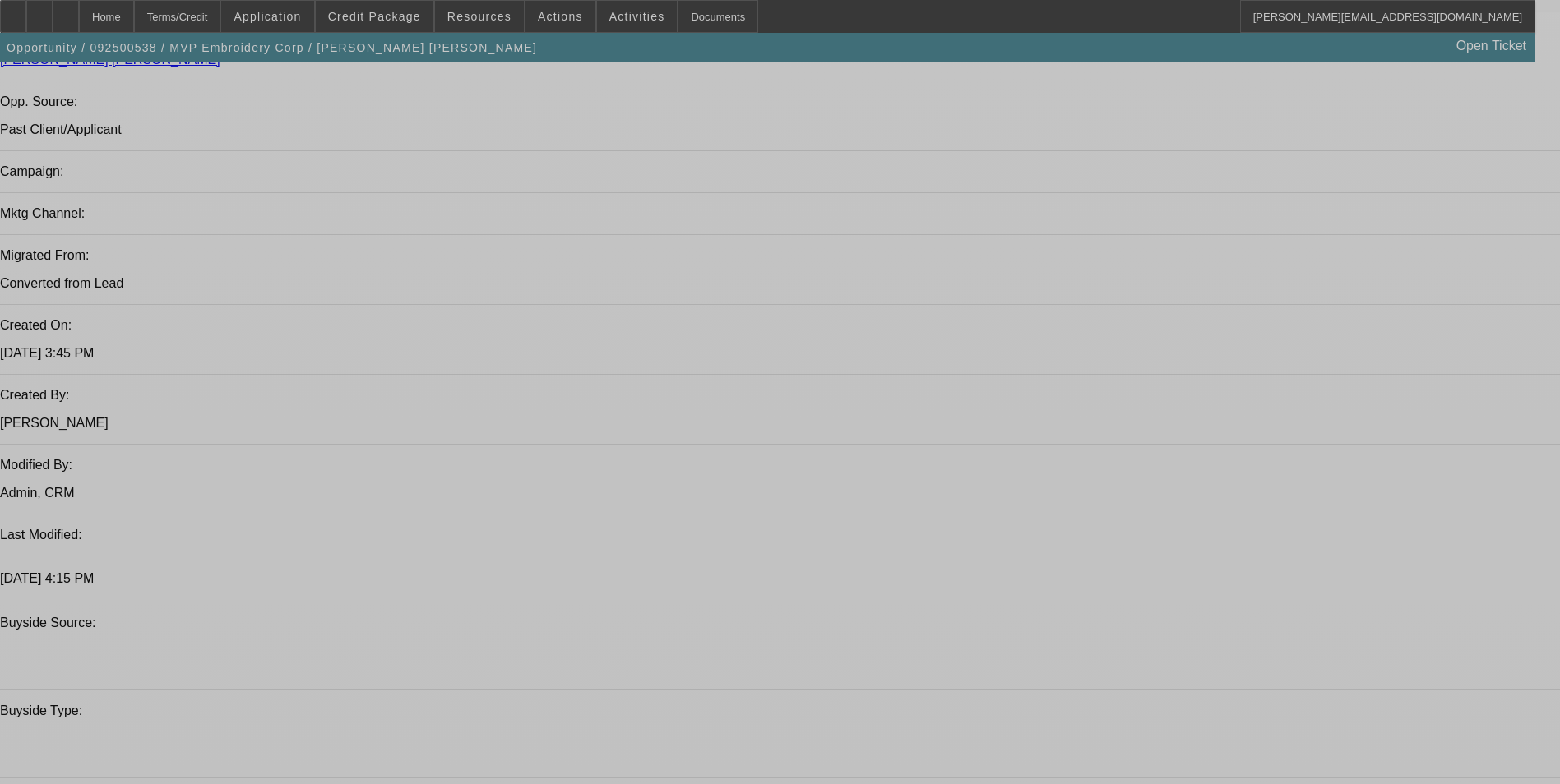
select select "0"
select select "2"
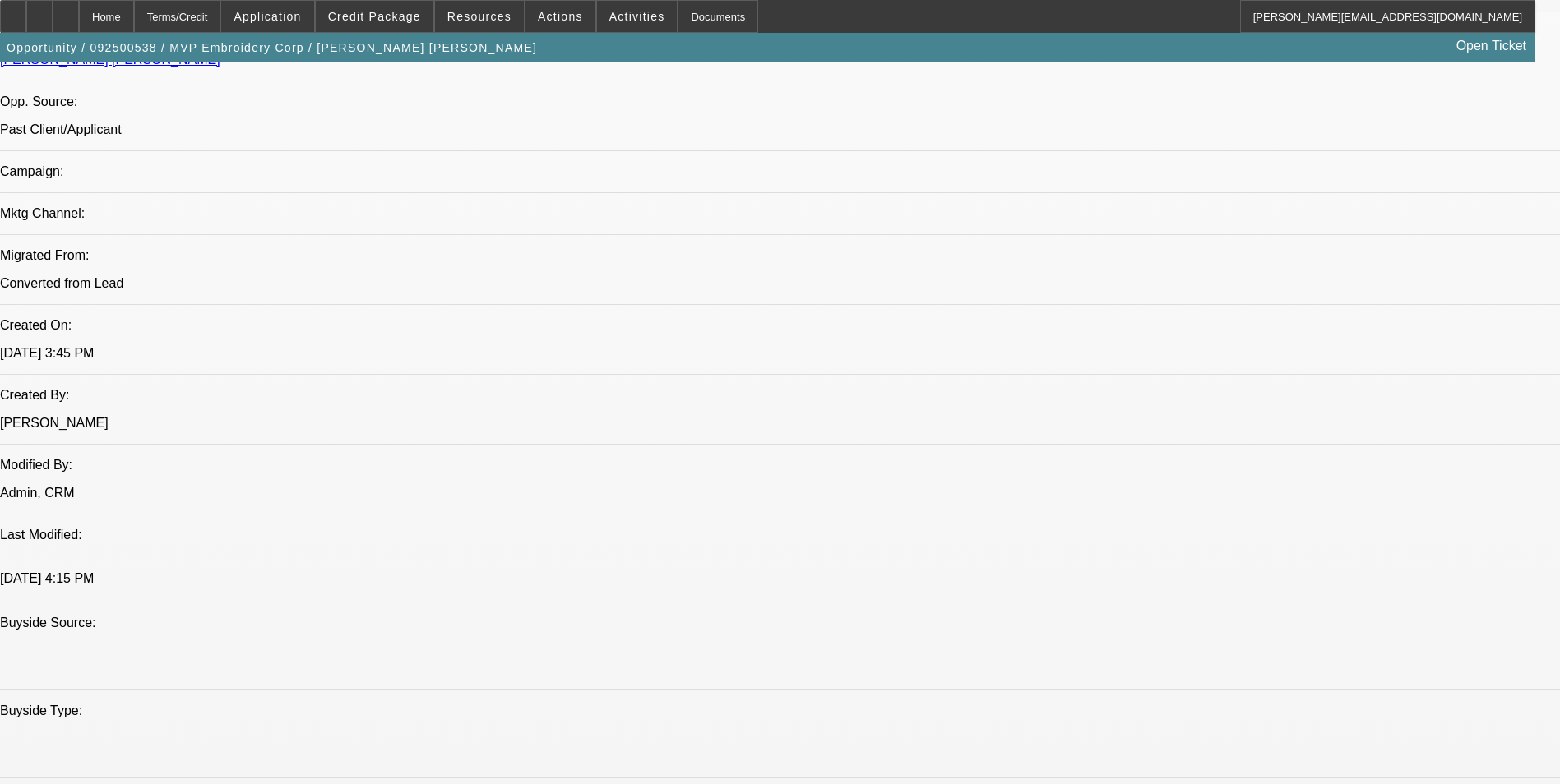
select select "0"
select select "6"
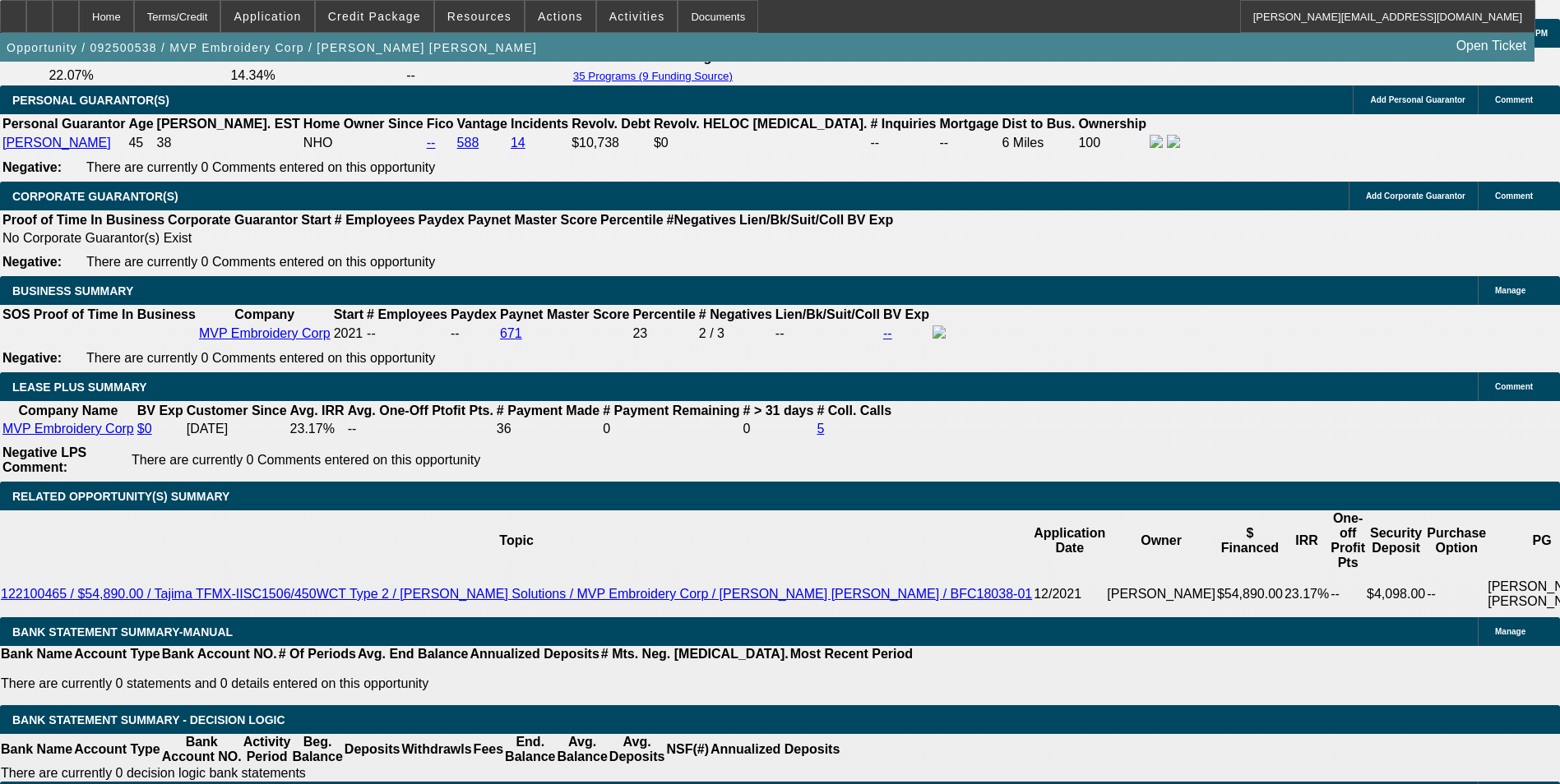
scroll to position [2764, 0]
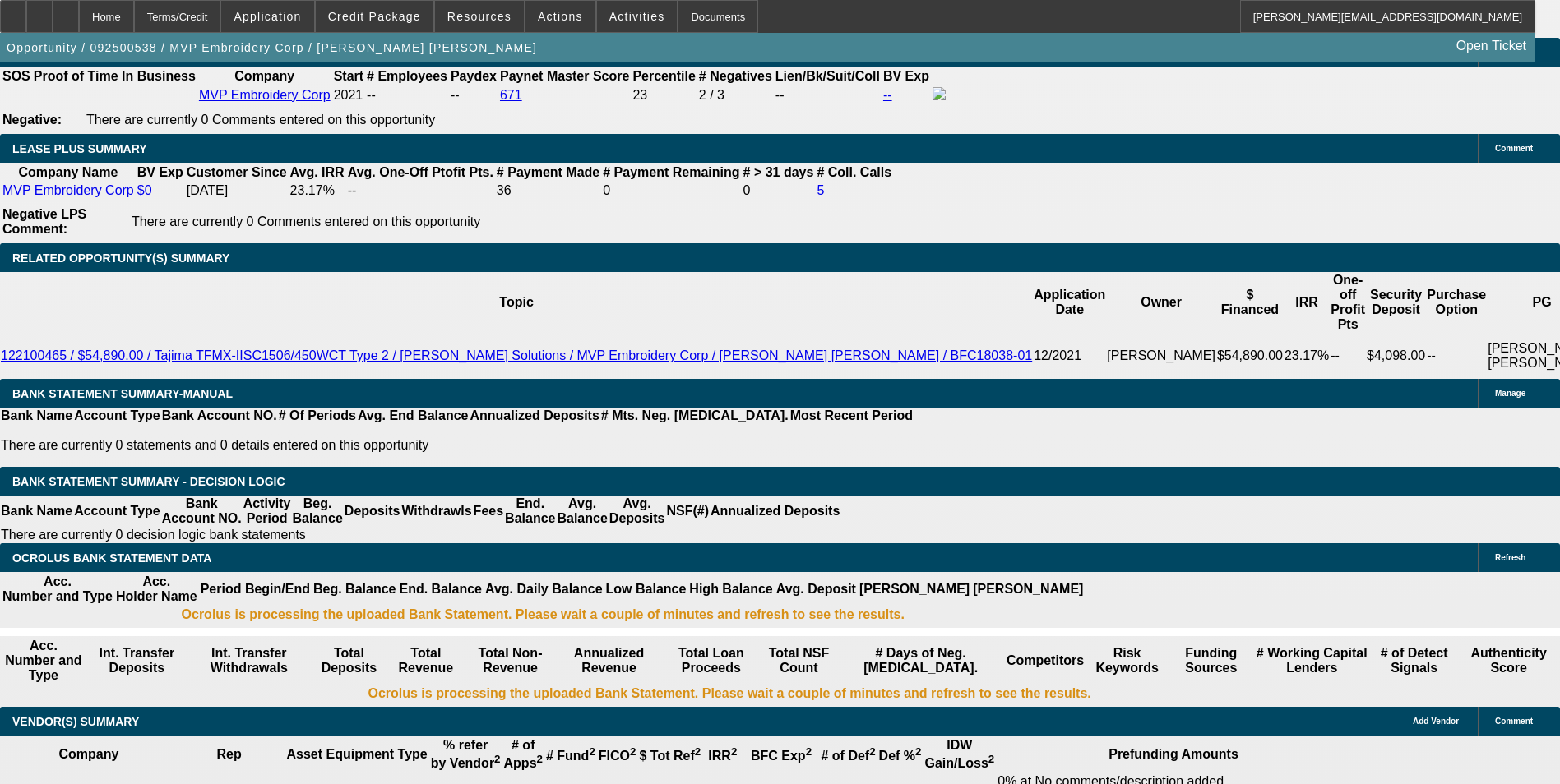
type input "150"
type input "$300.00"
type input "UNKNOWN"
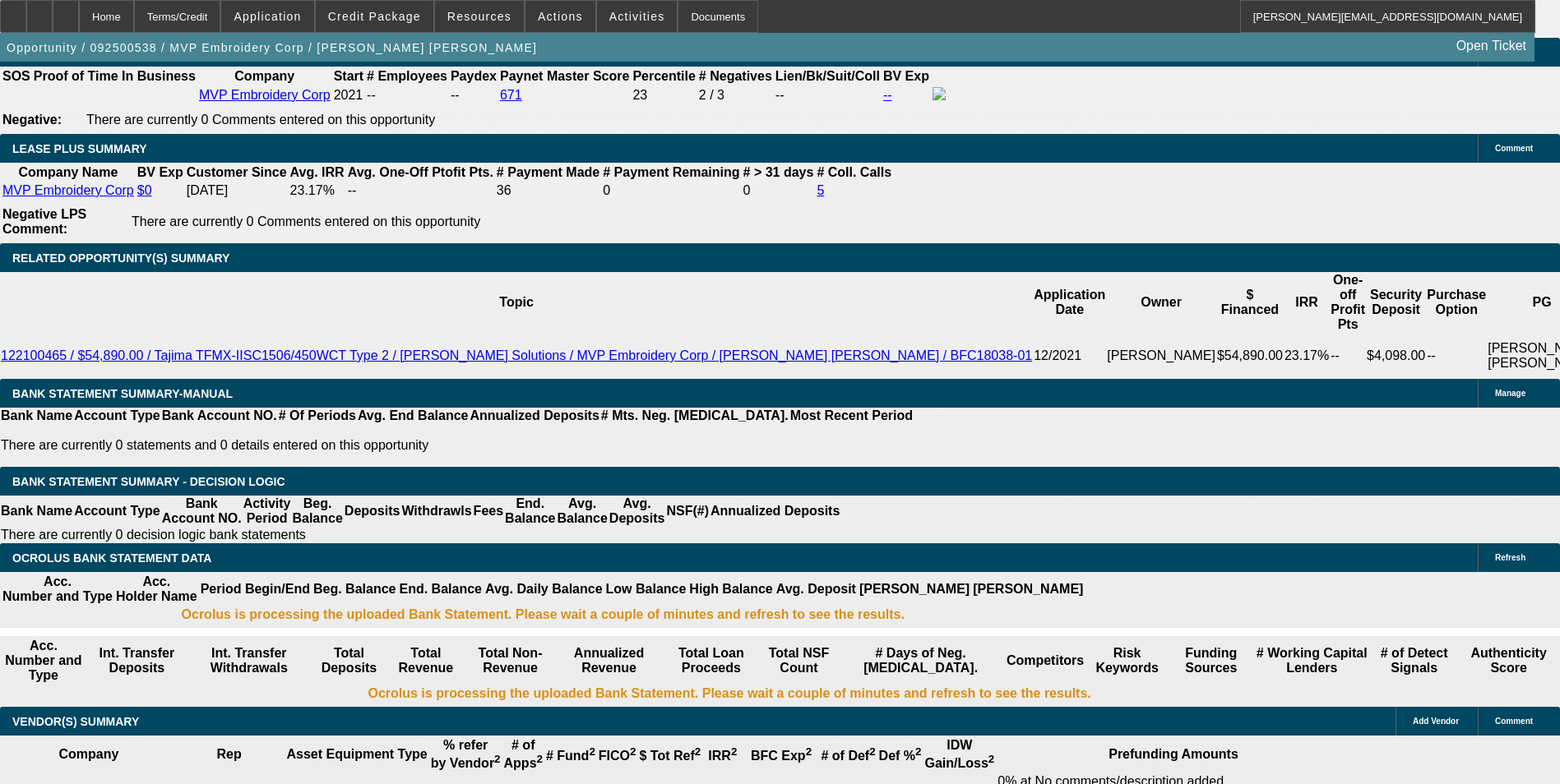
type input "1500"
type input "$3,000.00"
type input "13.6"
type input "$1,500.00"
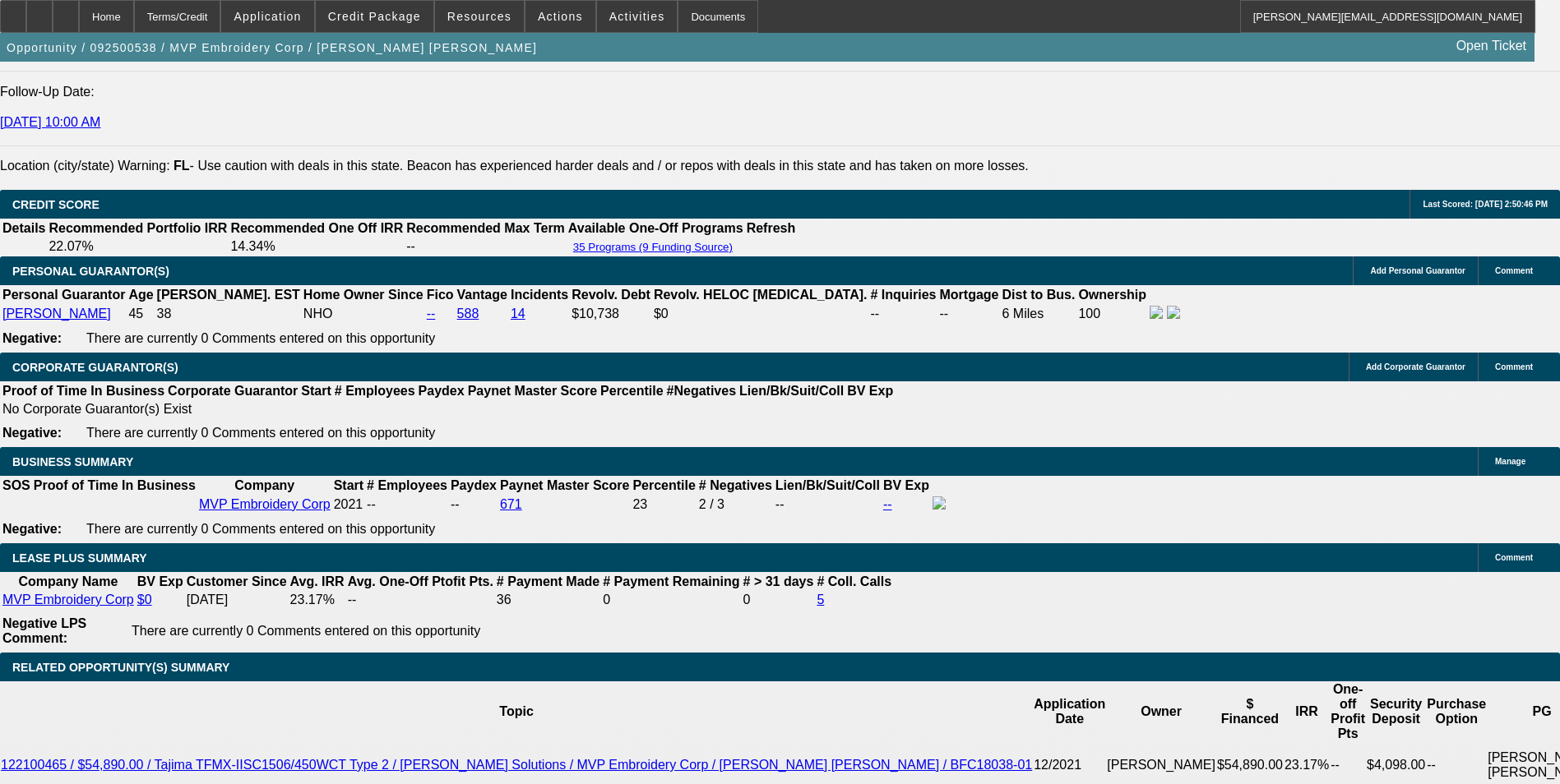
scroll to position [2353, 0]
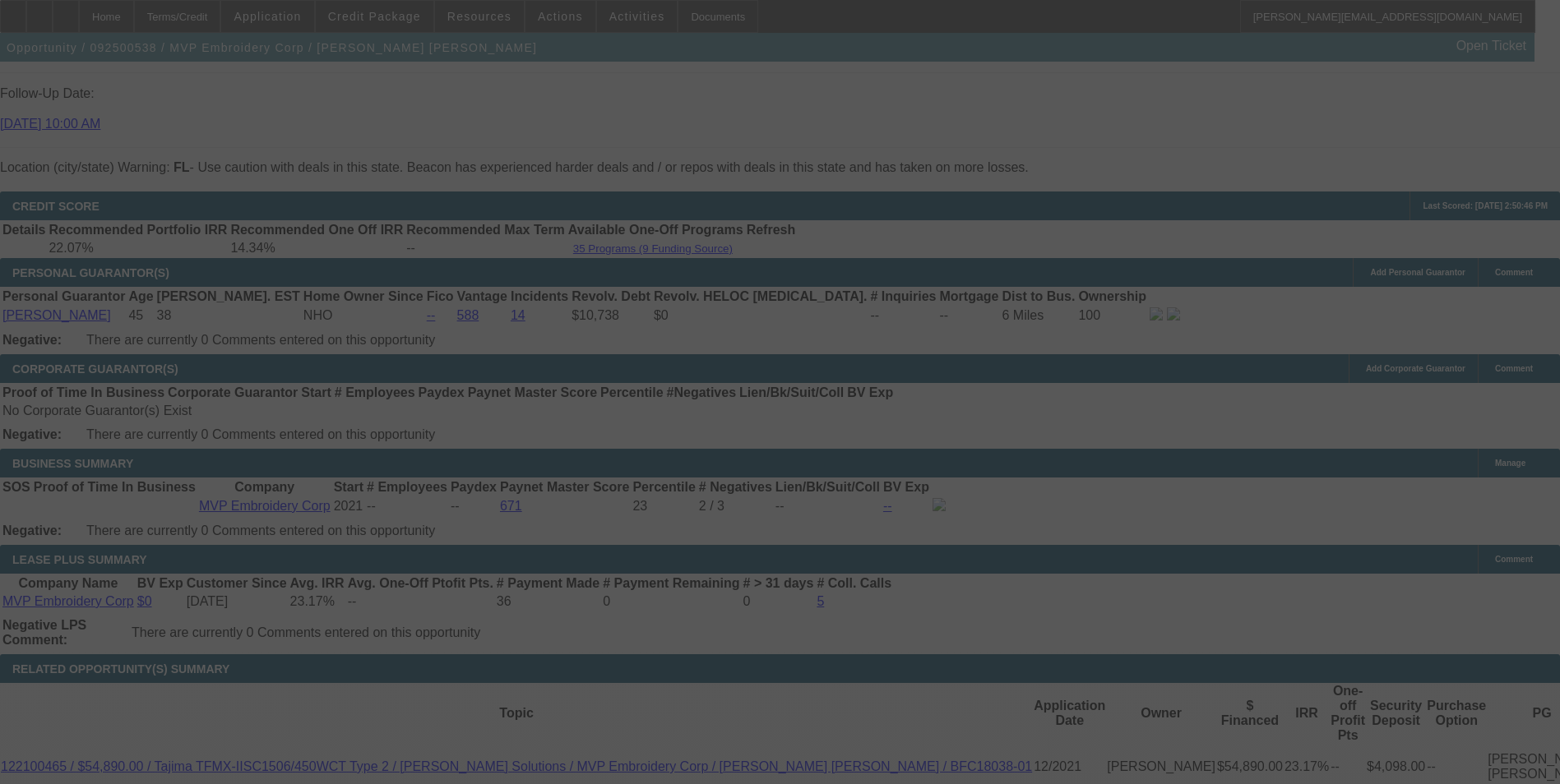
select select "0"
select select "2"
select select "0"
select select "6"
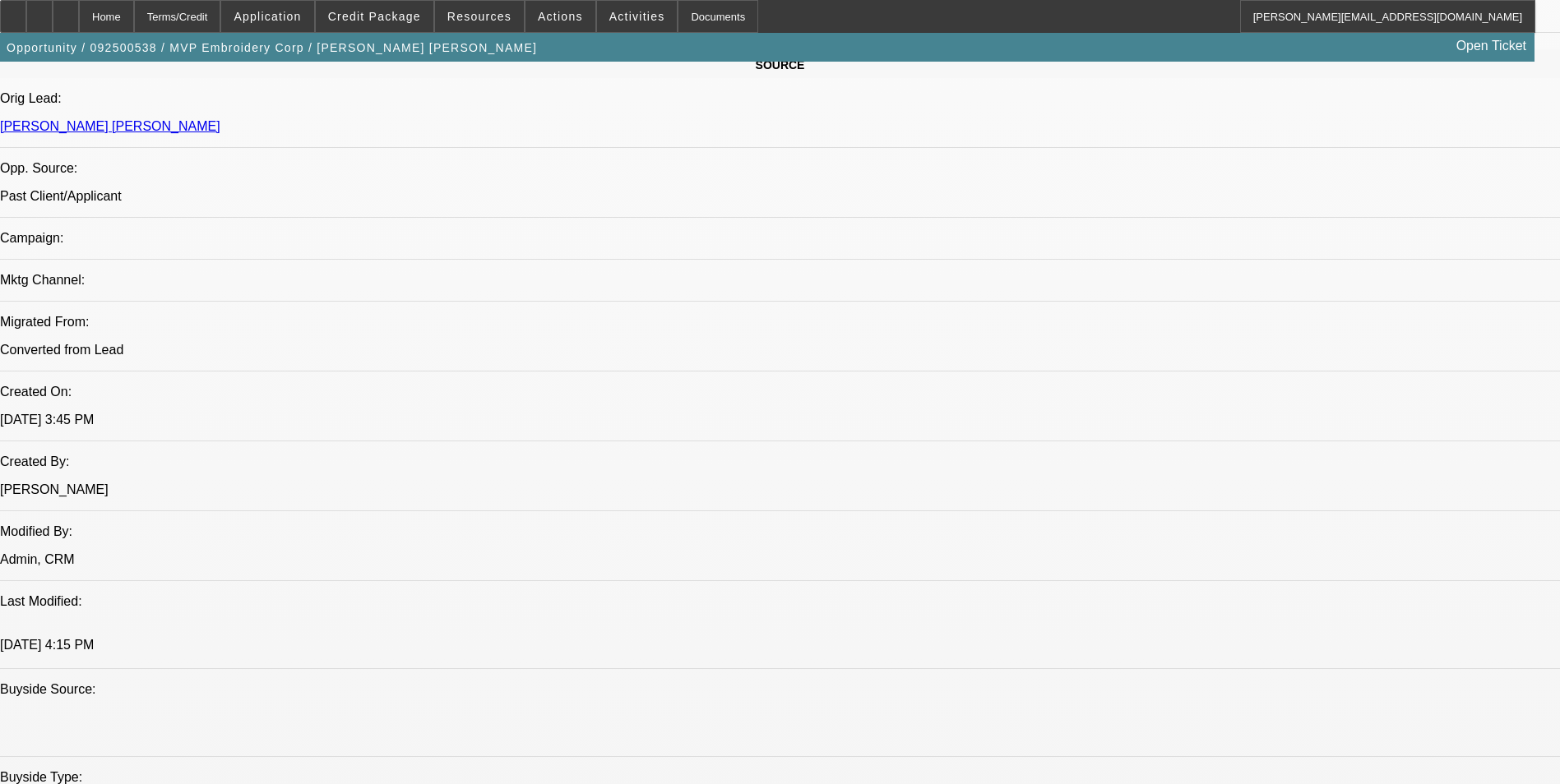
scroll to position [791, 0]
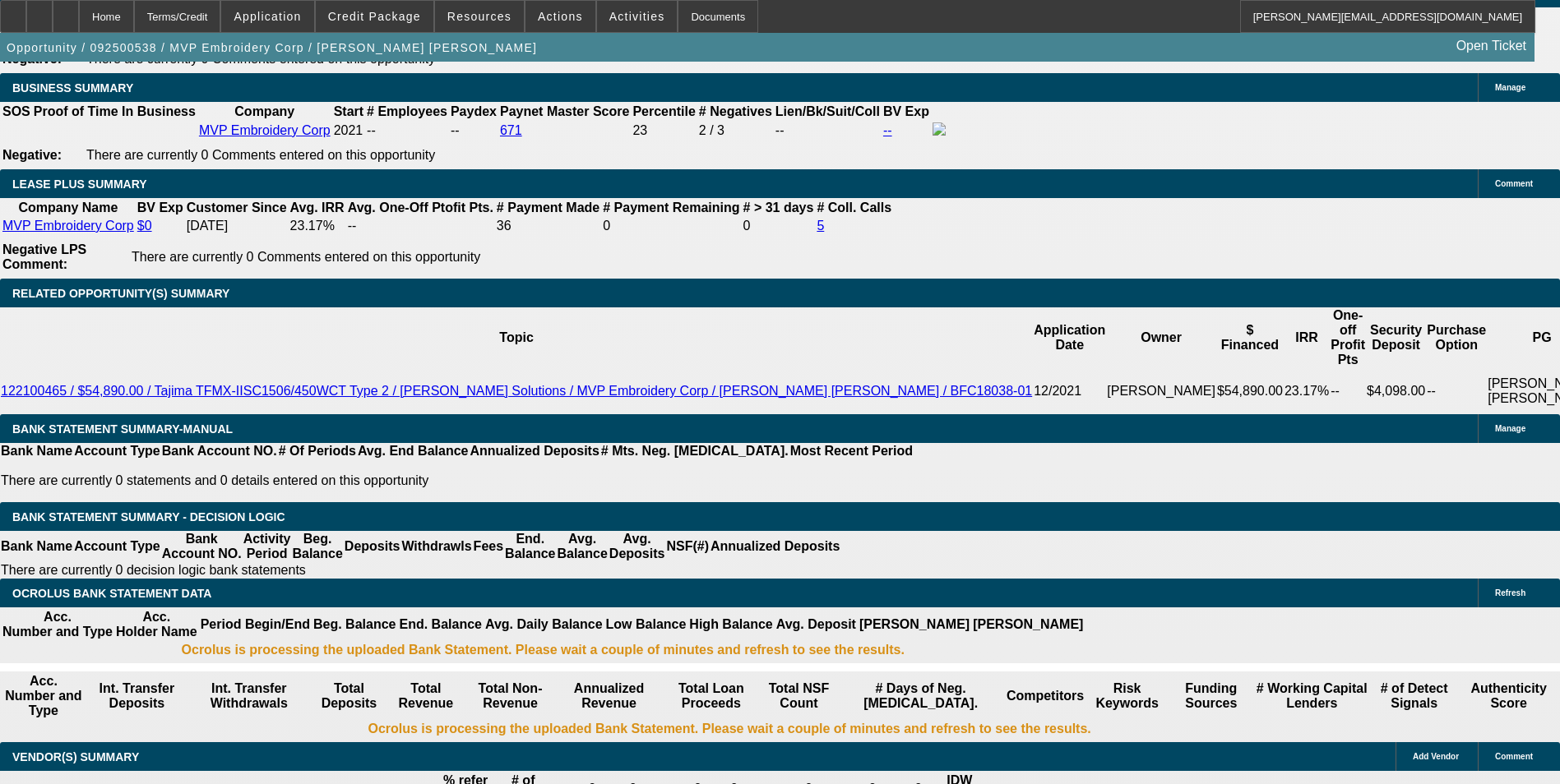
scroll to position [2764, 0]
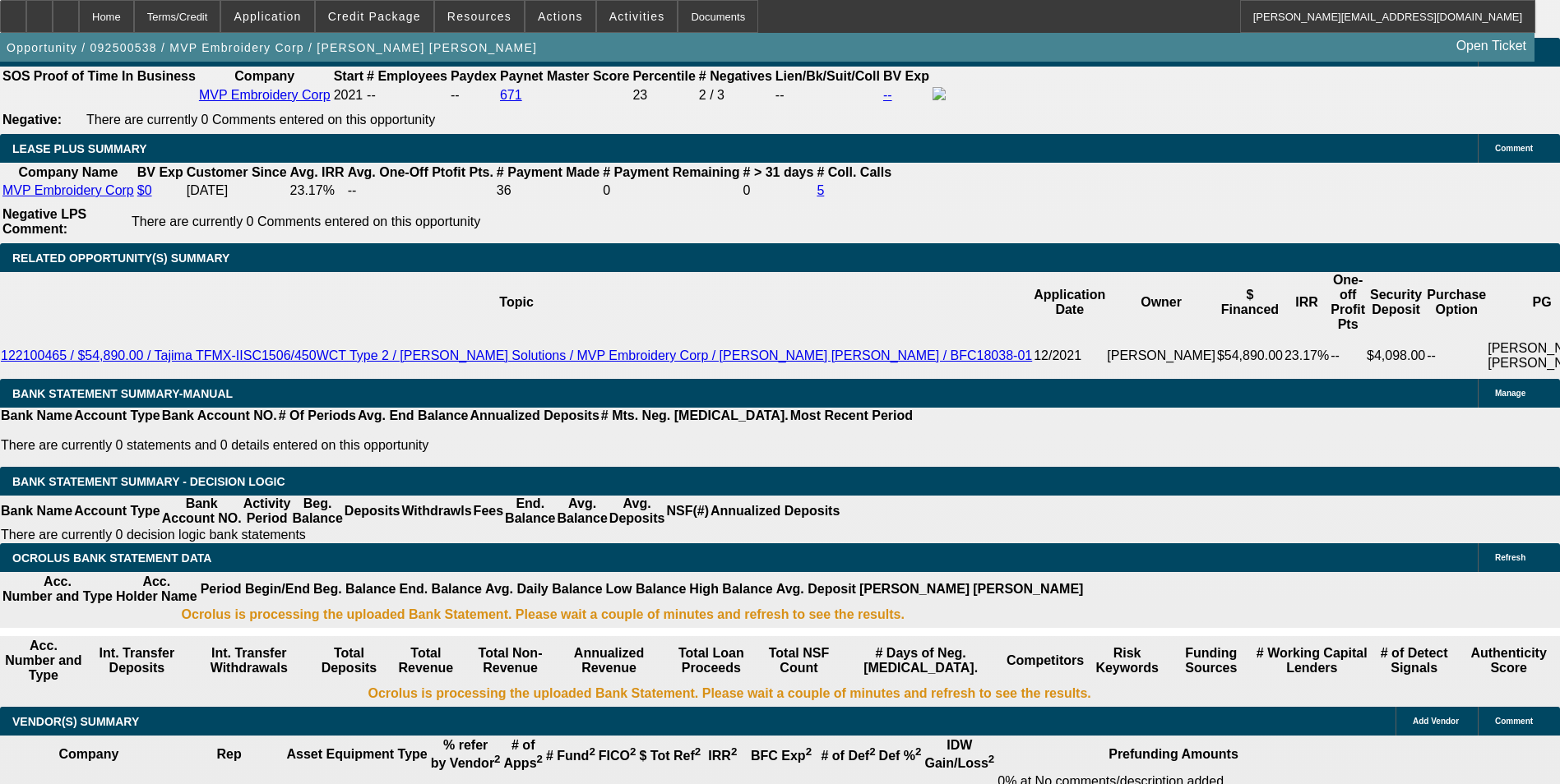
drag, startPoint x: 237, startPoint y: 245, endPoint x: 428, endPoint y: 229, distance: 191.7
type input "15"
type input "$30.00"
type input "UNKNOWN"
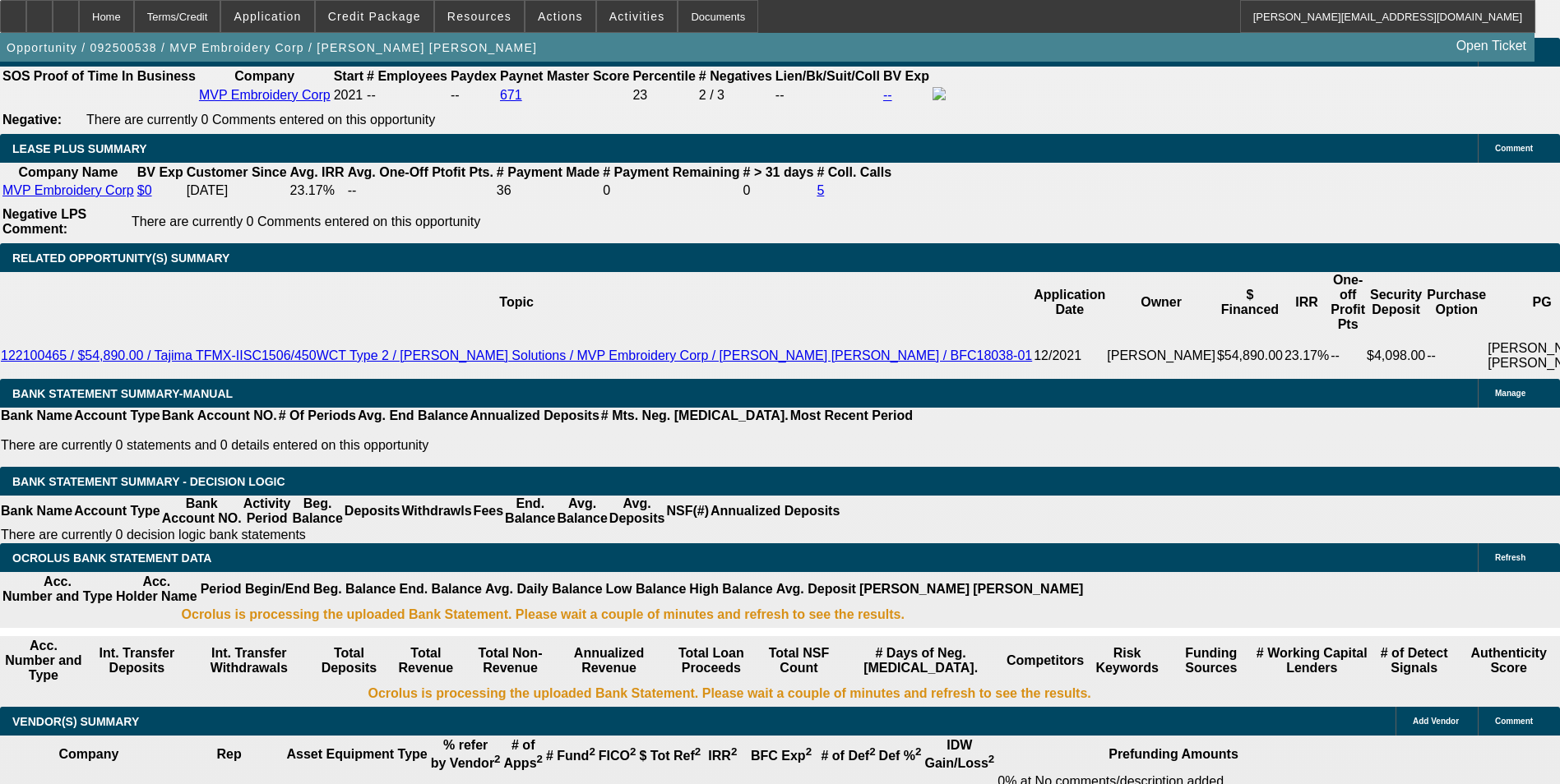
type input "1550"
type input "$3,100.00"
type input "15.1"
type input "$1,550.00"
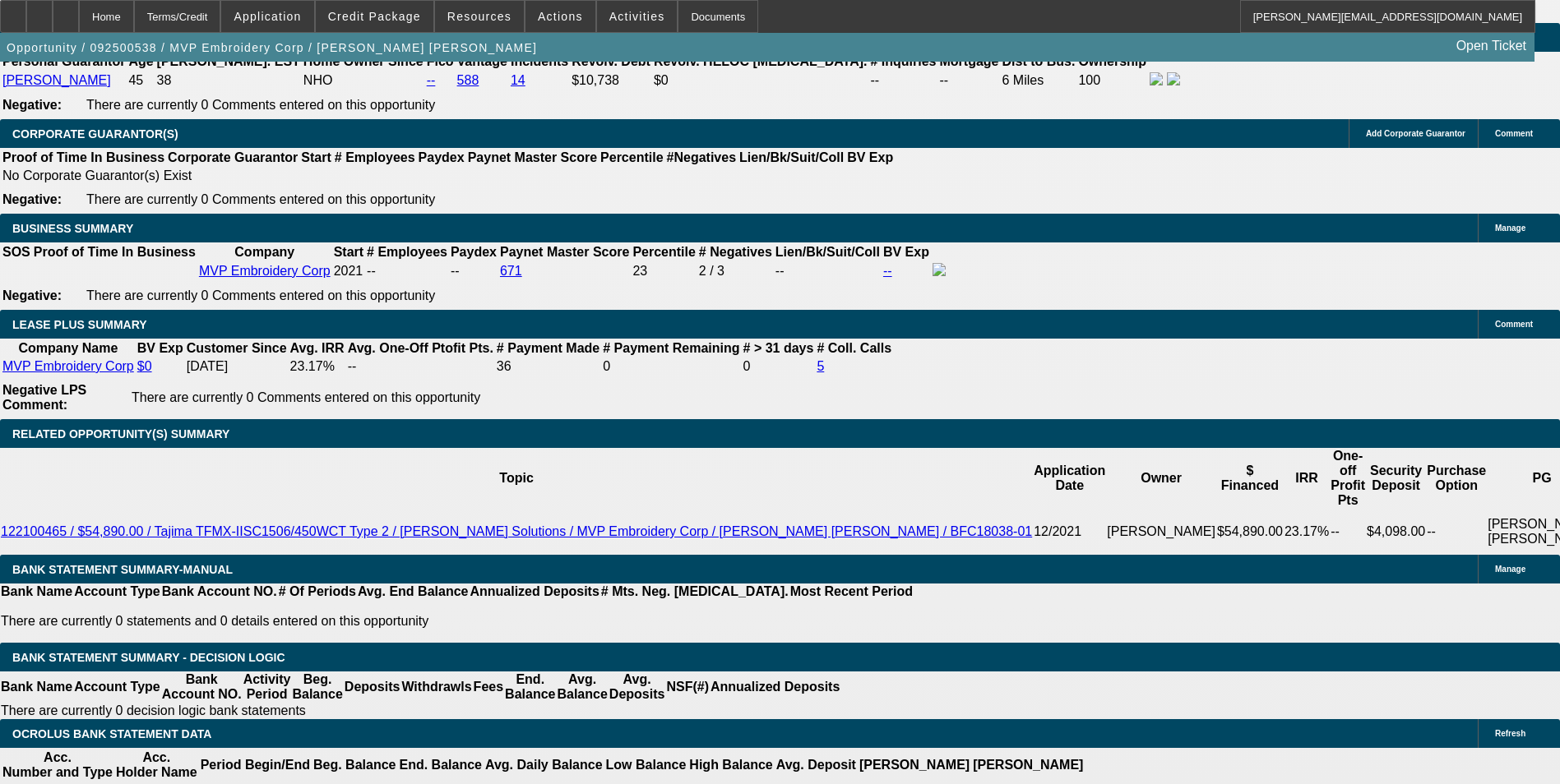
scroll to position [2353, 0]
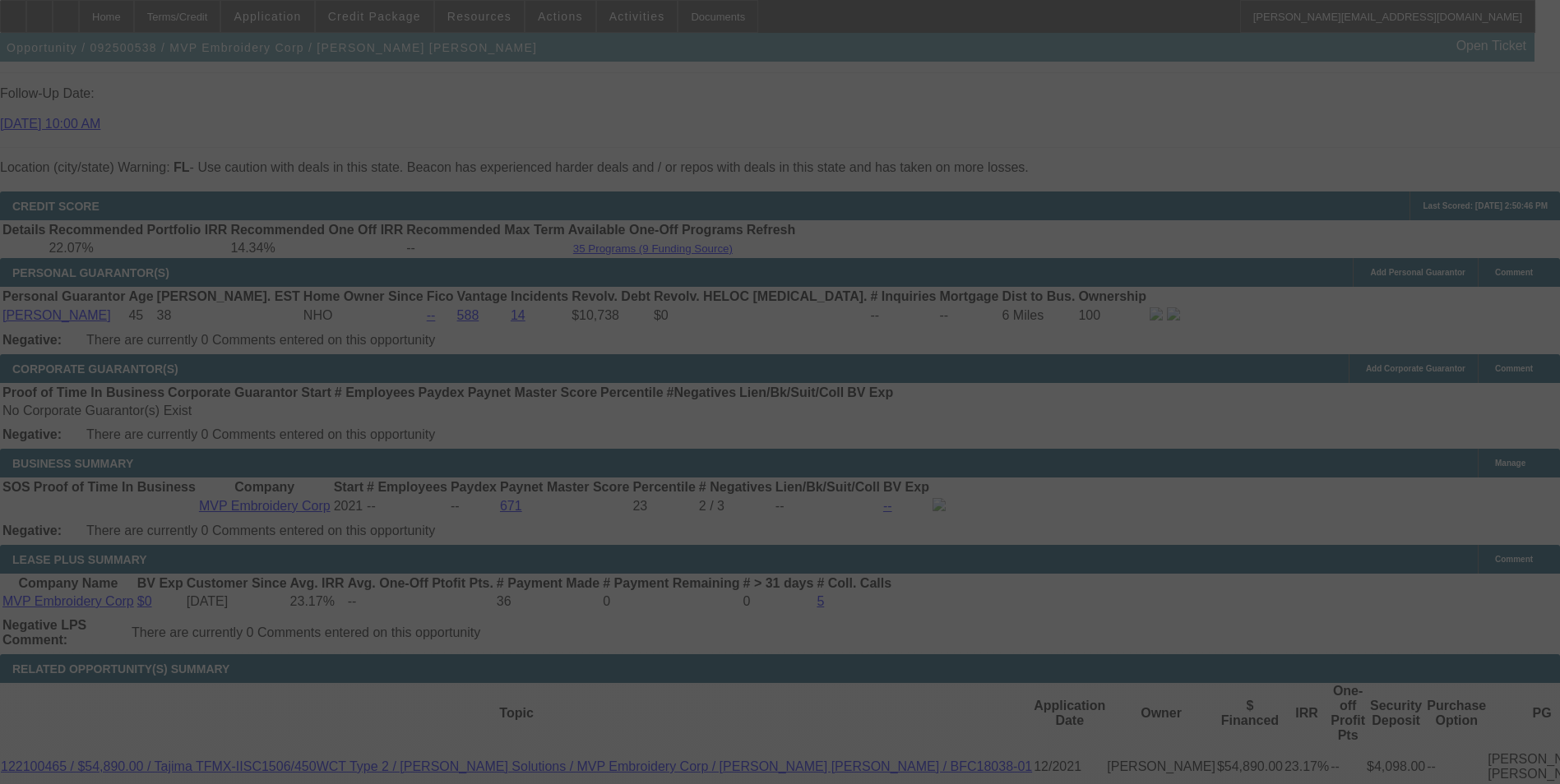
select select "0"
select select "2"
select select "0"
select select "6"
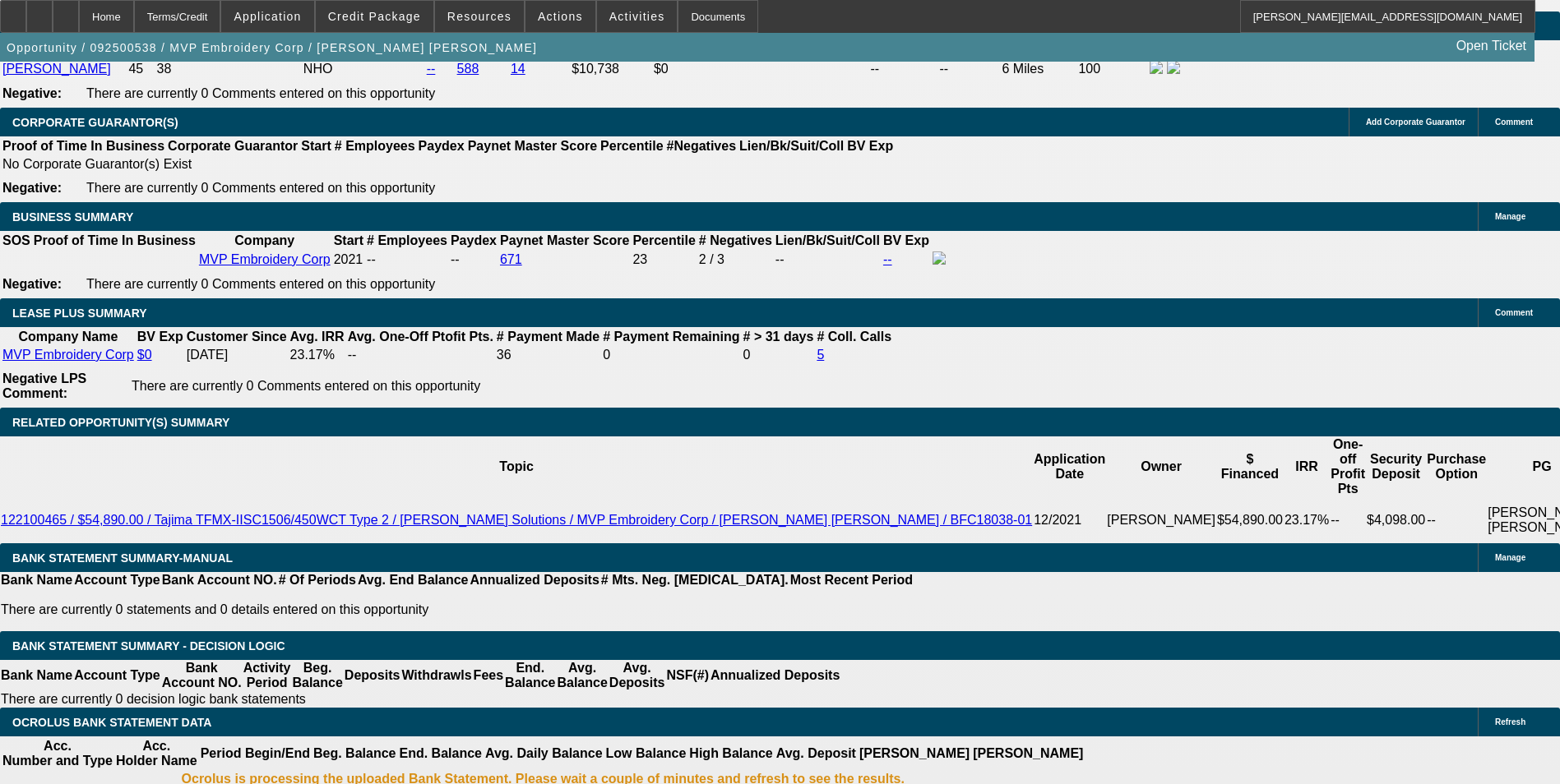
scroll to position [2682, 0]
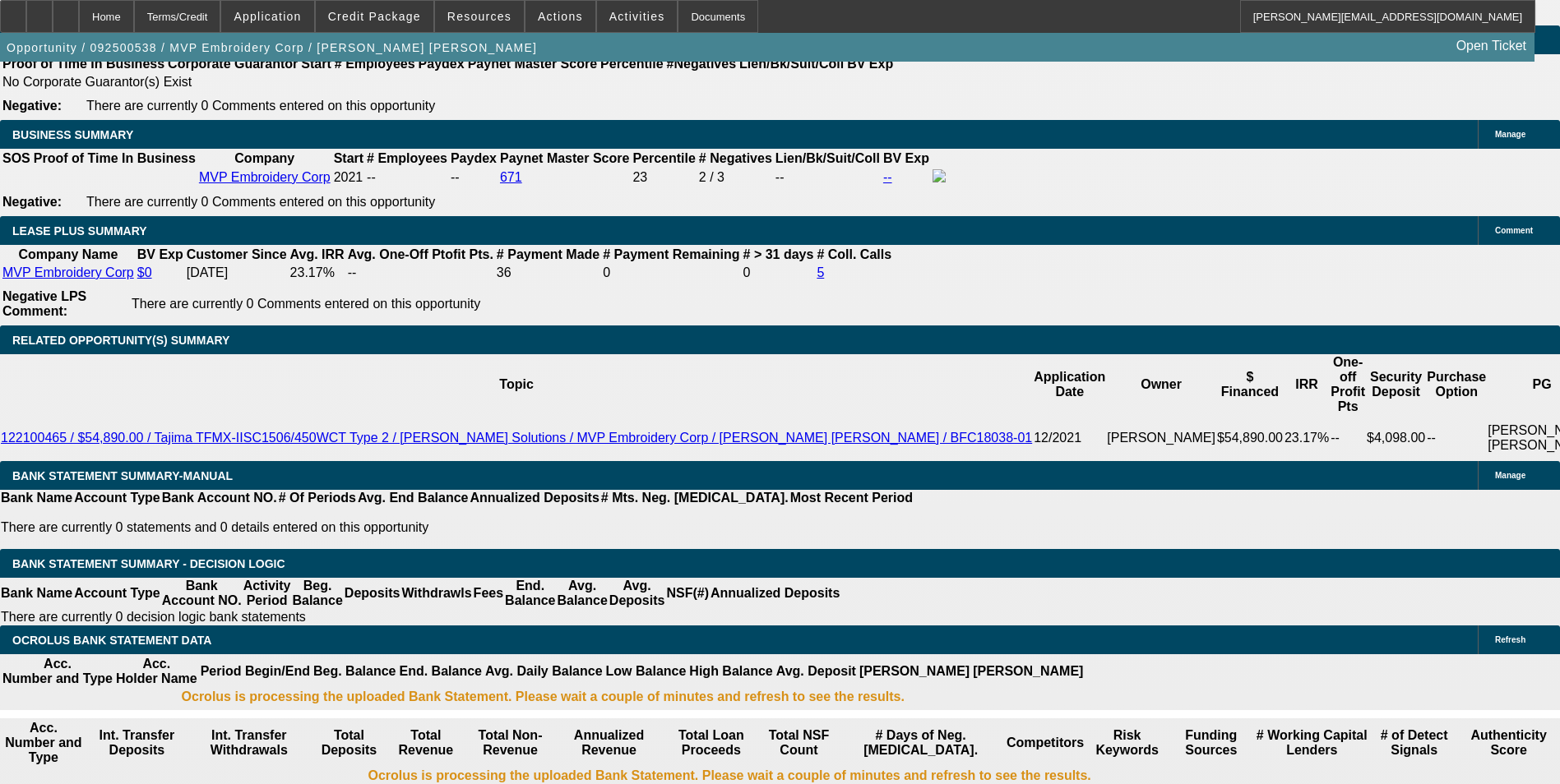
drag, startPoint x: 228, startPoint y: 333, endPoint x: 507, endPoint y: 287, distance: 282.8
type input "1"
type input "$2.00"
type input "UNKNOWN"
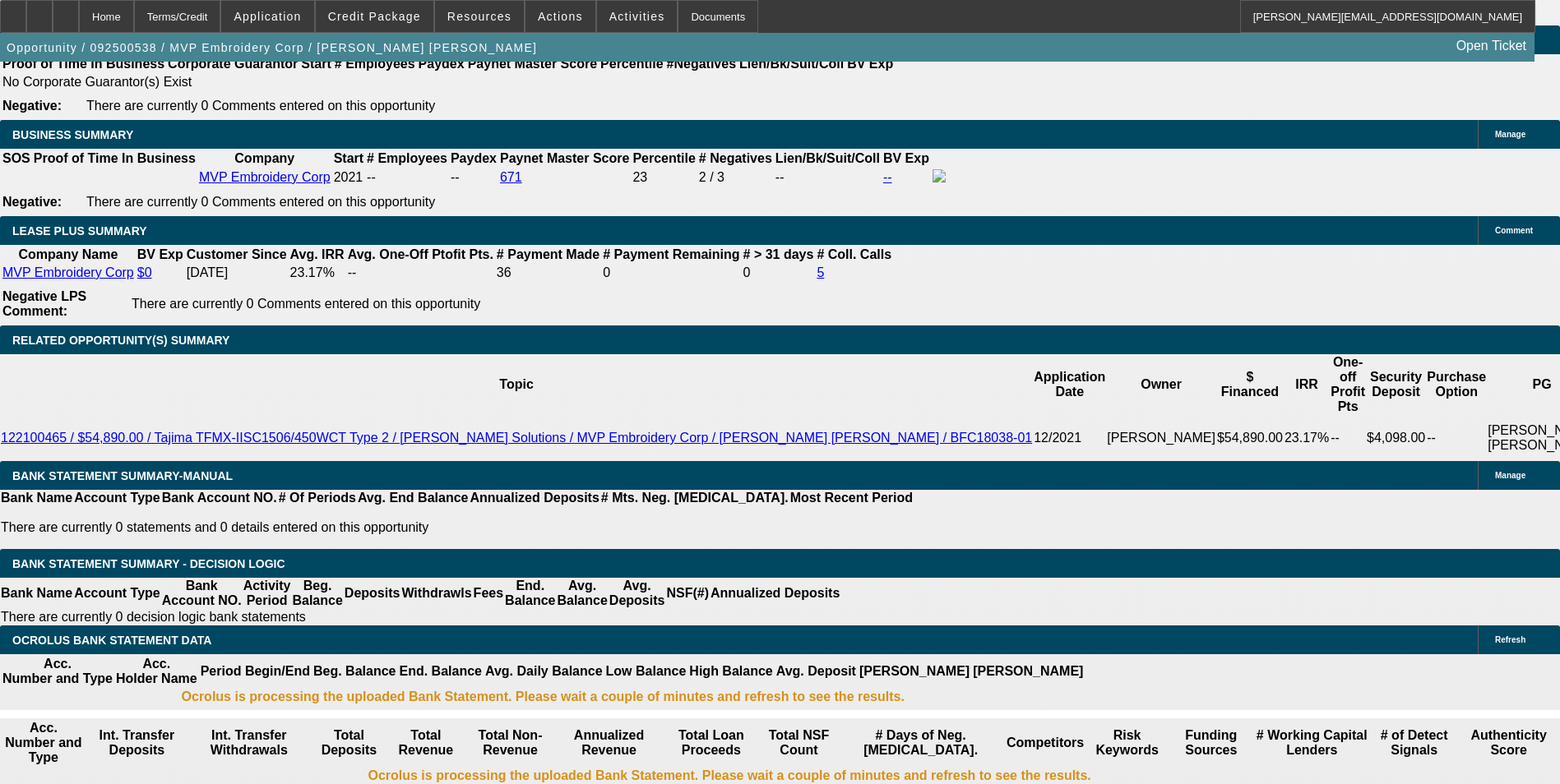
type input "1540"
type input "$3,080.00"
type input "14.8"
type input "$1,540.00"
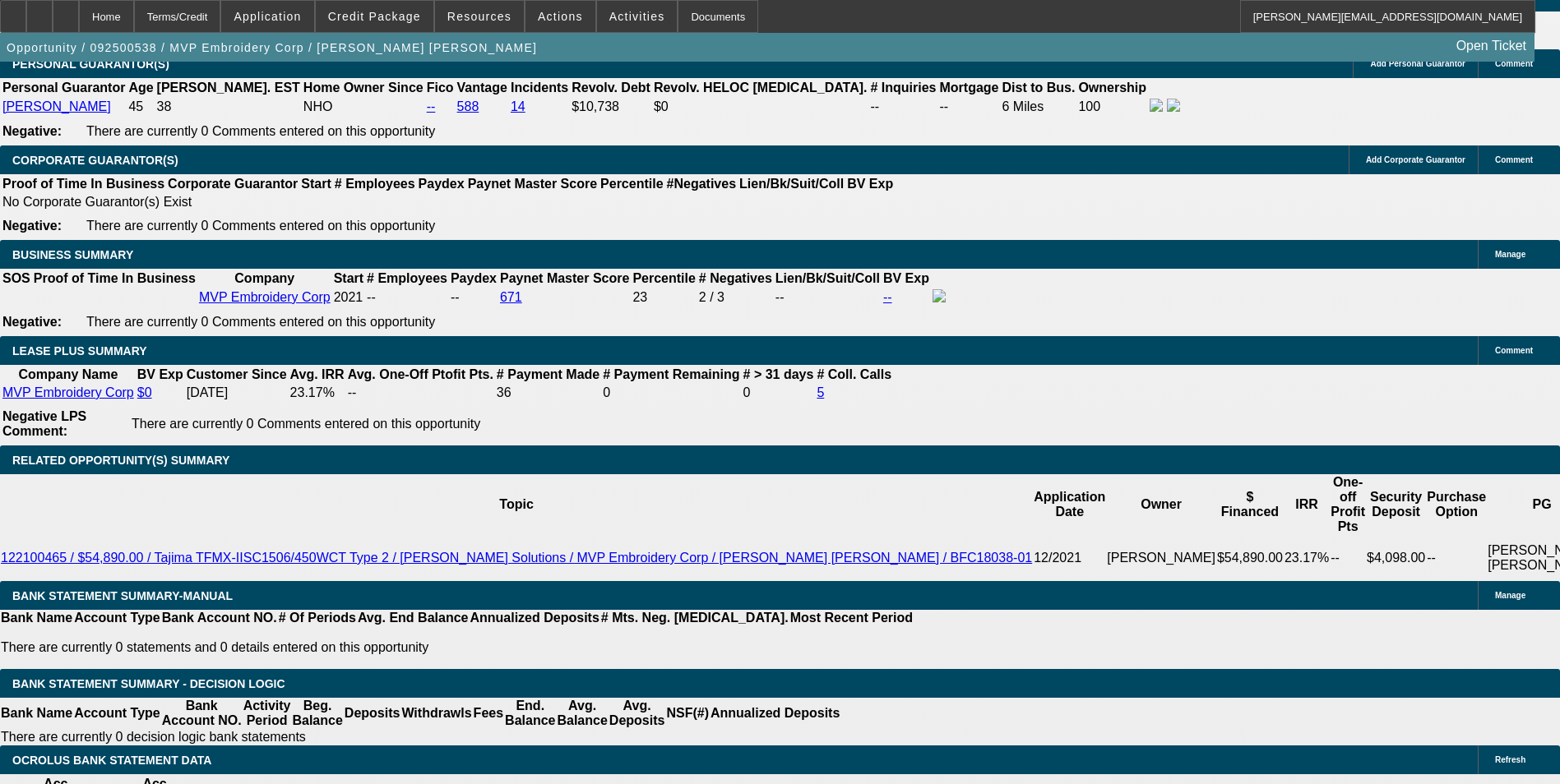
scroll to position [2435, 0]
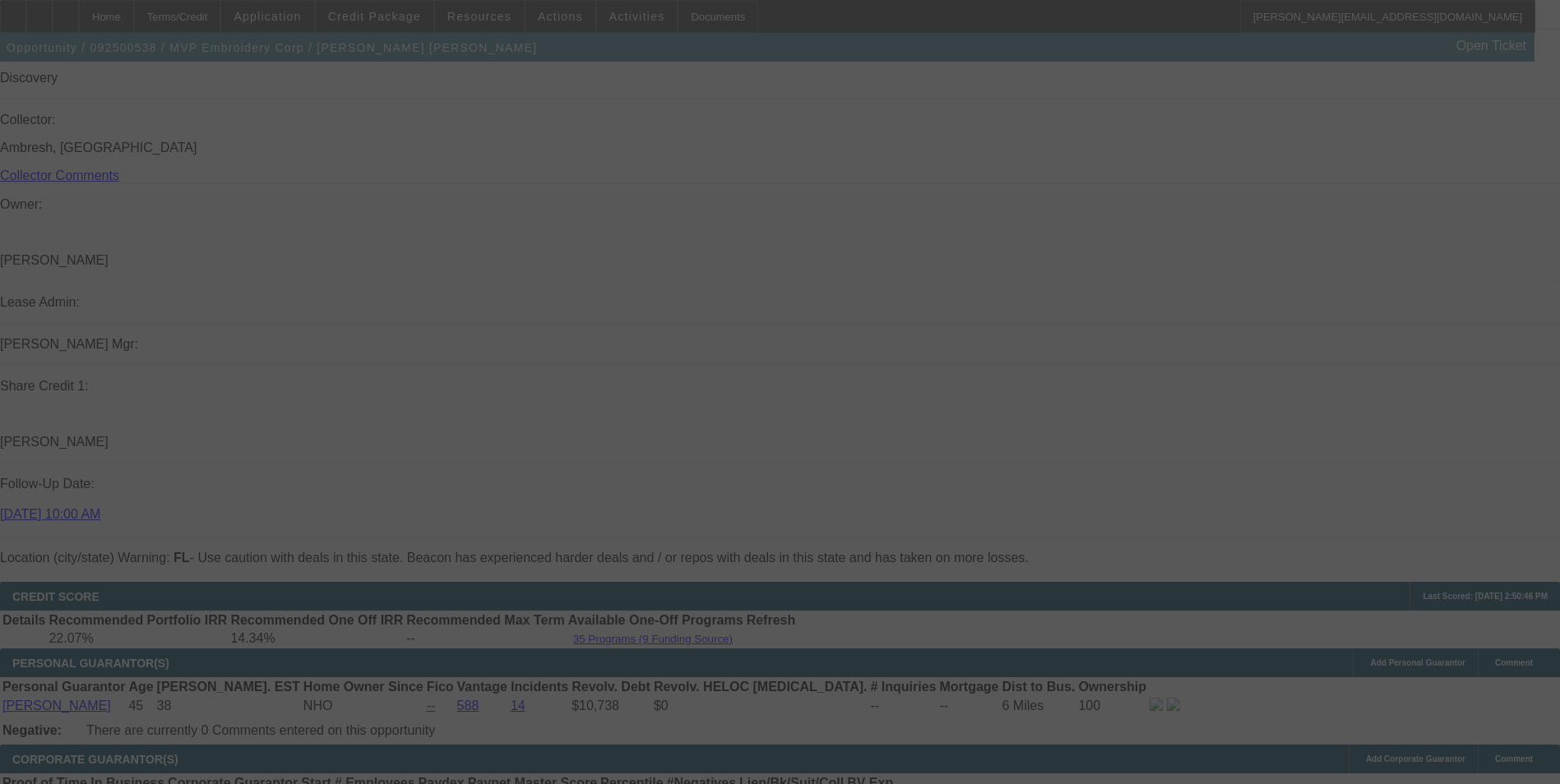
scroll to position [1613, 0]
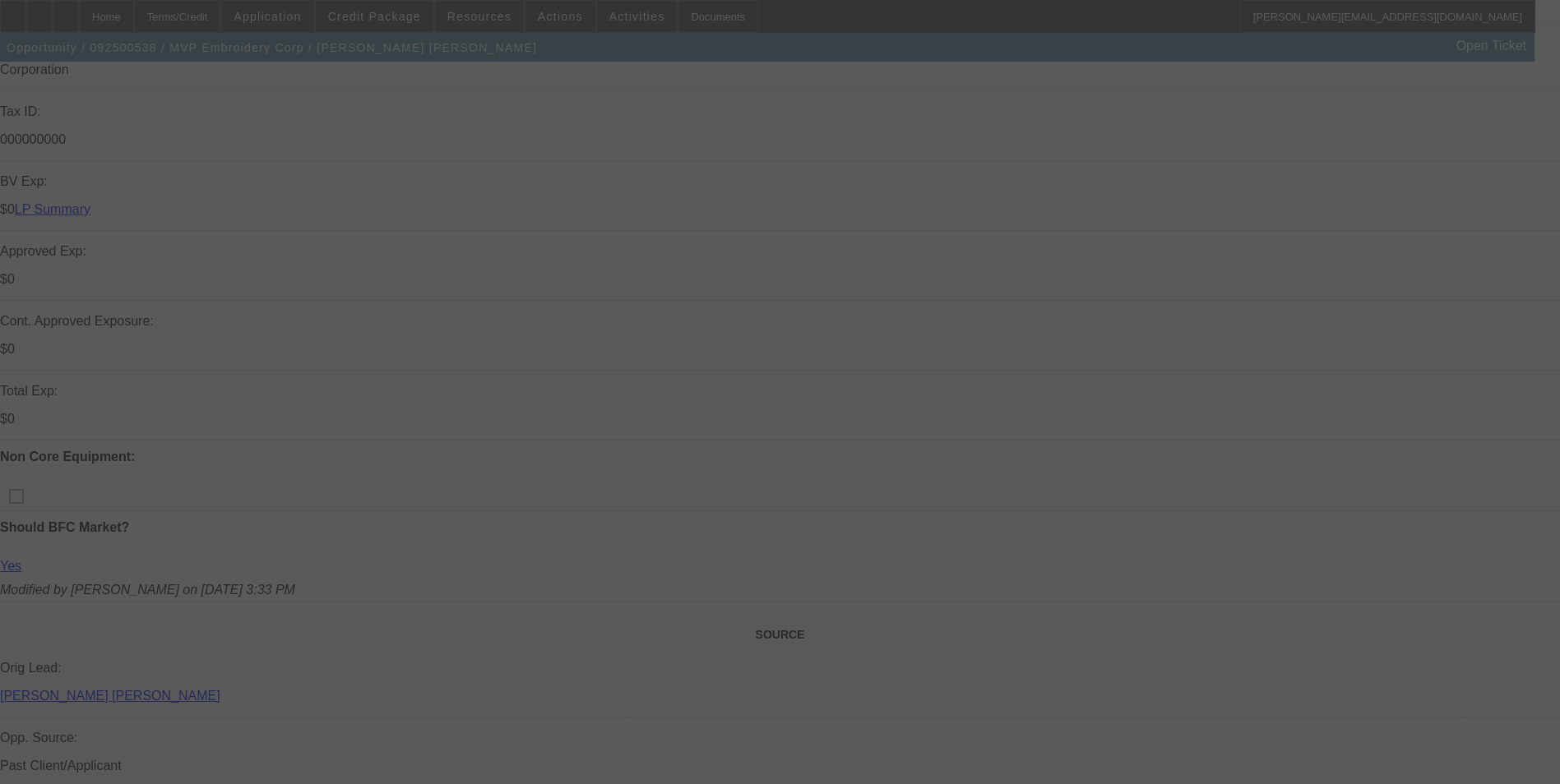
select select "0"
select select "2"
select select "0"
select select "6"
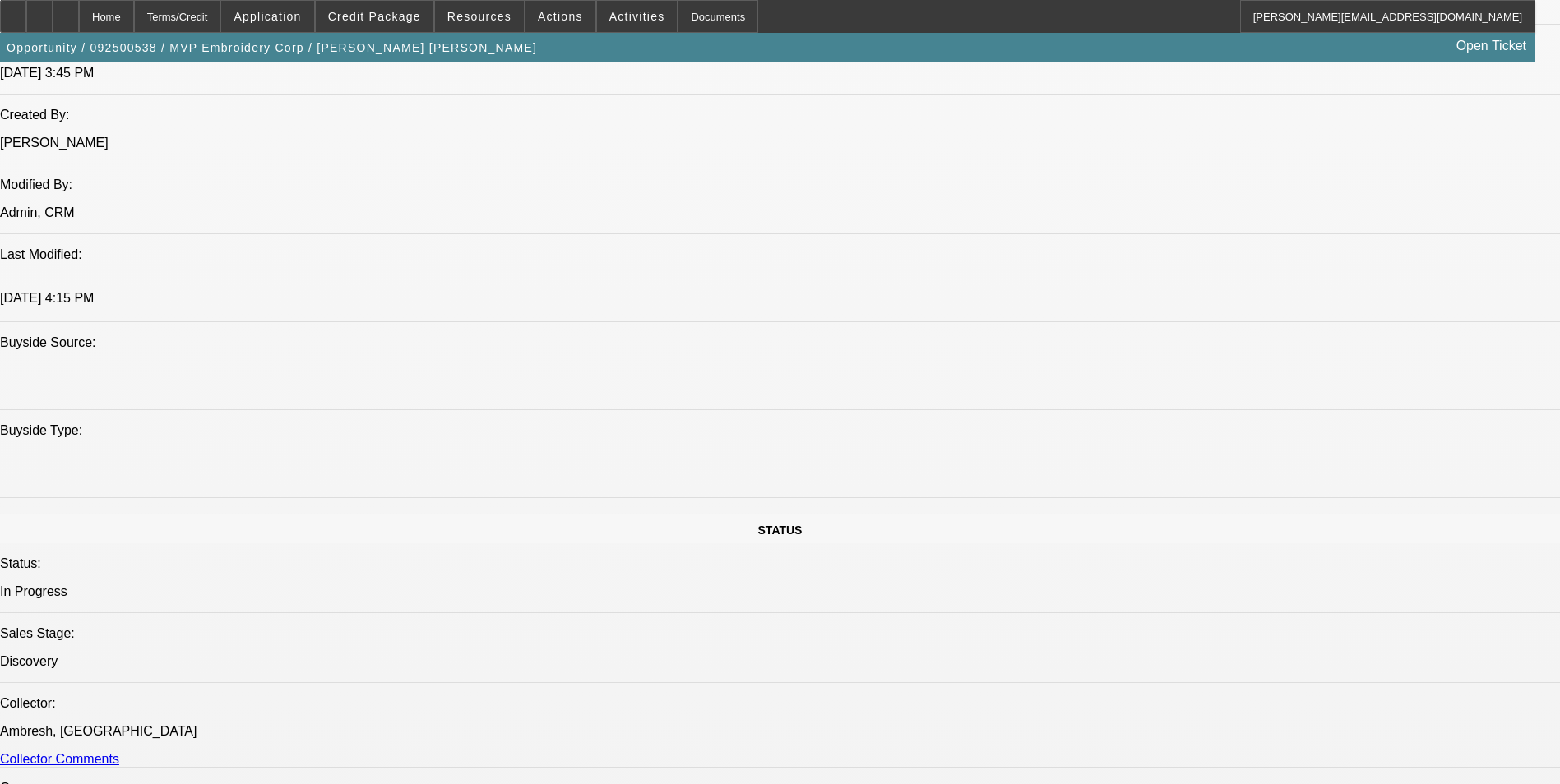
scroll to position [1449, 0]
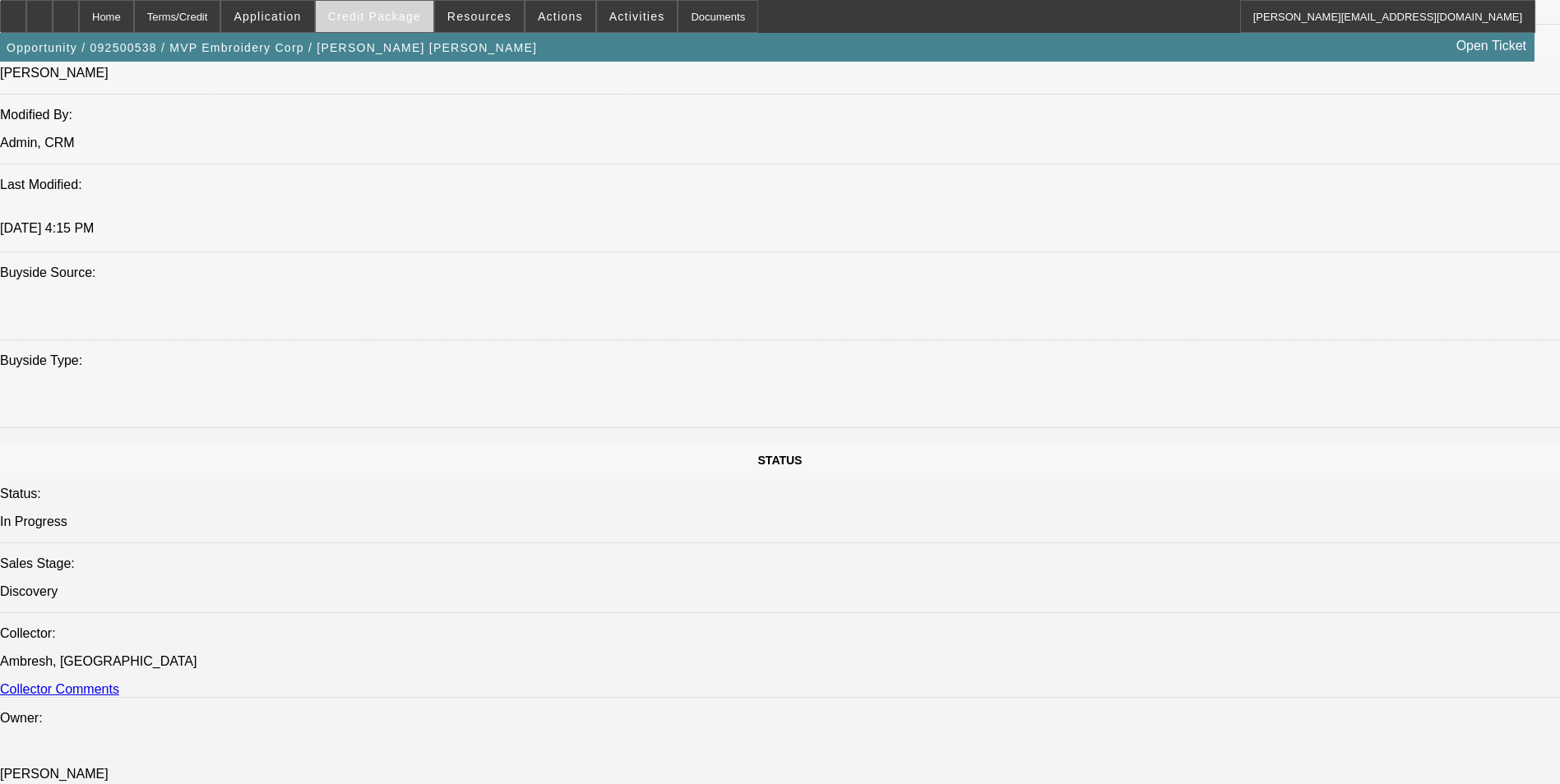
click at [370, 9] on span at bounding box center [374, 16] width 117 height 39
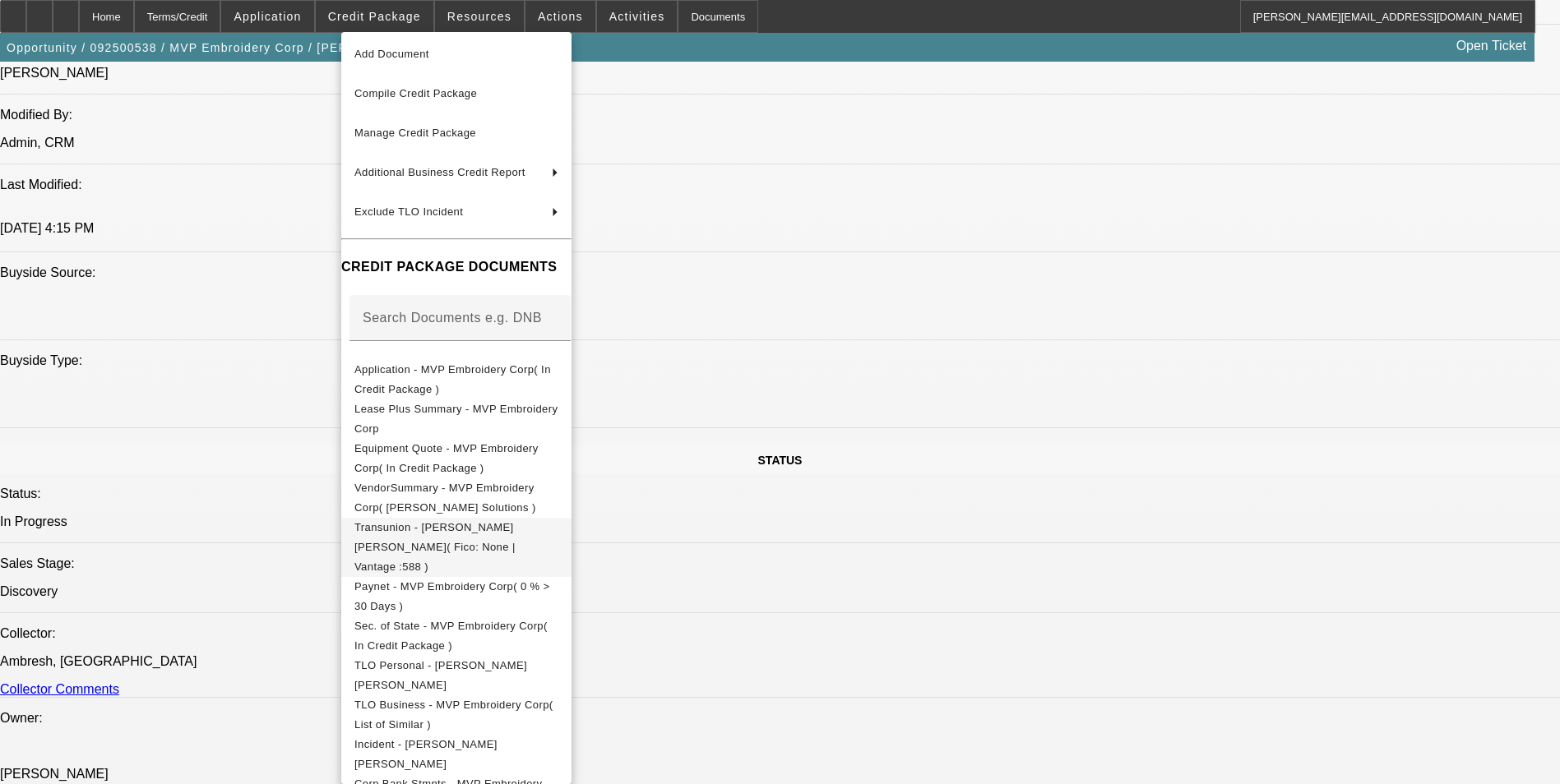
scroll to position [66, 0]
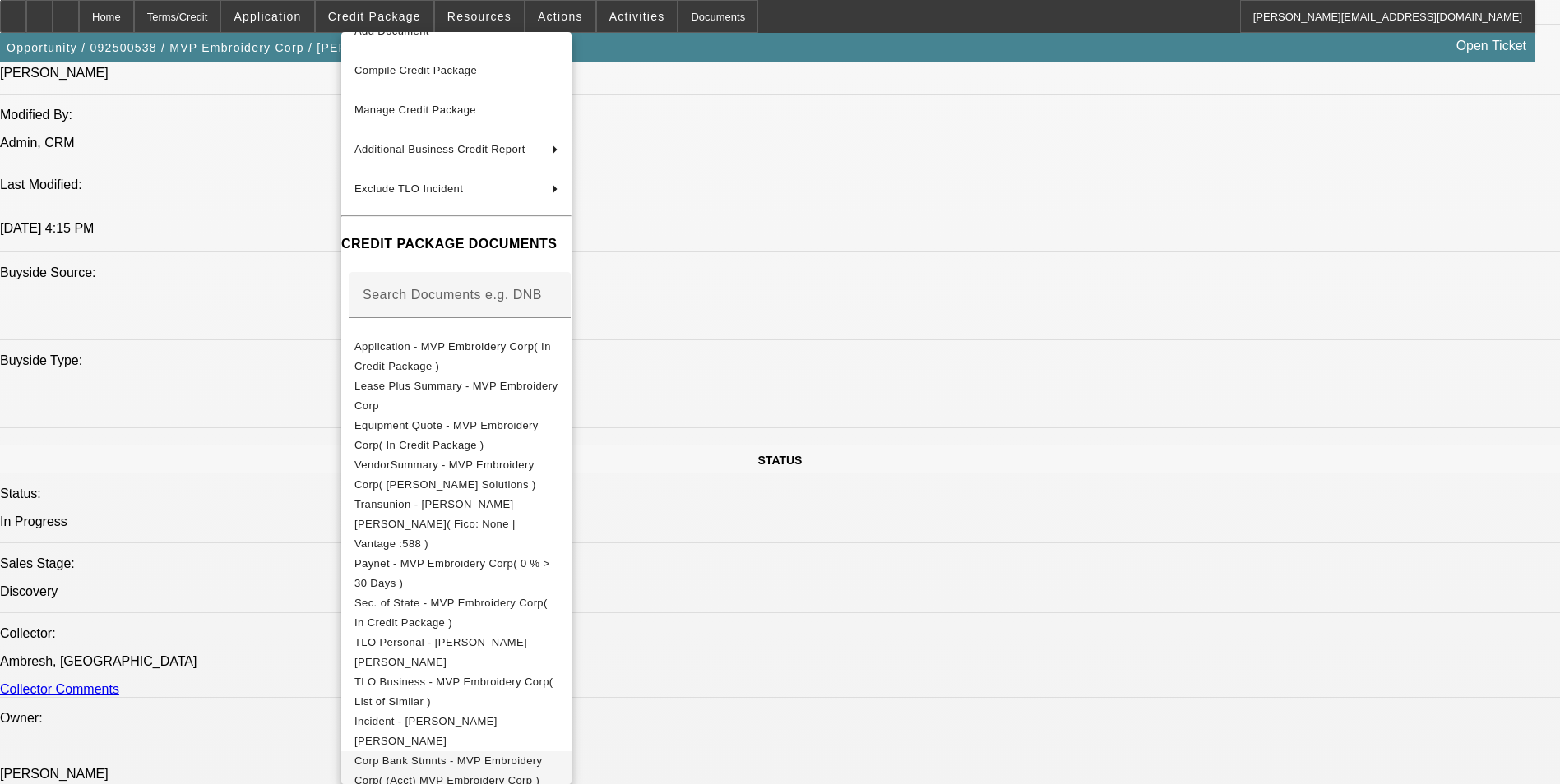
click at [527, 752] on button "Corp Bank Stmnts - MVP Embroidery Corp( (Acct) MVP Embroidery Corp )" at bounding box center [456, 771] width 231 height 39
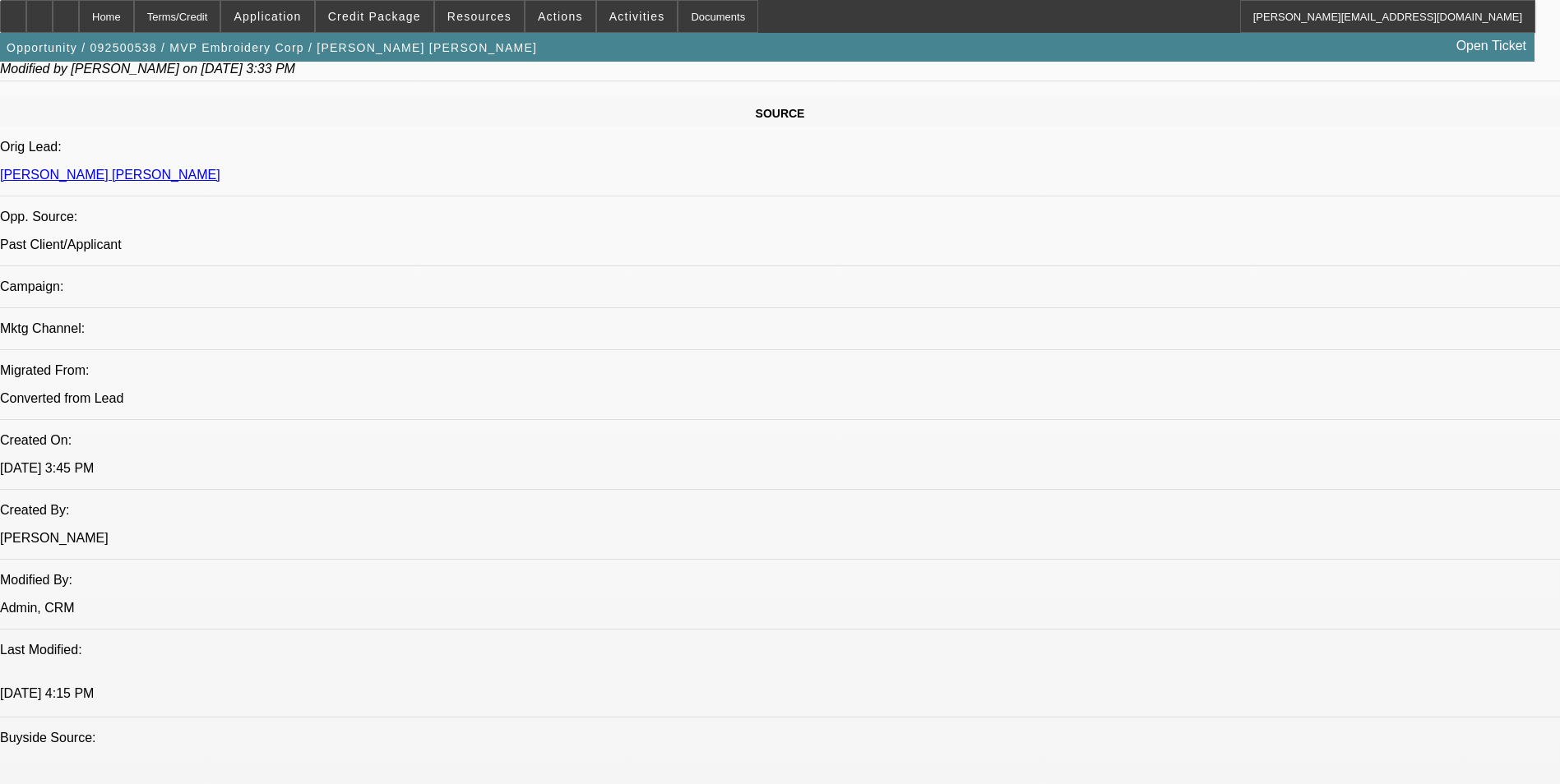
scroll to position [955, 0]
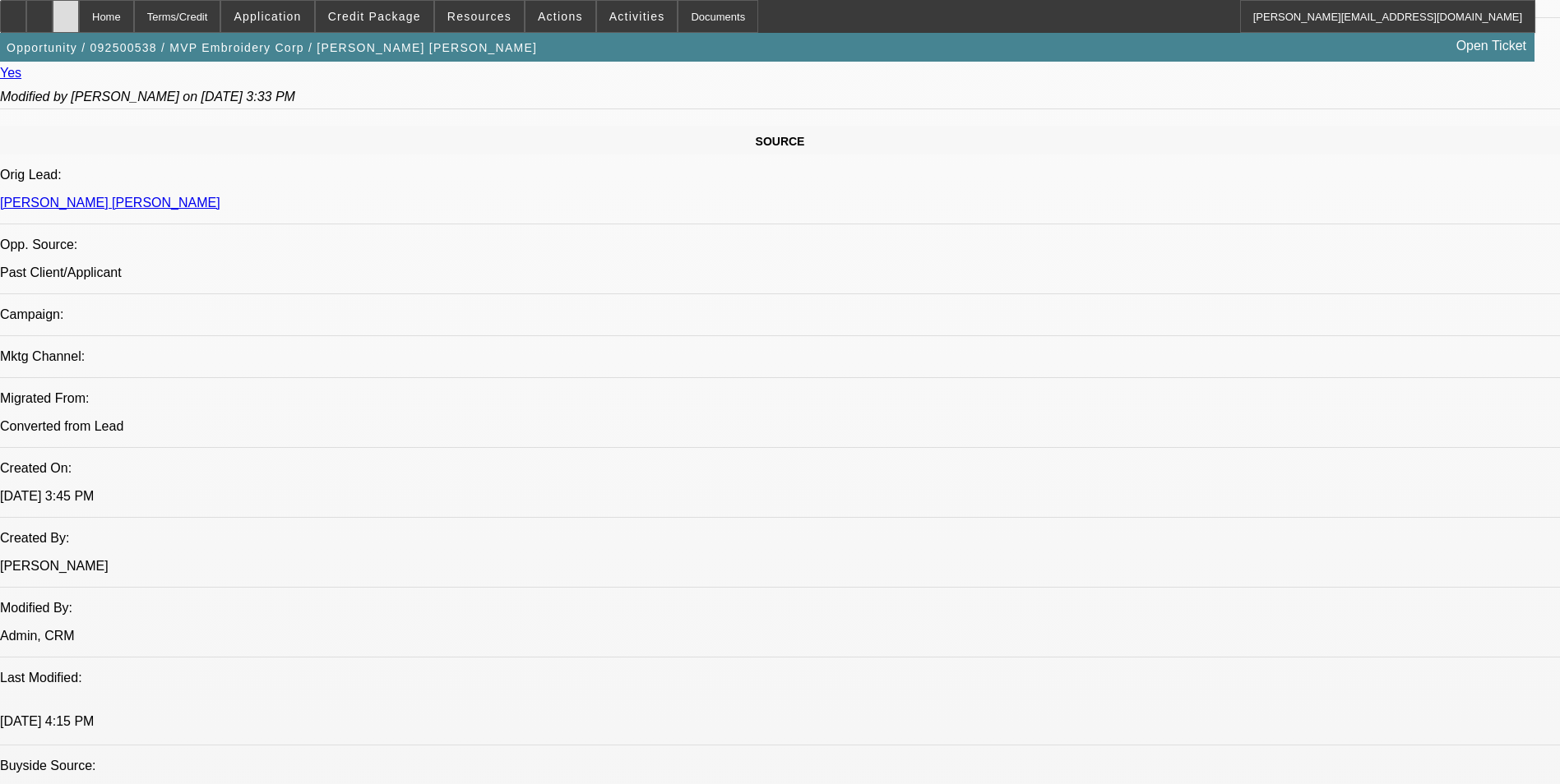
click at [65, 11] on icon at bounding box center [65, 11] width 0 height 0
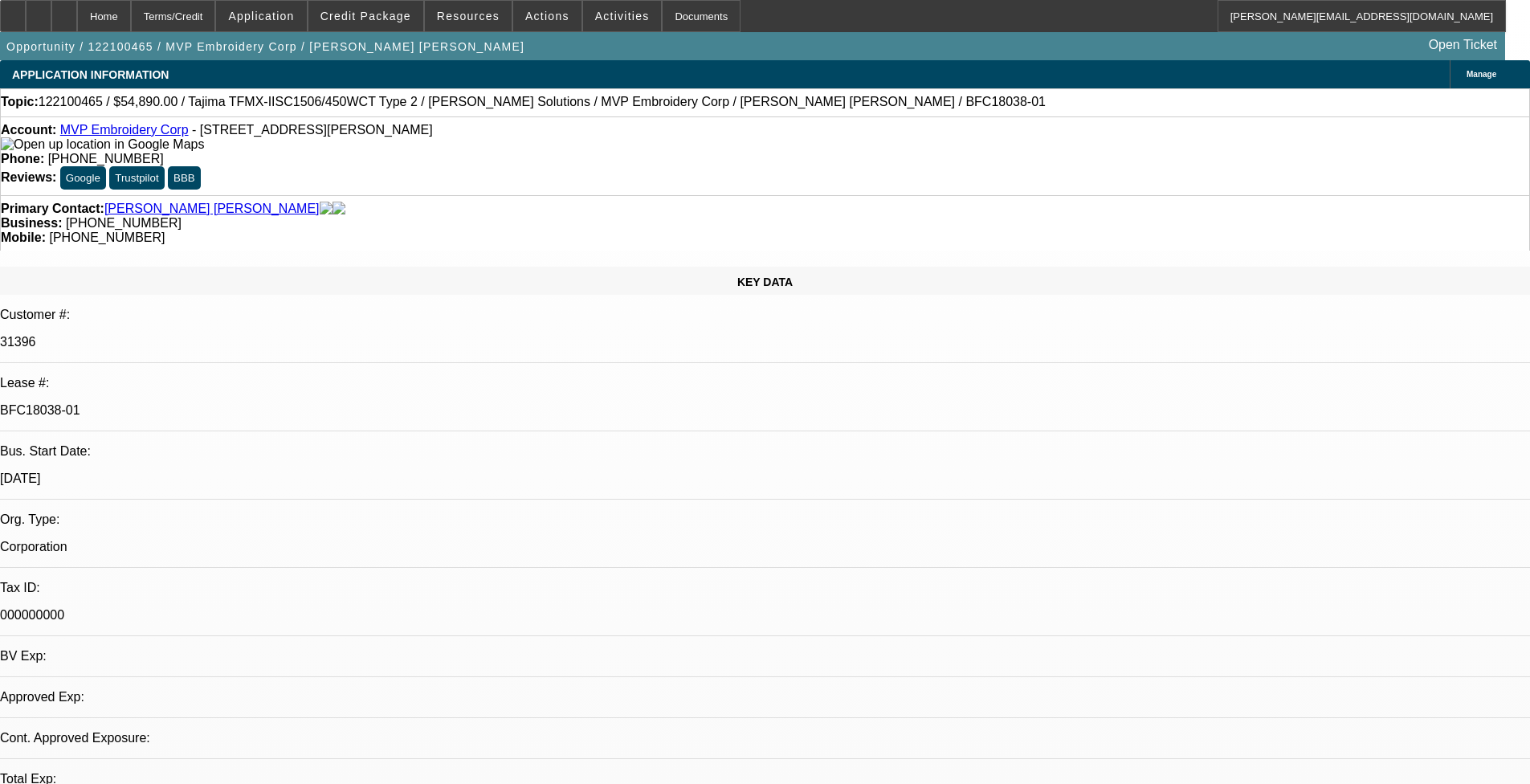
select select "0"
select select "2"
select select "0"
select select "2"
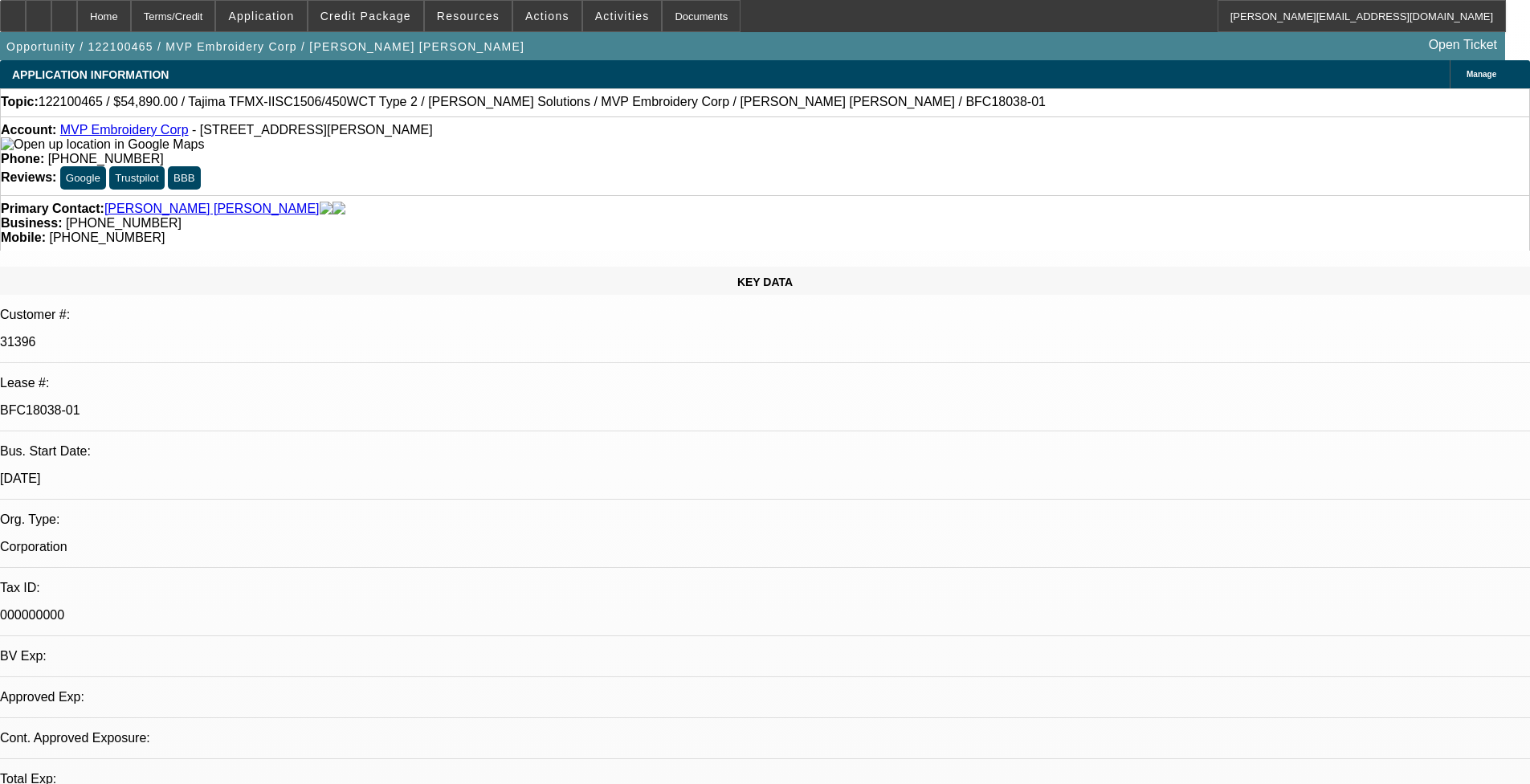
select select "0"
select select "0.1"
select select "0"
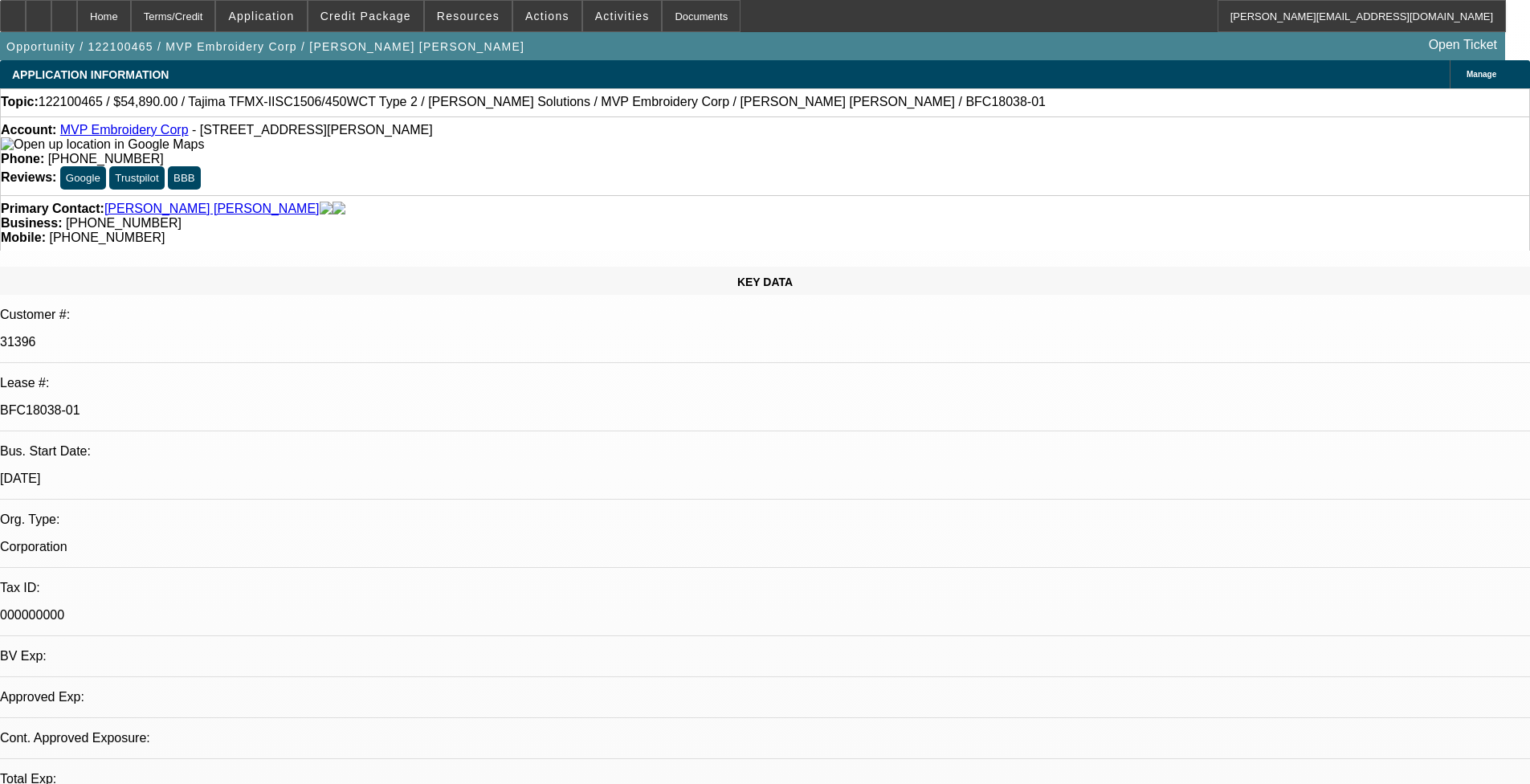
select select "2"
select select "0"
select select "1"
select select "2"
select select "6"
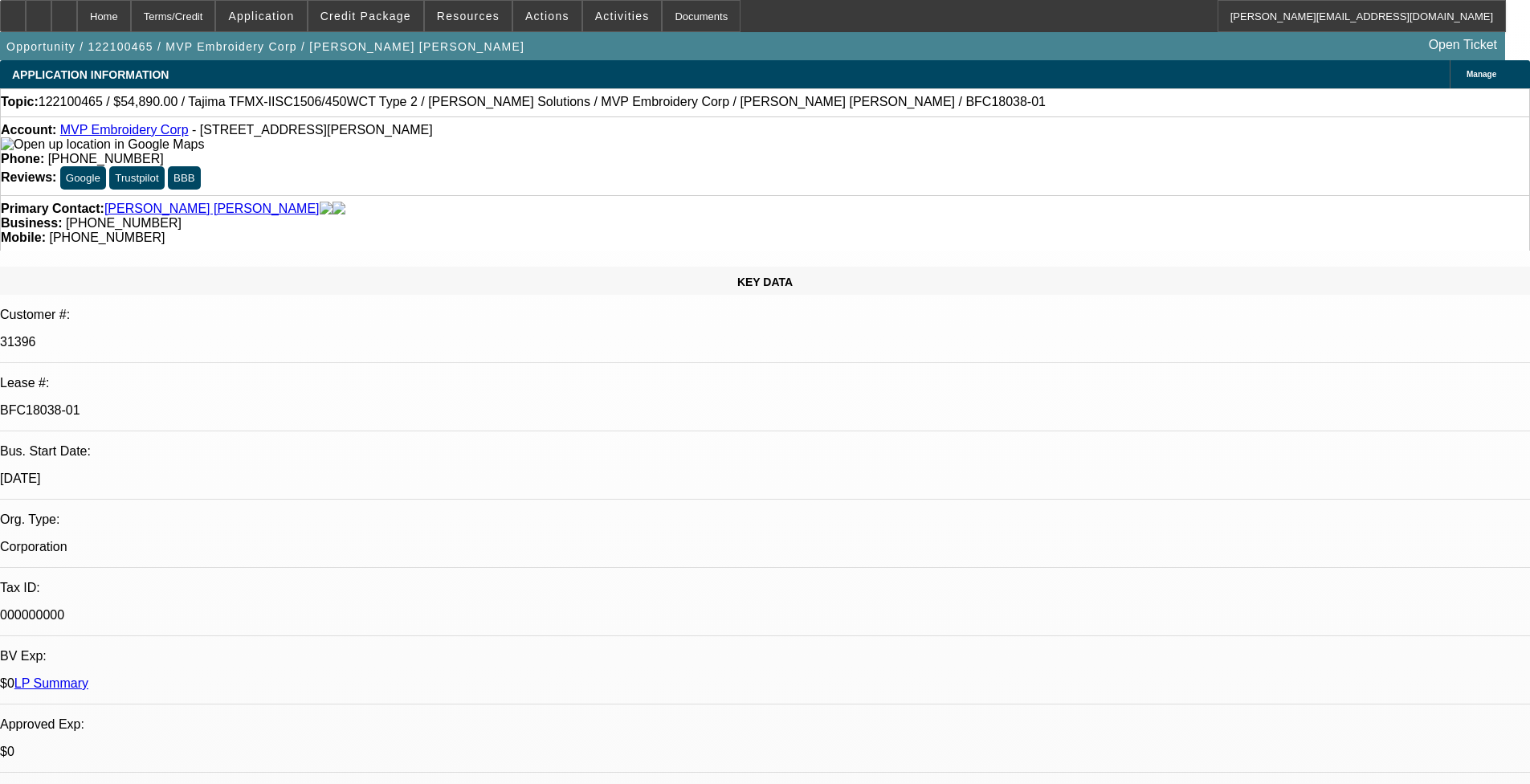
select select "1"
select select "2"
select select "6"
select select "1"
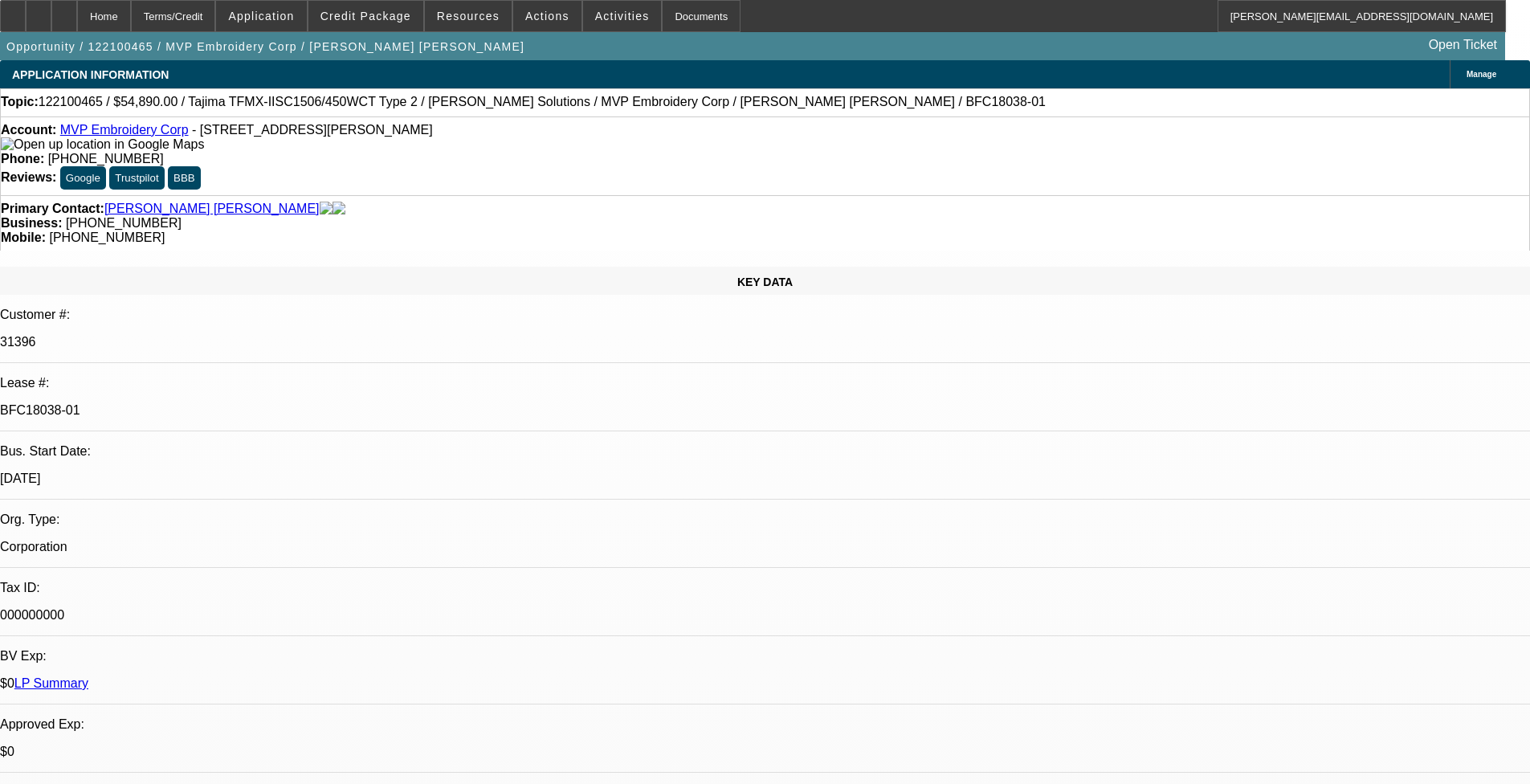
select select "4"
select select "1"
select select "2"
select select "6"
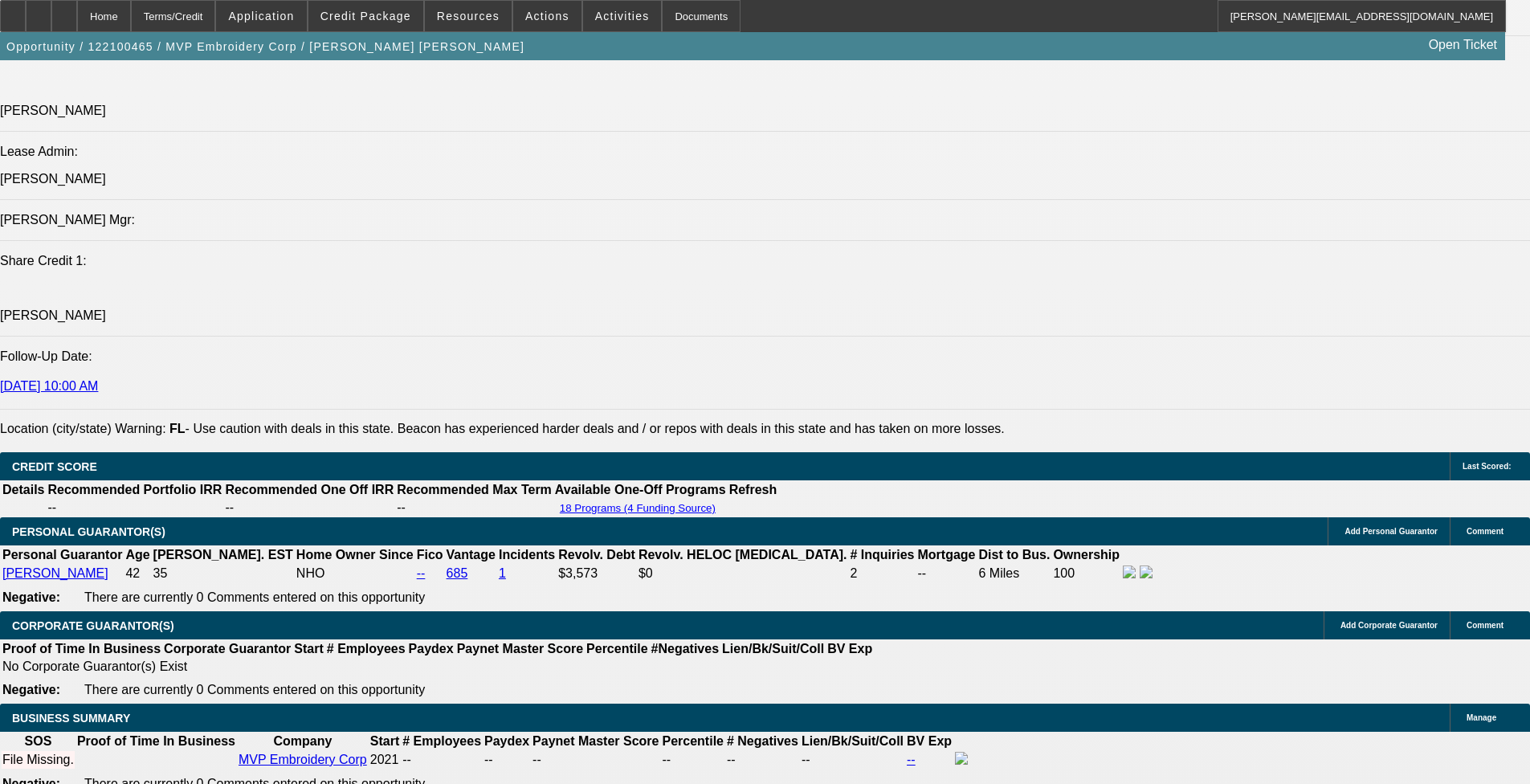
scroll to position [2180, 0]
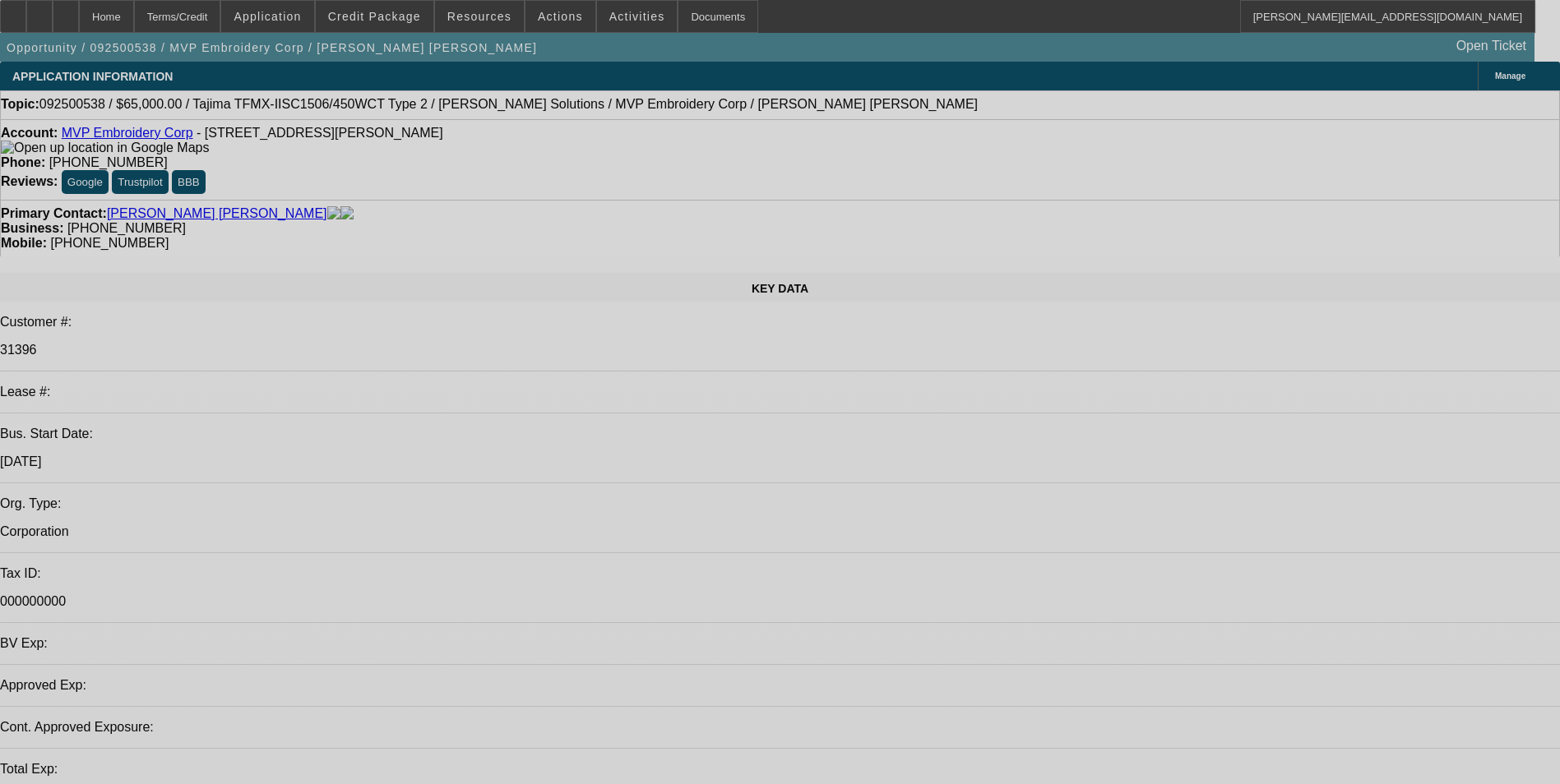
select select "0"
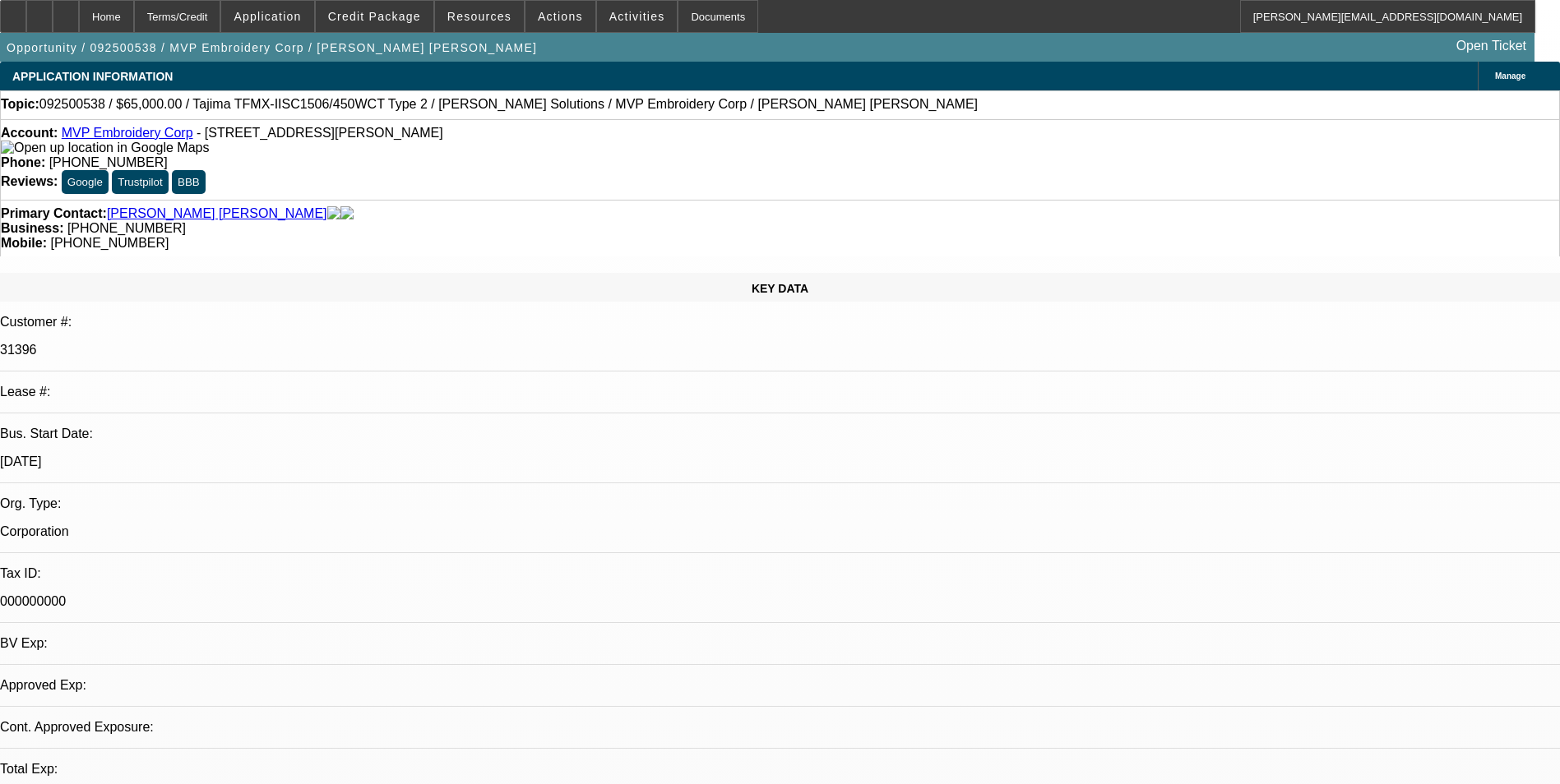
select select "2"
select select "0"
select select "6"
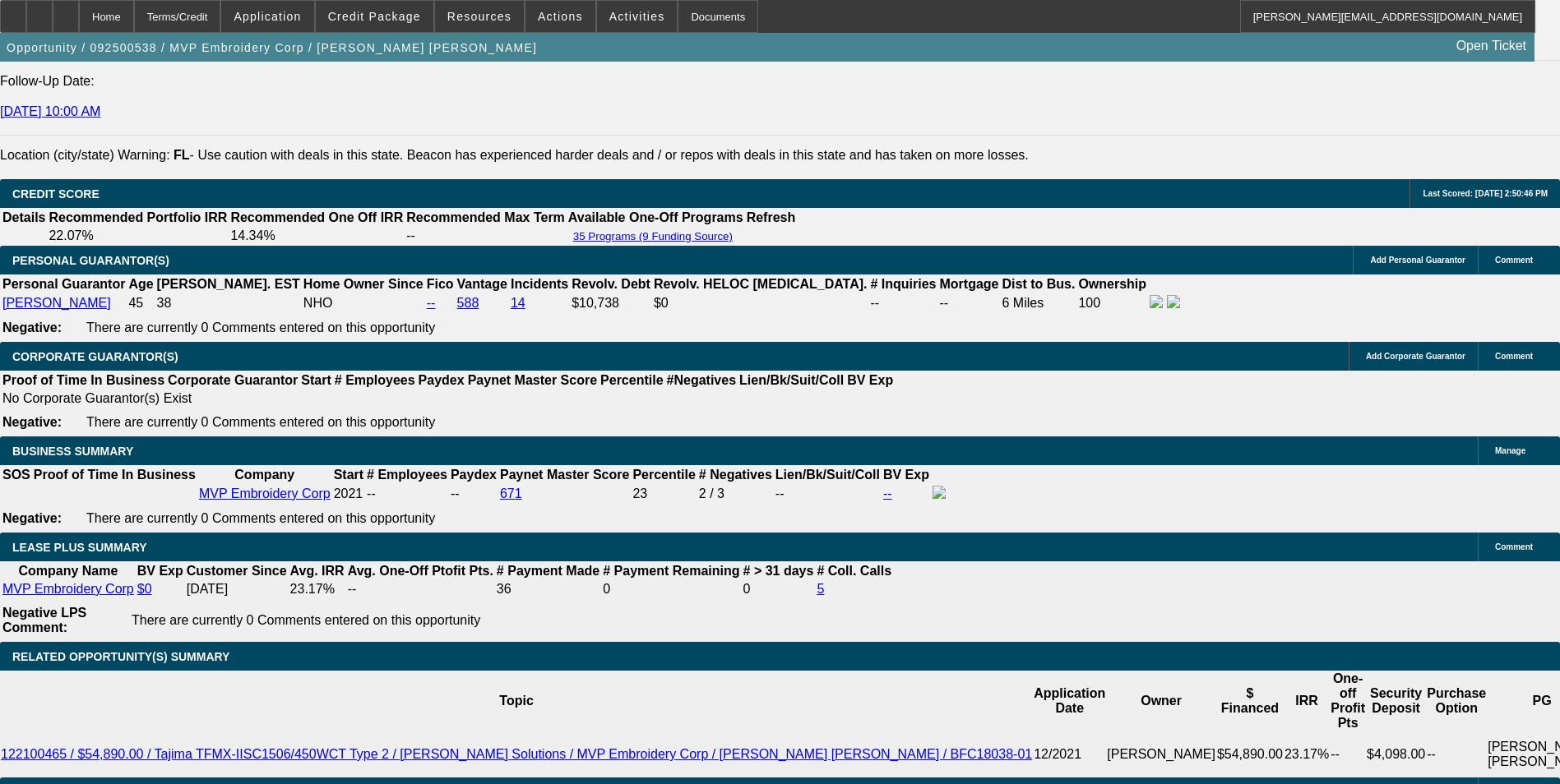
scroll to position [2467, 0]
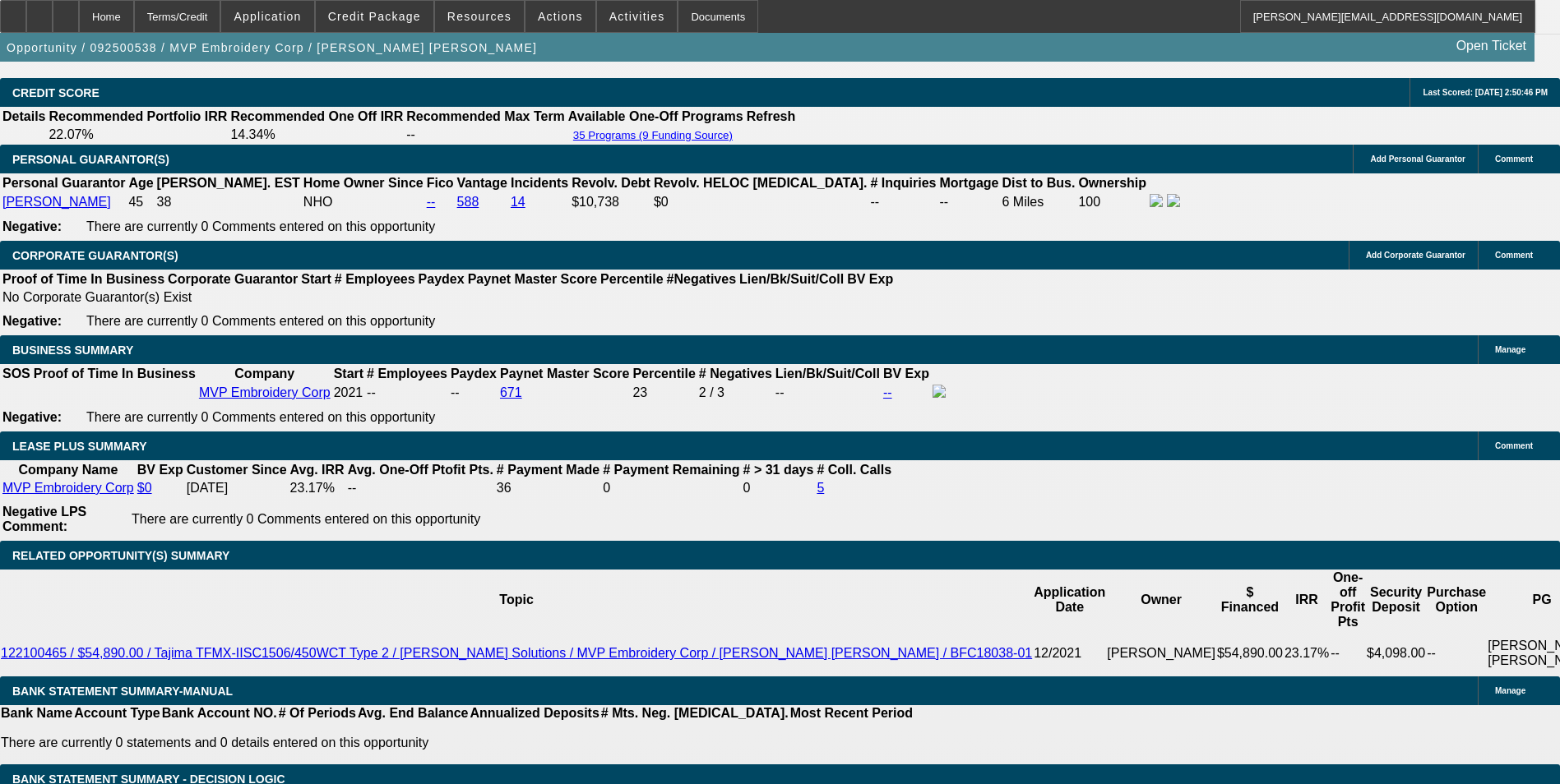
drag, startPoint x: 236, startPoint y: 538, endPoint x: 375, endPoint y: 515, distance: 140.9
type input "15"
type input "$30.00"
type input "UNKNOWN"
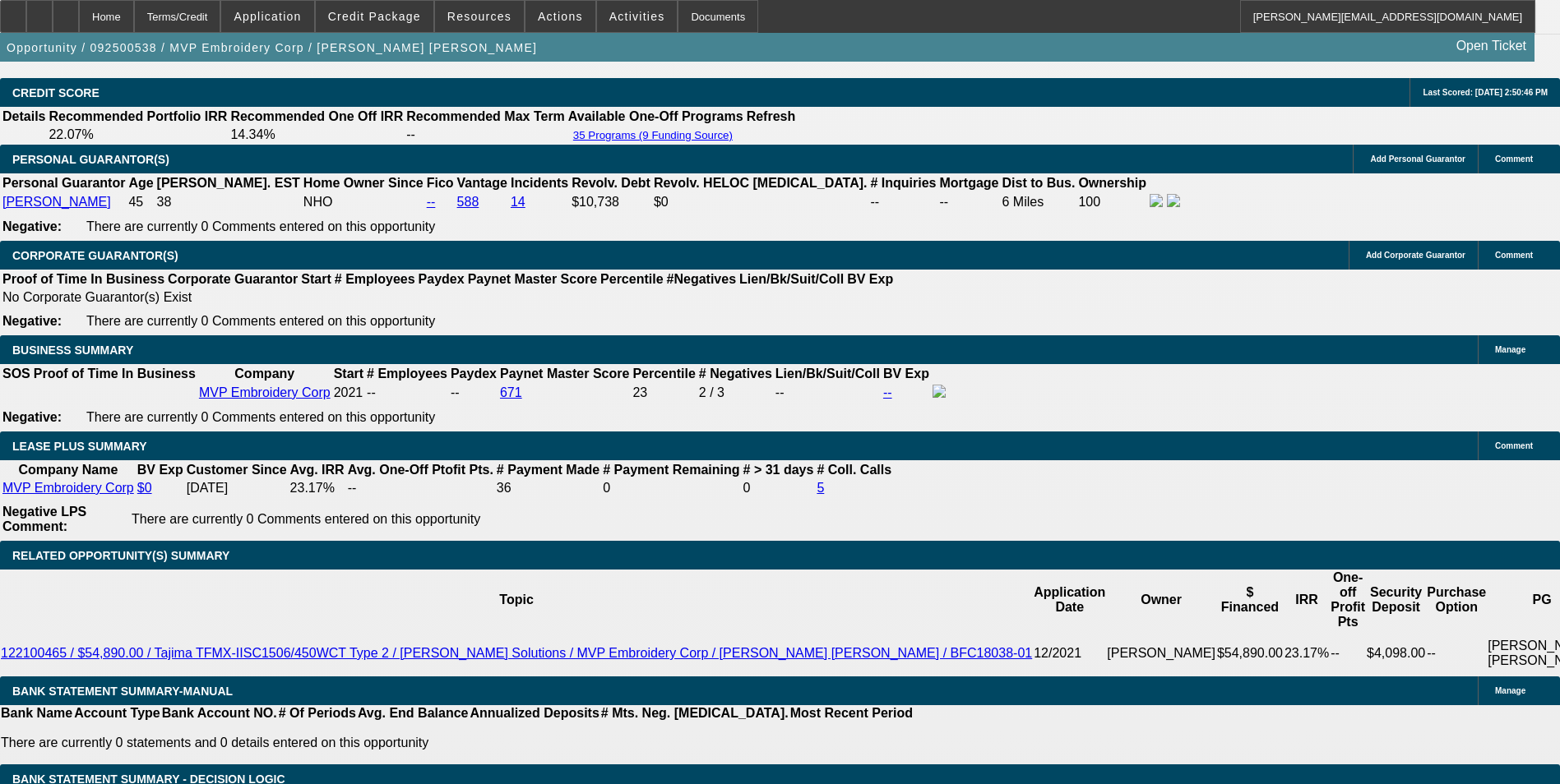
type input "1548"
type input "$3,096.00"
type input "15"
type input "$1,548.00"
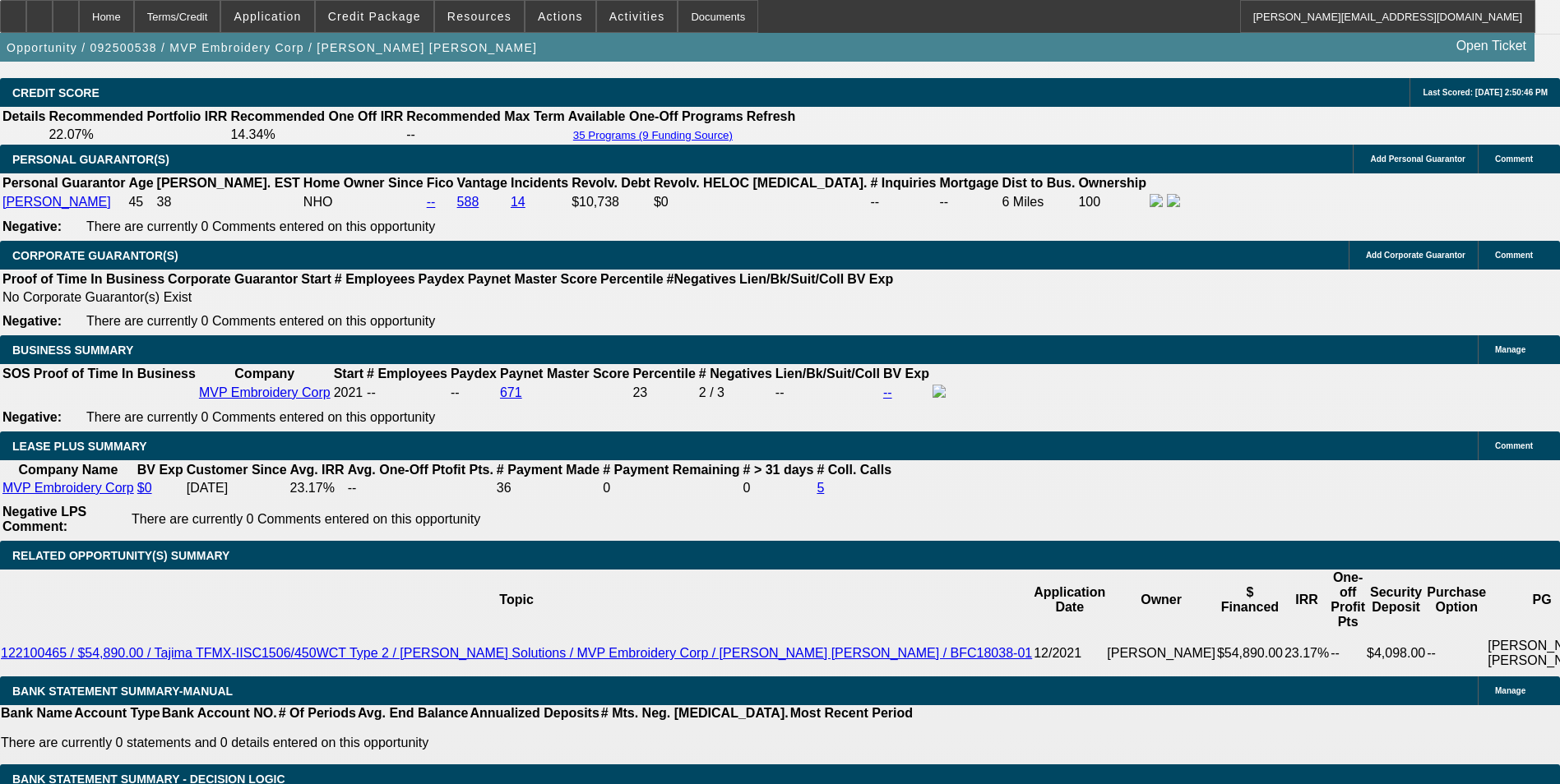
scroll to position [2138, 0]
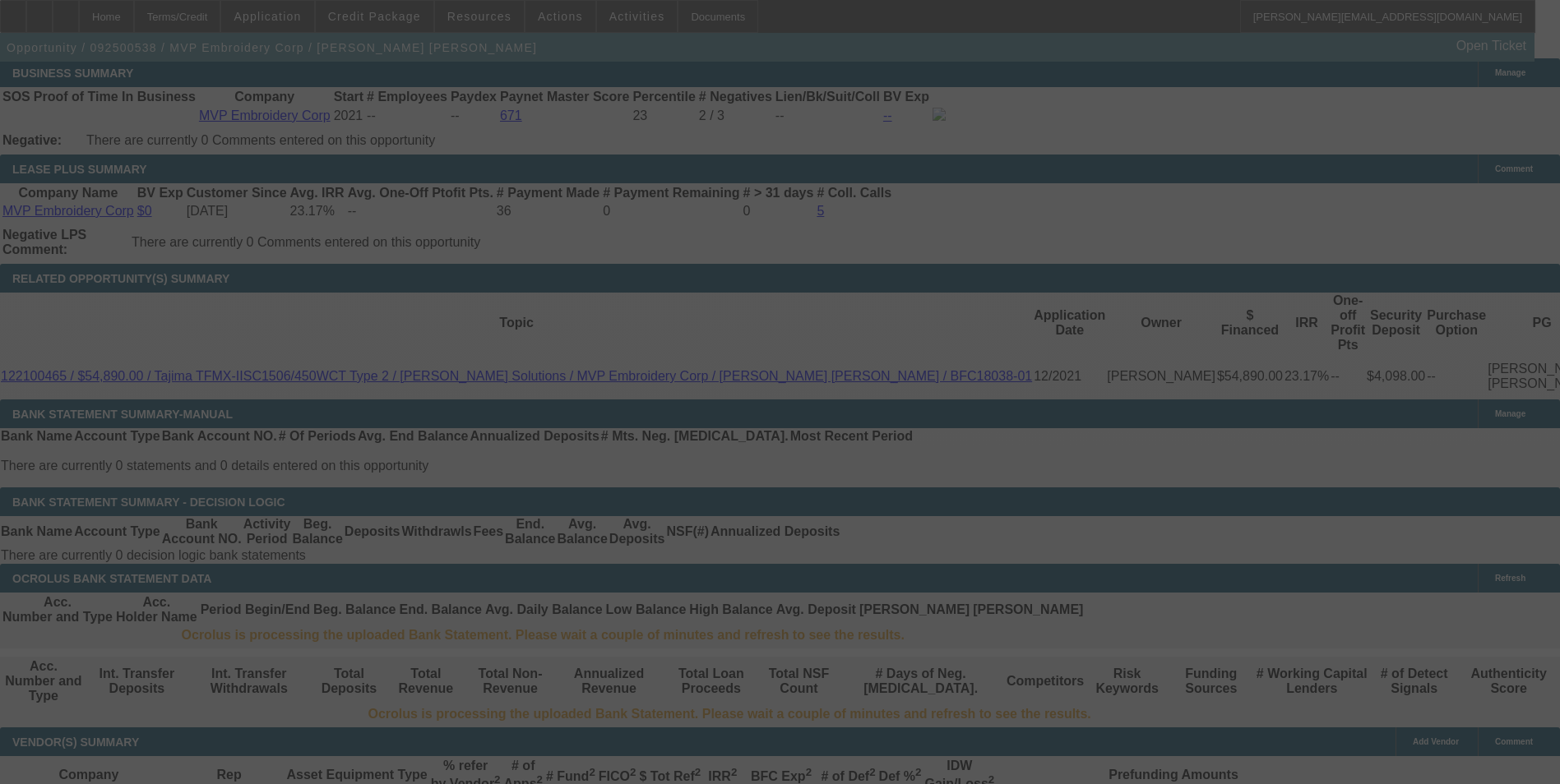
scroll to position [2713, 0]
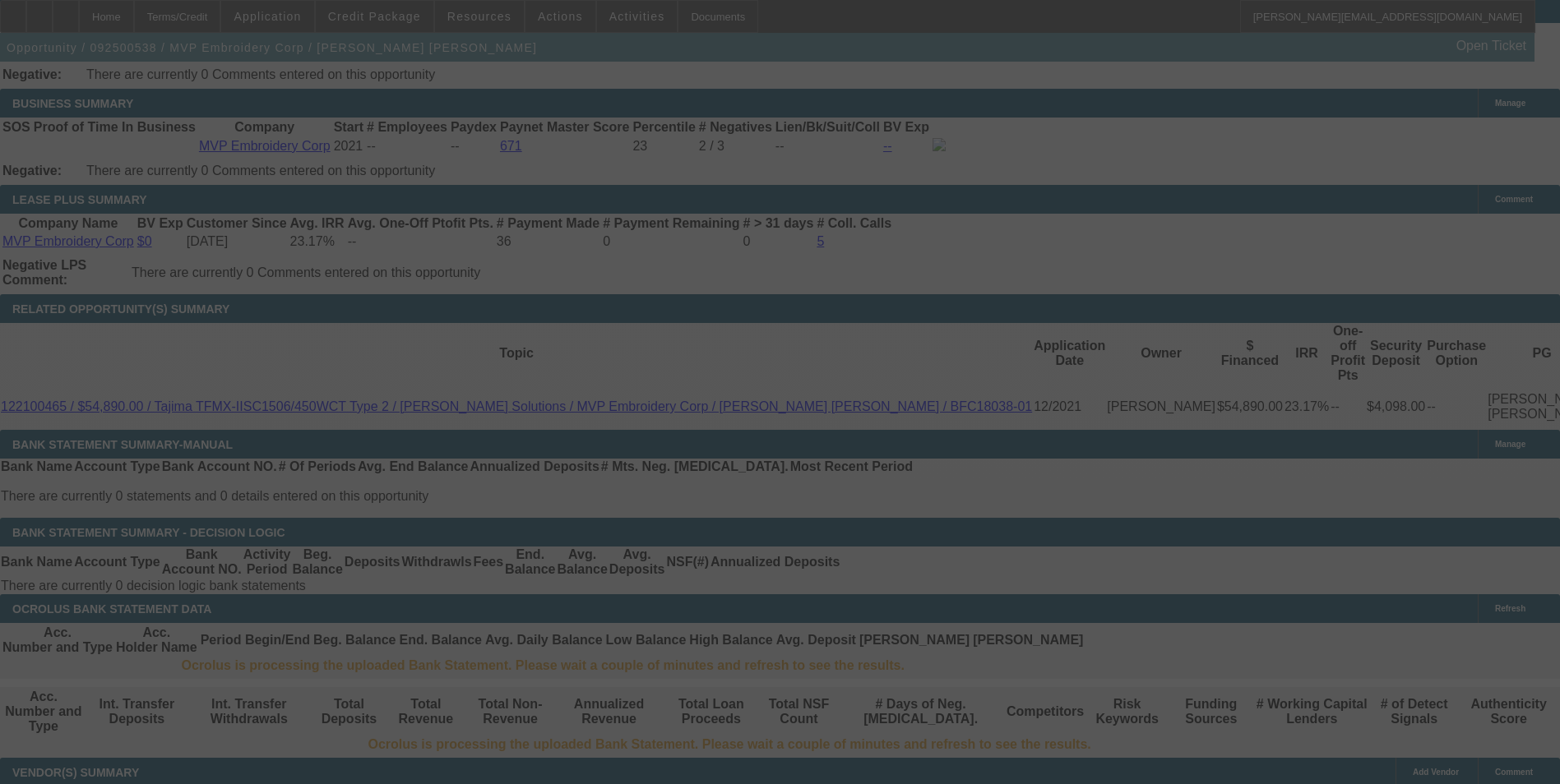
select select "0"
select select "2"
select select "0"
select select "6"
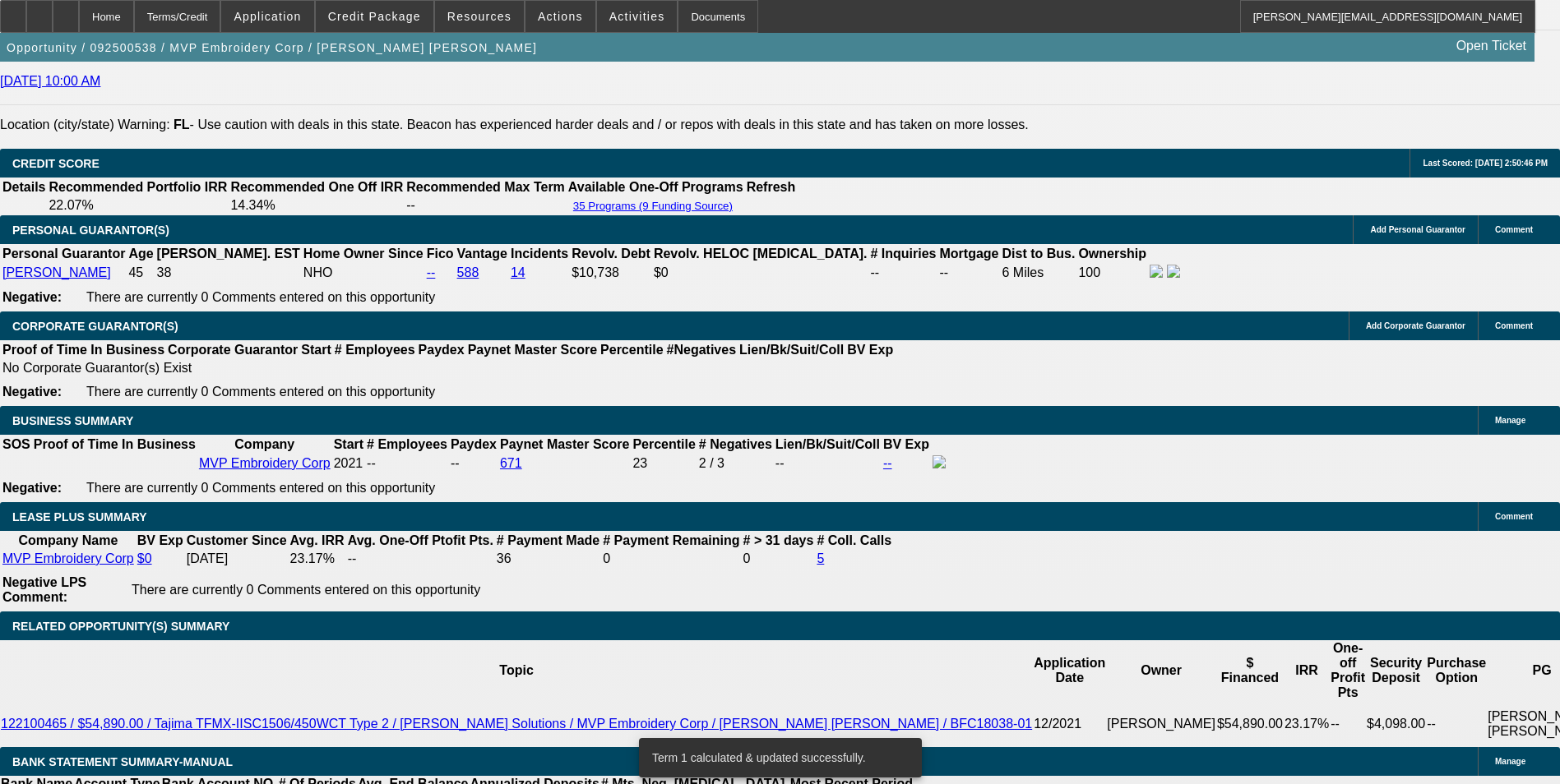
scroll to position [2384, 0]
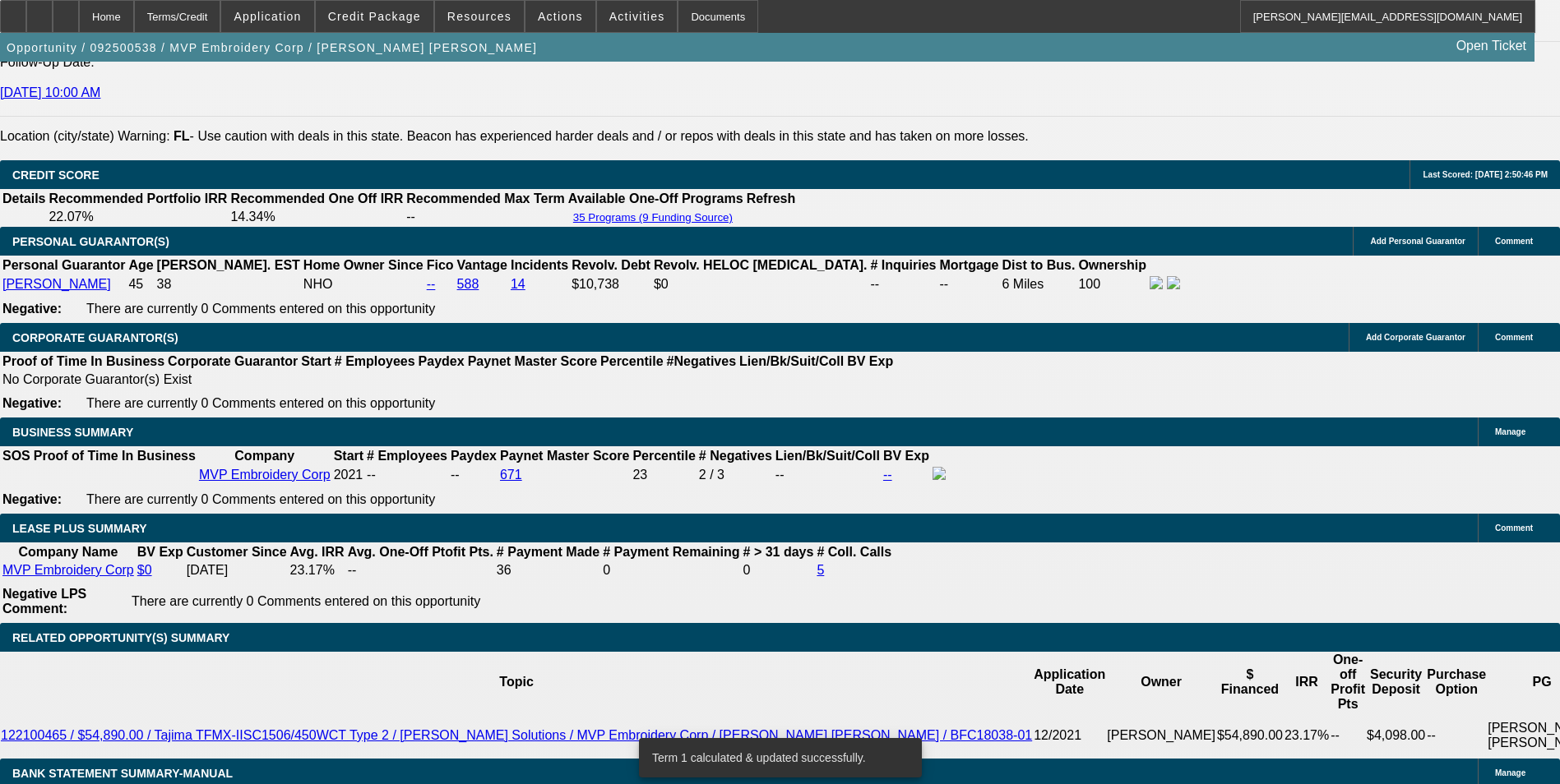
drag, startPoint x: 226, startPoint y: 626, endPoint x: 436, endPoint y: 599, distance: 211.7
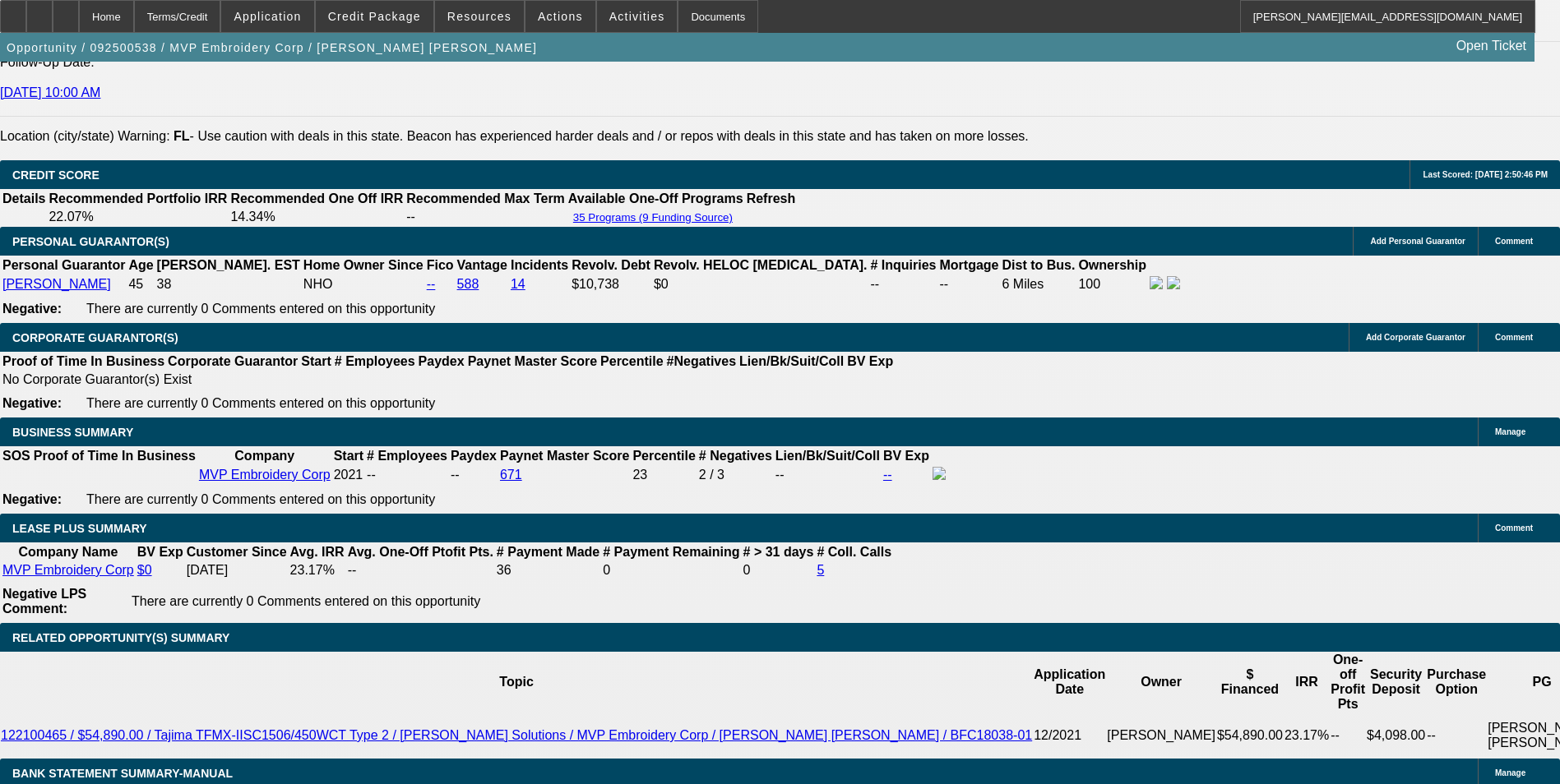
type input "1"
type input "$2.00"
type input "UNKNOWN"
type input "1555"
type input "$3,110.00"
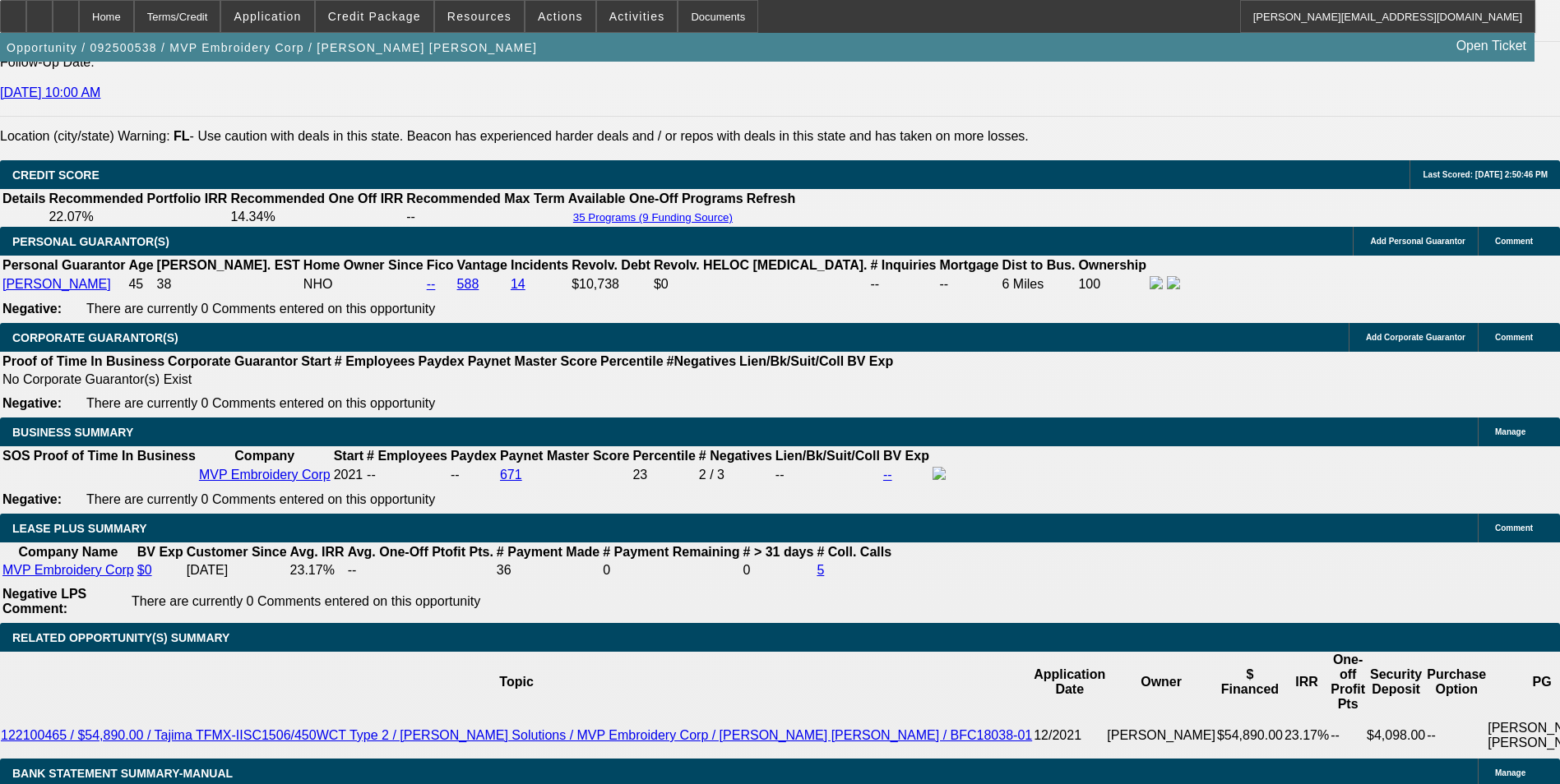
type input "15.3"
type input "$1,555.00"
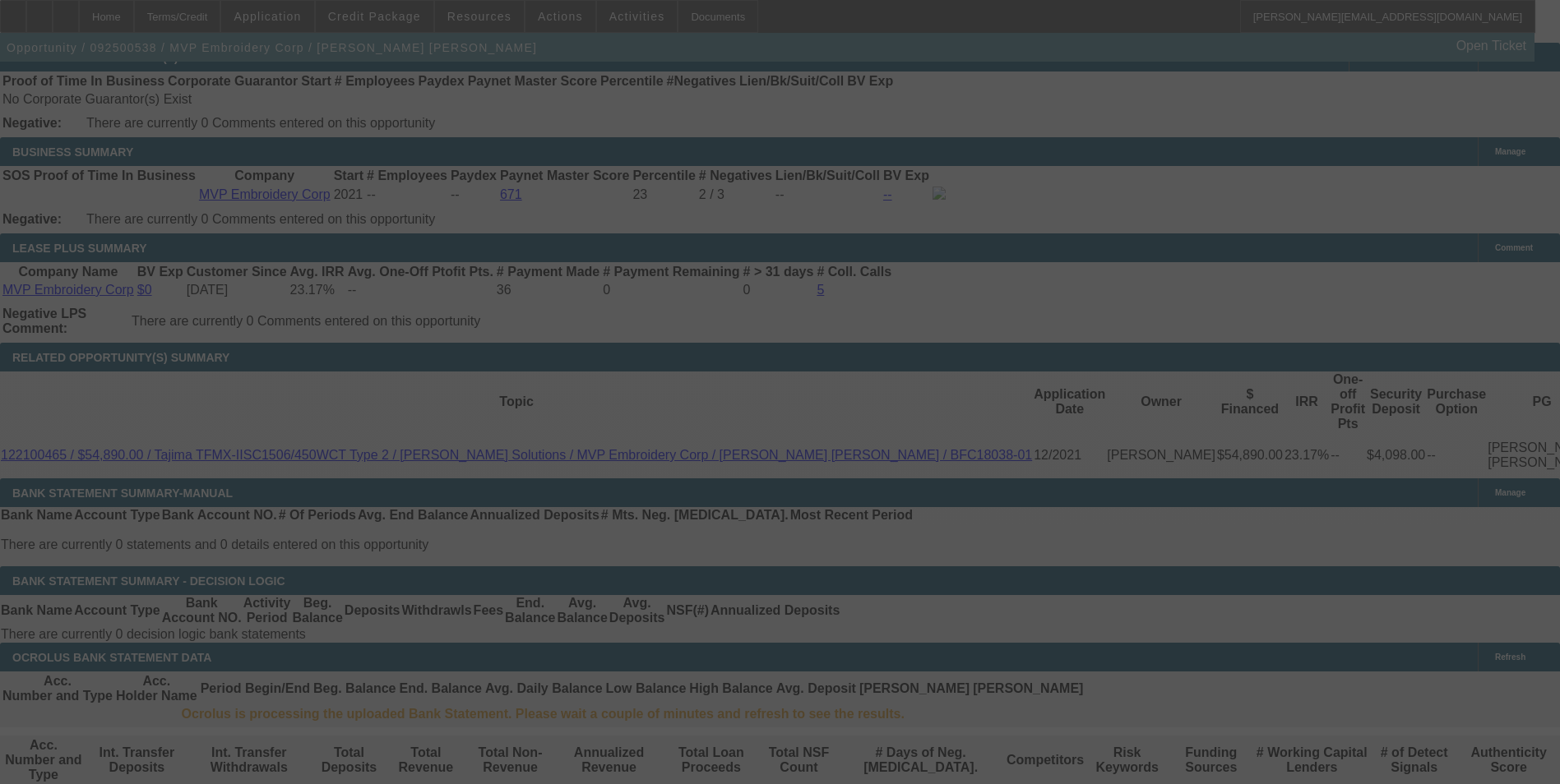
scroll to position [2713, 0]
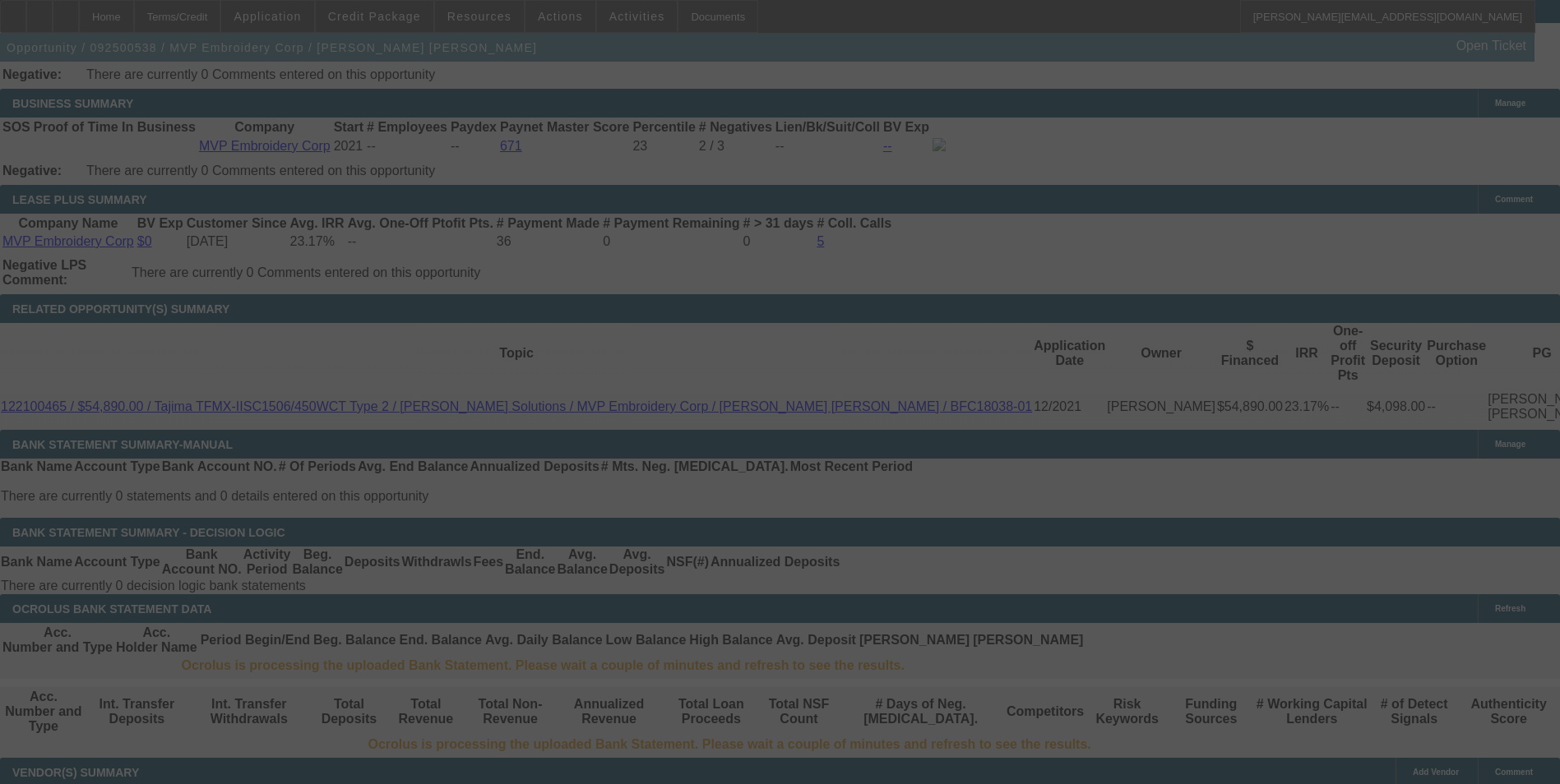
select select "0"
select select "2"
select select "0"
select select "6"
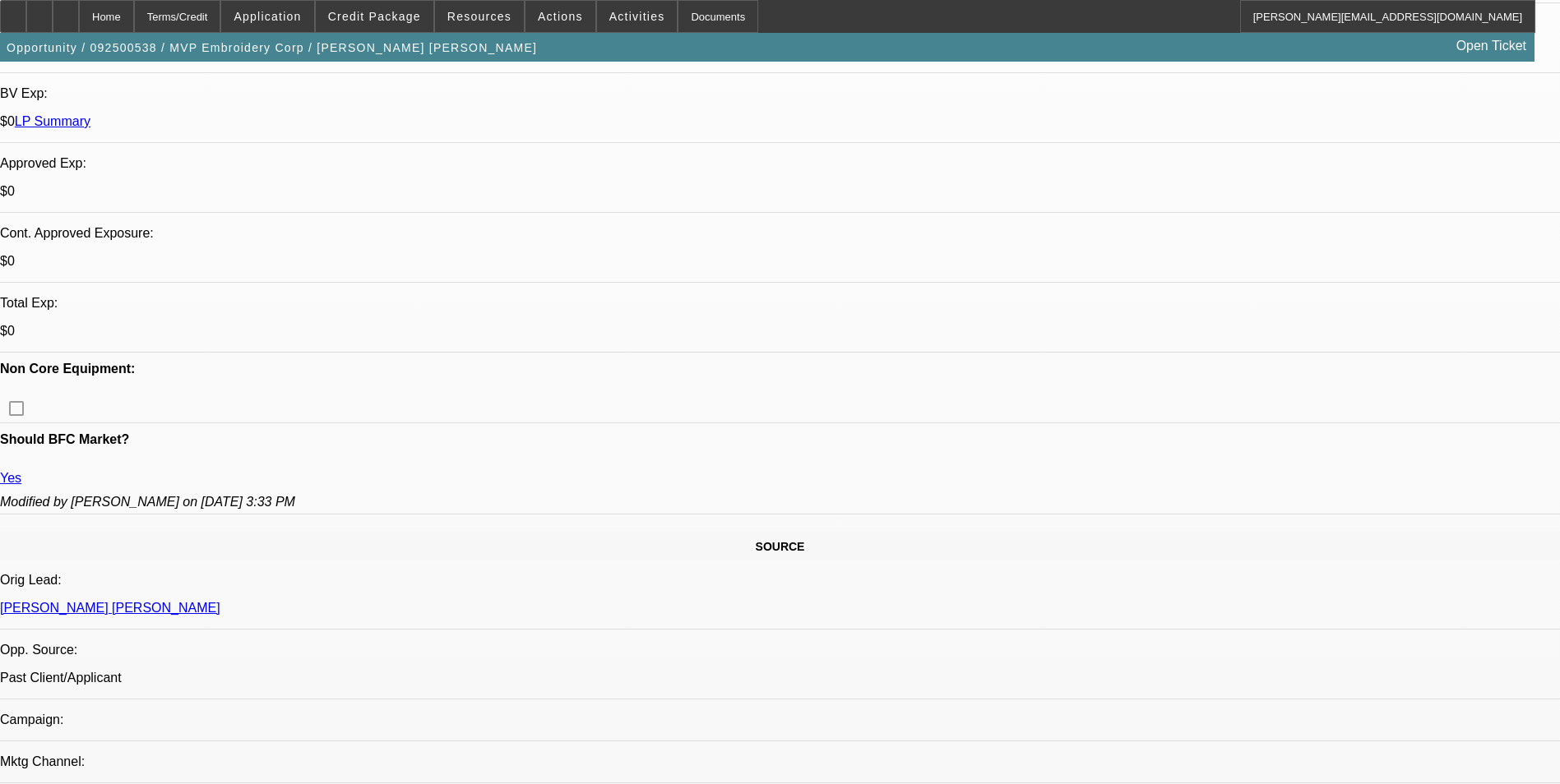
scroll to position [576, 0]
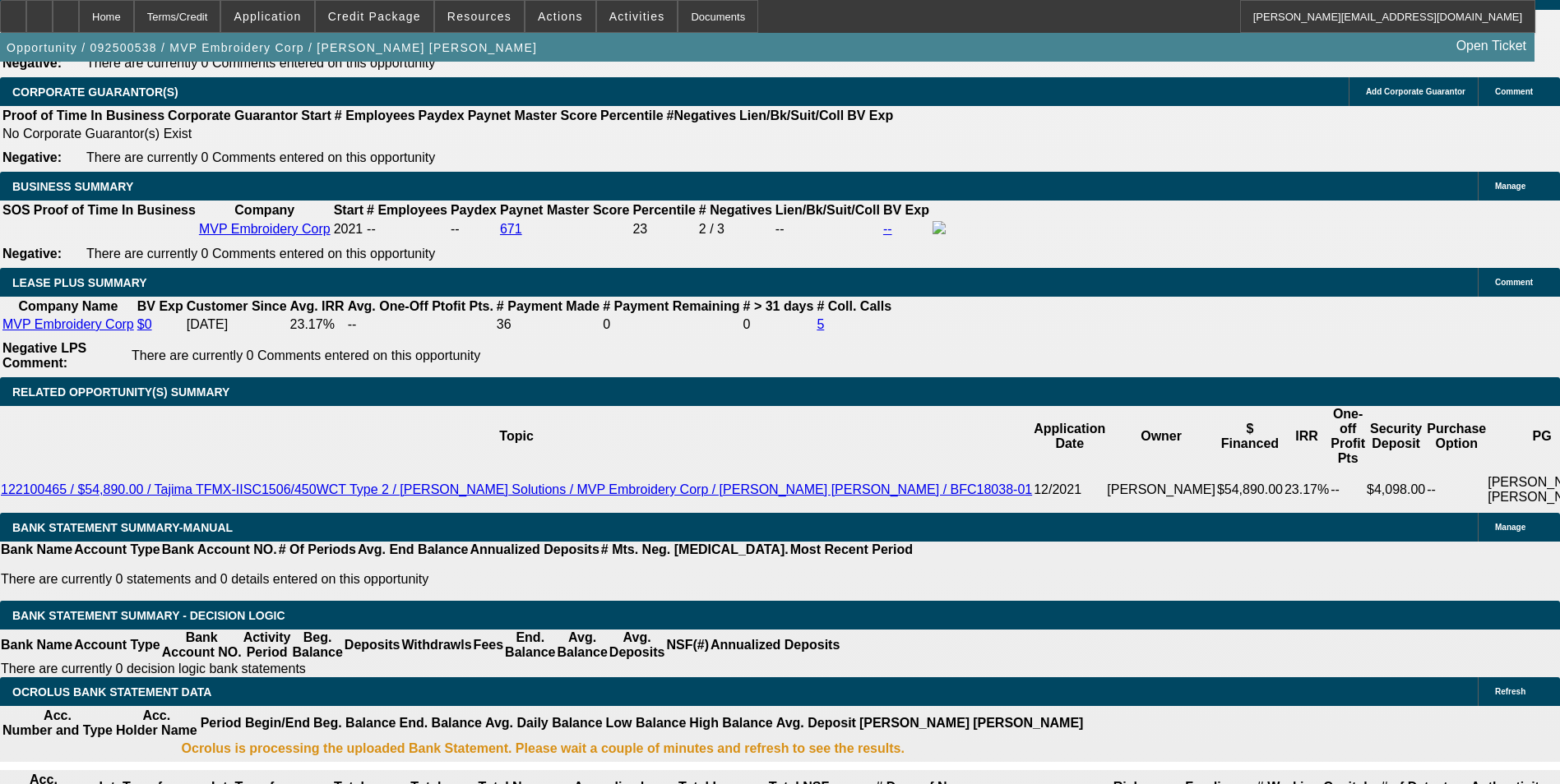
scroll to position [2631, 0]
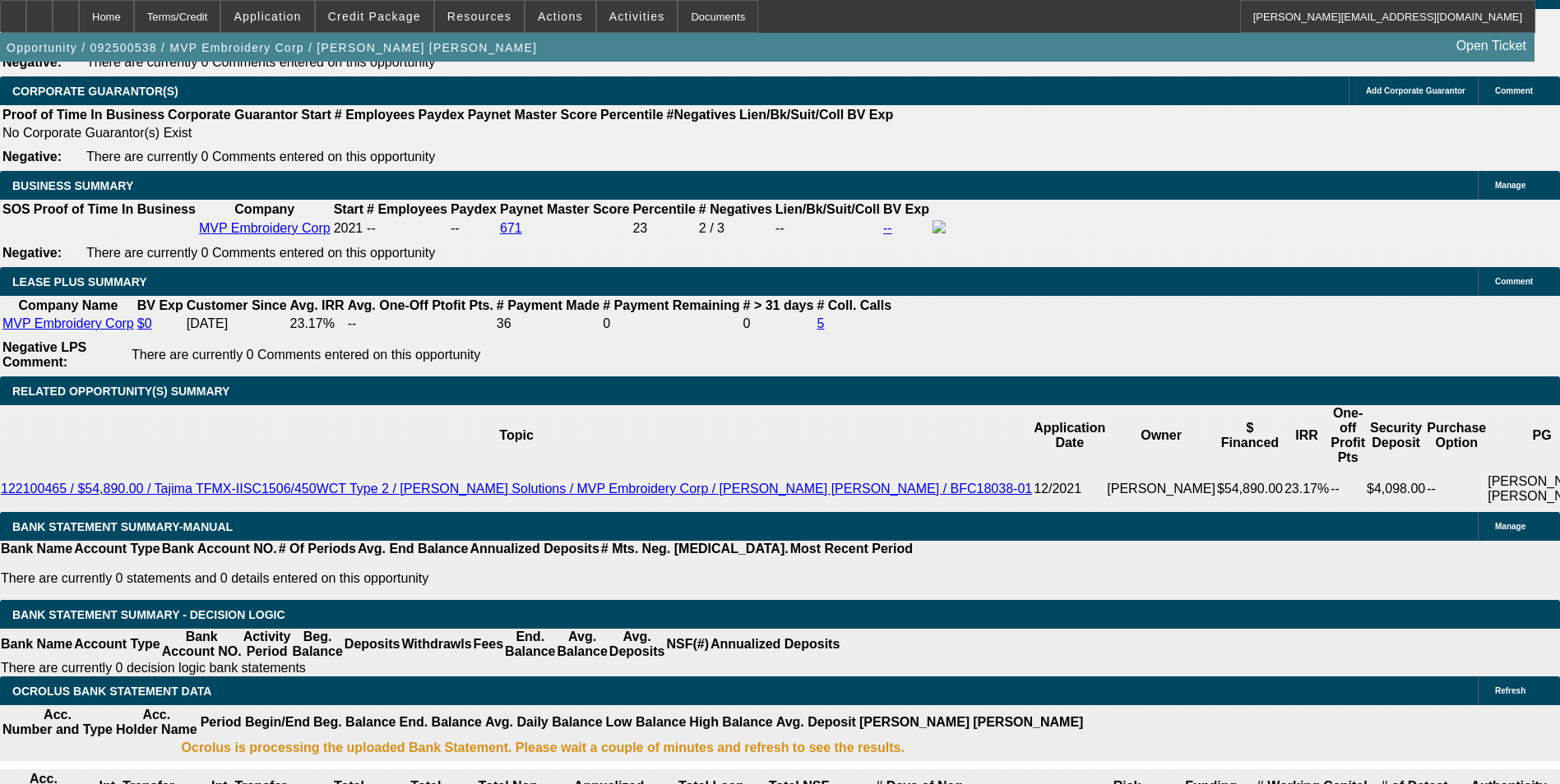
drag, startPoint x: 247, startPoint y: 378, endPoint x: 384, endPoint y: 374, distance: 137.1
type input "1"
type input "$2.00"
type input "UNKNOWN"
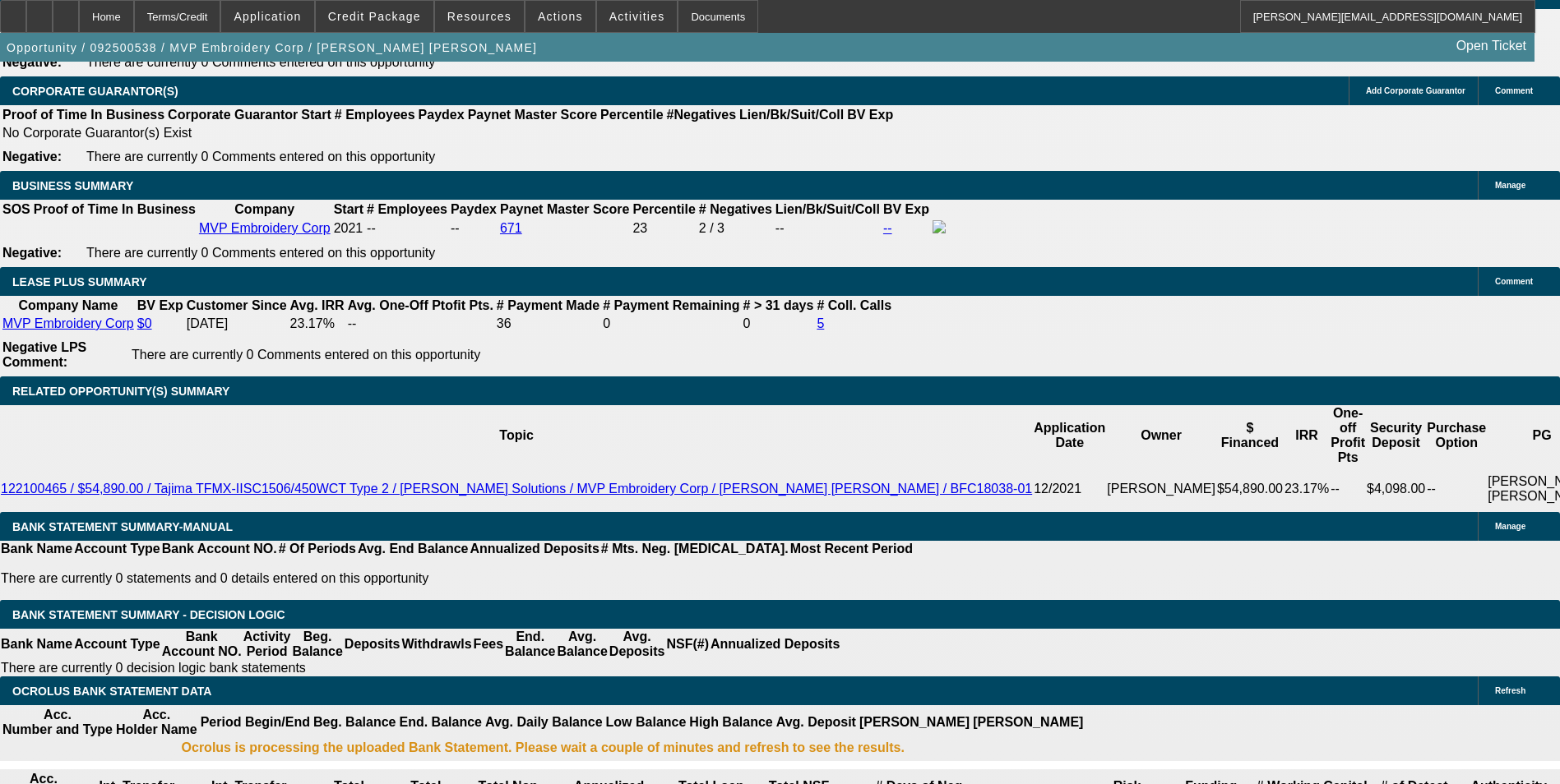
type input "$1,554.00"
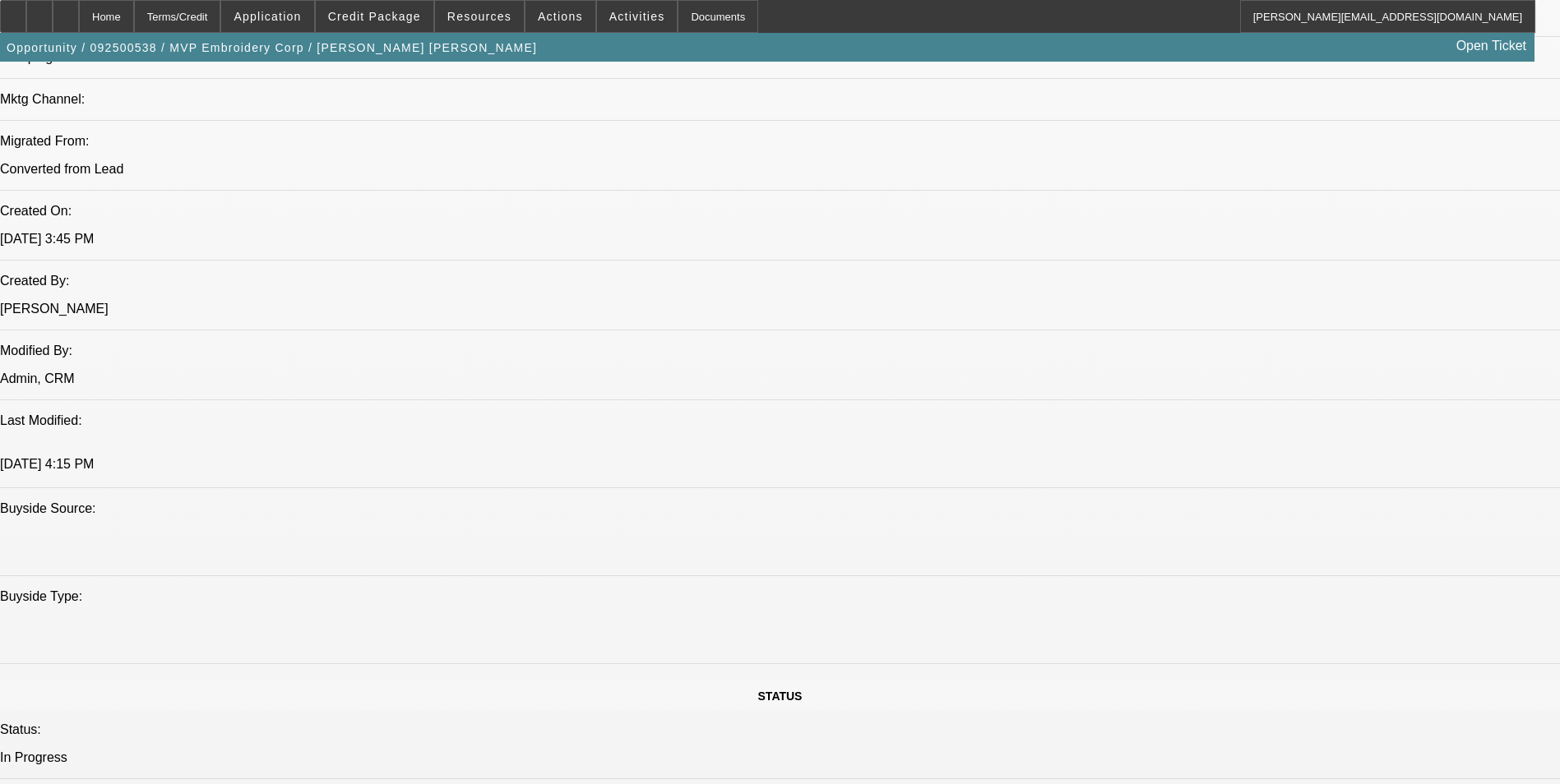
scroll to position [1069, 0]
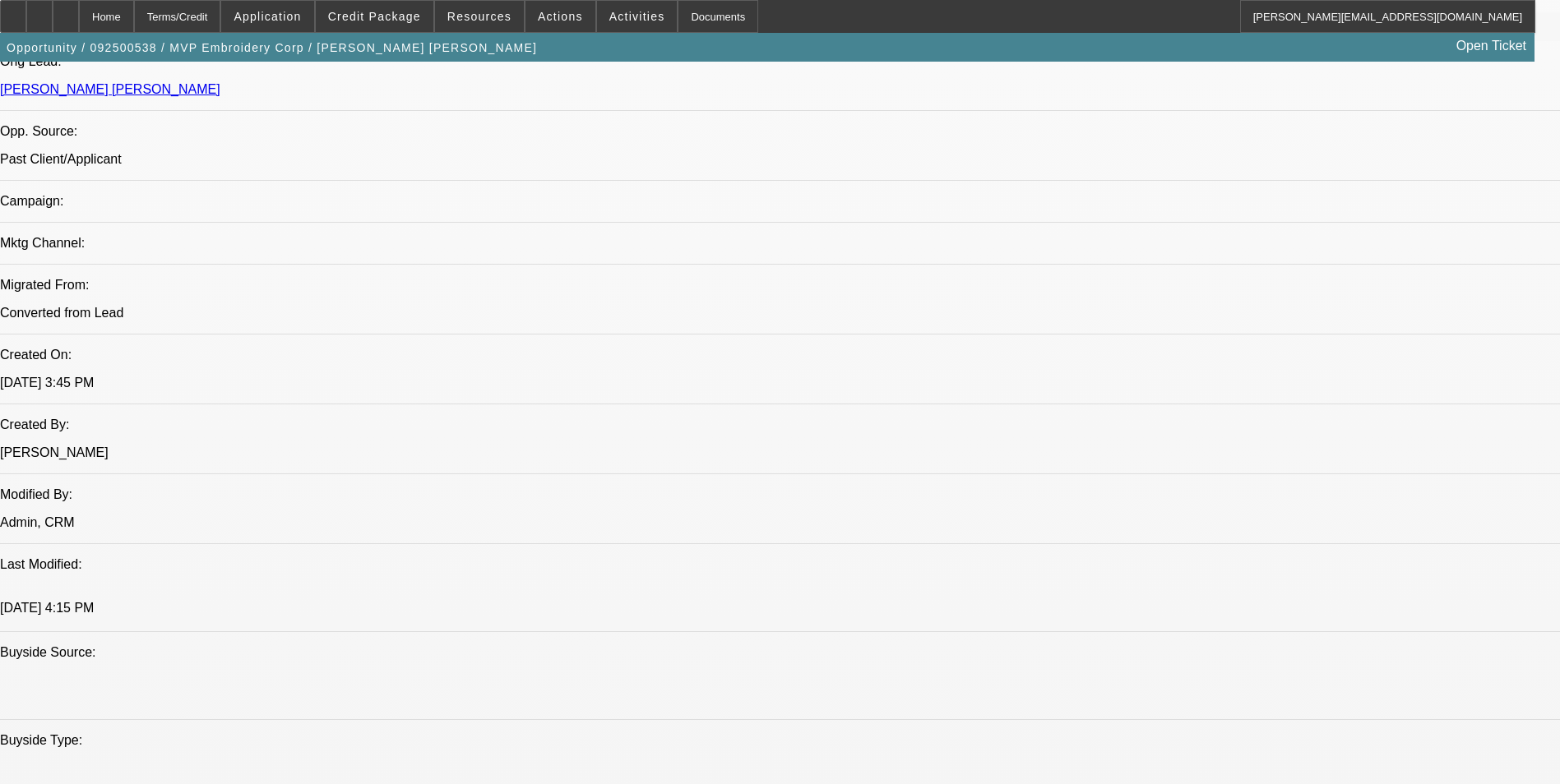
type input "$3,108.00"
type input "15.2"
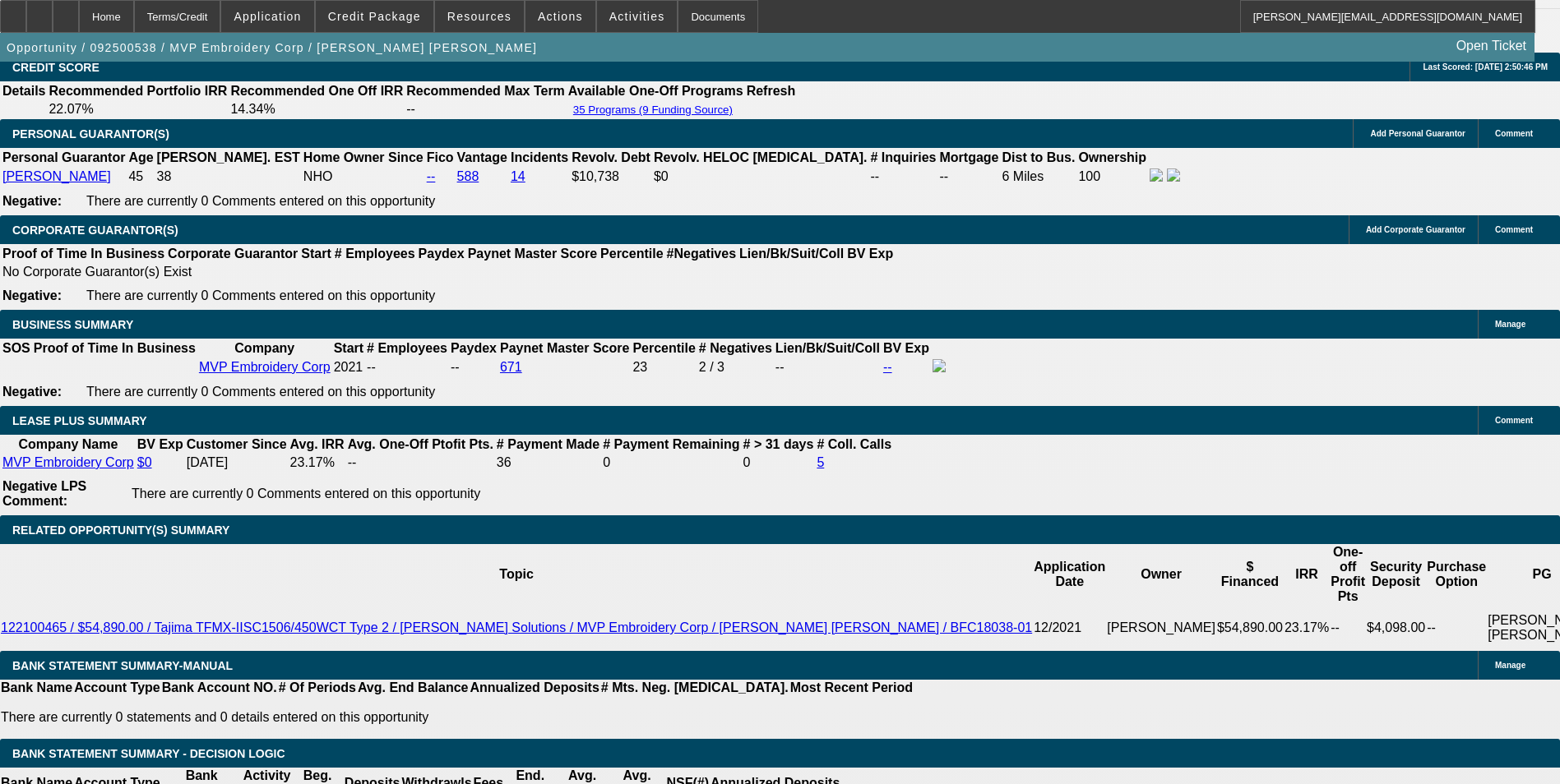
scroll to position [2631, 0]
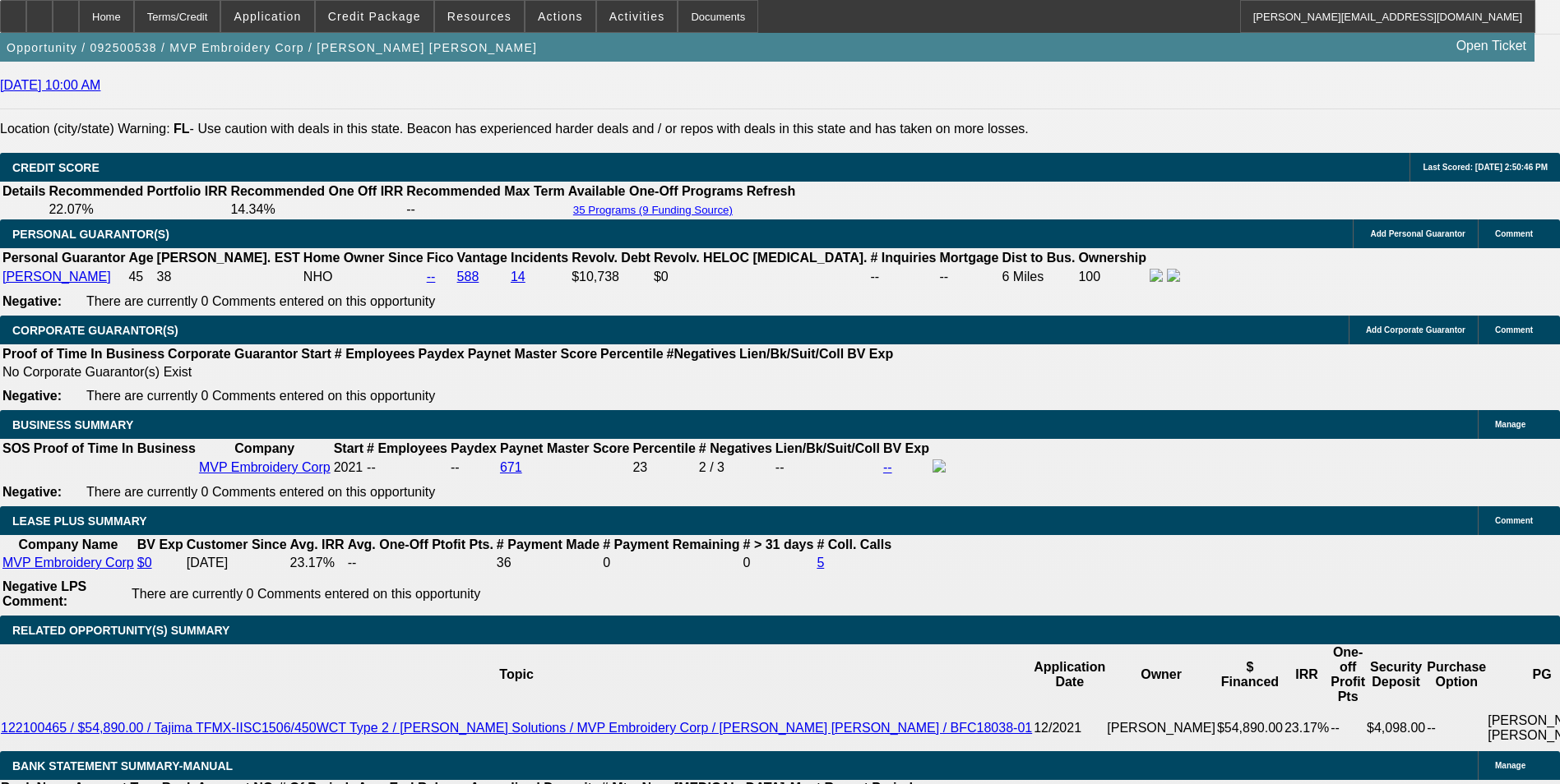
scroll to position [2384, 0]
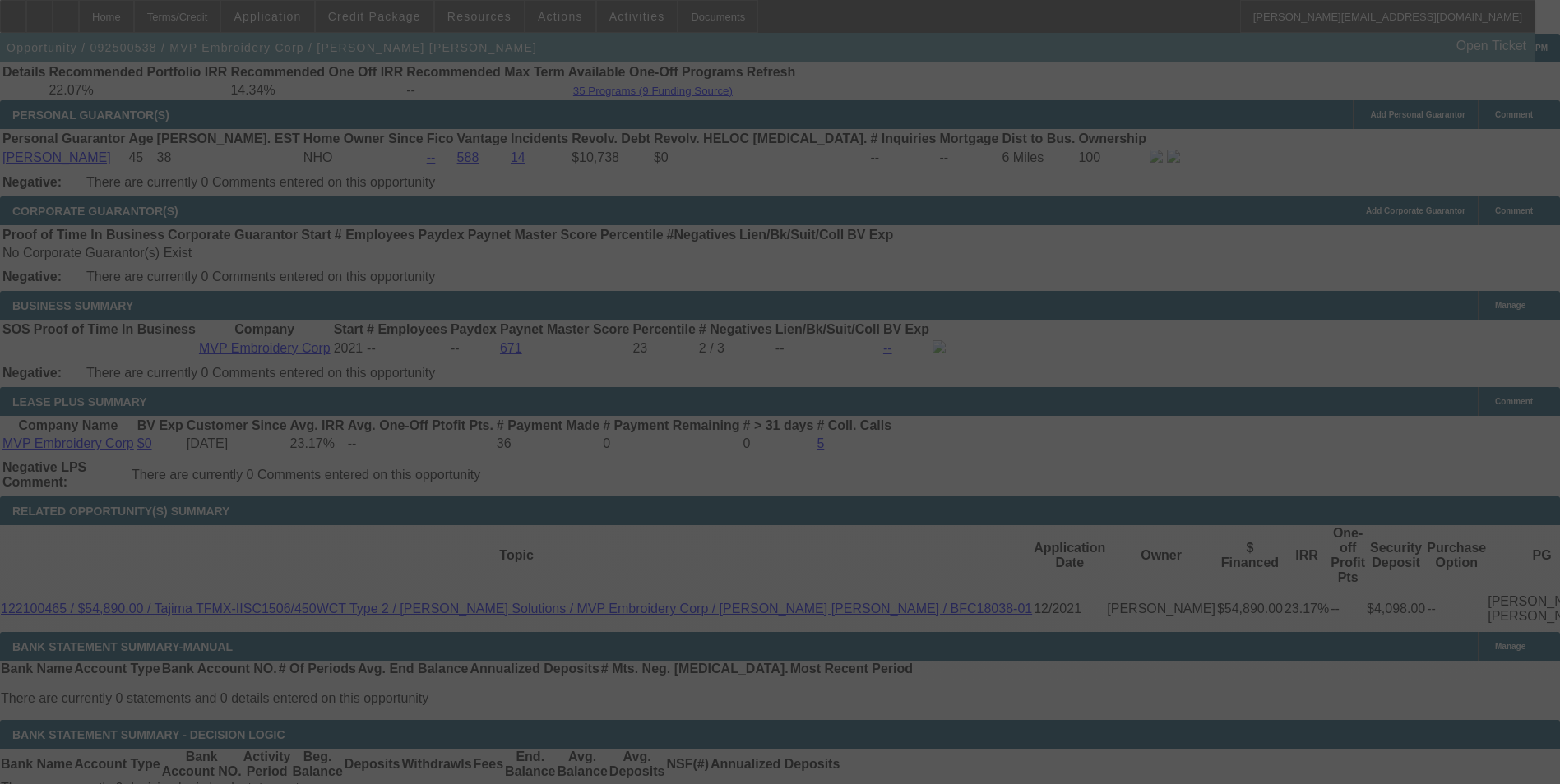
scroll to position [2548, 0]
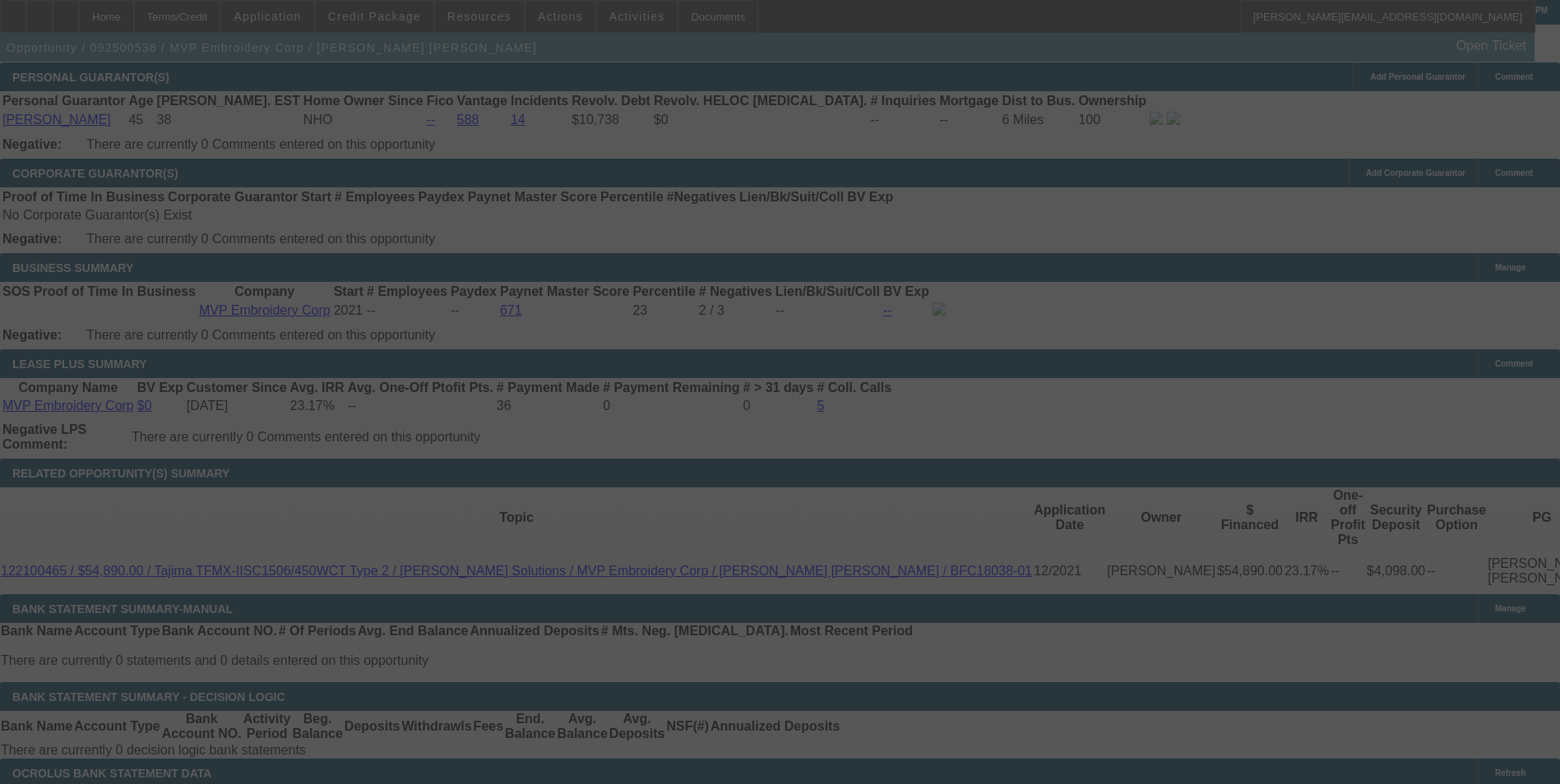
select select "0"
select select "2"
select select "0"
select select "6"
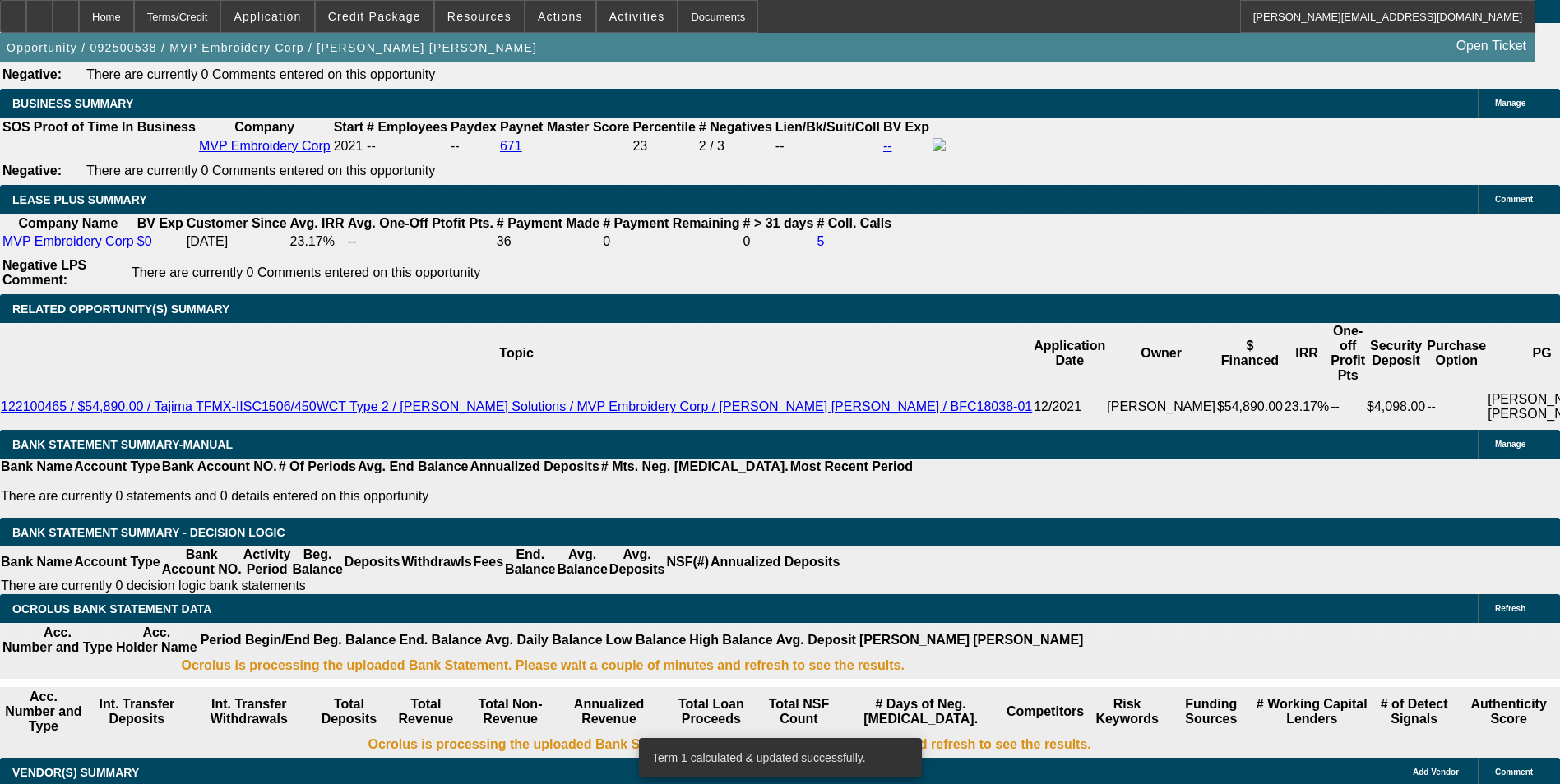
scroll to position [2631, 0]
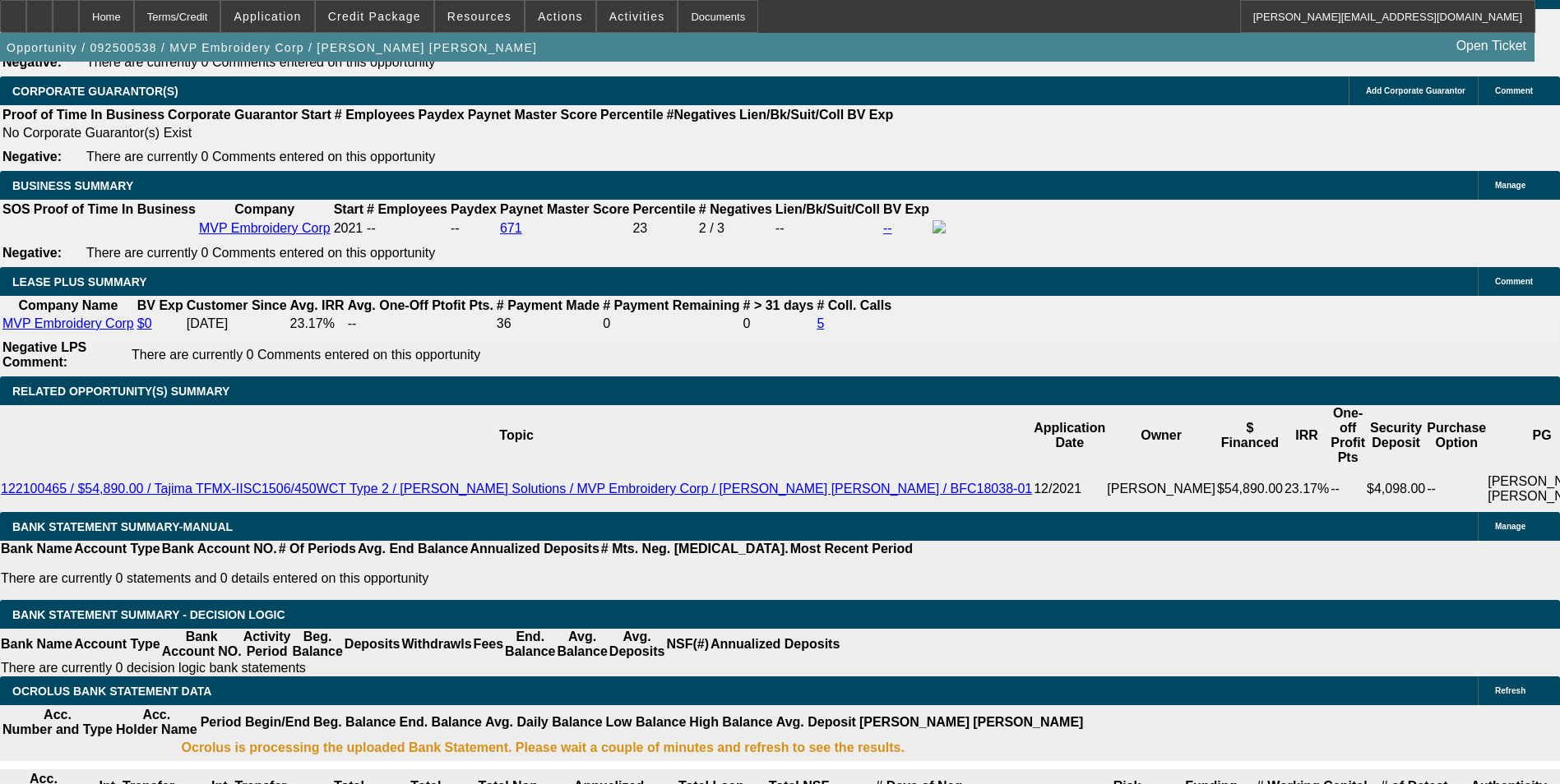
drag, startPoint x: 238, startPoint y: 378, endPoint x: 325, endPoint y: 361, distance: 88.6
type input "15"
type input "$30.00"
type input "UNKNOWN"
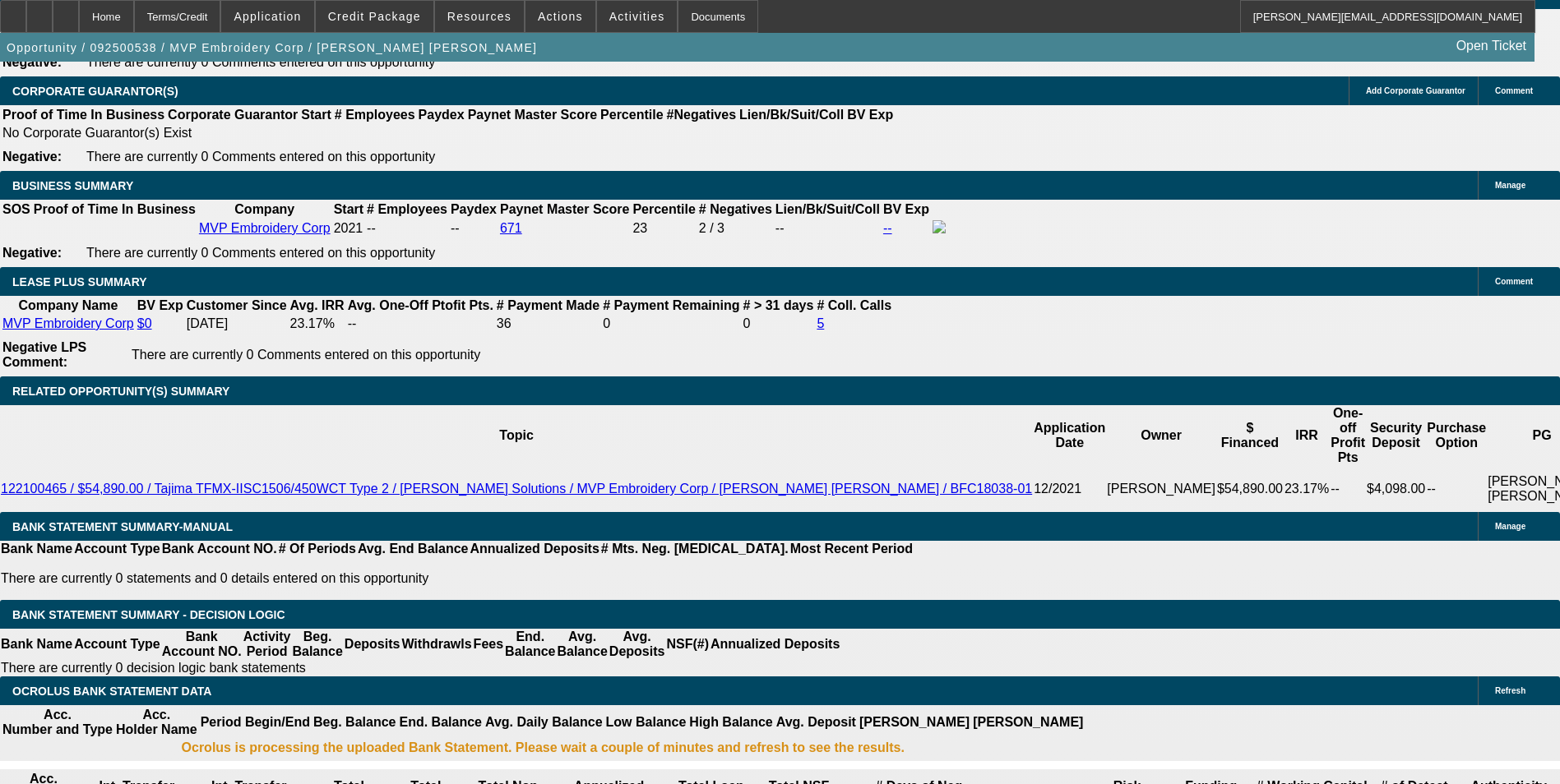
type input "1560"
type input "$3,120.00"
type input "15.4"
type input "$1,560.00"
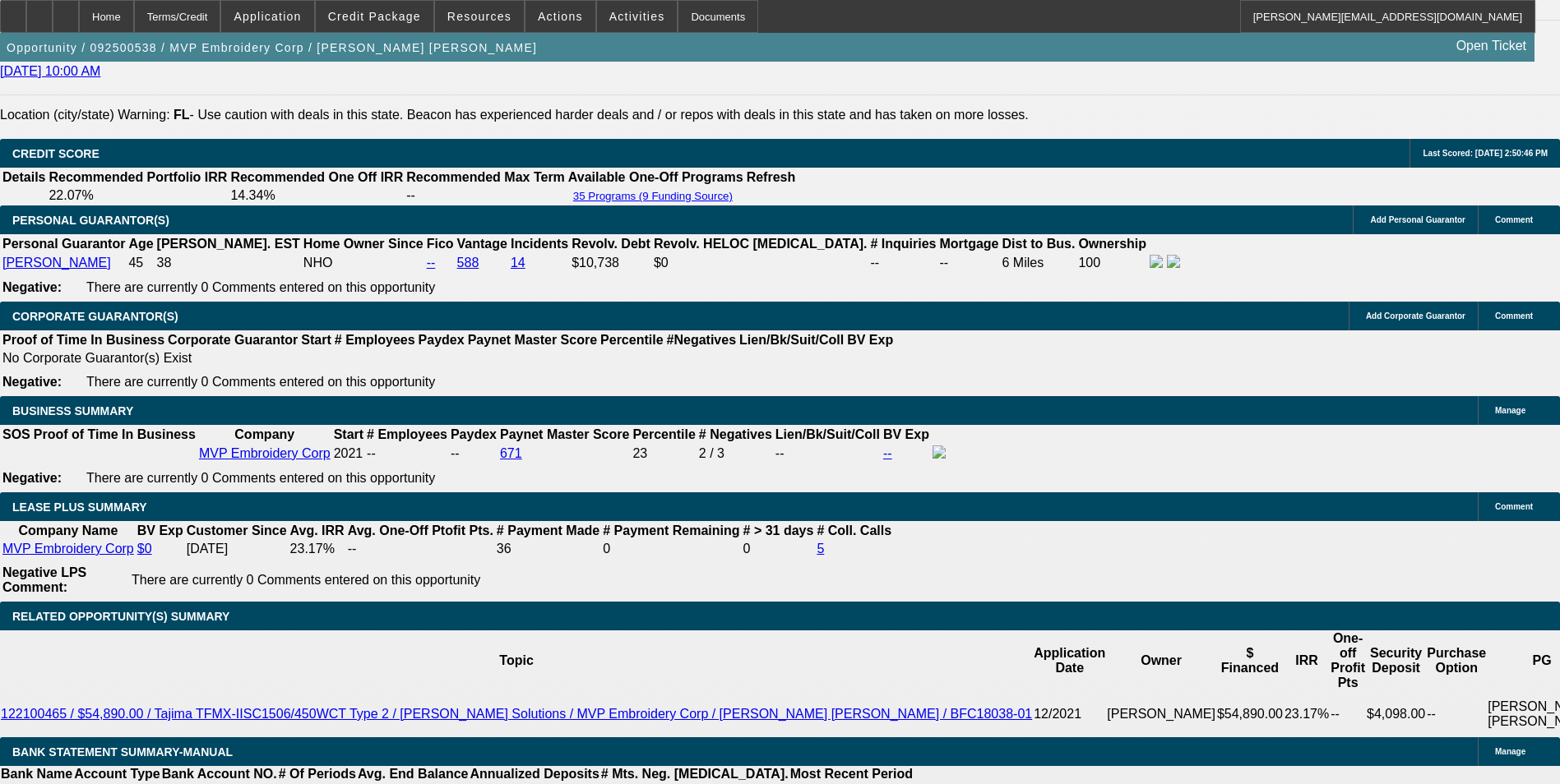
scroll to position [2384, 0]
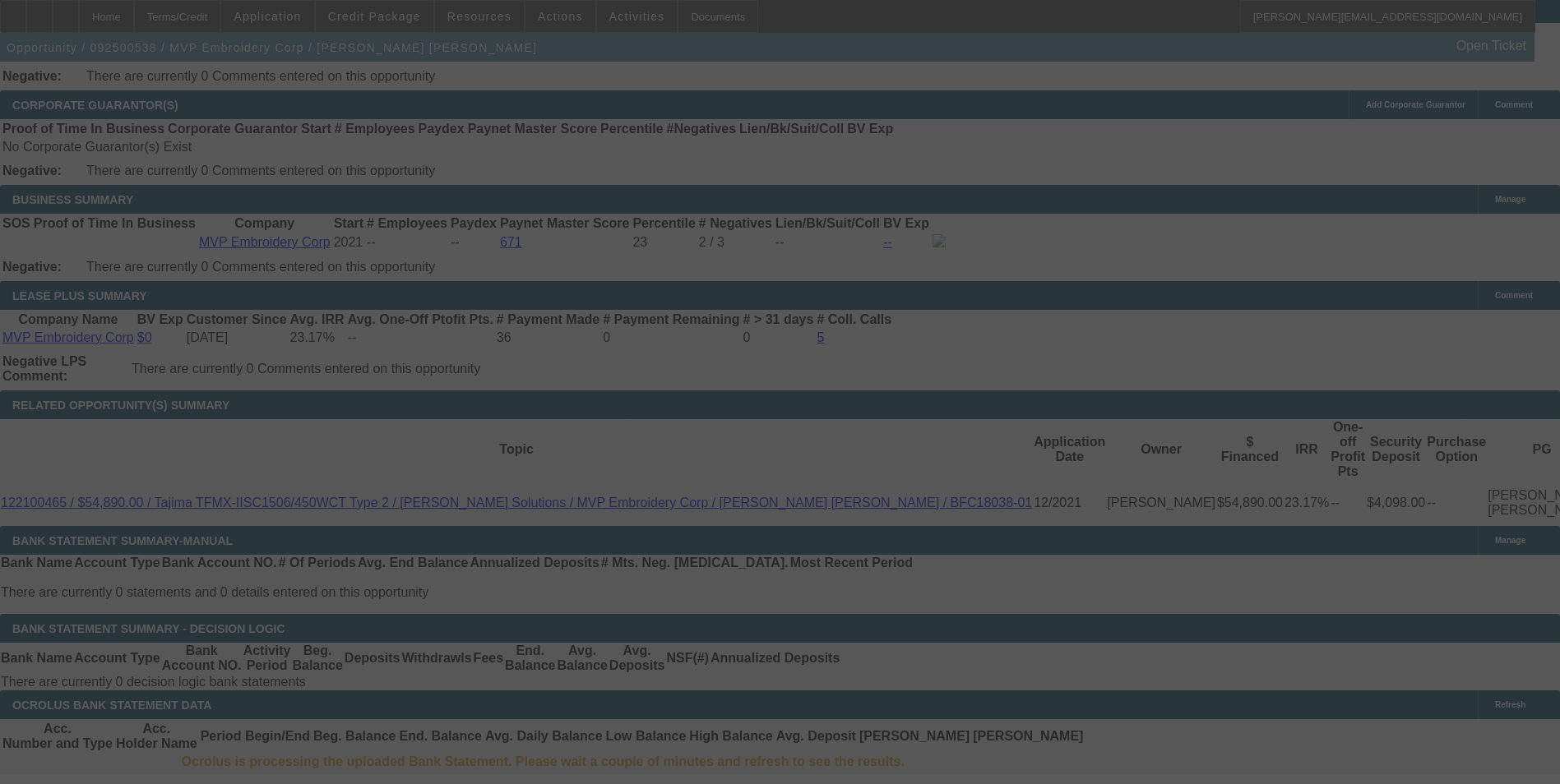
scroll to position [2631, 0]
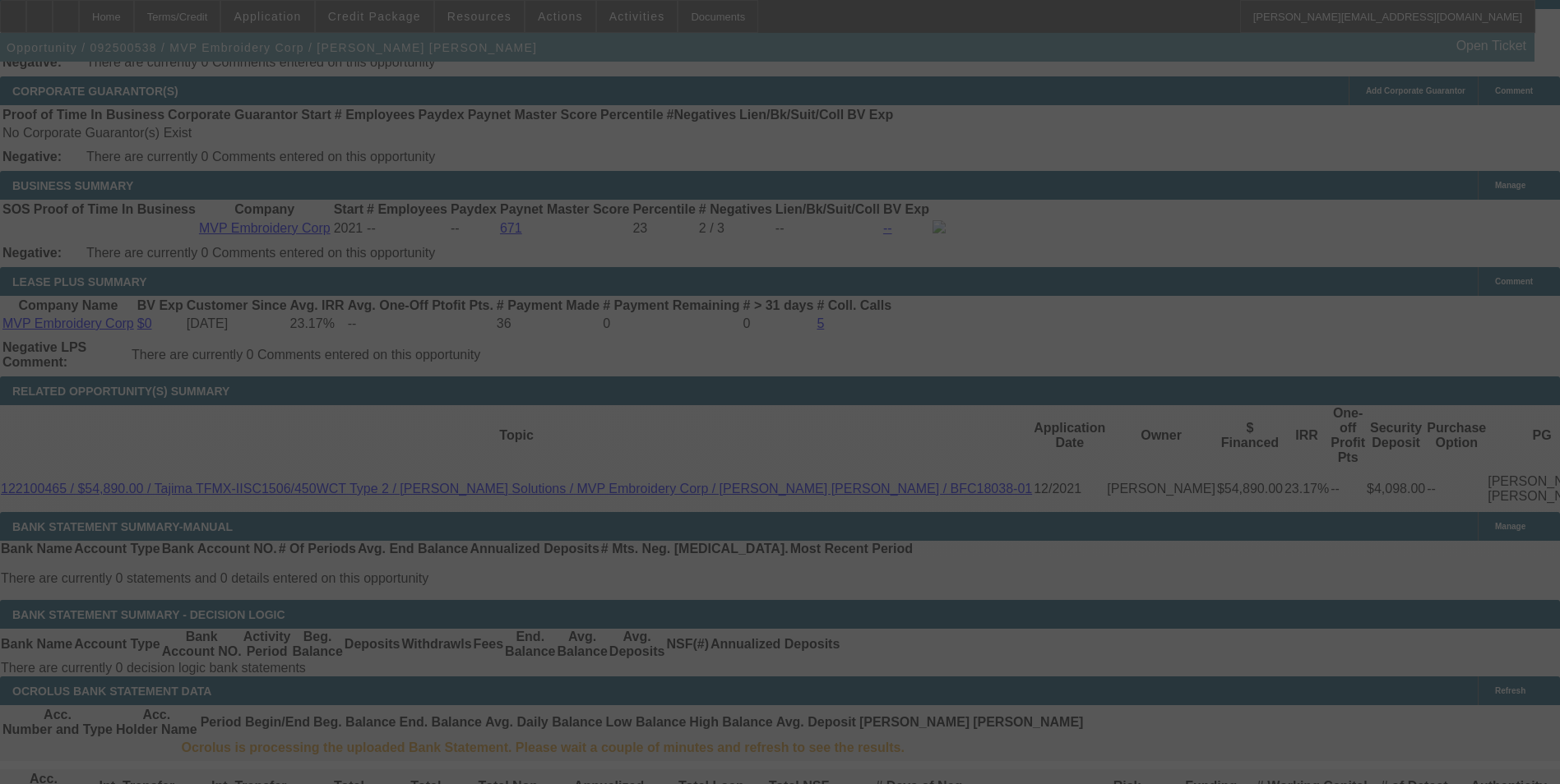
select select "0"
select select "2"
select select "0"
select select "6"
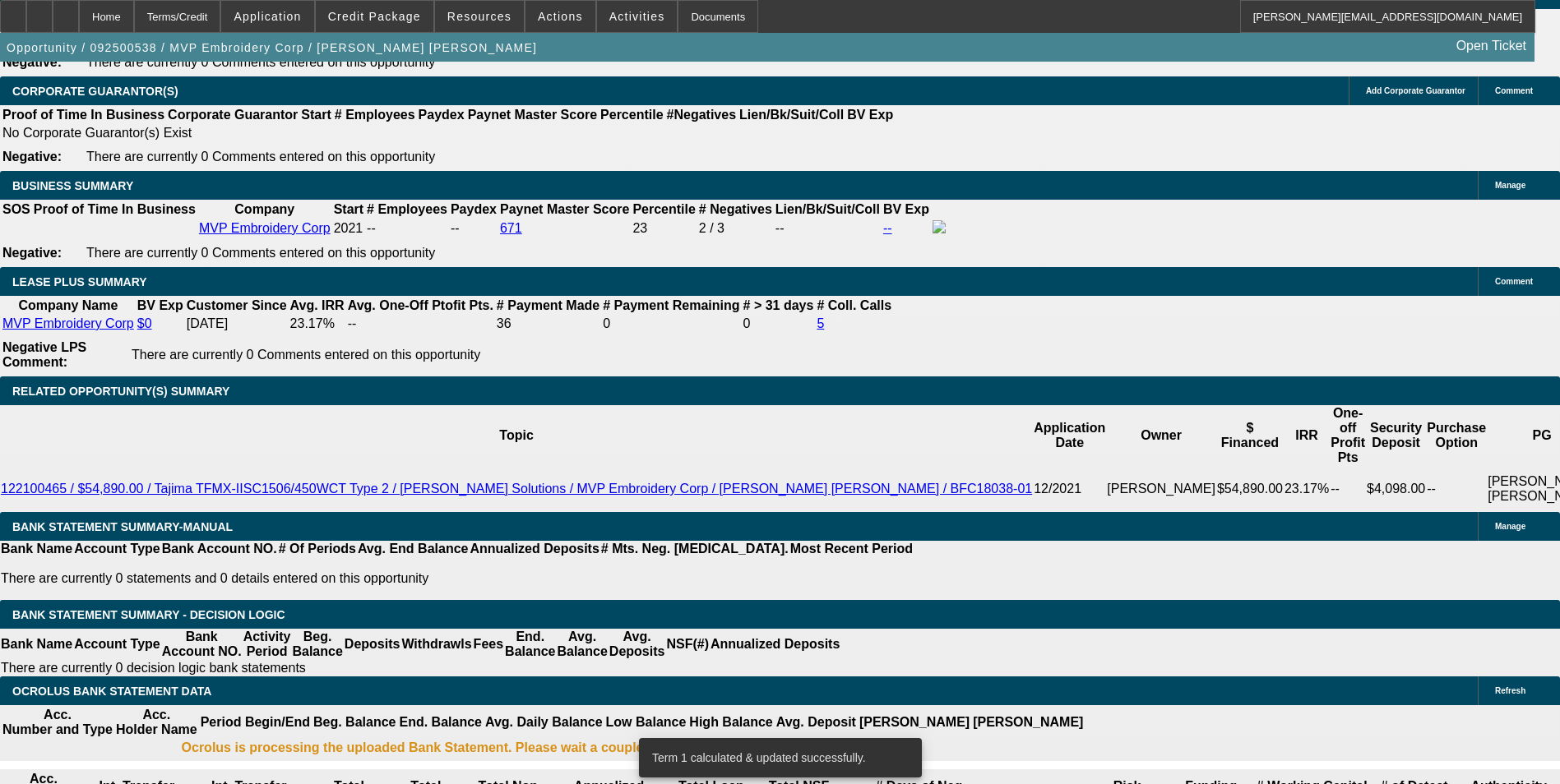
drag, startPoint x: 253, startPoint y: 378, endPoint x: 409, endPoint y: 372, distance: 156.1
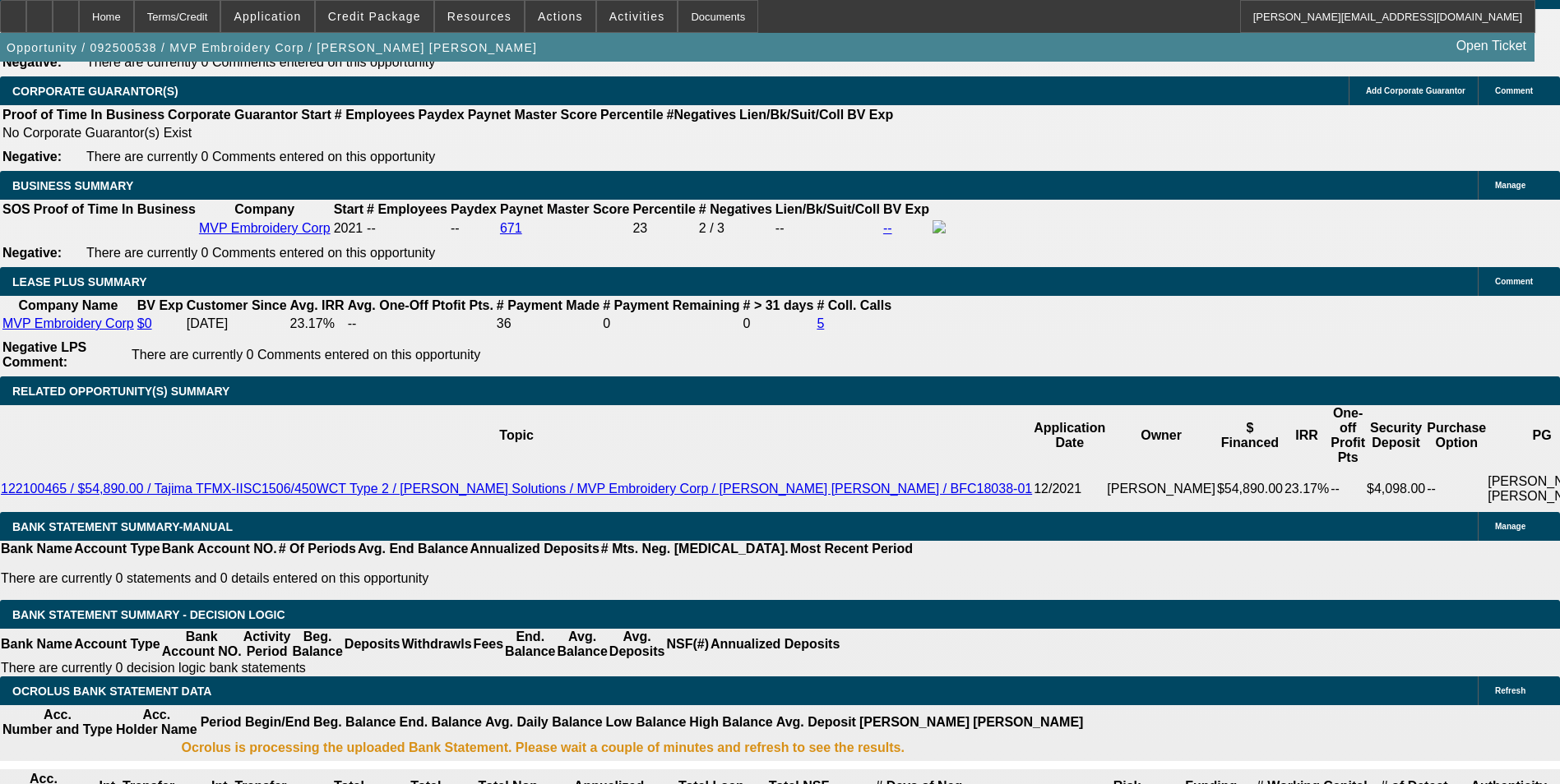
type input "15"
type input "$30.00"
type input "UNKNOWN"
type input "1558"
type input "$3,116.00"
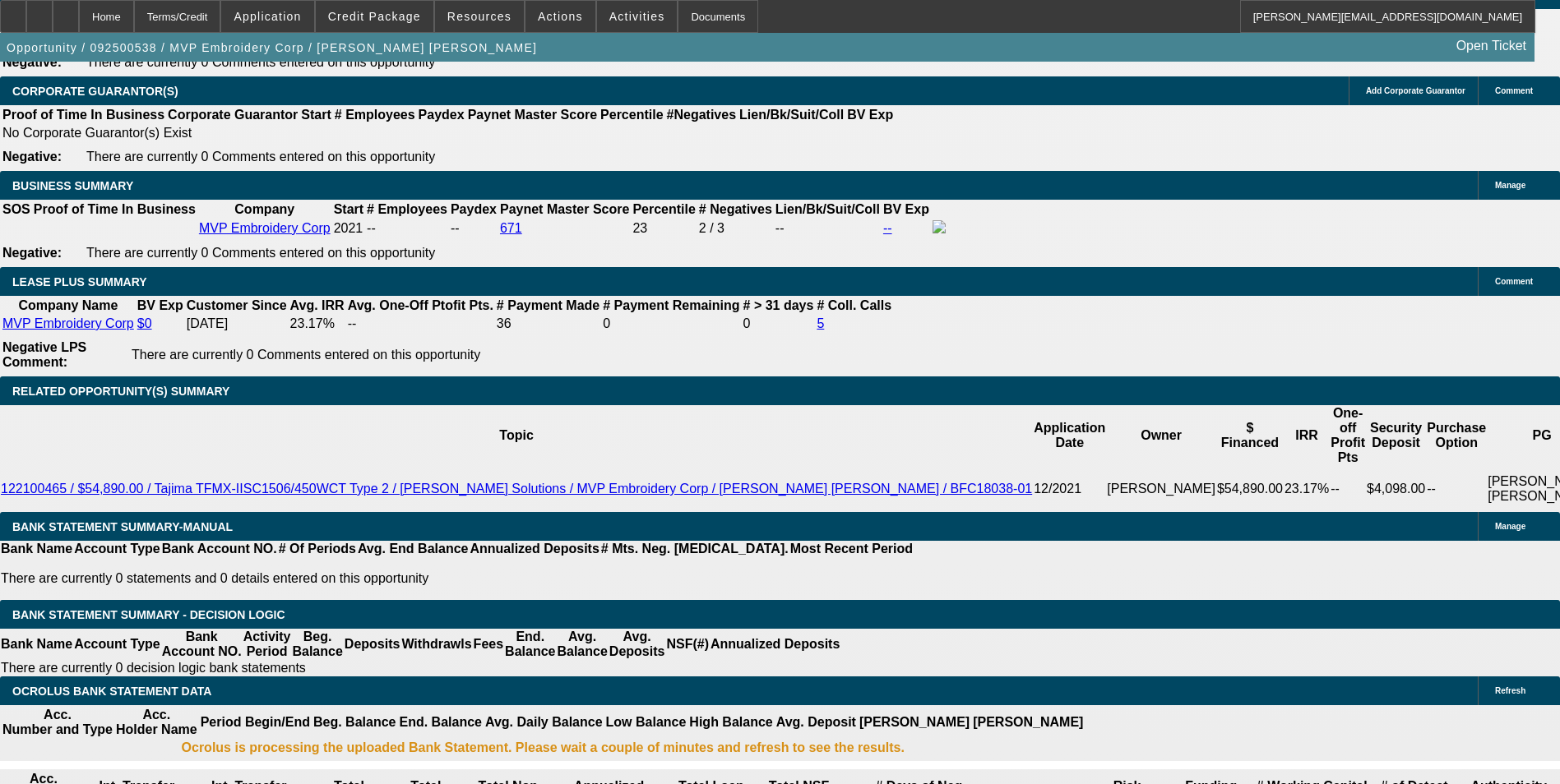
type input "15.3"
type input "$1,558.00"
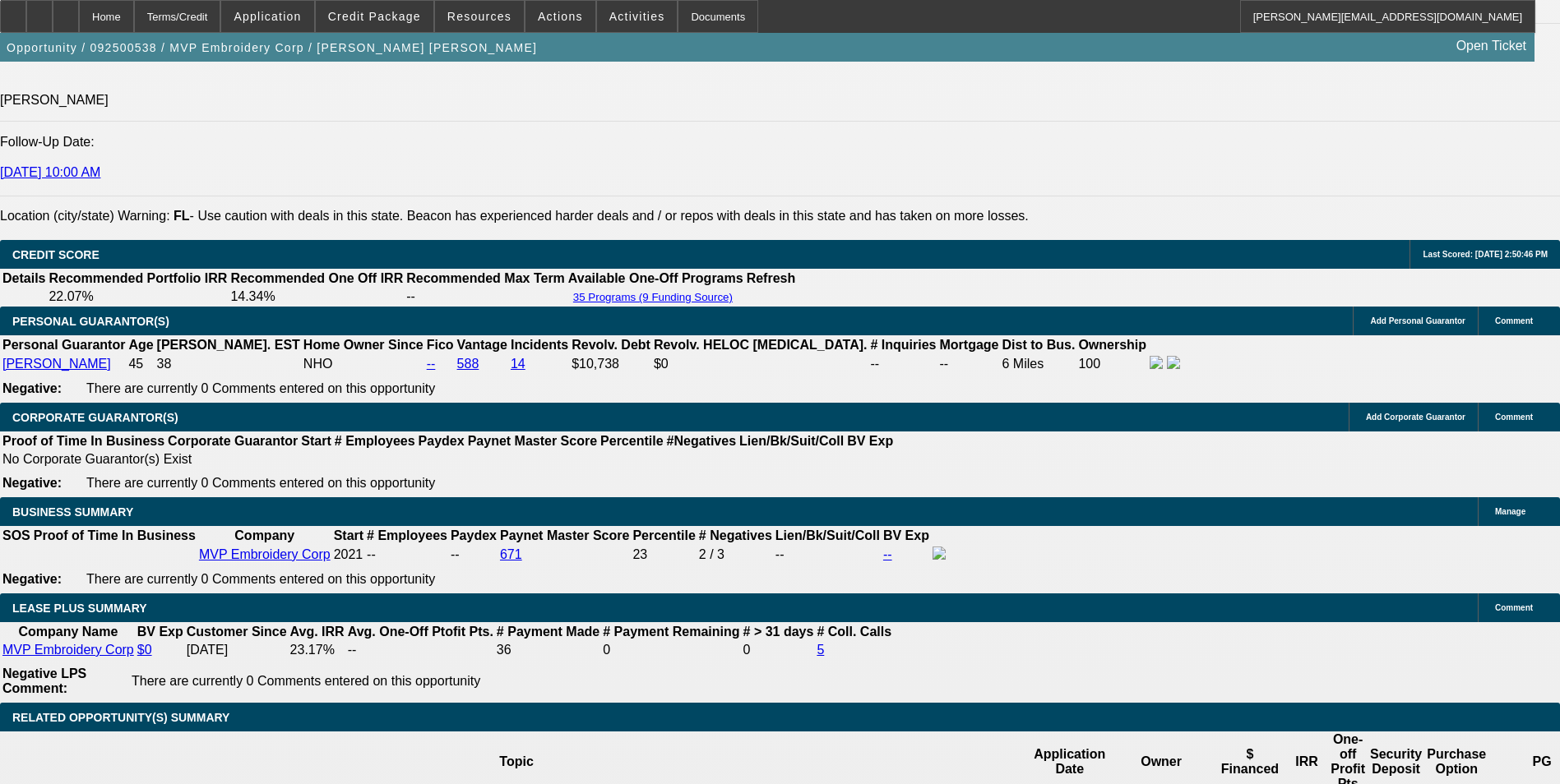
scroll to position [2302, 0]
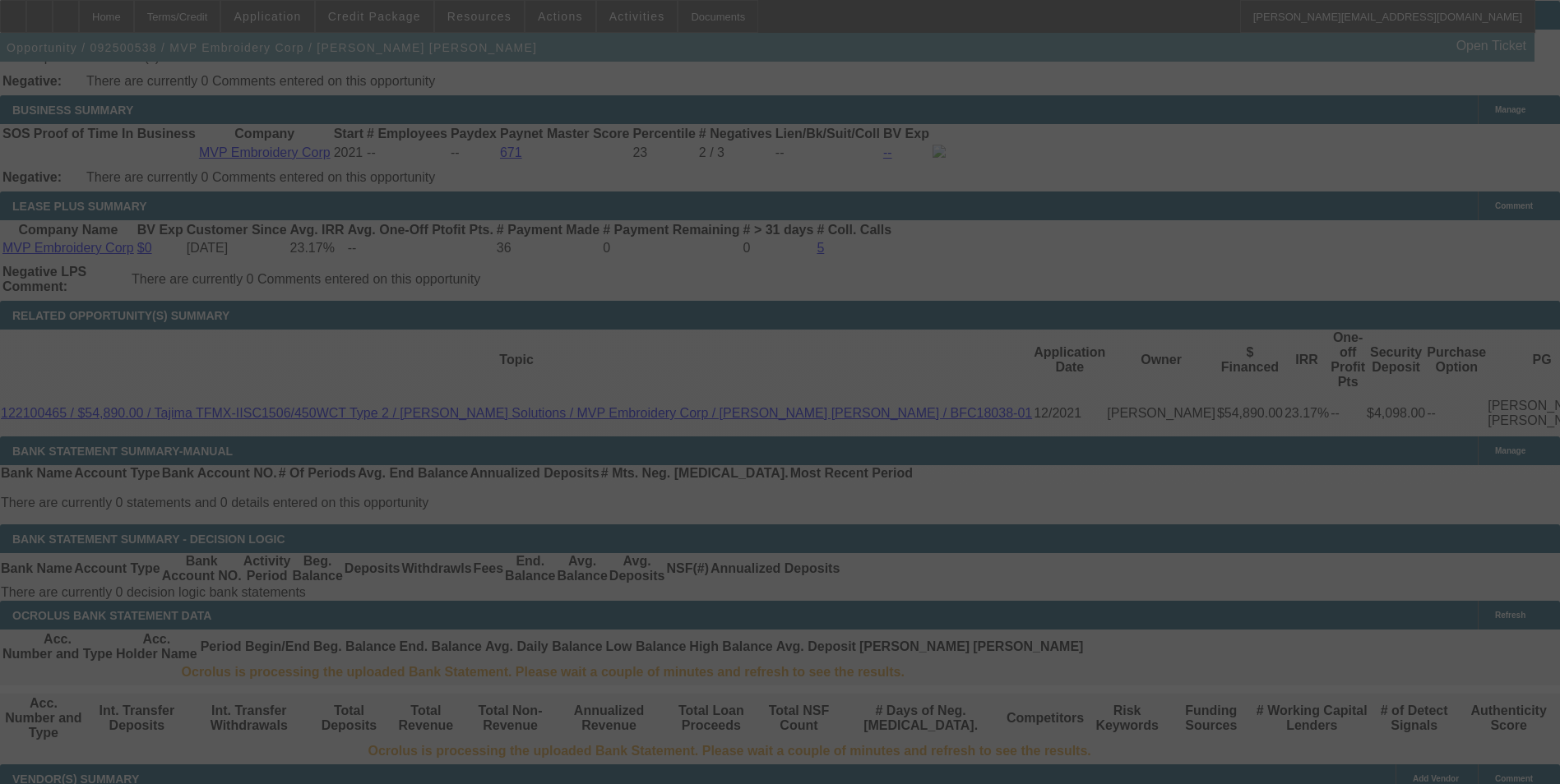
scroll to position [2713, 0]
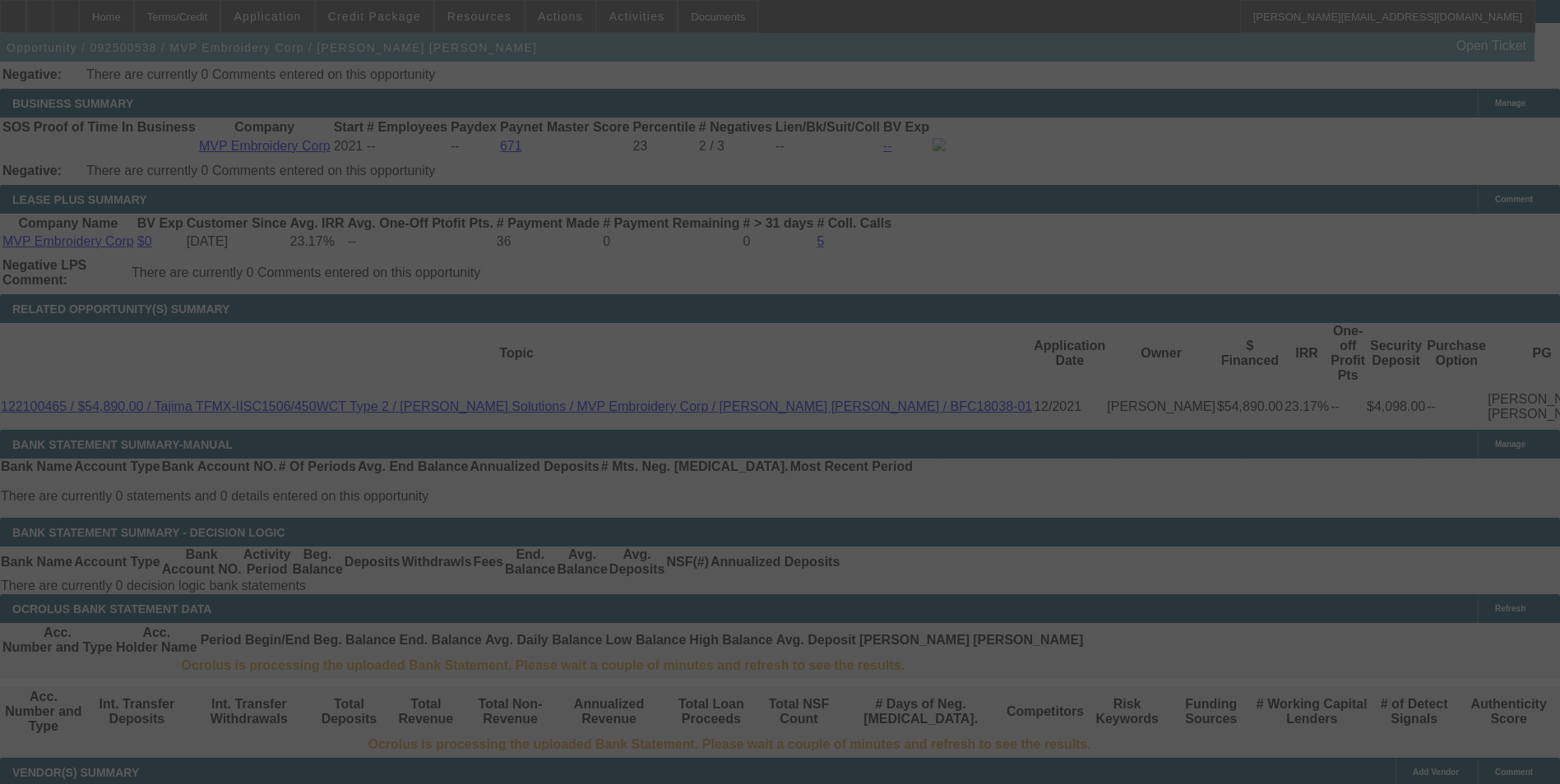
select select "0"
select select "2"
select select "0"
select select "6"
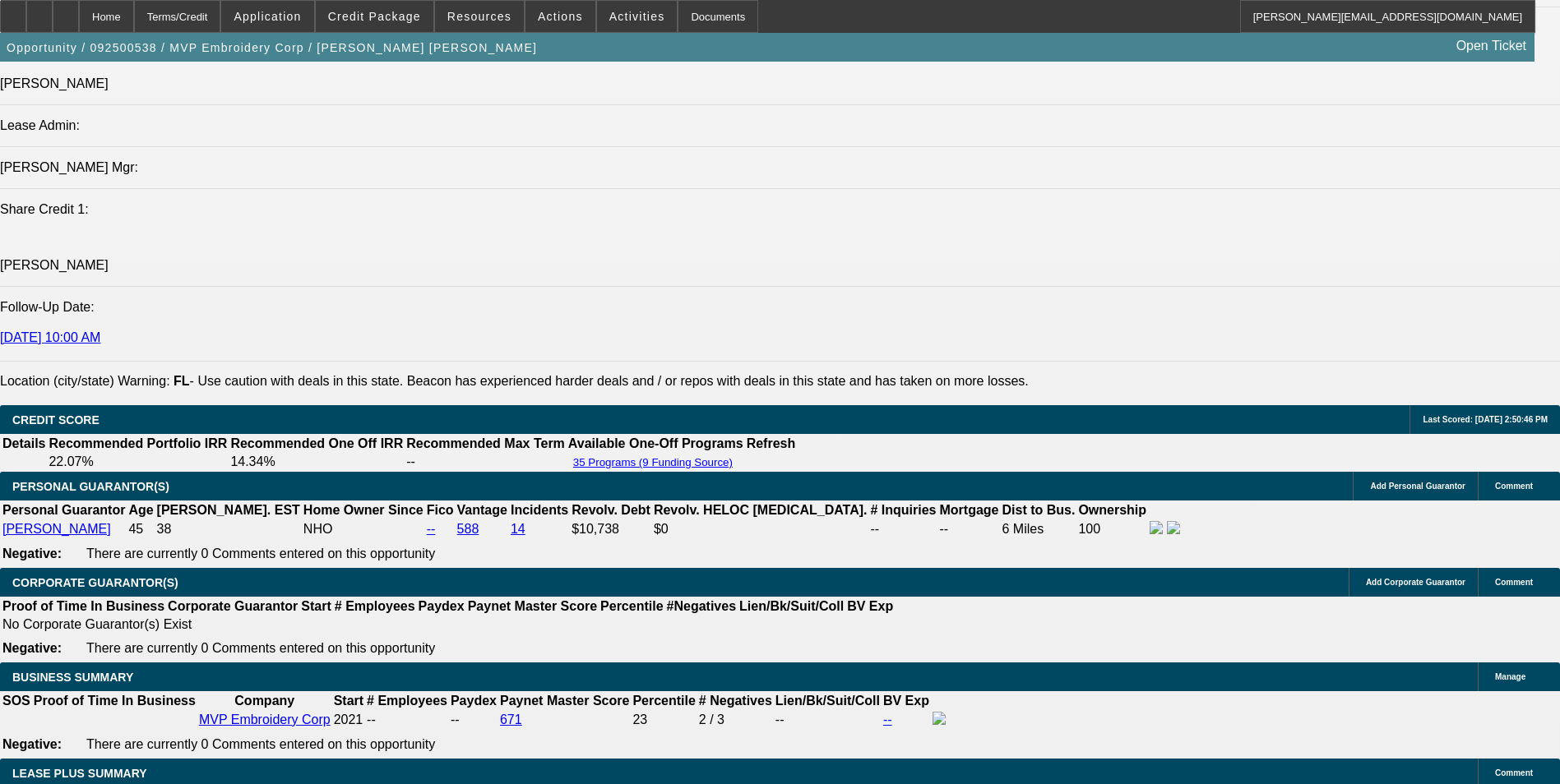
scroll to position [2138, 0]
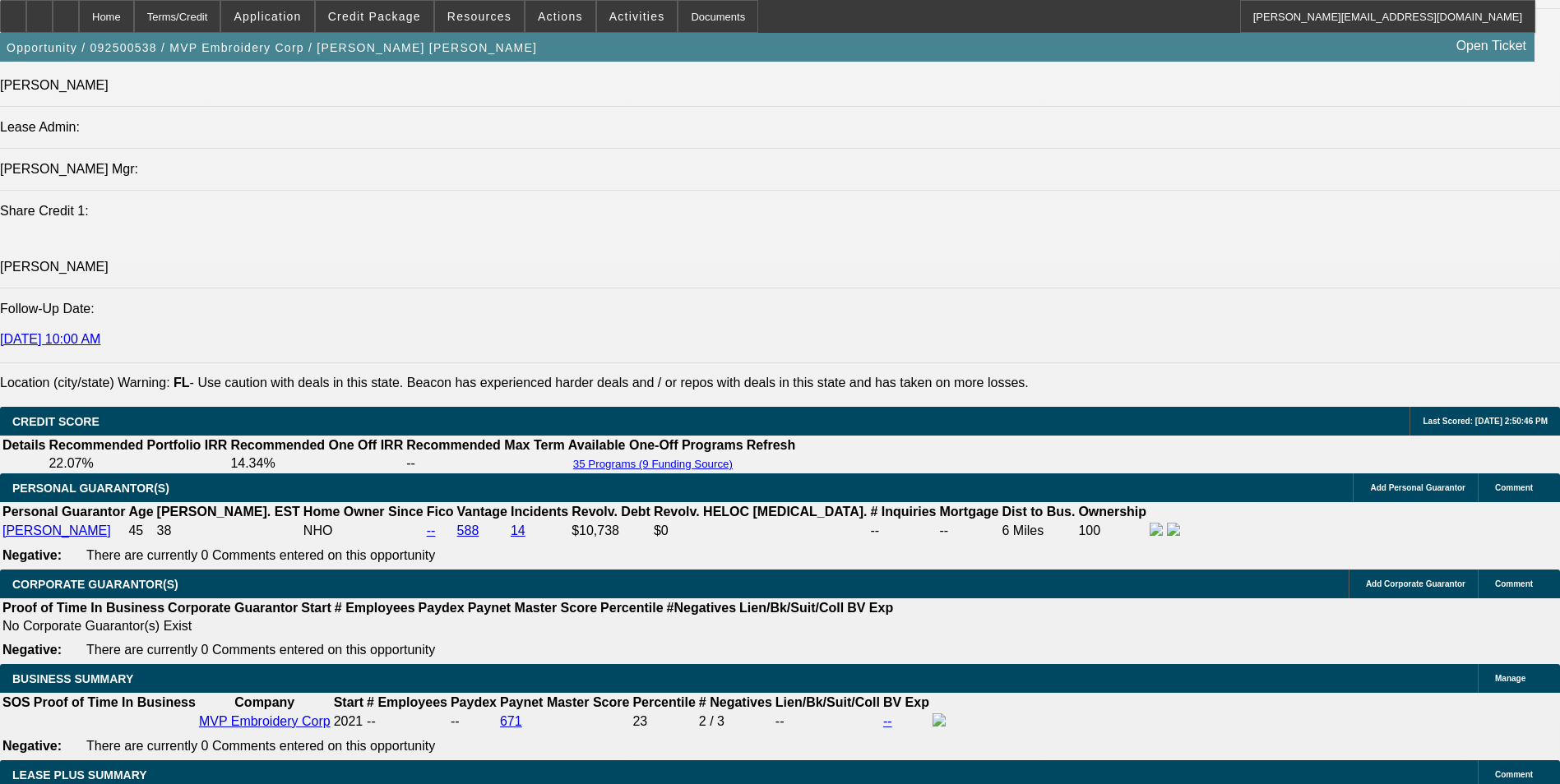
drag, startPoint x: 729, startPoint y: 277, endPoint x: 125, endPoint y: 243, distance: 605.0
drag, startPoint x: 125, startPoint y: 243, endPoint x: 135, endPoint y: 254, distance: 14.9
copy span "[PERSON_NAME] / MVP Embroidery Corp is a past BFC lessee in good standing - the…"
drag, startPoint x: 489, startPoint y: 493, endPoint x: 490, endPoint y: 483, distance: 10.0
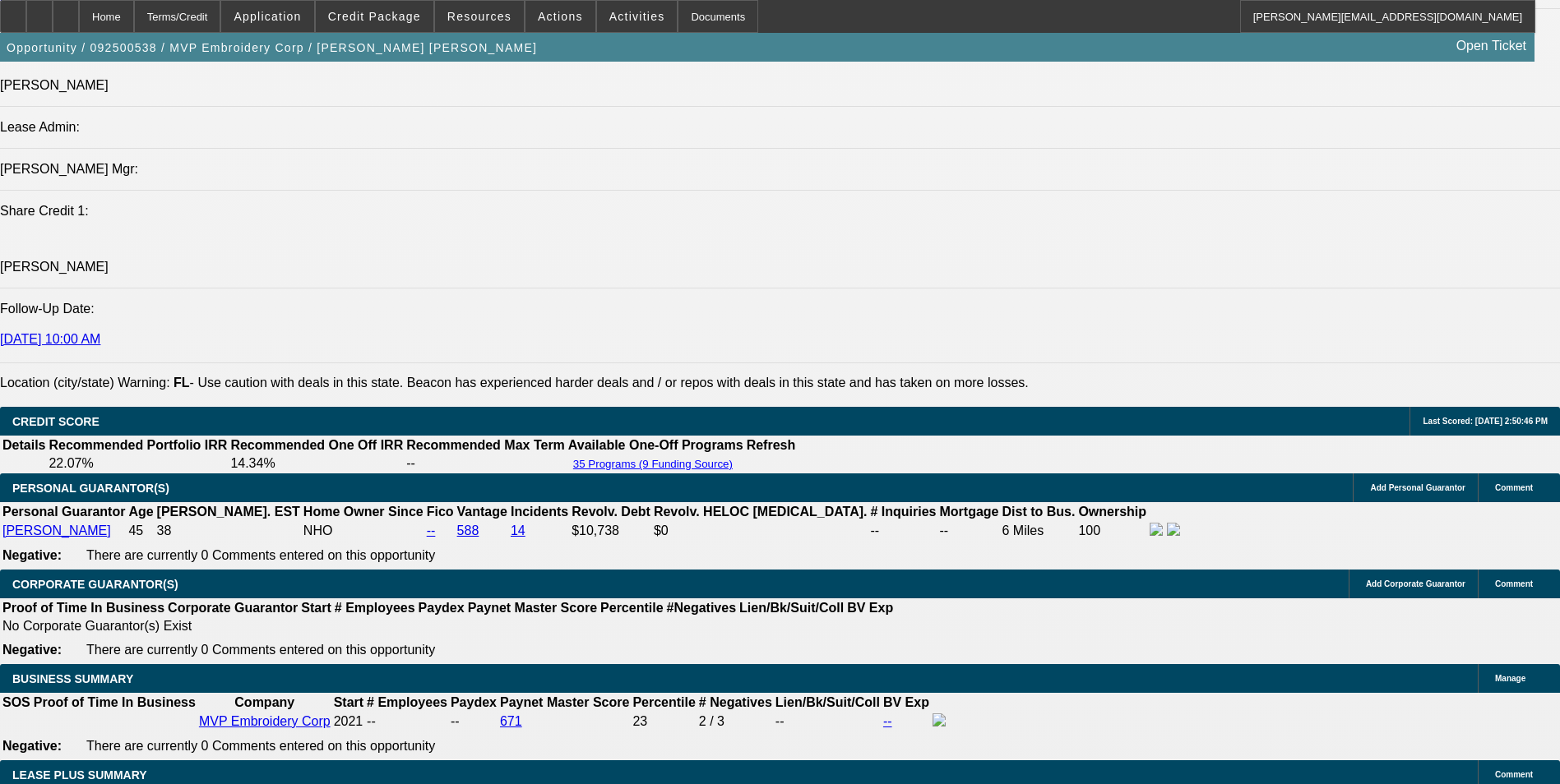
click at [398, 25] on span at bounding box center [374, 16] width 117 height 39
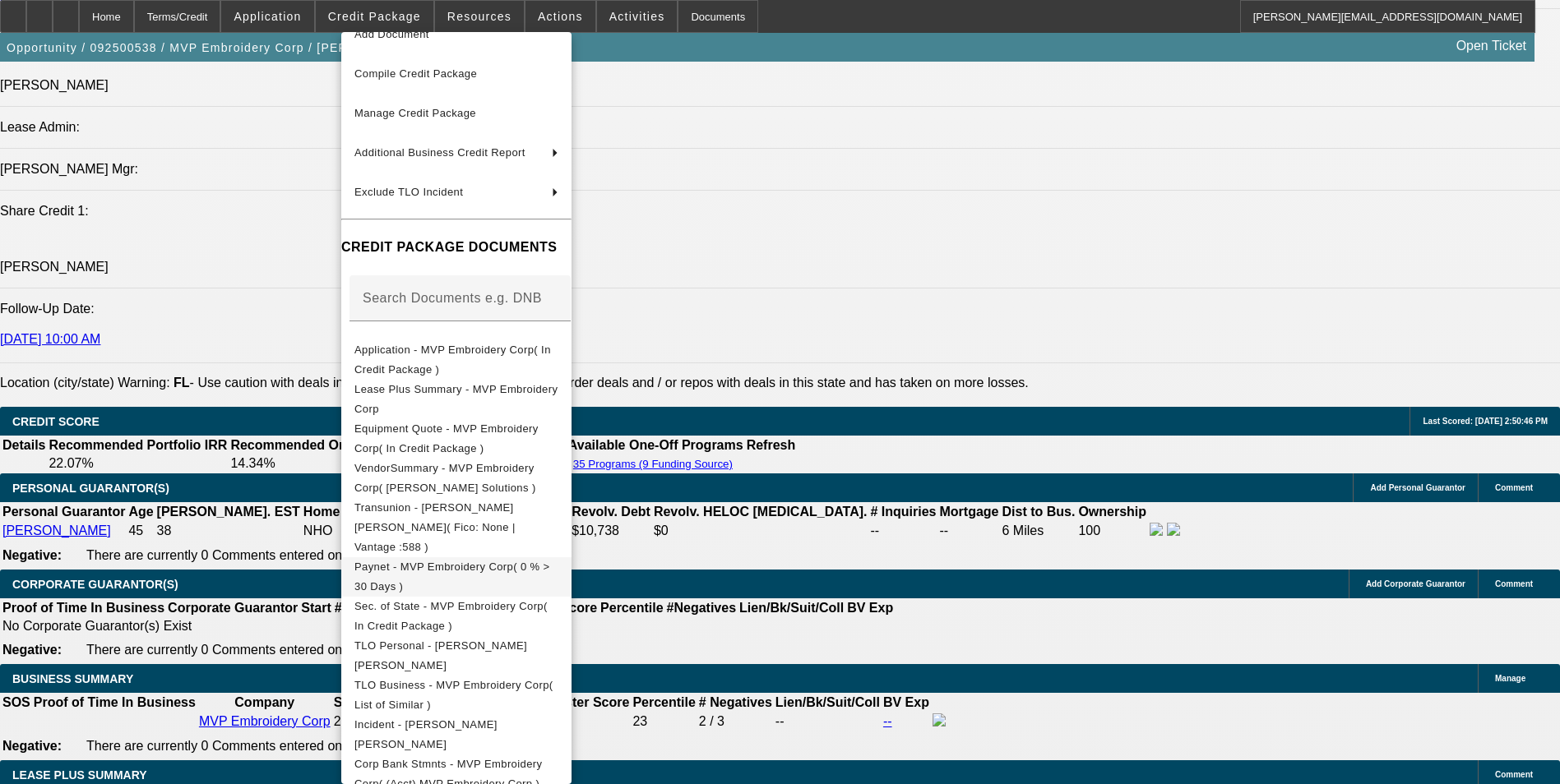
scroll to position [66, 0]
drag, startPoint x: 869, startPoint y: 541, endPoint x: 846, endPoint y: 539, distance: 23.1
click at [868, 540] on div at bounding box center [780, 392] width 1560 height 784
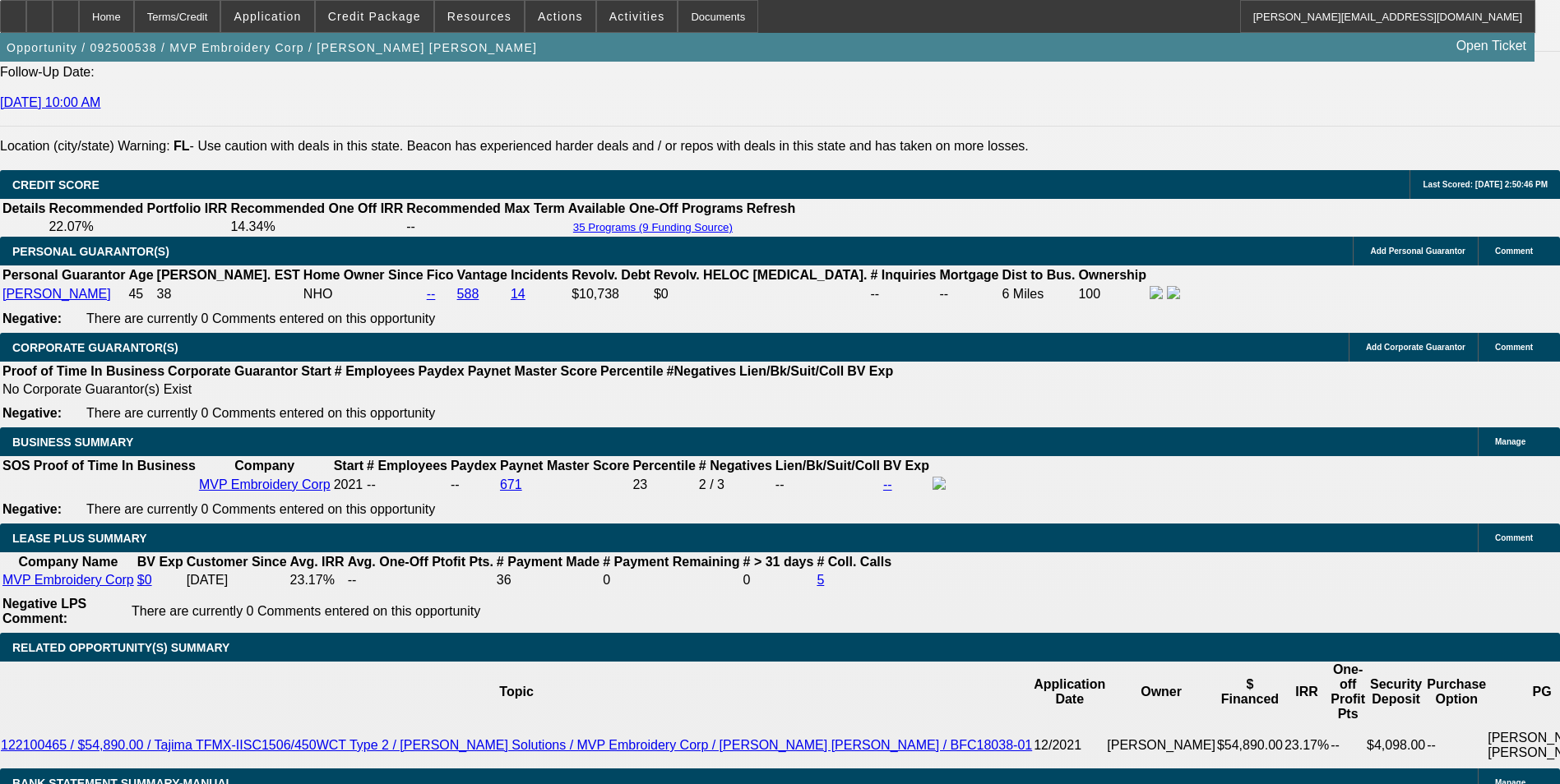
scroll to position [2476, 0]
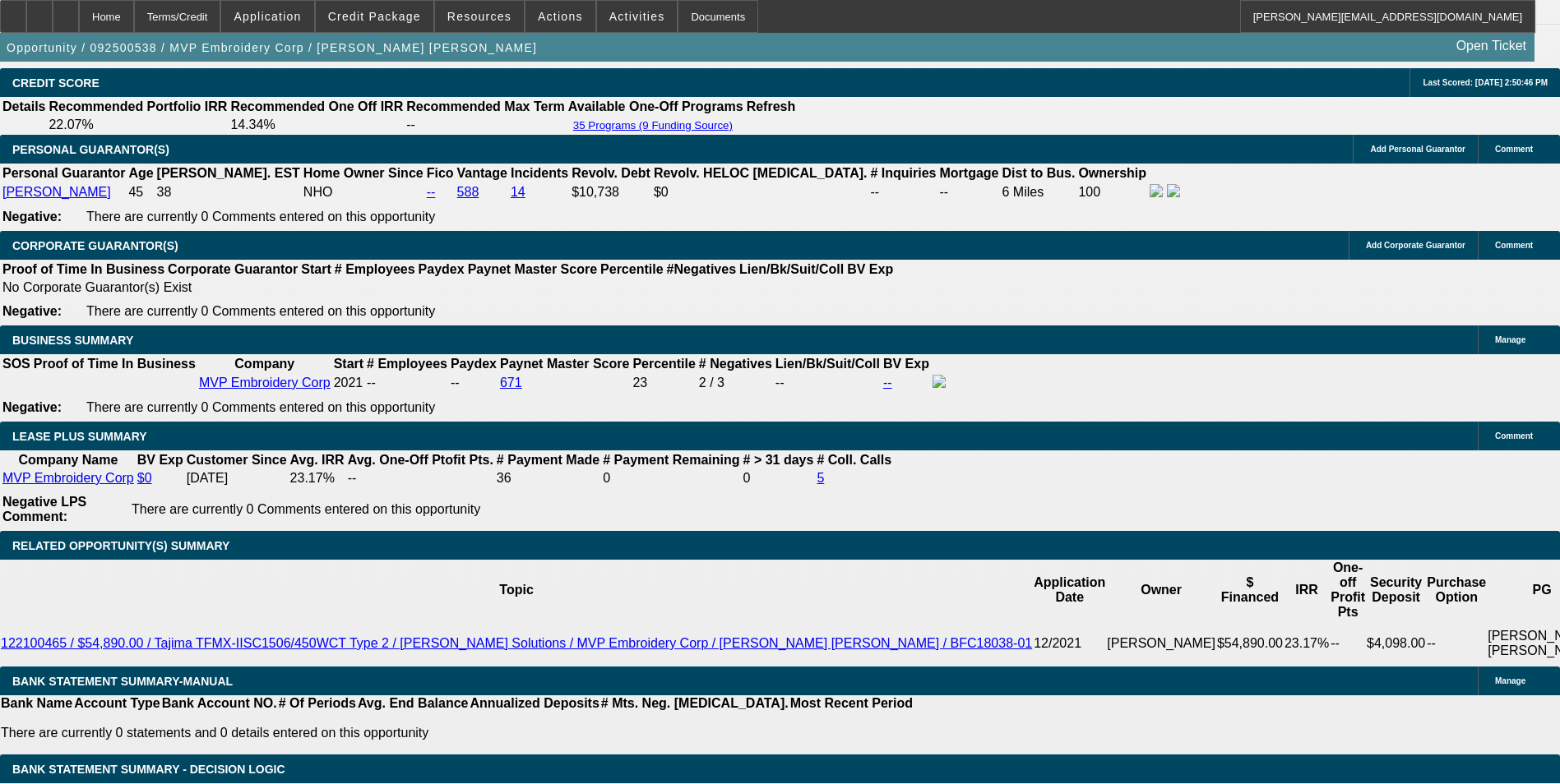
drag, startPoint x: 237, startPoint y: 533, endPoint x: 401, endPoint y: 502, distance: 166.9
type input "15"
type input "$30.00"
type input "UNKNOWN"
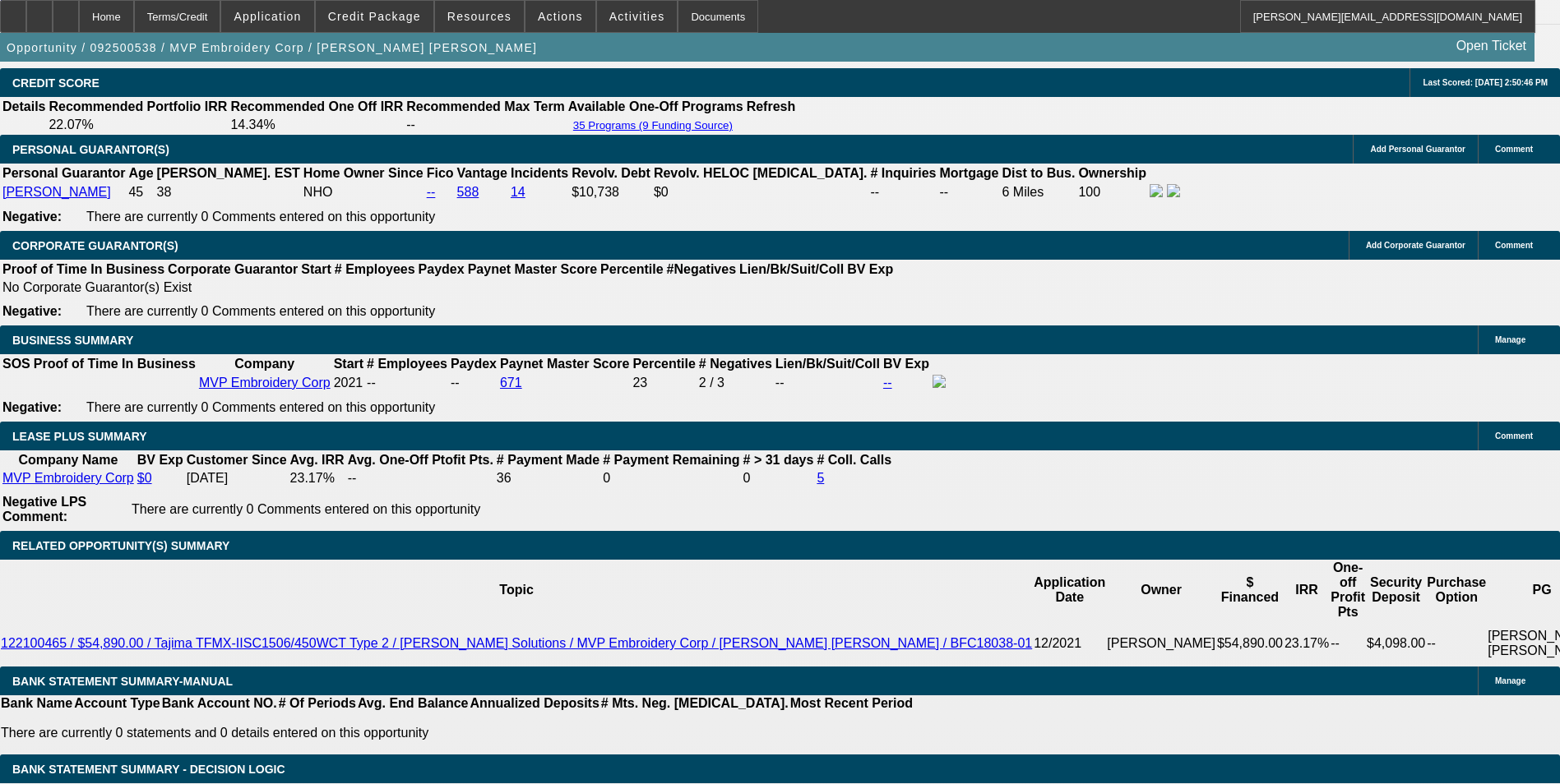
type input "1563"
type input "15.5"
type input "$3,126.00"
type input "$1,563.00"
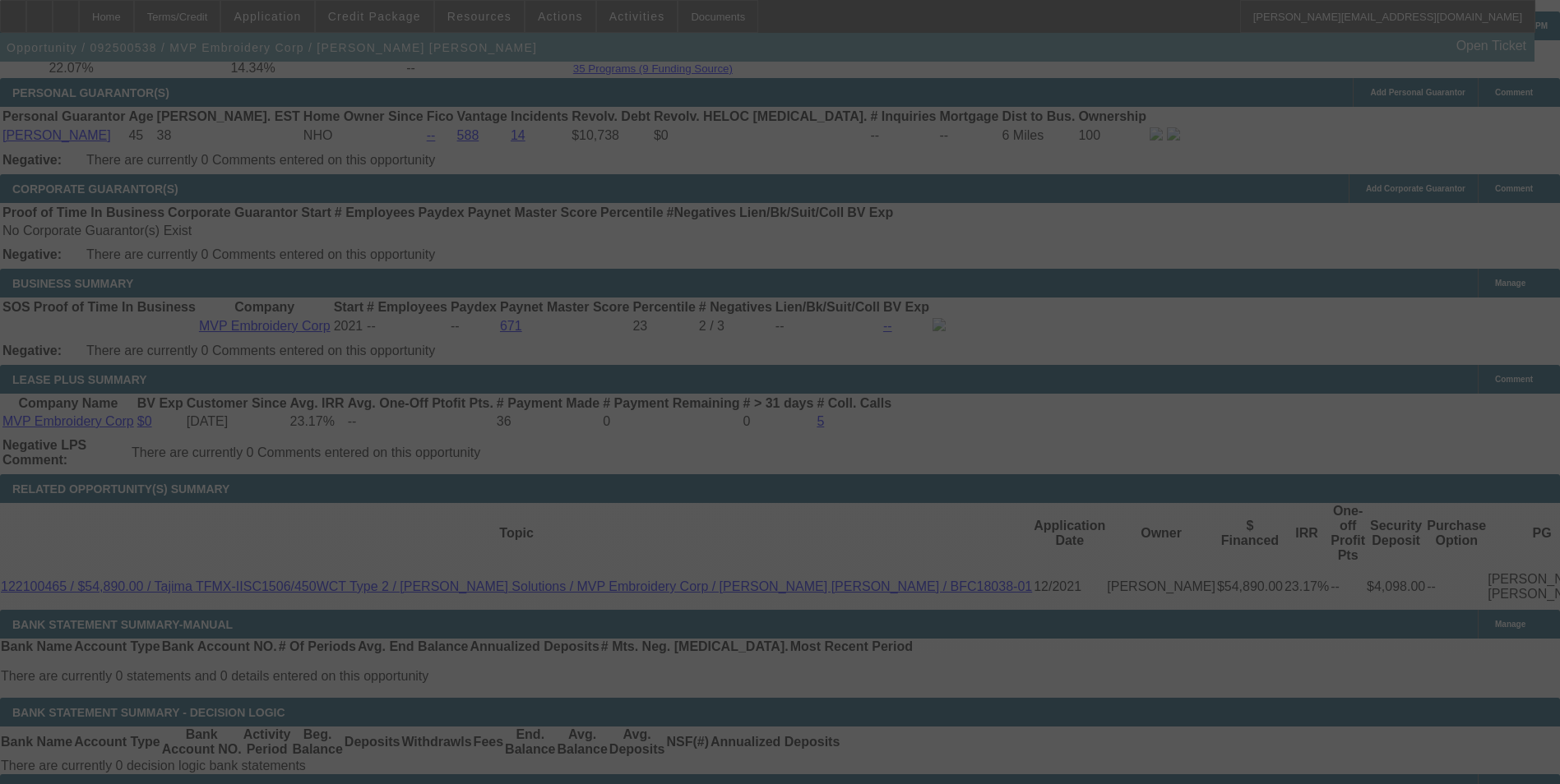
scroll to position [2641, 0]
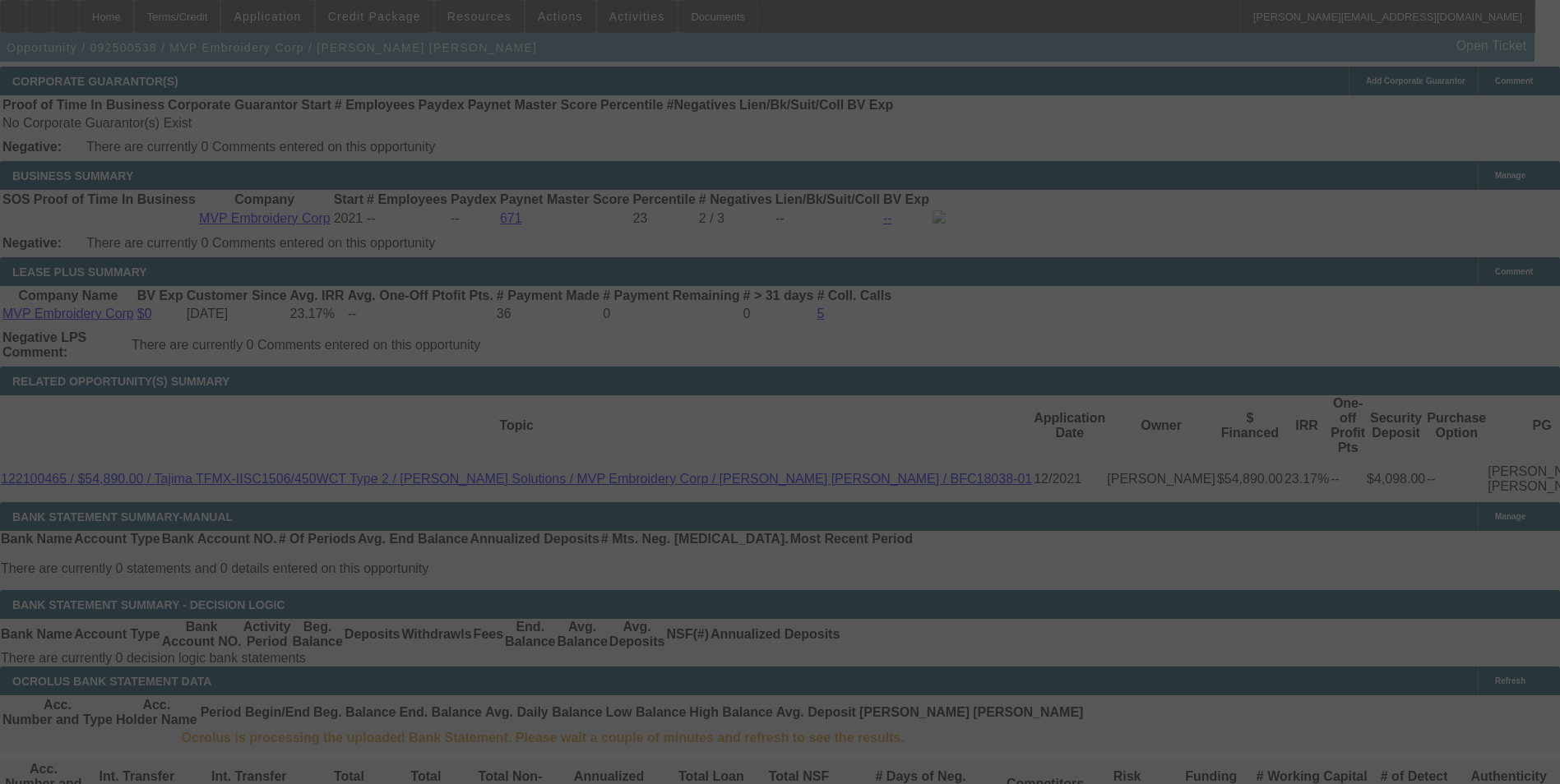
select select "0"
select select "2"
select select "0"
select select "6"
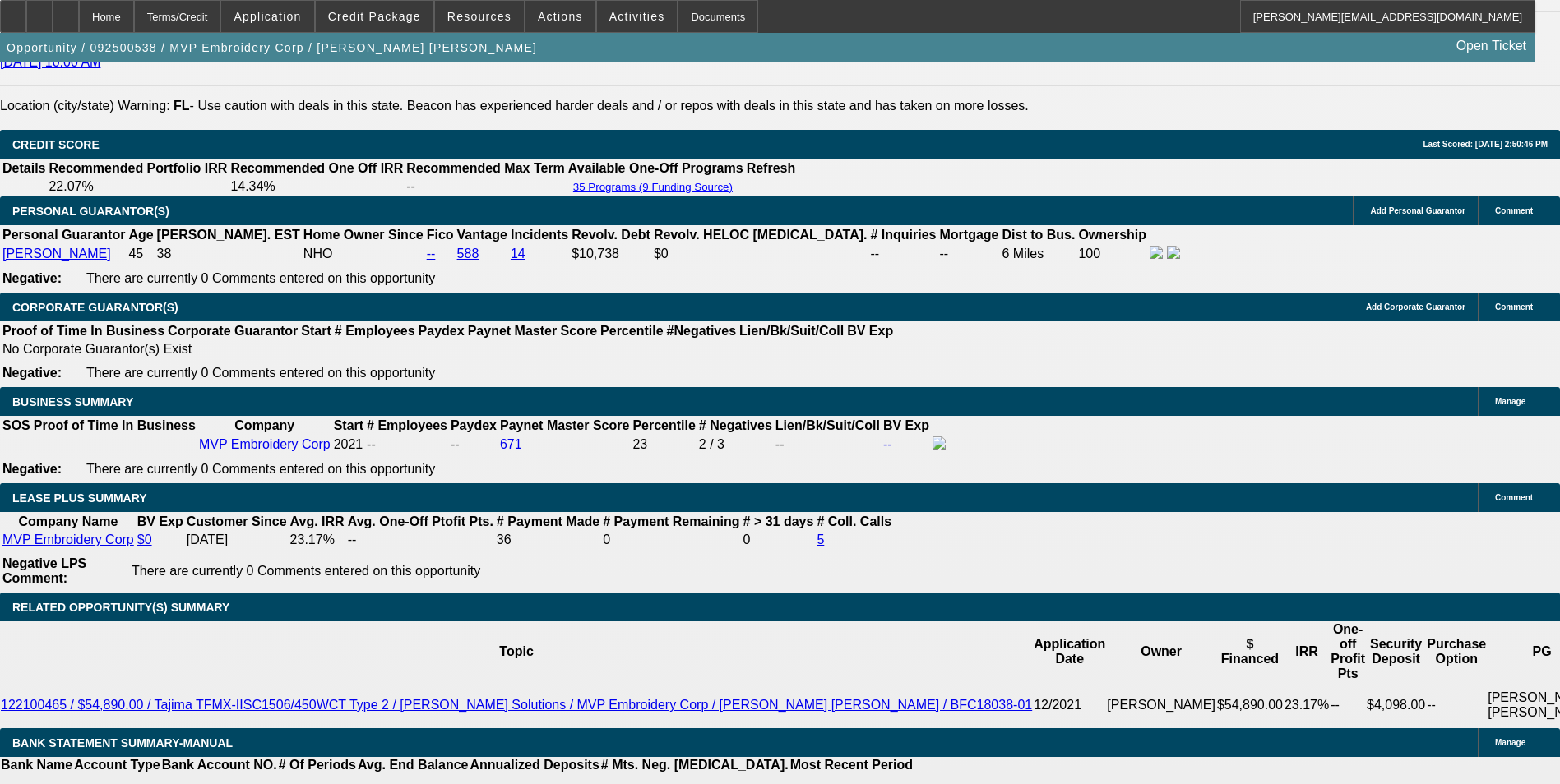
scroll to position [2395, 0]
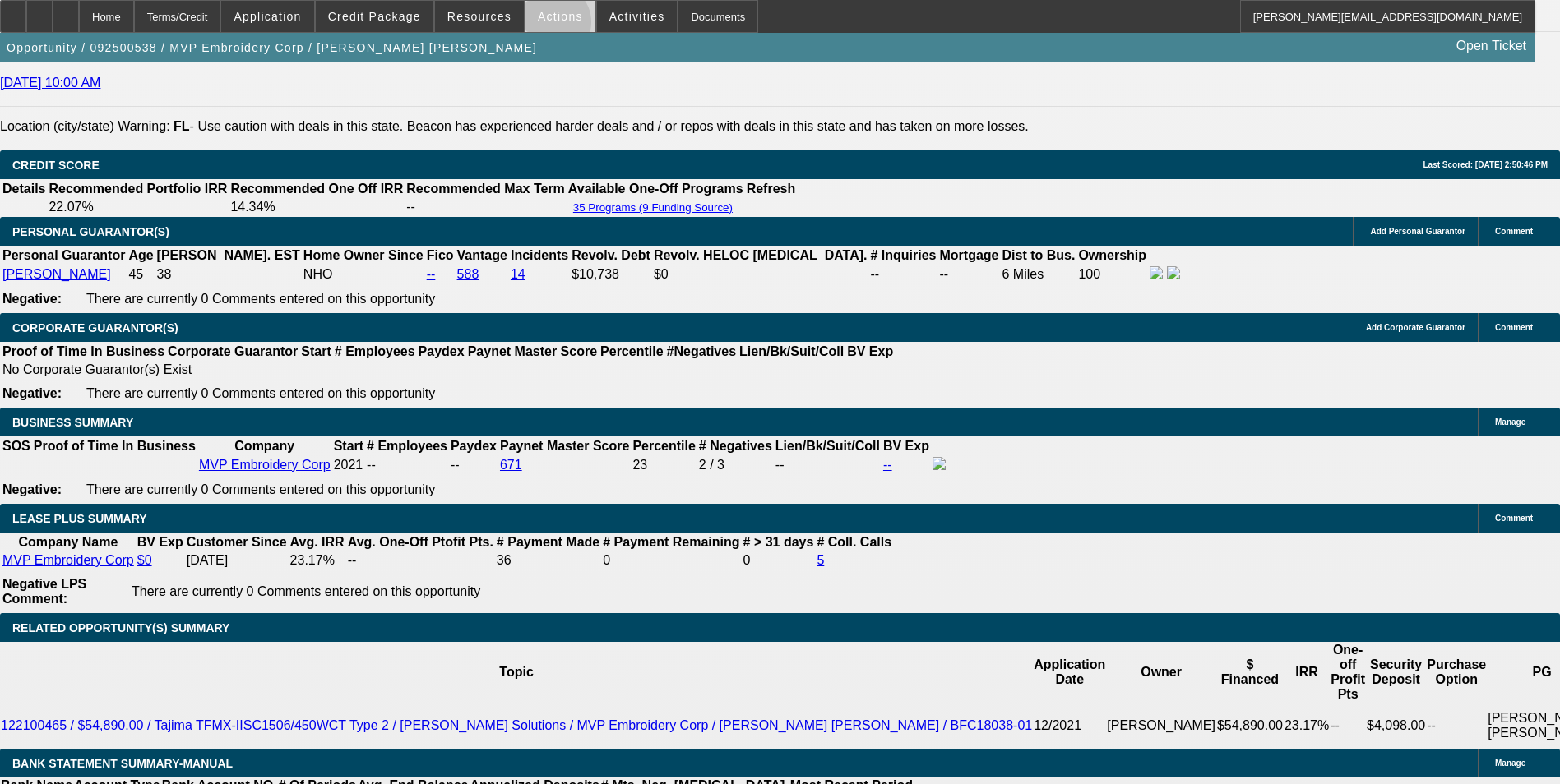
click at [545, 26] on span at bounding box center [561, 16] width 70 height 39
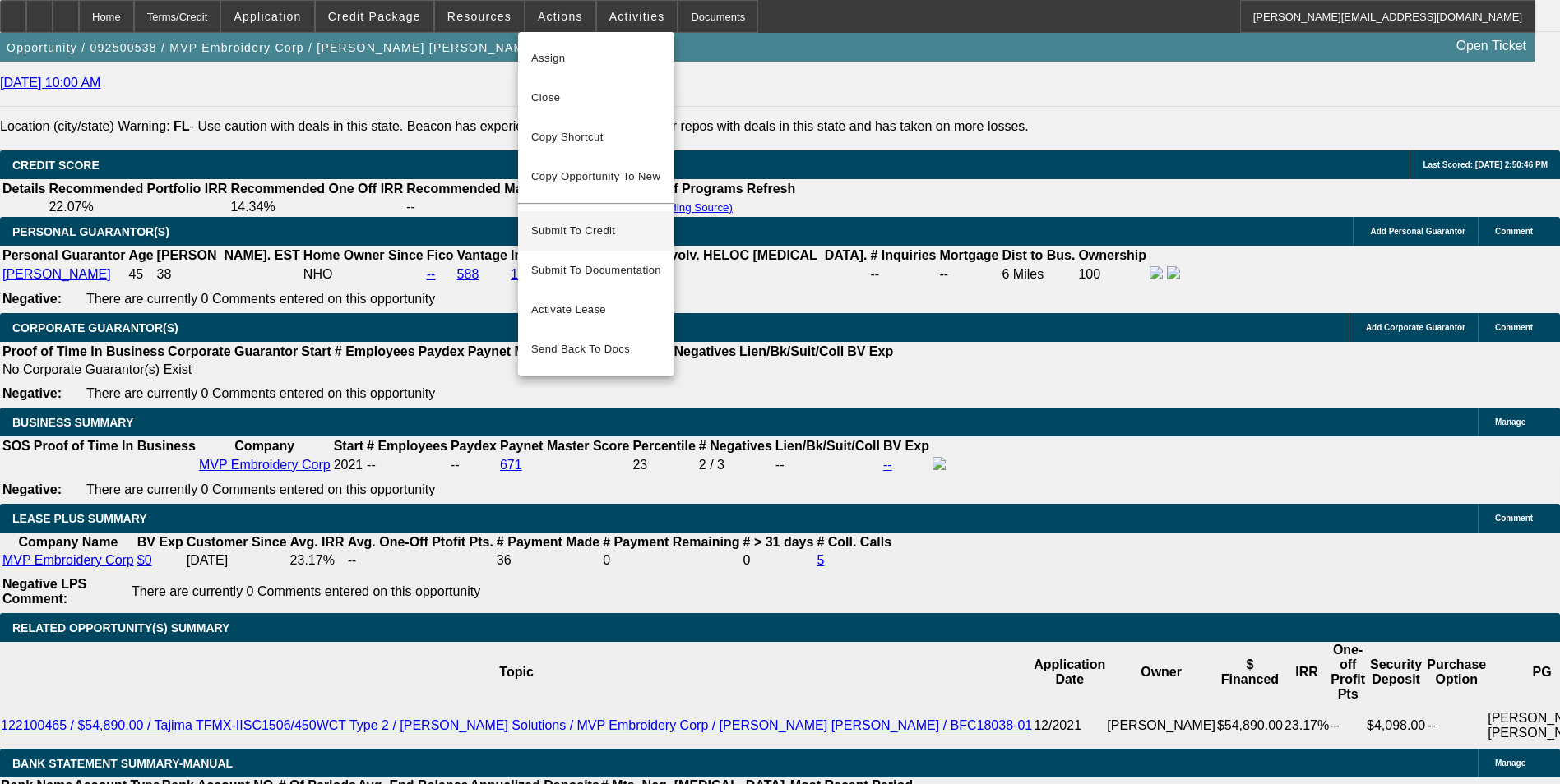
click at [585, 221] on span "Submit To Credit" at bounding box center [596, 230] width 130 height 20
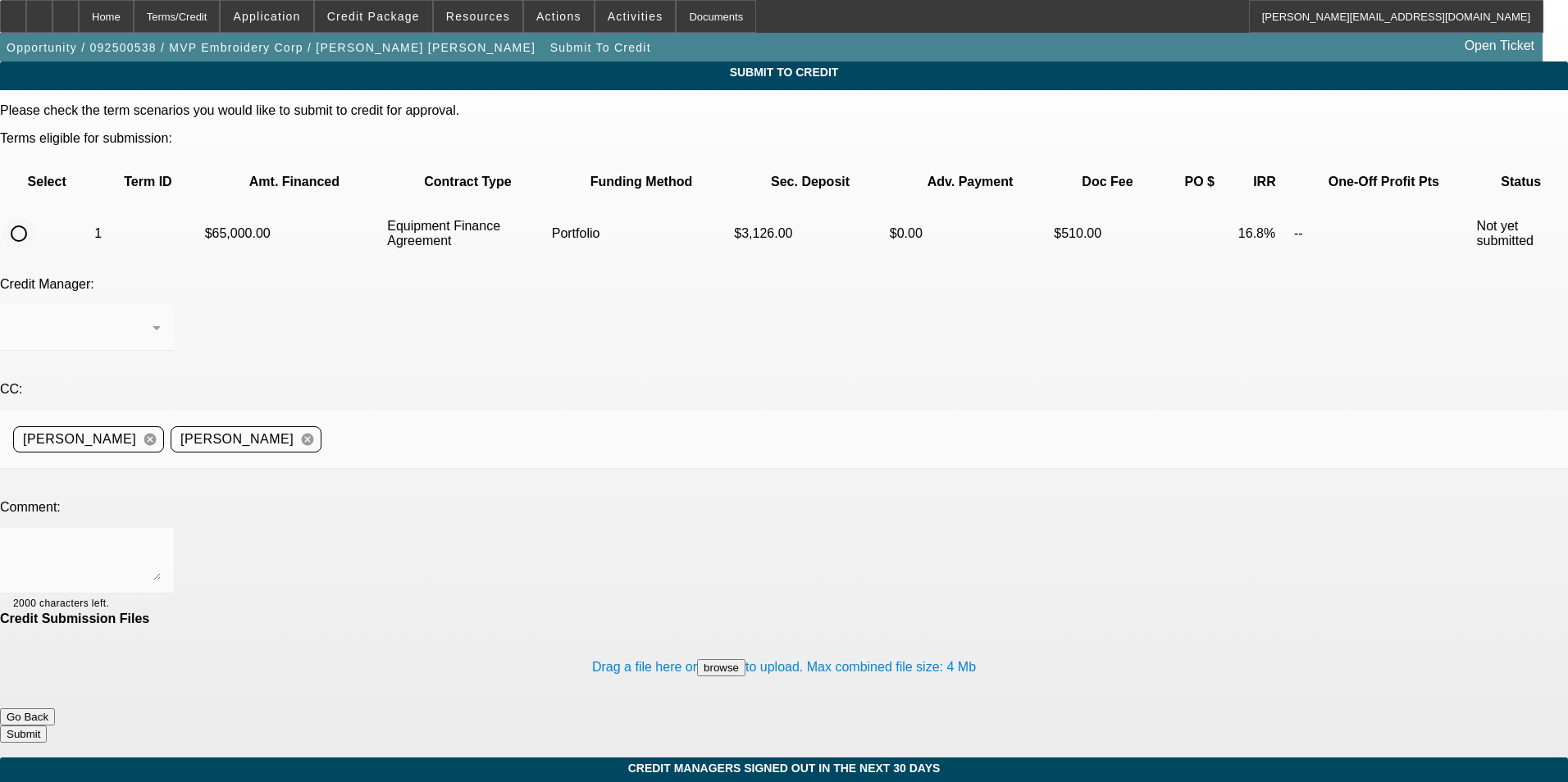
click at [36, 217] on input "radio" at bounding box center [19, 233] width 33 height 33
radio input "true"
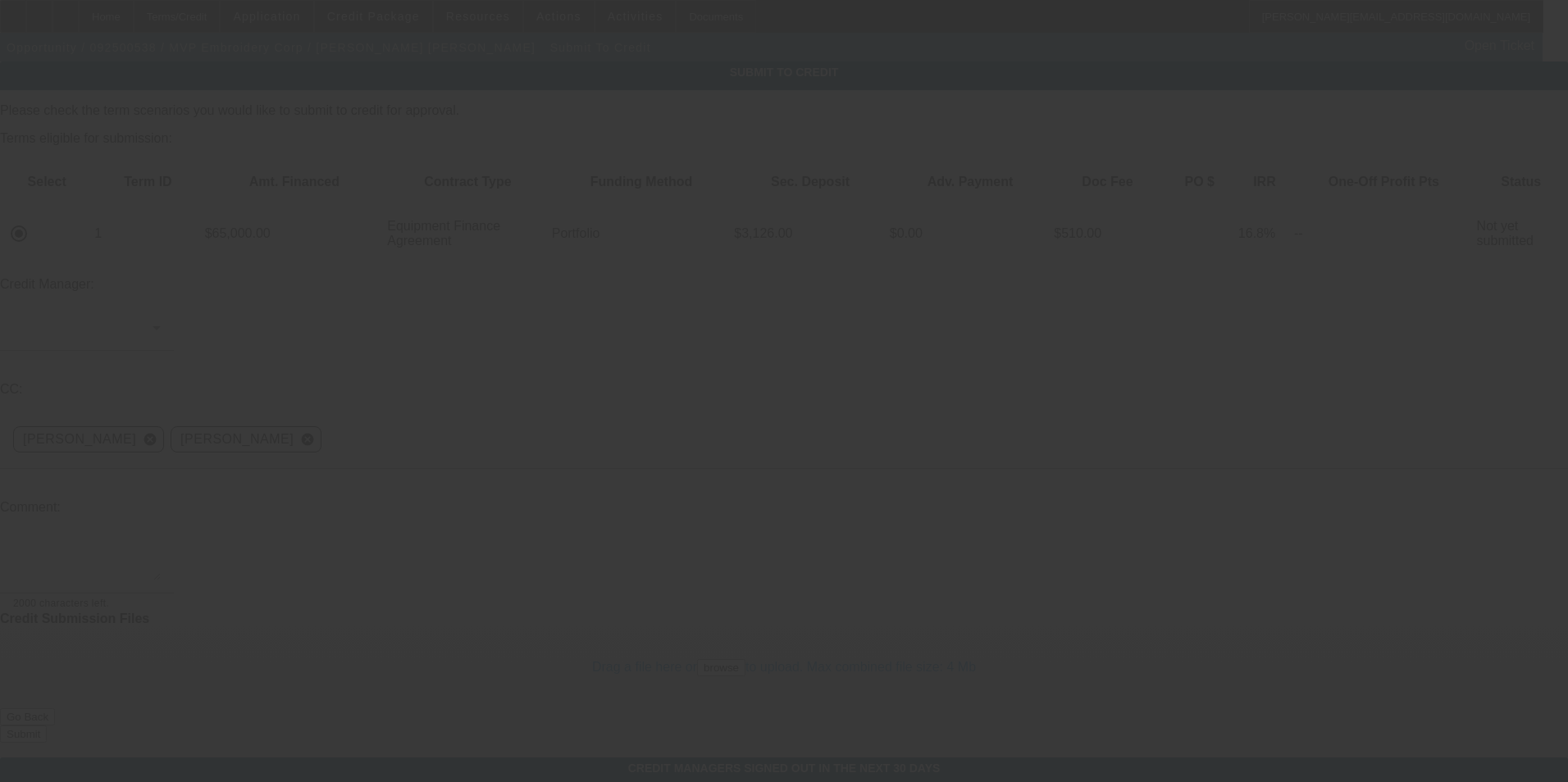
click at [370, 259] on div at bounding box center [784, 391] width 1568 height 782
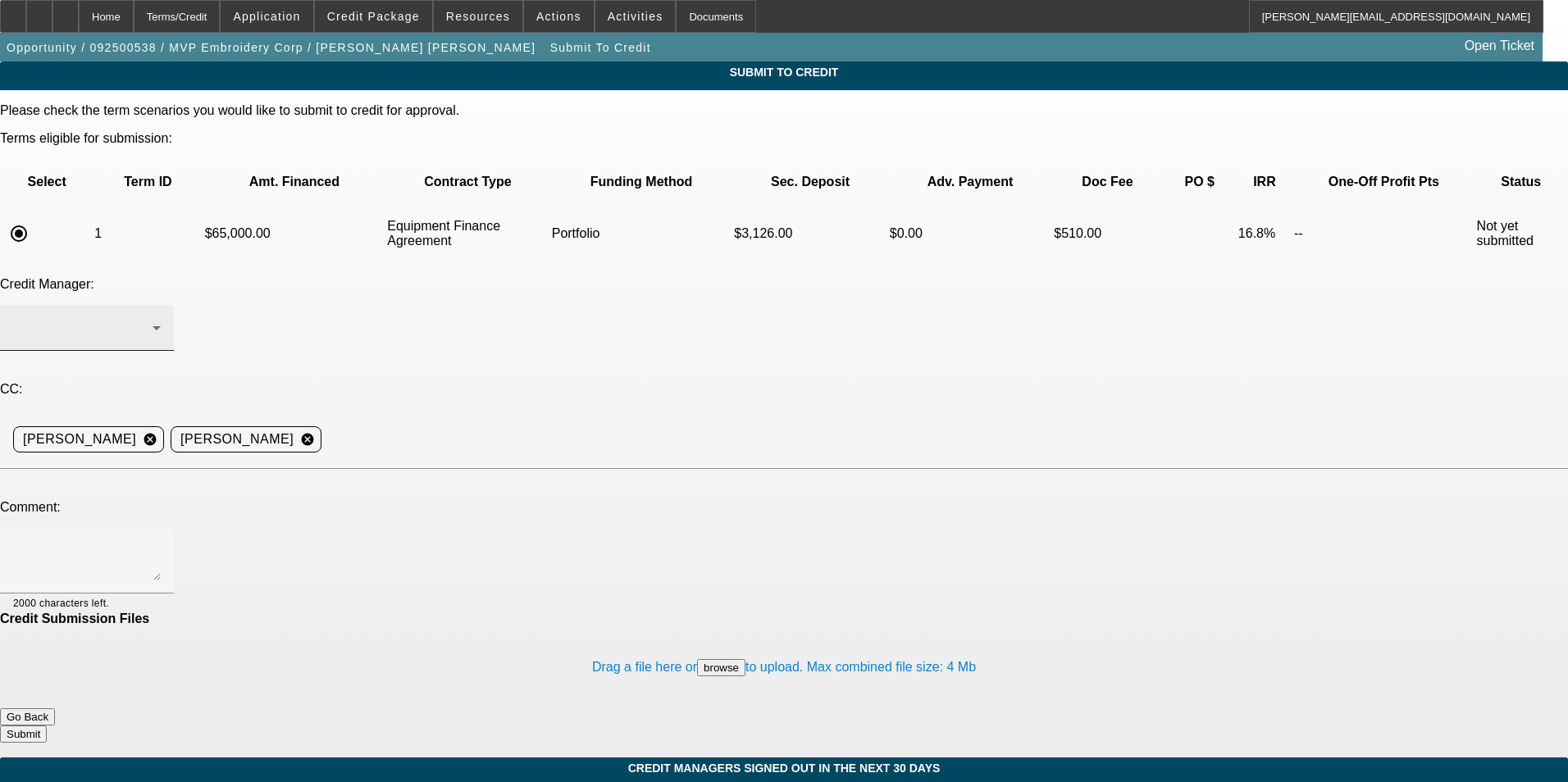
click at [153, 318] on div at bounding box center [82, 327] width 139 height 20
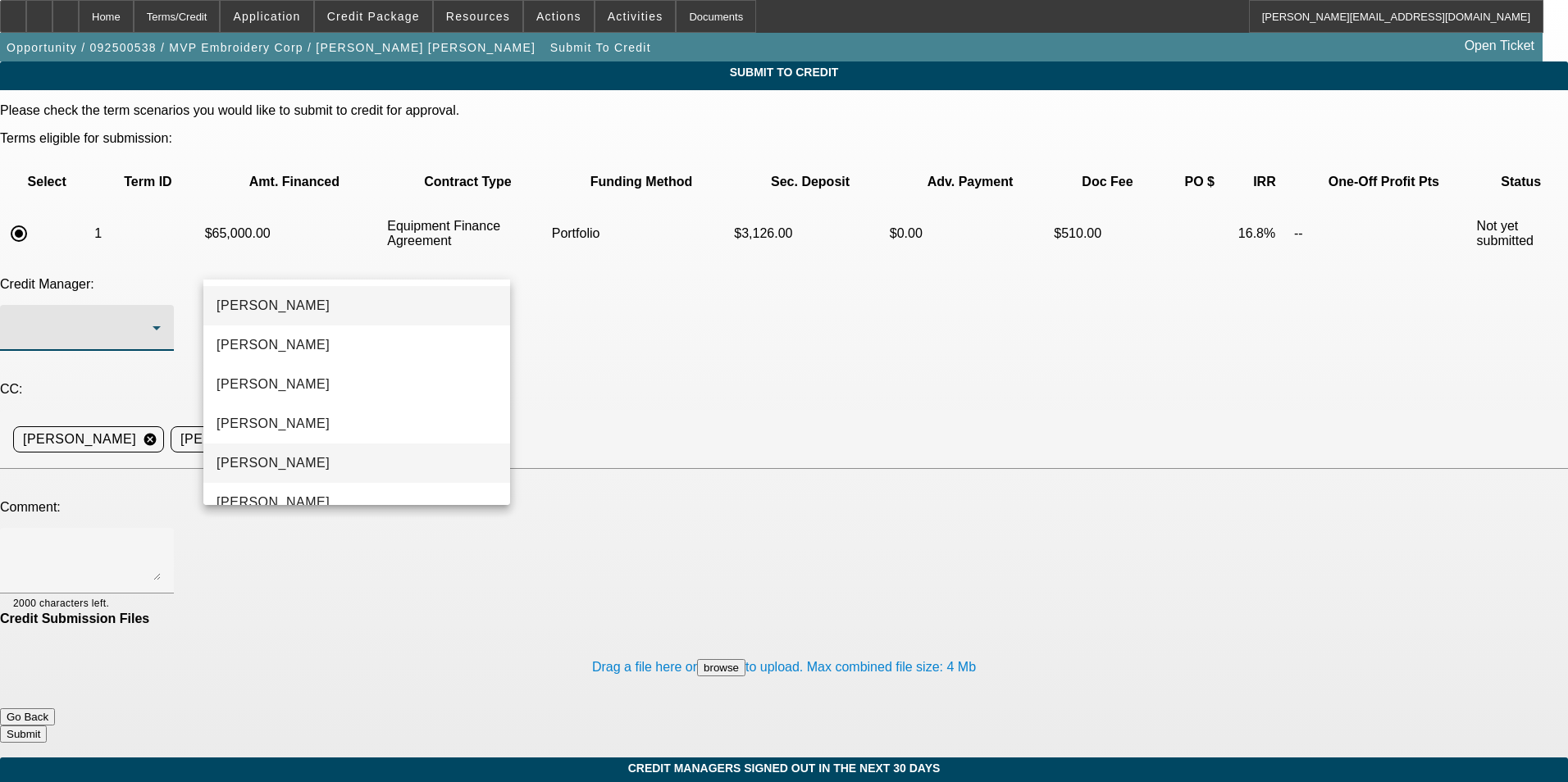
click at [318, 454] on mat-option "[PERSON_NAME]" at bounding box center [357, 463] width 307 height 39
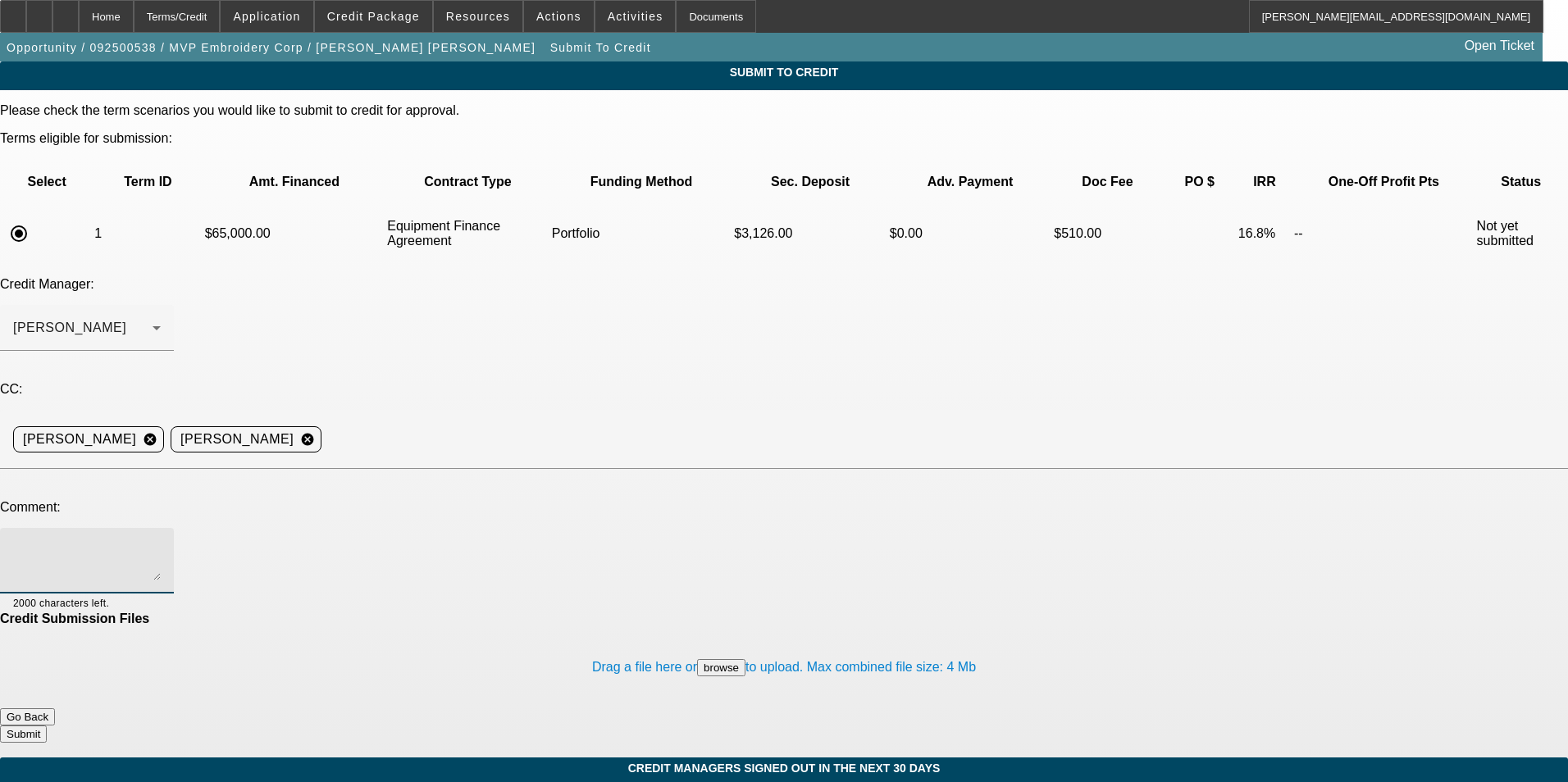
click at [161, 541] on textarea at bounding box center [86, 561] width 148 height 39
paste textarea "Vilma Diaz / MVP Embroidery Corp is a past BFC lessee in good standing - they f…"
click at [161, 541] on textarea "Bill - Vilma Diaz / MVP Embroidery Corp is a past BFC lessee in good standing -…" at bounding box center [86, 561] width 148 height 39
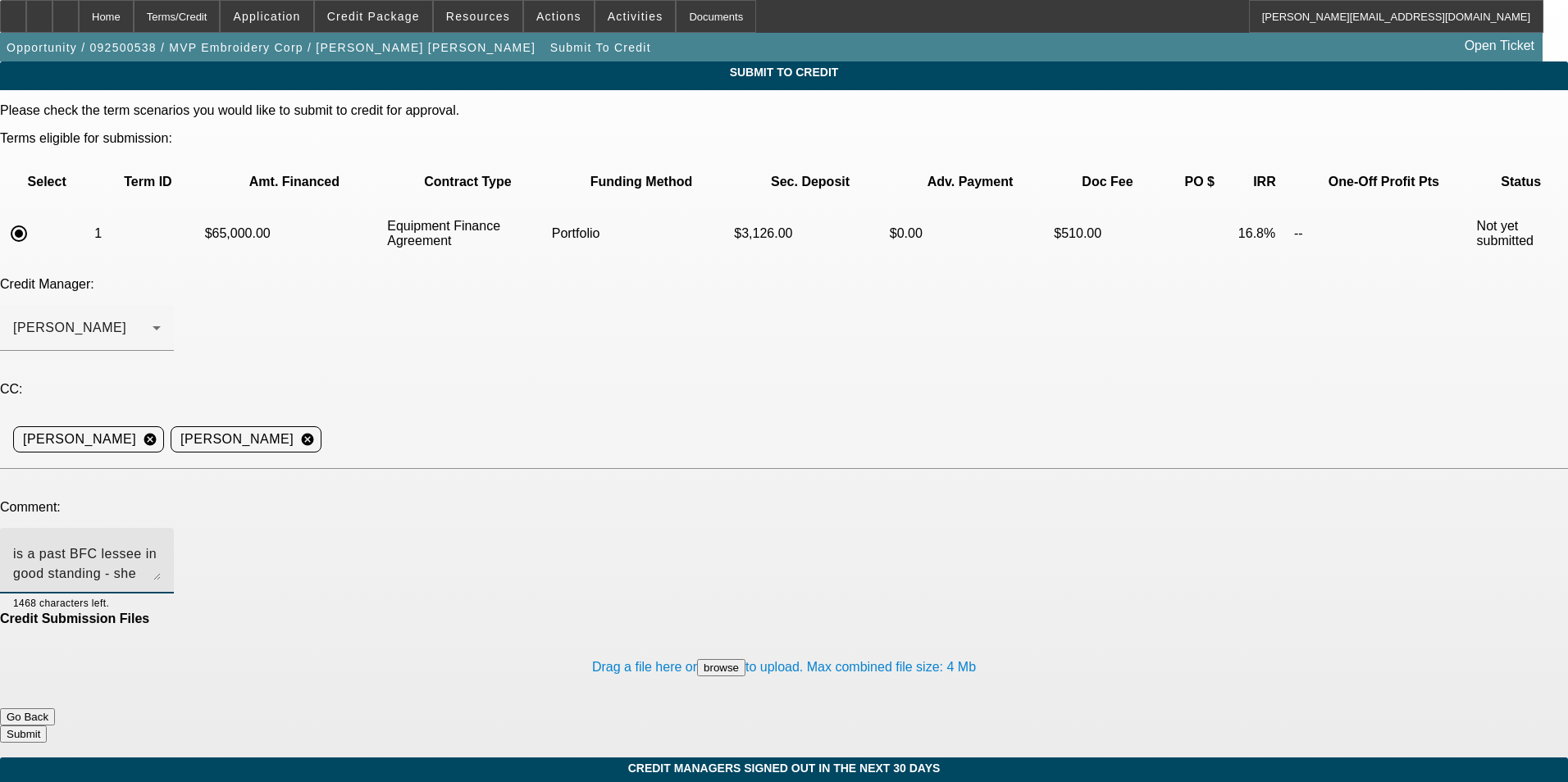
click at [161, 528] on div "Bill - Vilma Diaz / MVP Embroidery Corp is a past BFC lessee in good standing -…" at bounding box center [86, 561] width 148 height 65
click at [161, 541] on textarea "Bill - Vilma Diaz / MVP Embroidery Corp is a past BFC lessee in good standing -…" at bounding box center [86, 561] width 148 height 39
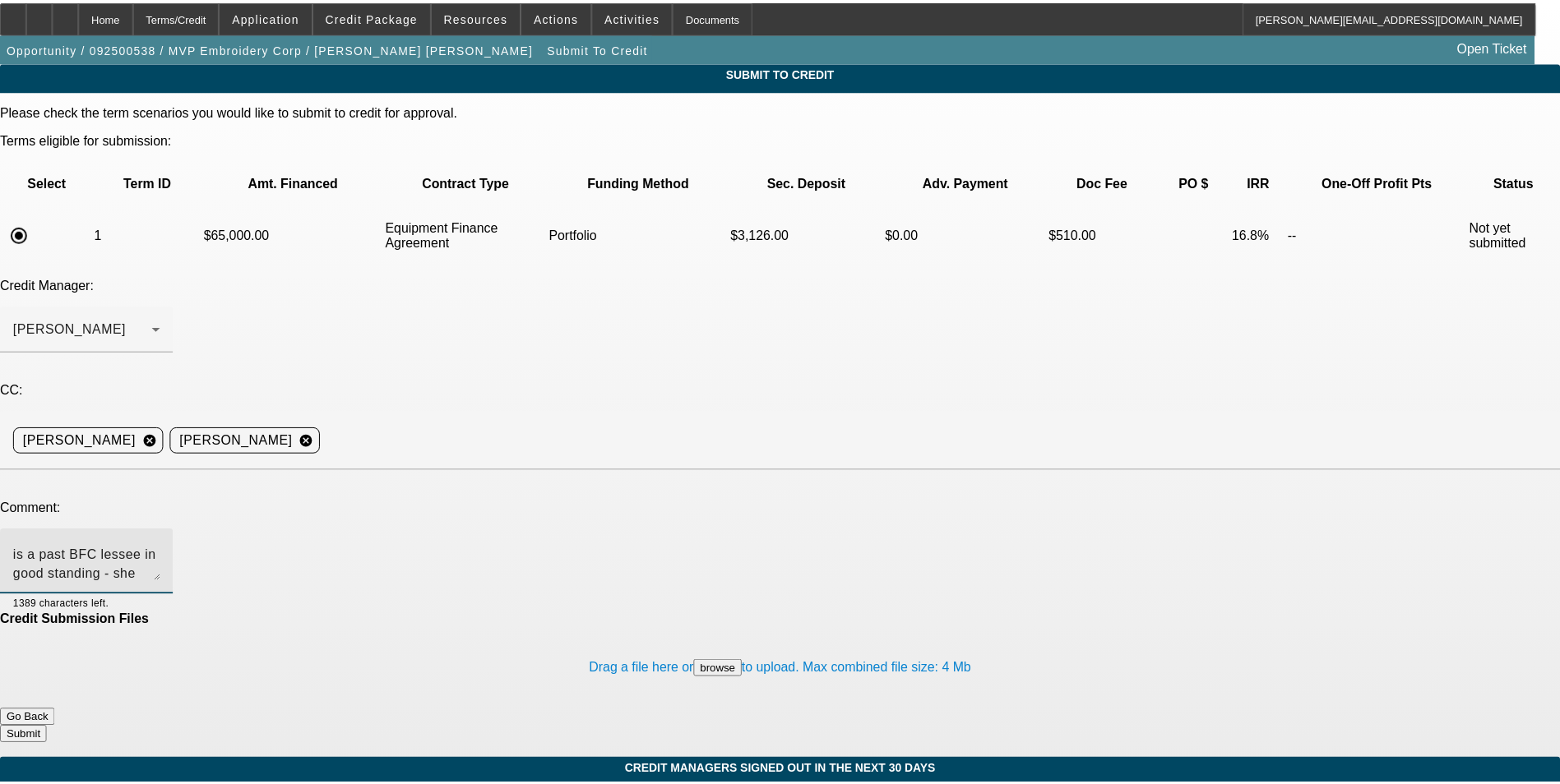
scroll to position [56, 0]
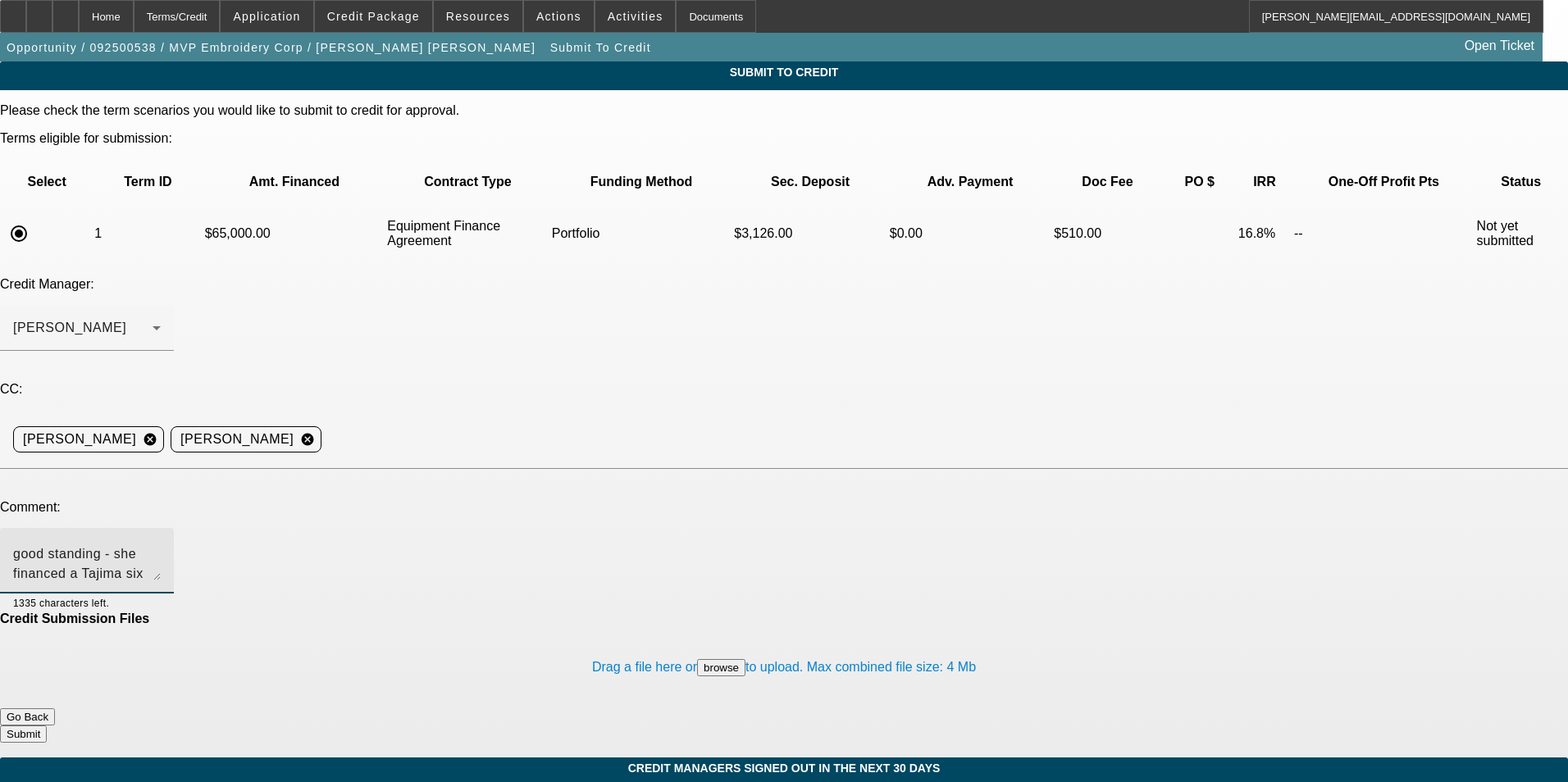
type textarea "Bill - Vilma Diaz / MVP Embroidery Corp is a past BFC lessee in good standing -…"
click at [47, 726] on button "Submit" at bounding box center [23, 735] width 47 height 17
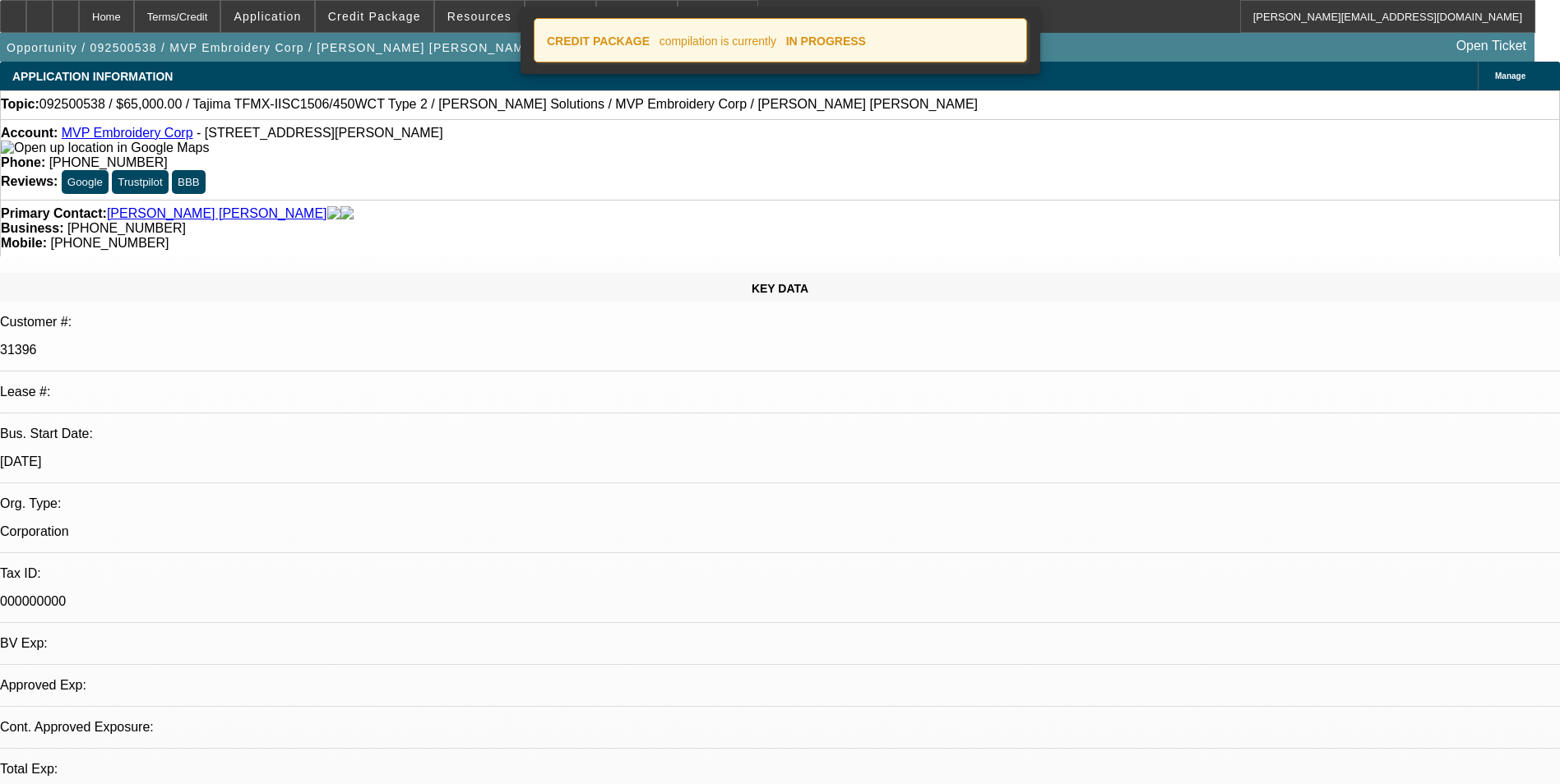
select select "0"
select select "2"
select select "0"
select select "6"
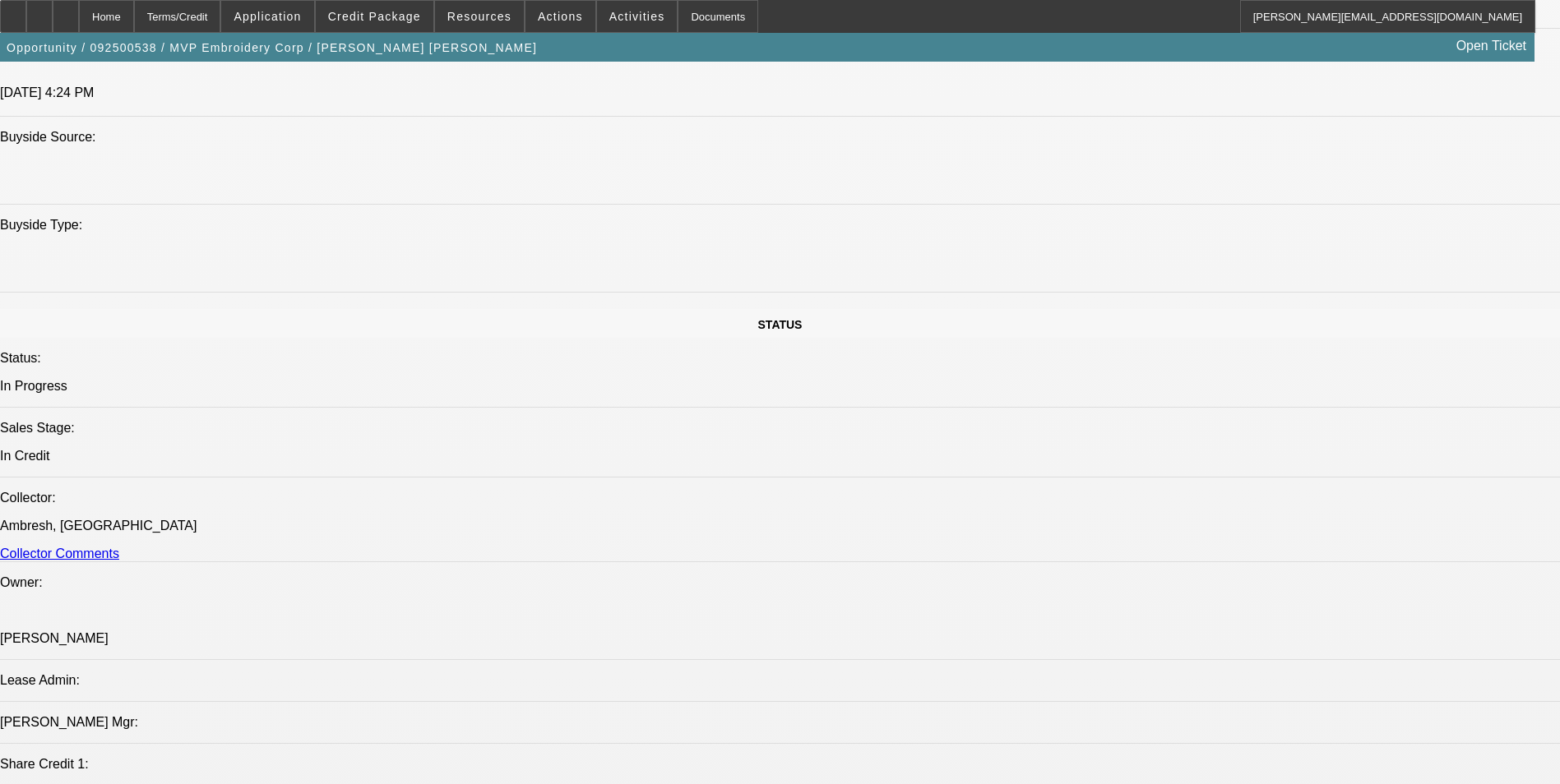
scroll to position [1562, 0]
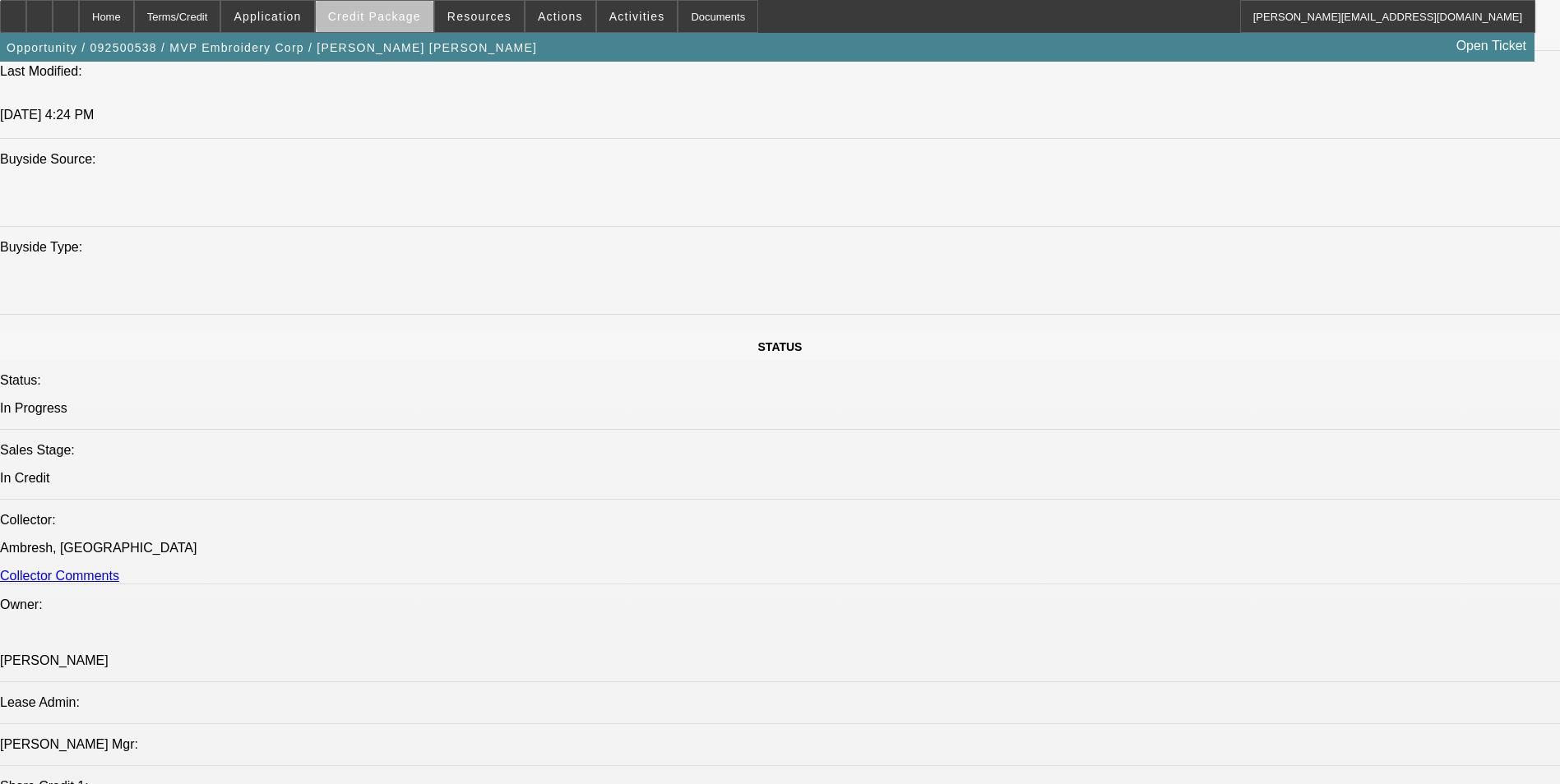
click at [413, 14] on span "Credit Package" at bounding box center [374, 16] width 93 height 13
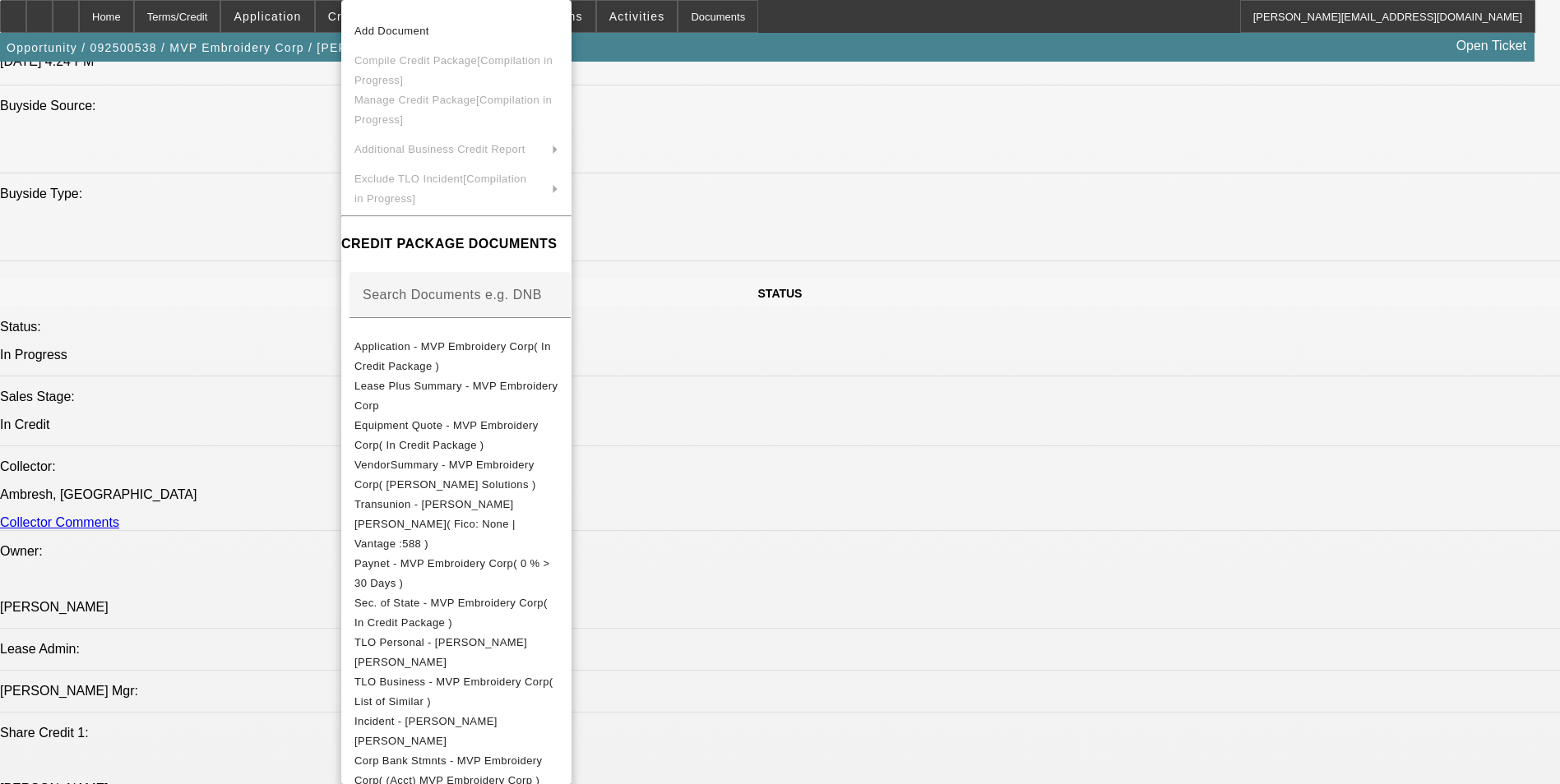
scroll to position [1645, 0]
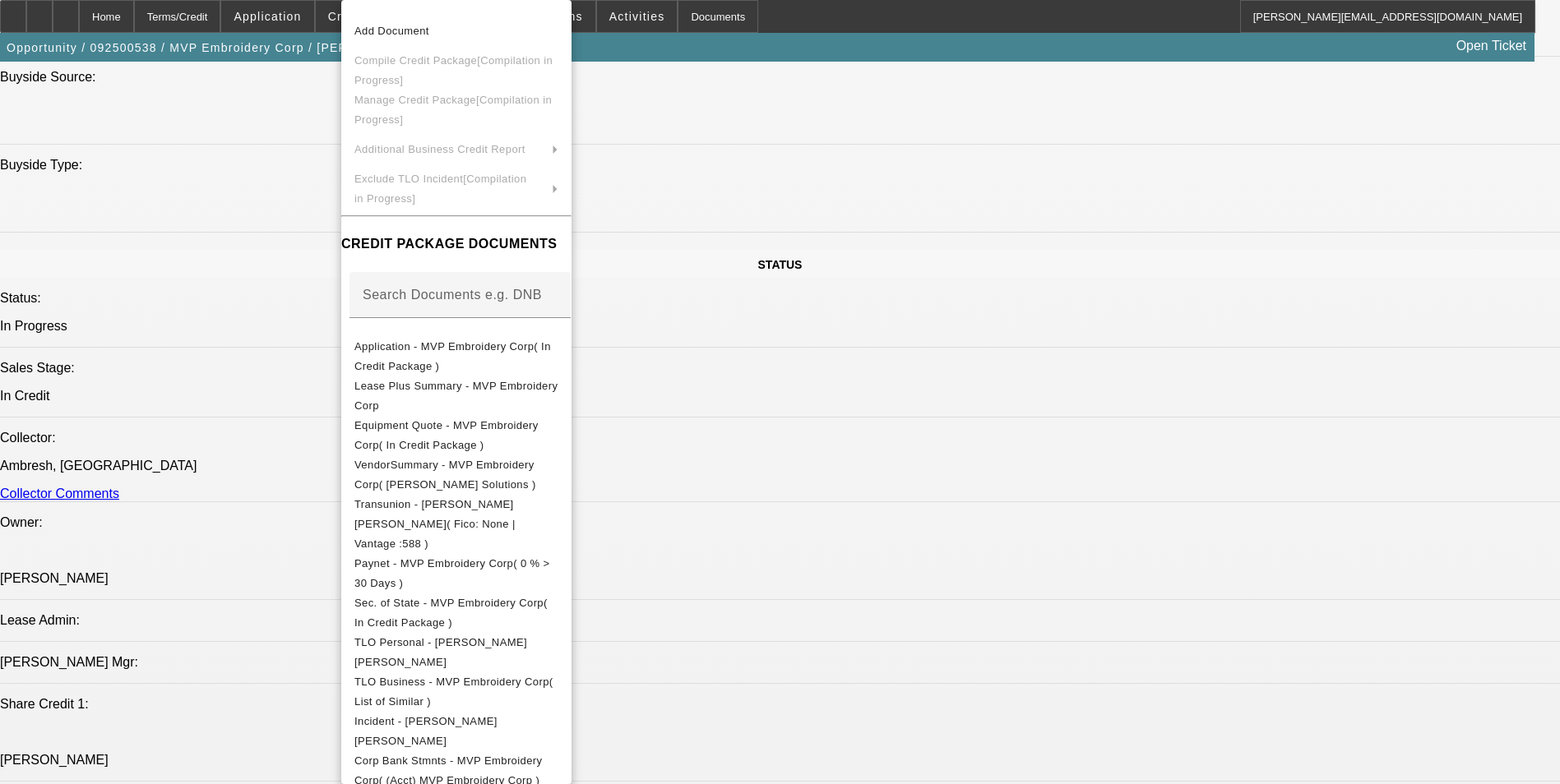
drag, startPoint x: 897, startPoint y: 542, endPoint x: 866, endPoint y: 494, distance: 57.1
click at [897, 541] on div at bounding box center [780, 392] width 1560 height 784
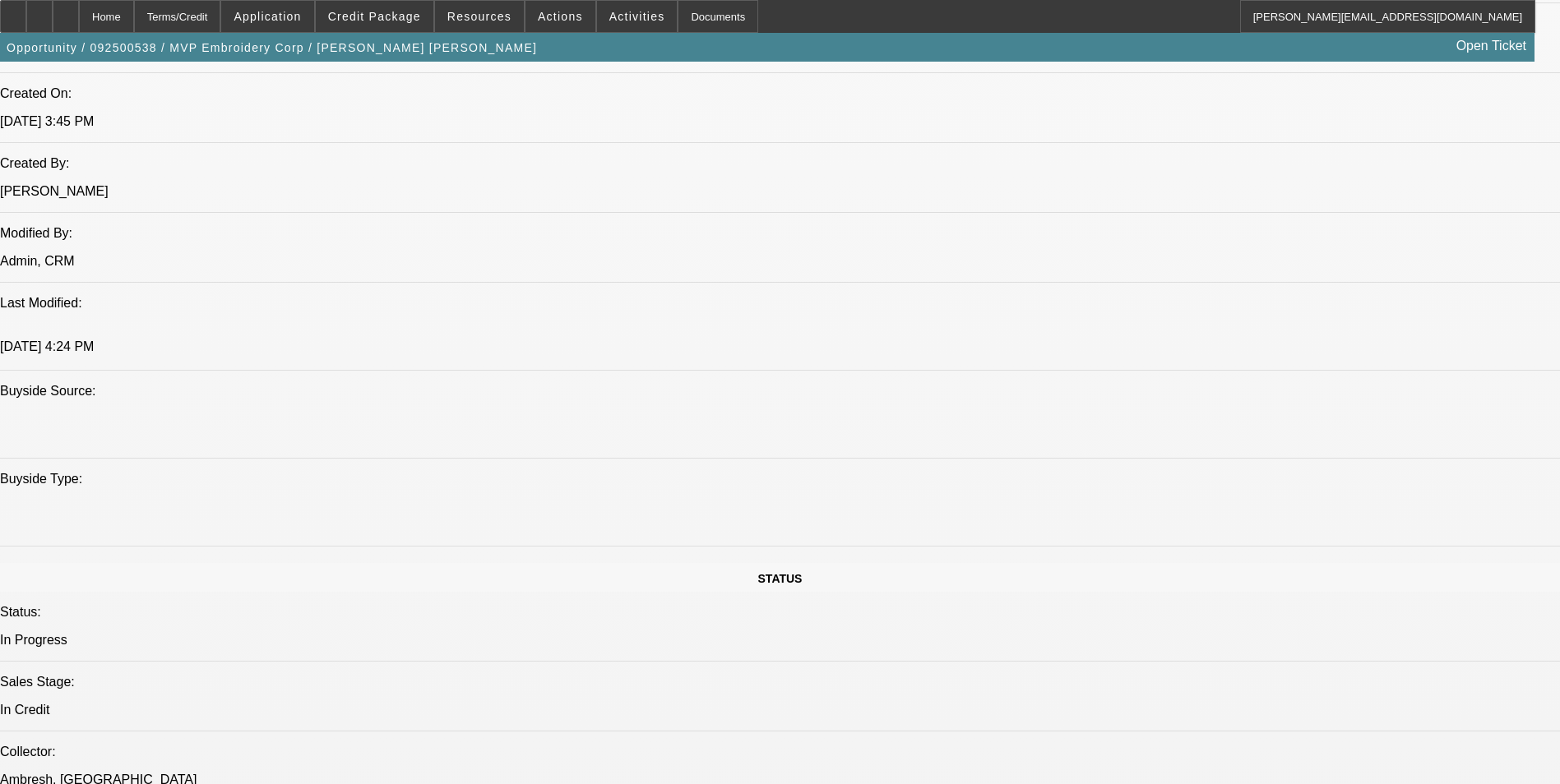
scroll to position [1315, 0]
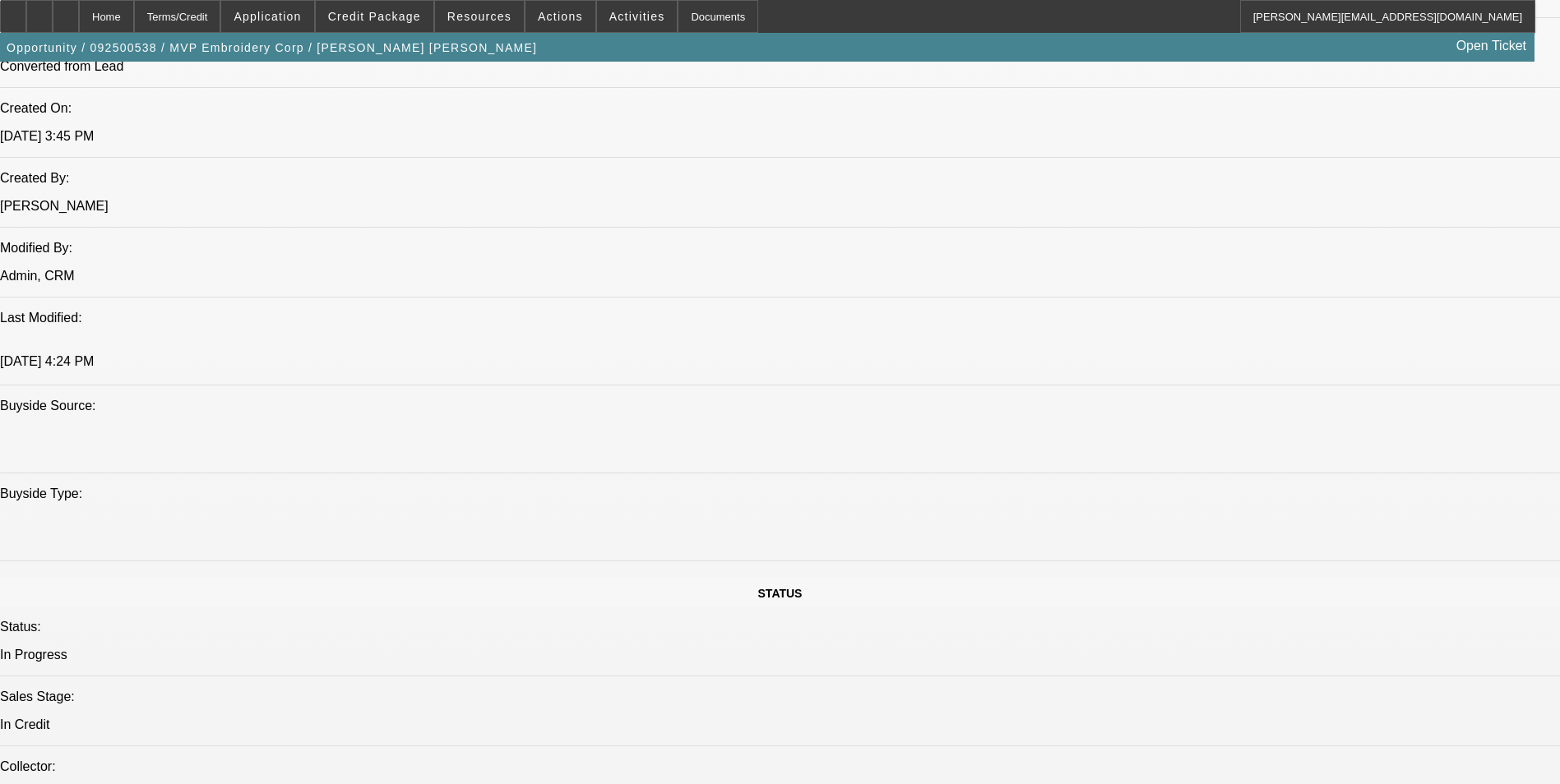
click at [79, 16] on div at bounding box center [65, 16] width 26 height 33
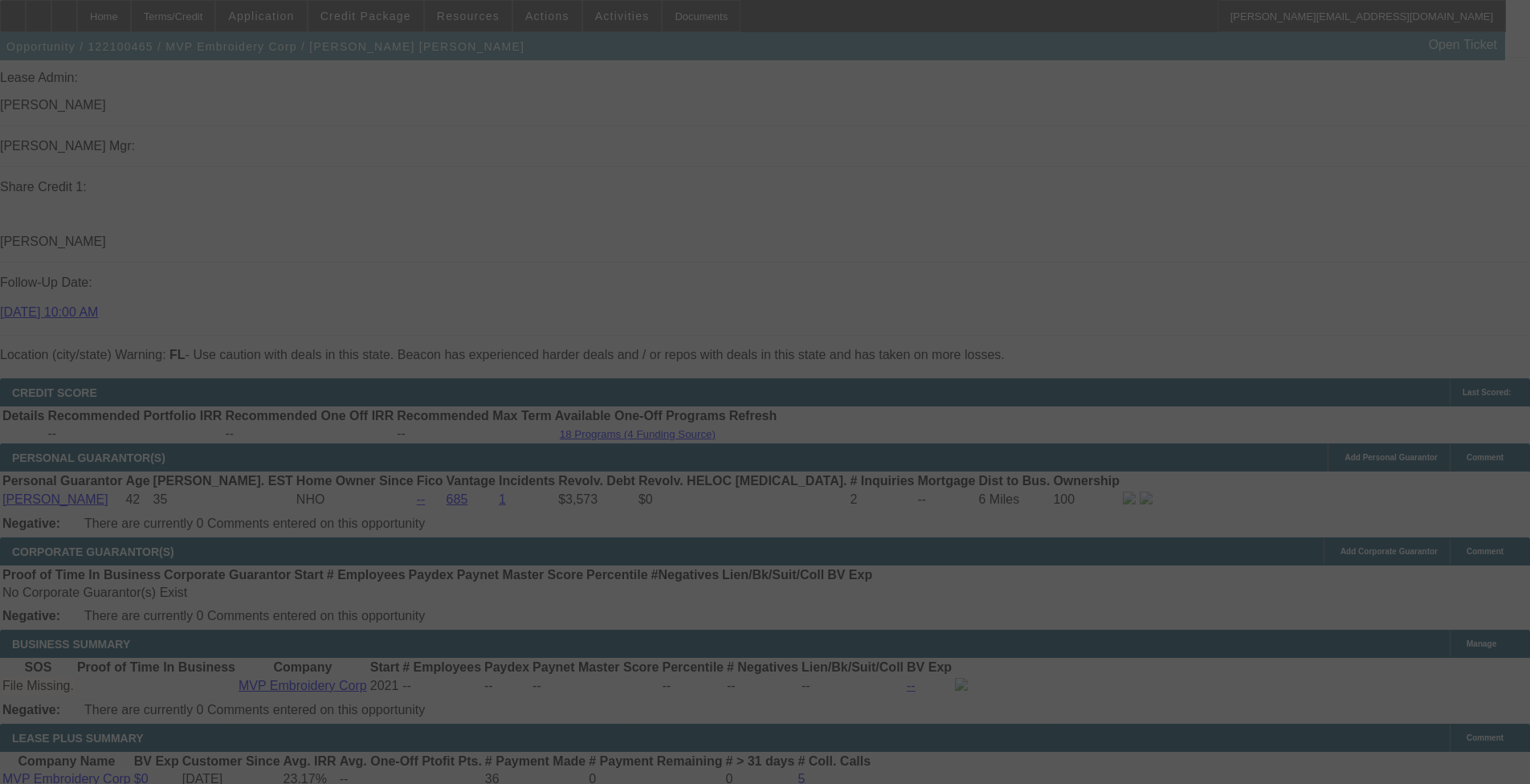
scroll to position [2254, 0]
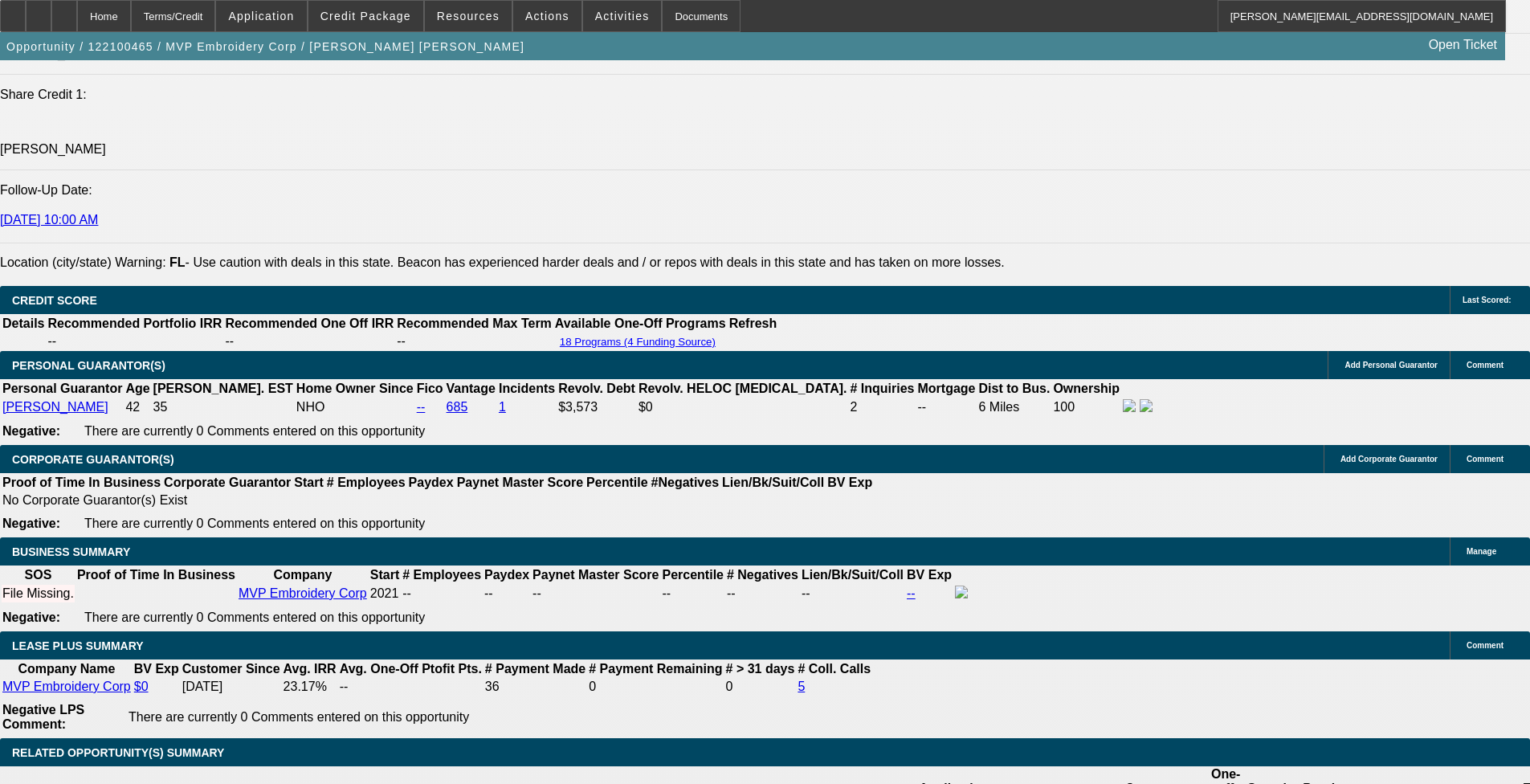
select select "0"
select select "2"
select select "0"
select select "2"
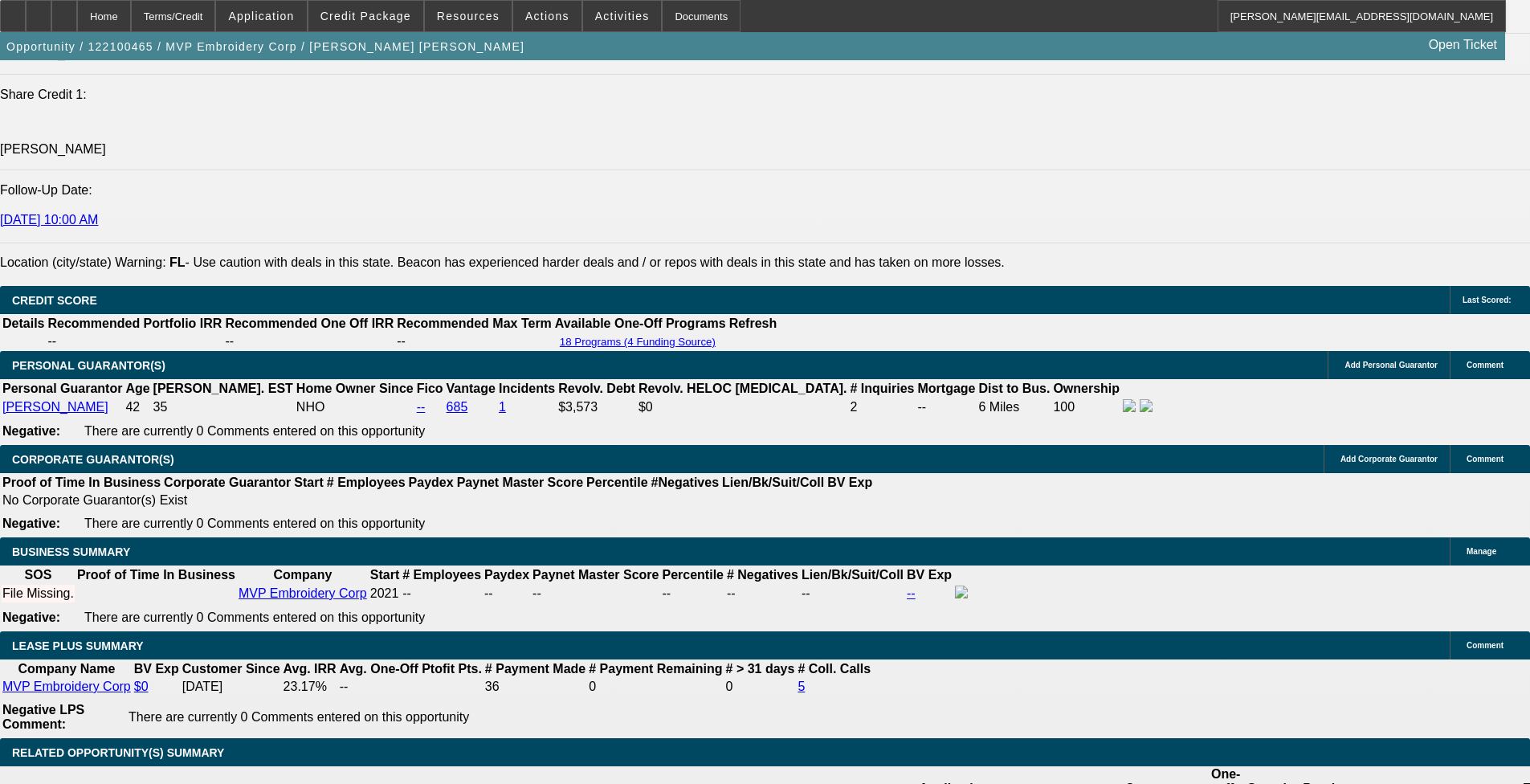
select select "0"
select select "0.1"
select select "0"
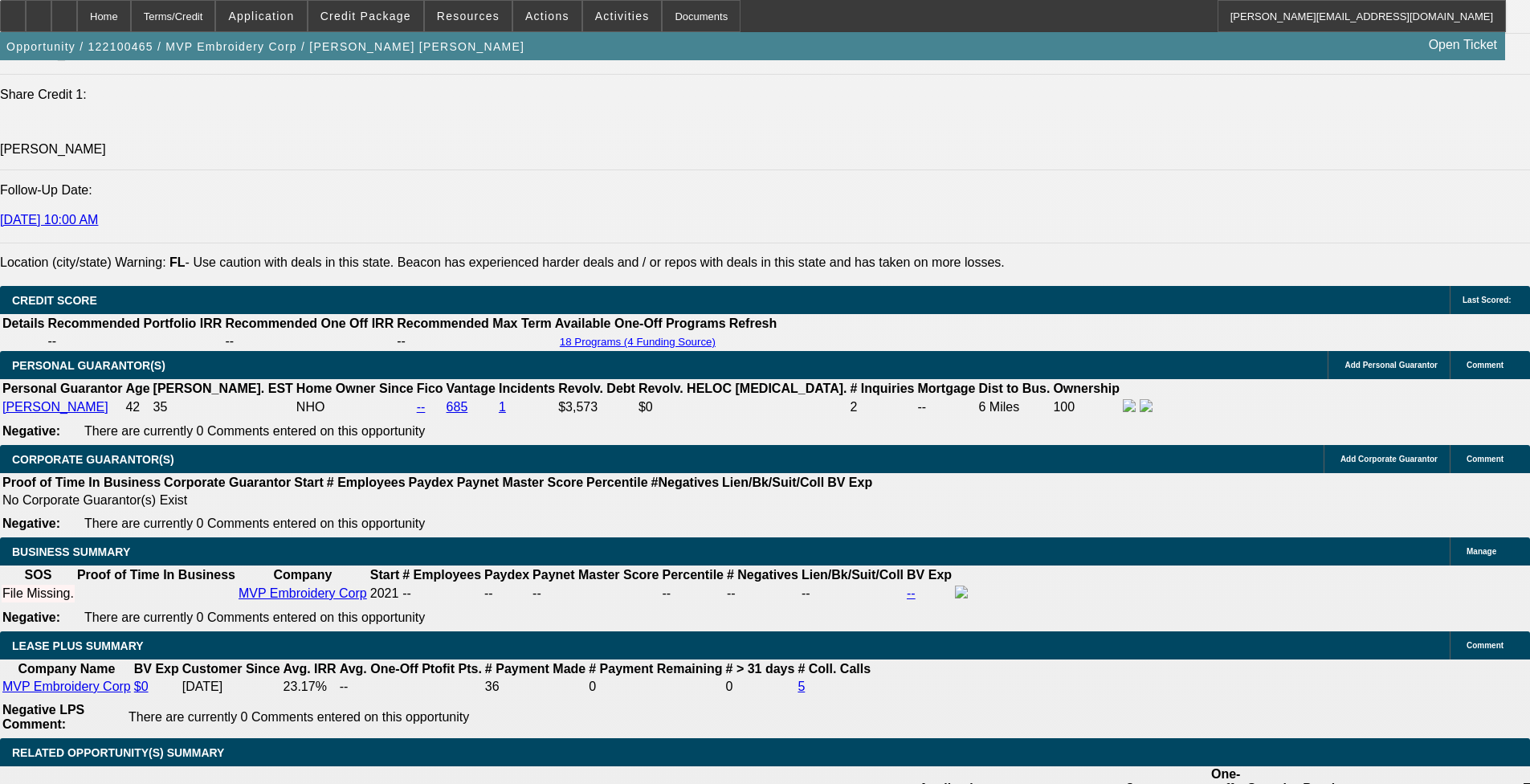
select select "2"
select select "0"
select select "1"
select select "2"
select select "6"
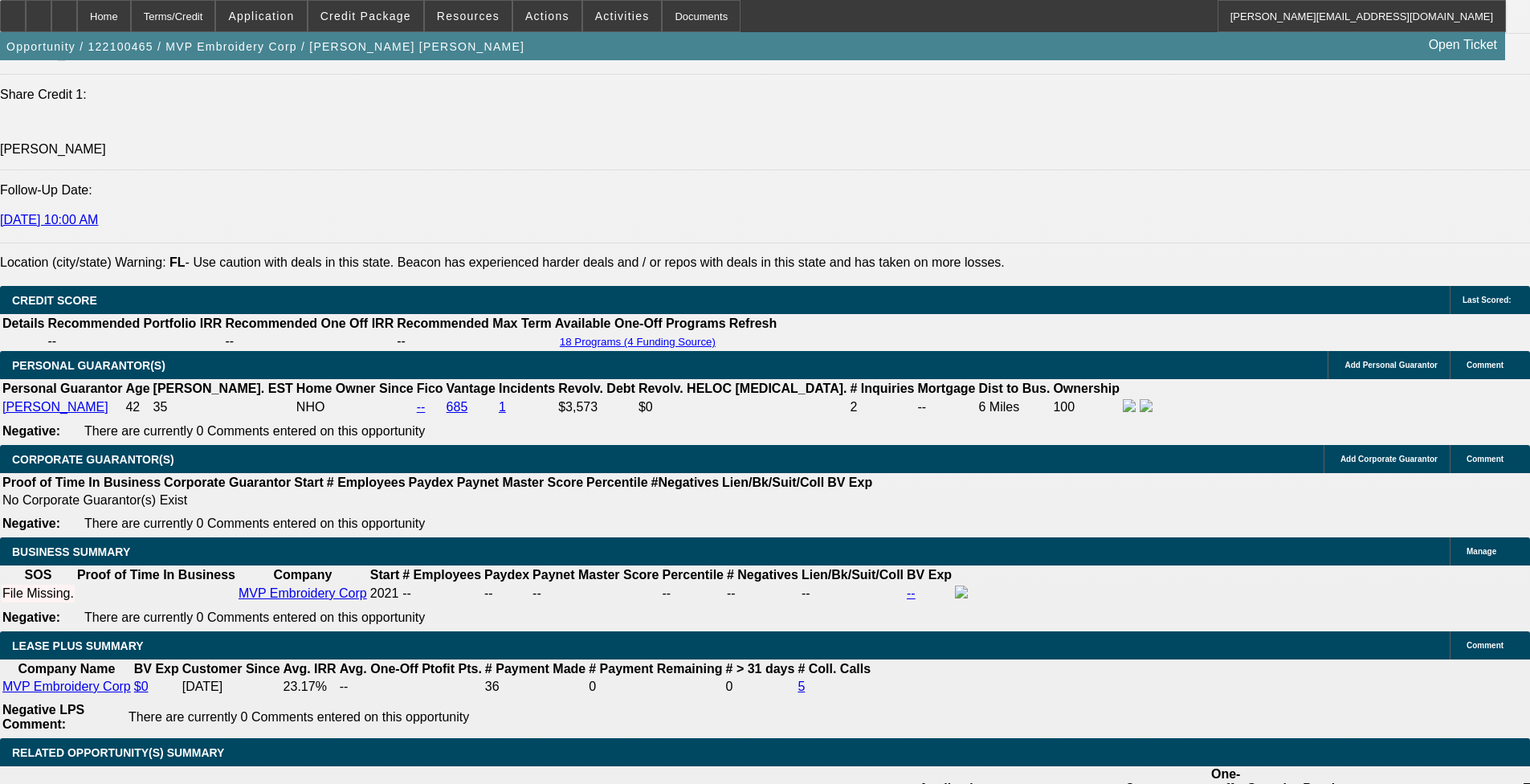
select select "1"
select select "2"
select select "6"
select select "1"
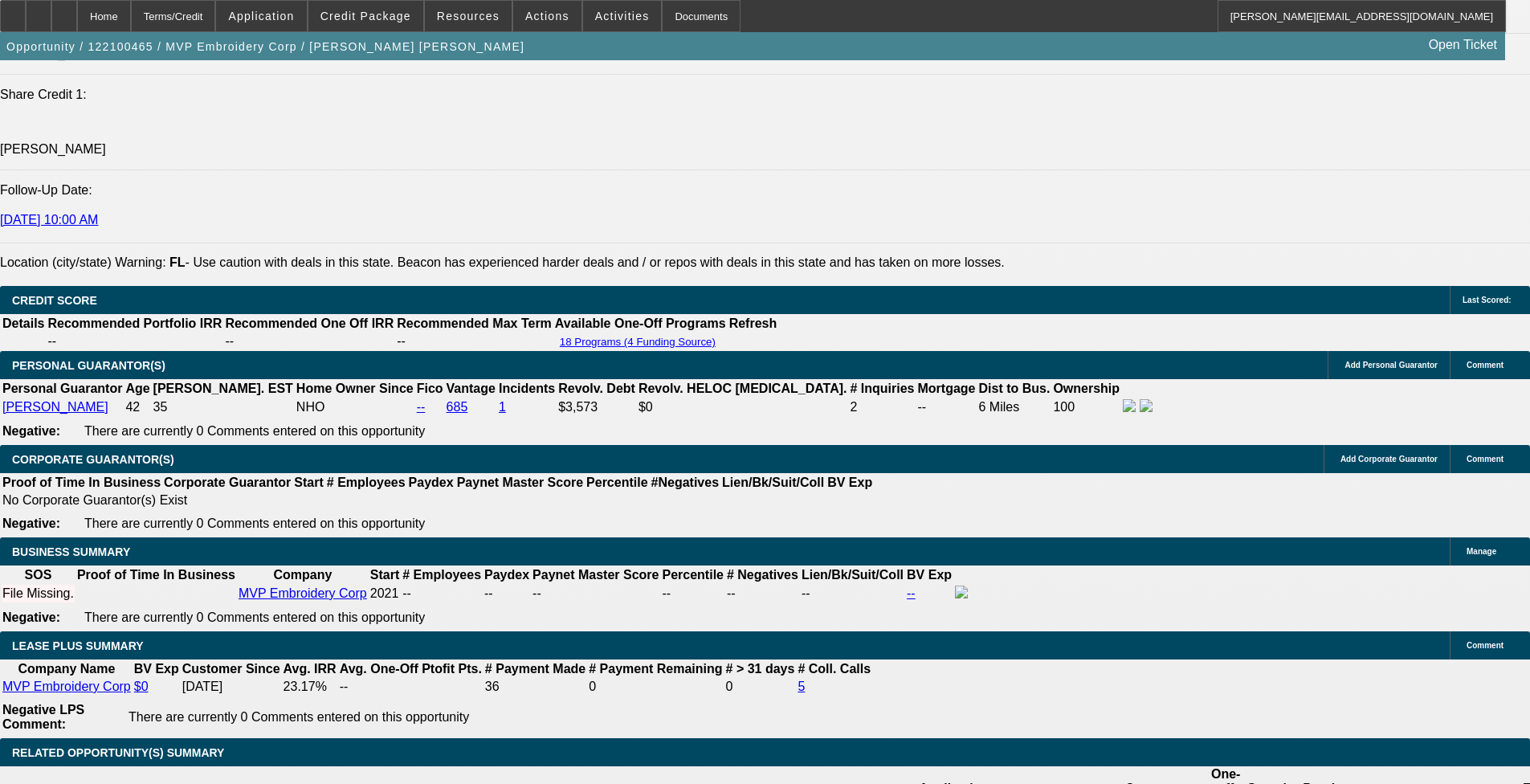
select select "4"
select select "1"
select select "2"
select select "6"
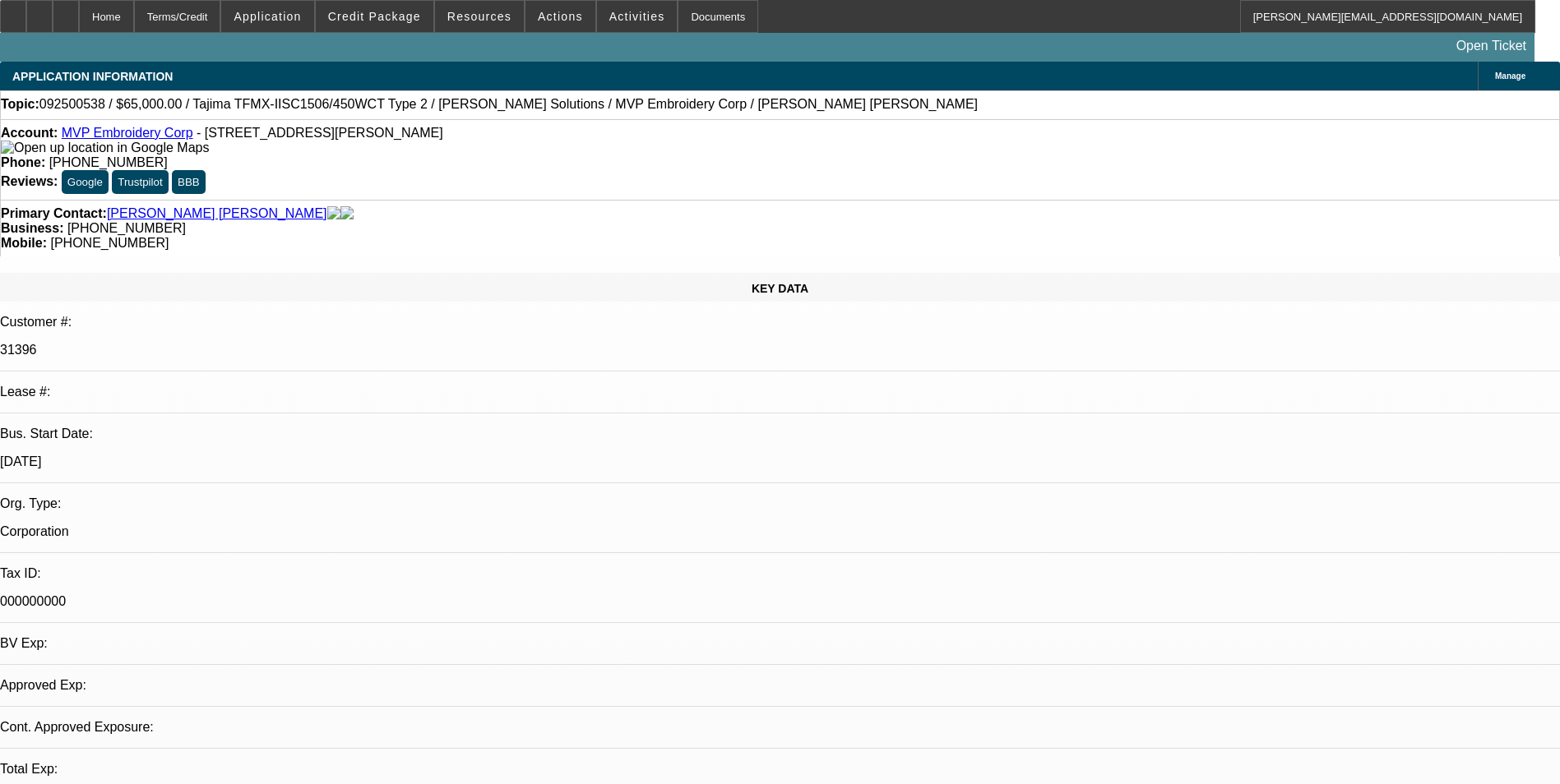
select select "0"
select select "2"
select select "0"
select select "6"
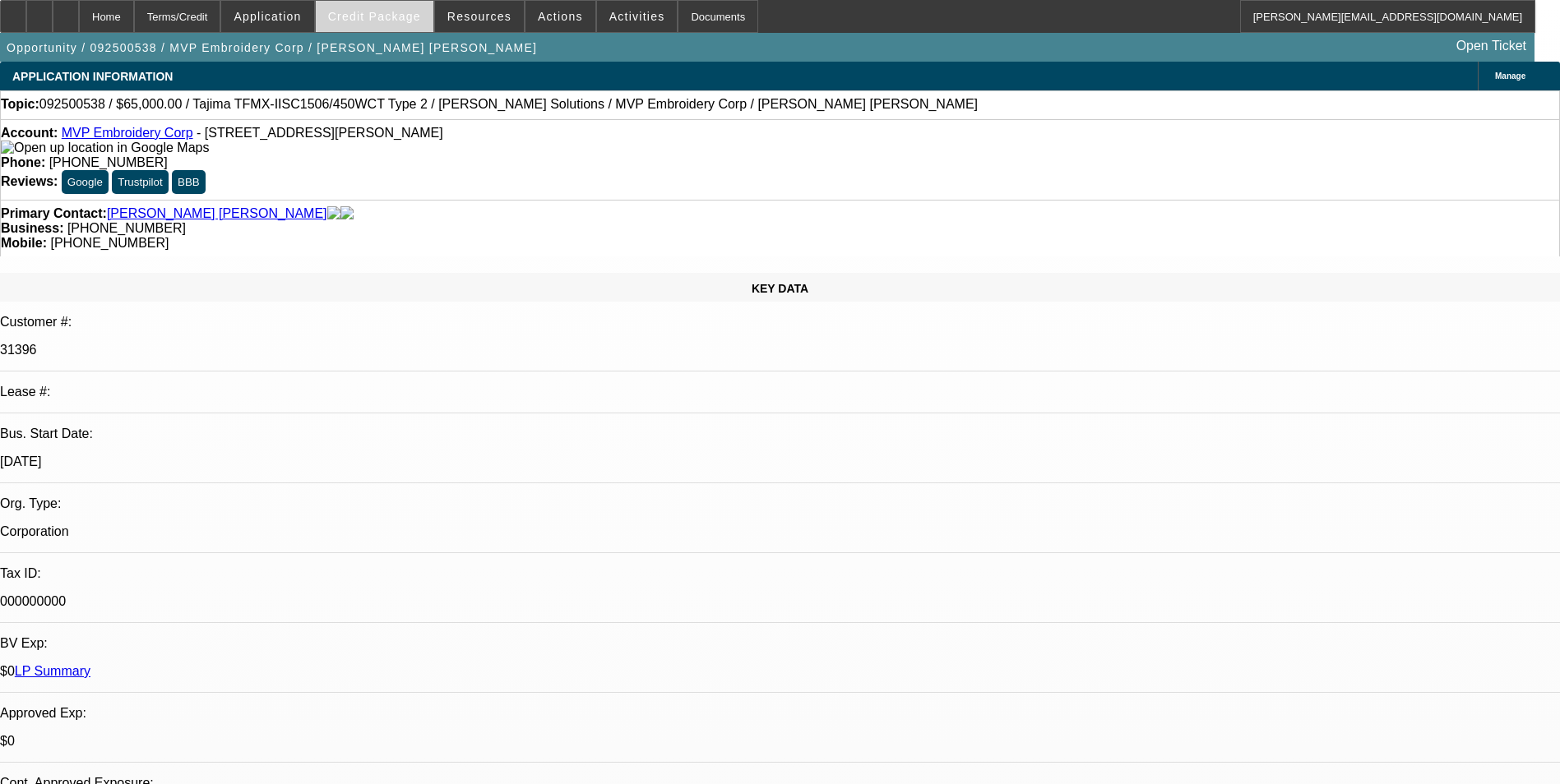
click at [414, 14] on span "Credit Package" at bounding box center [374, 16] width 93 height 13
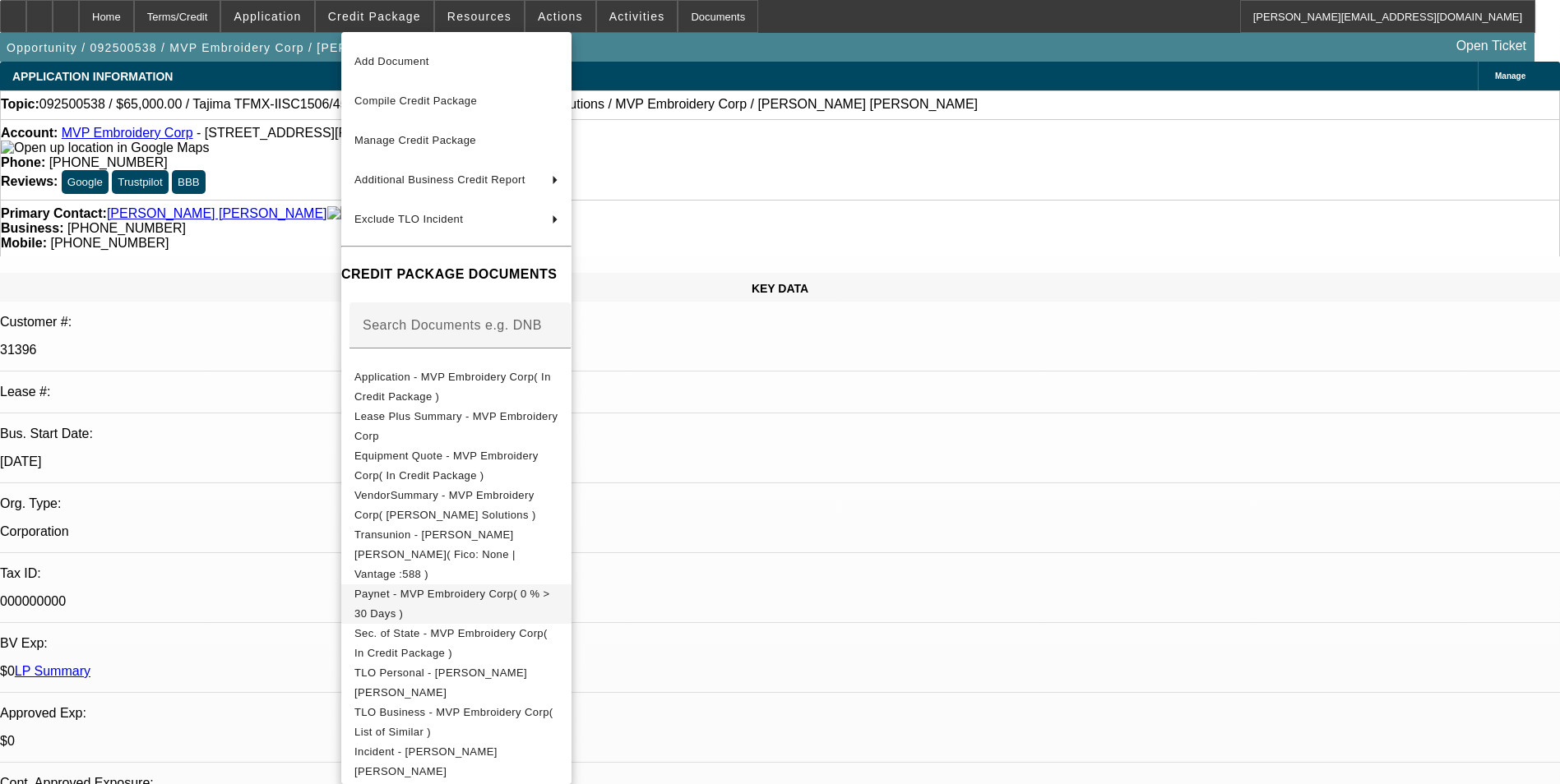
scroll to position [66, 0]
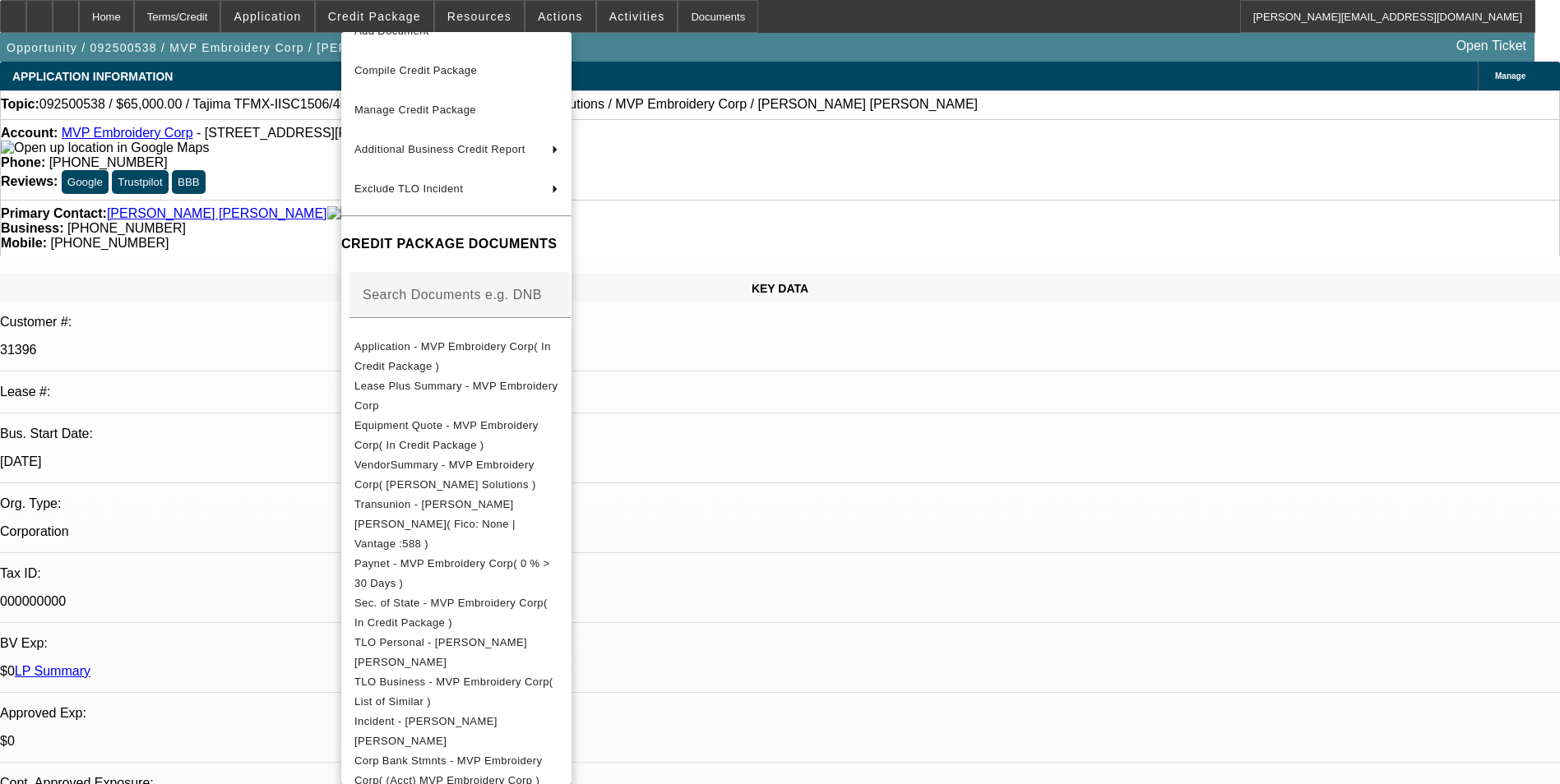
click at [802, 505] on div at bounding box center [780, 392] width 1560 height 784
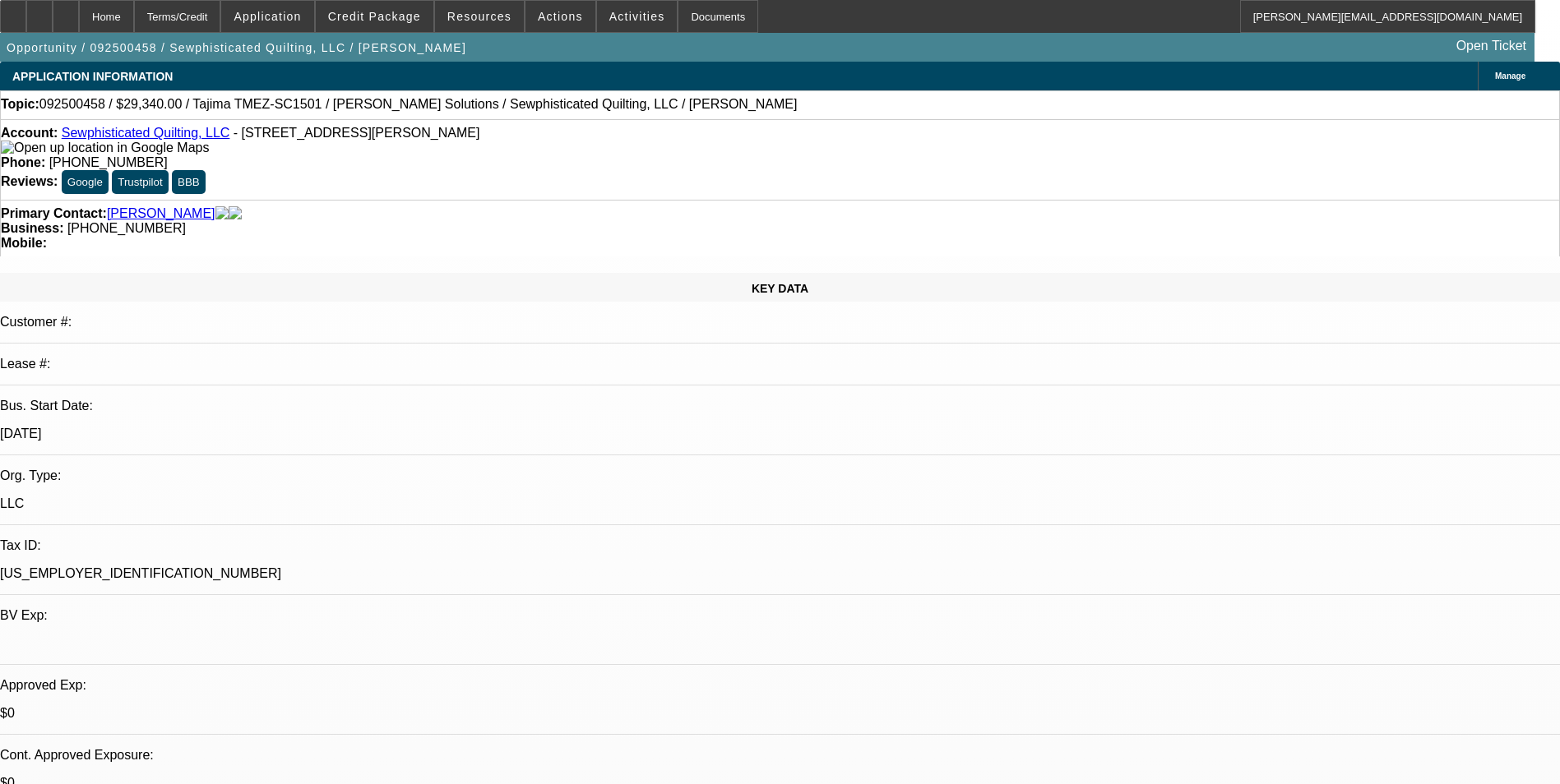
select select "0"
select select "2"
select select "0.1"
select select "4"
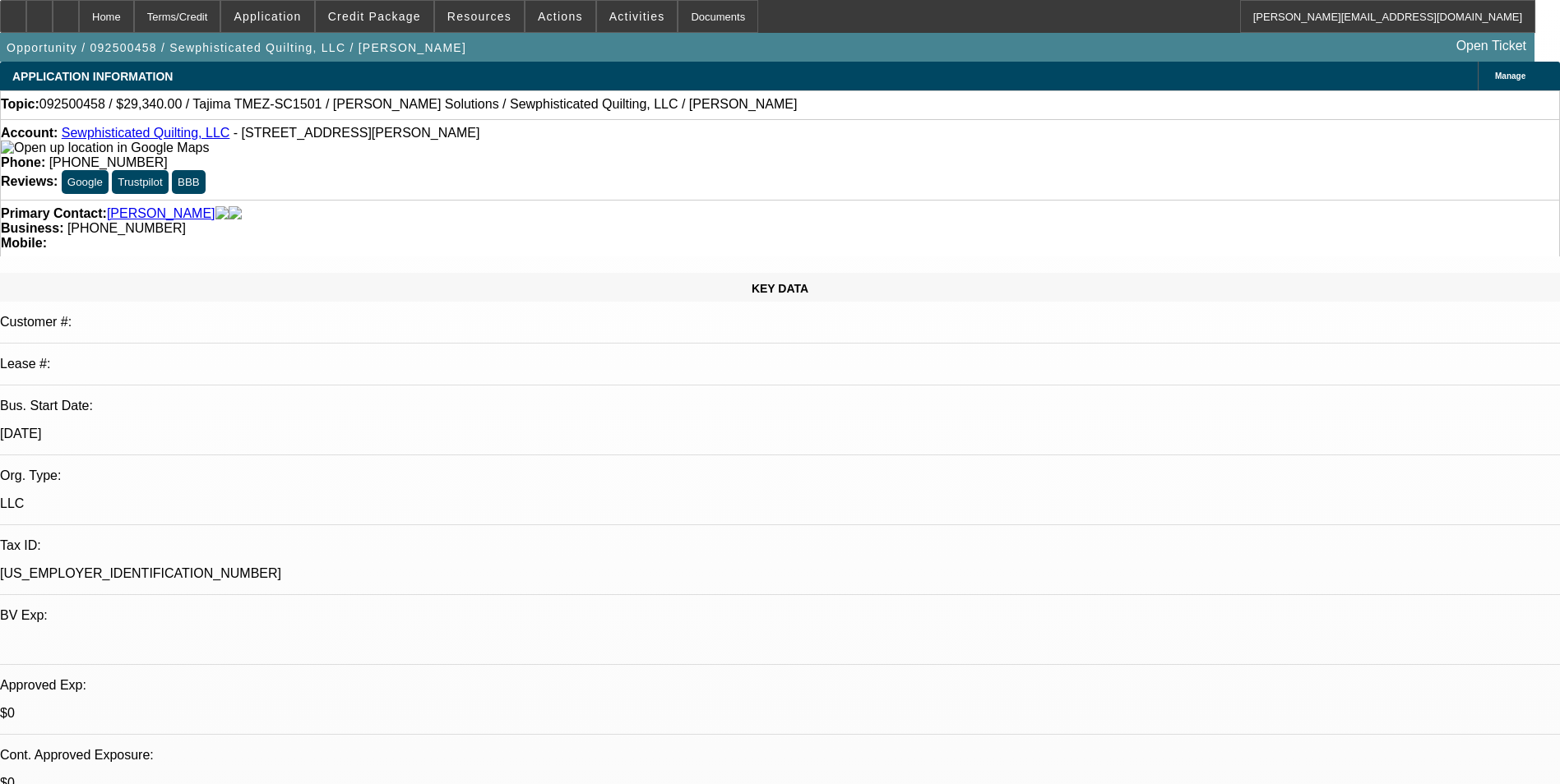
scroll to position [82, 0]
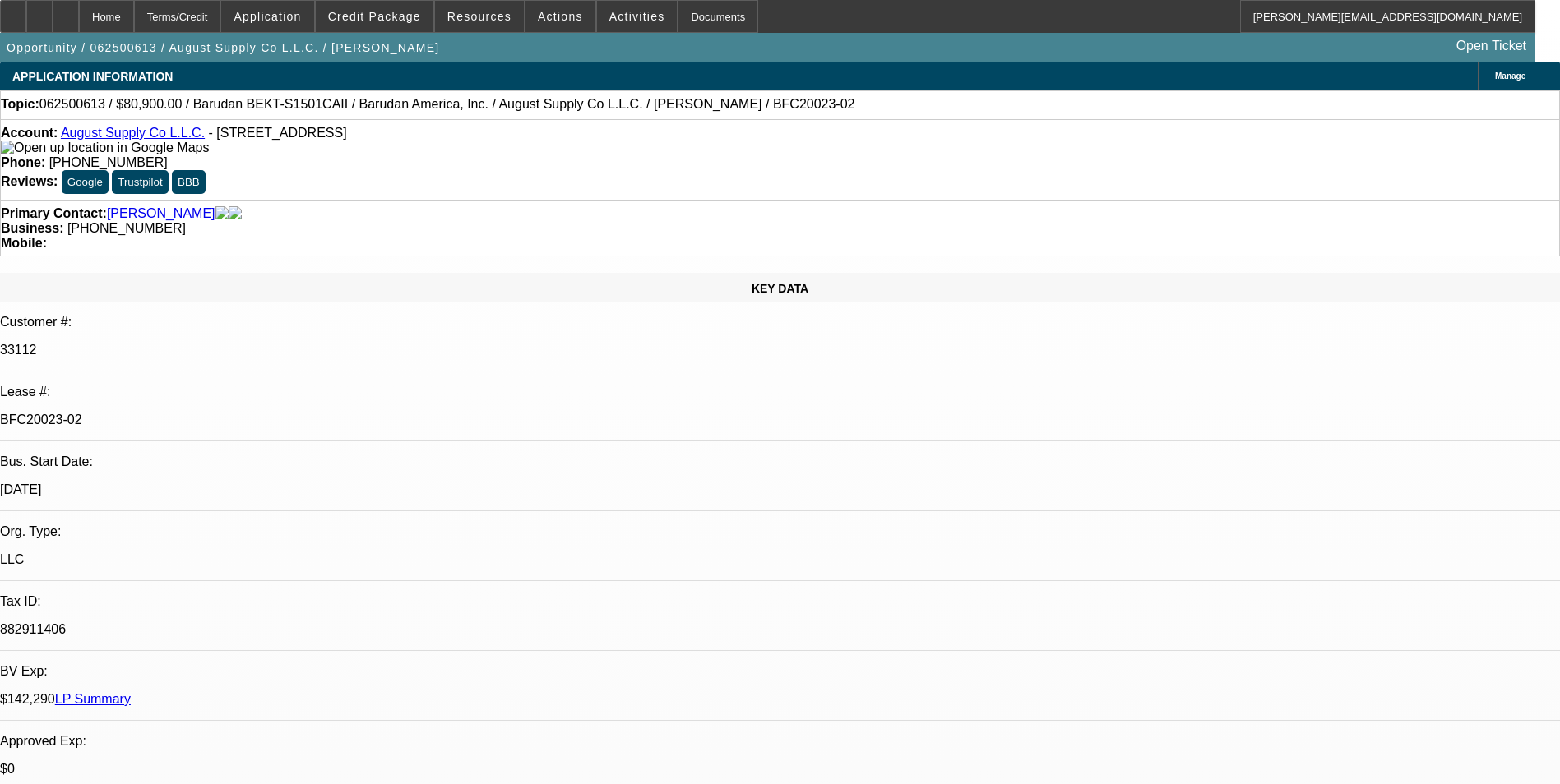
select select "0"
select select "2"
select select "0.1"
select select "4"
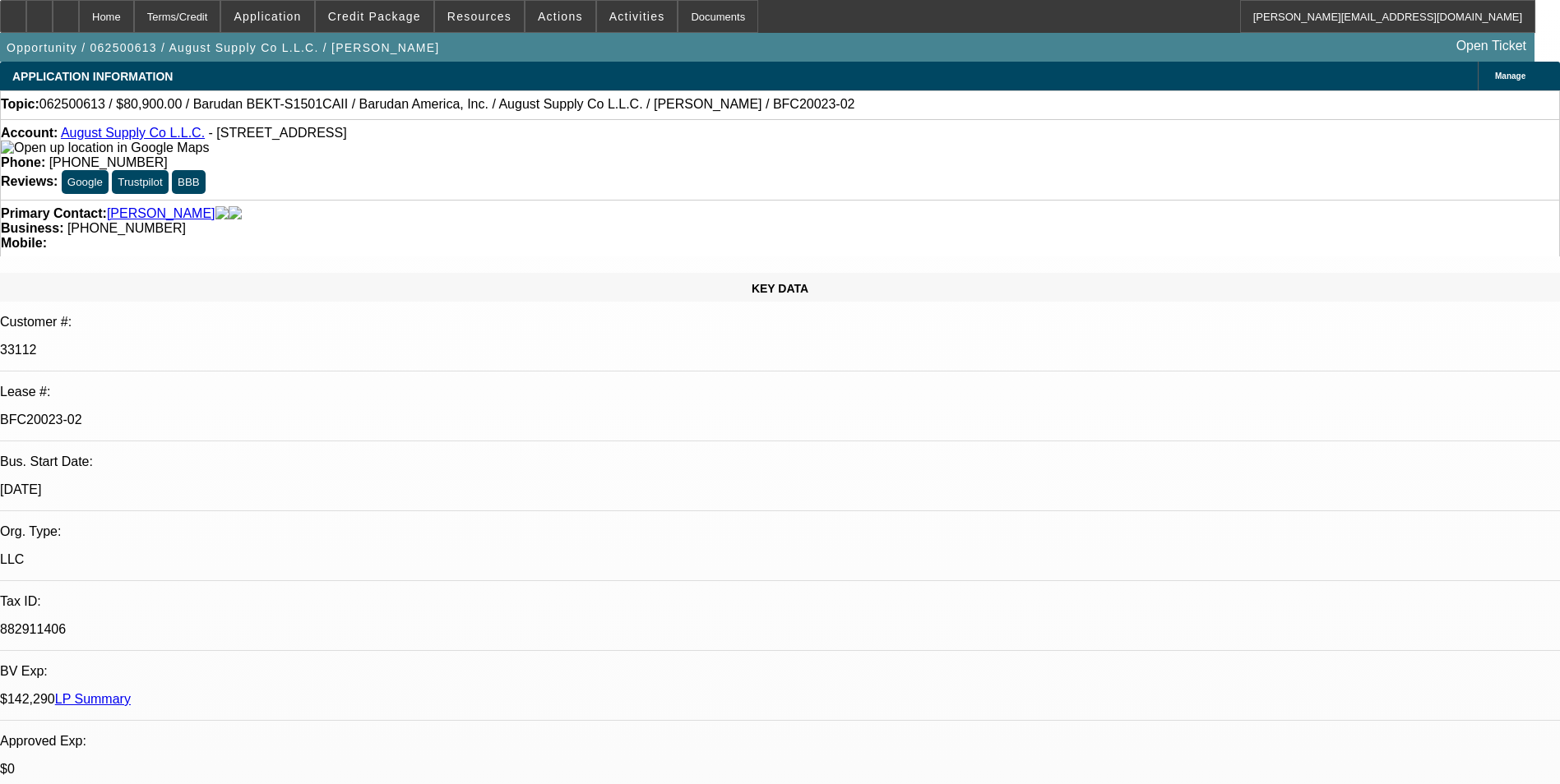
select select "0"
select select "2"
select select "0.1"
select select "4"
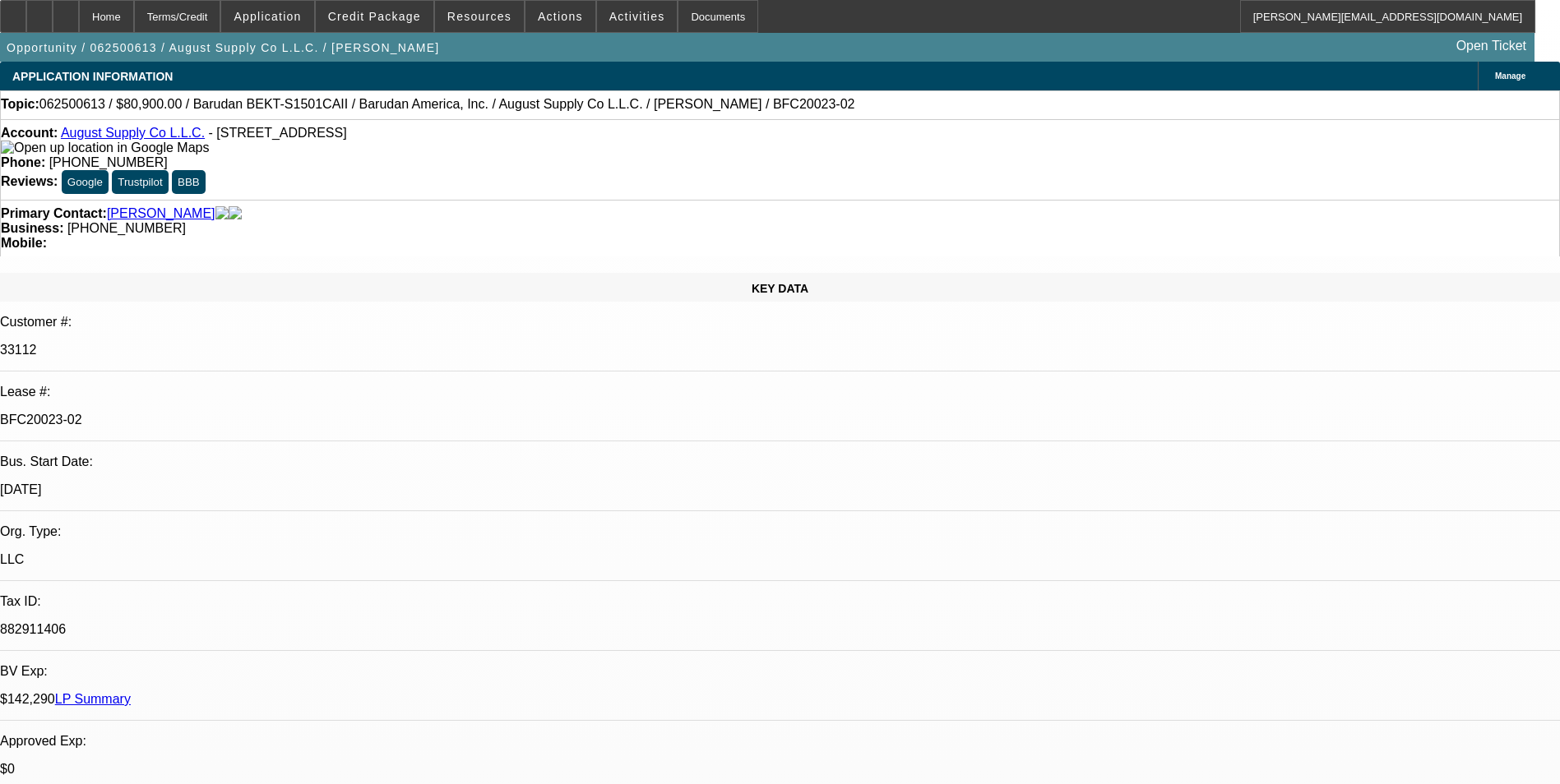
select select "0"
select select "2"
select select "0.1"
select select "4"
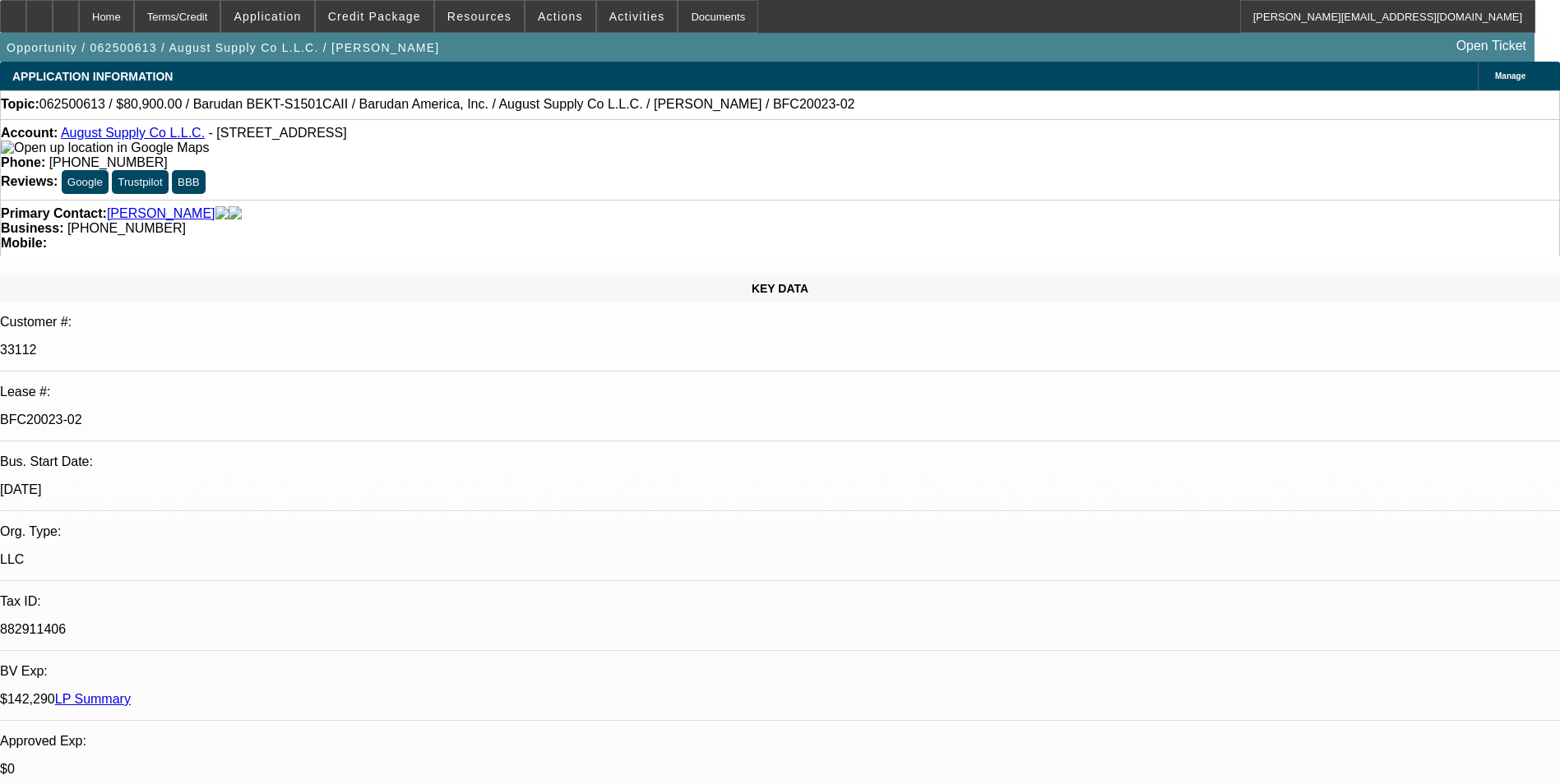
select select "0"
select select "2"
select select "0.1"
select select "4"
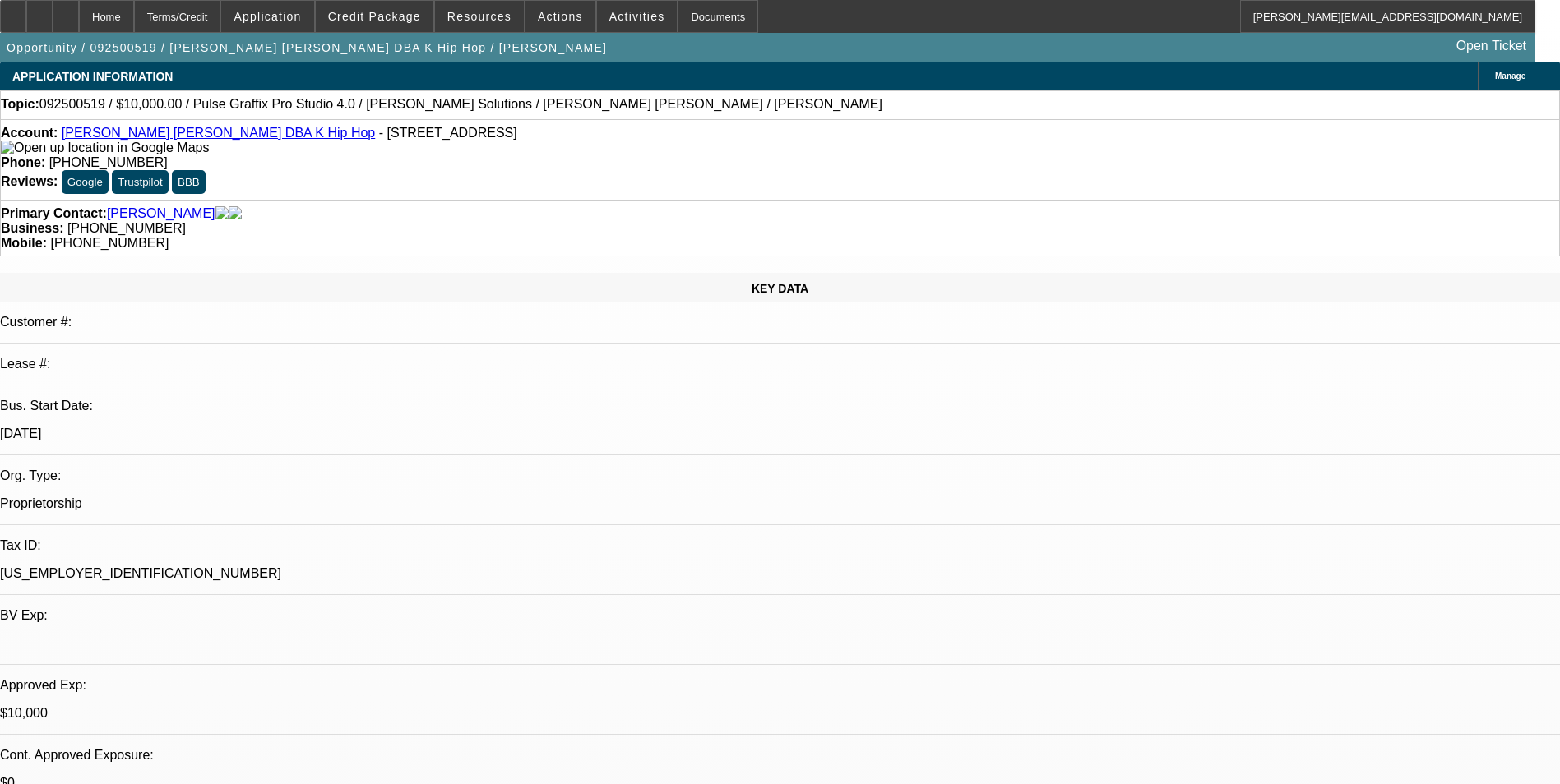
select select "0"
select select "2"
select select "0.1"
select select "0"
select select "2"
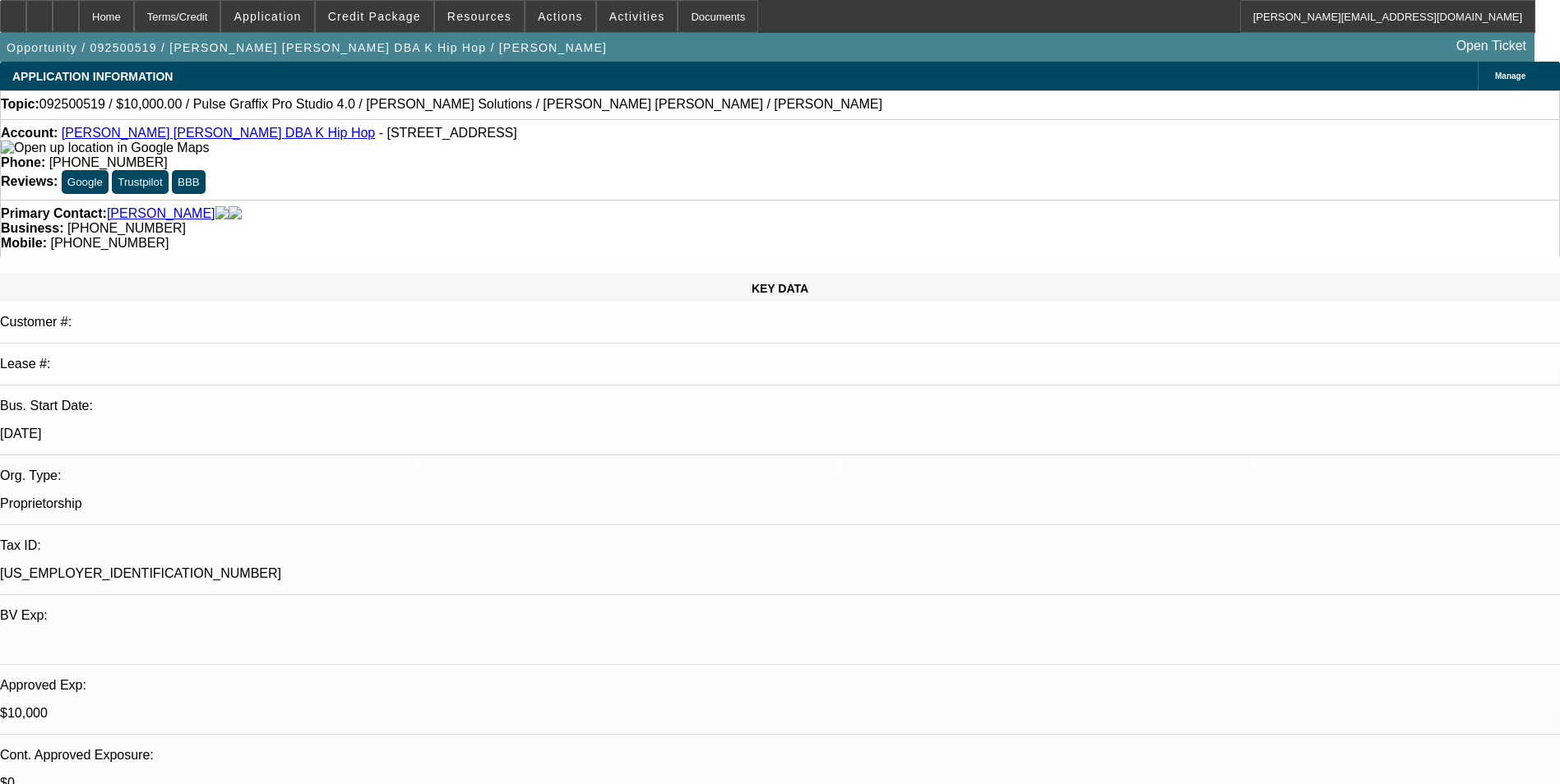
select select "0"
select select "2"
select select "0.1"
select select "0"
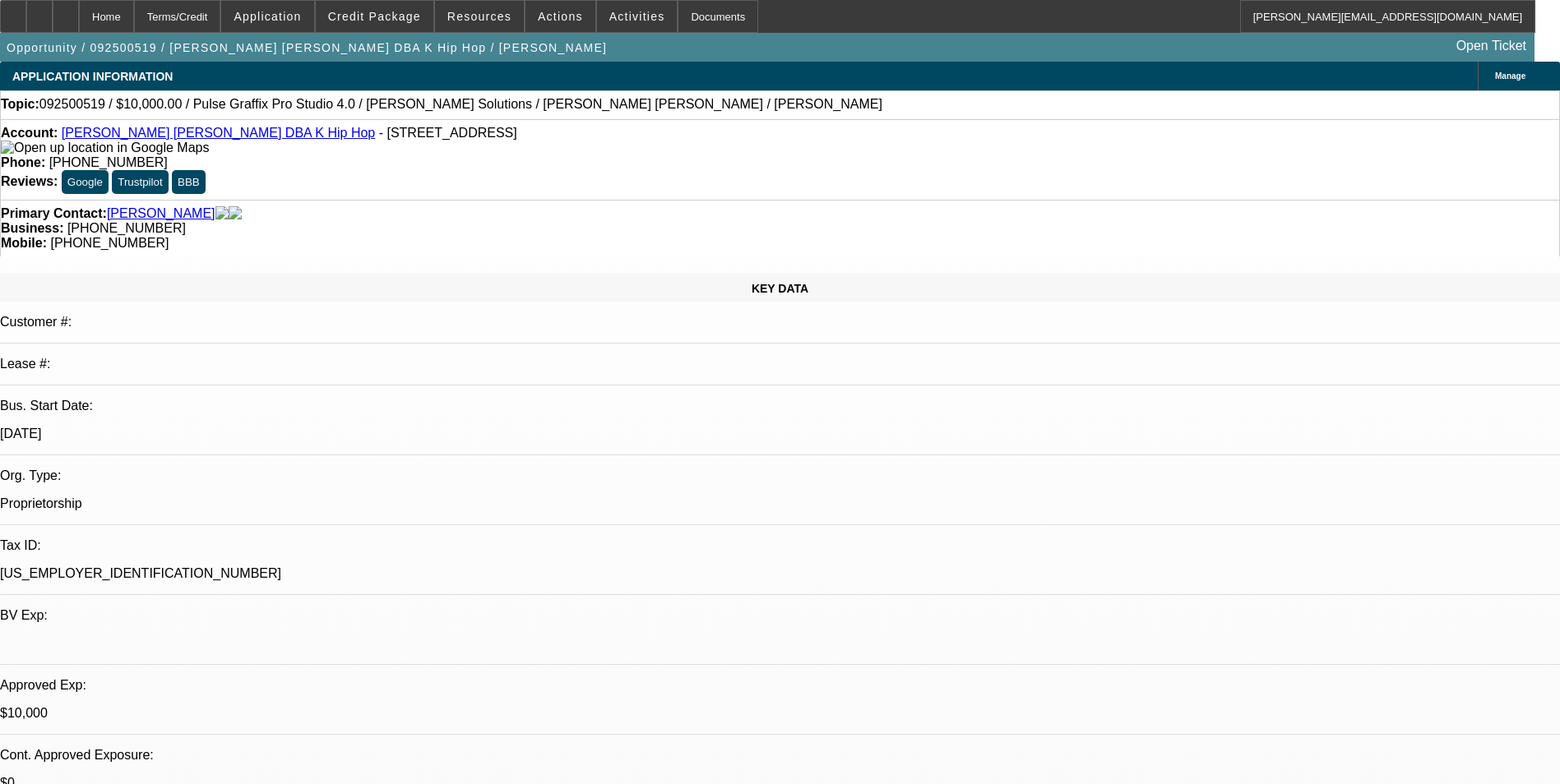
select select "2"
select select "0"
select select "1"
select select "2"
select select "4"
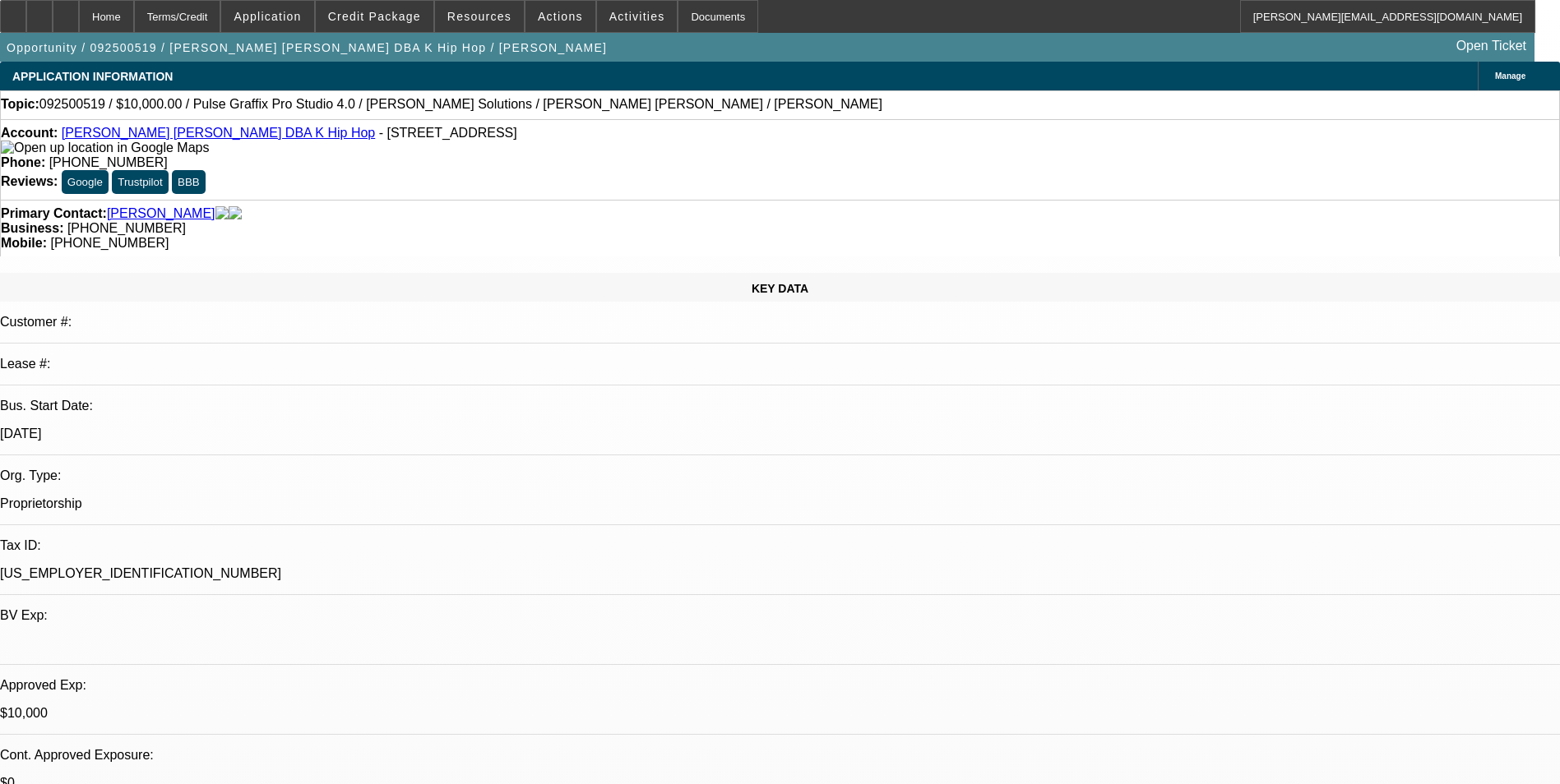
select select "1"
select select "2"
select select "6"
select select "1"
select select "2"
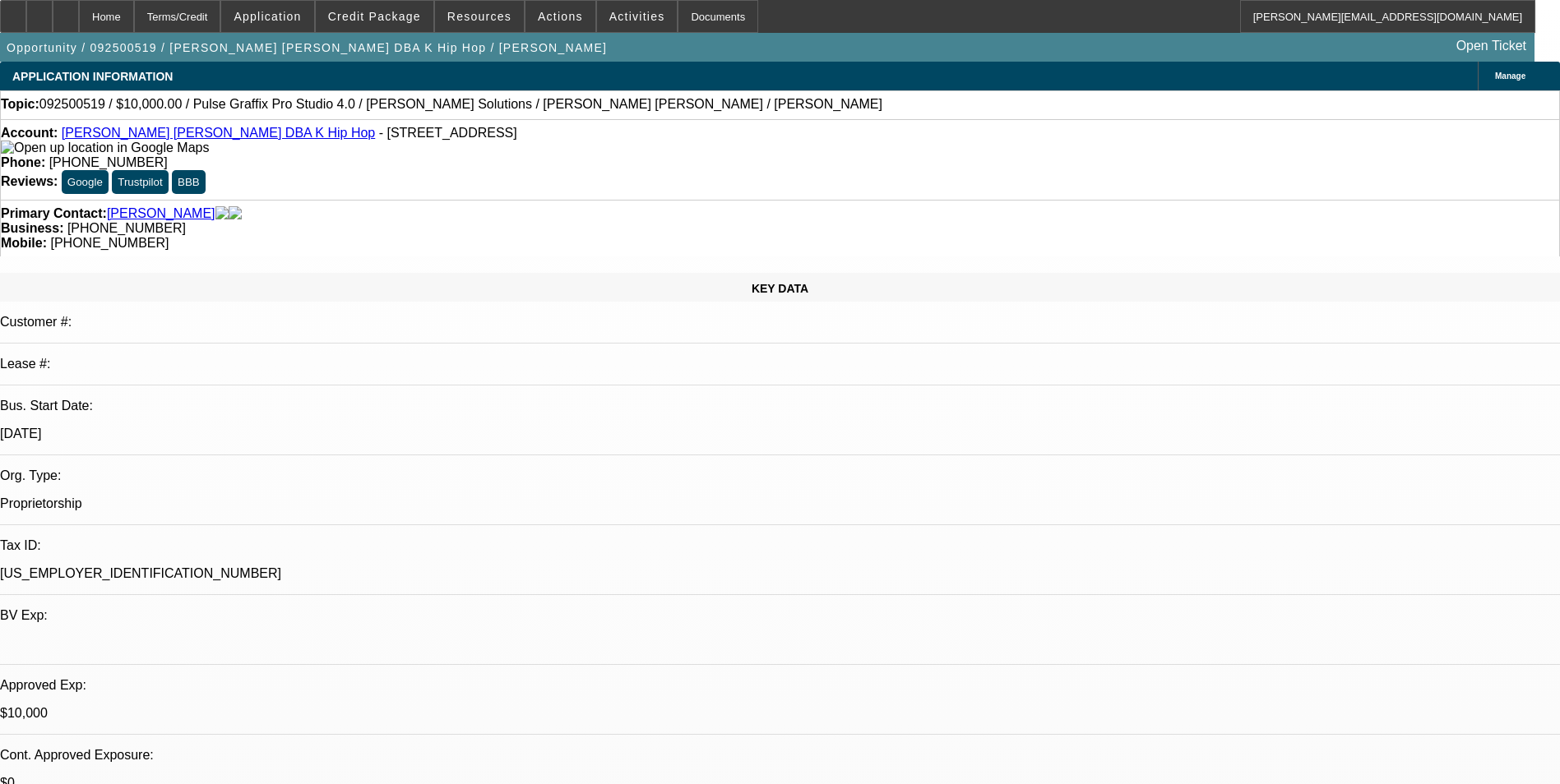
select select "4"
select select "1"
select select "2"
select select "6"
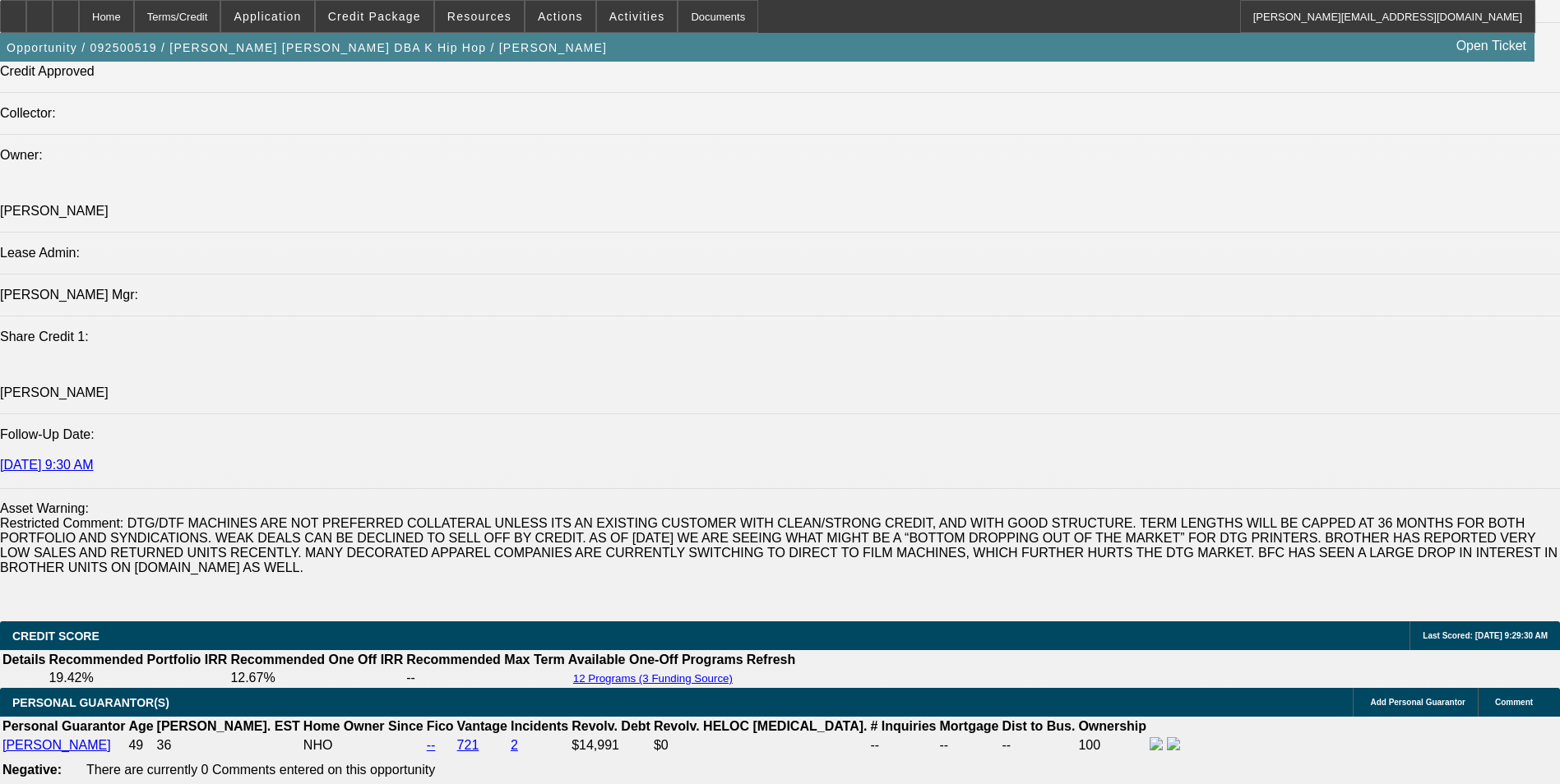
scroll to position [2138, 0]
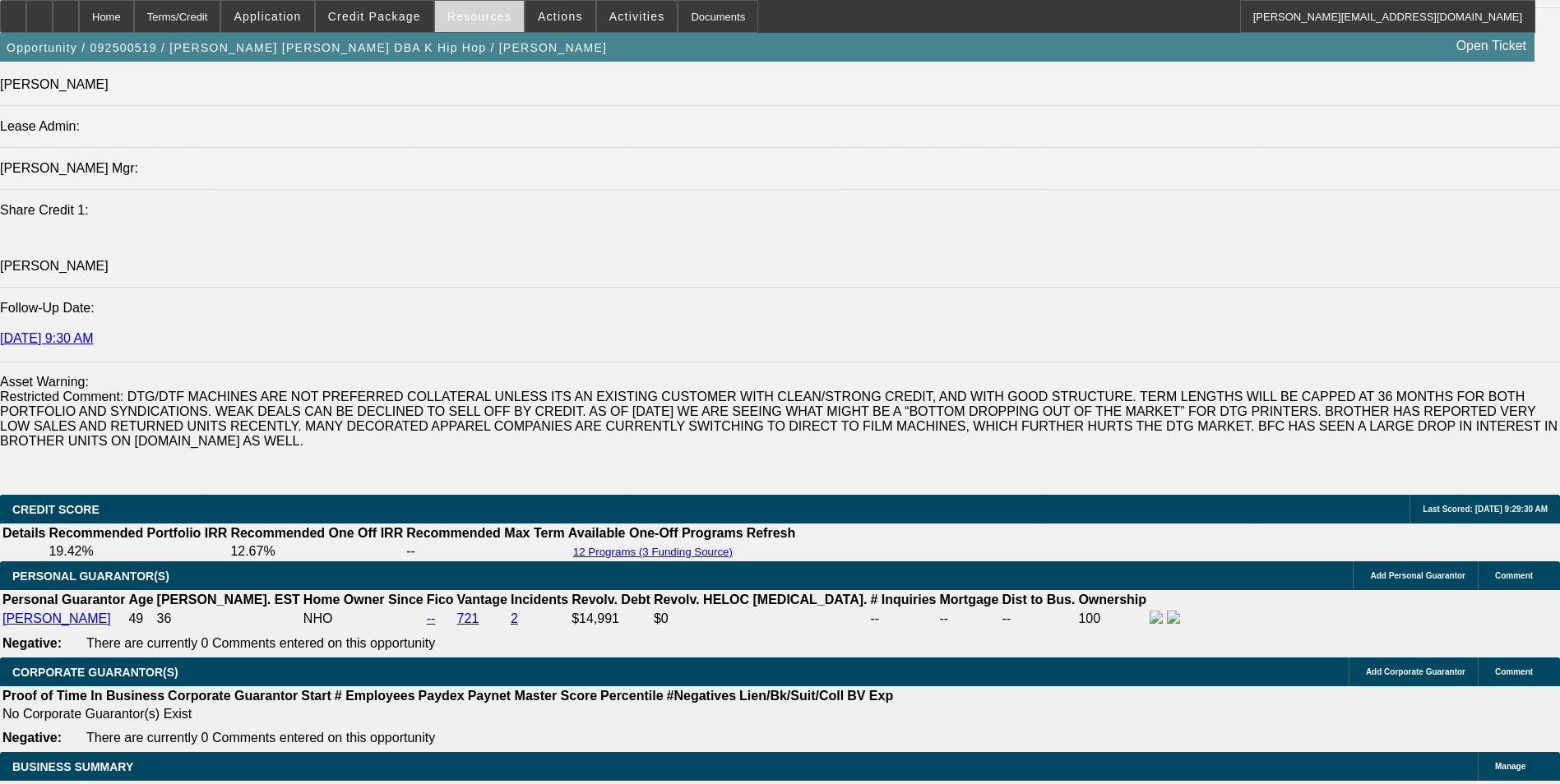
click at [477, 22] on span "Resources" at bounding box center [479, 16] width 64 height 13
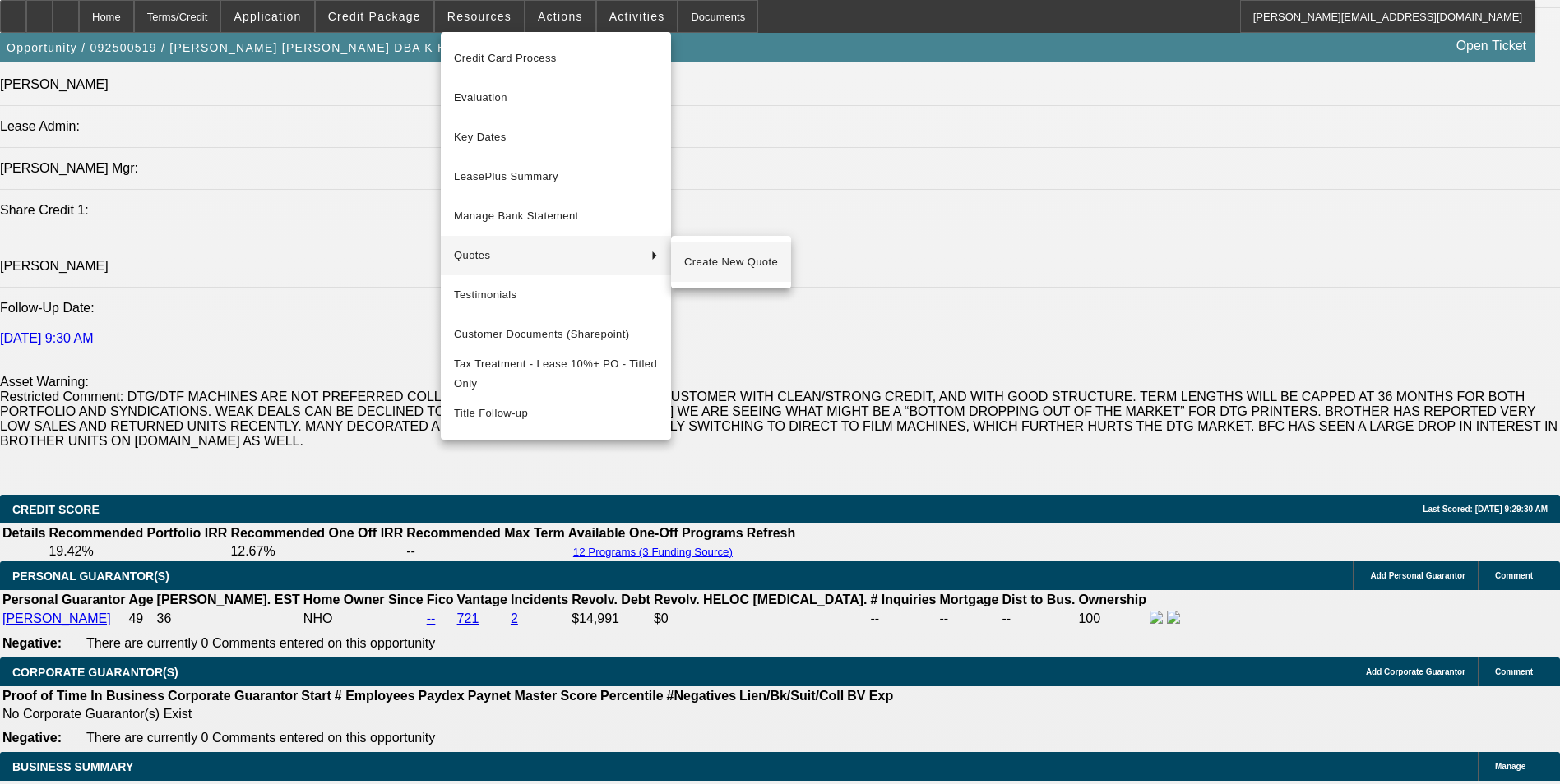
click at [692, 258] on span "Create New Quote" at bounding box center [731, 262] width 94 height 20
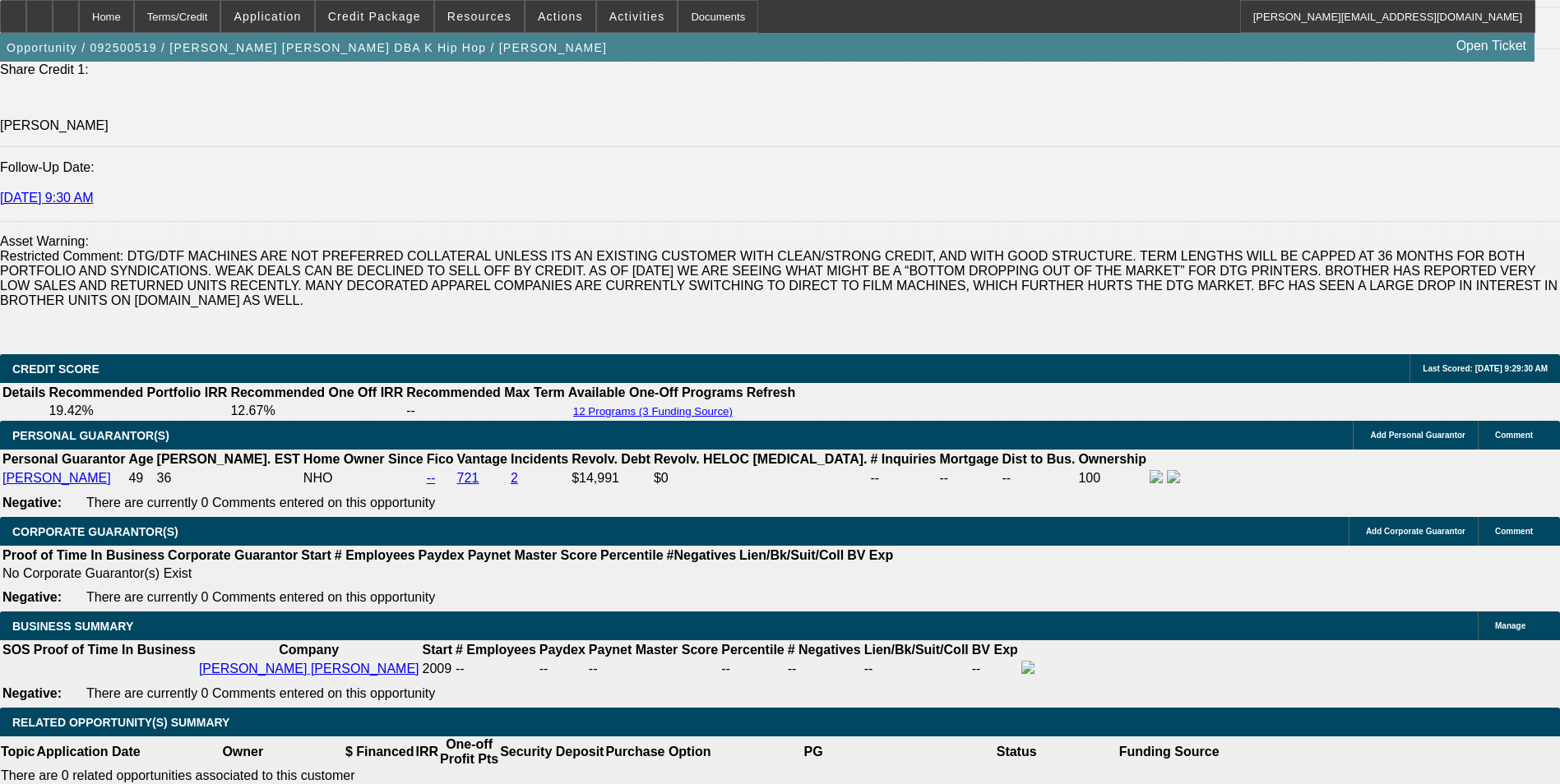
scroll to position [2467, 0]
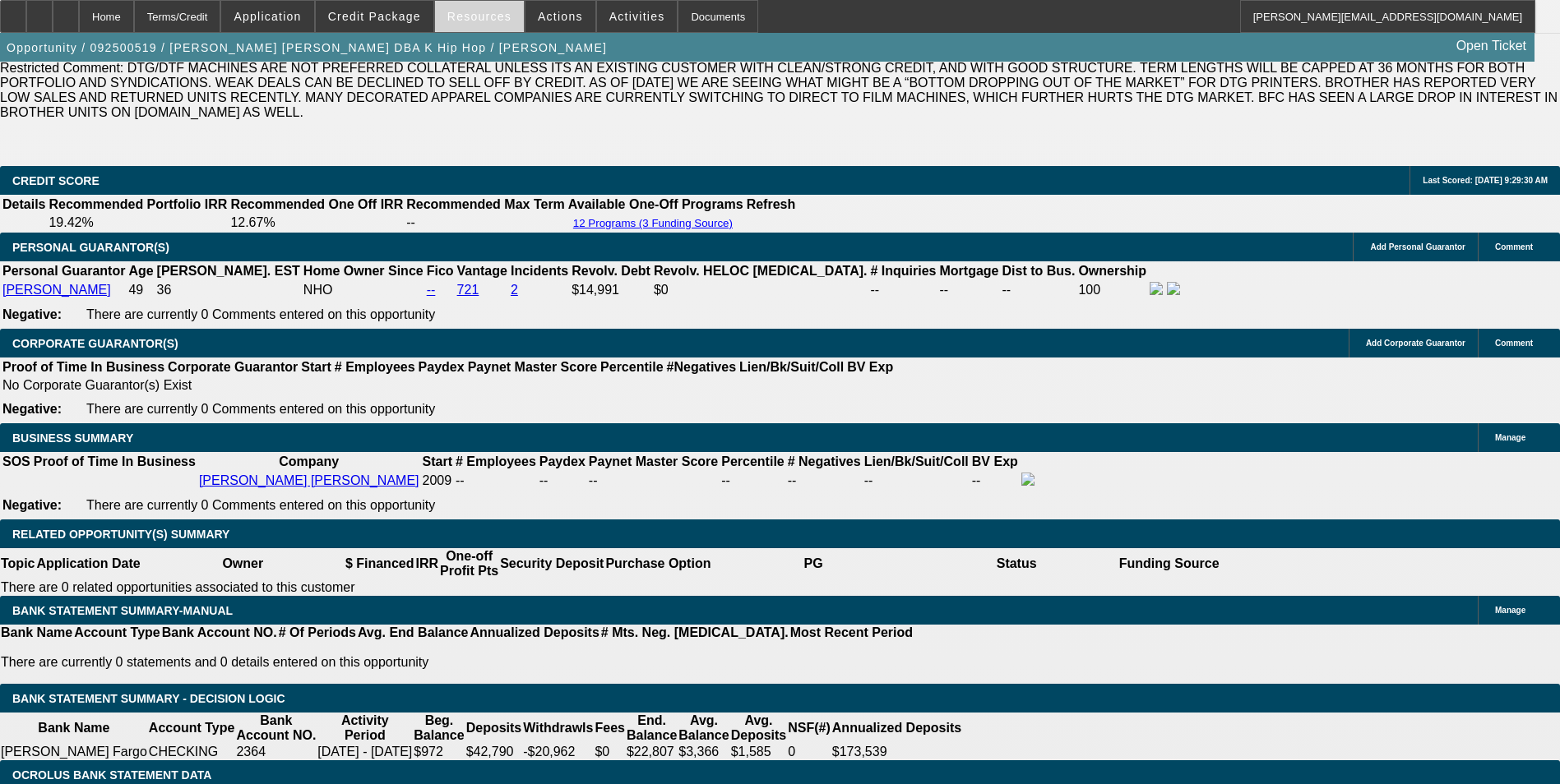
click at [473, 22] on span "Resources" at bounding box center [479, 16] width 64 height 13
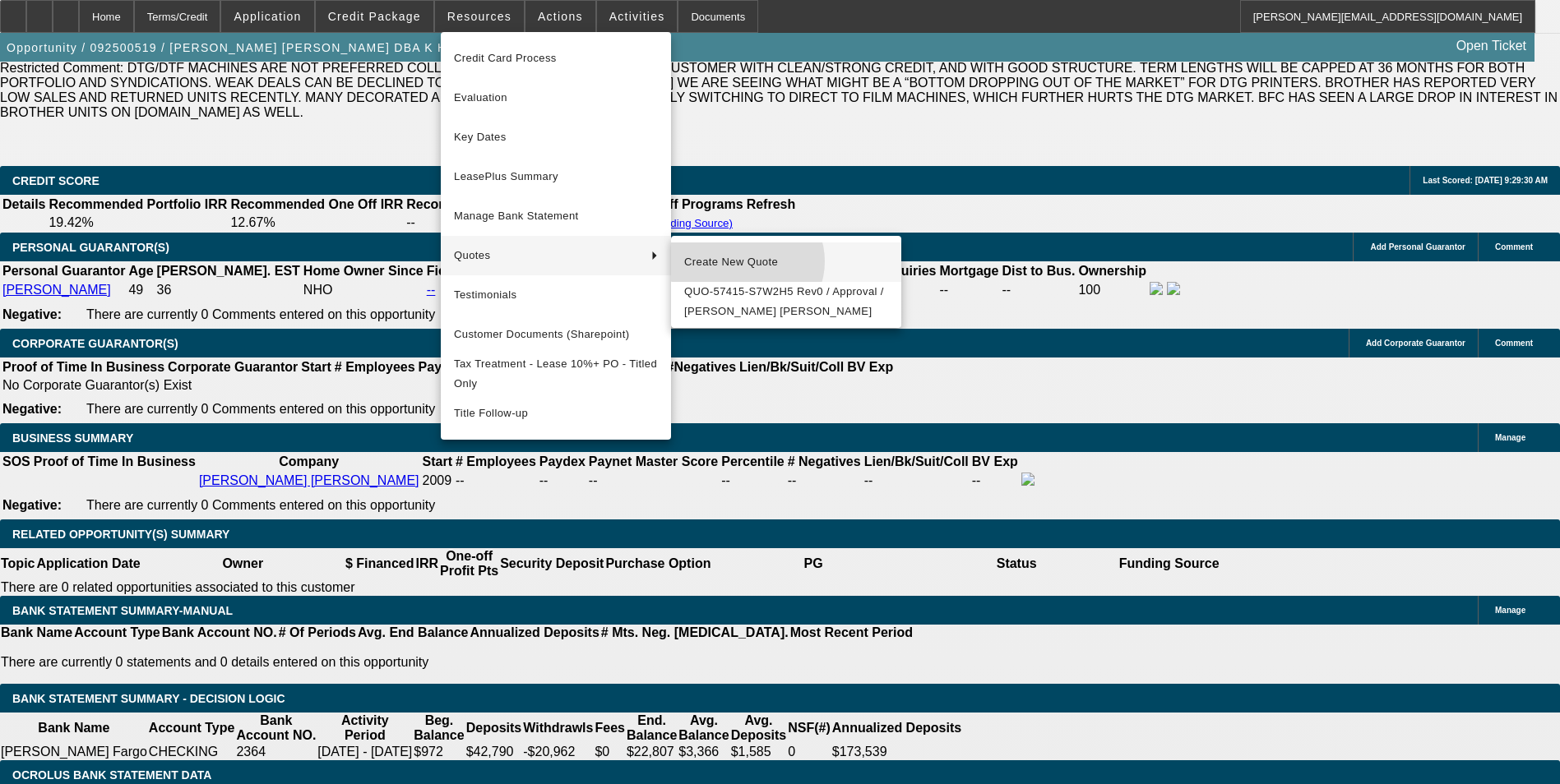
click at [747, 261] on span "Create New Quote" at bounding box center [786, 262] width 204 height 20
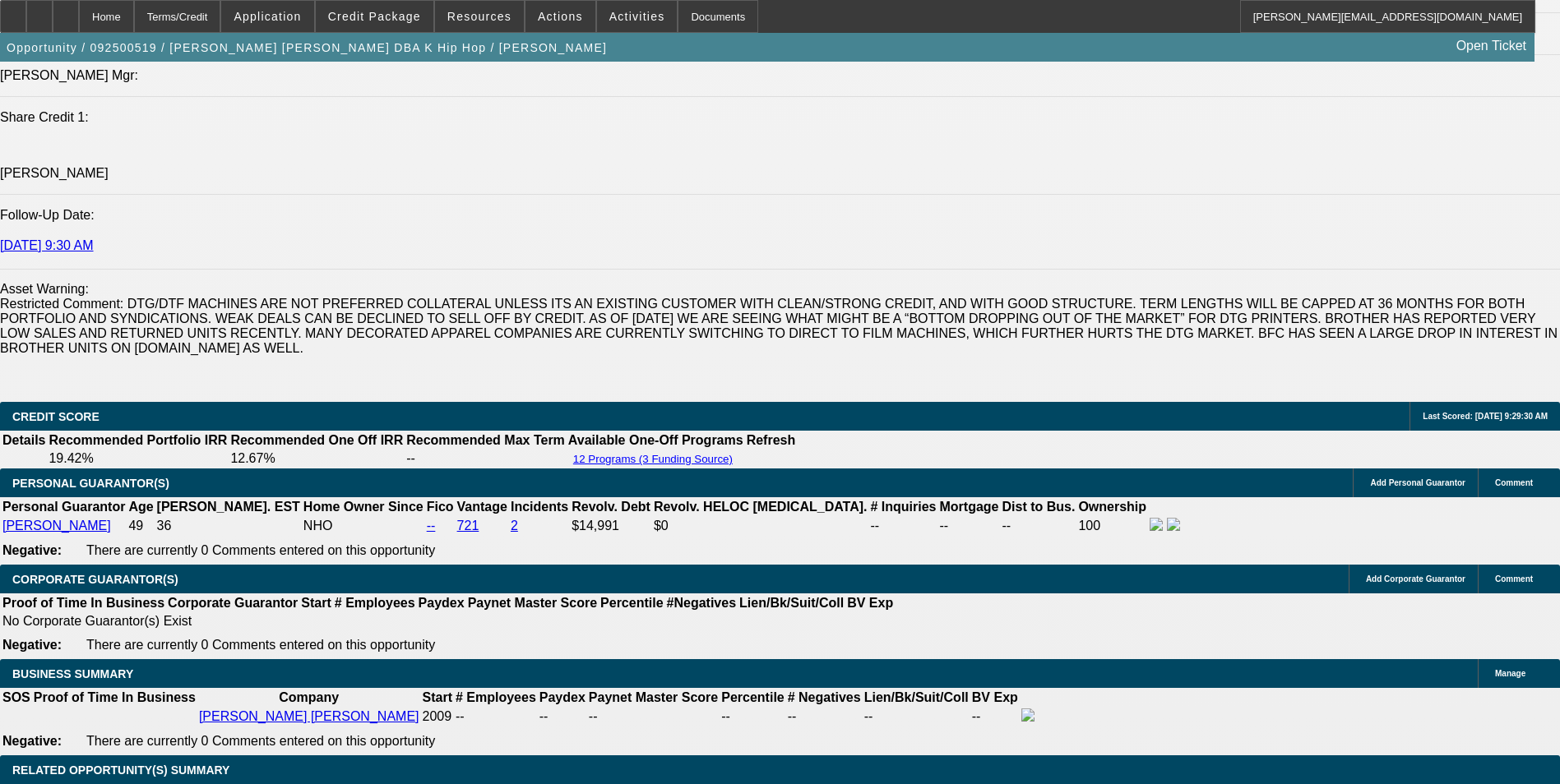
scroll to position [2220, 0]
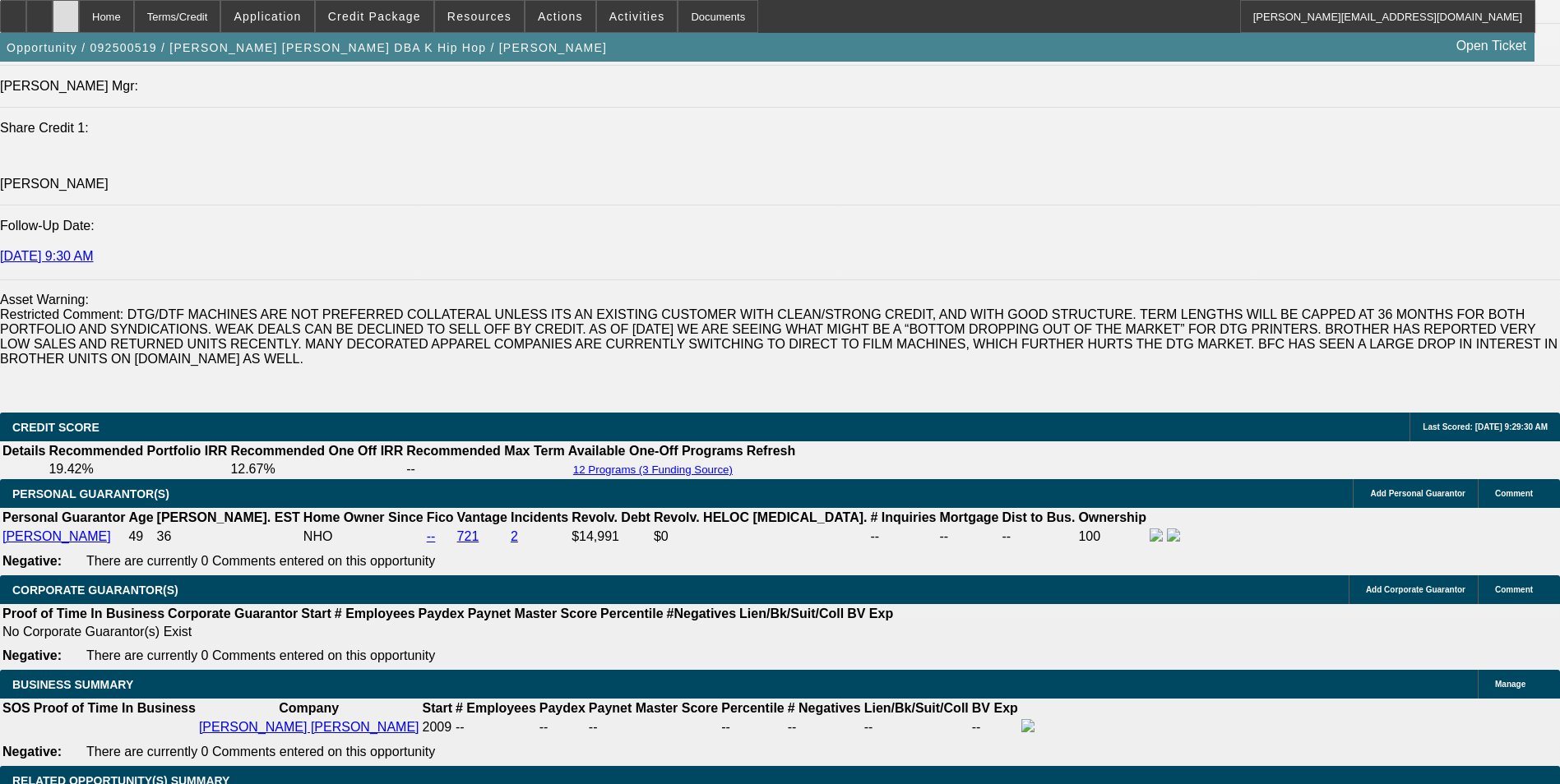
click at [79, 18] on div at bounding box center [65, 16] width 26 height 33
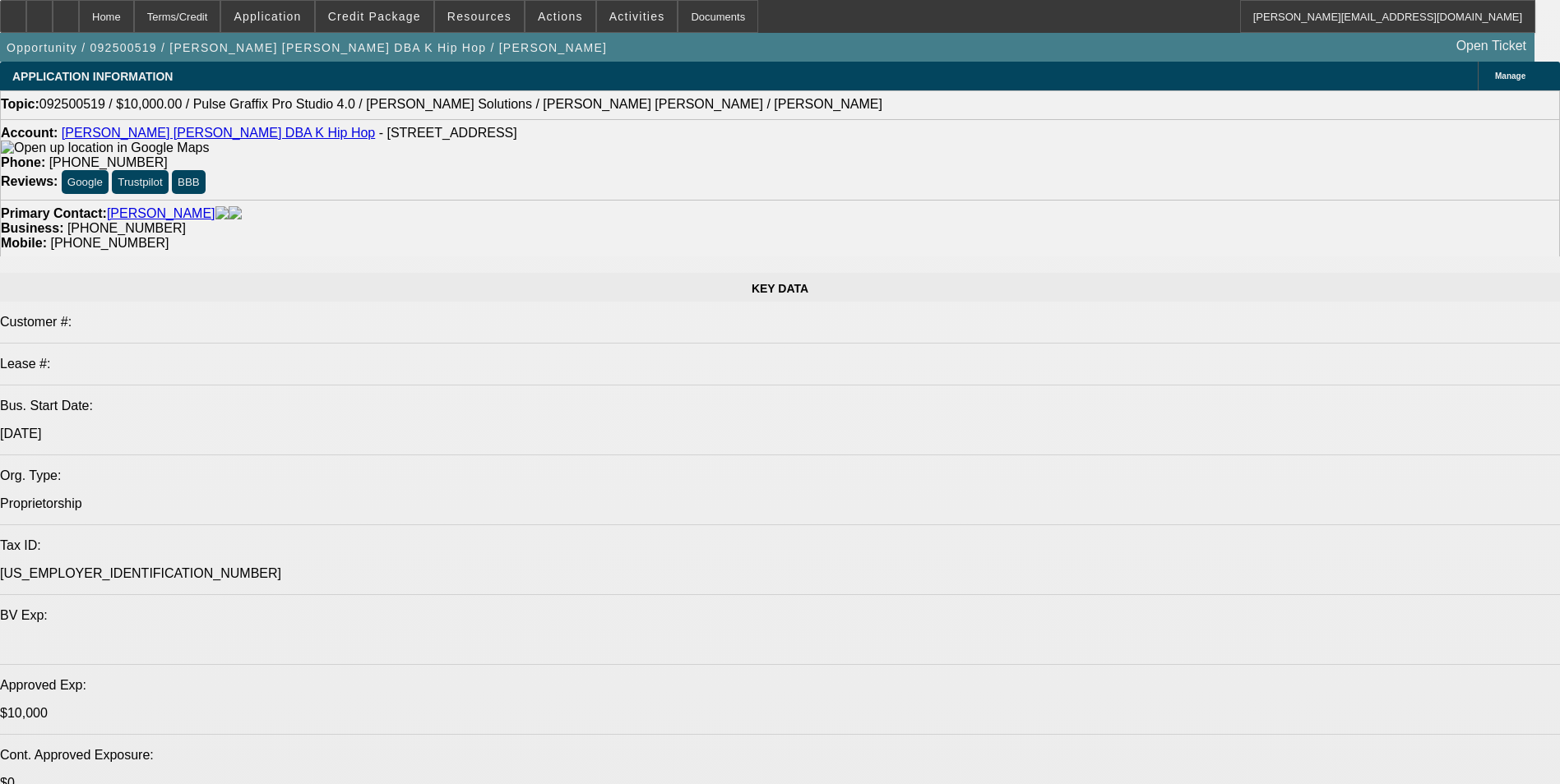
select select "0"
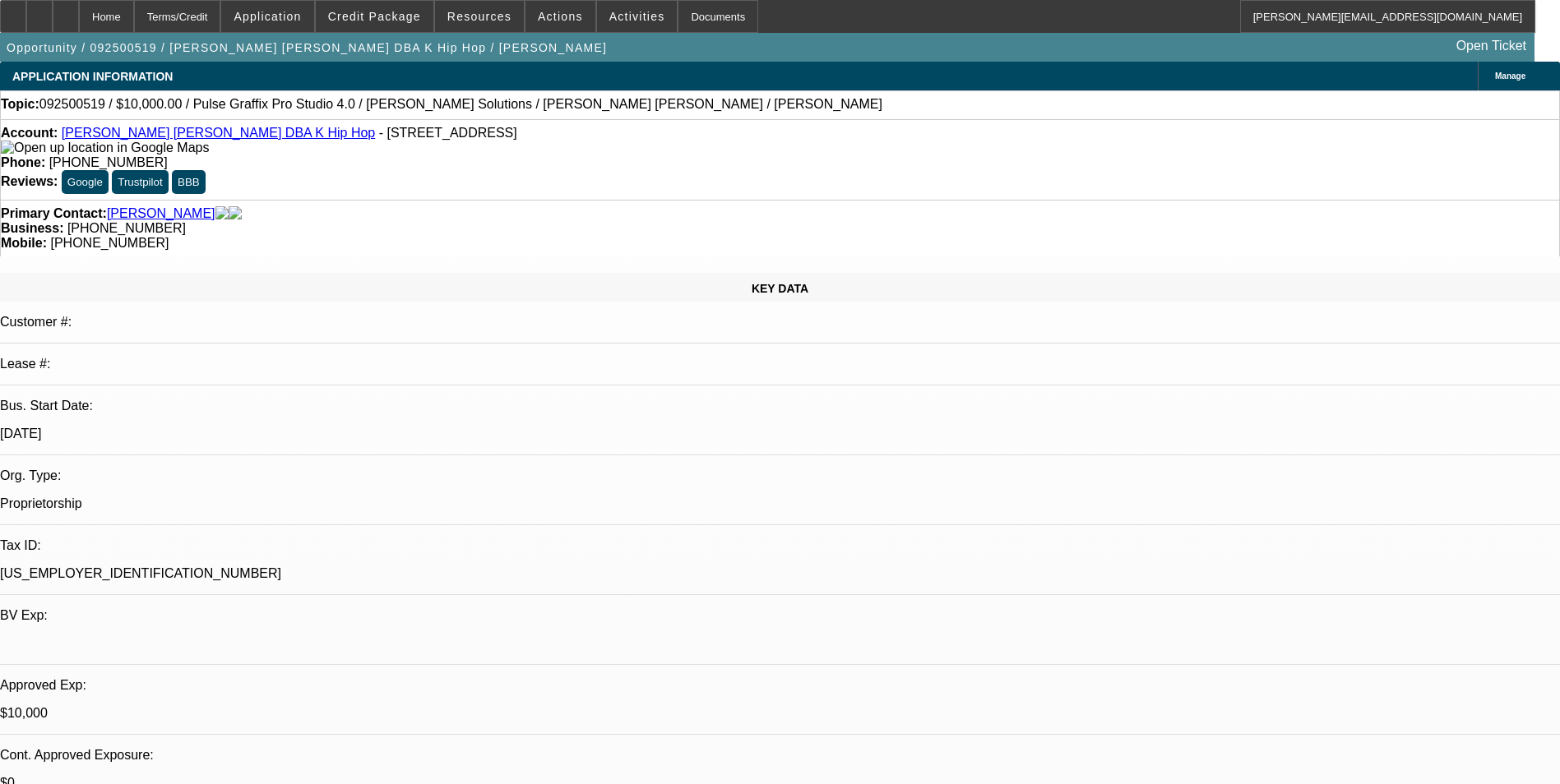
select select "2"
select select "0.1"
select select "0"
select select "2"
select select "0"
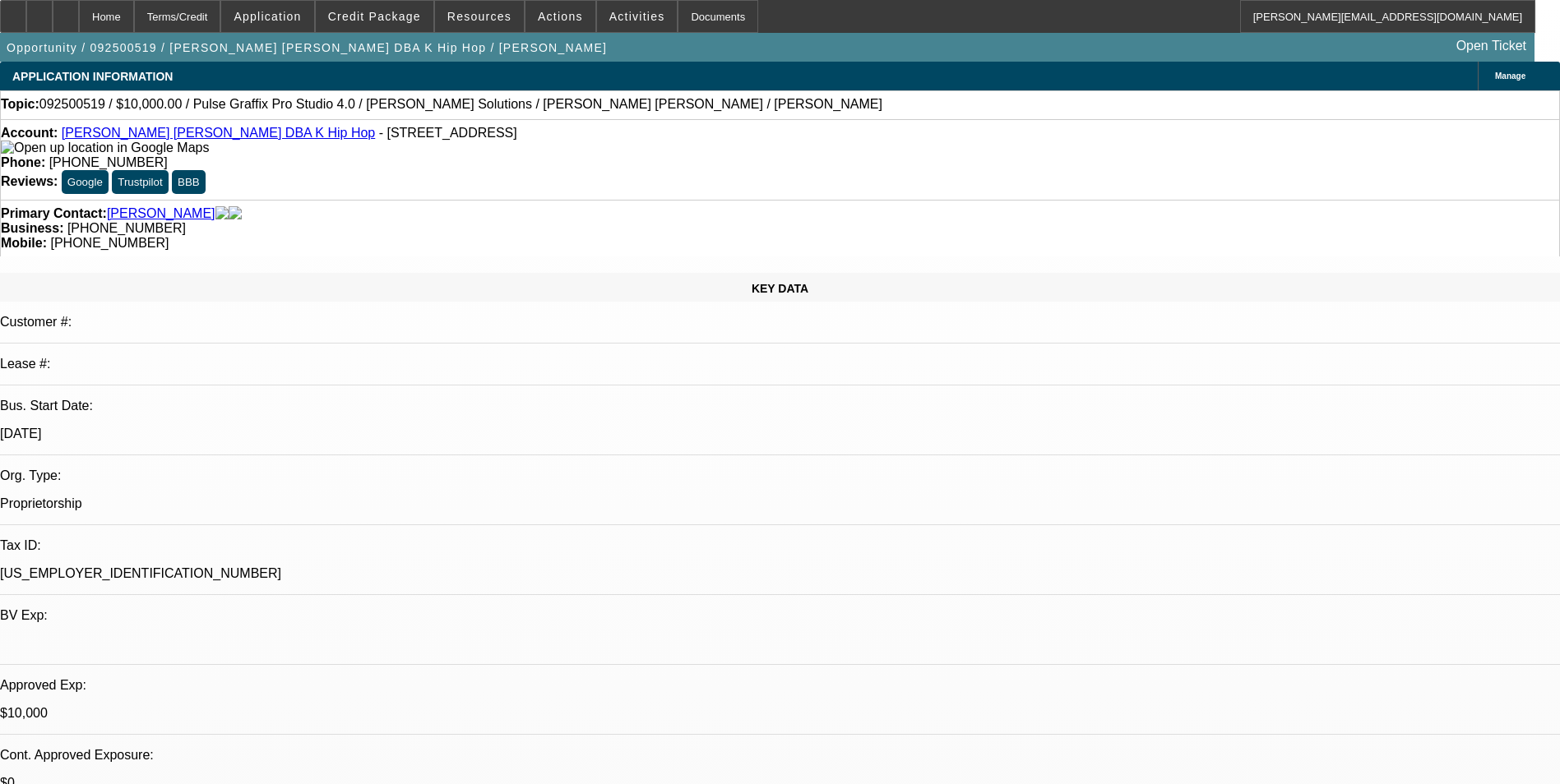
select select "0"
select select "2"
select select "0.1"
select select "0"
select select "2"
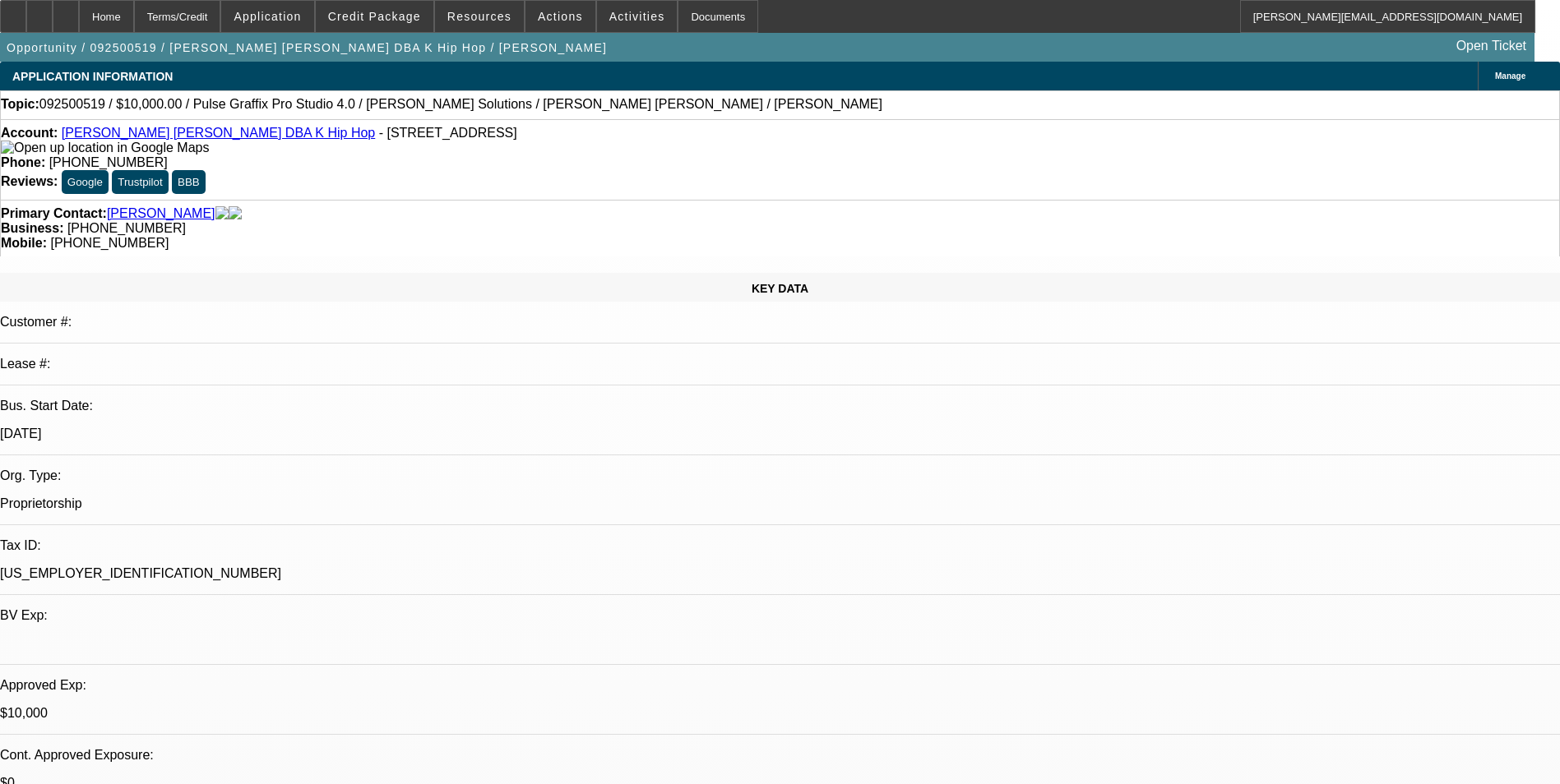
select select "0"
select select "1"
select select "2"
select select "4"
select select "1"
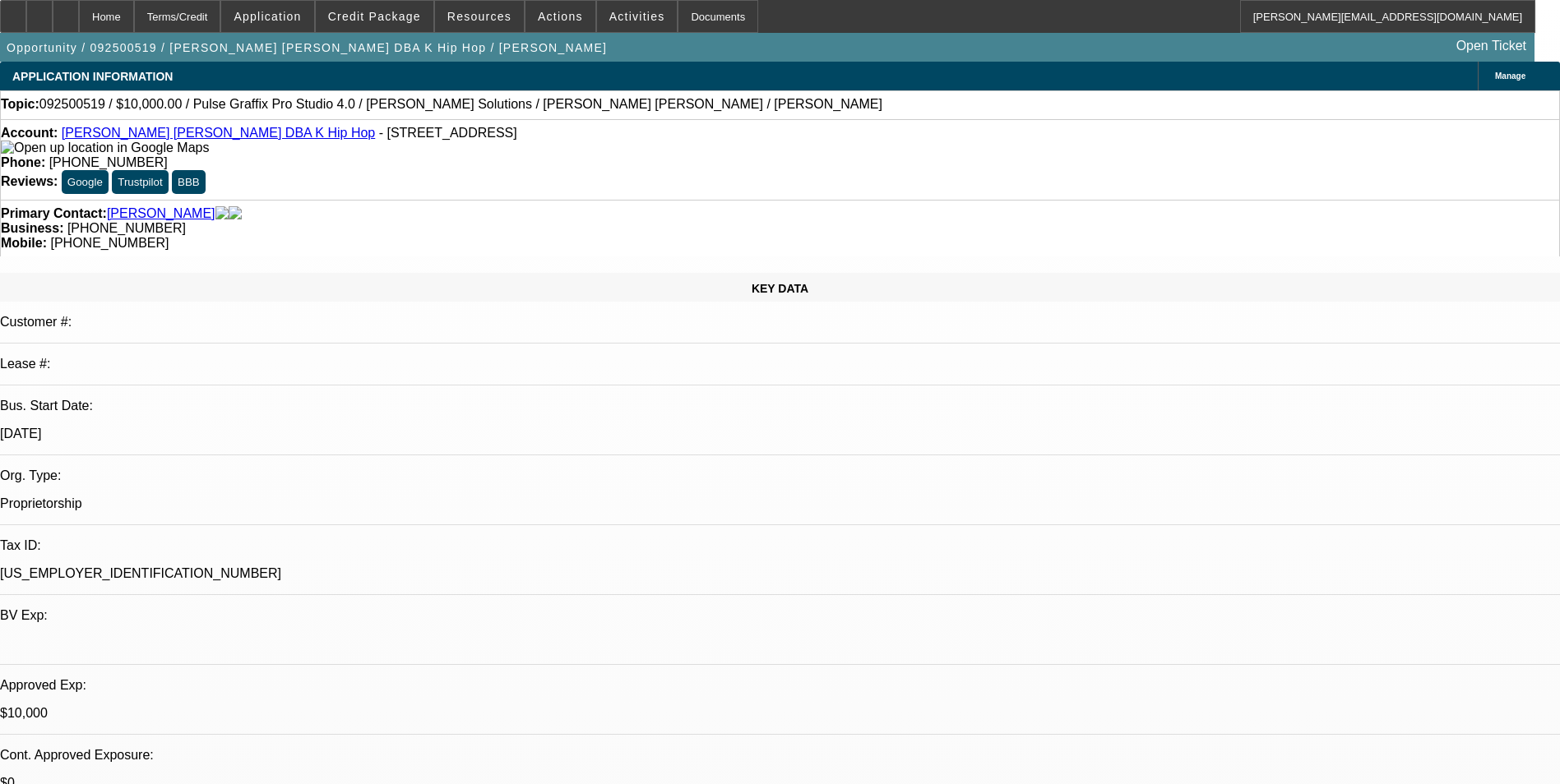
select select "2"
select select "6"
select select "1"
select select "2"
select select "4"
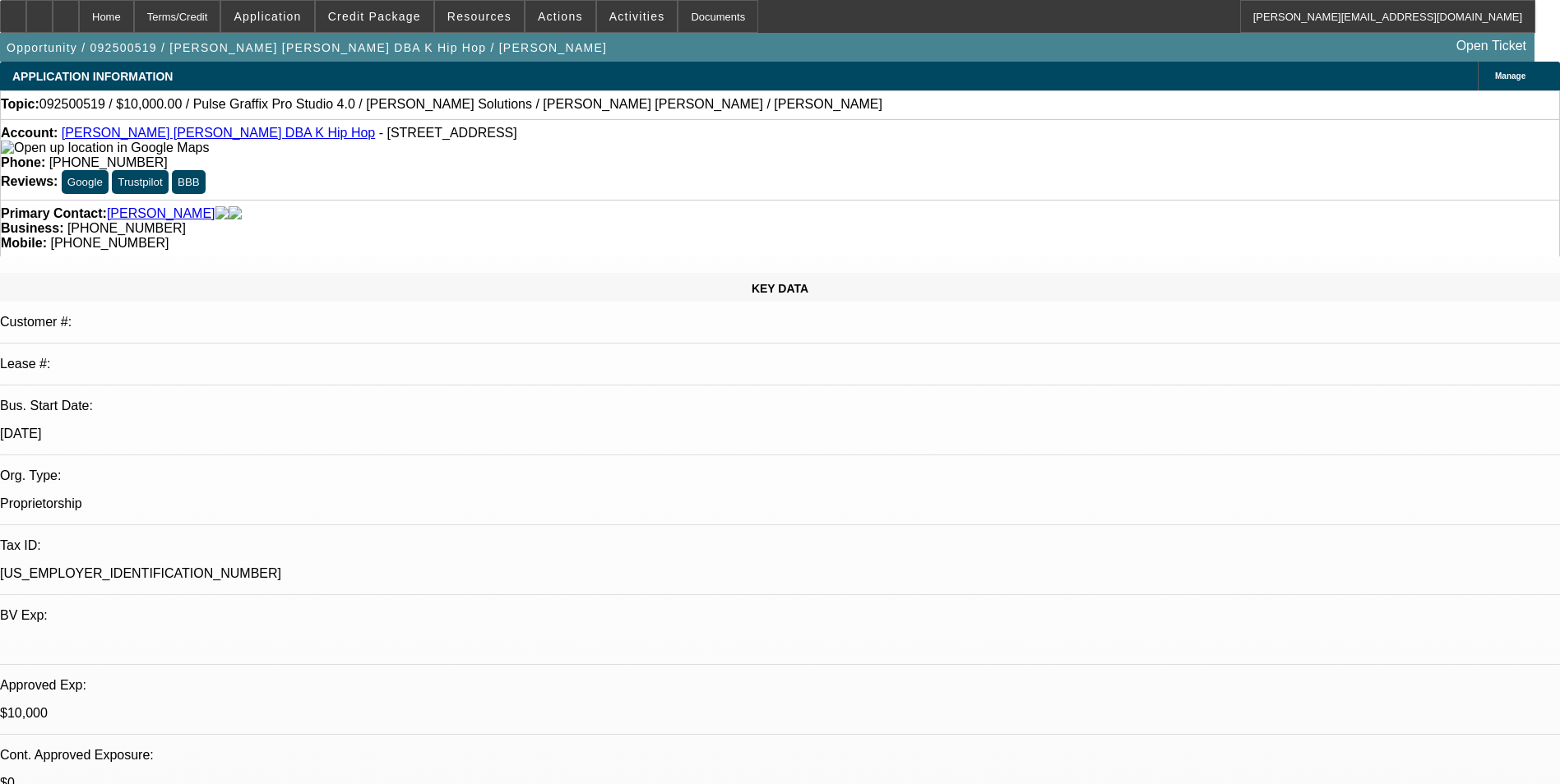
select select "1"
select select "2"
select select "6"
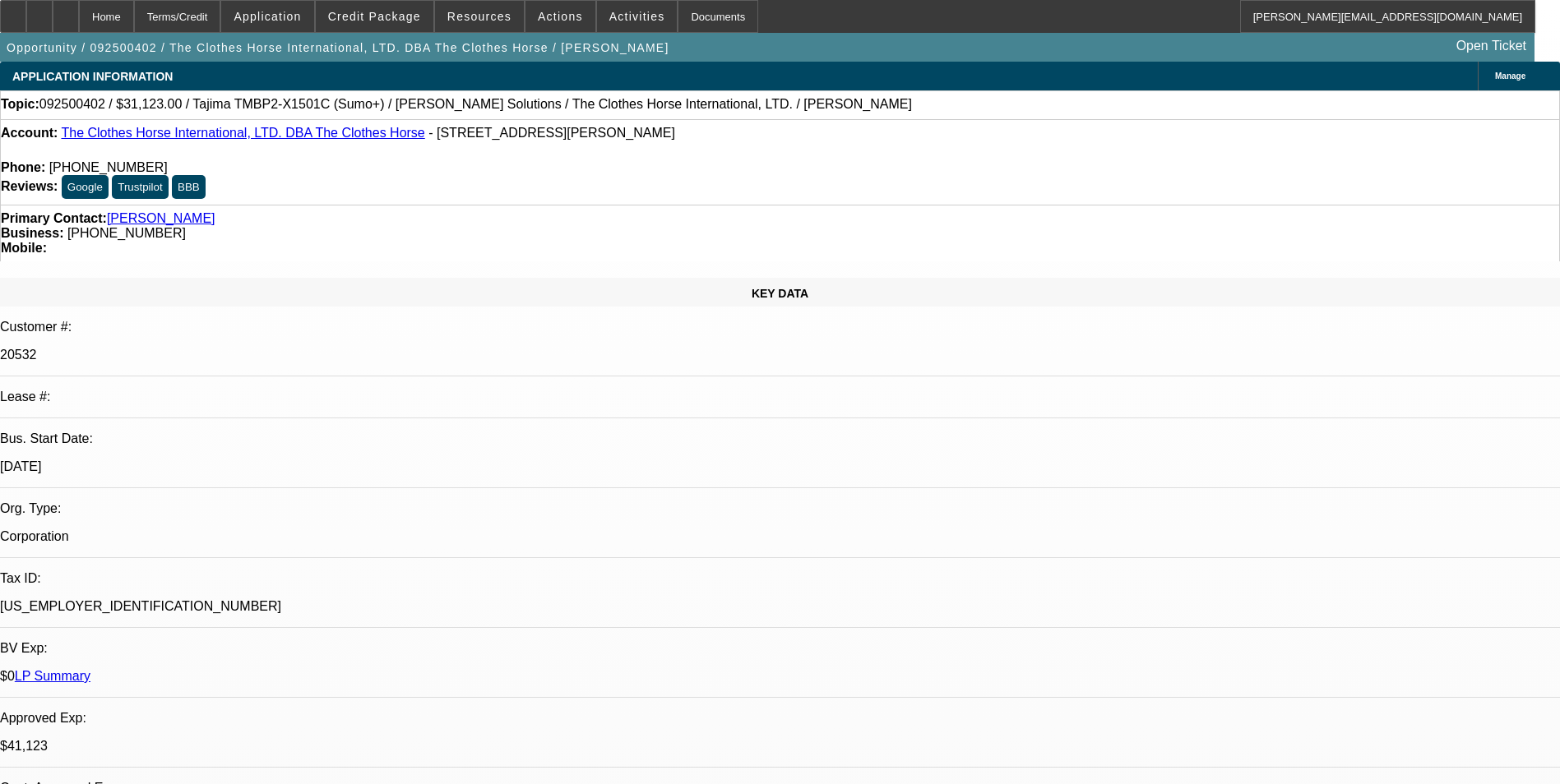
select select "0"
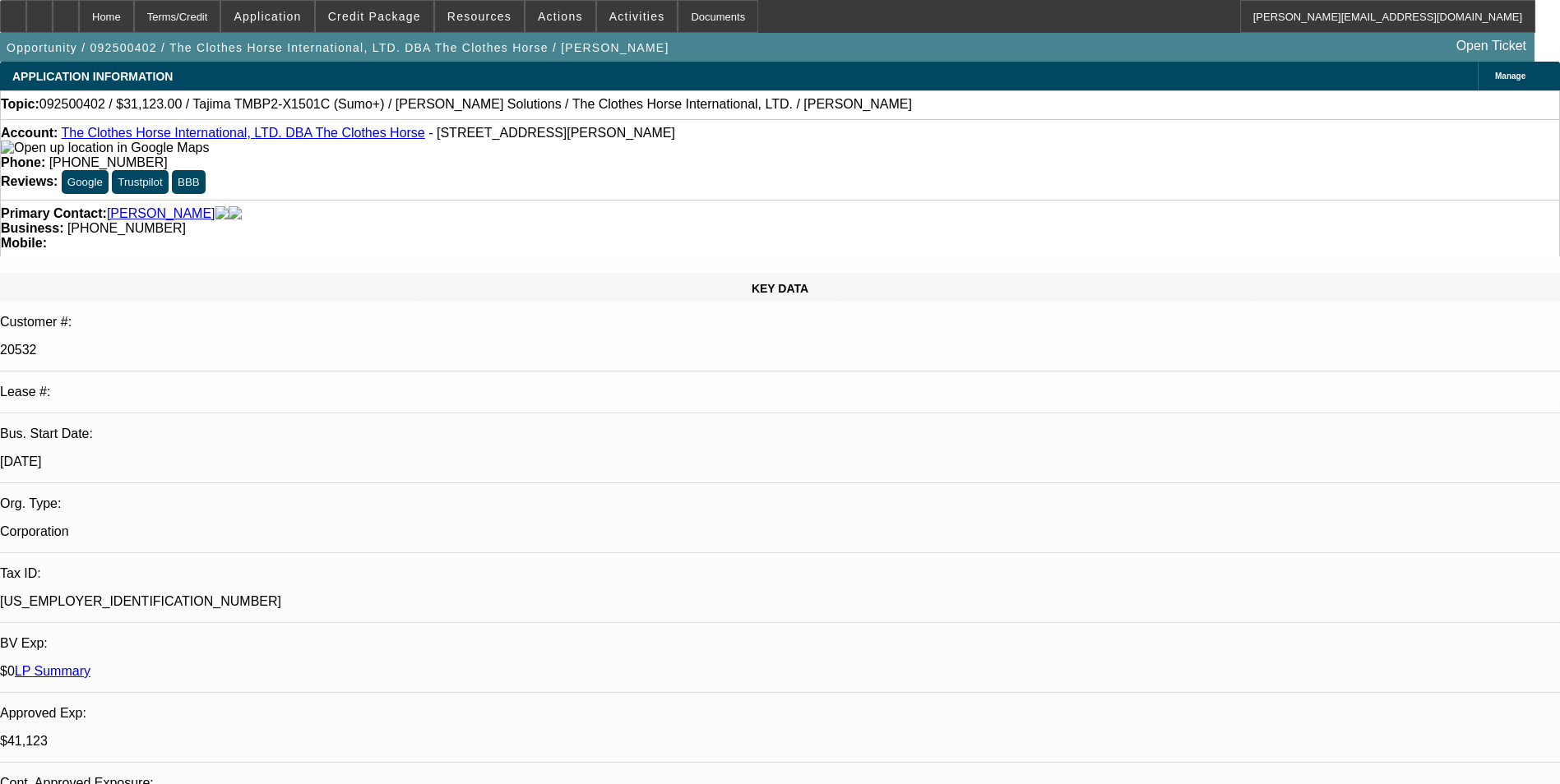
select select "2"
select select "0"
select select "2"
select select "0"
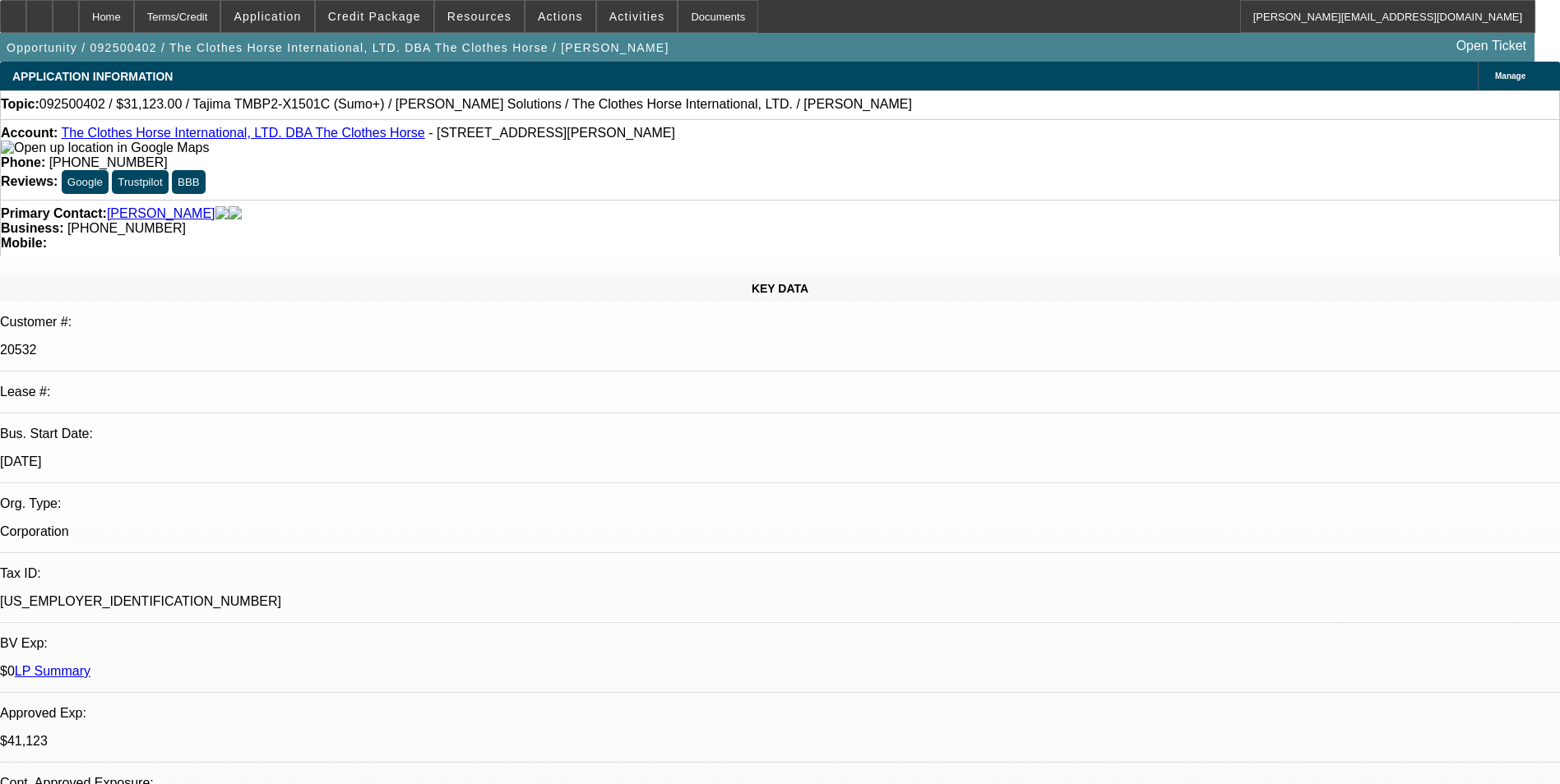
select select "0"
select select "2"
select select "0"
select select "2"
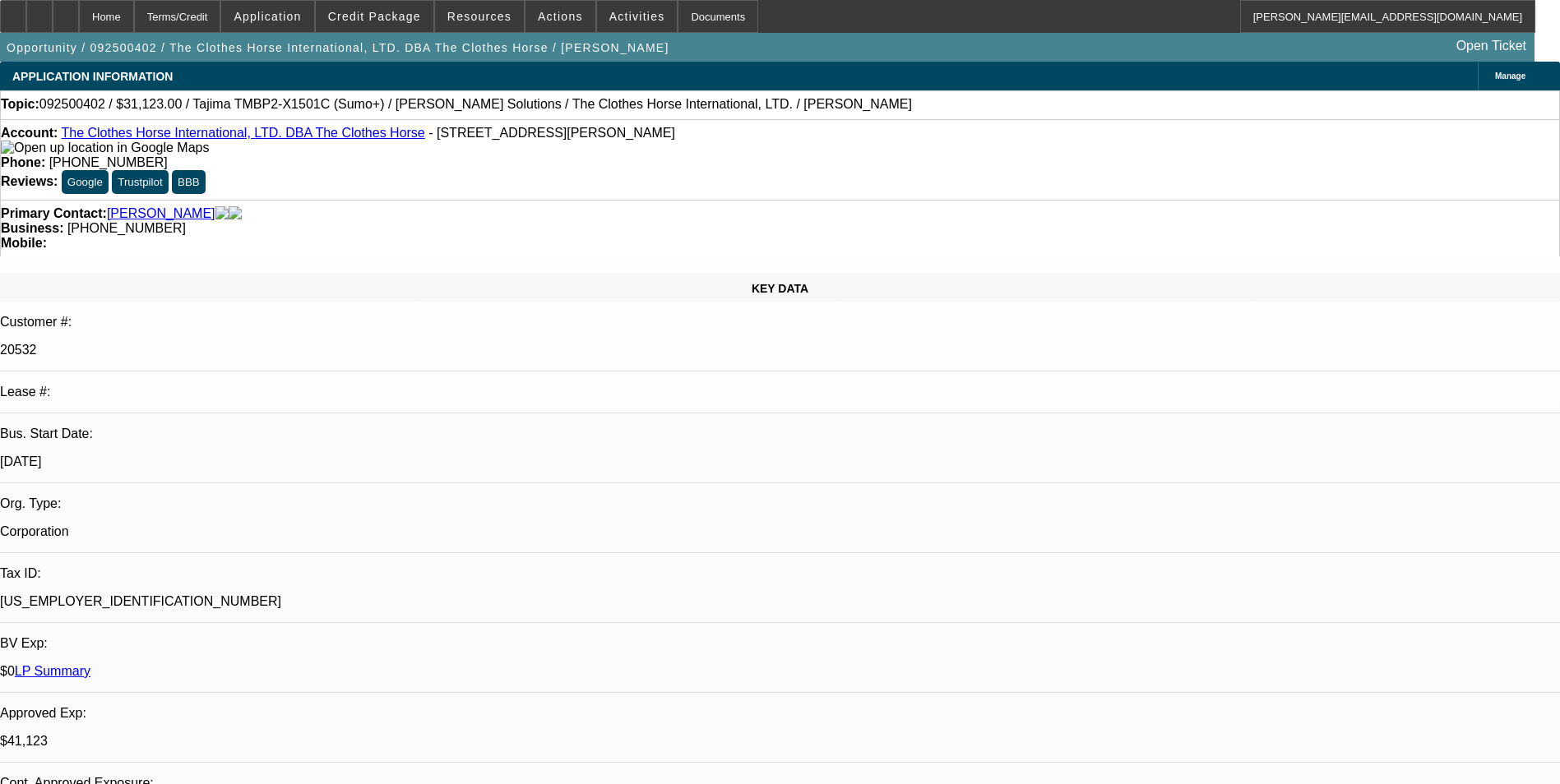
select select "0"
select select "1"
select select "2"
select select "6"
select select "1"
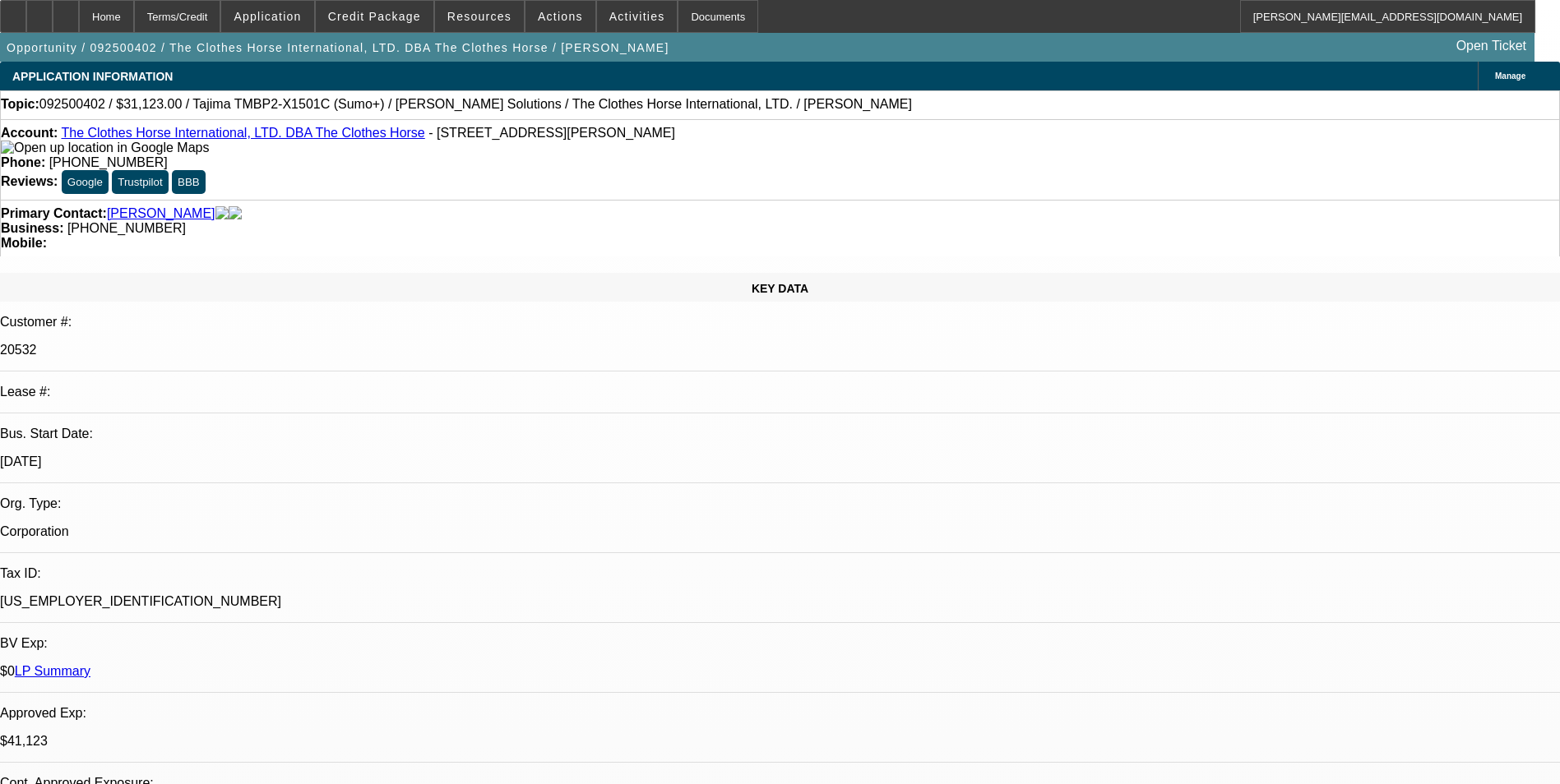
select select "2"
select select "6"
select select "1"
select select "2"
select select "6"
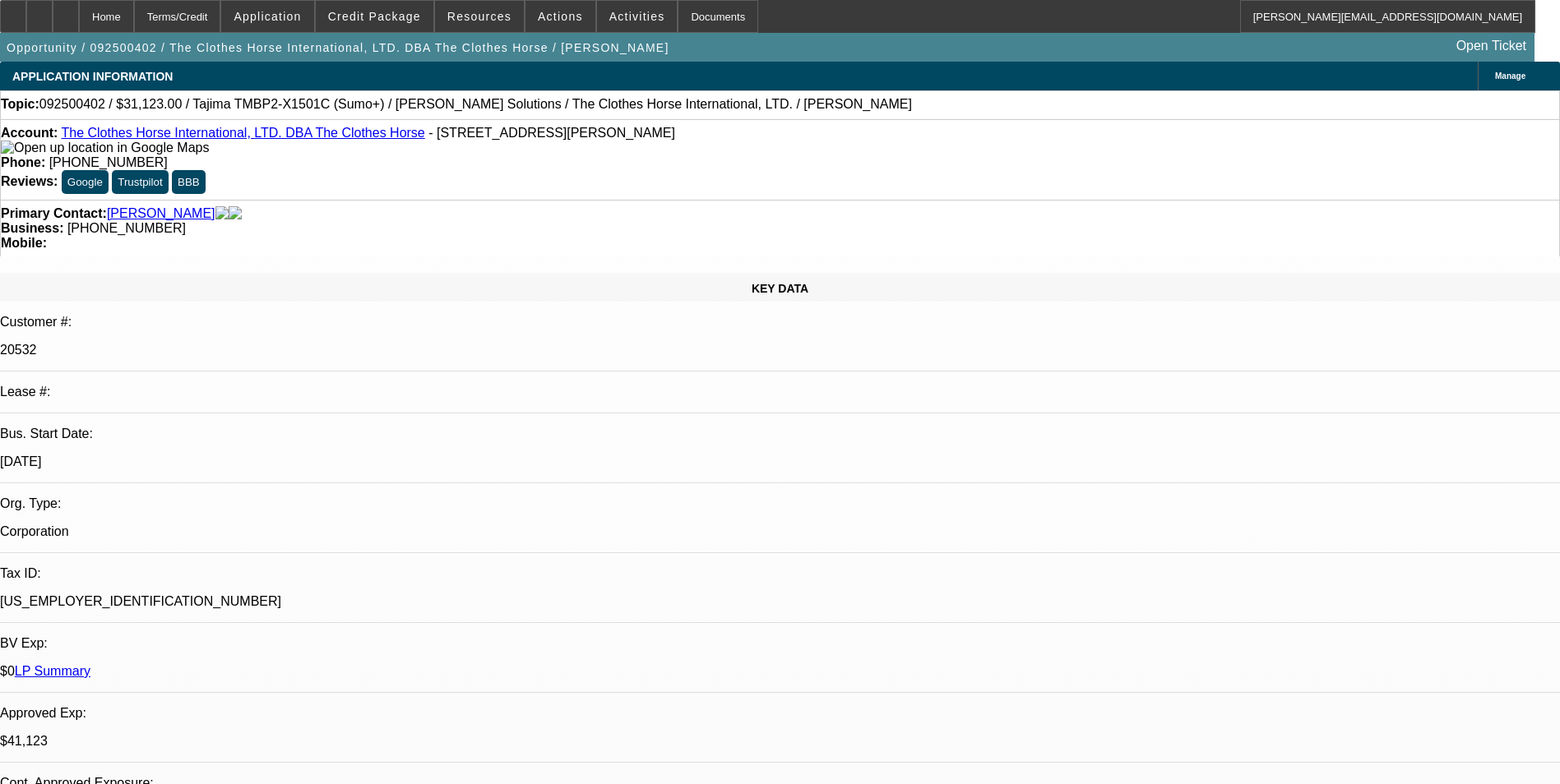
select select "1"
select select "2"
select select "6"
click at [392, 18] on span "Credit Package" at bounding box center [374, 16] width 93 height 13
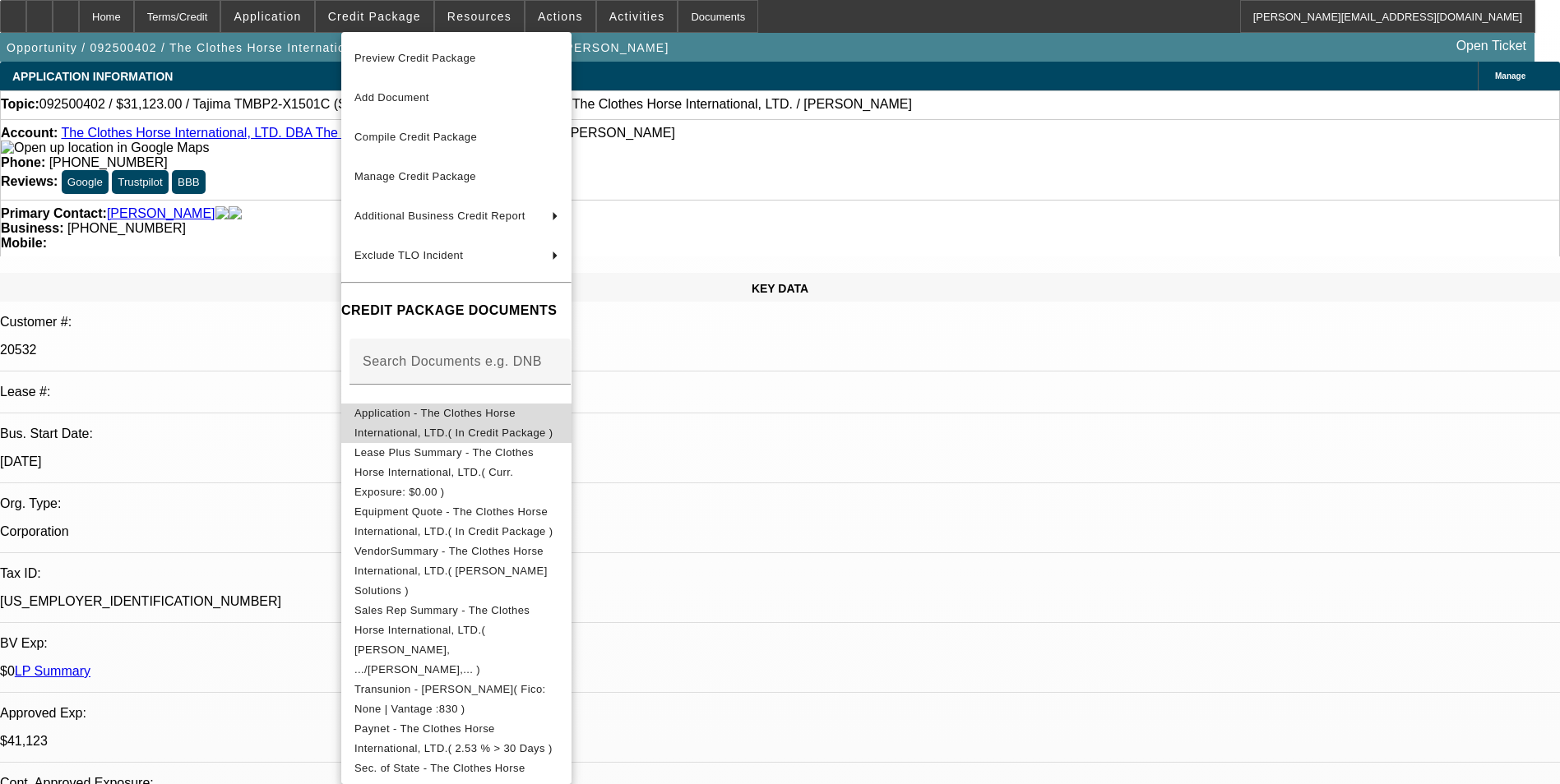
drag, startPoint x: 480, startPoint y: 412, endPoint x: 492, endPoint y: 219, distance: 193.4
click at [480, 412] on span "Application - The Clothes Horse International, LTD.( In Credit Package )" at bounding box center [453, 423] width 198 height 32
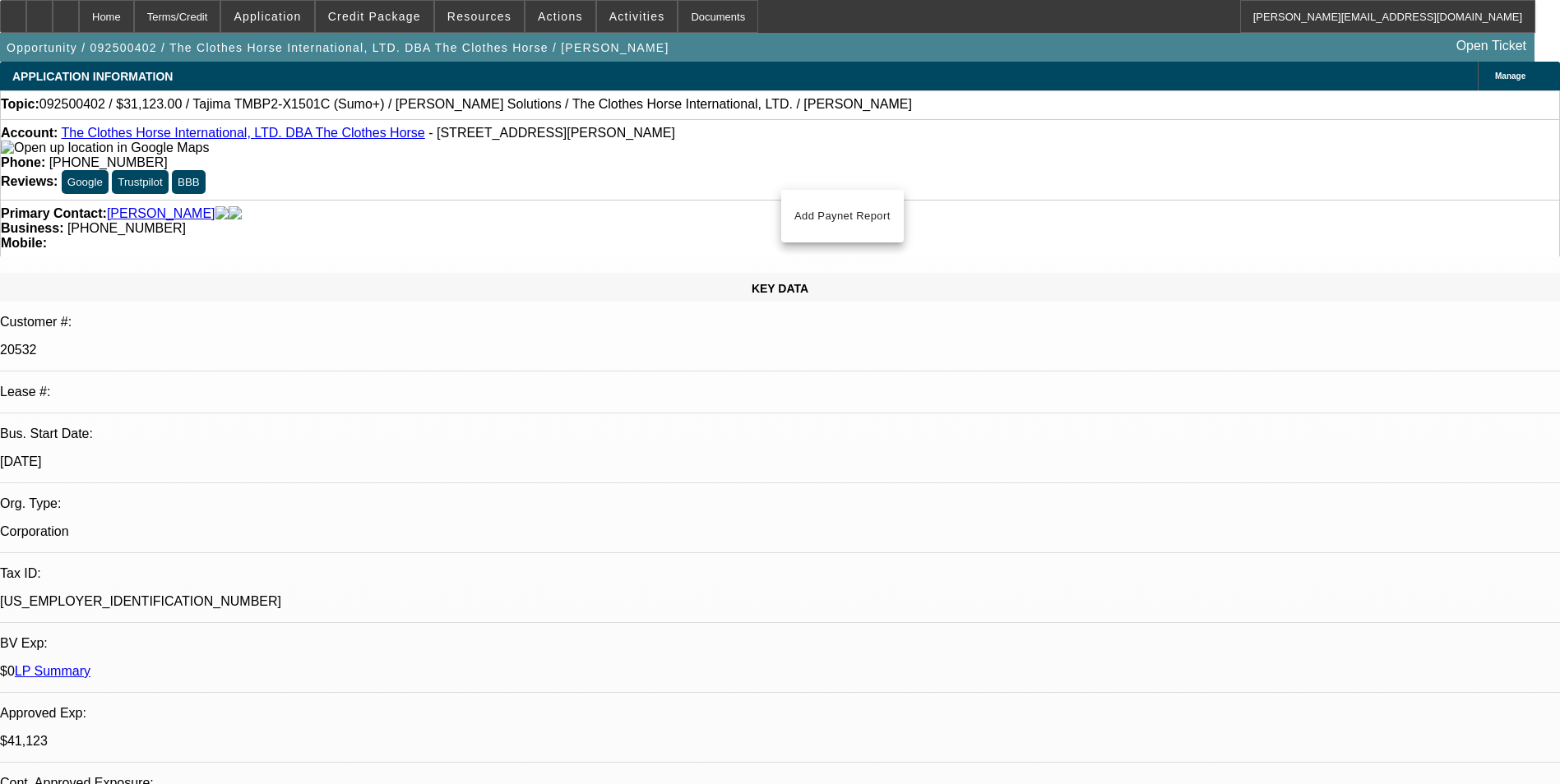
click at [178, 138] on link "The Clothes Horse International, LTD. DBA The Clothes Horse" at bounding box center [242, 133] width 363 height 14
click at [79, 23] on div at bounding box center [65, 16] width 26 height 33
select select "0"
select select "2"
select select "0"
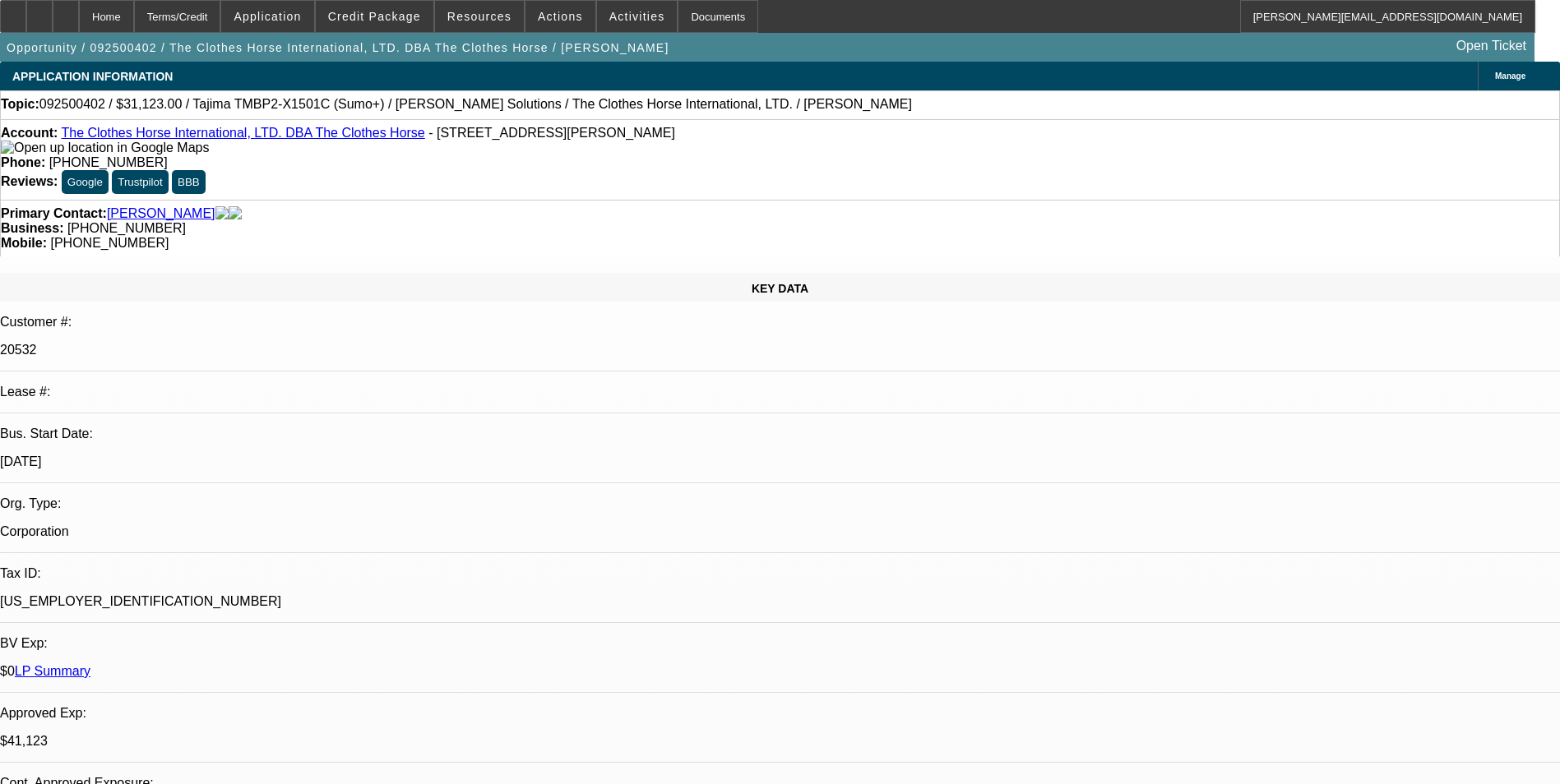
select select "0"
select select "2"
select select "0"
select select "2"
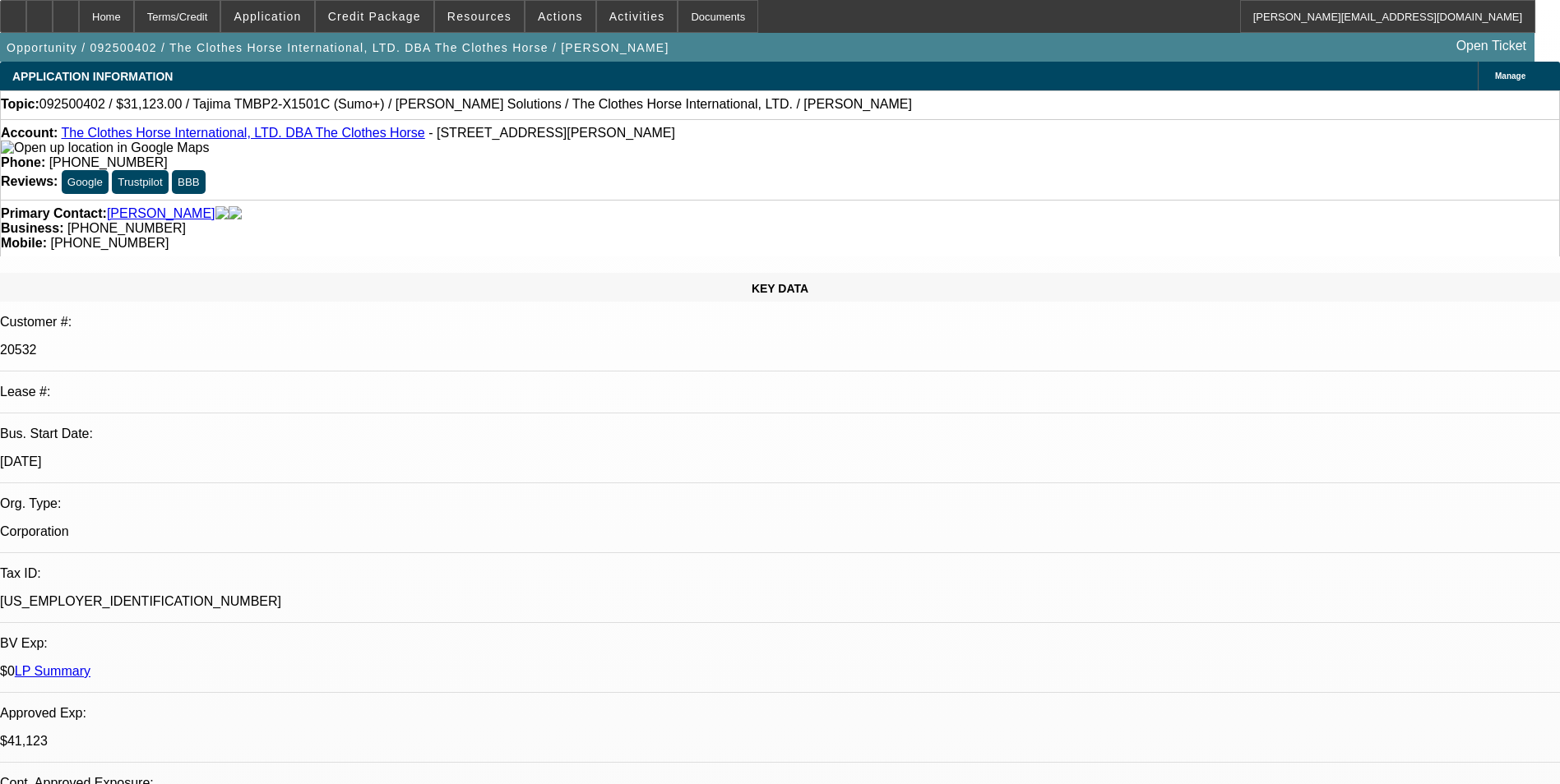
select select "0"
select select "2"
select select "0"
select select "1"
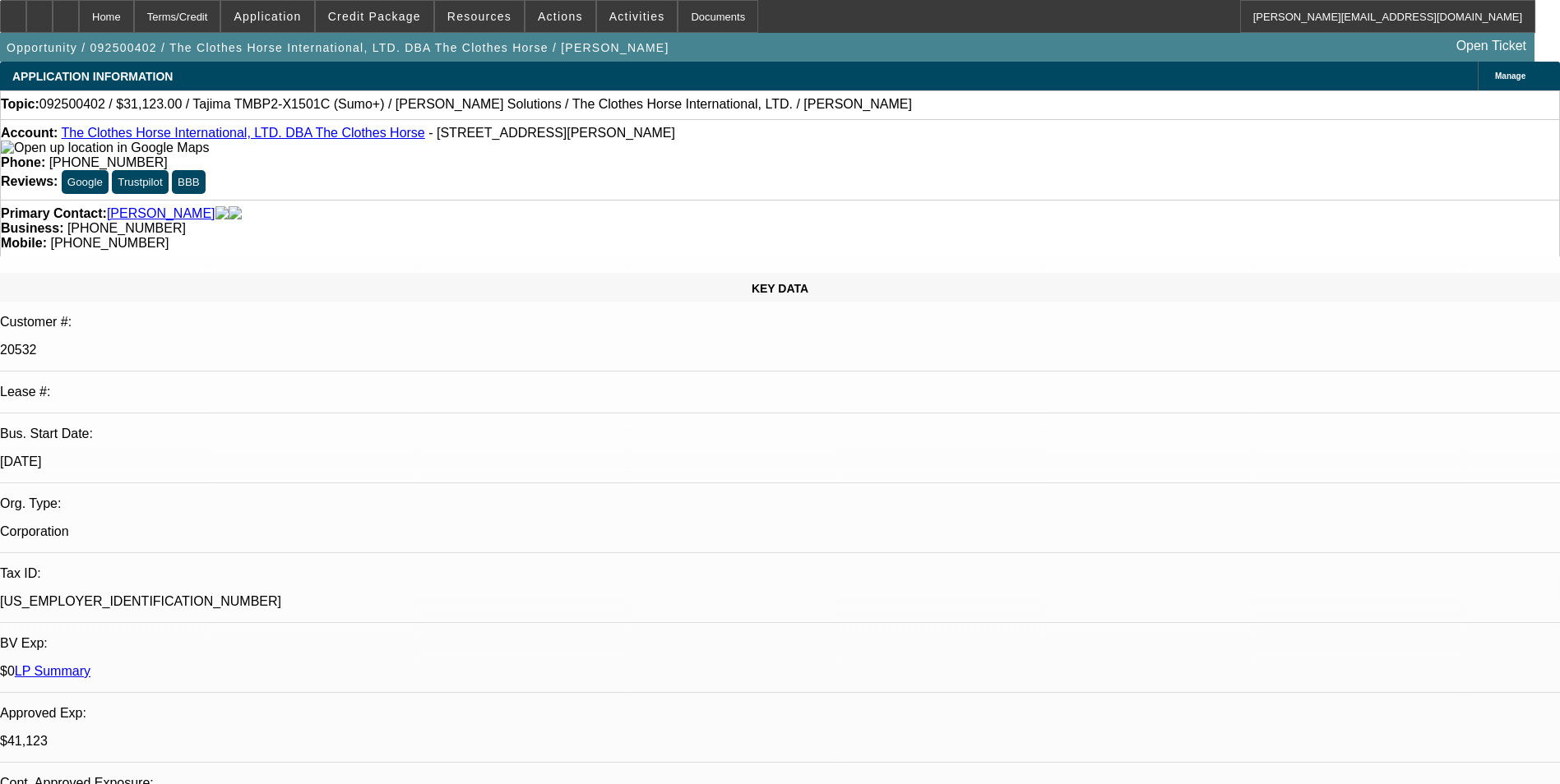
select select "2"
select select "6"
select select "1"
select select "2"
select select "6"
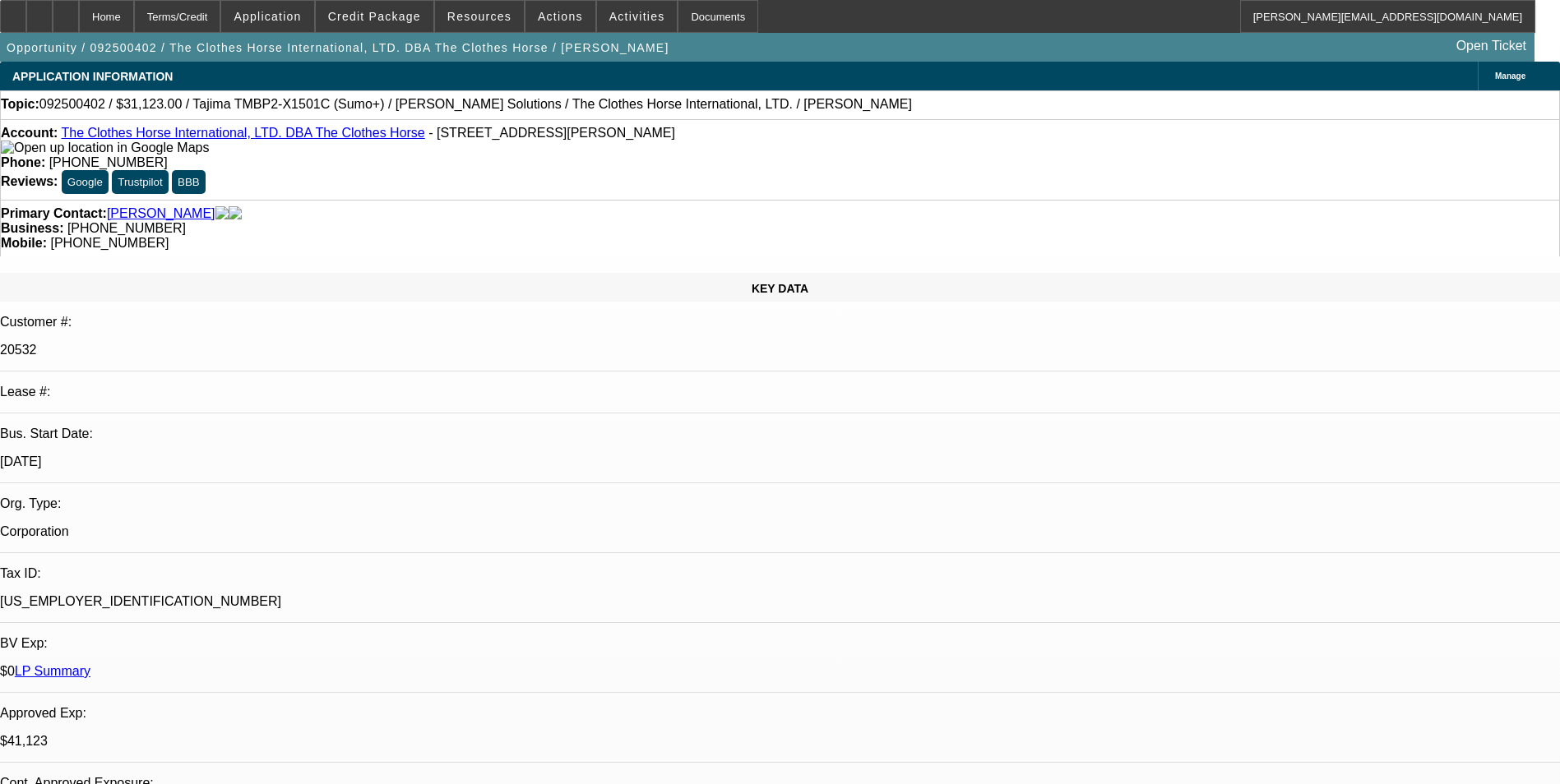
select select "1"
select select "2"
select select "6"
select select "1"
select select "2"
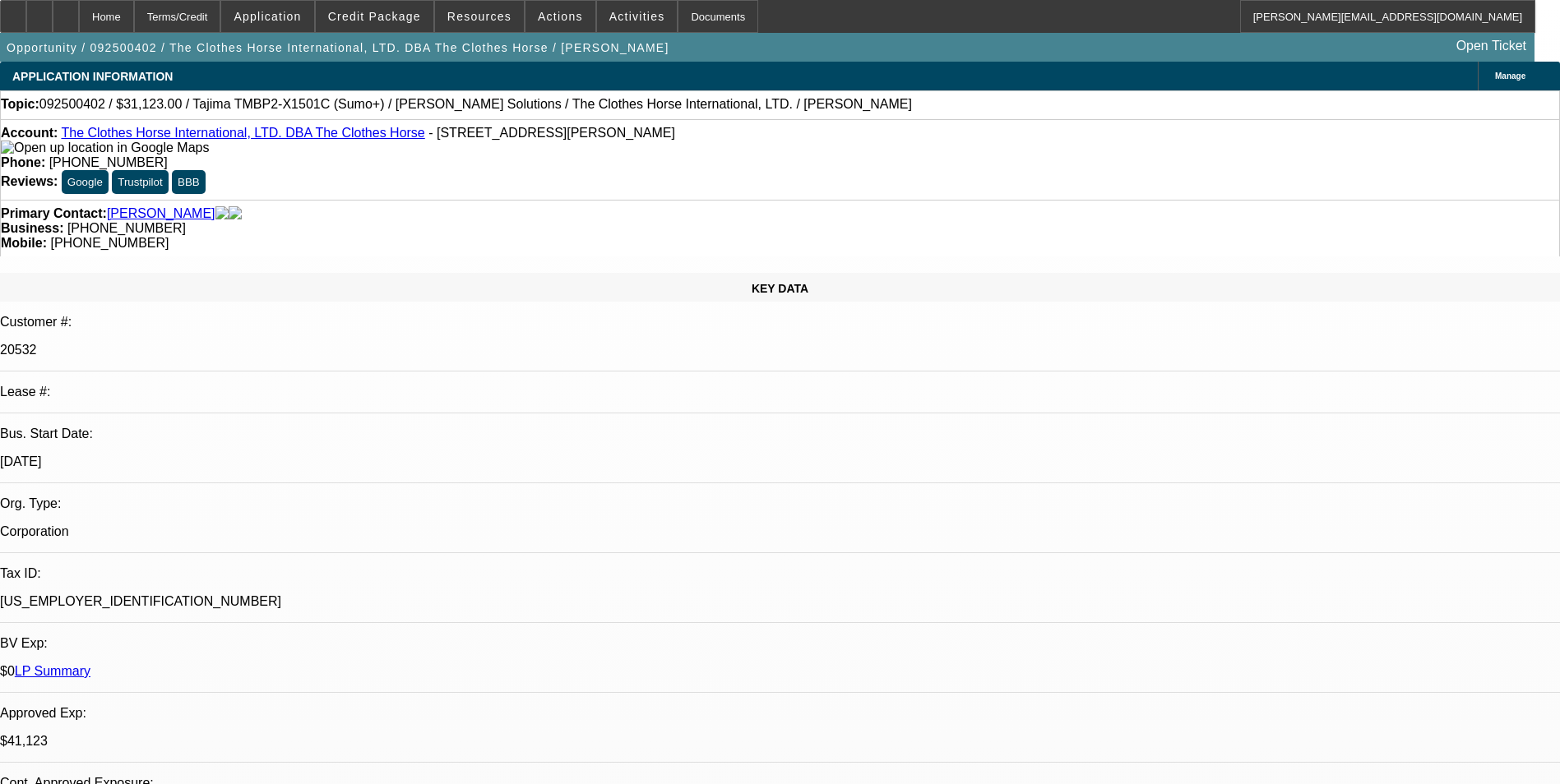
select select "6"
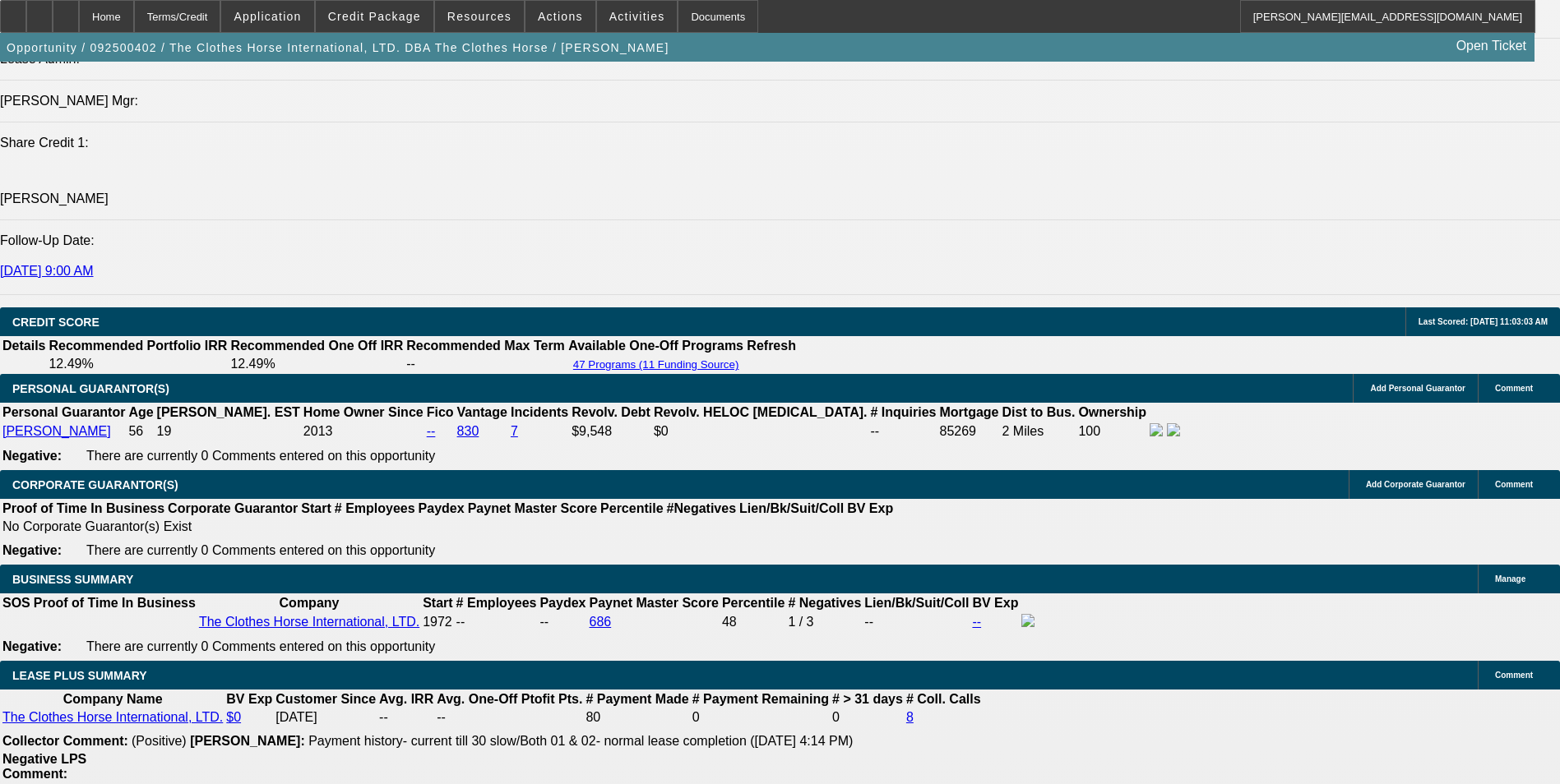
scroll to position [2302, 0]
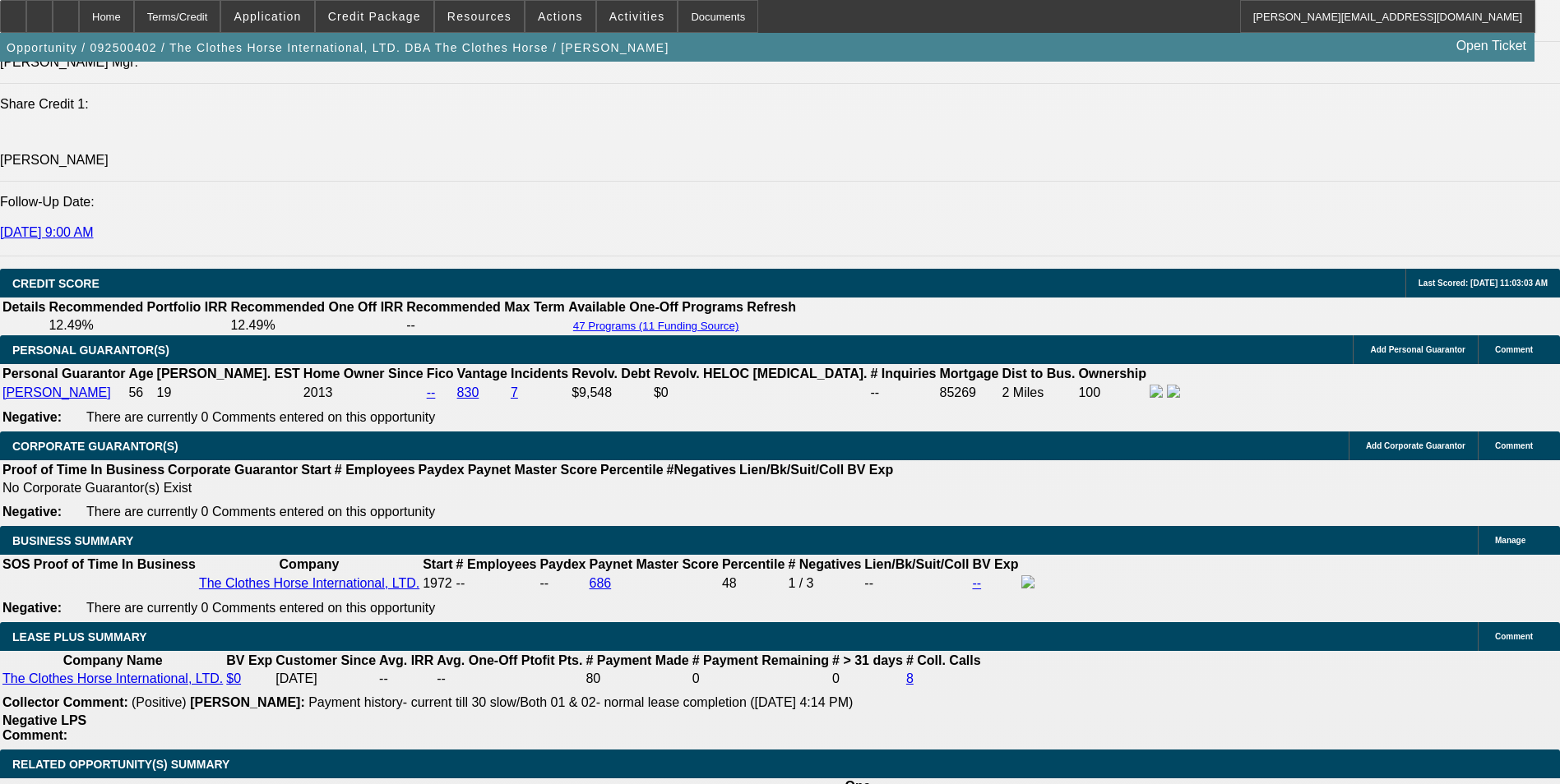
drag, startPoint x: 1421, startPoint y: 105, endPoint x: 1392, endPoint y: 106, distance: 29.0
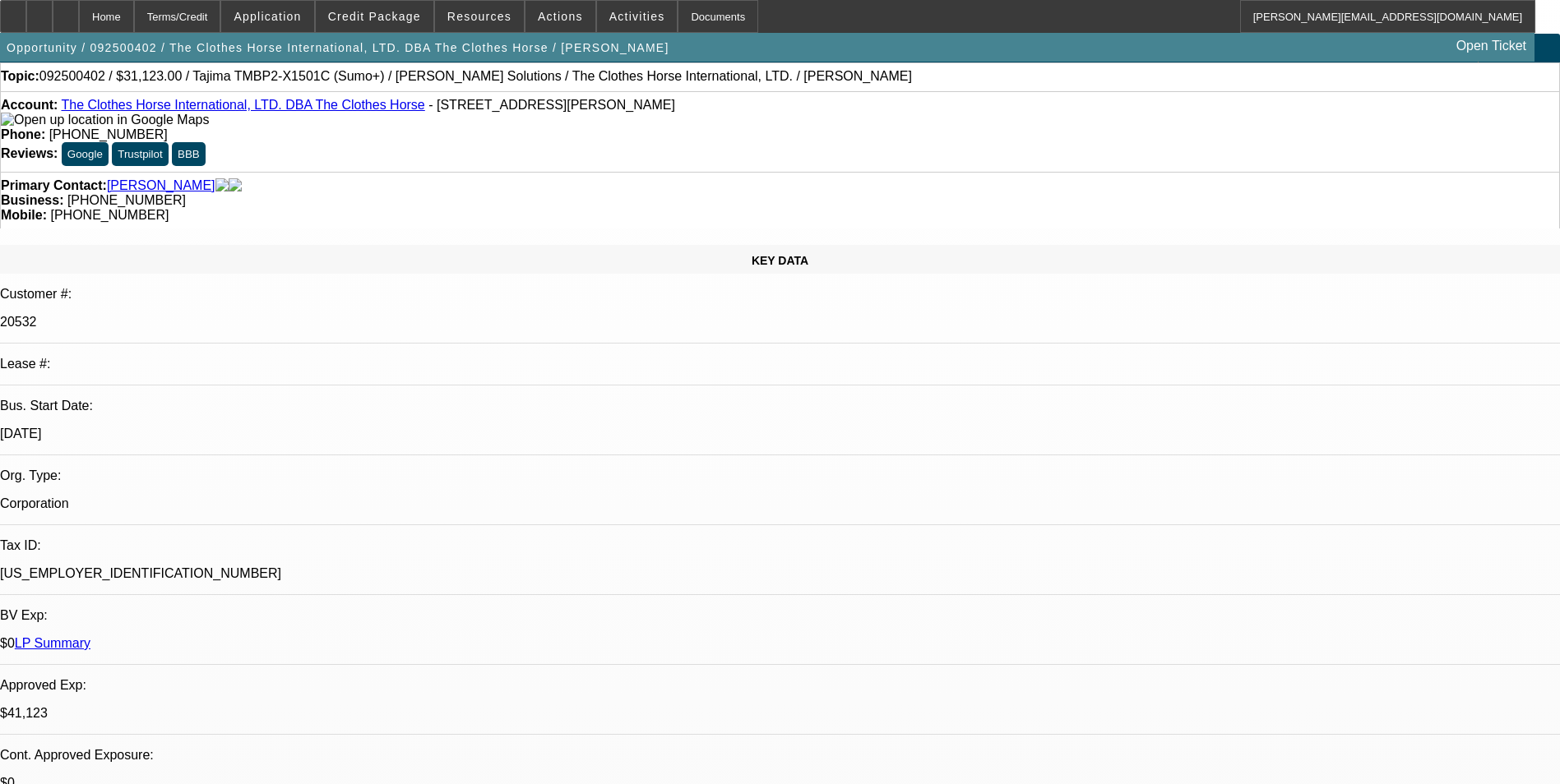
scroll to position [0, 0]
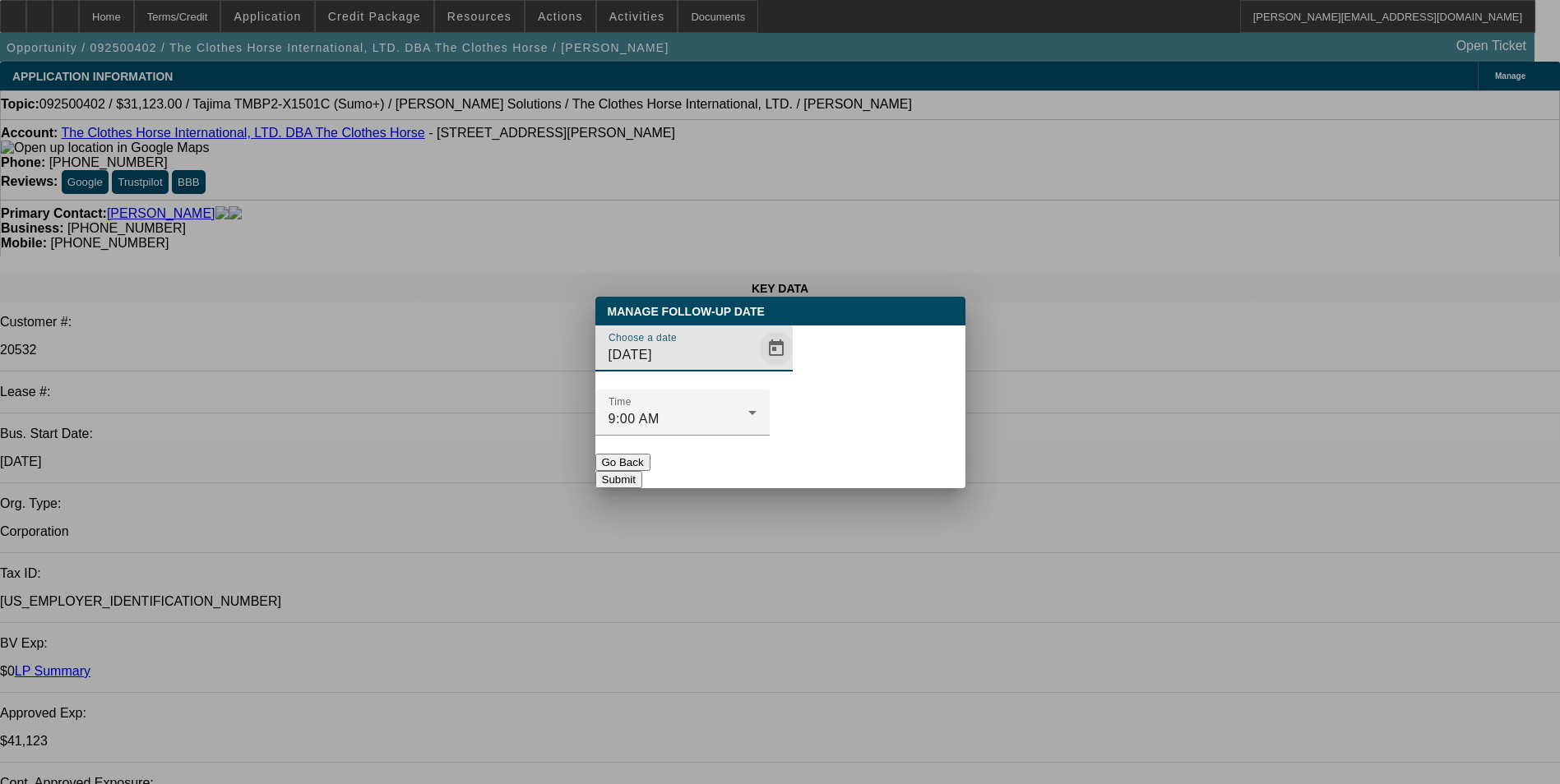
click at [757, 368] on span "Open calendar" at bounding box center [777, 349] width 39 height 39
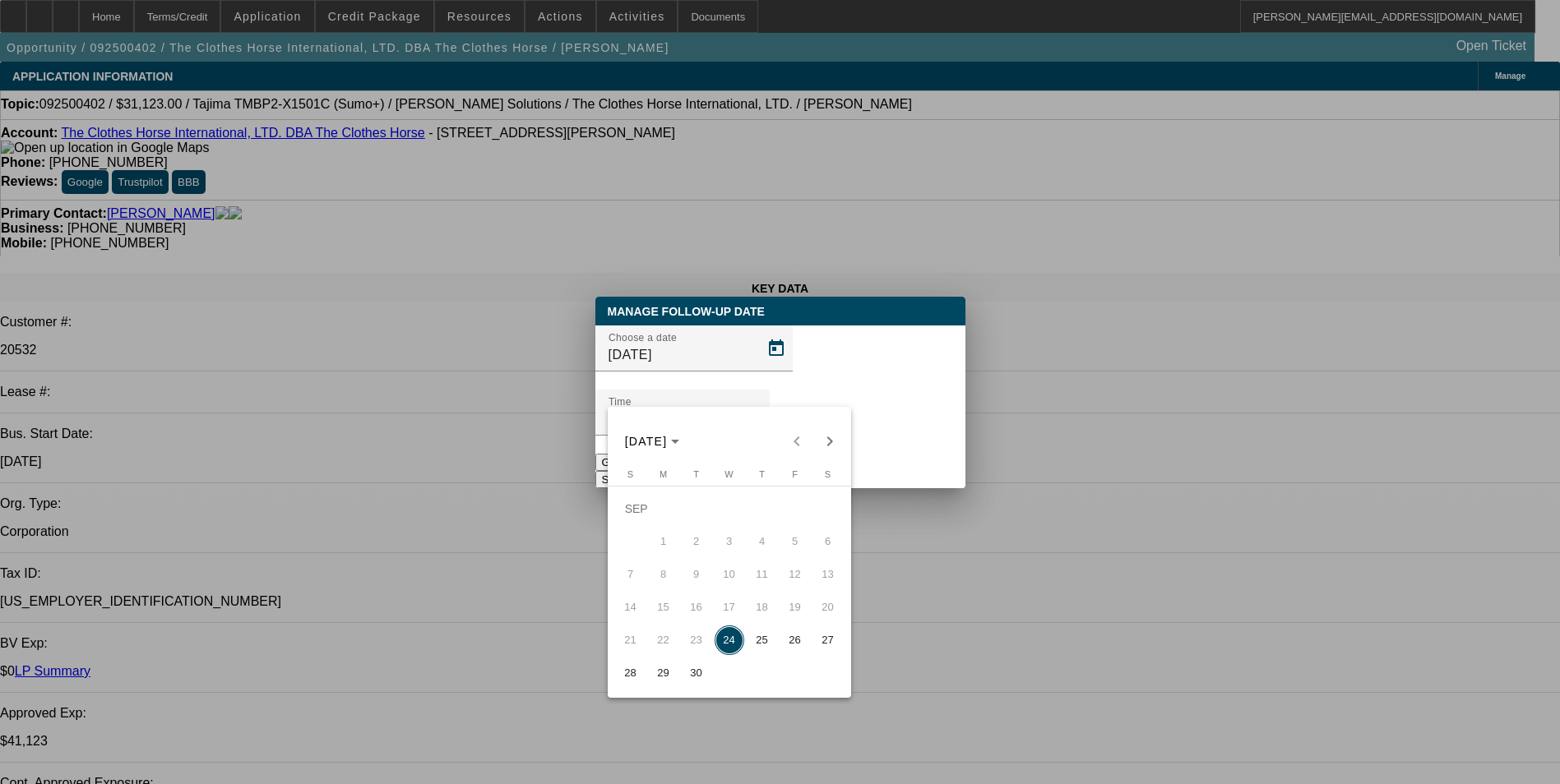
click at [764, 645] on span "25" at bounding box center [762, 640] width 30 height 30
type input "9/25/2025"
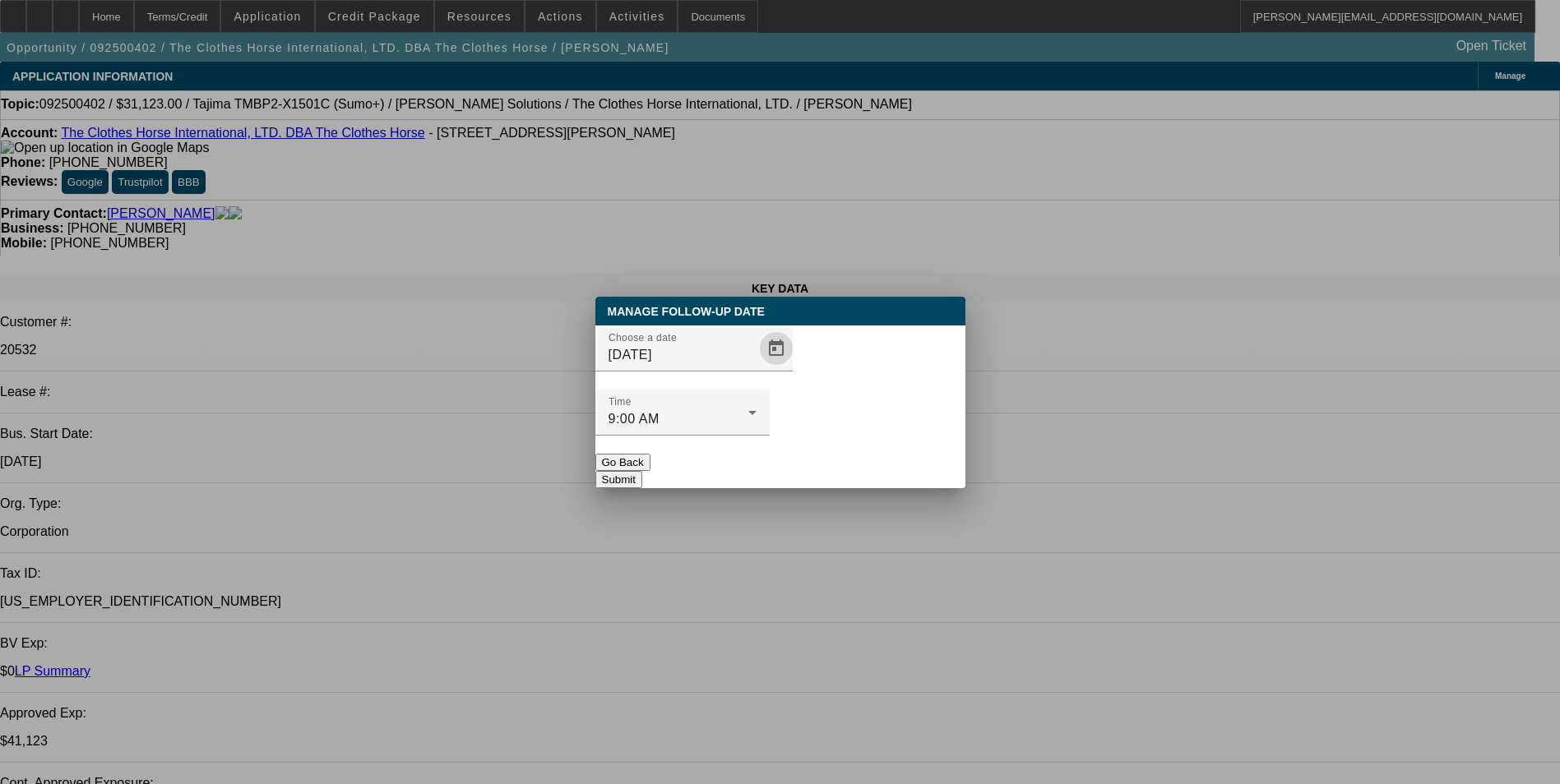
click at [642, 471] on button "Submit" at bounding box center [618, 480] width 47 height 17
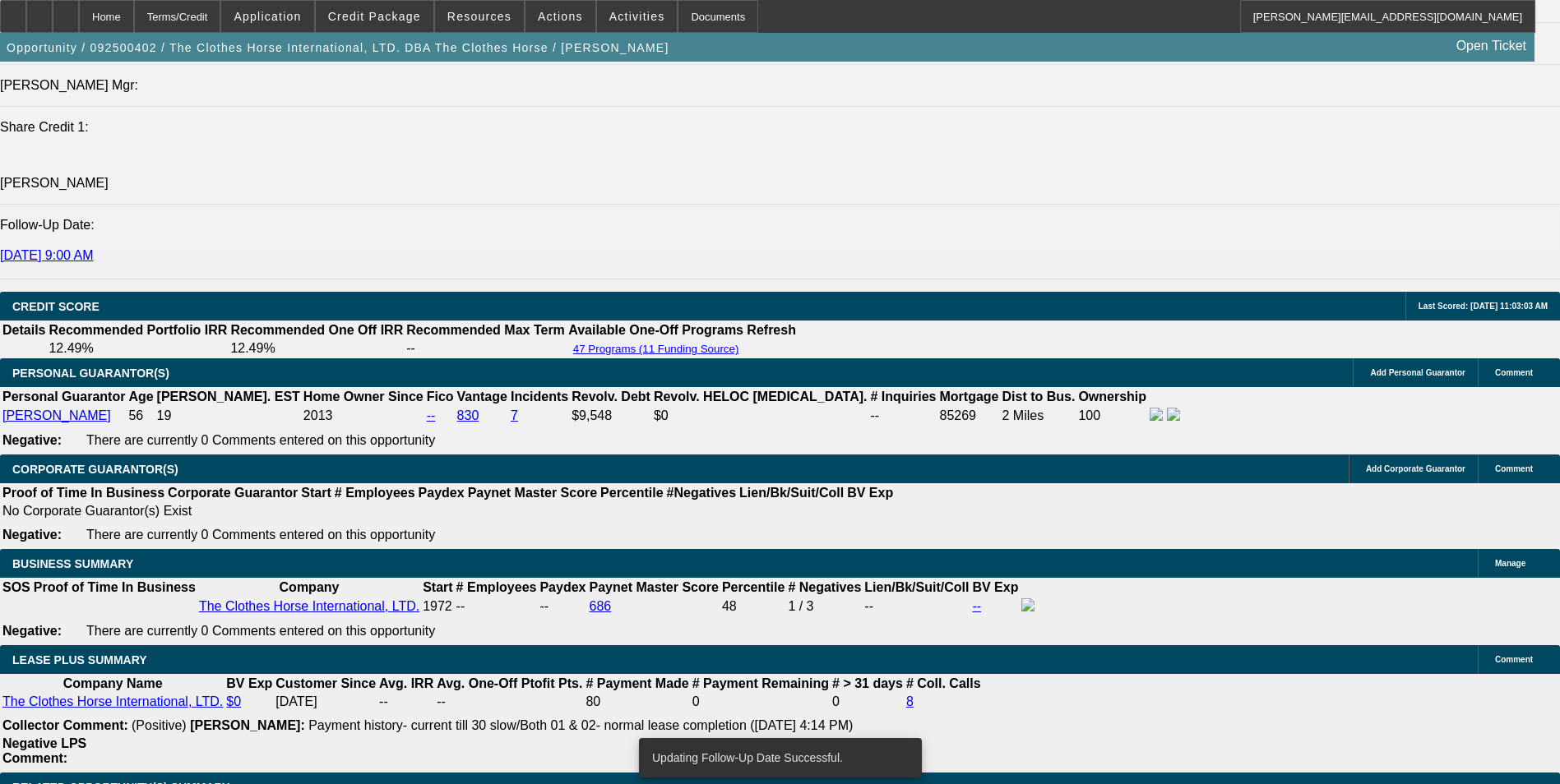
scroll to position [2302, 0]
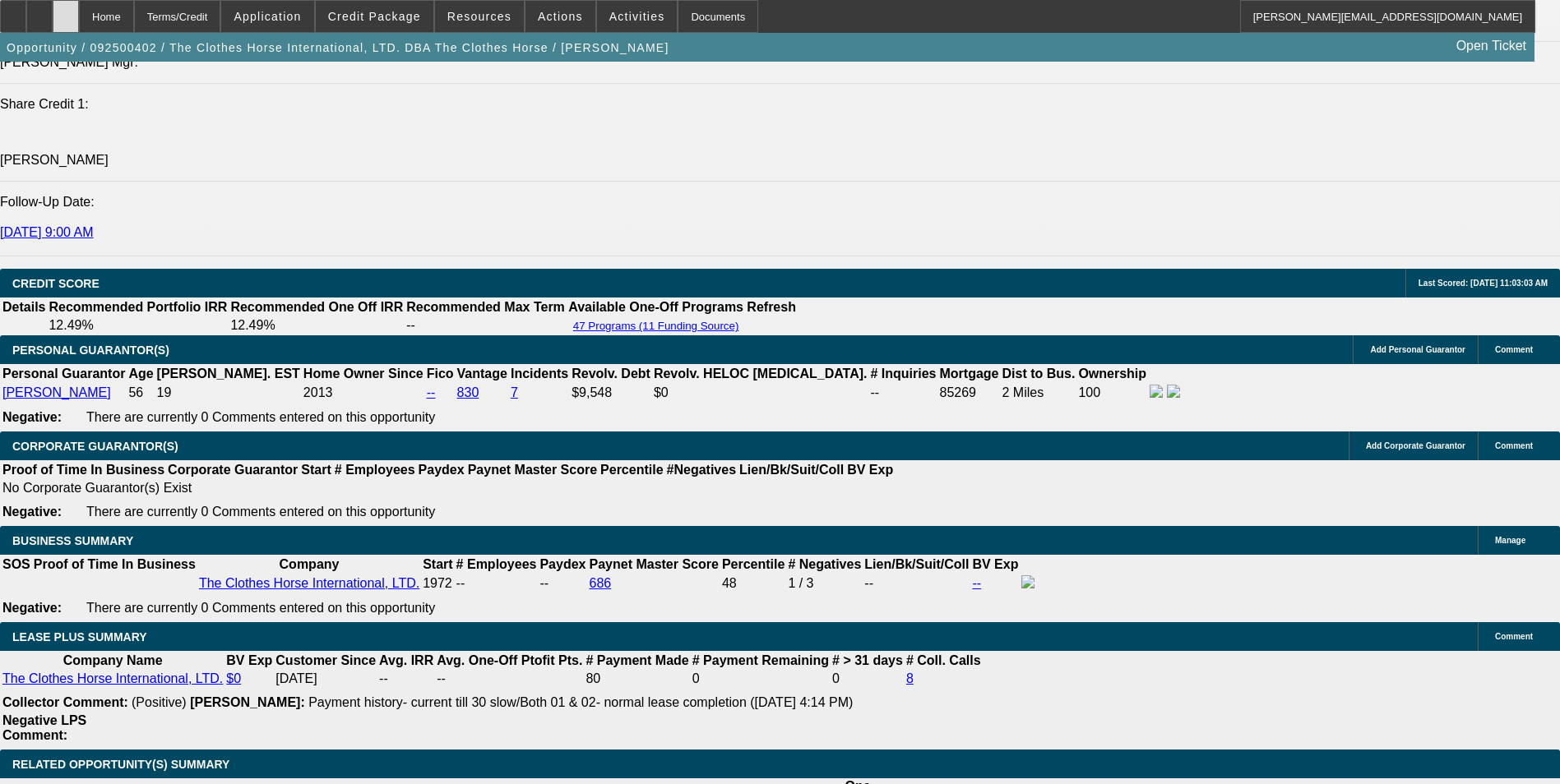
click at [79, 20] on div at bounding box center [65, 16] width 26 height 33
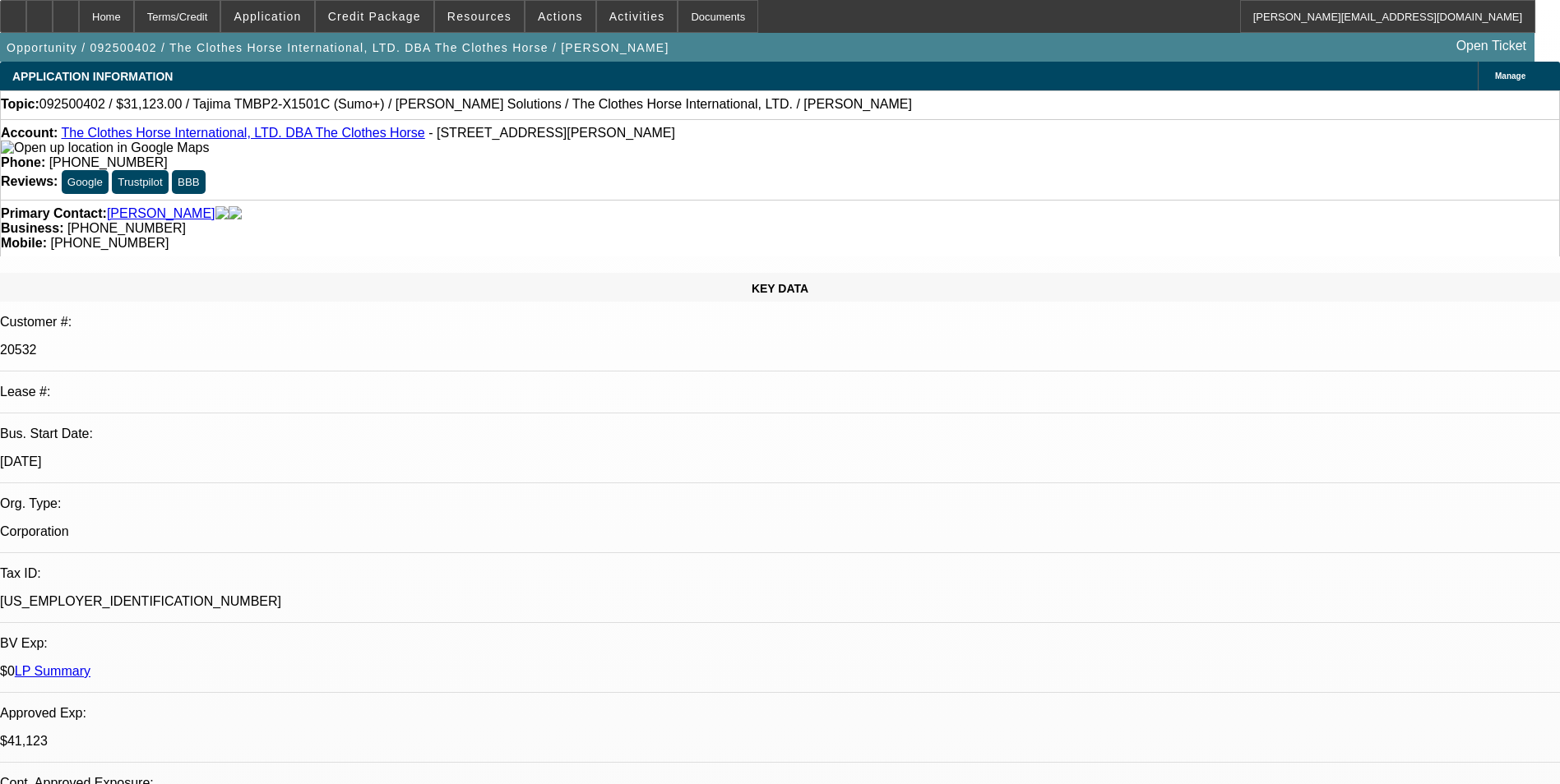
select select "0"
select select "2"
select select "0"
select select "2"
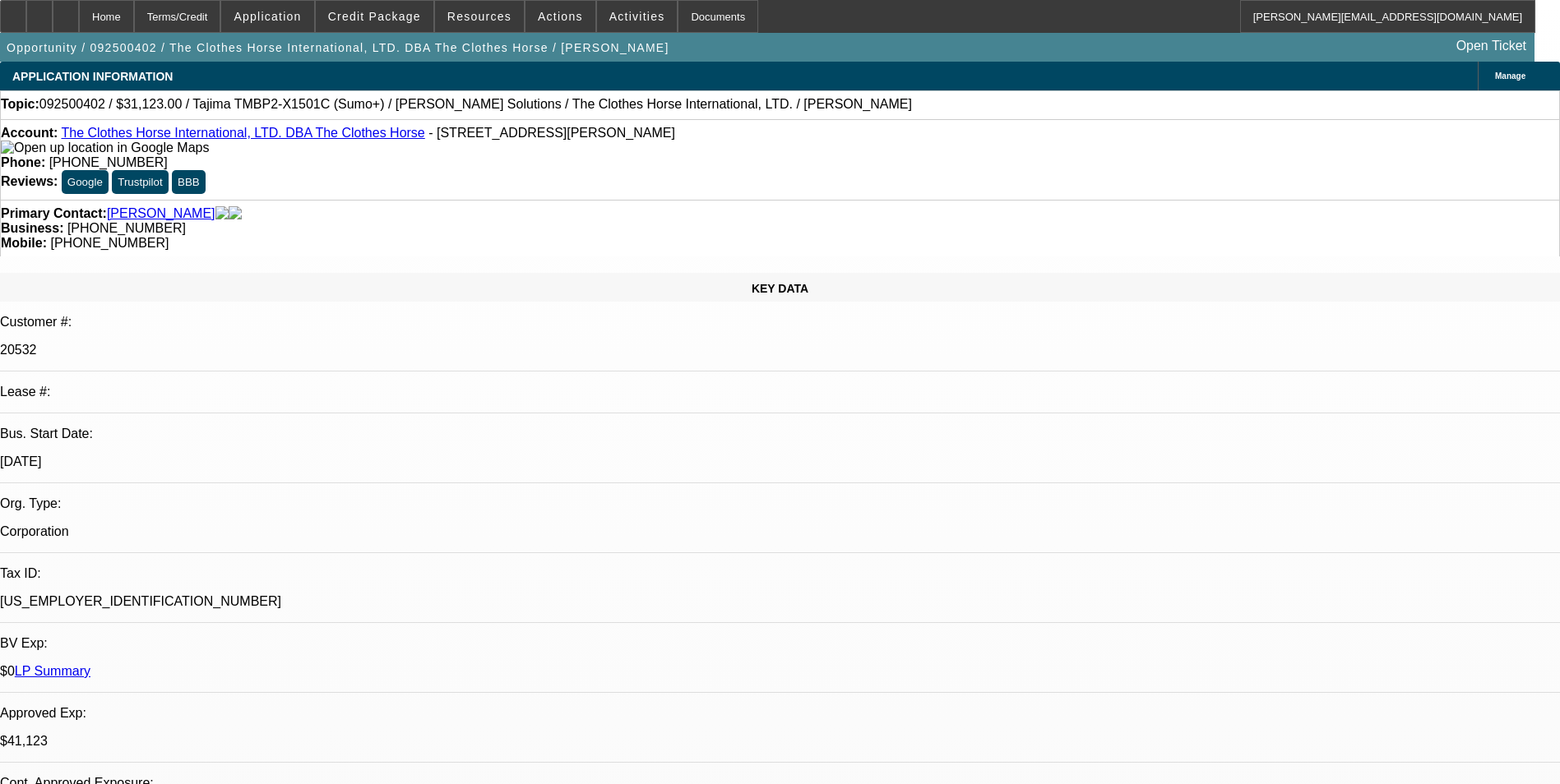
select select "0"
select select "2"
select select "0"
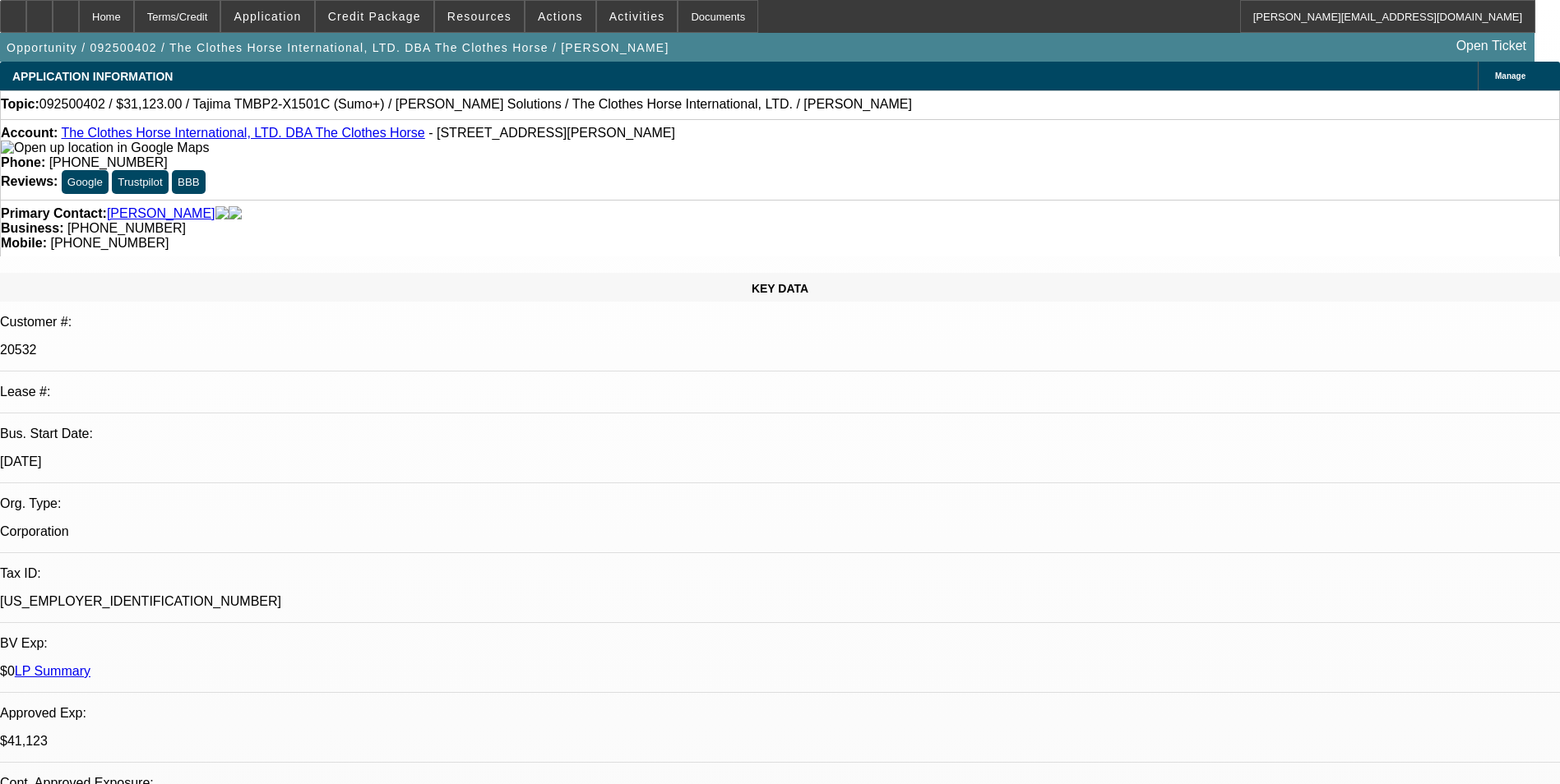
select select "2"
select select "0"
select select "1"
select select "2"
select select "6"
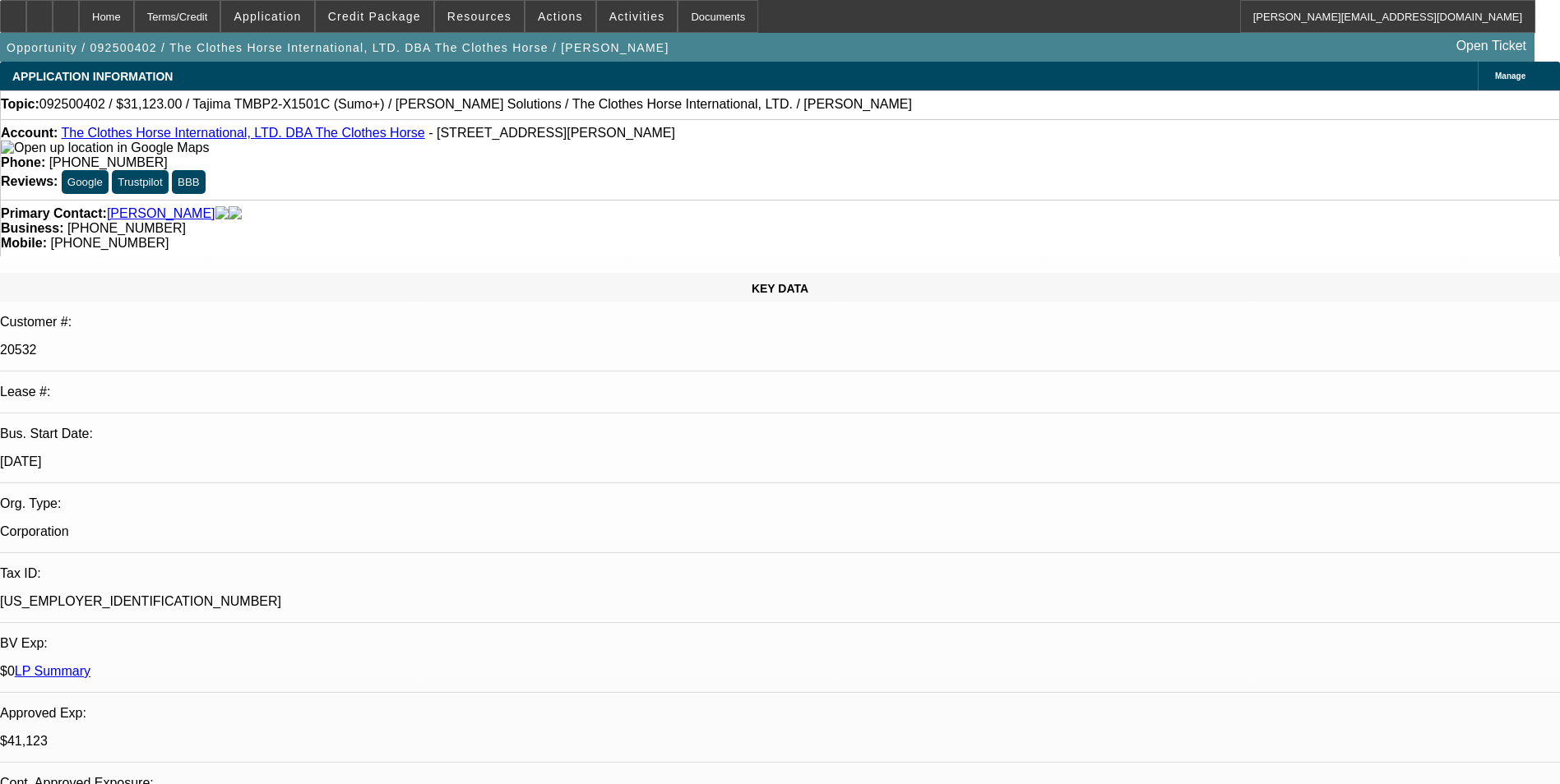
select select "1"
select select "2"
select select "6"
select select "1"
select select "2"
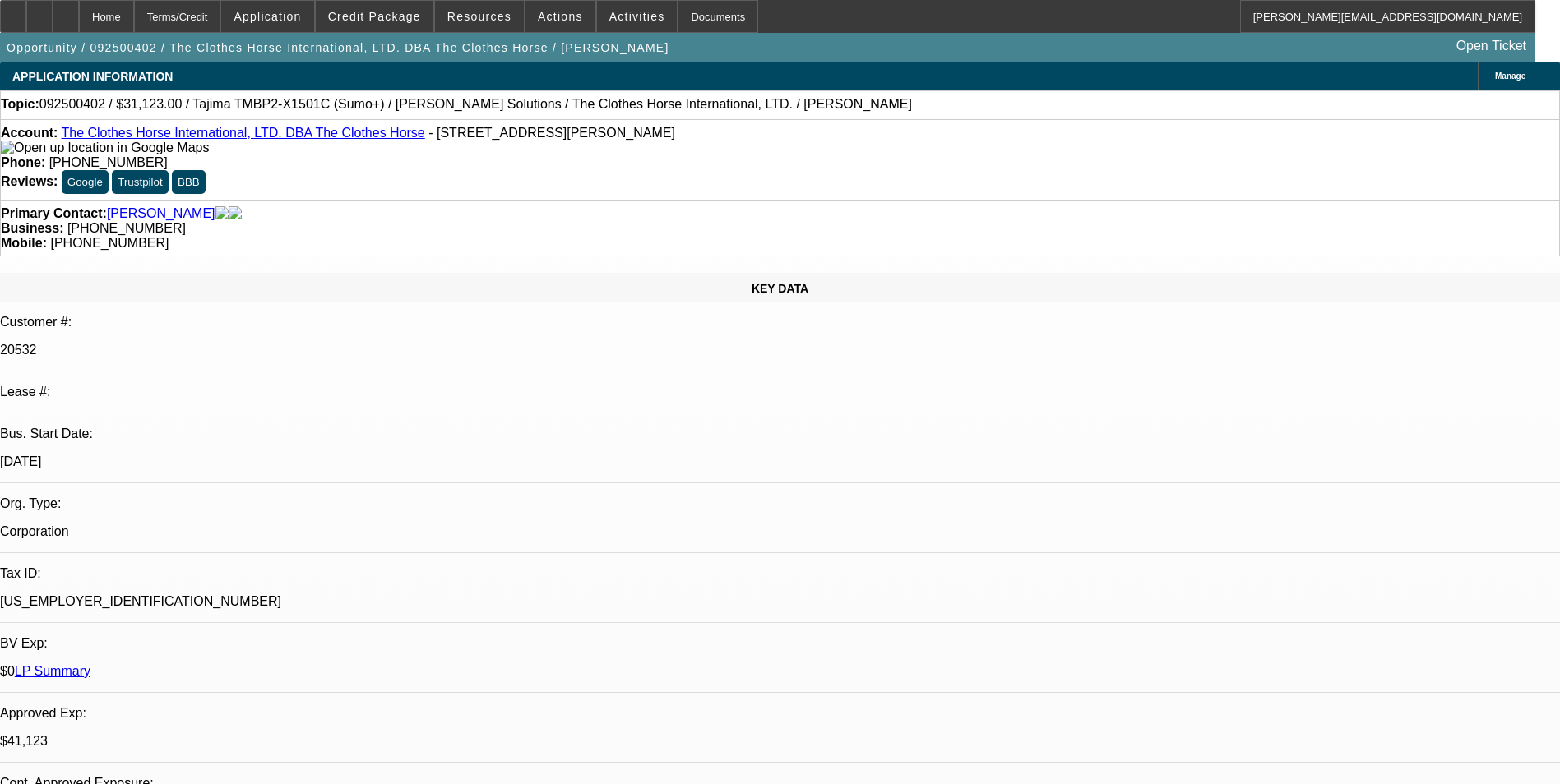
select select "6"
select select "1"
select select "2"
select select "6"
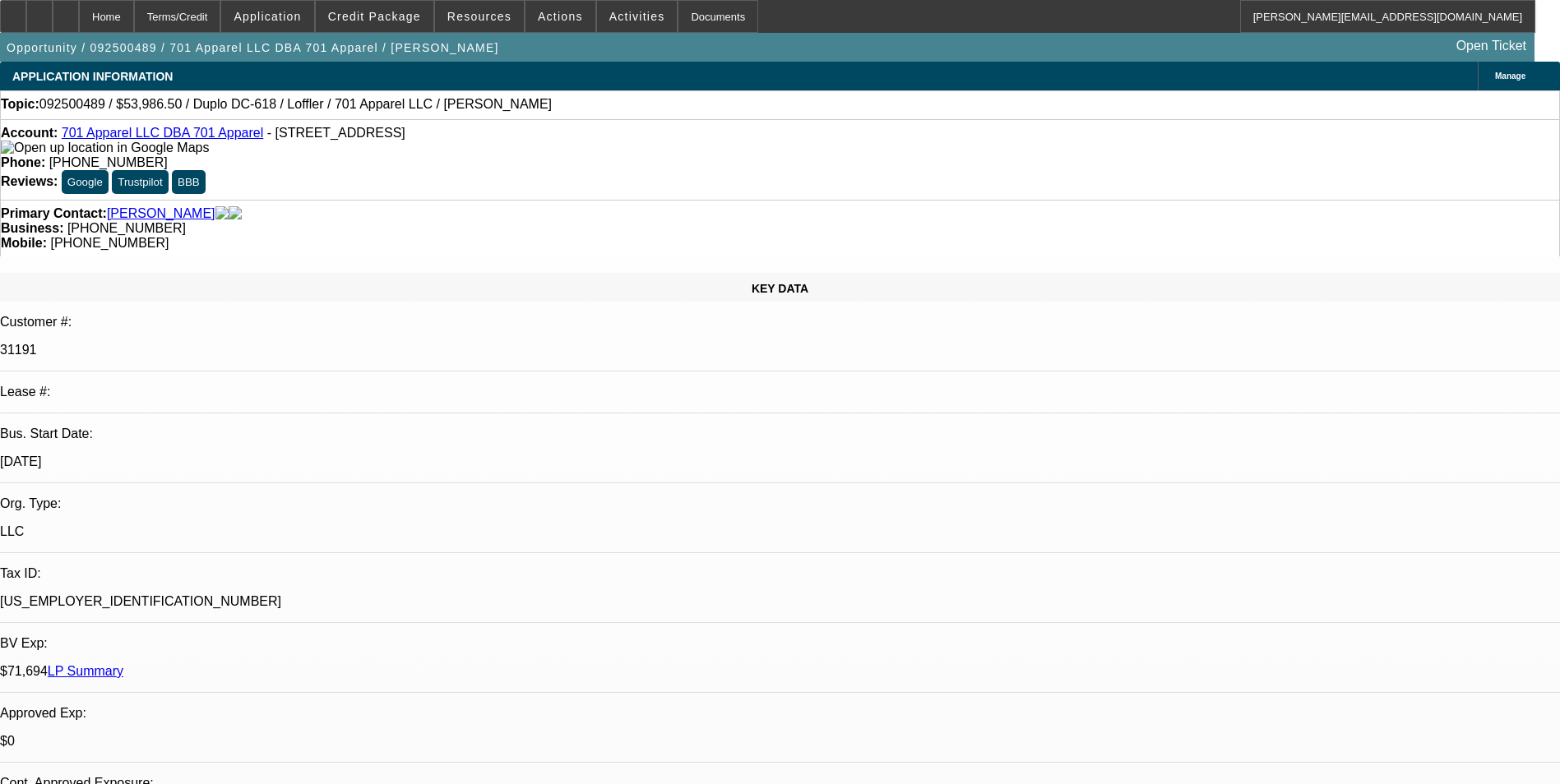
select select "0"
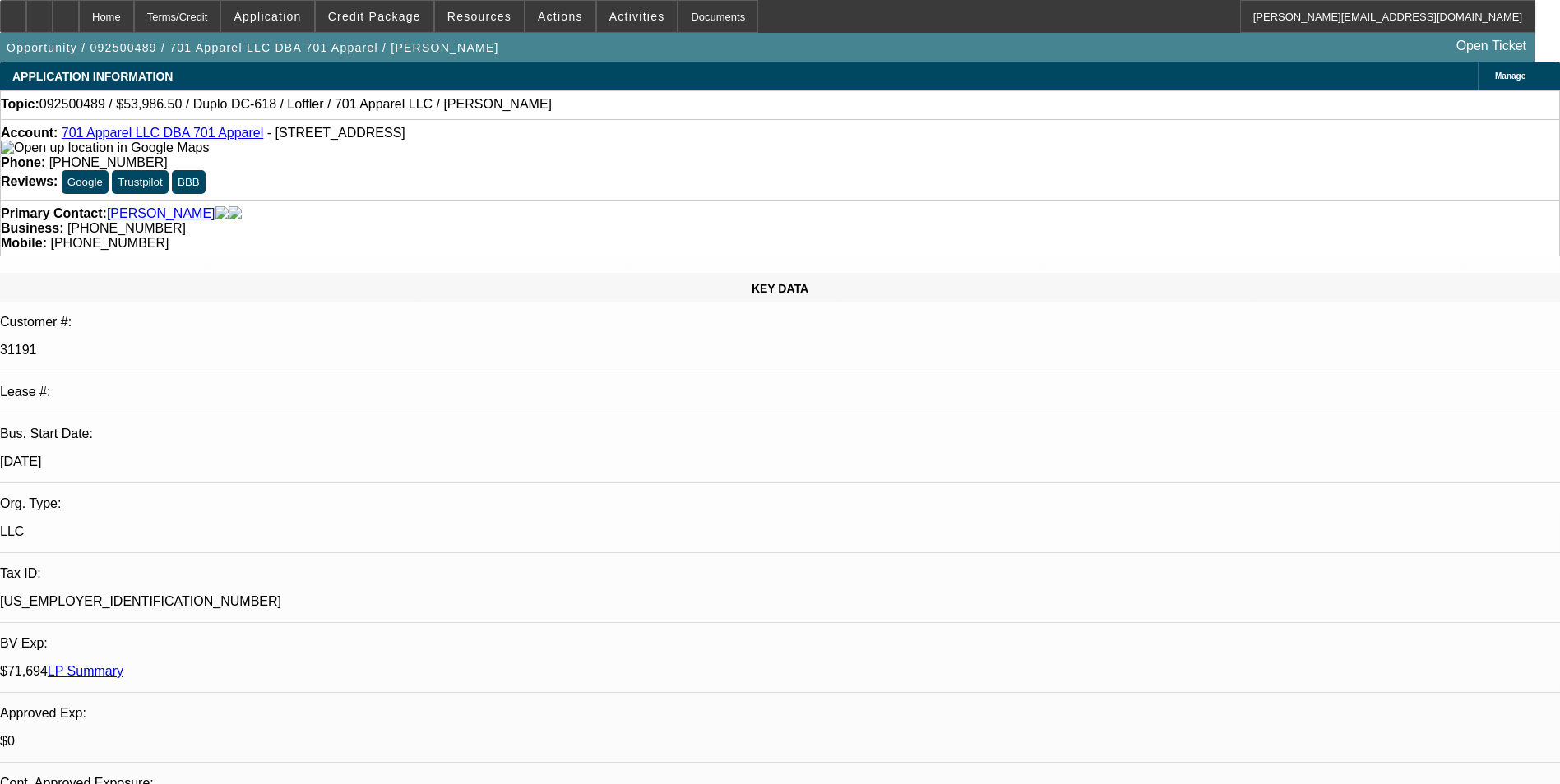
select select "0"
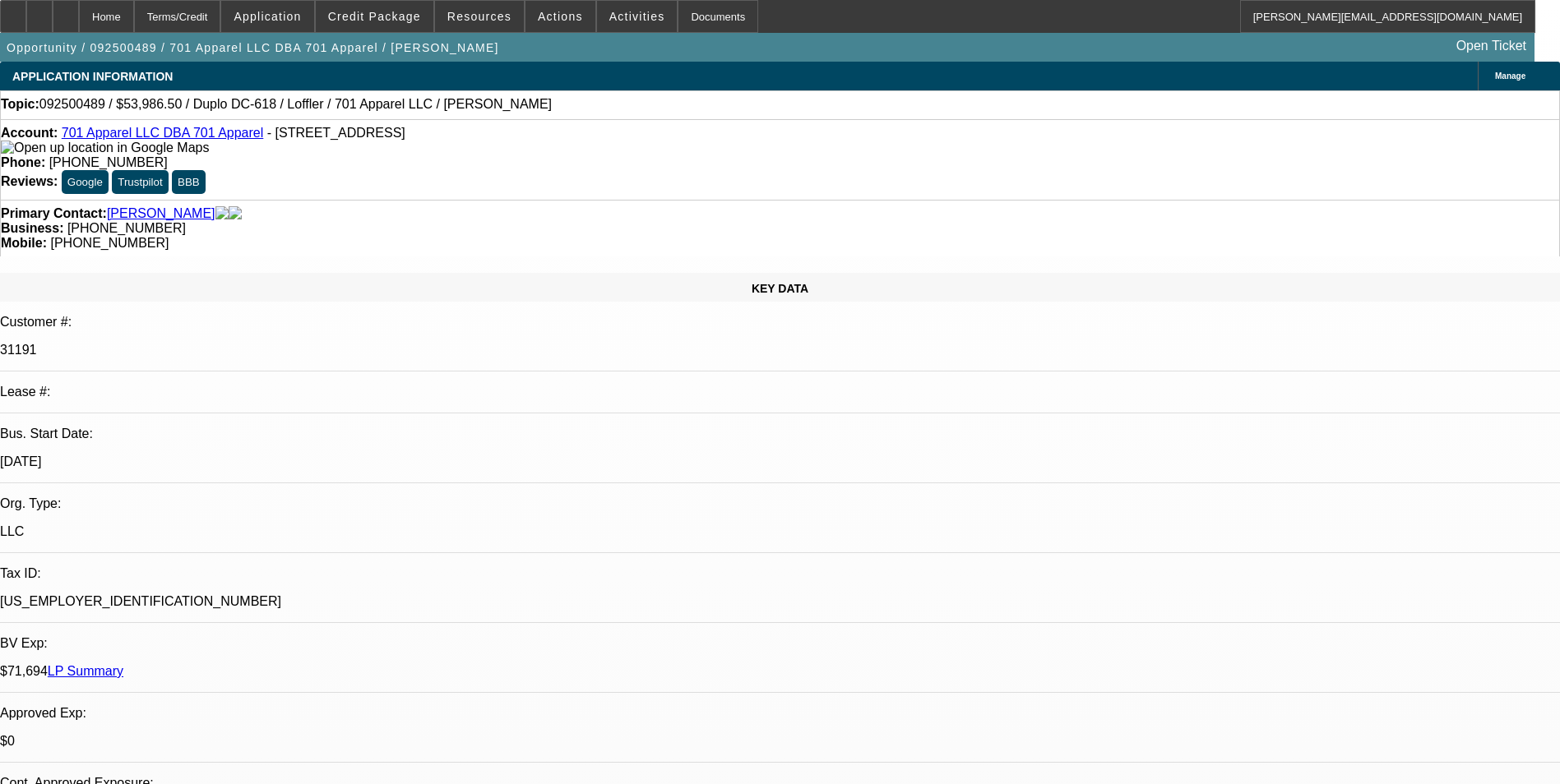
select select "2"
select select "0"
select select "1"
select select "6"
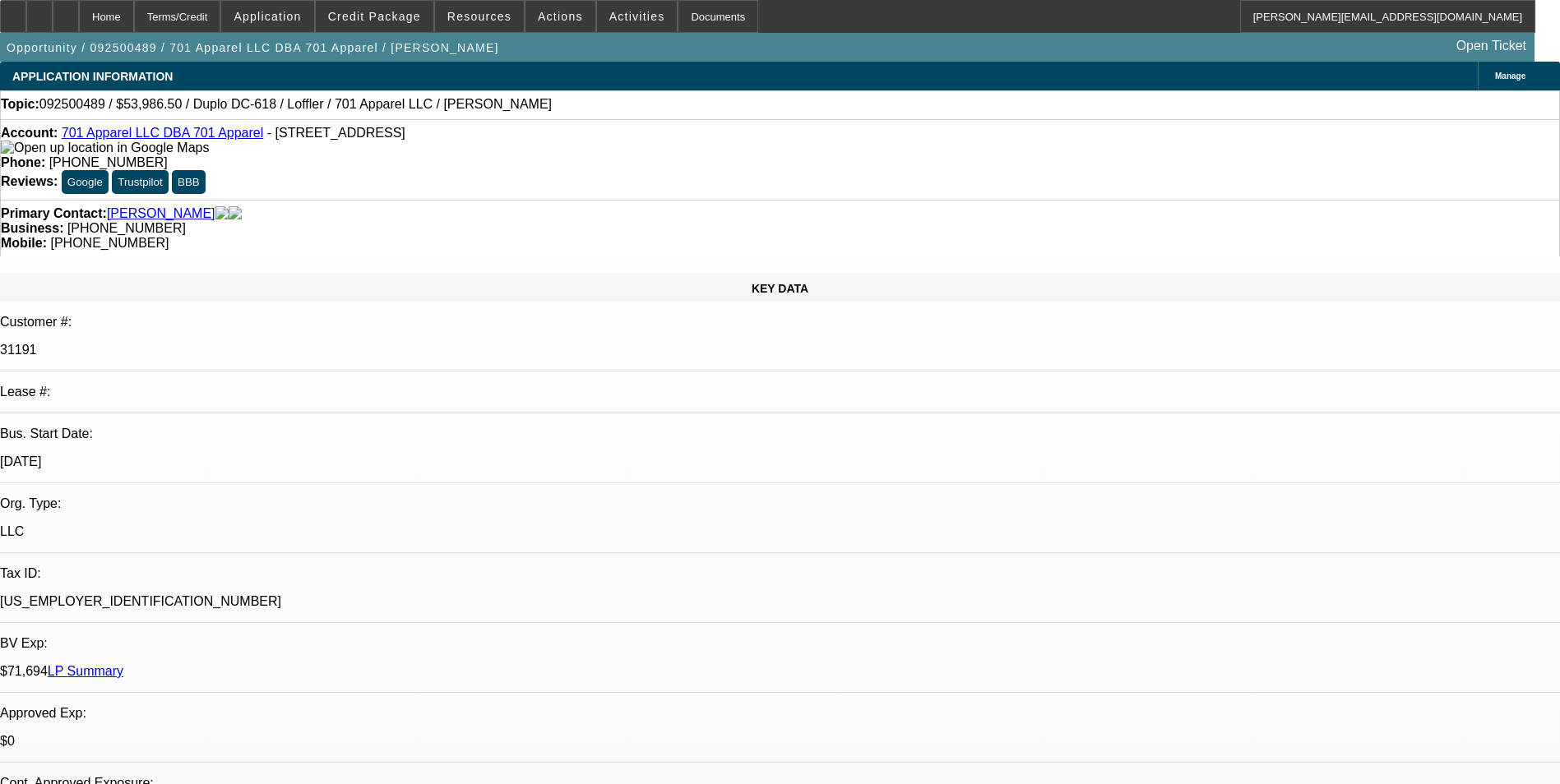
select select "1"
select select "6"
select select "1"
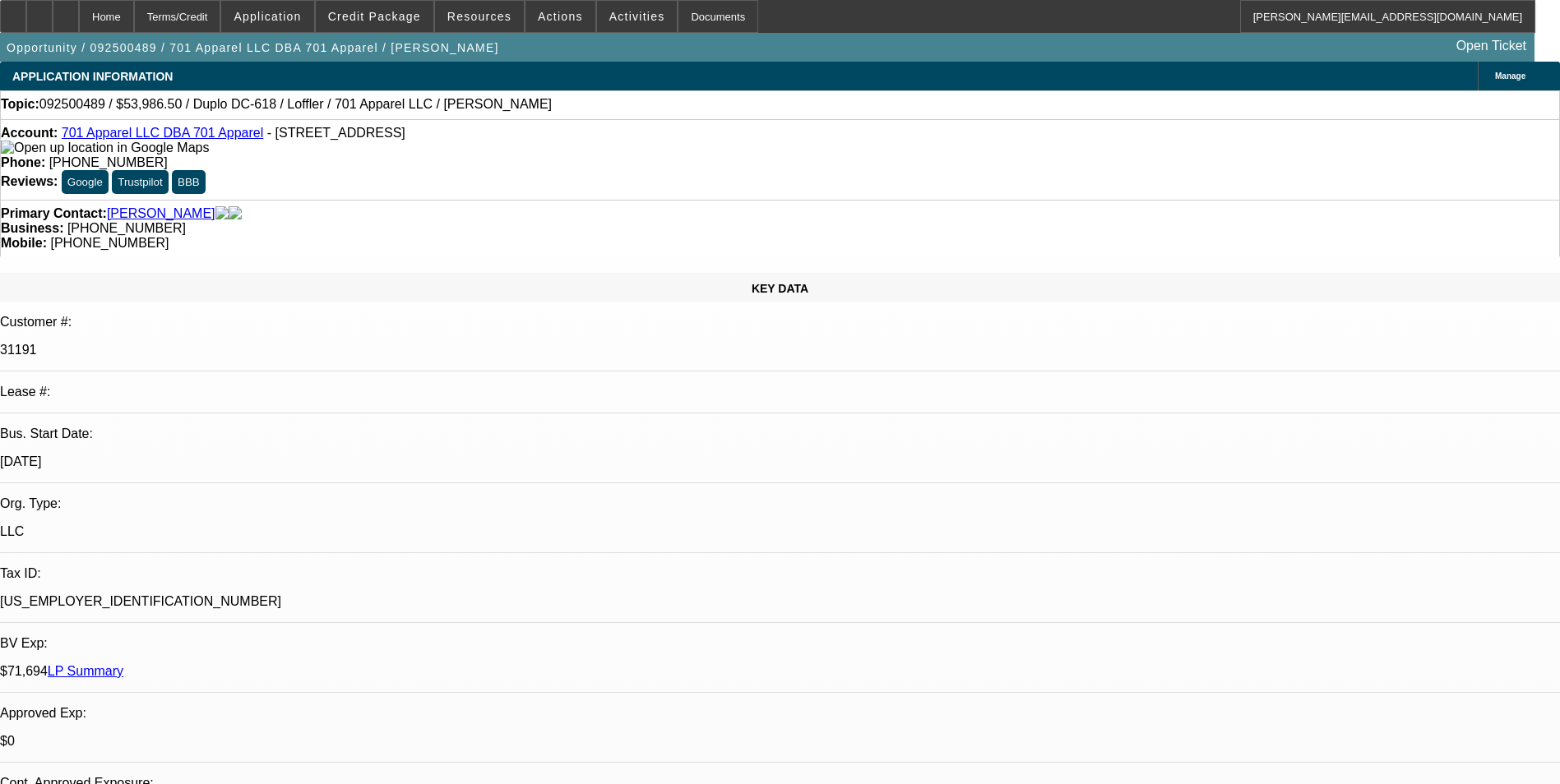
select select "6"
select select "1"
select select "2"
select select "6"
click at [1495, 76] on span "Manage" at bounding box center [1511, 76] width 31 height 9
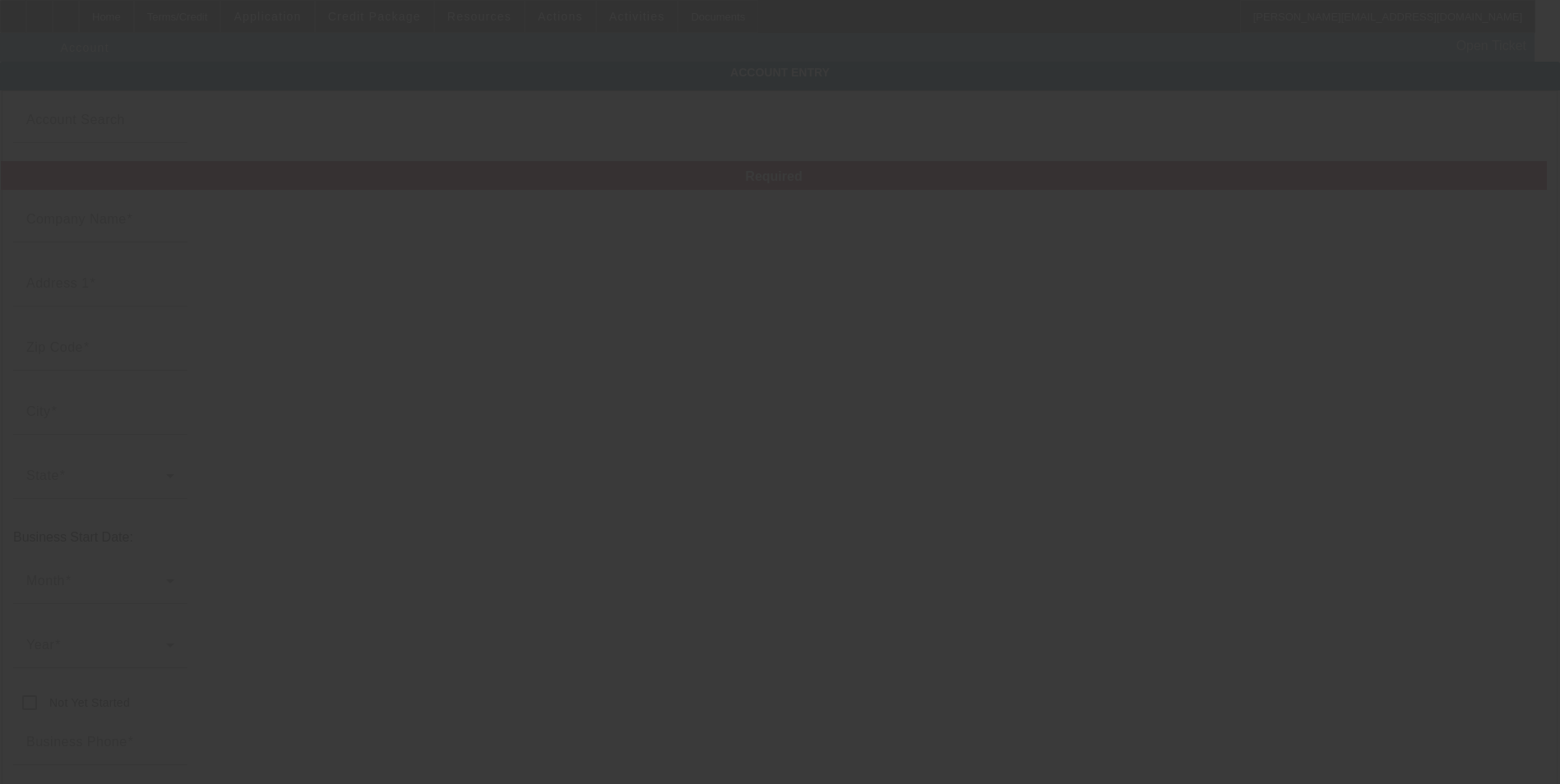
type input "701 Apparel LLC"
type input "[STREET_ADDRESS]"
type input "58401"
type input "[GEOGRAPHIC_DATA]"
type input "[PHONE_NUMBER]"
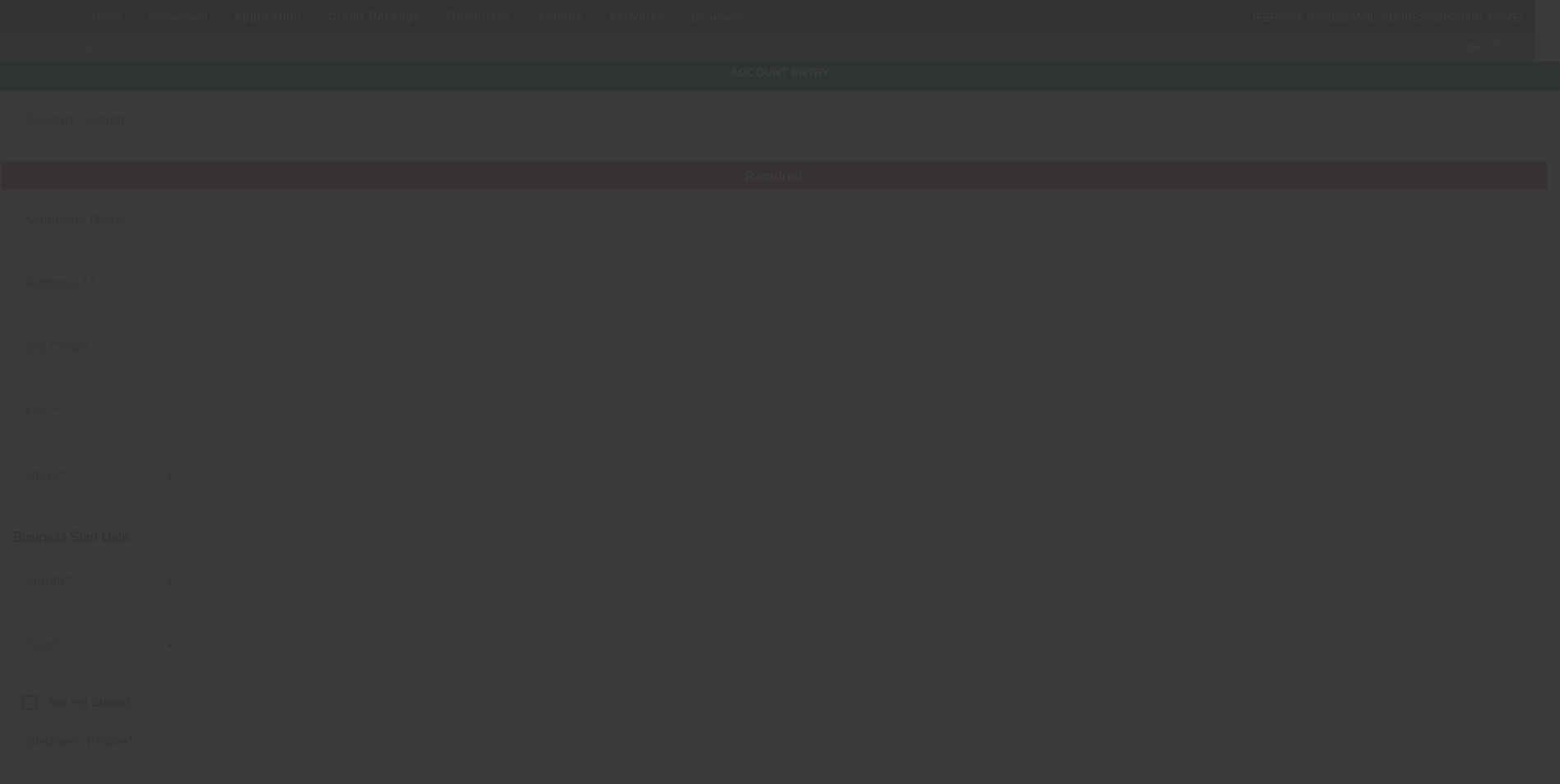
type input "701 Apparel"
type input "[EMAIL_ADDRESS][DOMAIN_NAME]"
type input "[PERSON_NAME]"
type input "[US_EMPLOYER_IDENTIFICATION_NUMBER]"
type input "Custom embroidery and printing"
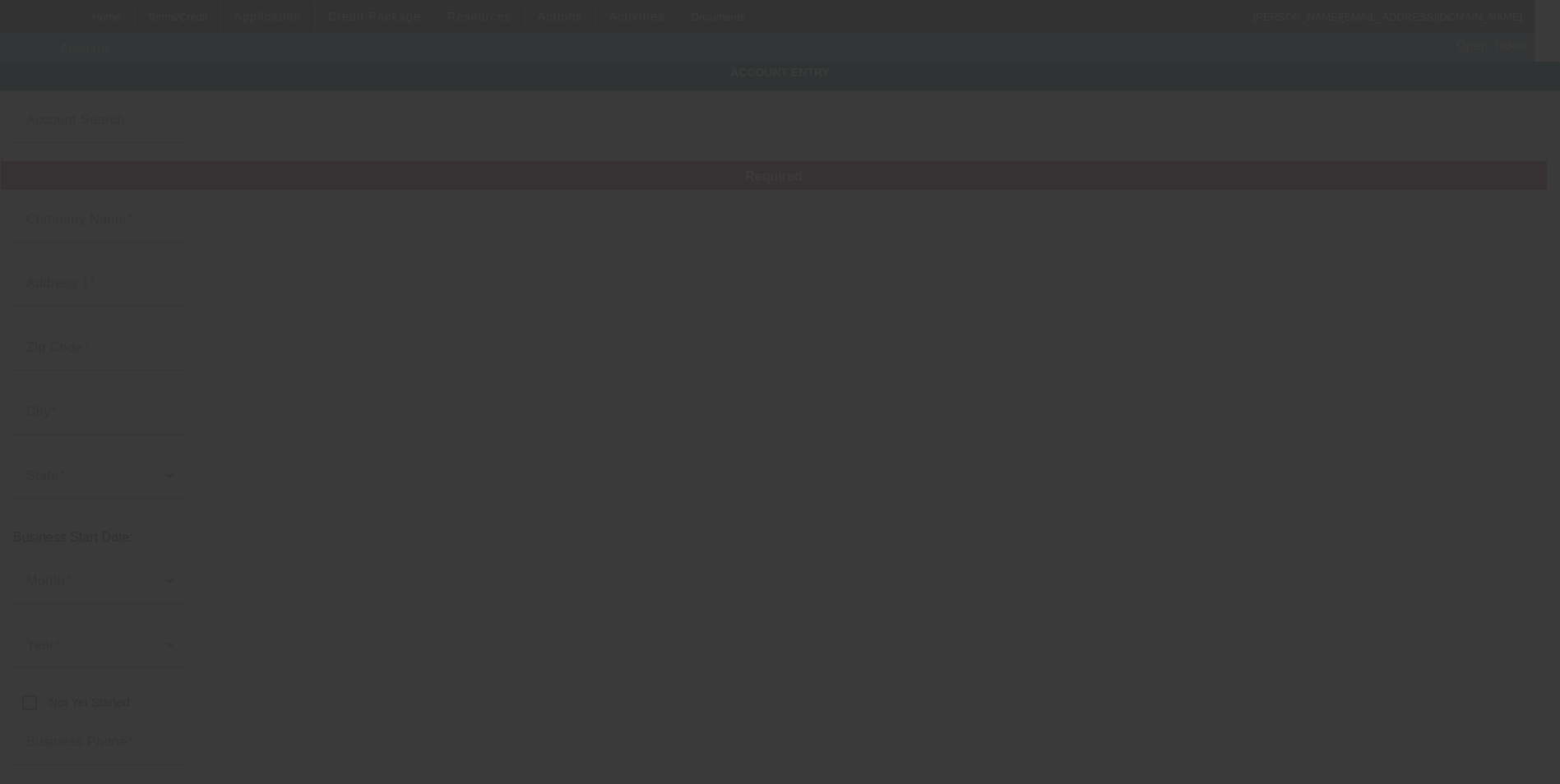
type input "[URL][DOMAIN_NAME]"
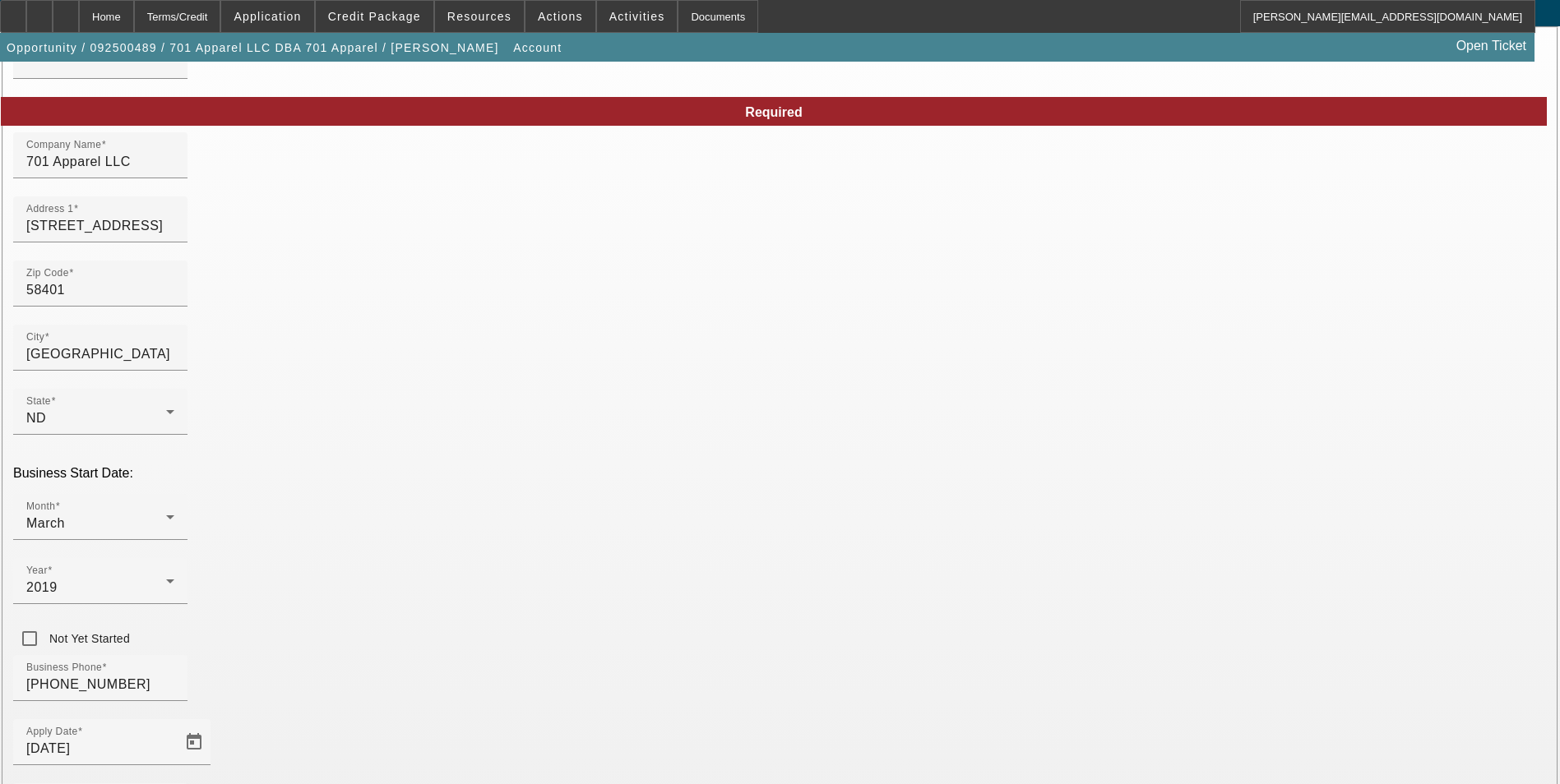
type input "[DATE]"
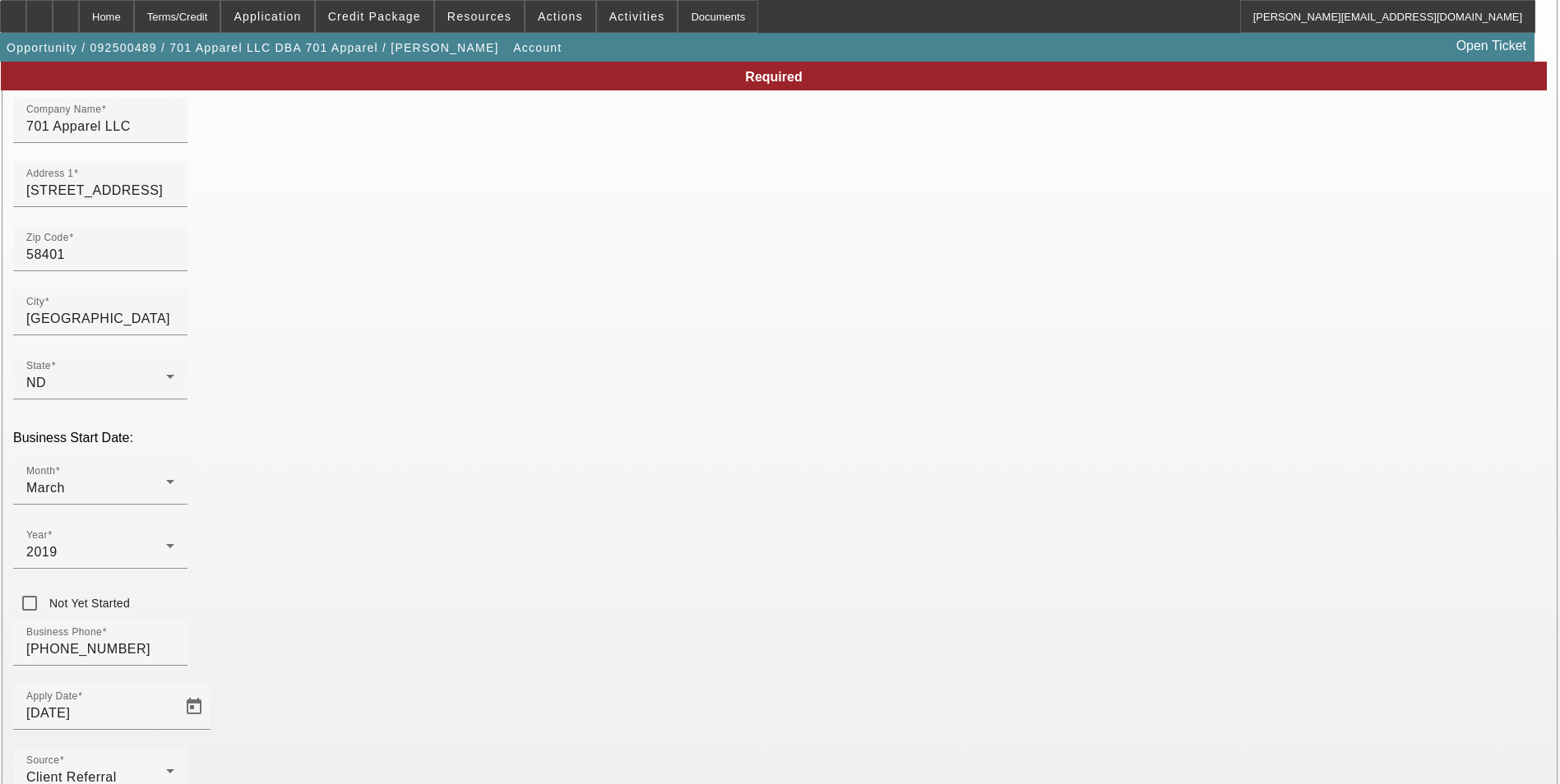
scroll to position [185, 0]
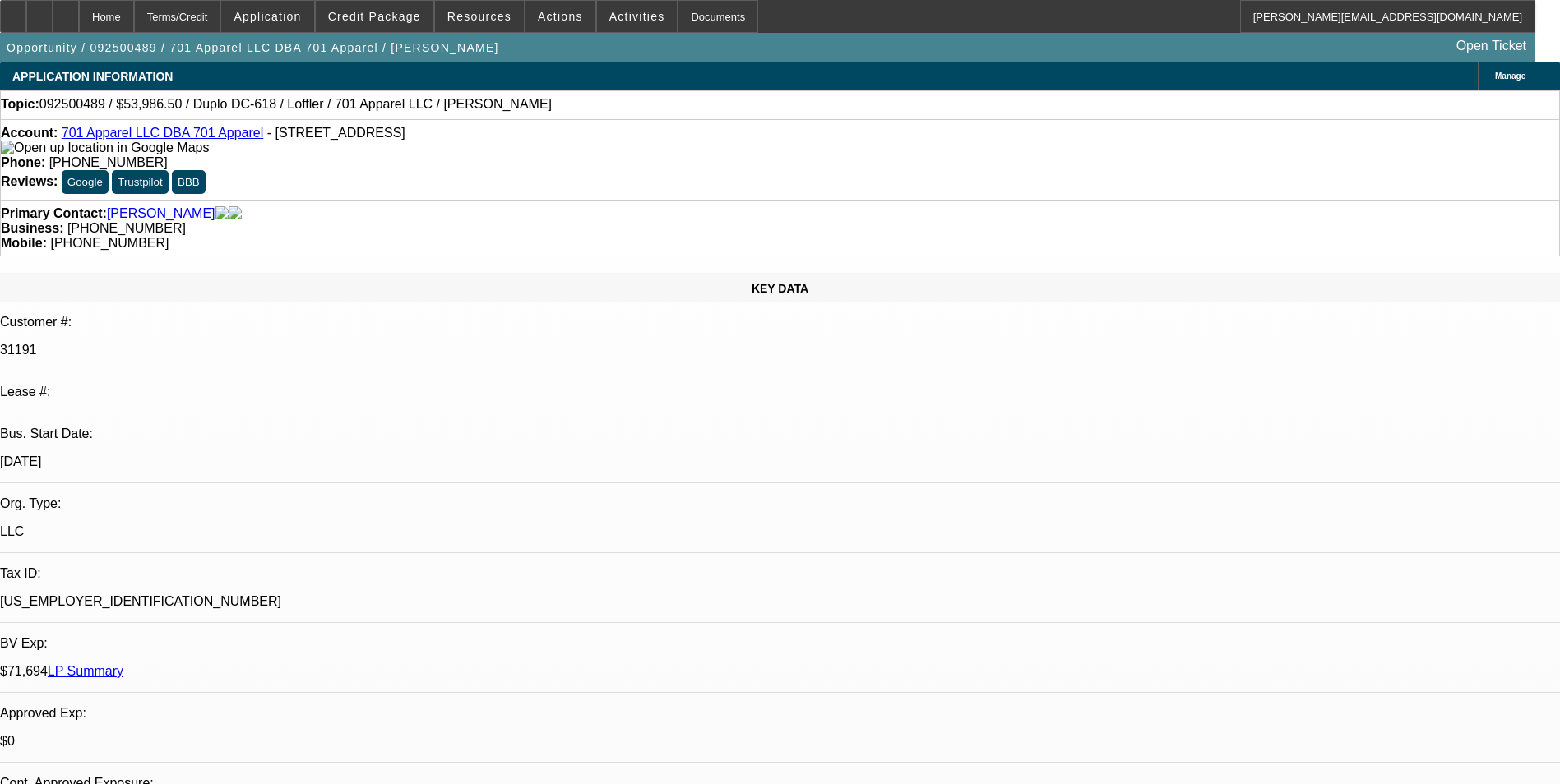
select select "0"
select select "6"
select select "0"
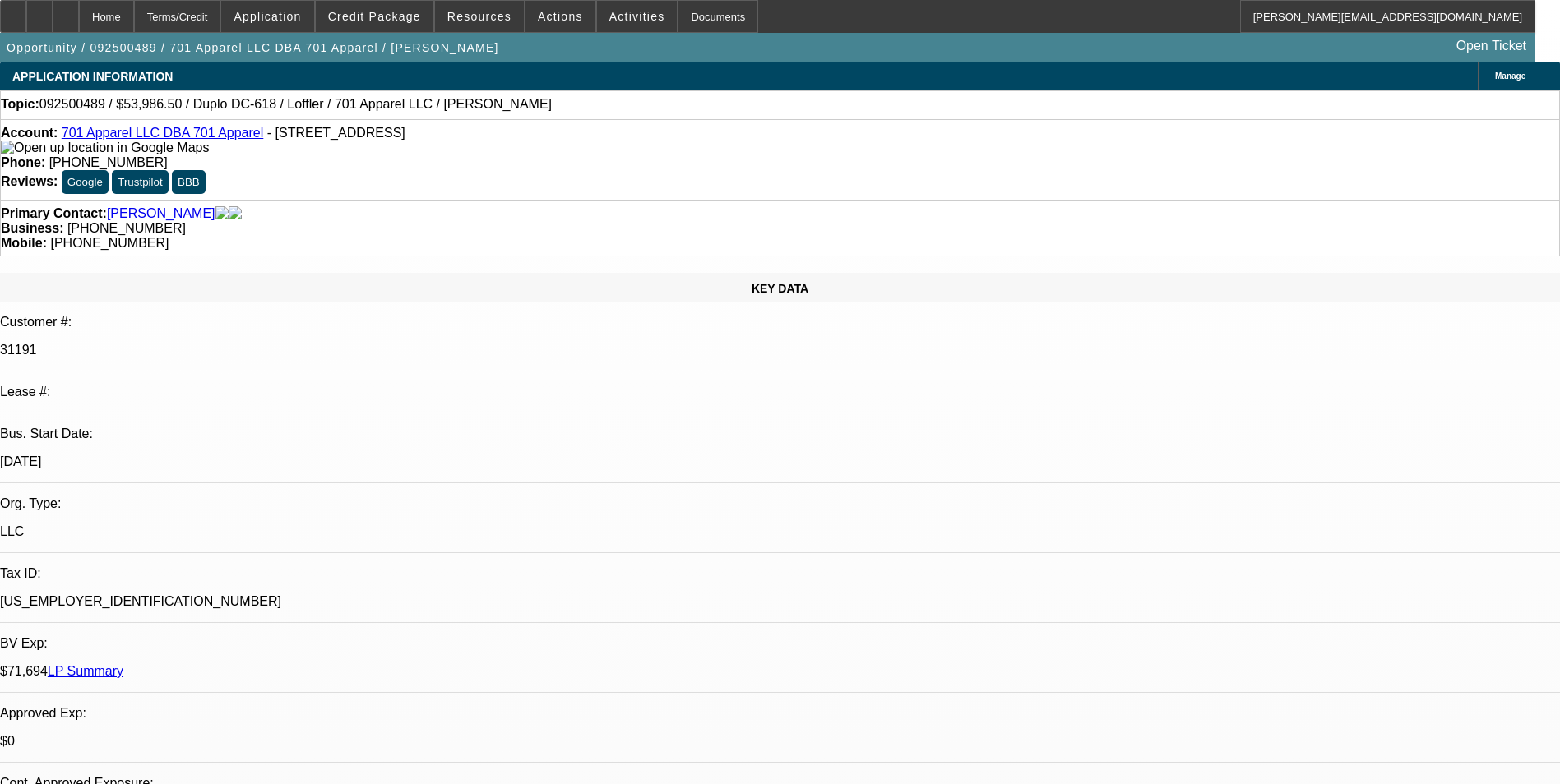
select select "0"
select select "6"
select select "0"
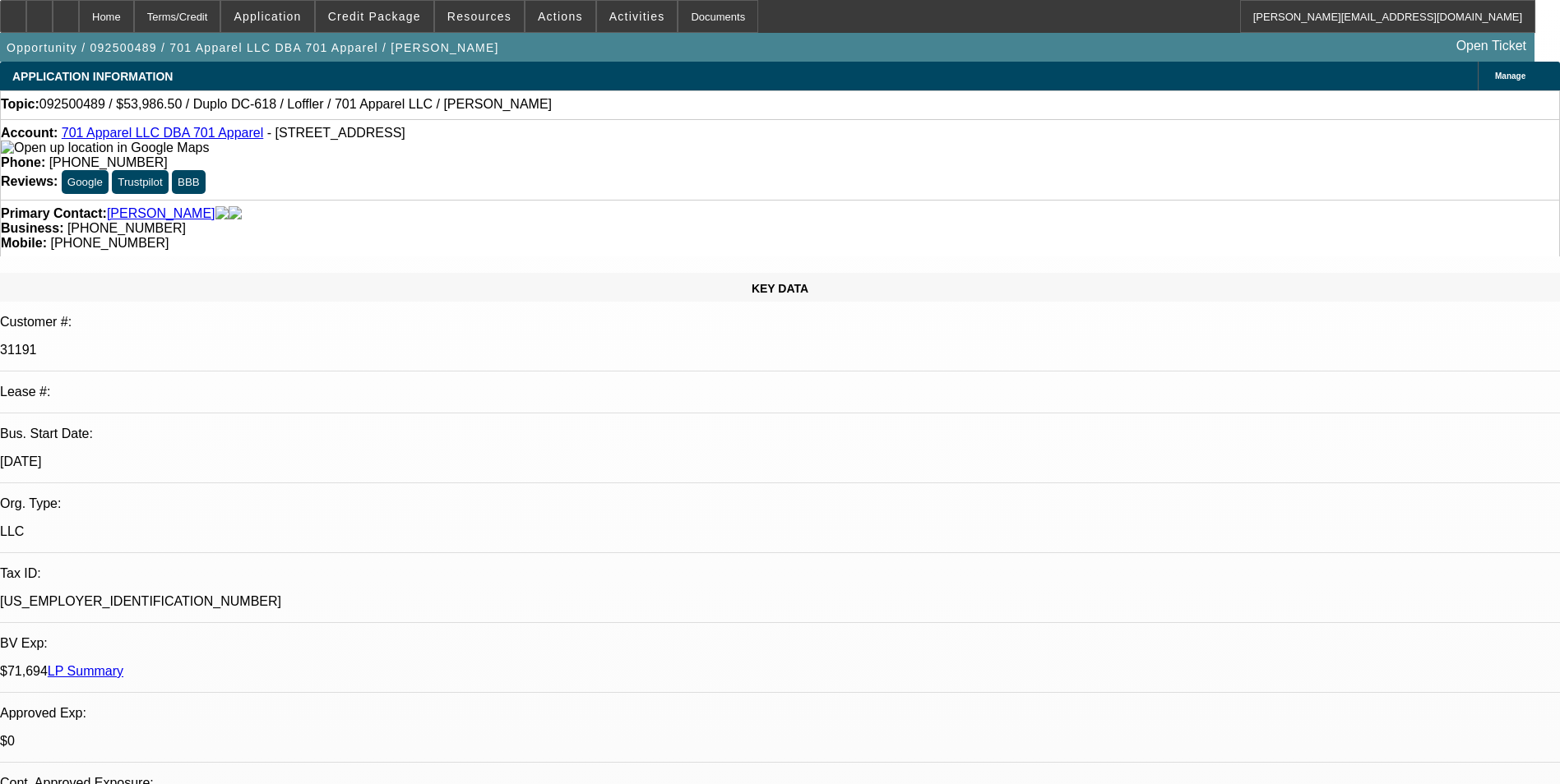
select select "0"
select select "6"
select select "0"
select select "2"
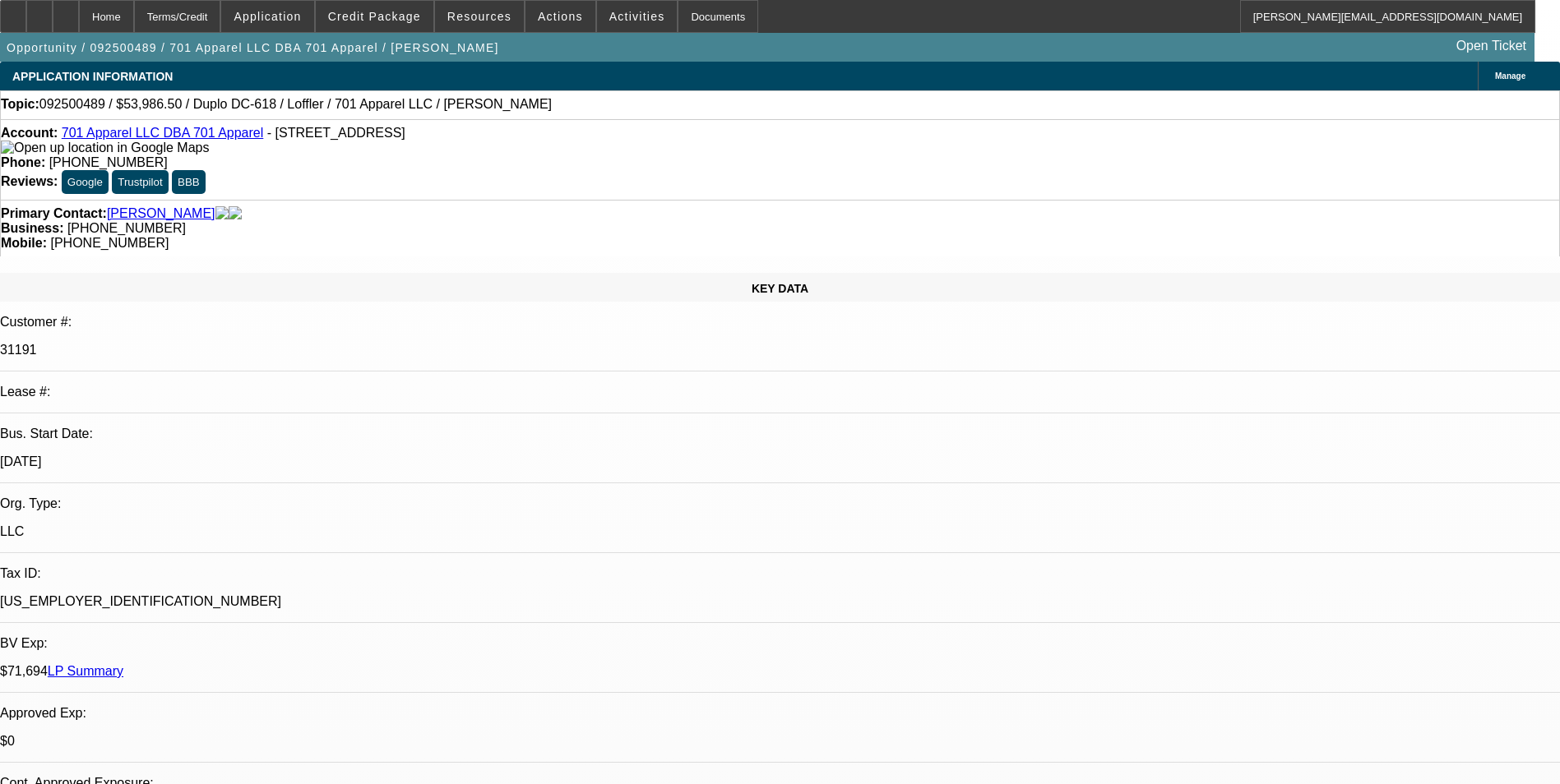
select select "0"
select select "6"
click at [1495, 77] on span "Manage" at bounding box center [1511, 76] width 31 height 9
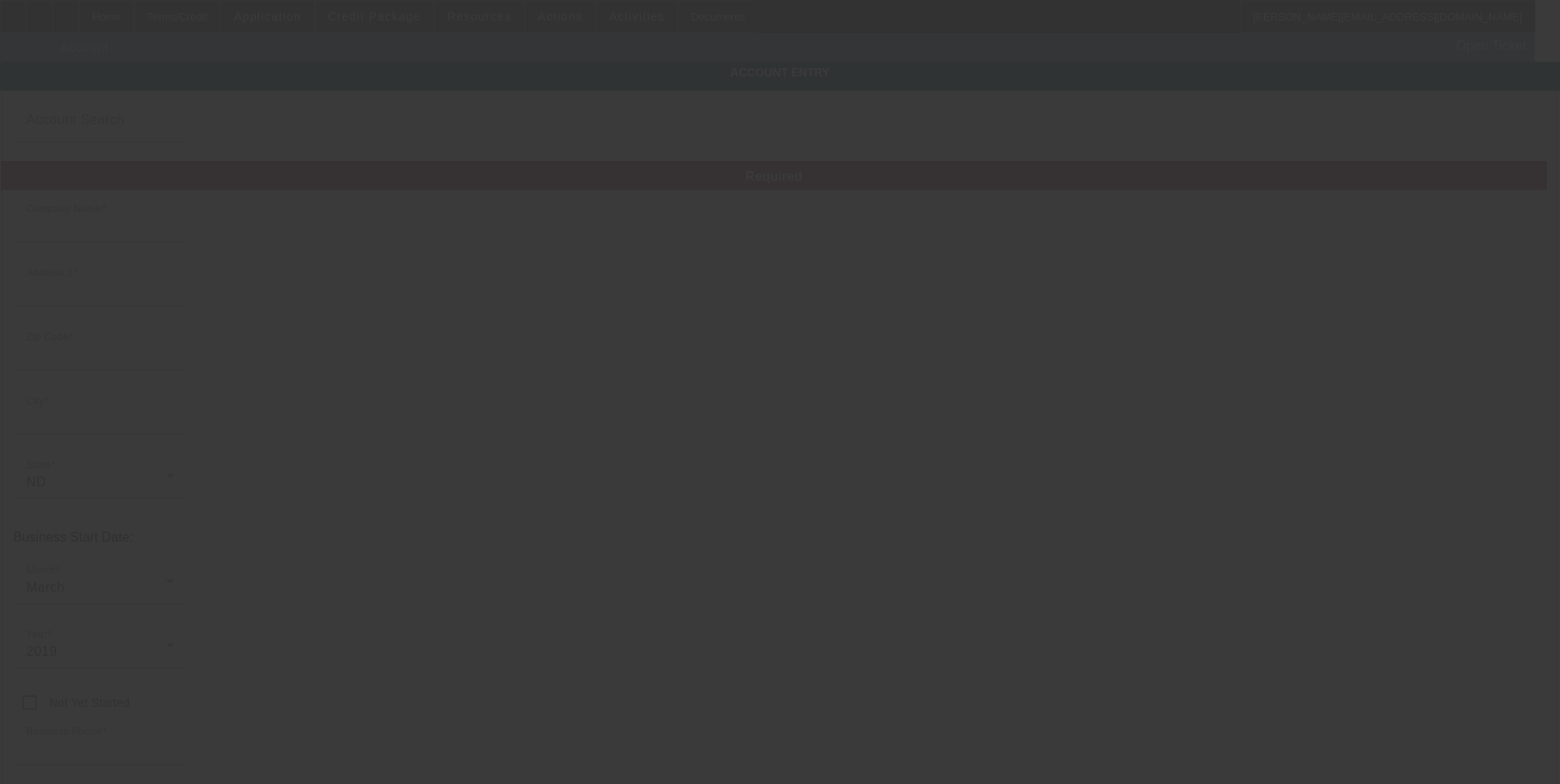
type input "701 Apparel LLC"
type input "[STREET_ADDRESS]"
type input "58401"
type input "[GEOGRAPHIC_DATA]"
type input "[PHONE_NUMBER]"
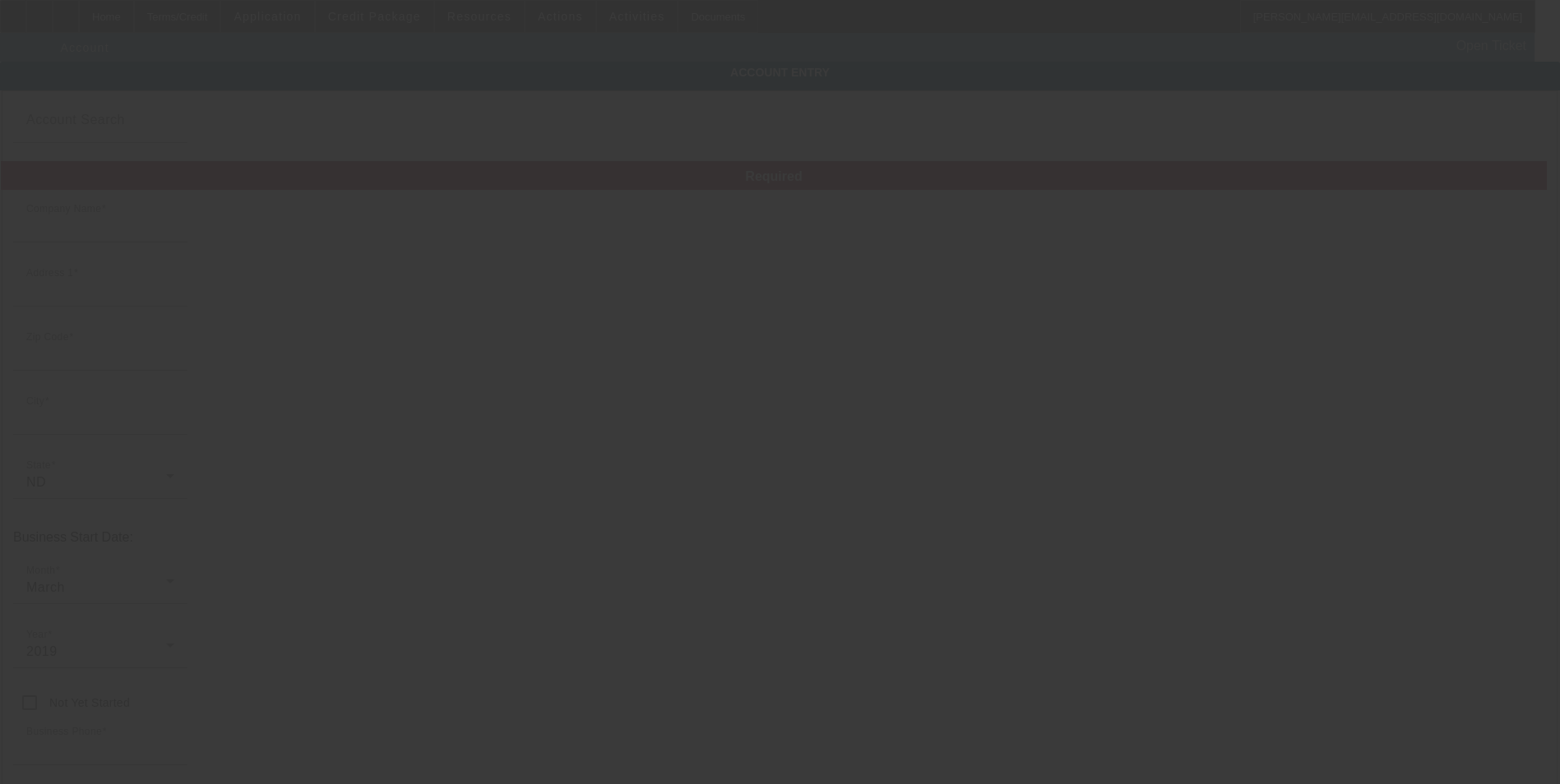
type input "701 Apparel"
type input "[EMAIL_ADDRESS][DOMAIN_NAME]"
type input "[PERSON_NAME]"
type input "[US_EMPLOYER_IDENTIFICATION_NUMBER]"
type input "Custom embroidery and printing"
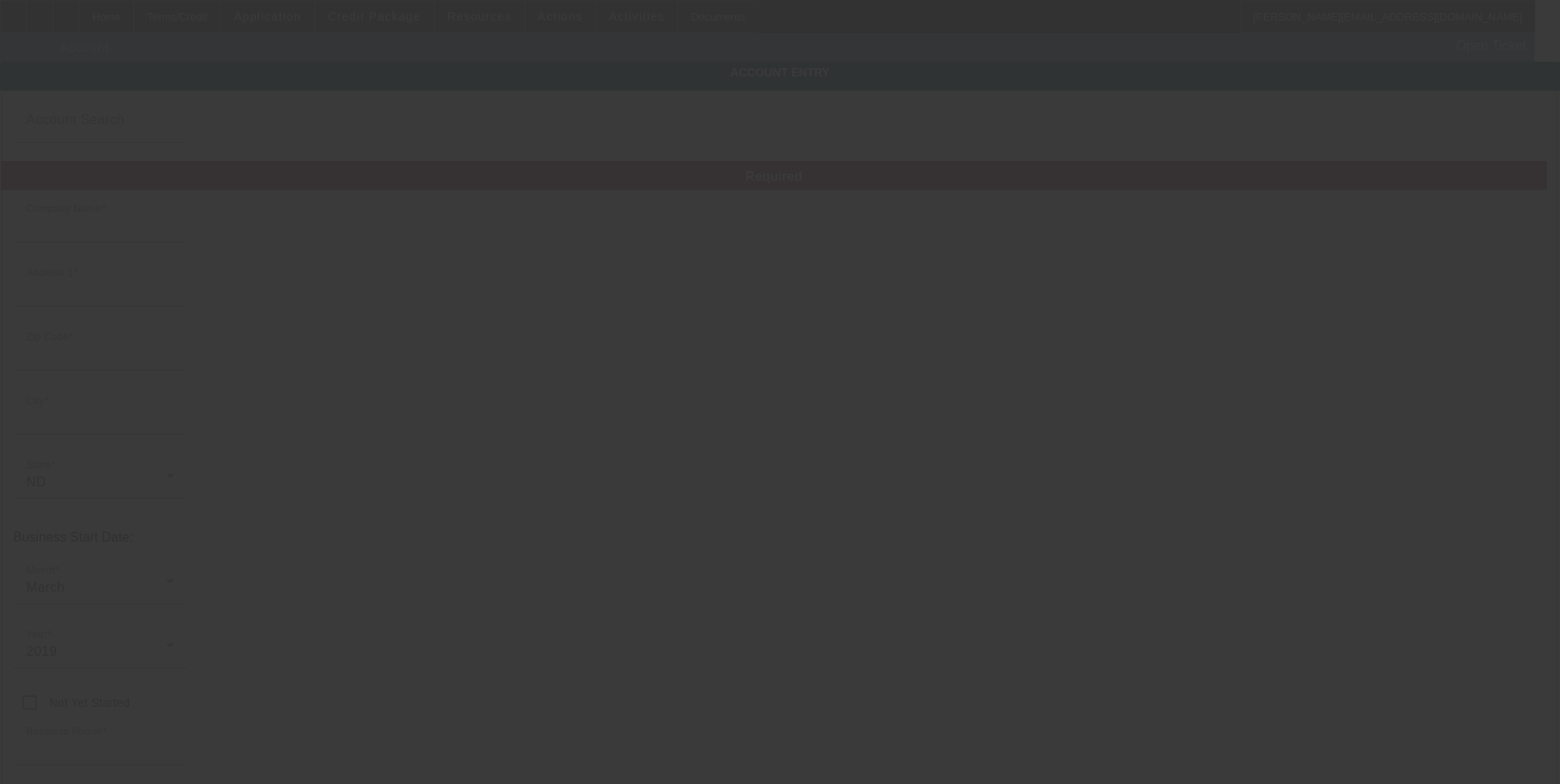
type input "[URL][DOMAIN_NAME]"
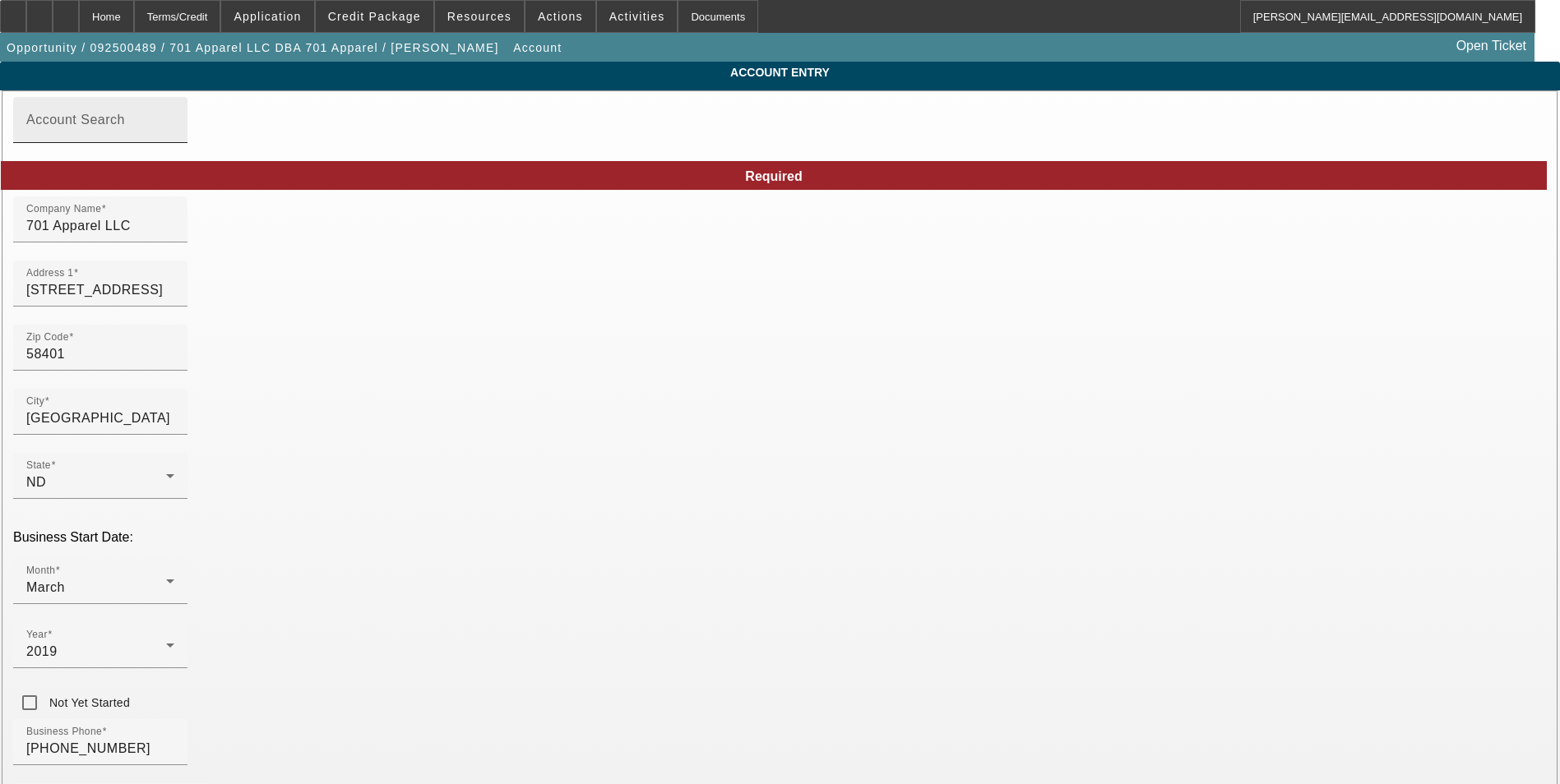
type input "[DATE]"
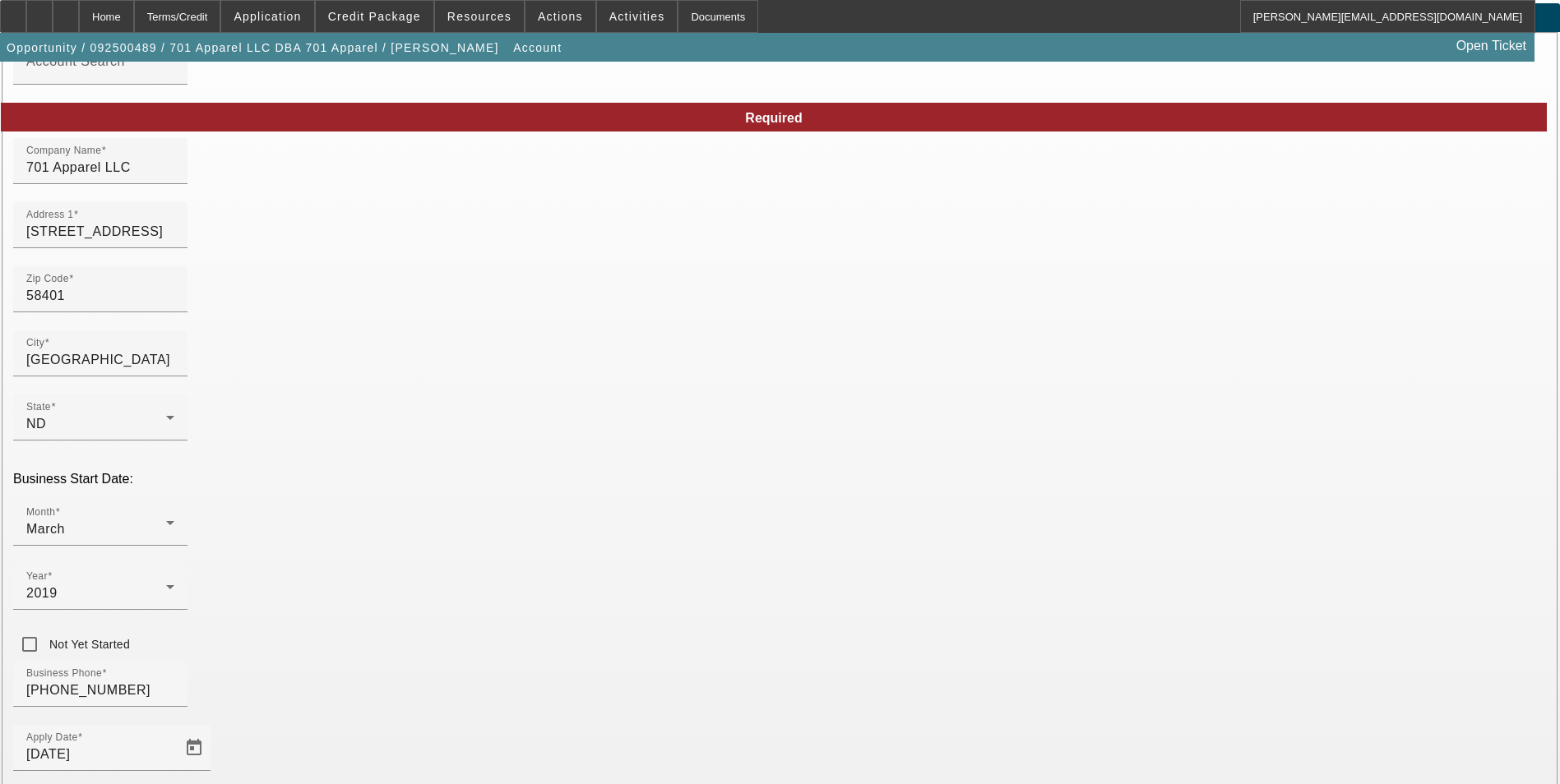
scroll to position [185, 0]
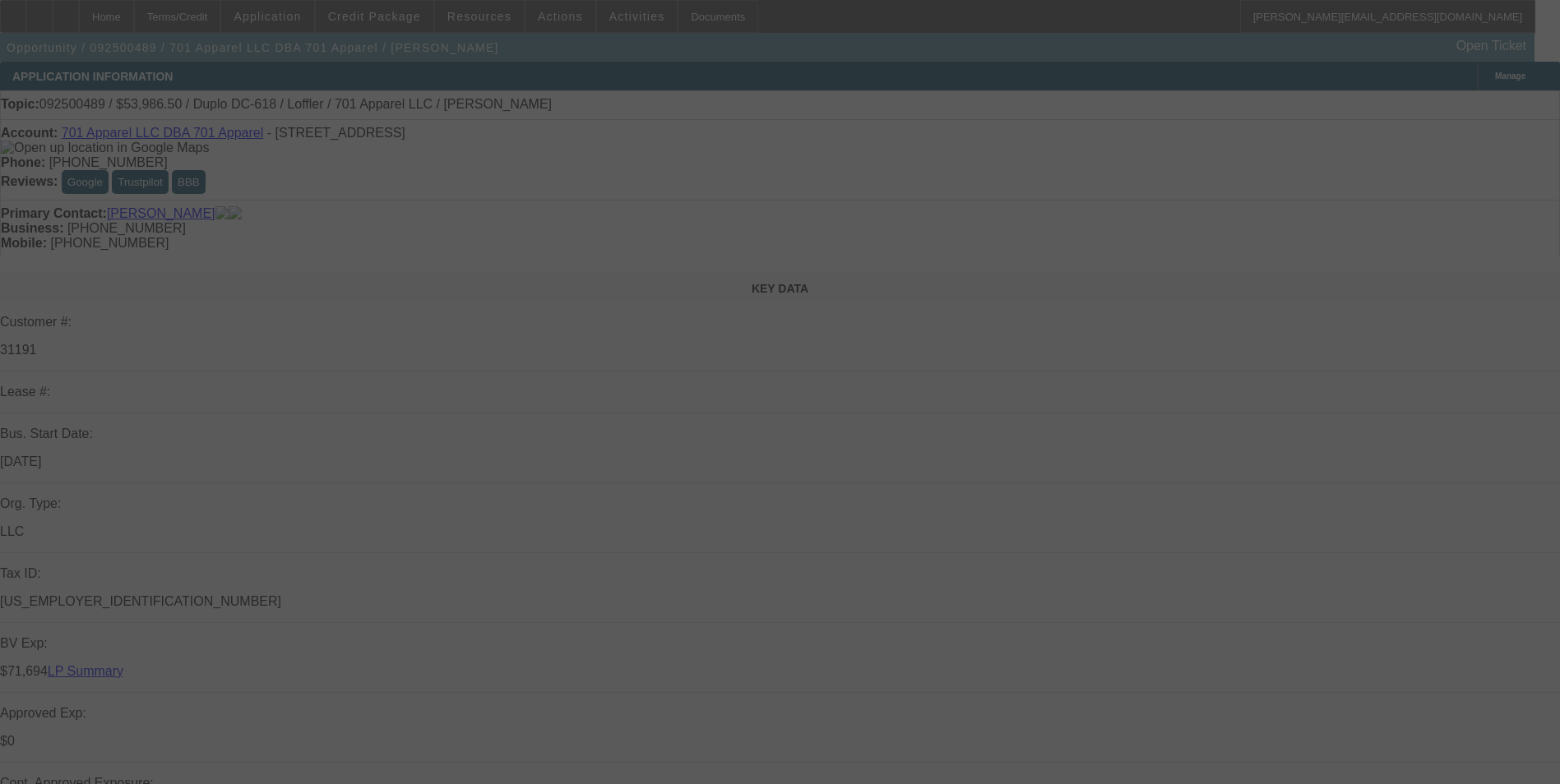
scroll to position [164, 0]
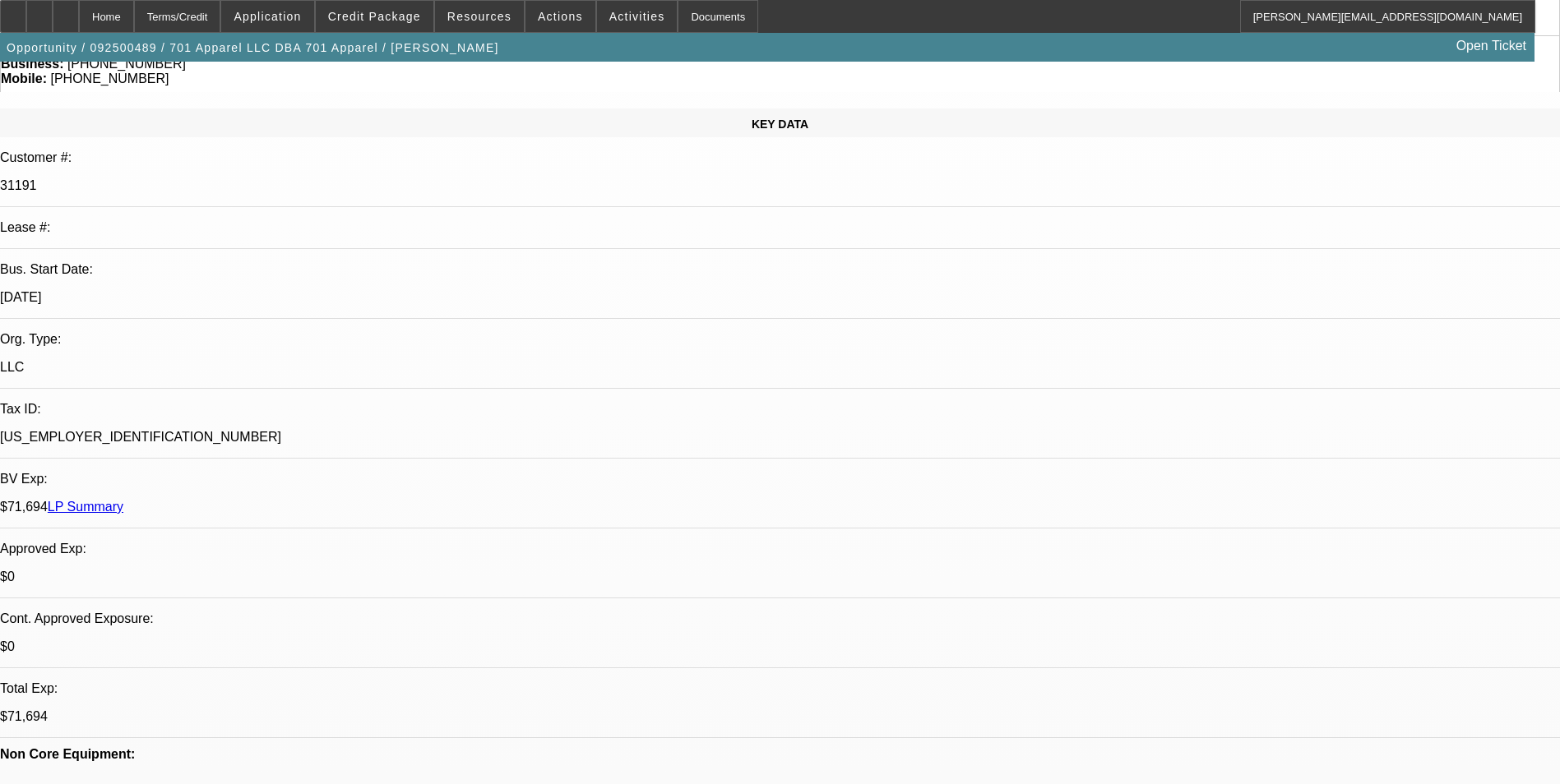
select select "0"
select select "6"
select select "0"
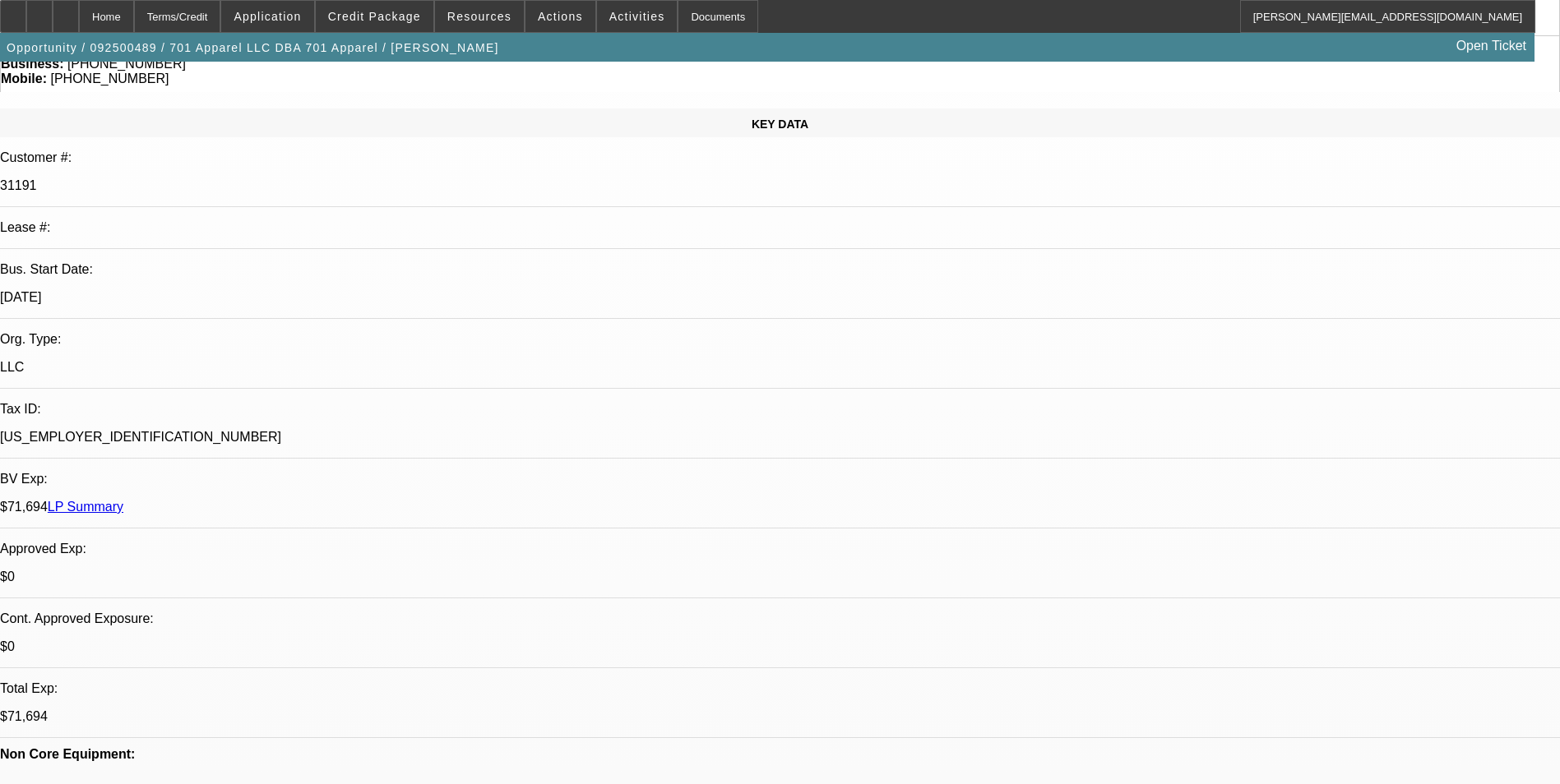
select select "0"
select select "6"
select select "0"
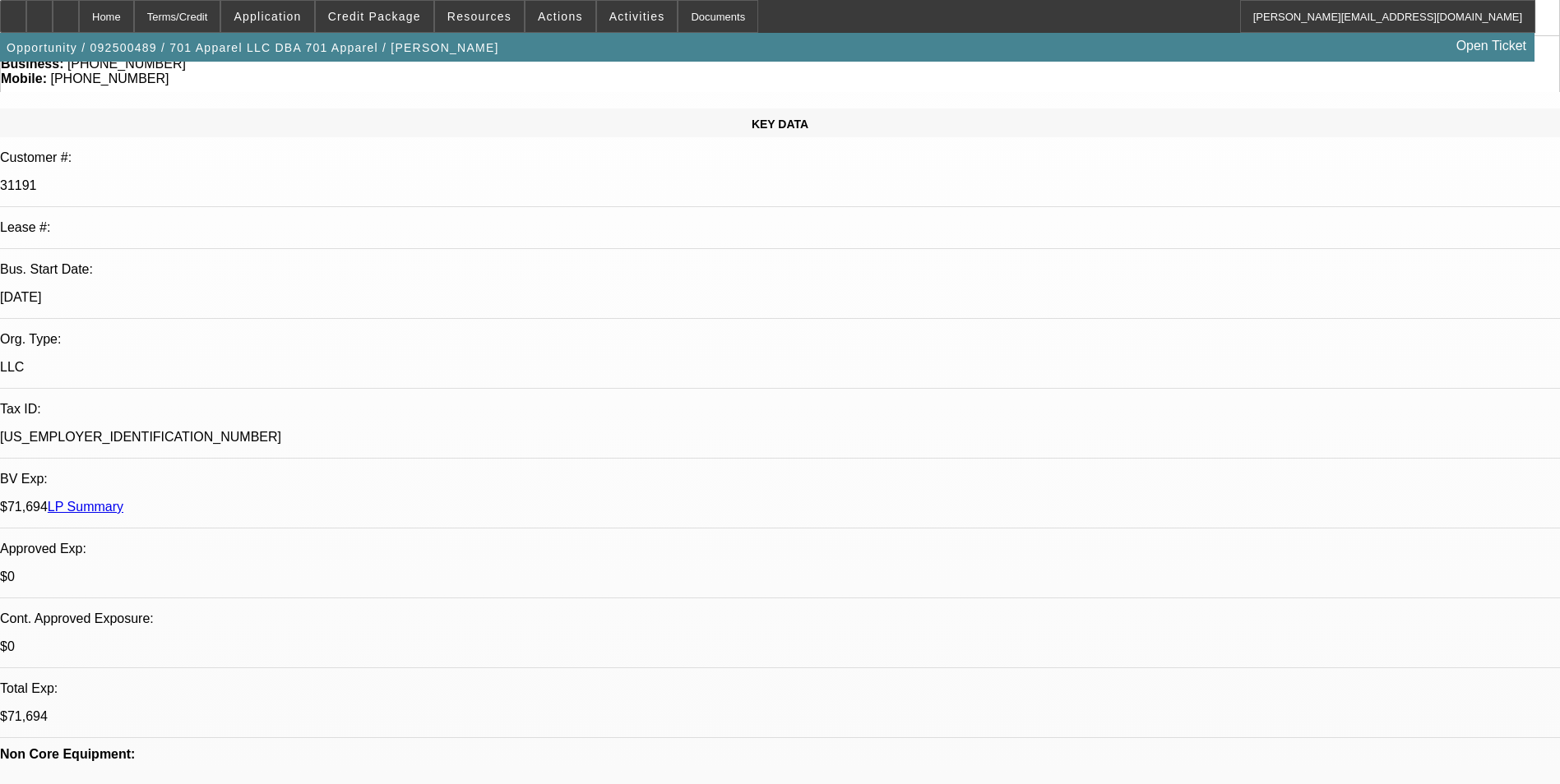
select select "0"
select select "6"
select select "0"
select select "2"
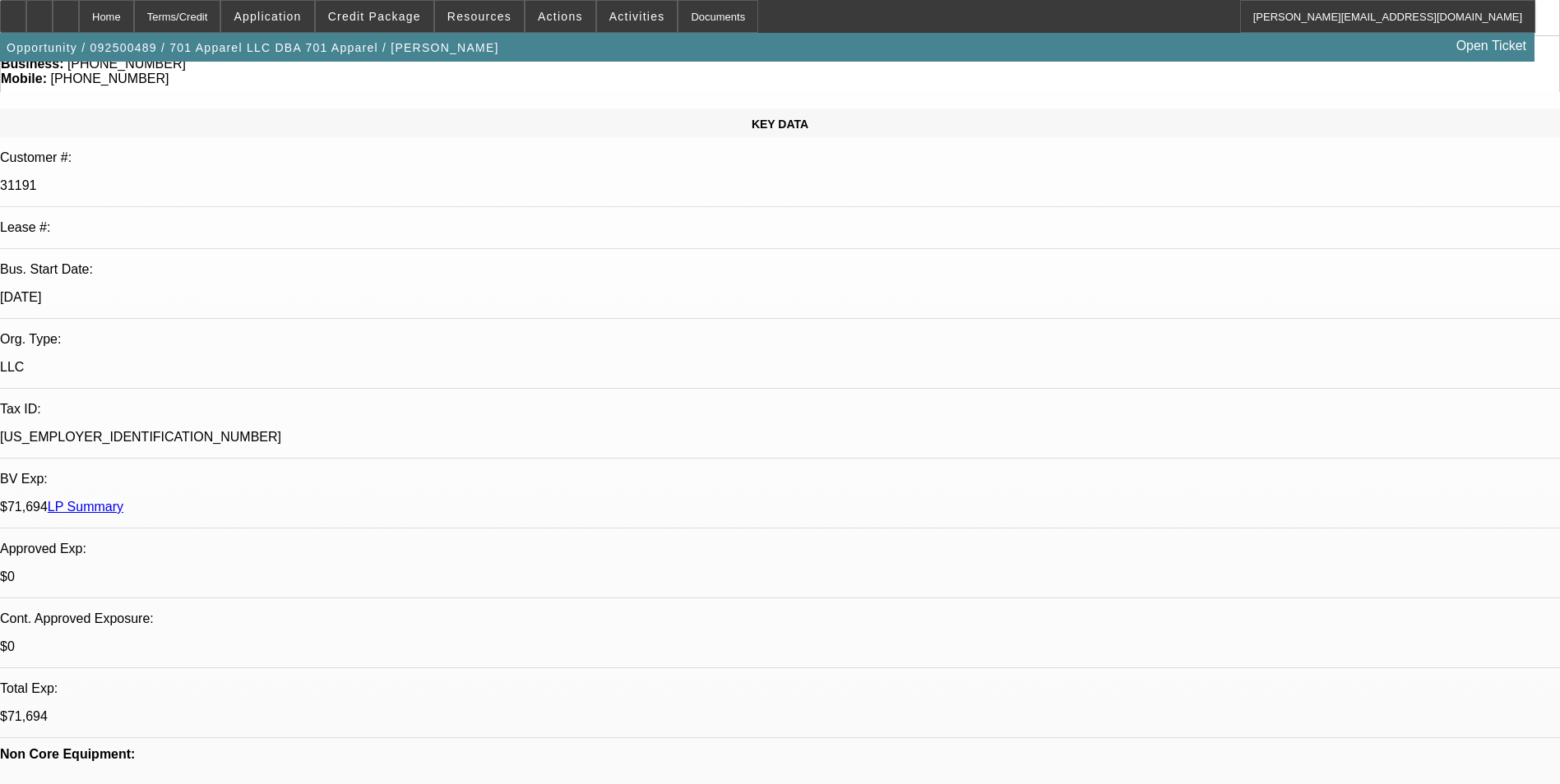
select select "0"
select select "6"
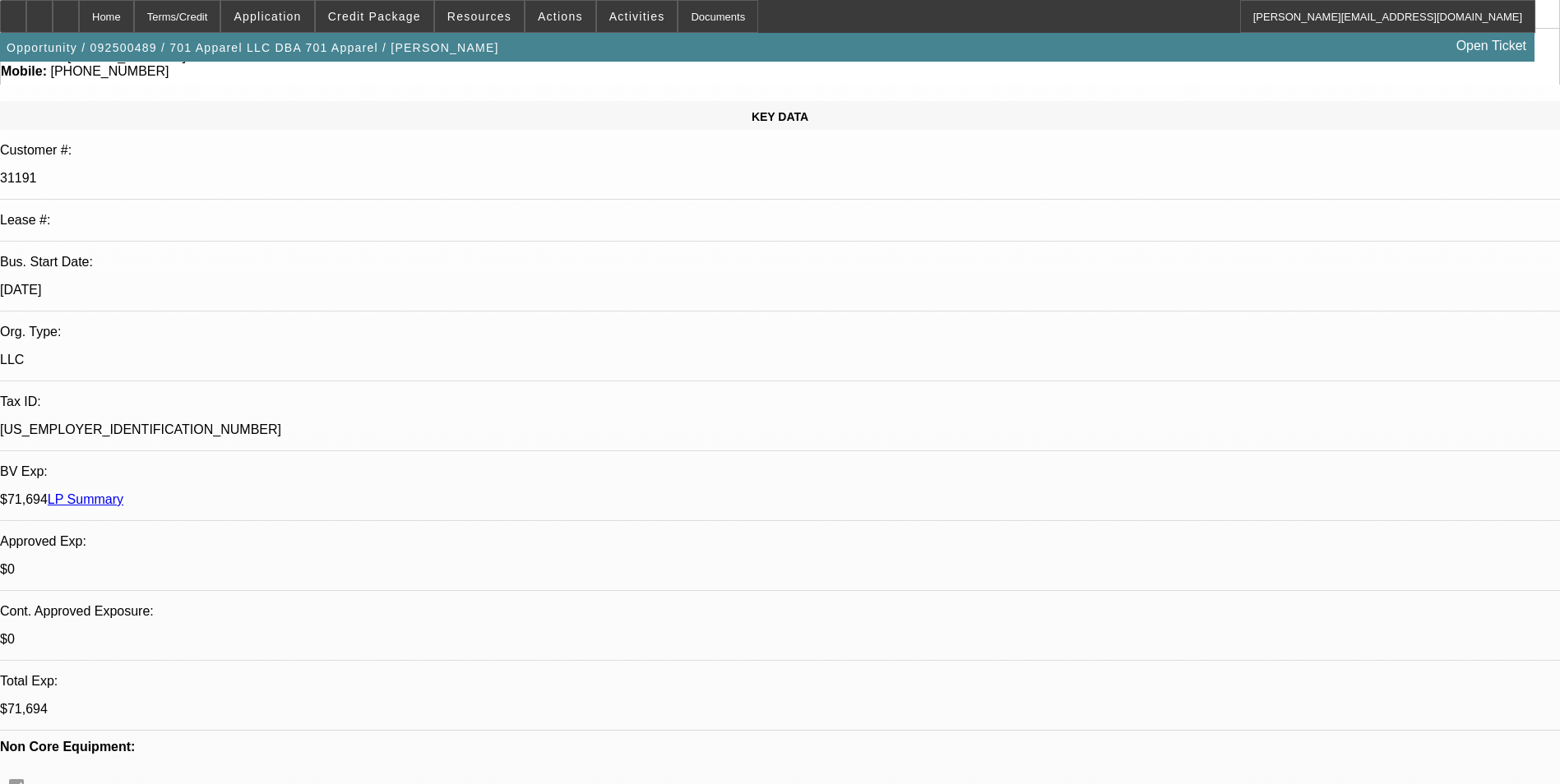
scroll to position [0, 0]
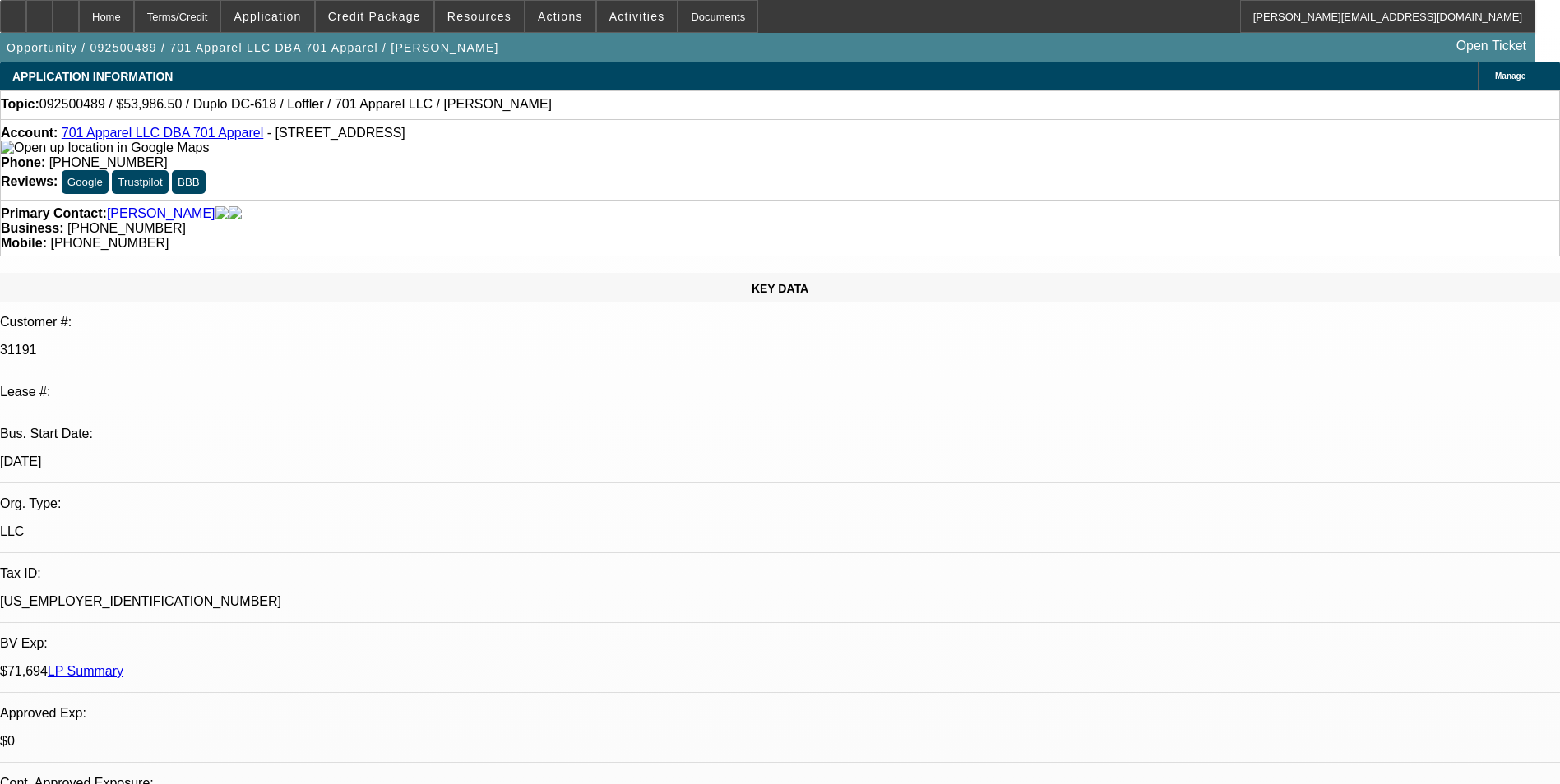
click at [1495, 77] on span "Manage" at bounding box center [1511, 76] width 31 height 9
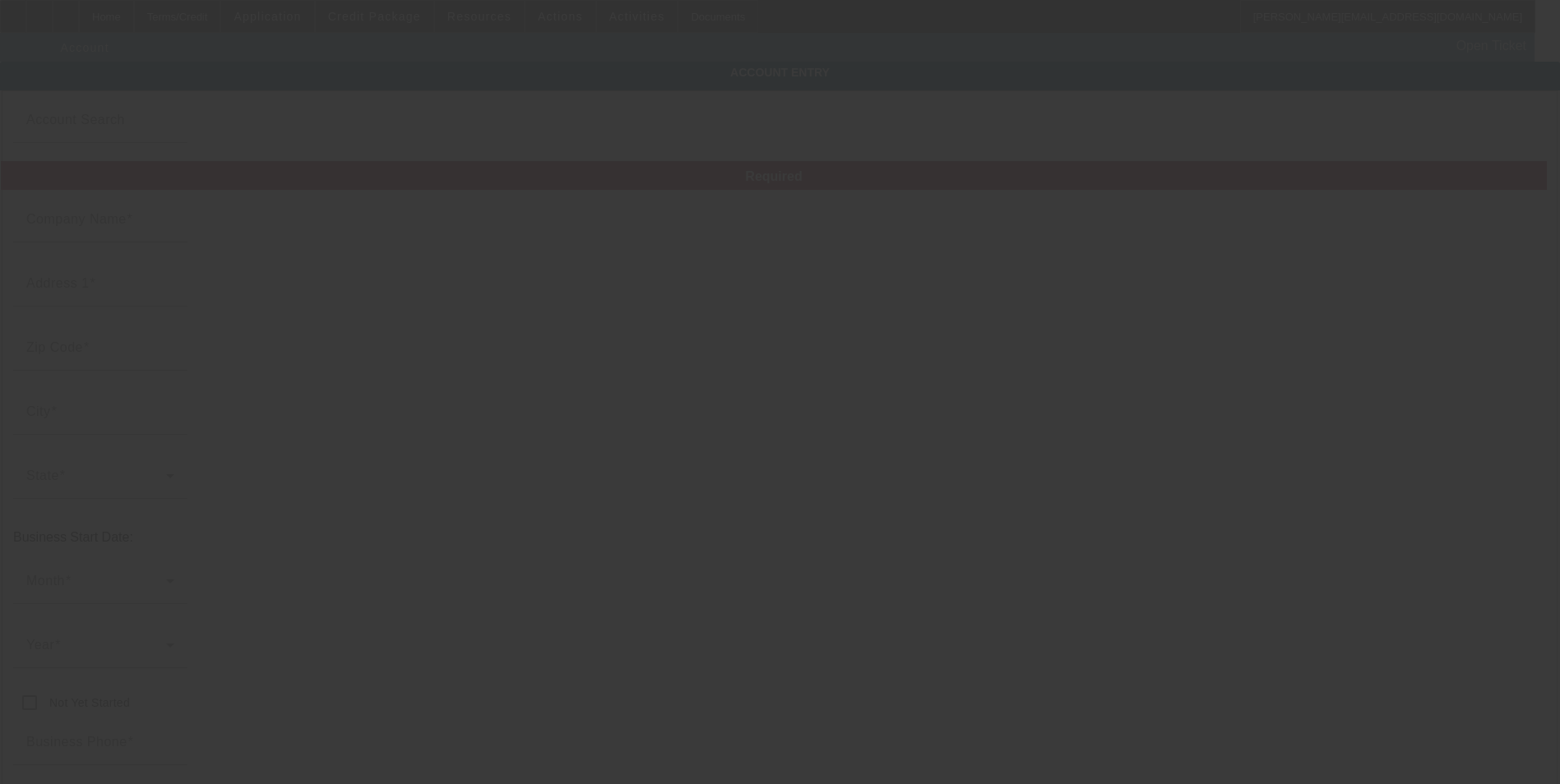
type input "701 Apparel LLC"
type input "[STREET_ADDRESS]"
type input "58401"
type input "Jamestown"
type input "[PHONE_NUMBER]"
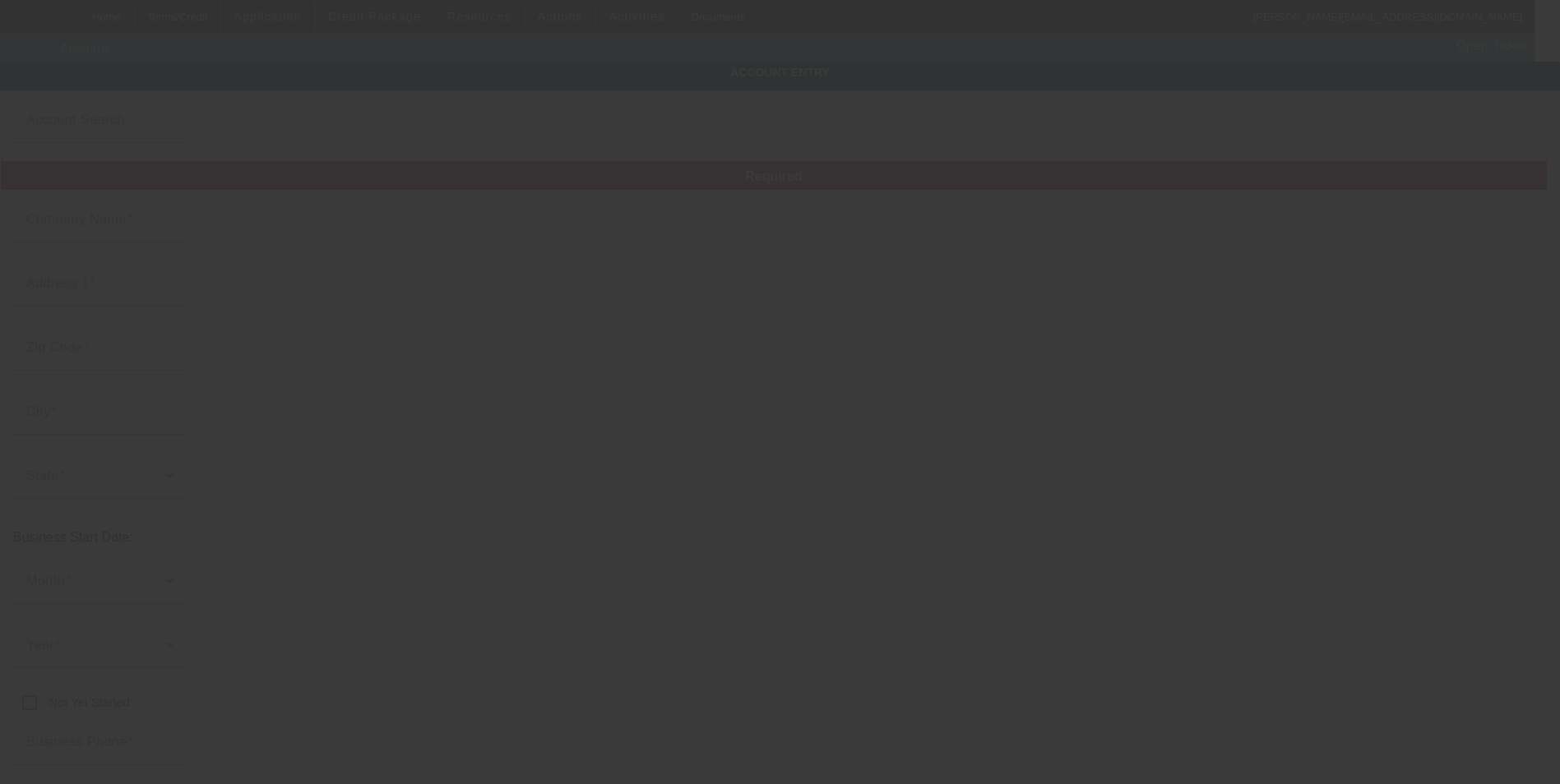
type input "701 Apparel"
type input "levi@701apparel.com"
type input "Stutsman"
type input "83-3677986"
type input "Custom embroidery and printing"
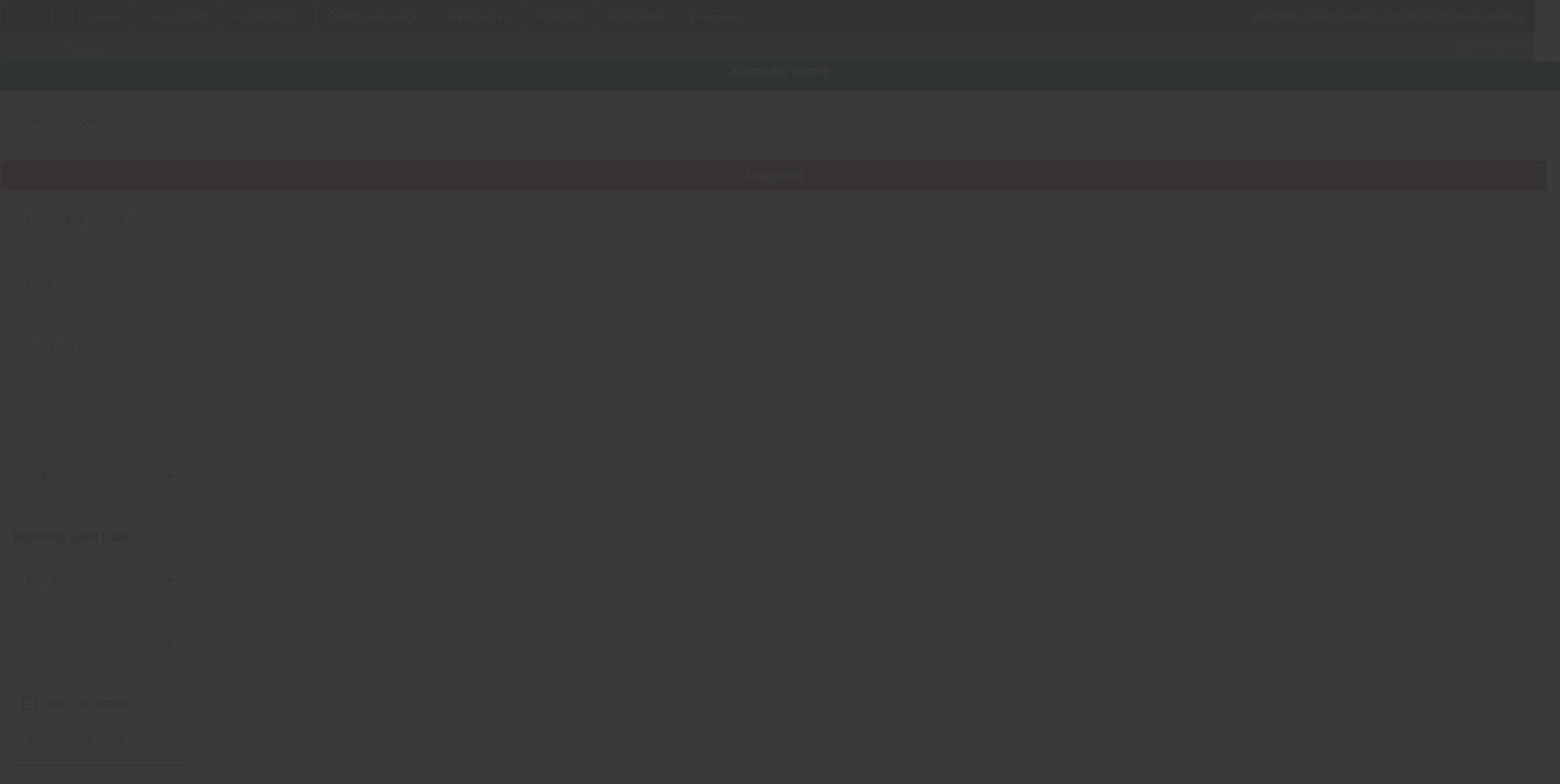
type input "https://www.701apparel.com/"
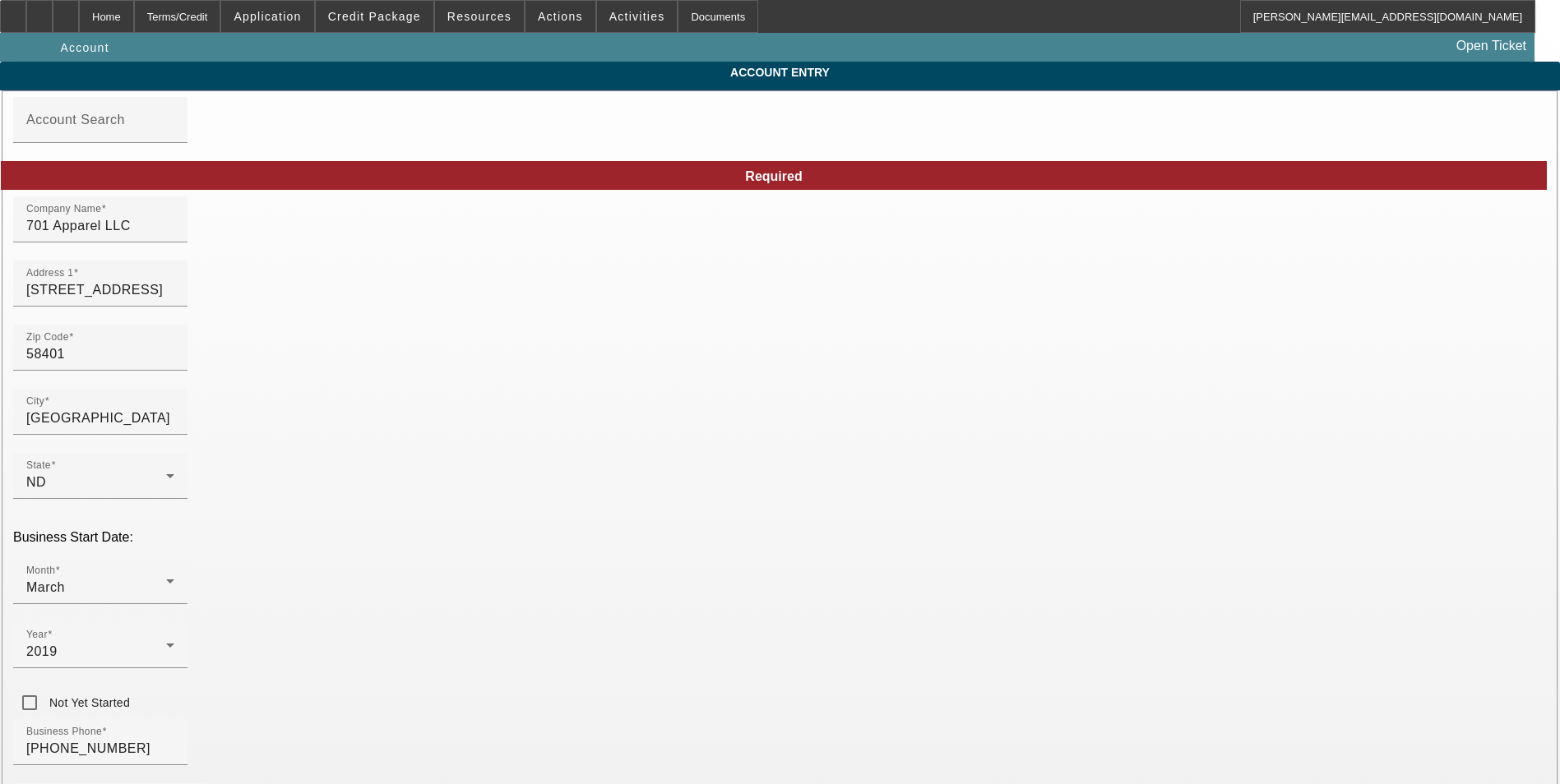
type input "9/23/2025"
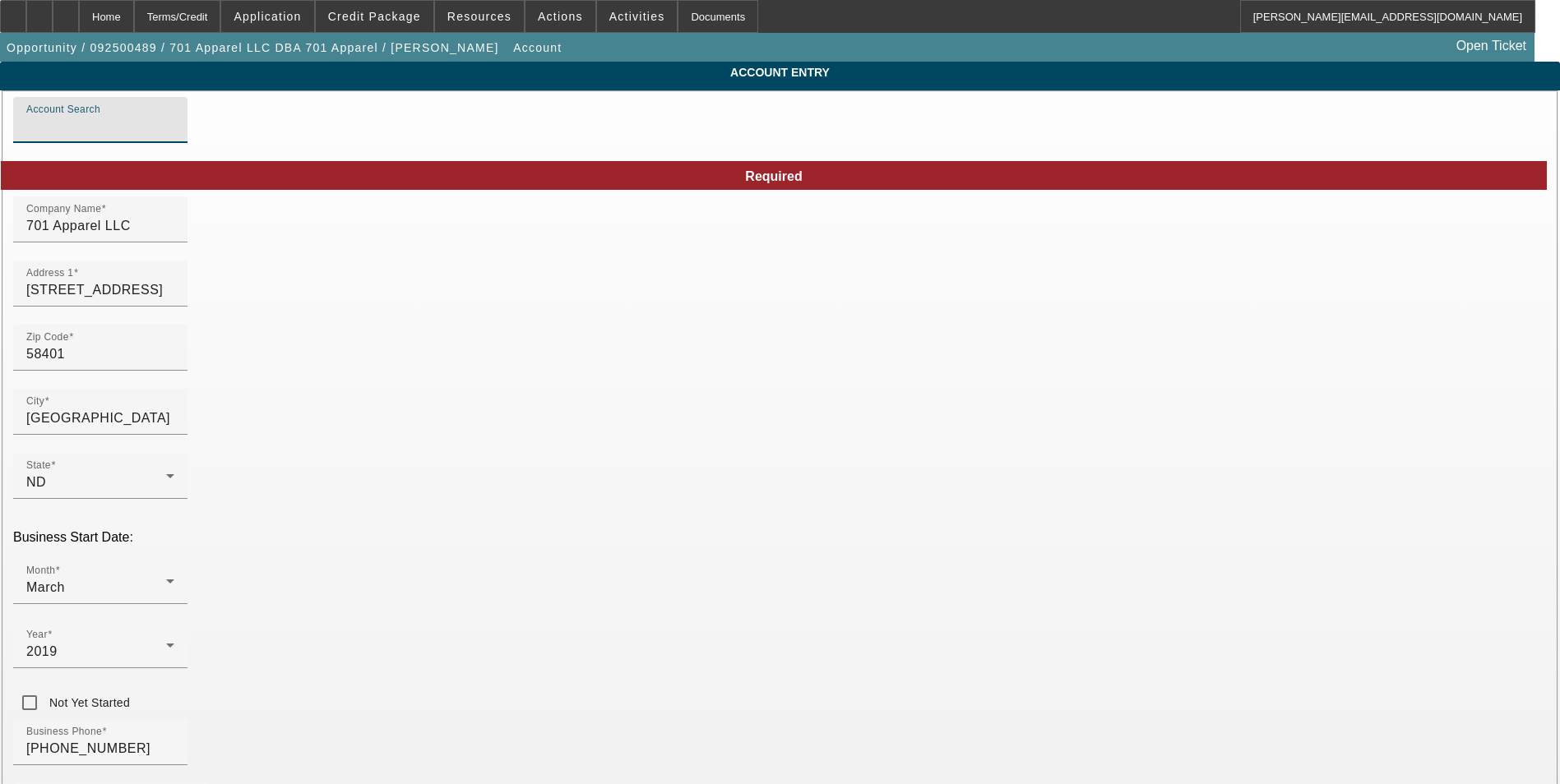
click at [174, 133] on input "Account Search" at bounding box center [100, 126] width 148 height 20
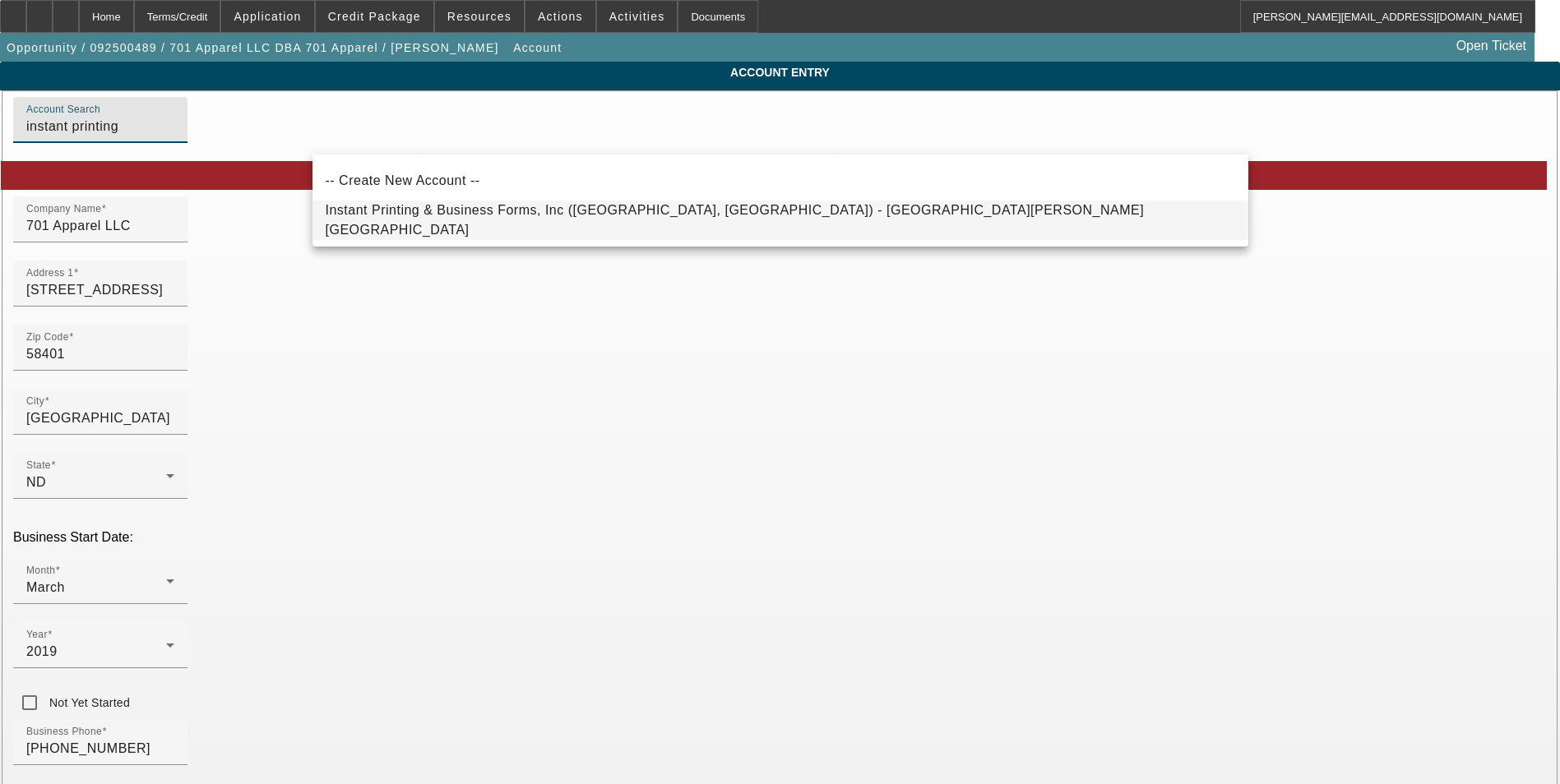
click at [665, 217] on mat-option "Instant Printing & Business Forms, Inc (Jamestown, ND) - Serfoss, Levi" at bounding box center [780, 220] width 936 height 39
type input "Instant Printing & Business Forms, Inc (Jamestown, ND) - Serfoss, Levi"
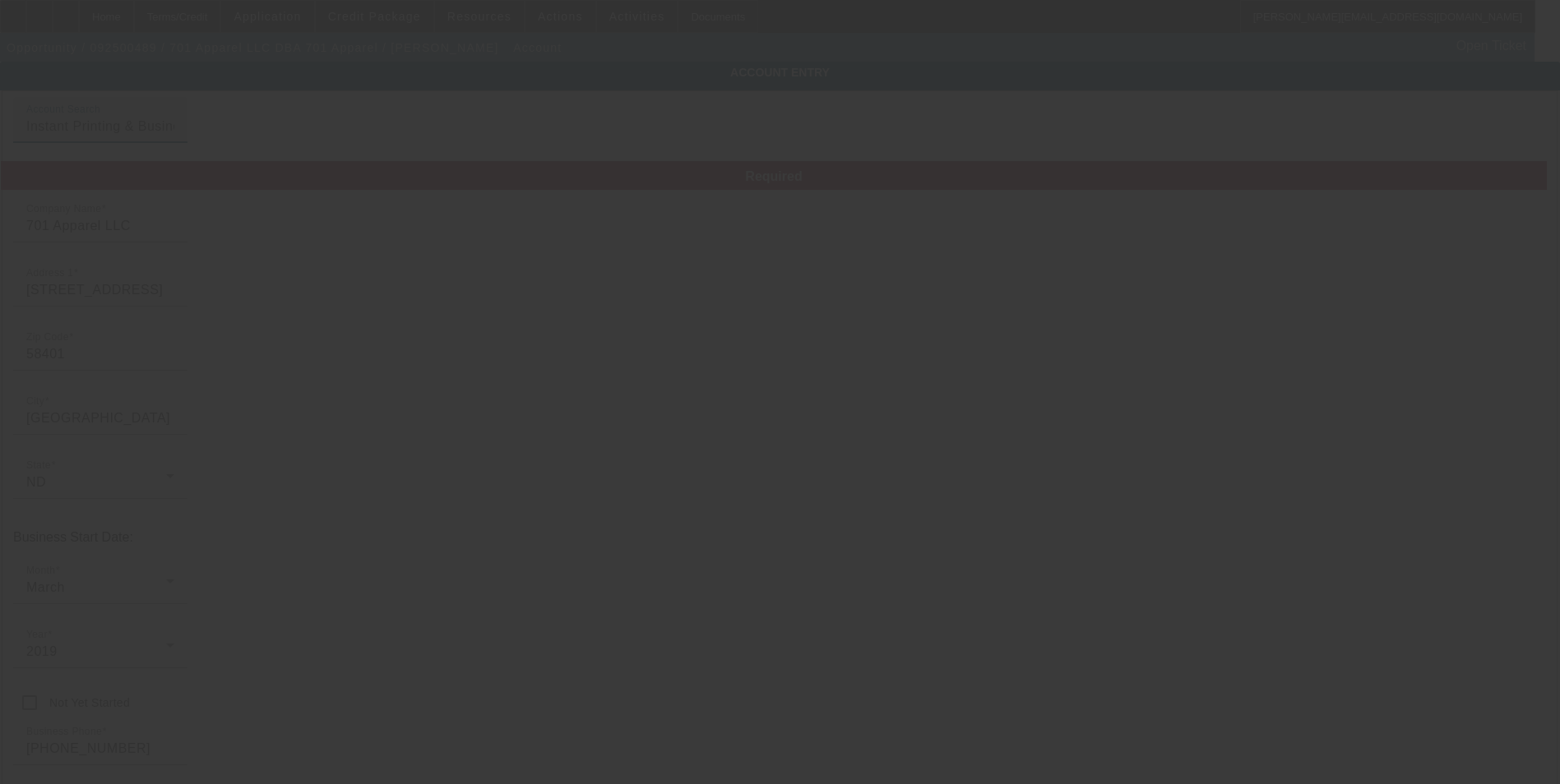
type input "Instant Printing & Business Forms, Inc"
type input "1214 10th Street Southeast"
type input "[PHONE_NUMBER]"
type input "levi.serfoss@701apparel.com"
type input "450434842"
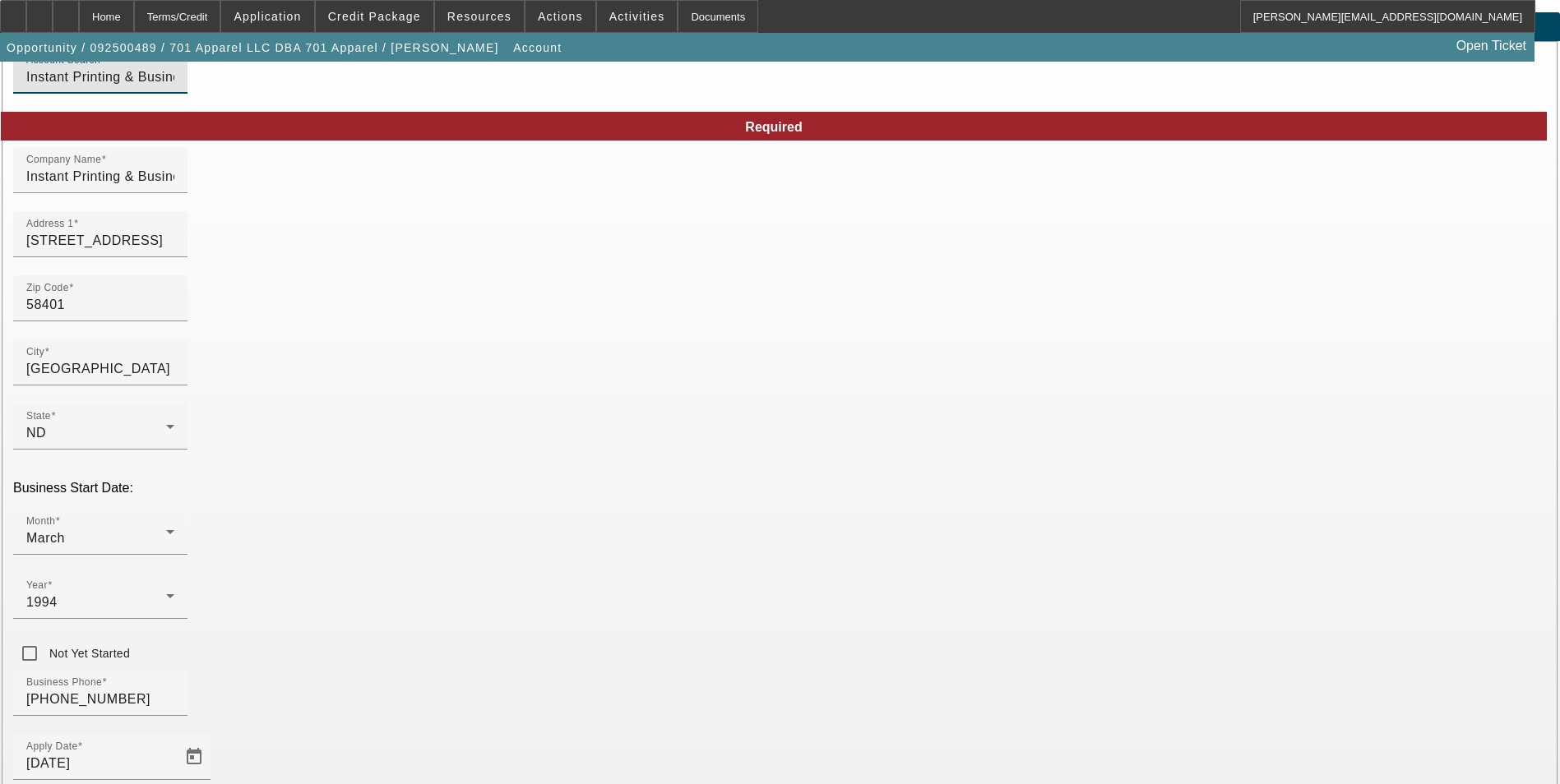
scroll to position [185, 0]
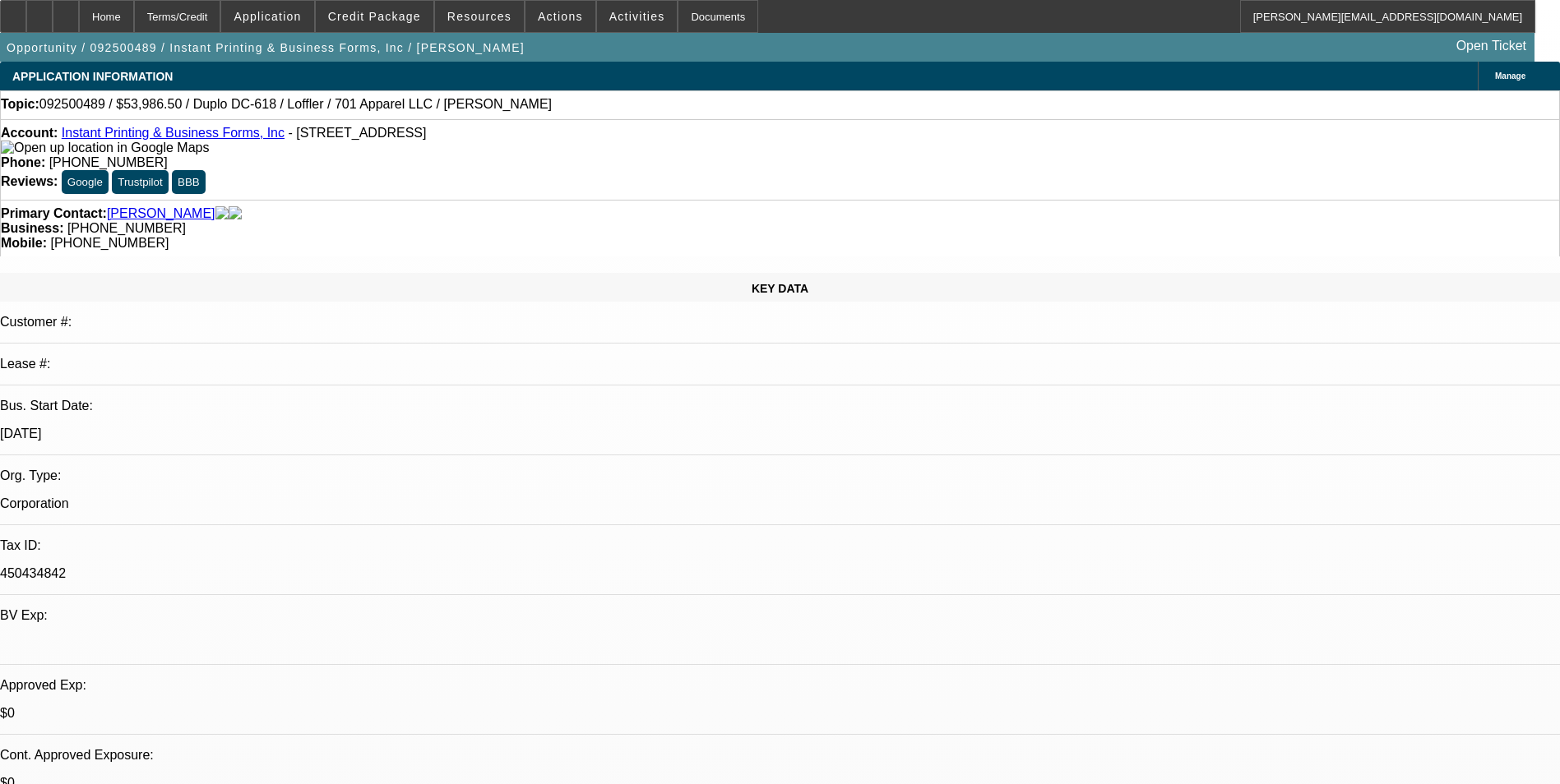
select select "0"
select select "6"
select select "0"
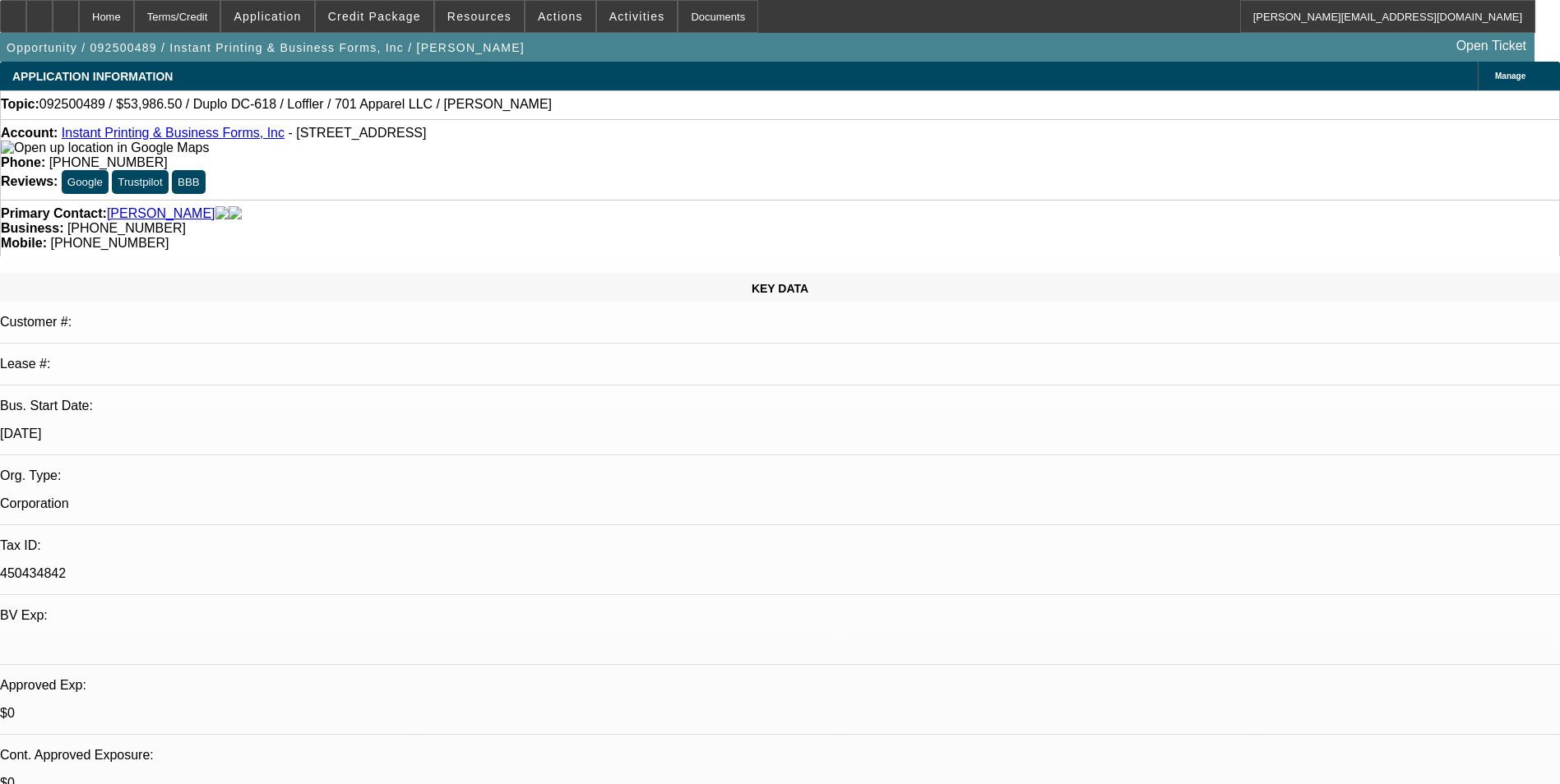
select select "0"
select select "6"
select select "0"
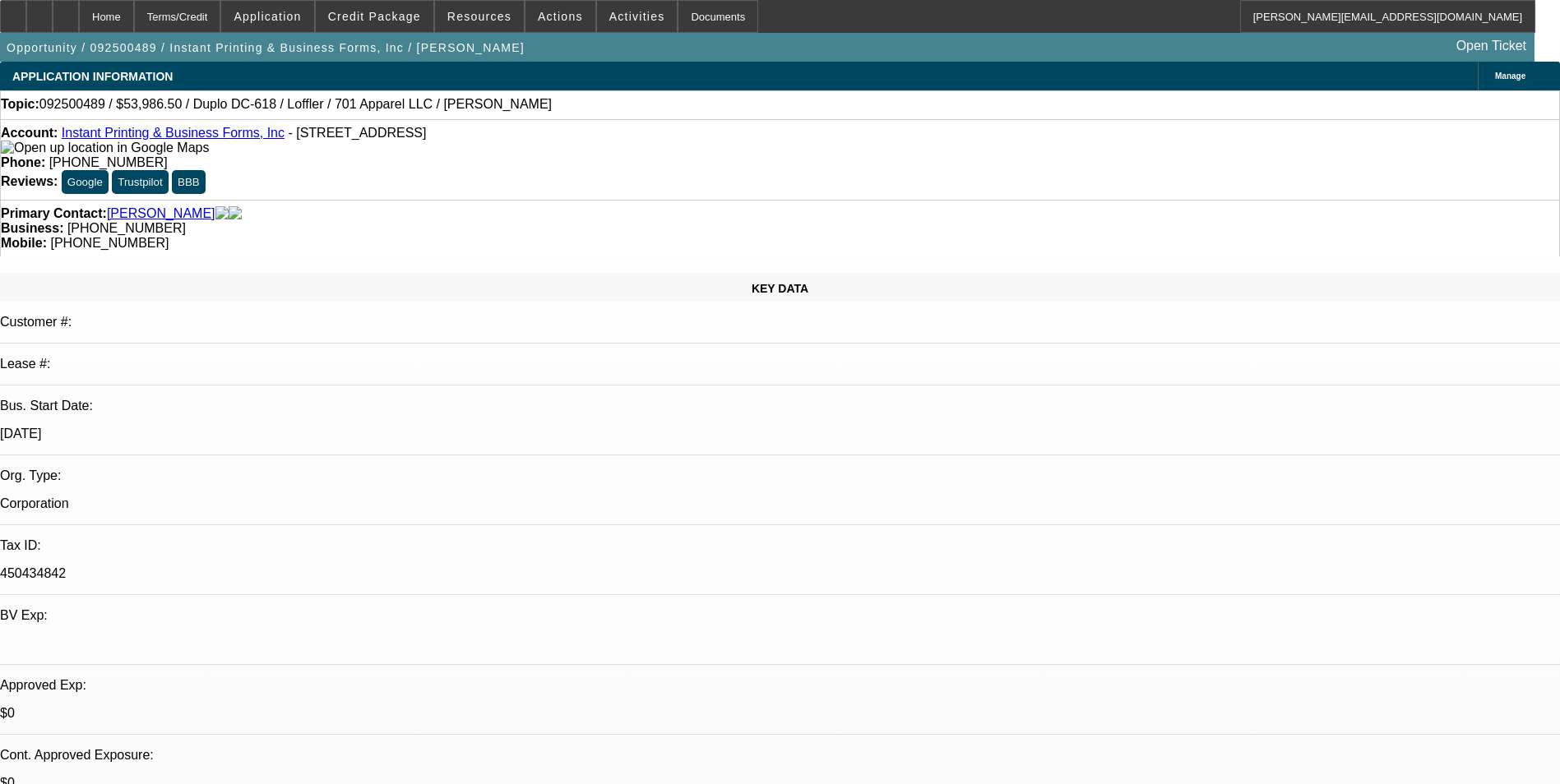
select select "0"
select select "6"
select select "0"
select select "2"
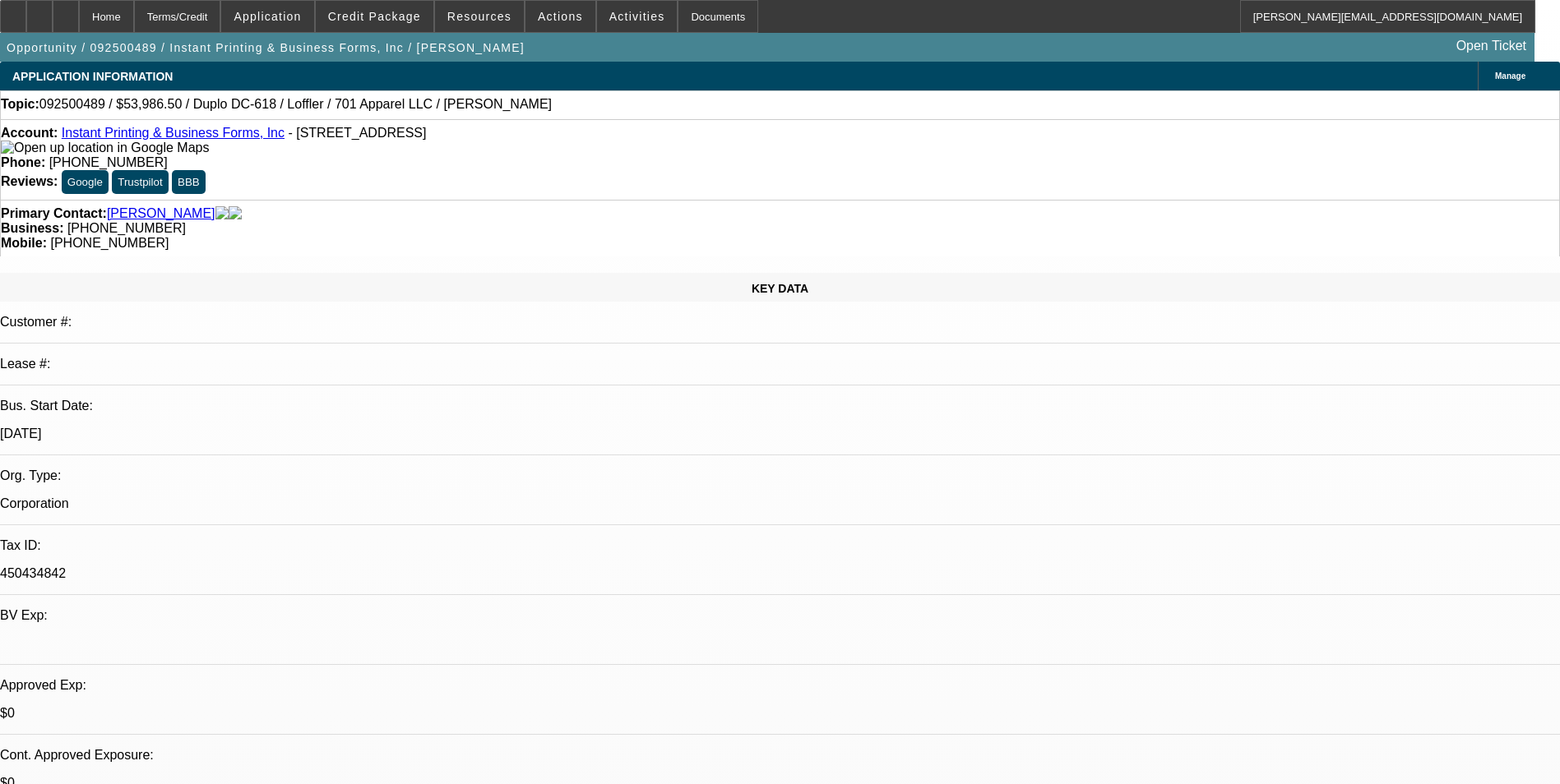
select select "0"
select select "6"
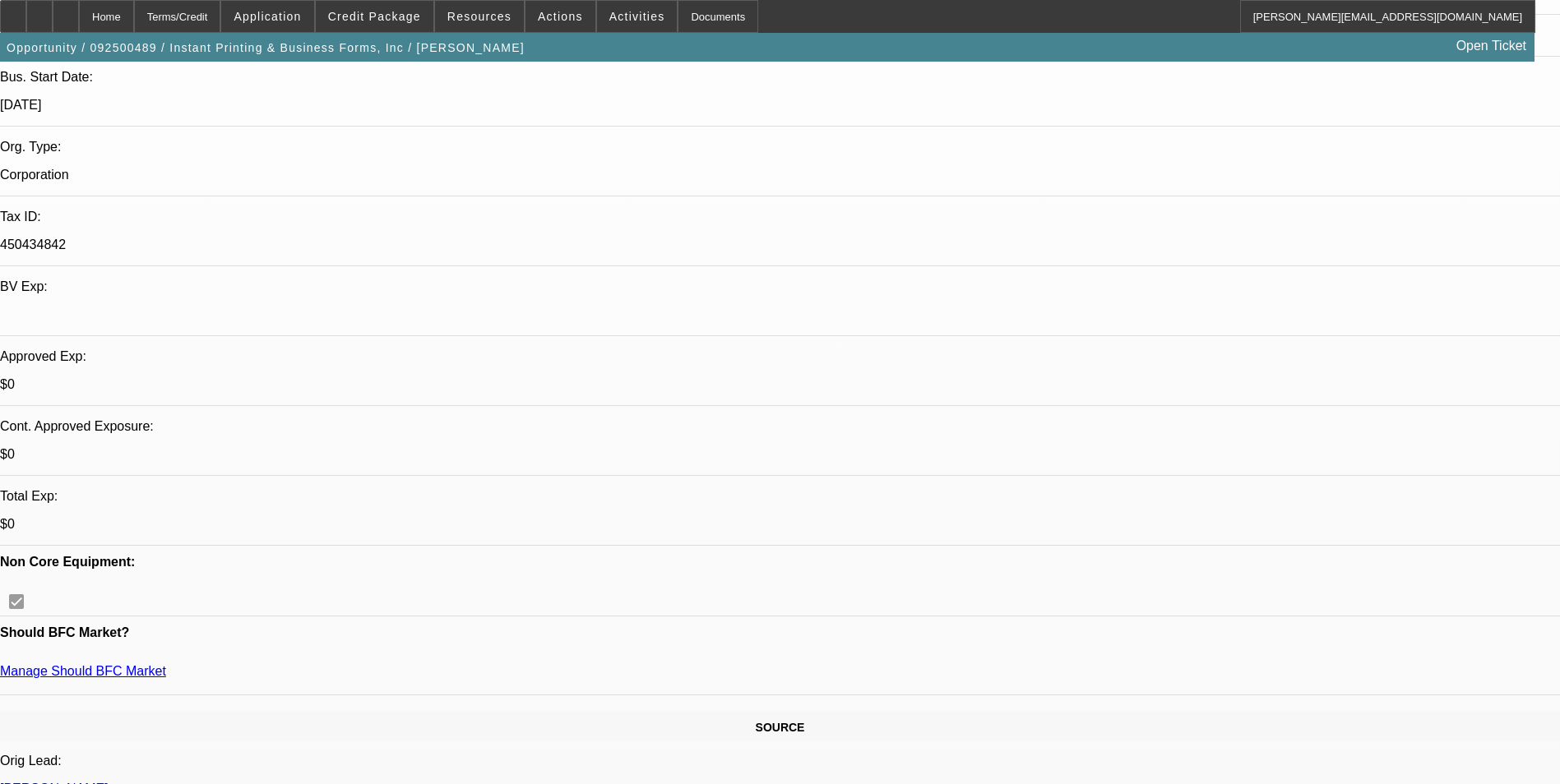
scroll to position [411, 0]
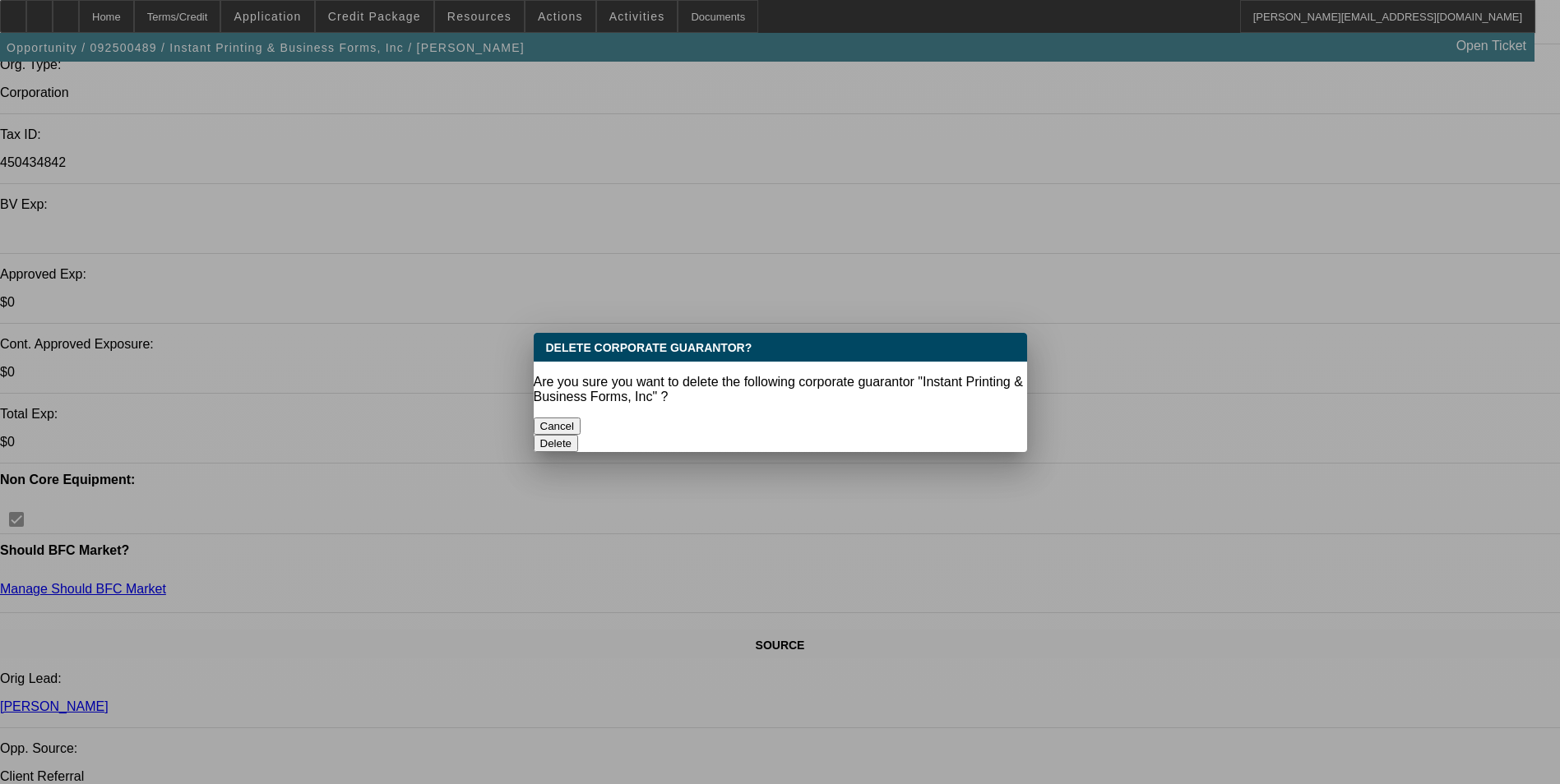
scroll to position [0, 0]
click at [579, 435] on button "Delete" at bounding box center [555, 443] width 45 height 17
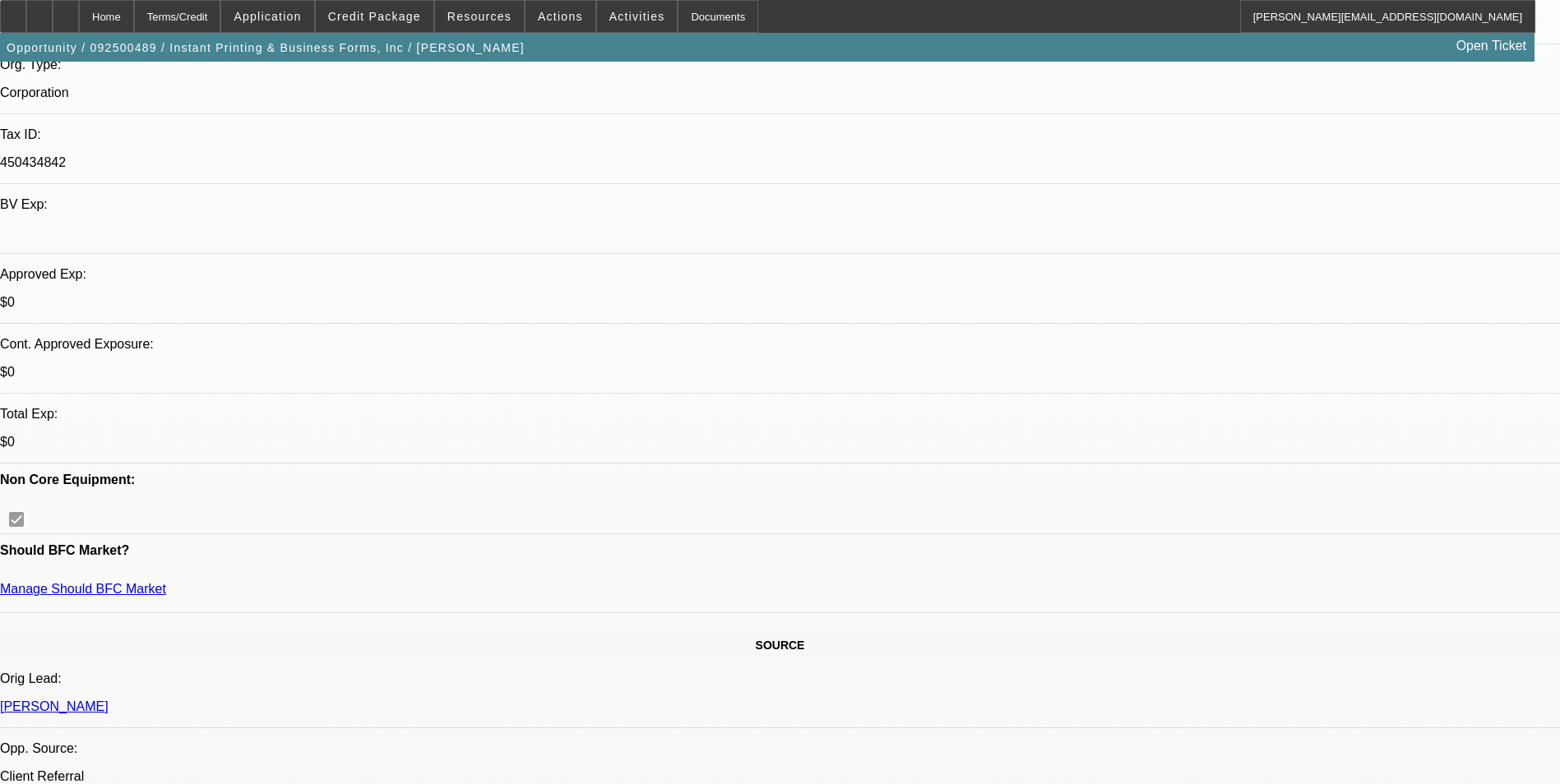
scroll to position [411, 0]
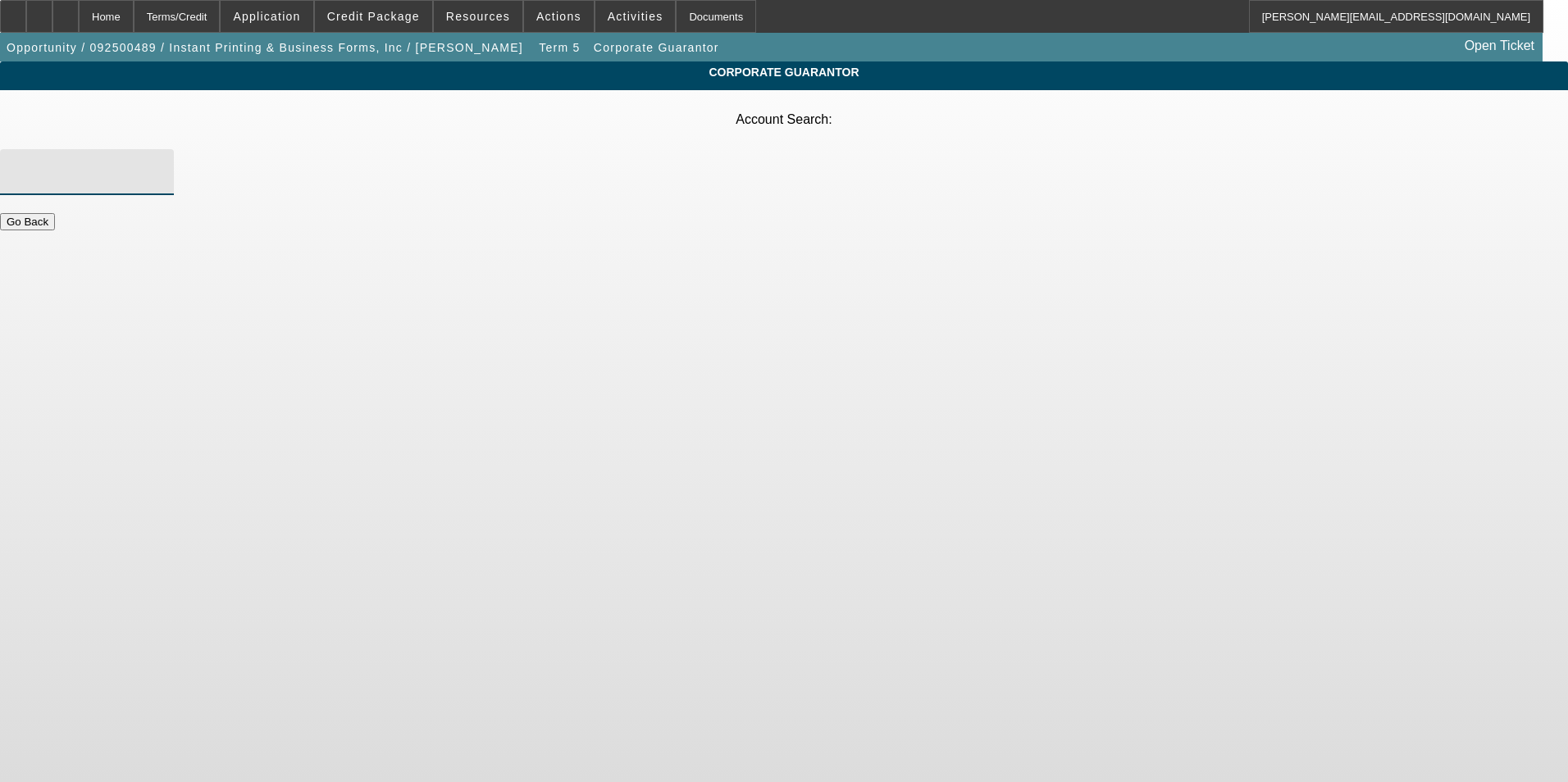
drag, startPoint x: 667, startPoint y: 136, endPoint x: 675, endPoint y: 126, distance: 12.8
click at [161, 162] on input "Account Search" at bounding box center [86, 171] width 148 height 20
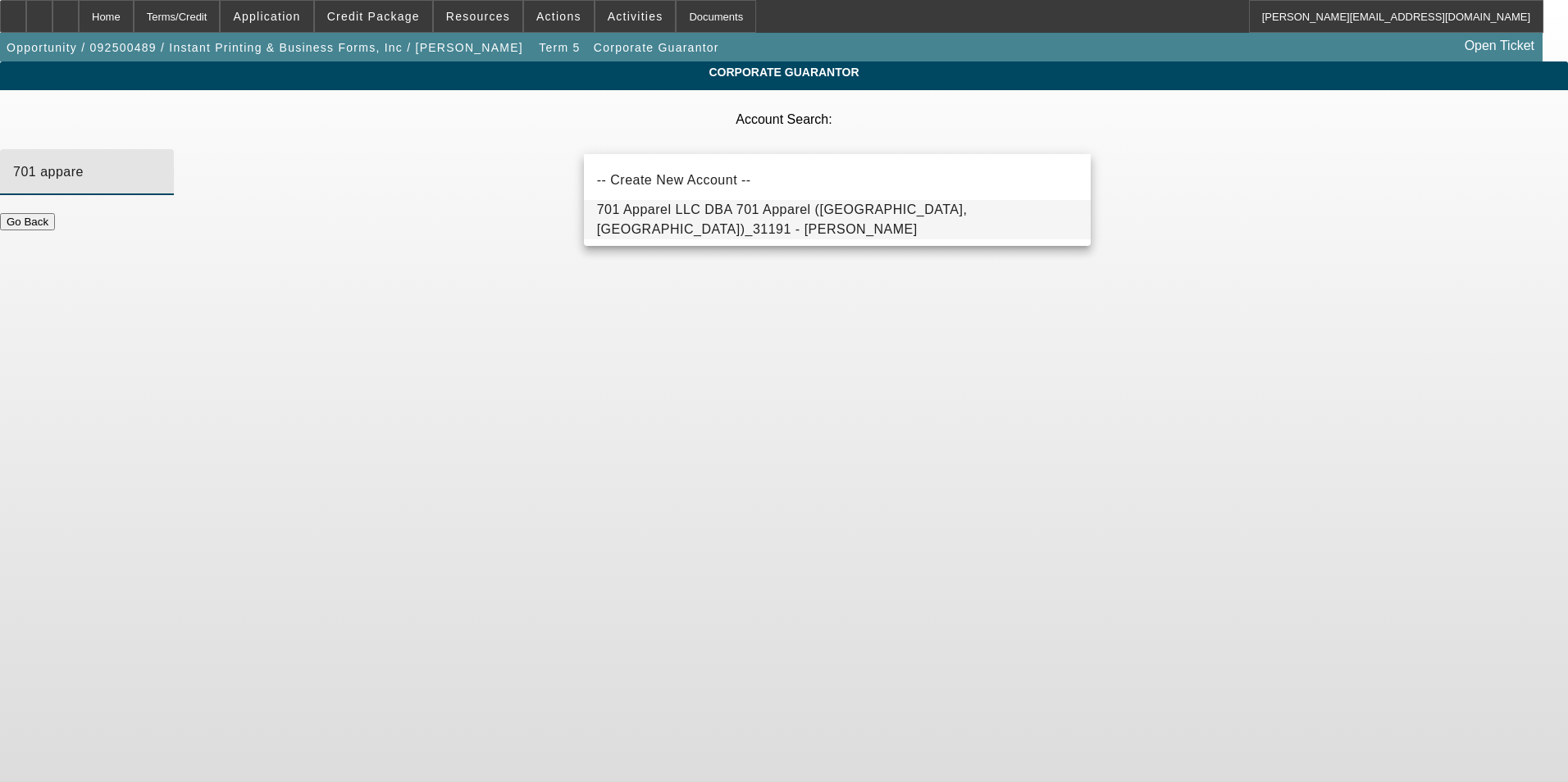
click at [785, 218] on span "701 Apparel LLC DBA 701 Apparel (Jamestown, ND)_31191 - Serfoss, Levi" at bounding box center [782, 220] width 371 height 34
type input "701 Apparel LLC DBA 701 Apparel (Jamestown, ND)_31191 - Serfoss, Levi"
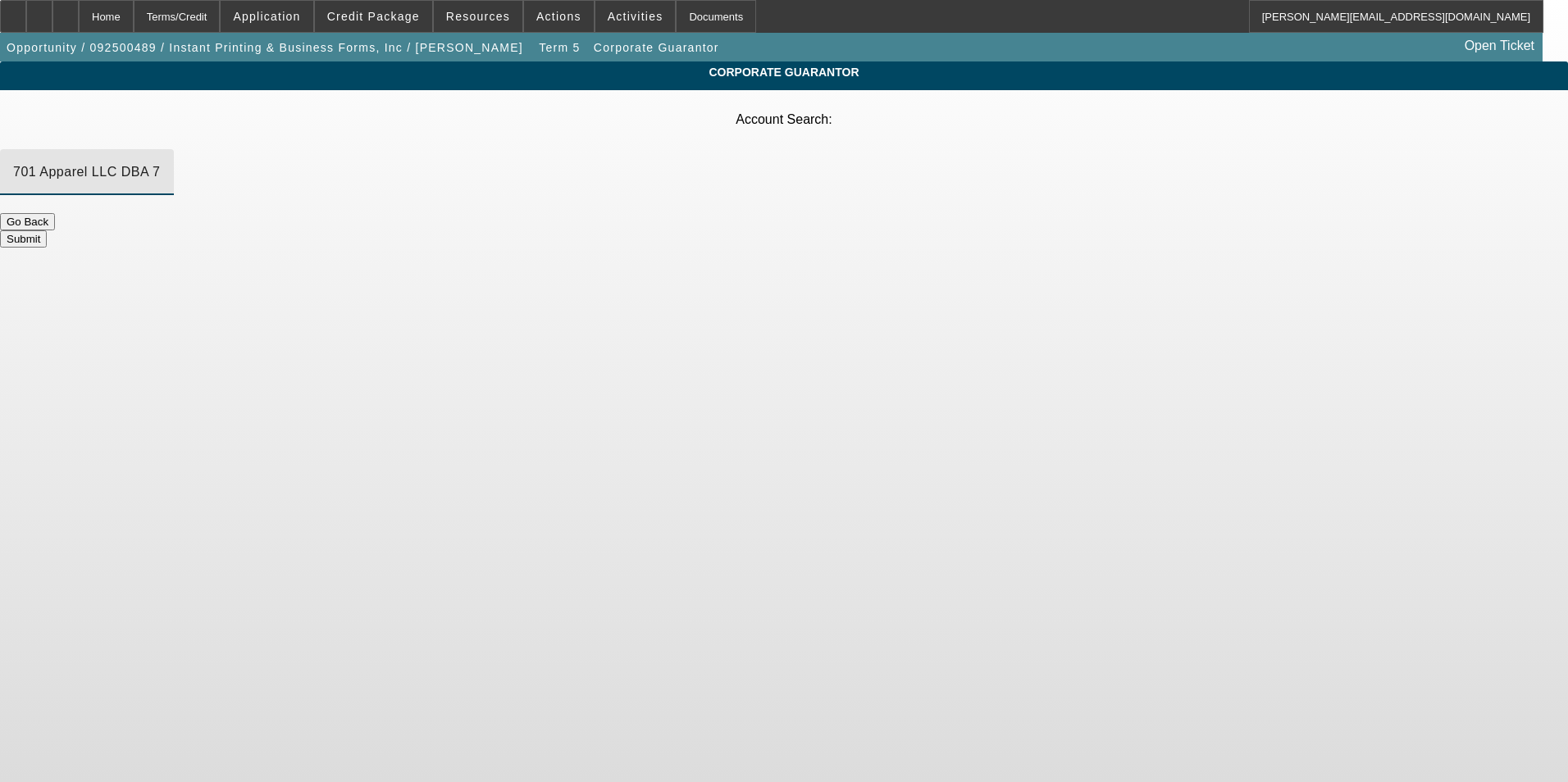
click at [47, 231] on button "Submit" at bounding box center [23, 239] width 47 height 17
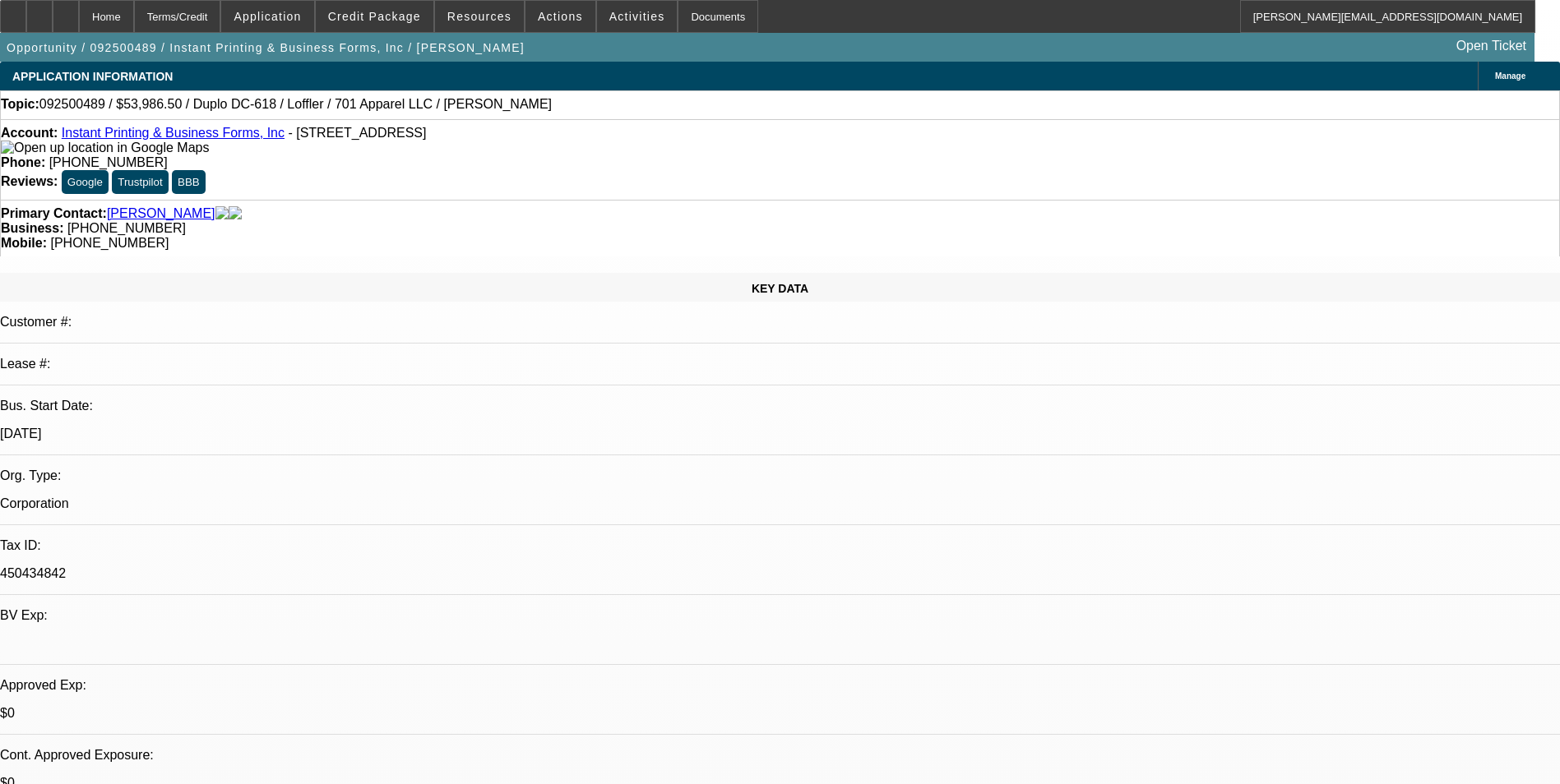
select select "0"
select select "6"
select select "0"
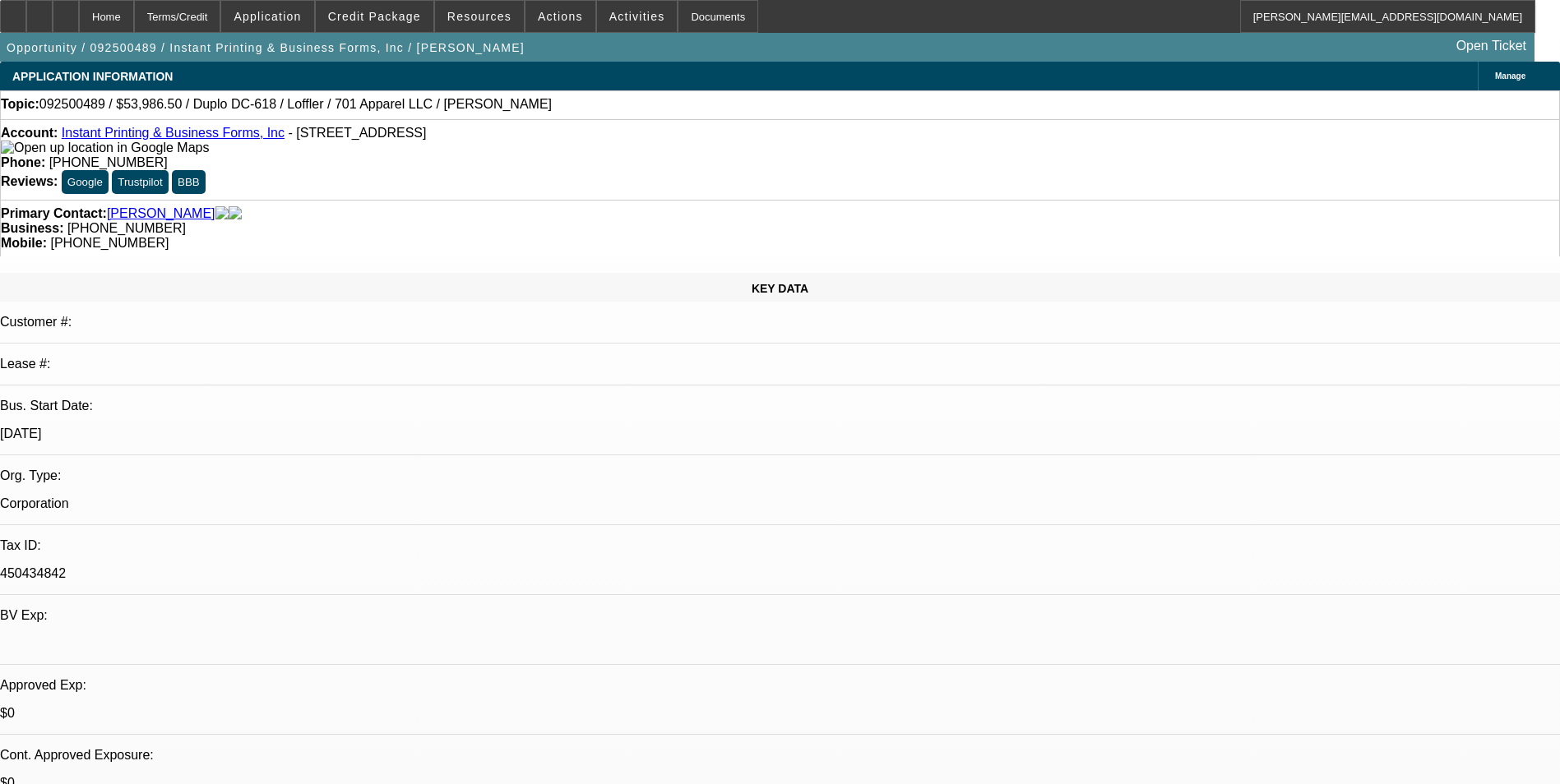
select select "0"
select select "6"
select select "0"
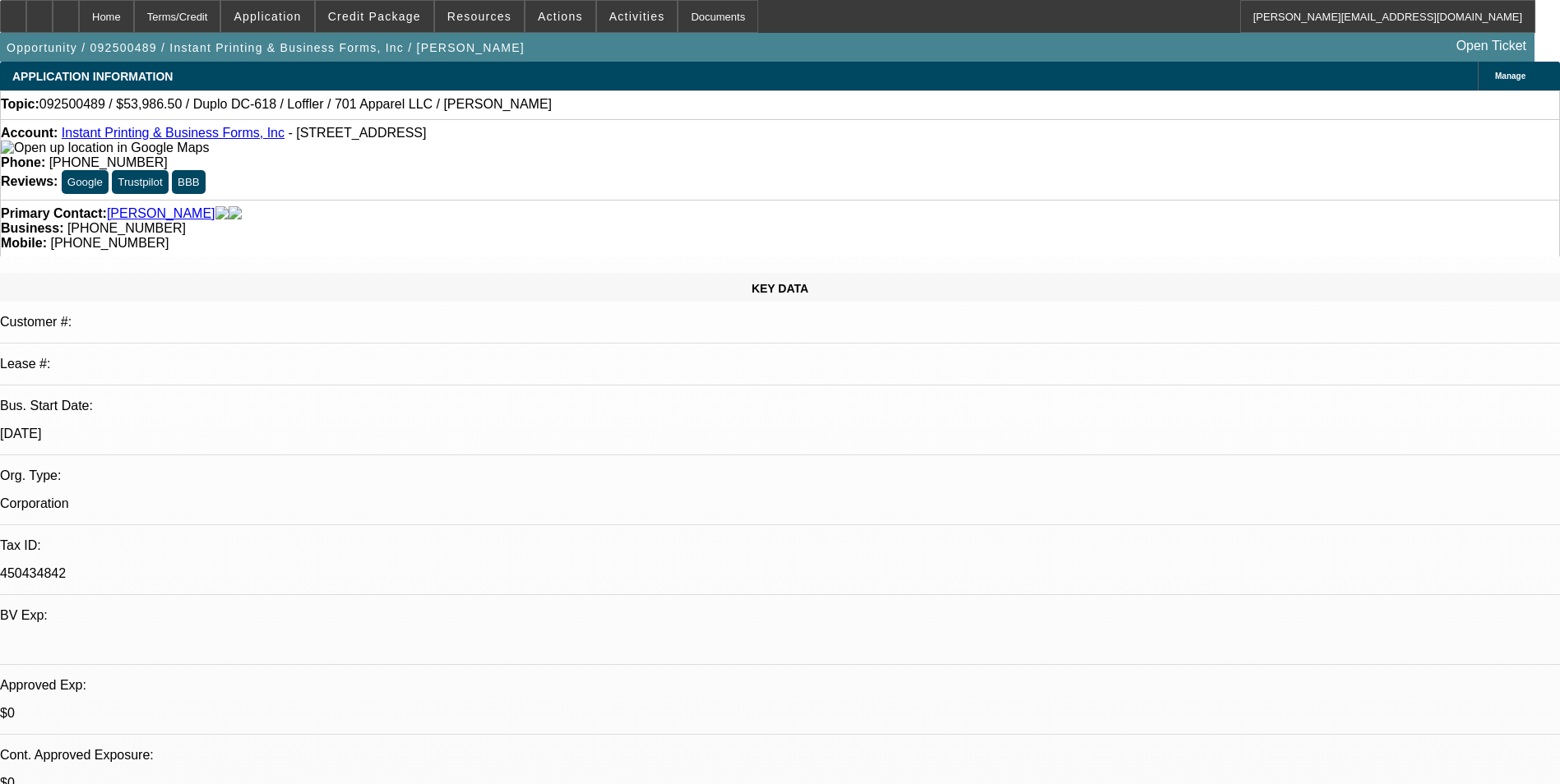
select select "0"
select select "6"
select select "0"
select select "2"
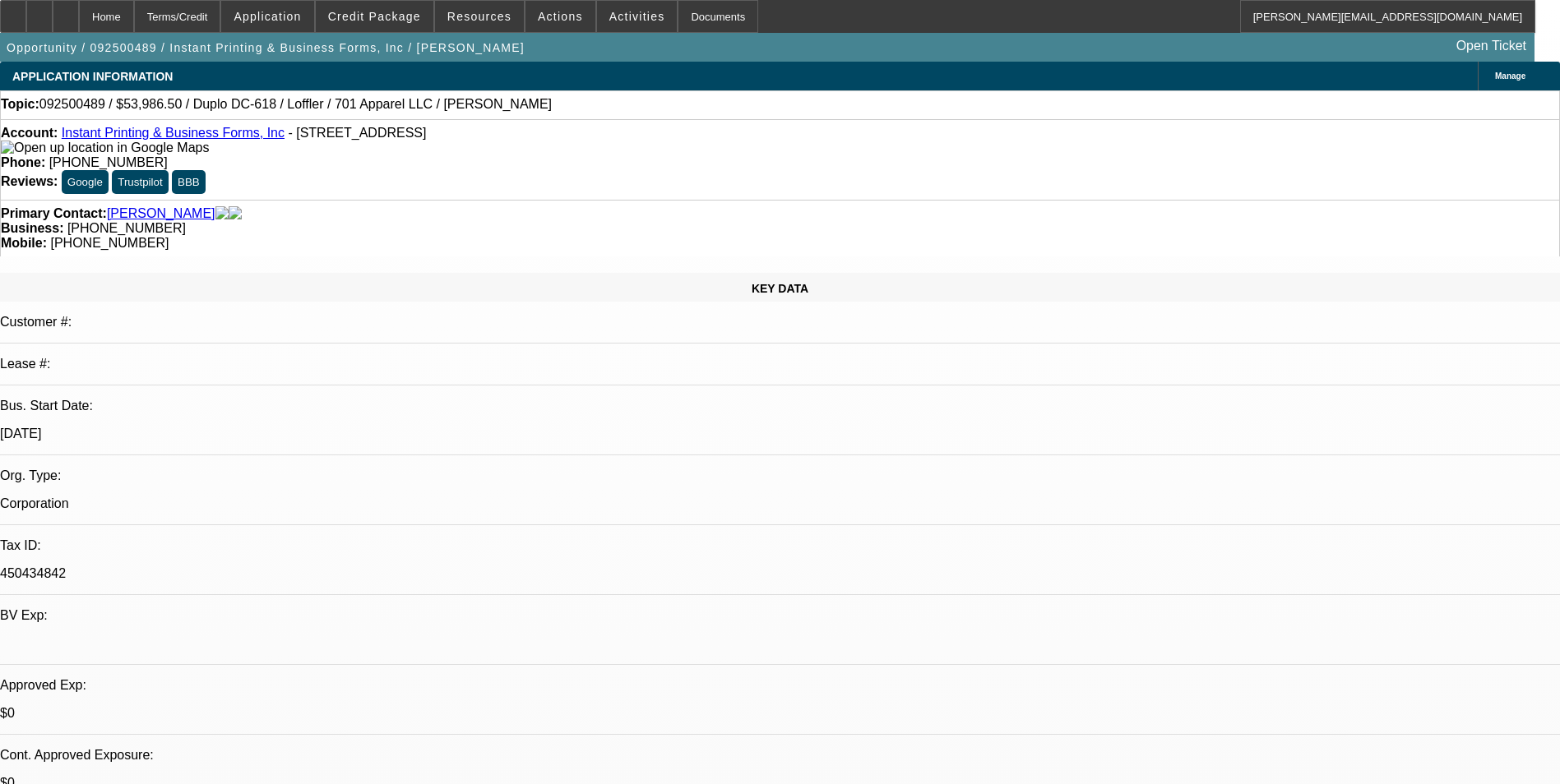
select select "0"
select select "6"
click at [393, 12] on span "Credit Package" at bounding box center [374, 16] width 93 height 13
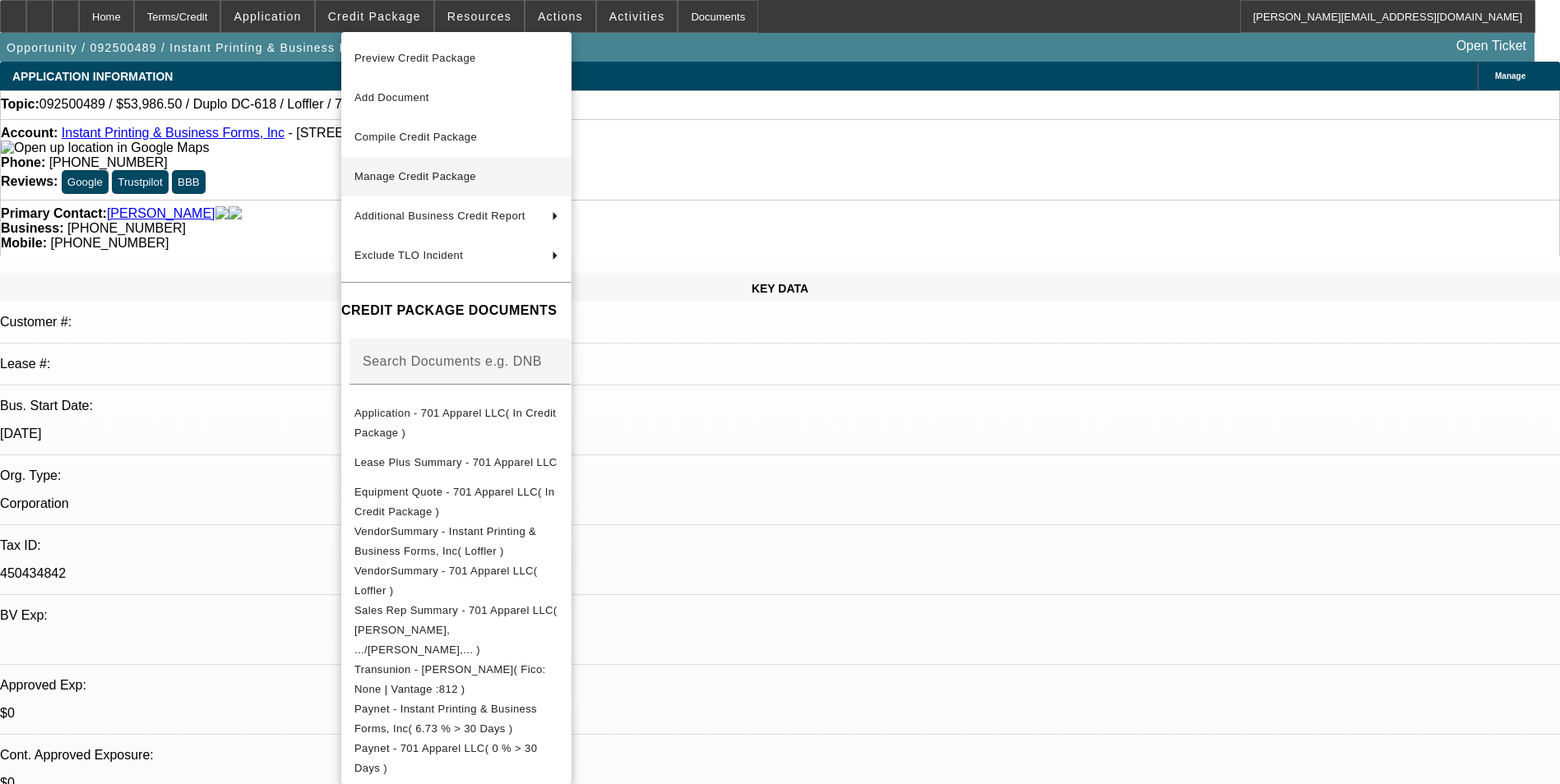
click at [459, 171] on span "Manage Credit Package" at bounding box center [415, 176] width 122 height 13
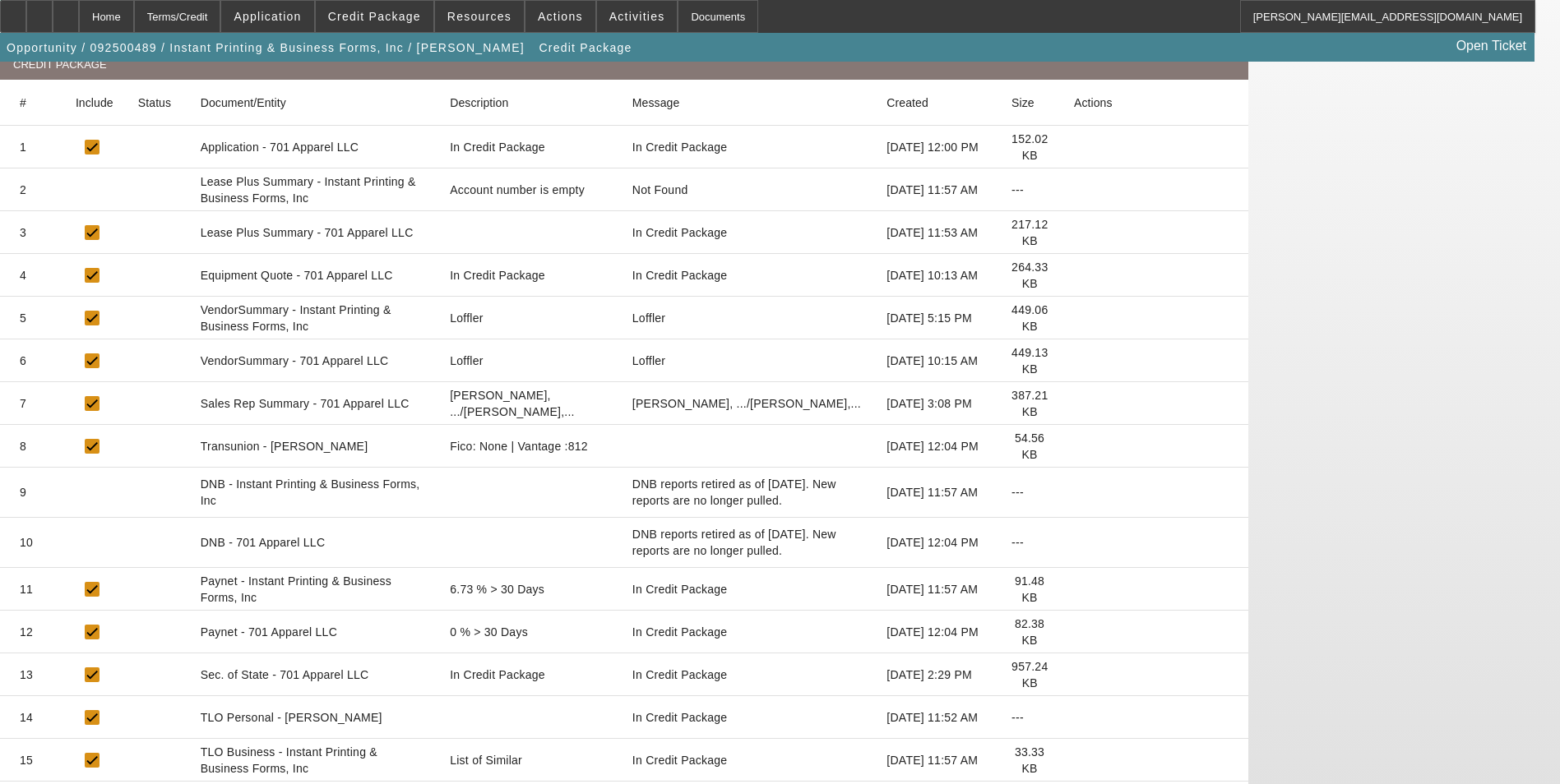
scroll to position [324, 0]
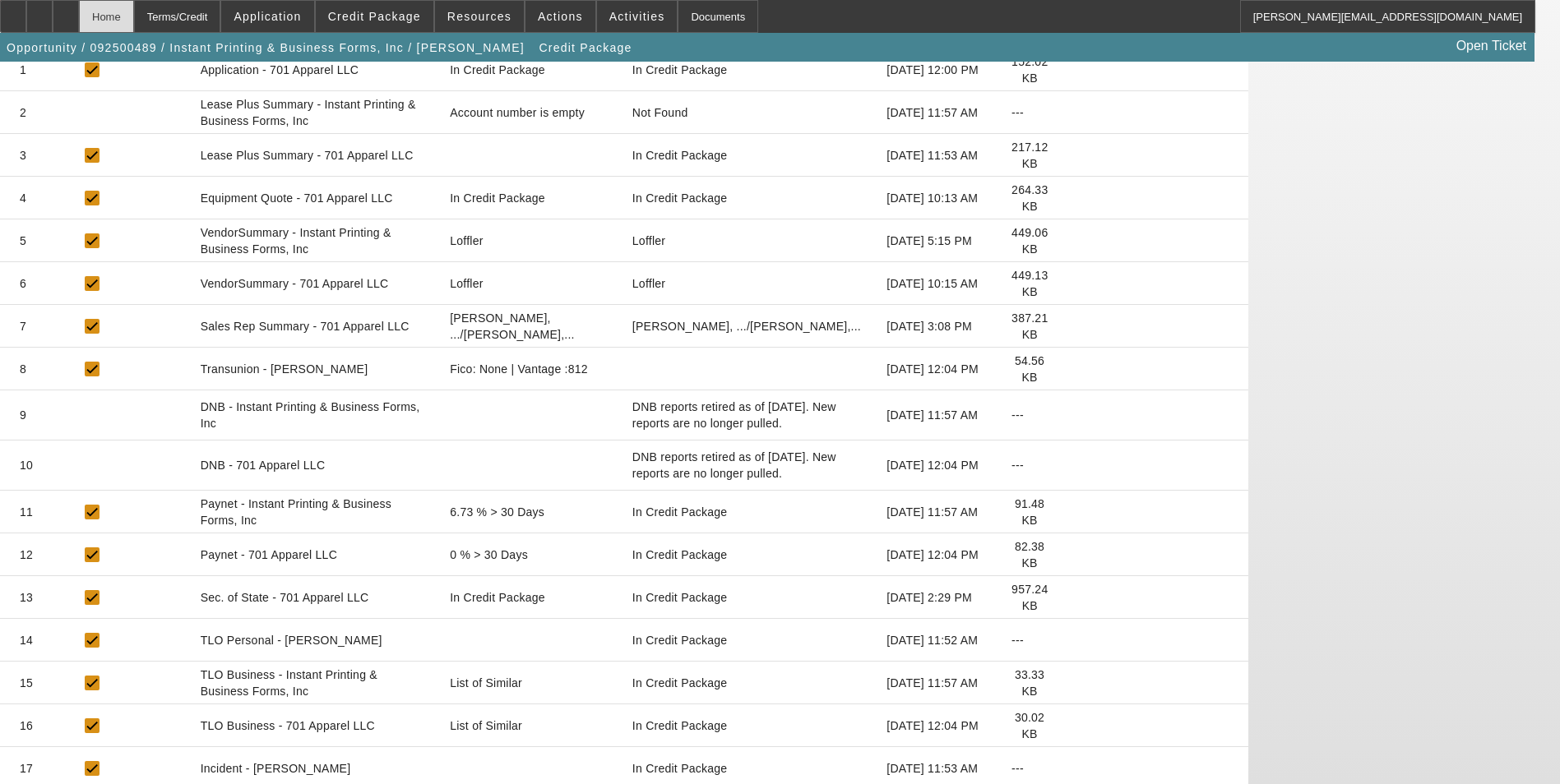
click at [134, 11] on div "Home" at bounding box center [106, 16] width 55 height 33
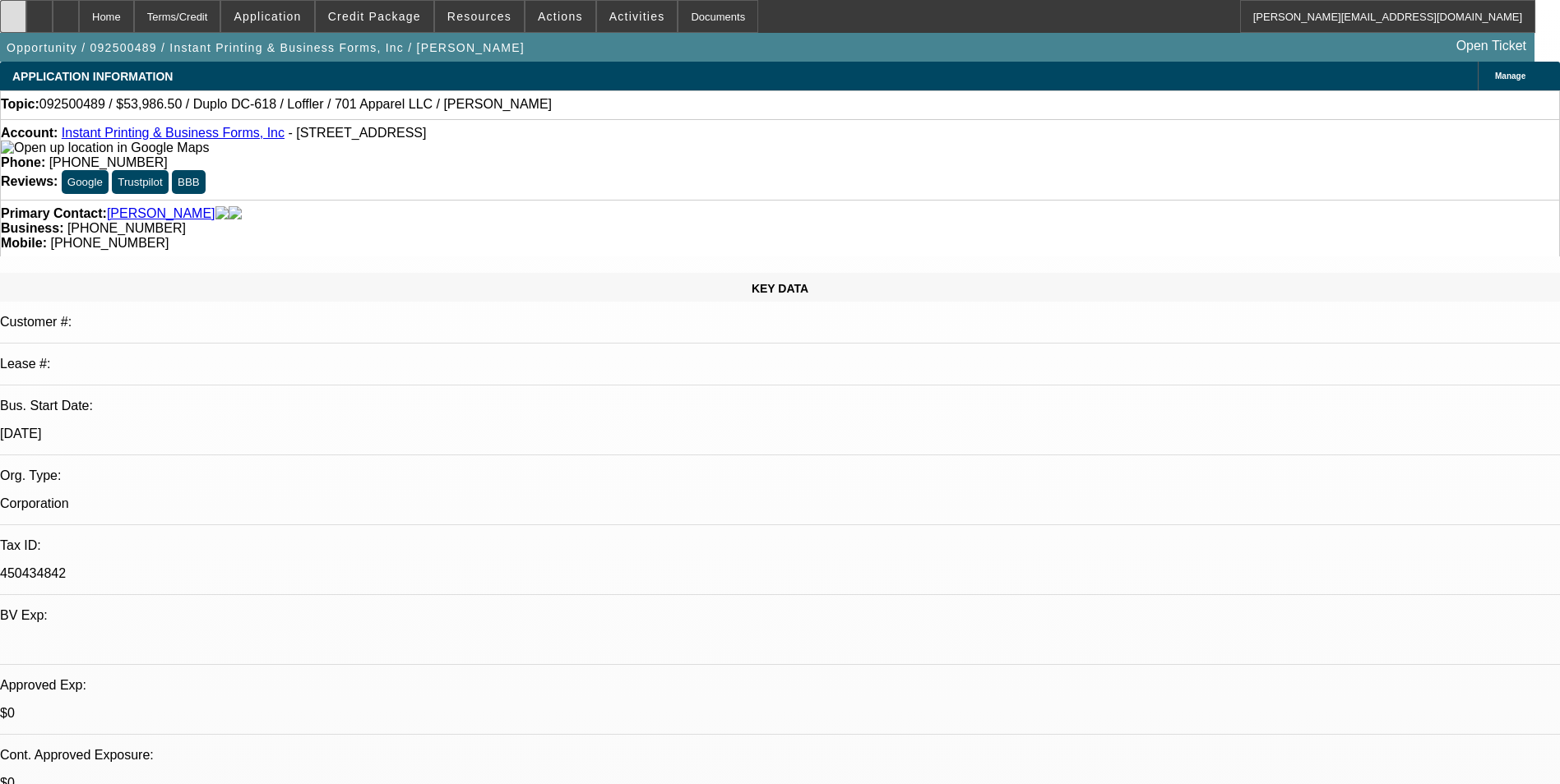
select select "0"
select select "6"
select select "0"
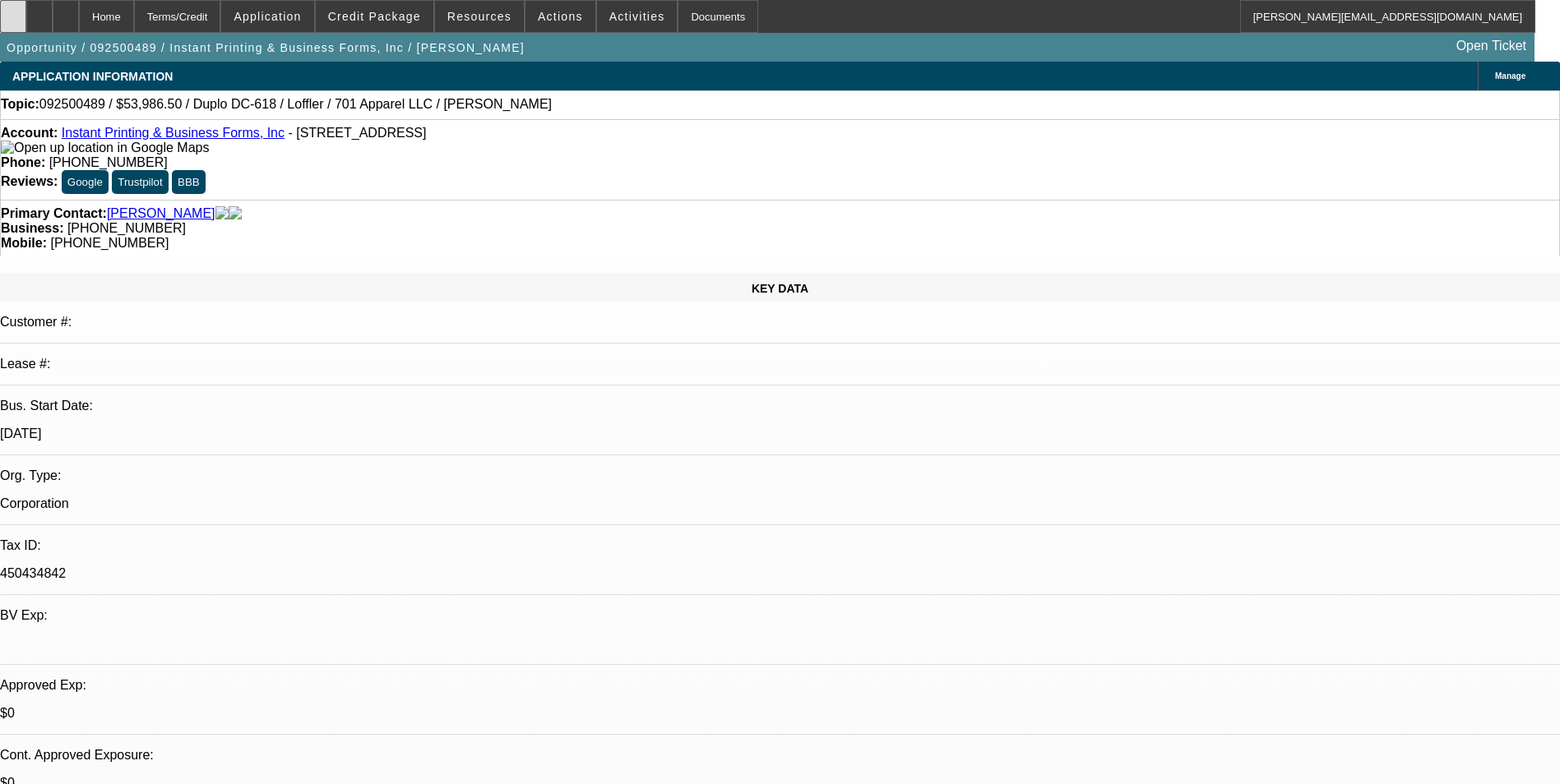
select select "0"
select select "6"
select select "0"
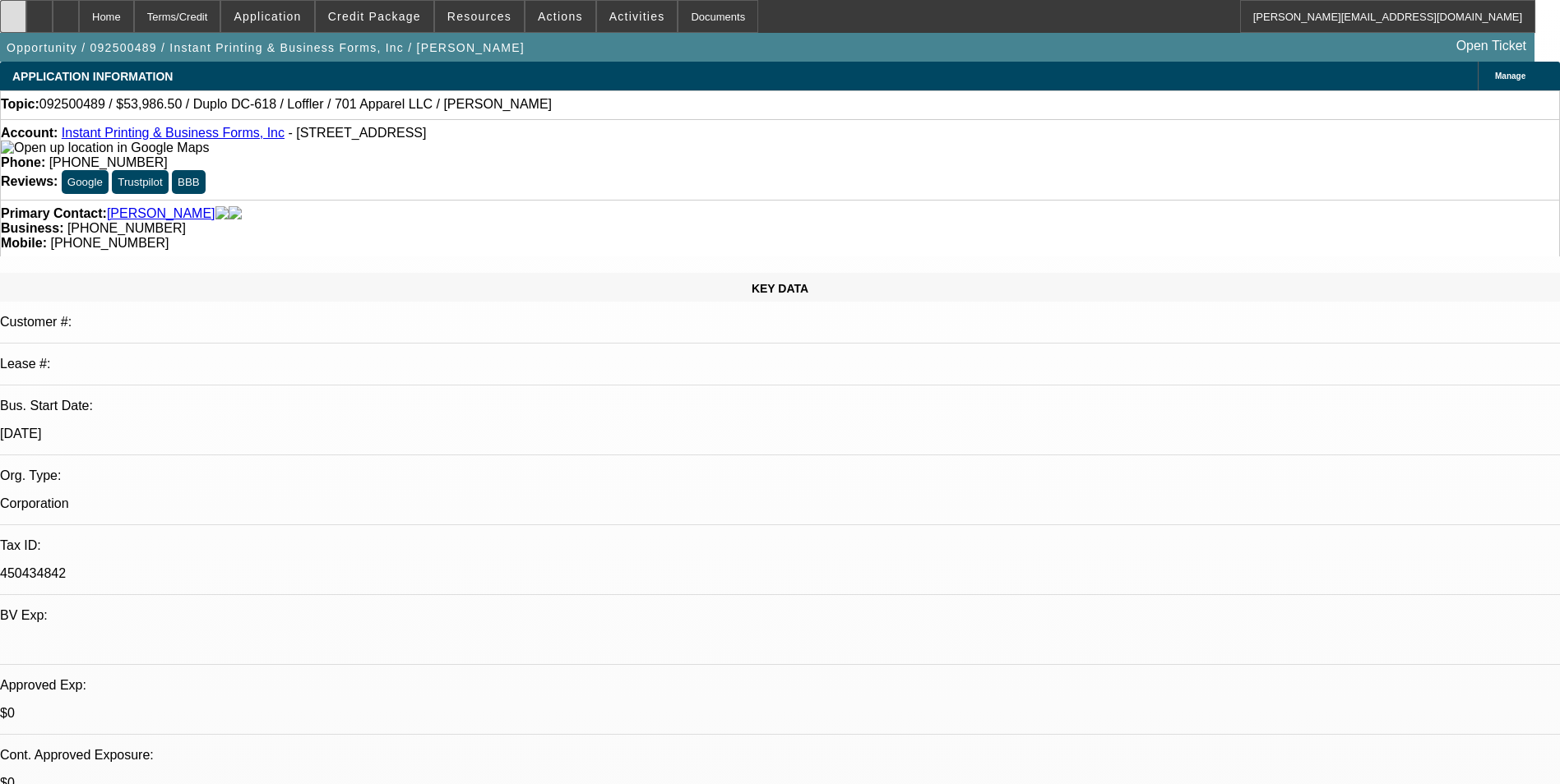
select select "0"
select select "6"
select select "0"
select select "2"
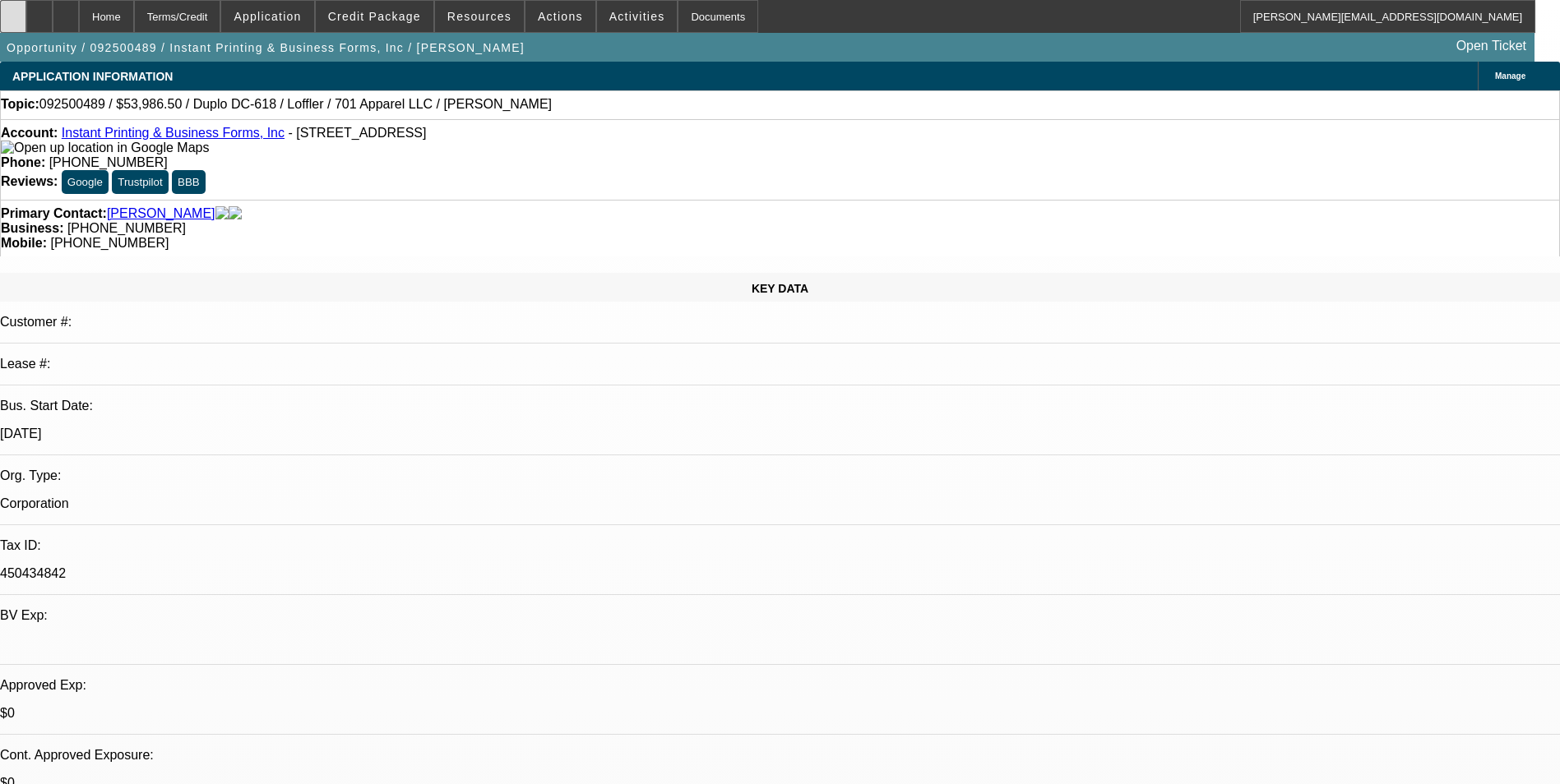
select select "0"
select select "6"
click at [13, 11] on icon at bounding box center [13, 11] width 0 height 0
select select "0"
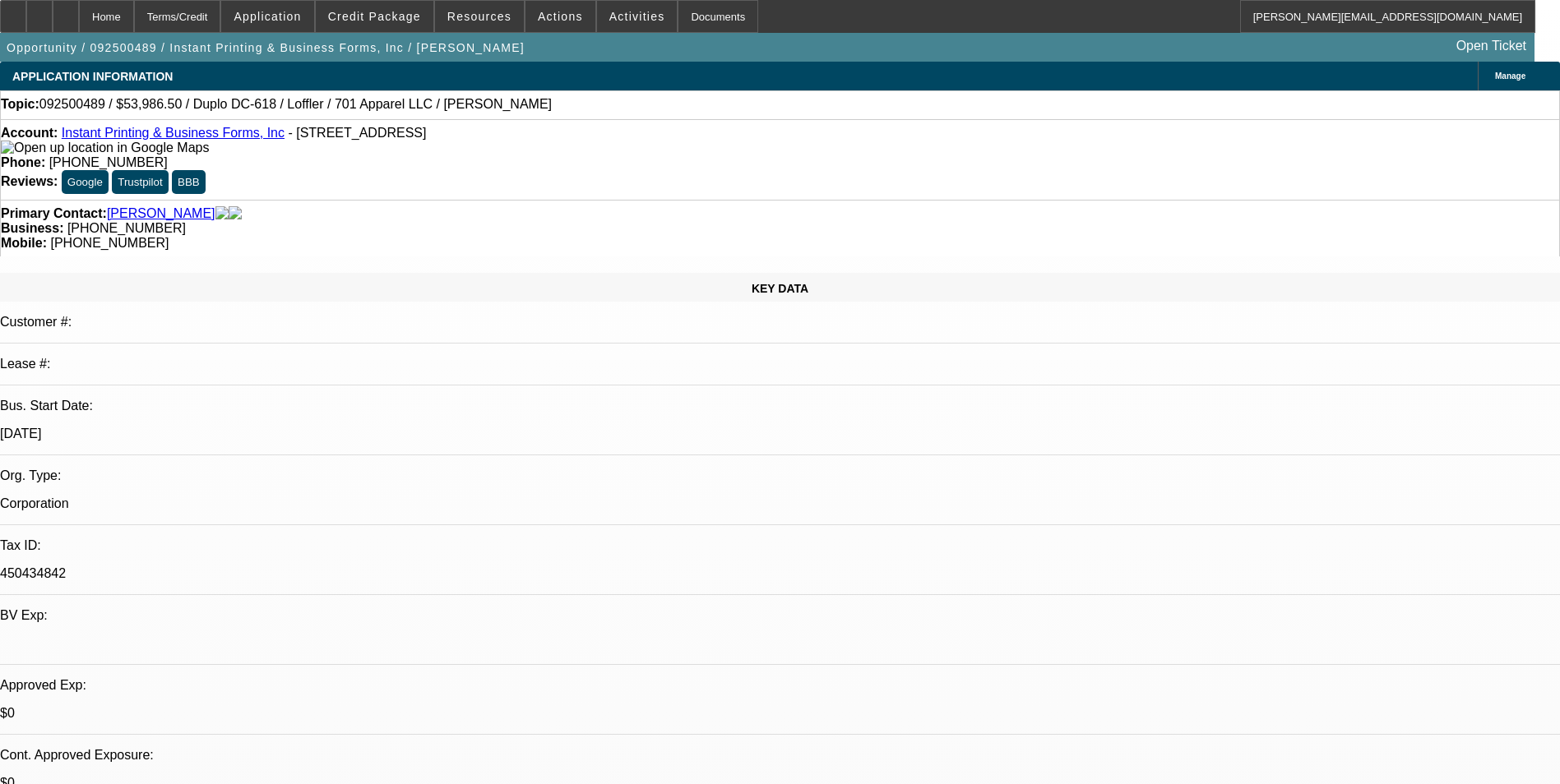
select select "0"
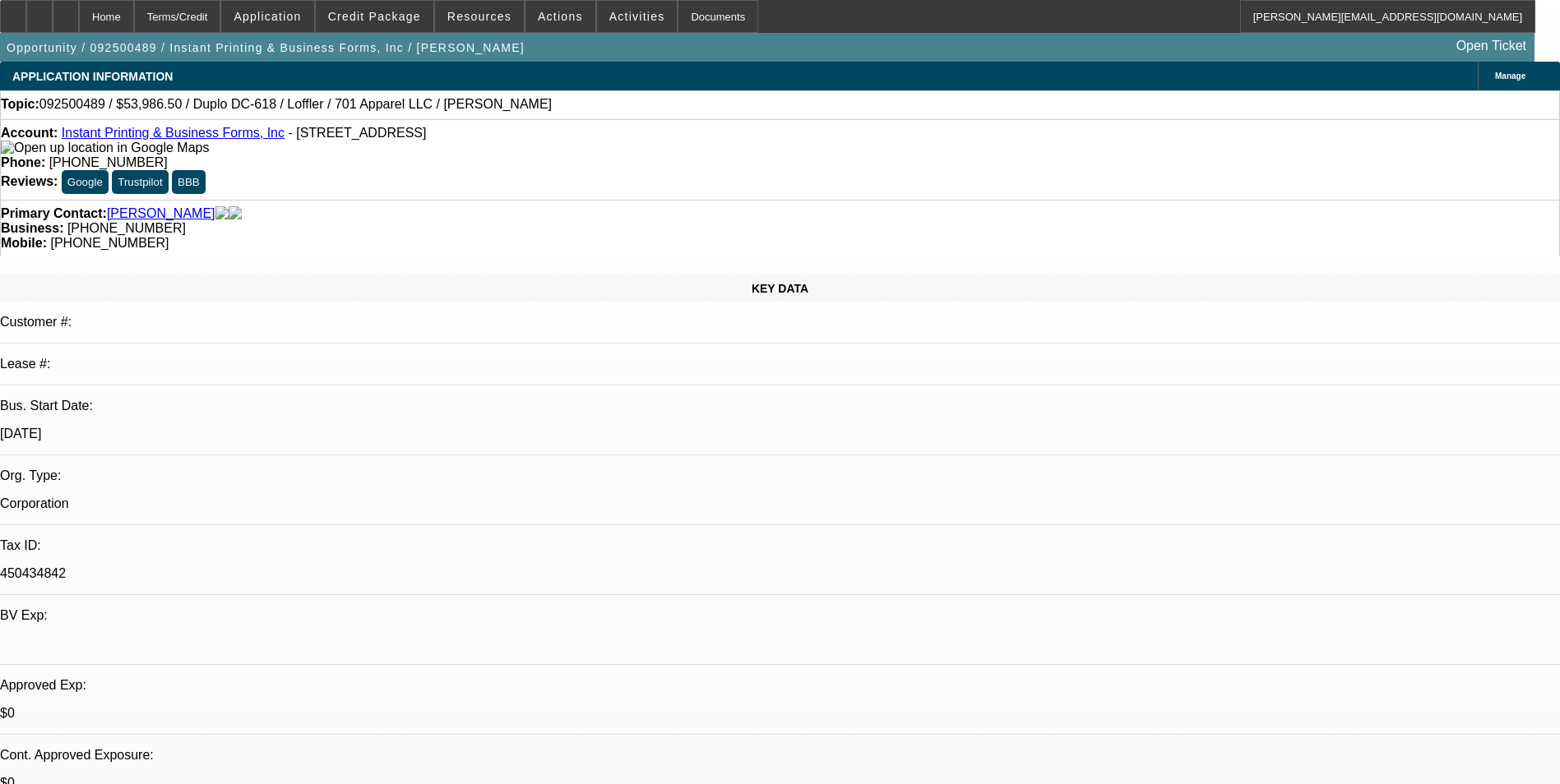
select select "0"
select select "2"
select select "0"
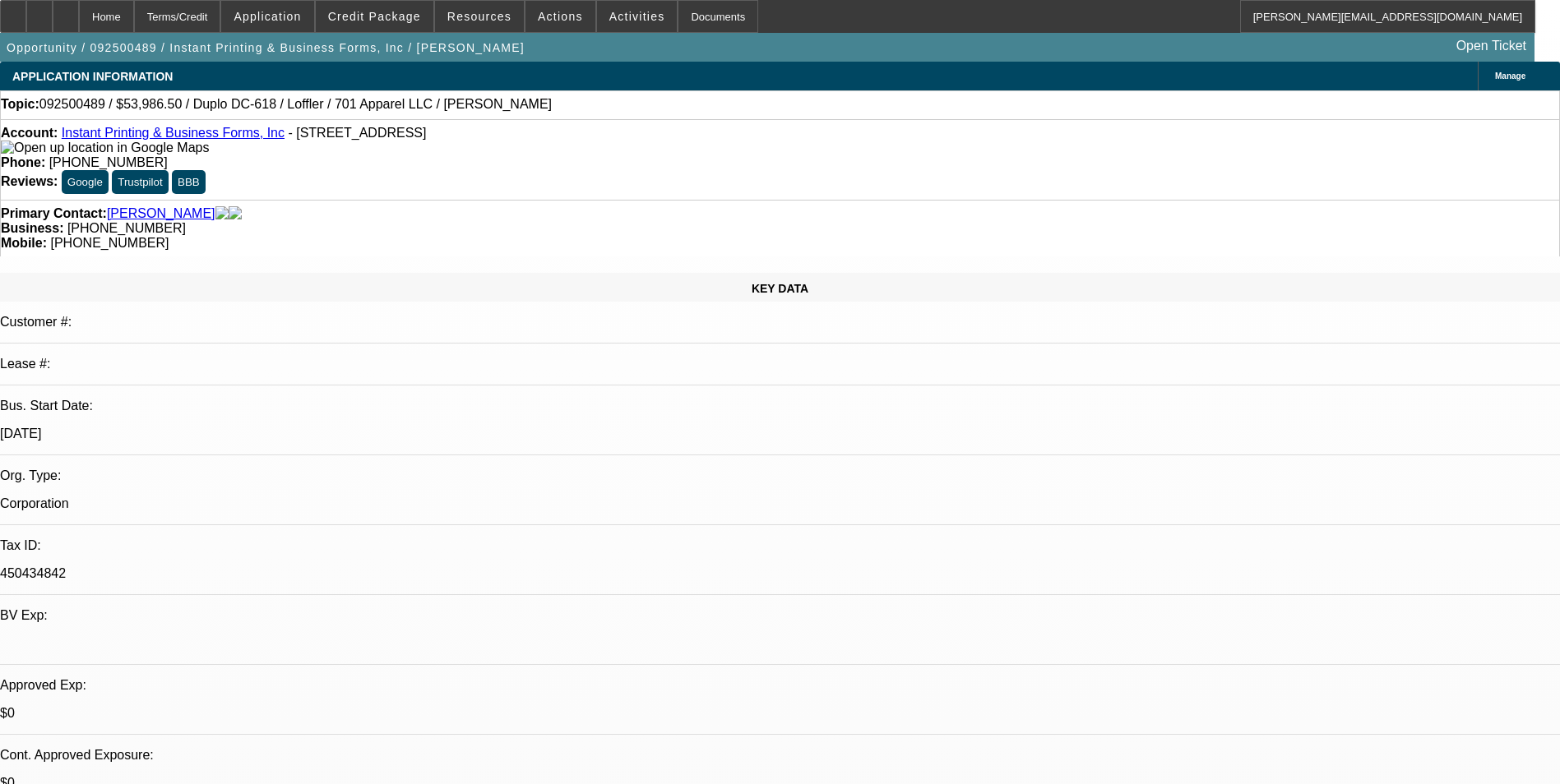
select select "1"
select select "6"
select select "1"
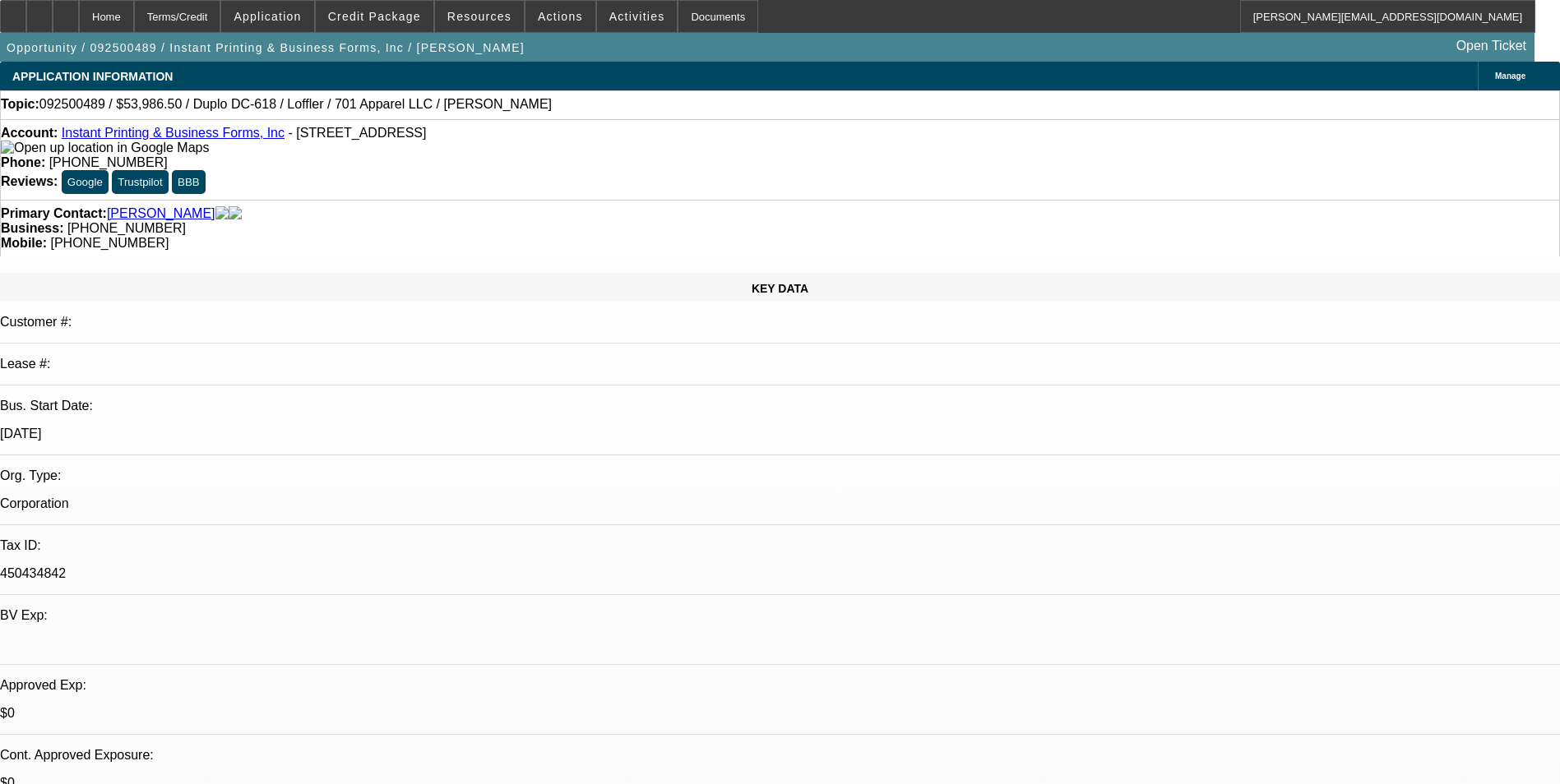
select select "6"
select select "1"
select select "6"
select select "1"
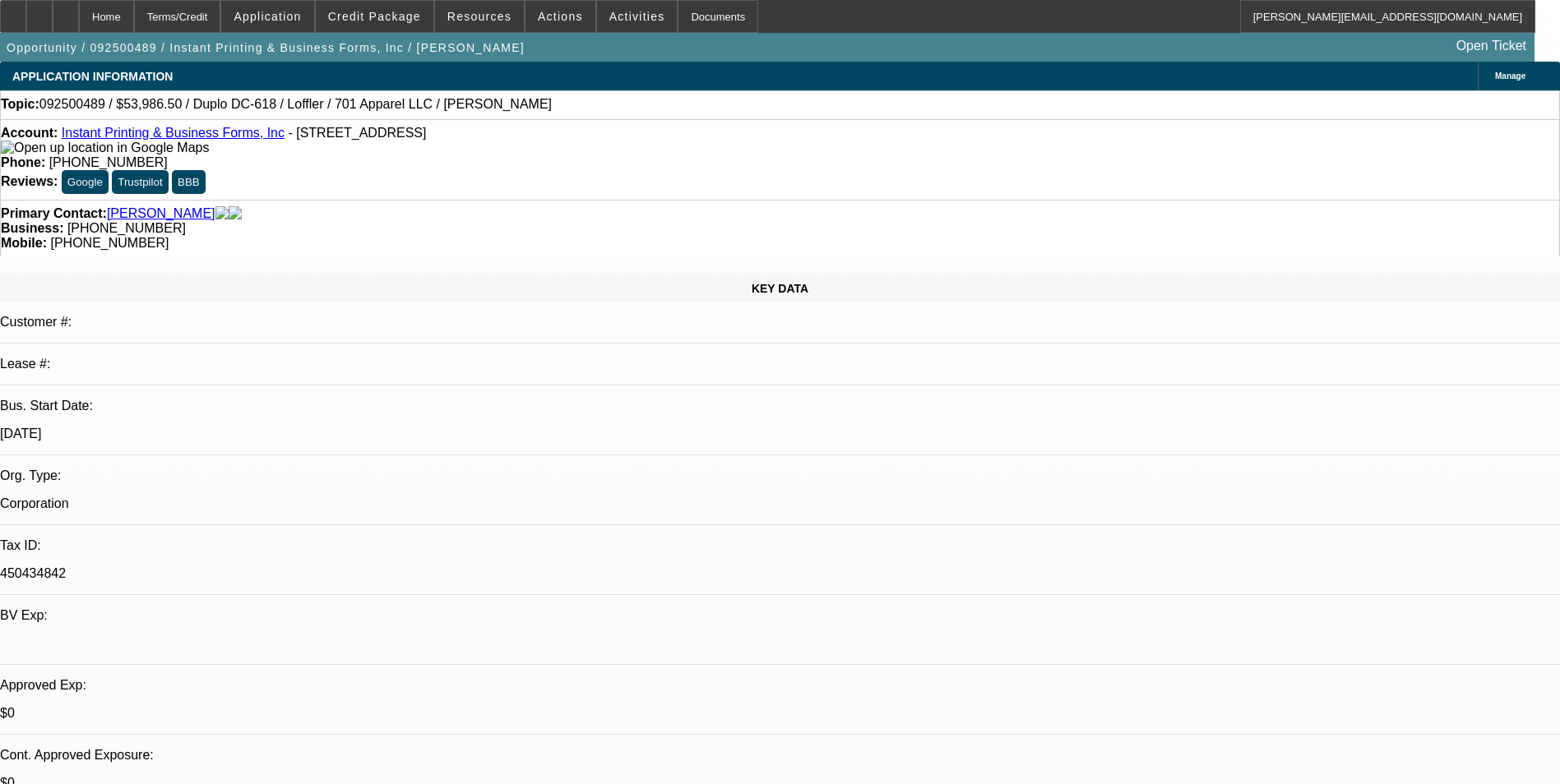
select select "2"
select select "6"
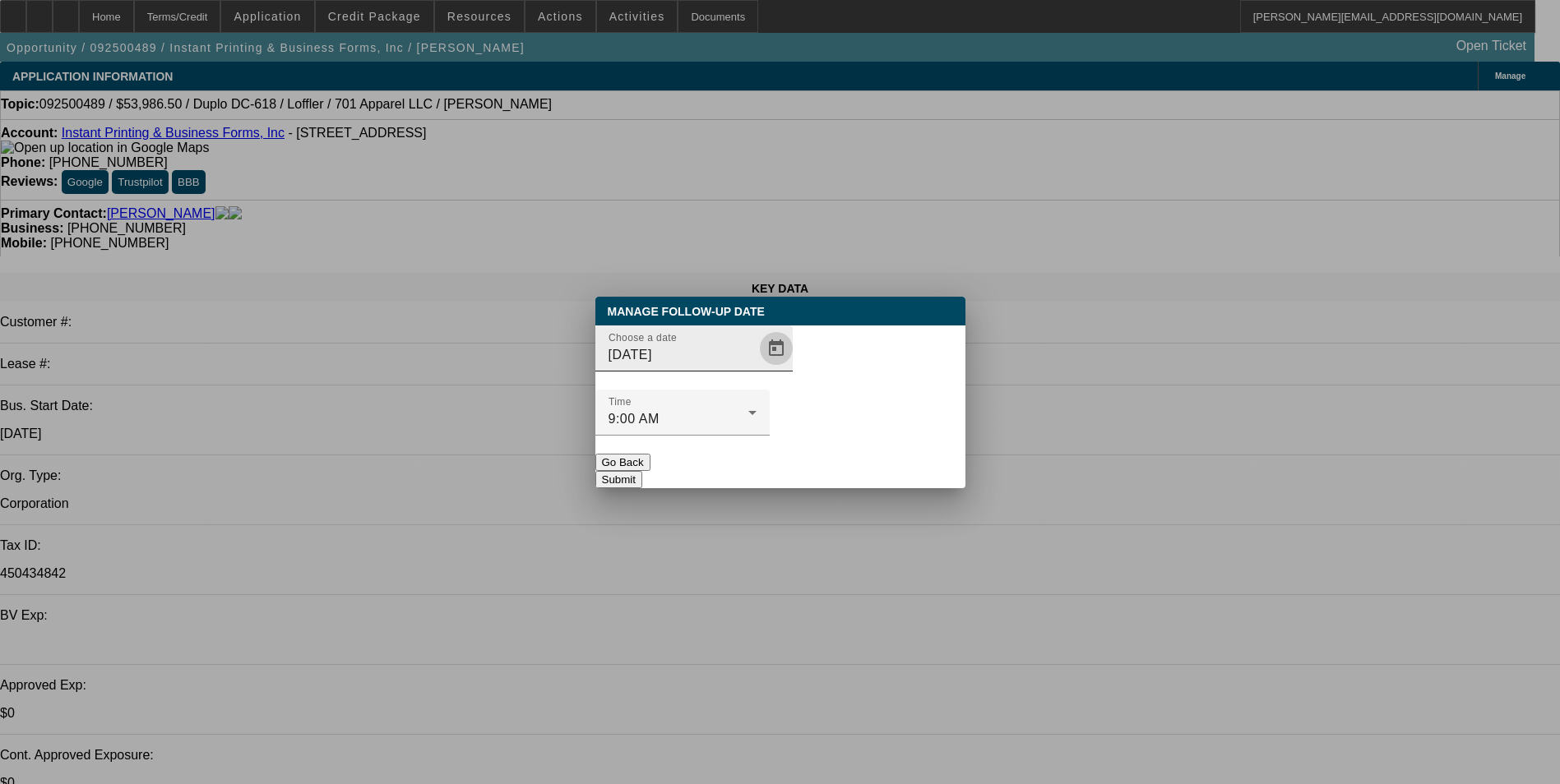
click at [760, 368] on span "Open calendar" at bounding box center [777, 349] width 39 height 39
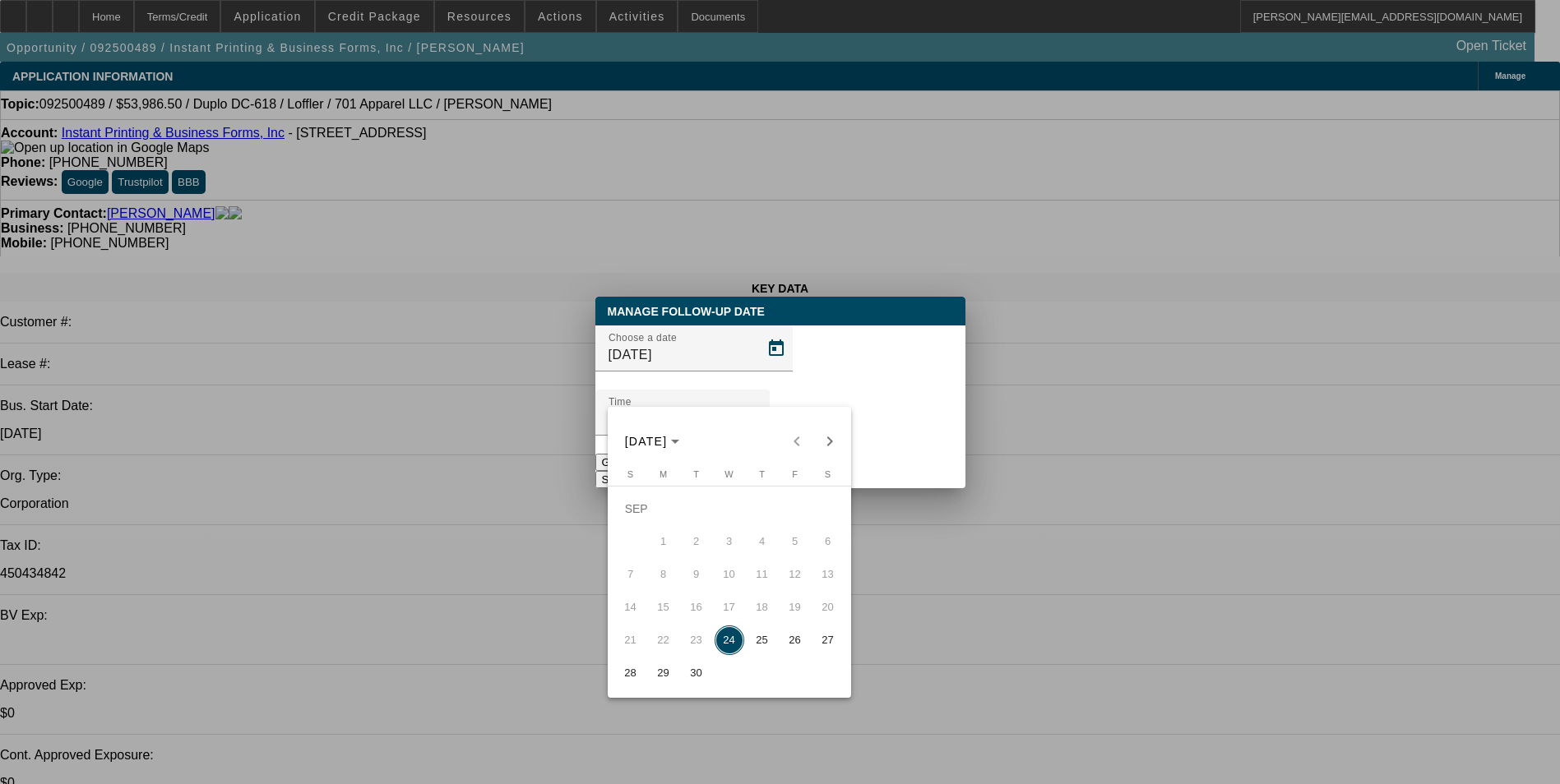
click at [761, 643] on span "25" at bounding box center [762, 640] width 30 height 30
type input "[DATE]"
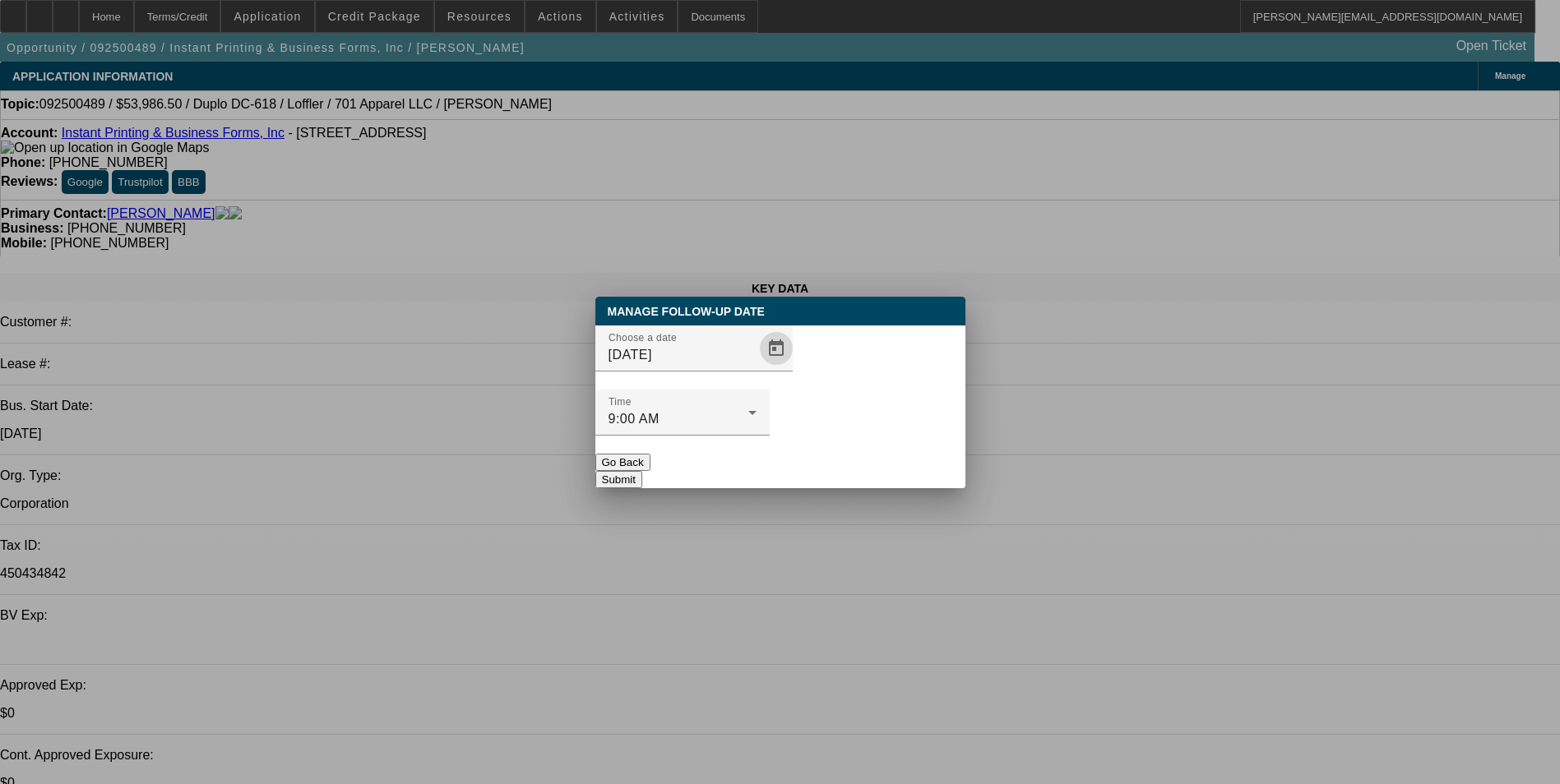
click at [642, 471] on button "Submit" at bounding box center [618, 480] width 47 height 17
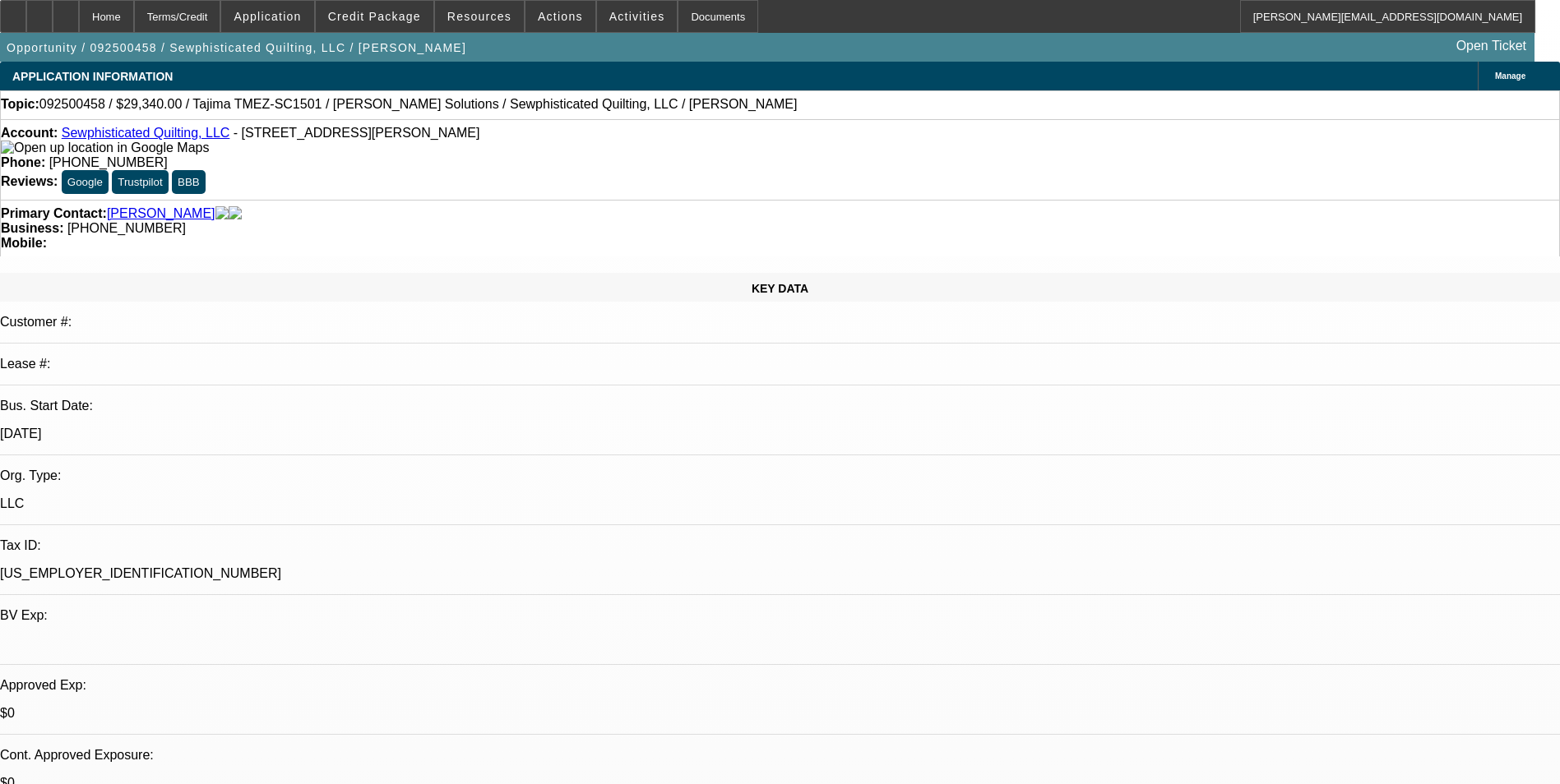
select select "0"
select select "2"
select select "0.1"
select select "4"
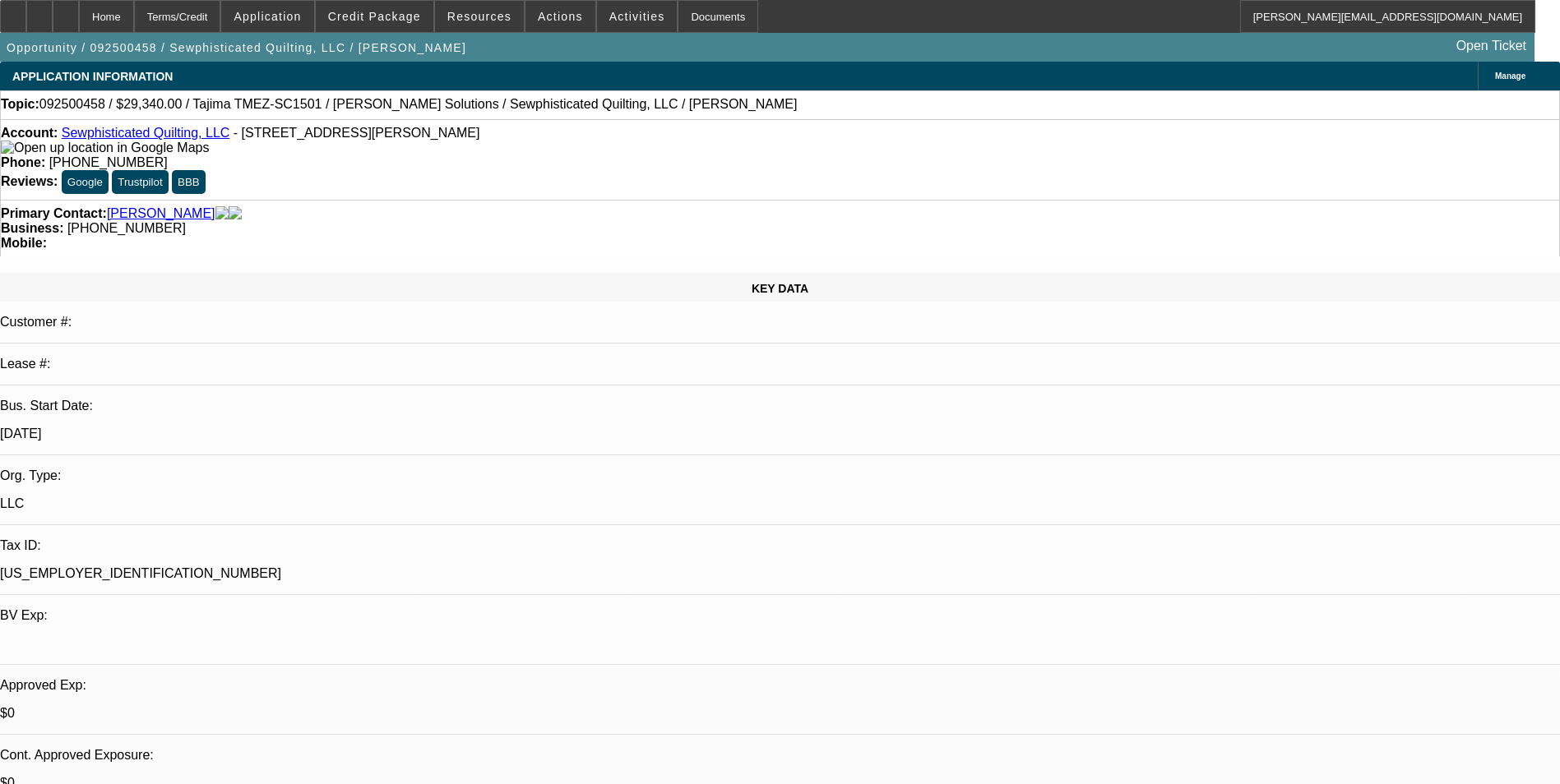
scroll to position [82, 0]
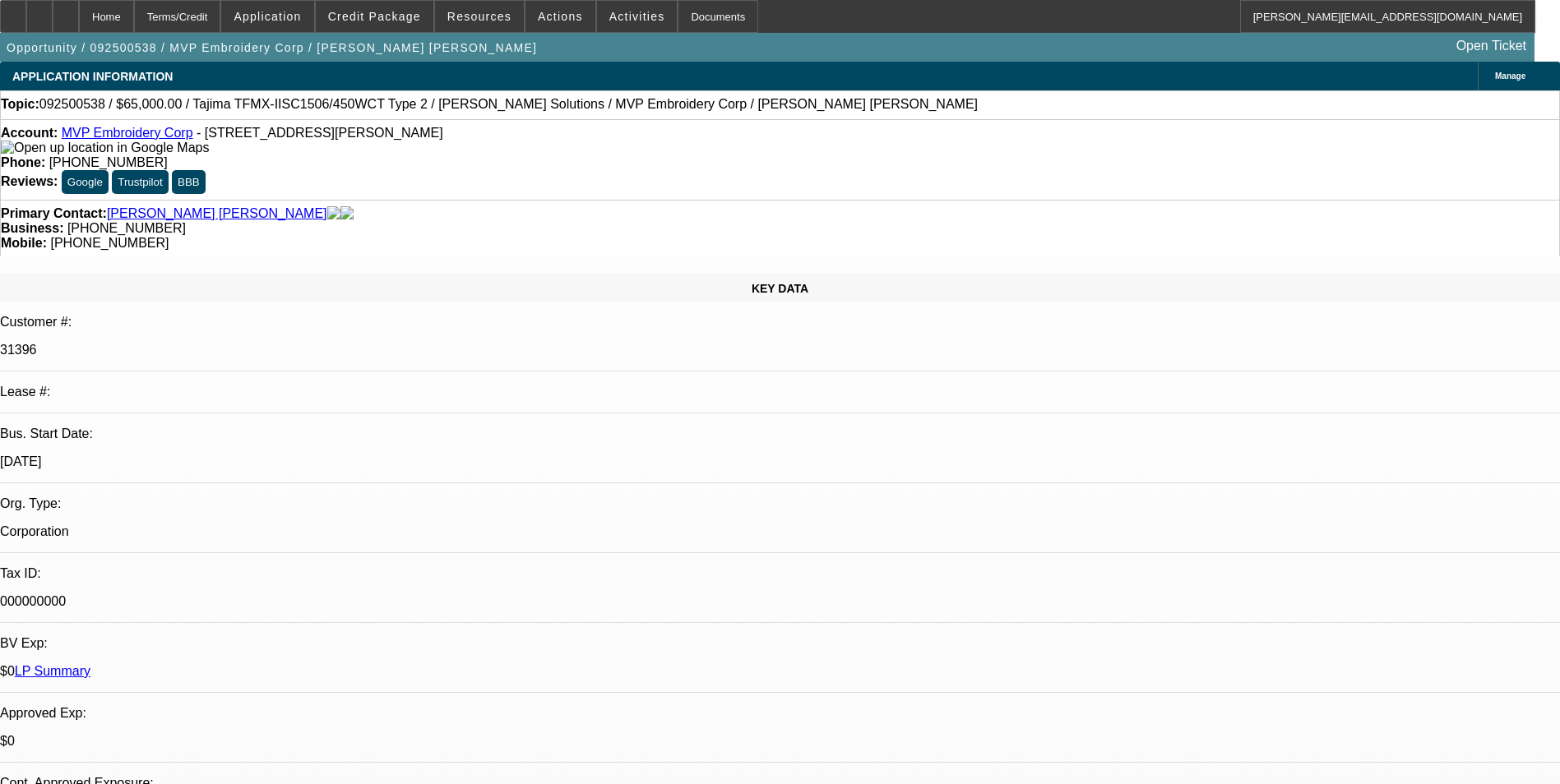
select select "0"
select select "2"
select select "0"
select select "2"
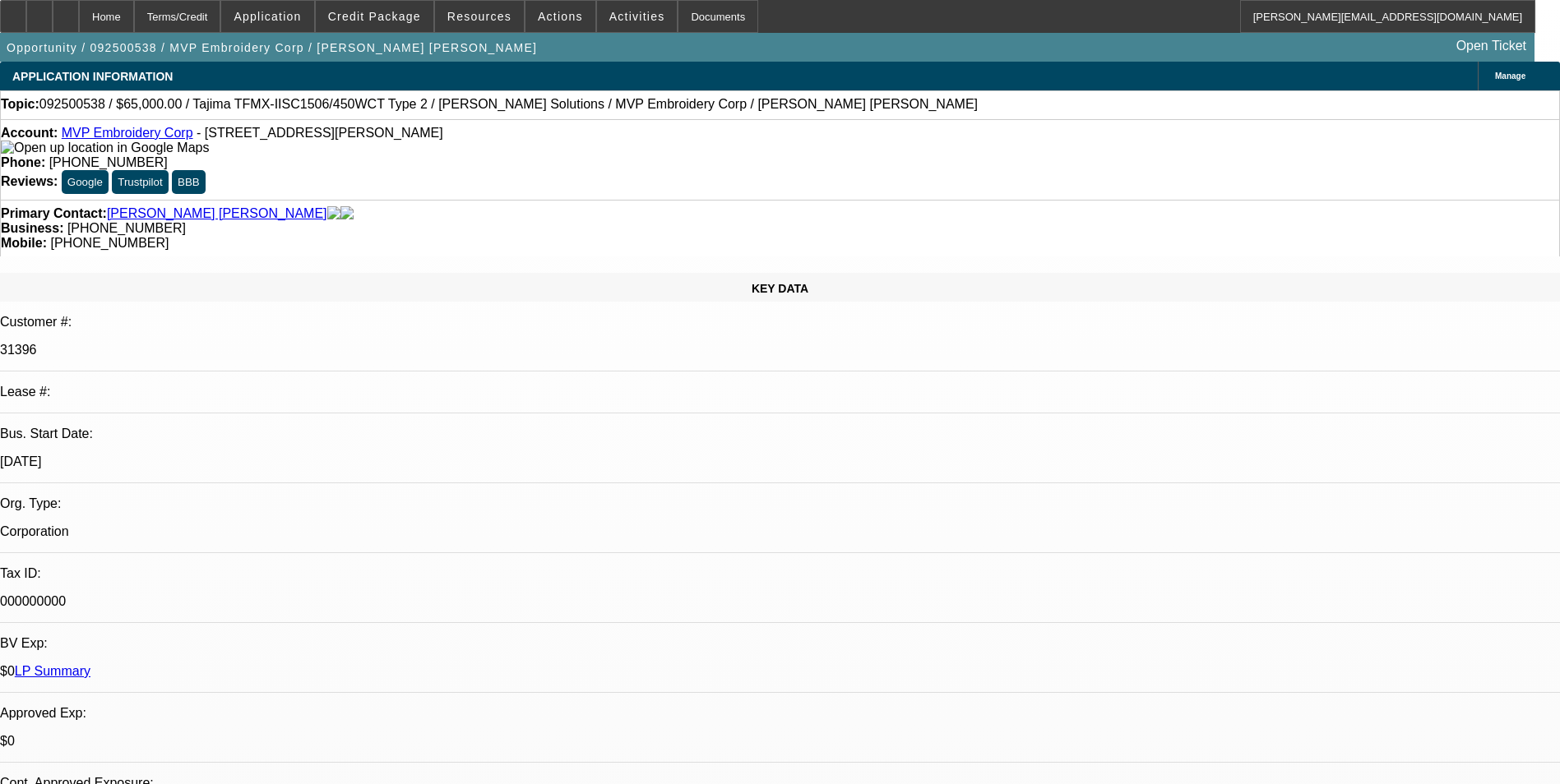
select select "0"
select select "1"
select select "2"
select select "6"
select select "1"
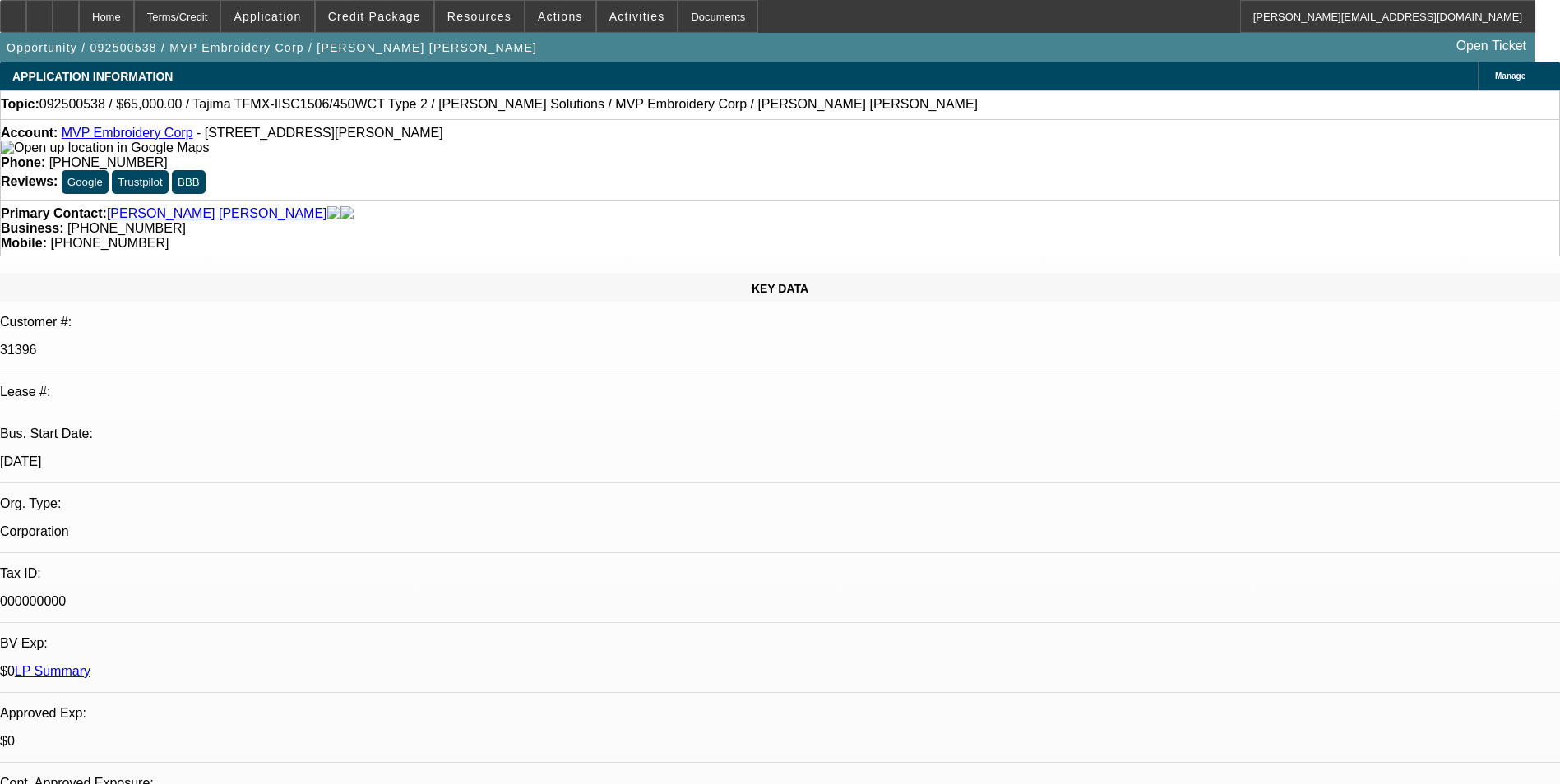
select select "2"
select select "6"
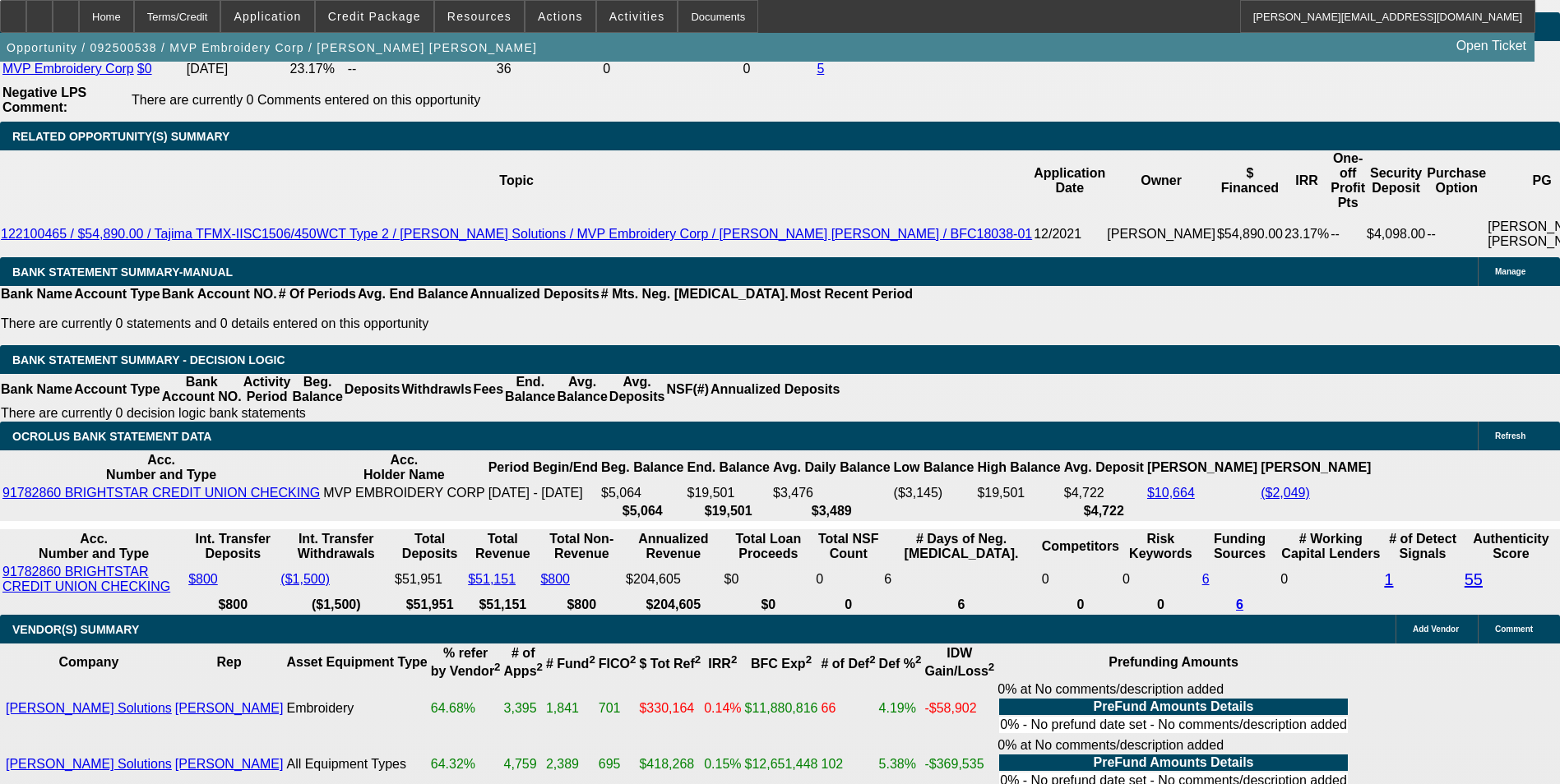
scroll to position [2631, 0]
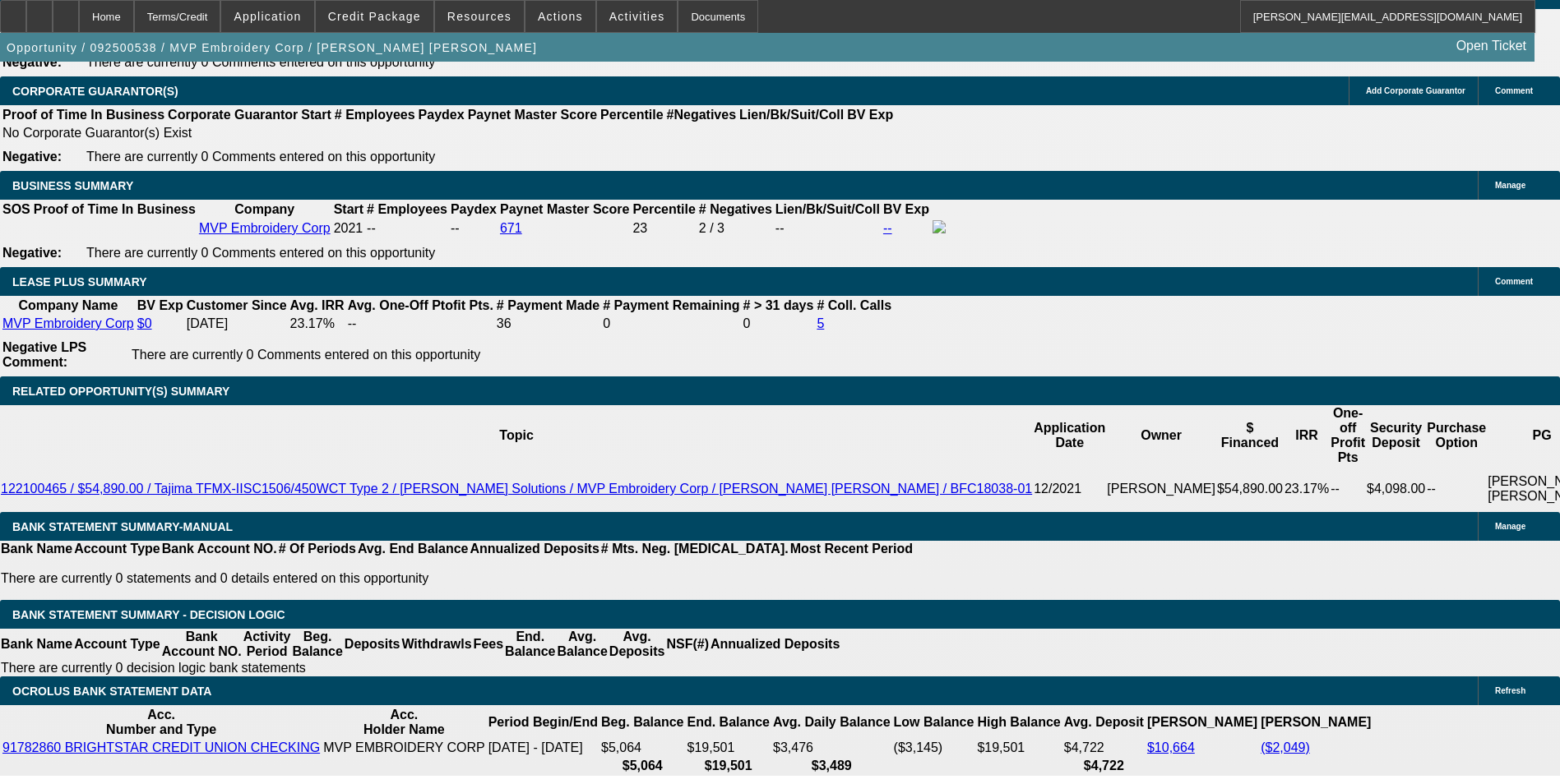
select select "0.1"
type input "$6,500.00"
type input "UNKNOWN"
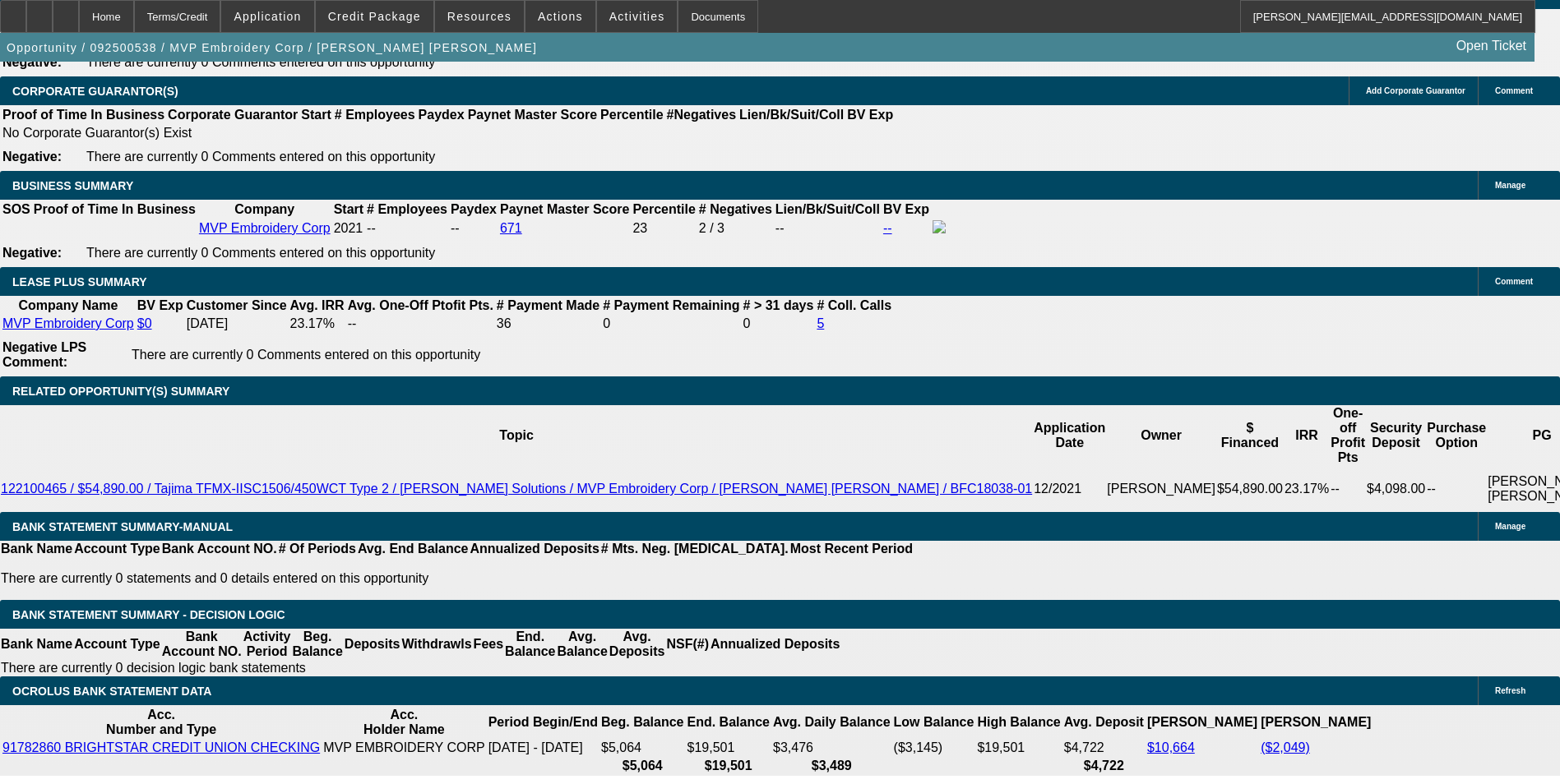
type input "$2,813.42"
type input "$1,406.71"
drag, startPoint x: 351, startPoint y: 468, endPoint x: 521, endPoint y: 439, distance: 172.5
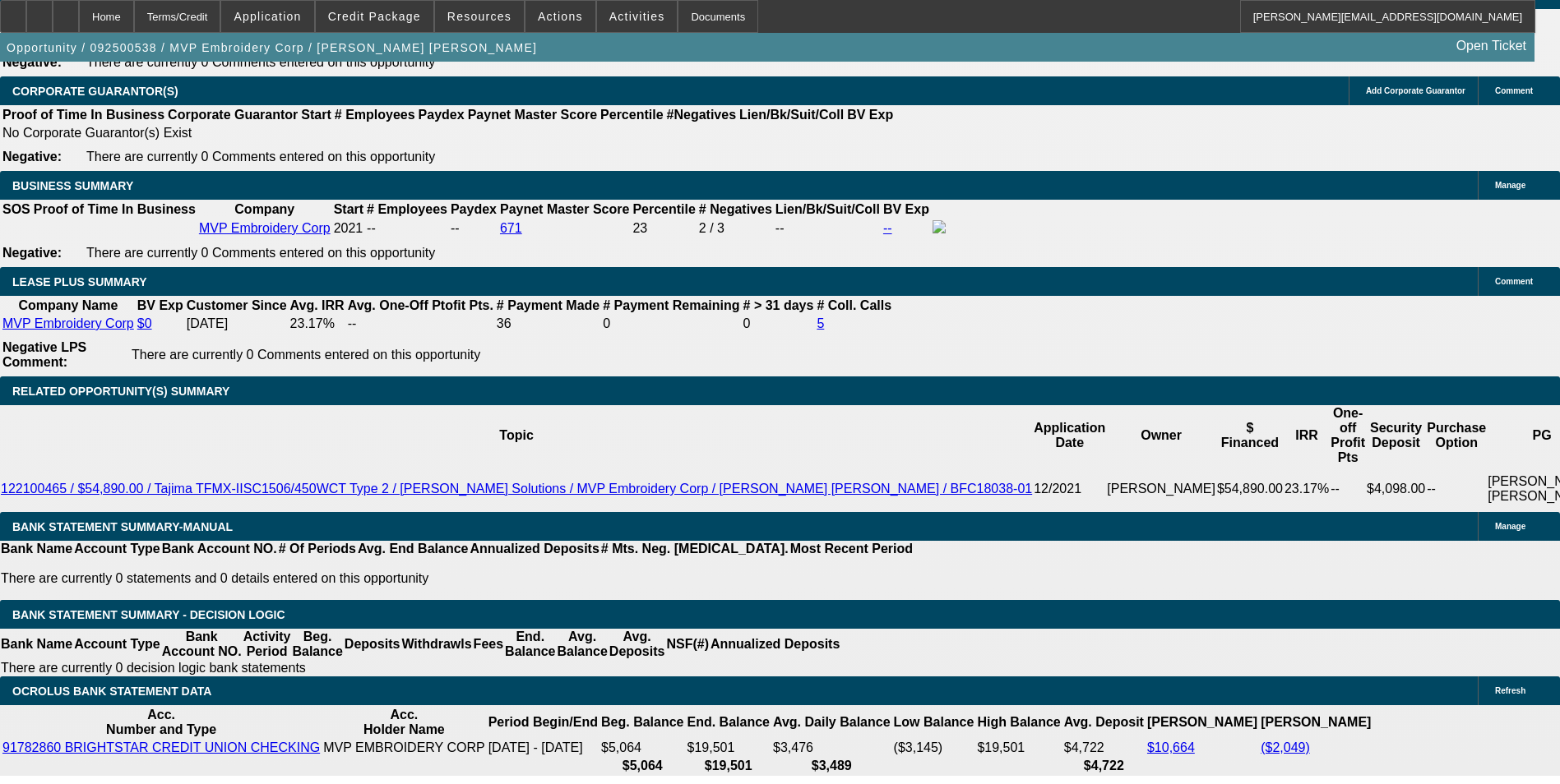
type input "16."
type input "$1,999.96"
type input "$999.98"
type input "$2,845.22"
type input "$1,422.61"
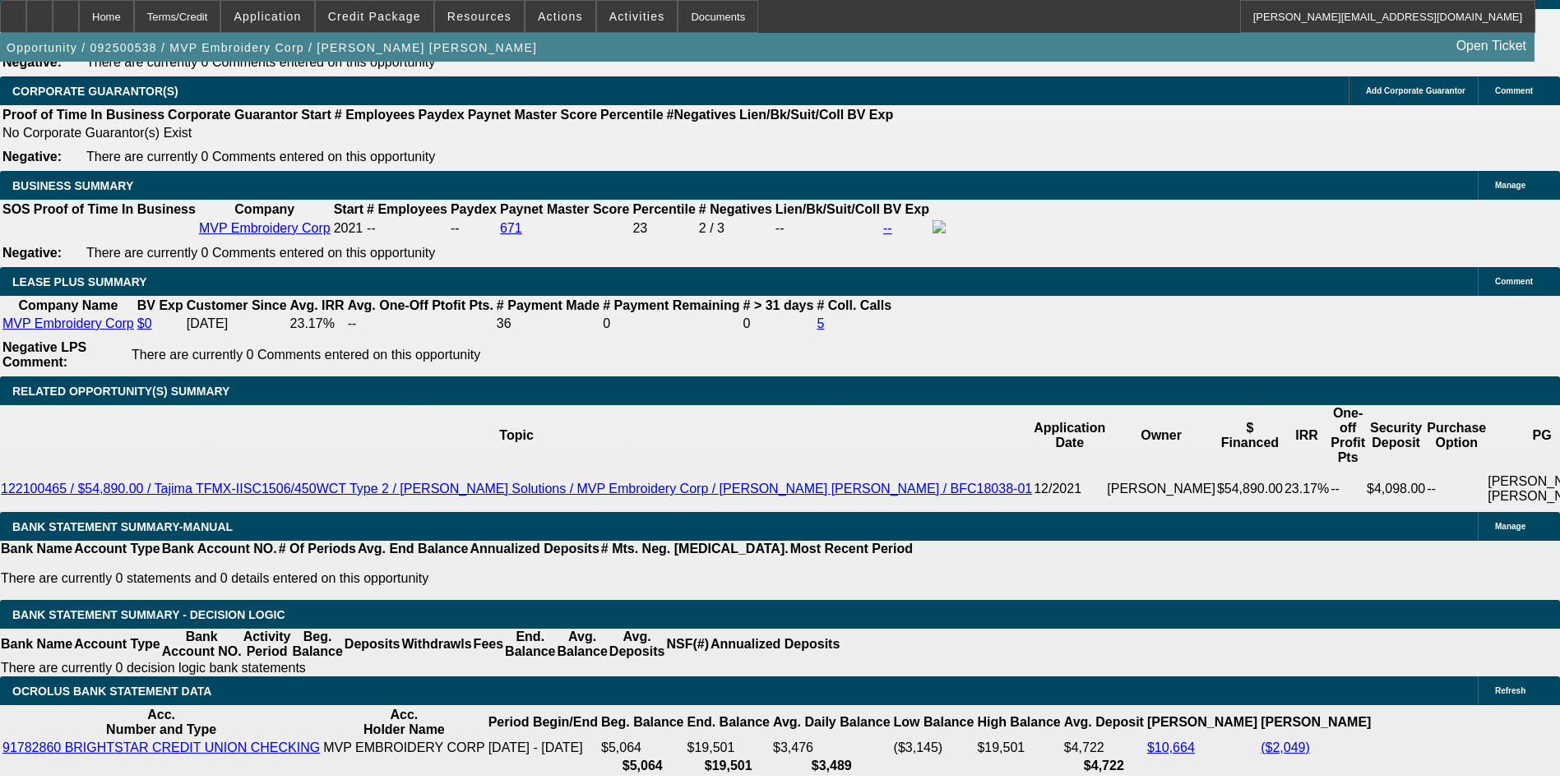
type input "16.2"
type input "$2,857.66"
type input "$1,428.83"
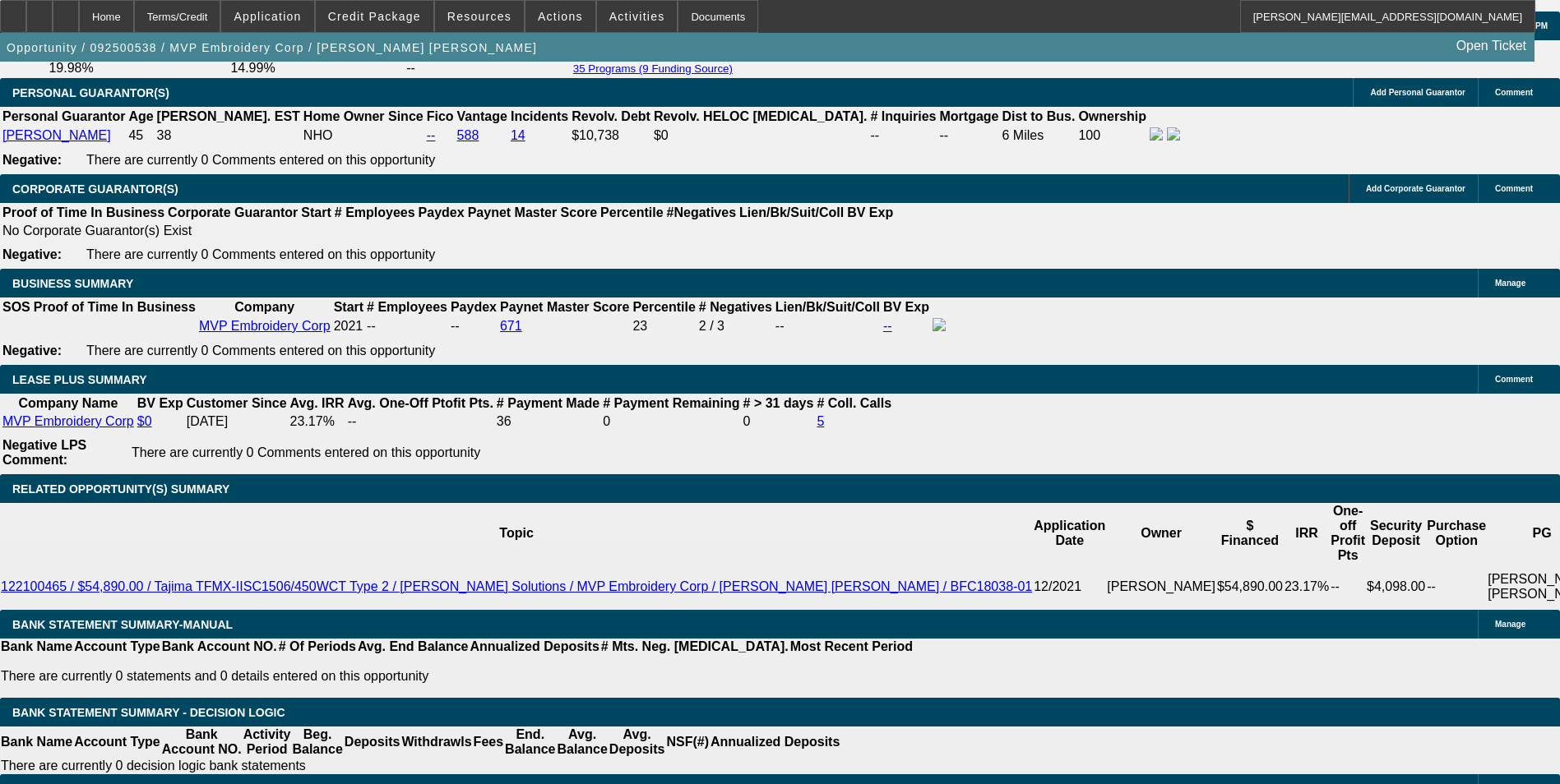
scroll to position [2302, 0]
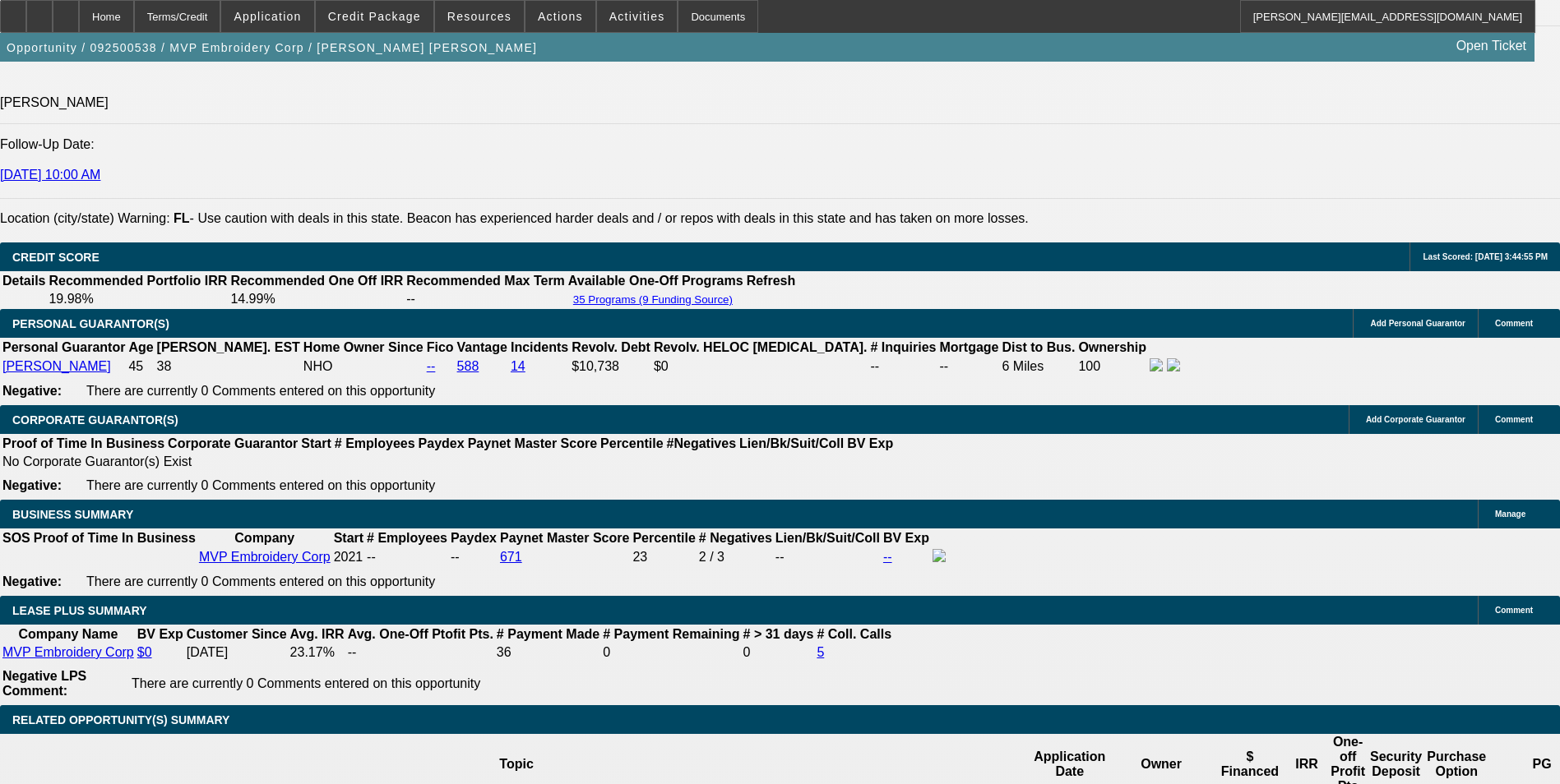
type input "16.2"
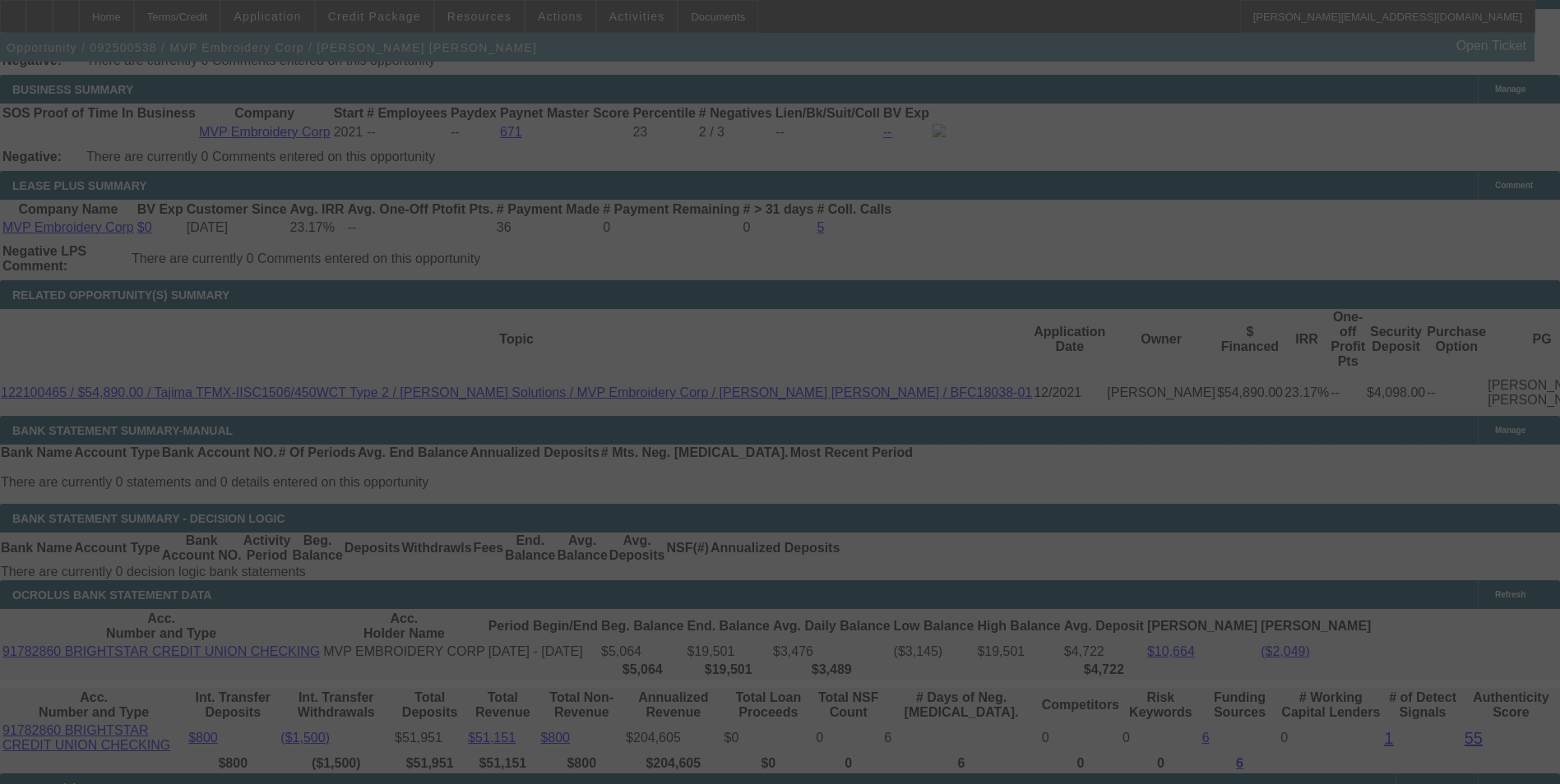
scroll to position [2795, 0]
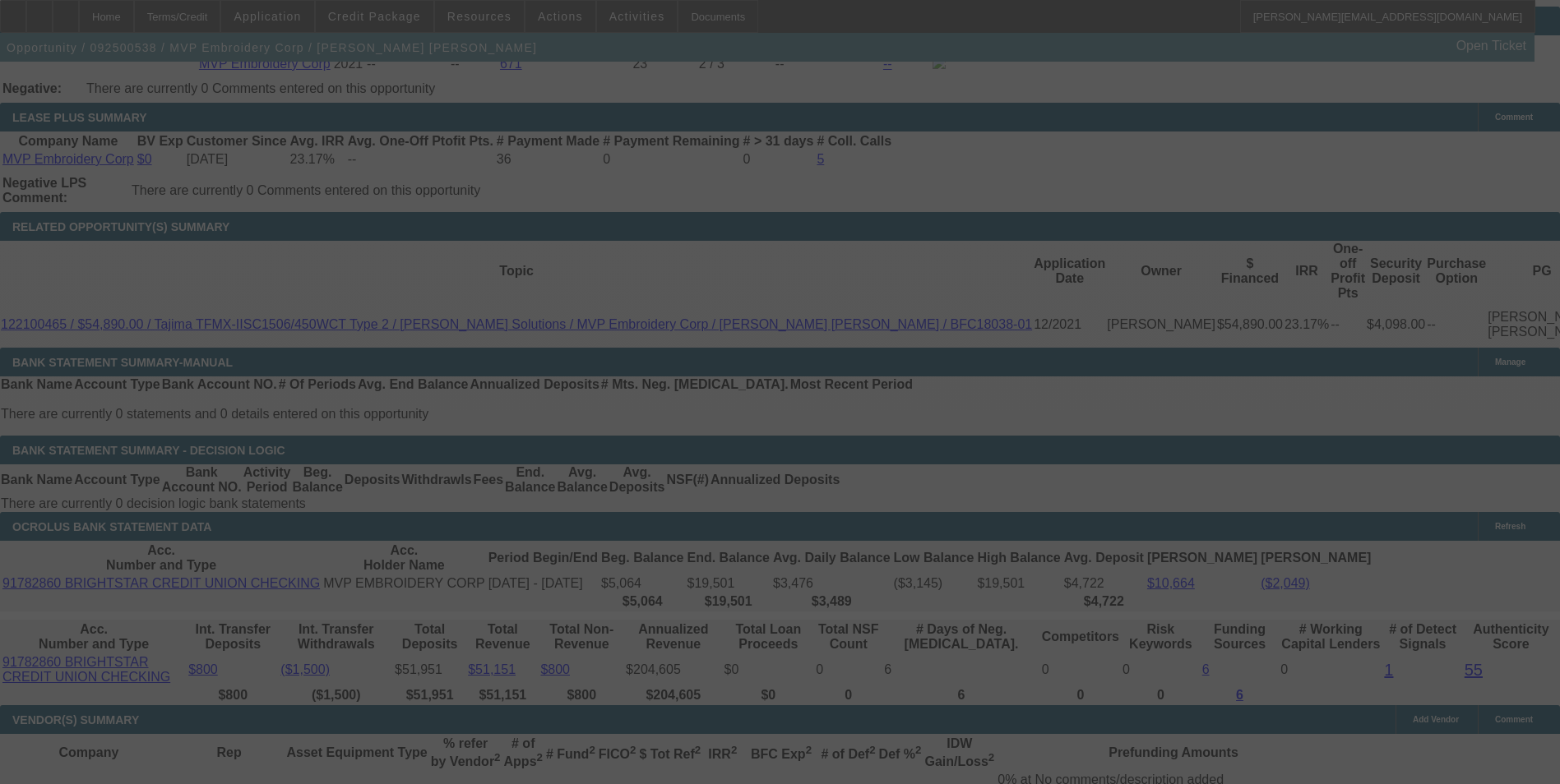
select select "0.1"
select select "2"
select select "0"
select select "6"
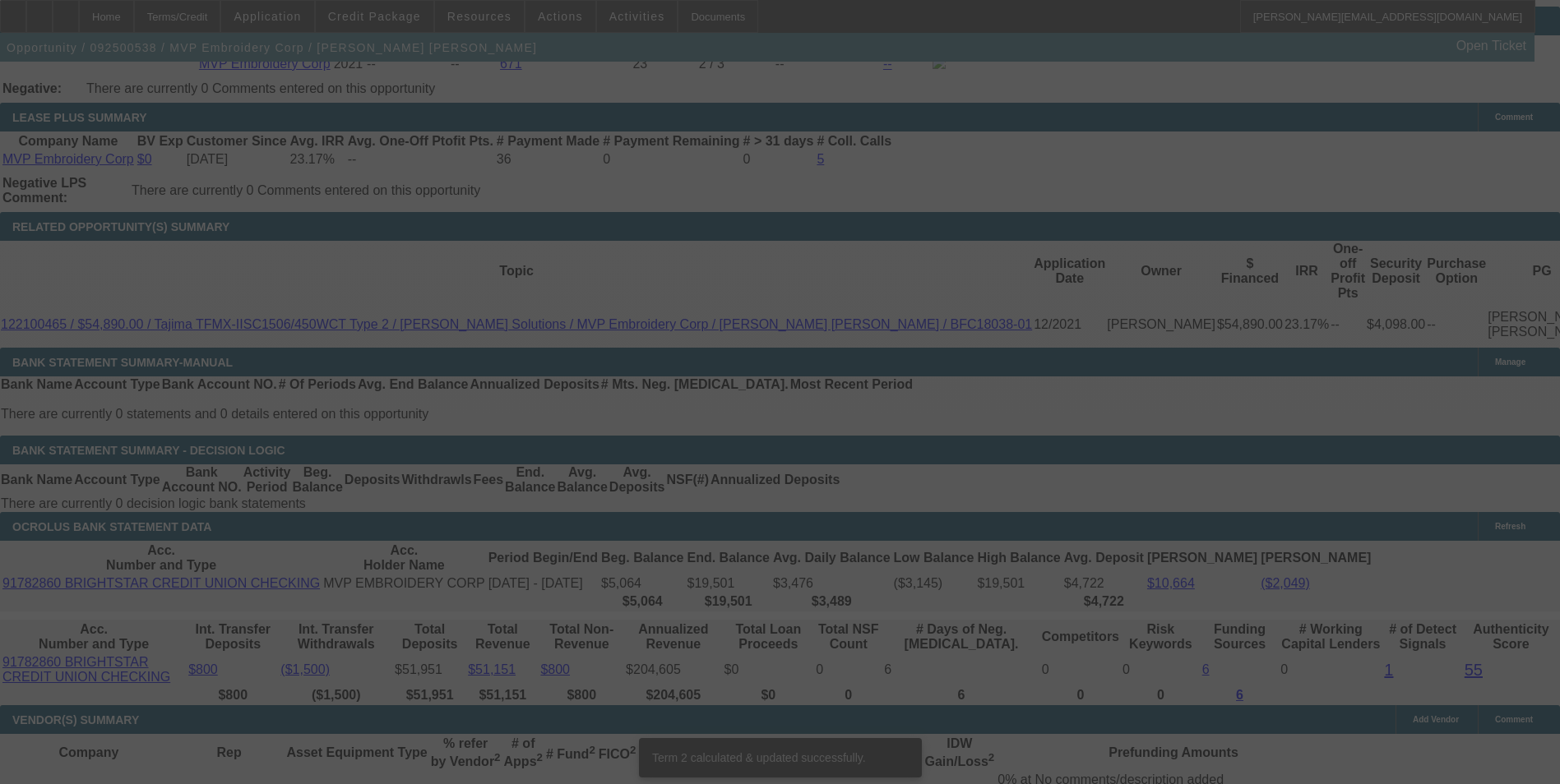
scroll to position [2781, 0]
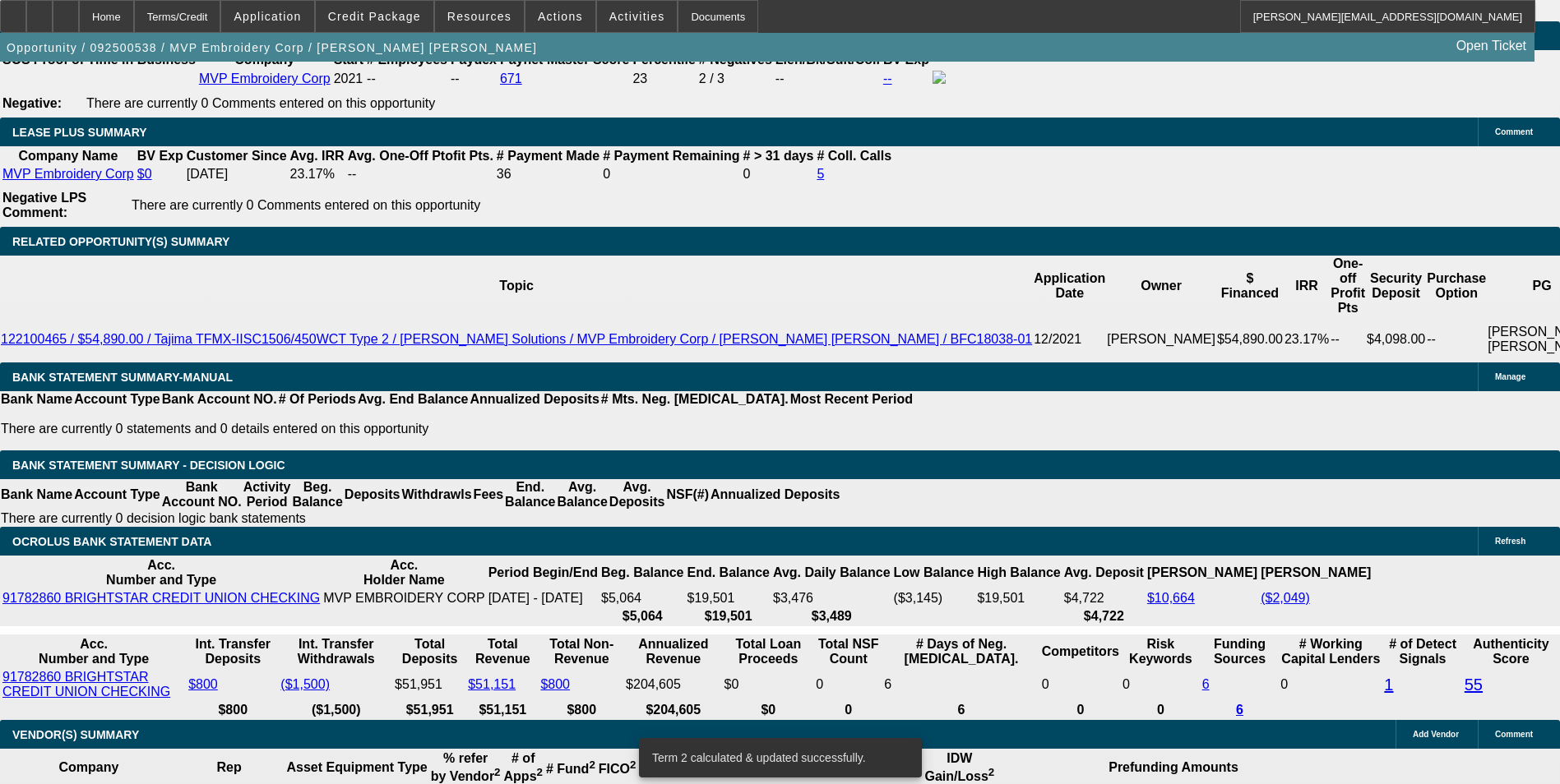
drag, startPoint x: 355, startPoint y: 323, endPoint x: 445, endPoint y: 309, distance: 91.1
type input "UNKNOWN"
type input "16"
type input "$1,999.96"
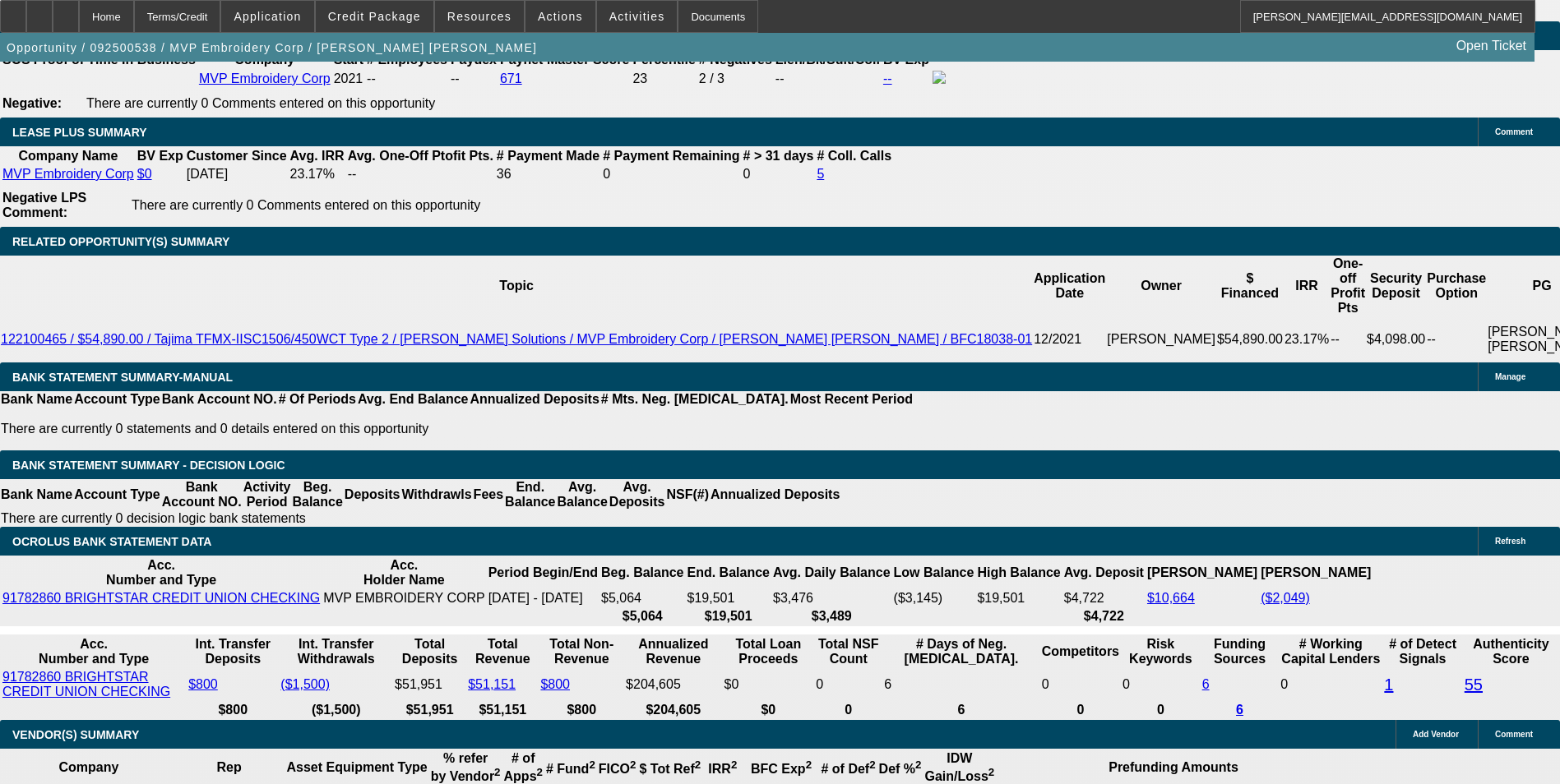
type input "$999.98"
type input "16."
type input "$2,845.22"
type input "$1,422.61"
type input "16.3"
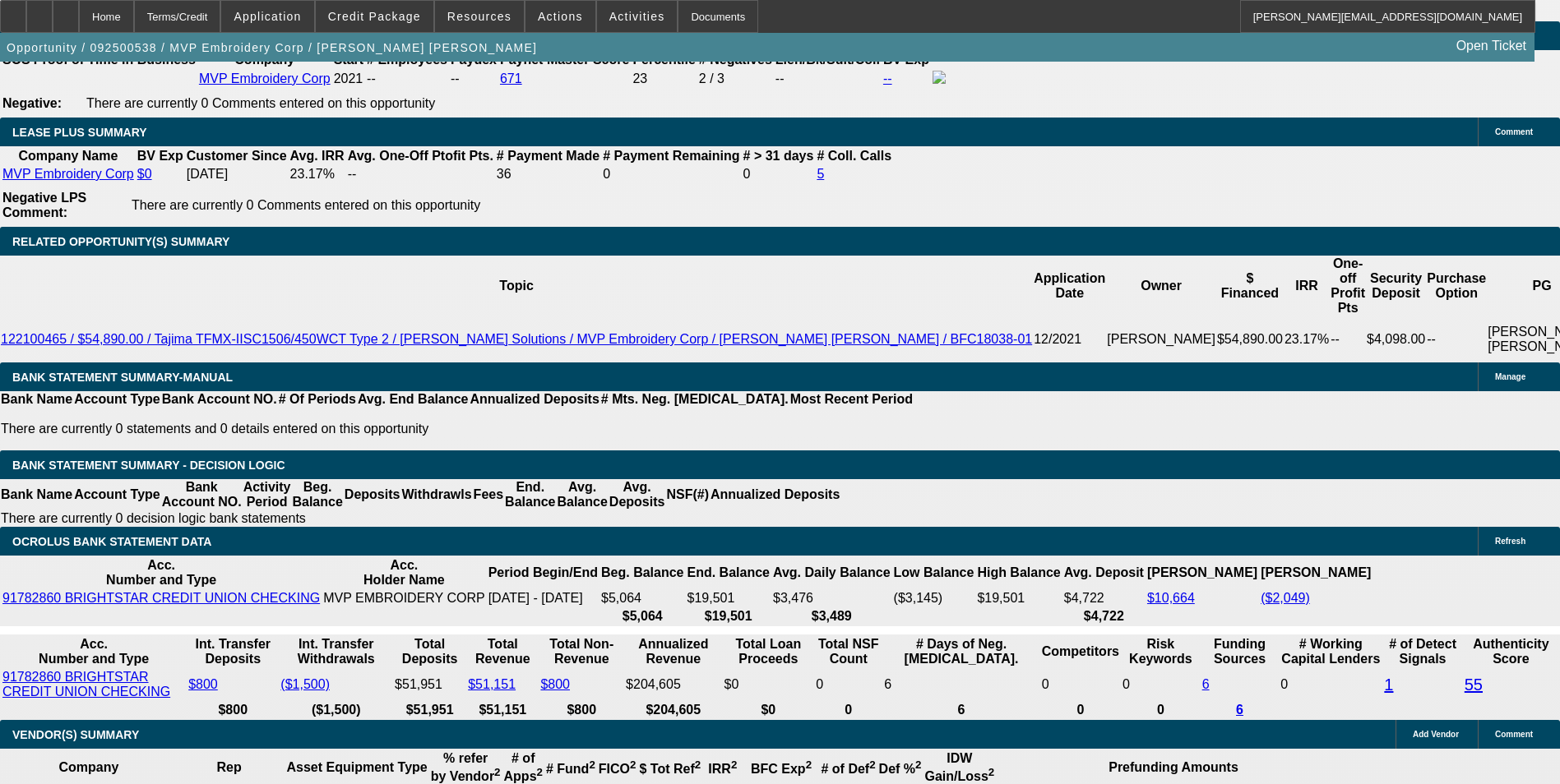
type input "$2,863.90"
type input "$1,431.95"
type input "16.3"
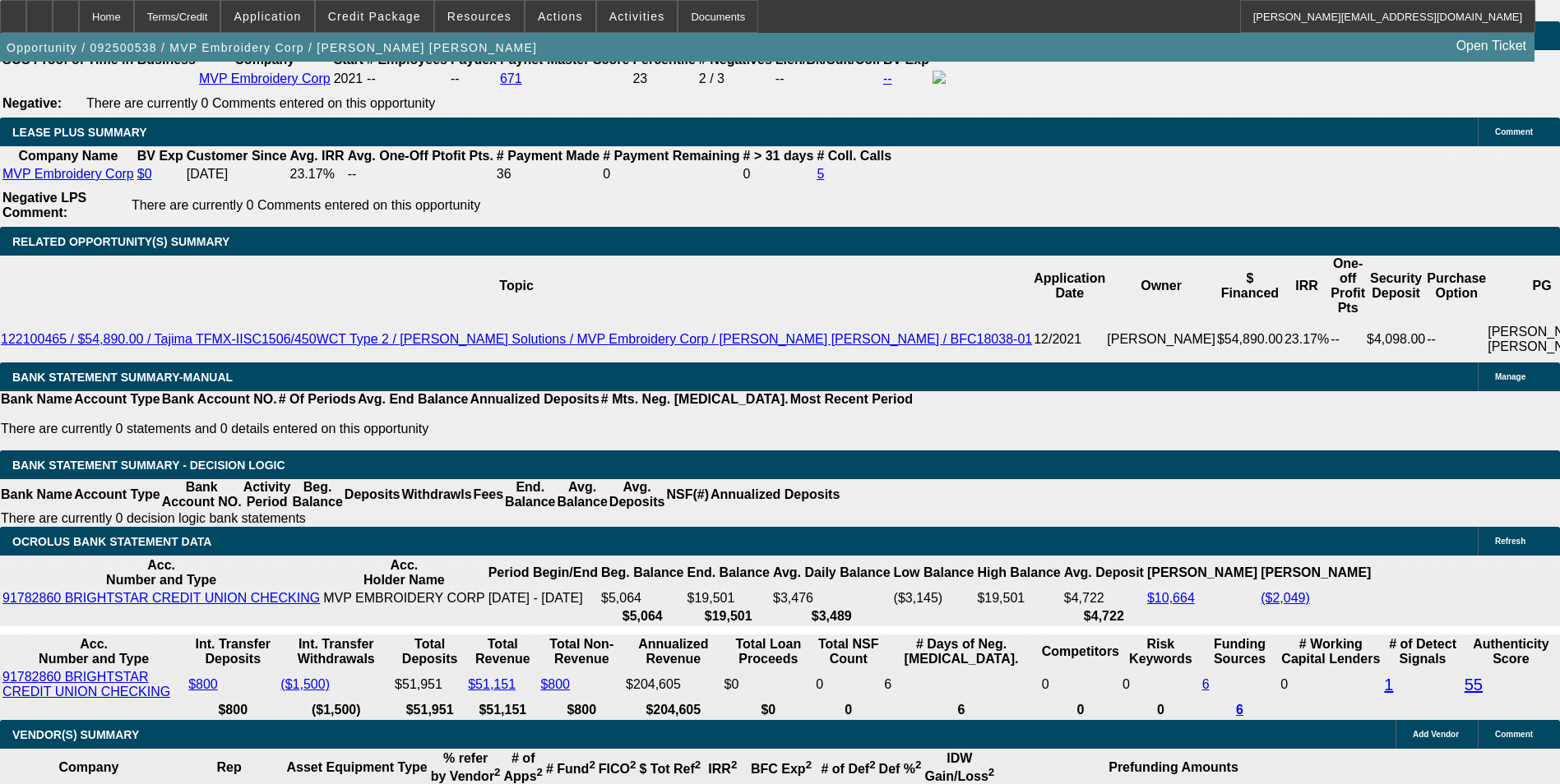
drag, startPoint x: 278, startPoint y: 321, endPoint x: 290, endPoint y: 307, distance: 18.4
type input "14"
type input "$28.00"
type input "1433"
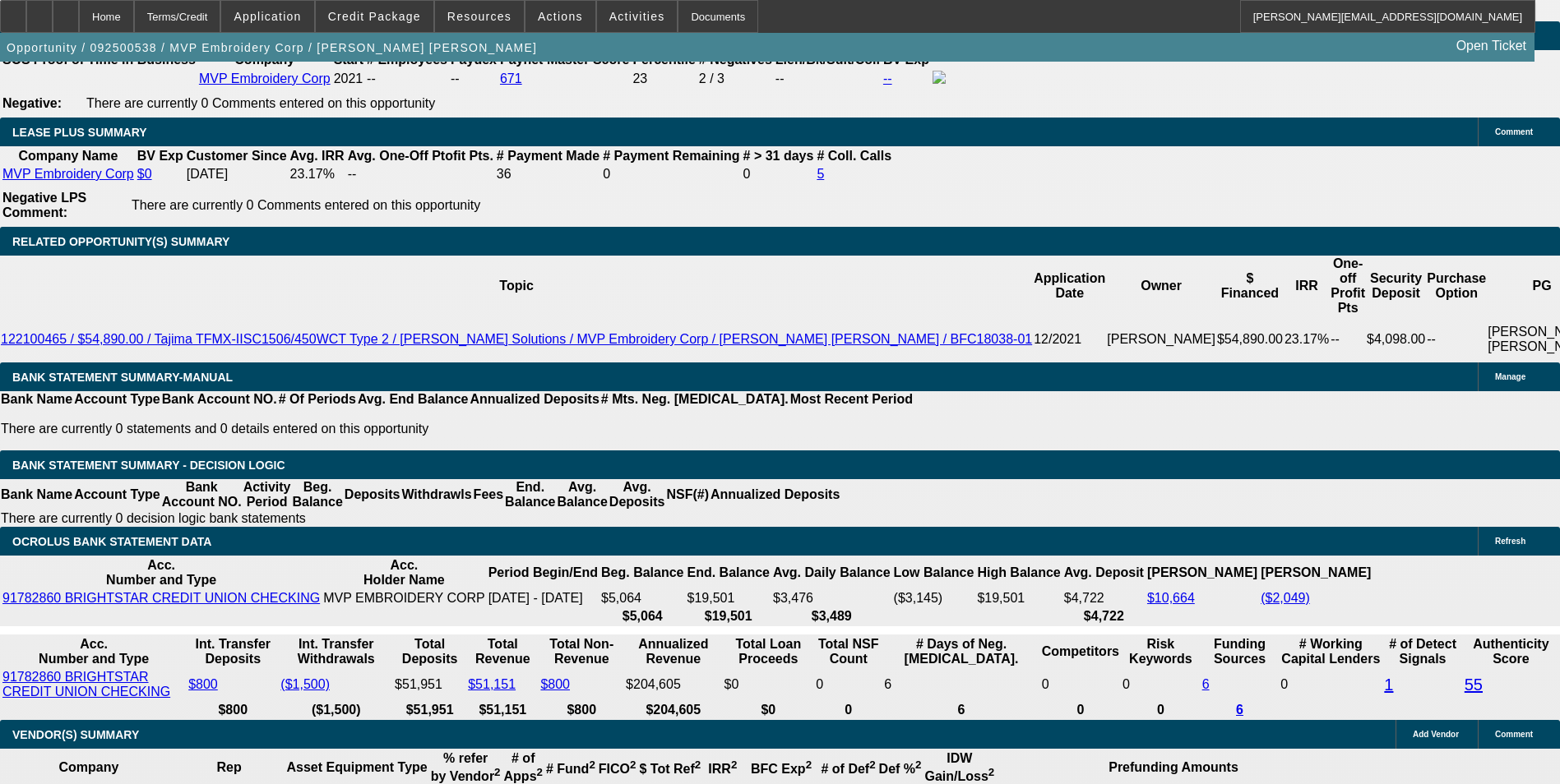
type input "$2,866.00"
type input "16.3"
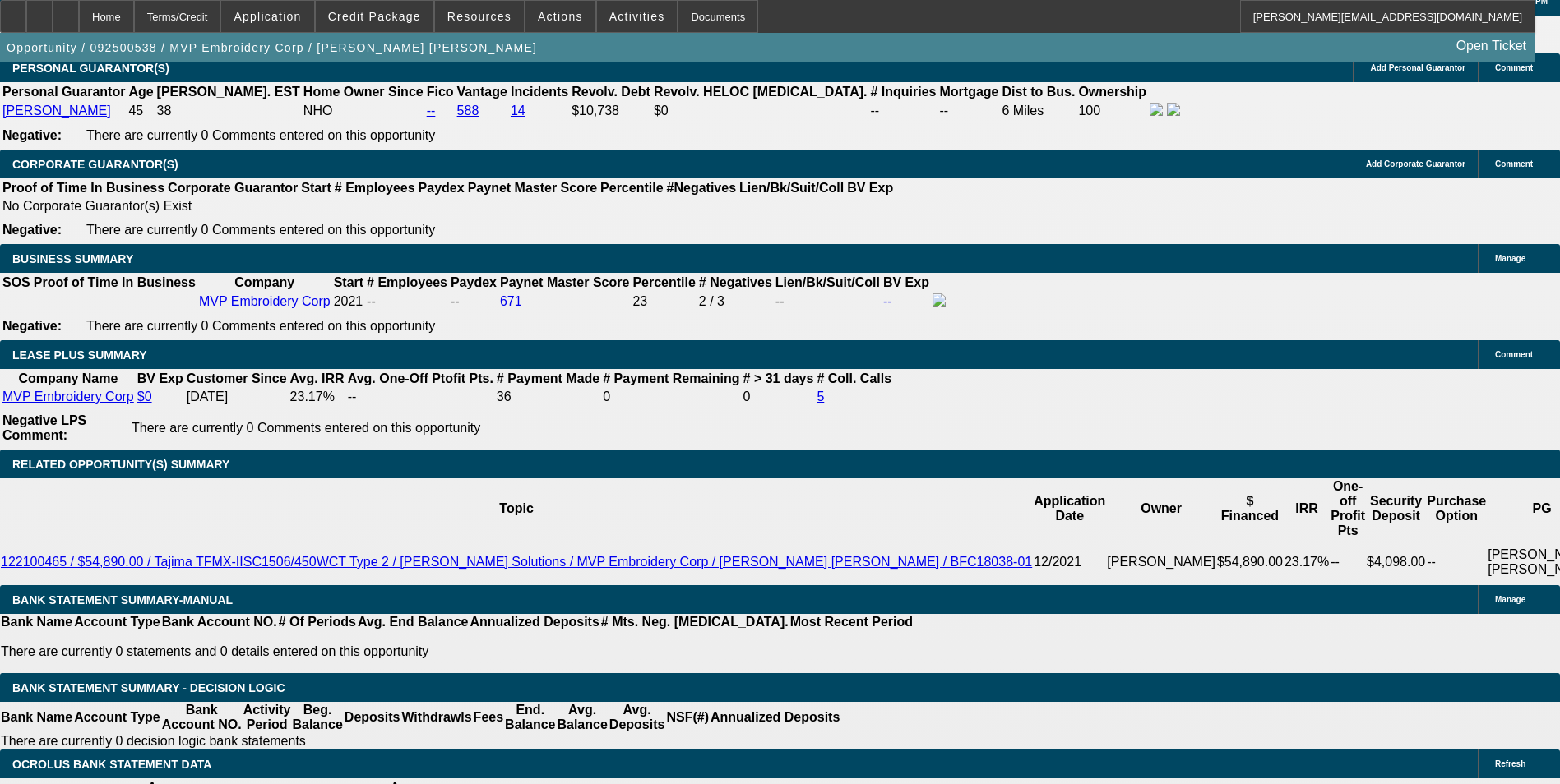
scroll to position [2534, 0]
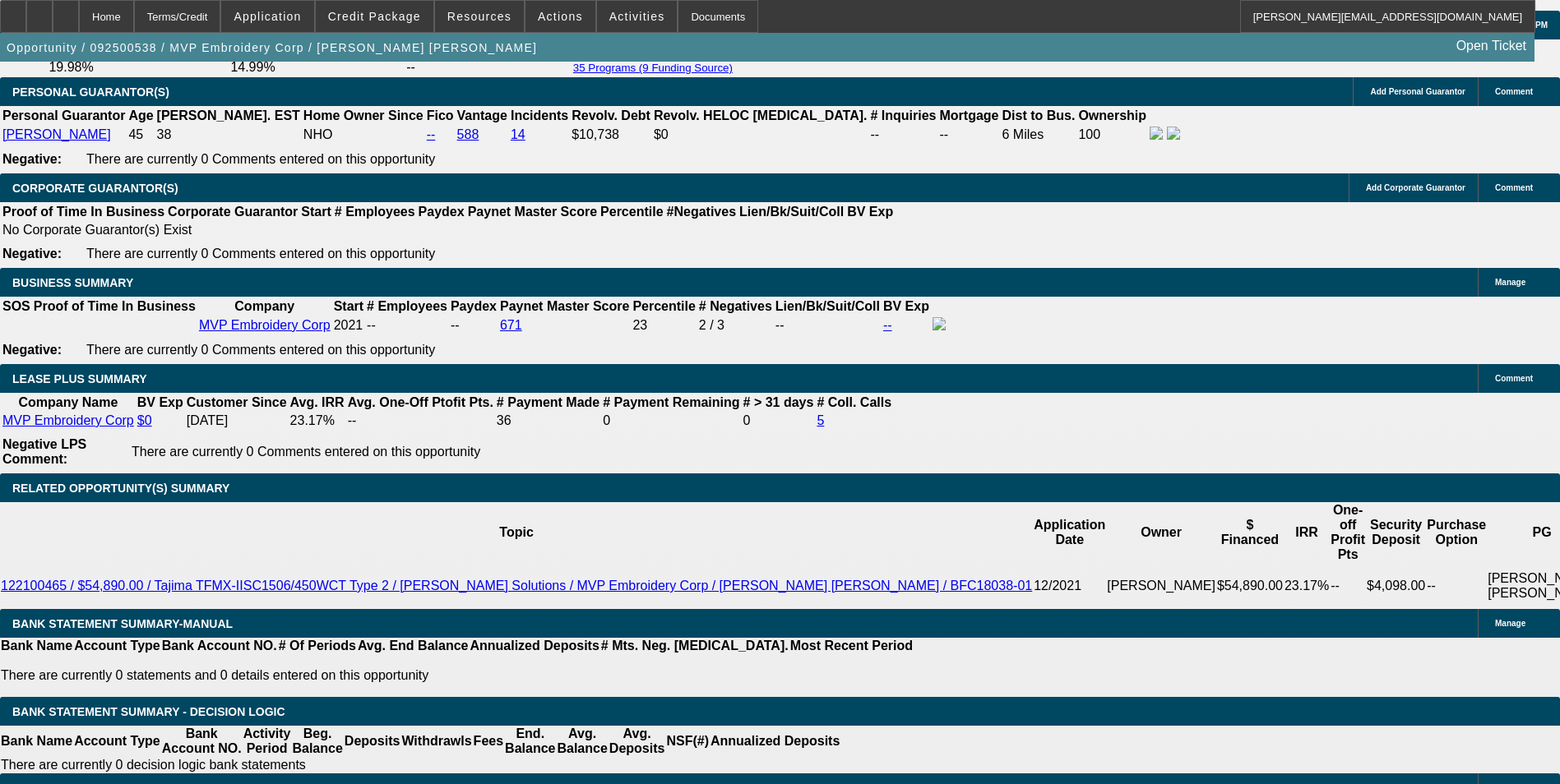
type input "$1,433.00"
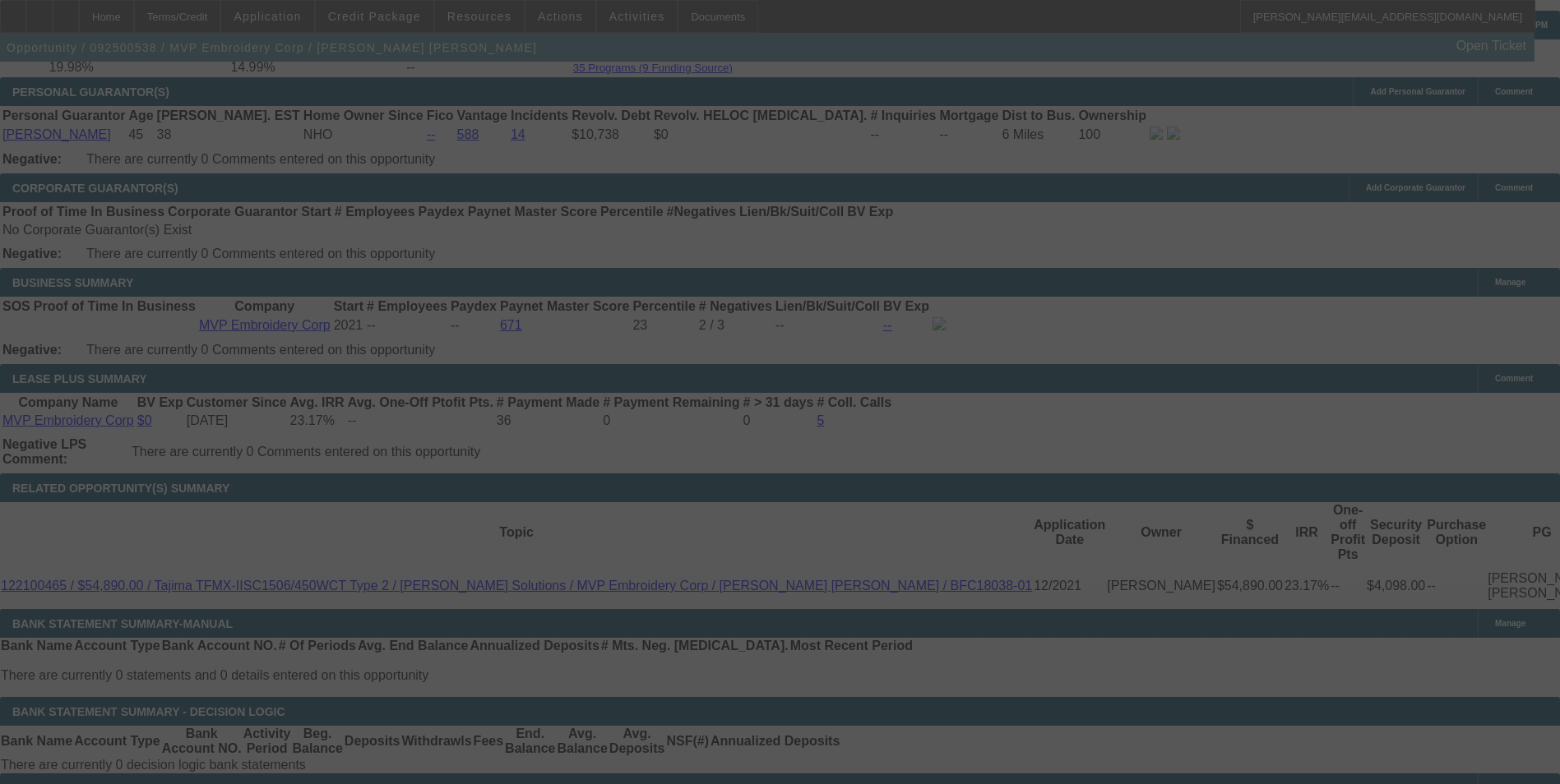
select select "0.1"
select select "2"
select select "0"
select select "6"
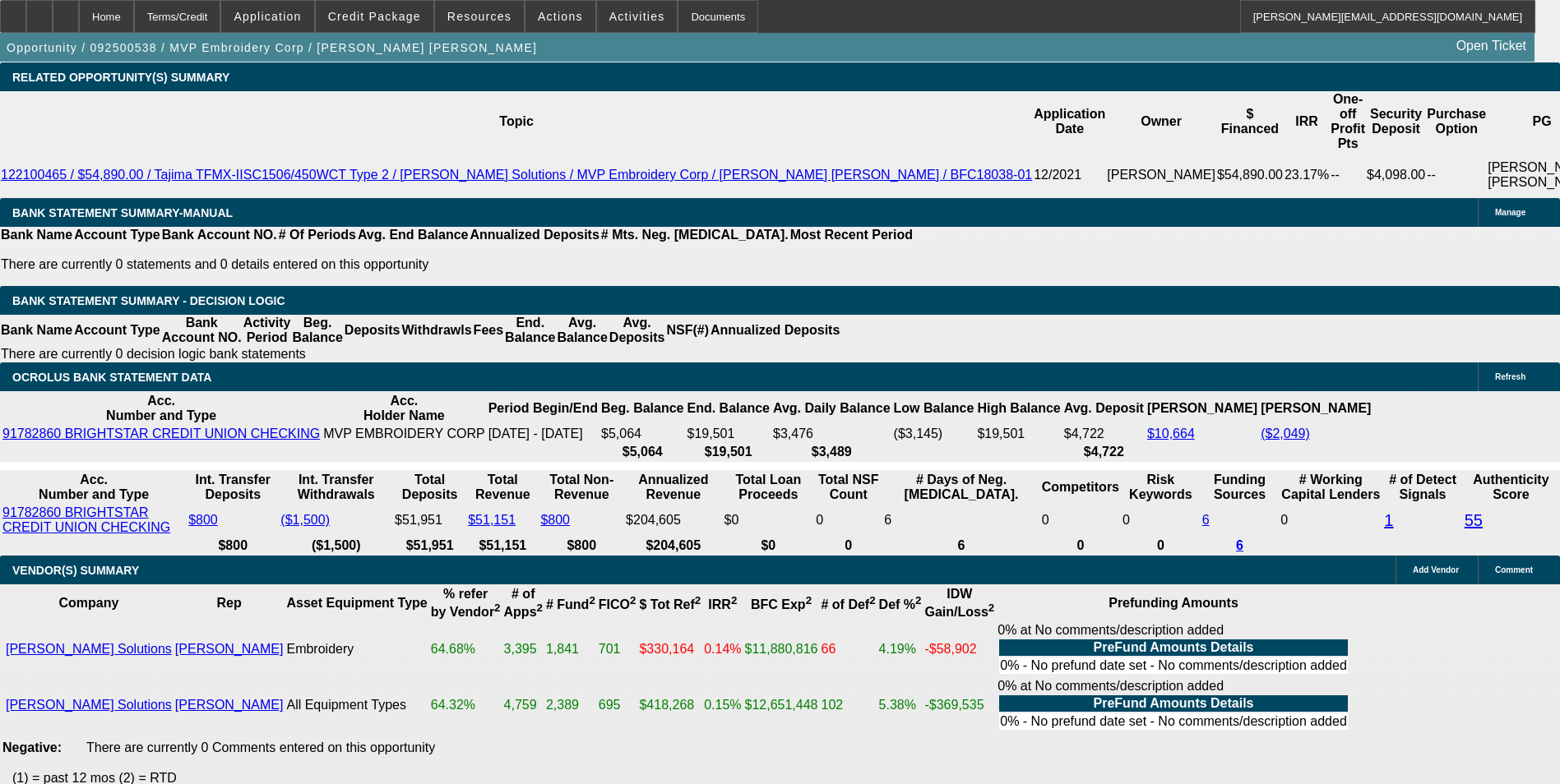
scroll to position [2698, 0]
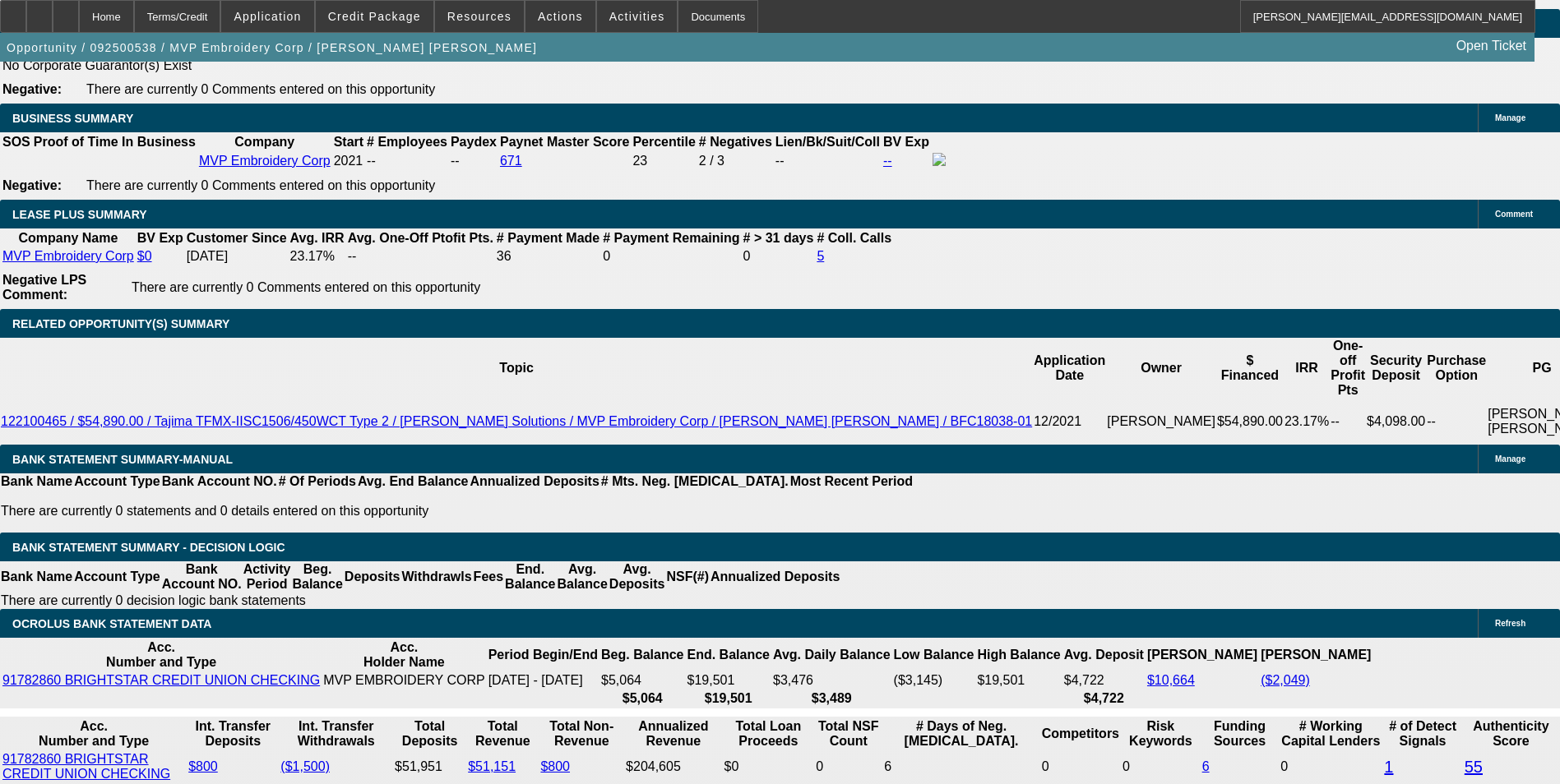
drag, startPoint x: 239, startPoint y: 404, endPoint x: 446, endPoint y: 374, distance: 209.2
type input "14"
type input "$28.00"
type input "UNKNOWN"
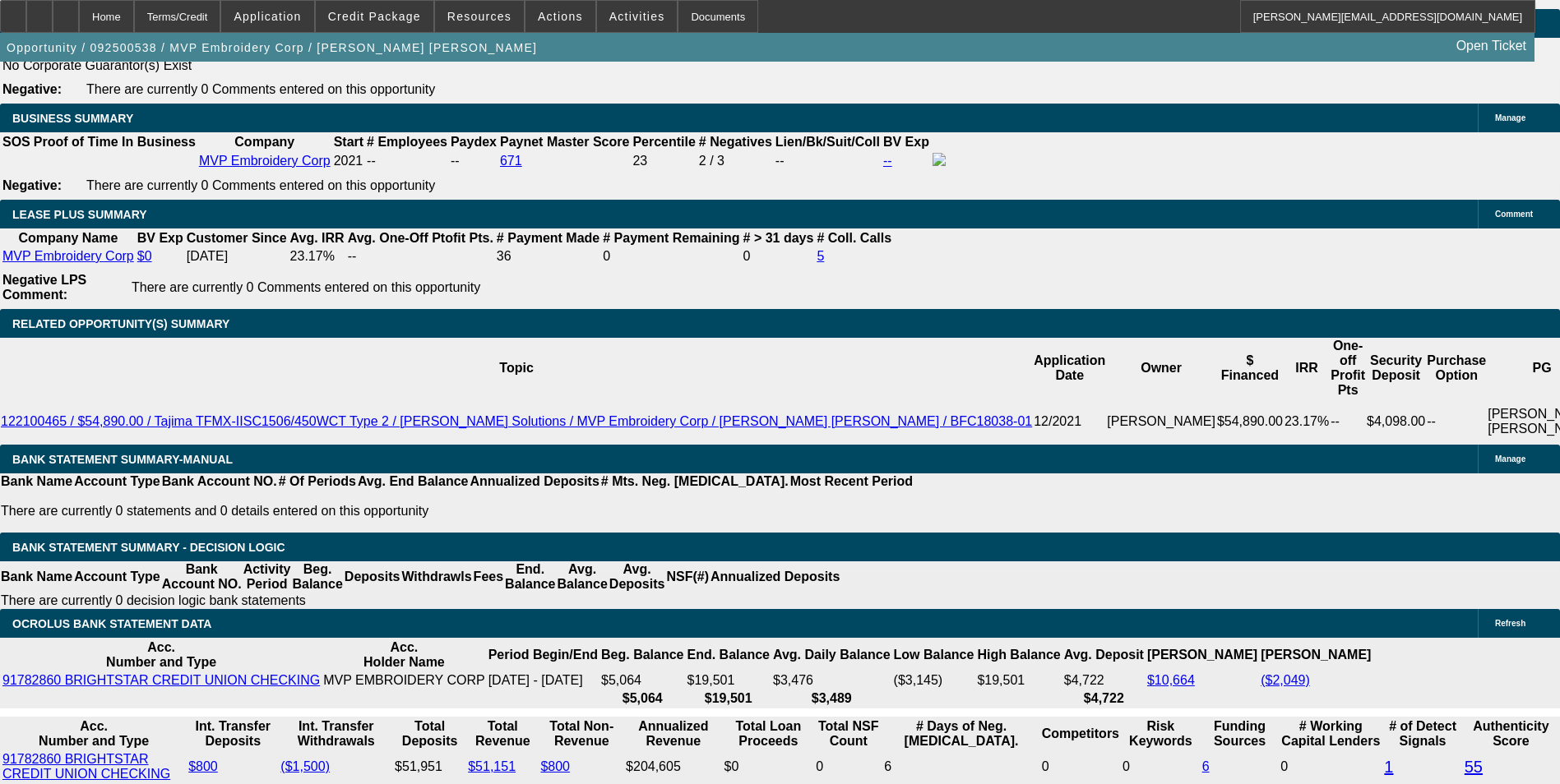
type input "1445"
type input "$2,890.00"
type input "16.7"
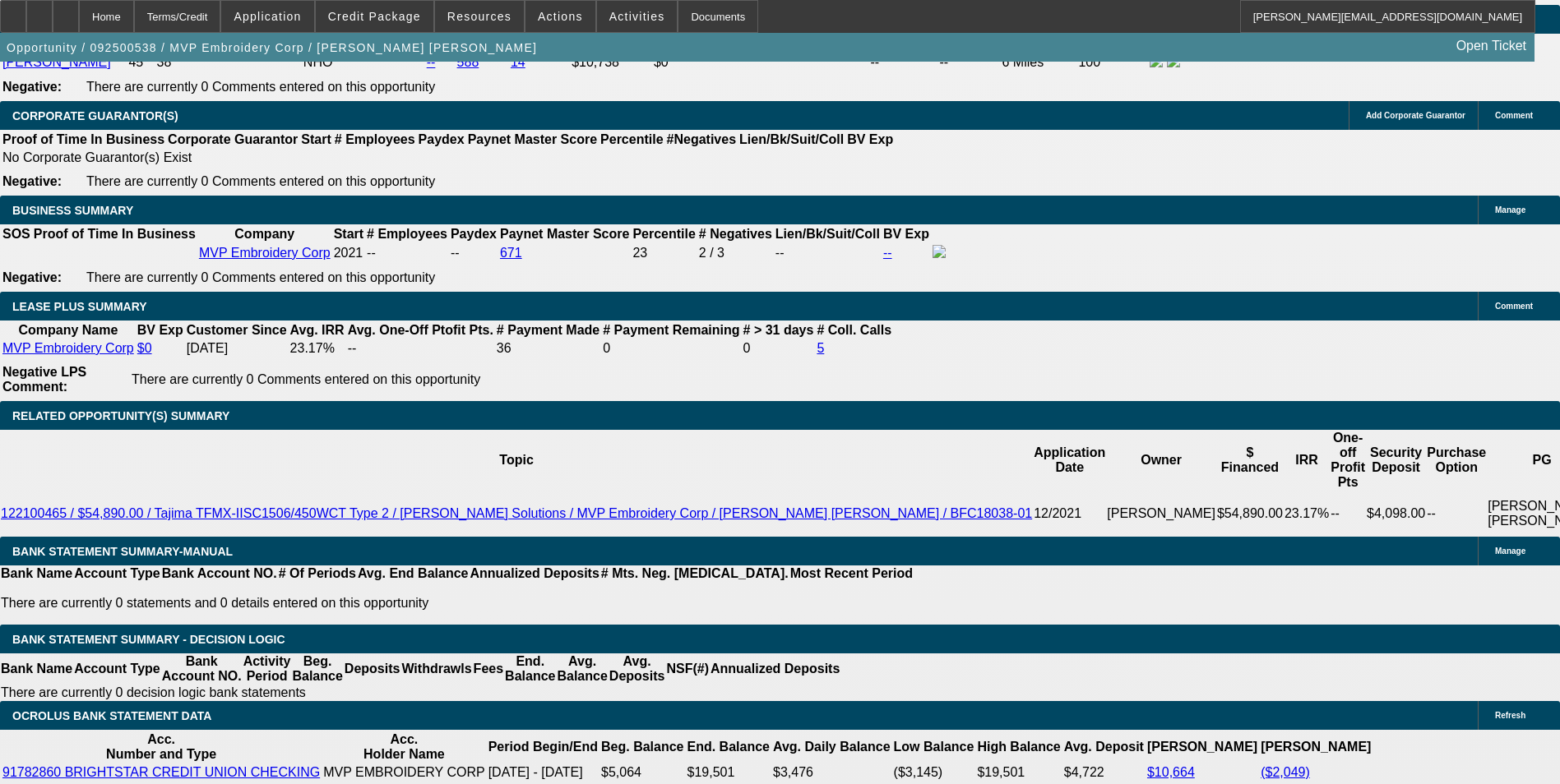
scroll to position [2451, 0]
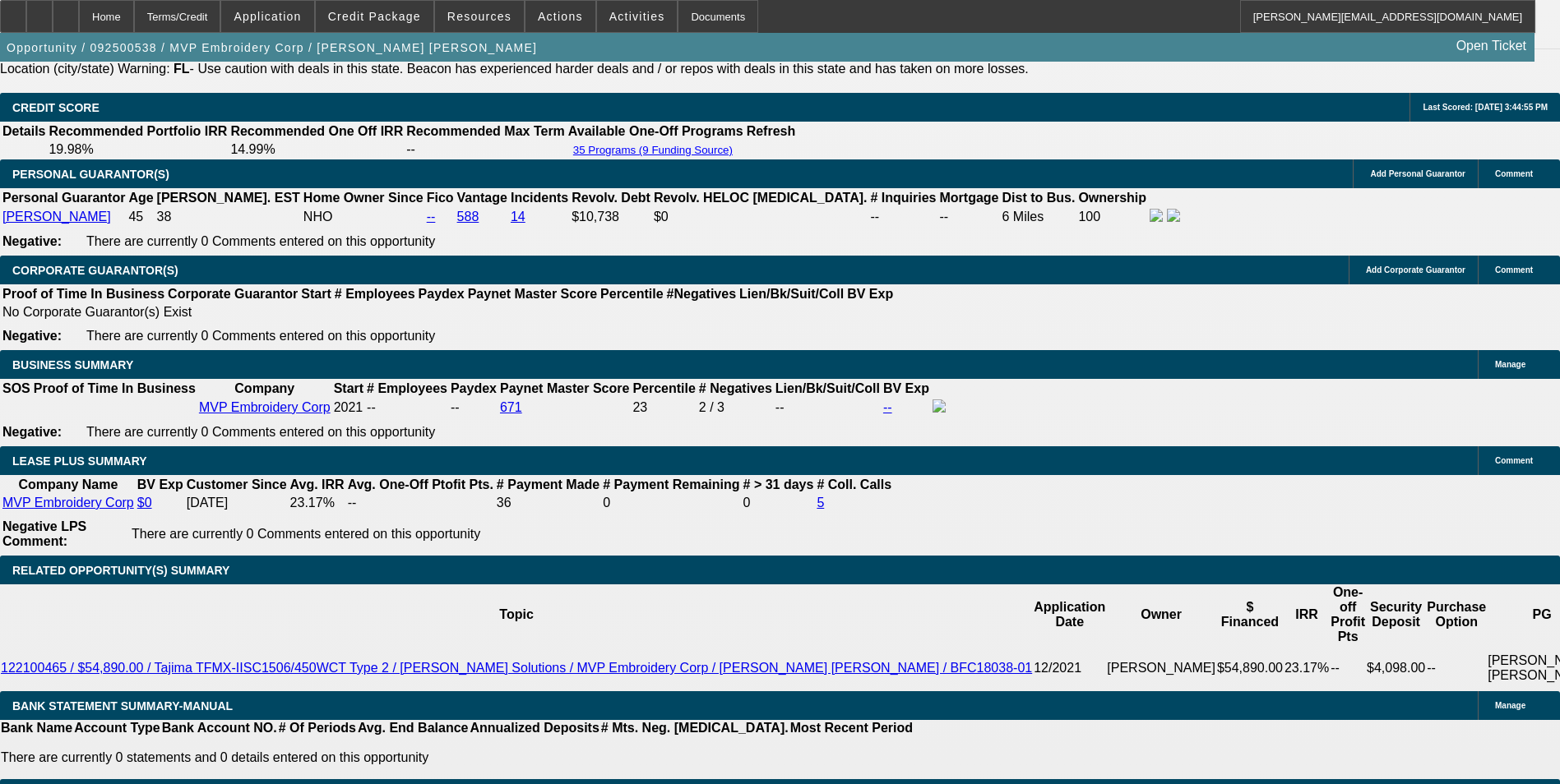
type input "$1,445.00"
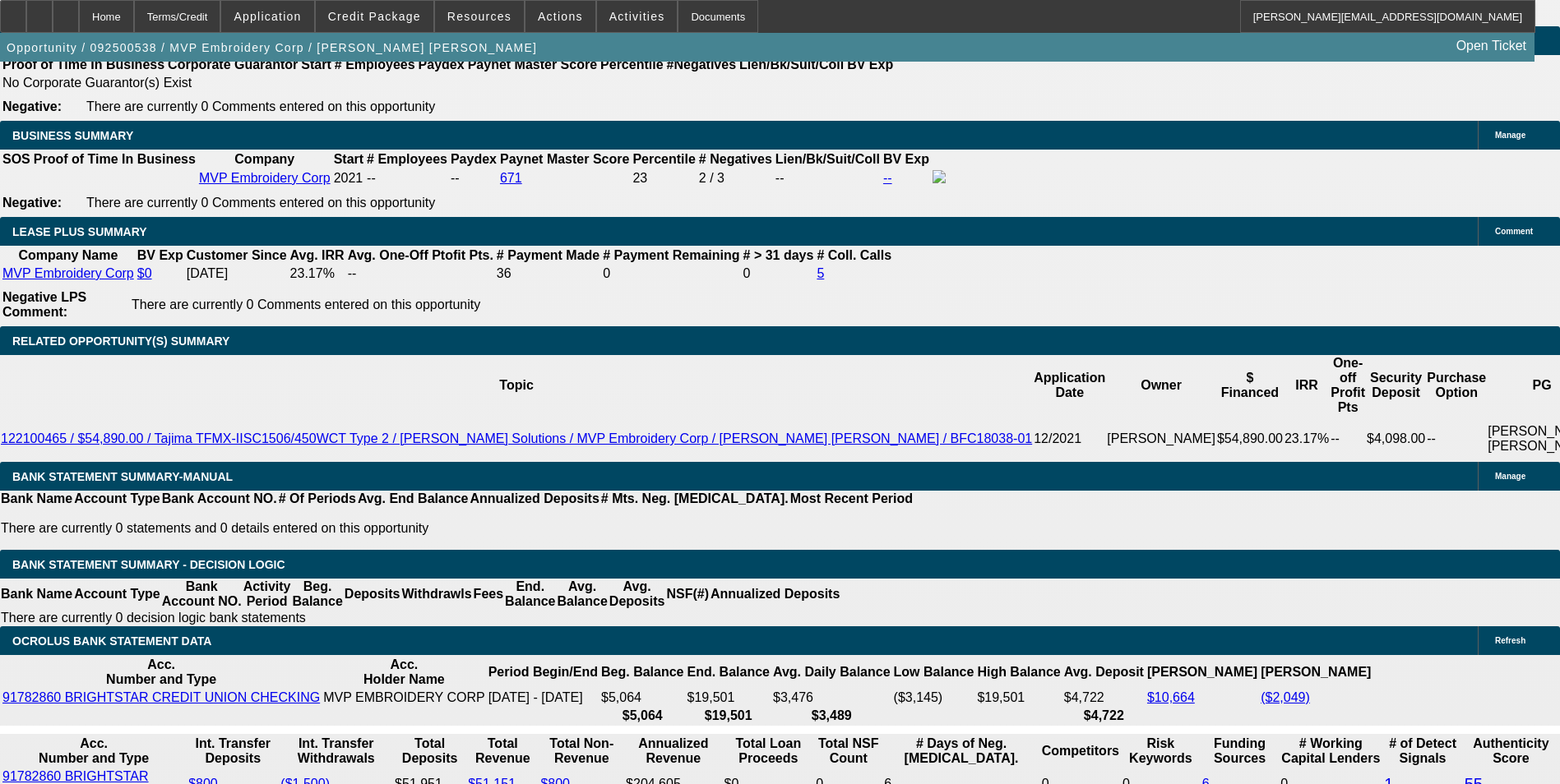
scroll to position [2698, 0]
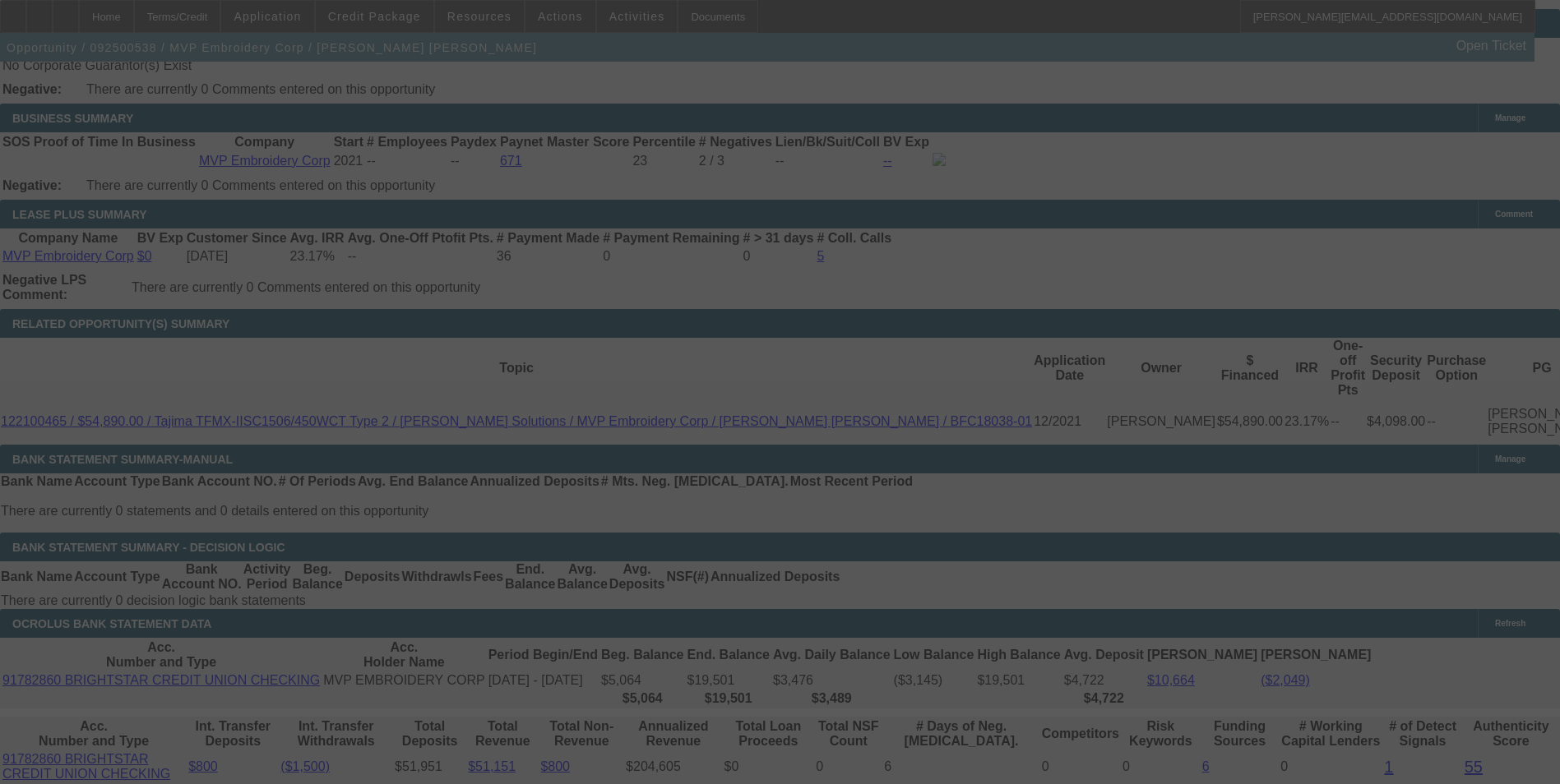
select select "0.1"
select select "2"
select select "0"
select select "6"
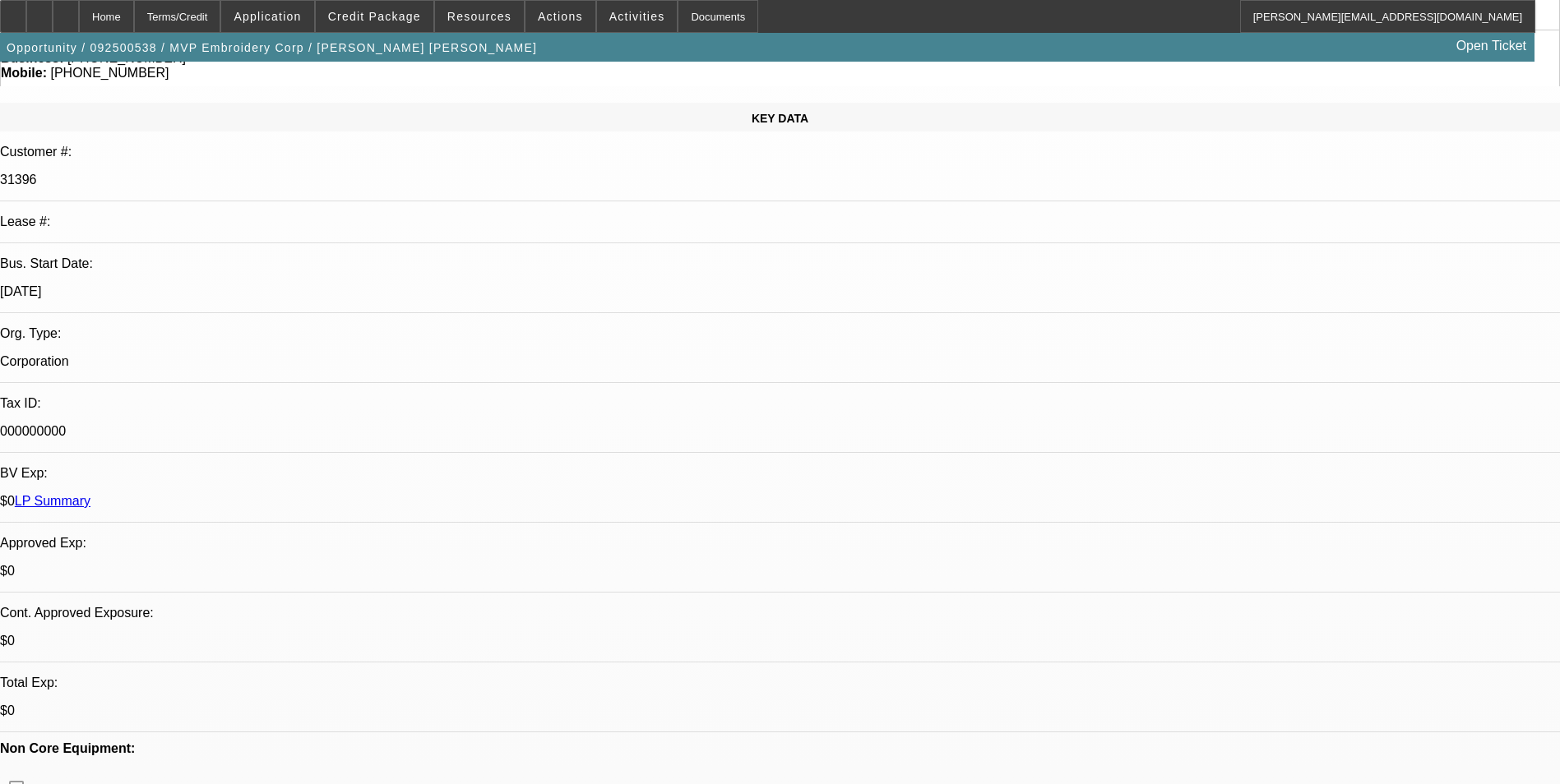
scroll to position [0, 0]
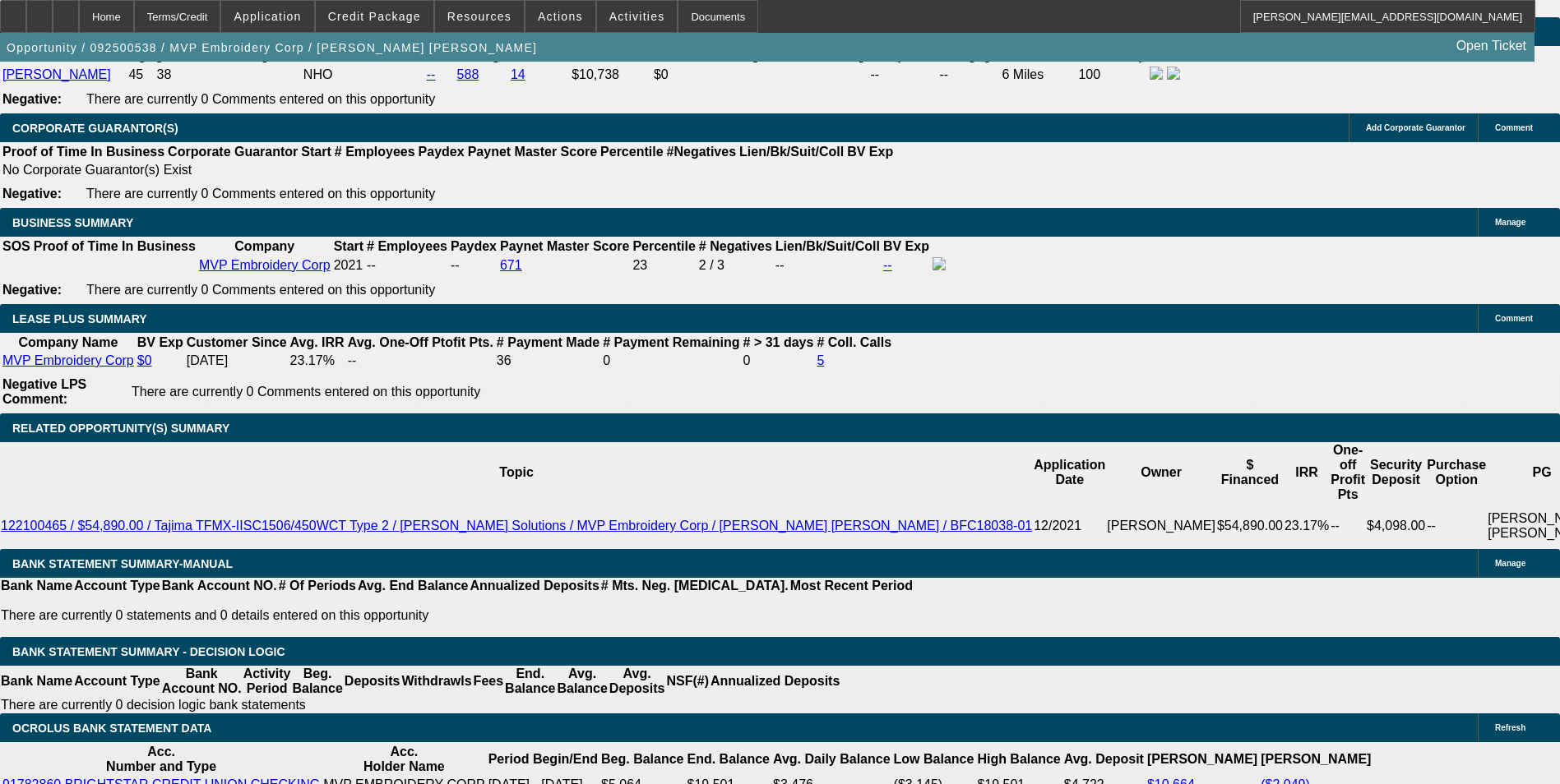
scroll to position [2631, 0]
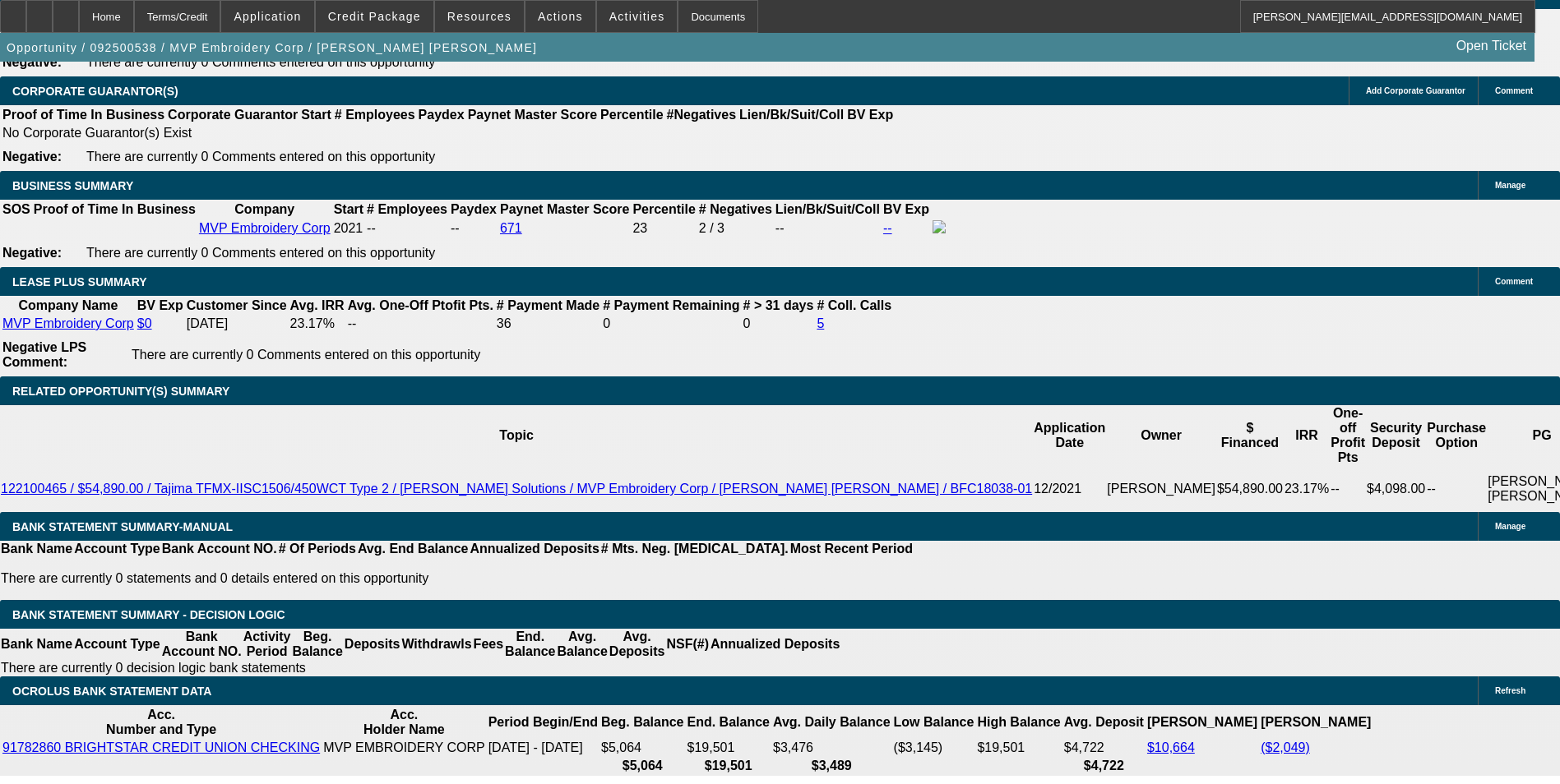
drag, startPoint x: 295, startPoint y: 344, endPoint x: 394, endPoint y: 307, distance: 105.7
drag, startPoint x: 323, startPoint y: 337, endPoint x: 446, endPoint y: 310, distance: 125.9
type input "$12,000.00"
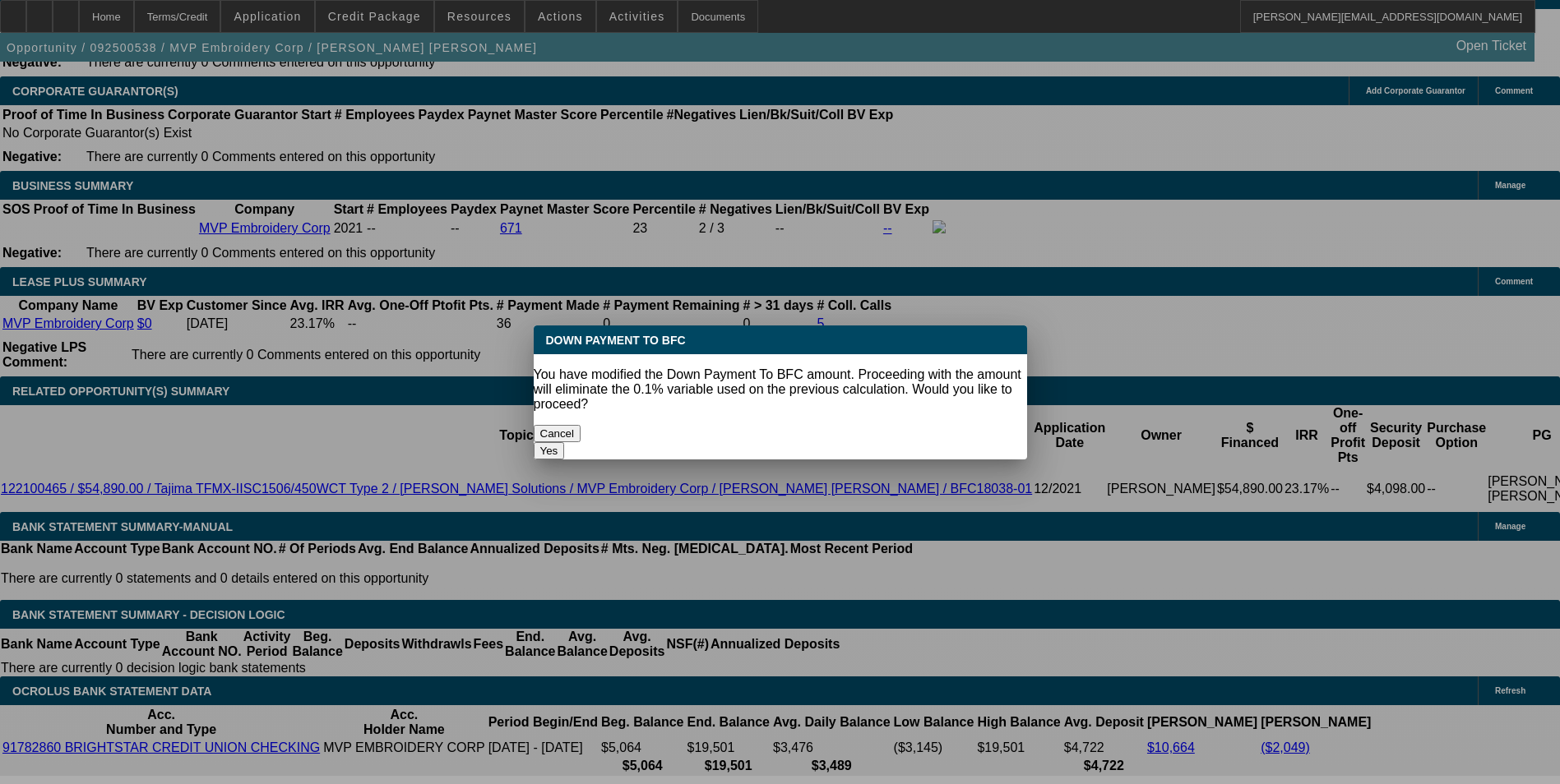
click at [185, 324] on body "Home Terms/Credit Application Credit Package Resources Actions Activities Docum…" at bounding box center [780, 677] width 1560 height 6616
click at [565, 442] on button "Yes" at bounding box center [549, 451] width 31 height 17
select select "0"
type input "UNKNOWN"
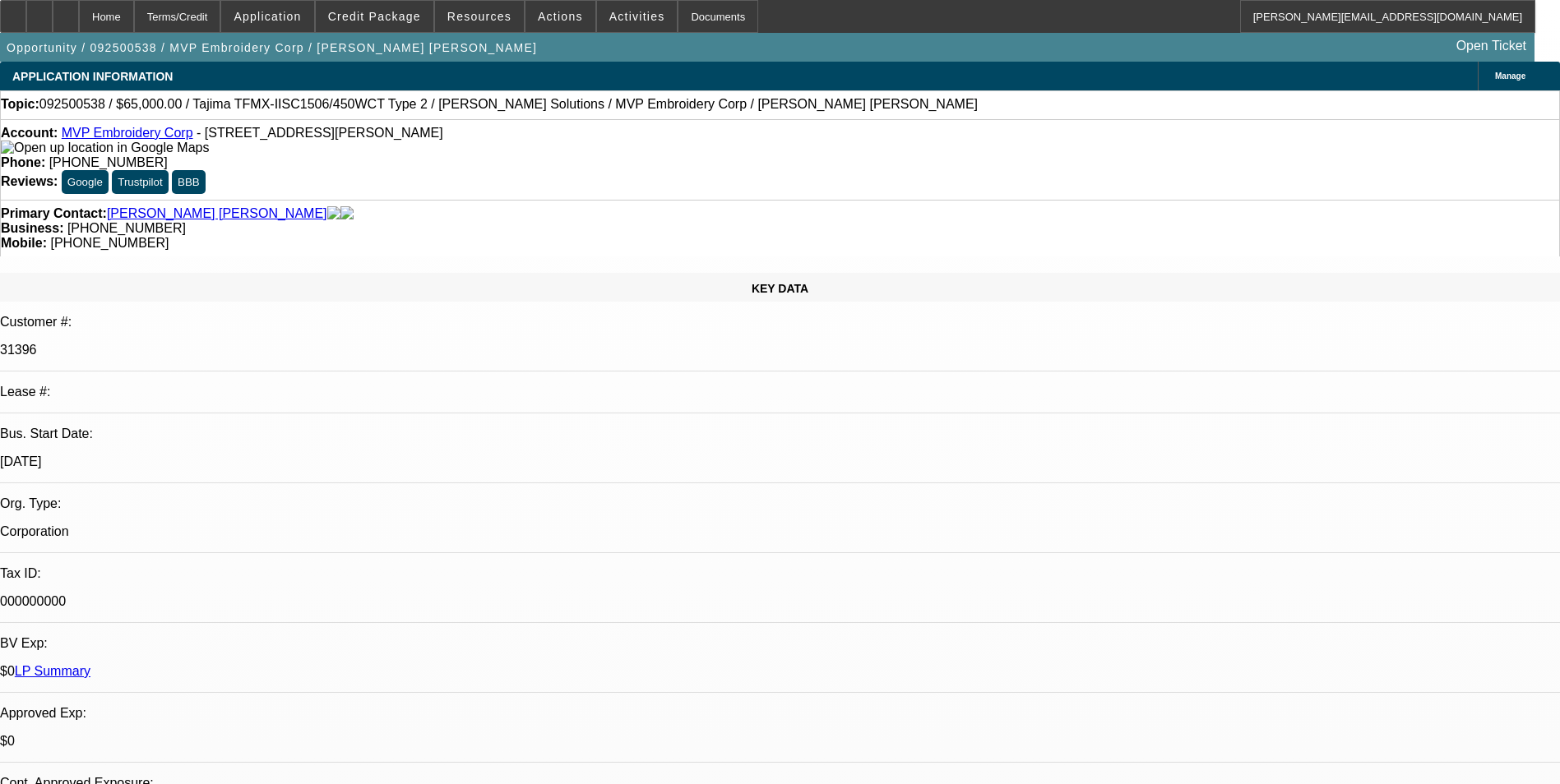
scroll to position [2631, 0]
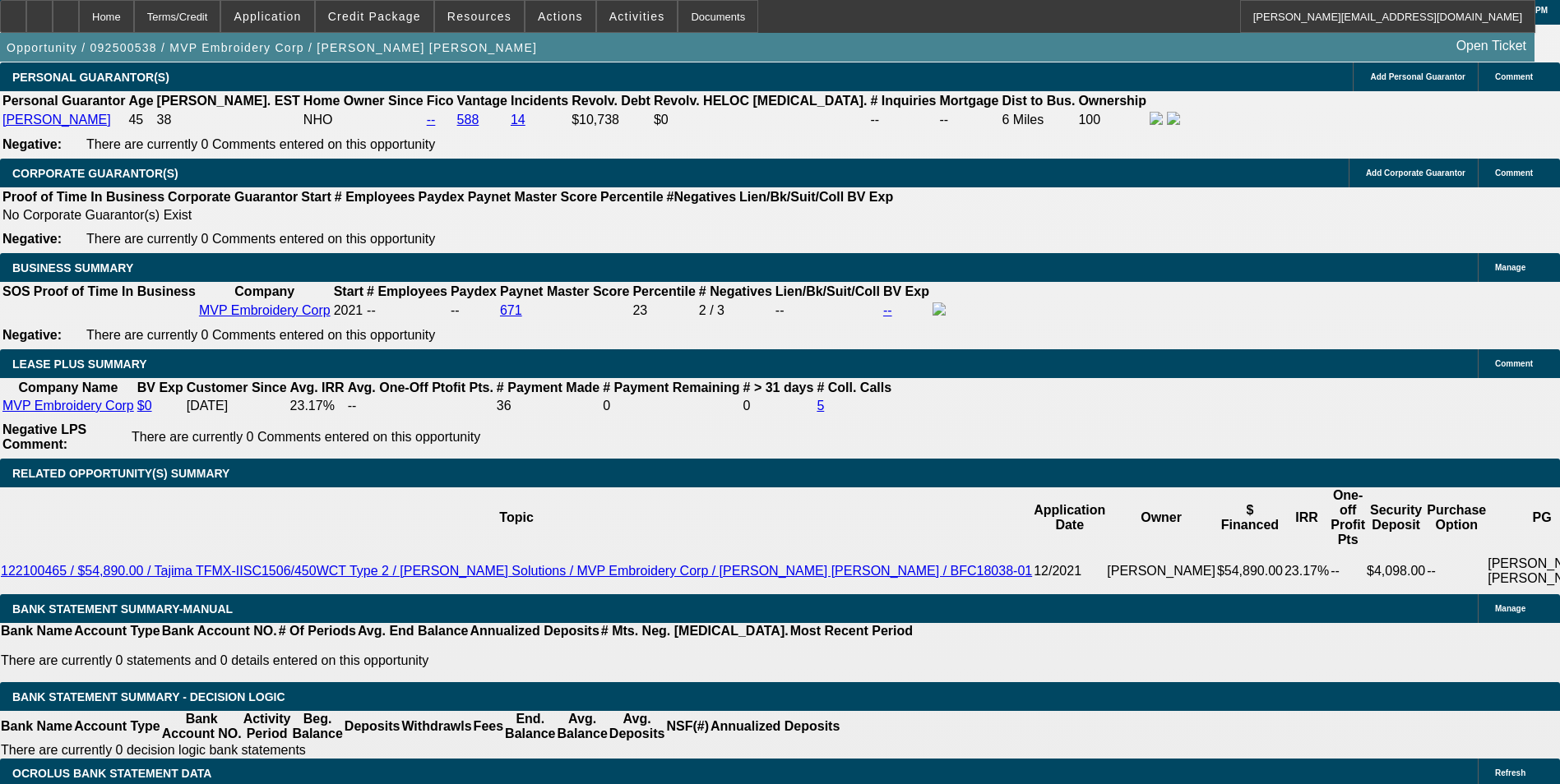
type input "$1,309.14"
type input "$2,618.28"
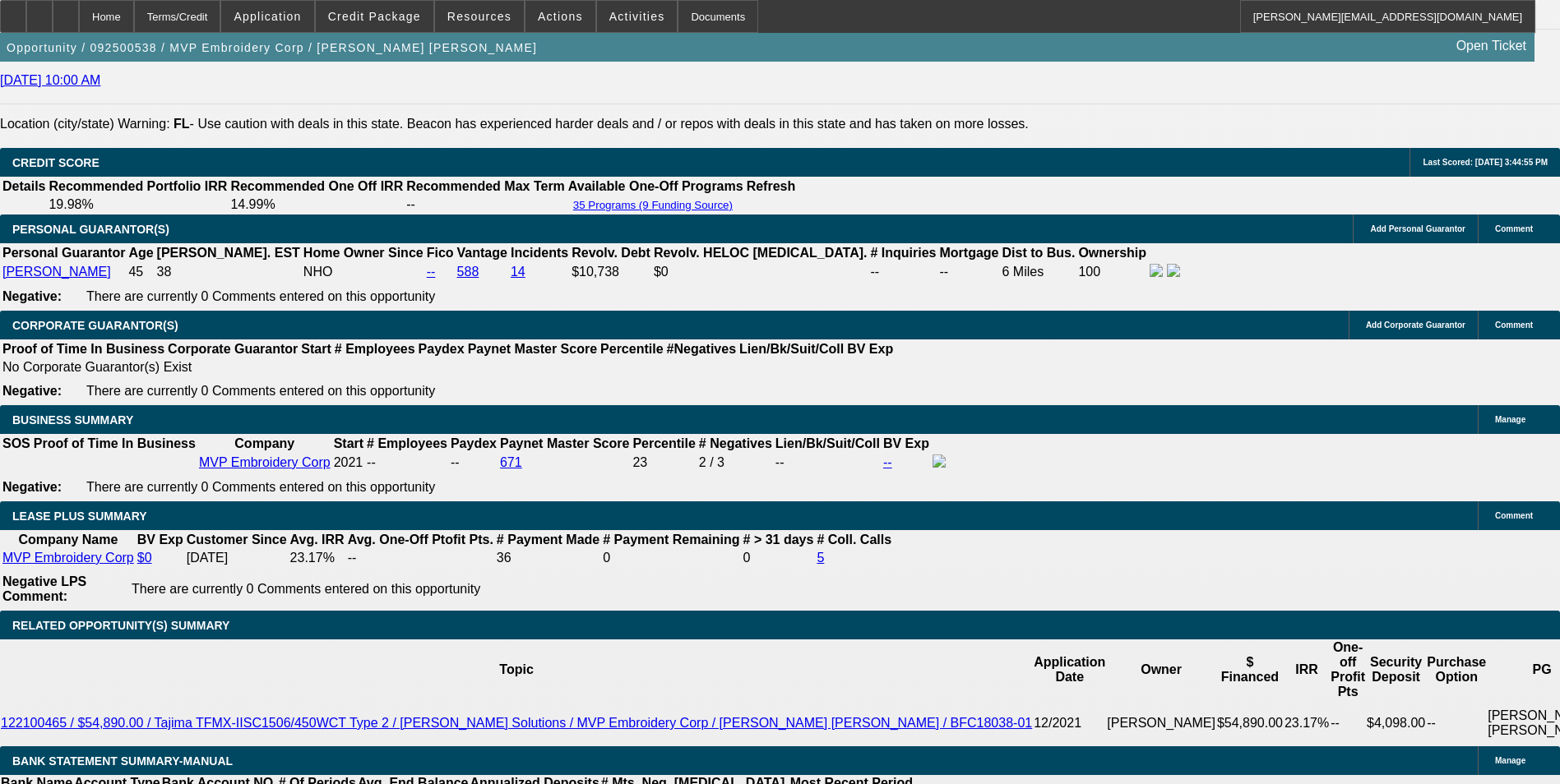
scroll to position [2384, 0]
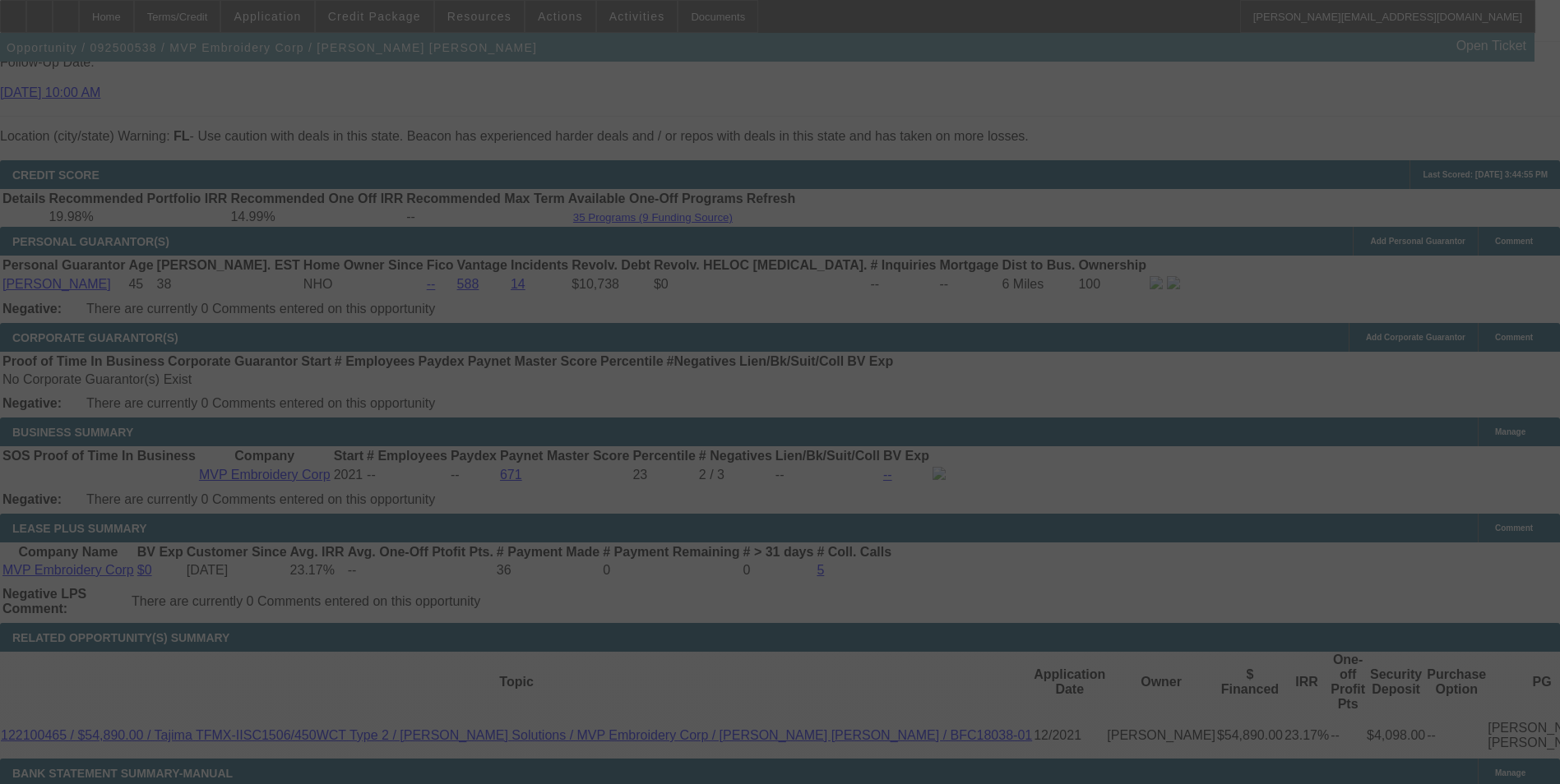
select select "0"
select select "2"
select select "0"
select select "6"
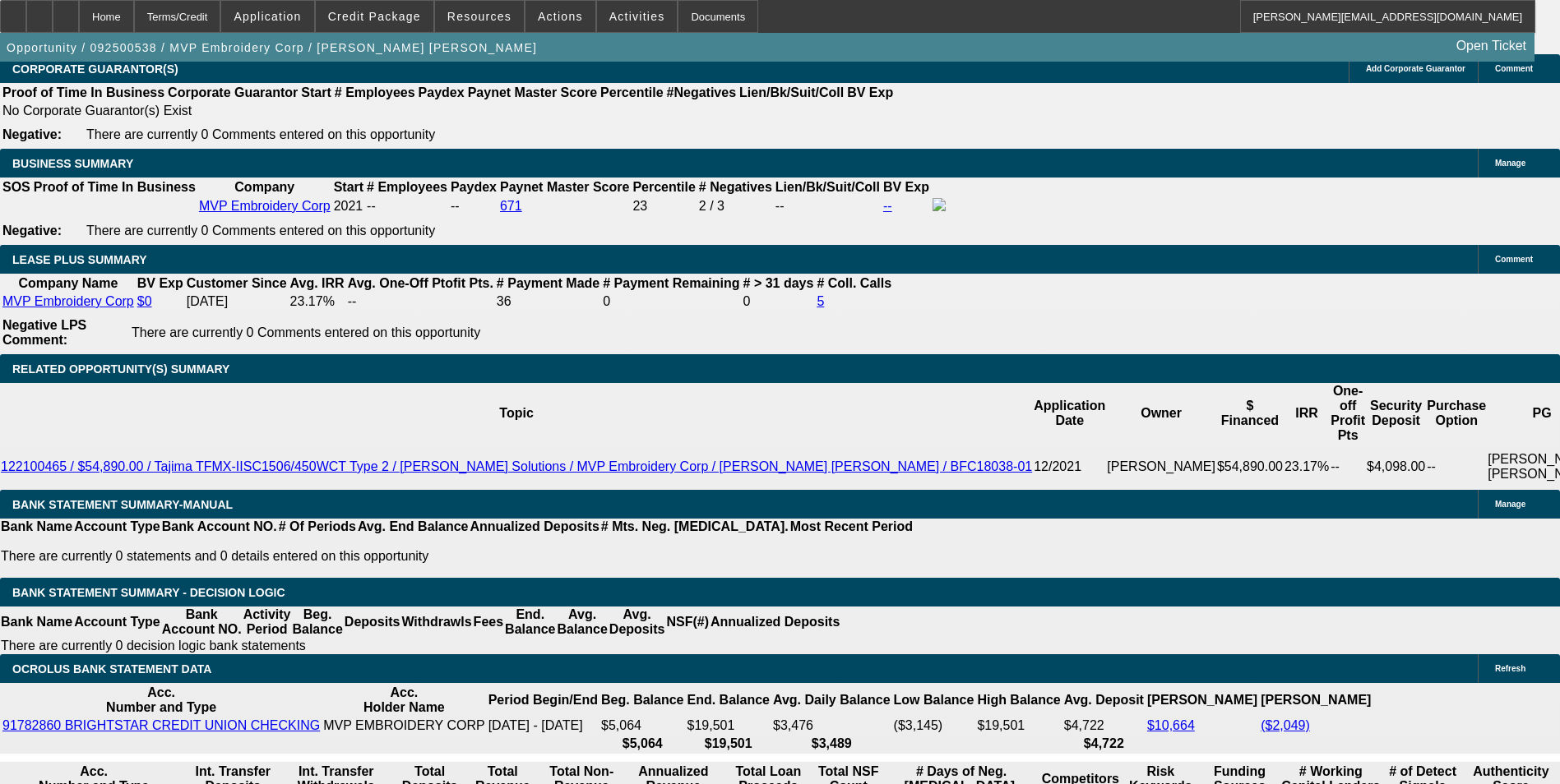
scroll to position [2713, 0]
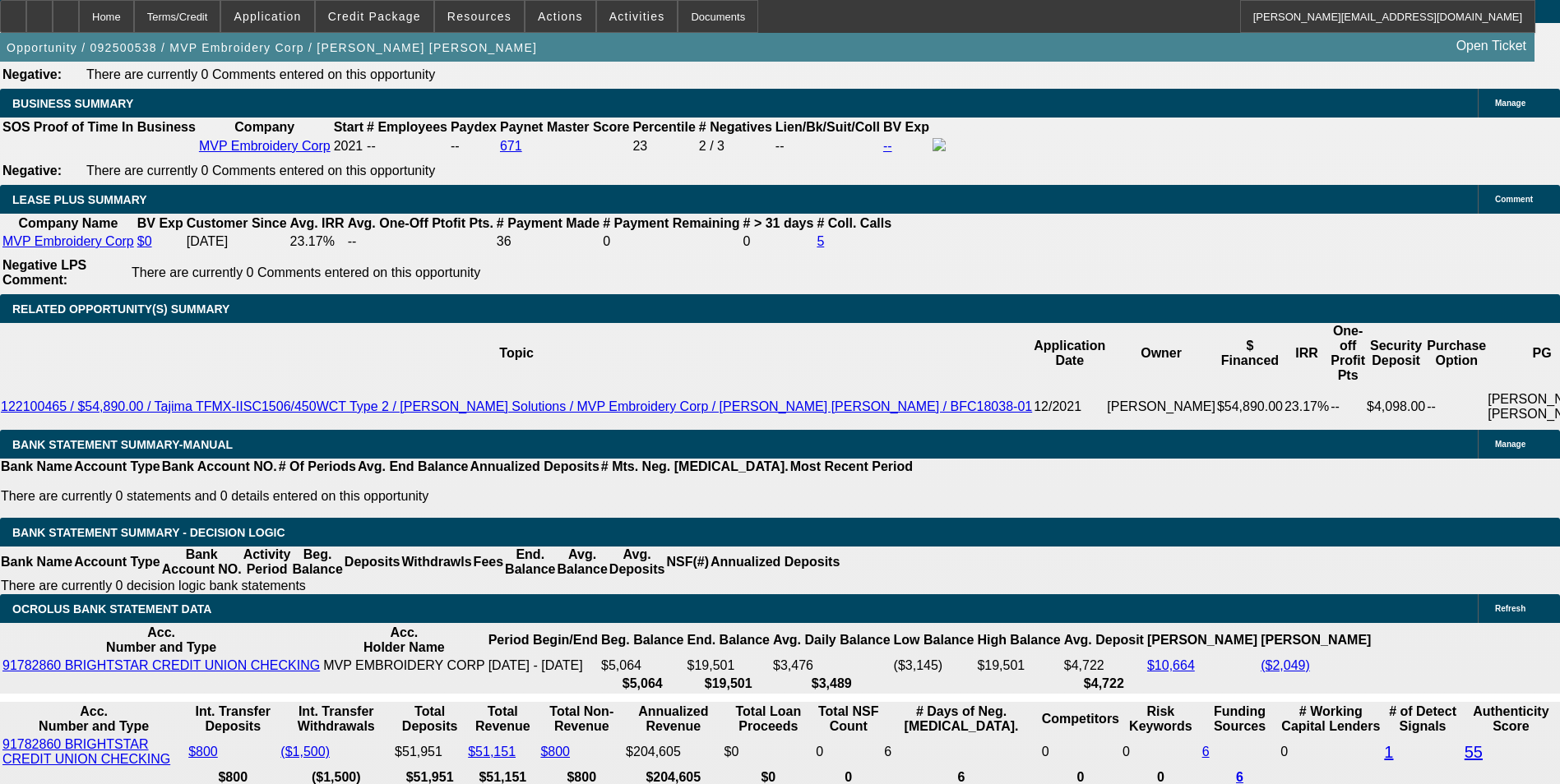
drag, startPoint x: 227, startPoint y: 386, endPoint x: 231, endPoint y: 374, distance: 12.6
type input "13"
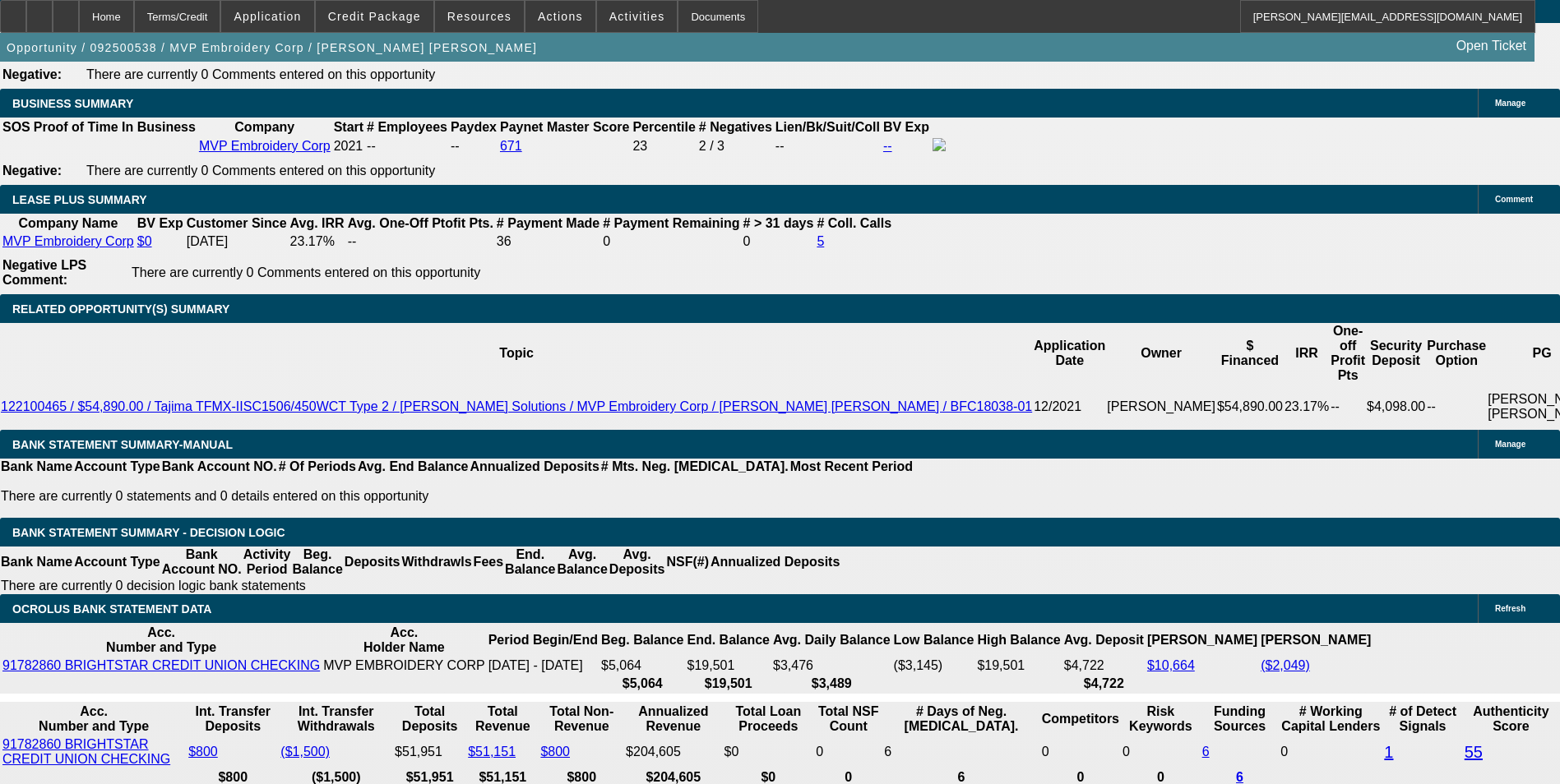
type input "$26.00"
type input "UNKNOWN"
type input "130"
type input "1309"
type input "$2,618.00"
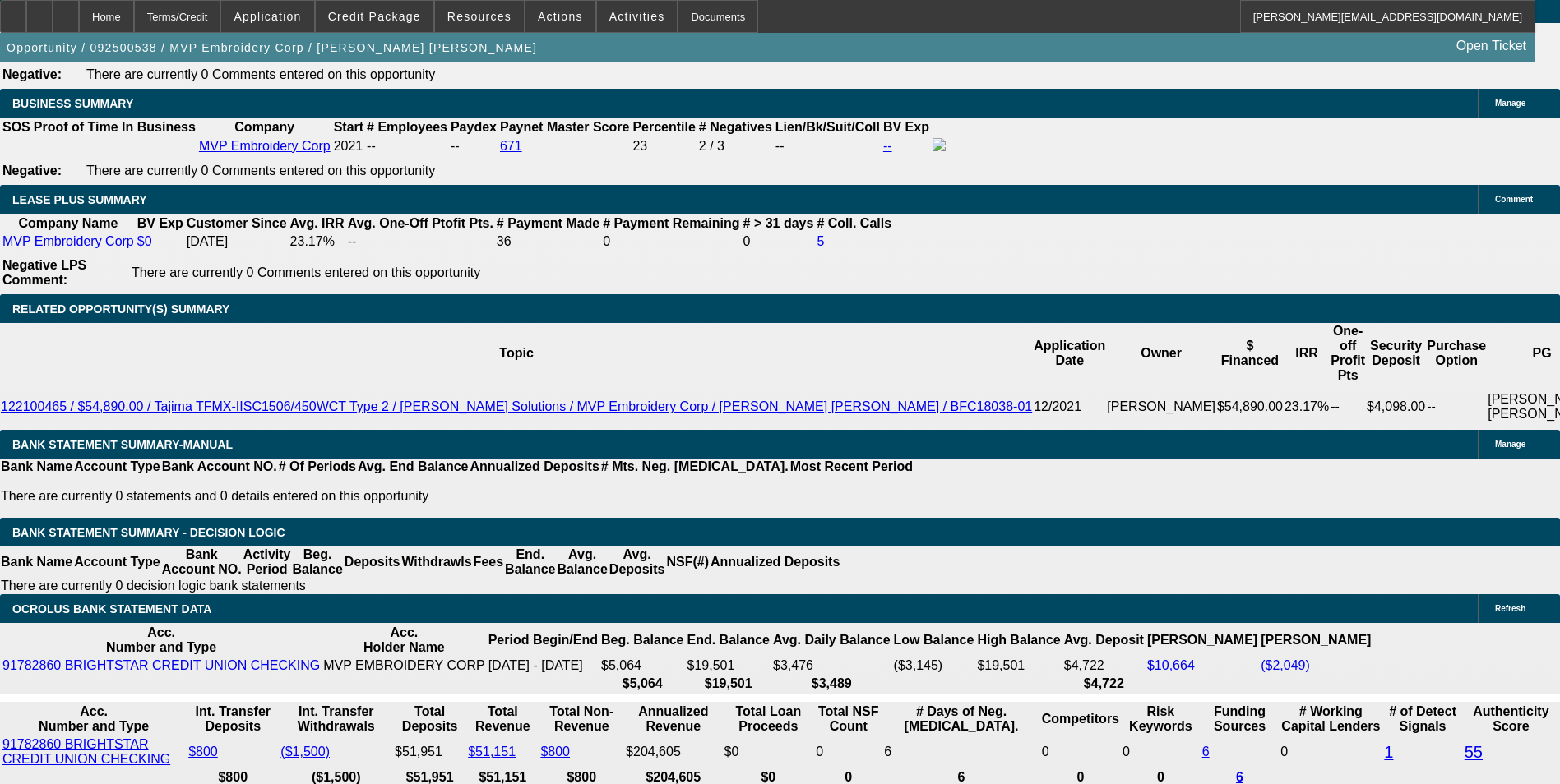
type input "16.7"
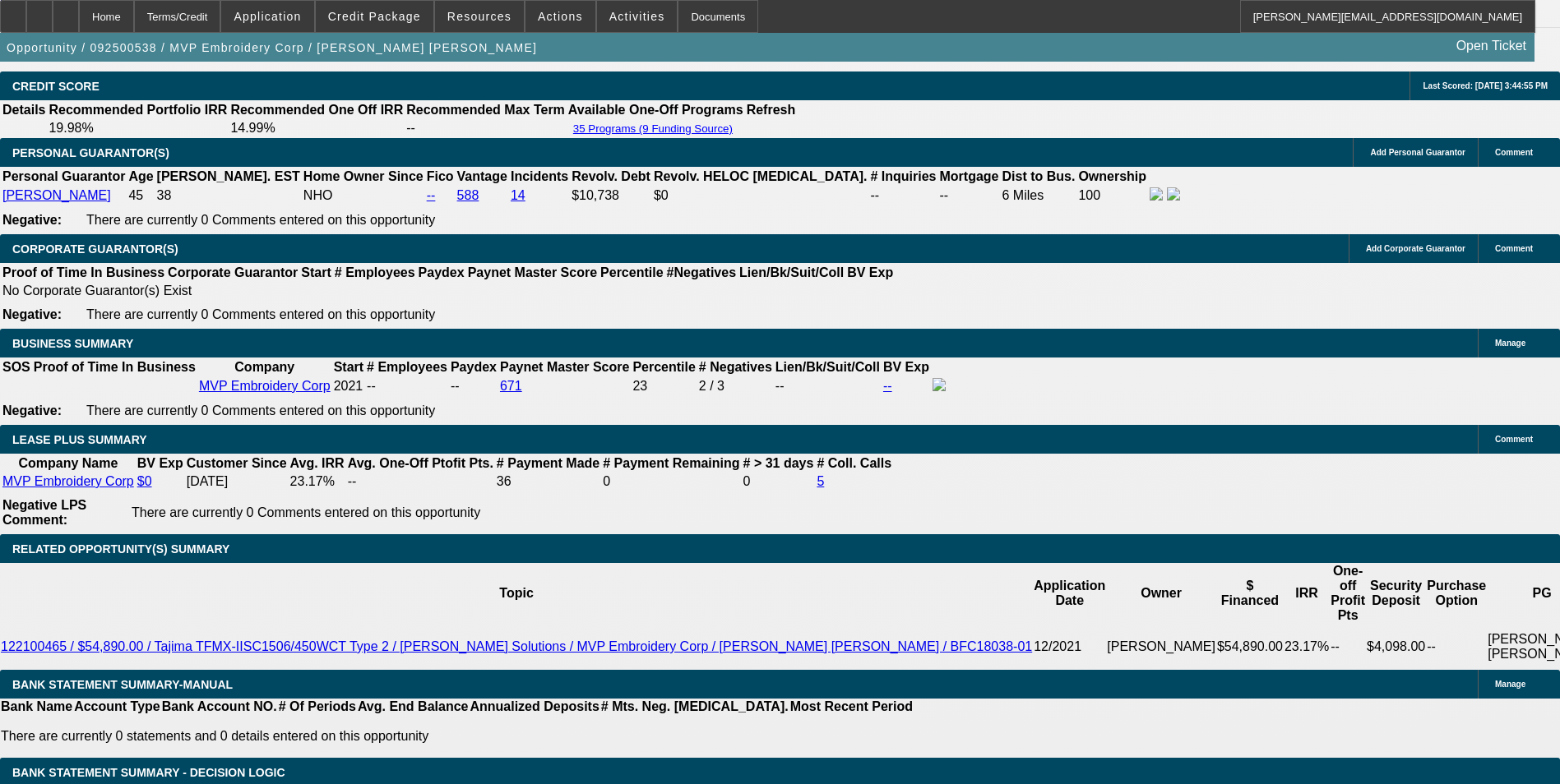
scroll to position [2467, 0]
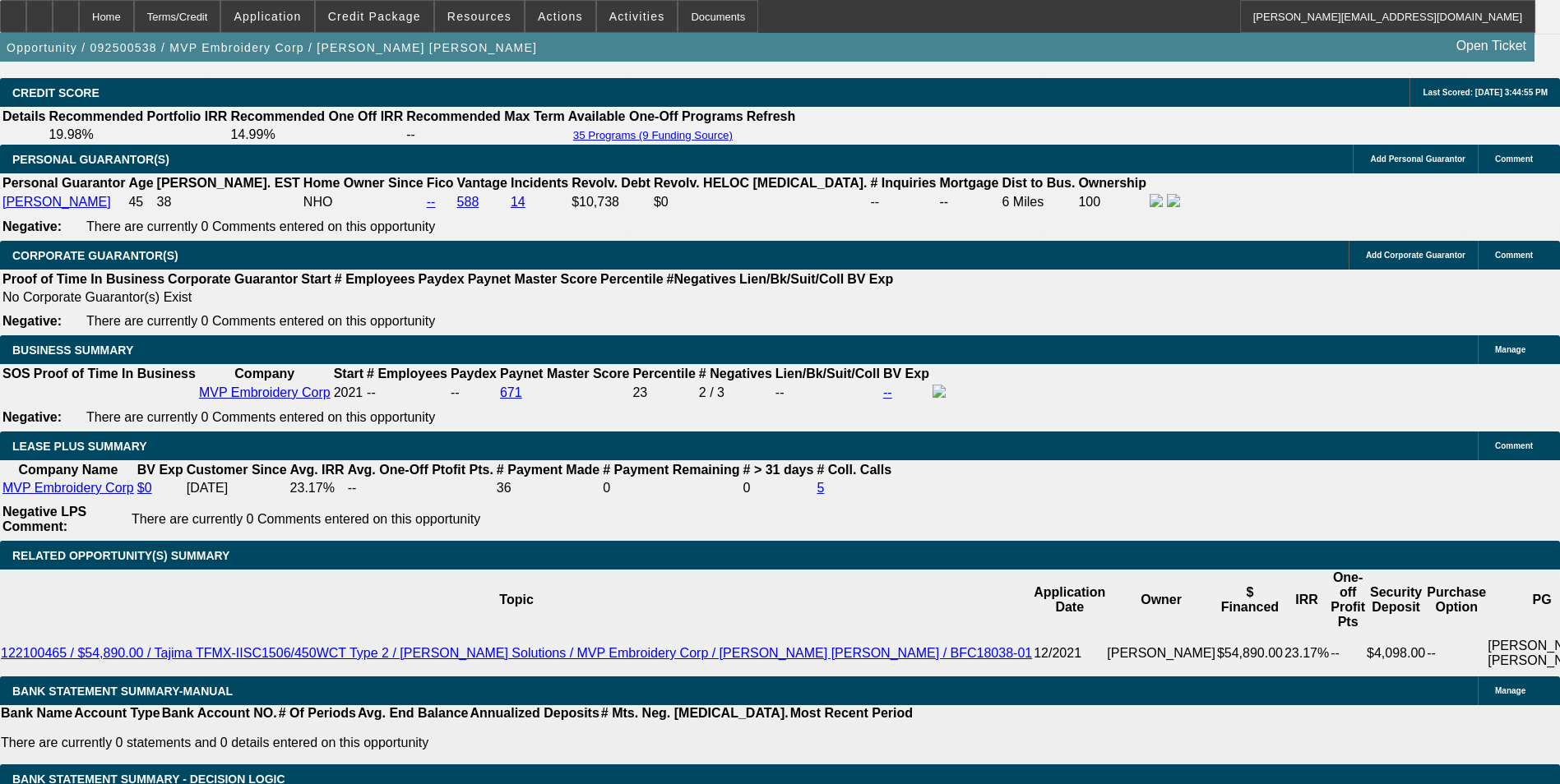
type input "$1,309.00"
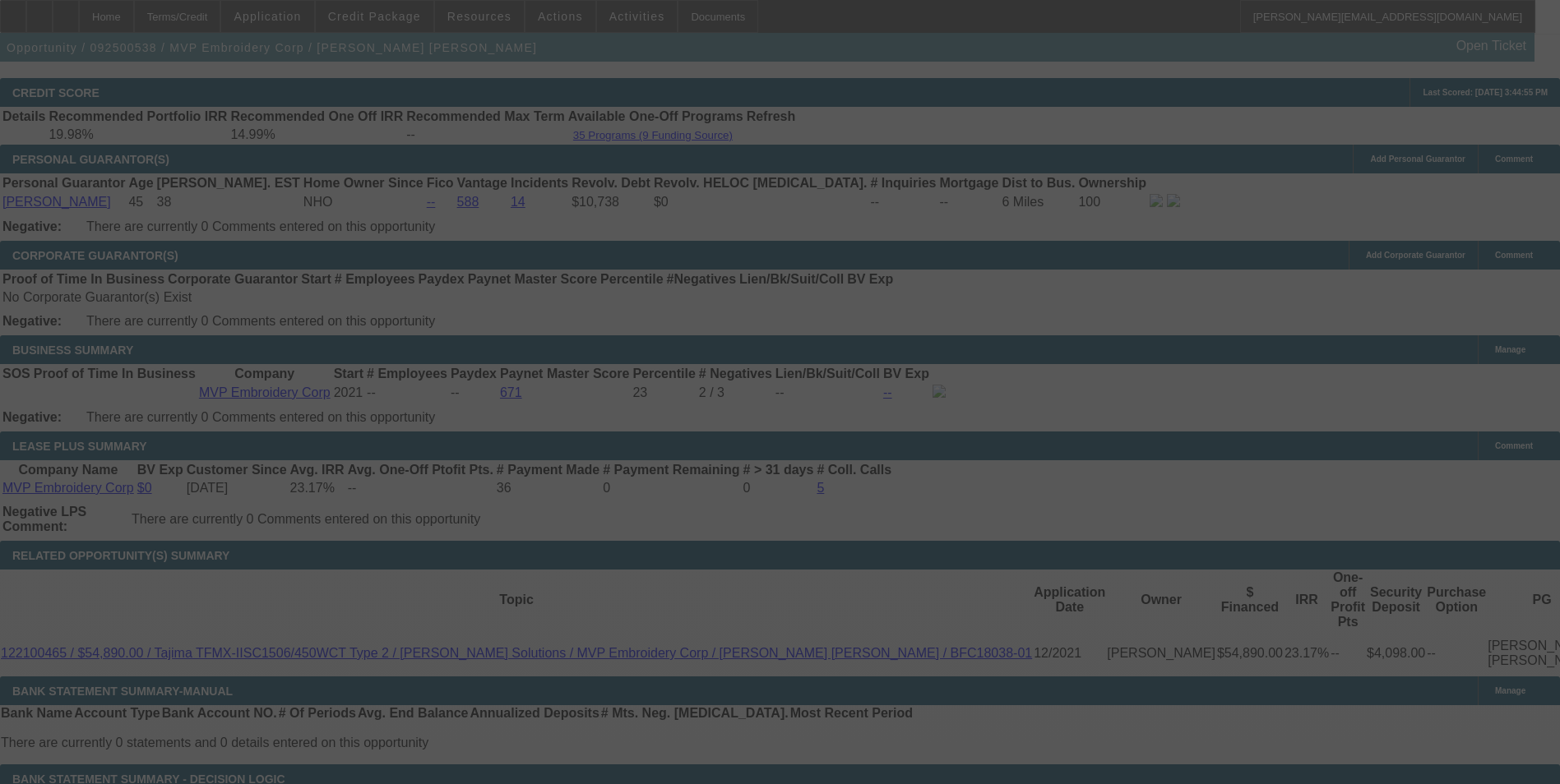
select select "0"
select select "2"
select select "0"
select select "6"
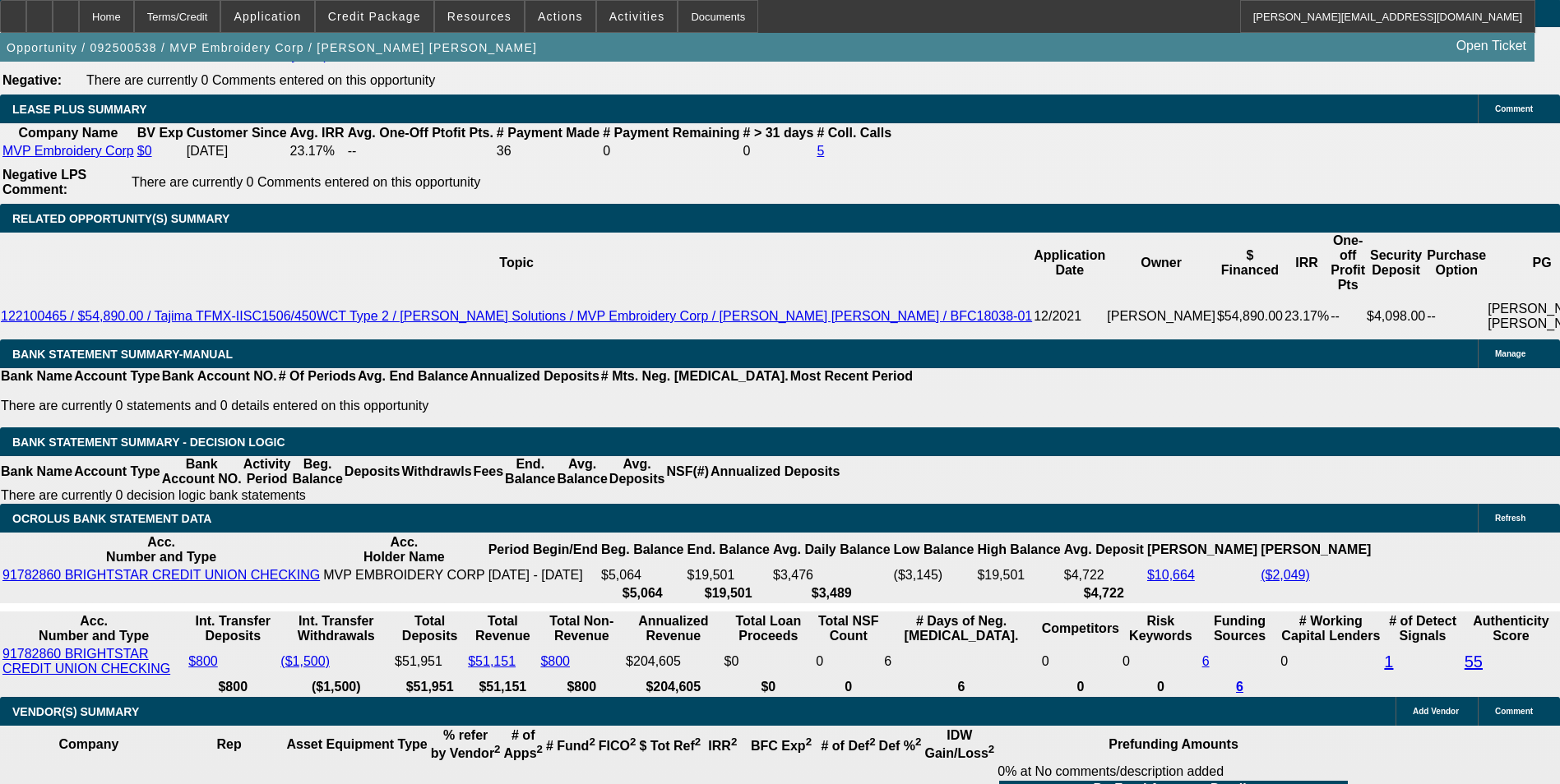
scroll to position [2713, 0]
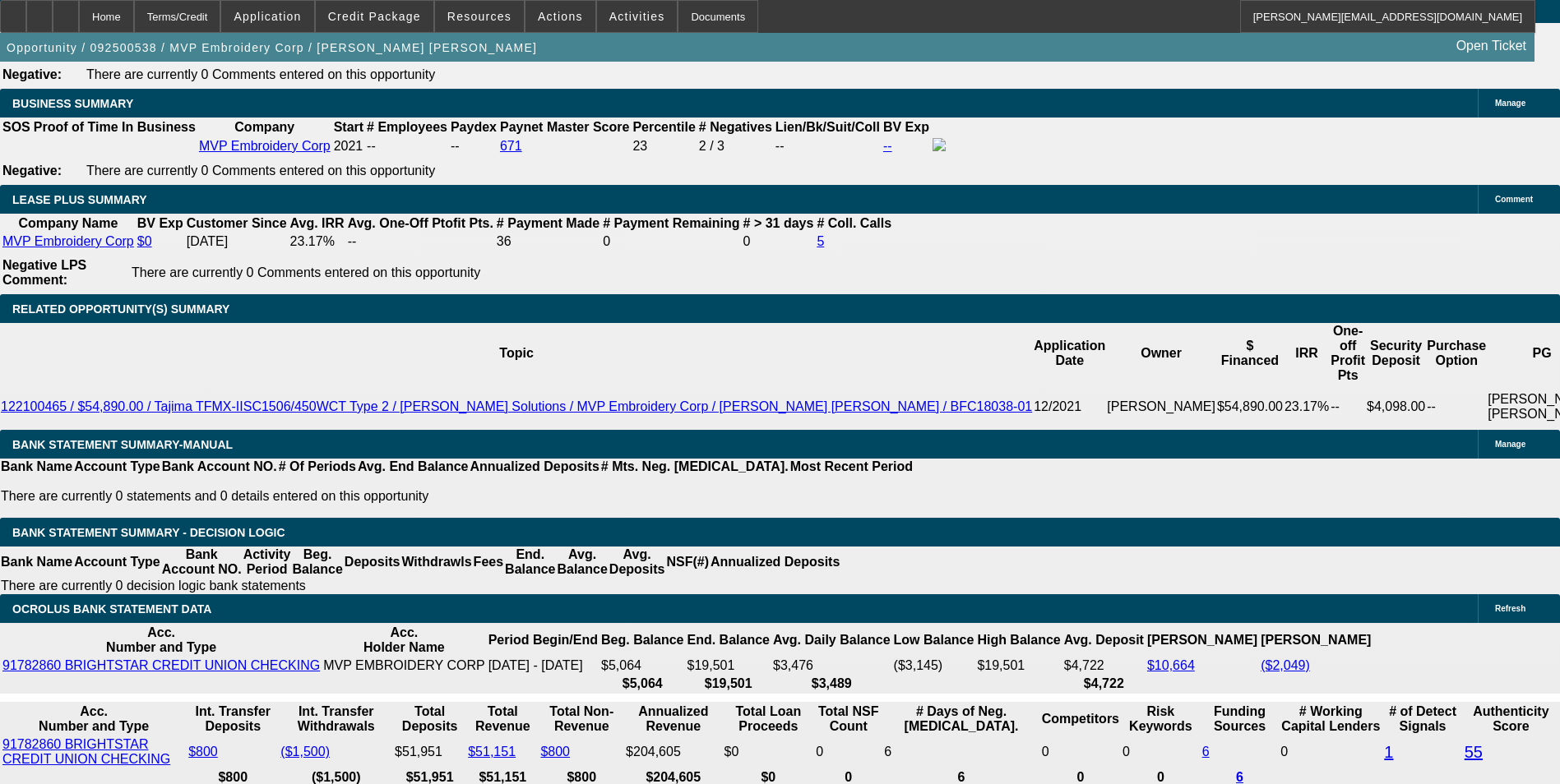
type input "$12,500.00"
type input "UNKNOWN"
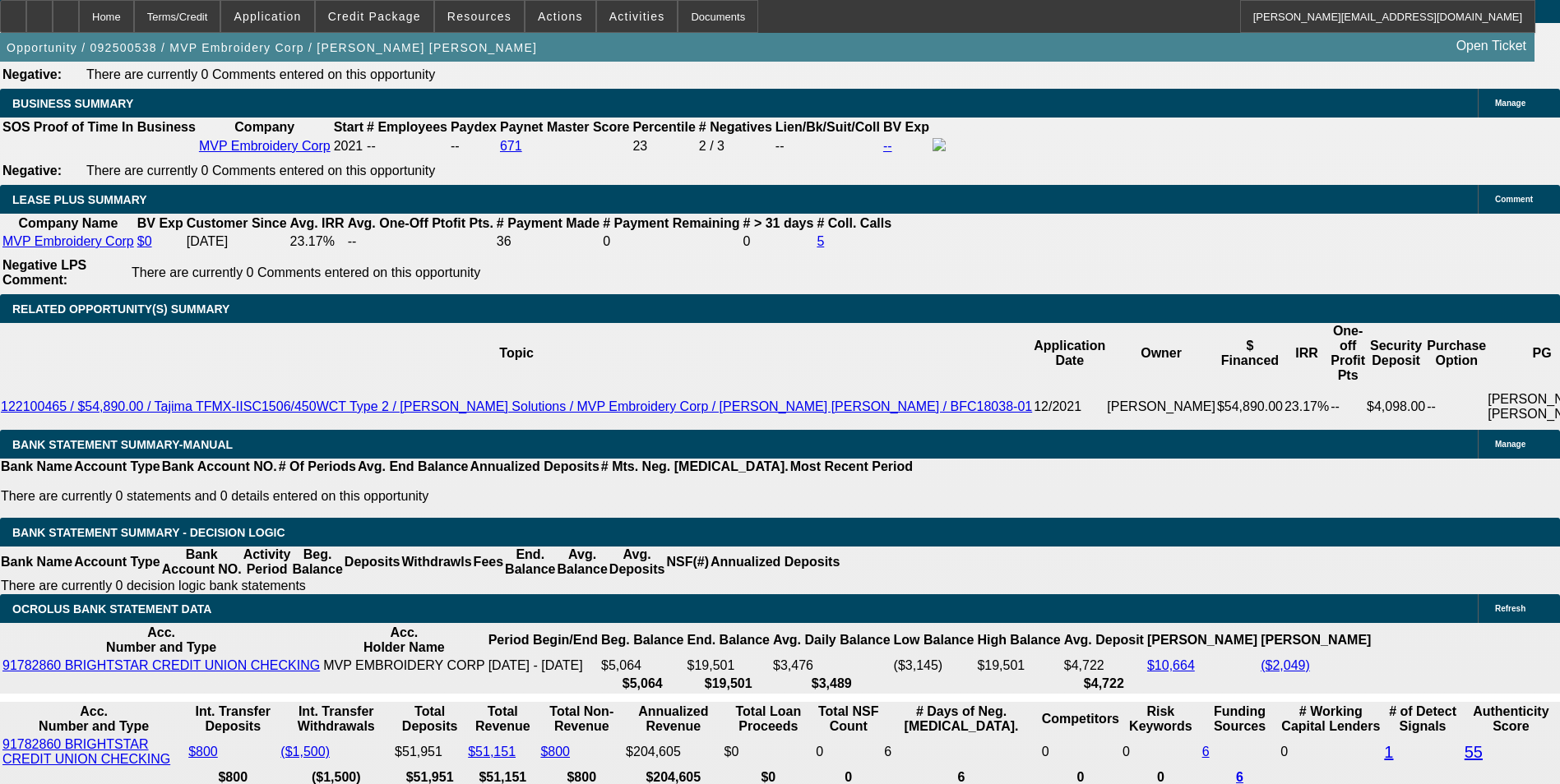
type input "$1,296.64"
type input "$2,593.28"
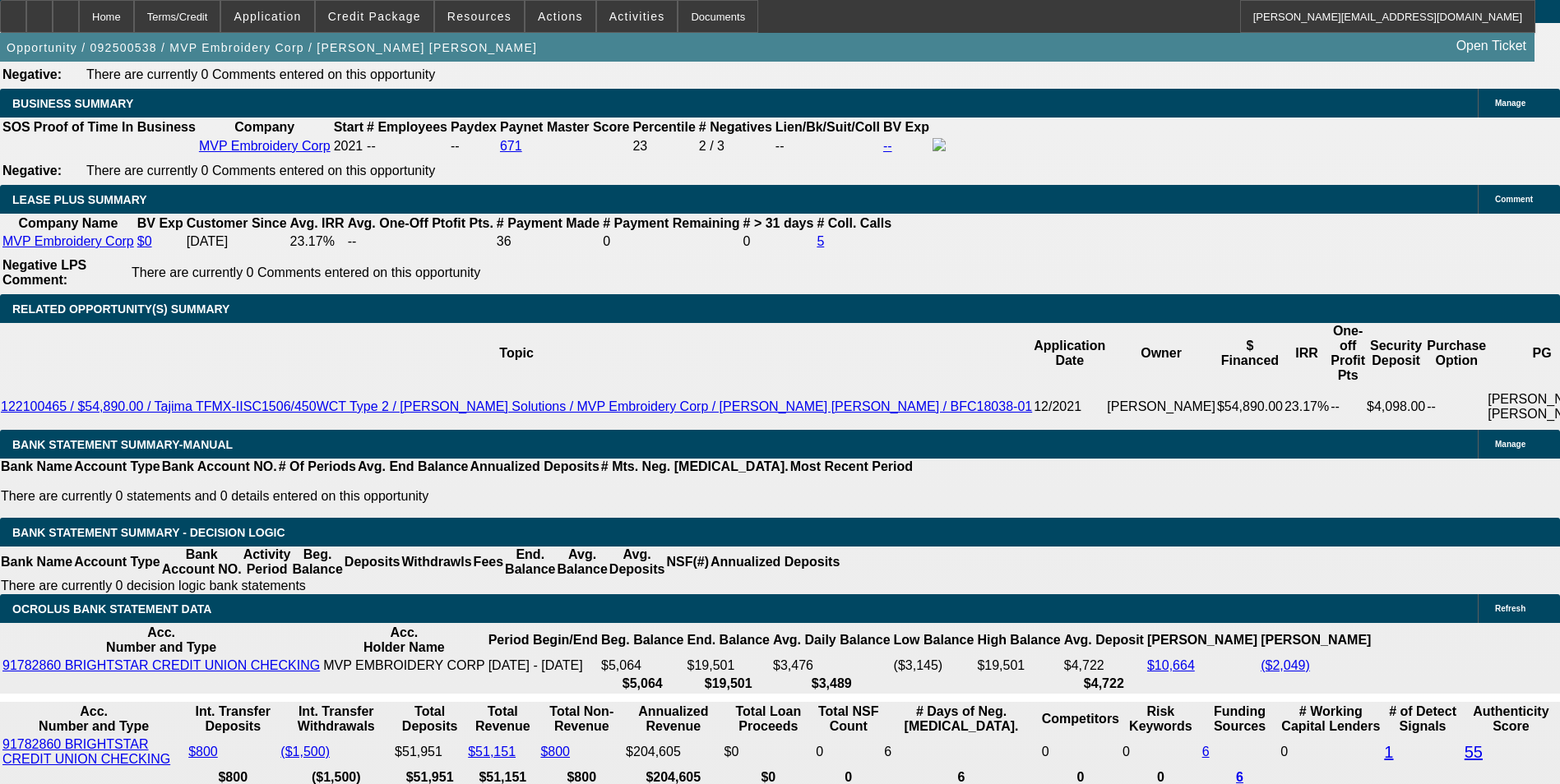
type input "129"
type input "$258.00"
type input "1296"
type input "16.7"
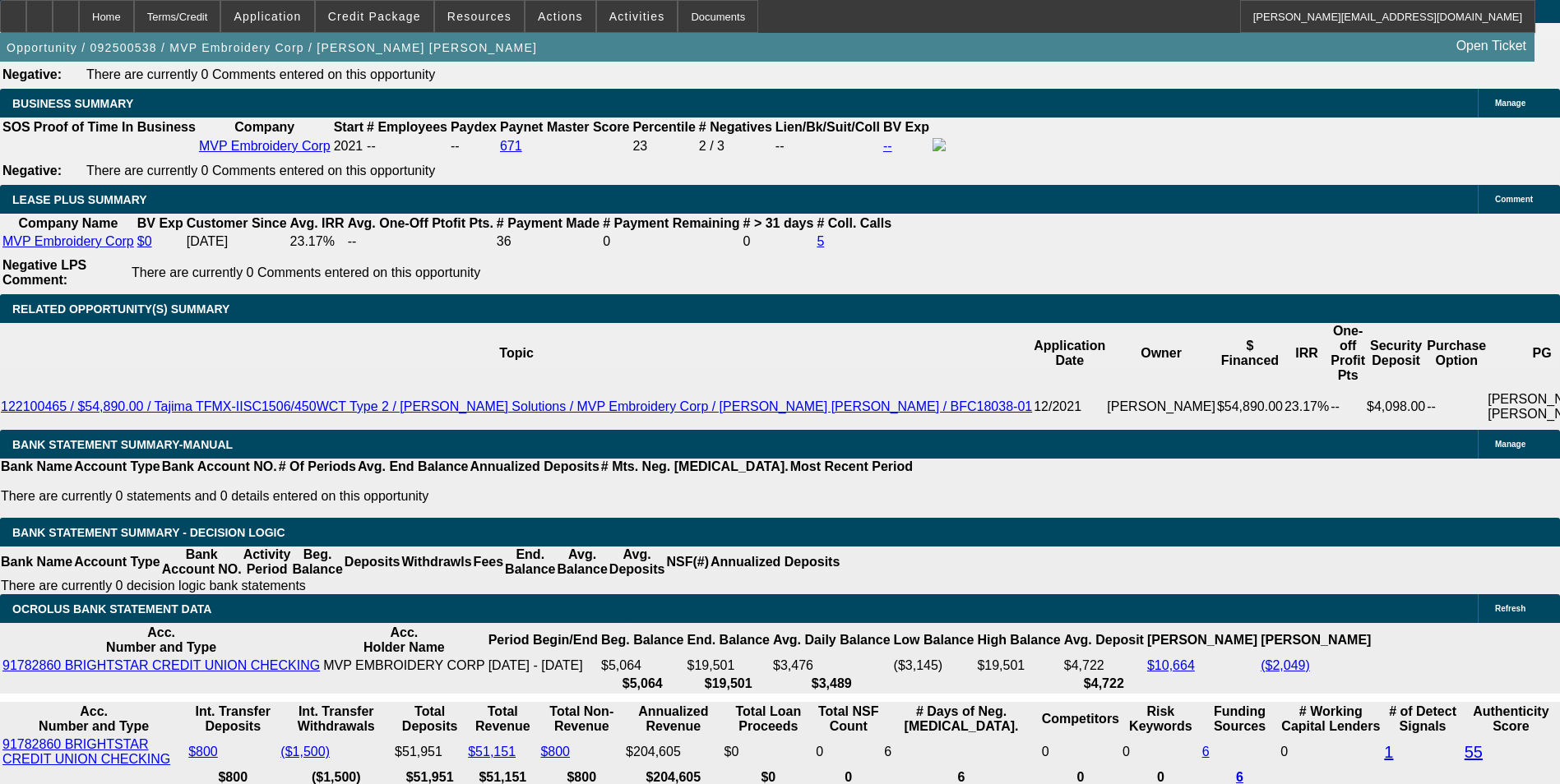
type input "$2,592.00"
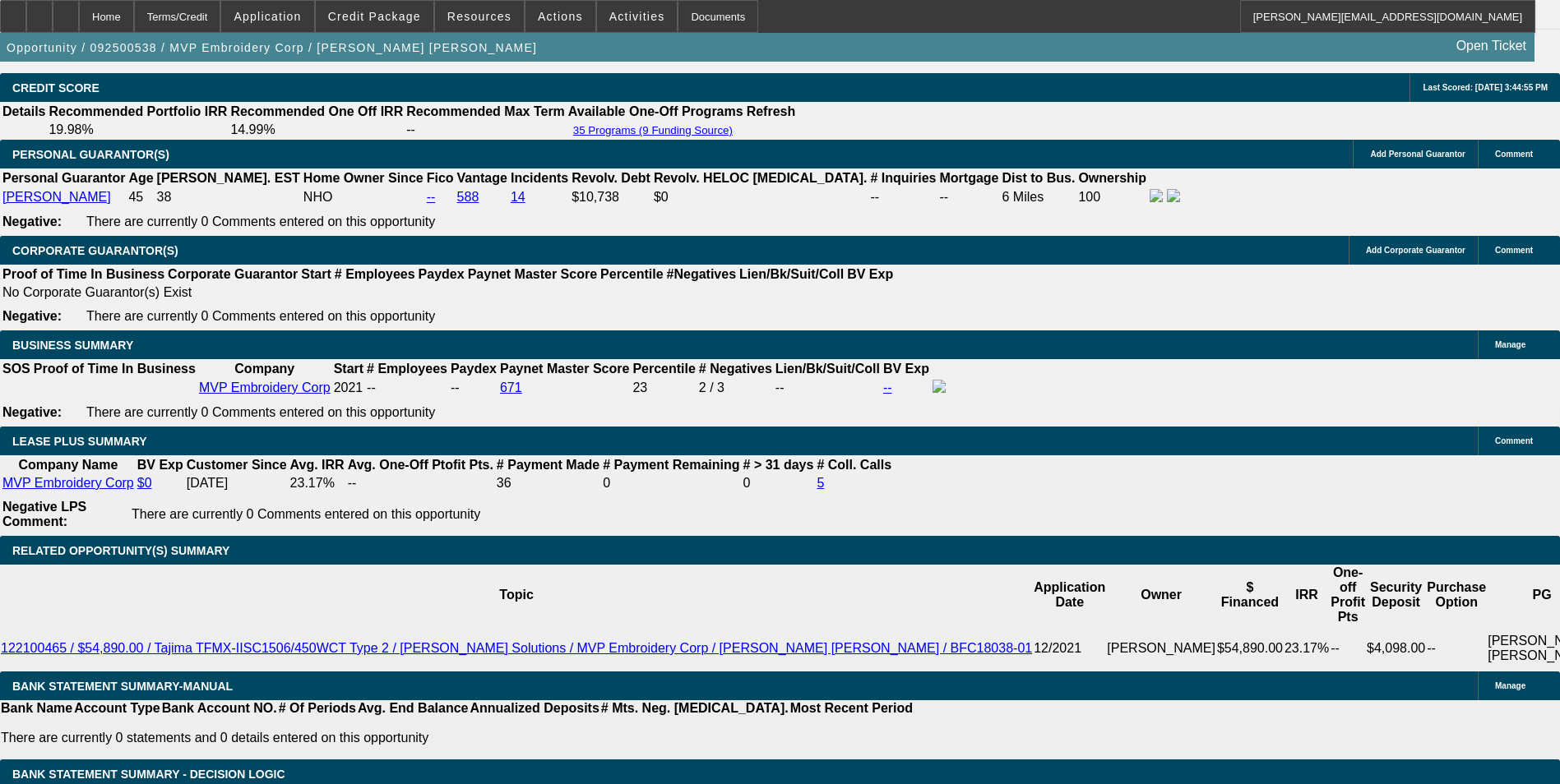
scroll to position [2467, 0]
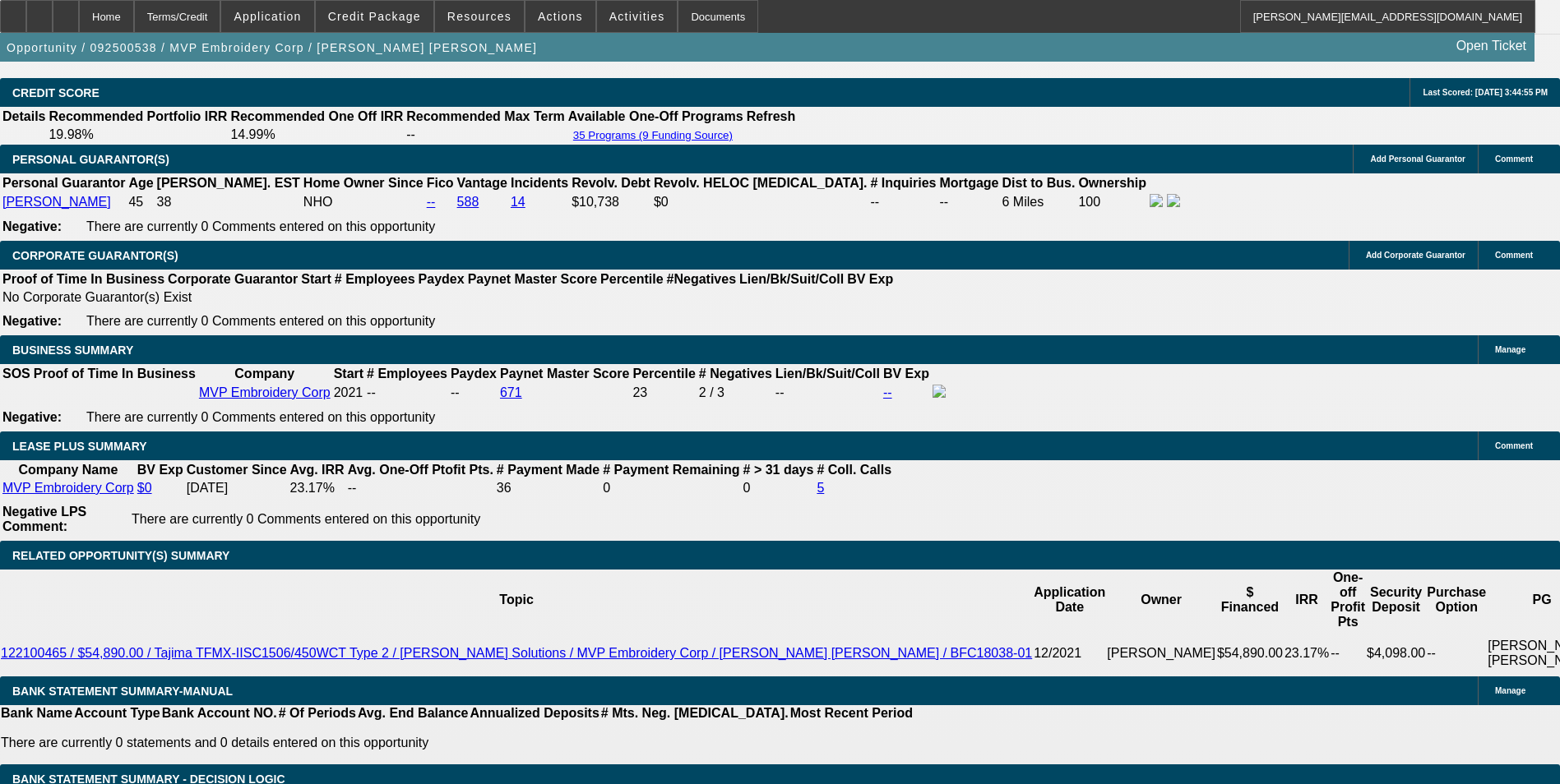
type input "$1,296.00"
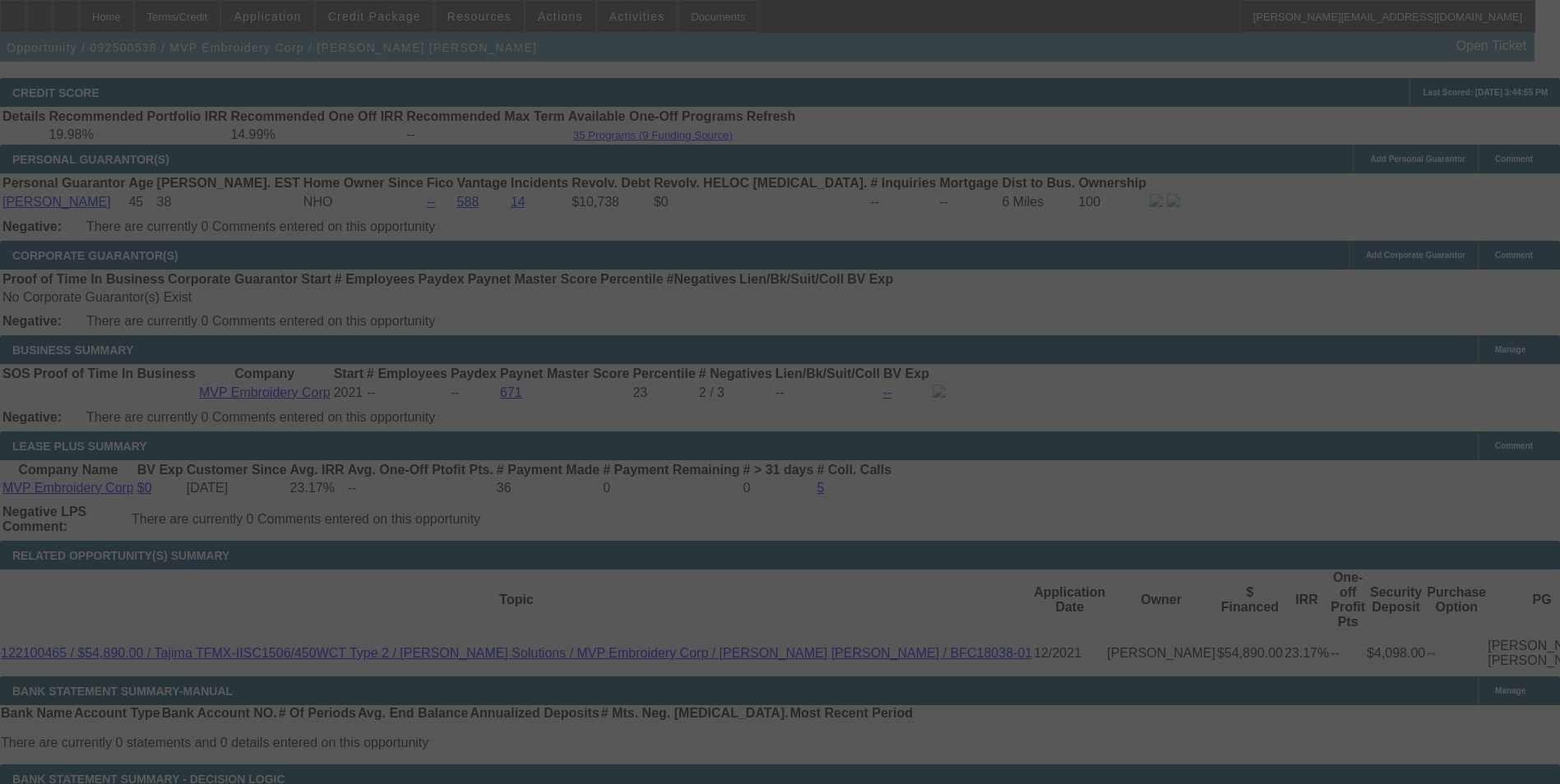
select select "0"
select select "2"
select select "0"
select select "6"
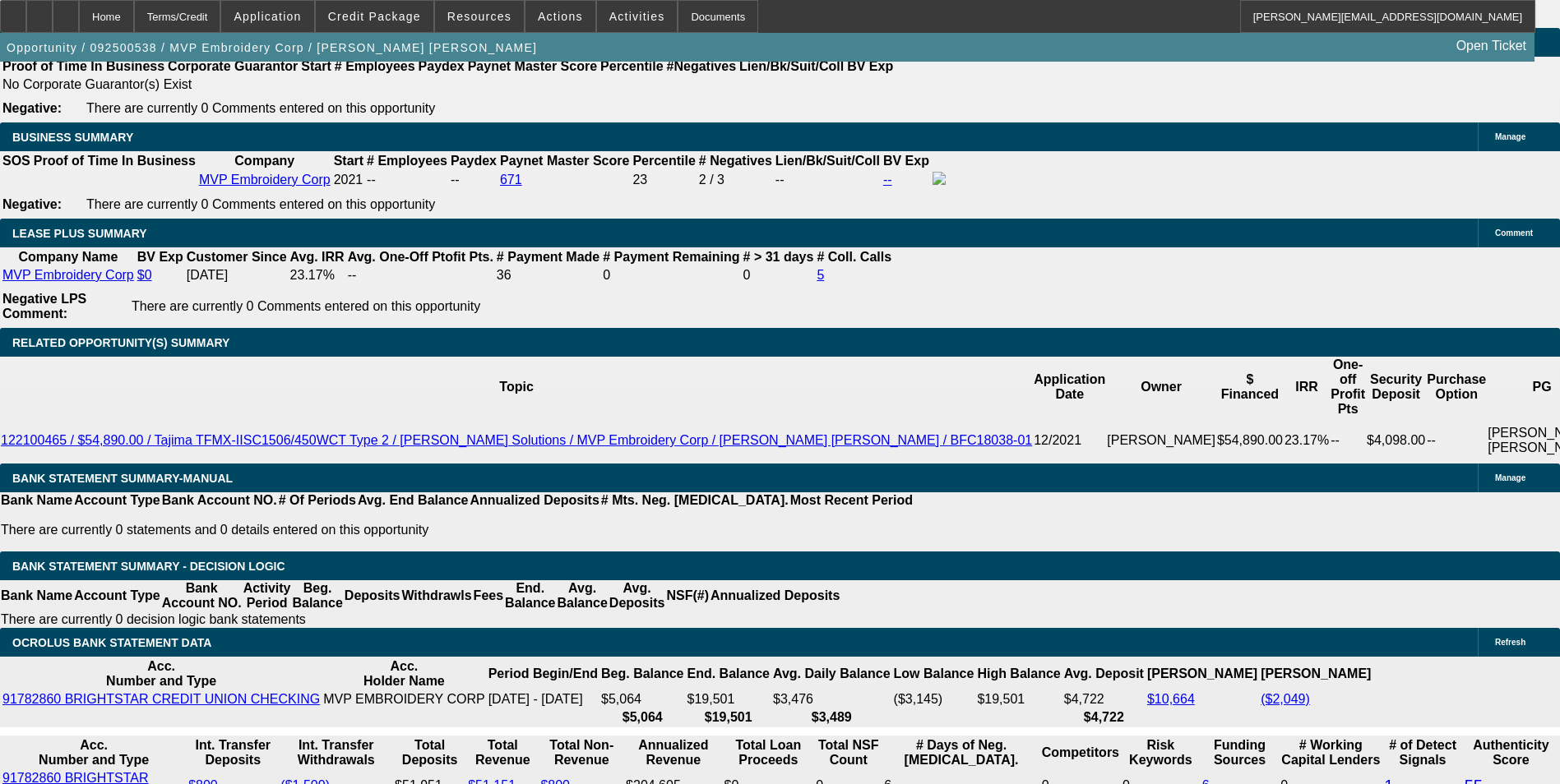
scroll to position [2713, 0]
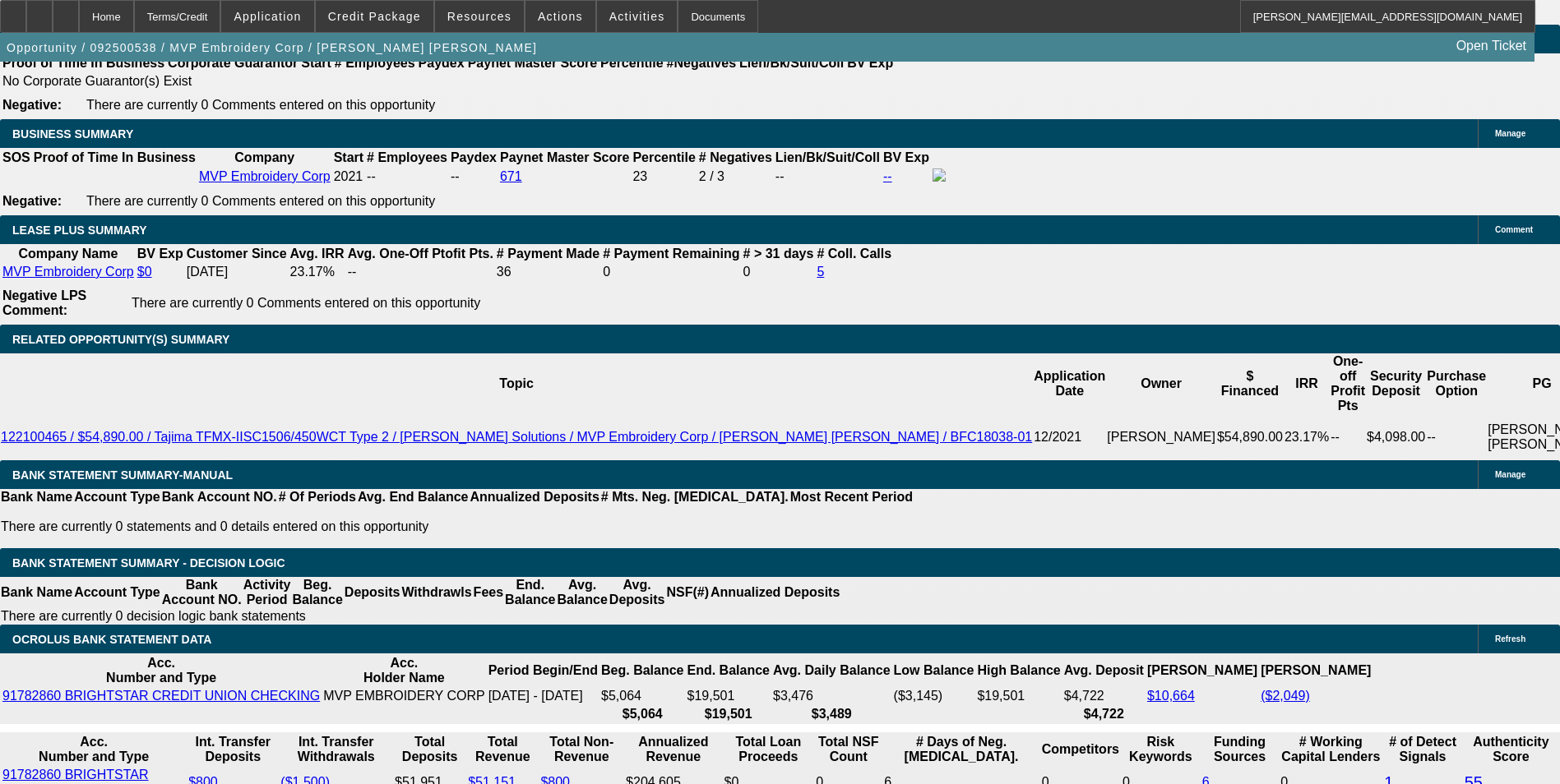
scroll to position [2631, 0]
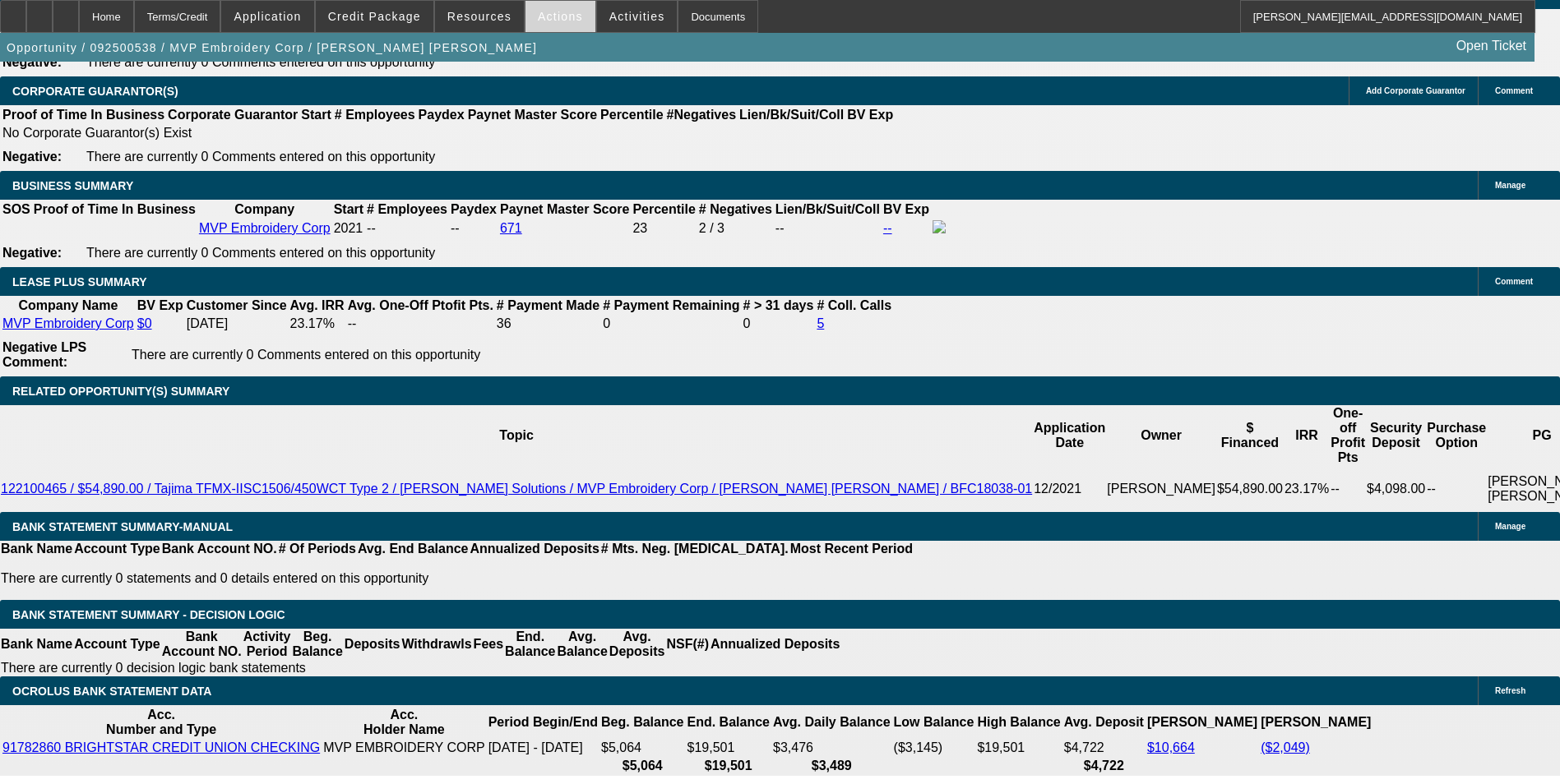
click at [542, 11] on span "Actions" at bounding box center [560, 16] width 45 height 13
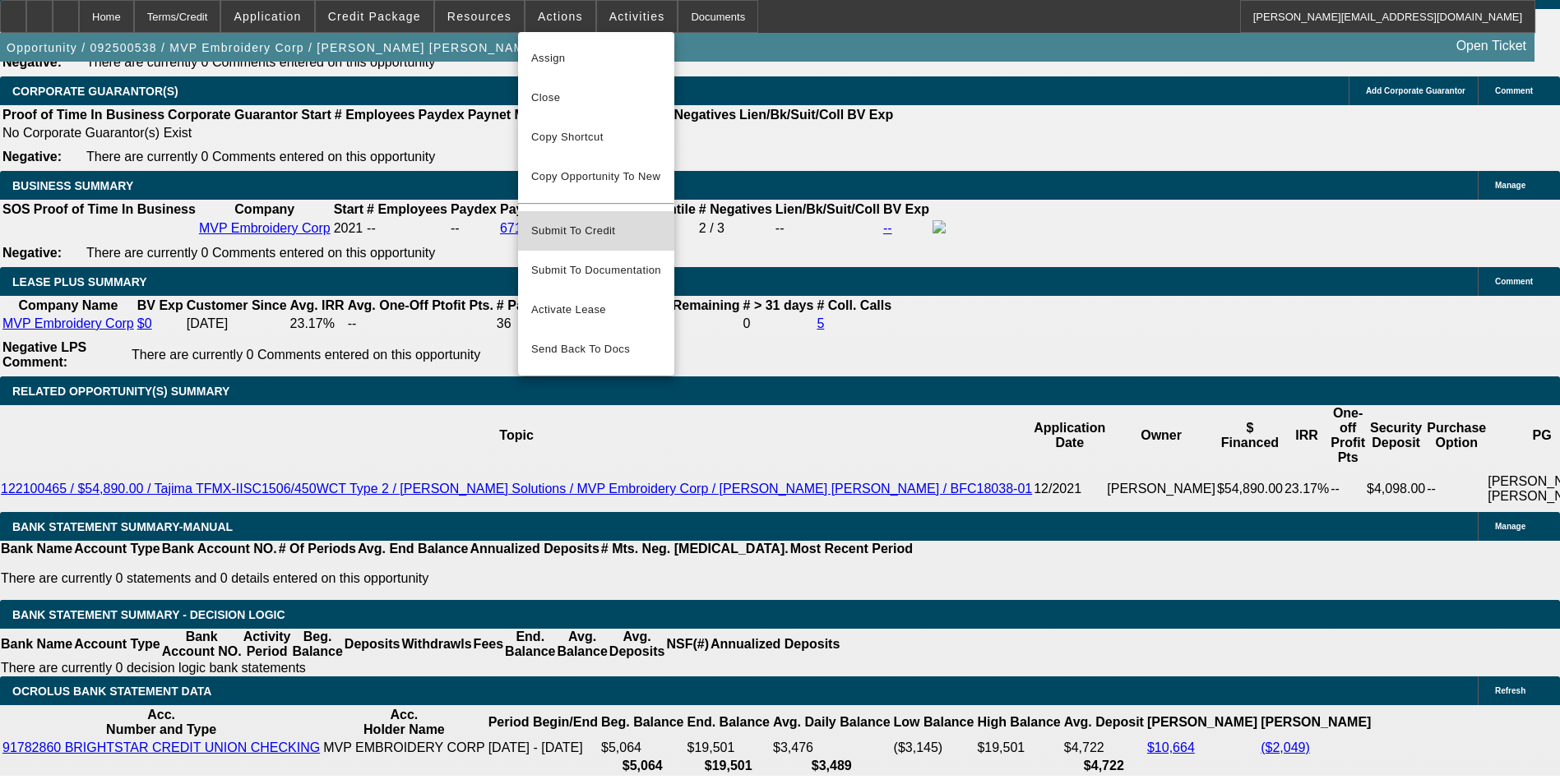
click at [627, 221] on span "Submit To Credit" at bounding box center [596, 230] width 130 height 20
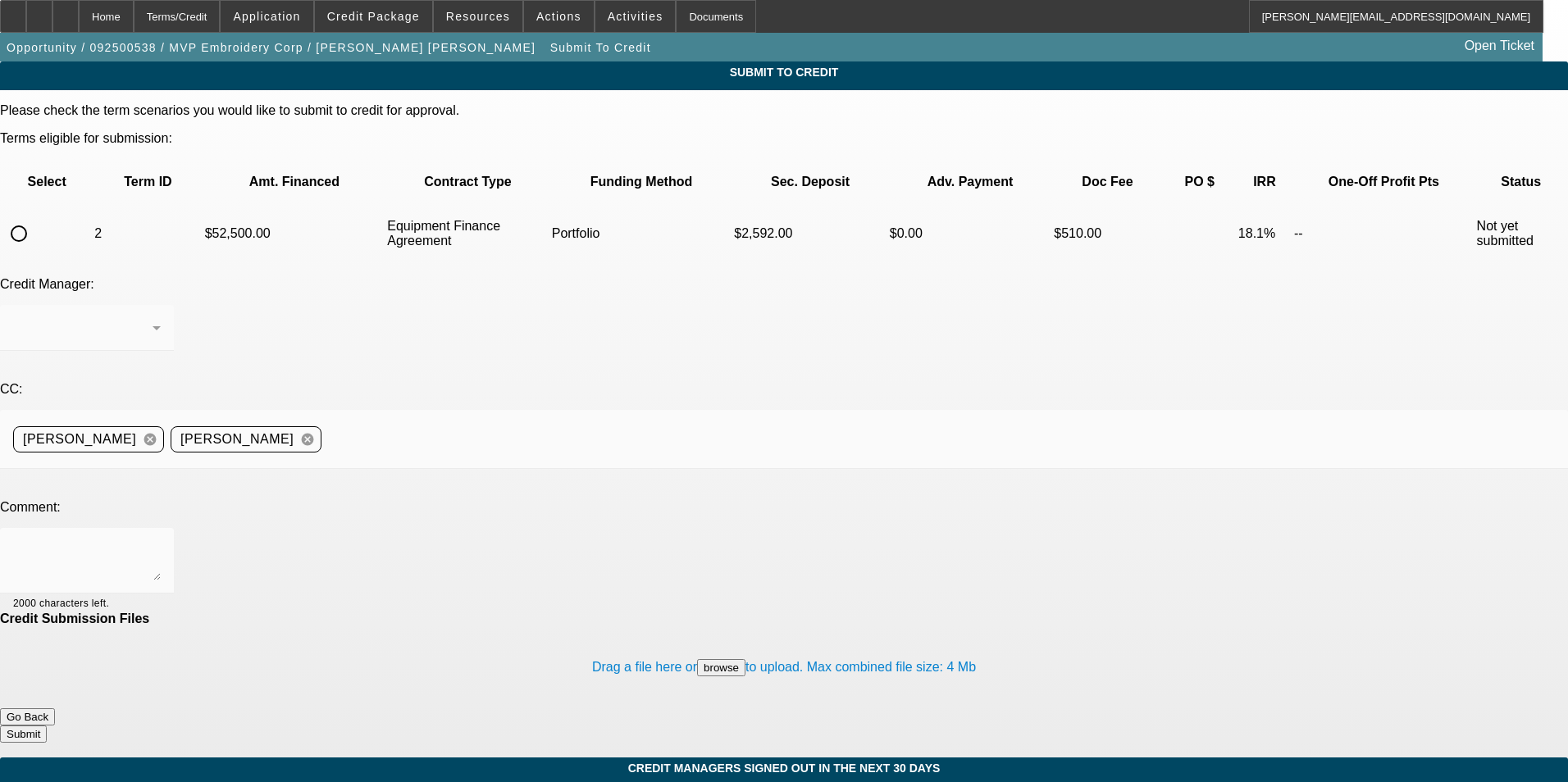
click at [55, 708] on button "Go Back" at bounding box center [27, 717] width 55 height 17
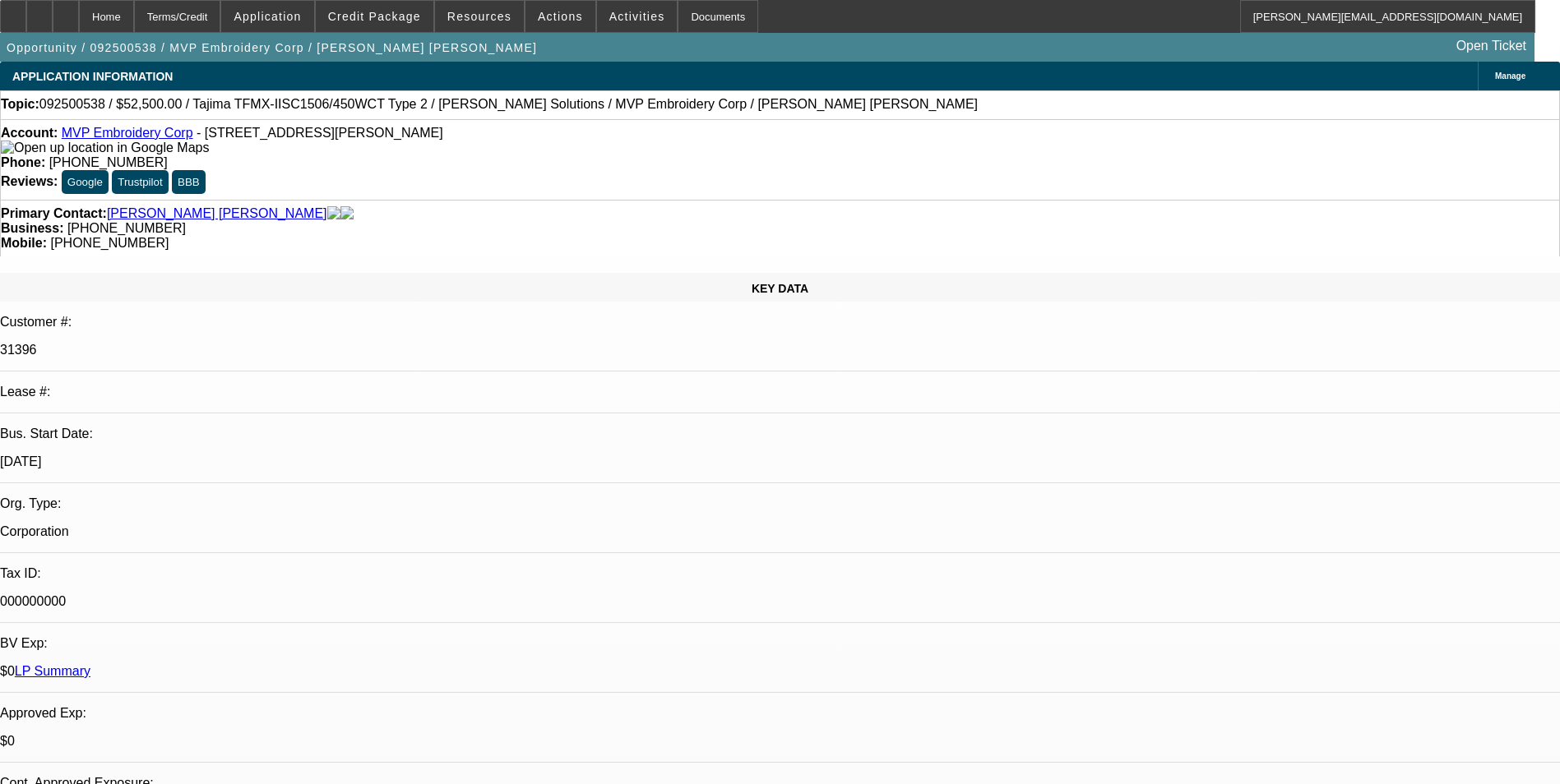
select select "0"
select select "2"
select select "0"
select select "6"
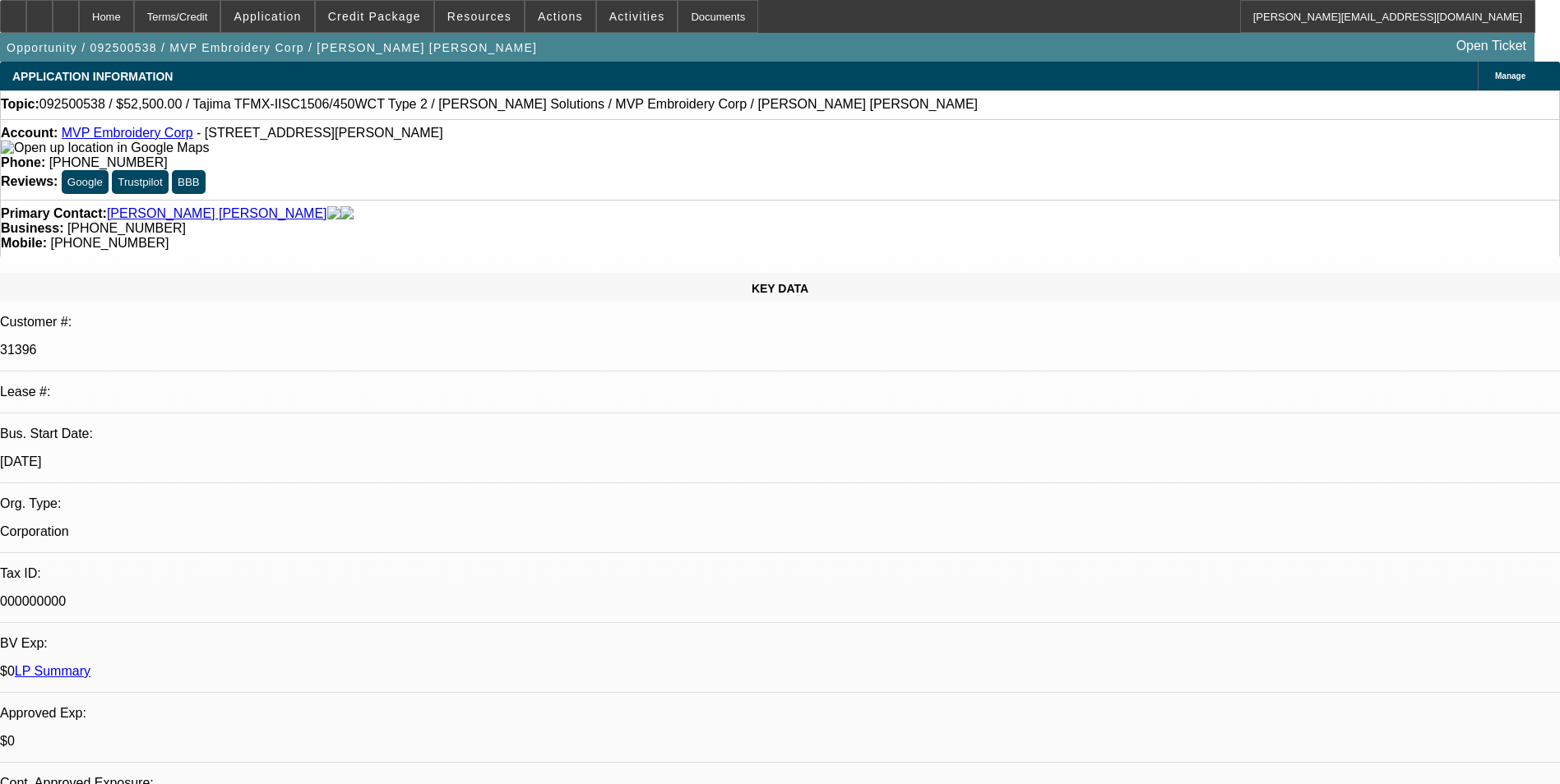
select select "0"
select select "2"
select select "0"
select select "6"
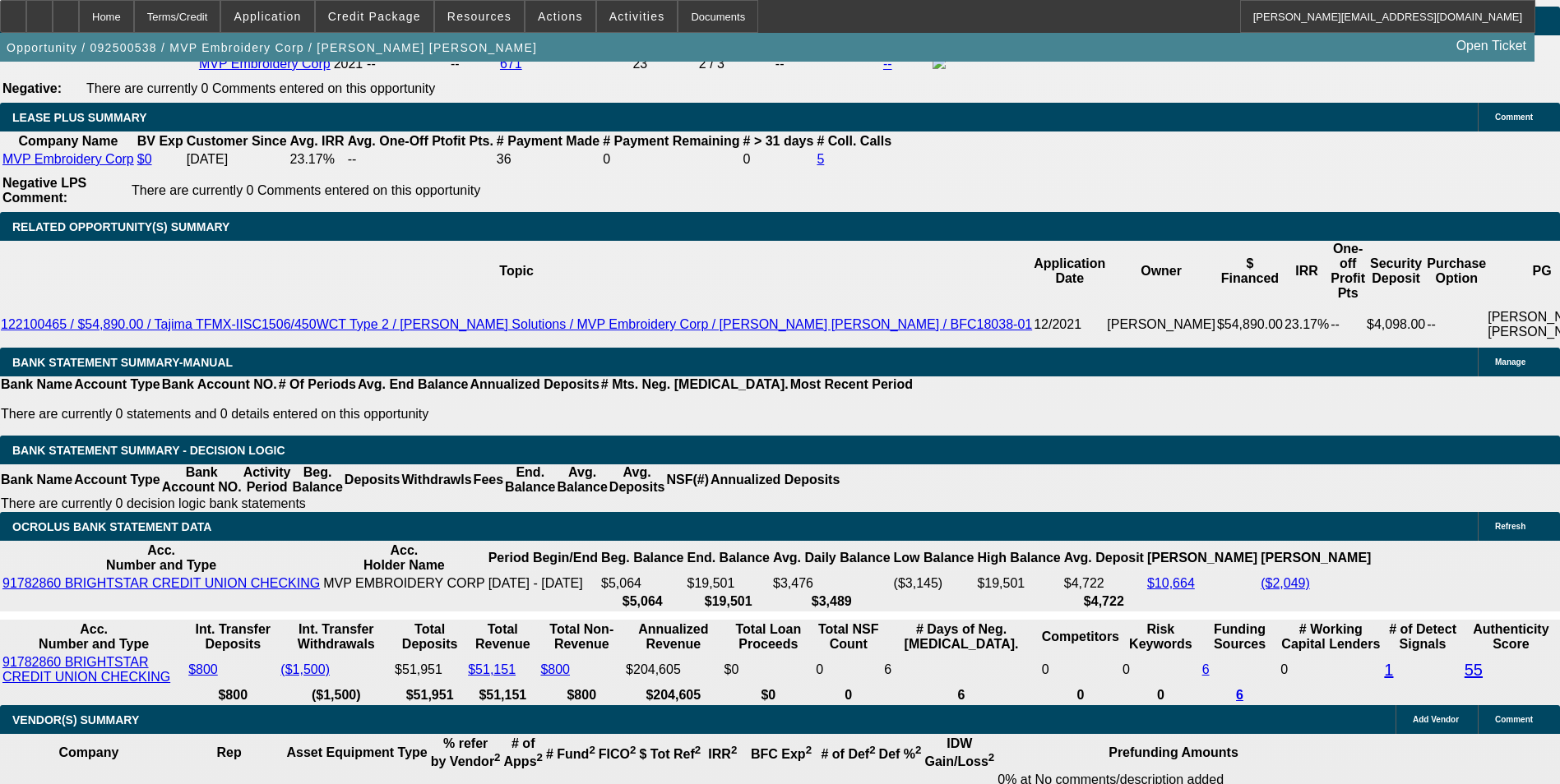
scroll to position [2548, 0]
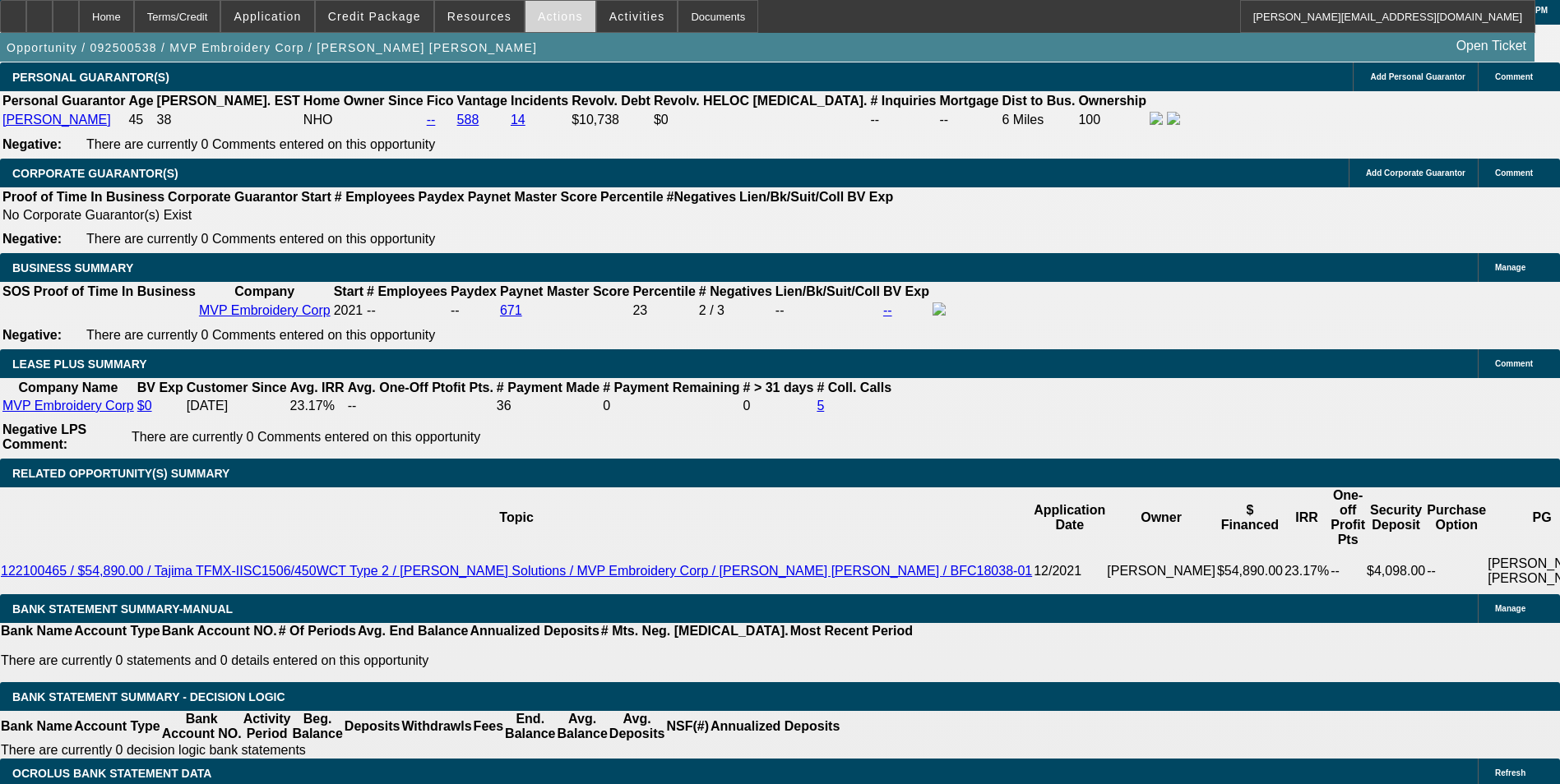
click at [555, 25] on span at bounding box center [561, 16] width 70 height 39
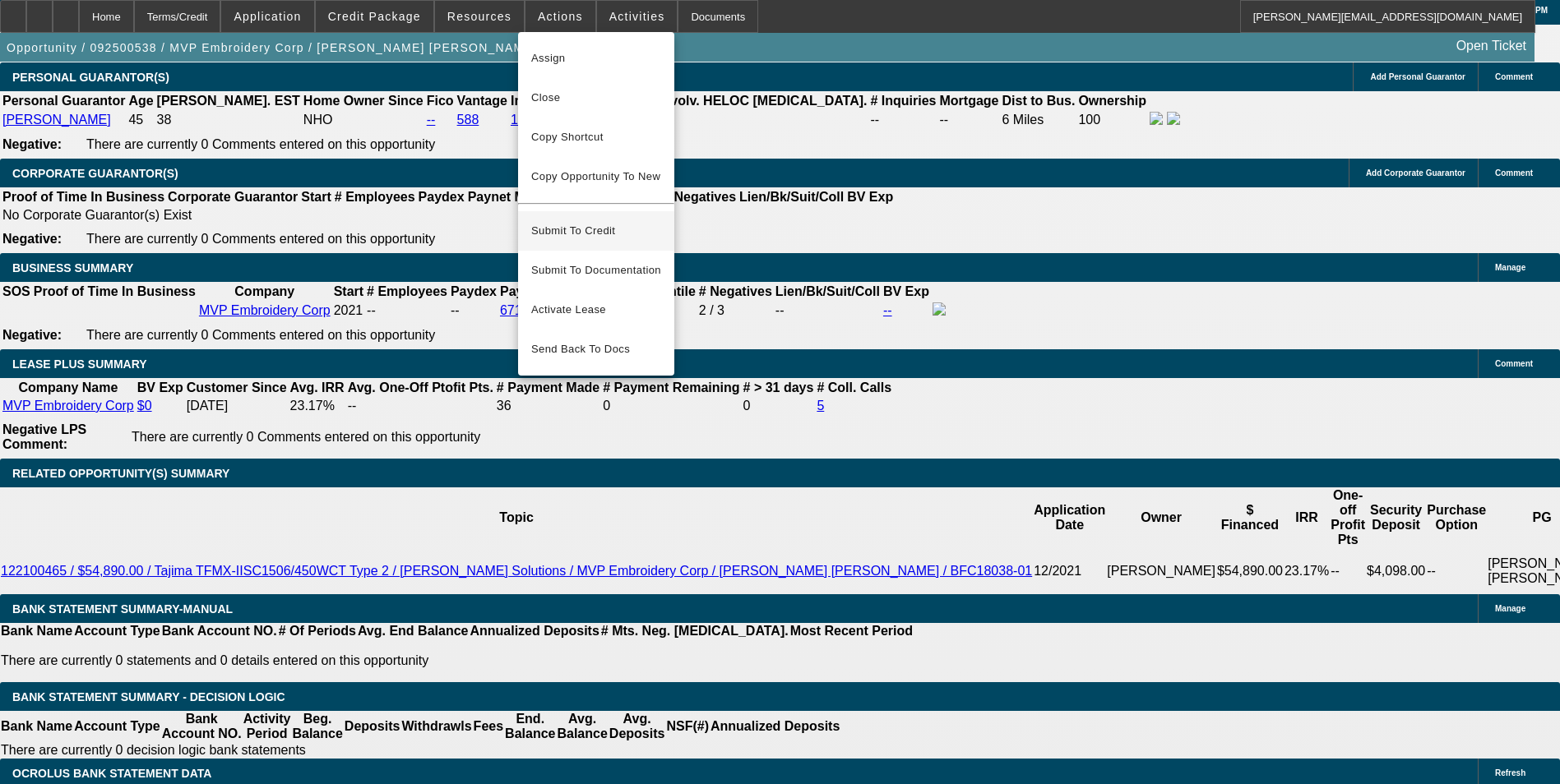
click at [623, 221] on span "Submit To Credit" at bounding box center [596, 230] width 130 height 20
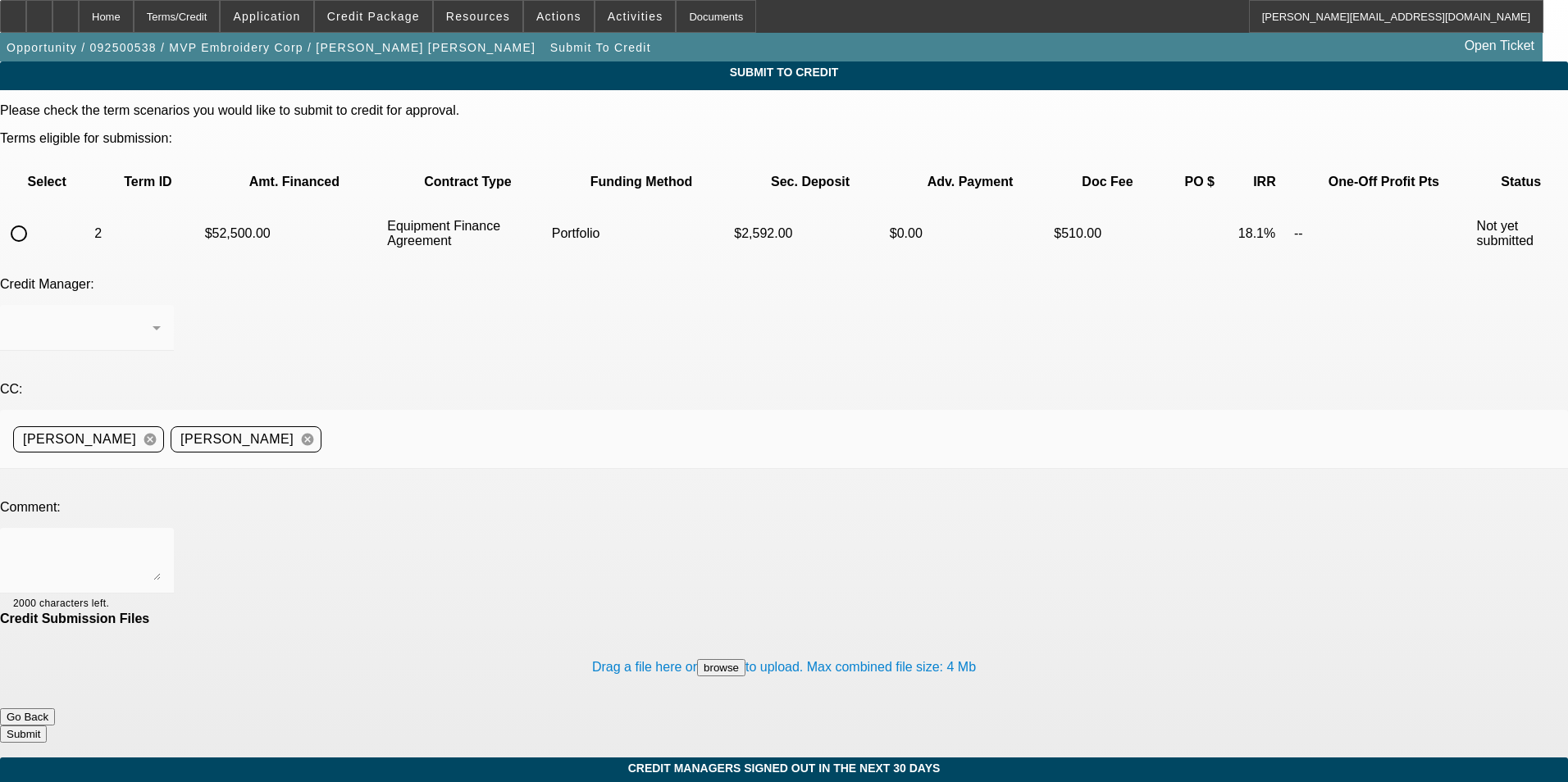
click at [36, 217] on input "radio" at bounding box center [19, 233] width 33 height 33
radio input "true"
click at [153, 318] on div "Arida, Michael" at bounding box center [82, 327] width 139 height 20
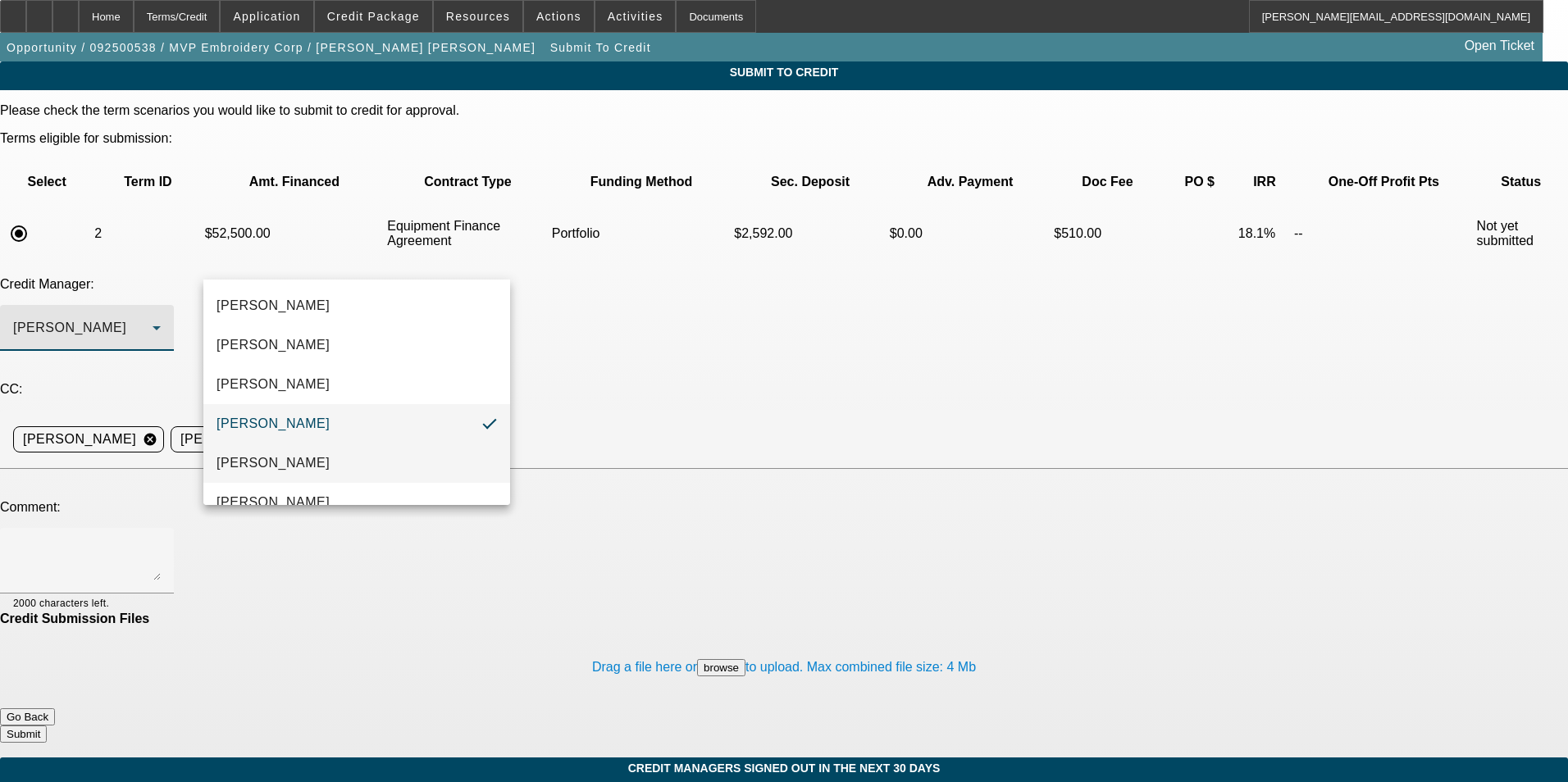
click at [334, 461] on mat-option "[PERSON_NAME]" at bounding box center [357, 463] width 307 height 39
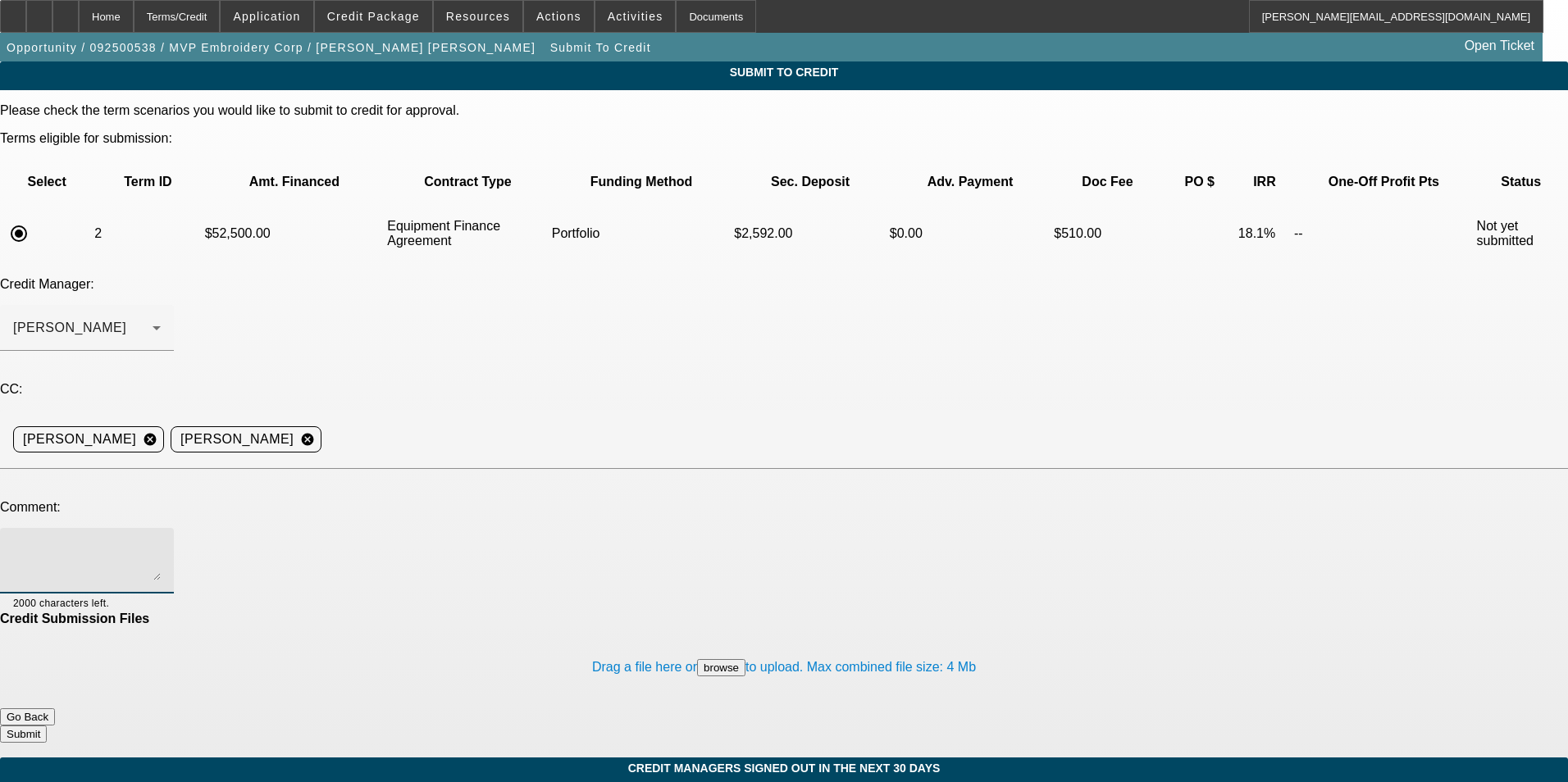
click at [161, 541] on textarea at bounding box center [86, 561] width 148 height 39
type textarea "Bill - as discussed, here is the term set with roughly $15k all in. Thanks"
click at [47, 726] on button "Submit" at bounding box center [23, 735] width 47 height 17
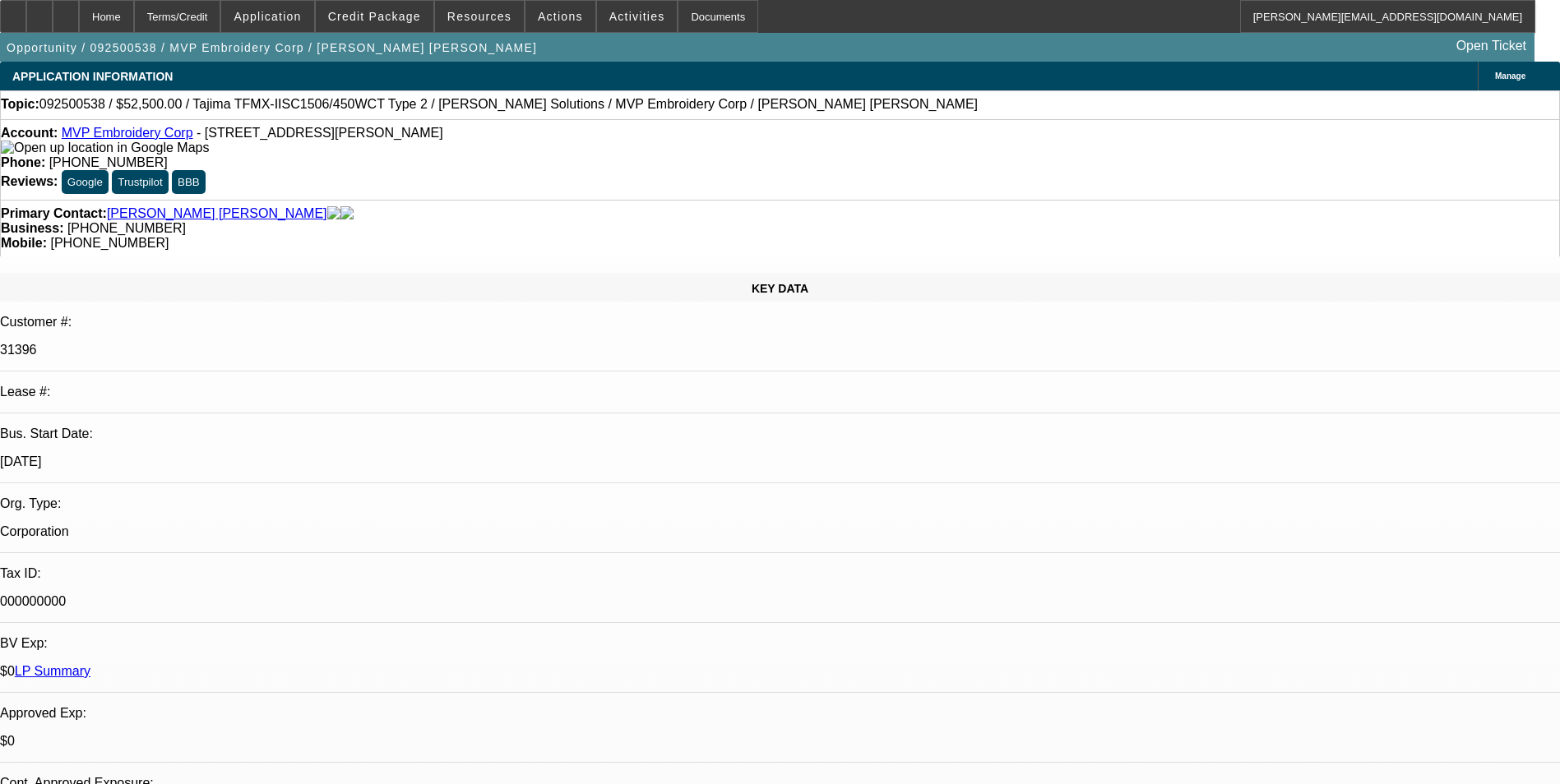
select select "0"
select select "2"
select select "0"
select select "6"
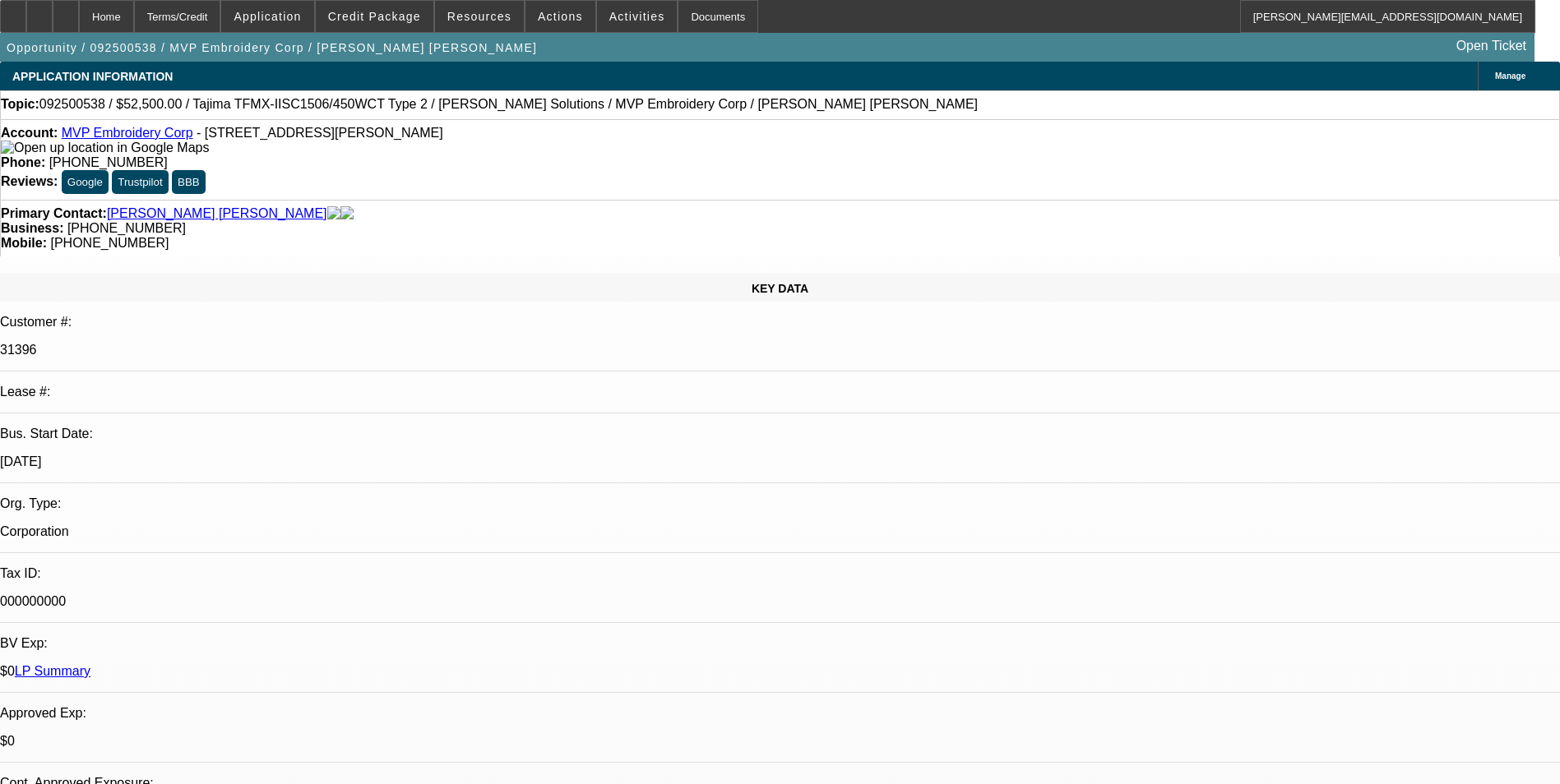
select select "0"
select select "2"
select select "0"
select select "6"
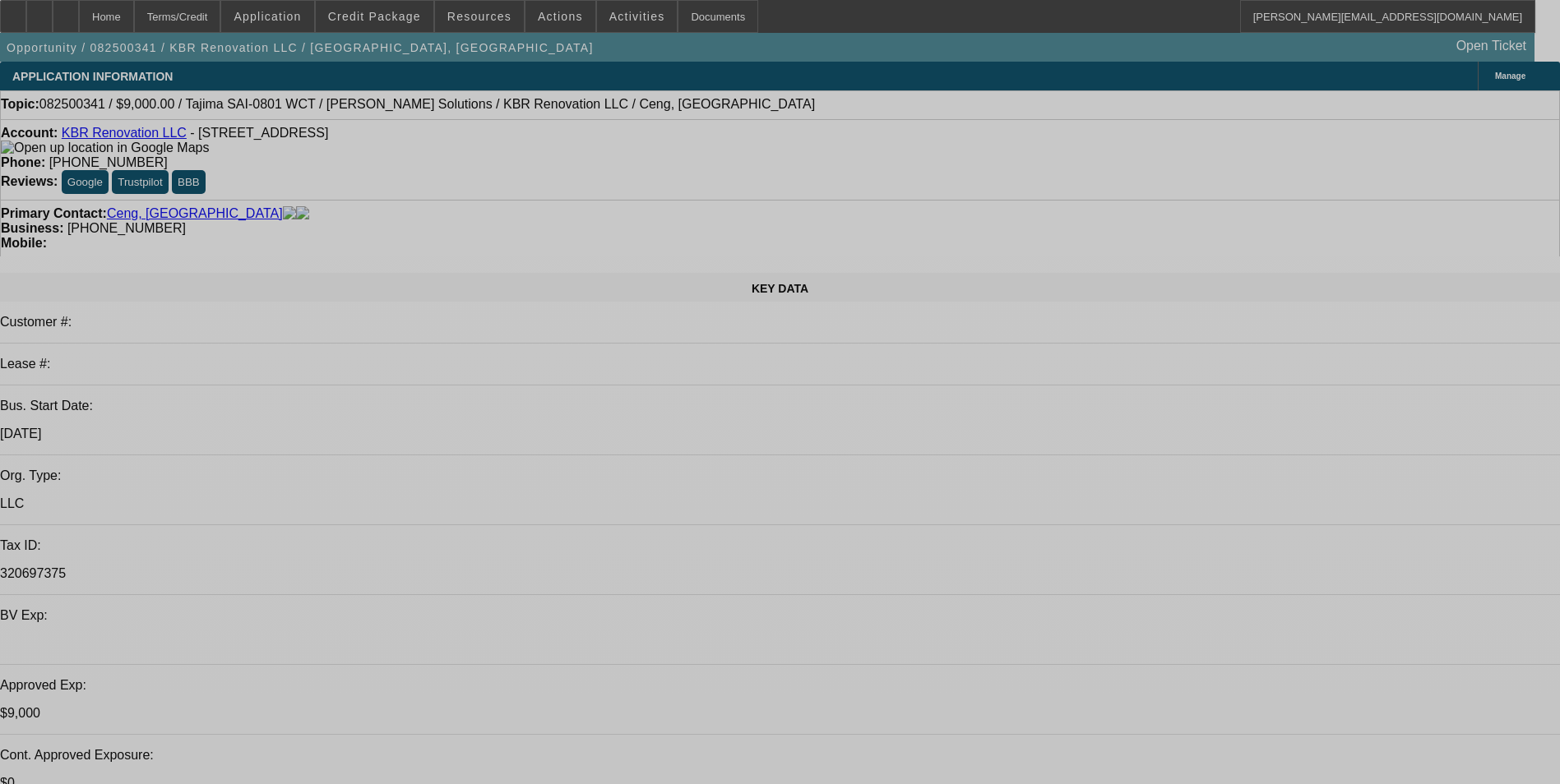
select select "0"
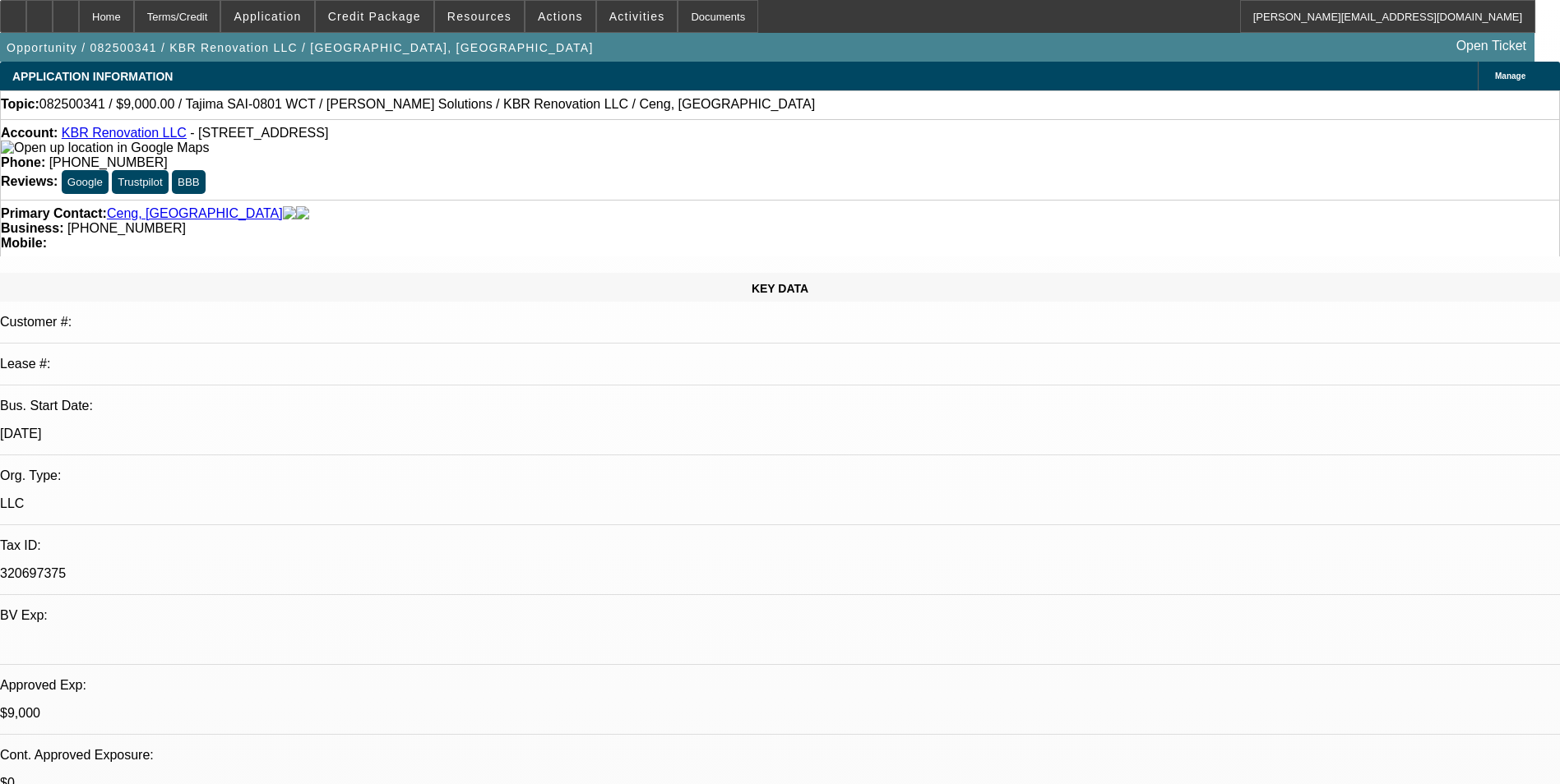
select select "2"
select select "0.1"
select select "0"
select select "2"
select select "0"
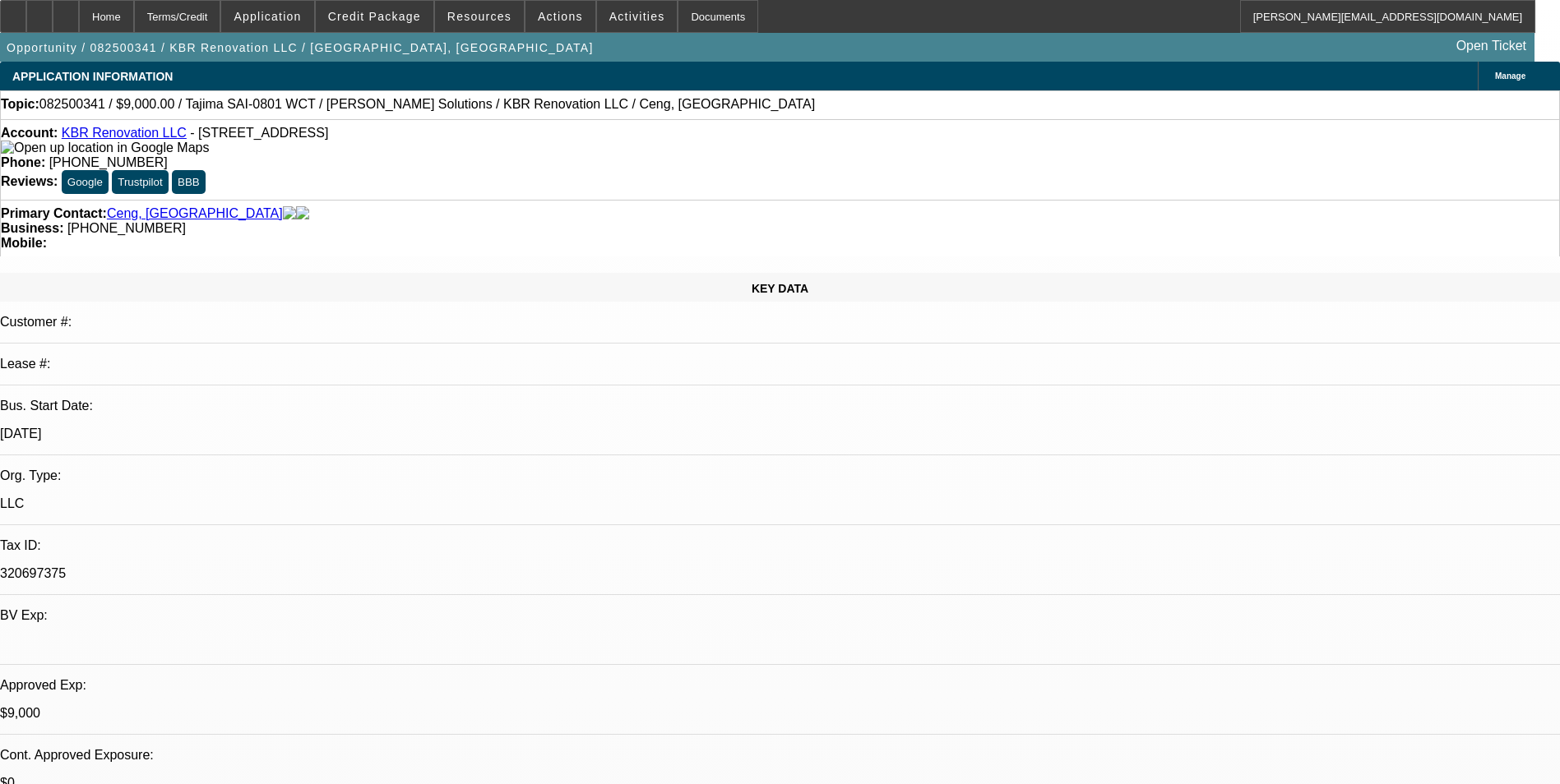
select select "0"
select select "2"
select select "0.1"
select select "0"
select select "2"
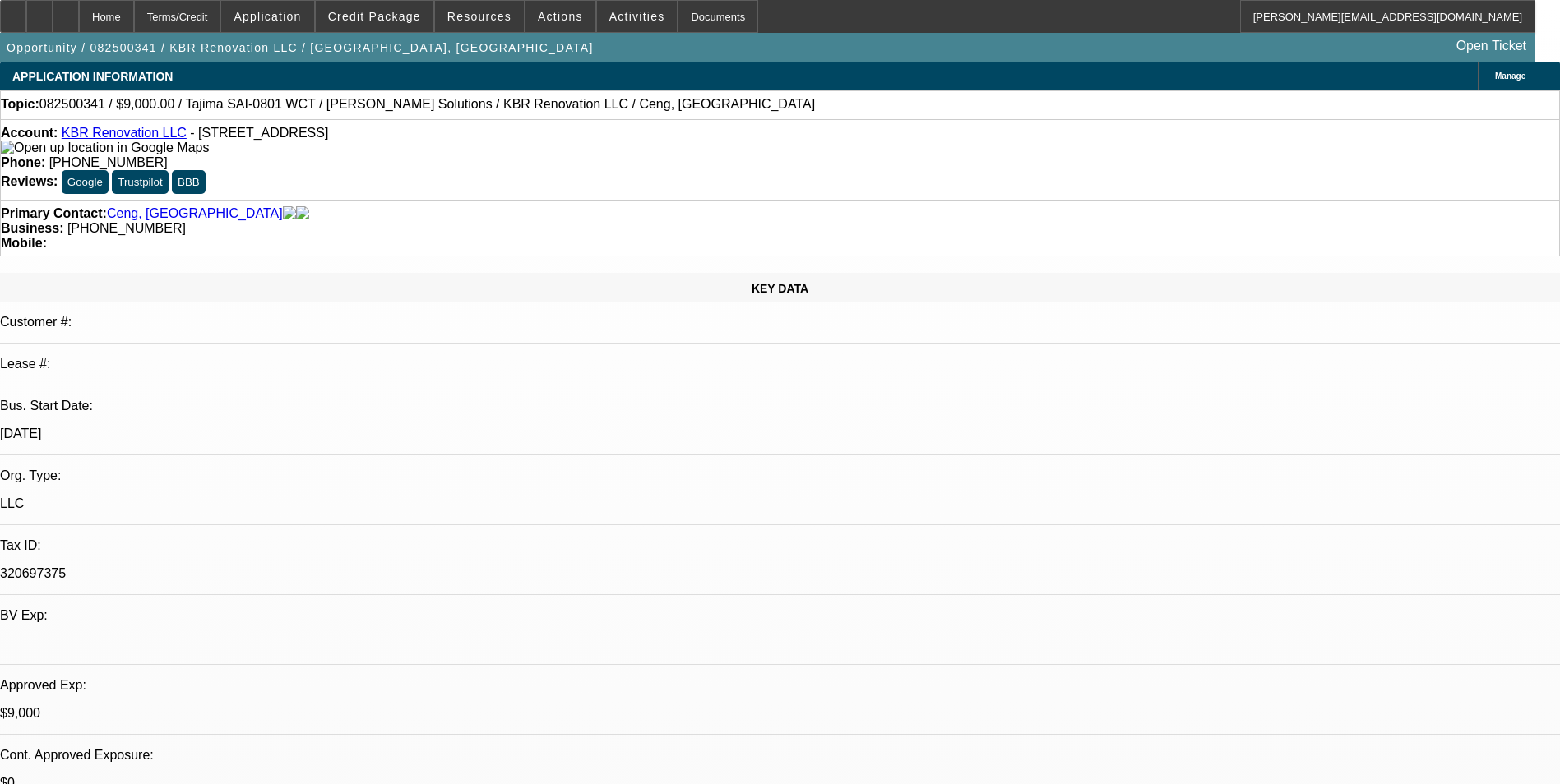
select select "0.1"
select select "1"
select select "2"
select select "4"
select select "1"
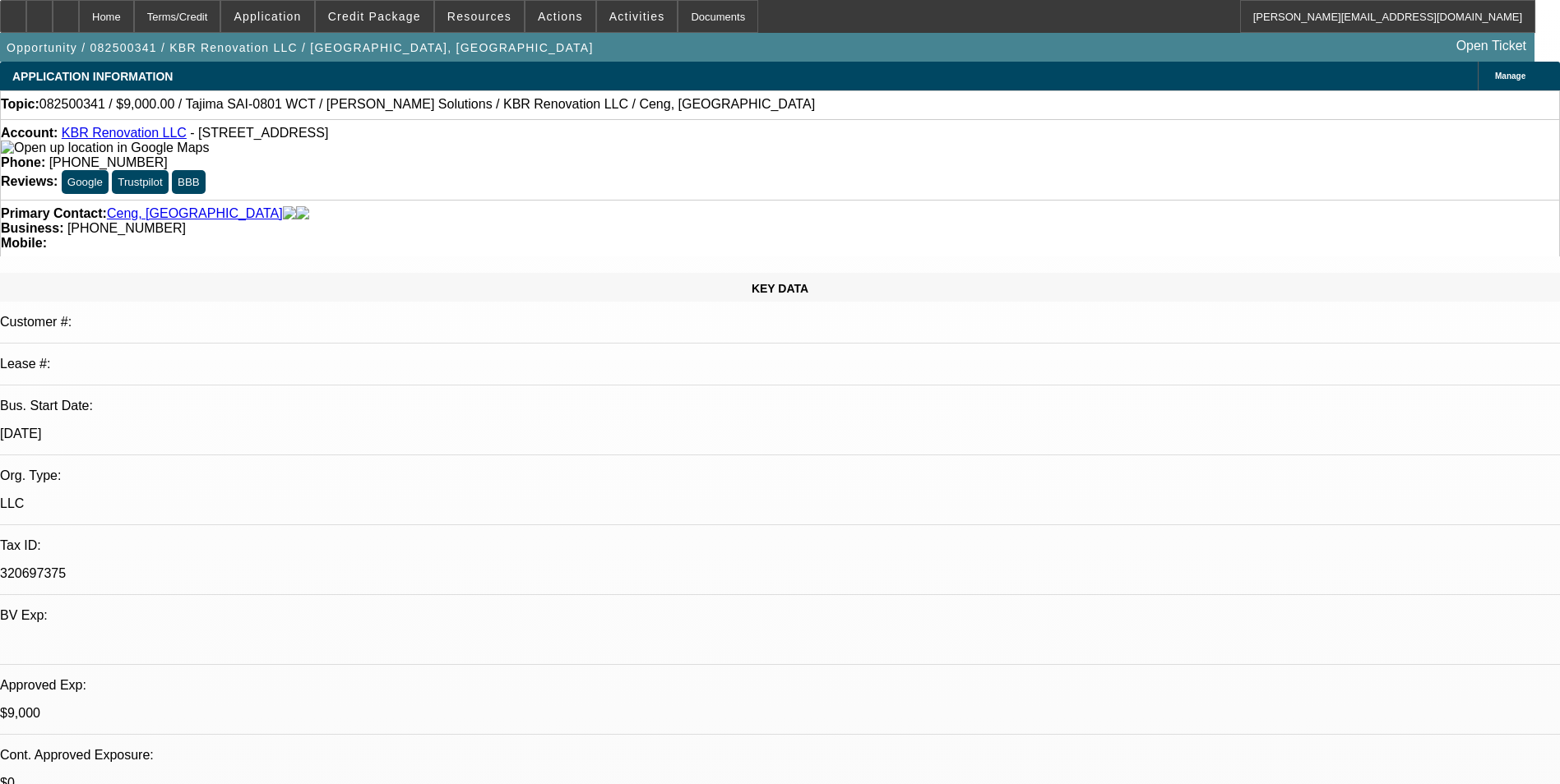
select select "2"
select select "6"
select select "1"
select select "2"
select select "4"
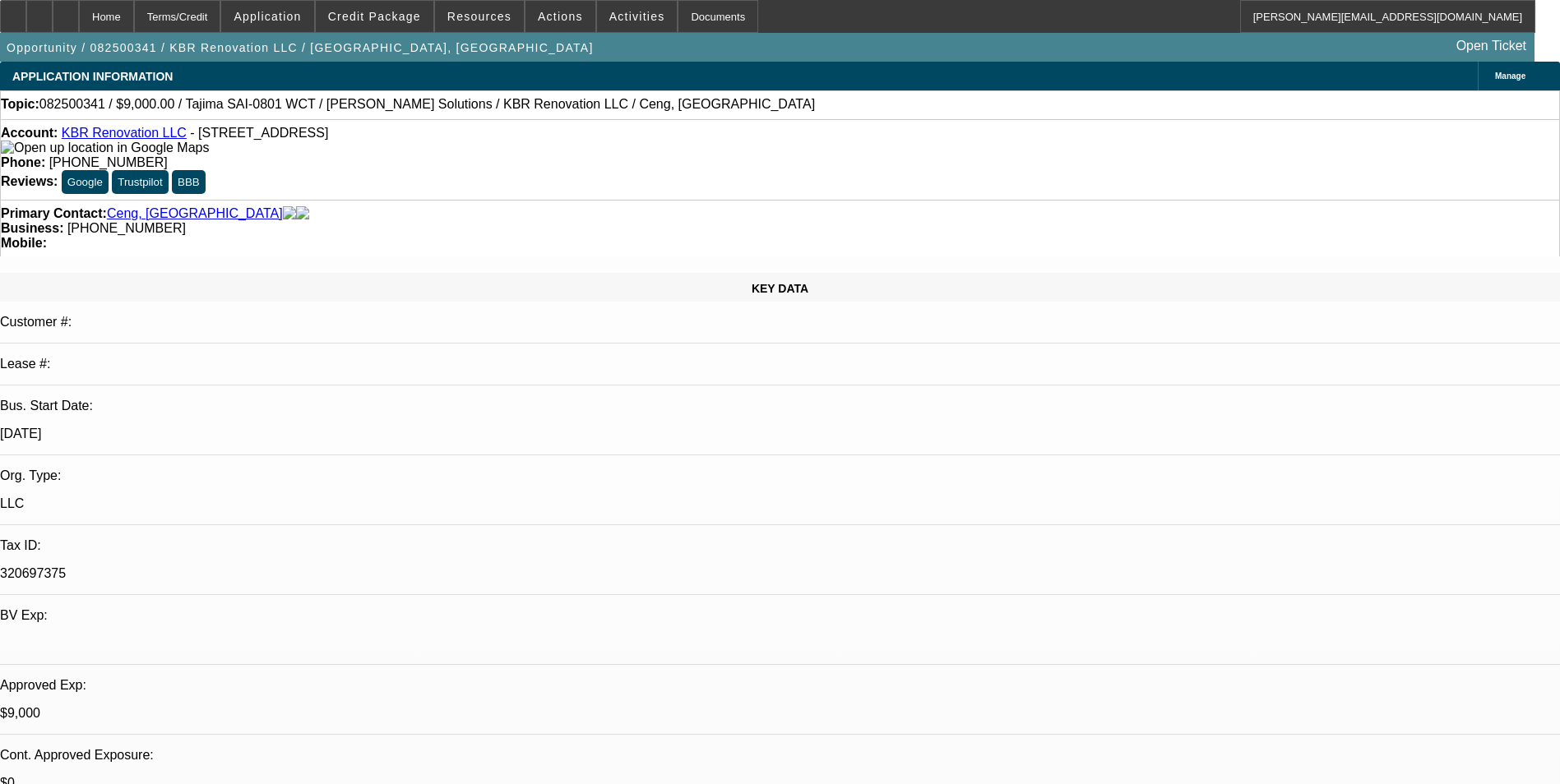
select select "1"
select select "2"
select select "4"
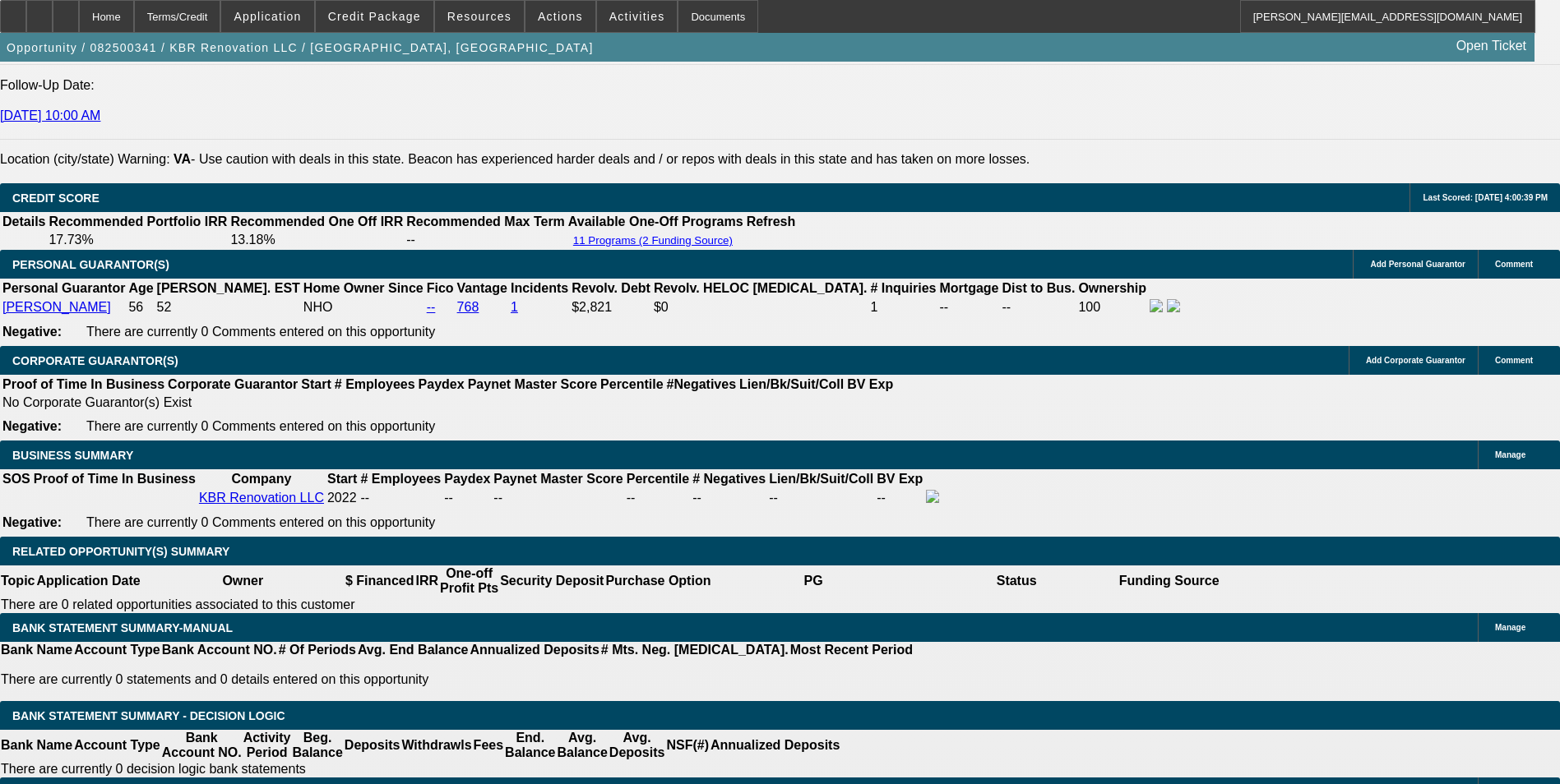
scroll to position [2315, 0]
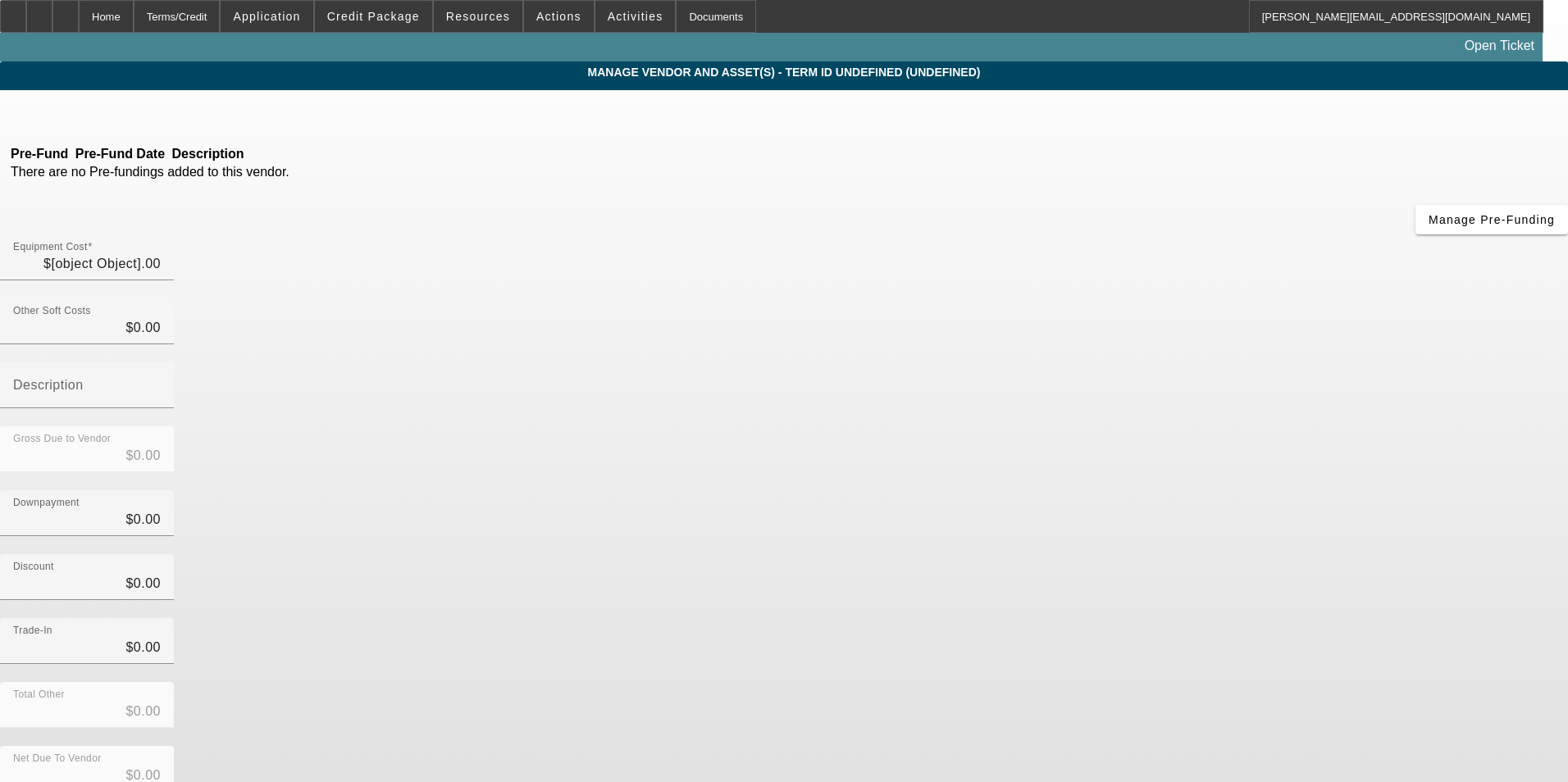
type input "$11,790.00"
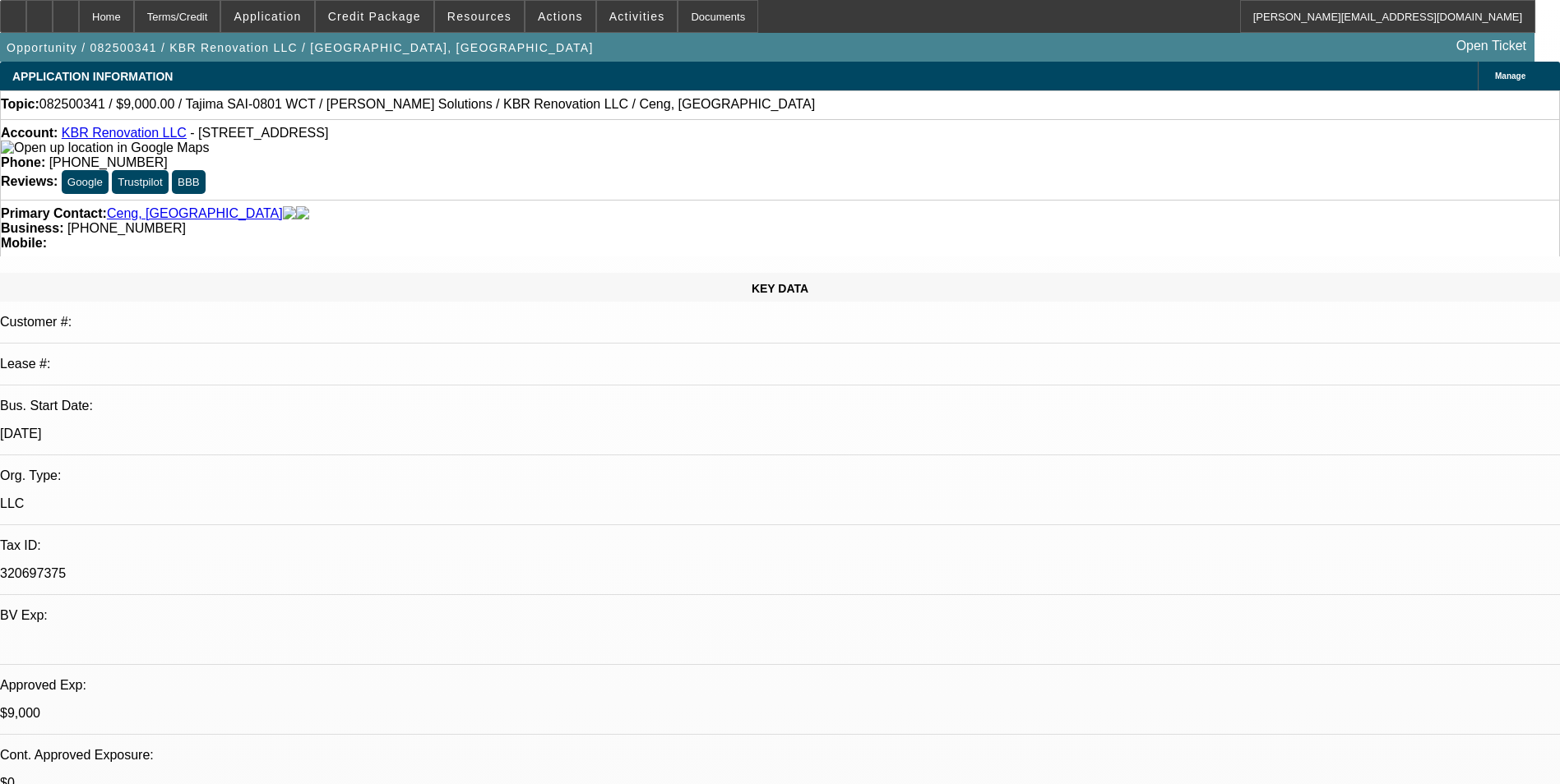
select select "0"
select select "2"
select select "0.1"
select select "4"
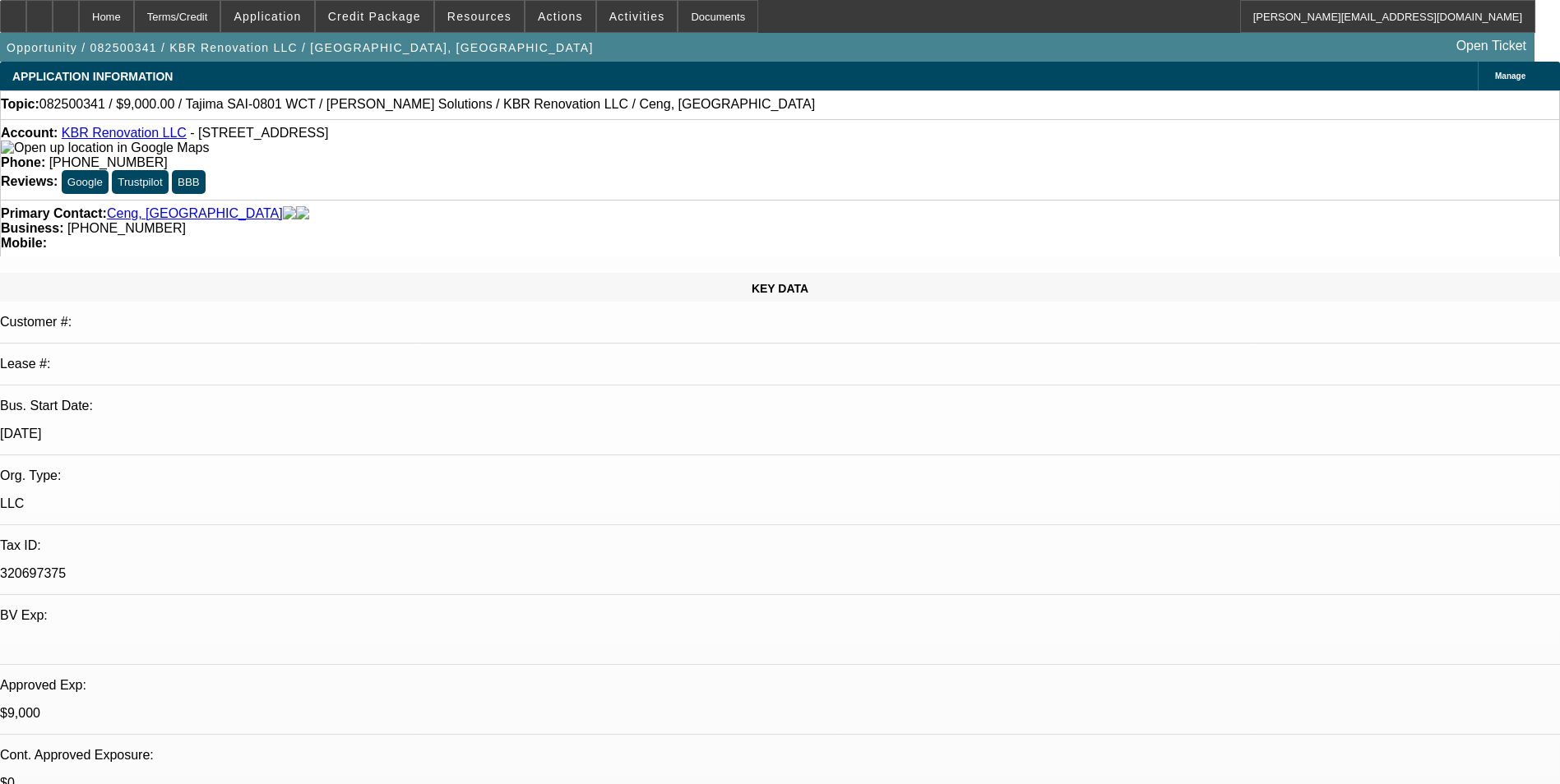
select select "0"
select select "2"
select select "0"
select select "6"
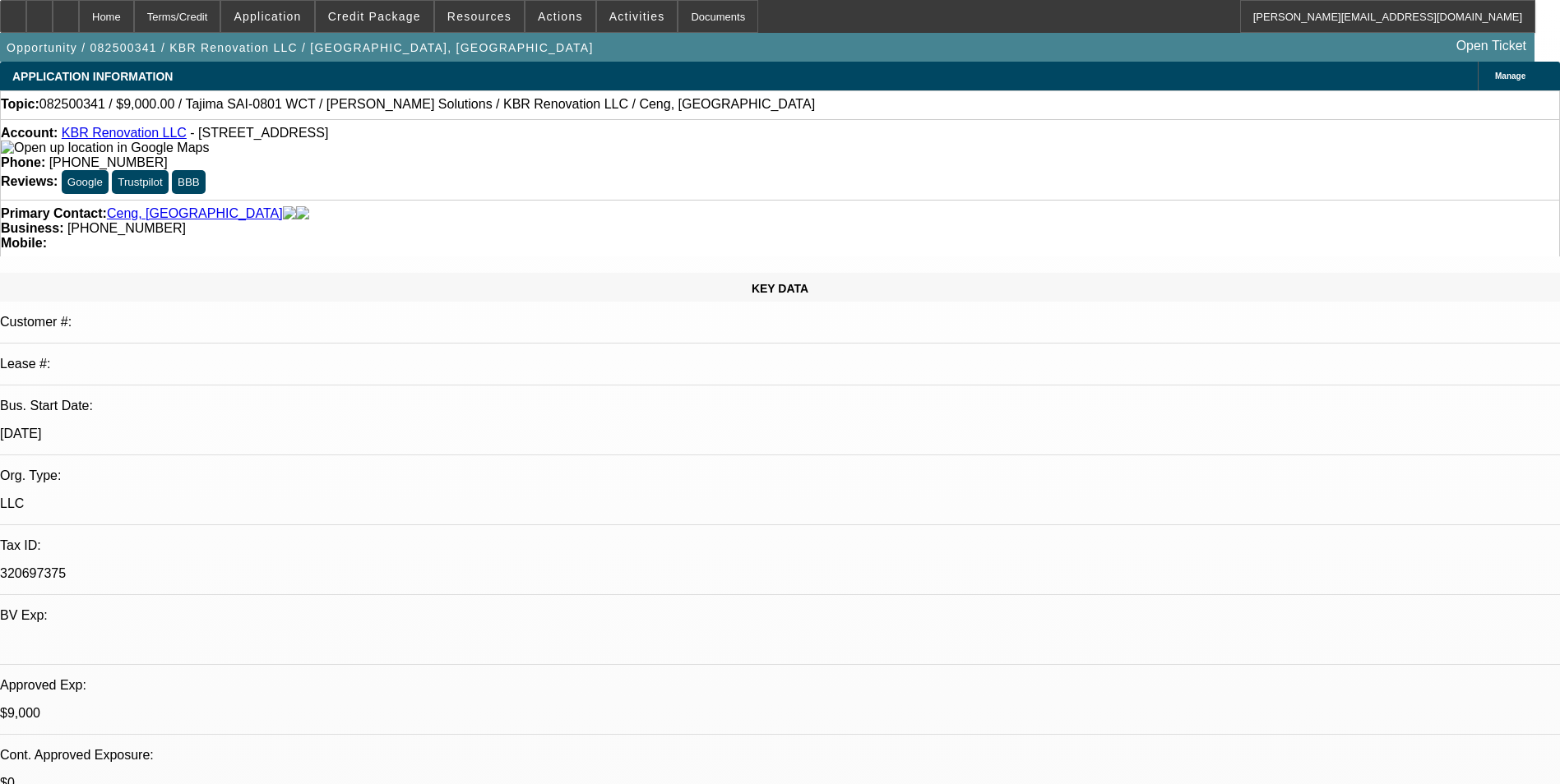
select select "0"
select select "2"
select select "0.1"
select select "4"
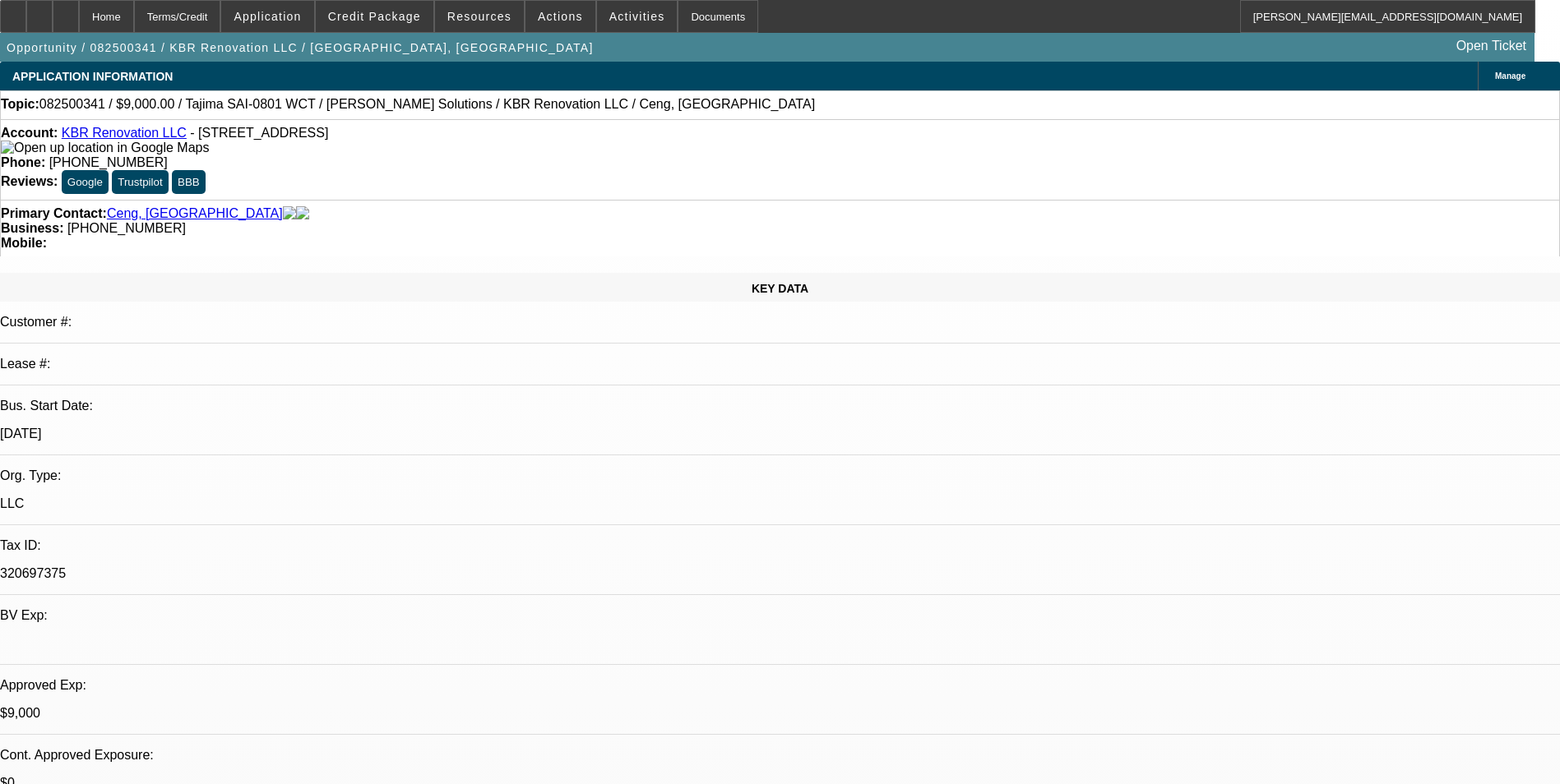
select select "0"
select select "2"
select select "0.1"
select select "4"
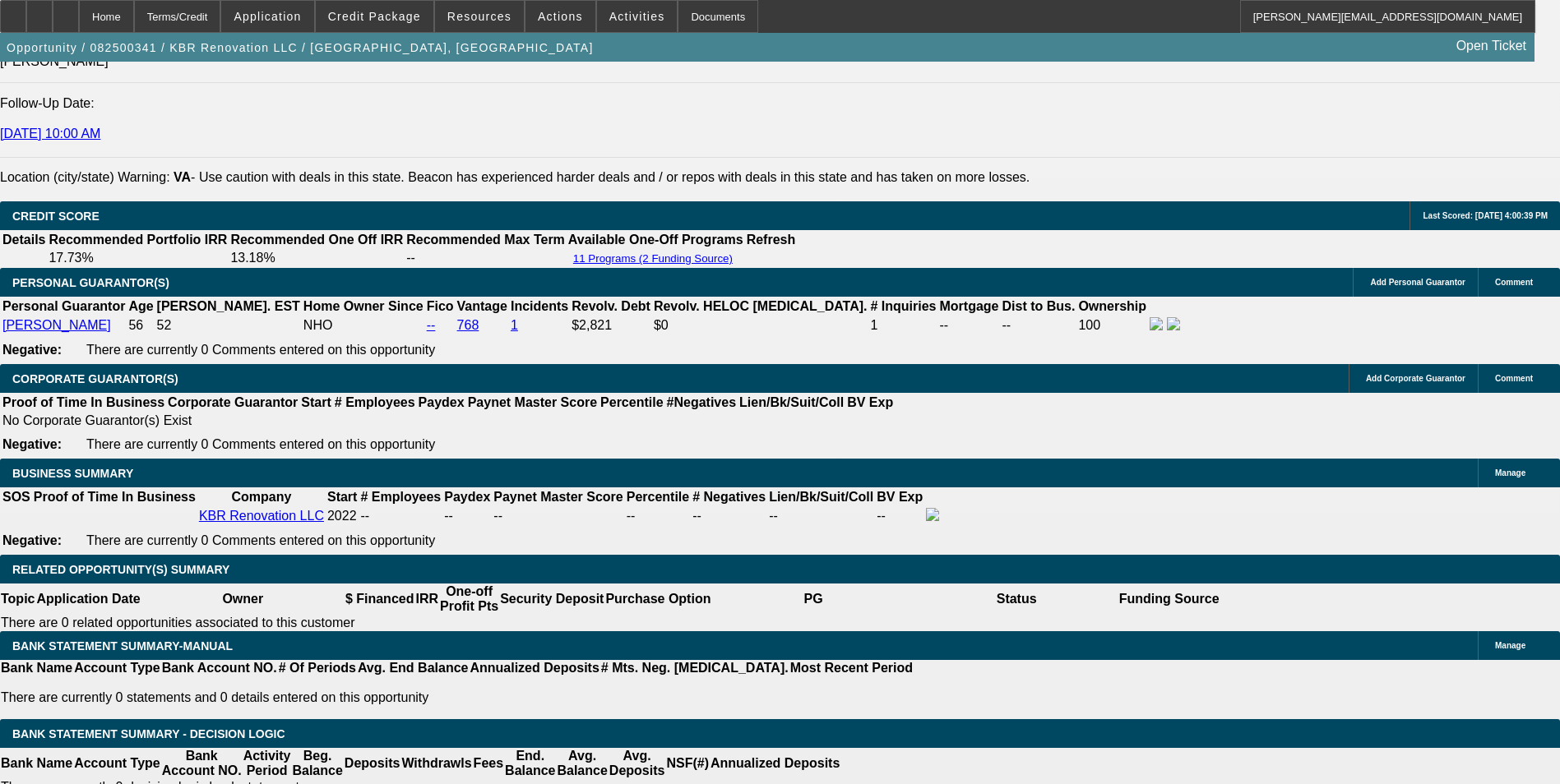
scroll to position [2396, 0]
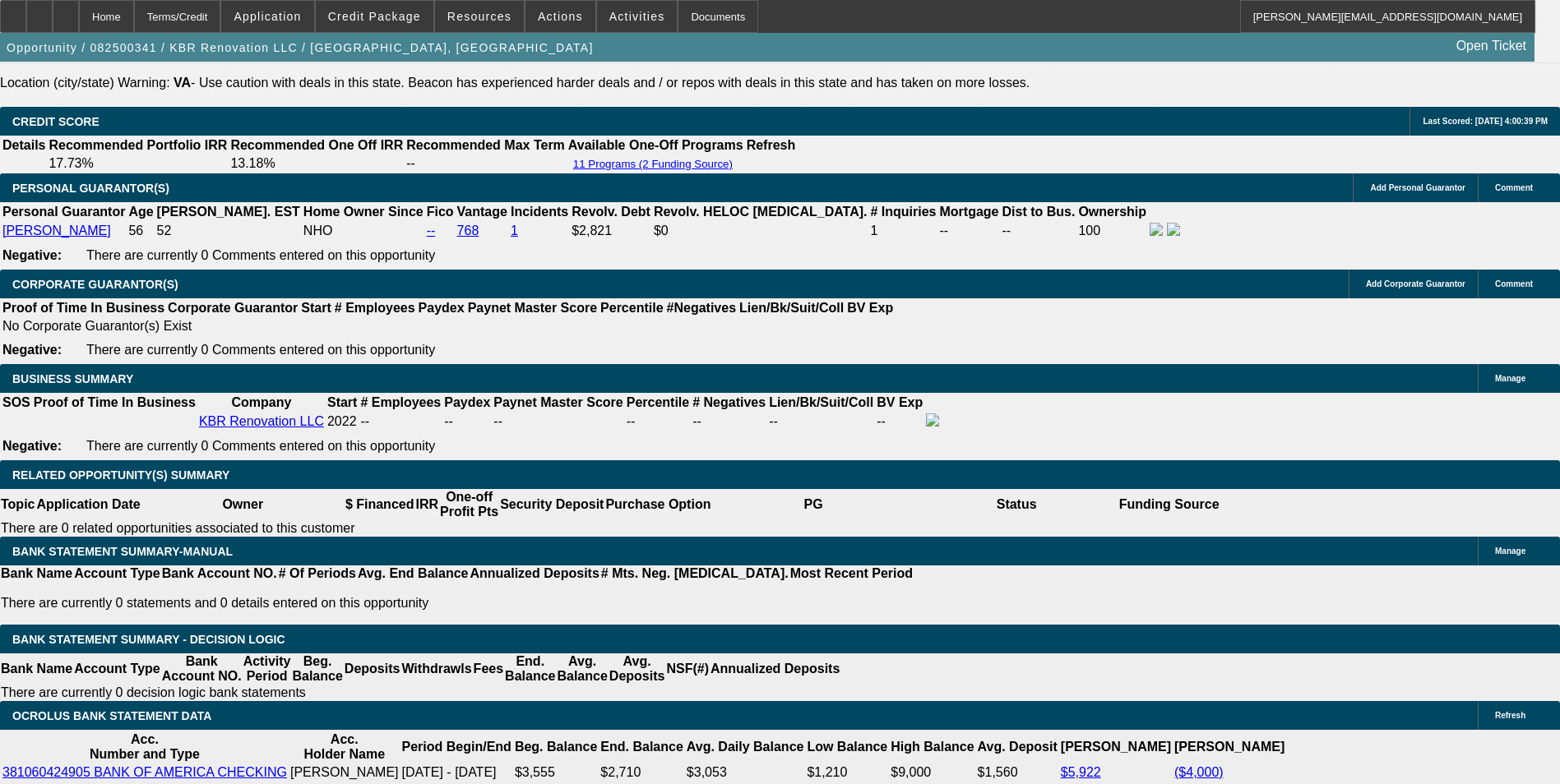
drag, startPoint x: 487, startPoint y: 472, endPoint x: 757, endPoint y: 450, distance: 270.9
type input "$2,000.00"
type input "UNKNOWN"
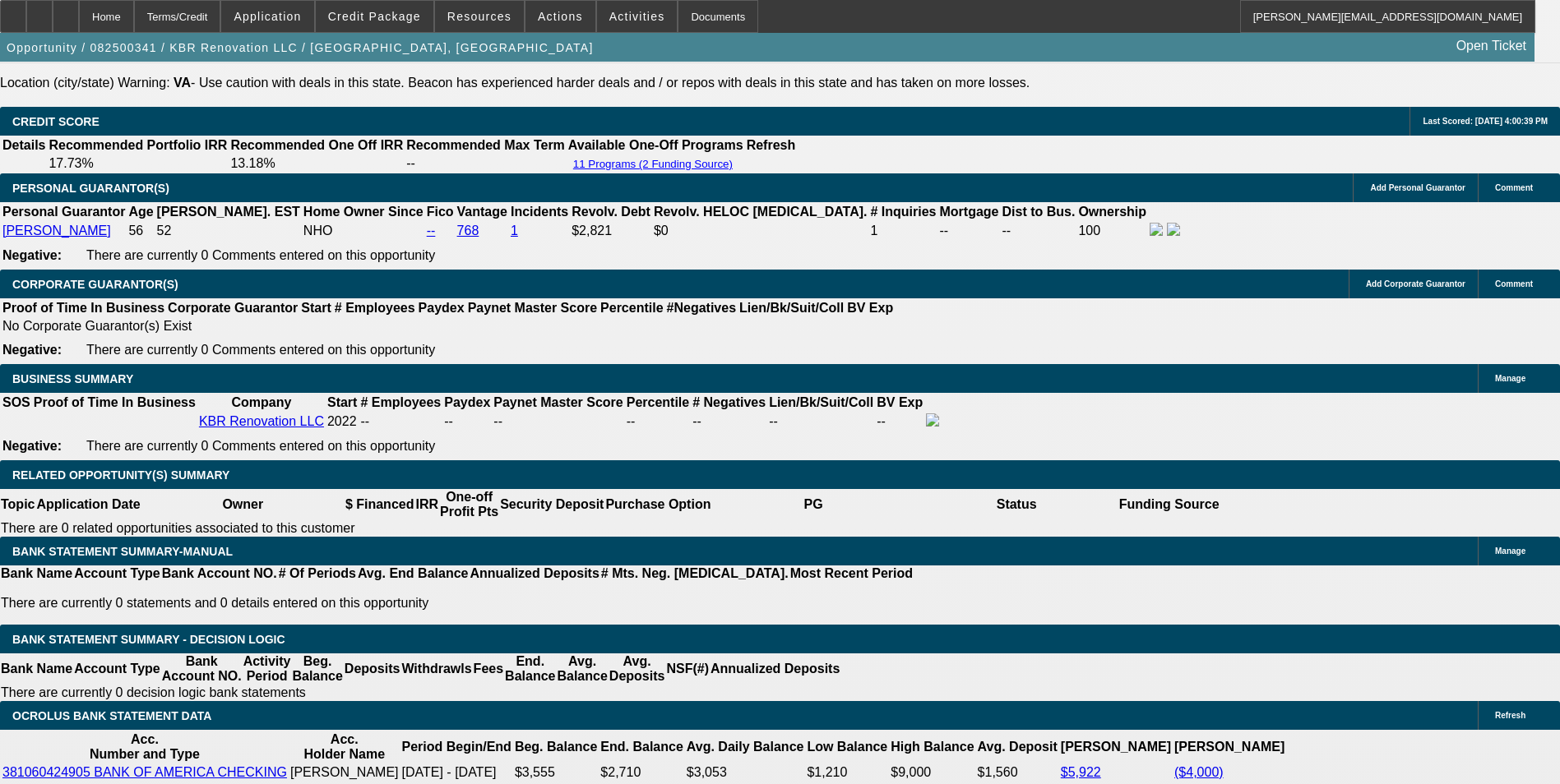
type input "$690.70"
type input "$345.35"
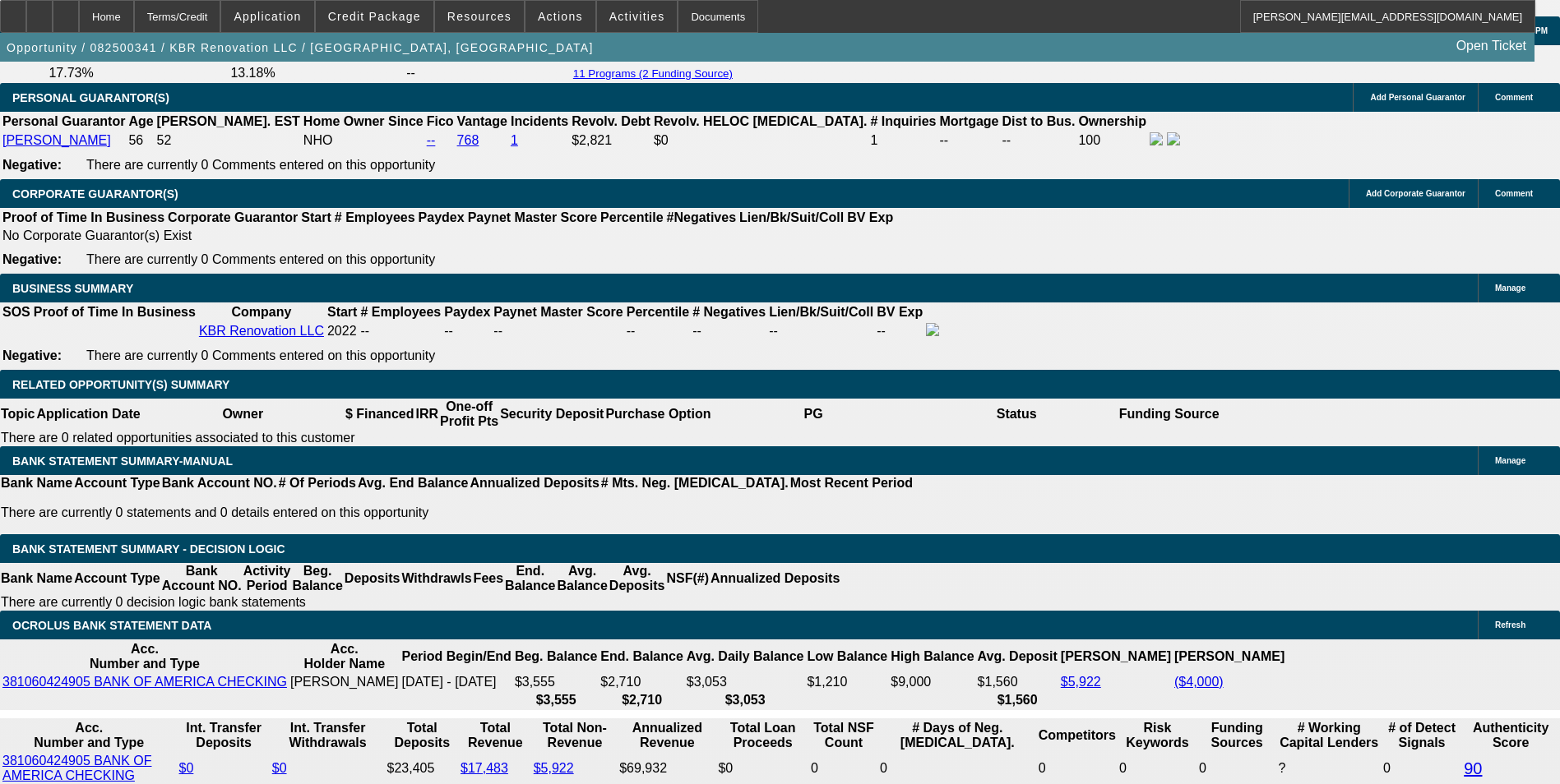
scroll to position [2479, 0]
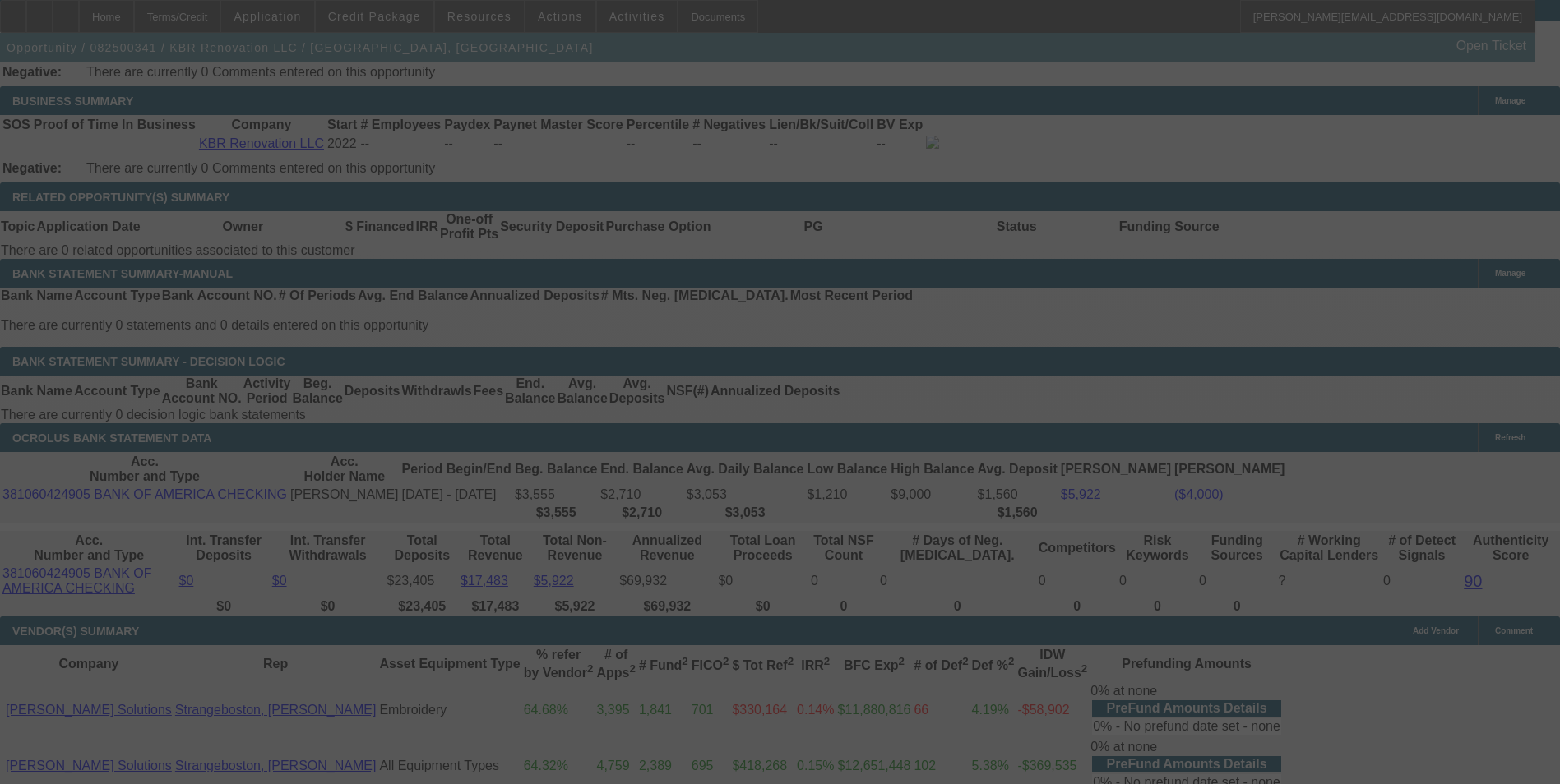
scroll to position [2725, 0]
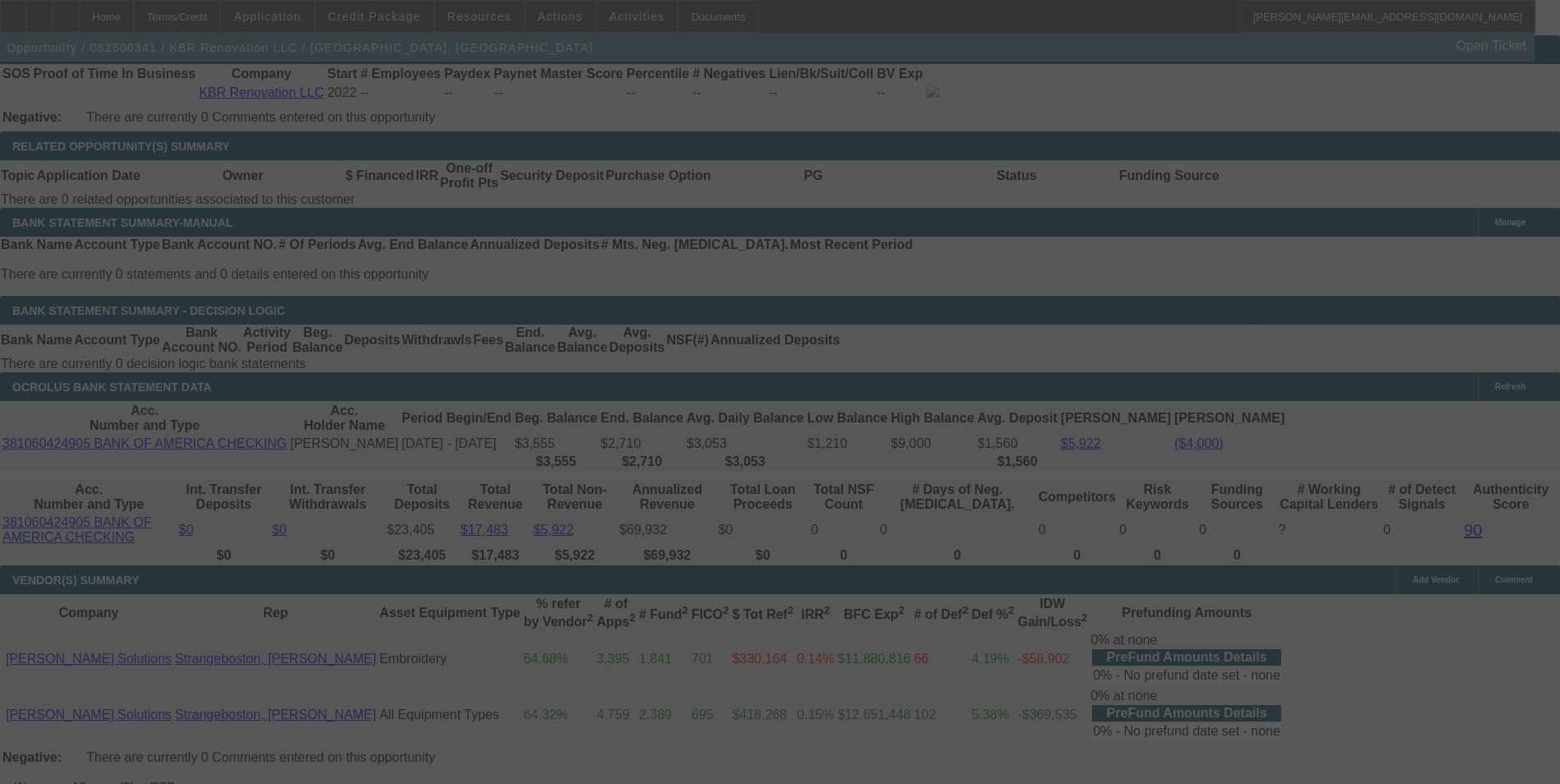
select select "0"
select select "2"
select select "0"
select select "6"
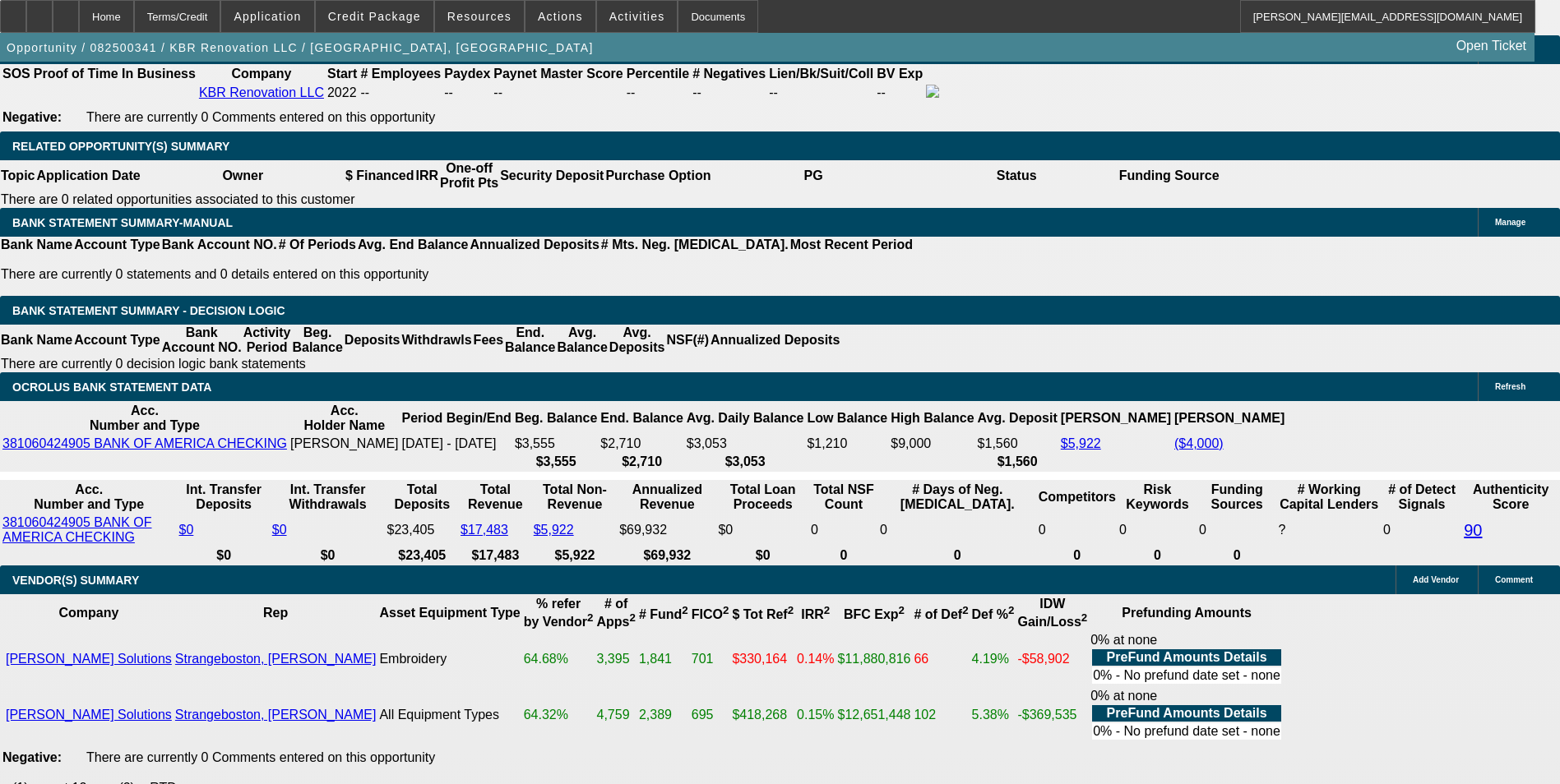
scroll to position [2643, 0]
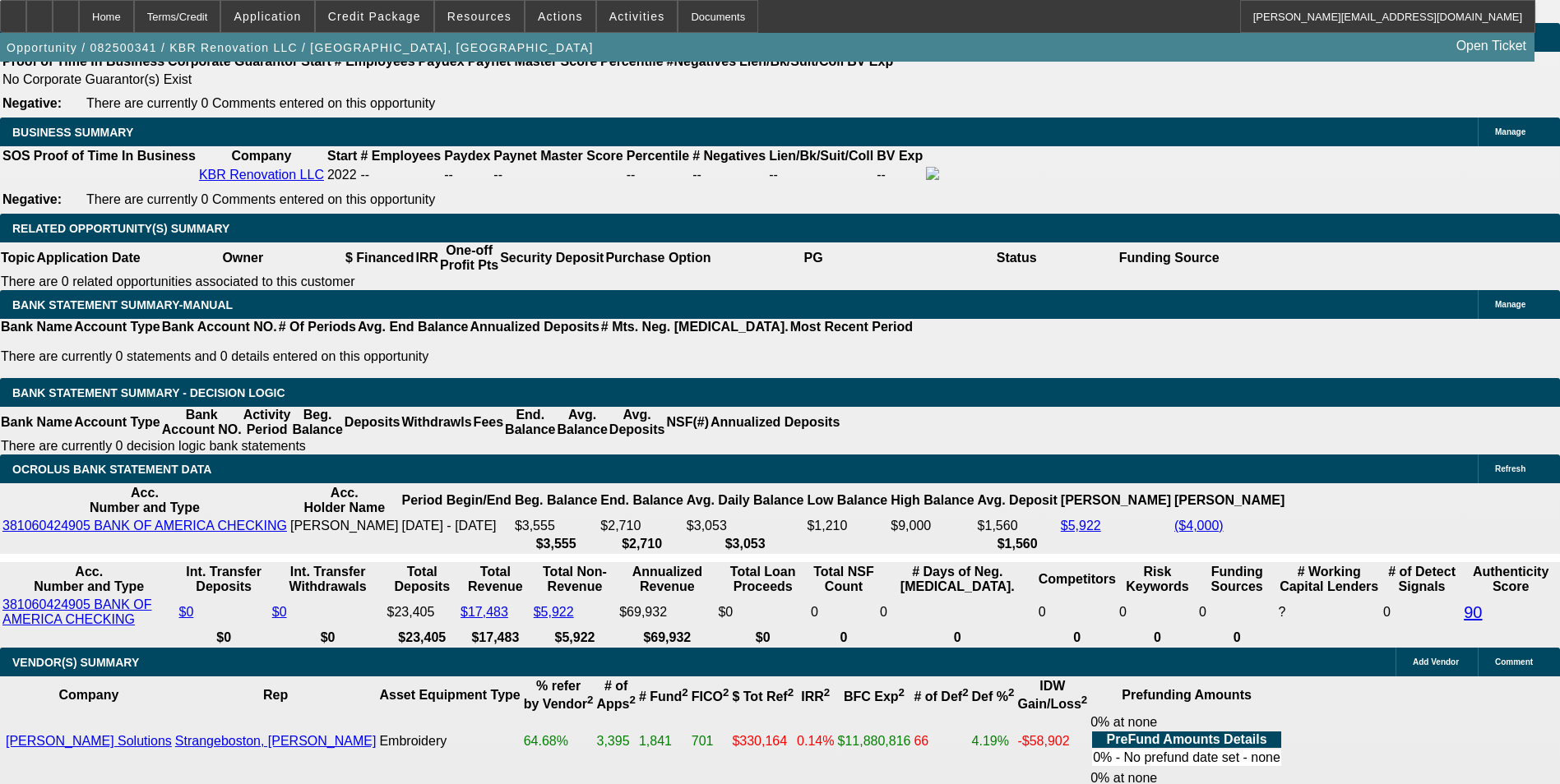
drag, startPoint x: 458, startPoint y: 342, endPoint x: 639, endPoint y: 331, distance: 181.3
type input "343"
type input "$686.00"
type input "UNKNOWN"
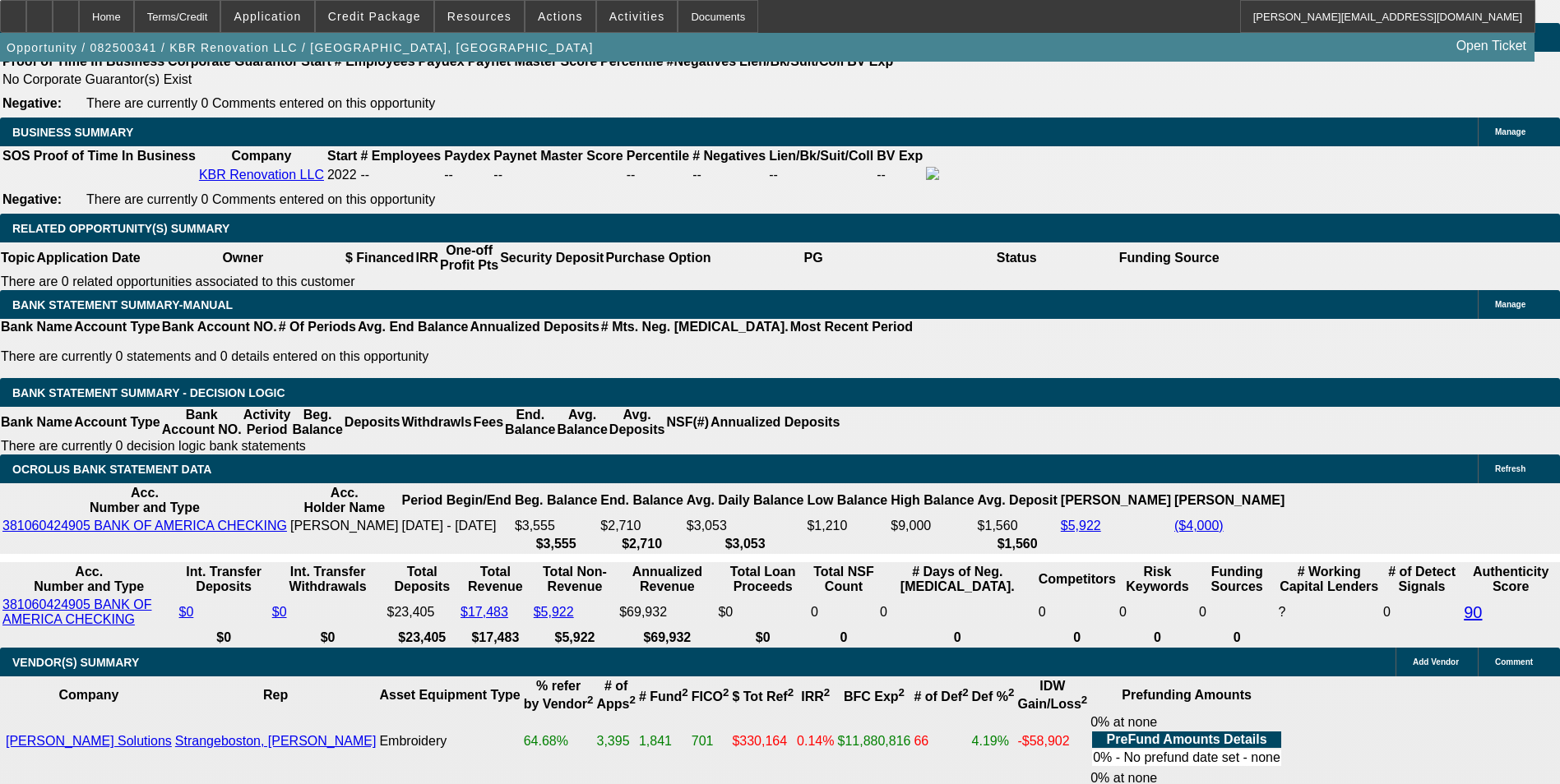
type input "15.8"
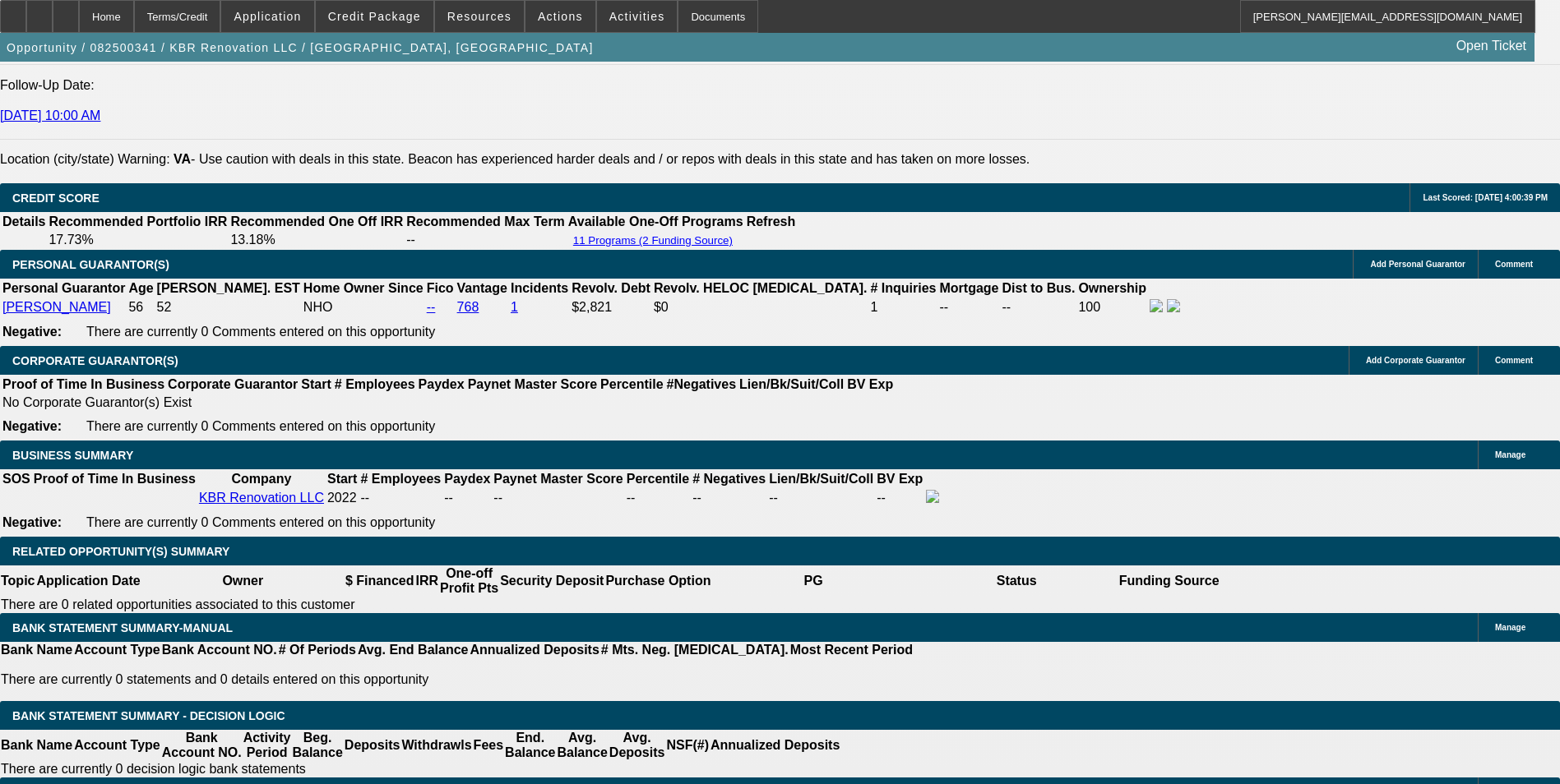
scroll to position [2315, 0]
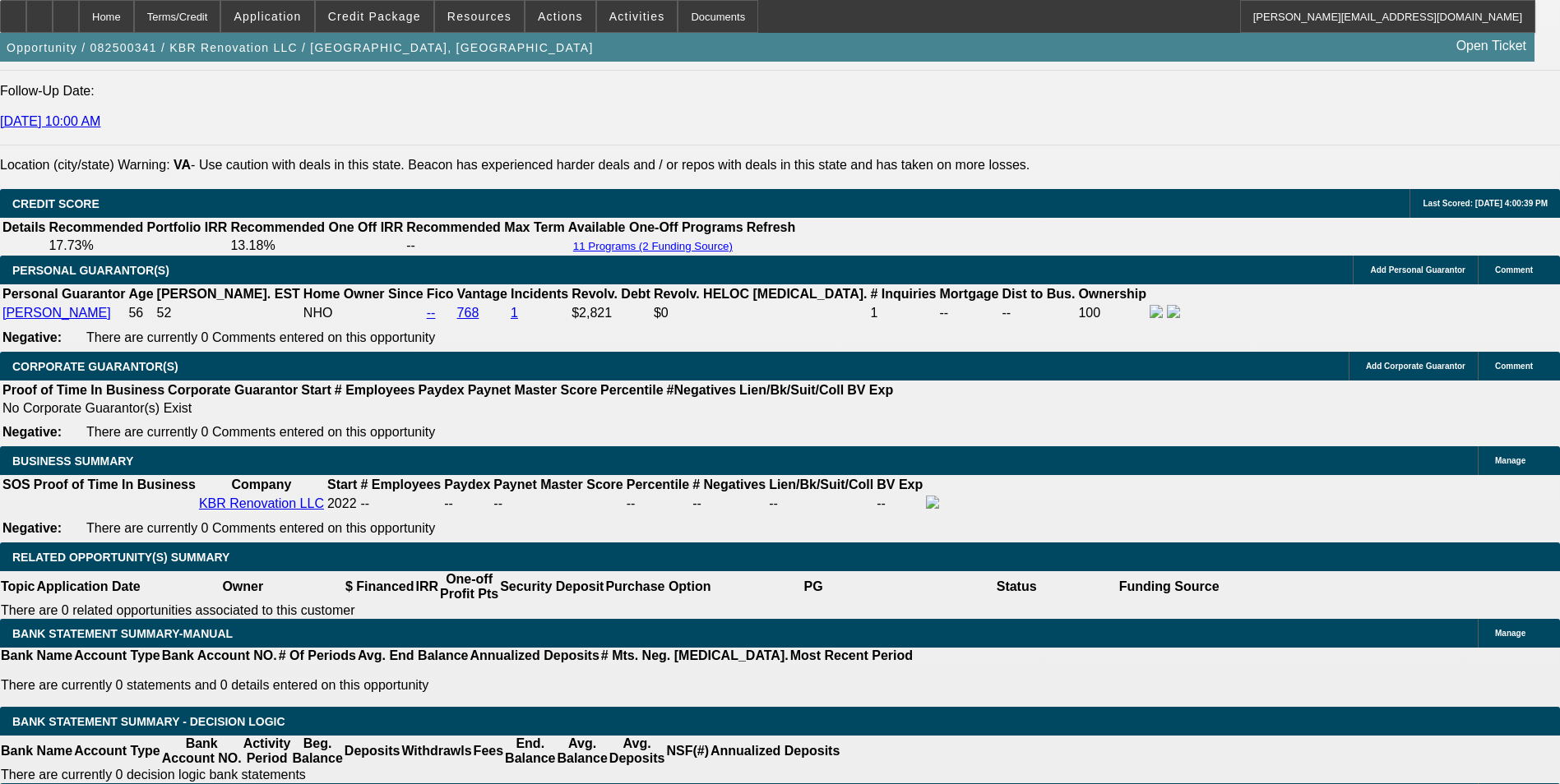
type input "$343.00"
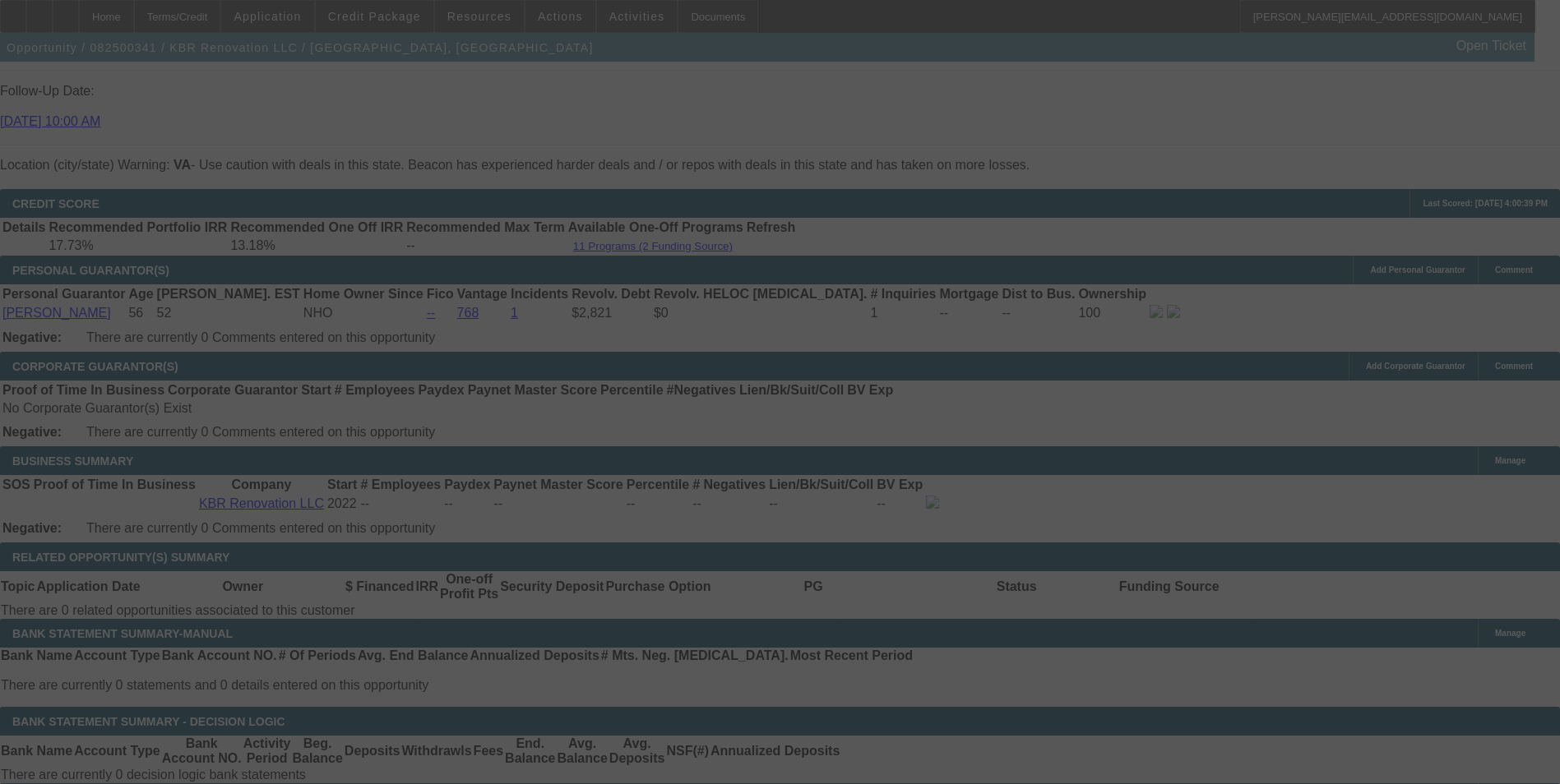
select select "0"
select select "2"
select select "0"
select select "6"
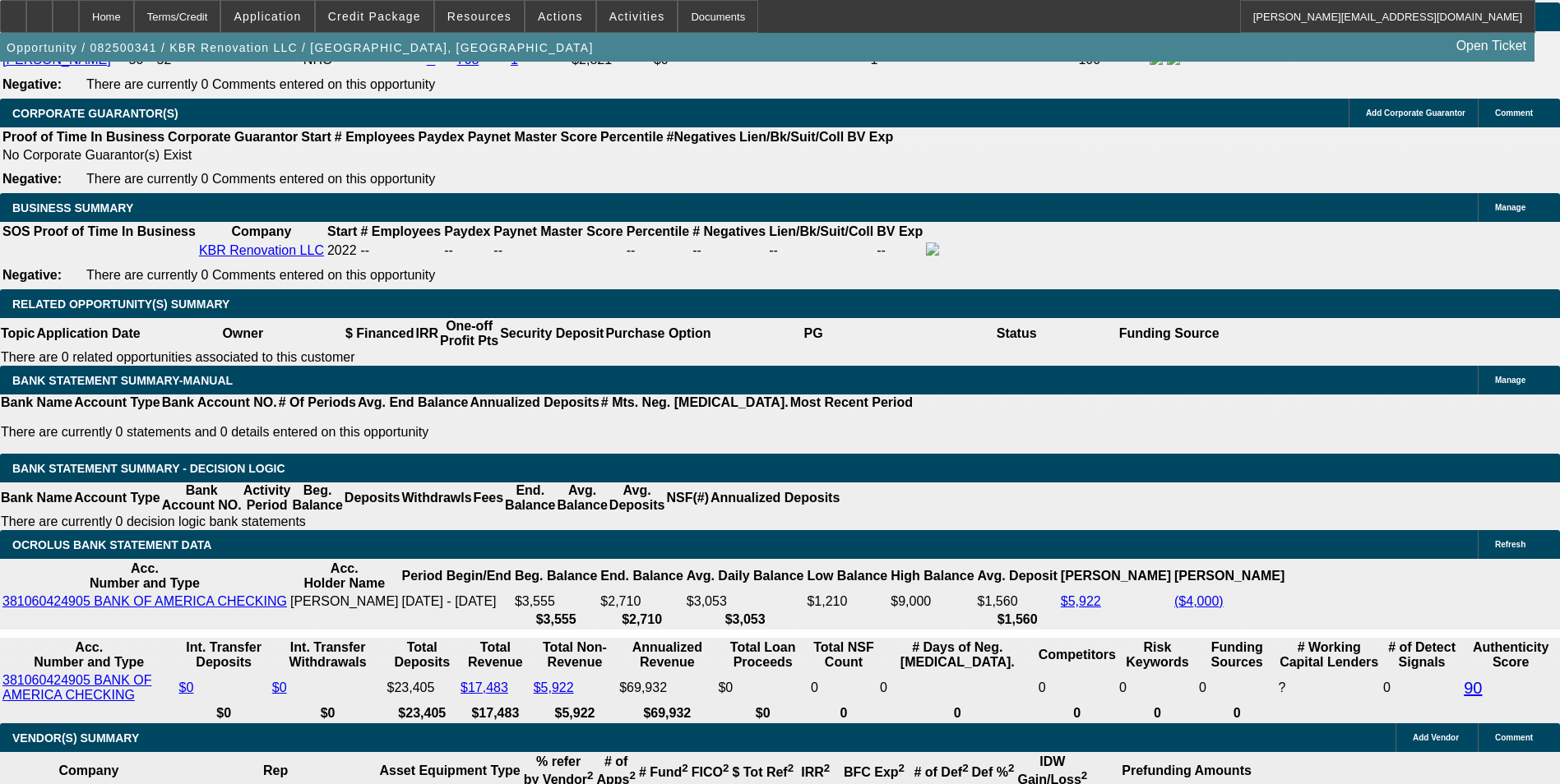
scroll to position [2643, 0]
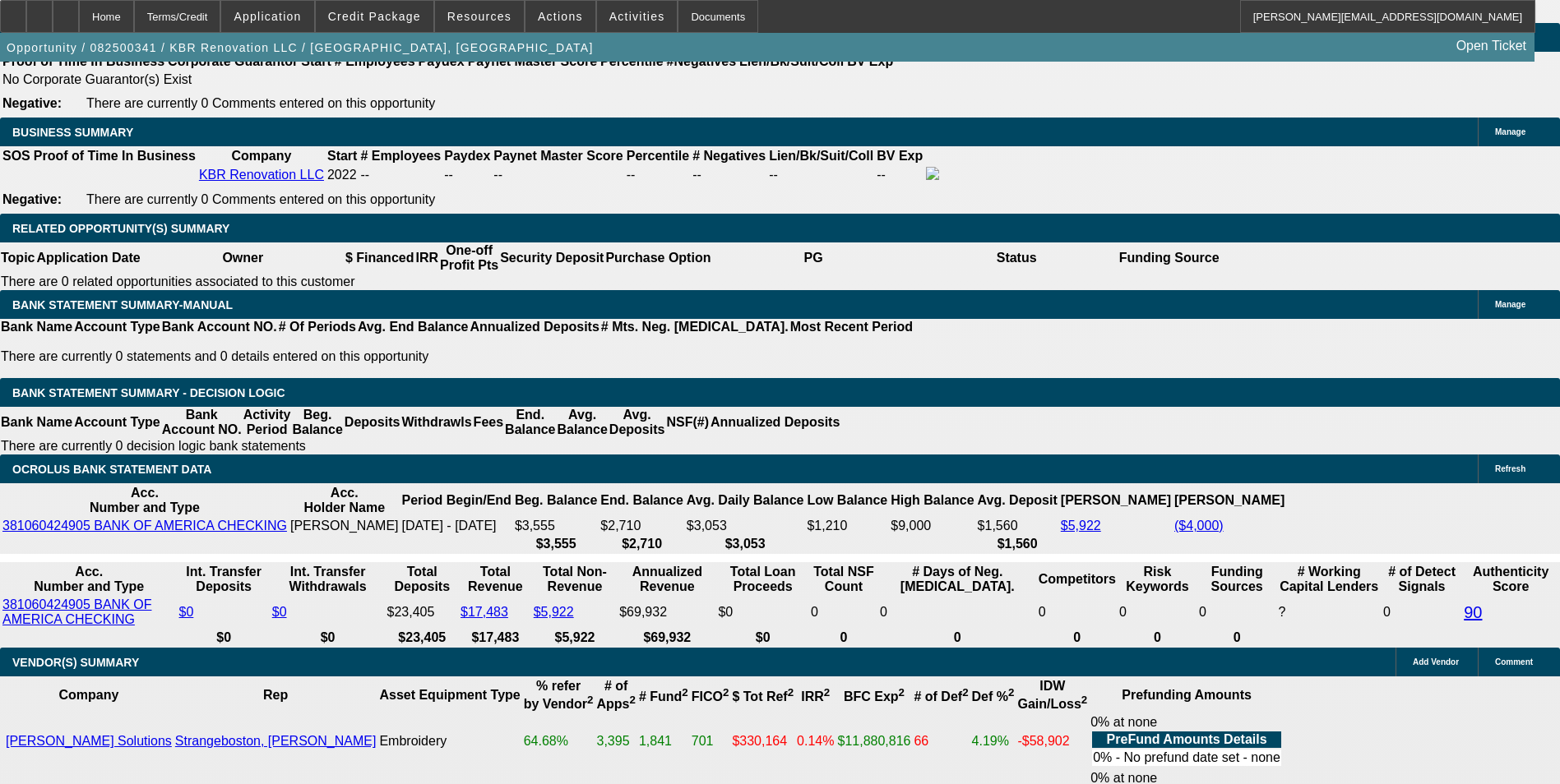
drag, startPoint x: 553, startPoint y: 350, endPoint x: 537, endPoint y: 345, distance: 16.8
drag, startPoint x: 527, startPoint y: 349, endPoint x: 597, endPoint y: 335, distance: 71.4
type input "UNKNOWN"
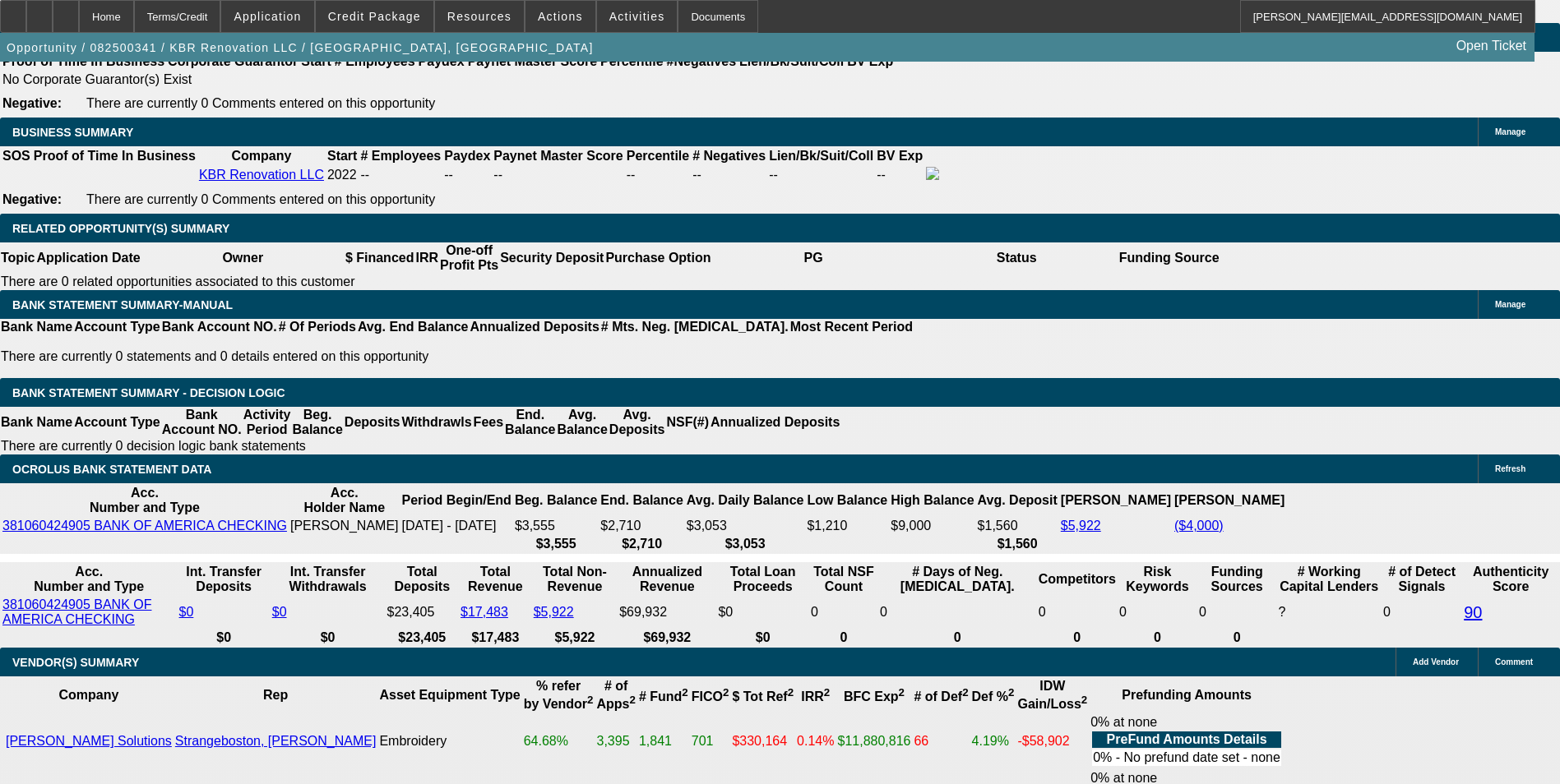
type input "60"
type input "$3,414.92"
type input "$1,707.46"
type input "$473.60"
type input "$236.80"
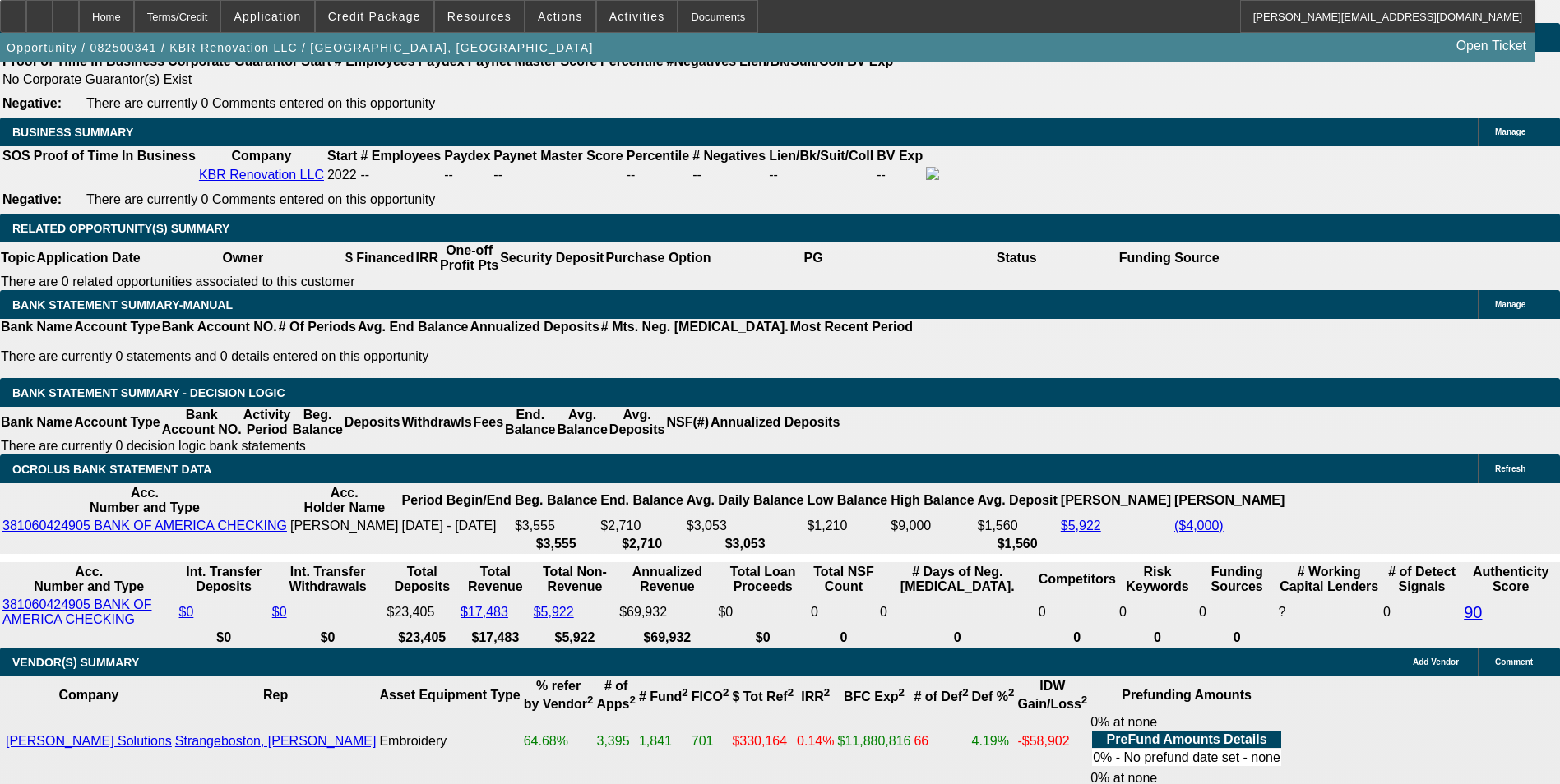
type input "60"
drag, startPoint x: 577, startPoint y: 348, endPoint x: 648, endPoint y: 268, distance: 107.0
type input "18"
type input "$334.70"
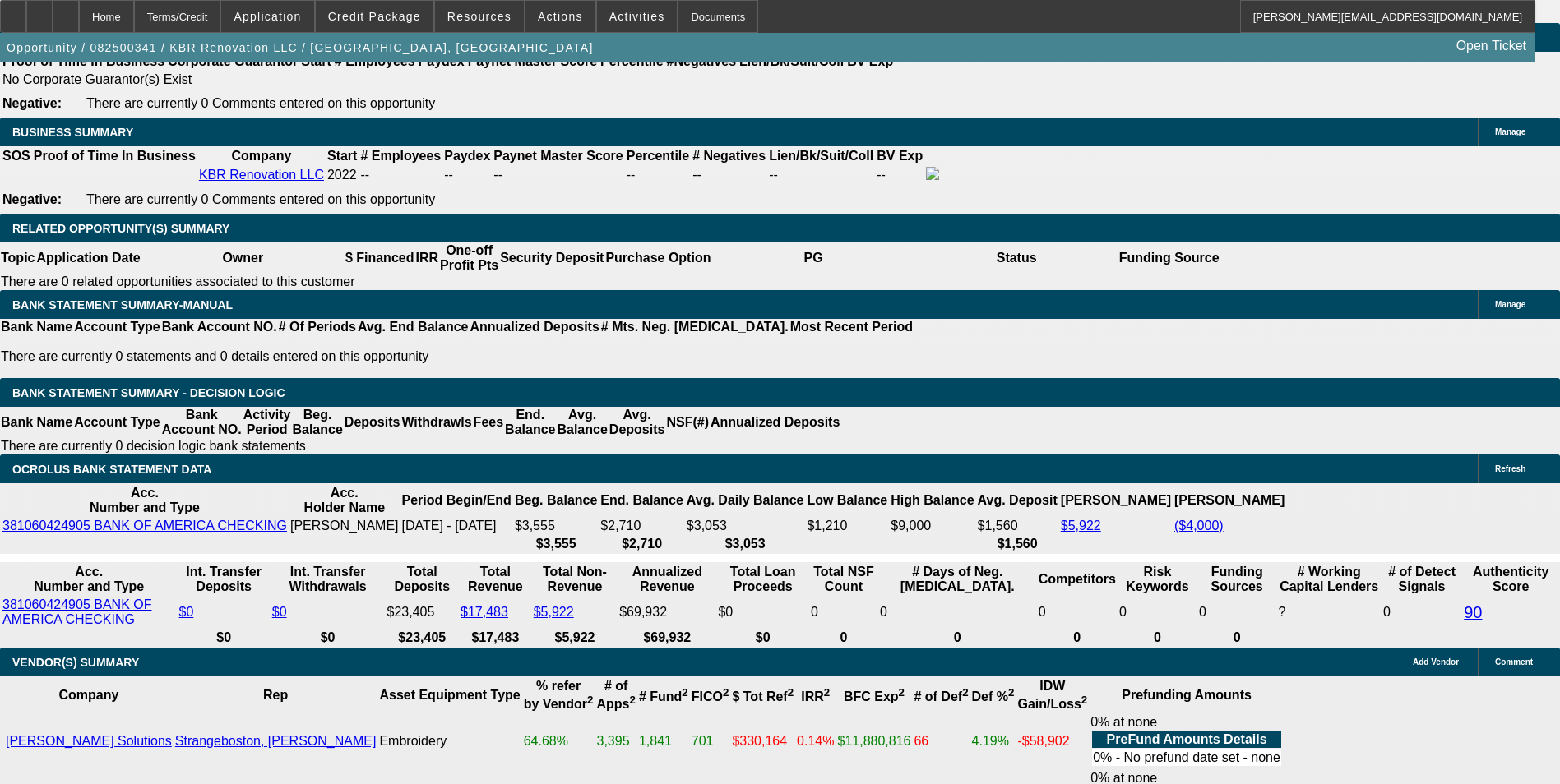
type input "$167.35"
type input "$497.20"
type input "$248.60"
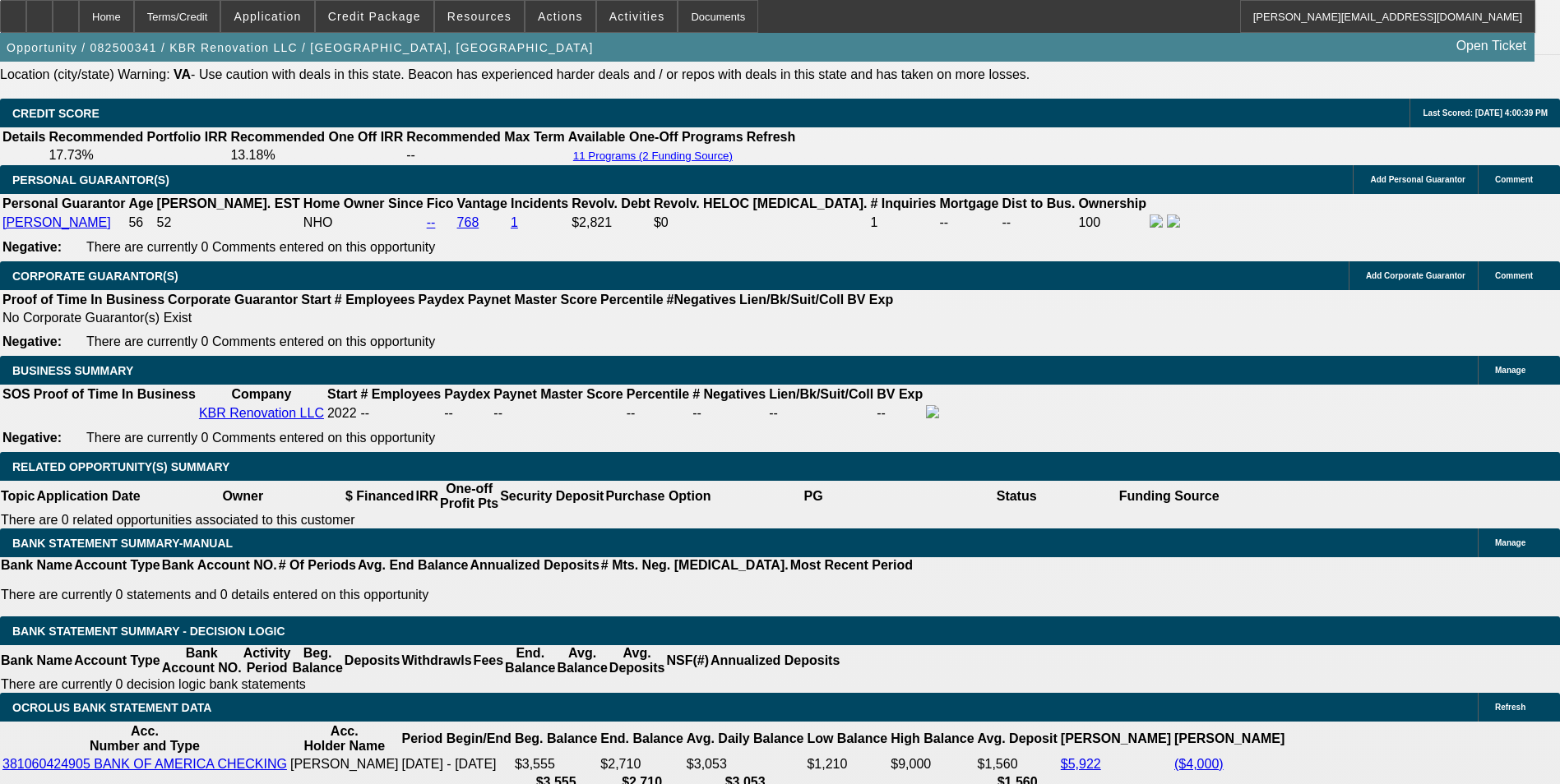
scroll to position [2396, 0]
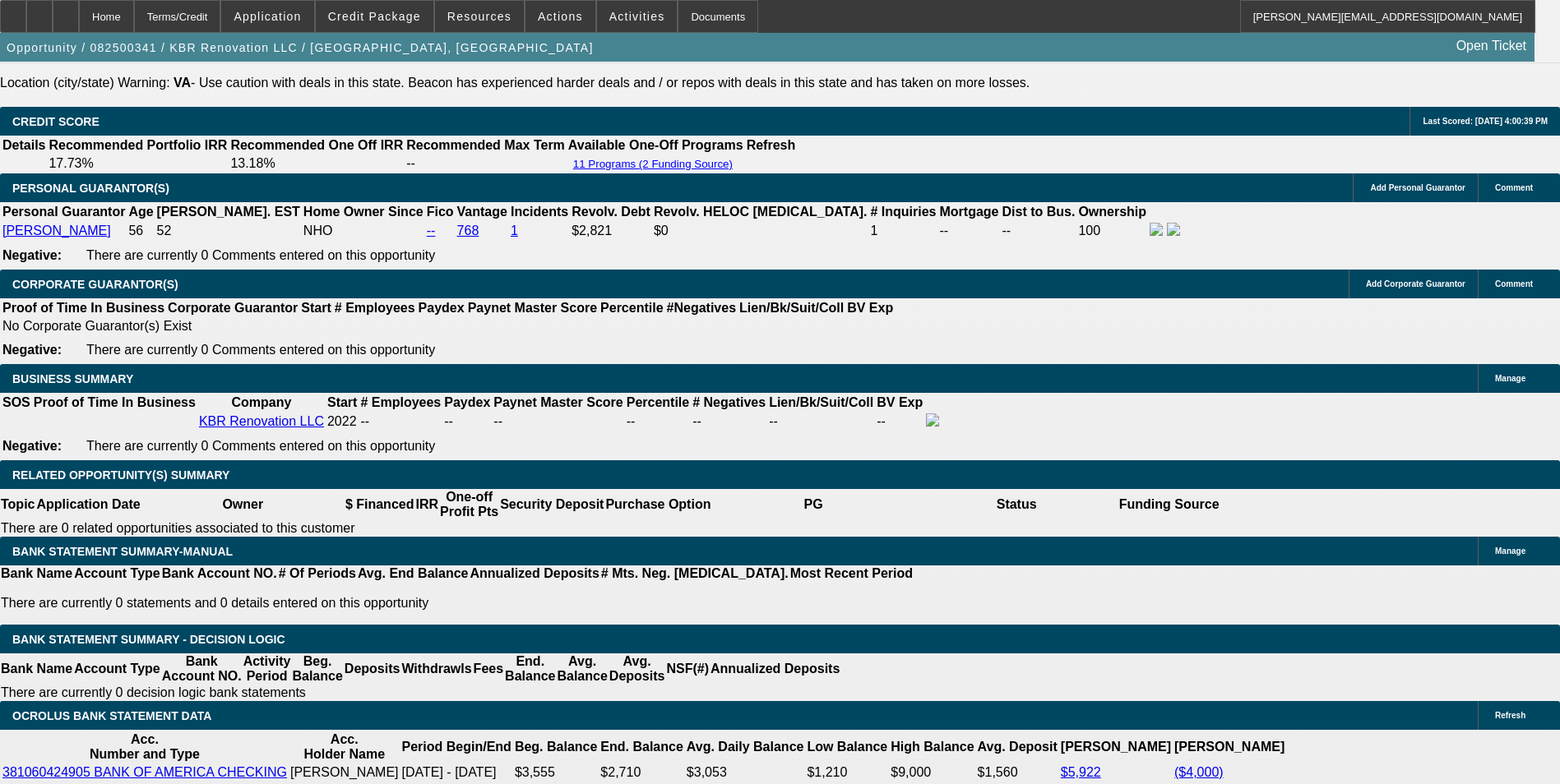
type input "18"
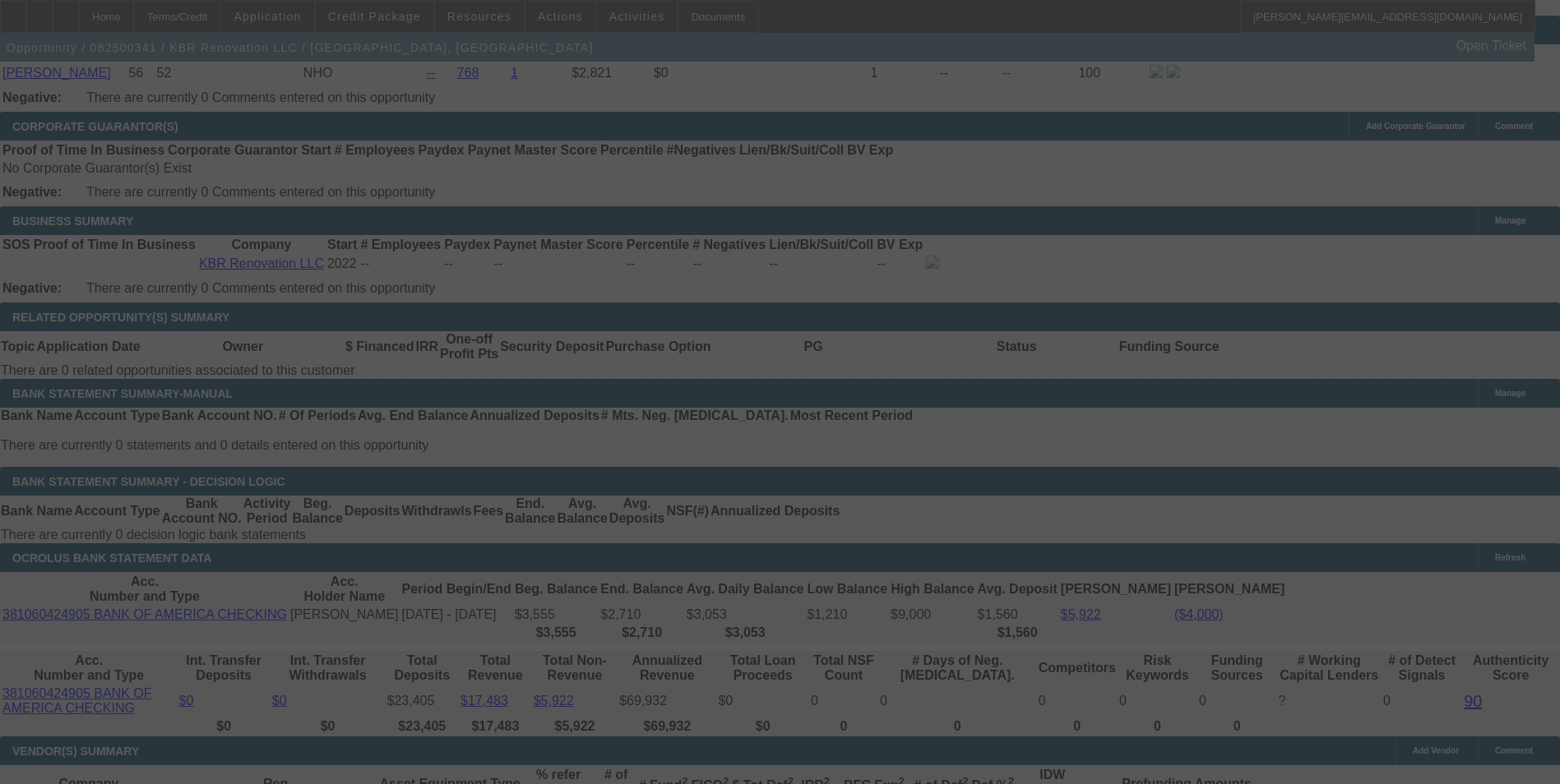
scroll to position [2561, 0]
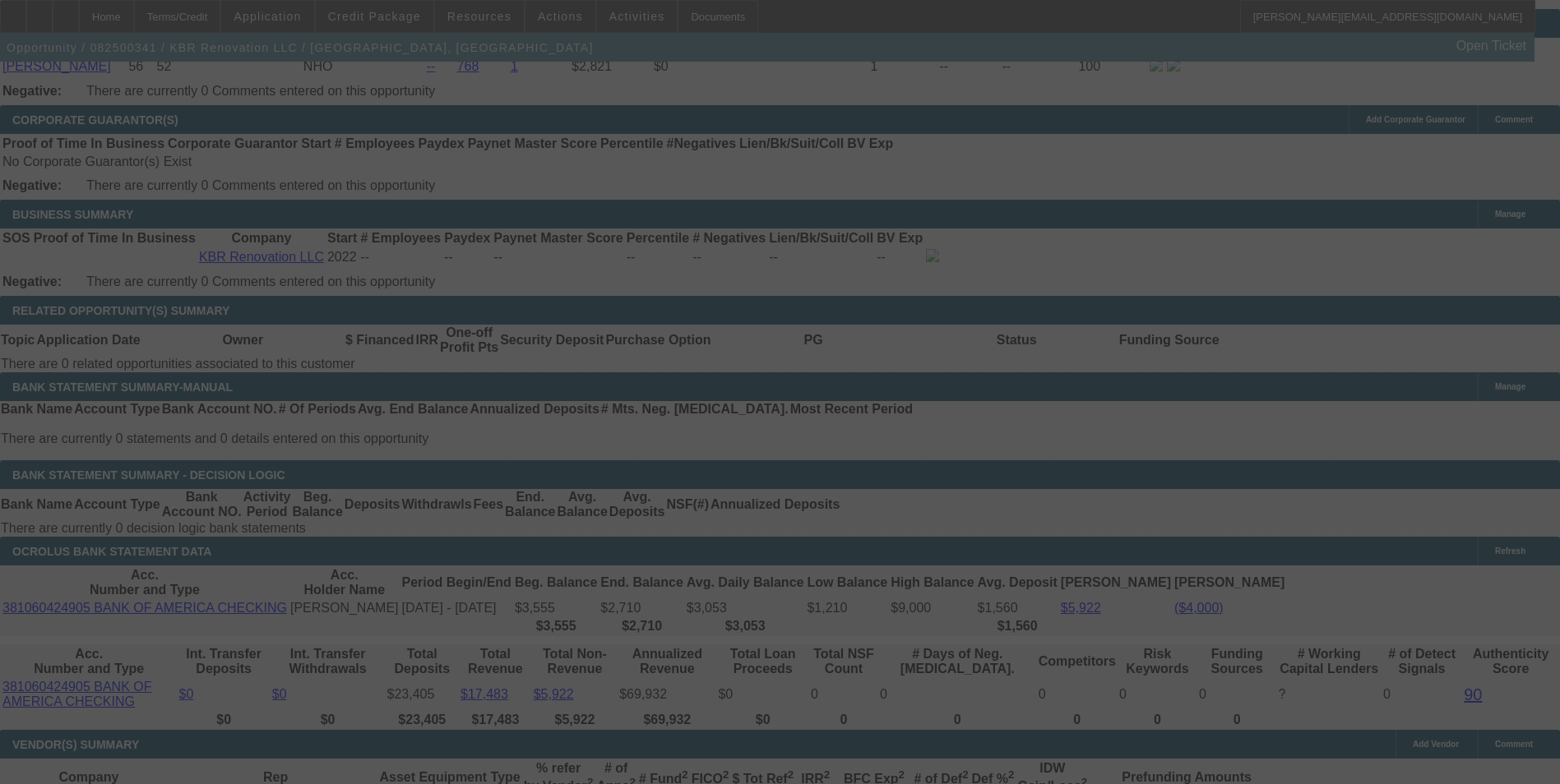
select select "0"
select select "2"
select select "0"
select select "6"
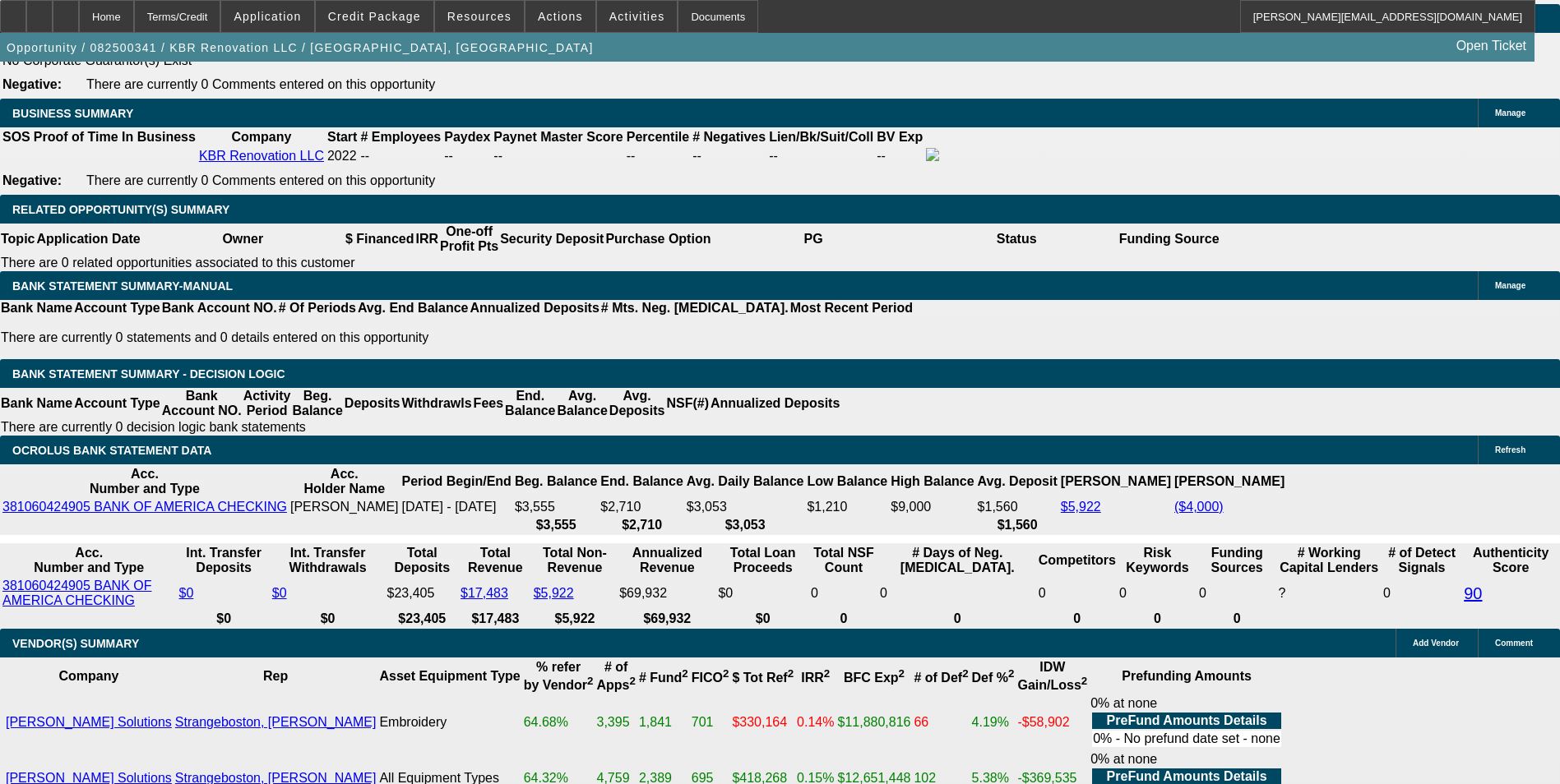
scroll to position [2643, 0]
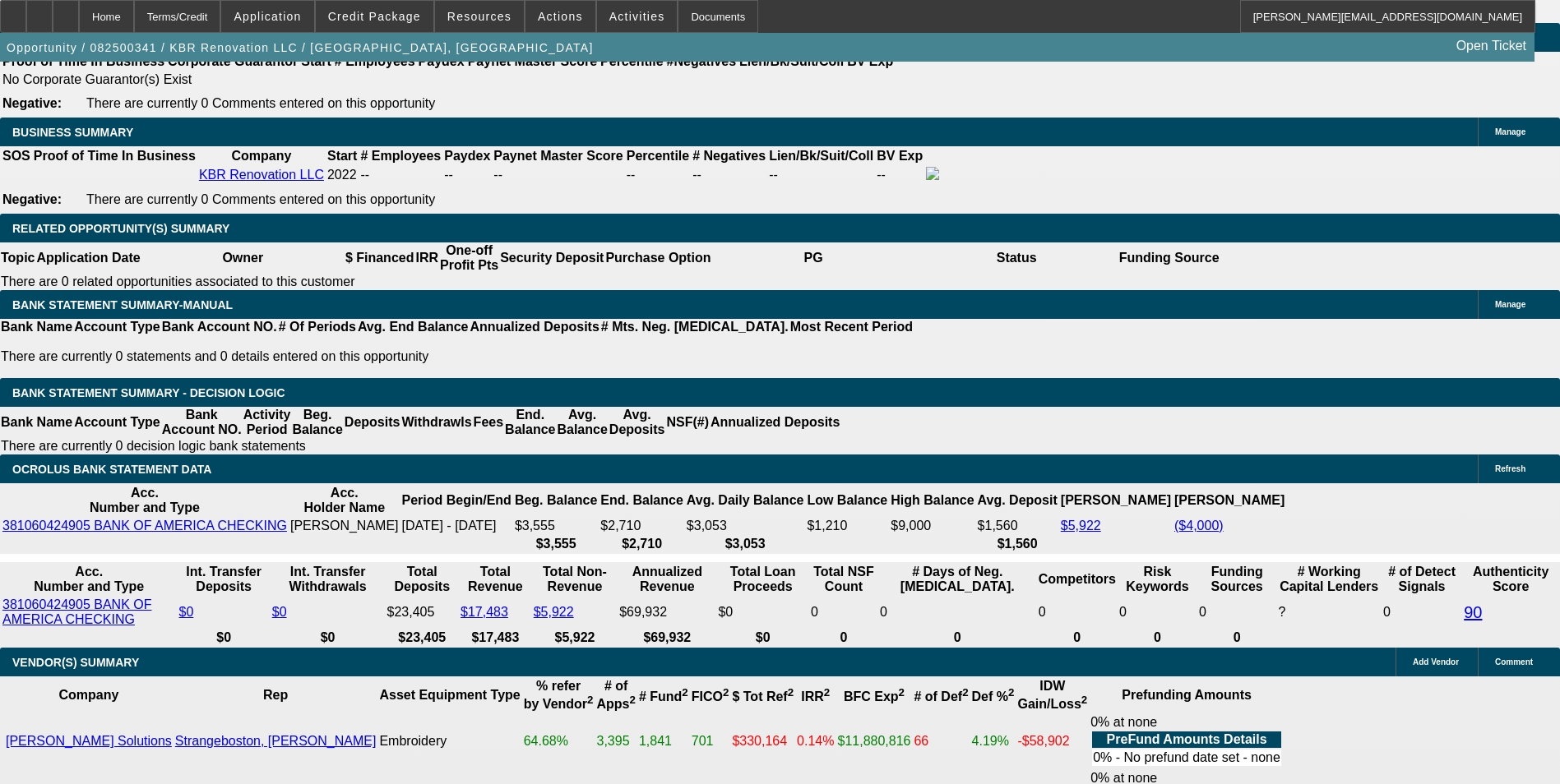
drag, startPoint x: 564, startPoint y: 349, endPoint x: 658, endPoint y: 332, distance: 95.5
type input "UNKNOWN"
type input "1"
type input "$334.70"
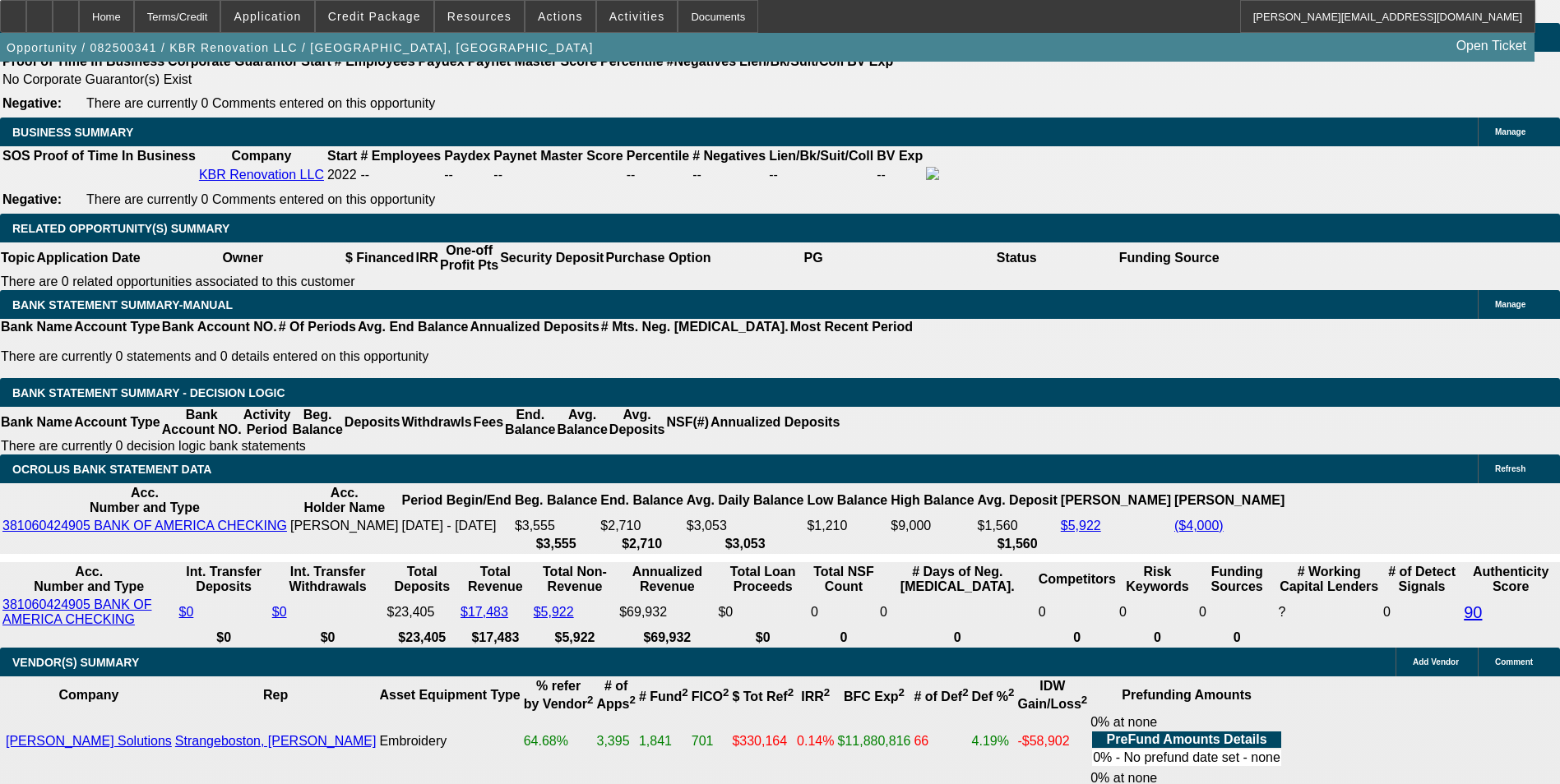
type input "$167.35"
type input "17"
type input "$486.62"
type input "$243.31"
type input "17"
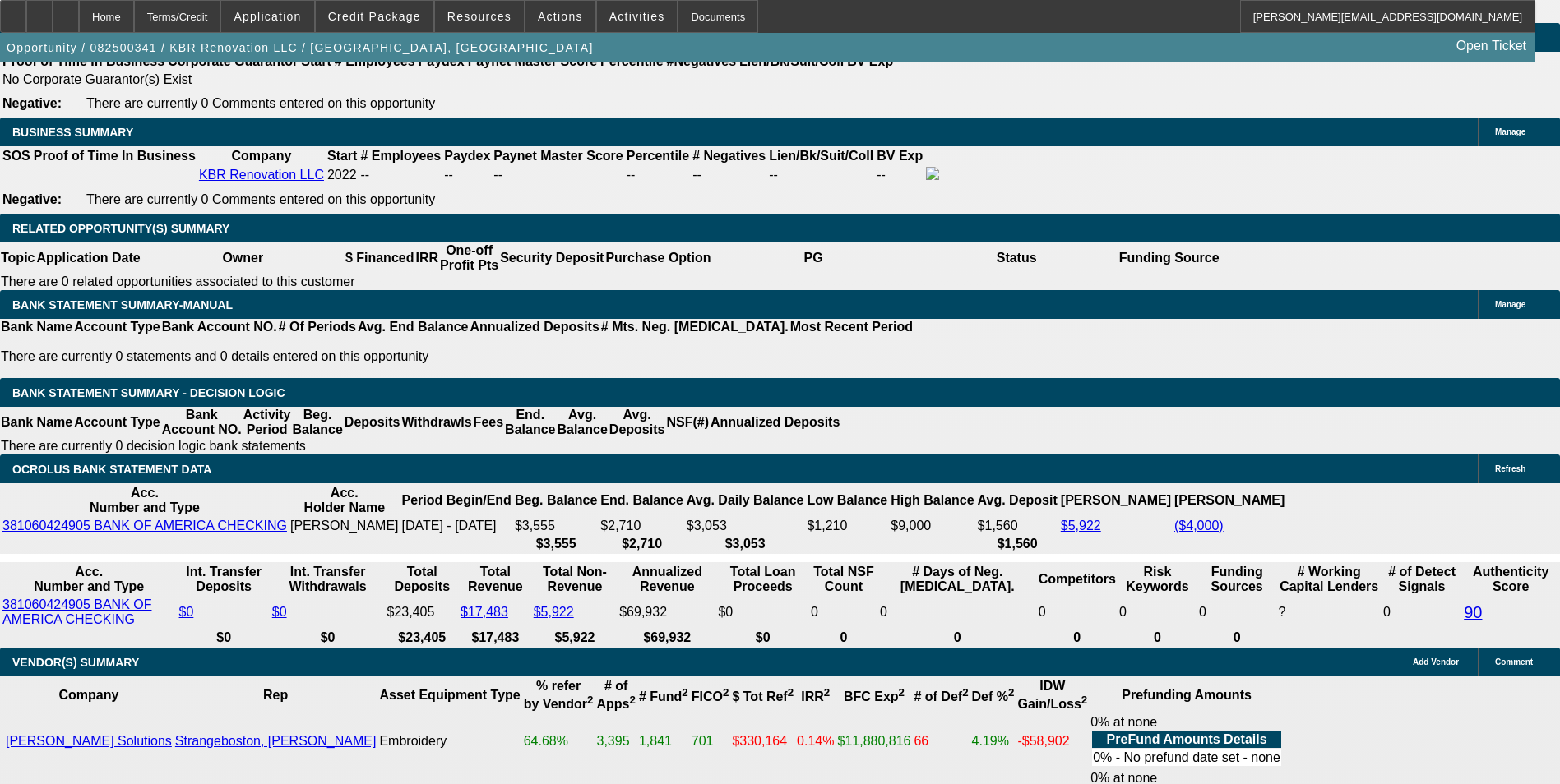
drag, startPoint x: 467, startPoint y: 350, endPoint x: 479, endPoint y: 339, distance: 16.3
type input "2"
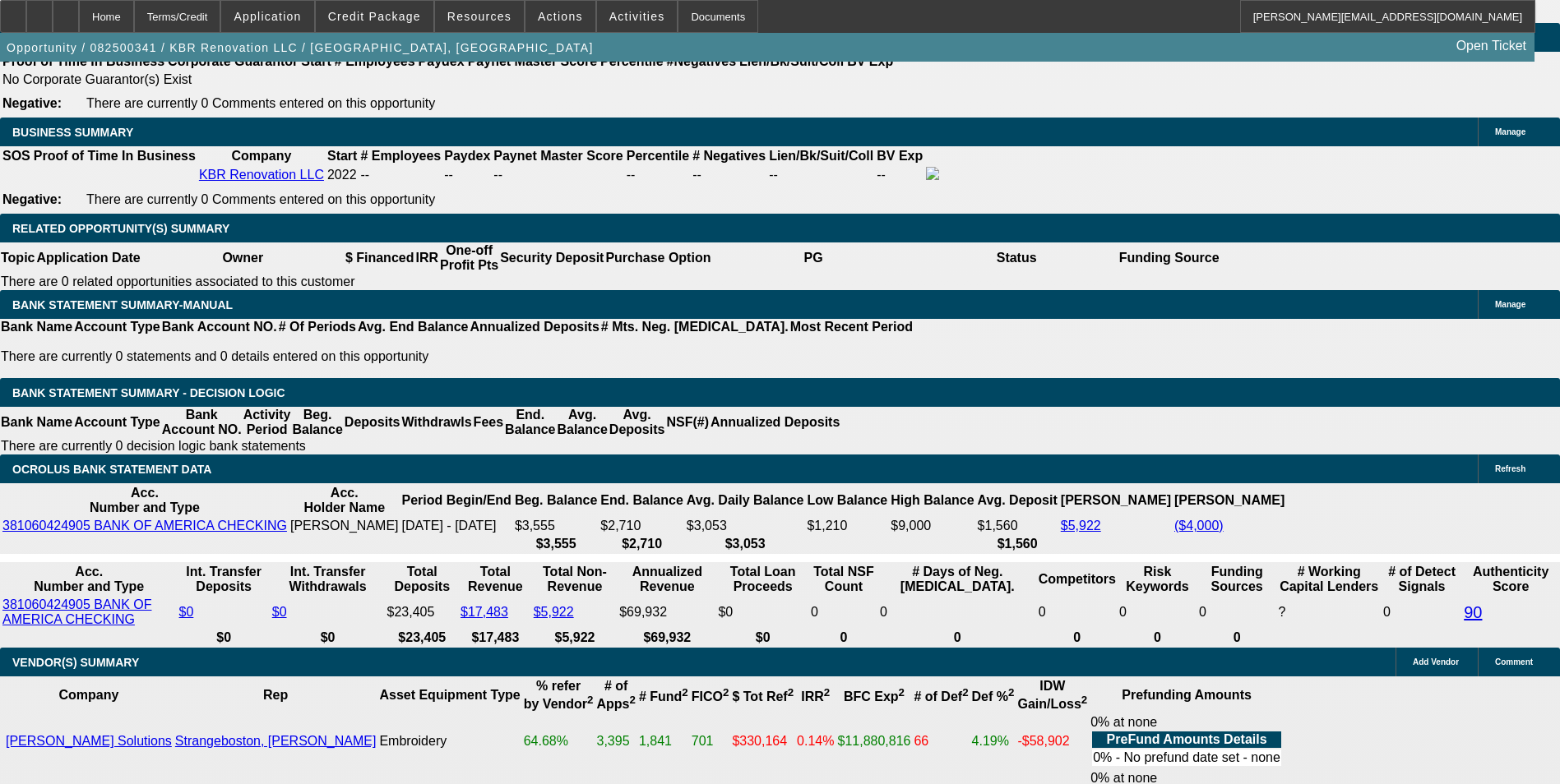
type input "$4.00"
type input "245"
type input "$490.00"
type input "17.3"
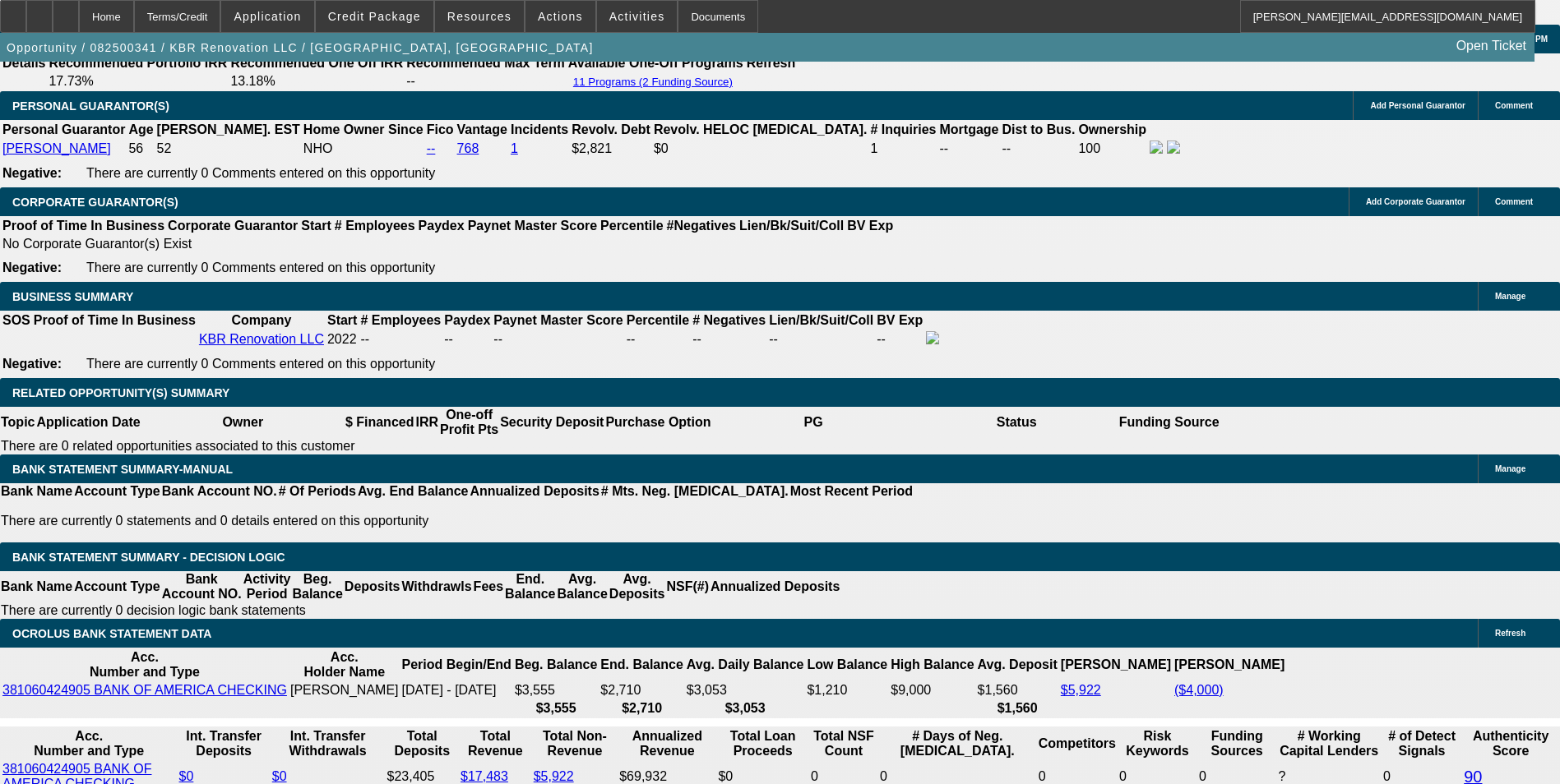
scroll to position [2315, 0]
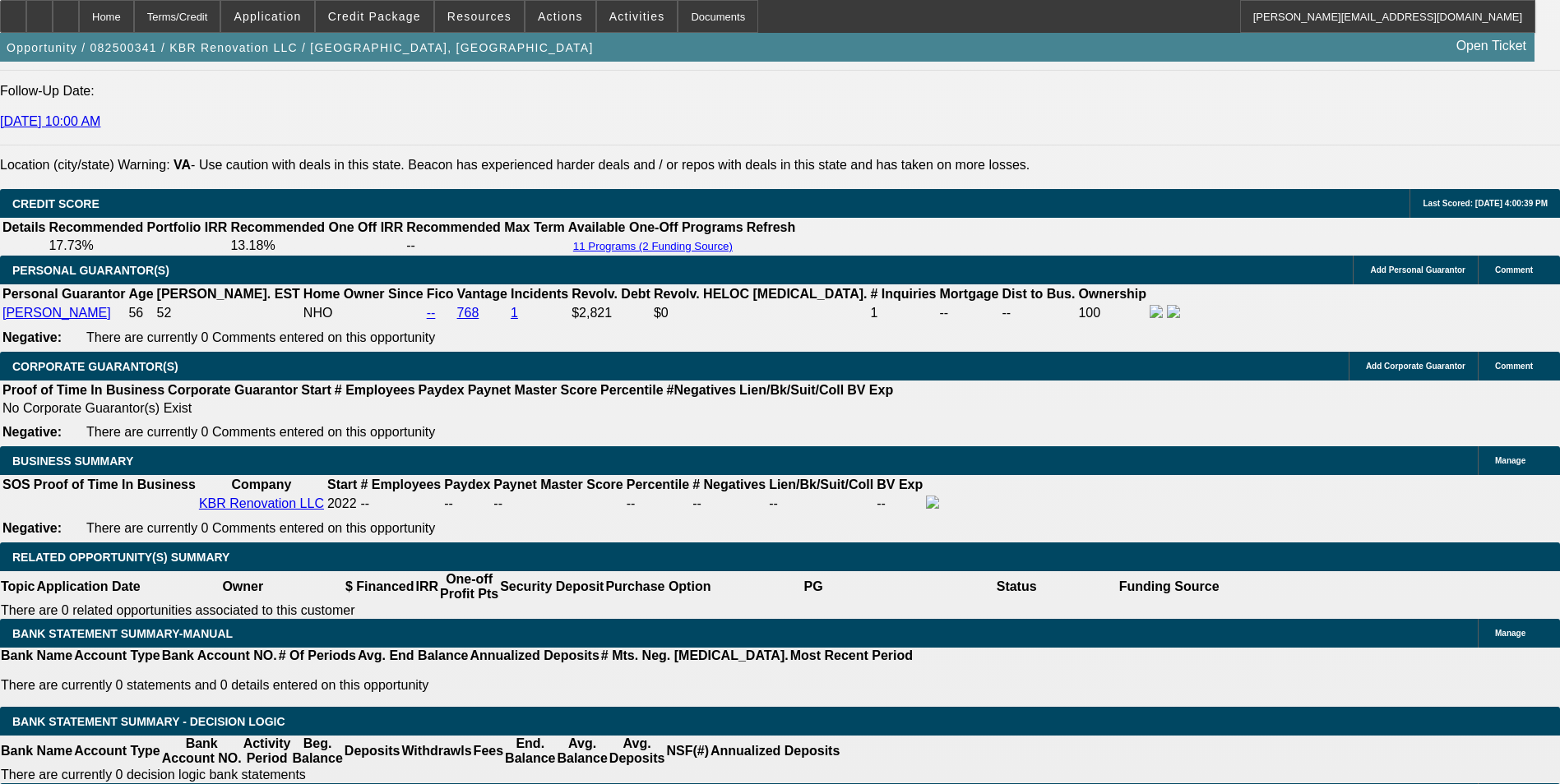
type input "$245.00"
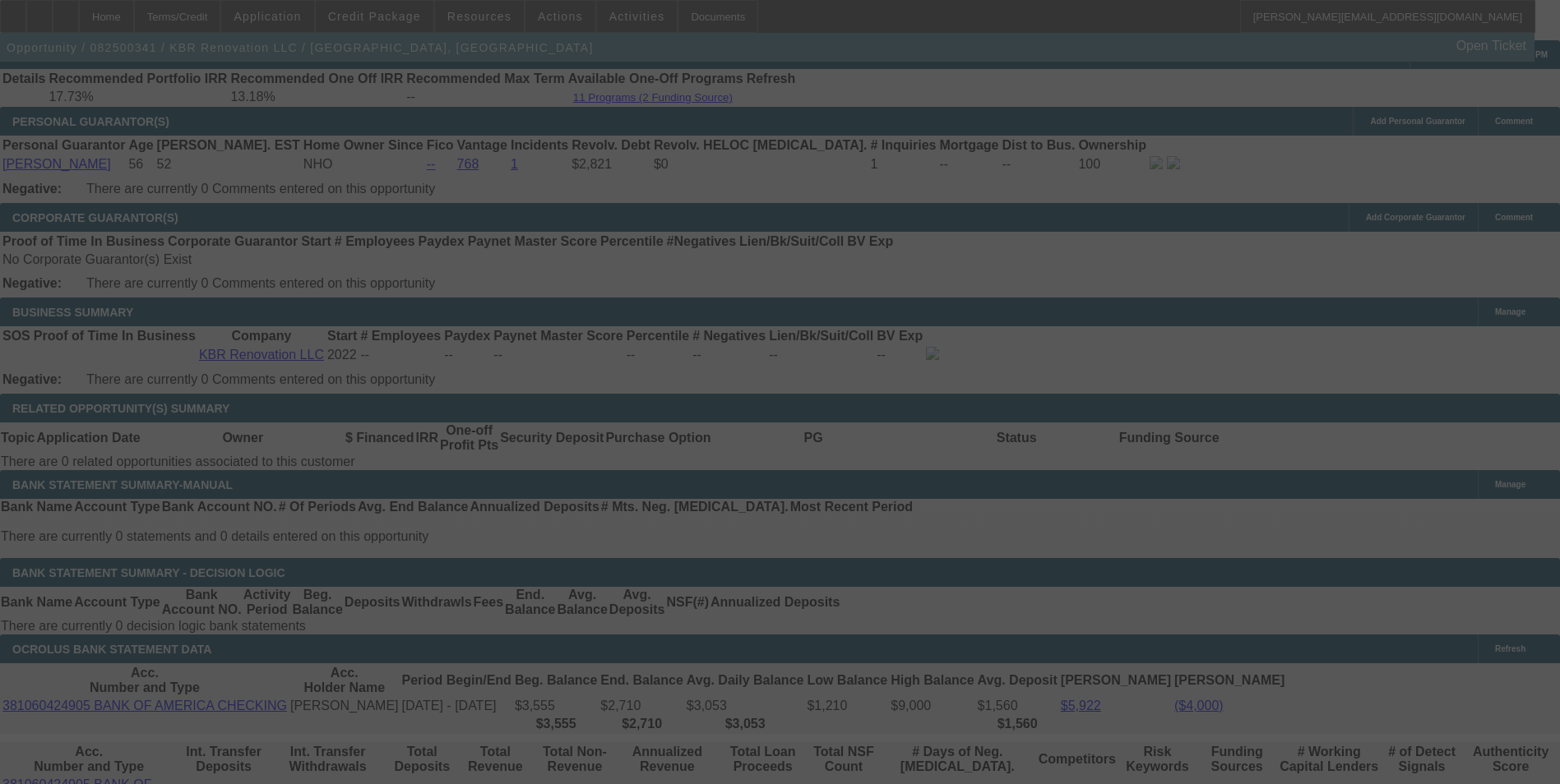
scroll to position [2725, 0]
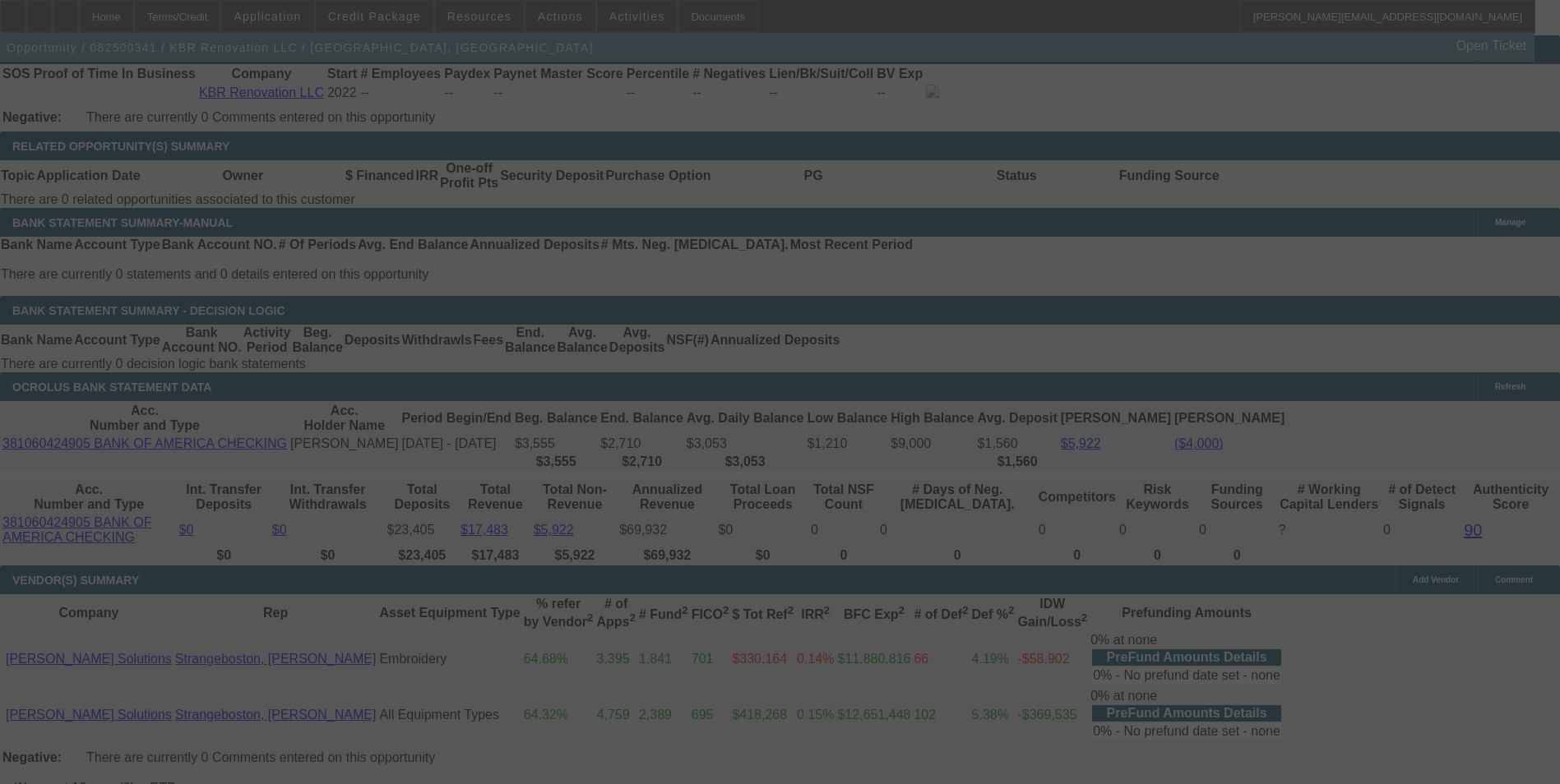
select select "0"
select select "2"
select select "0"
select select "6"
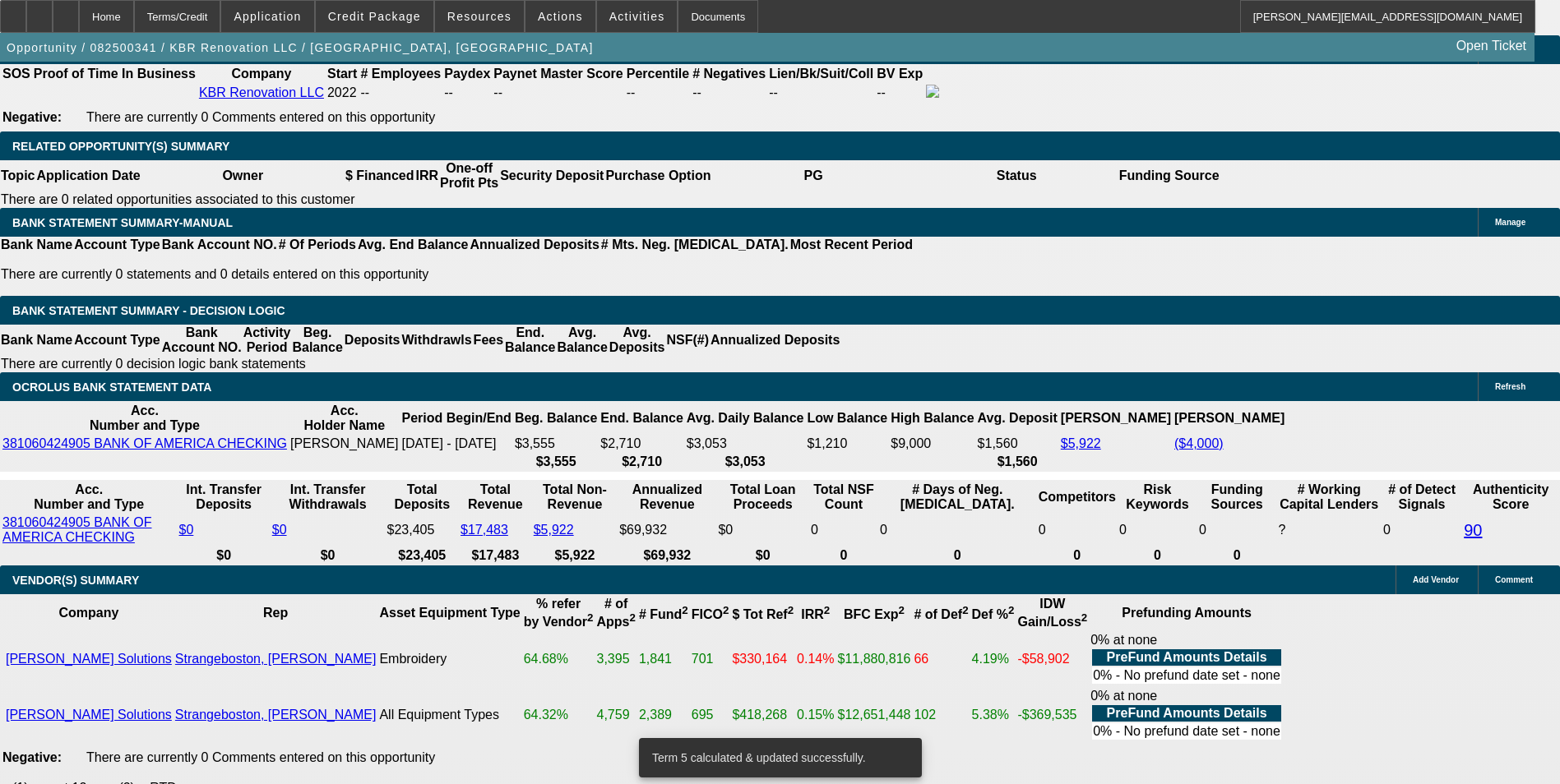
drag, startPoint x: 449, startPoint y: 267, endPoint x: 556, endPoint y: 265, distance: 107.0
type input "243"
type input "$486.00"
type input "UNKNOWN"
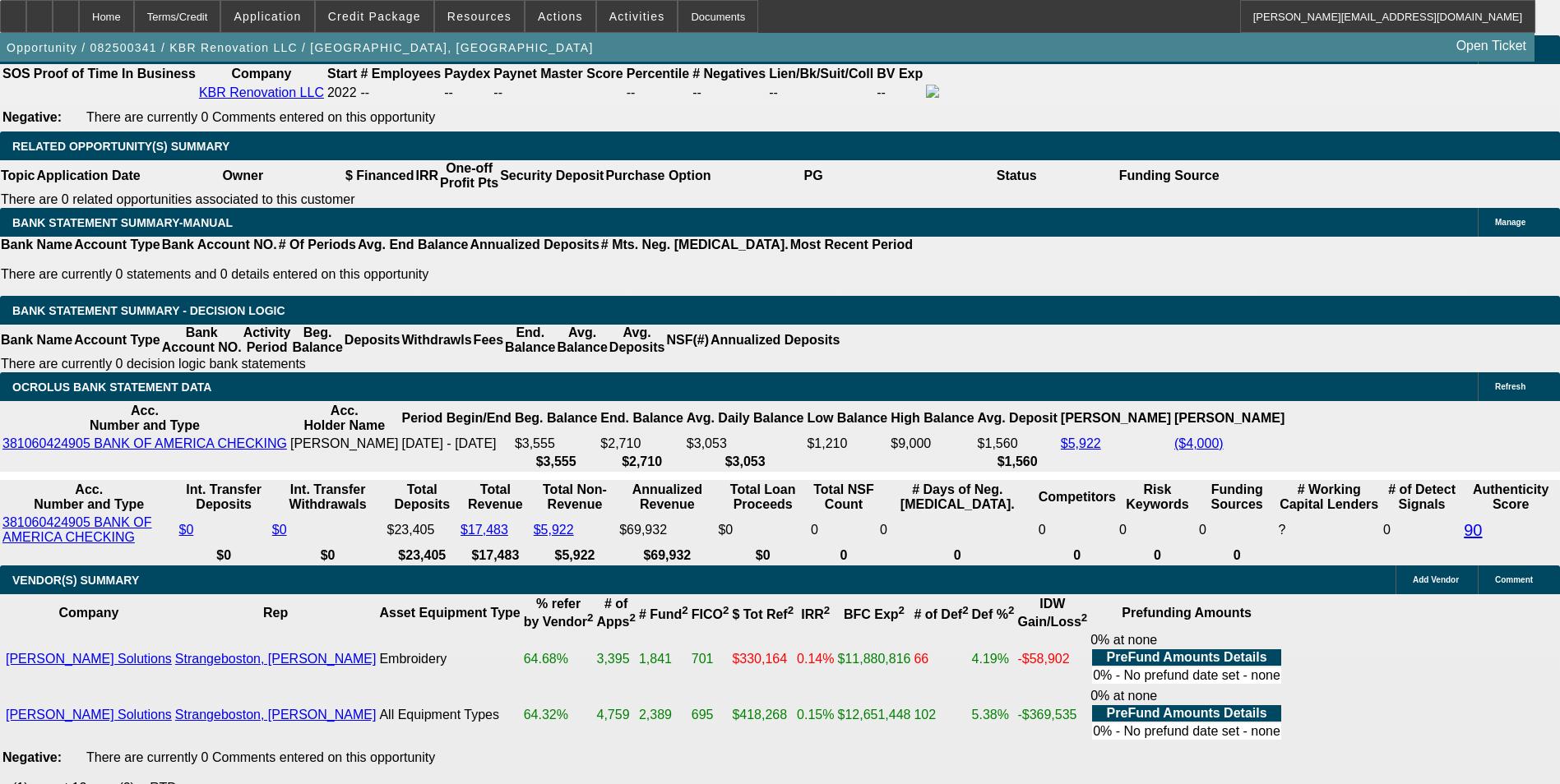
type input "16.9"
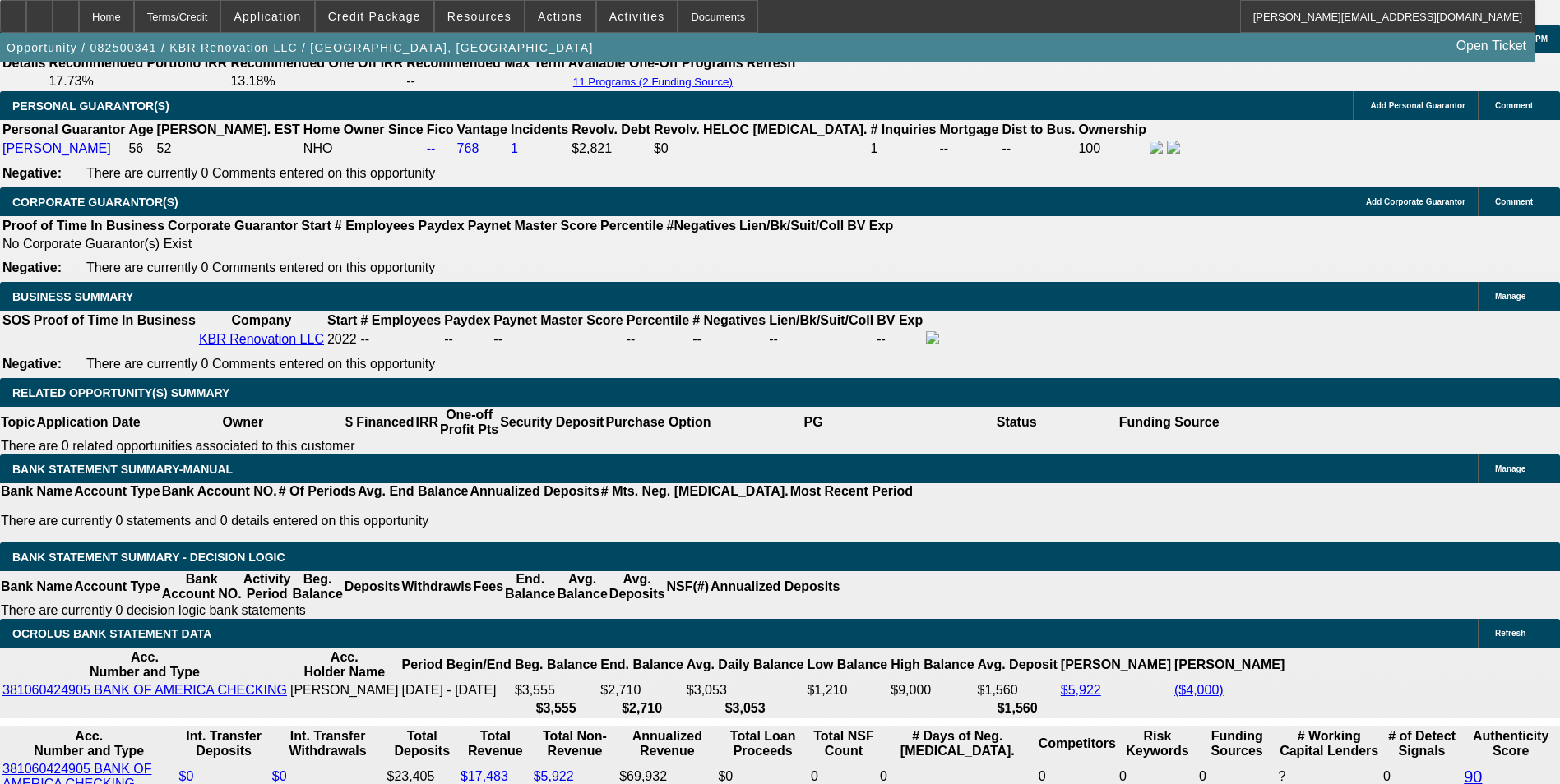
type input "$243.00"
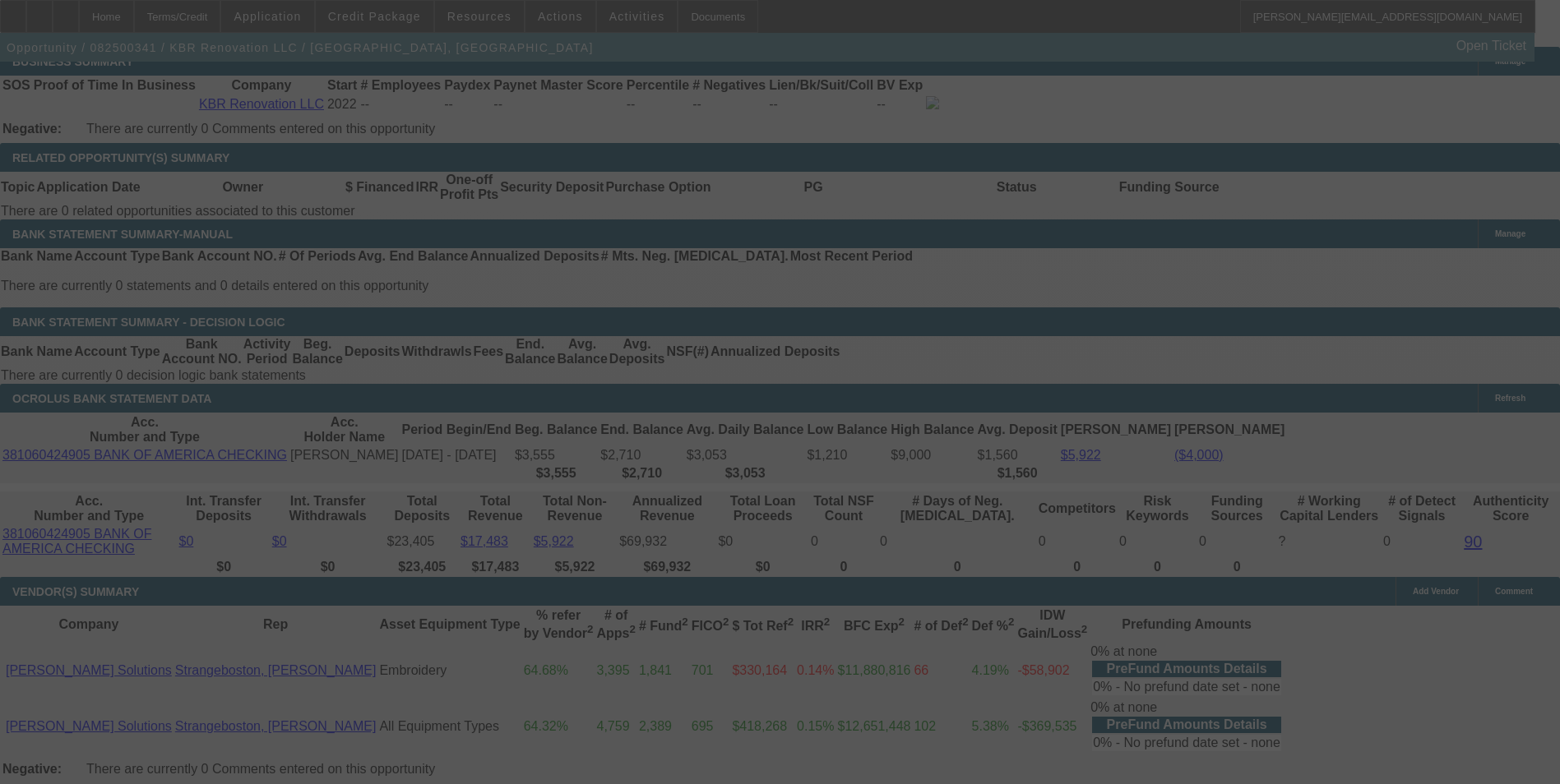
scroll to position [2725, 0]
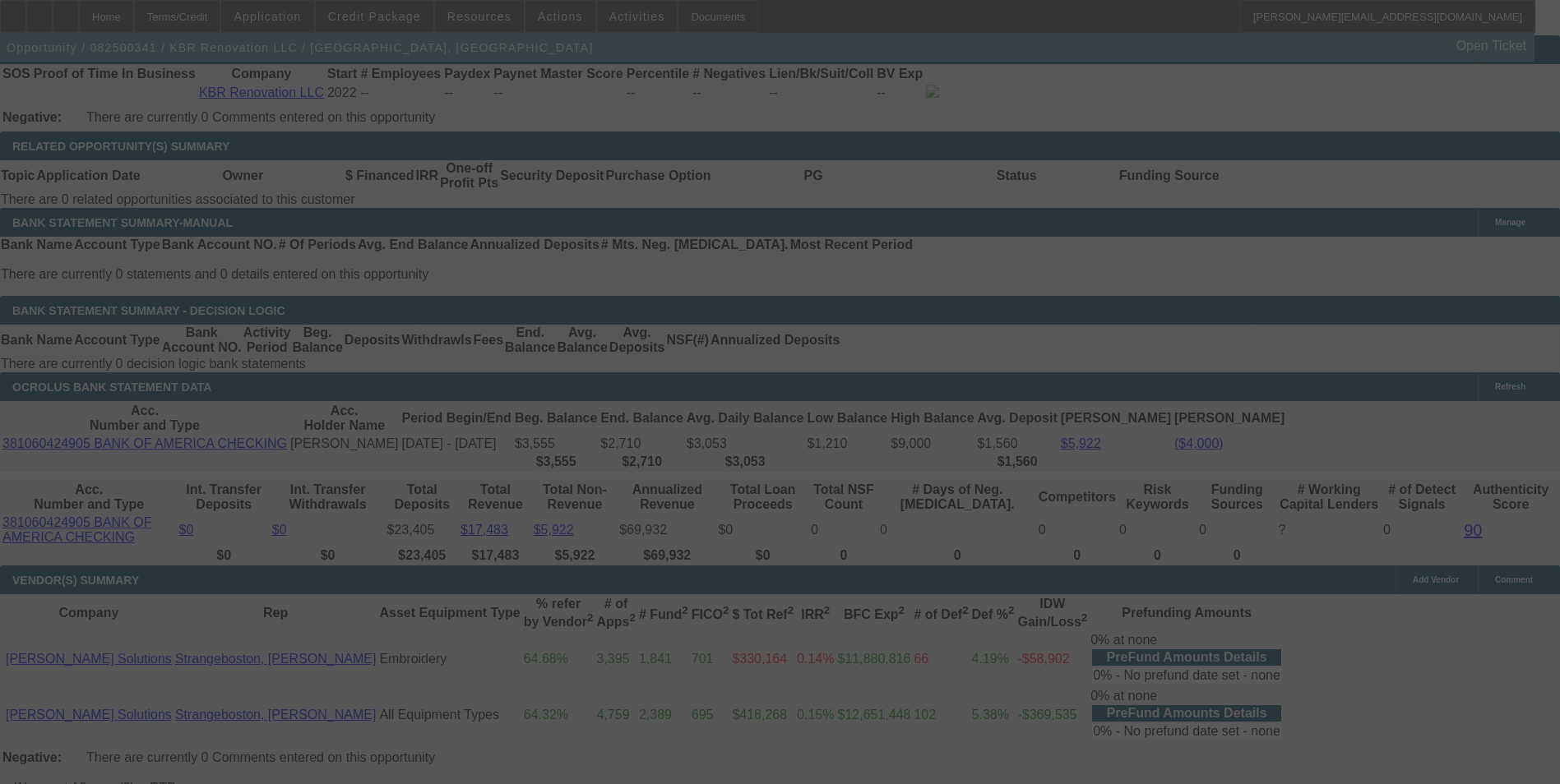
select select "0"
select select "2"
select select "0"
select select "6"
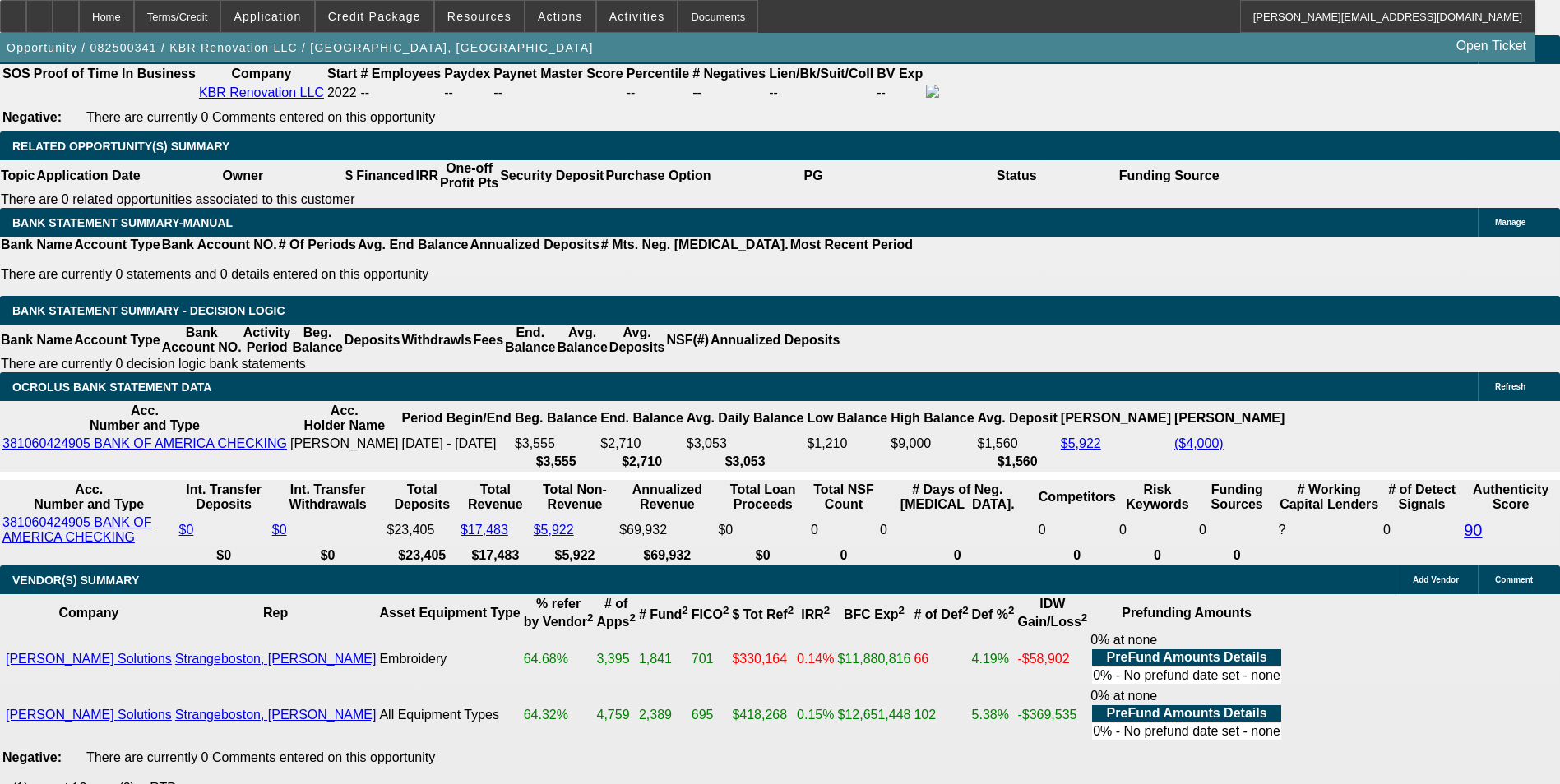
drag, startPoint x: 527, startPoint y: 264, endPoint x: 566, endPoint y: 260, distance: 39.2
type input "UNKNOWN"
type input "48"
type input "$5,068.98"
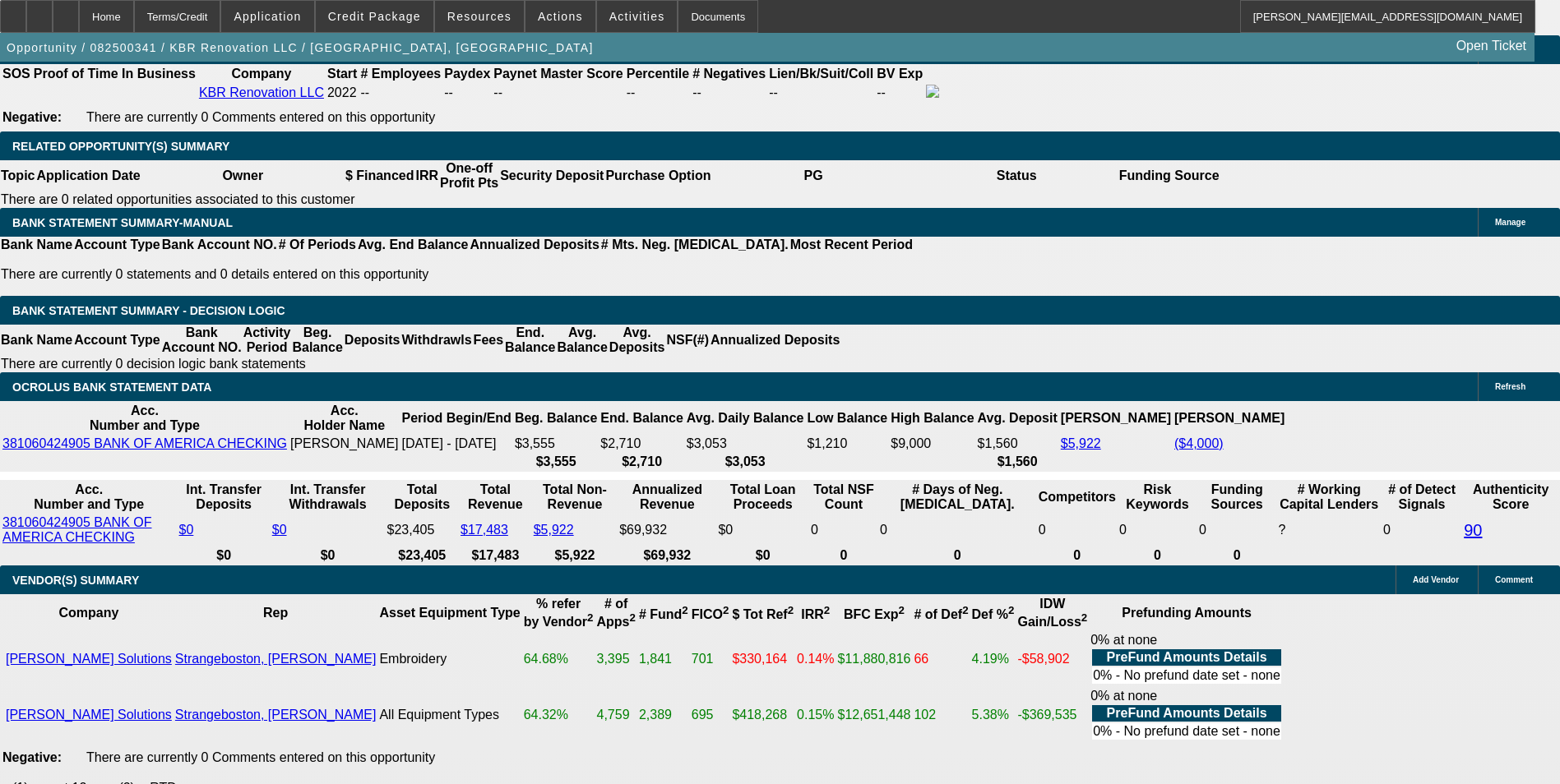
type input "$2,534.49"
type input "$564.40"
type input "$282.20"
type input "48"
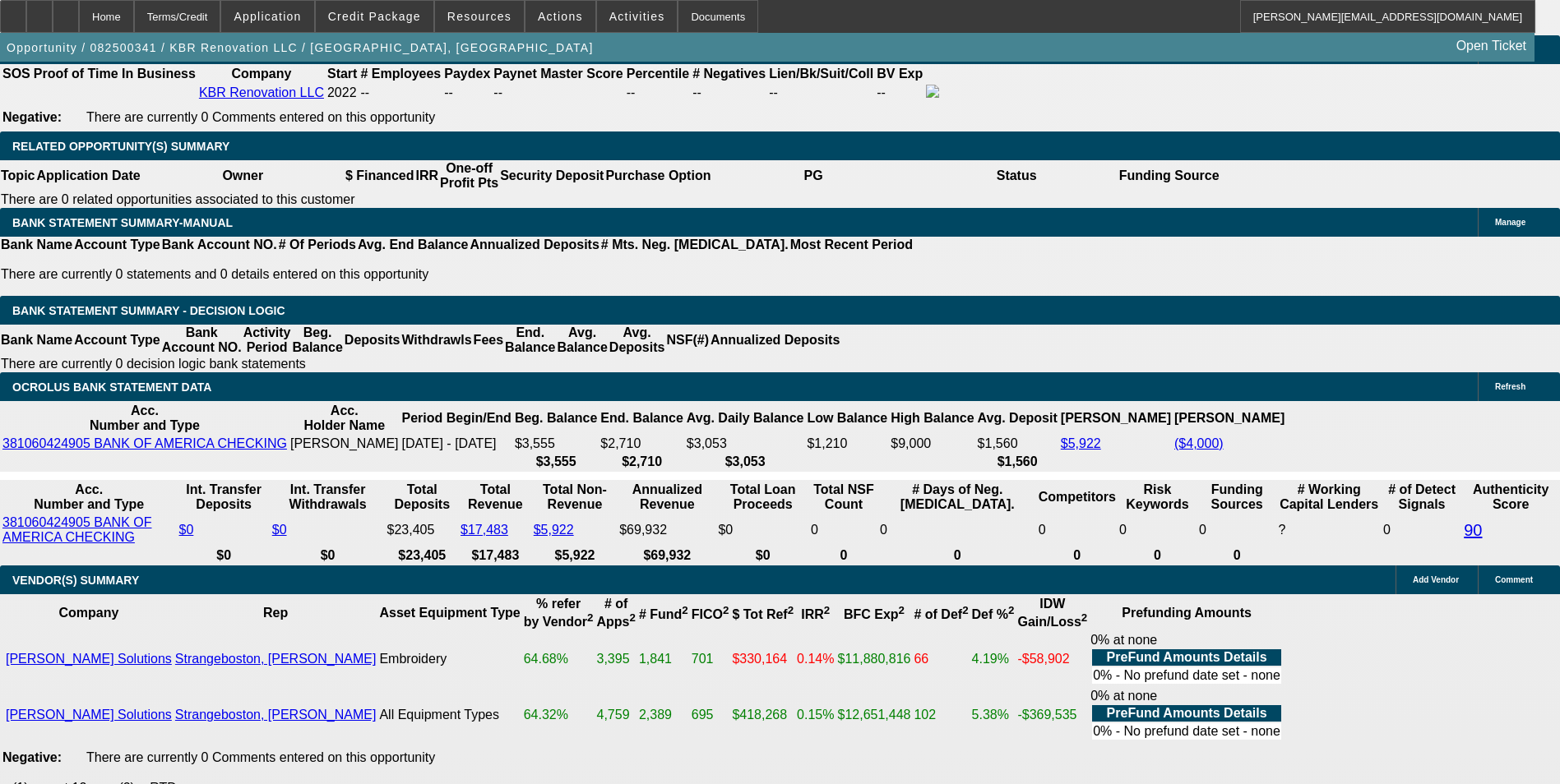
type input "2"
type input "$4.00"
type input "282"
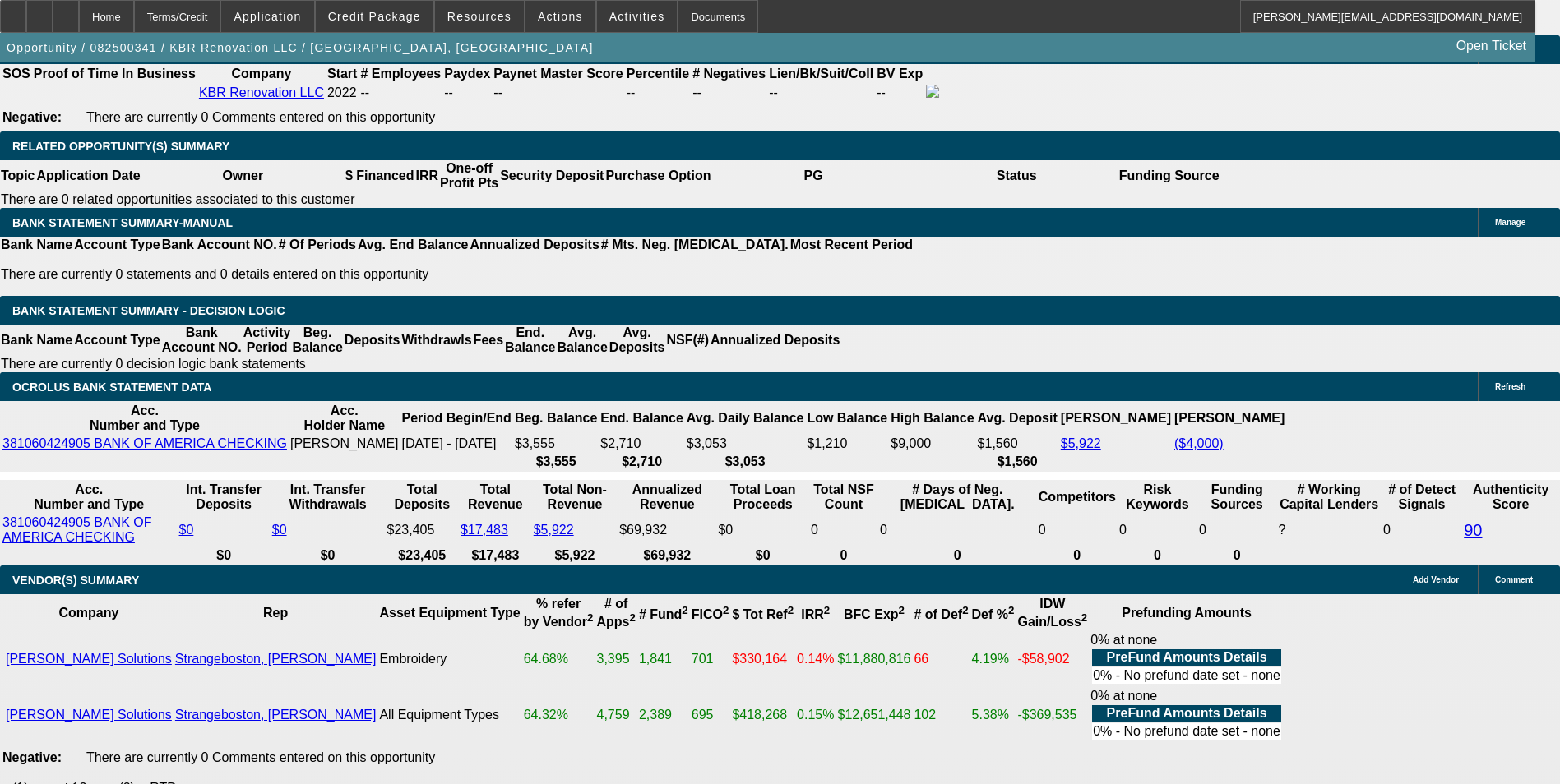
type input "$564.00"
type input "16.9"
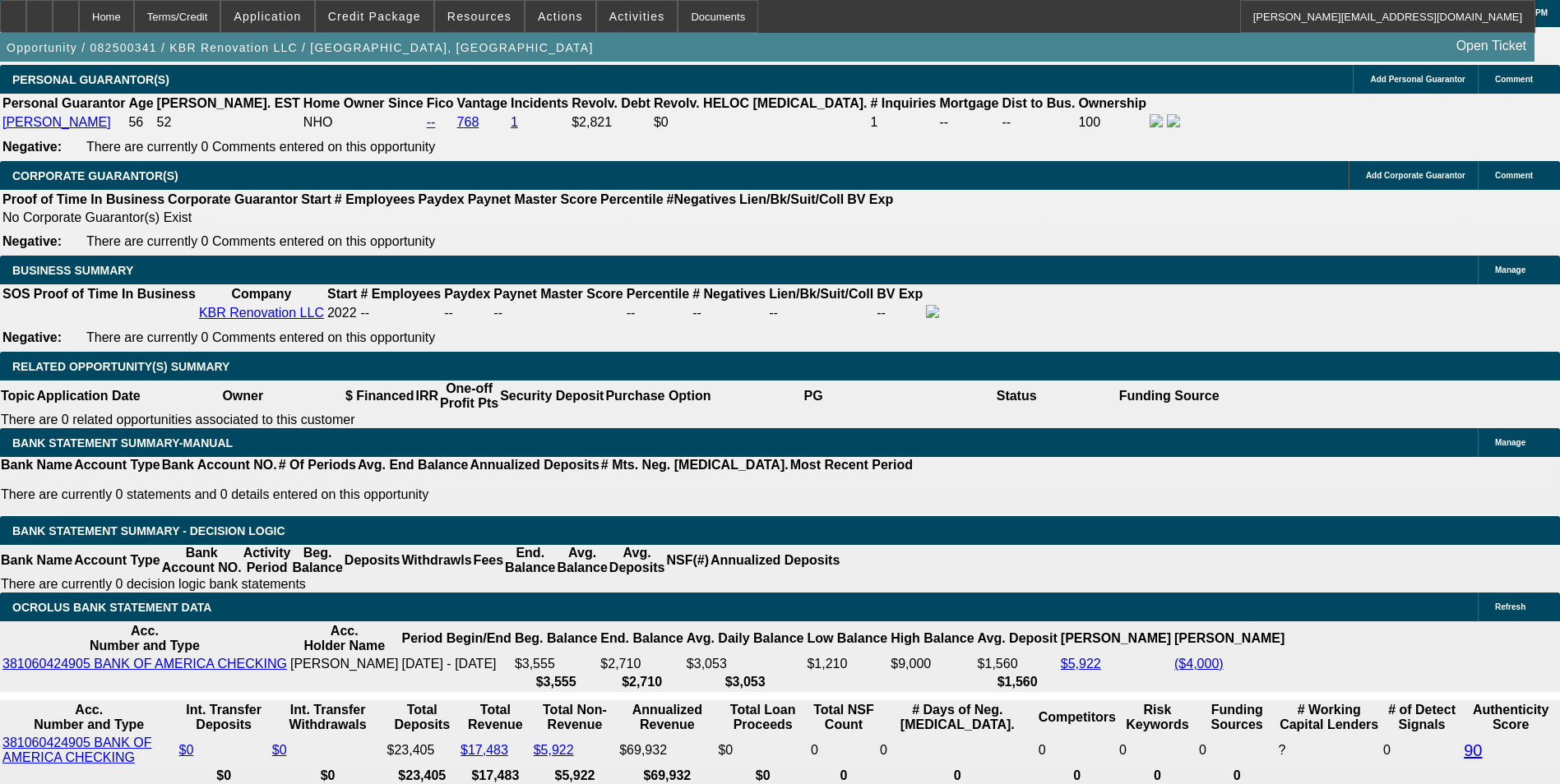
scroll to position [2396, 0]
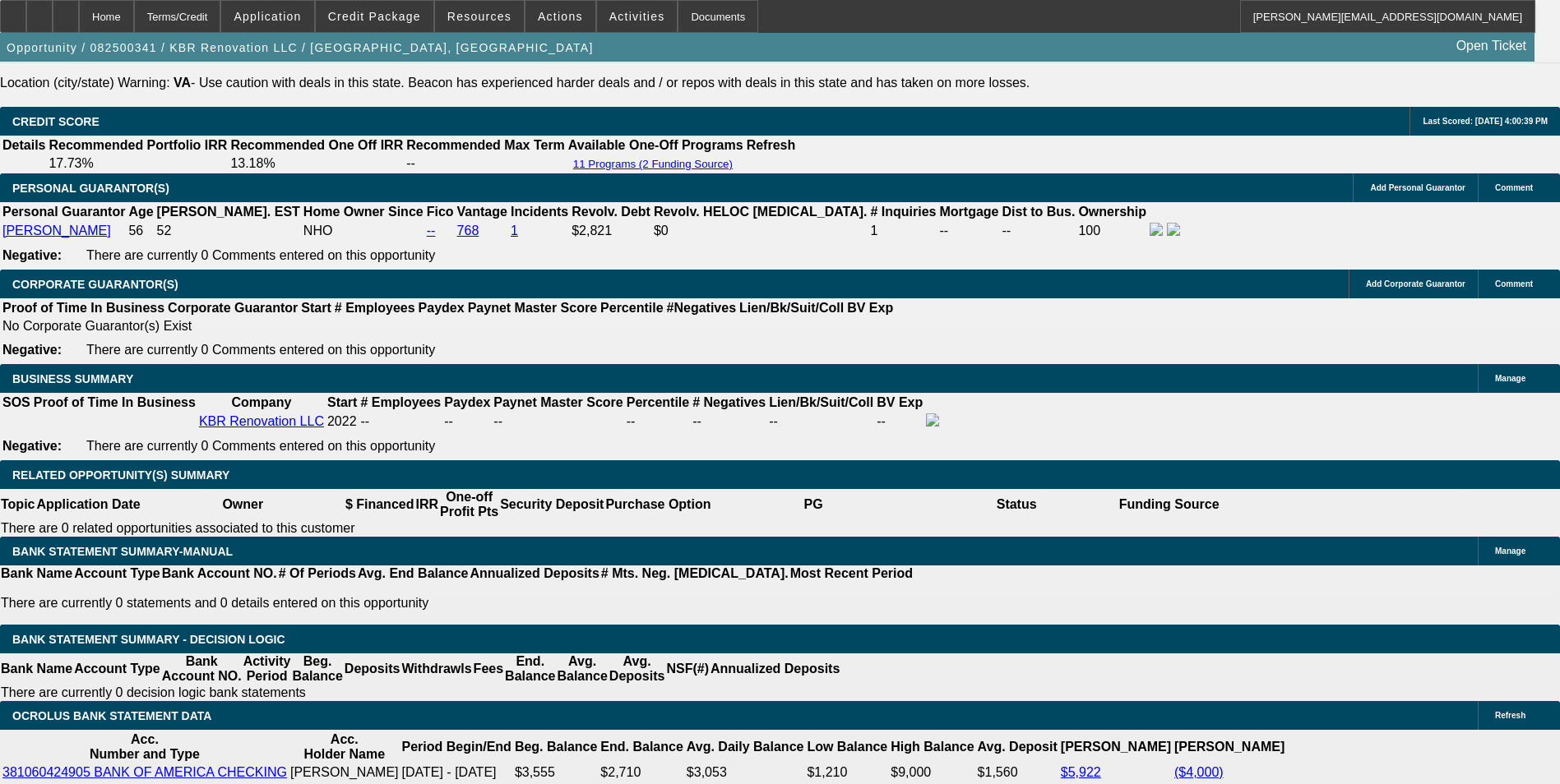
type input "$282.00"
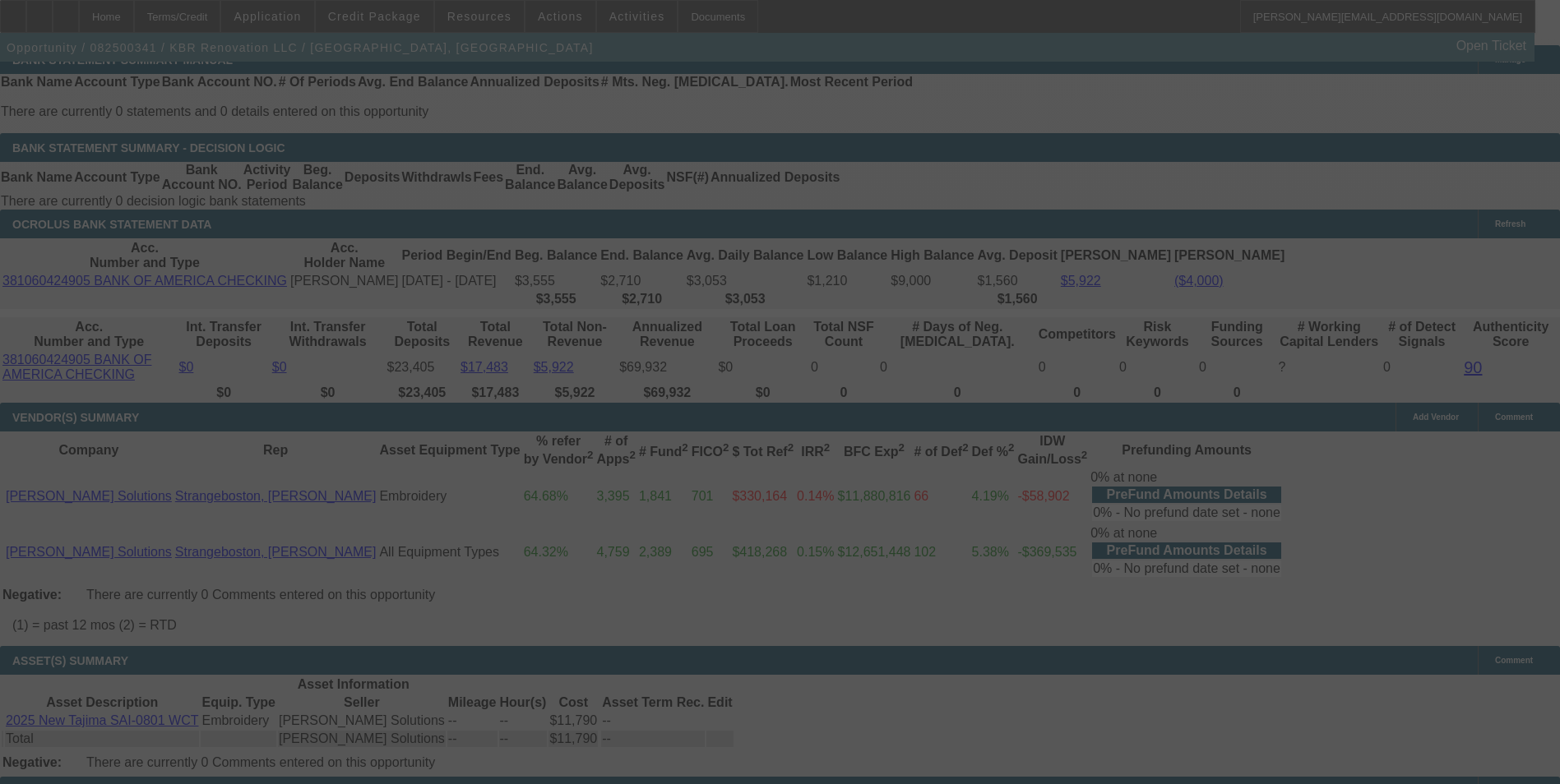
scroll to position [2890, 0]
select select "0"
select select "2"
select select "0"
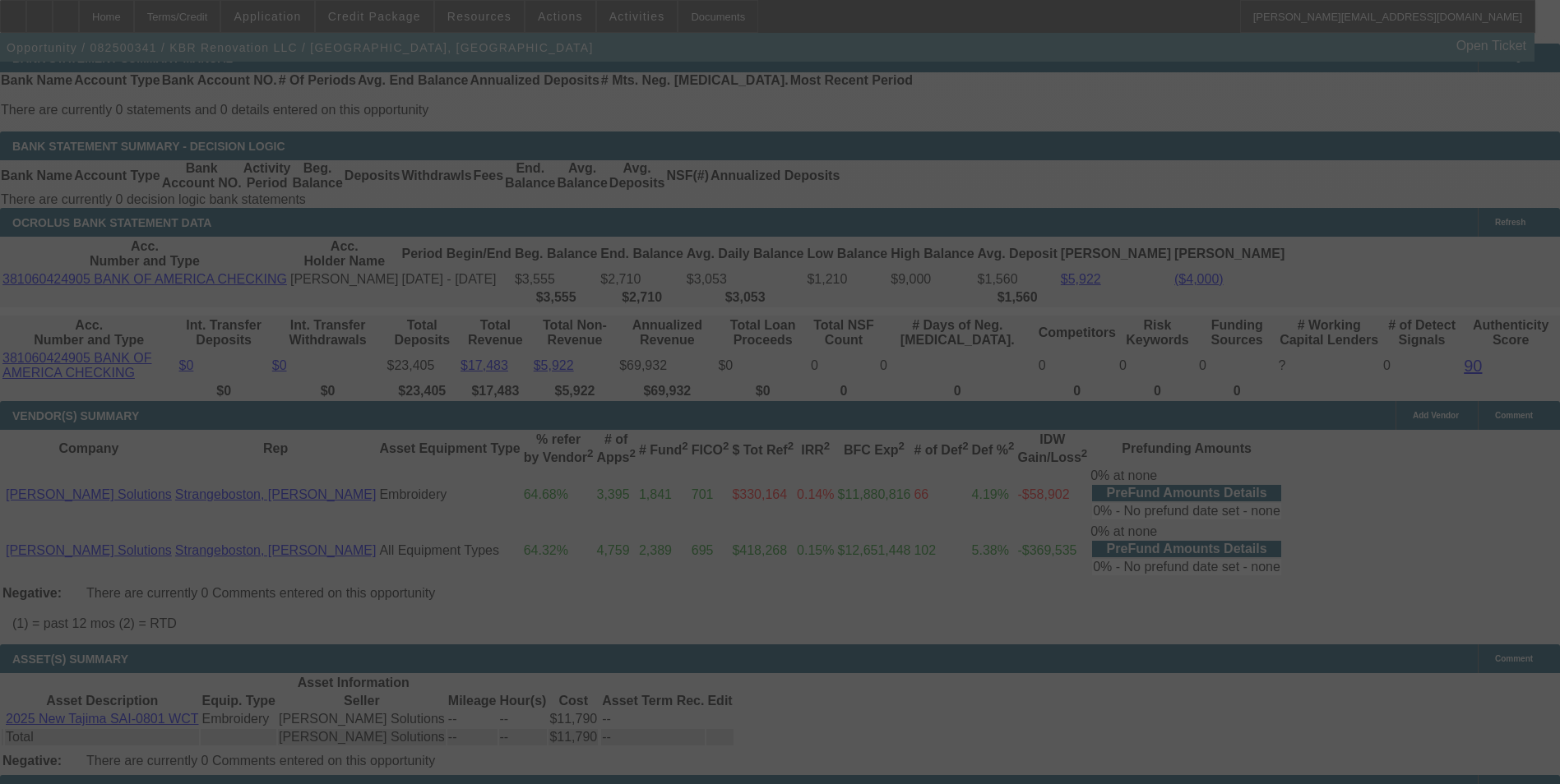
select select "6"
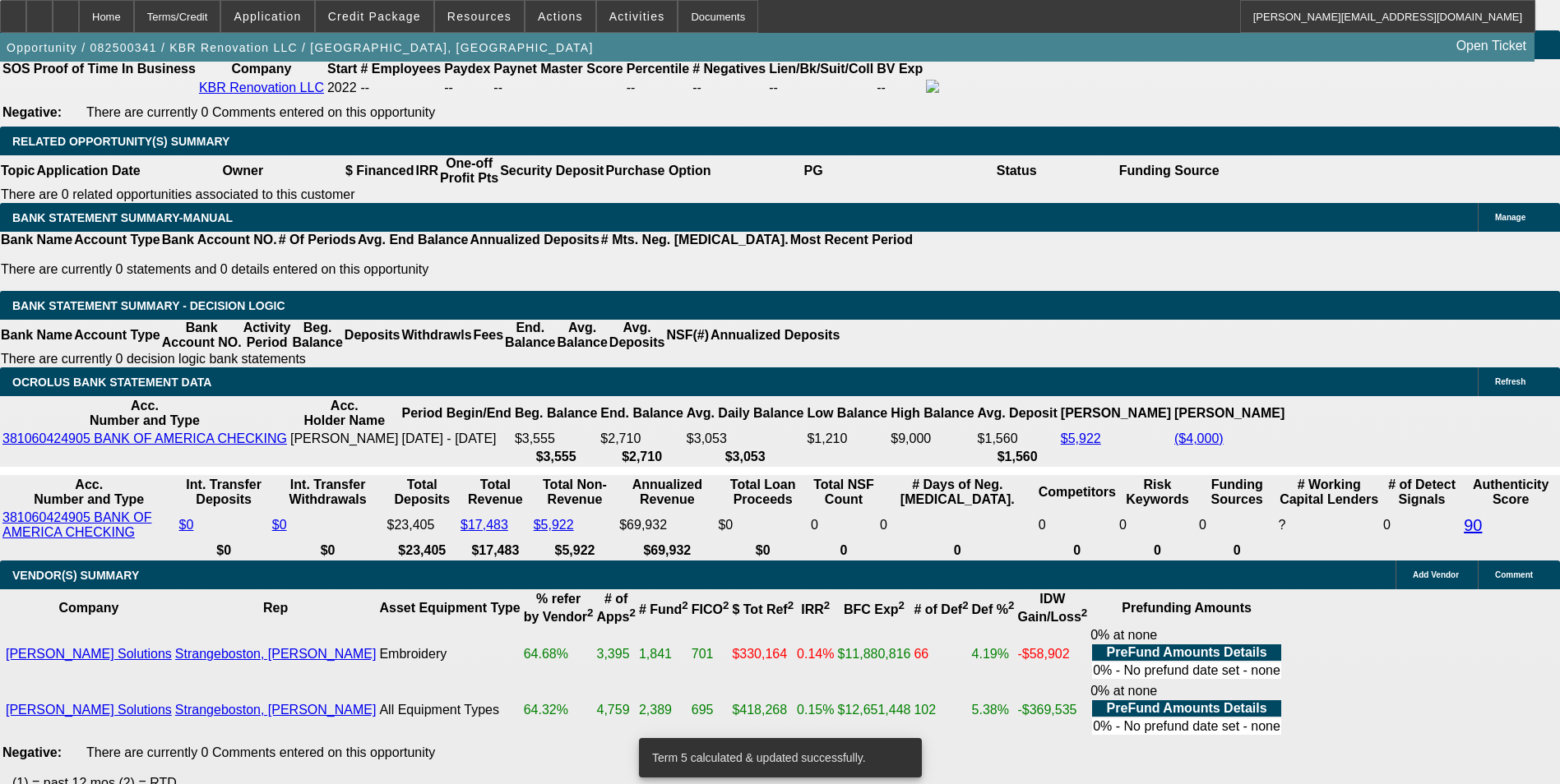
scroll to position [2725, 0]
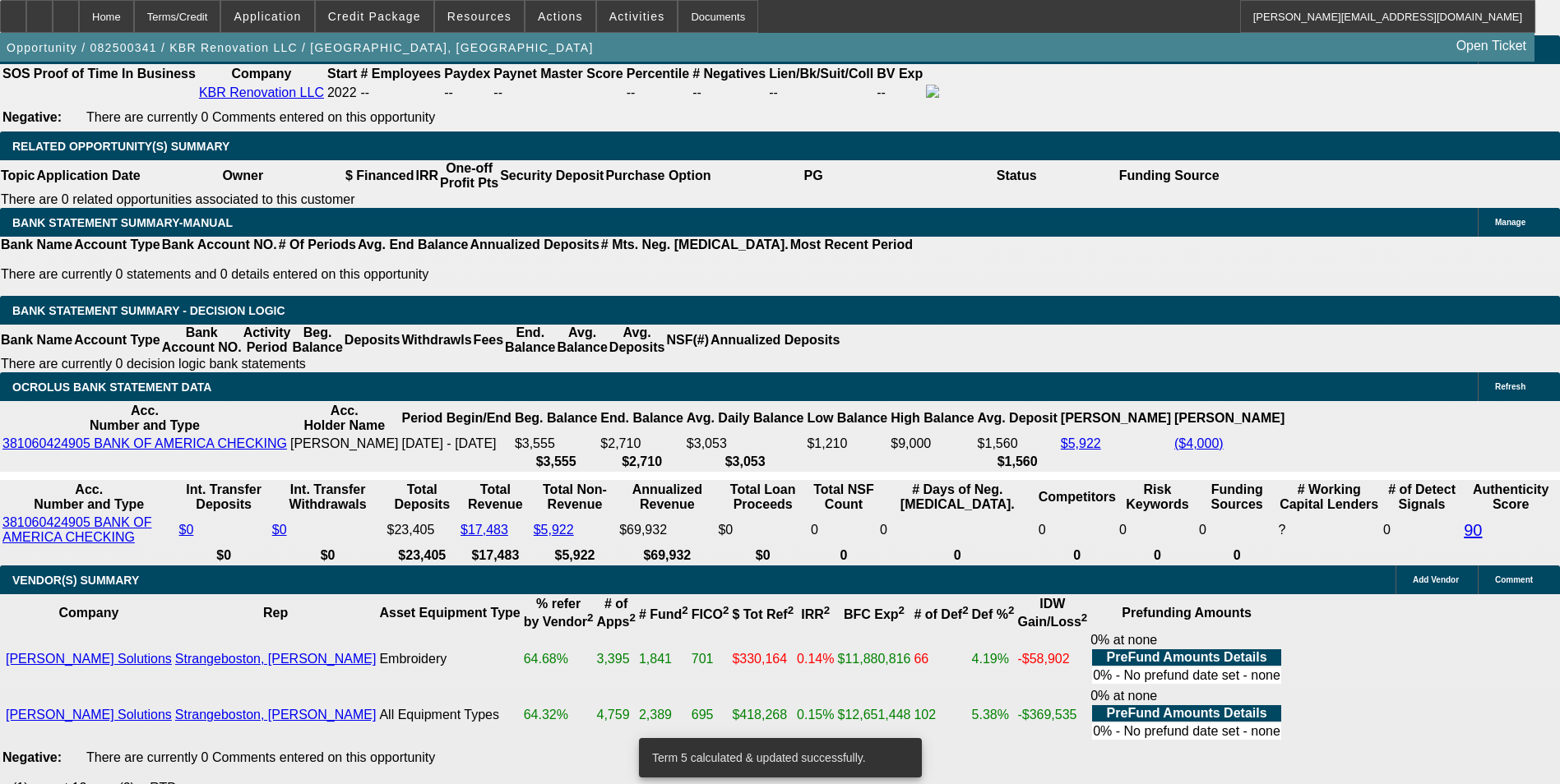
drag, startPoint x: 459, startPoint y: 266, endPoint x: 637, endPoint y: 268, distance: 178.0
type input "2"
type input "$4.00"
type input "UNKNOWN"
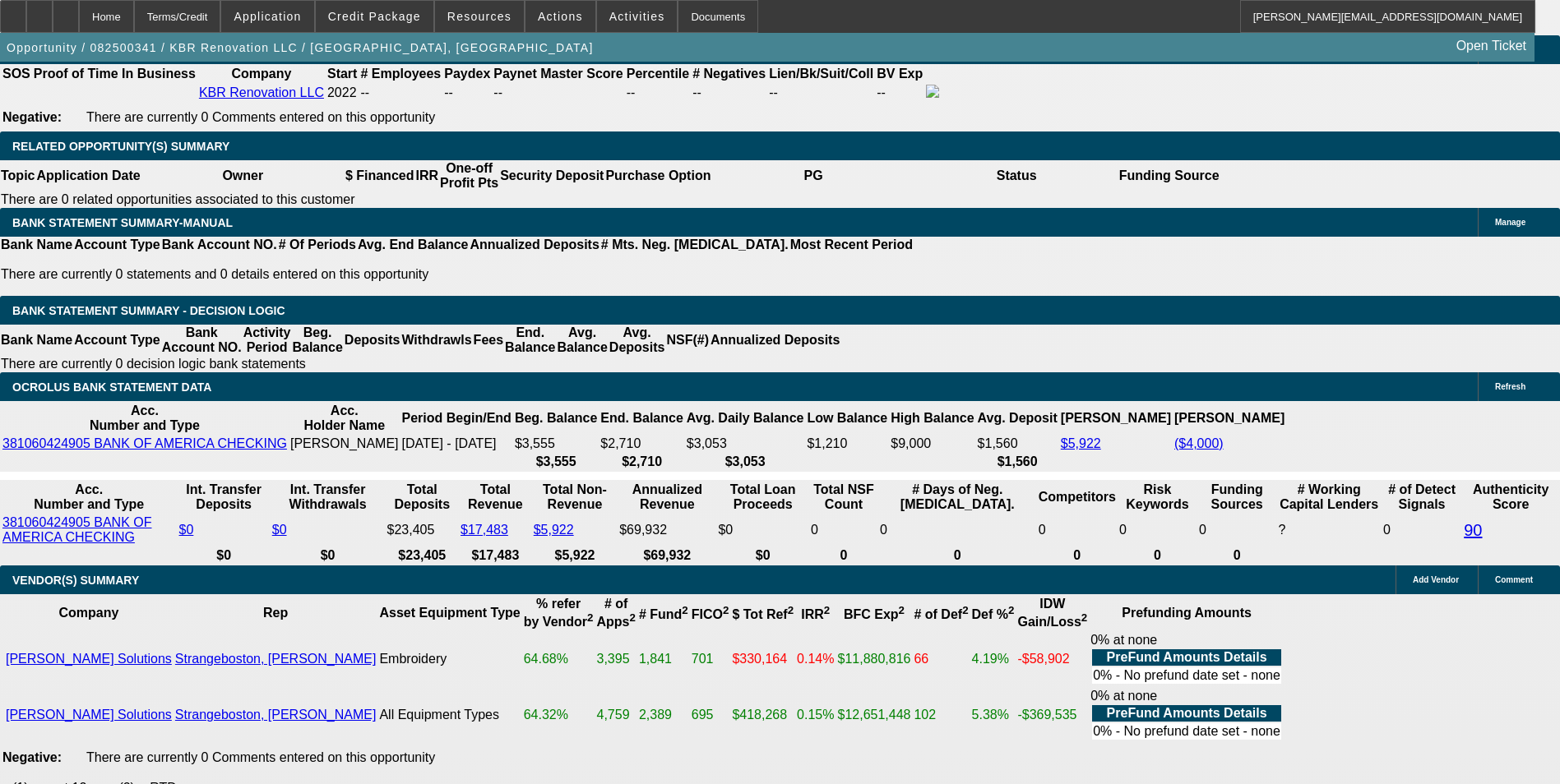
type input "281"
type input "$562.00"
type input "16.7"
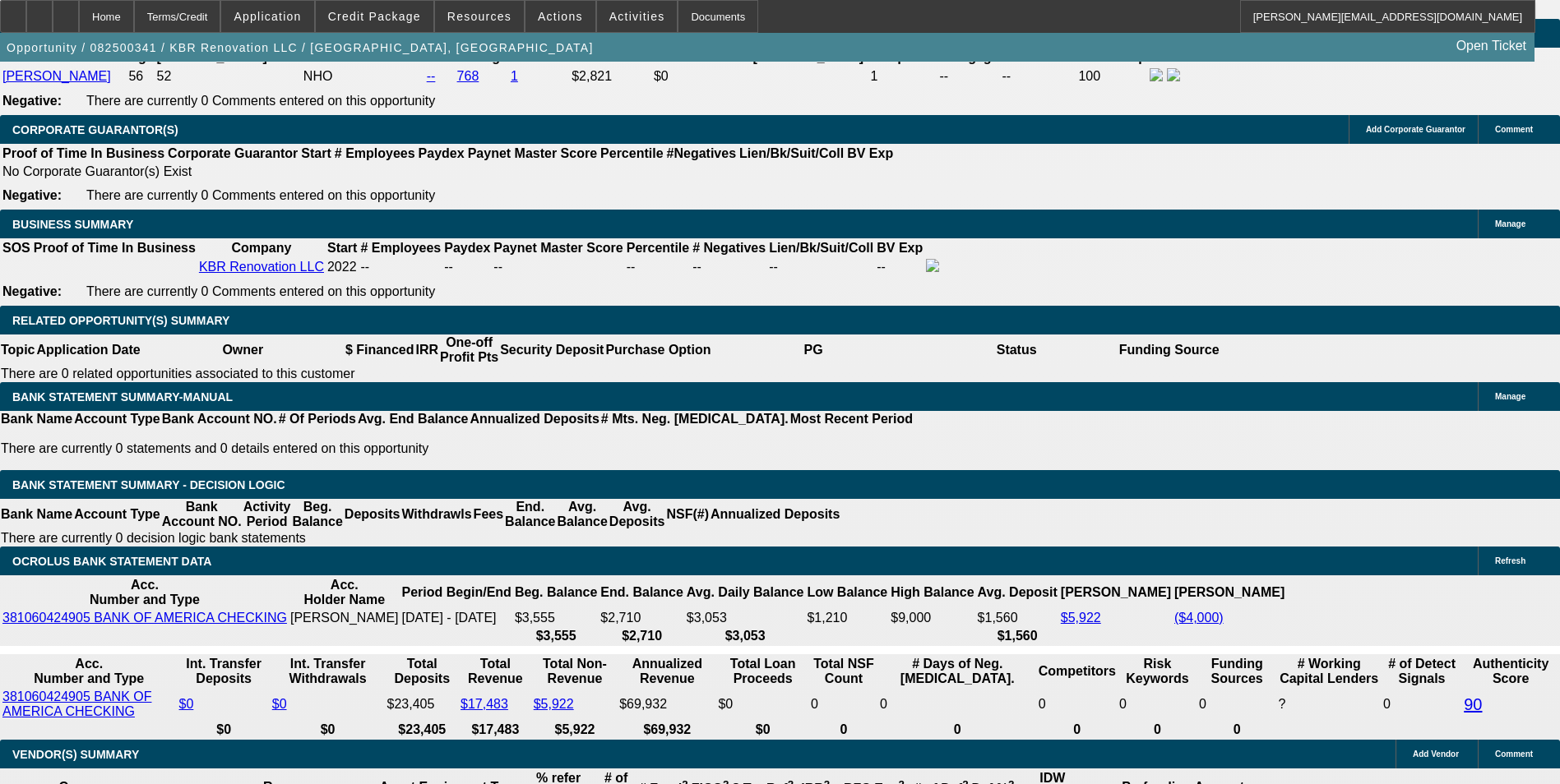
scroll to position [2479, 0]
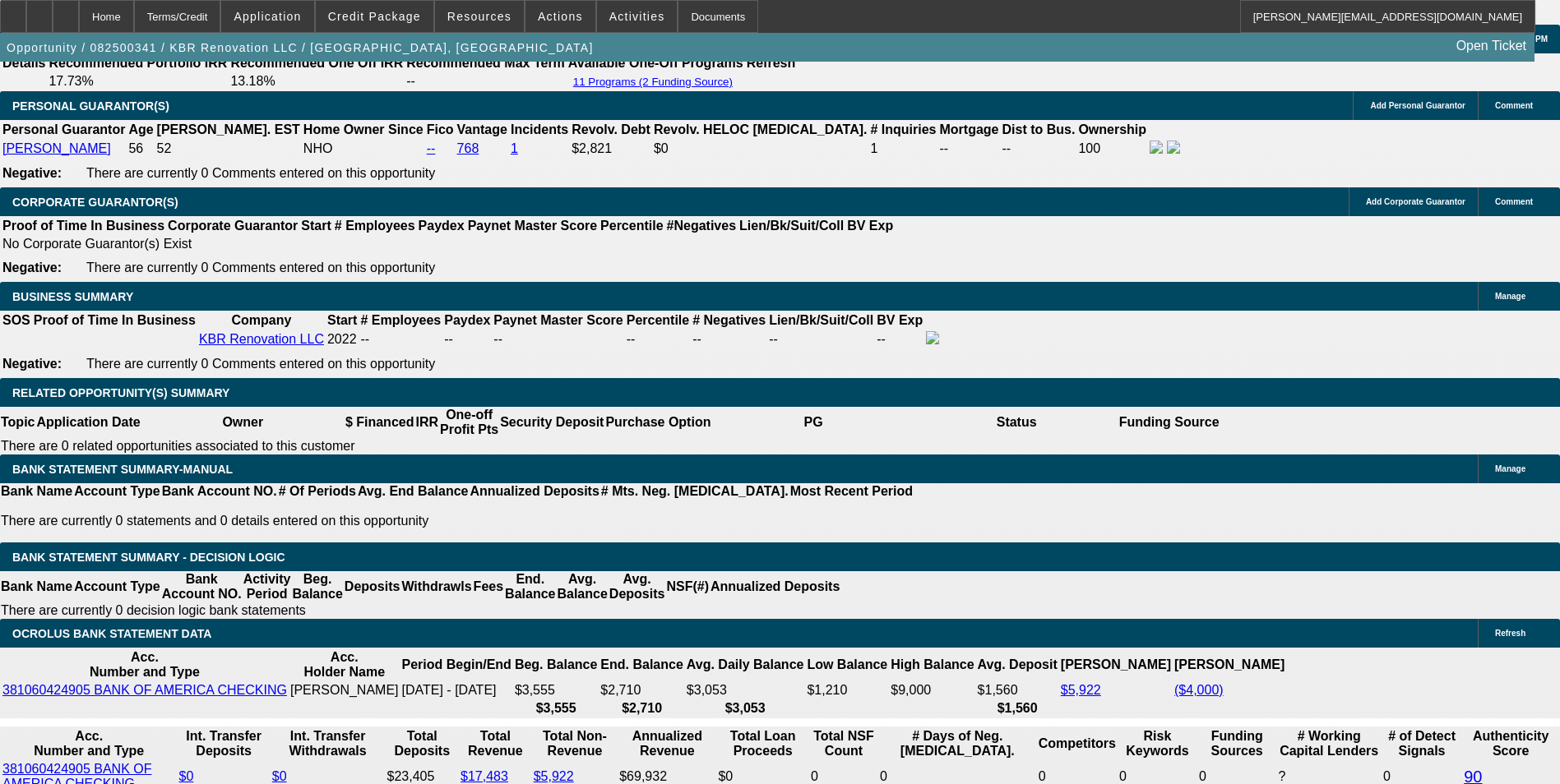
type input "$281.00"
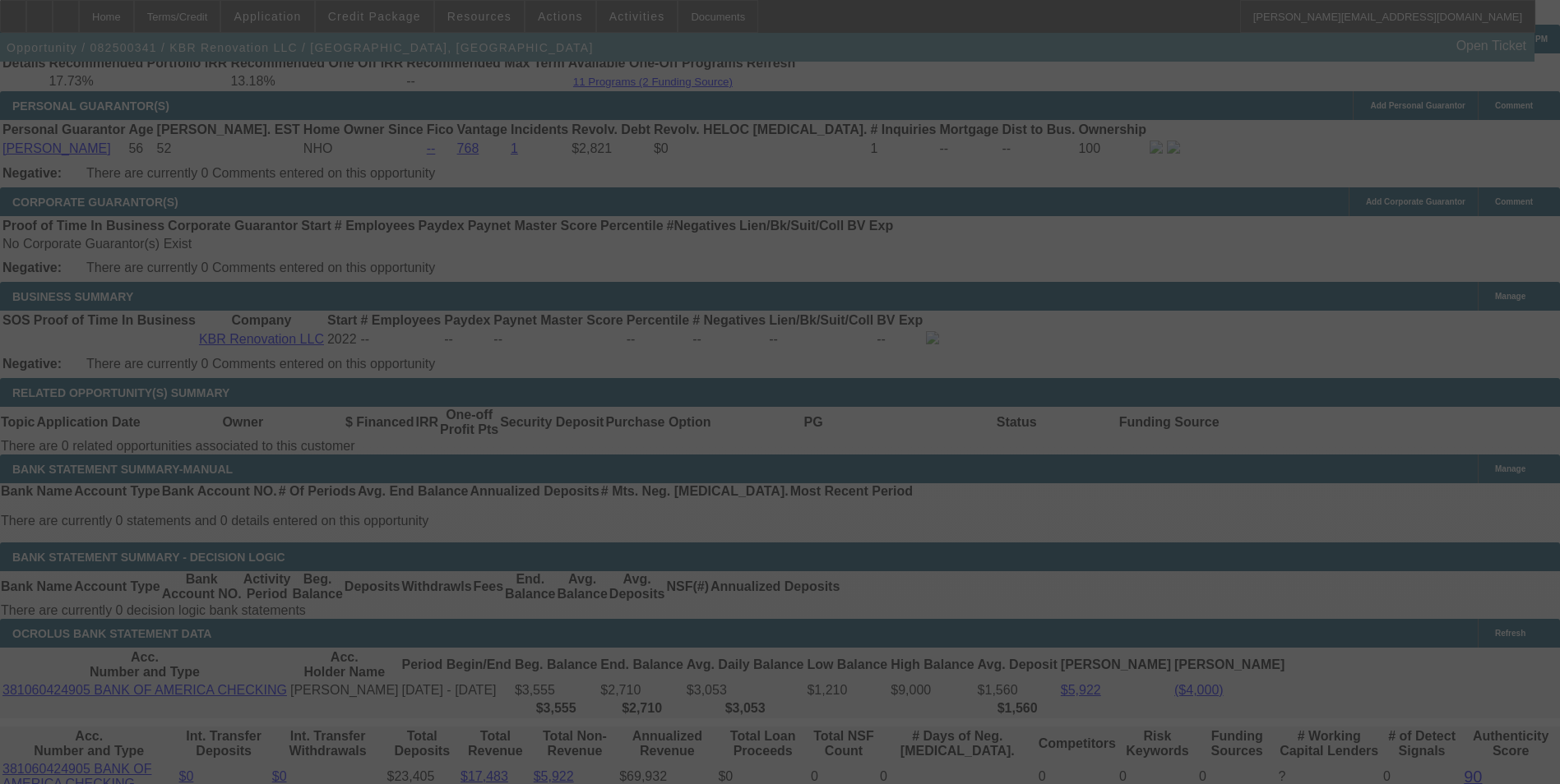
select select "0"
select select "2"
select select "0"
select select "6"
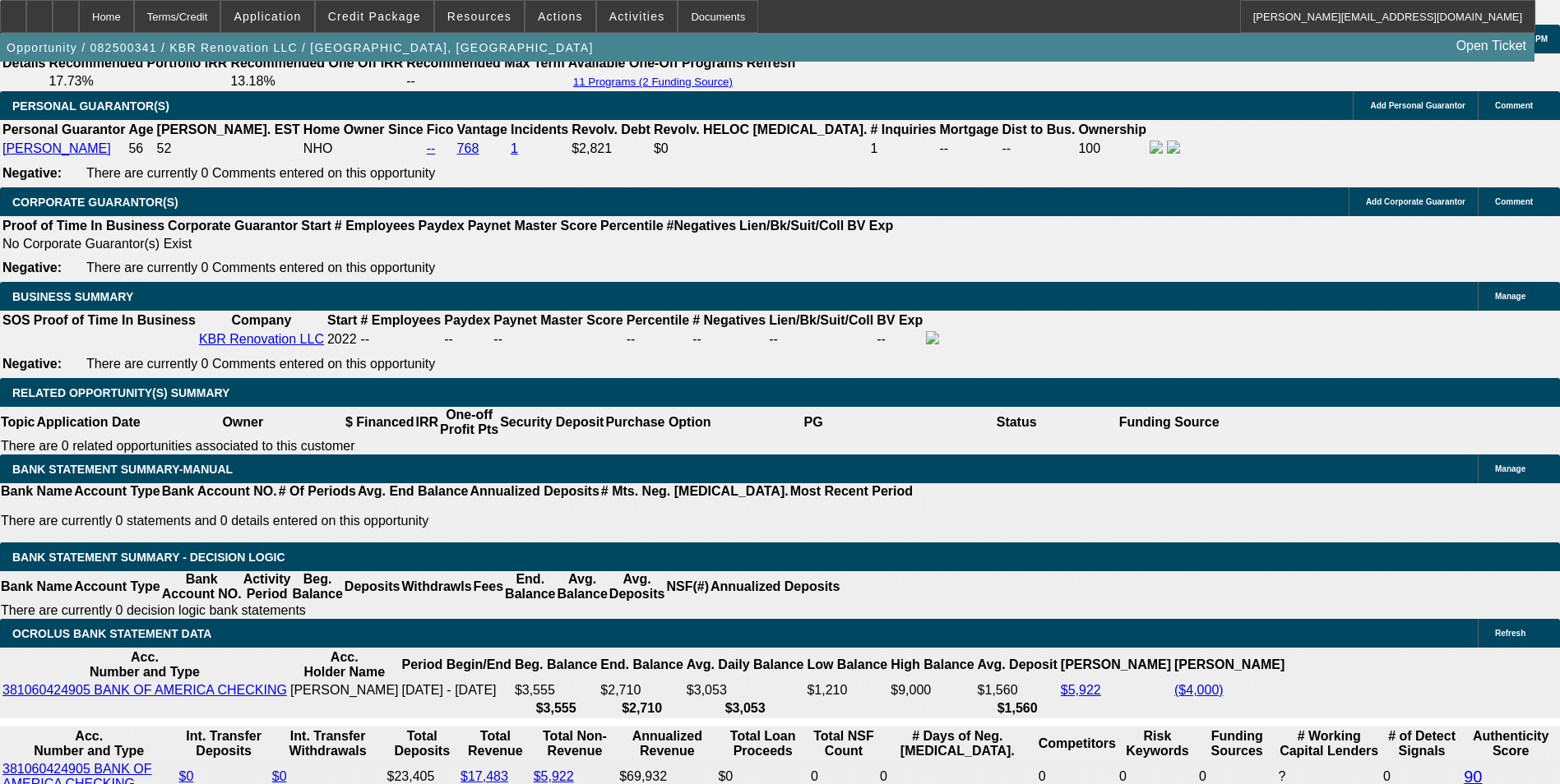
drag, startPoint x: 523, startPoint y: 513, endPoint x: 597, endPoint y: 487, distance: 78.4
type input "UNKNOWN"
type input "36"
type input "$6,709.22"
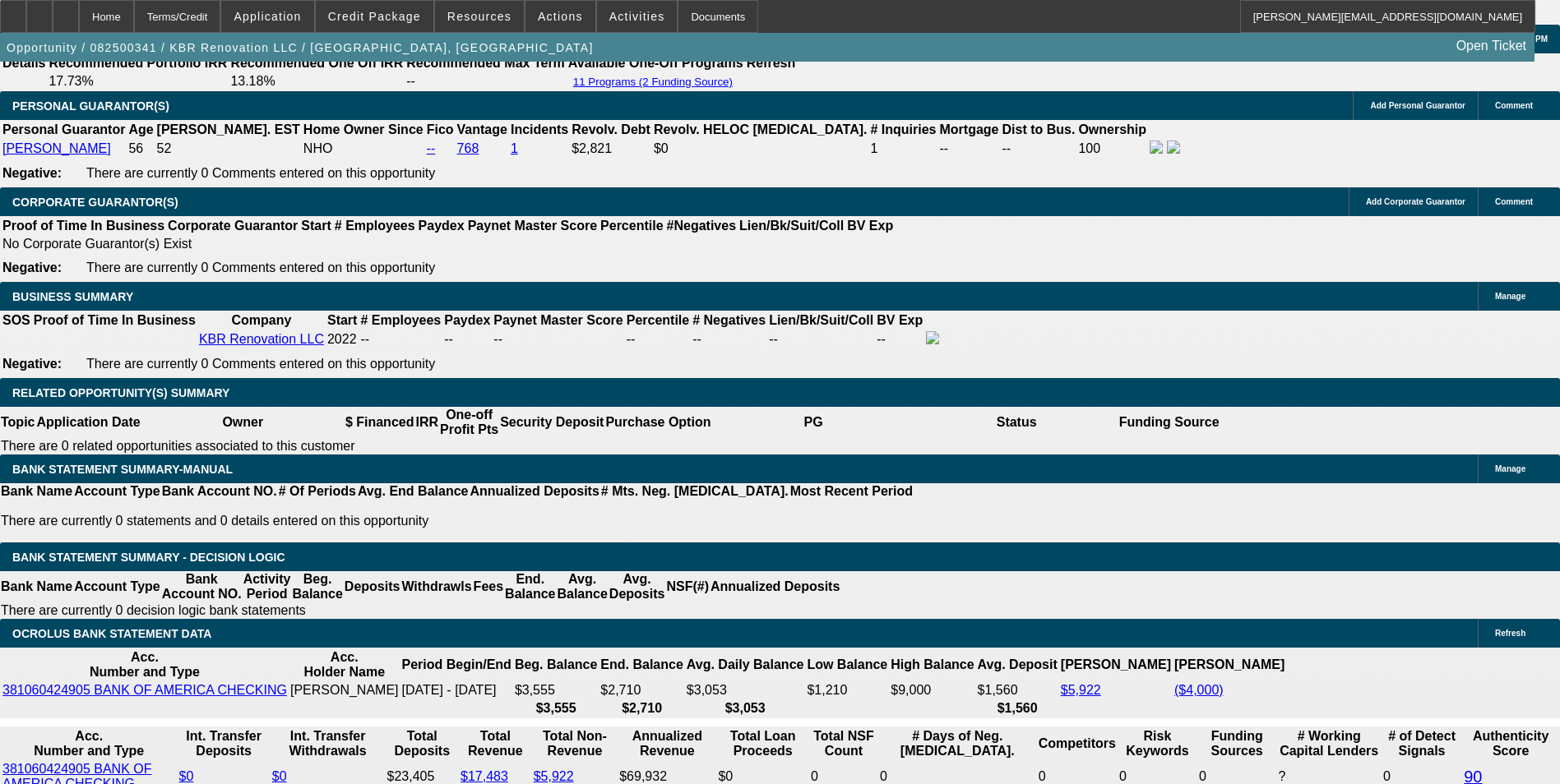
type input "$3,354.61"
type input "$695.20"
type input "$347.60"
type input "36"
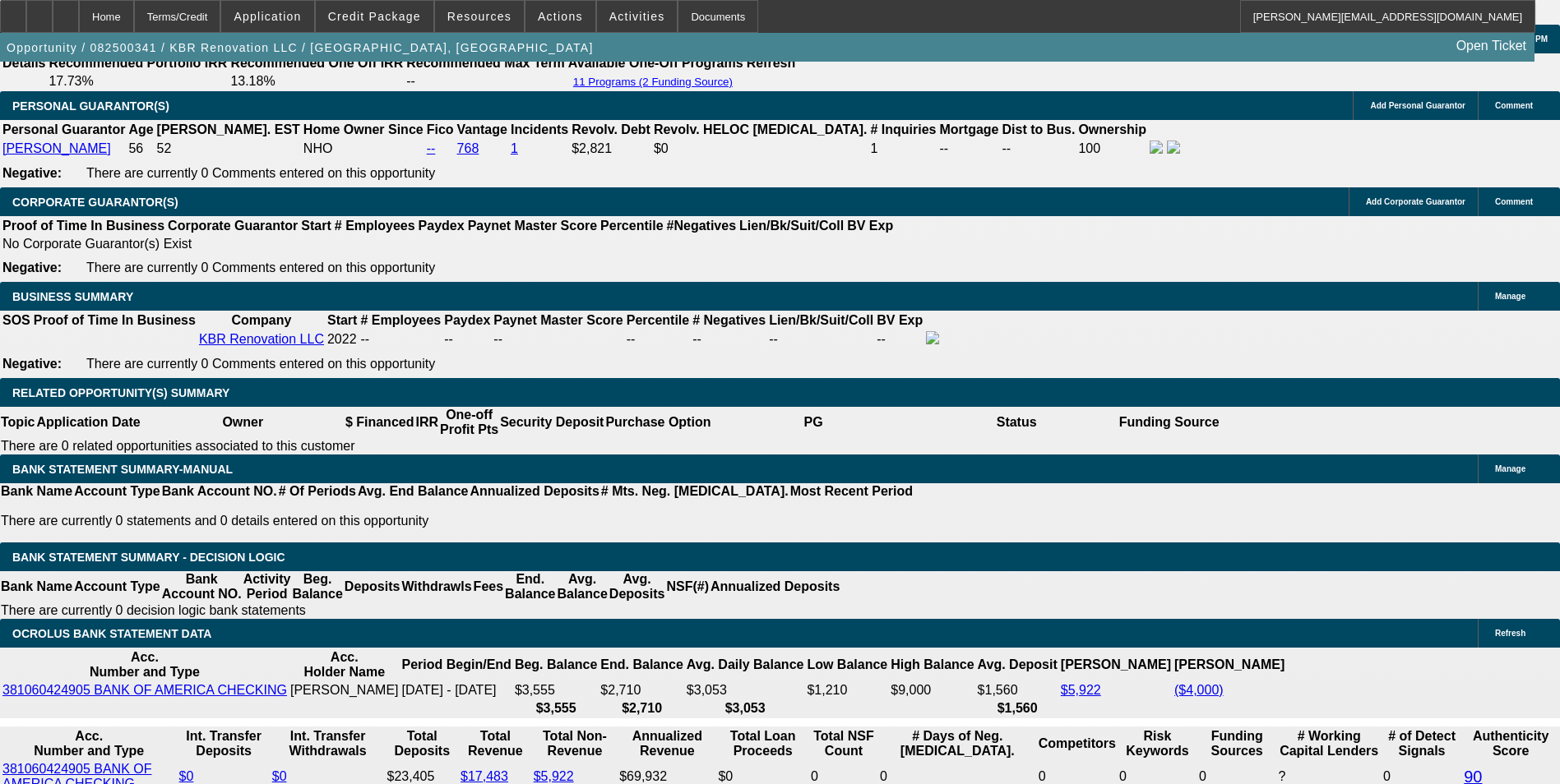
type input "3"
type input "$6.00"
type input "343"
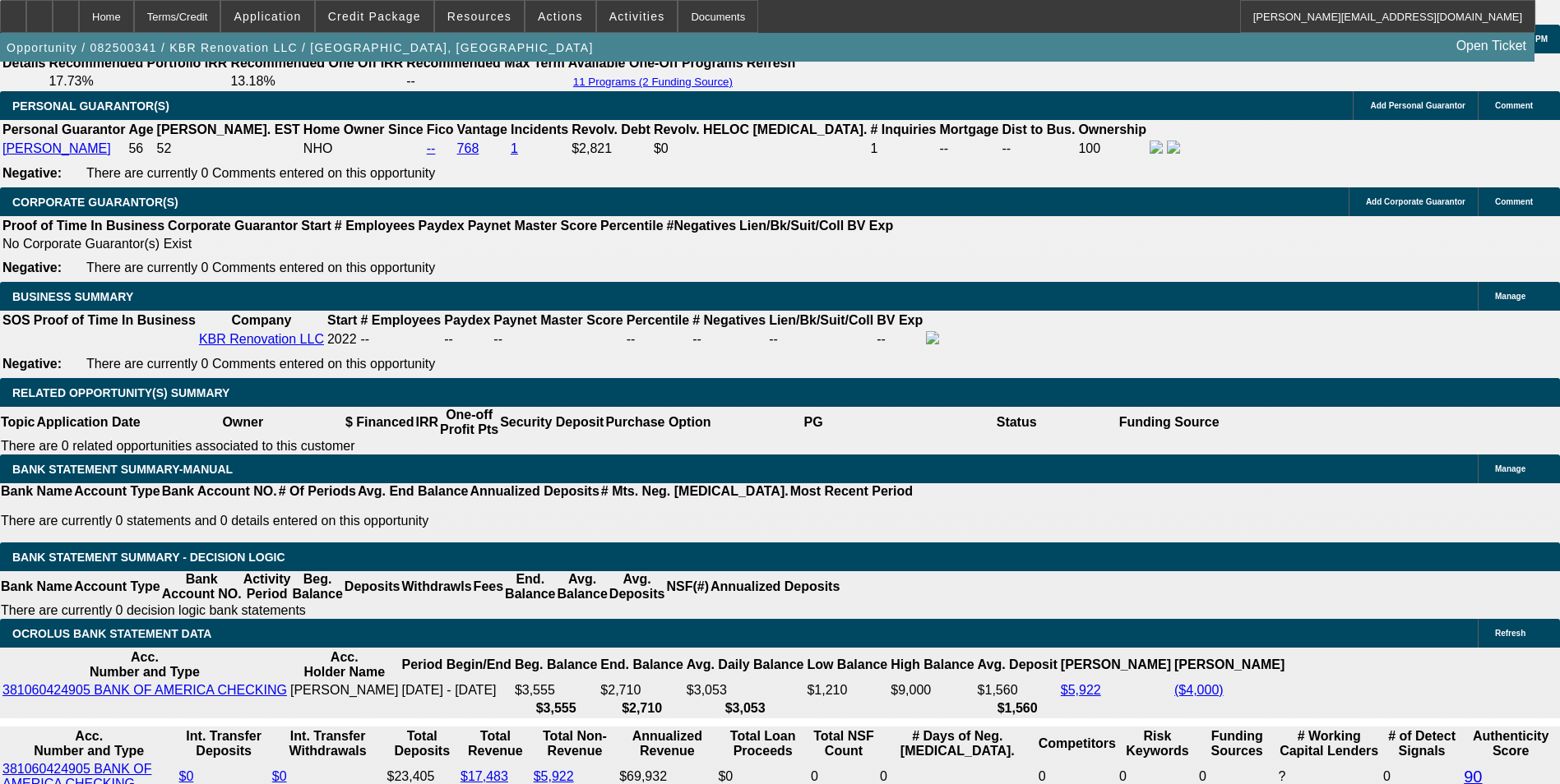
type input "$686.00"
type input "15.8"
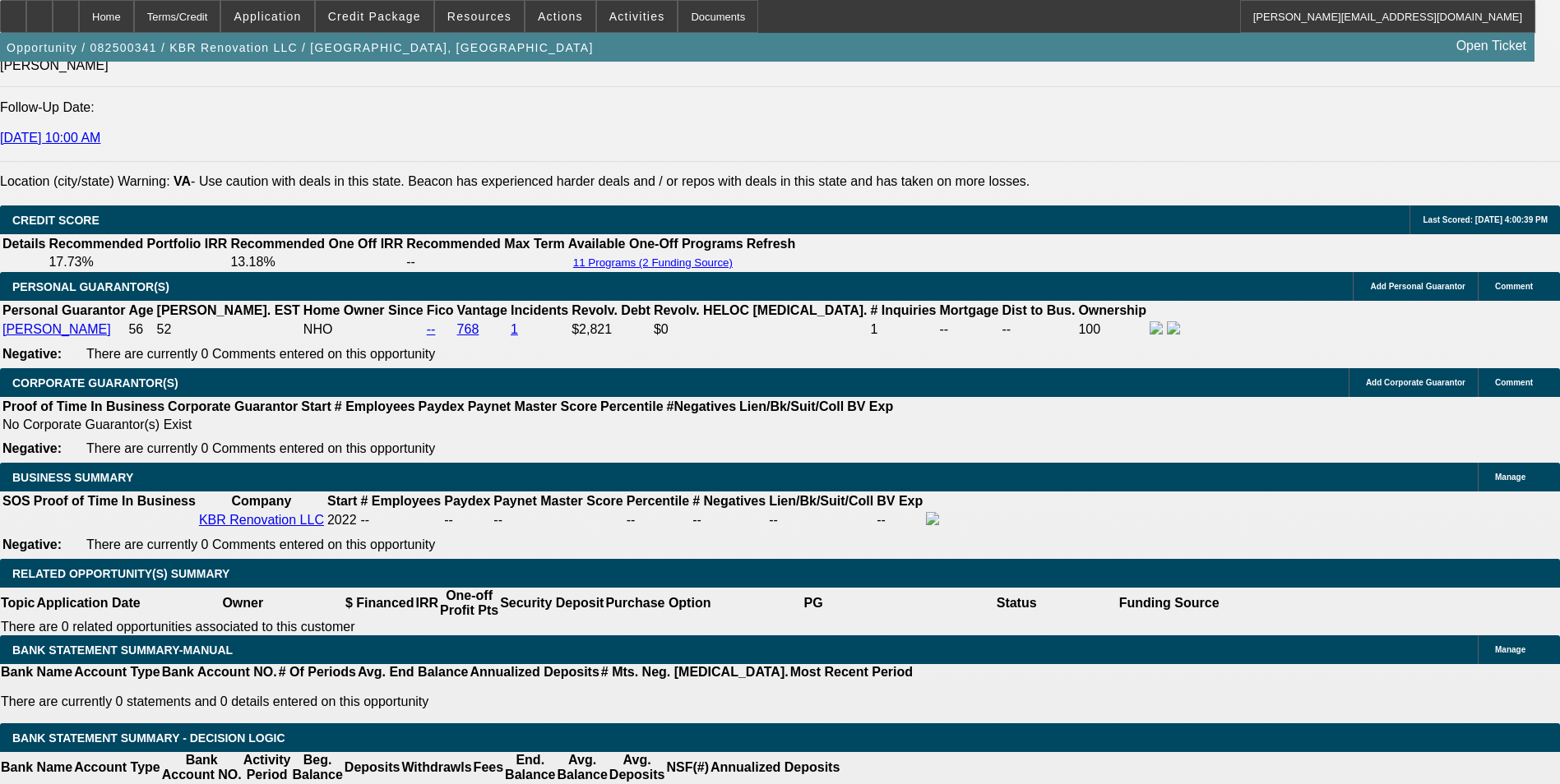
scroll to position [2232, 0]
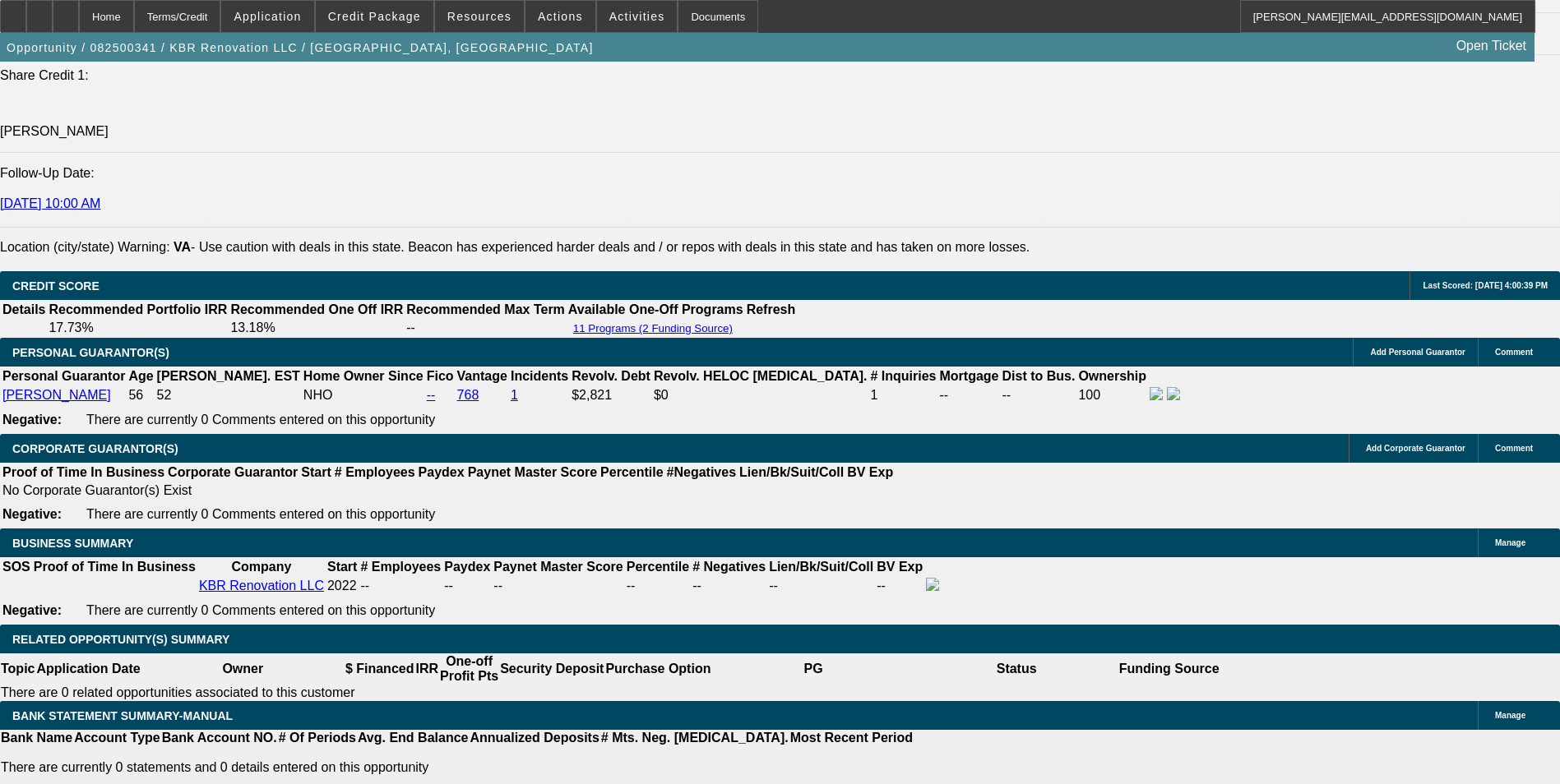
type input "$343.00"
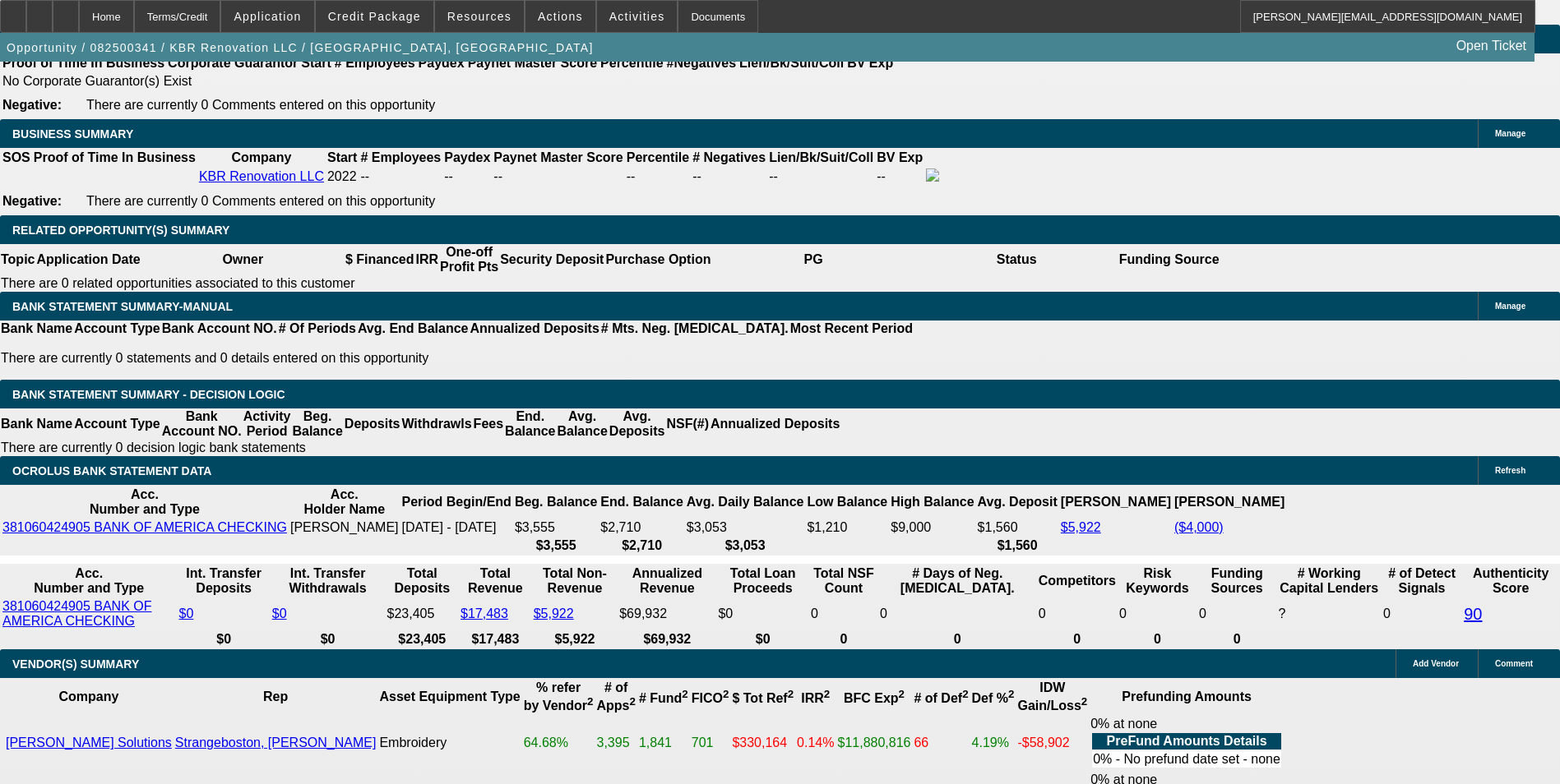
scroll to position [2643, 0]
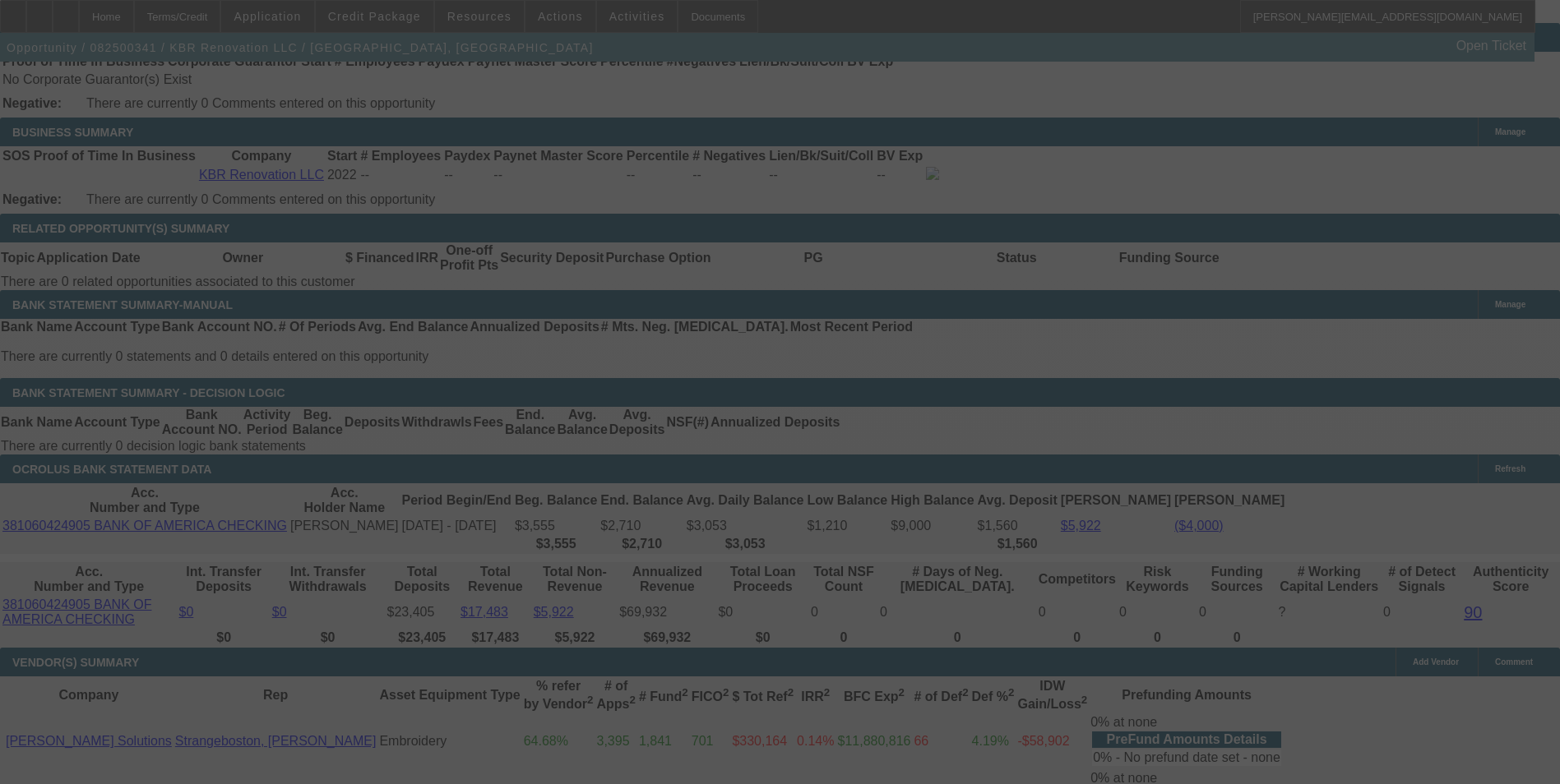
select select "0"
select select "2"
select select "0"
select select "6"
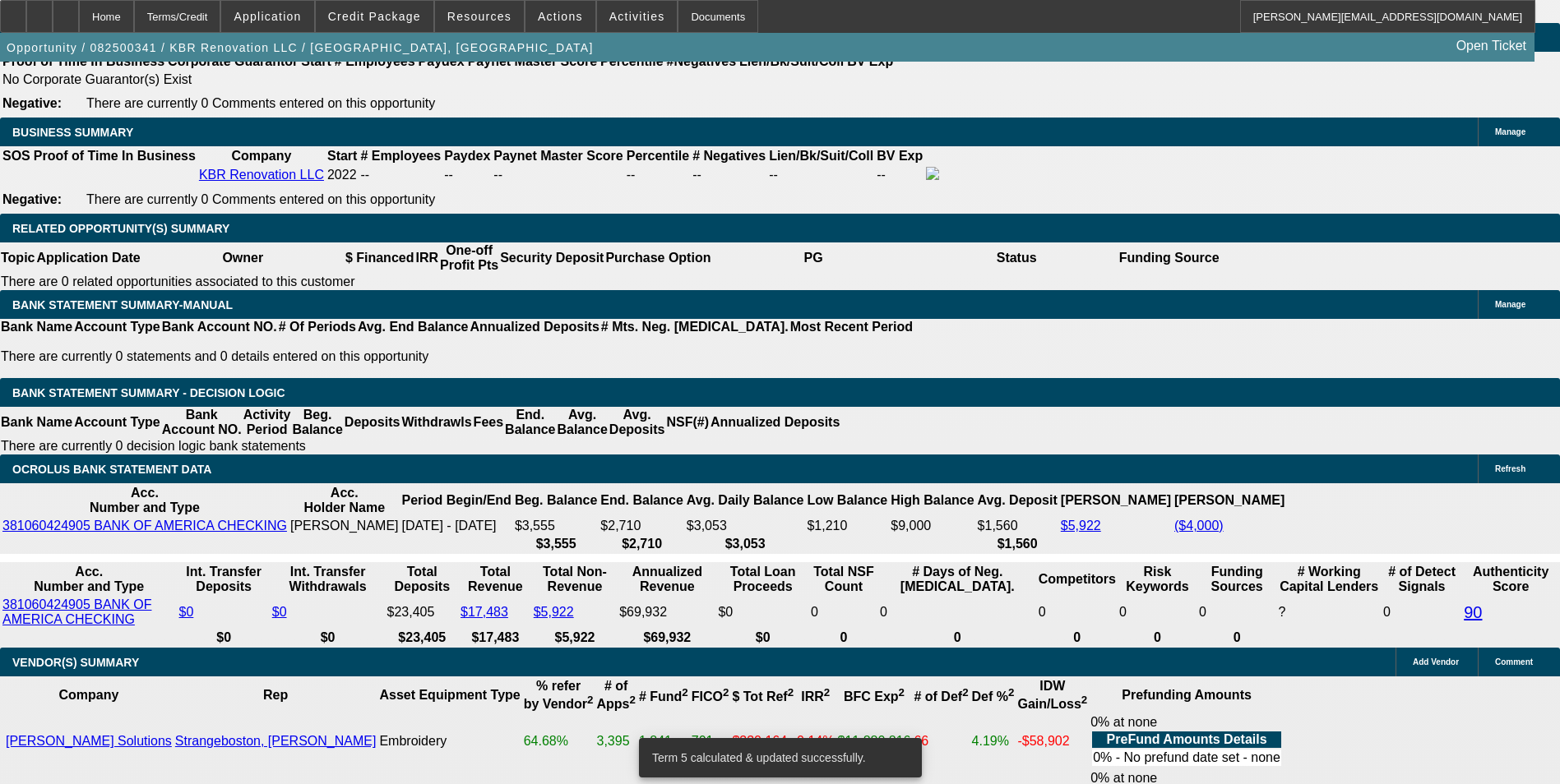
scroll to position [2634, 0]
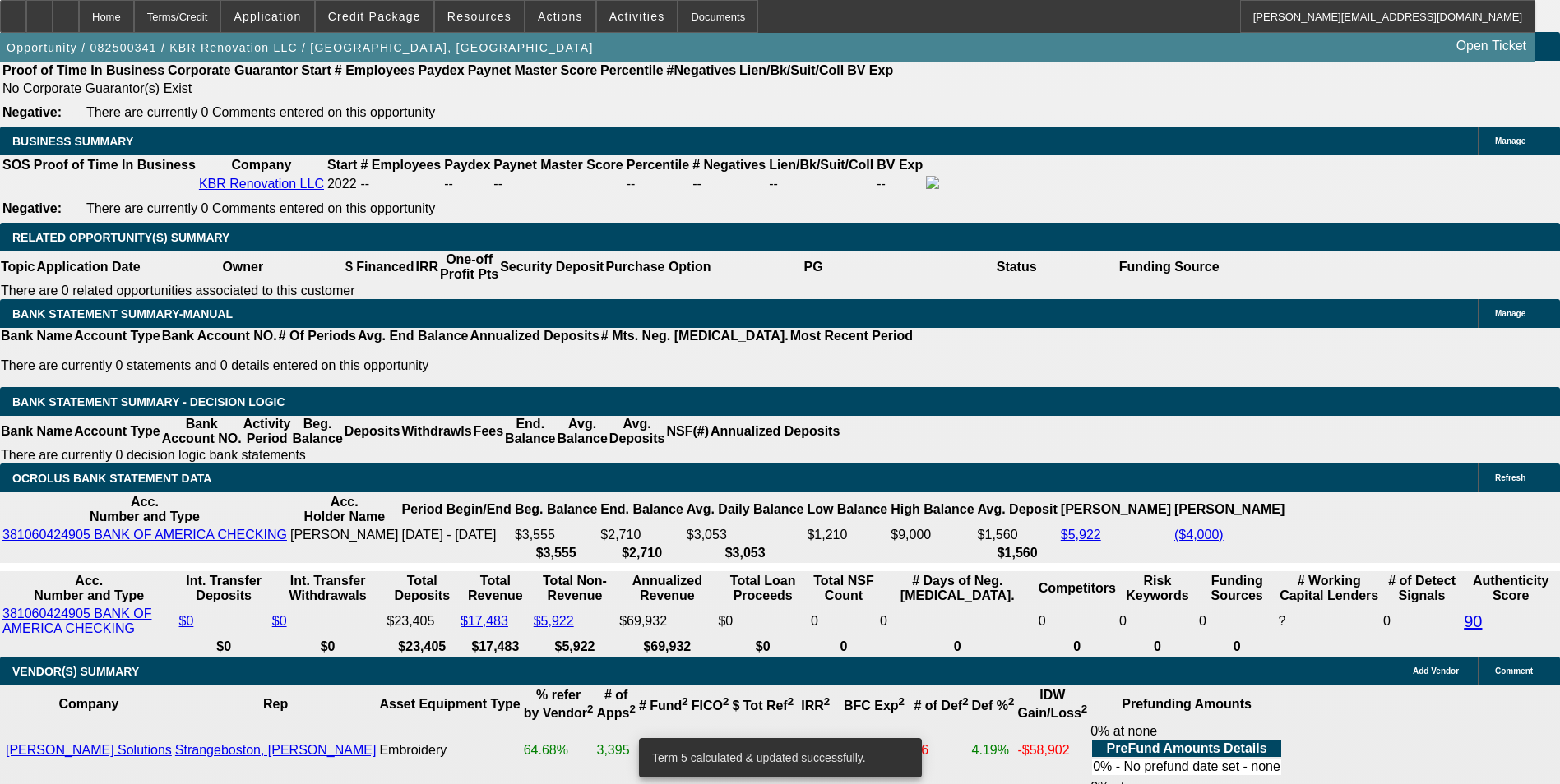
drag, startPoint x: 459, startPoint y: 364, endPoint x: 561, endPoint y: 344, distance: 103.9
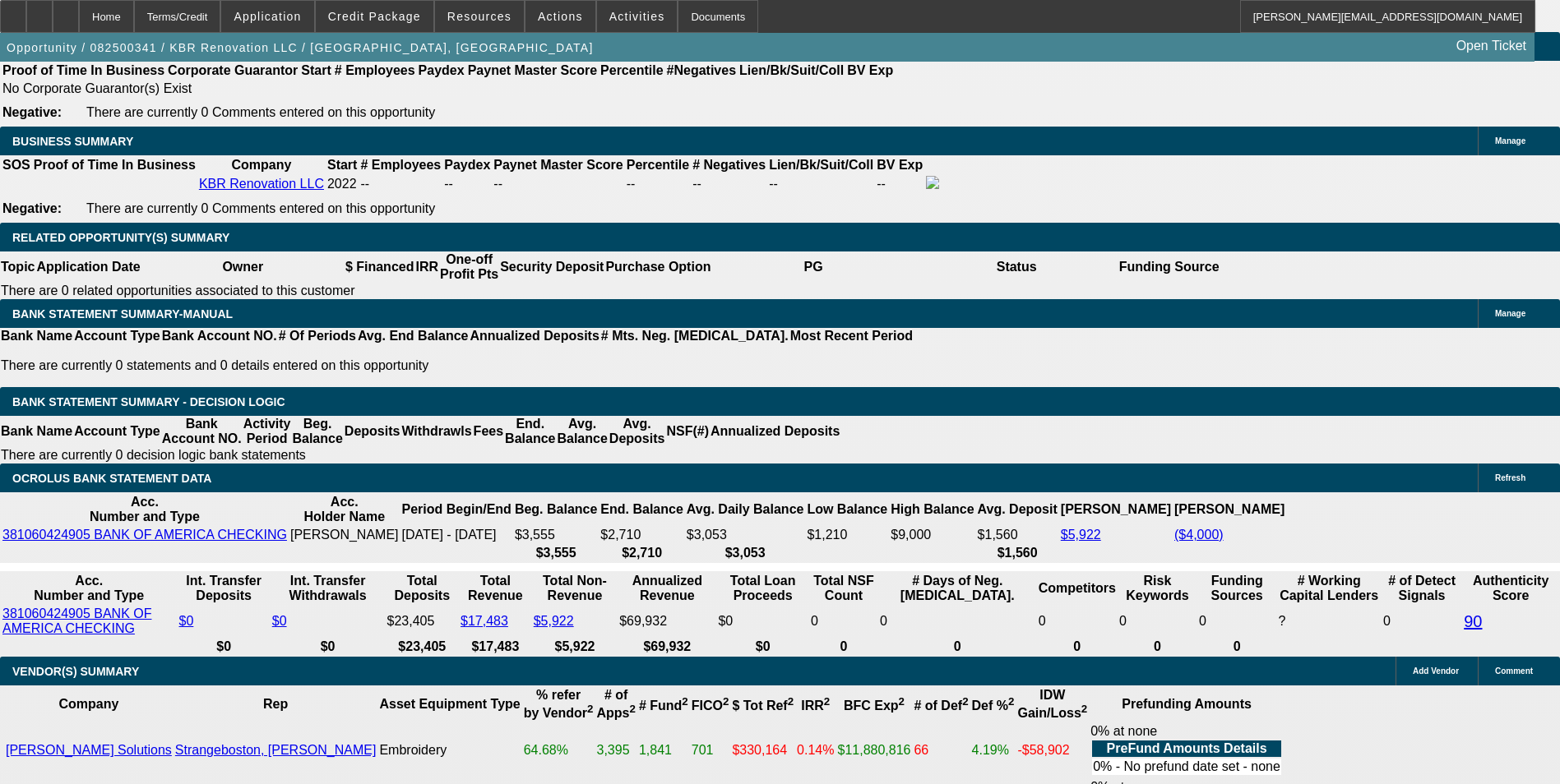
type input "344"
type input "$688.00"
type input "UNKNOWN"
type input "16"
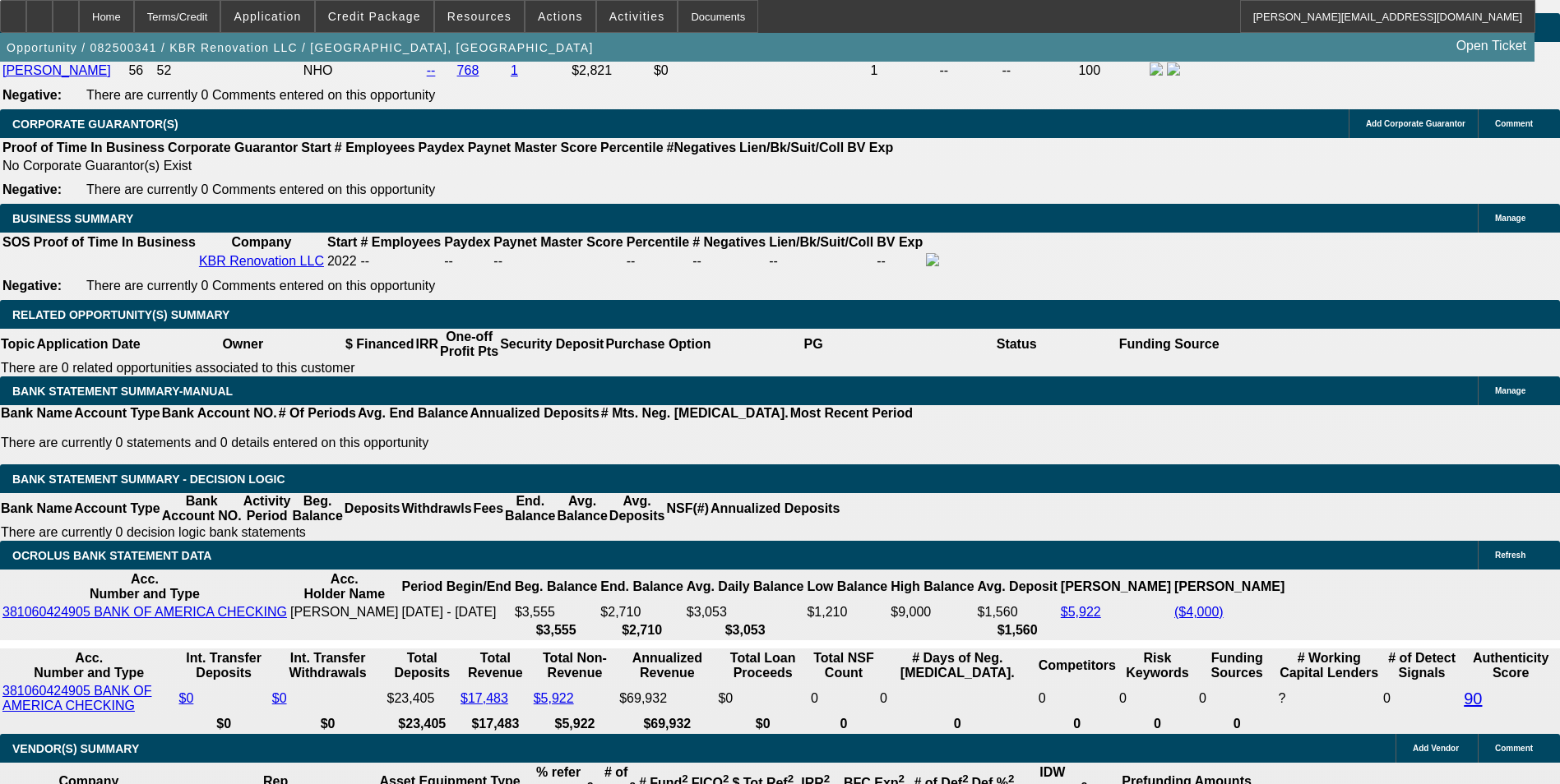
scroll to position [2305, 0]
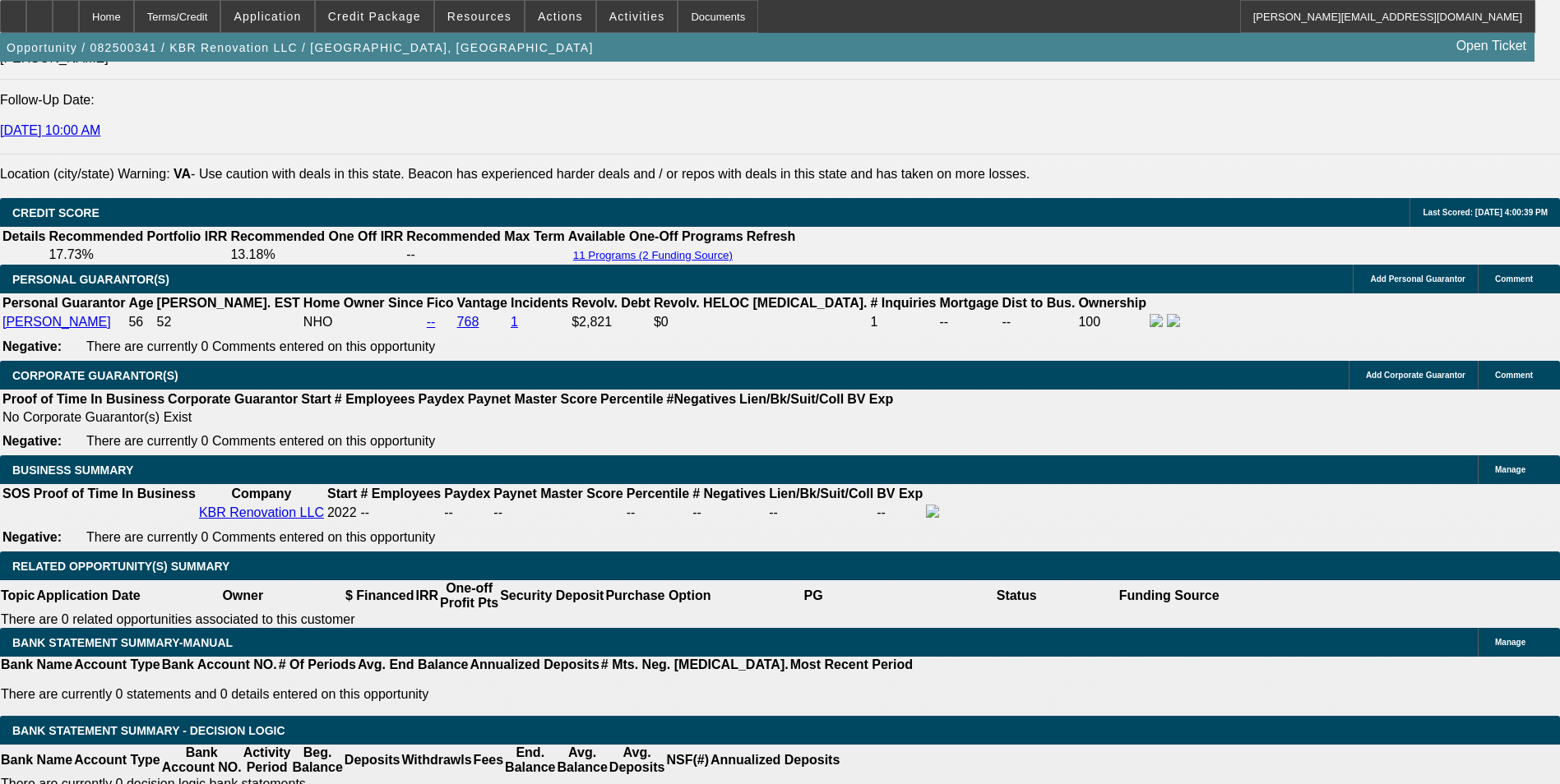
type input "$344.00"
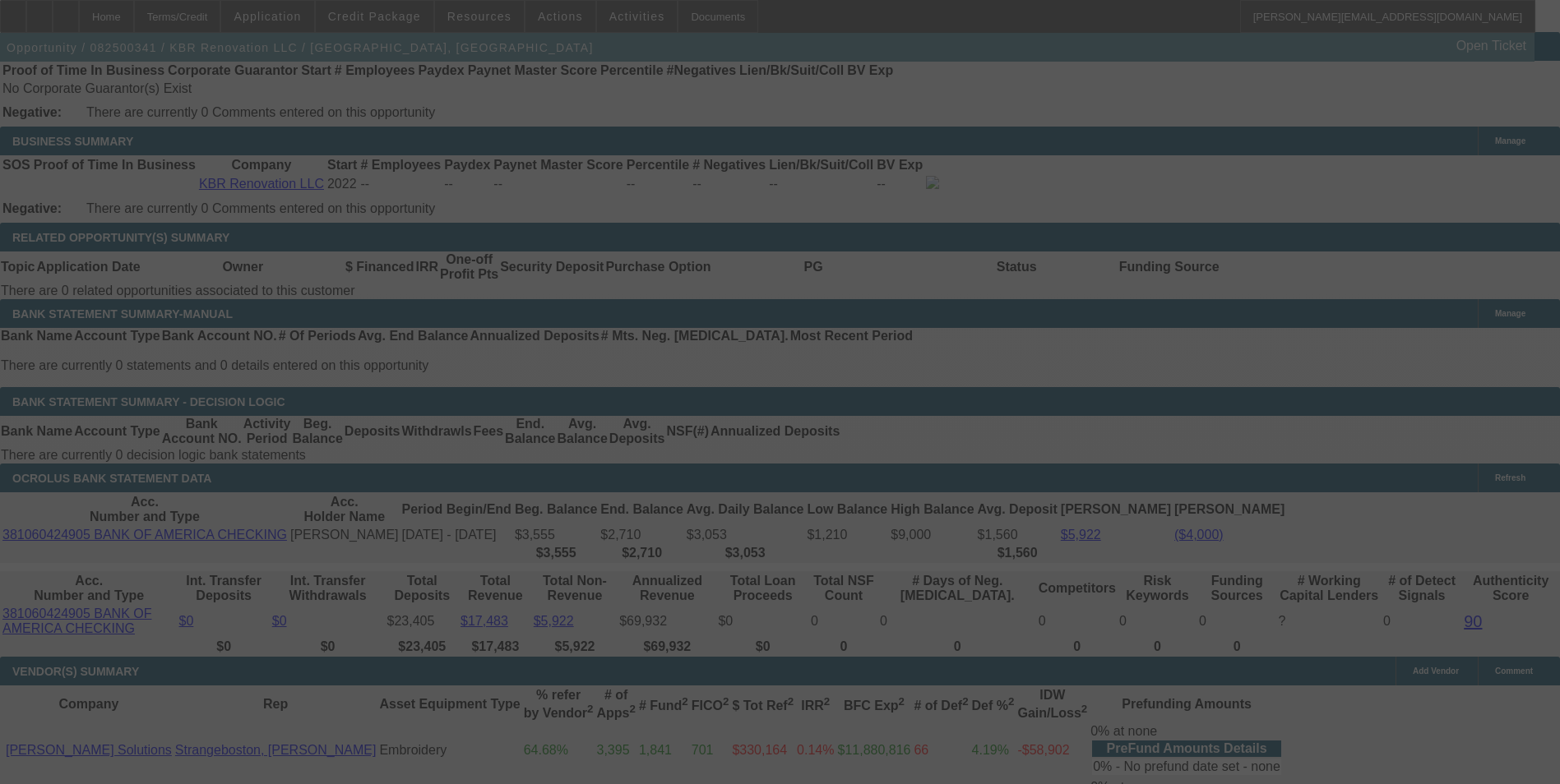
scroll to position [2625, 0]
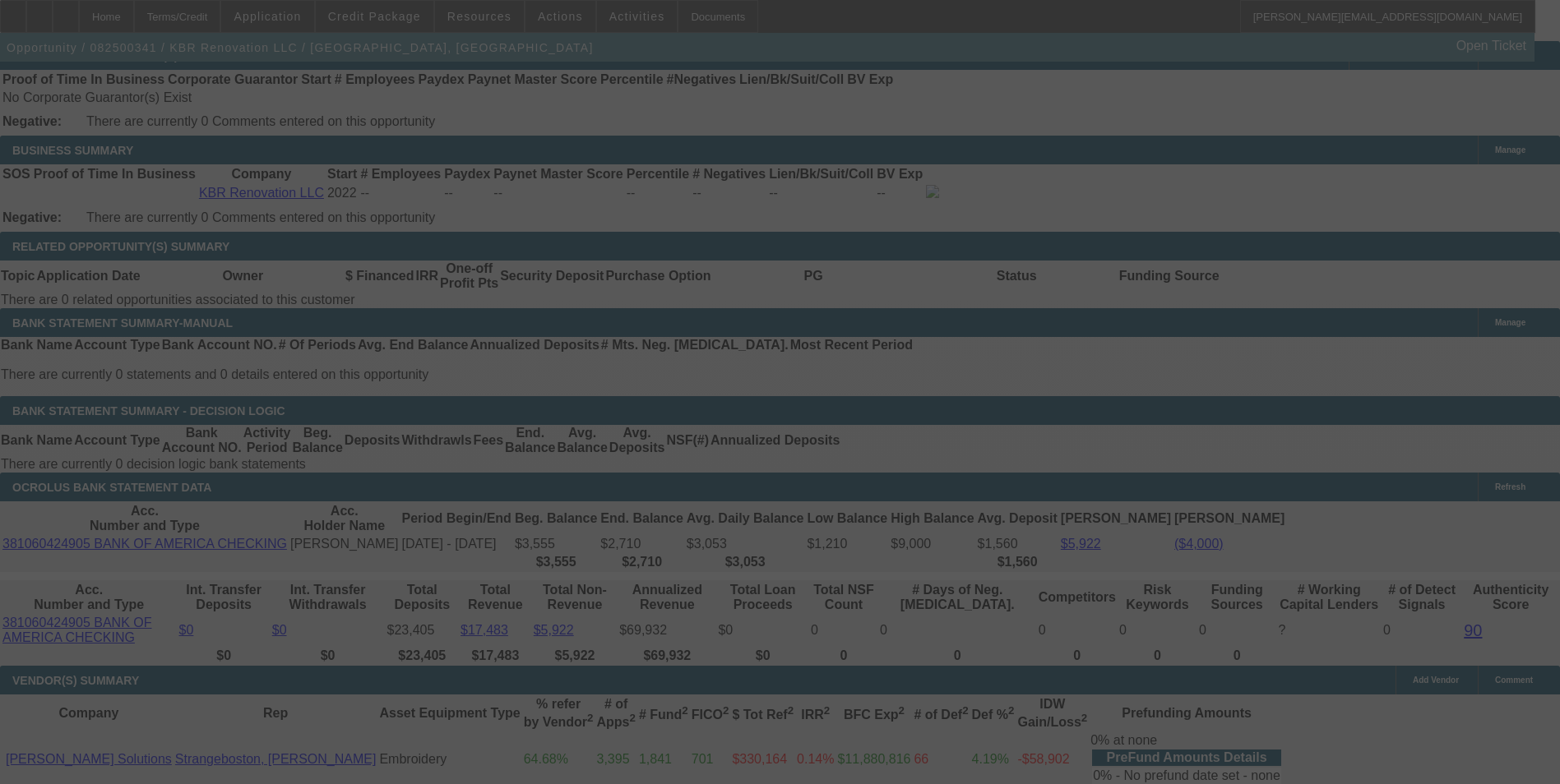
select select "0"
select select "2"
select select "0"
select select "6"
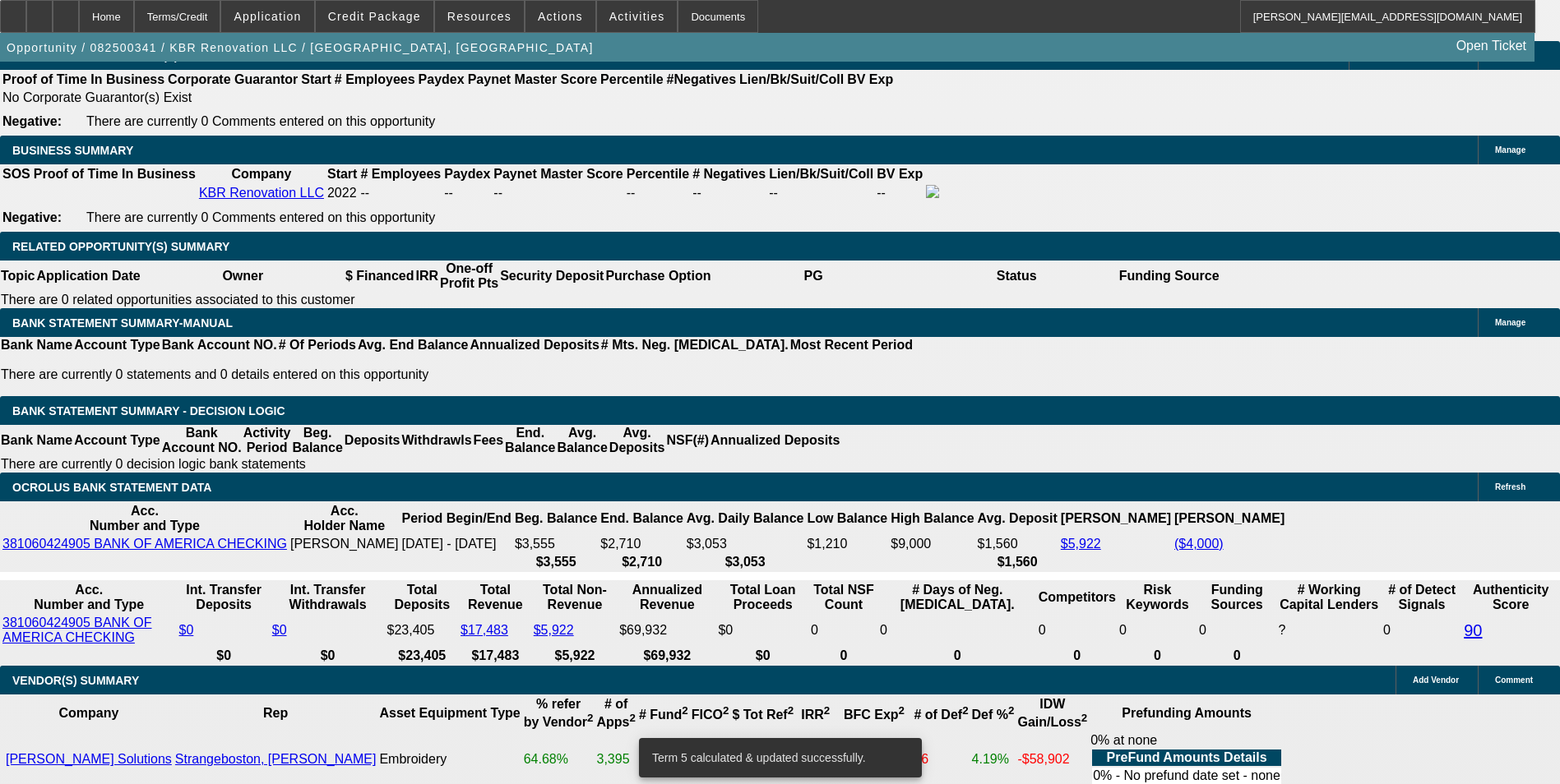
drag, startPoint x: 439, startPoint y: 364, endPoint x: 560, endPoint y: 373, distance: 121.3
type input "3"
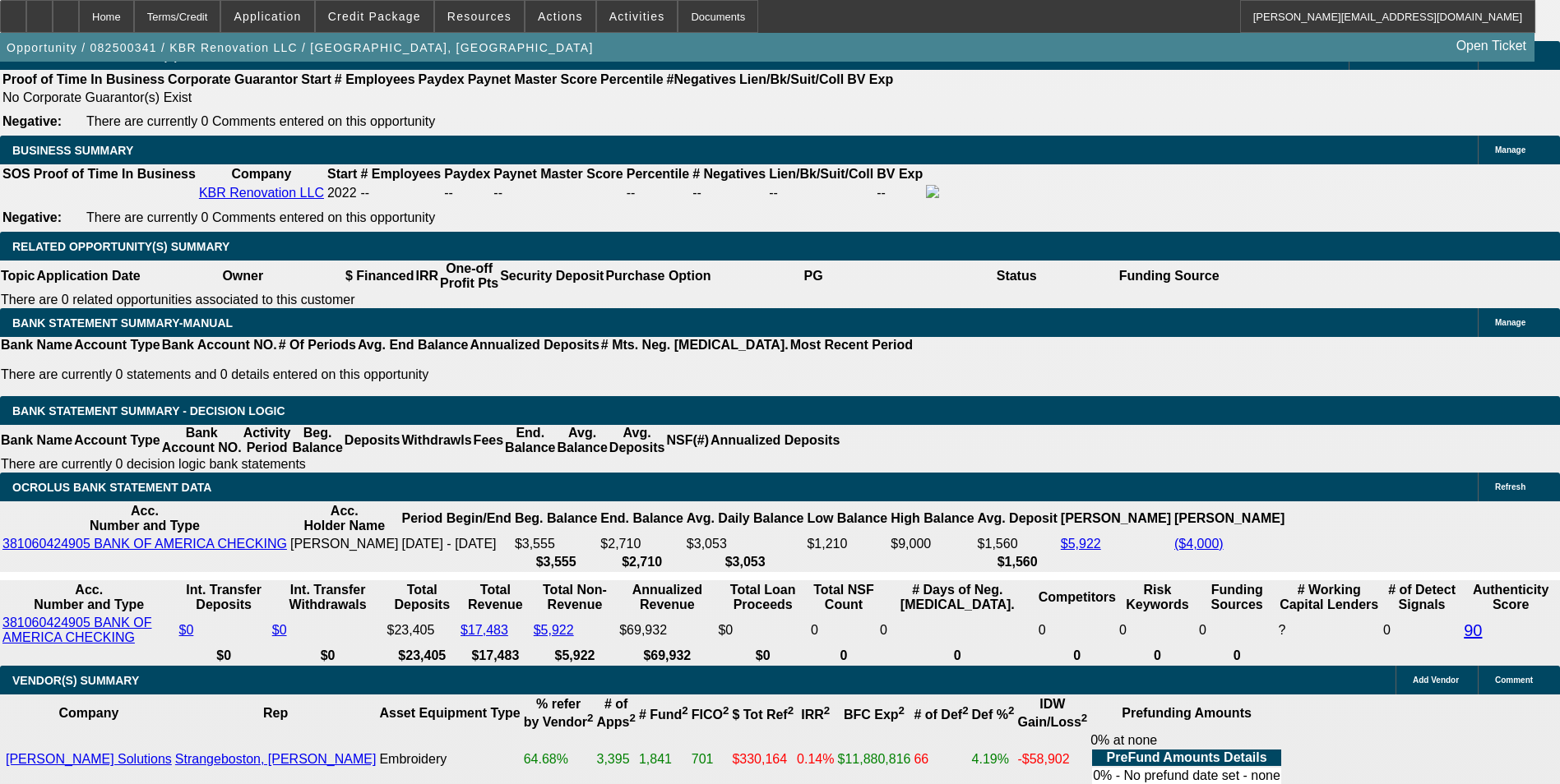
type input "$6.00"
type input "UNKNOWN"
type input "345"
type input "$690.00"
type input "16.2"
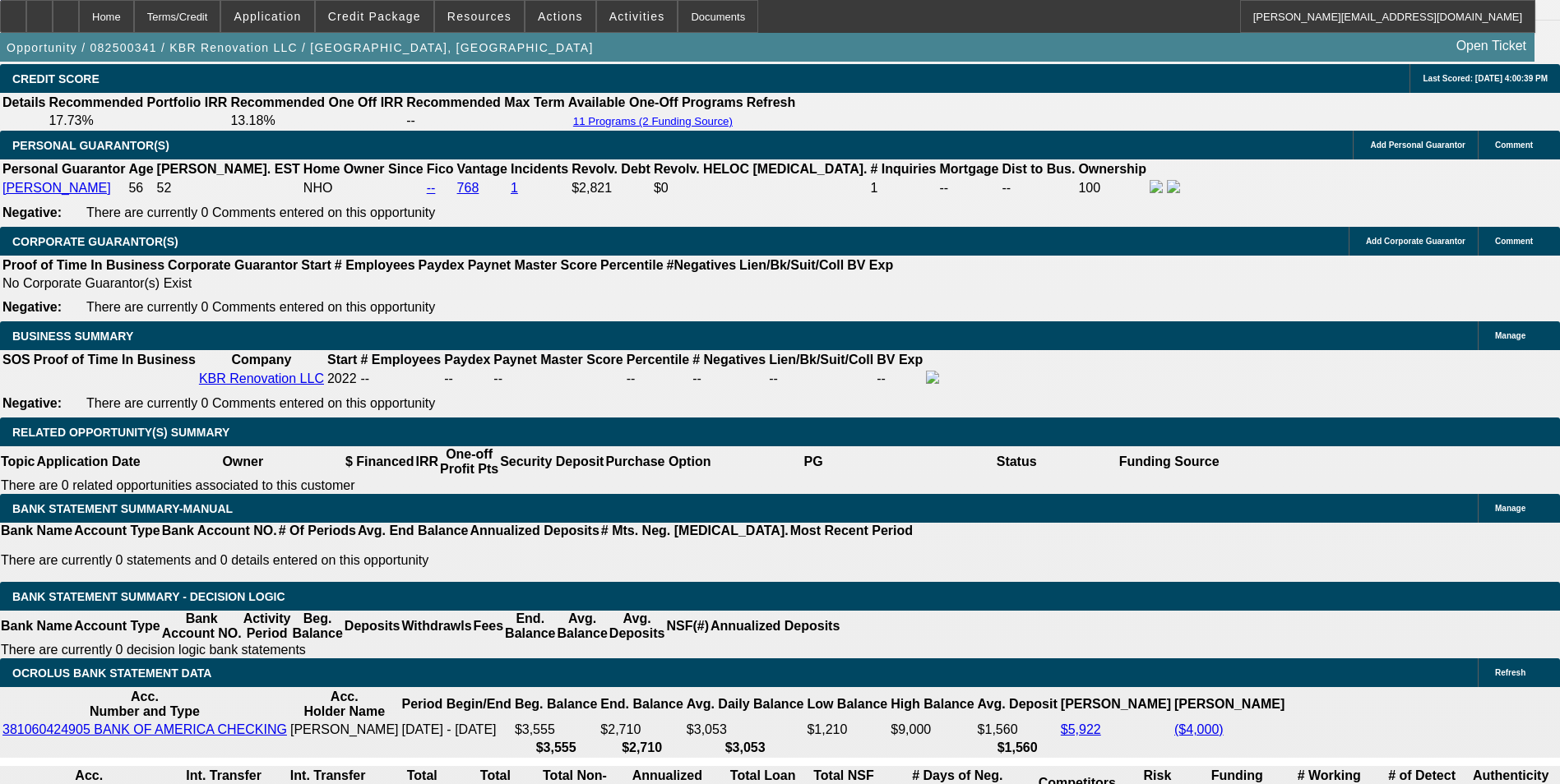
scroll to position [2378, 0]
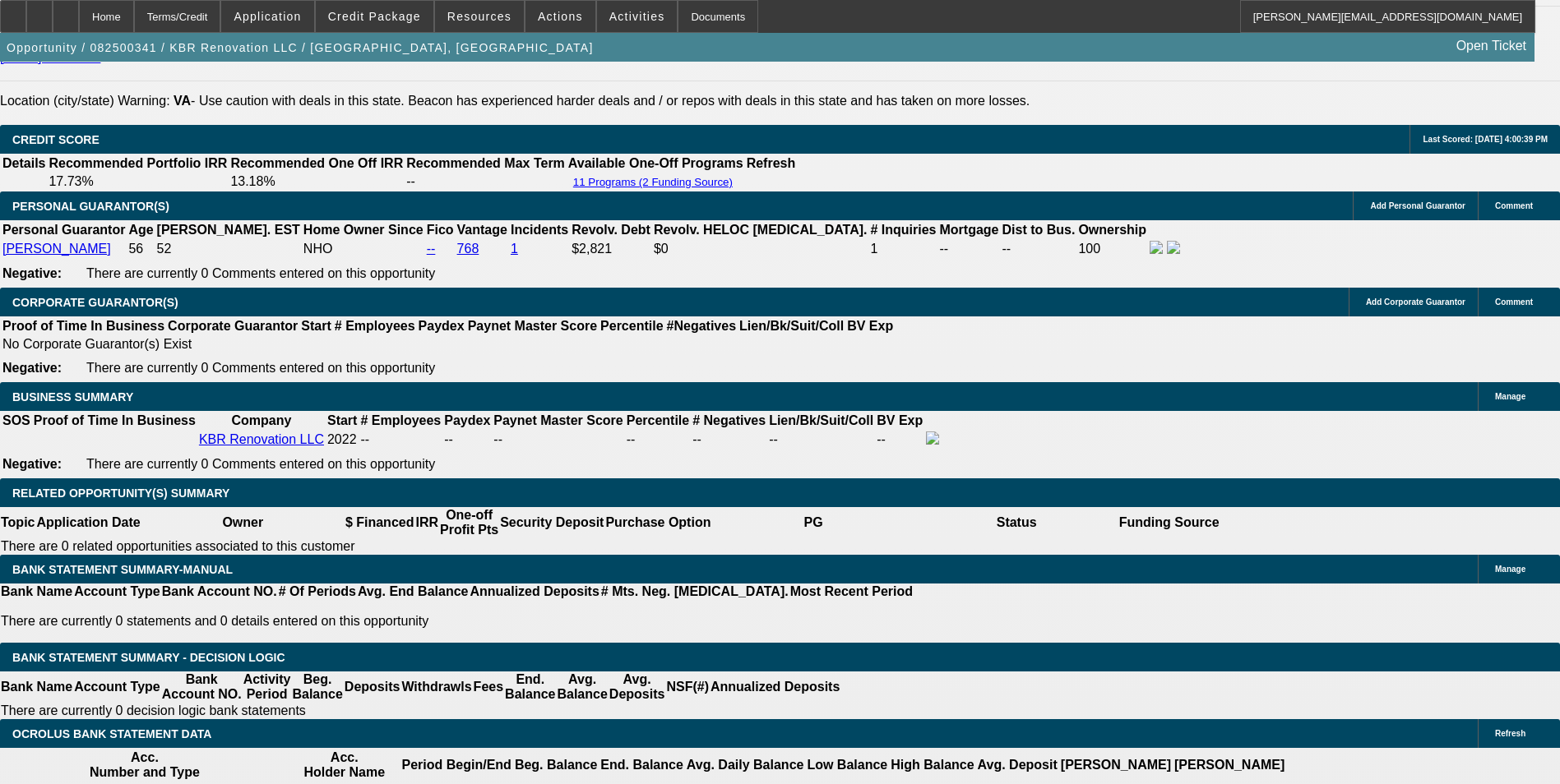
type input "$345.00"
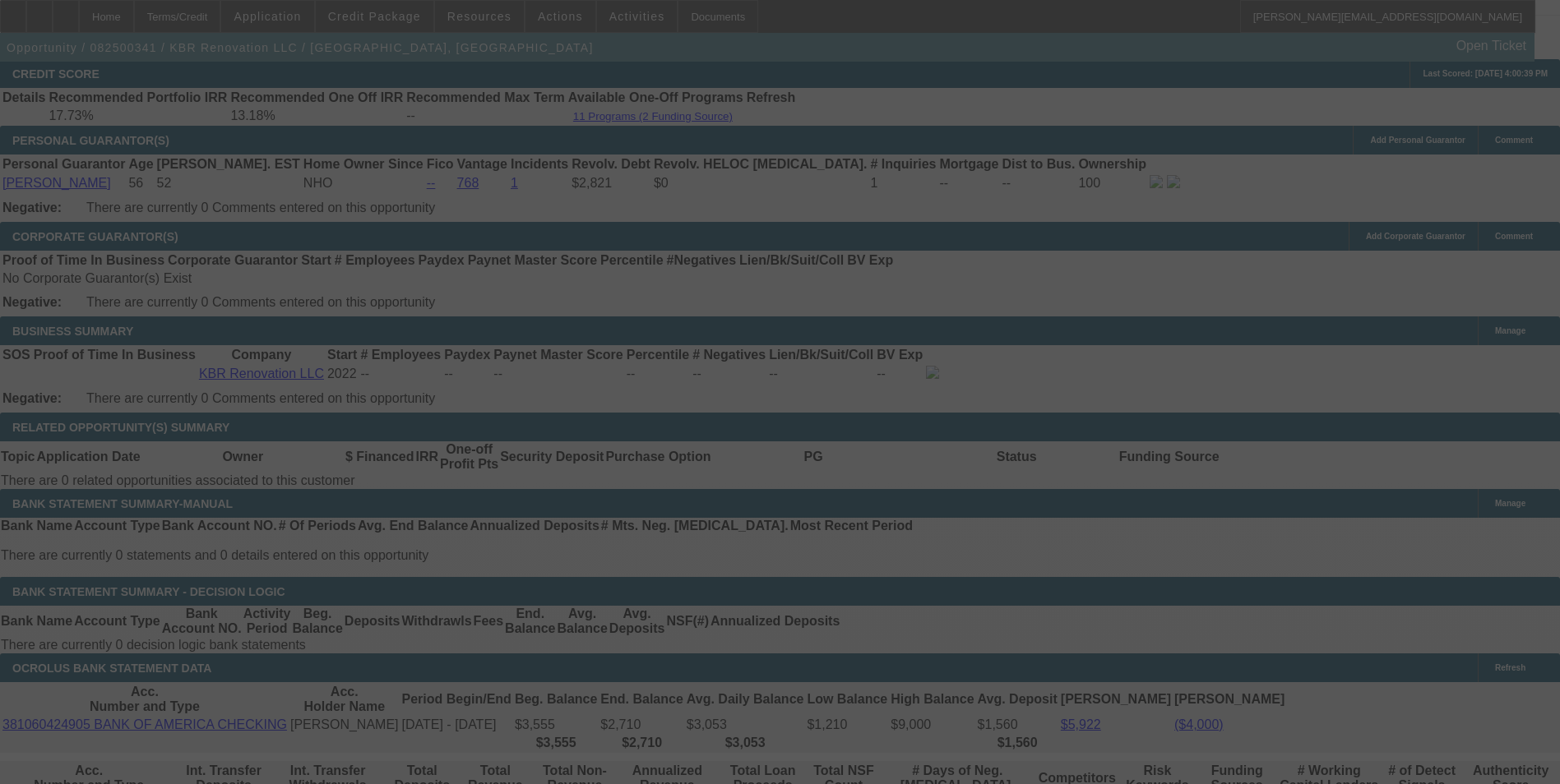
scroll to position [2707, 0]
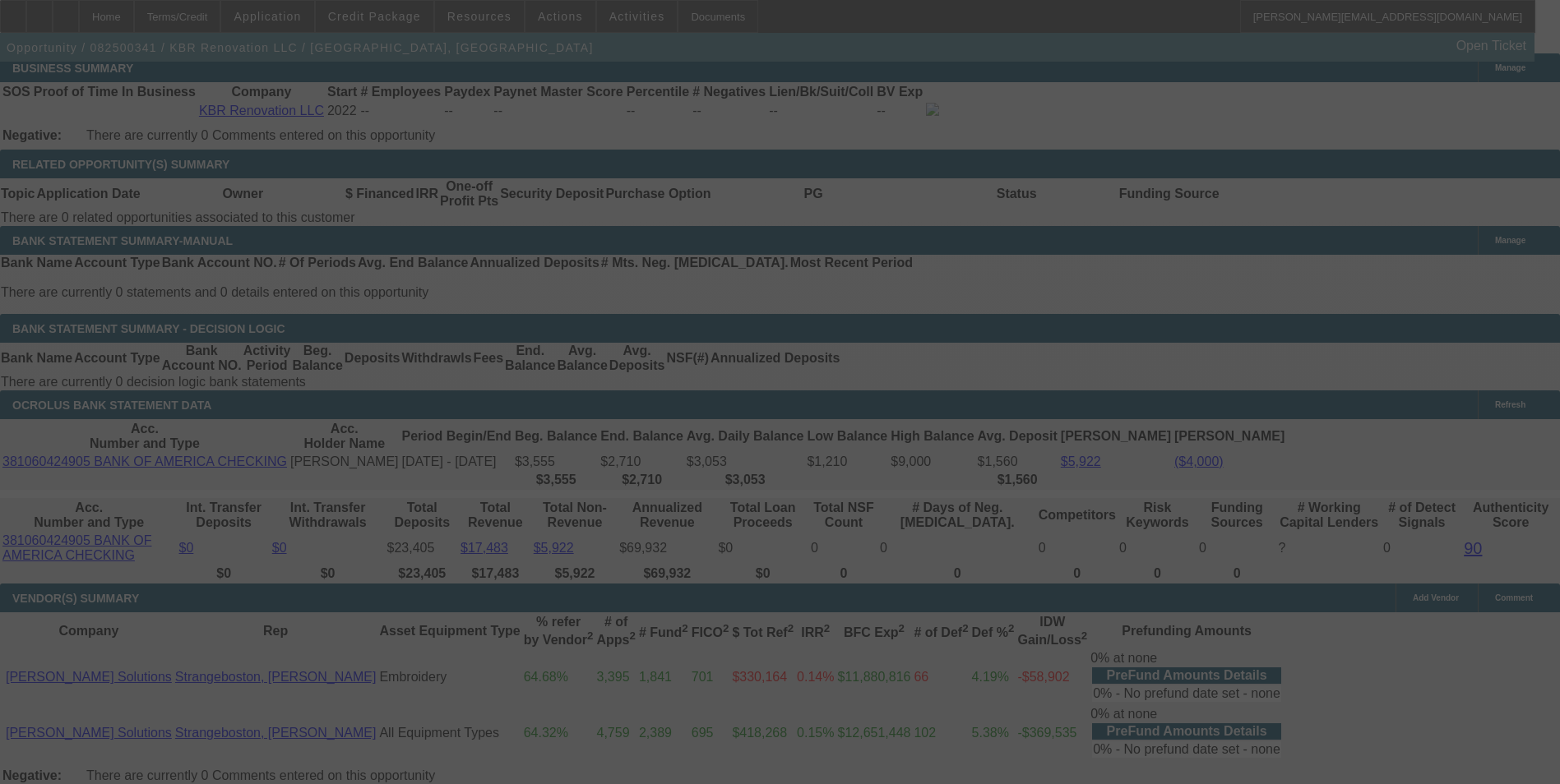
select select "0"
select select "2"
select select "0"
select select "6"
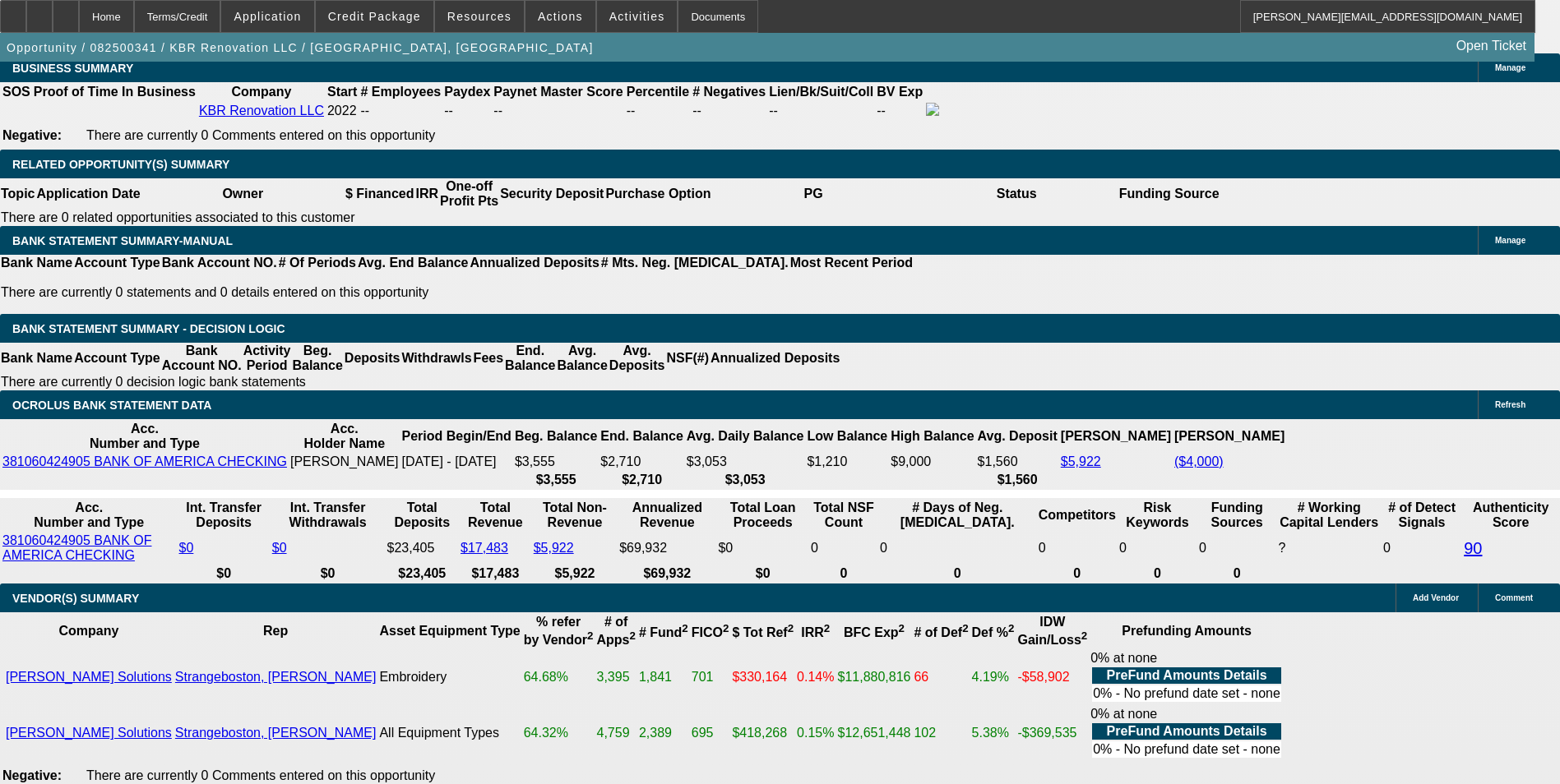
type input "34"
type input "$68.00"
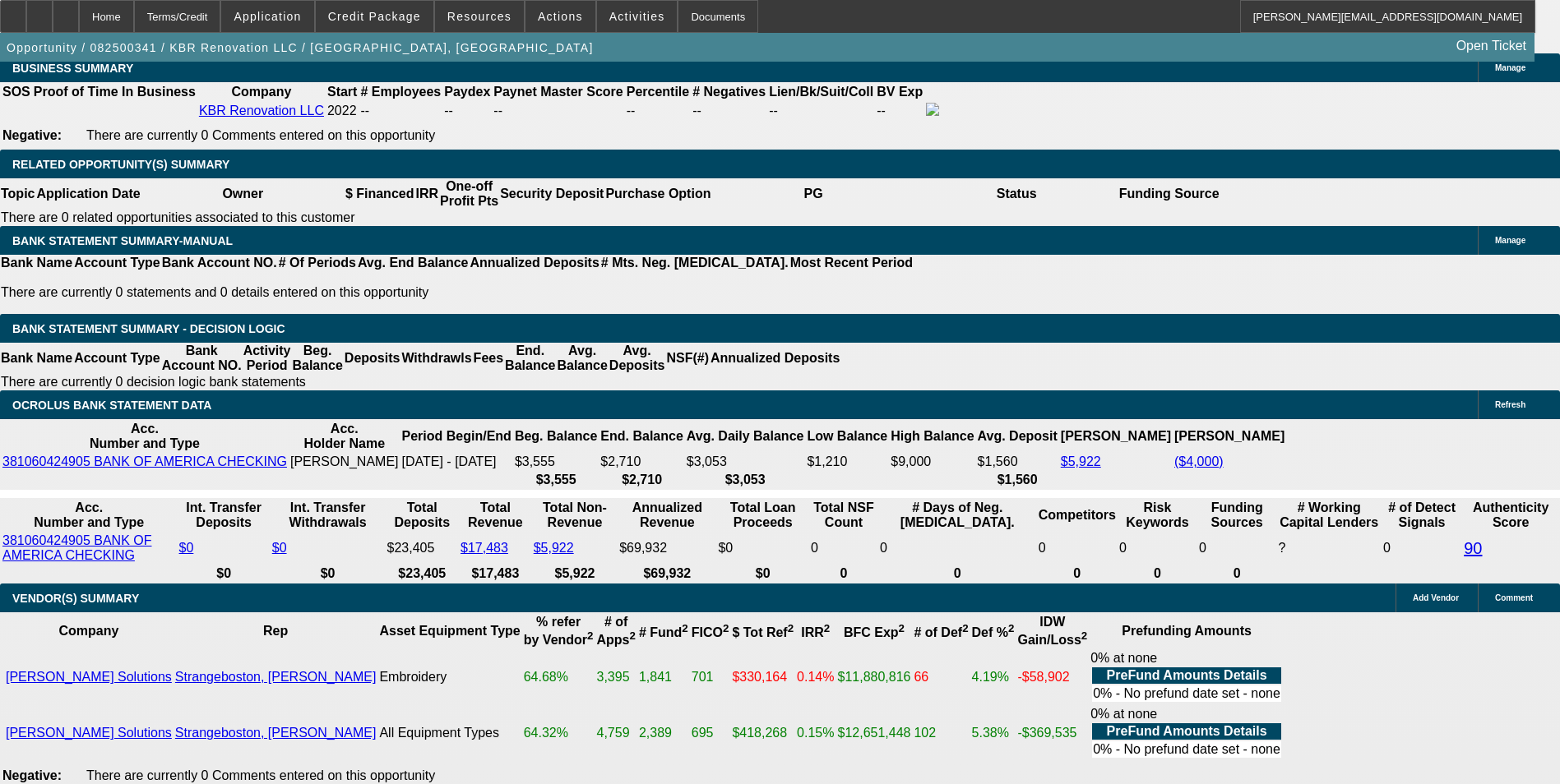
type input "UNKNOWN"
type input "344"
type input "$688.00"
type input "16"
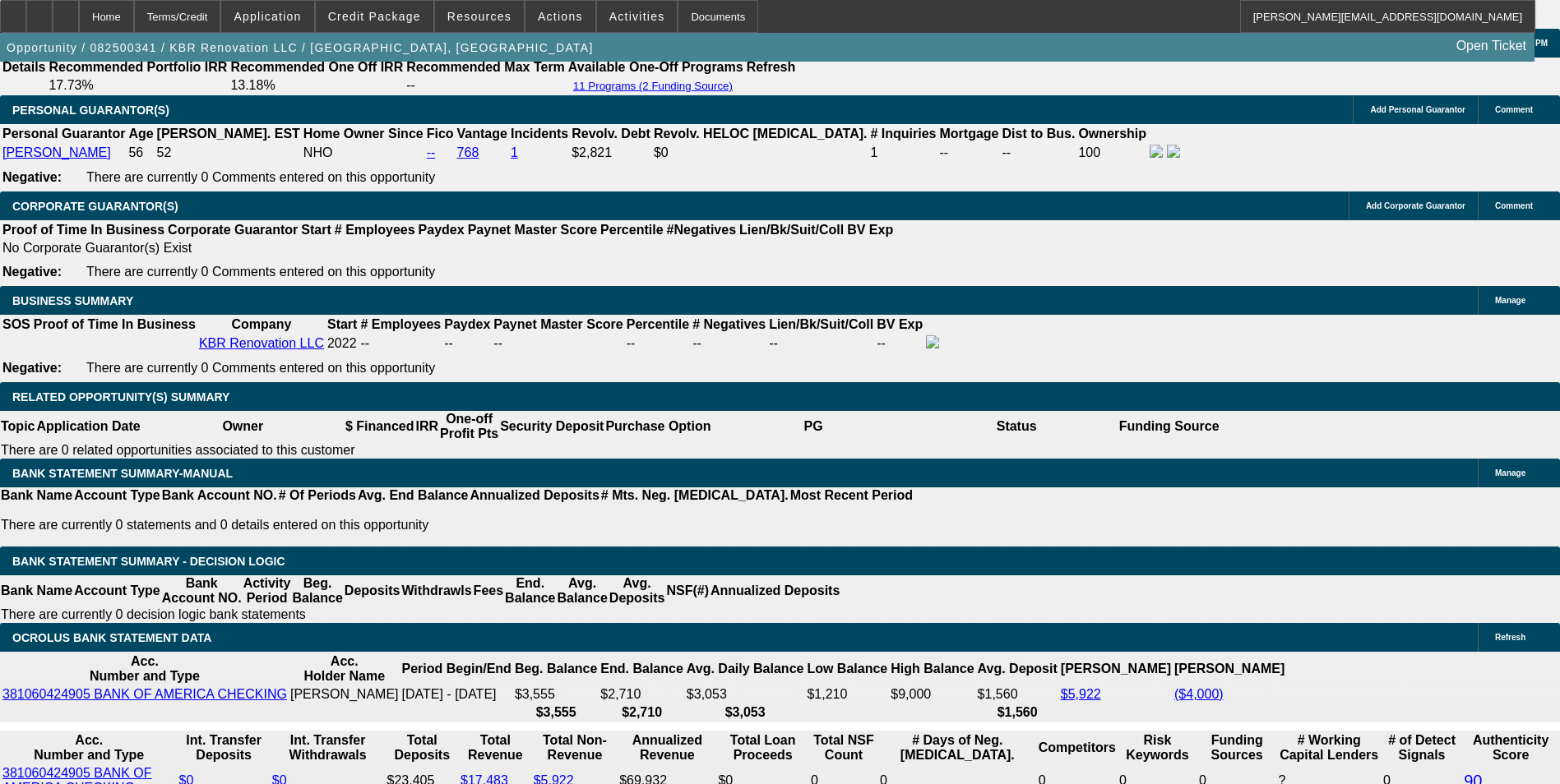
scroll to position [2461, 0]
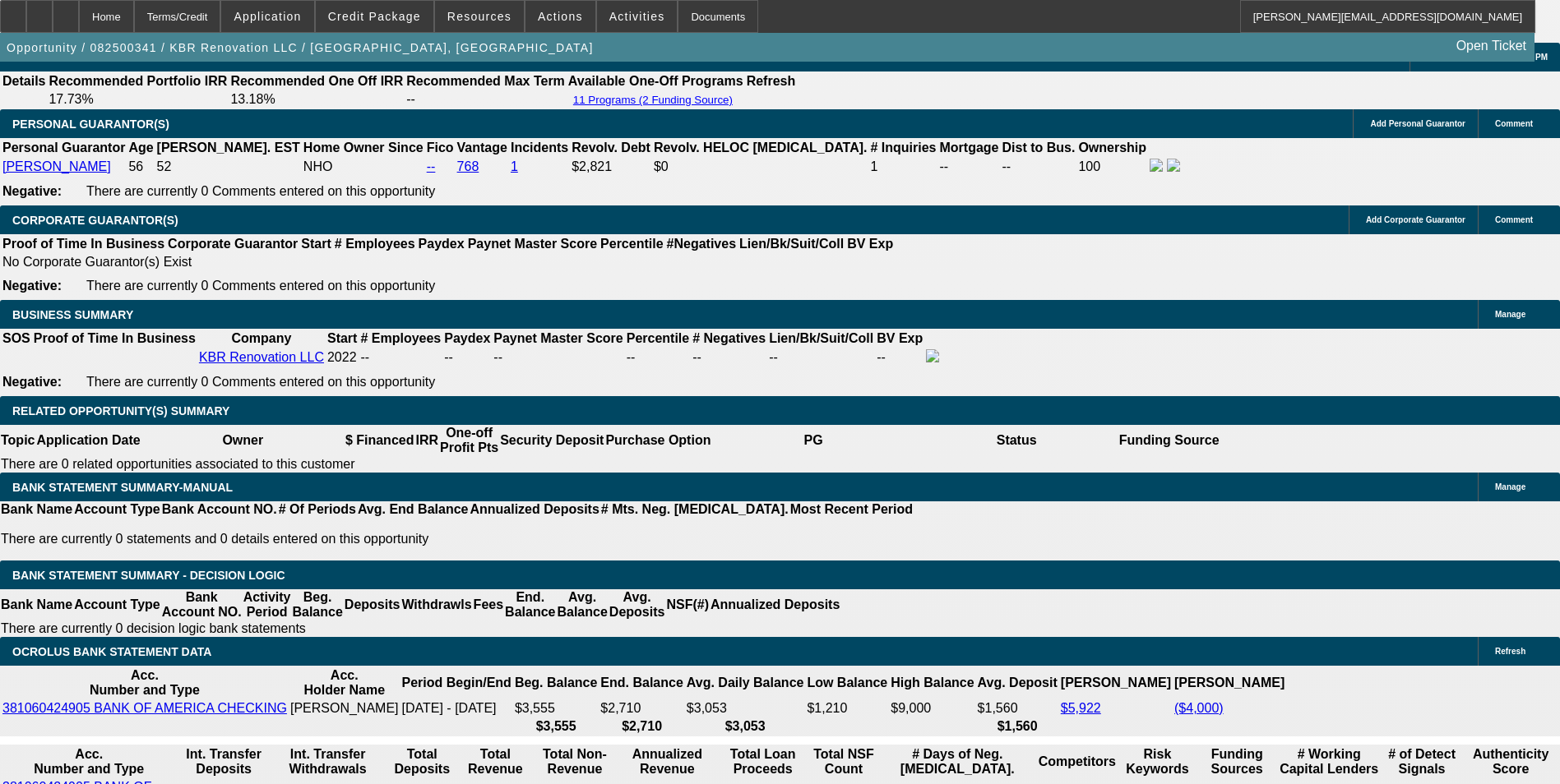
type input "$344.00"
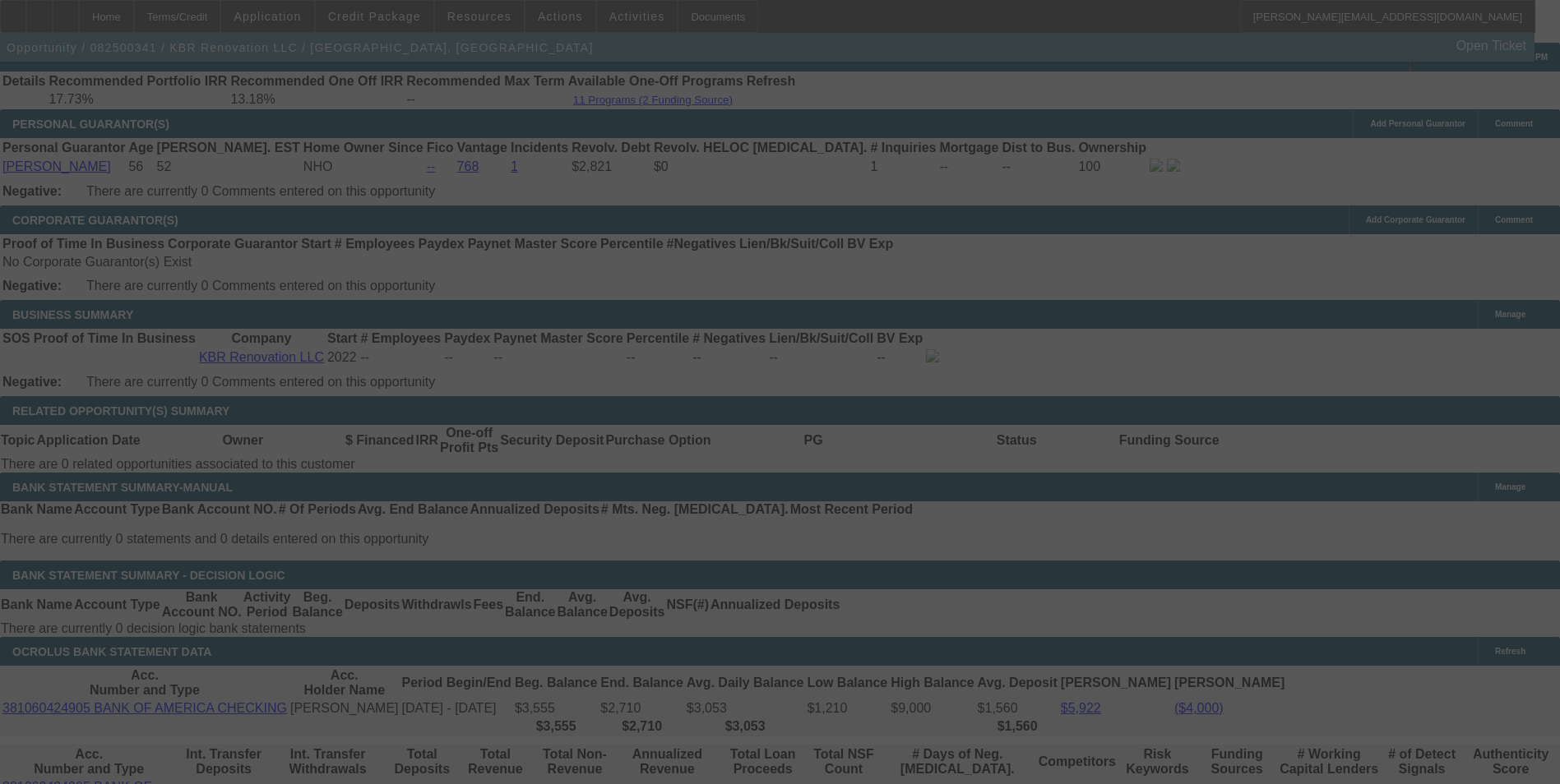
select select "0"
select select "2"
select select "0"
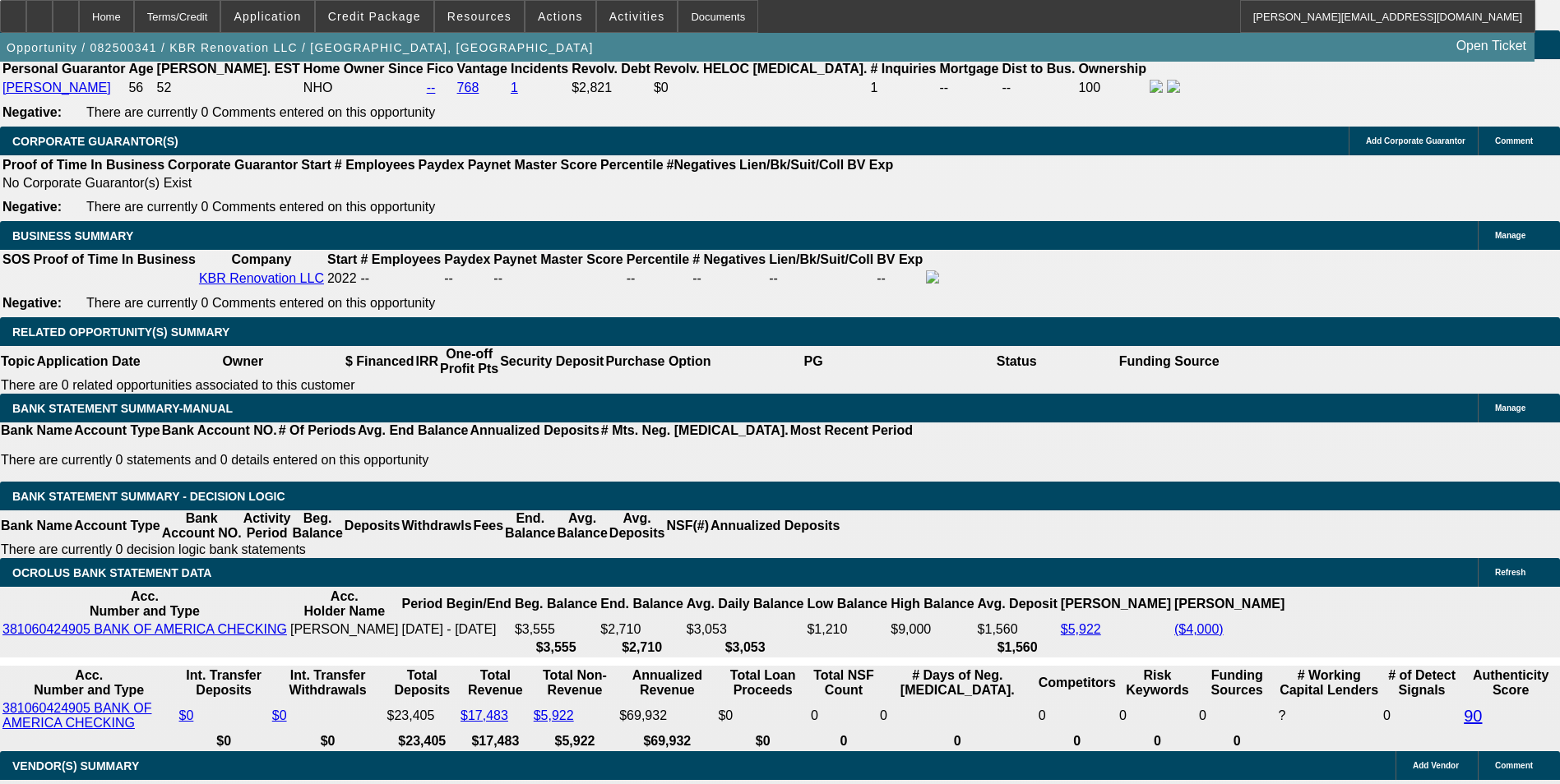
scroll to position [2543, 0]
